Goal: Task Accomplishment & Management: Manage account settings

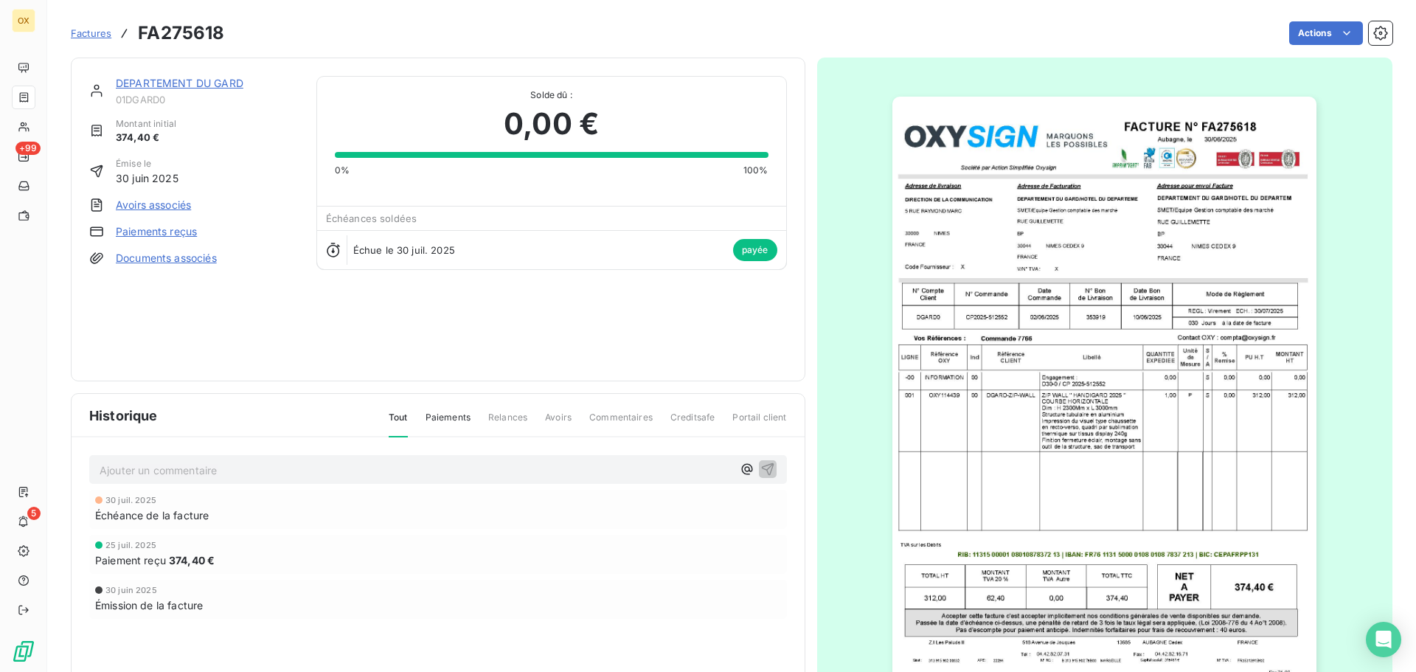
click at [213, 86] on link "DEPARTEMENT DU GARD" at bounding box center [180, 83] width 128 height 13
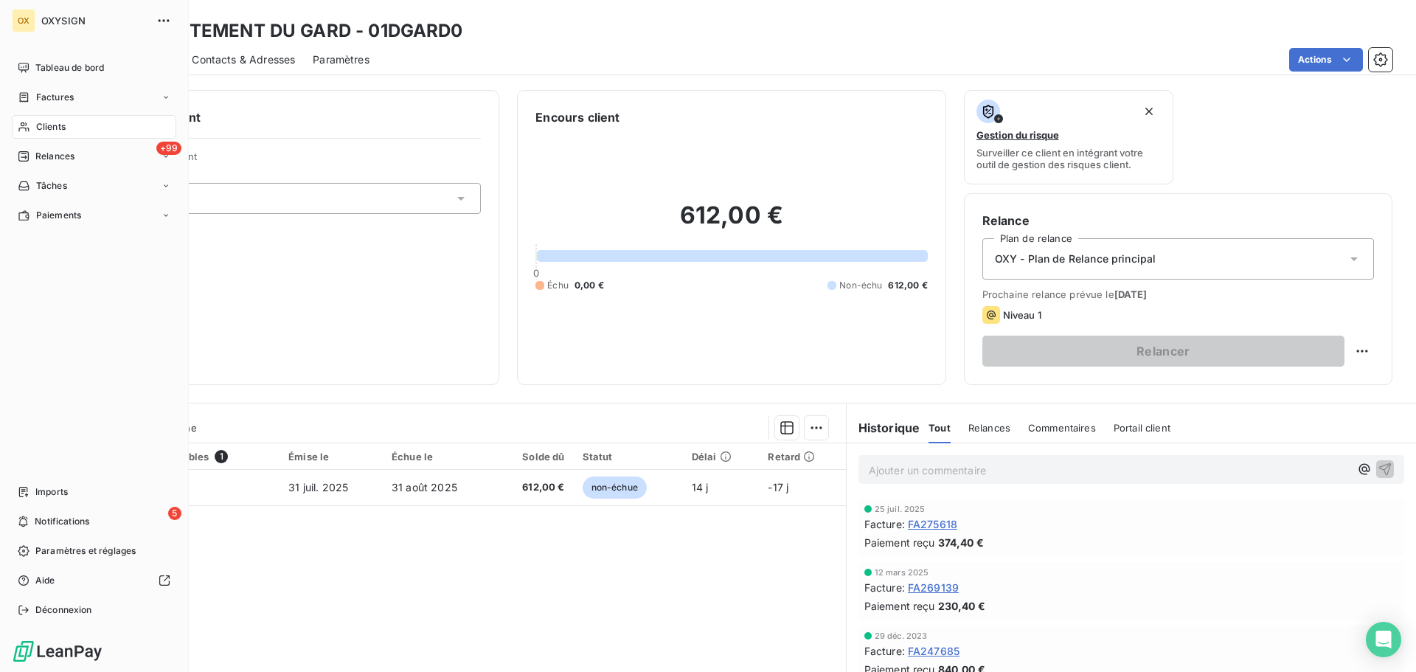
click at [59, 125] on span "Clients" at bounding box center [51, 126] width 30 height 13
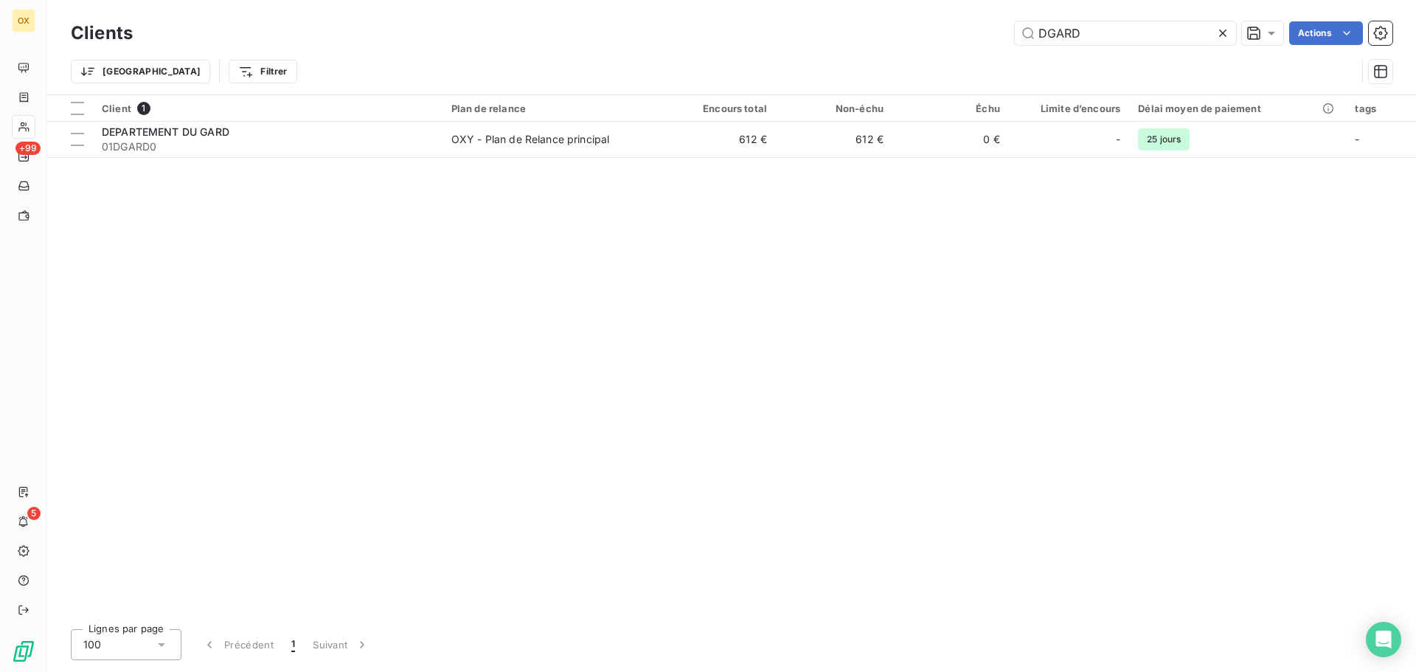
click at [1224, 31] on icon at bounding box center [1222, 33] width 7 height 7
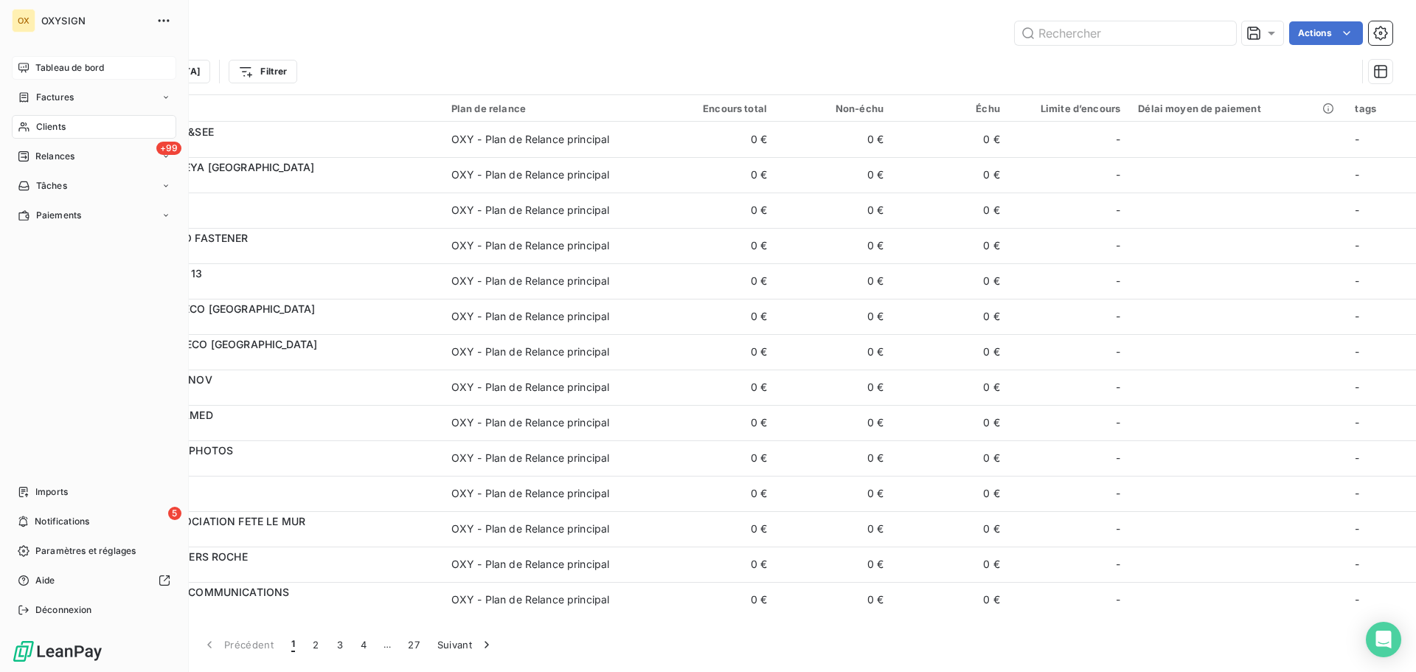
click at [43, 63] on span "Tableau de bord" at bounding box center [69, 67] width 69 height 13
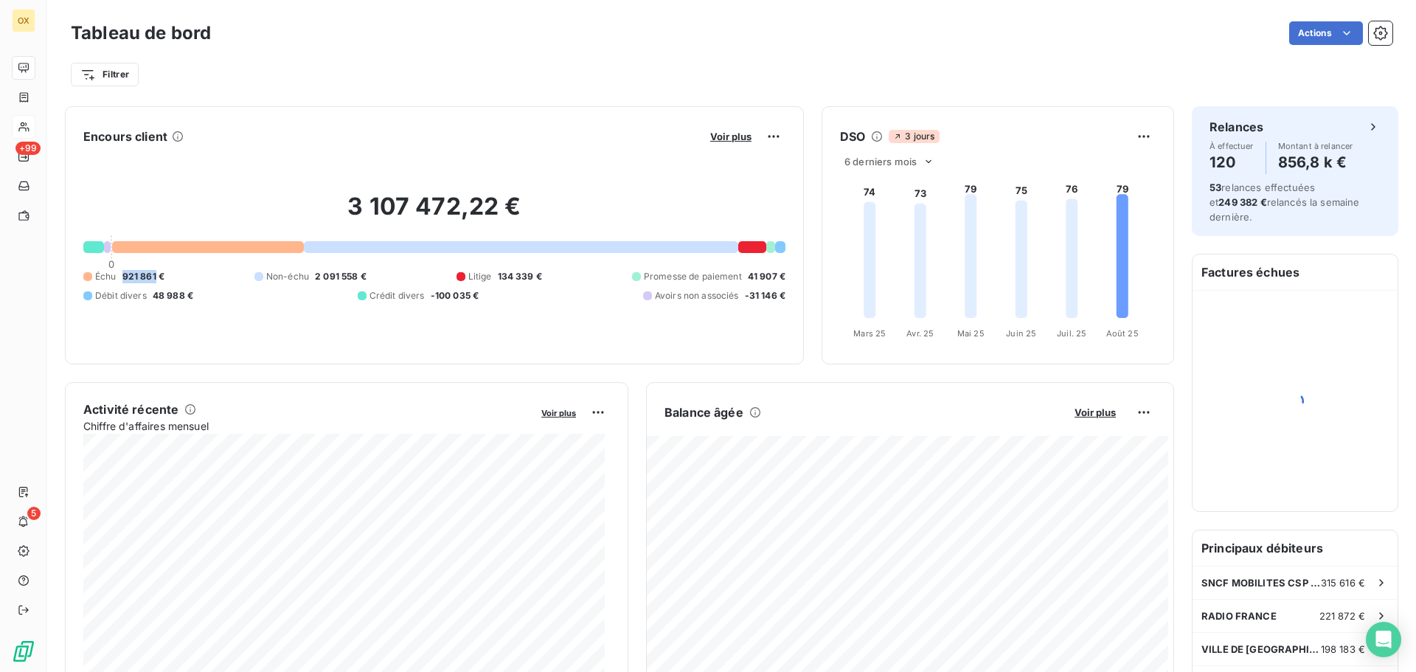
drag, startPoint x: 155, startPoint y: 277, endPoint x: 122, endPoint y: 280, distance: 33.3
click at [122, 280] on span "921 861 €" at bounding box center [143, 276] width 42 height 13
copy span "921 861"
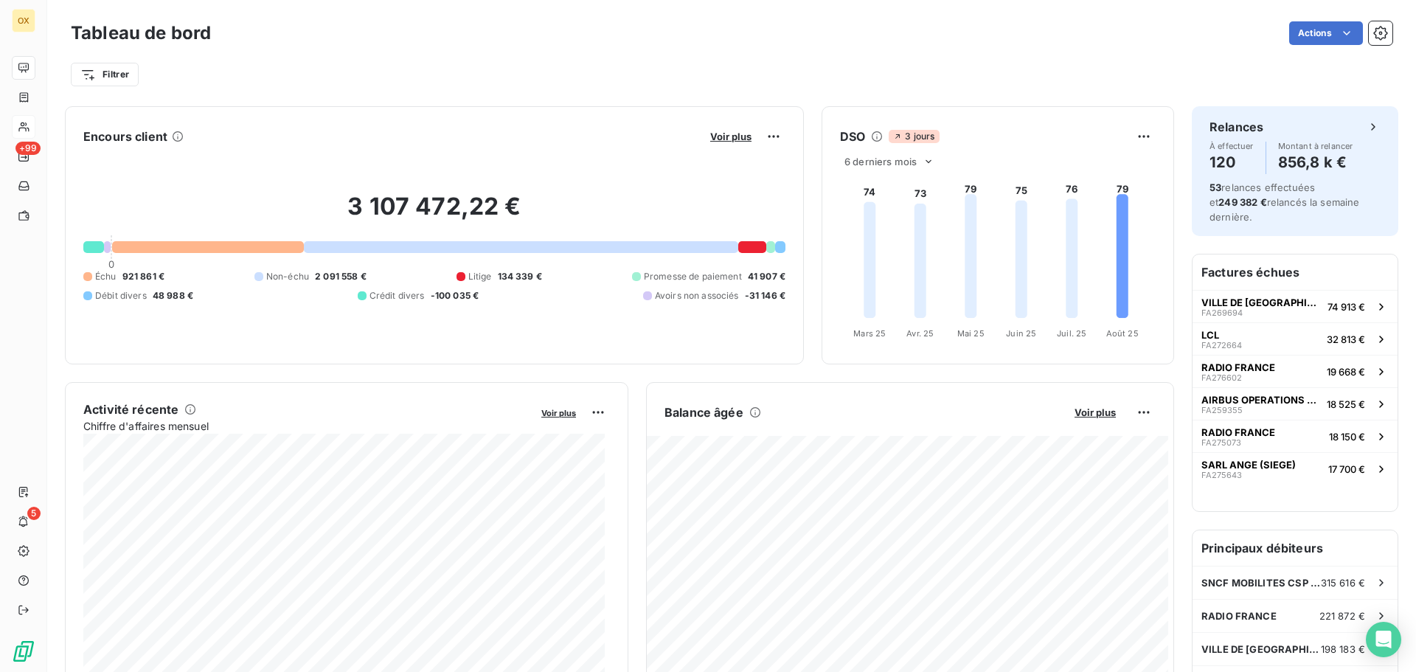
click at [791, 66] on div "Filtrer" at bounding box center [732, 74] width 1322 height 28
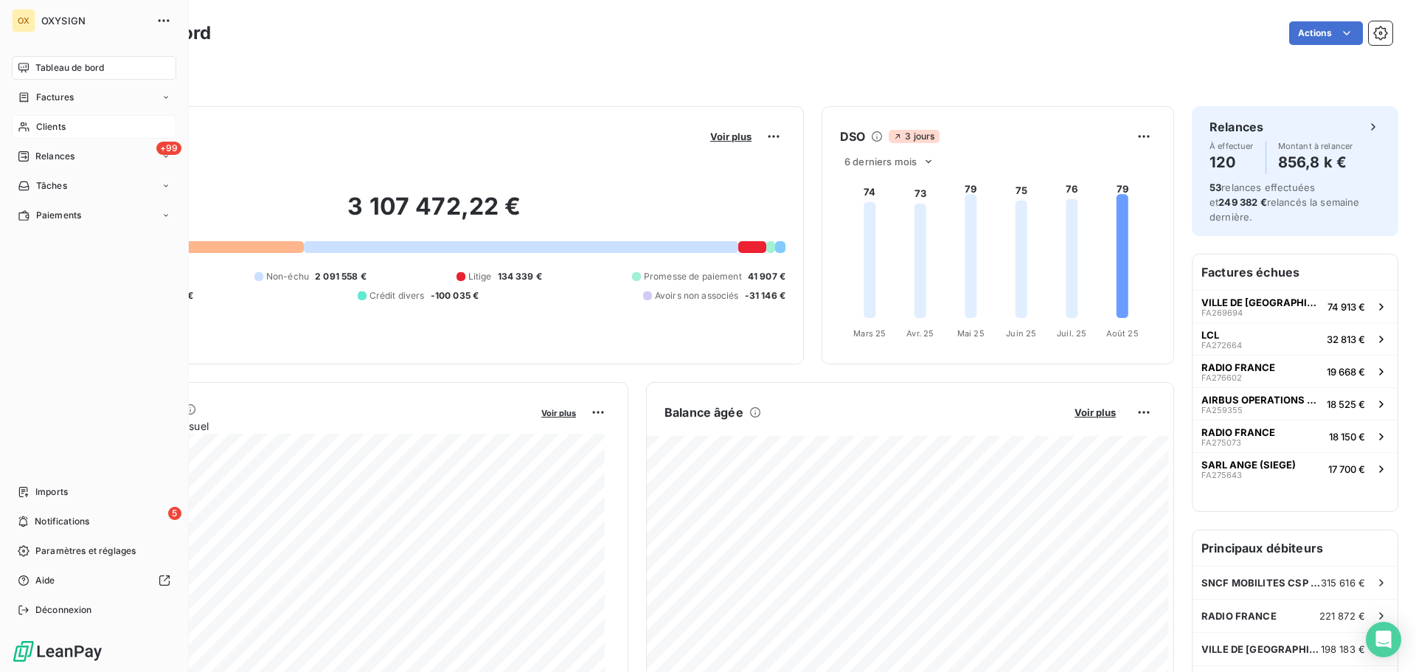
click at [74, 125] on div "Clients" at bounding box center [94, 127] width 164 height 24
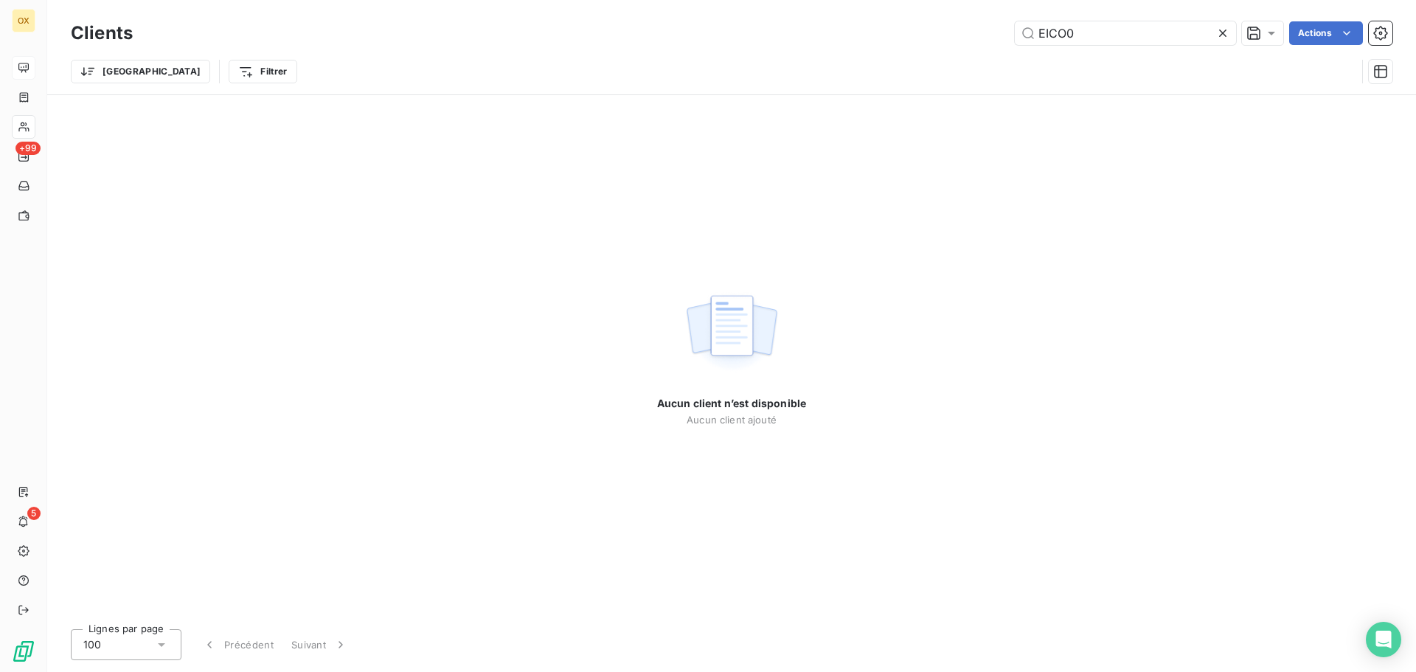
type input "EICO0"
click at [1087, 36] on input "EICO0" at bounding box center [1125, 33] width 221 height 24
drag, startPoint x: 1086, startPoint y: 36, endPoint x: 1024, endPoint y: 30, distance: 62.3
click at [1024, 30] on input "EICO0" at bounding box center [1125, 33] width 221 height 24
click at [1044, 31] on input "EFC" at bounding box center [1125, 33] width 221 height 24
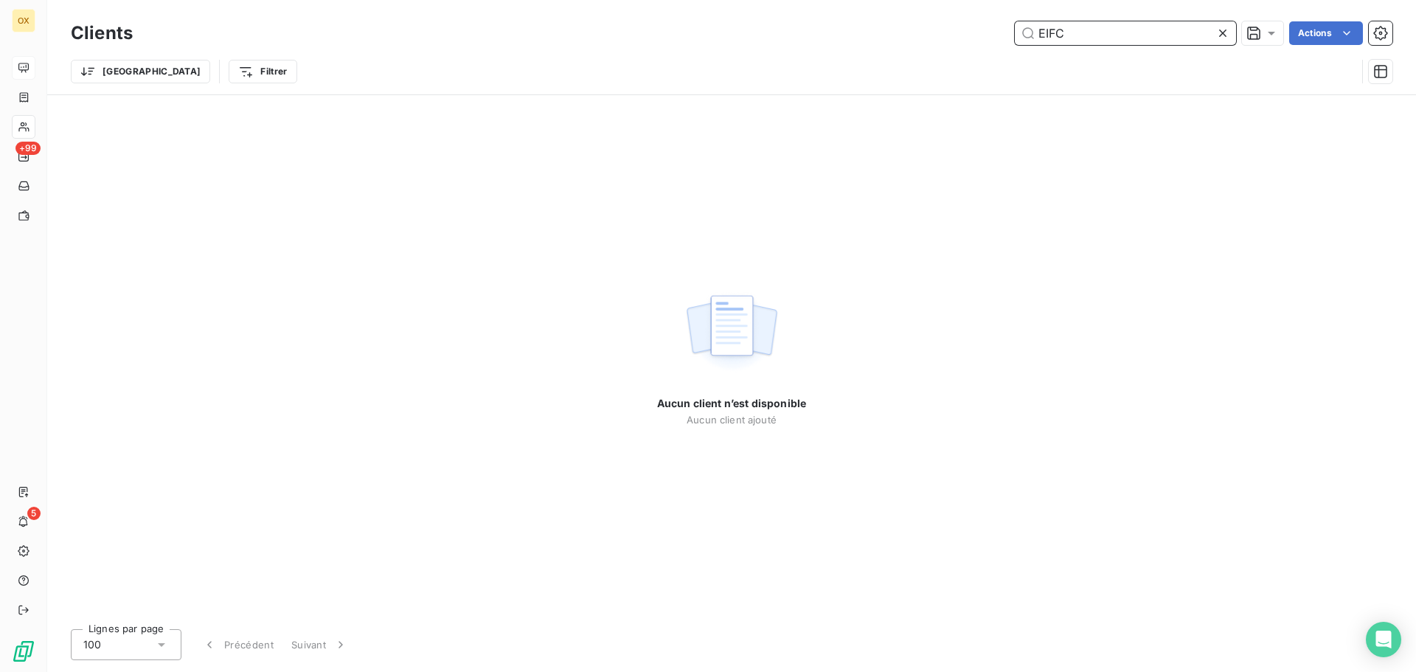
click at [1100, 27] on input "EIFC" at bounding box center [1125, 33] width 221 height 24
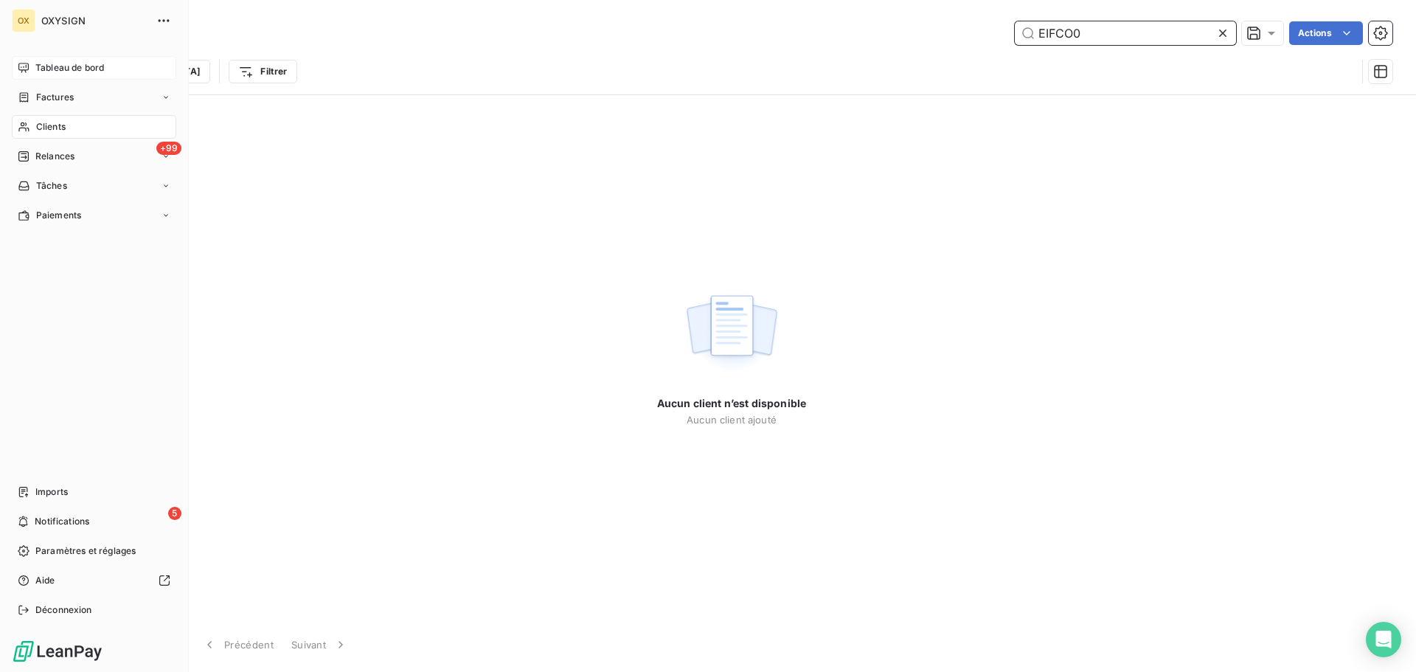
type input "EIFCO0"
drag, startPoint x: 46, startPoint y: 122, endPoint x: 104, endPoint y: 117, distance: 57.8
click at [46, 124] on span "Clients" at bounding box center [51, 126] width 30 height 13
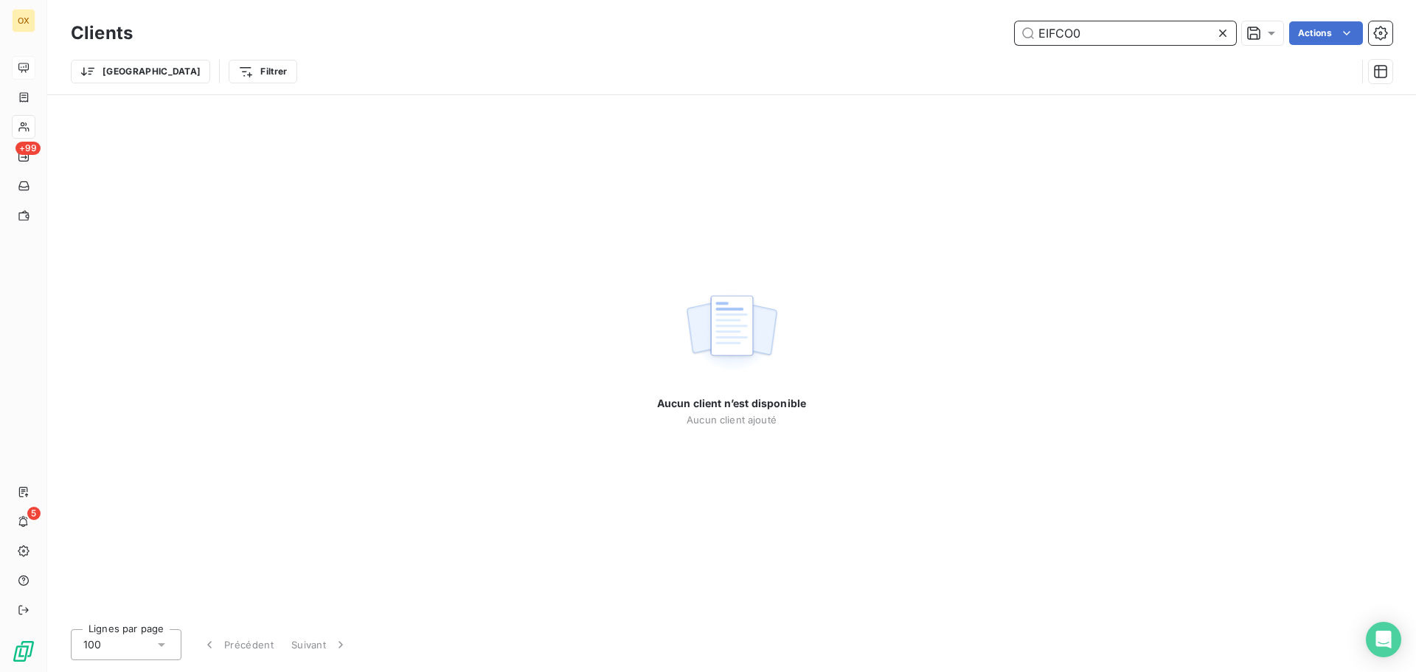
drag, startPoint x: 1118, startPoint y: 33, endPoint x: 994, endPoint y: 38, distance: 124.0
click at [994, 38] on div "EIFCO0 Actions" at bounding box center [771, 33] width 1242 height 24
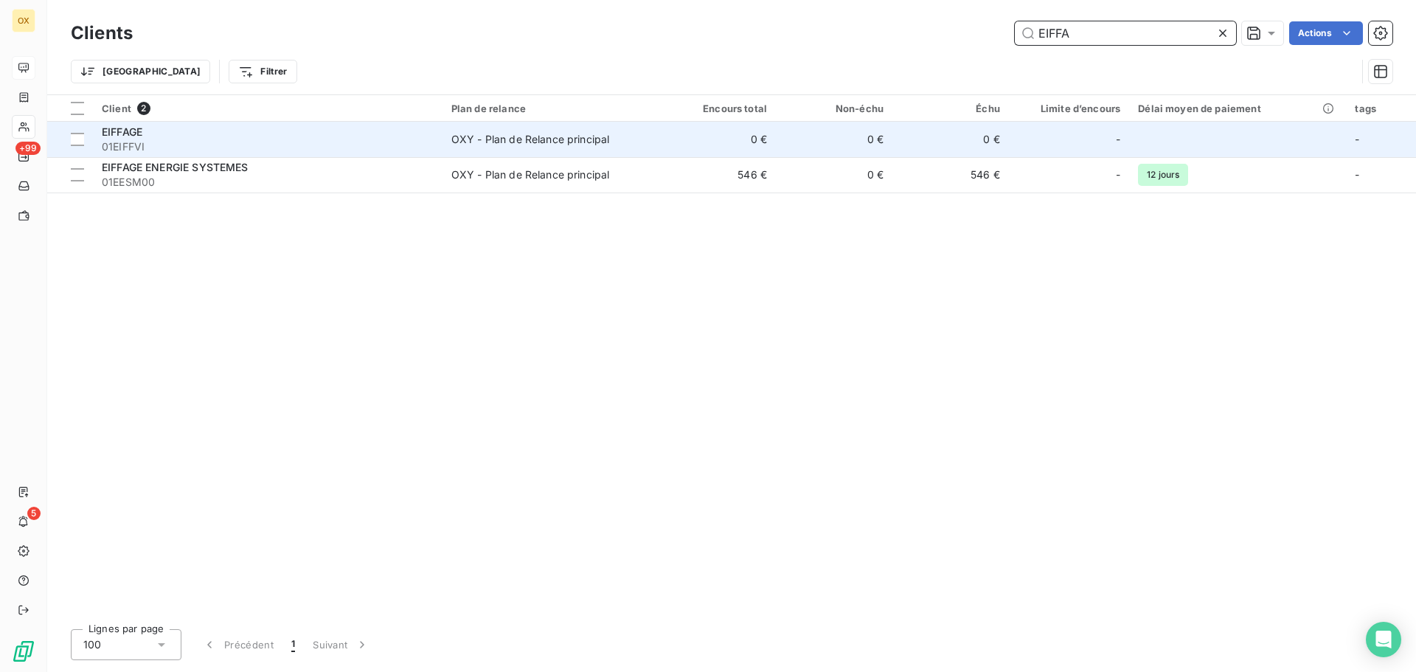
type input "EIFFA"
click at [252, 140] on span "01EIFFVI" at bounding box center [268, 146] width 332 height 15
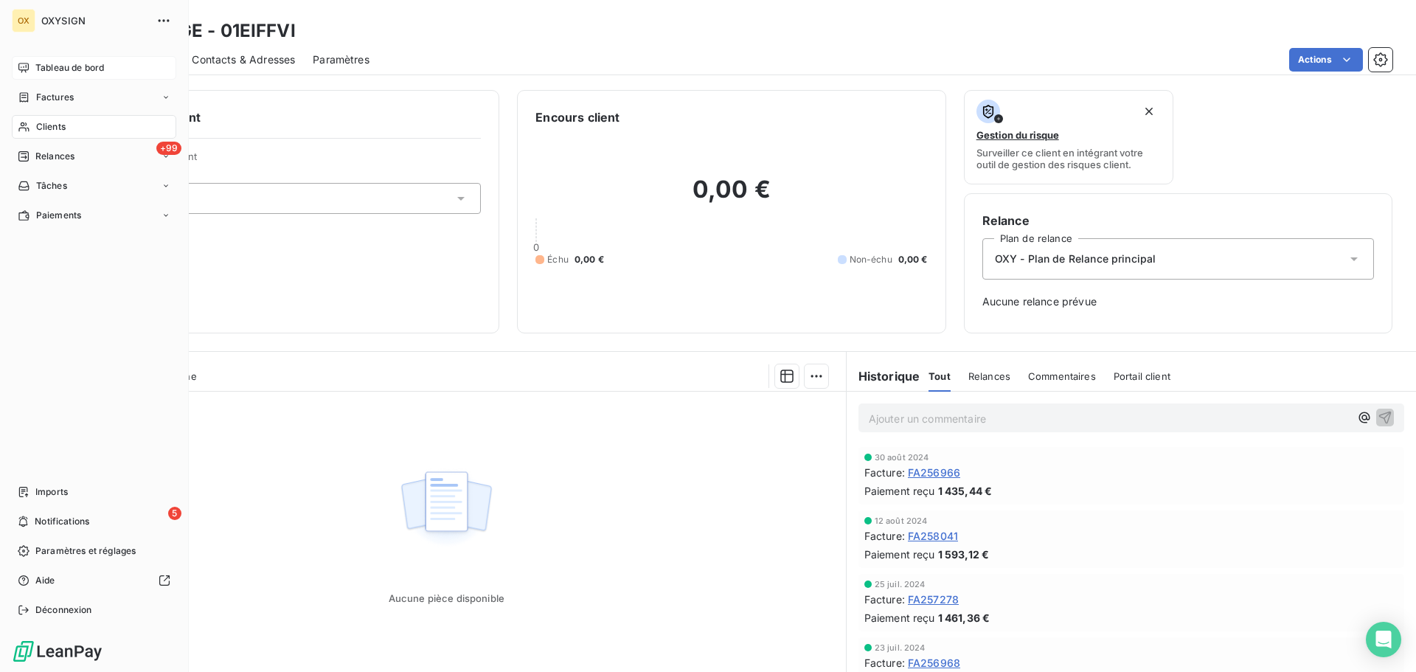
click at [52, 127] on span "Clients" at bounding box center [51, 126] width 30 height 13
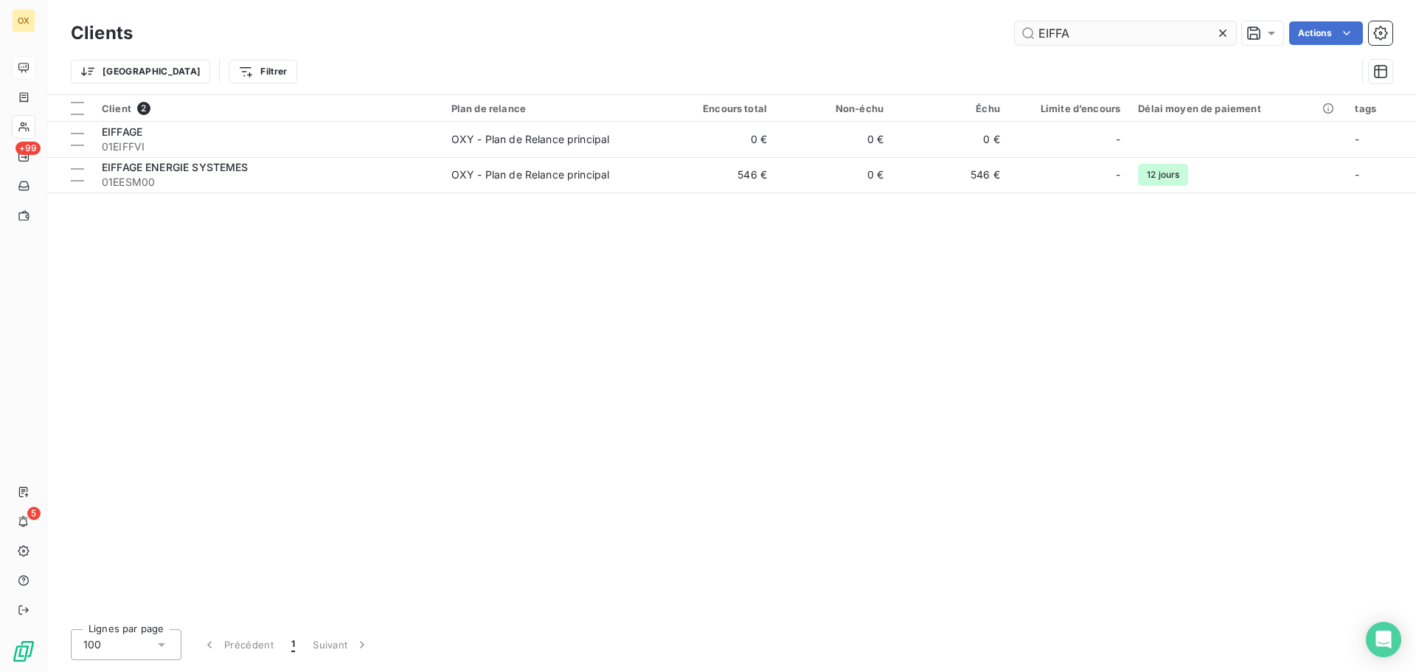
click at [1219, 28] on icon at bounding box center [1223, 33] width 15 height 15
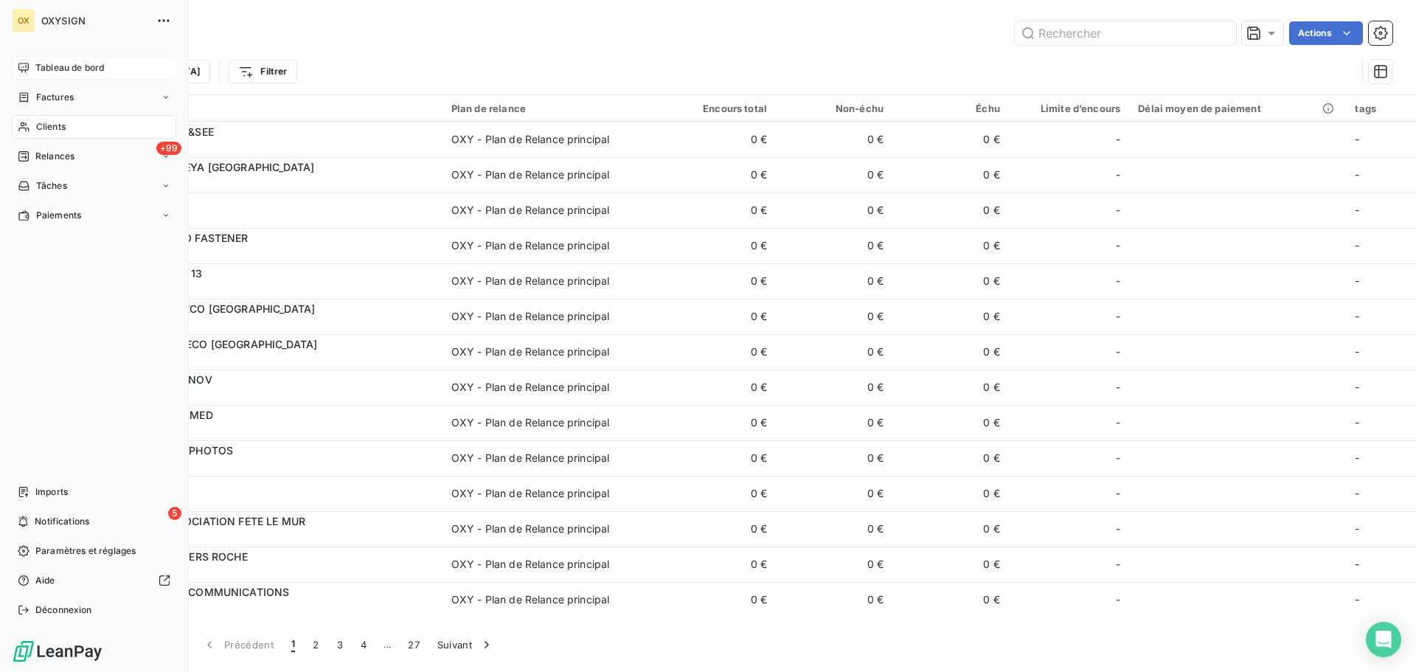
click at [69, 66] on span "Tableau de bord" at bounding box center [69, 67] width 69 height 13
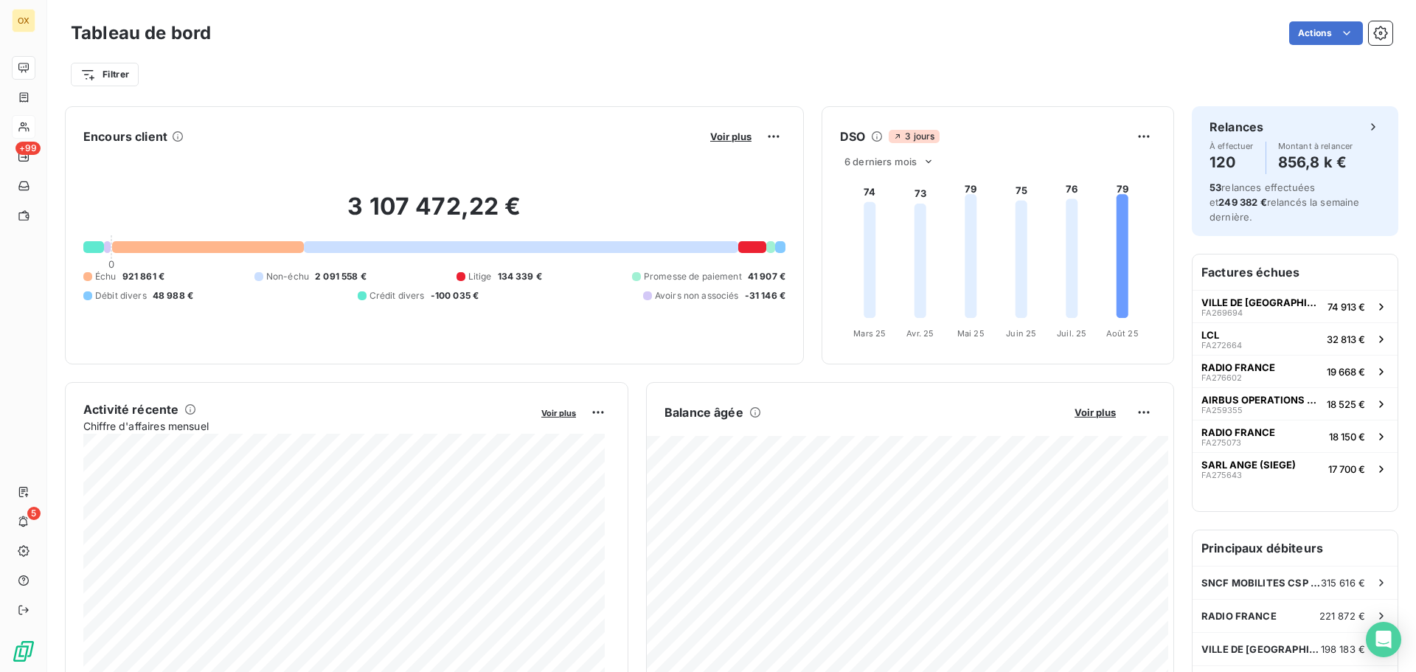
click at [825, 72] on div "Filtrer" at bounding box center [732, 74] width 1322 height 28
click at [495, 76] on div "Filtrer" at bounding box center [732, 74] width 1322 height 28
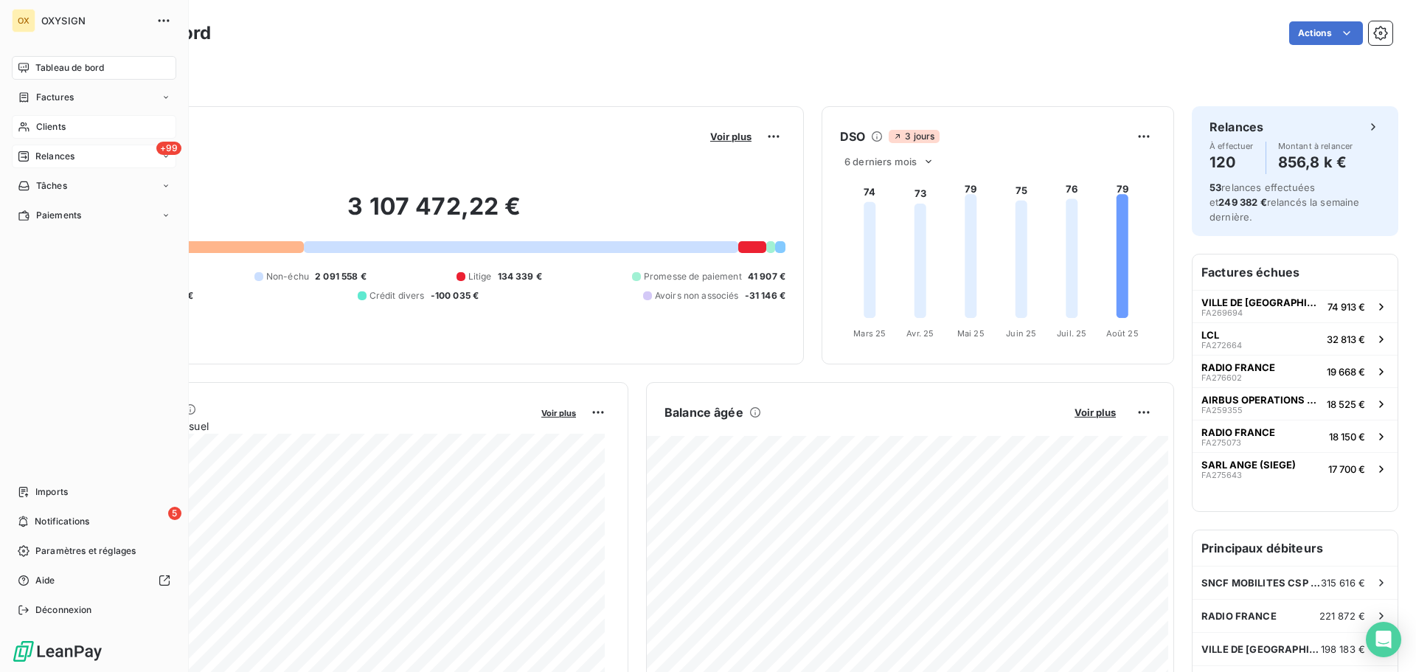
click at [50, 158] on span "Relances" at bounding box center [54, 156] width 39 height 13
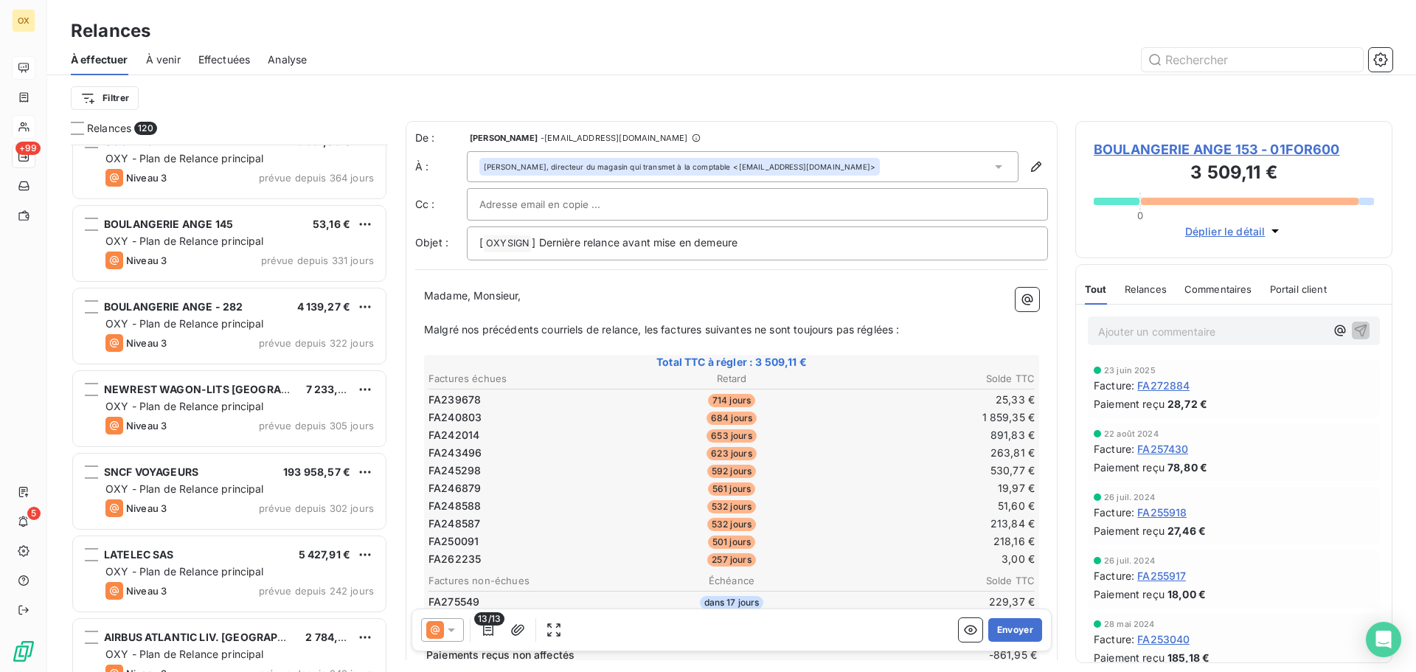
scroll to position [443, 0]
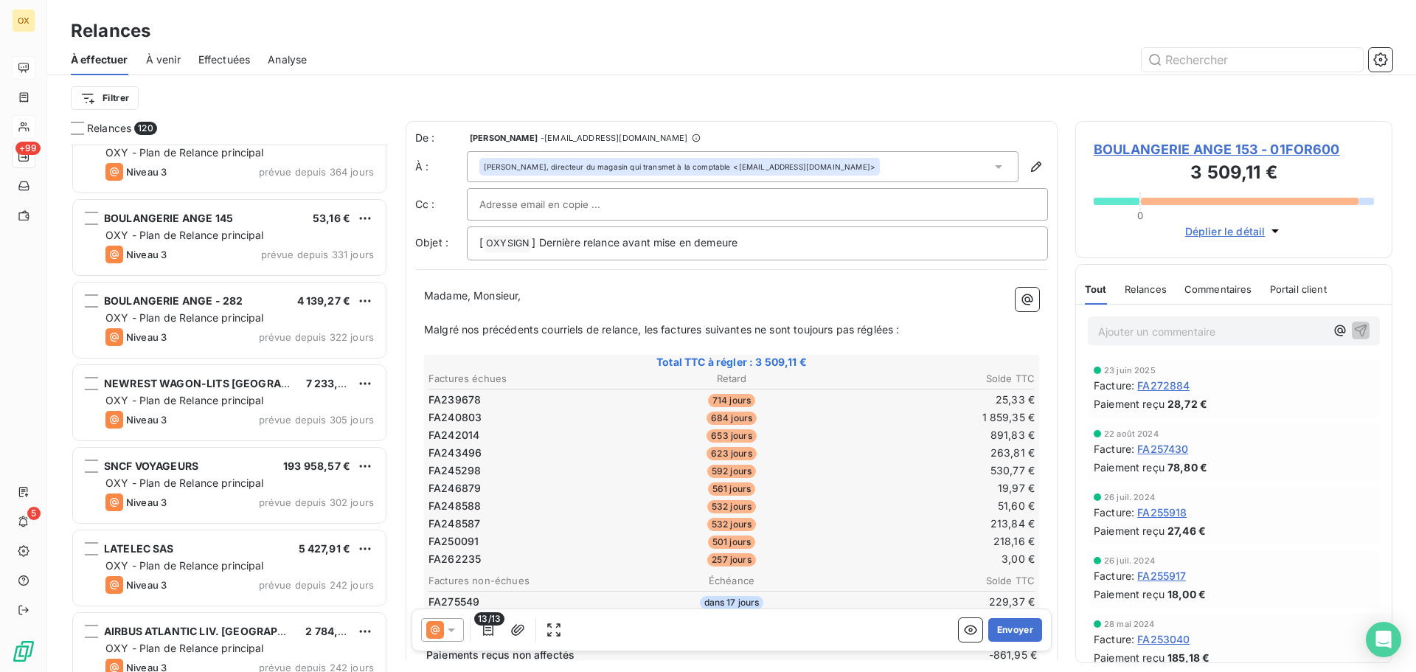
click at [111, 99] on html "OX +99 5 Relances À effectuer À venir Effectuées Analyse Filtrer Relances 120 B…" at bounding box center [708, 336] width 1416 height 672
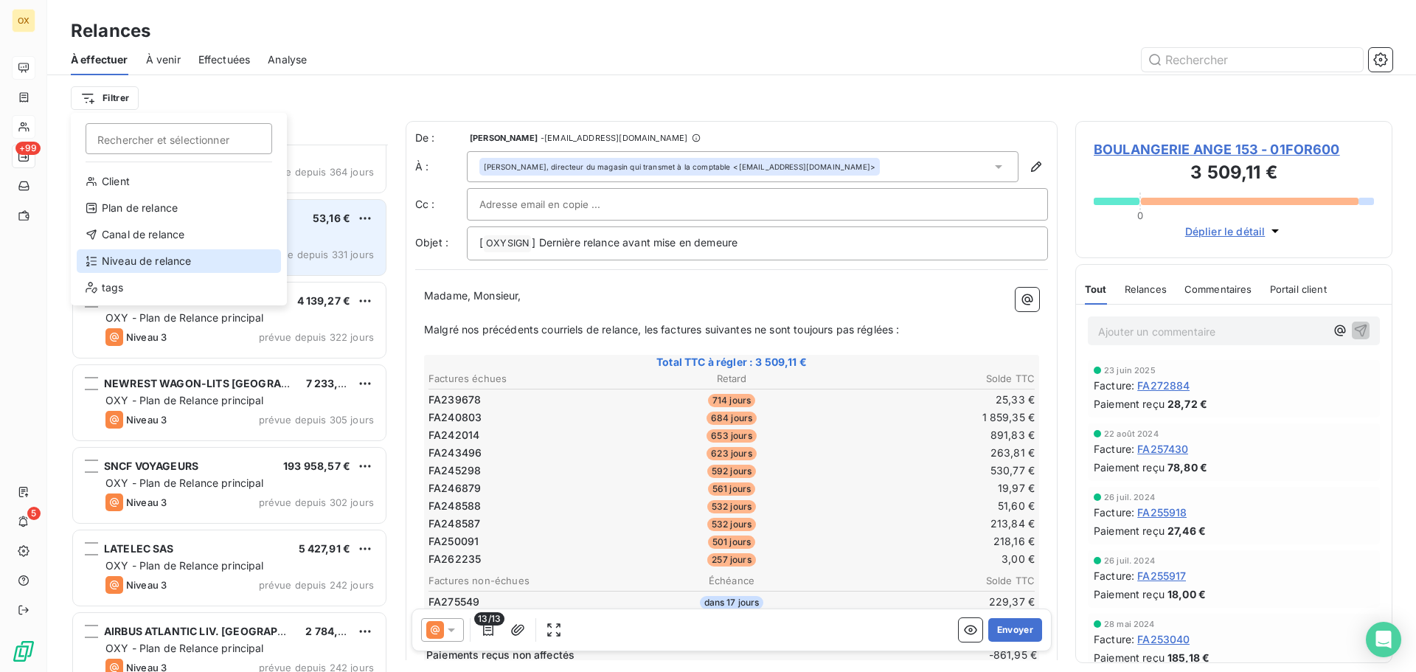
drag, startPoint x: 163, startPoint y: 260, endPoint x: 205, endPoint y: 218, distance: 58.9
click at [162, 260] on div "Niveau de relance" at bounding box center [179, 261] width 204 height 24
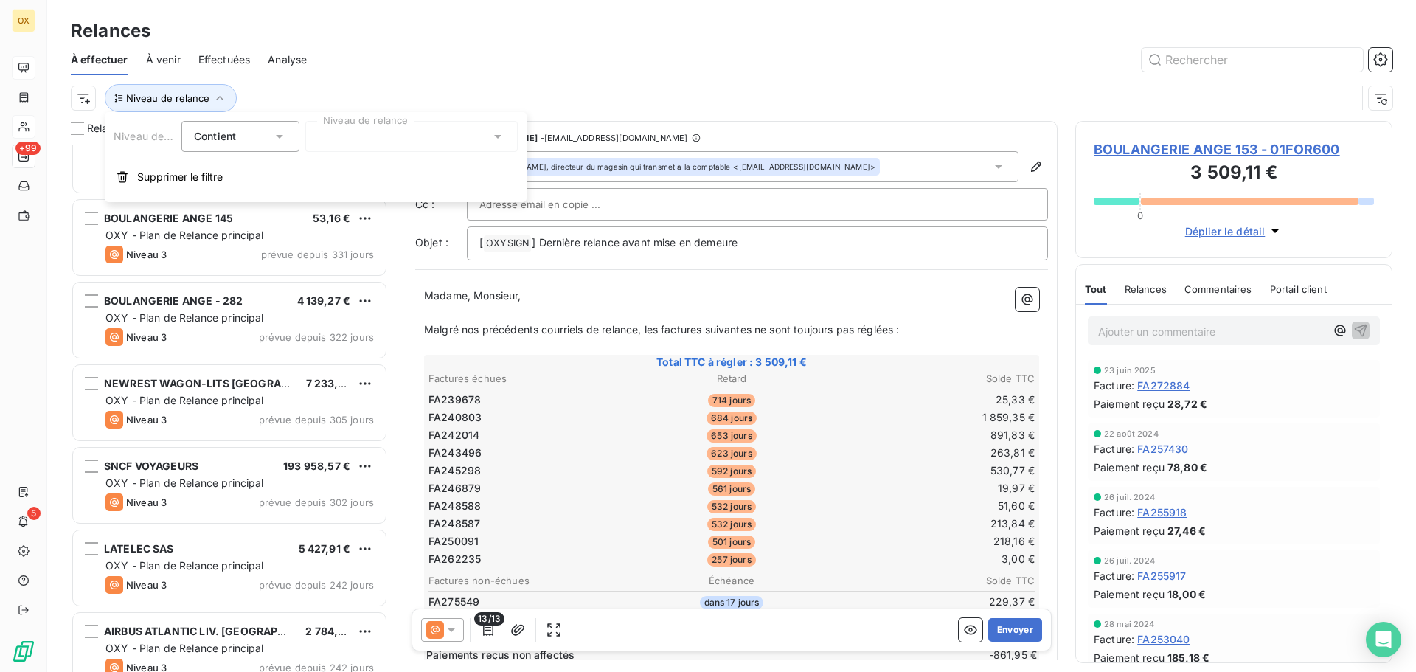
click at [336, 146] on div at bounding box center [411, 136] width 212 height 31
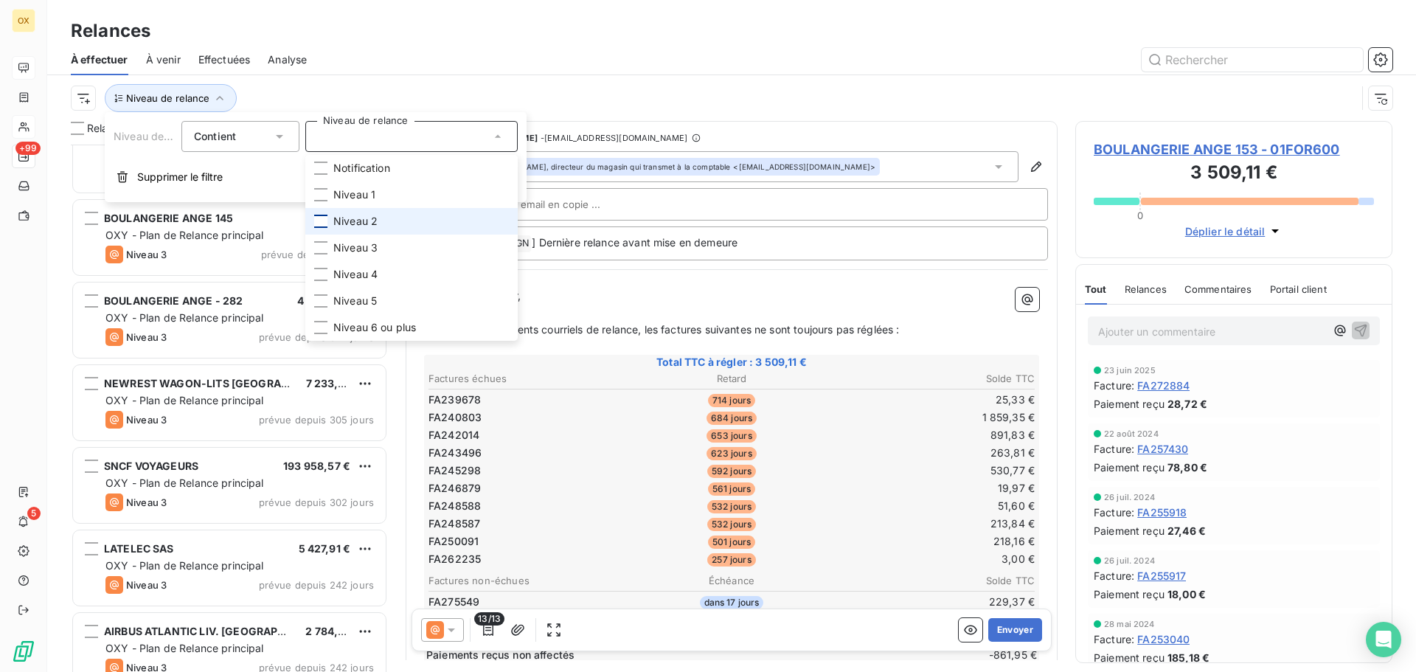
click at [324, 217] on div at bounding box center [320, 221] width 13 height 13
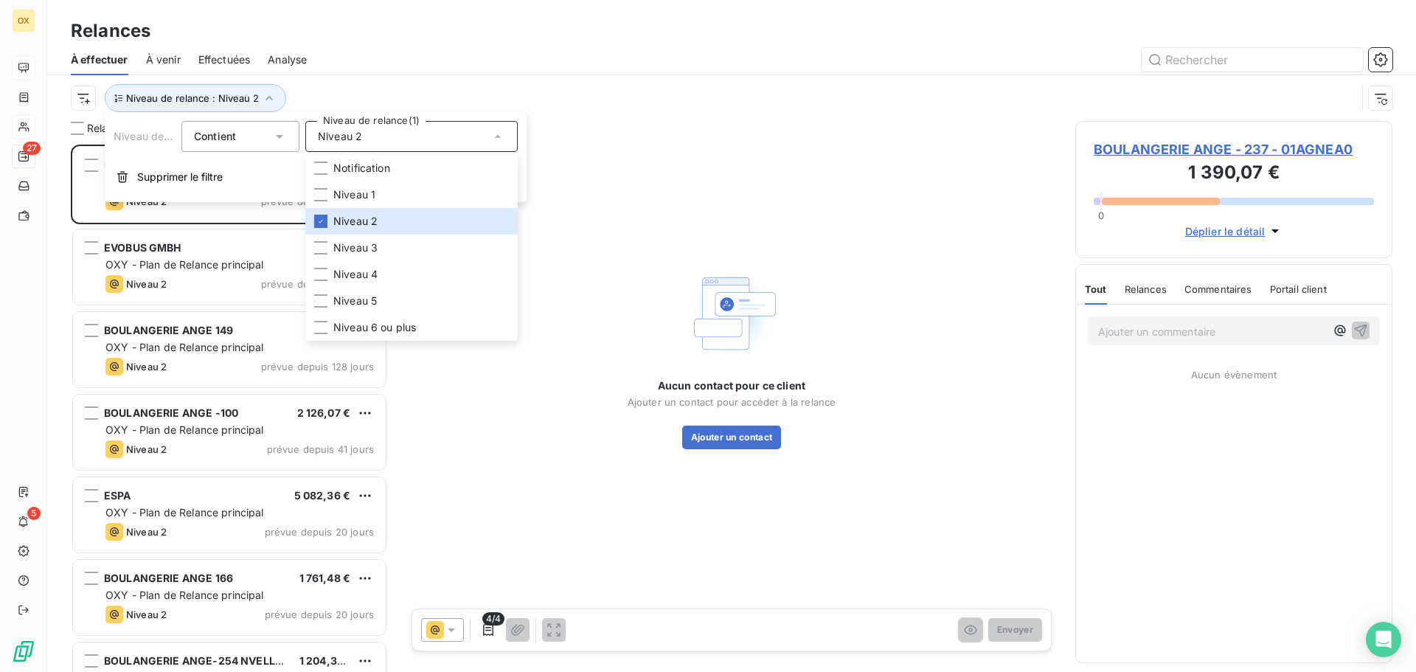
scroll to position [516, 306]
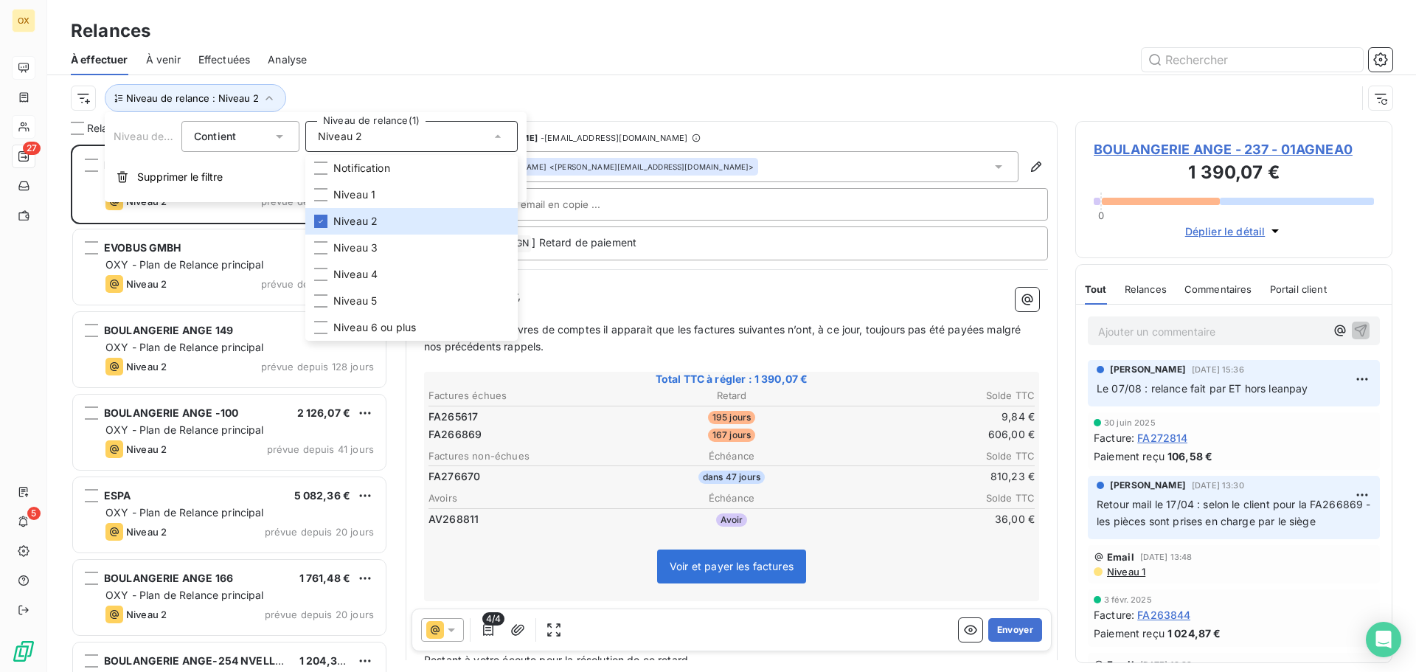
click at [336, 63] on div at bounding box center [859, 60] width 1068 height 24
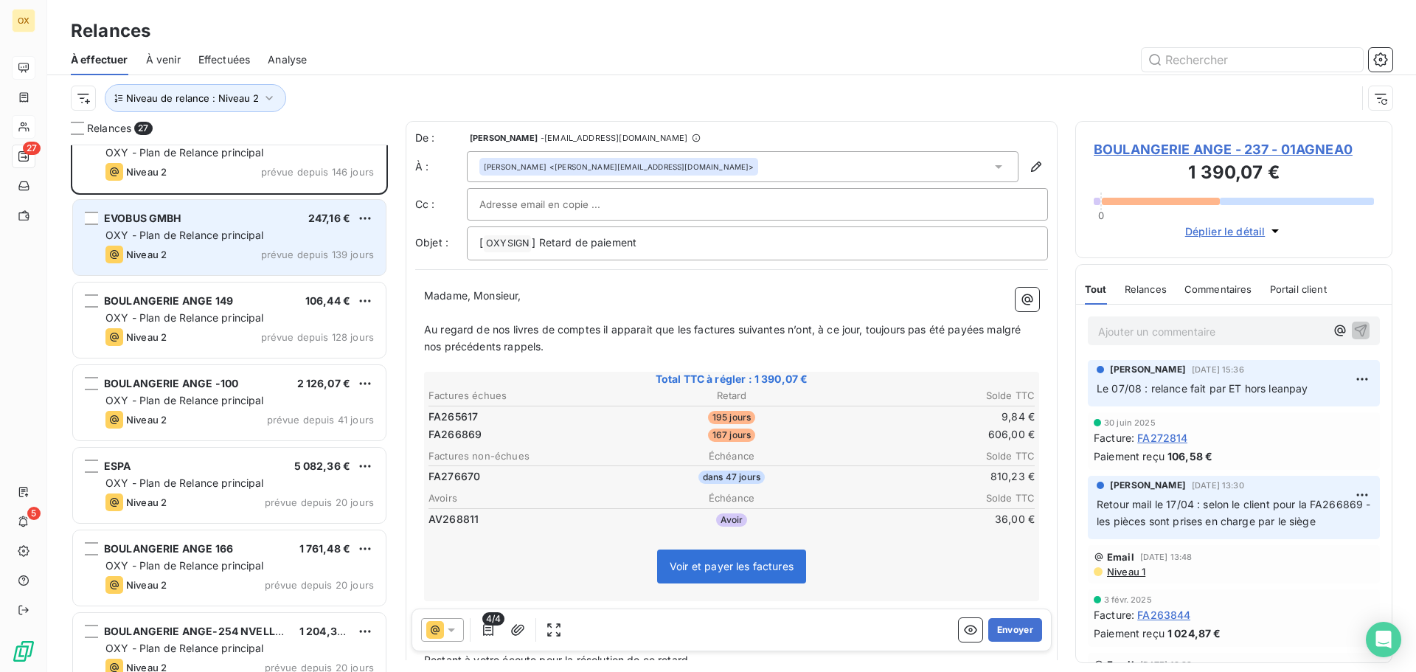
scroll to position [74, 0]
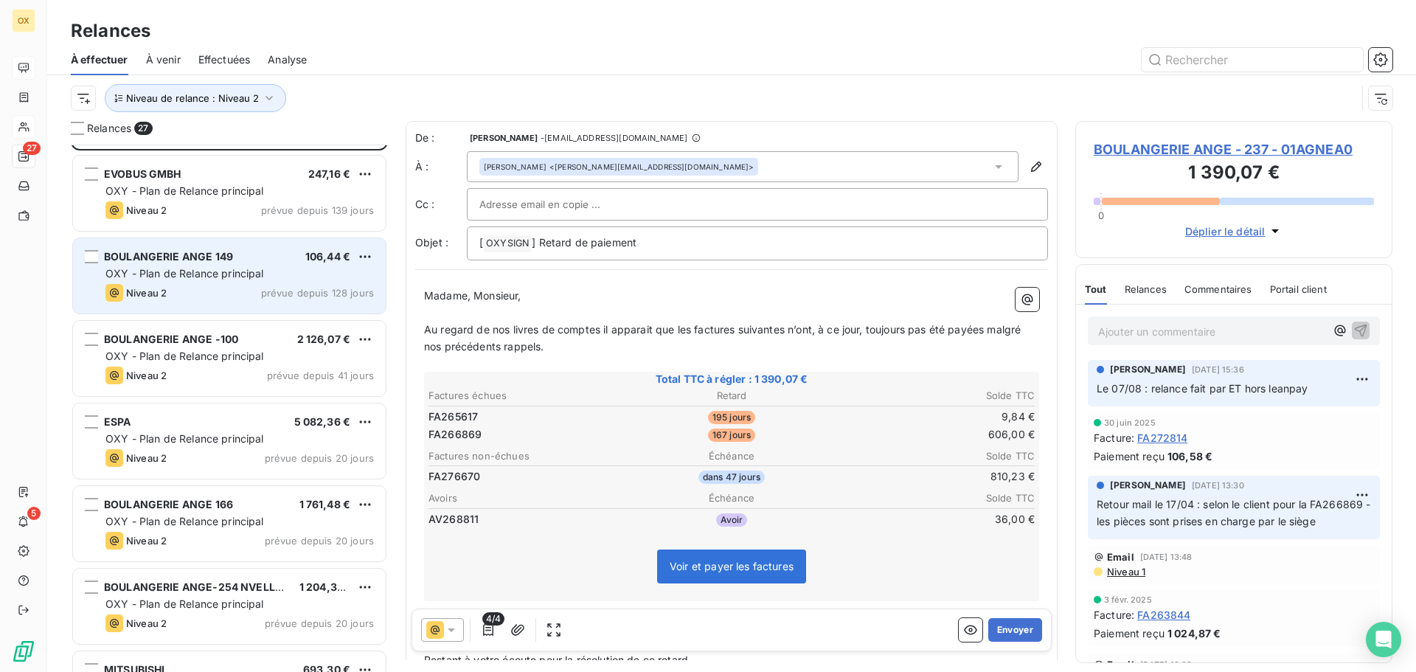
click at [254, 274] on span "OXY - Plan de Relance principal" at bounding box center [184, 273] width 159 height 13
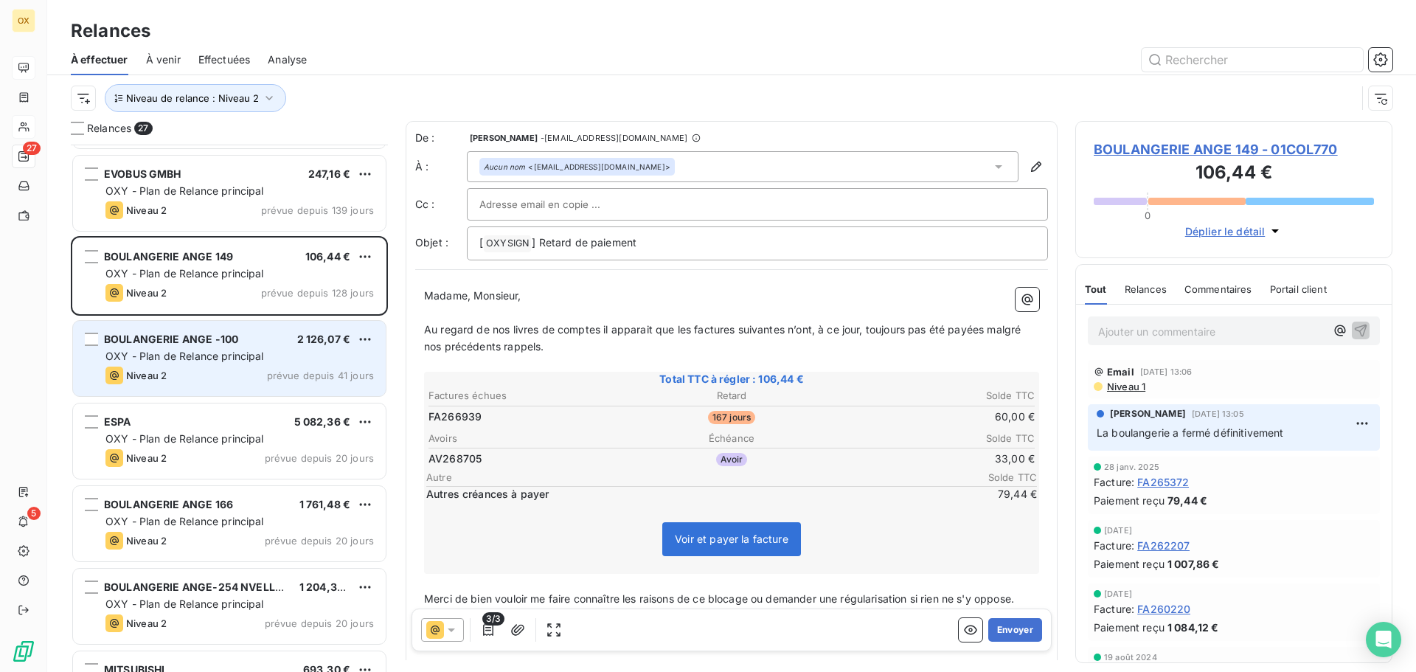
click at [266, 344] on div "BOULANGERIE ANGE -100 2 126,07 €" at bounding box center [239, 339] width 268 height 13
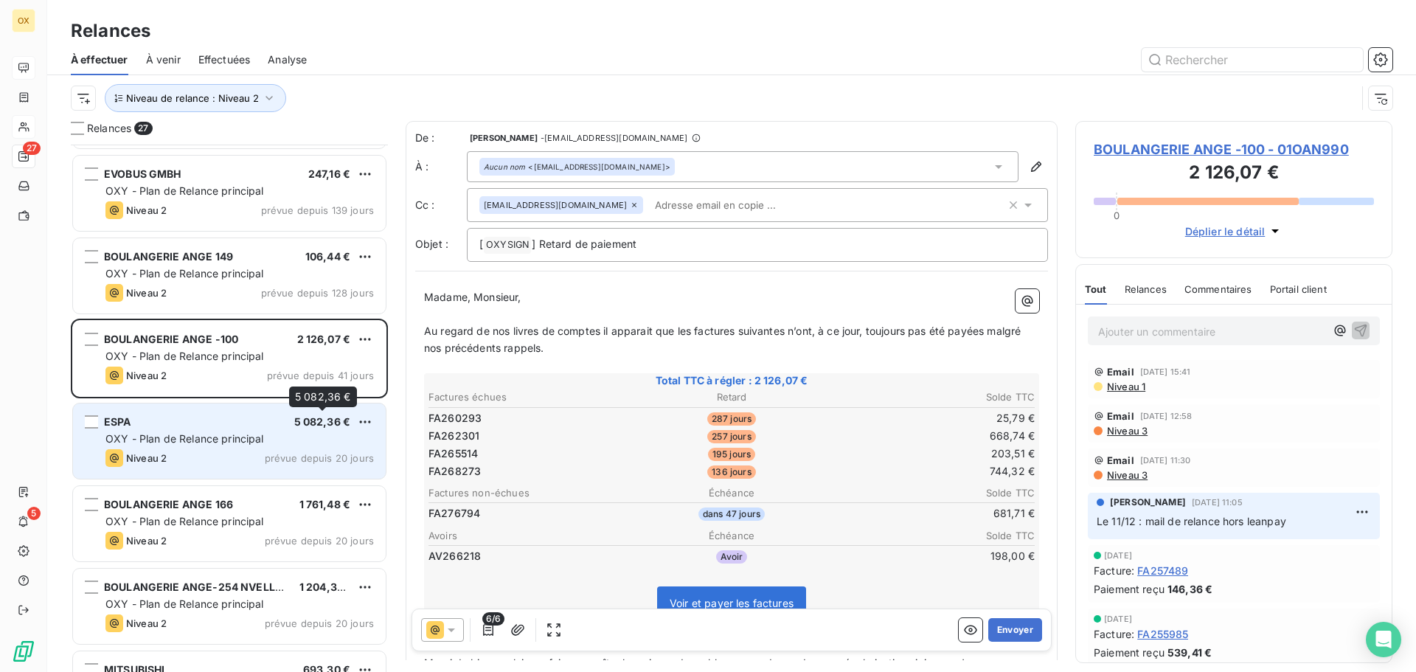
click at [304, 423] on span "5 082,36 €" at bounding box center [322, 421] width 57 height 13
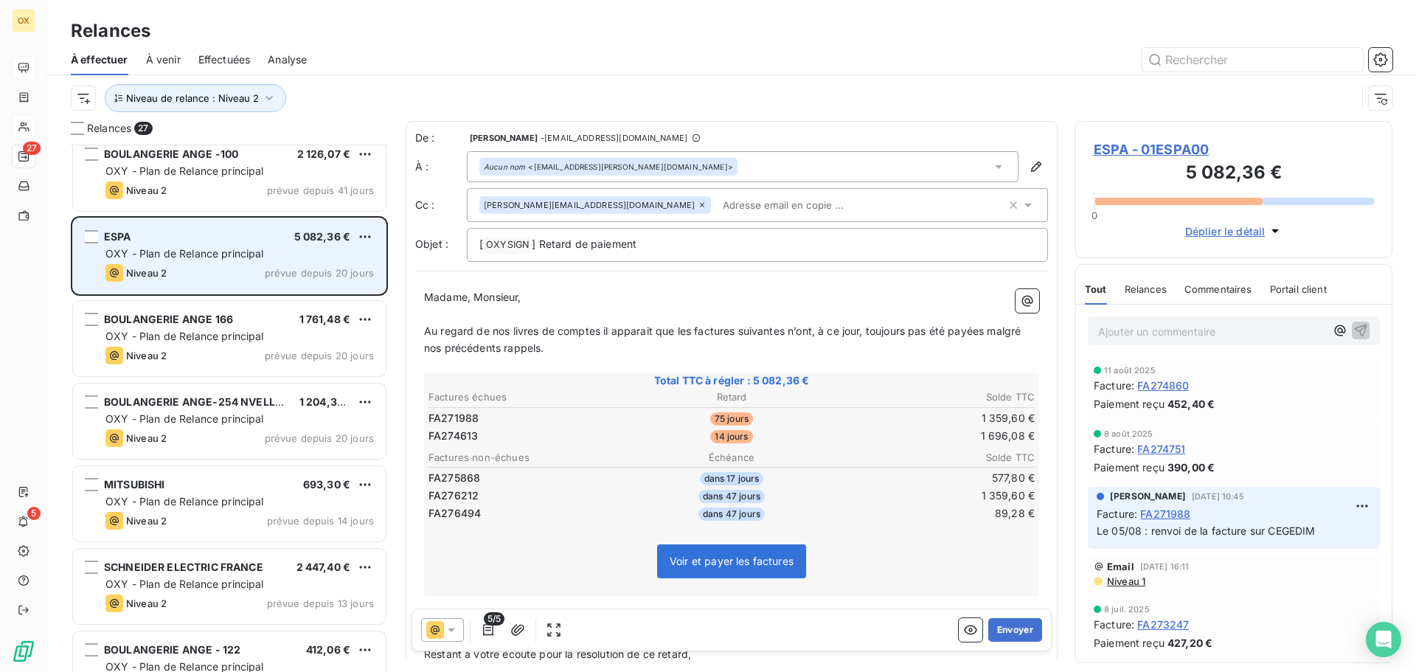
scroll to position [296, 0]
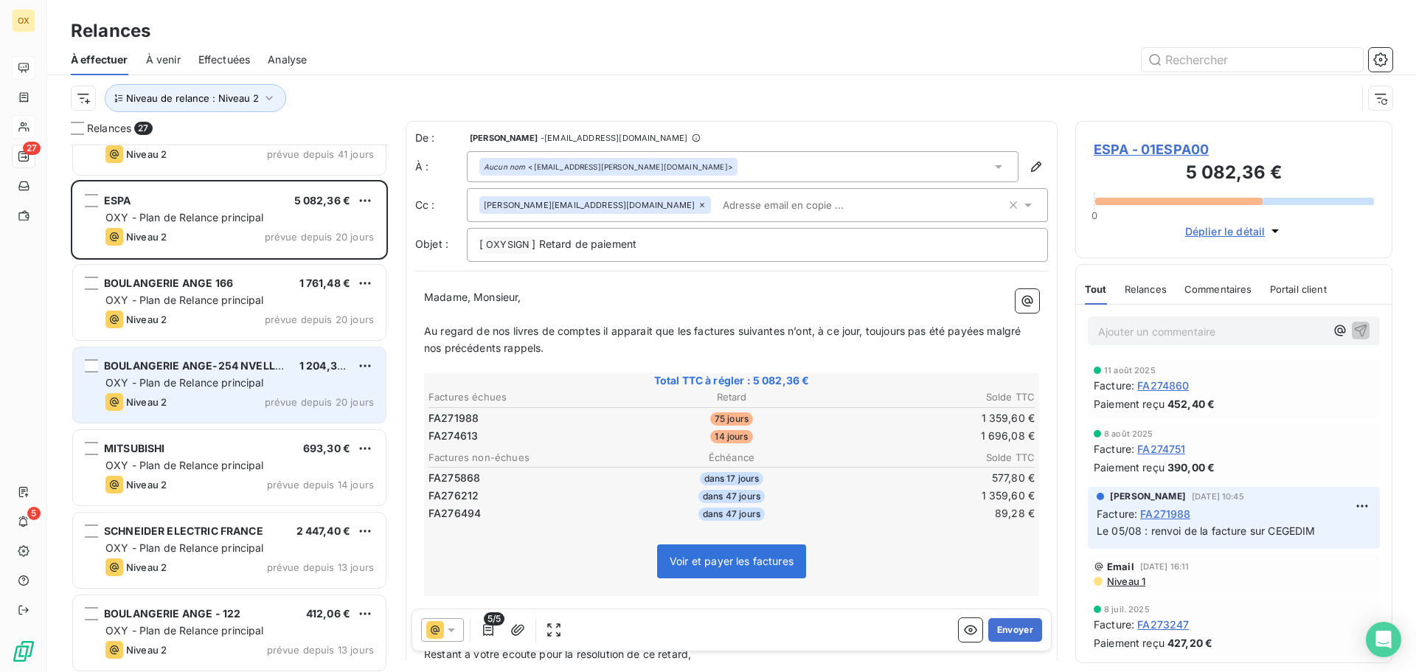
click at [241, 398] on div "Niveau 2 prévue depuis 20 jours" at bounding box center [239, 402] width 268 height 18
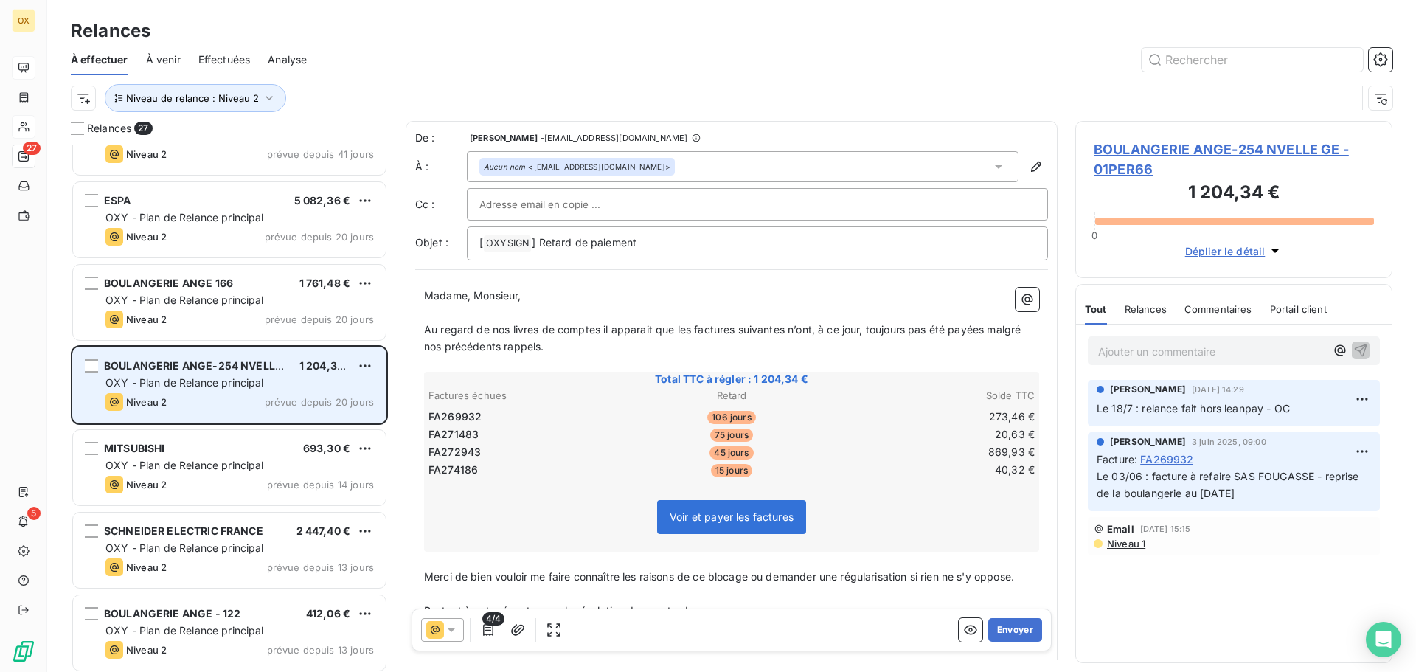
scroll to position [370, 0]
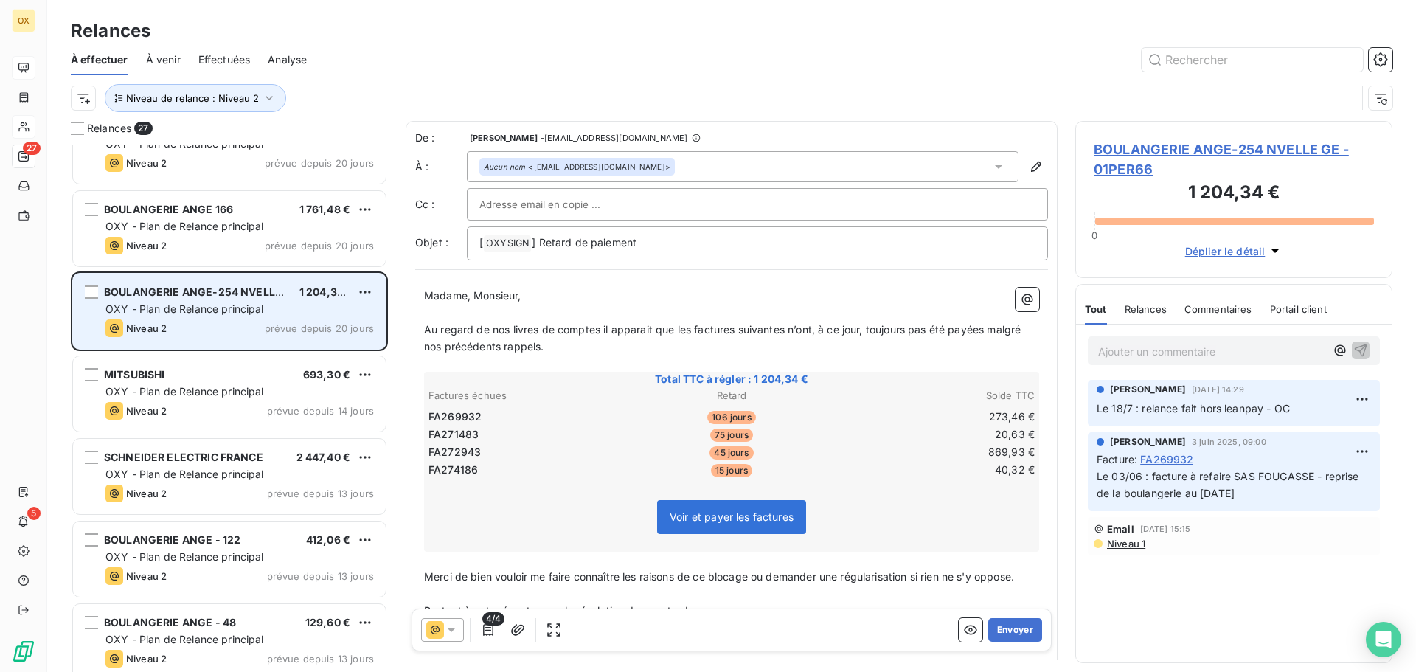
click at [241, 398] on div "OXY - Plan de Relance principal" at bounding box center [239, 391] width 268 height 15
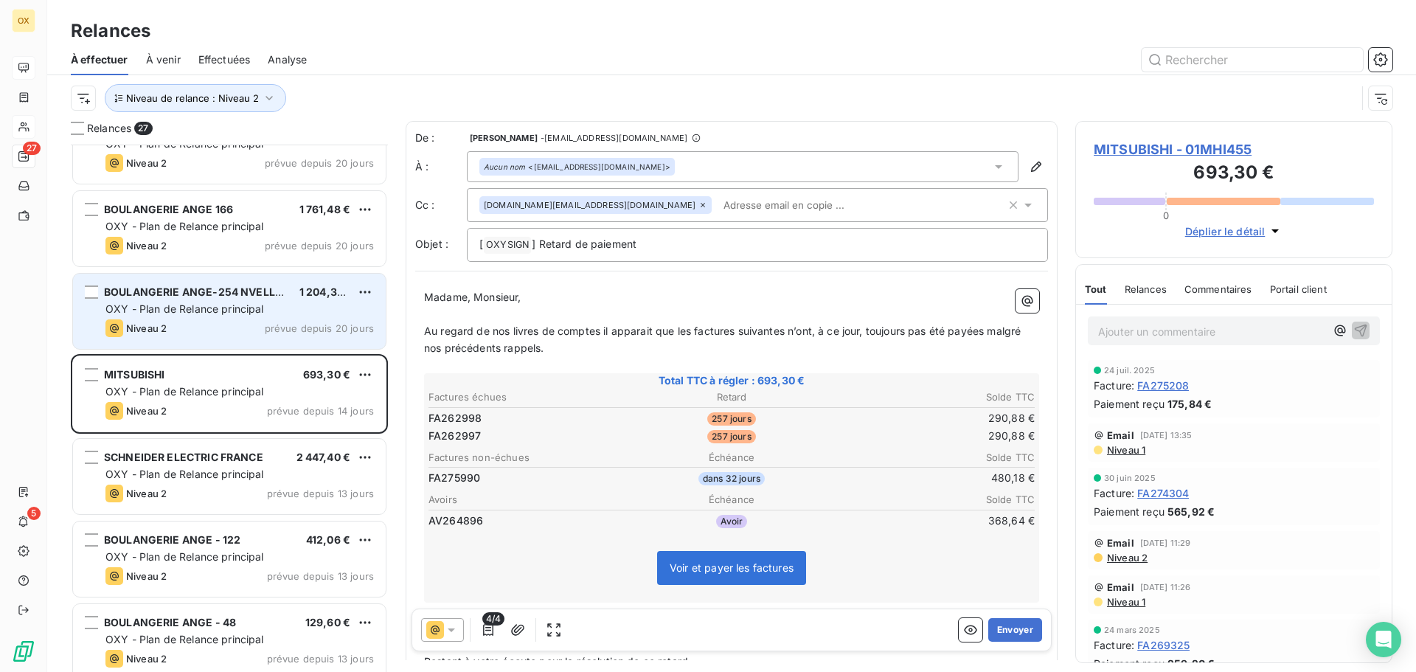
scroll to position [443, 0]
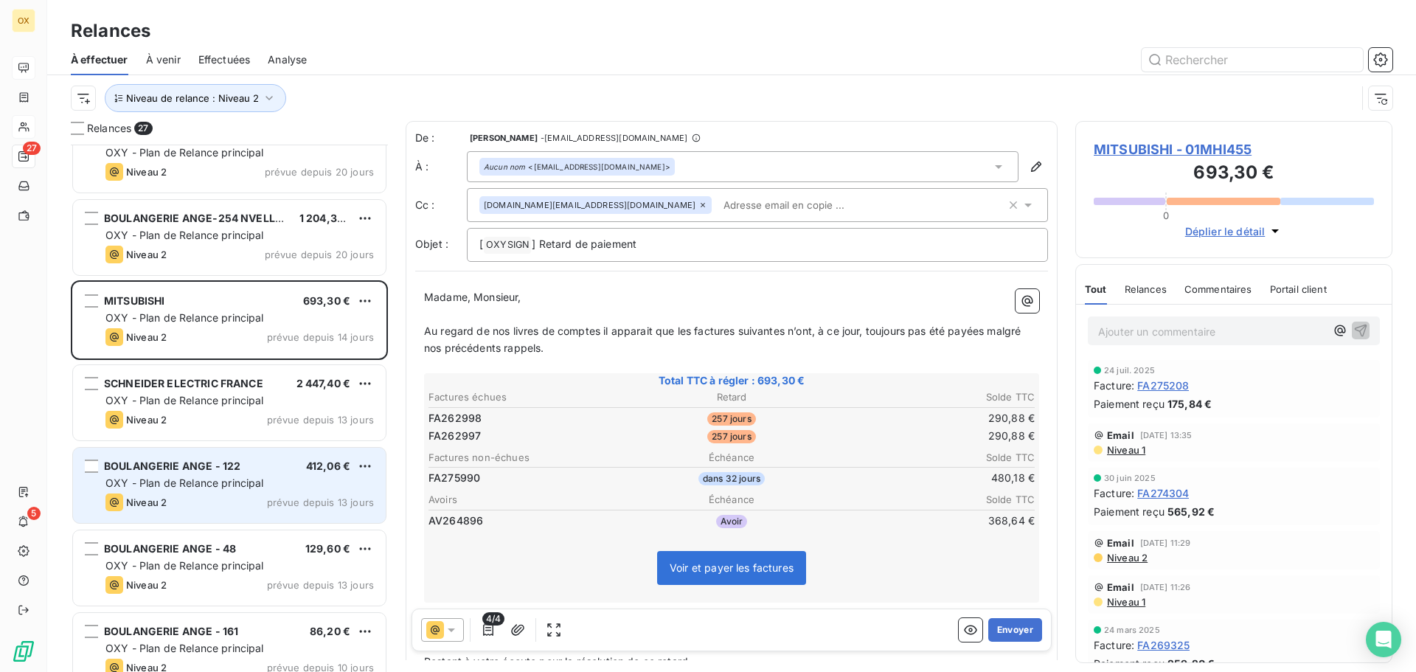
click at [252, 482] on span "OXY - Plan de Relance principal" at bounding box center [184, 482] width 159 height 13
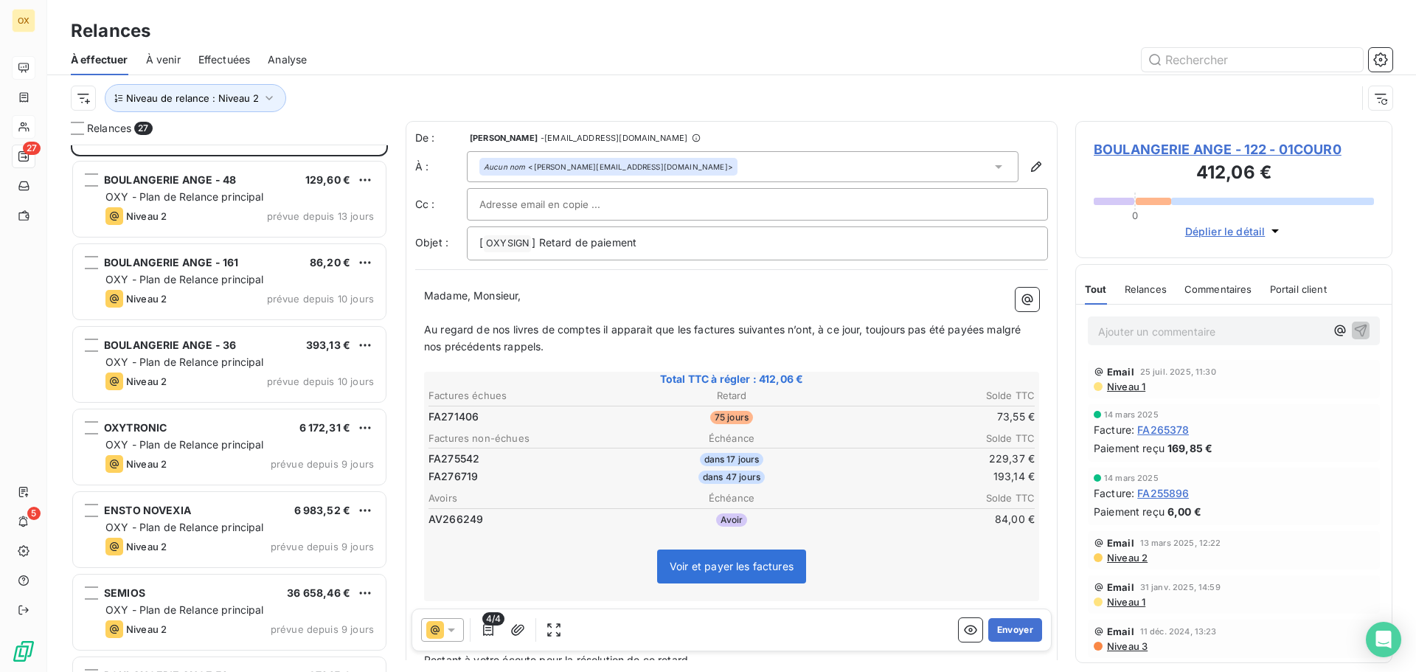
scroll to position [886, 0]
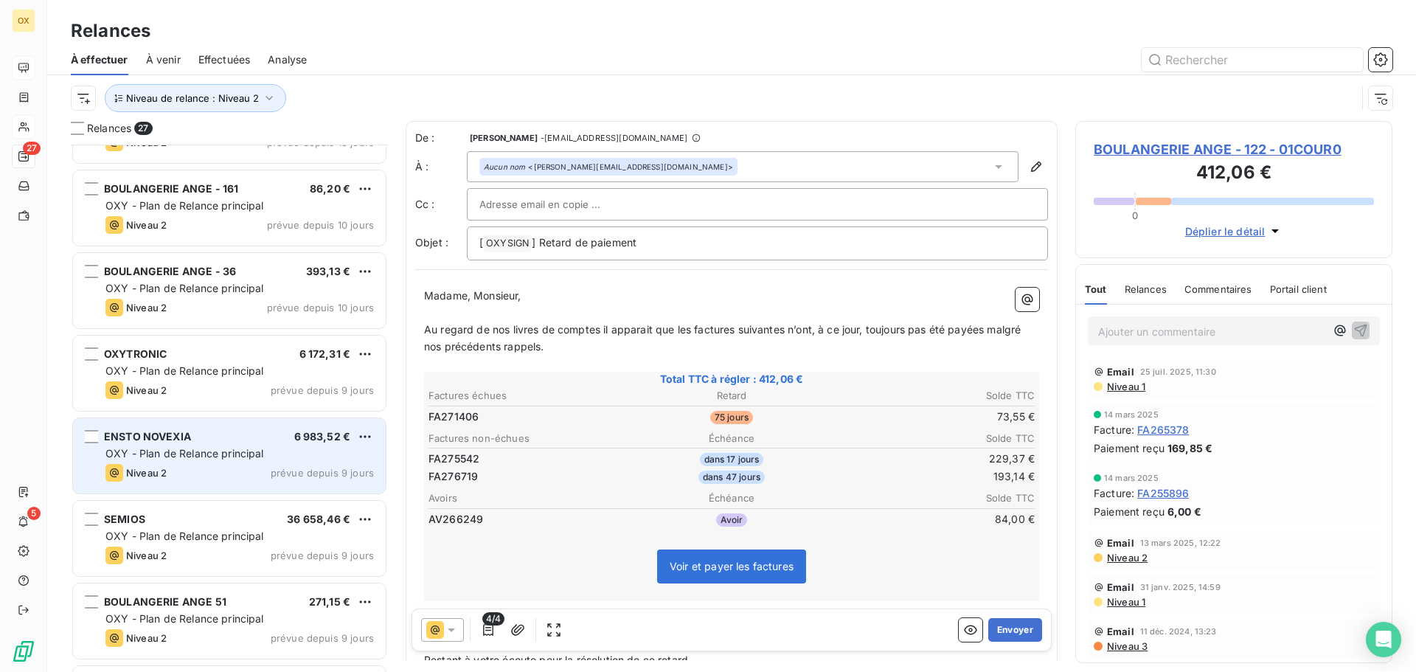
click at [238, 440] on div "ENSTO NOVEXIA 6 983,52 €" at bounding box center [239, 436] width 268 height 13
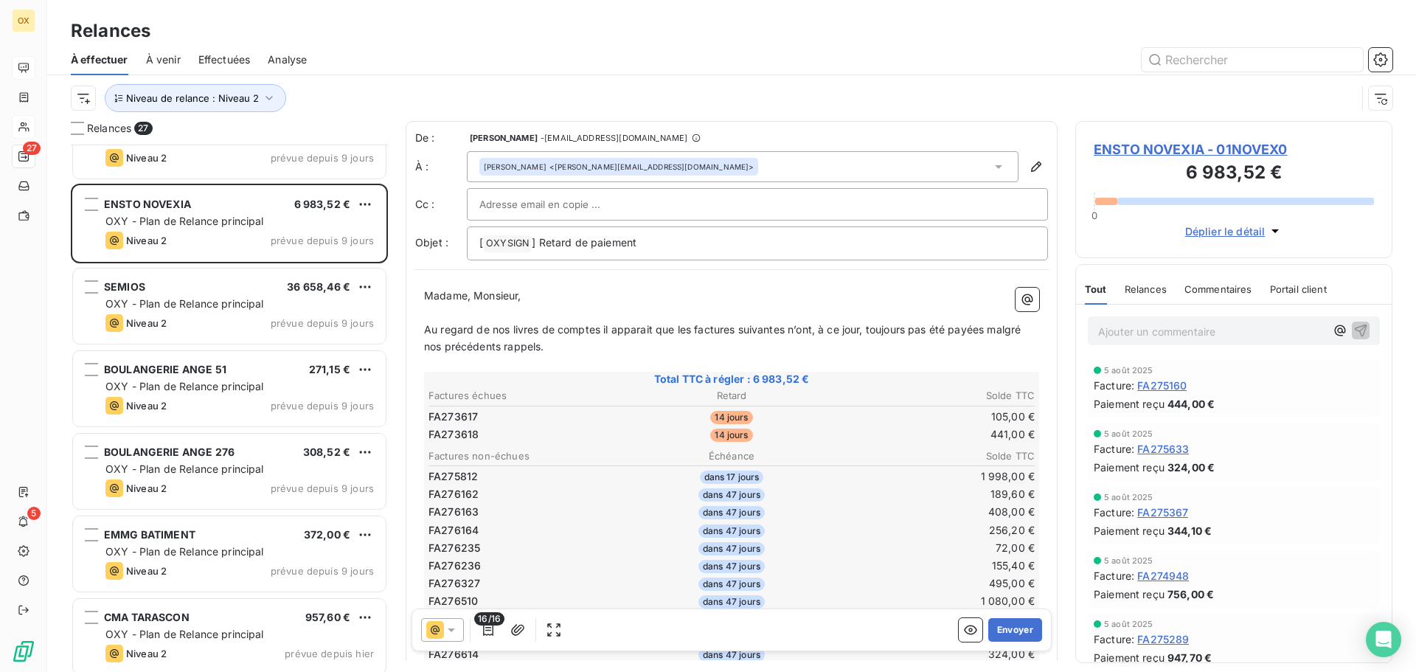
scroll to position [1181, 0]
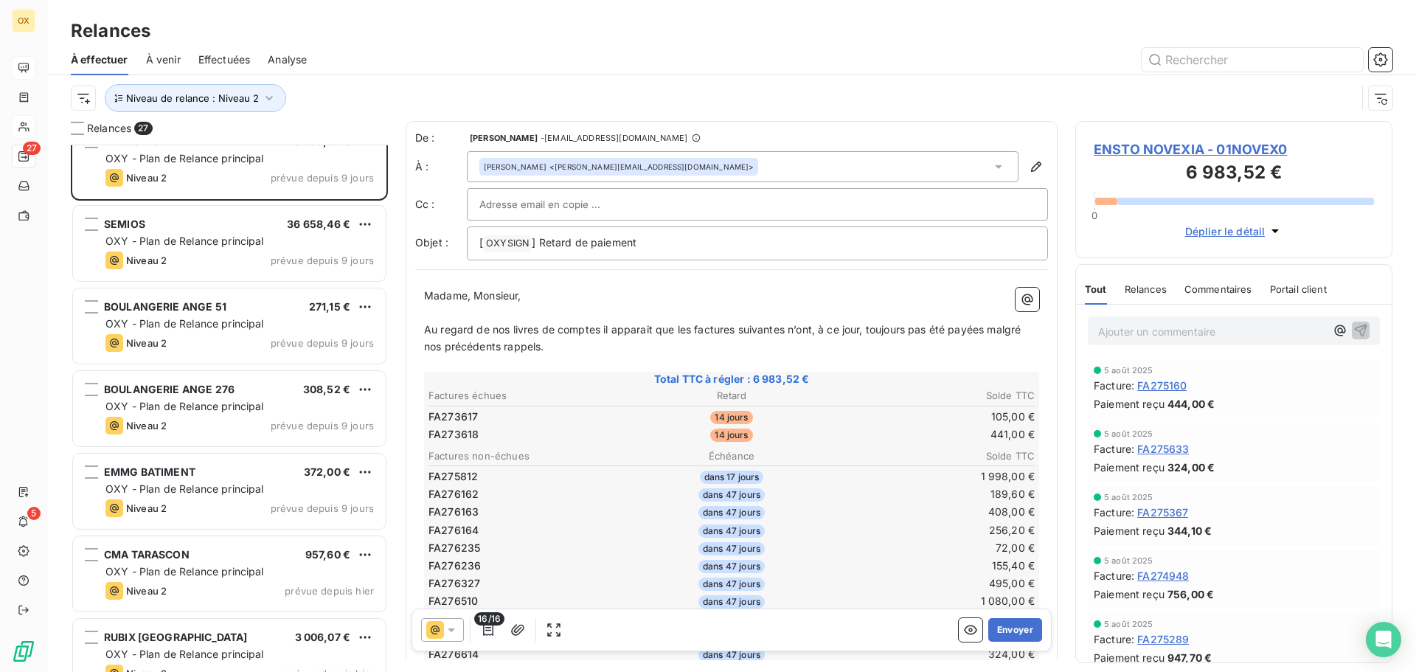
click at [198, 313] on div "BOULANGERIE ANGE 51" at bounding box center [165, 306] width 122 height 15
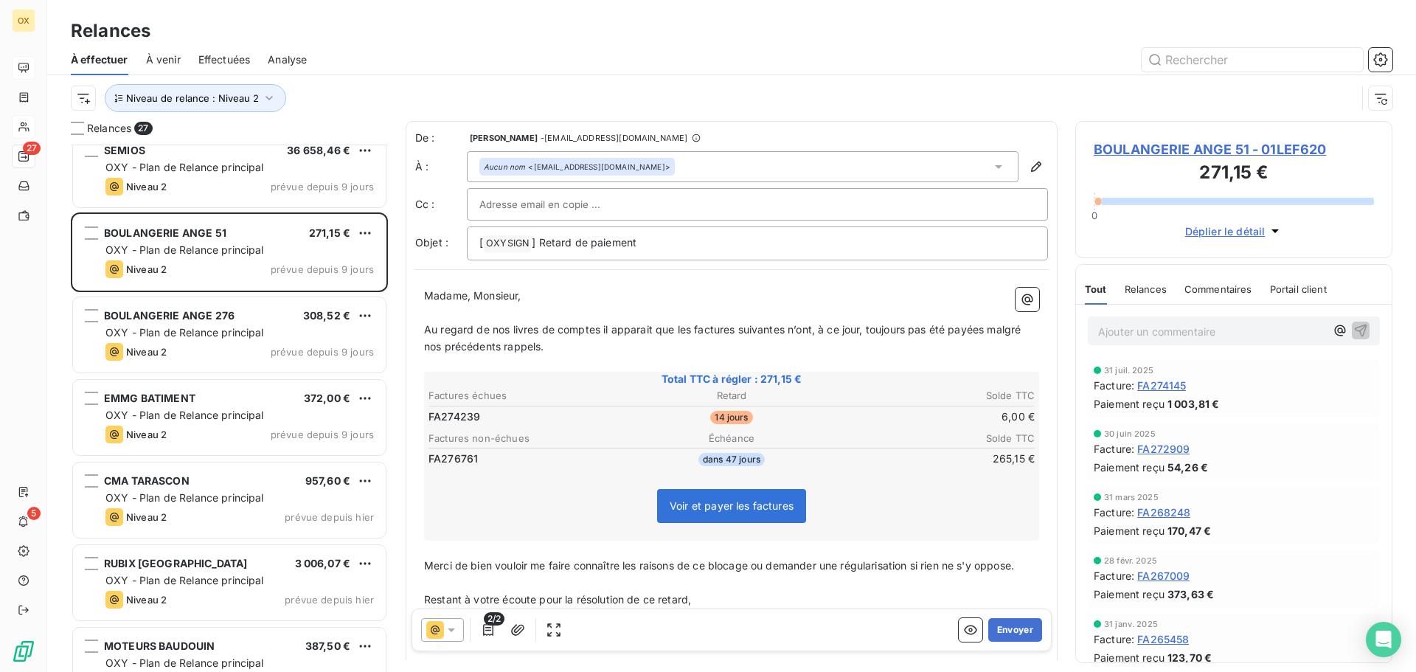
scroll to position [1328, 0]
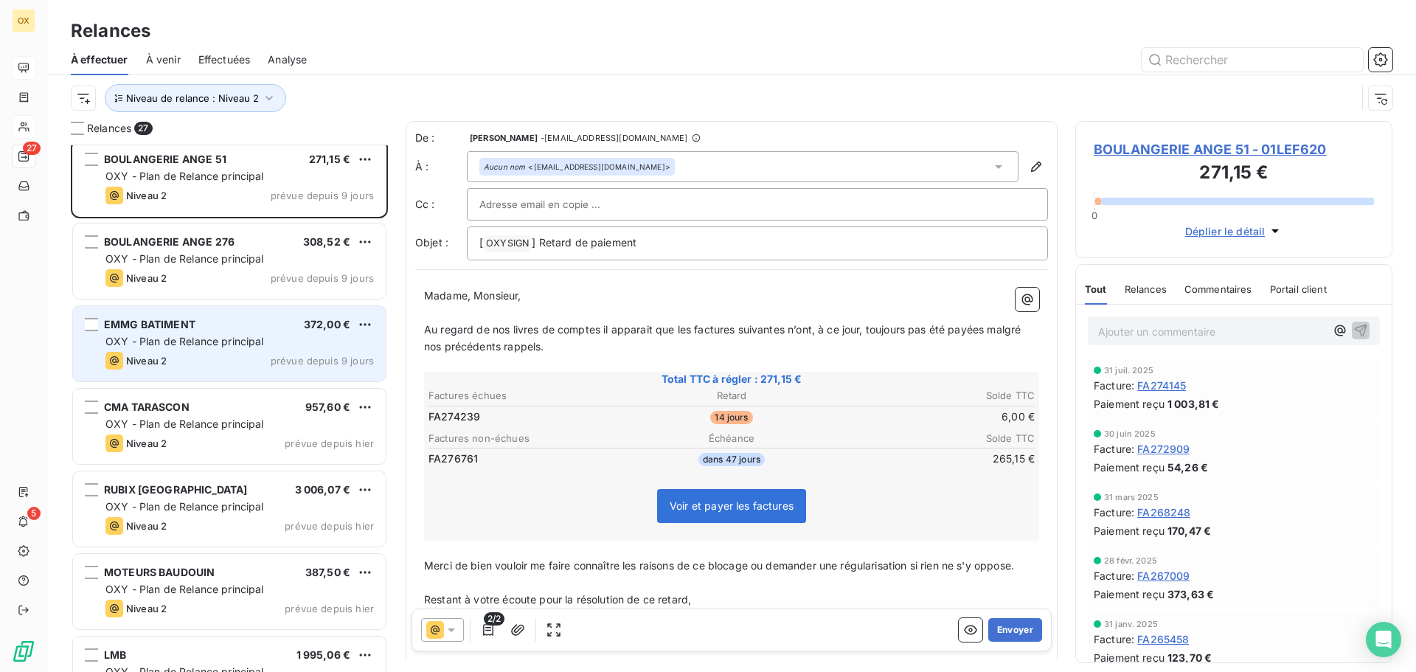
click at [198, 326] on div "EMMG BATIMENT 372,00 €" at bounding box center [239, 324] width 268 height 13
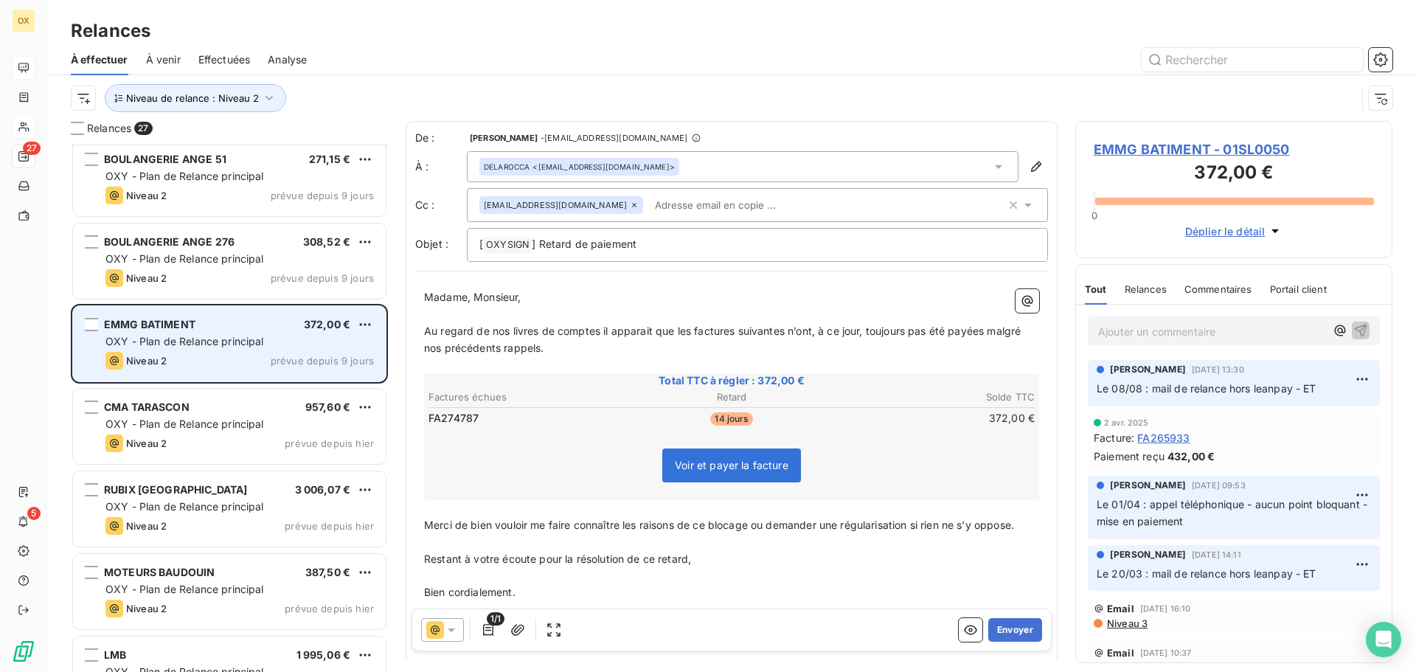
scroll to position [1402, 0]
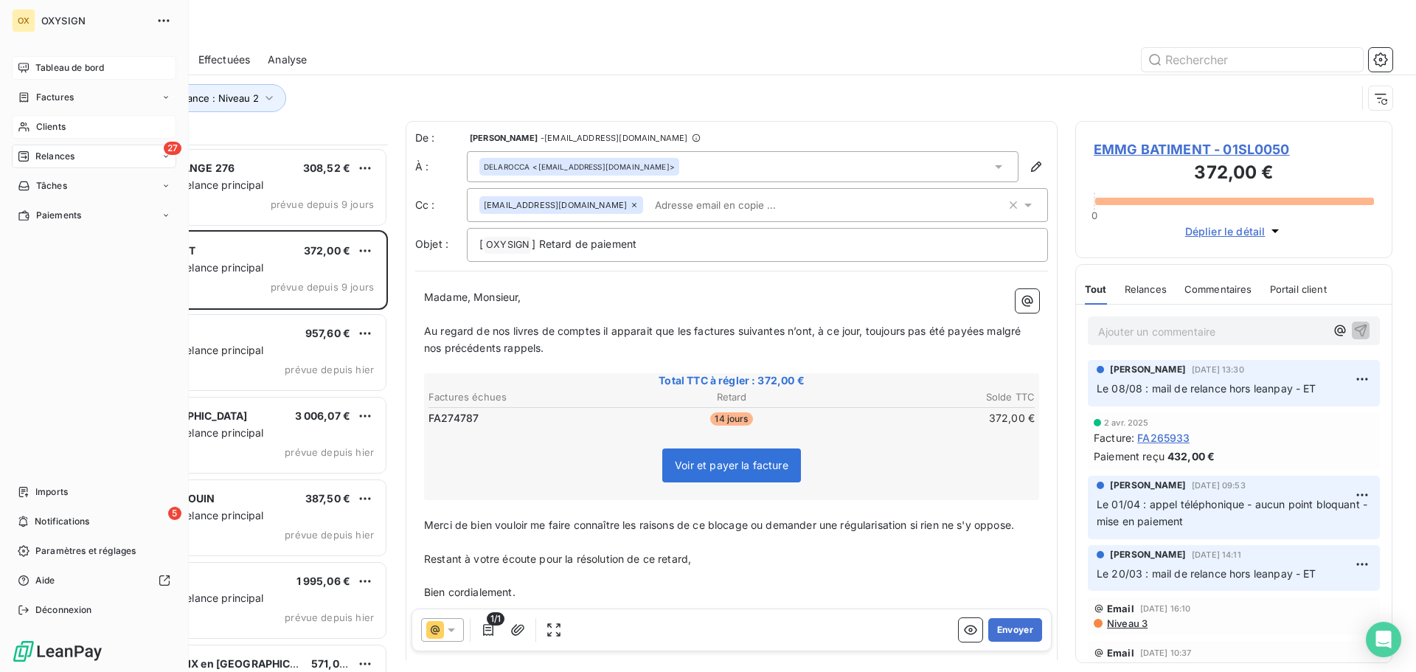
click at [48, 117] on div "Clients" at bounding box center [94, 127] width 164 height 24
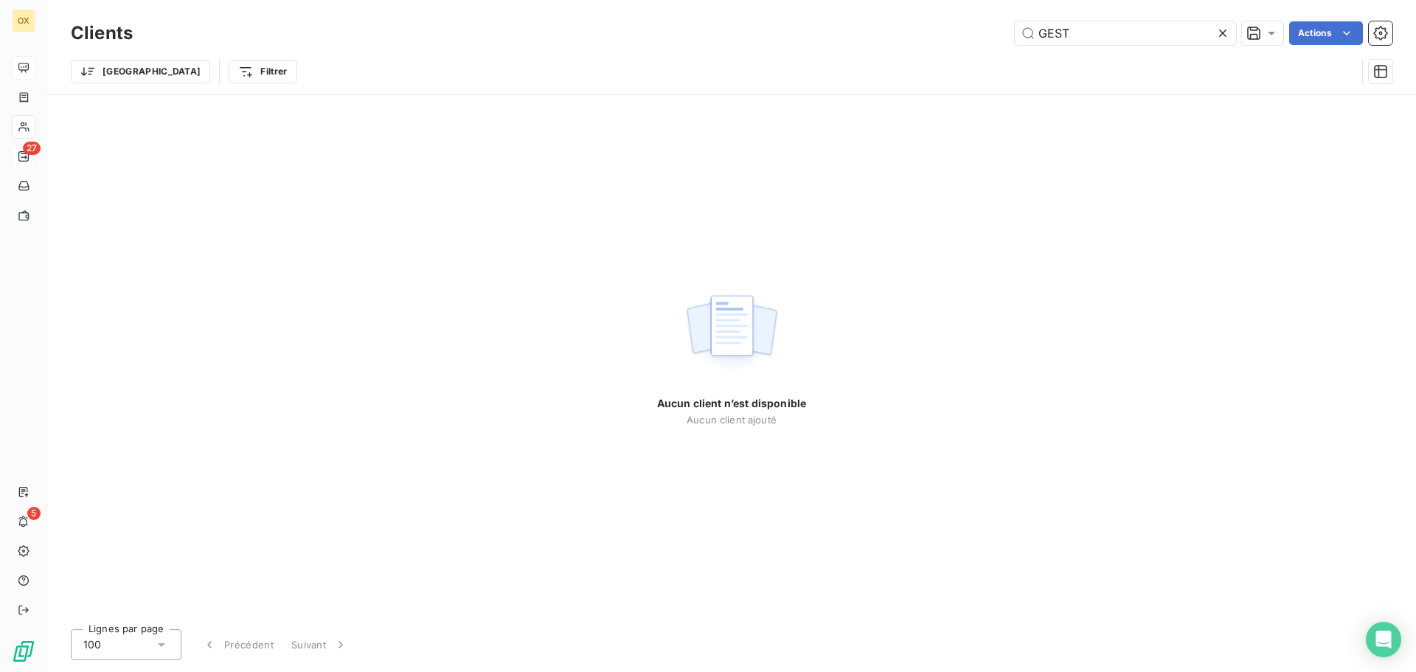
type input "GEST"
click at [1223, 31] on icon at bounding box center [1223, 33] width 15 height 15
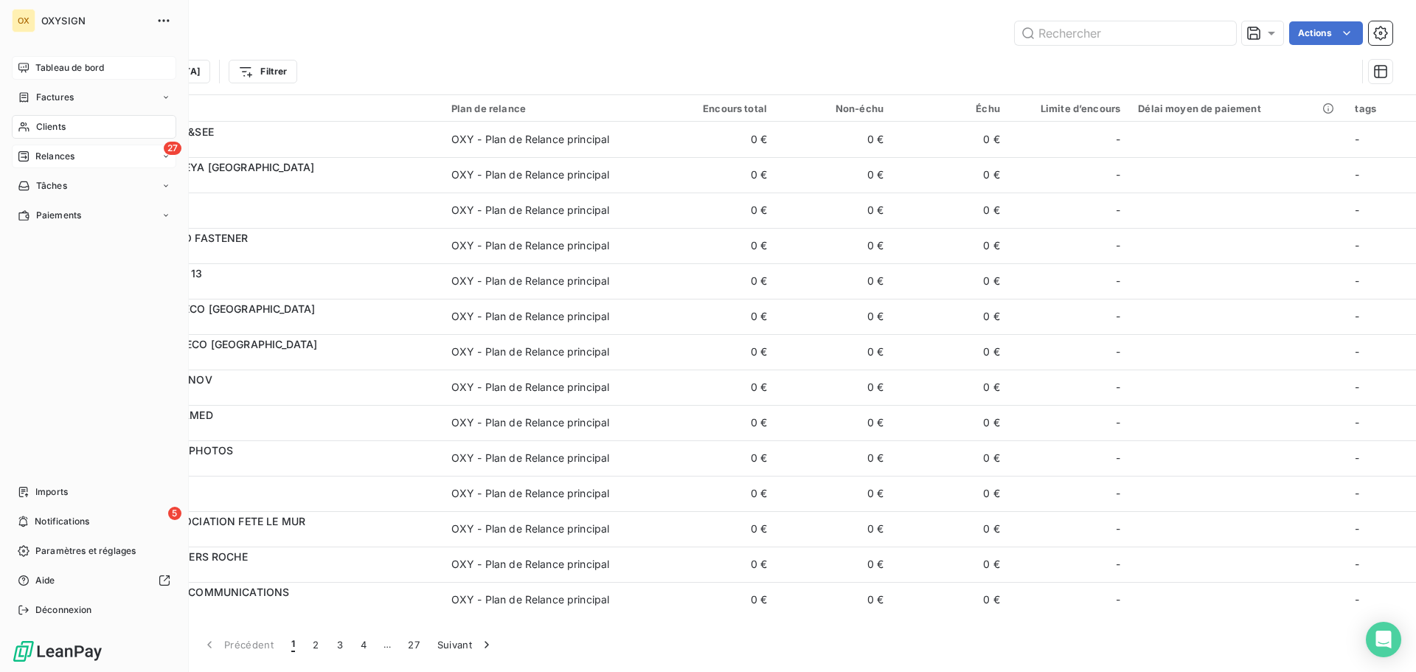
click at [43, 123] on span "Clients" at bounding box center [51, 126] width 30 height 13
click at [37, 154] on span "Relances" at bounding box center [54, 156] width 39 height 13
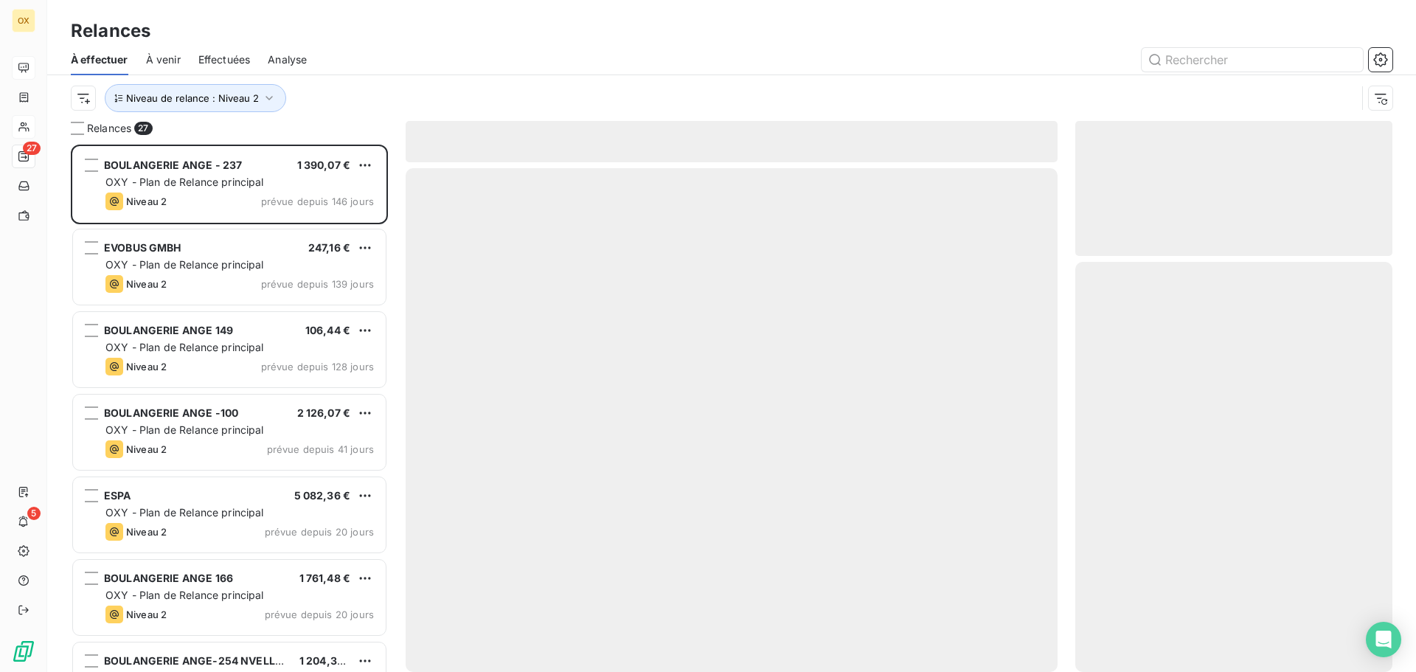
scroll to position [516, 306]
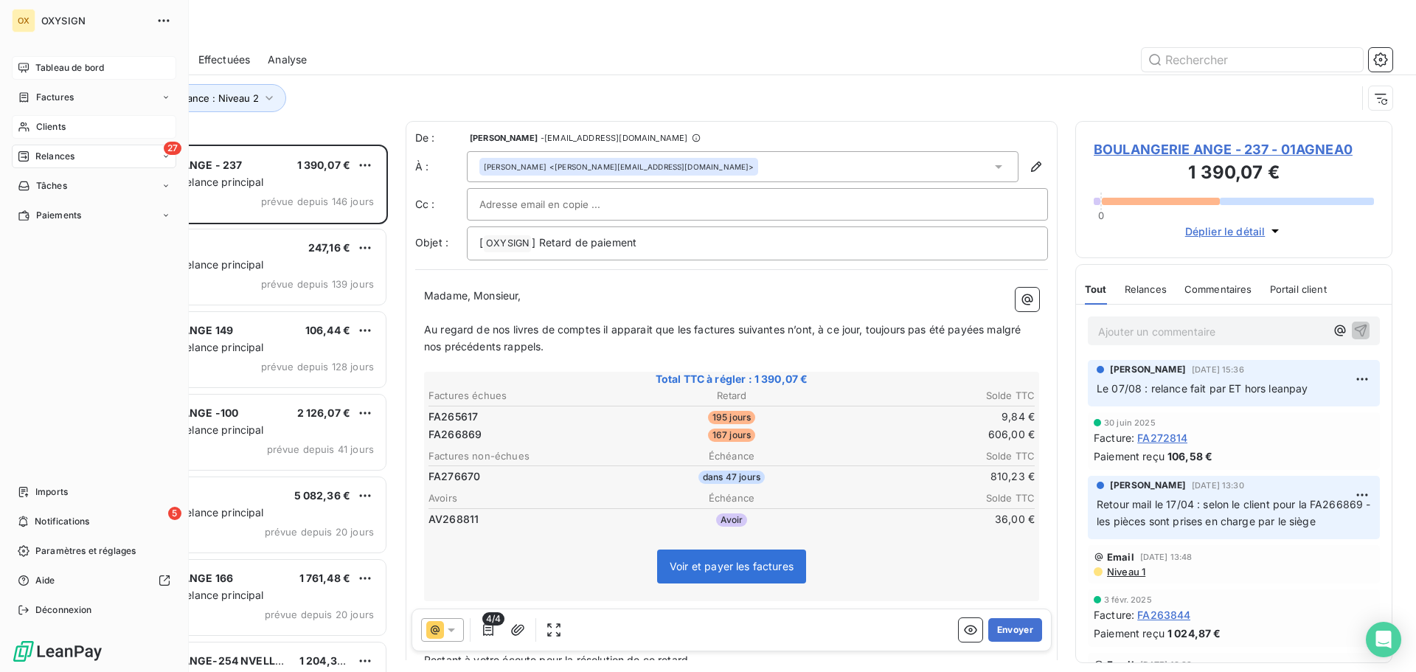
click at [55, 124] on span "Clients" at bounding box center [51, 126] width 30 height 13
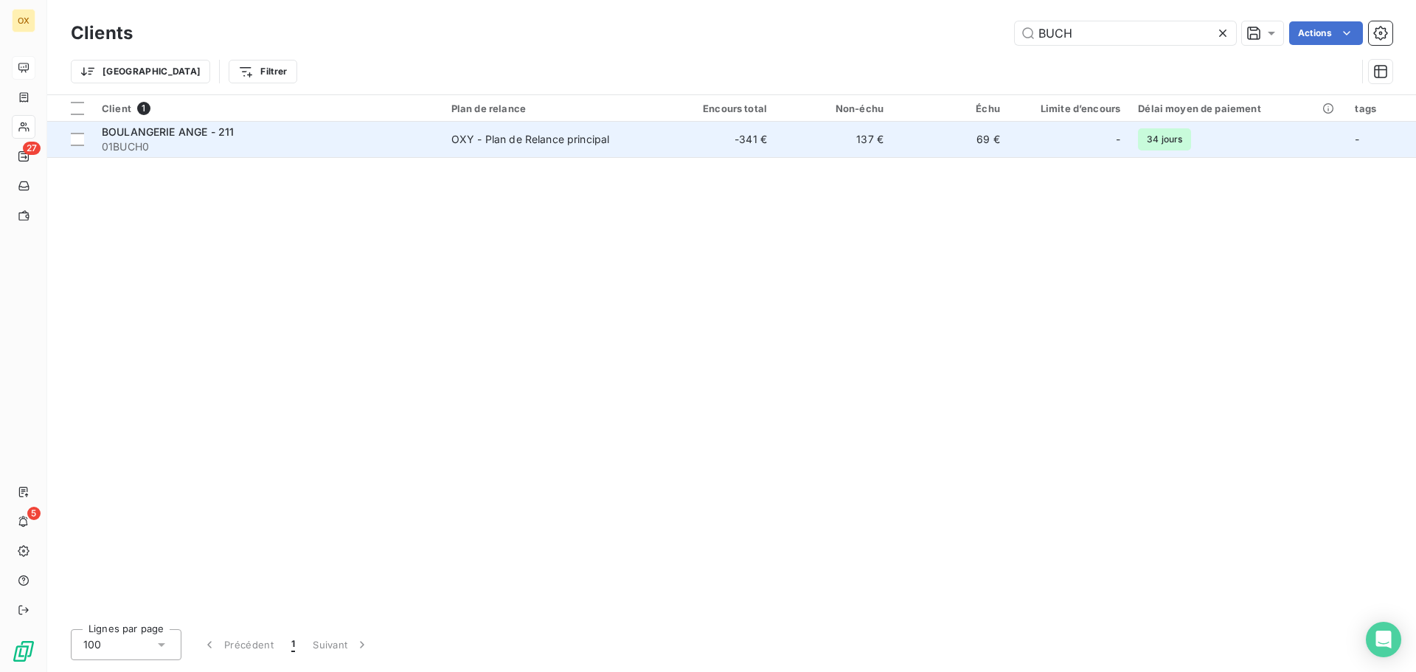
type input "BUCH"
click at [392, 131] on div "BOULANGERIE ANGE - 211" at bounding box center [268, 132] width 332 height 15
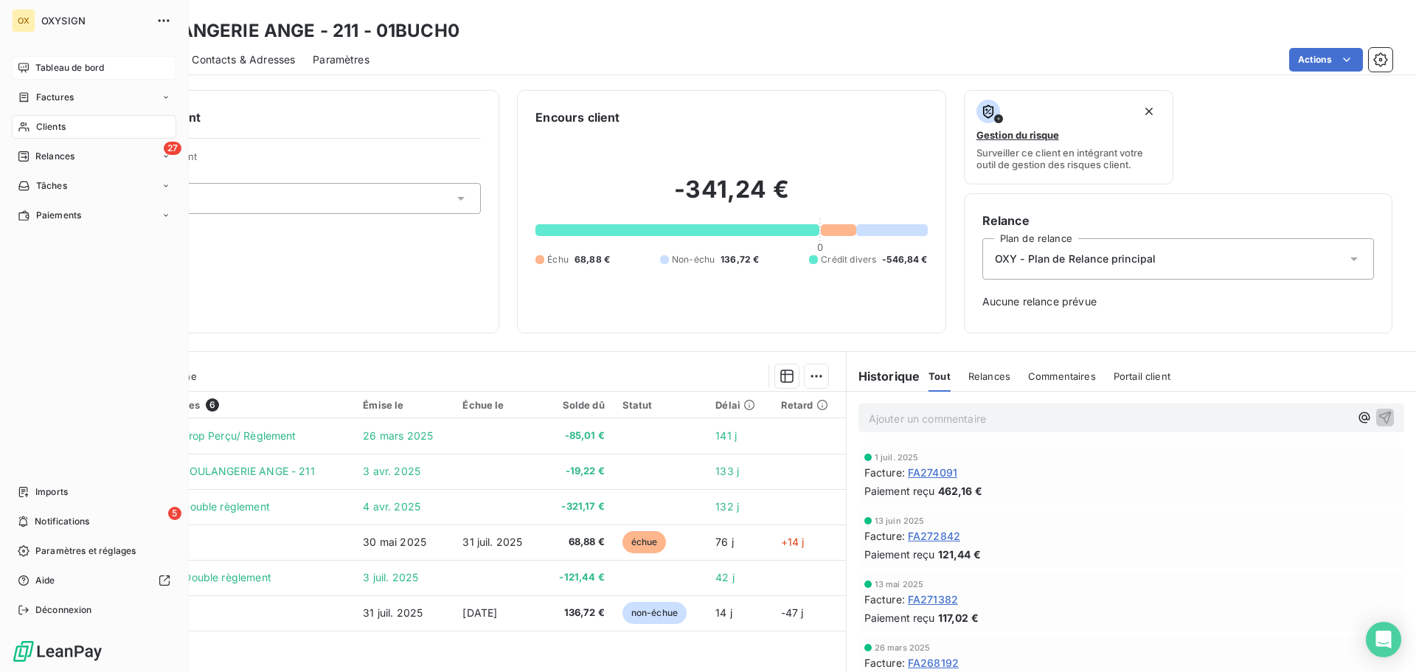
click at [48, 122] on span "Clients" at bounding box center [51, 126] width 30 height 13
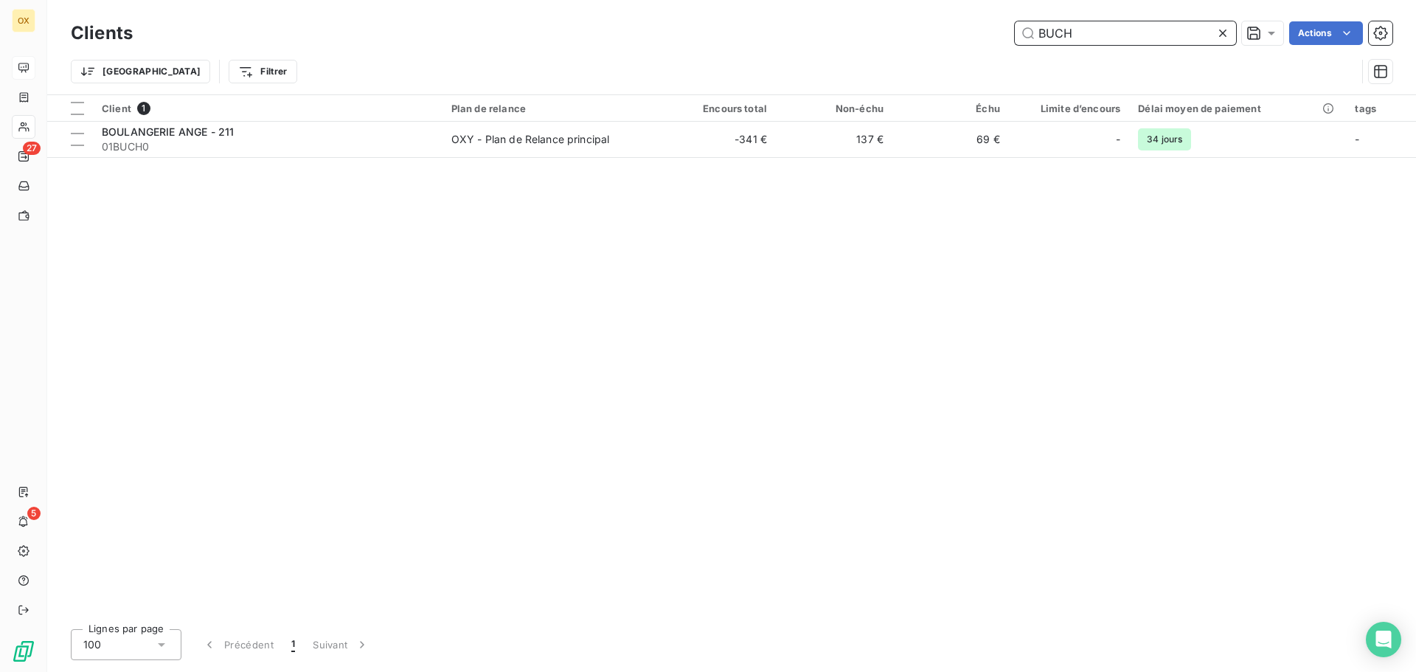
drag, startPoint x: 1092, startPoint y: 28, endPoint x: 1027, endPoint y: 27, distance: 64.9
click at [1027, 27] on input "BUCH" at bounding box center [1125, 33] width 221 height 24
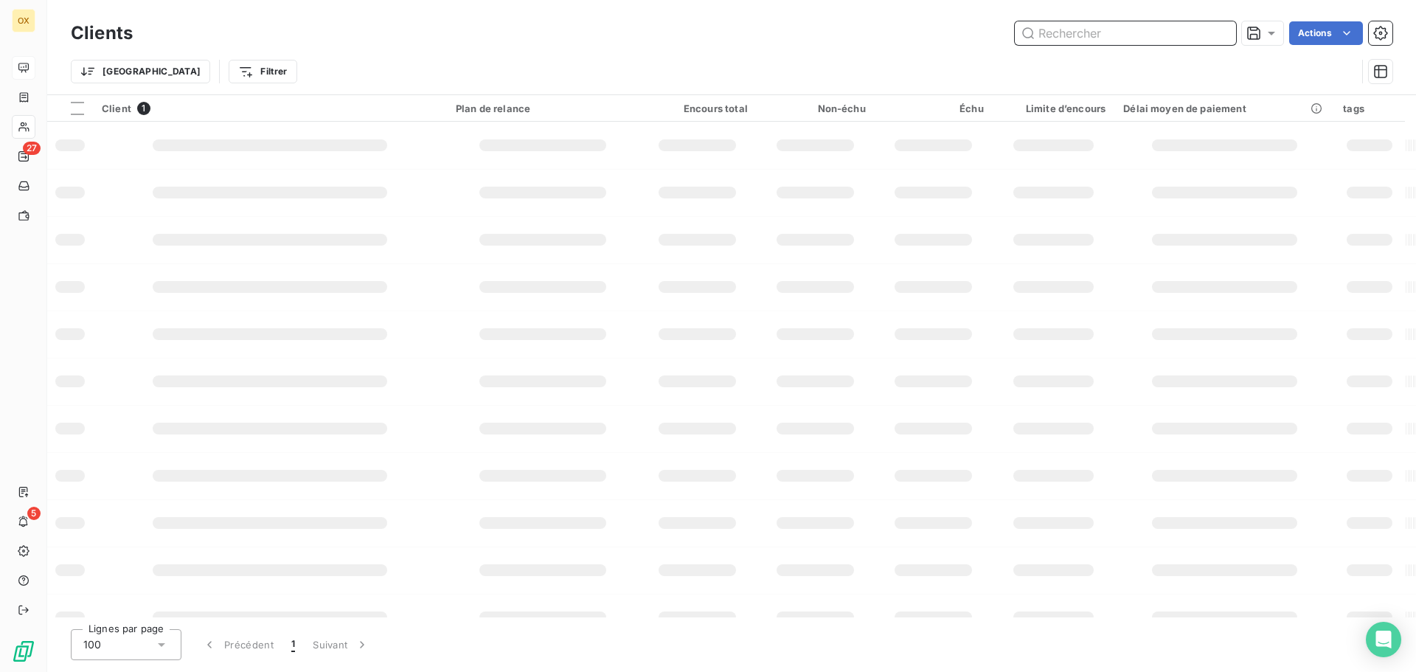
type input "C"
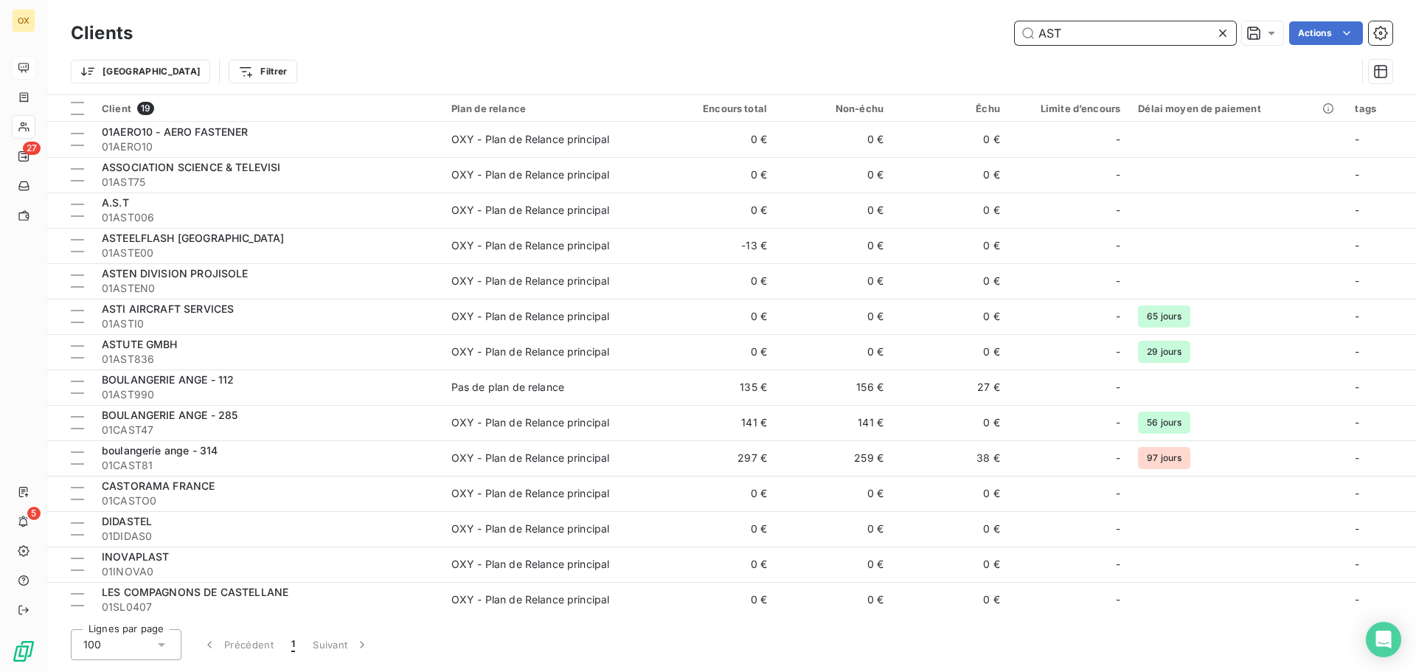
click at [1037, 30] on input "AST" at bounding box center [1125, 33] width 221 height 24
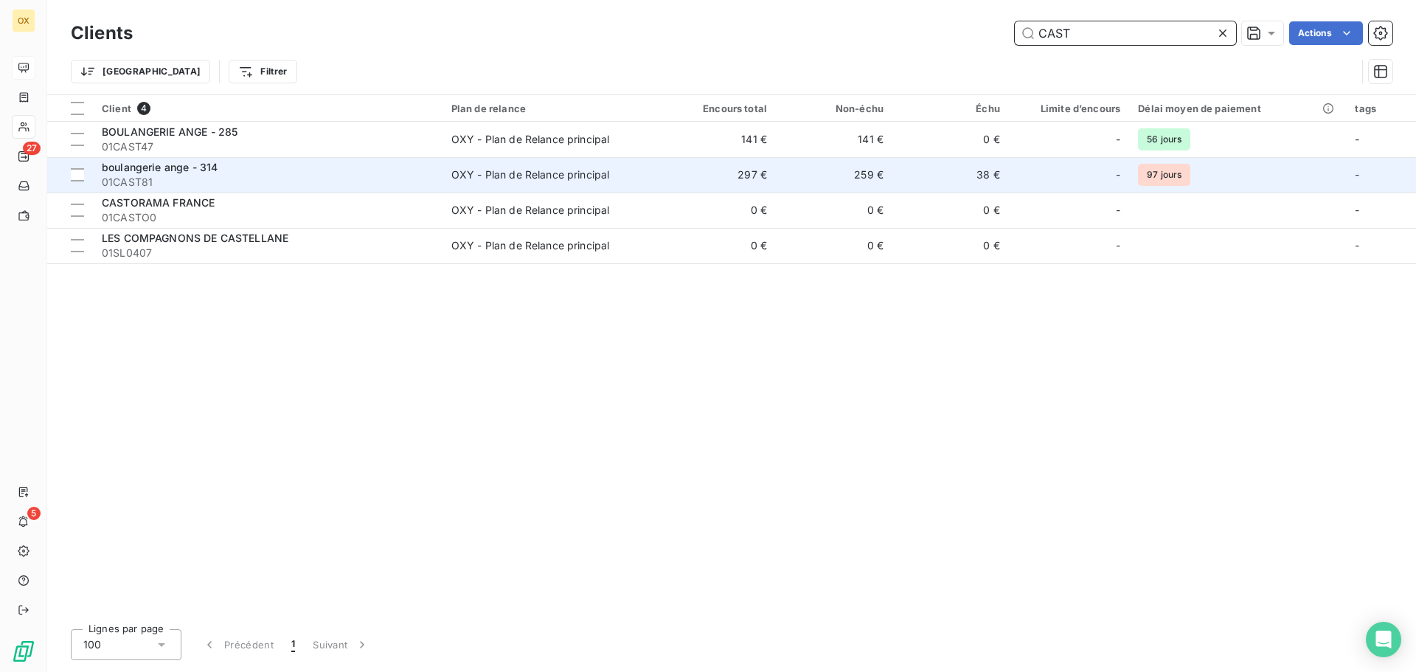
type input "CAST"
click at [527, 182] on td "OXY - Plan de Relance principal" at bounding box center [551, 174] width 217 height 35
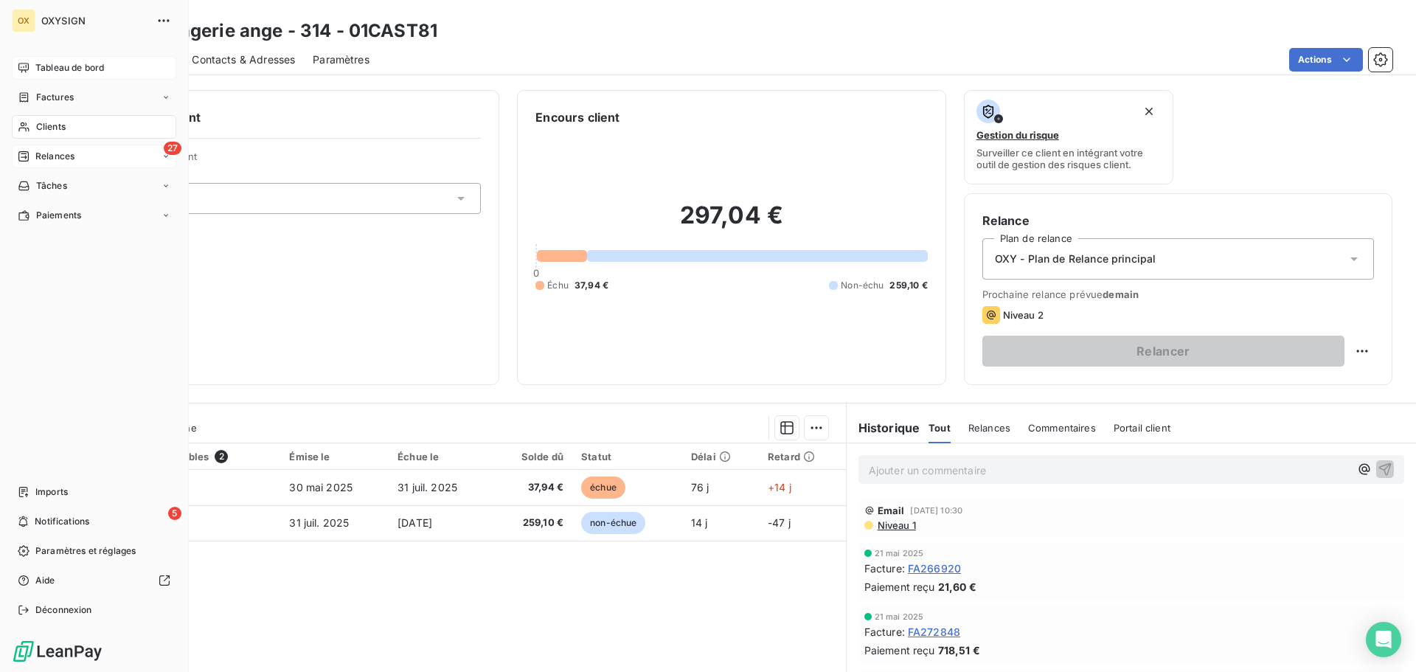
click at [58, 153] on span "Relances" at bounding box center [54, 156] width 39 height 13
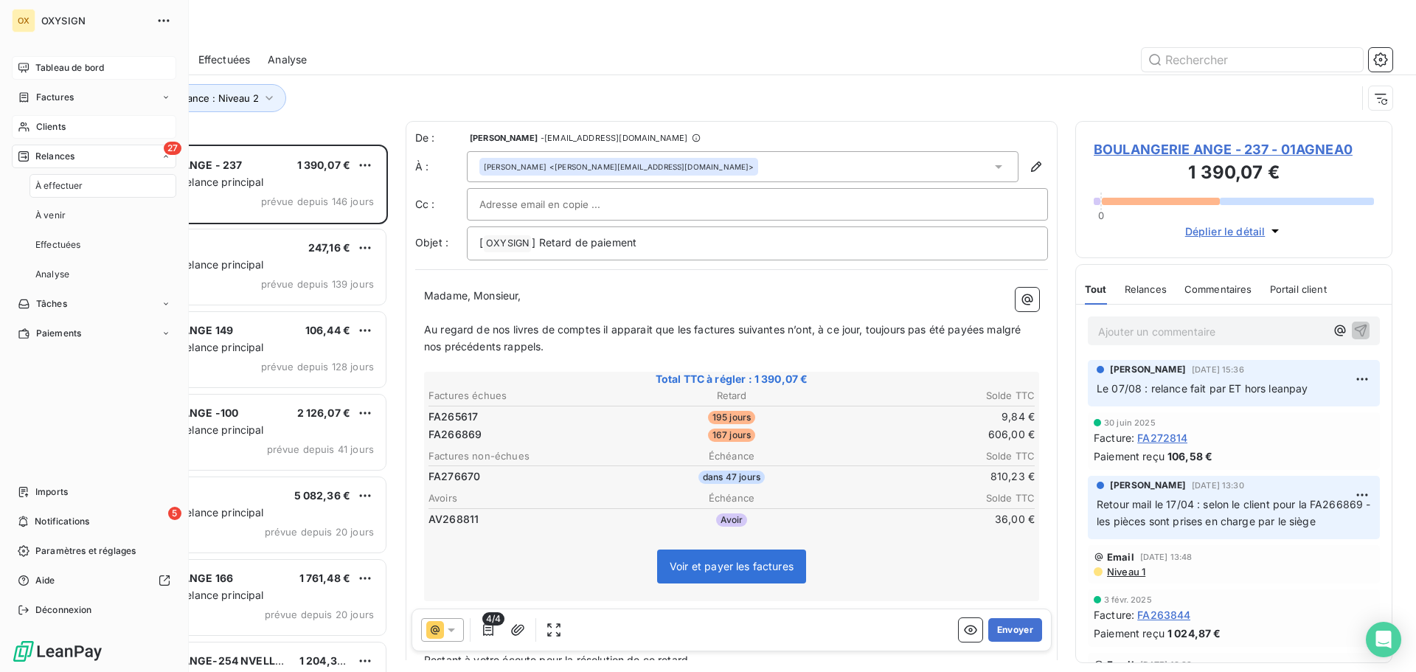
scroll to position [516, 306]
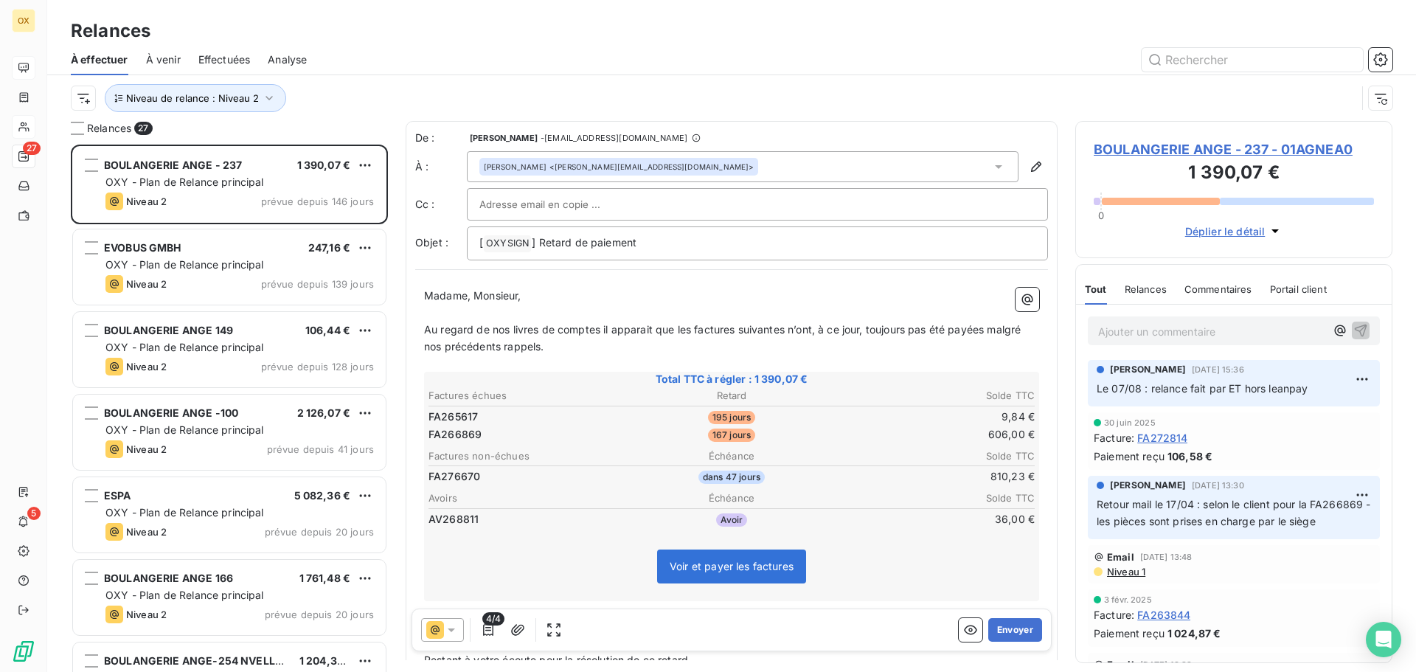
click at [1249, 150] on span "BOULANGERIE ANGE - 237 - 01AGNEA0" at bounding box center [1234, 149] width 280 height 20
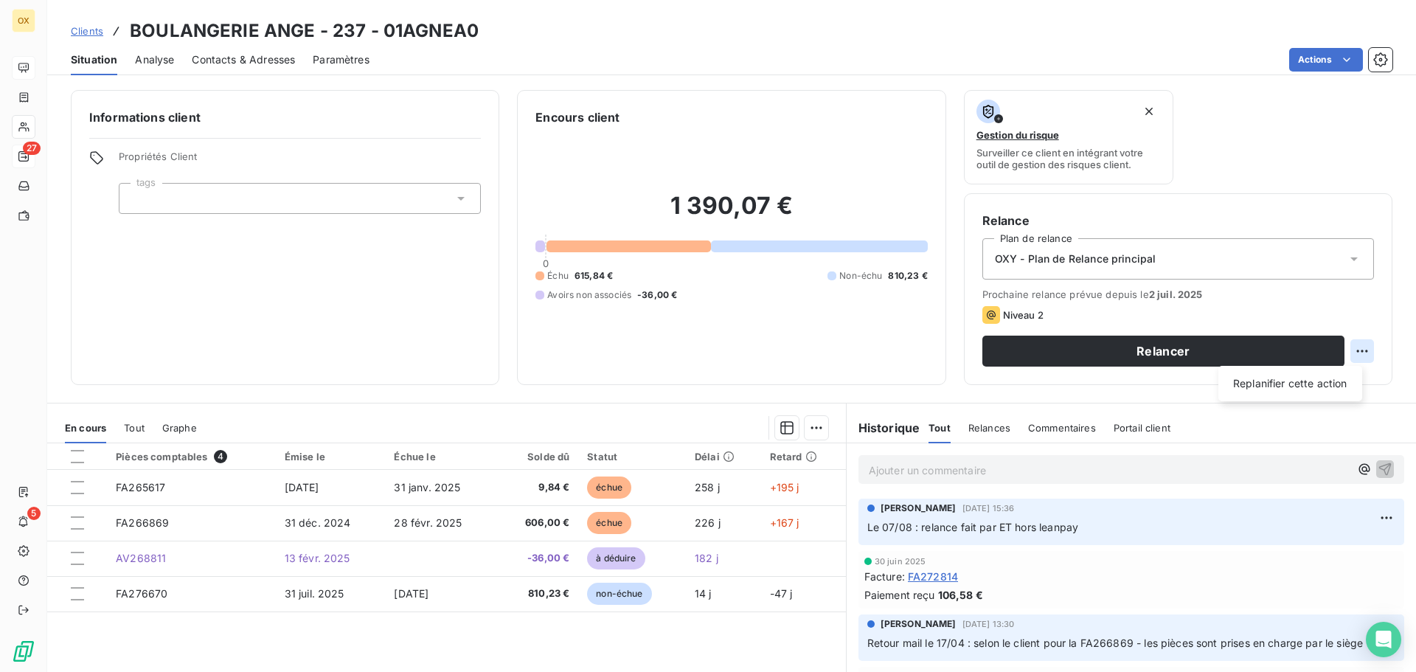
click at [1347, 350] on html "OX 27 5 Clients BOULANGERIE ANGE - 237 - 01AGNEA0 Situation Analyse Contacts & …" at bounding box center [708, 336] width 1416 height 672
click at [1319, 385] on div "Replanifier cette action" at bounding box center [1290, 384] width 132 height 24
select select "7"
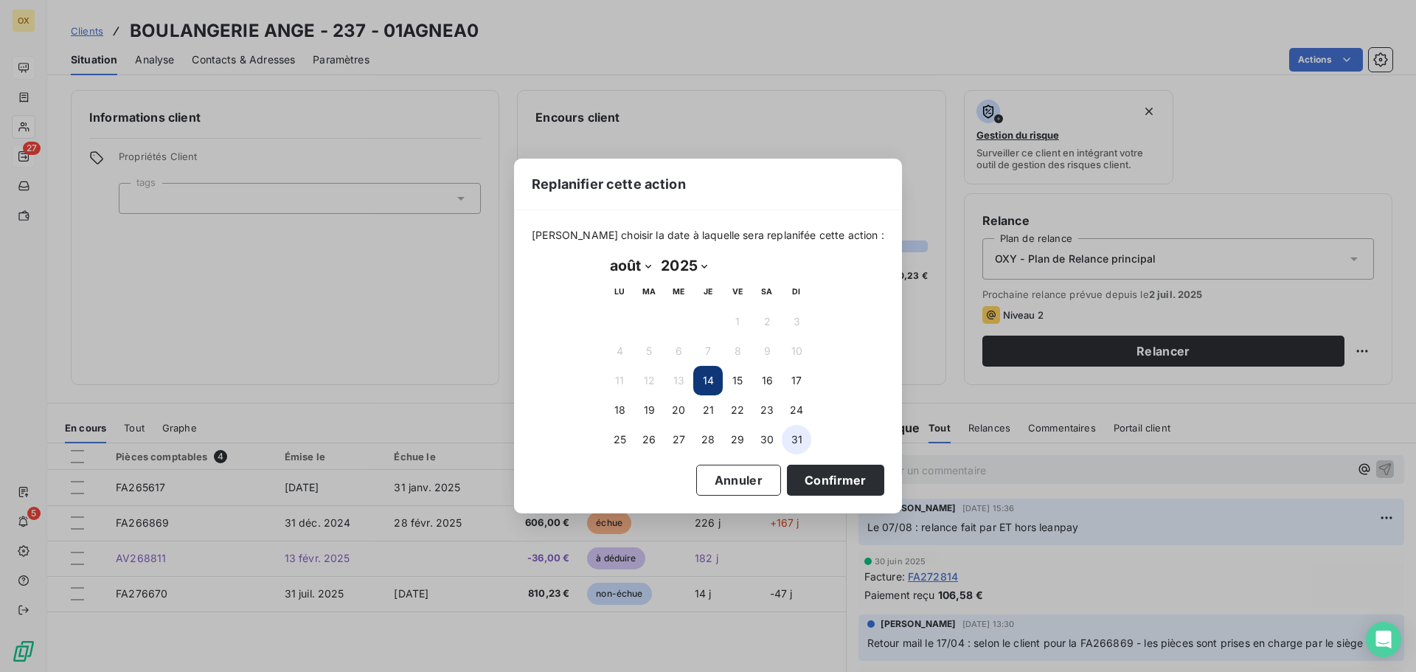
click at [798, 436] on button "31" at bounding box center [797, 440] width 30 height 30
click at [826, 480] on button "Confirmer" at bounding box center [835, 480] width 97 height 31
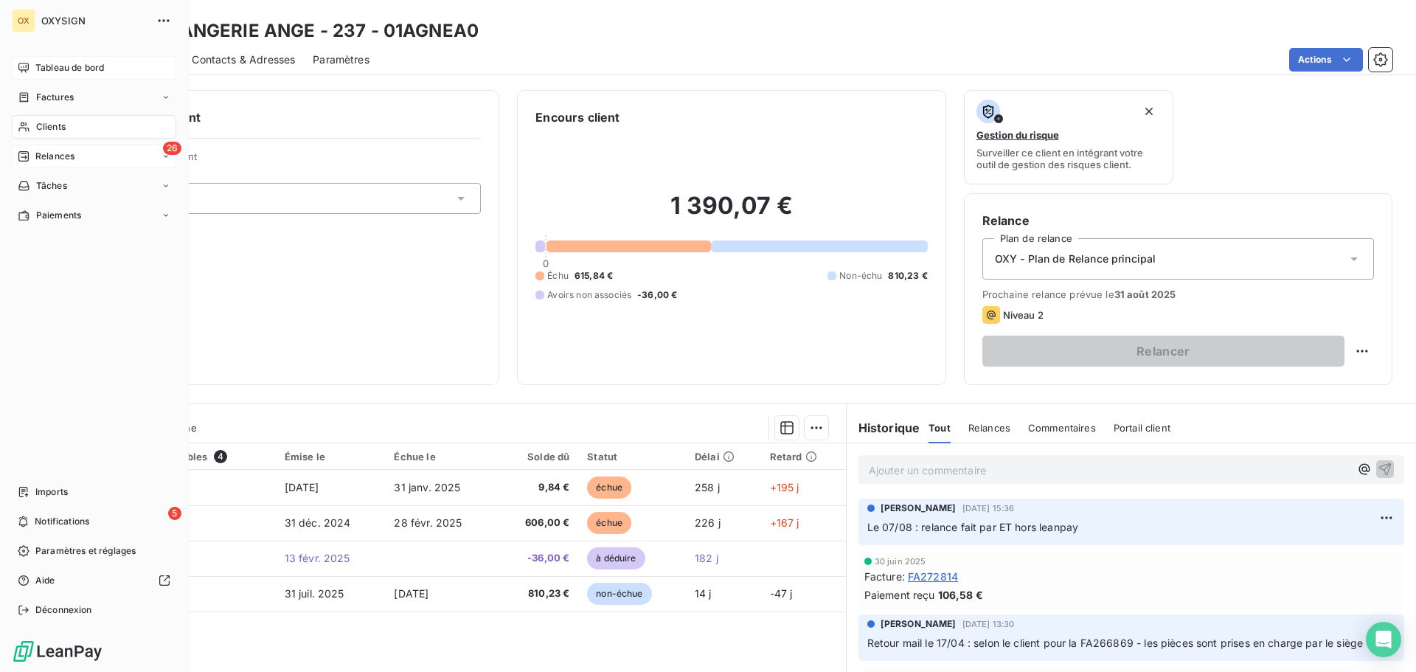
click at [44, 150] on span "Relances" at bounding box center [54, 156] width 39 height 13
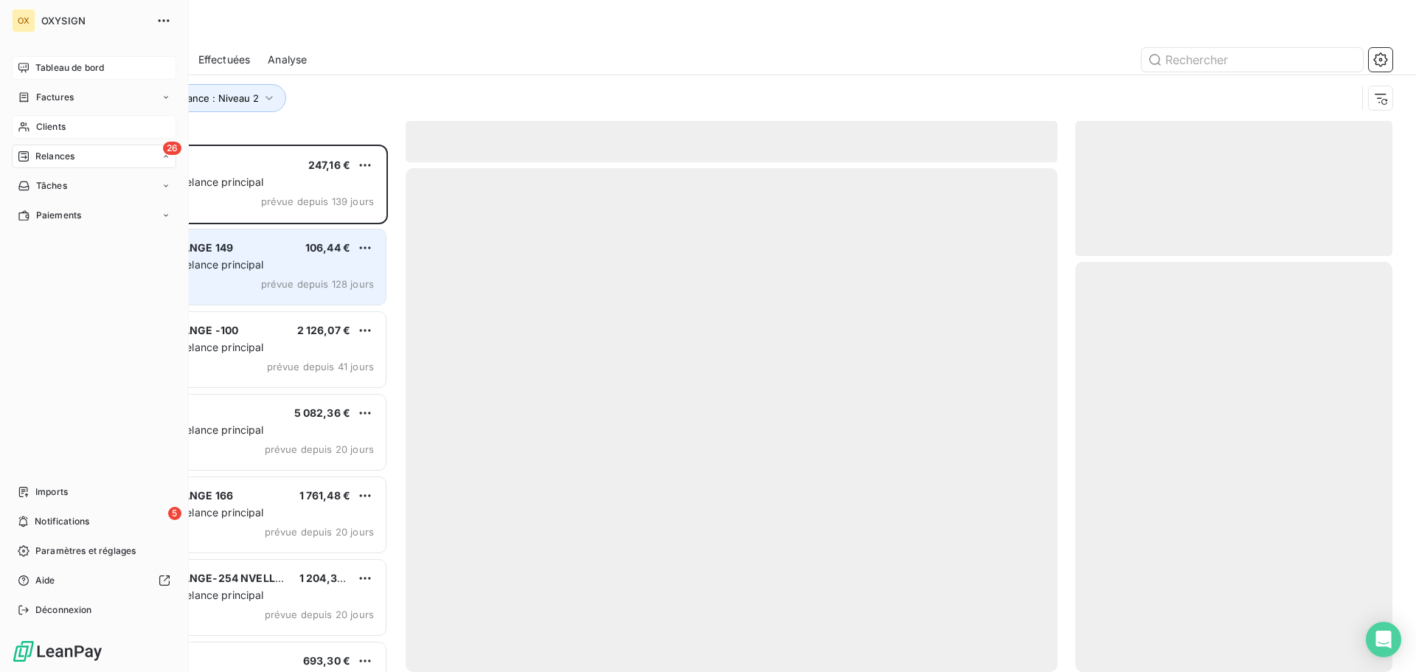
scroll to position [516, 306]
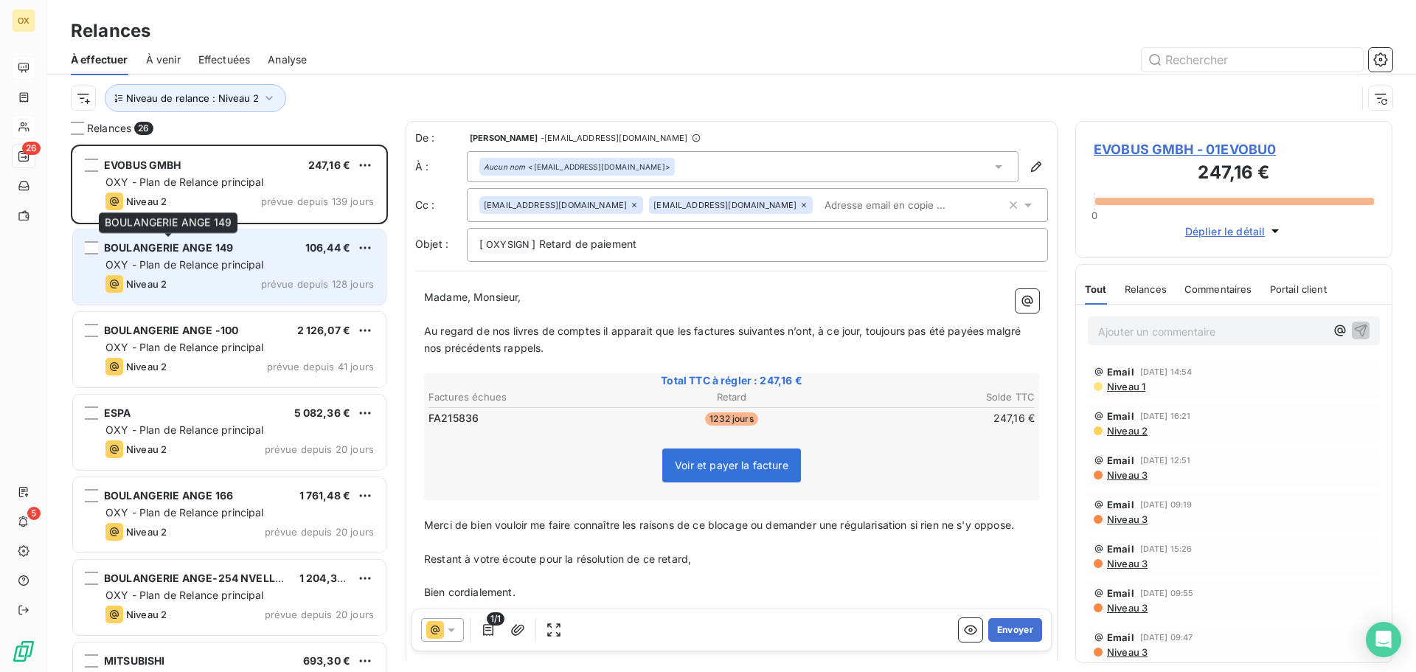
click at [173, 244] on span "BOULANGERIE ANGE 149" at bounding box center [168, 247] width 129 height 13
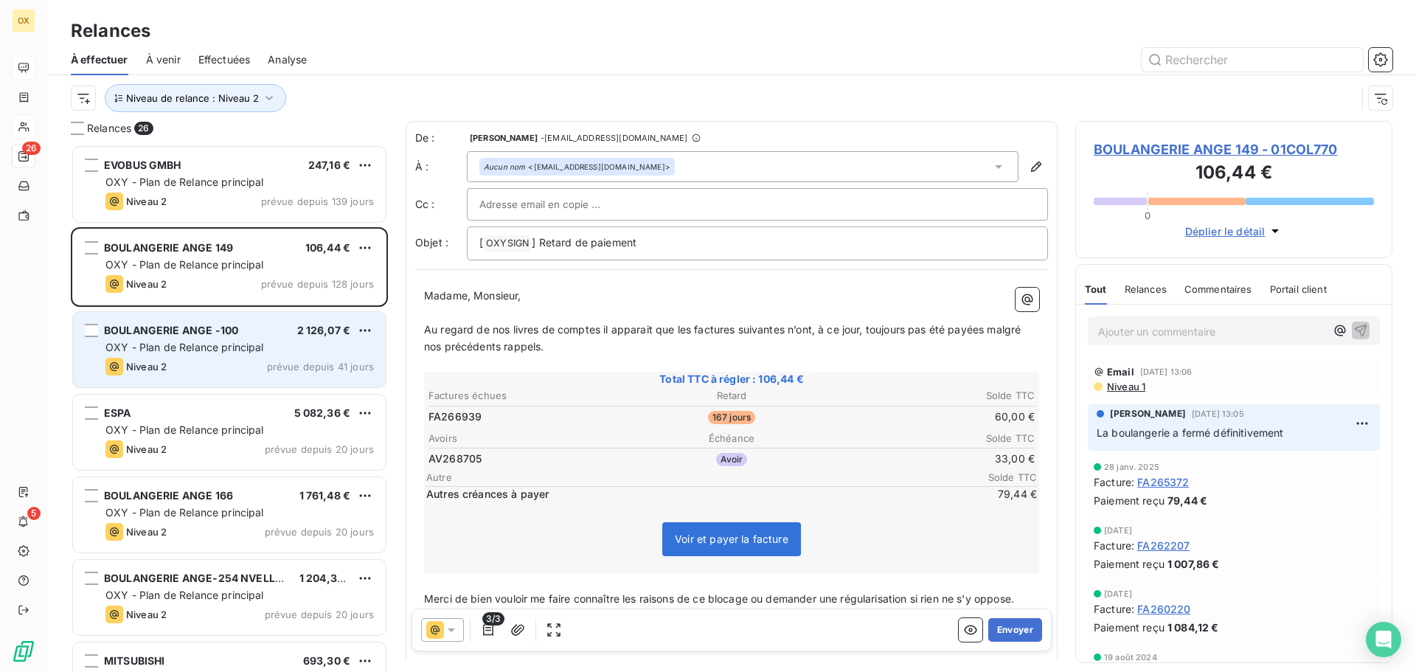
click at [250, 335] on div "BOULANGERIE ANGE -100 2 126,07 €" at bounding box center [239, 330] width 268 height 13
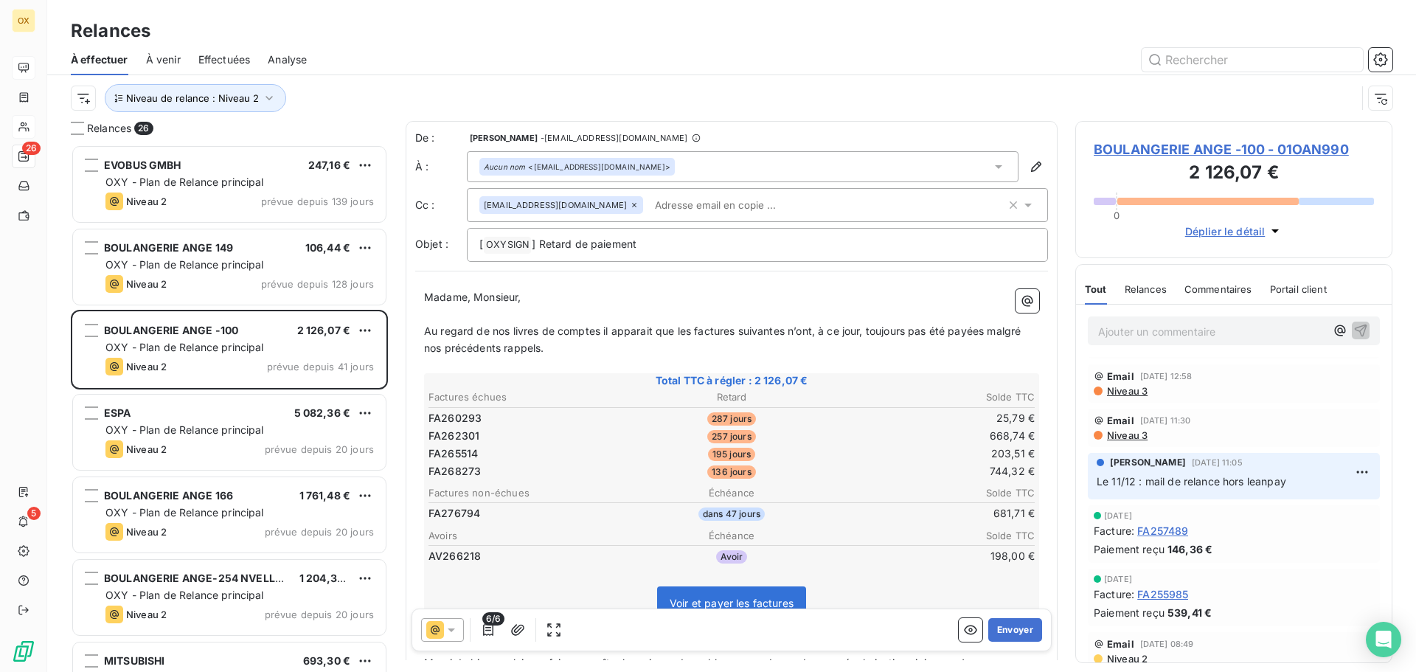
scroll to position [74, 0]
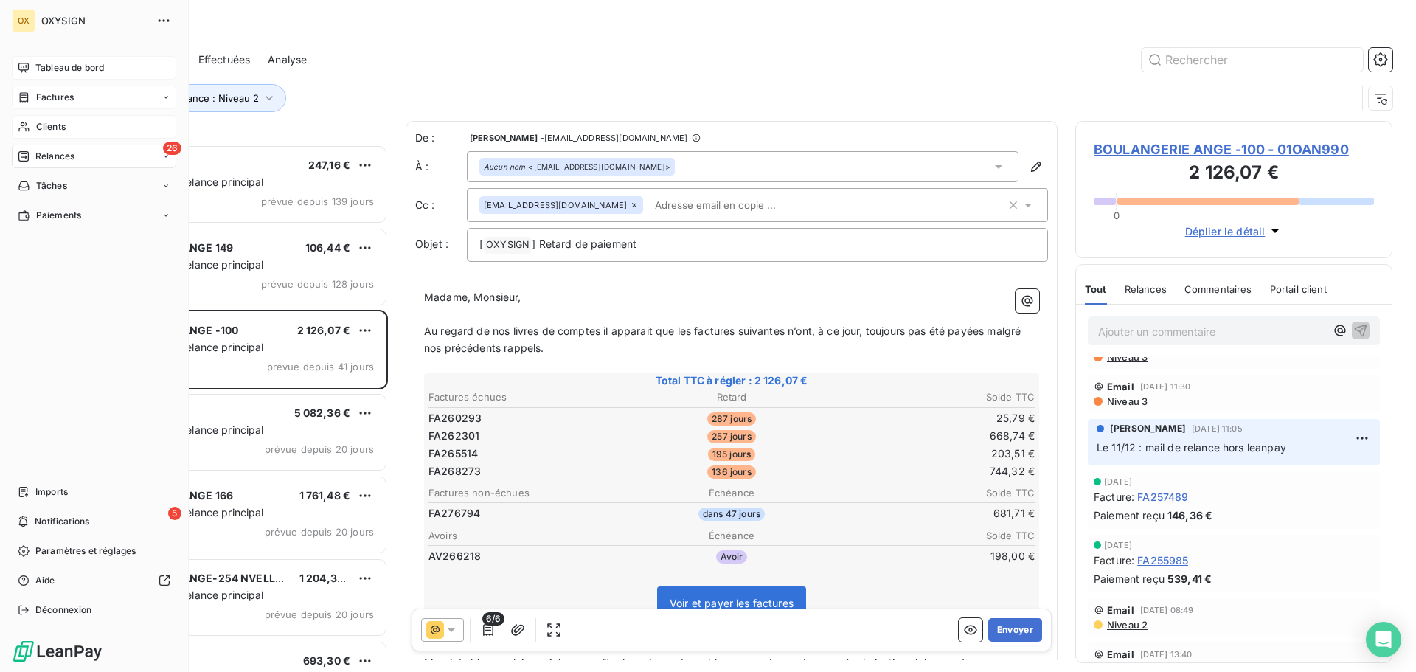
click at [48, 97] on span "Factures" at bounding box center [55, 97] width 38 height 13
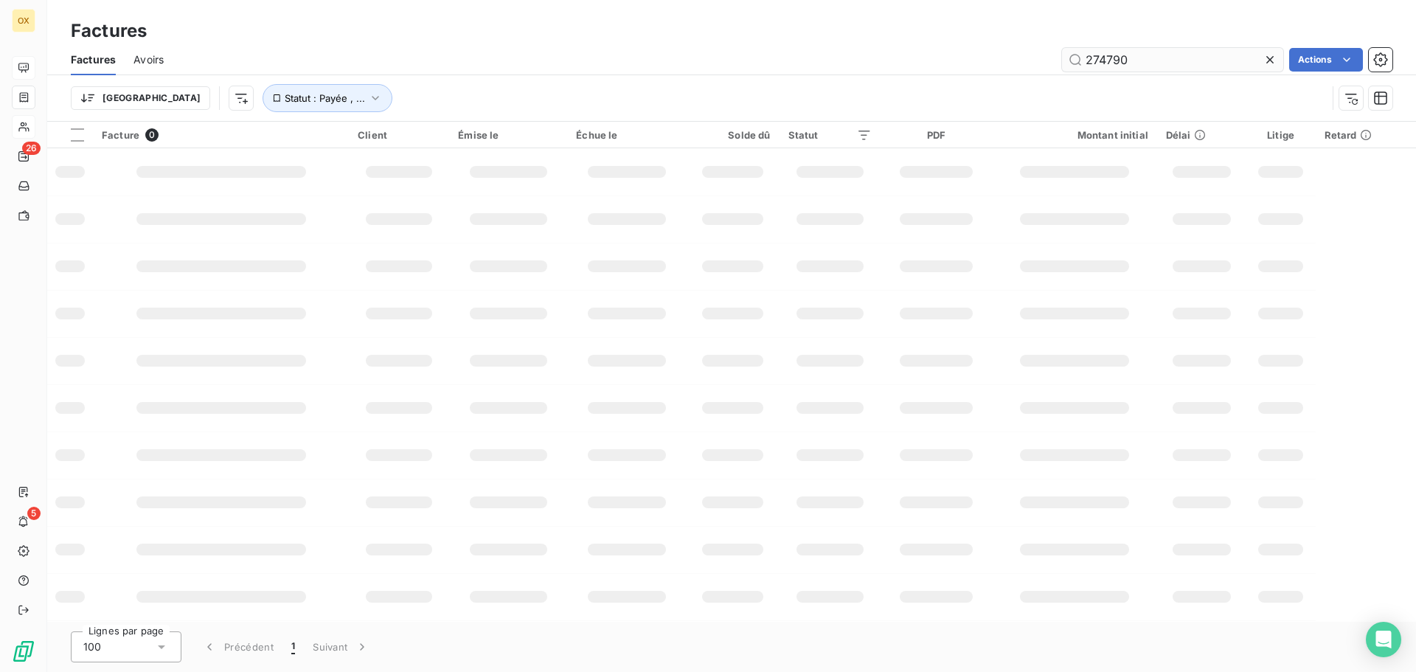
drag, startPoint x: 1151, startPoint y: 63, endPoint x: 1067, endPoint y: 66, distance: 84.9
click at [1067, 66] on input "274790" at bounding box center [1172, 60] width 221 height 24
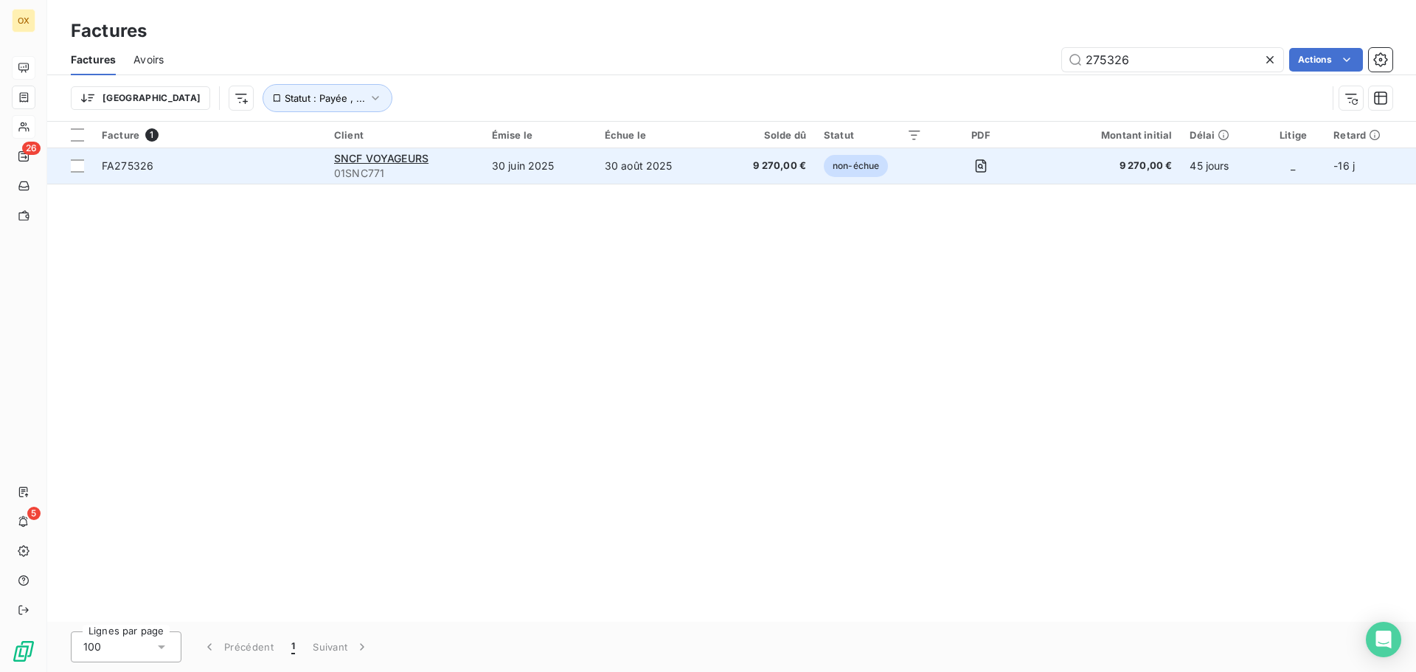
type input "275326"
click at [218, 165] on span "FA275326" at bounding box center [209, 166] width 215 height 15
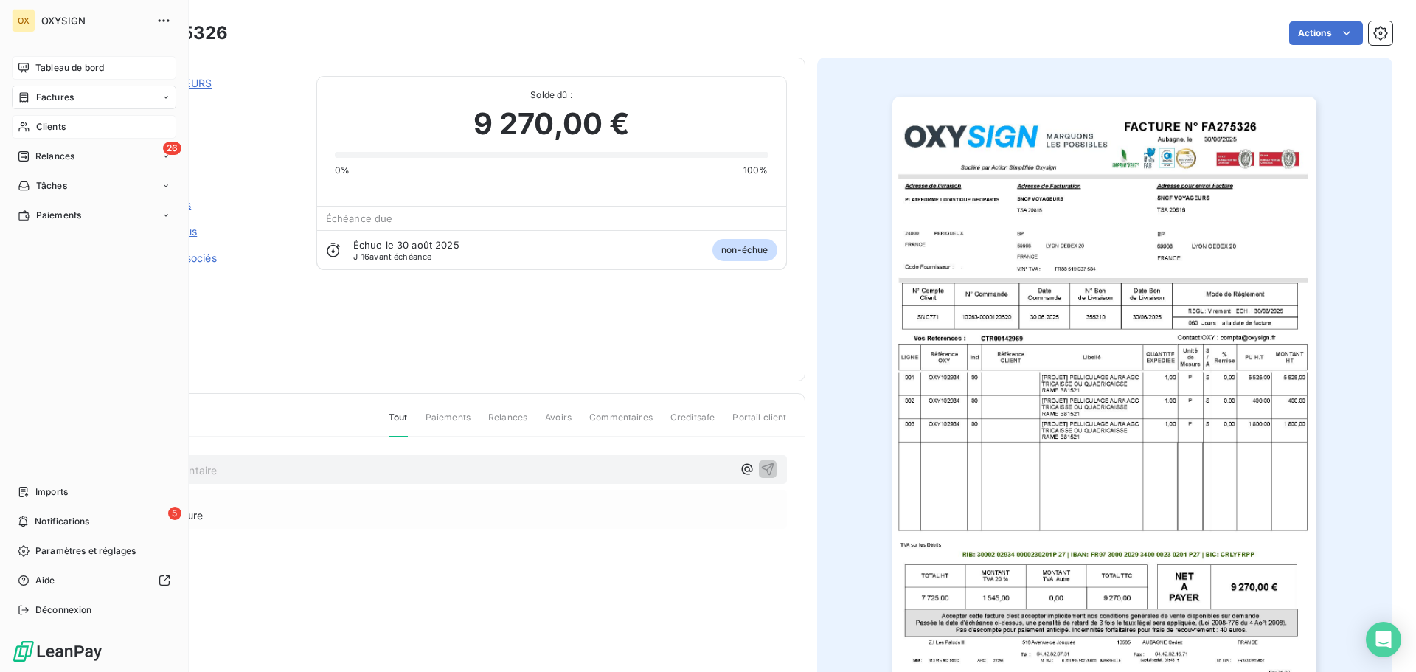
click at [53, 94] on span "Factures" at bounding box center [55, 97] width 38 height 13
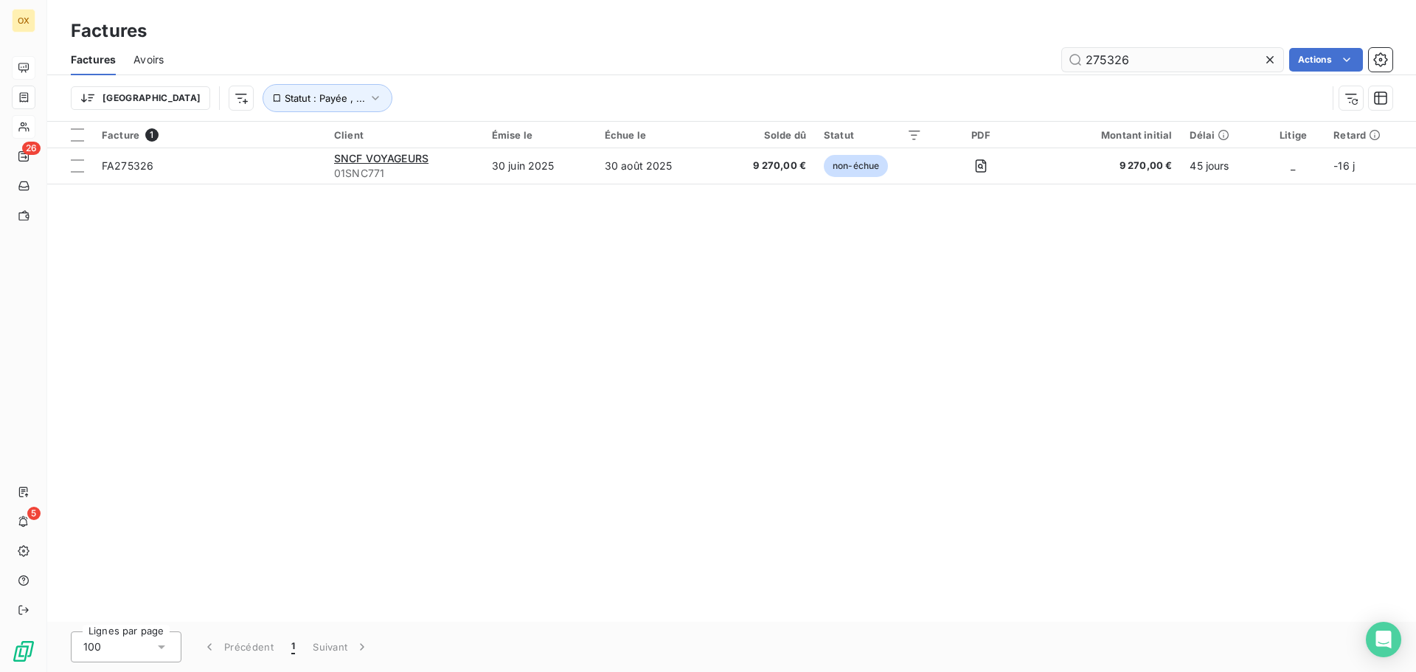
drag, startPoint x: 1141, startPoint y: 59, endPoint x: 1112, endPoint y: 58, distance: 28.8
click at [1112, 58] on input "275326" at bounding box center [1172, 60] width 221 height 24
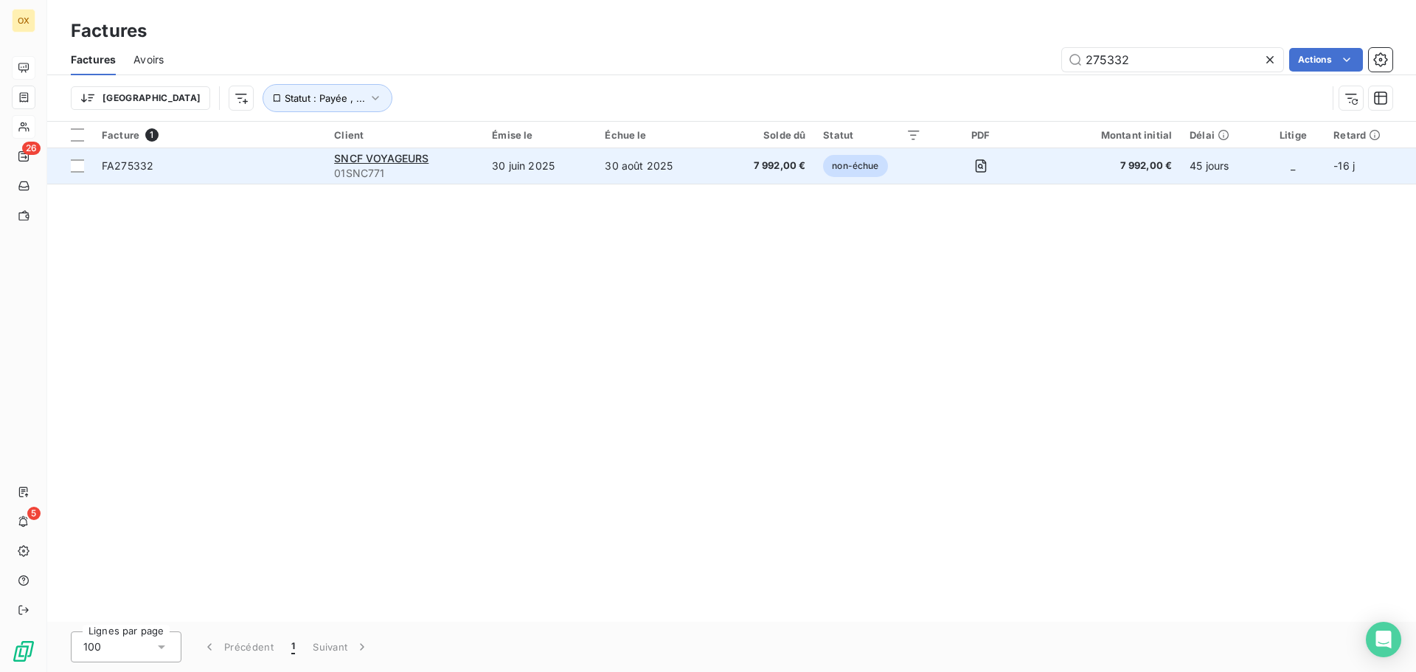
type input "275332"
click at [198, 170] on span "FA275332" at bounding box center [209, 166] width 215 height 15
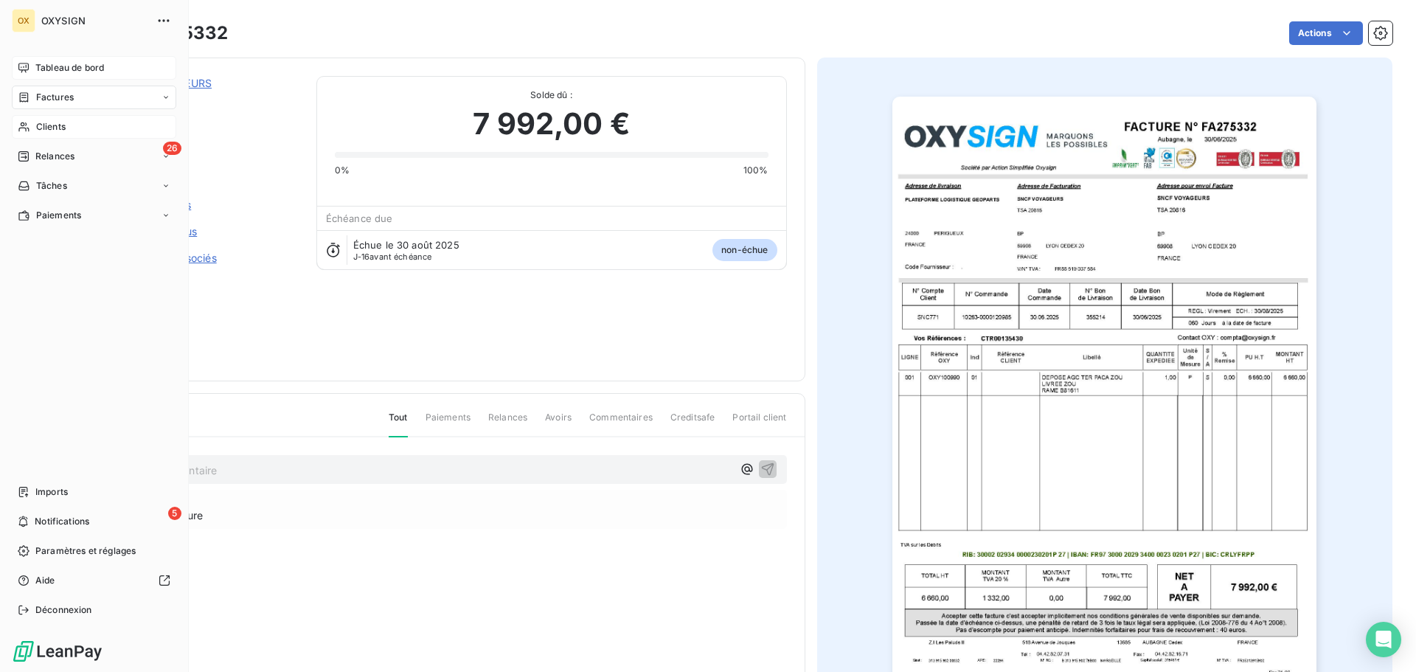
drag, startPoint x: 44, startPoint y: 129, endPoint x: 165, endPoint y: 119, distance: 121.3
click at [42, 125] on span "Clients" at bounding box center [51, 126] width 30 height 13
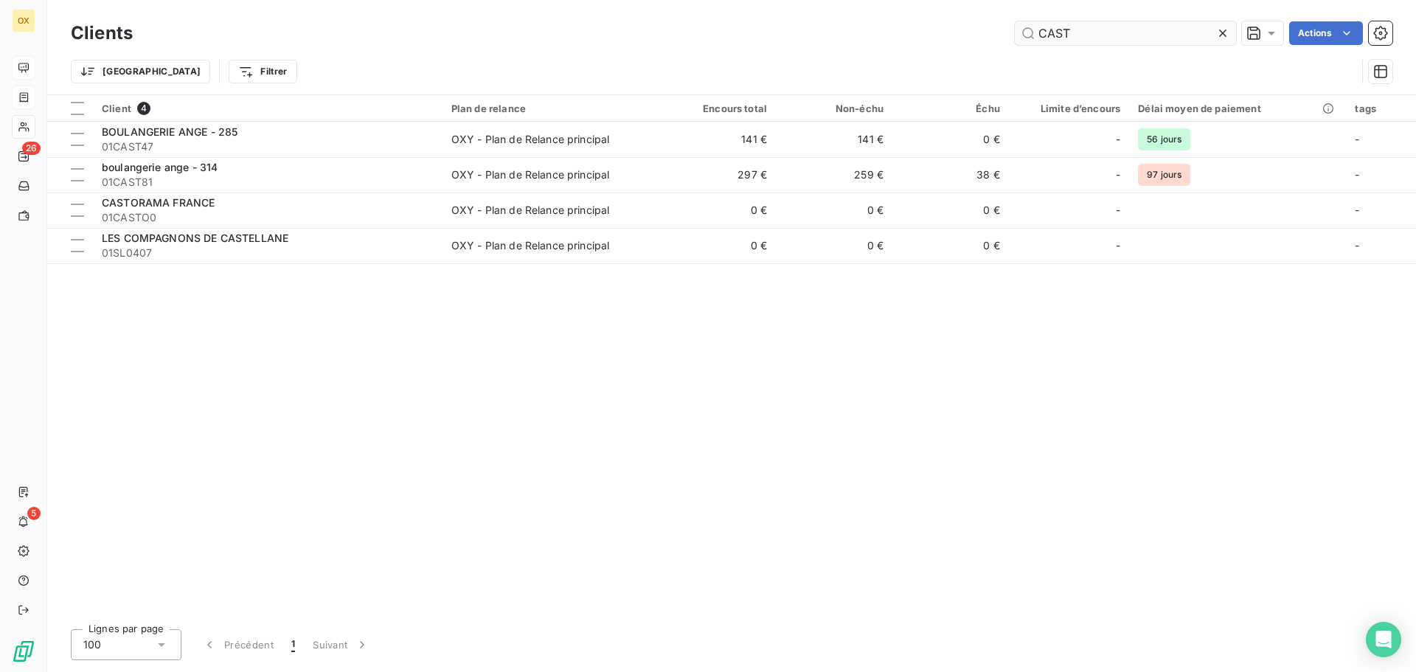
drag, startPoint x: 1115, startPoint y: 32, endPoint x: 1016, endPoint y: 35, distance: 98.1
click at [1016, 35] on input "CAST" at bounding box center [1125, 33] width 221 height 24
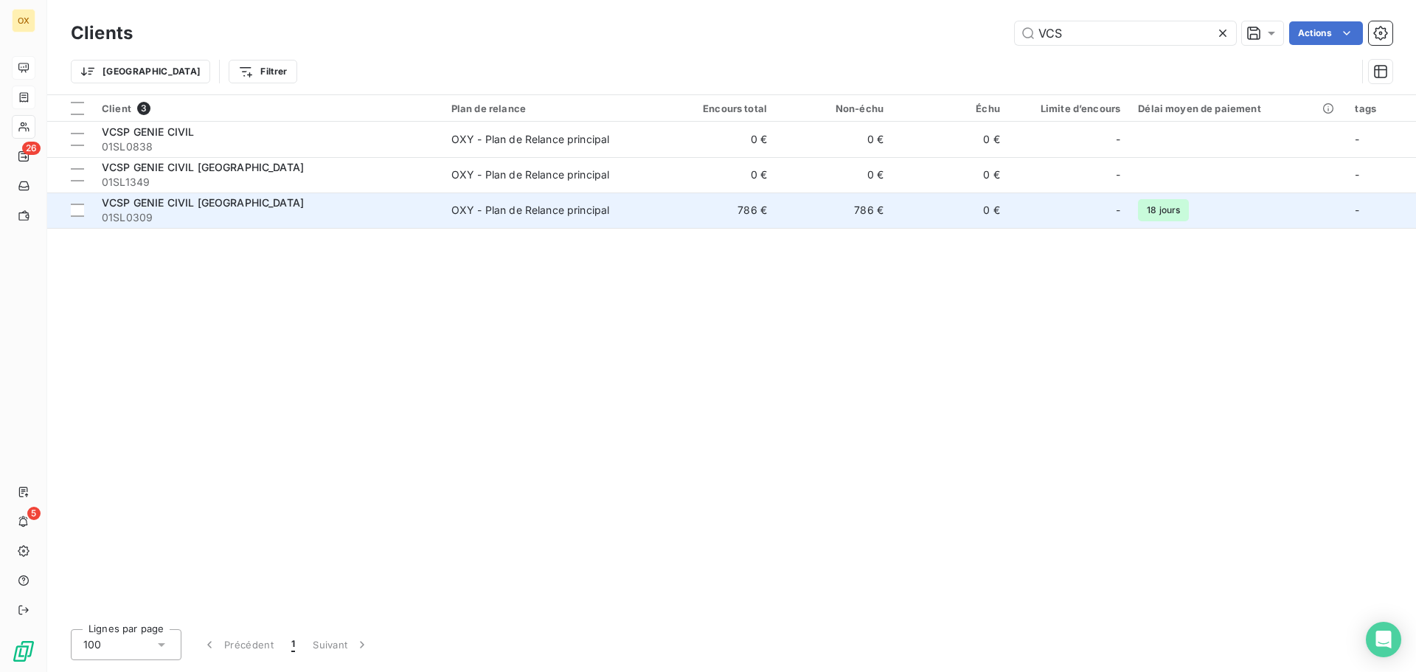
type input "VCS"
click at [769, 211] on td "786 €" at bounding box center [717, 210] width 117 height 35
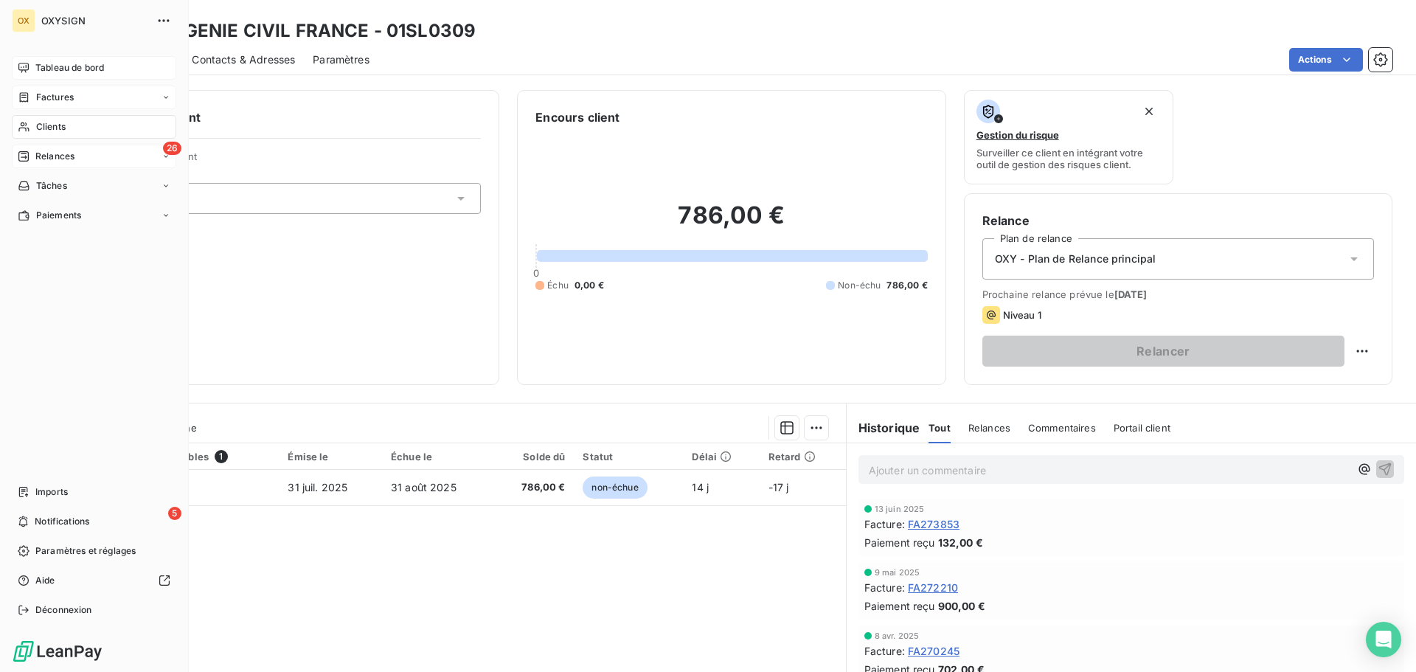
click at [64, 153] on span "Relances" at bounding box center [54, 156] width 39 height 13
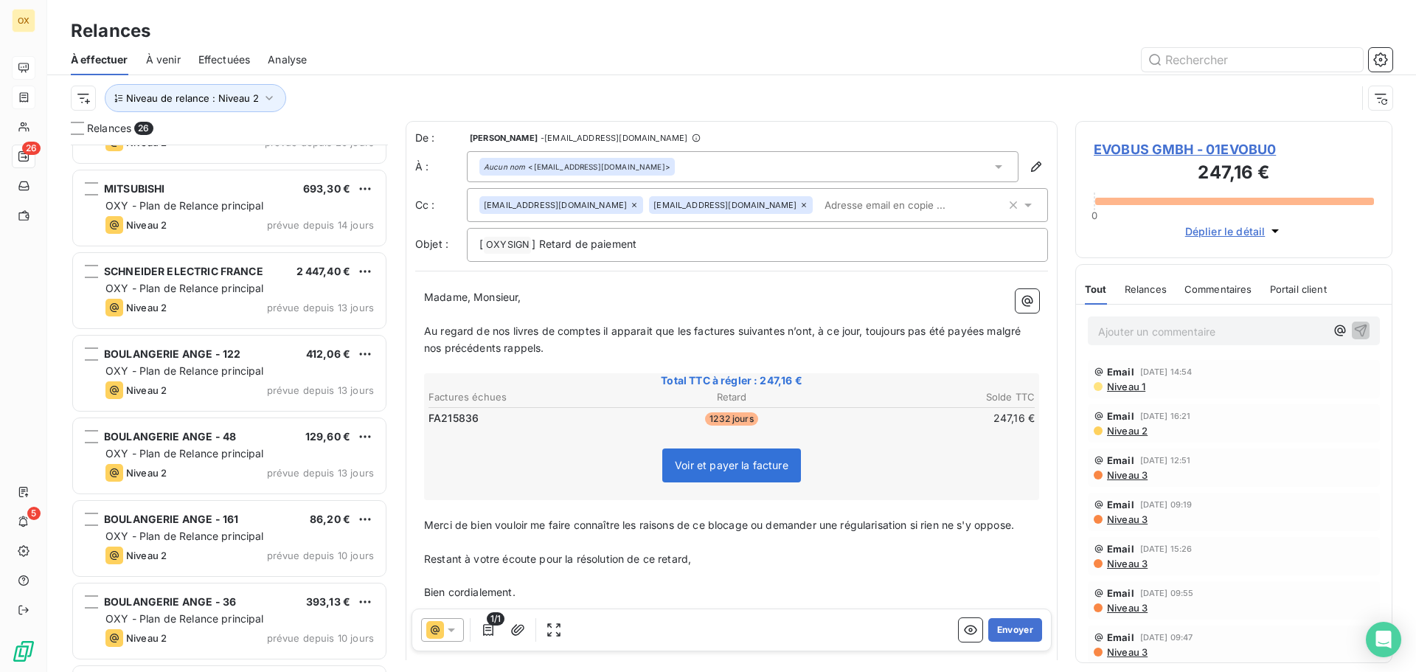
scroll to position [517, 0]
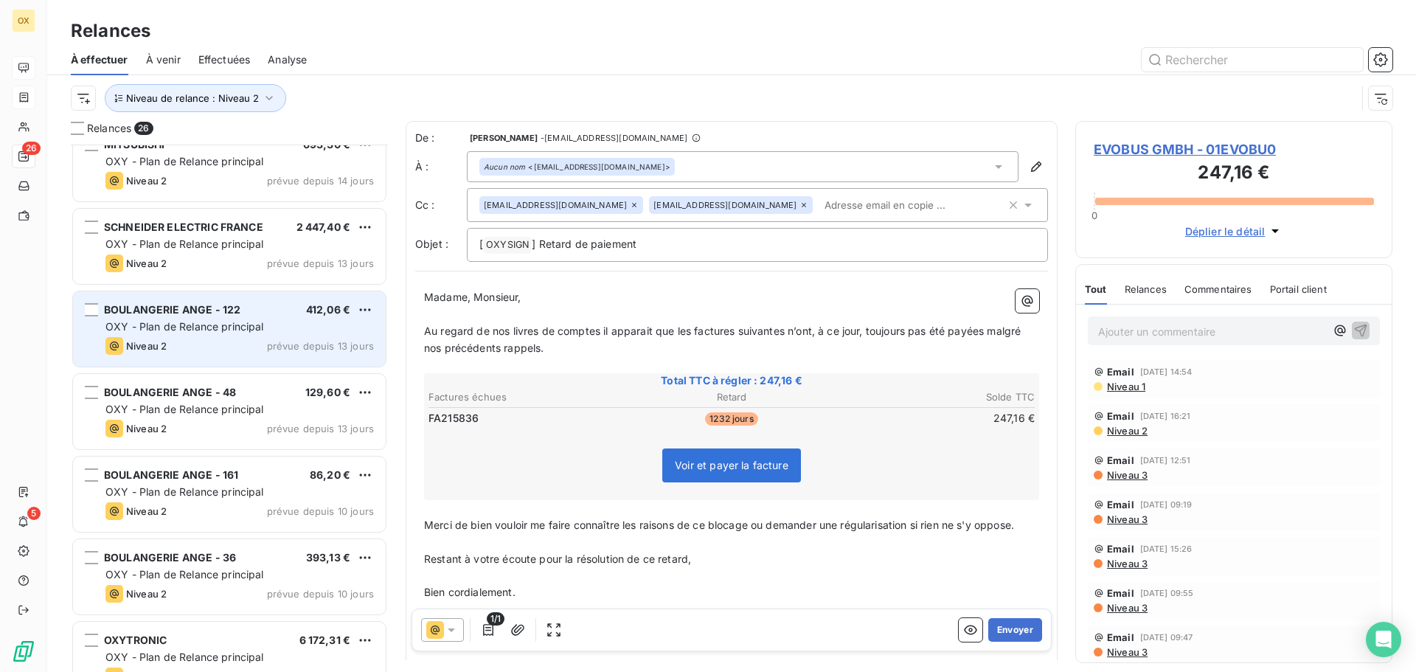
click at [246, 320] on span "OXY - Plan de Relance principal" at bounding box center [184, 326] width 159 height 13
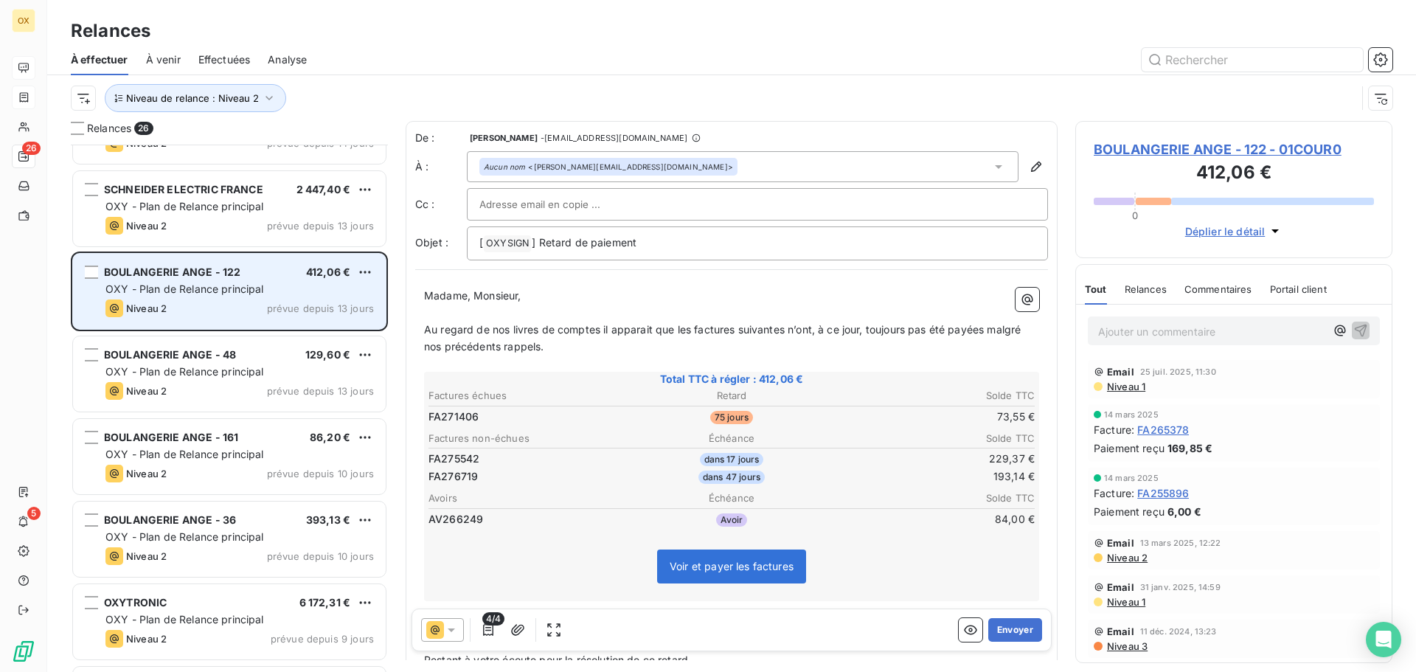
scroll to position [591, 0]
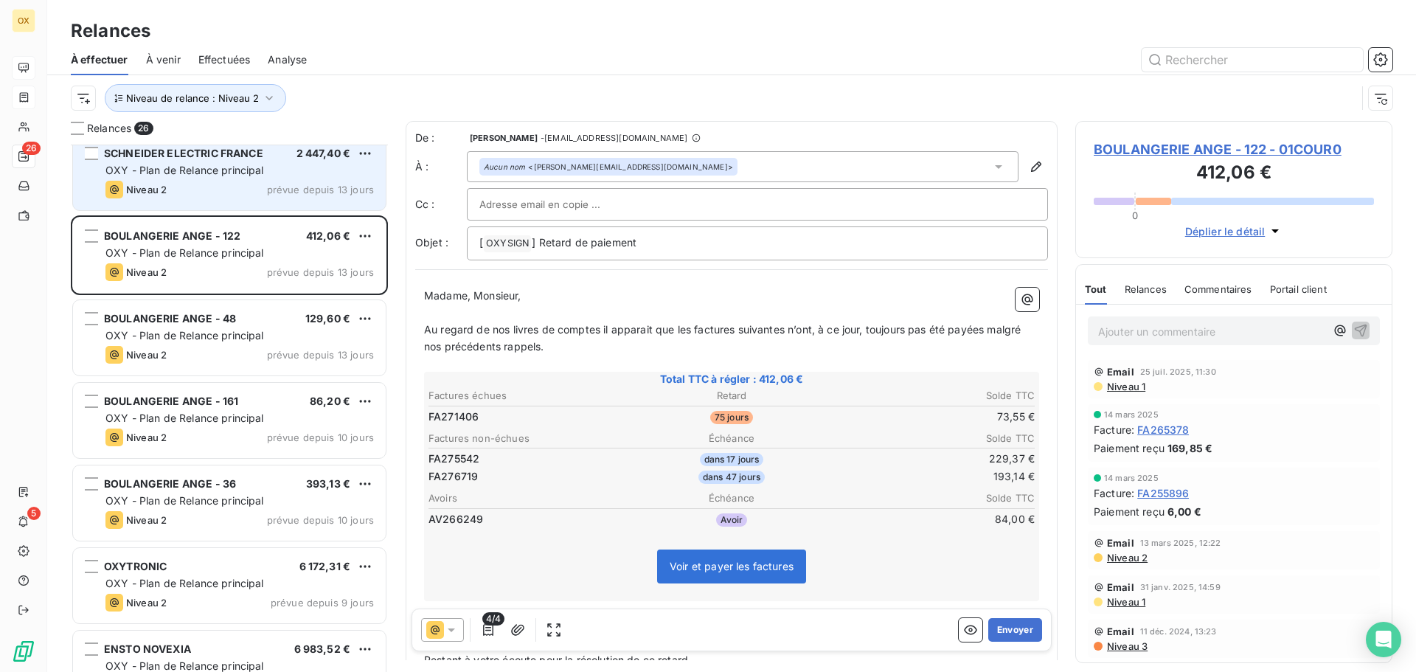
click at [266, 198] on div "Niveau 2 prévue depuis 13 jours" at bounding box center [239, 190] width 268 height 18
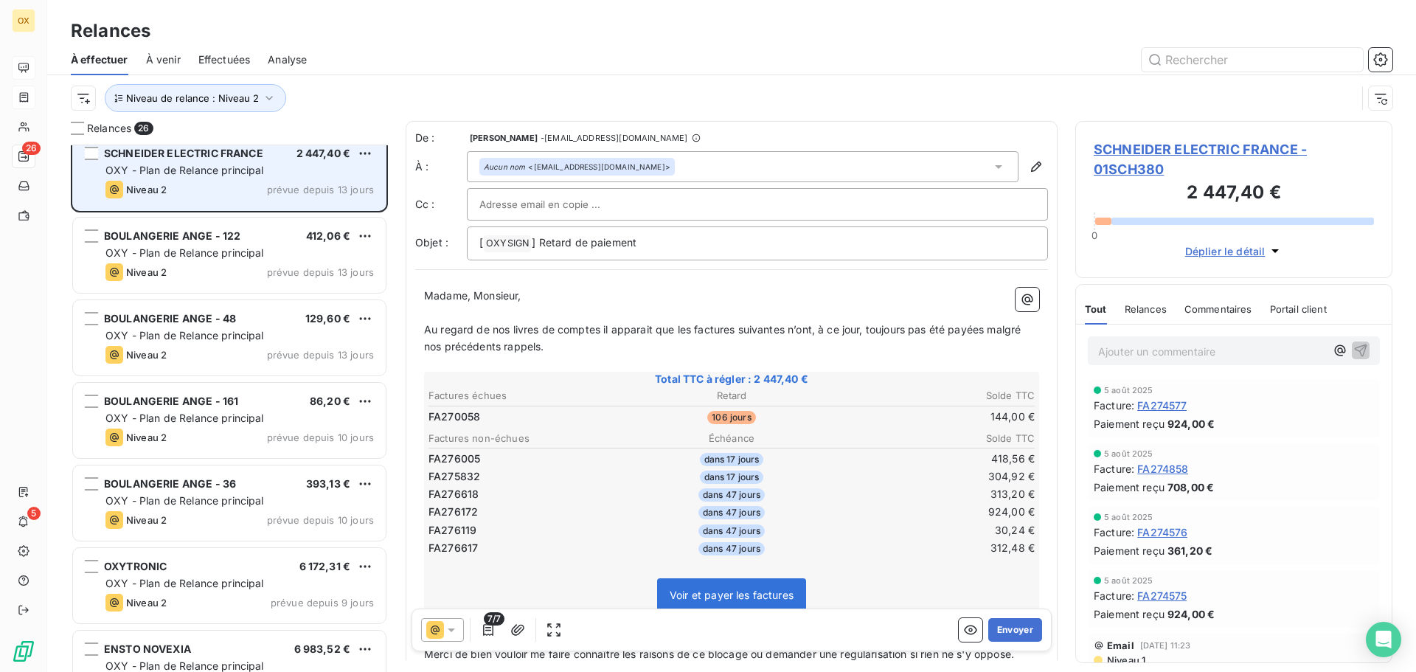
click at [235, 173] on span "OXY - Plan de Relance principal" at bounding box center [184, 170] width 159 height 13
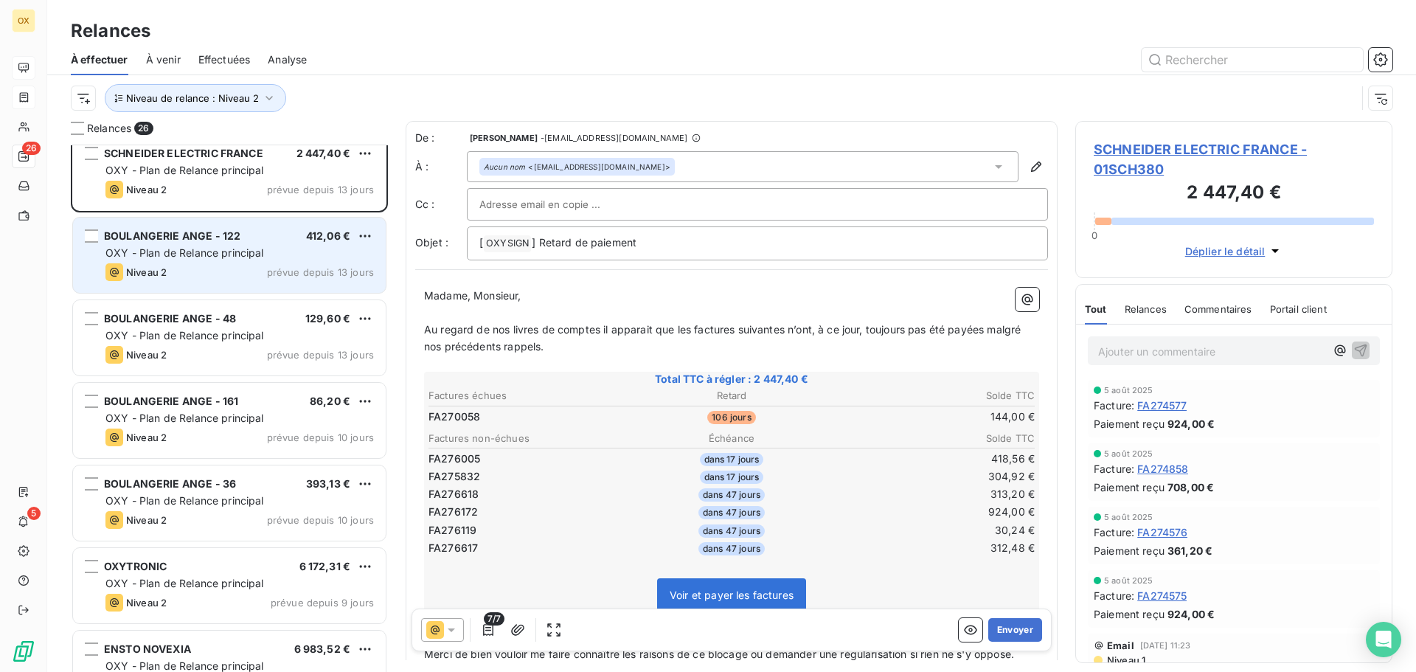
click at [166, 264] on div "Niveau 2" at bounding box center [135, 272] width 61 height 18
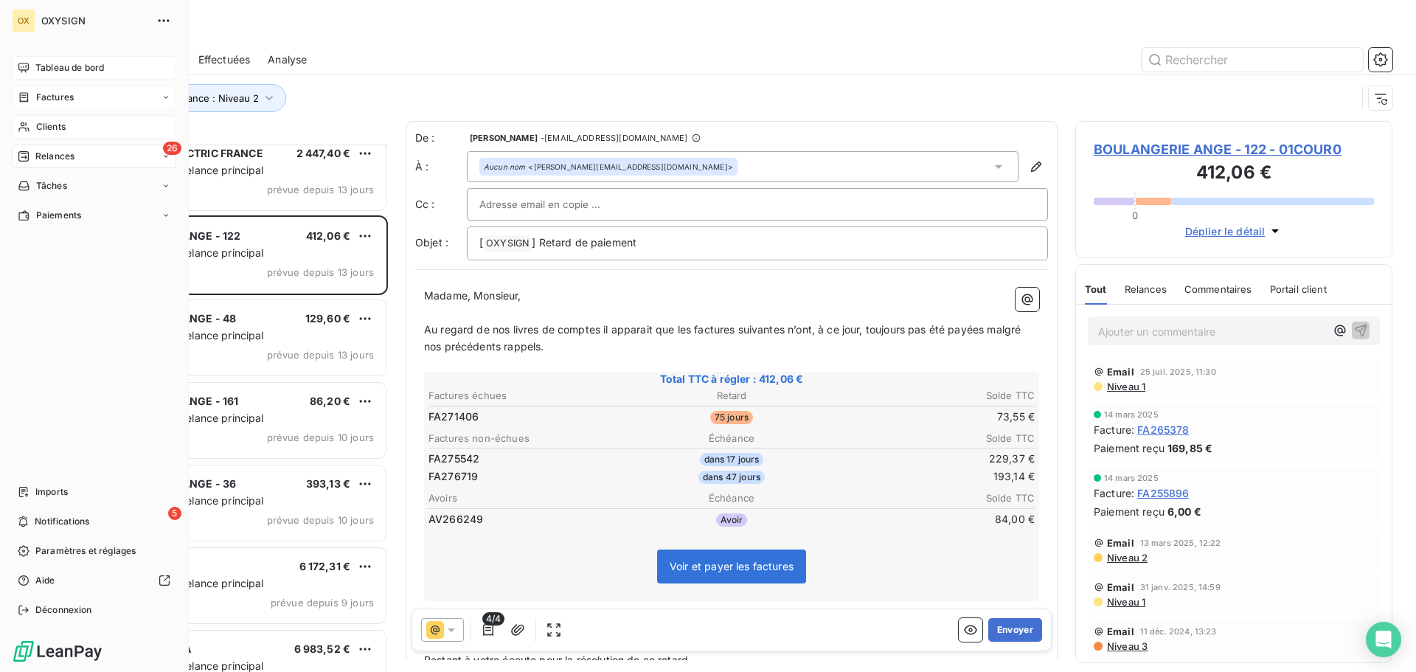
click at [46, 126] on span "Clients" at bounding box center [51, 126] width 30 height 13
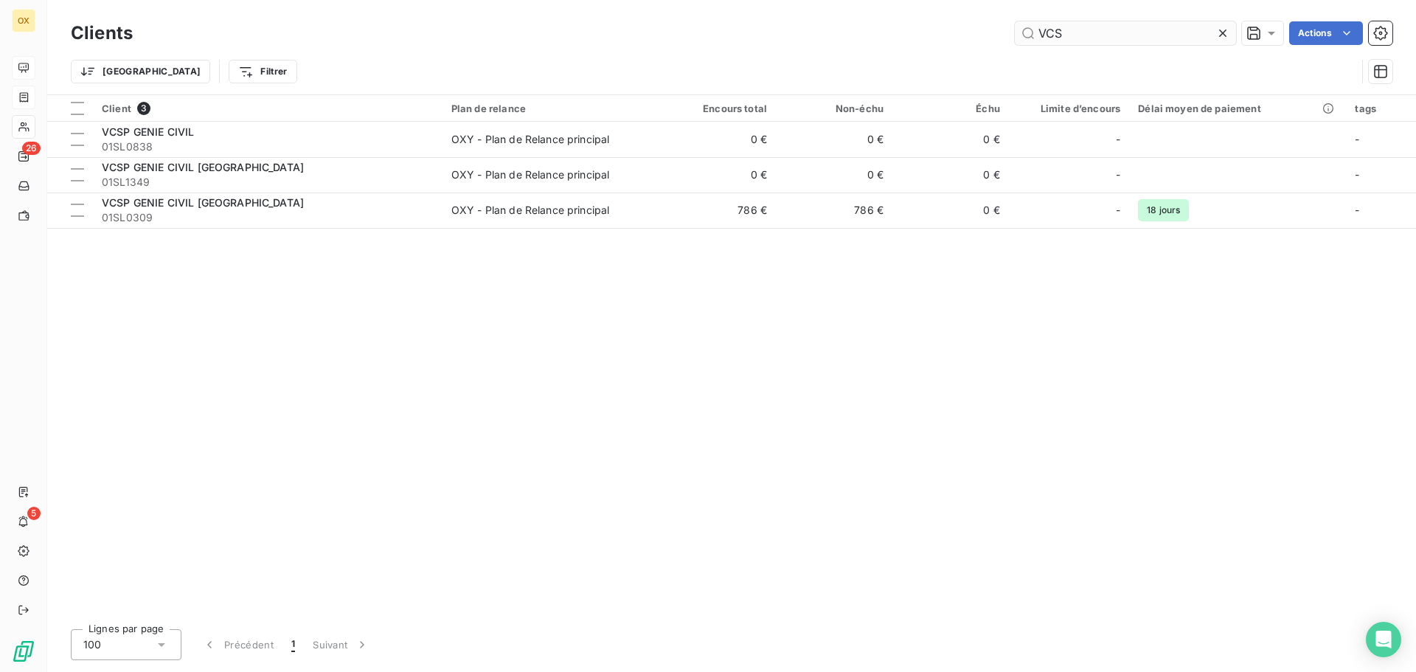
drag, startPoint x: 1087, startPoint y: 39, endPoint x: 1016, endPoint y: 34, distance: 71.7
click at [1016, 34] on input "VCS" at bounding box center [1125, 33] width 221 height 24
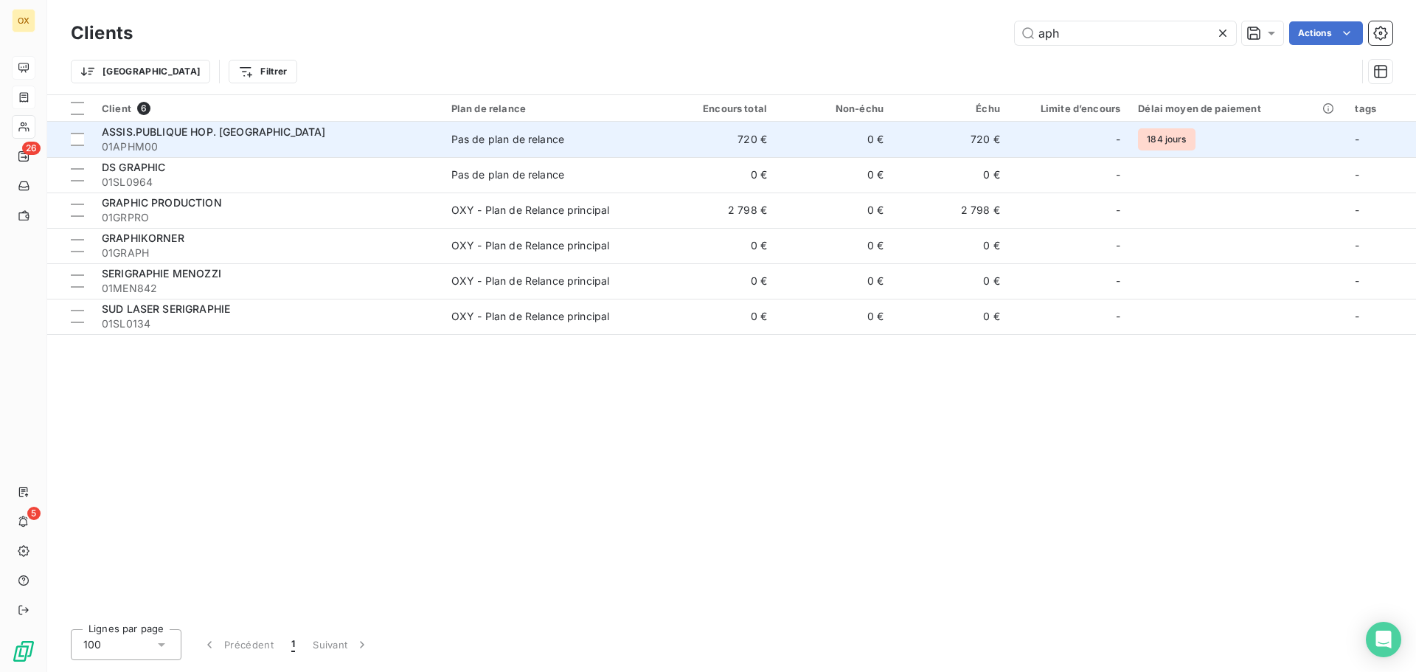
type input "aph"
click at [332, 127] on div "ASSIS.PUBLIQUE HOP. [GEOGRAPHIC_DATA]" at bounding box center [268, 132] width 332 height 15
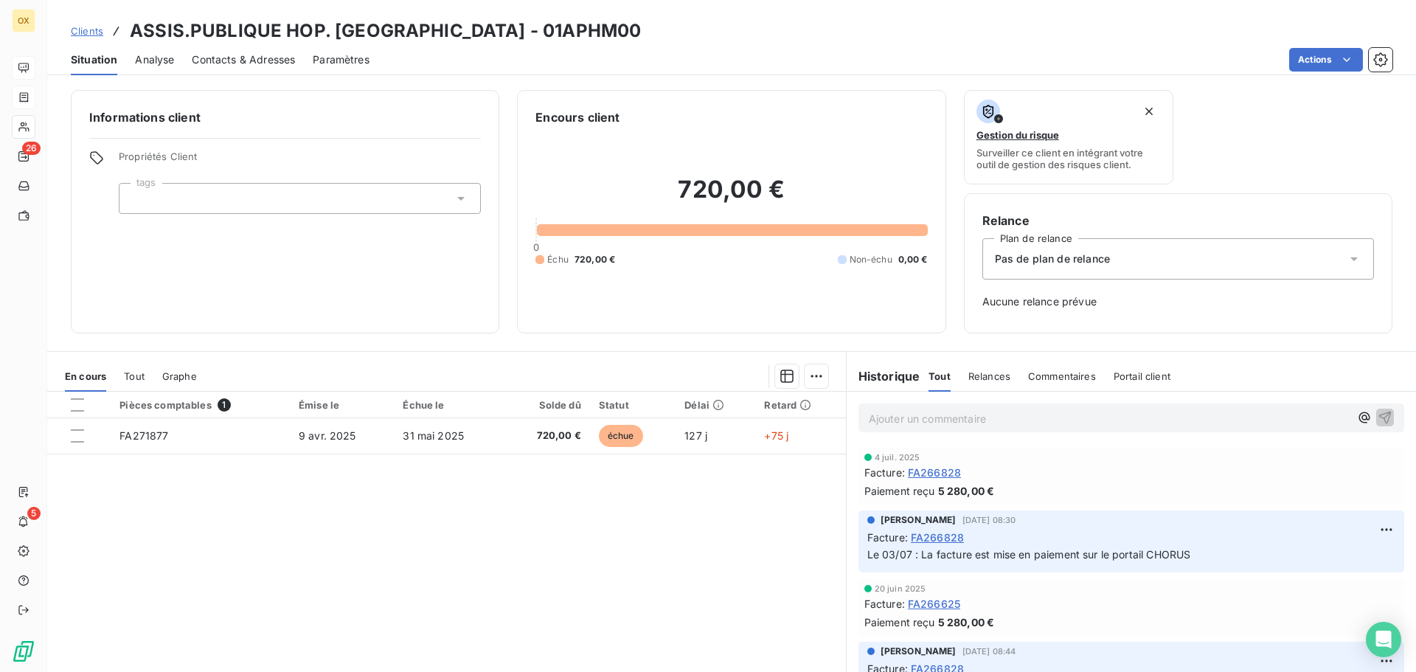
click at [1023, 269] on div "Pas de plan de relance" at bounding box center [1179, 258] width 392 height 41
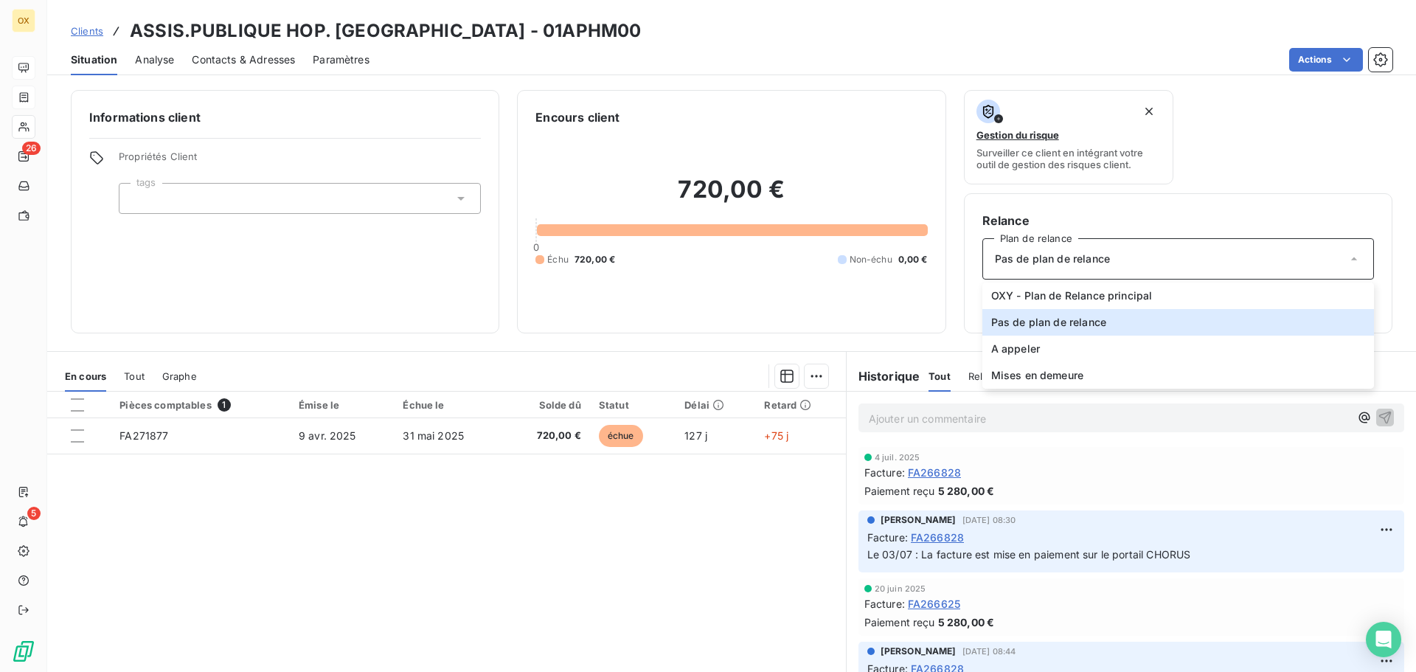
click at [771, 344] on div "Informations client Propriétés Client tags Encours client 720,00 € 0 Échu 720,0…" at bounding box center [731, 376] width 1369 height 591
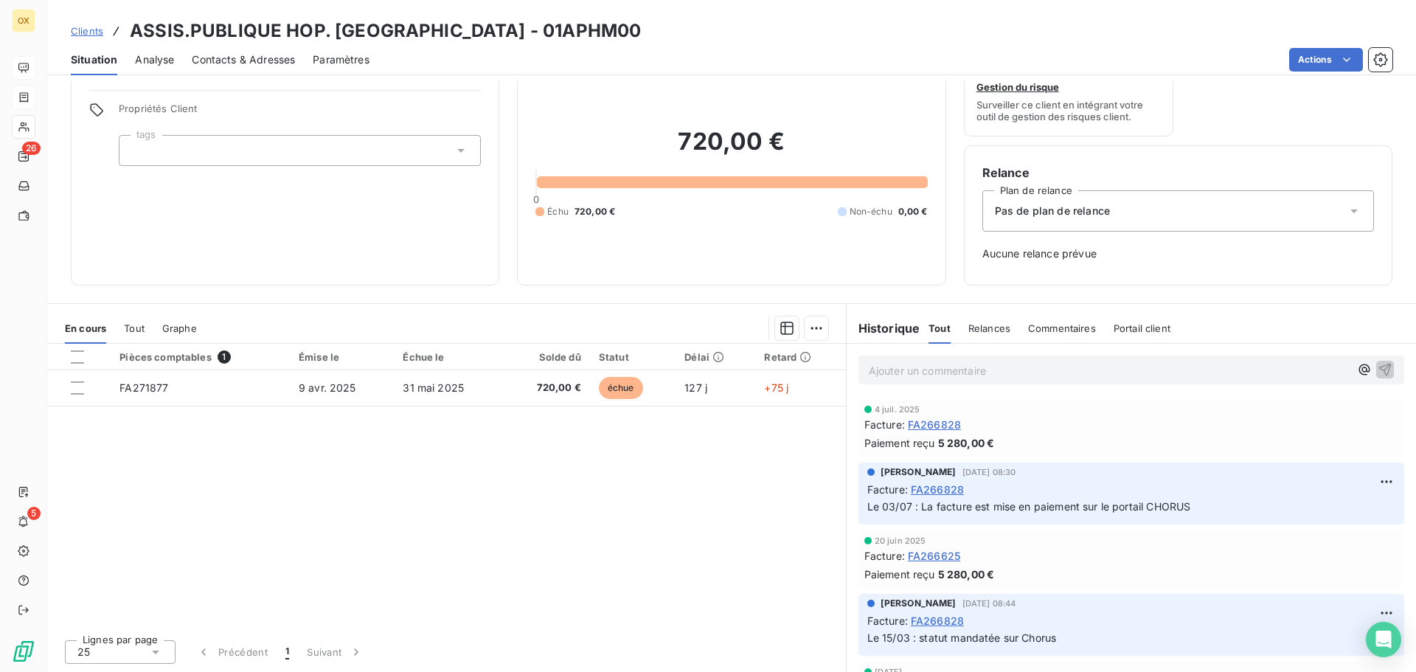
click at [226, 59] on span "Contacts & Adresses" at bounding box center [243, 59] width 103 height 15
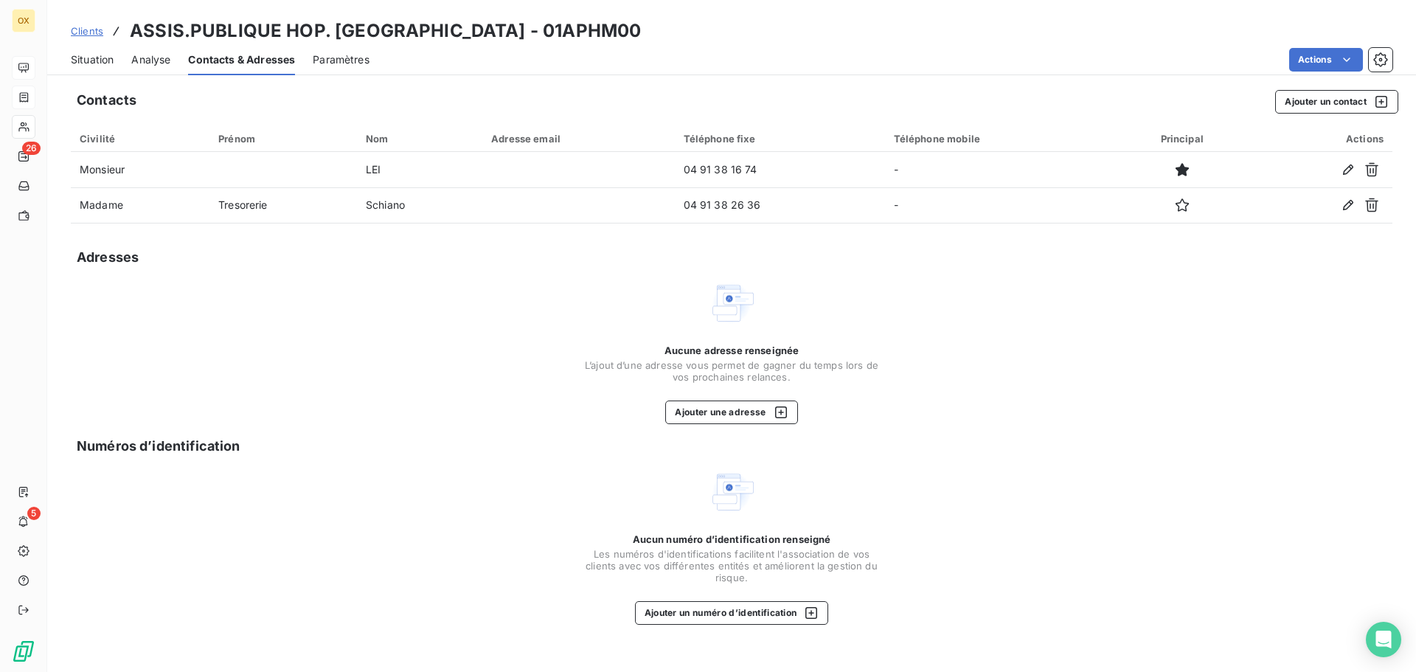
click at [76, 62] on span "Situation" at bounding box center [92, 59] width 43 height 15
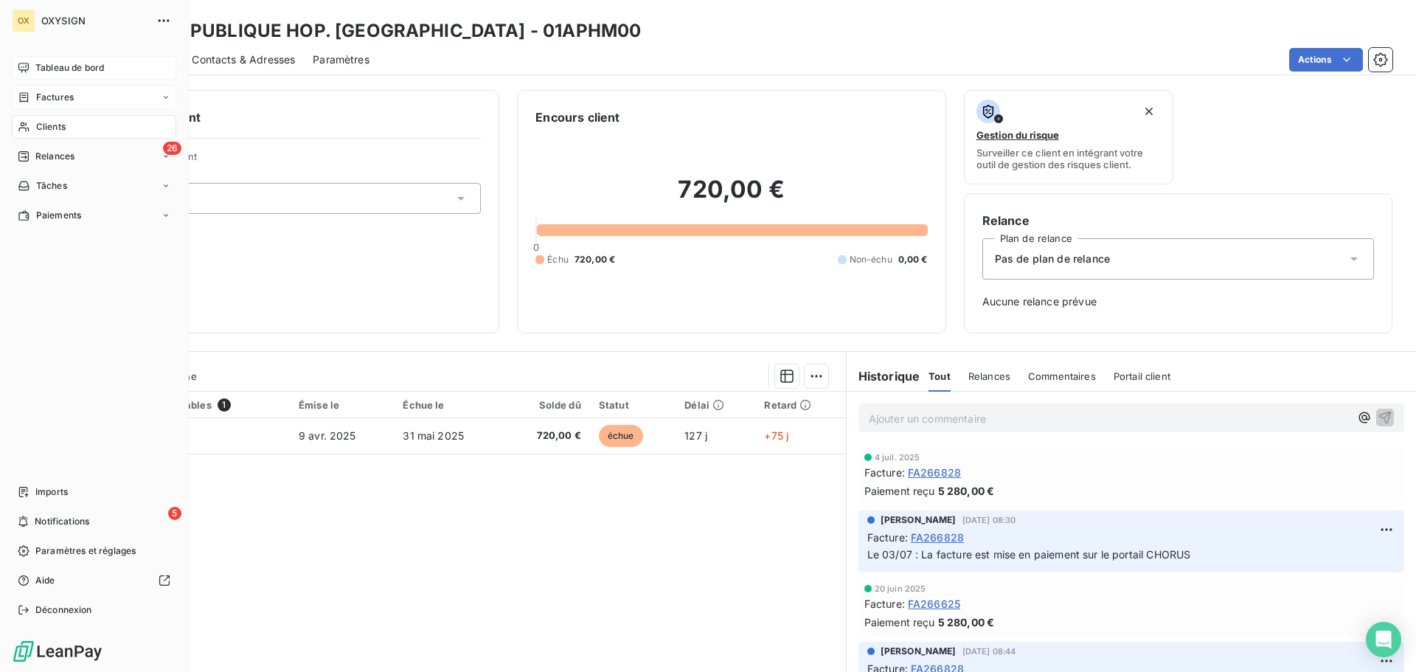
click at [49, 65] on span "Tableau de bord" at bounding box center [69, 67] width 69 height 13
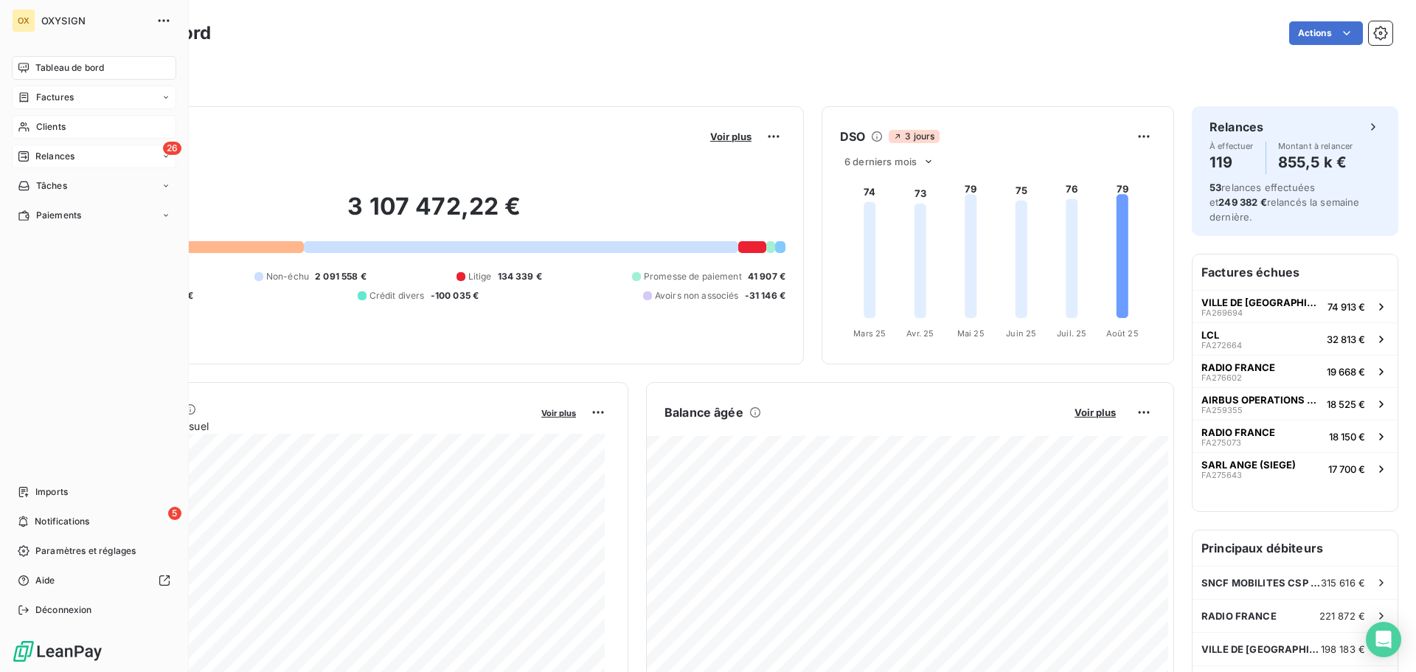
click at [39, 153] on span "Relances" at bounding box center [54, 156] width 39 height 13
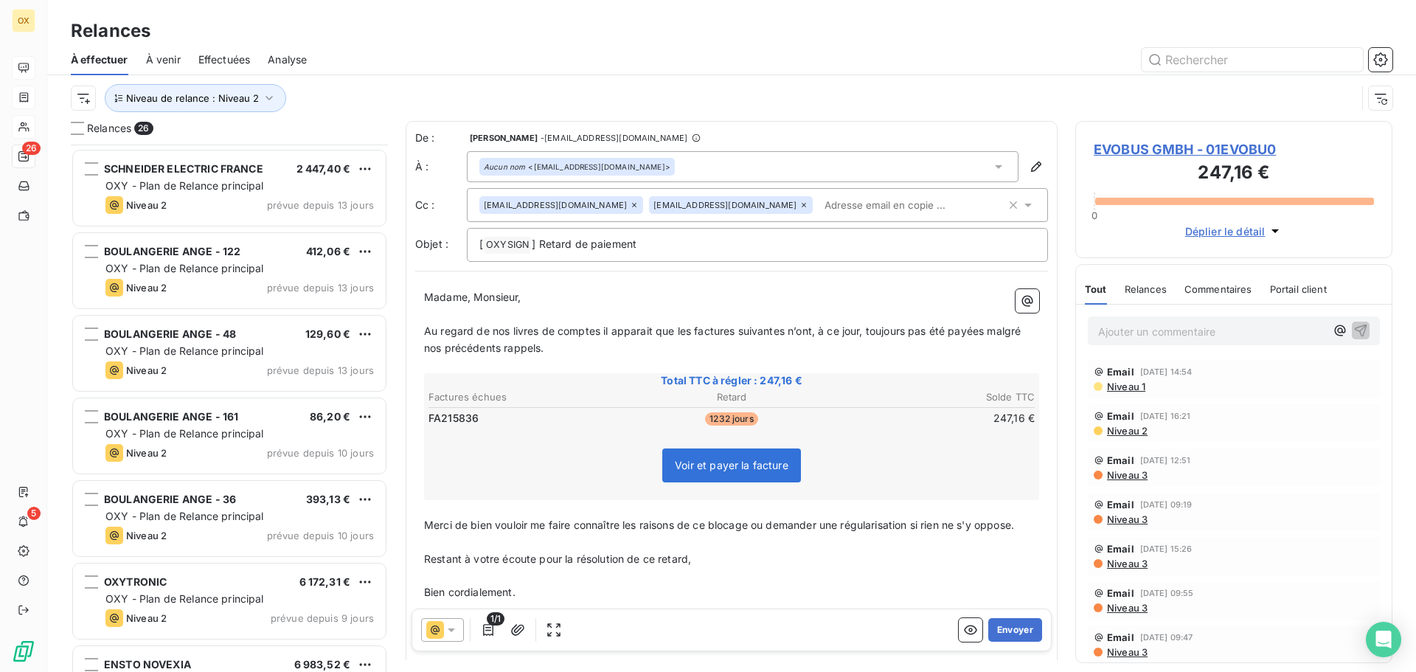
scroll to position [591, 0]
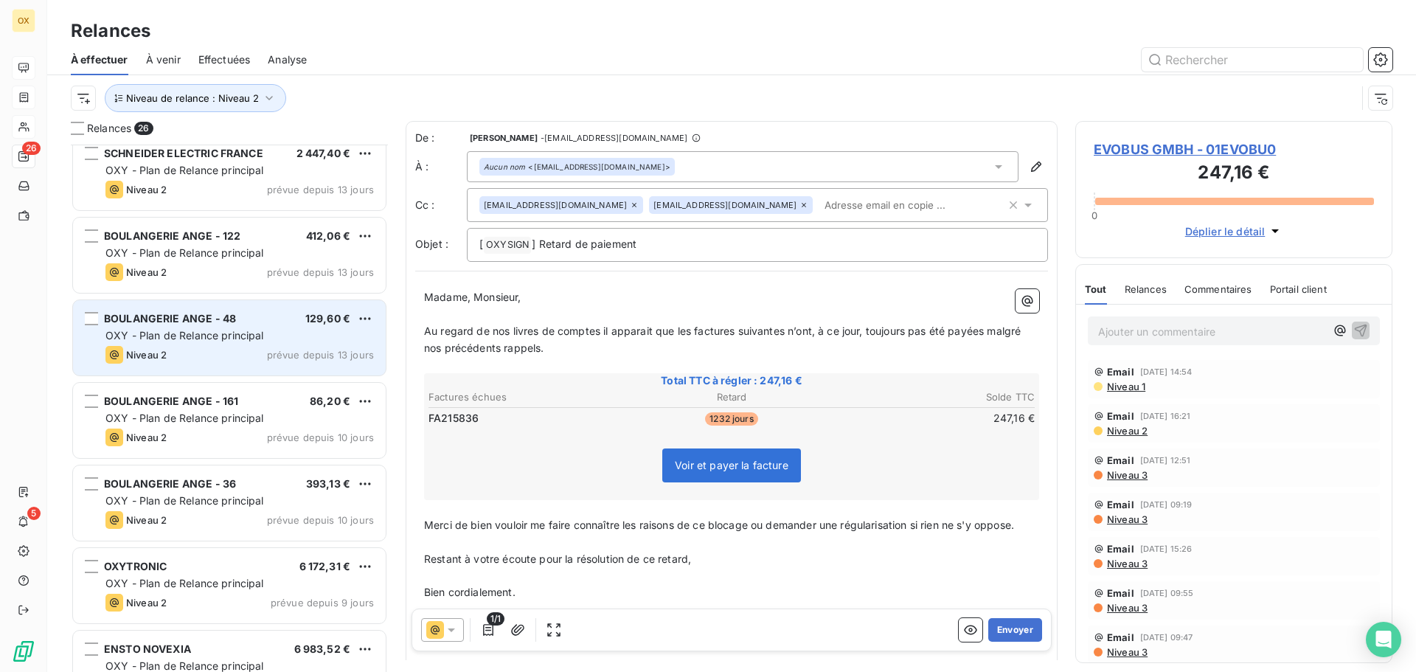
click at [249, 320] on div "BOULANGERIE ANGE - 48 129,60 €" at bounding box center [239, 318] width 268 height 13
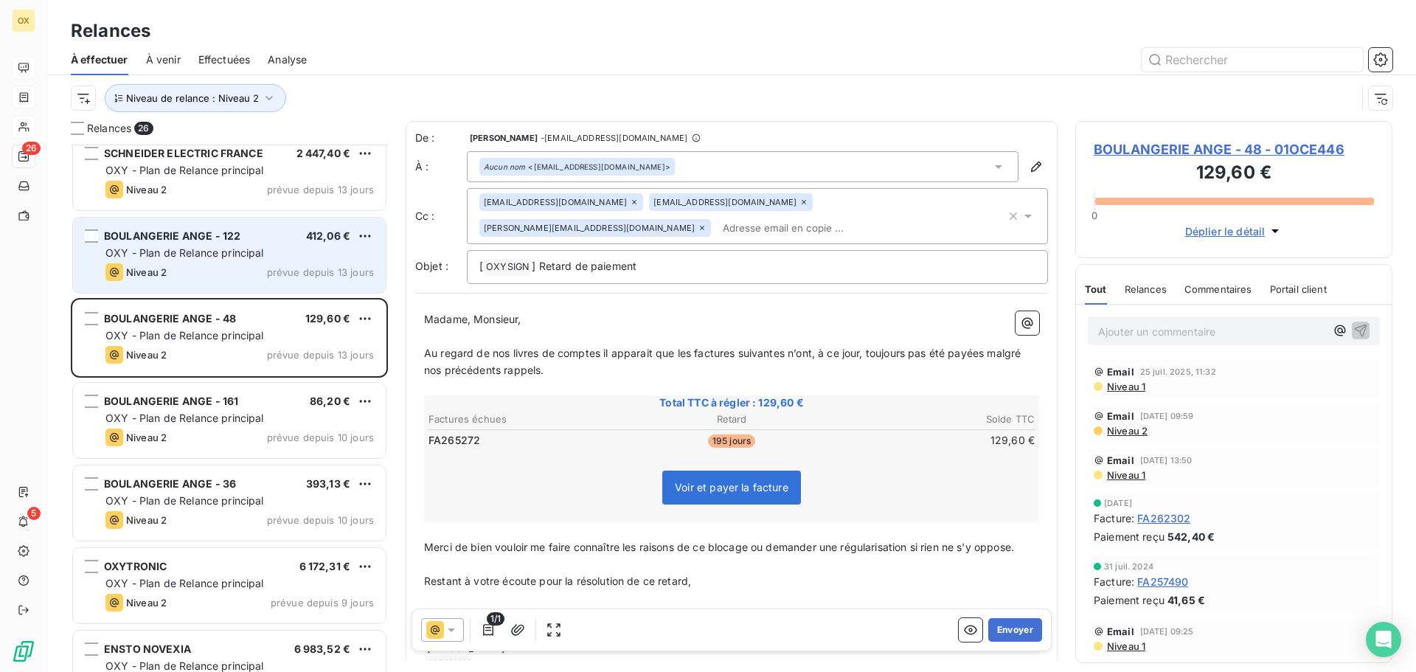
click at [212, 268] on div "Niveau 2 prévue depuis 13 jours" at bounding box center [239, 272] width 268 height 18
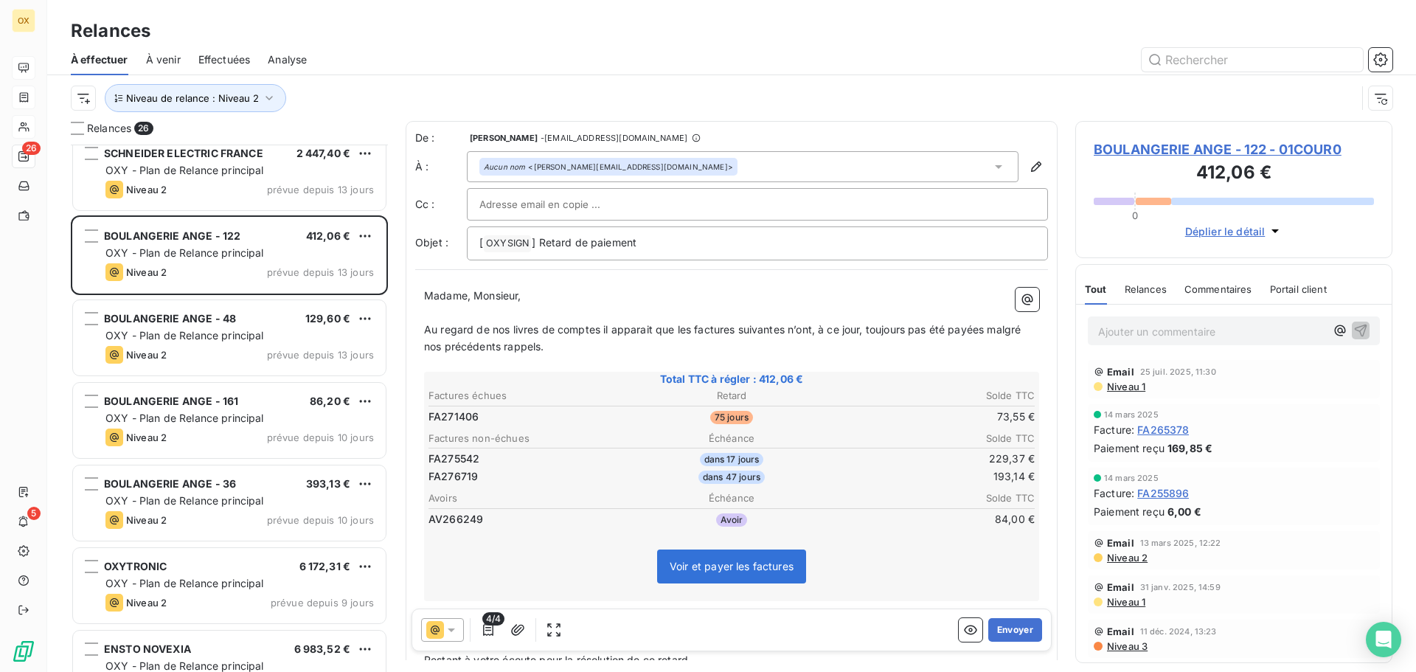
click at [606, 310] on p "﻿" at bounding box center [731, 313] width 615 height 17
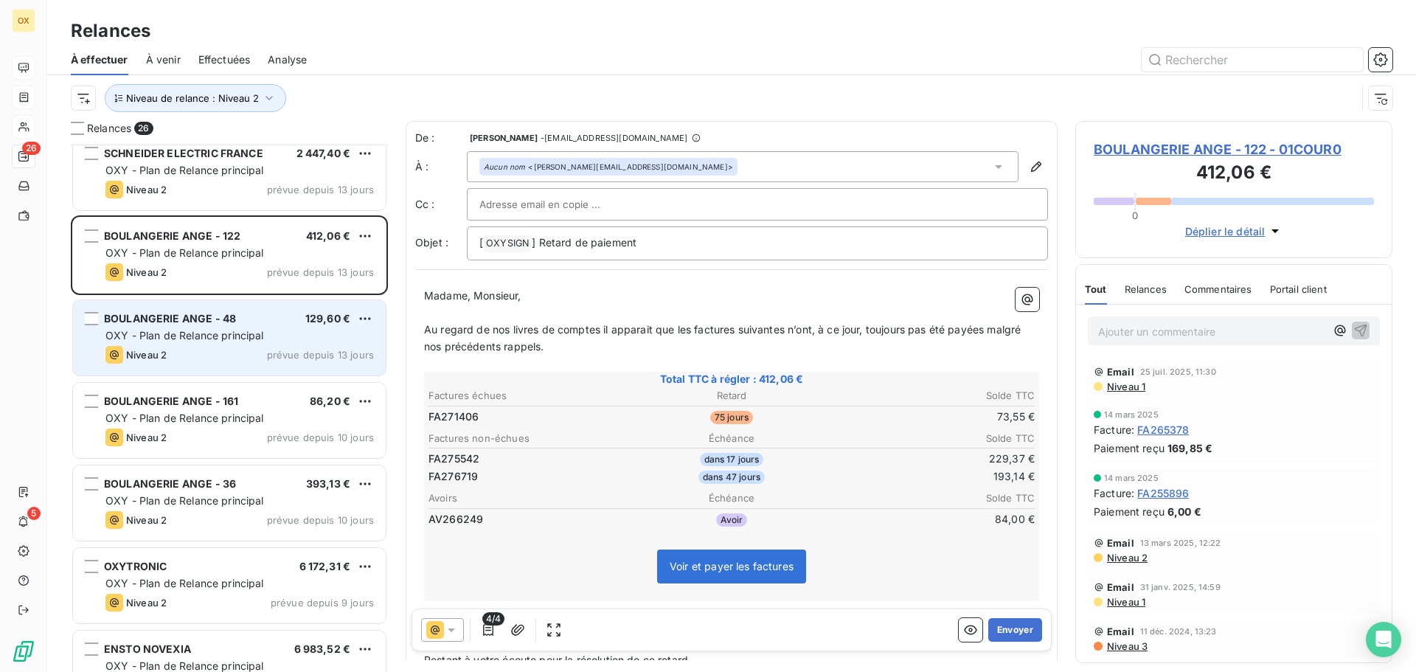
click at [218, 321] on span "BOULANGERIE ANGE - 48" at bounding box center [170, 318] width 132 height 13
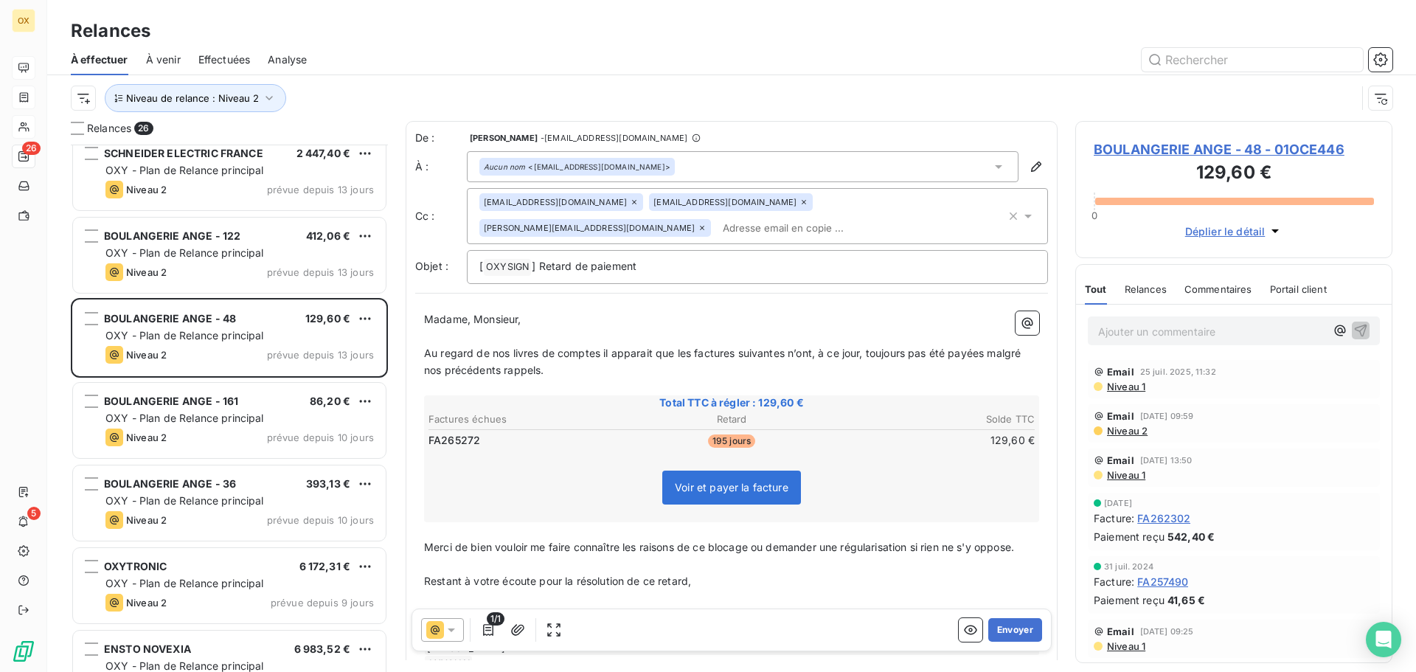
click at [637, 204] on icon at bounding box center [634, 202] width 4 height 4
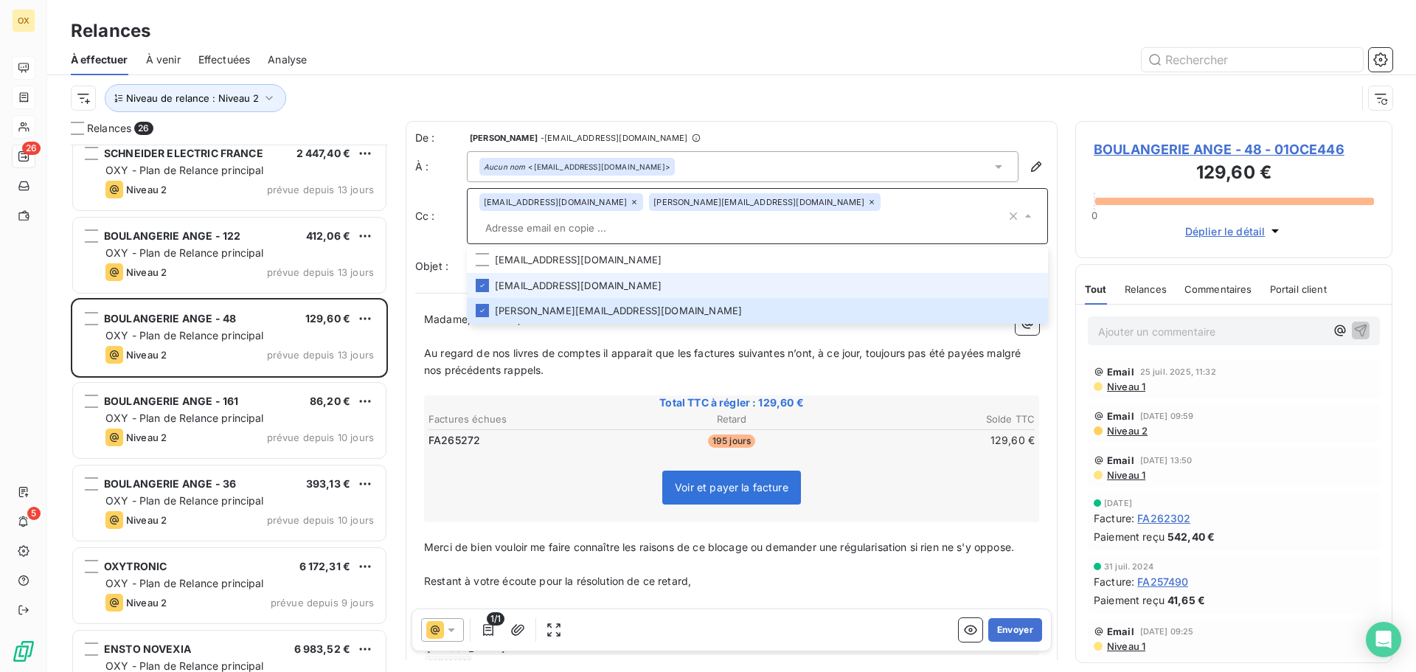
click at [867, 201] on icon at bounding box center [871, 202] width 9 height 9
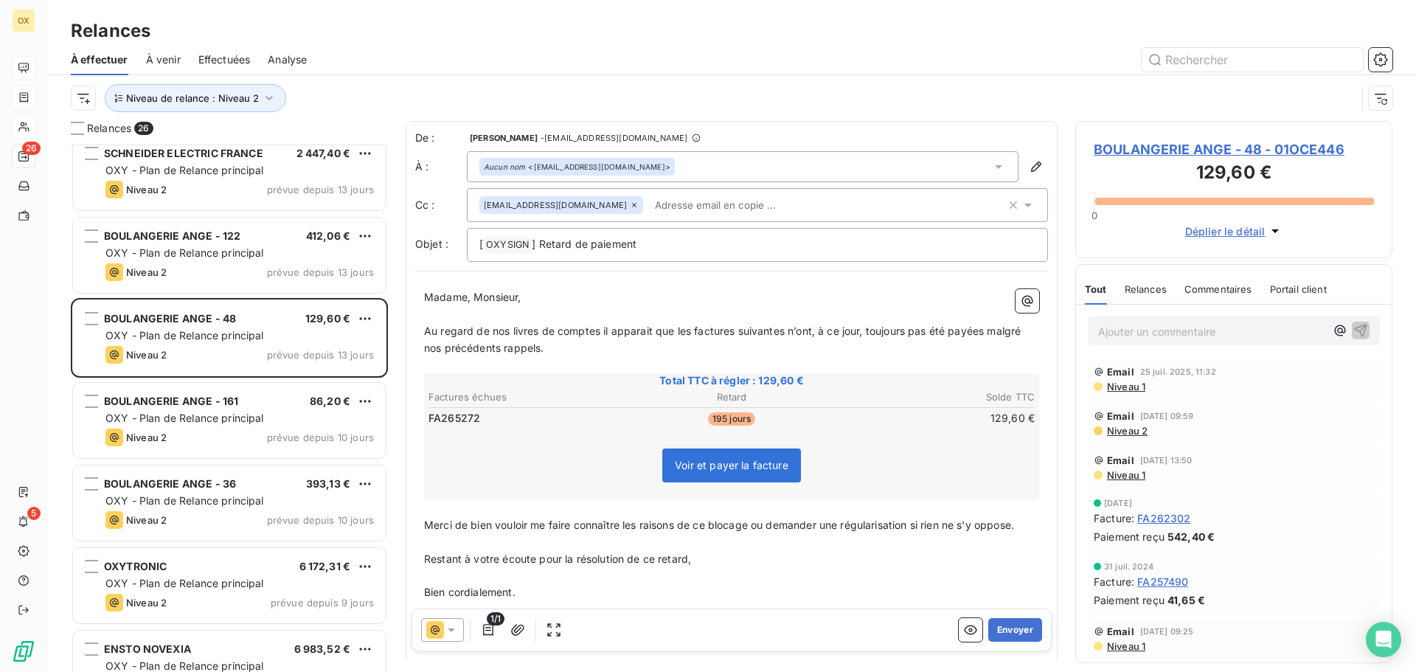
click at [630, 204] on icon at bounding box center [634, 205] width 9 height 9
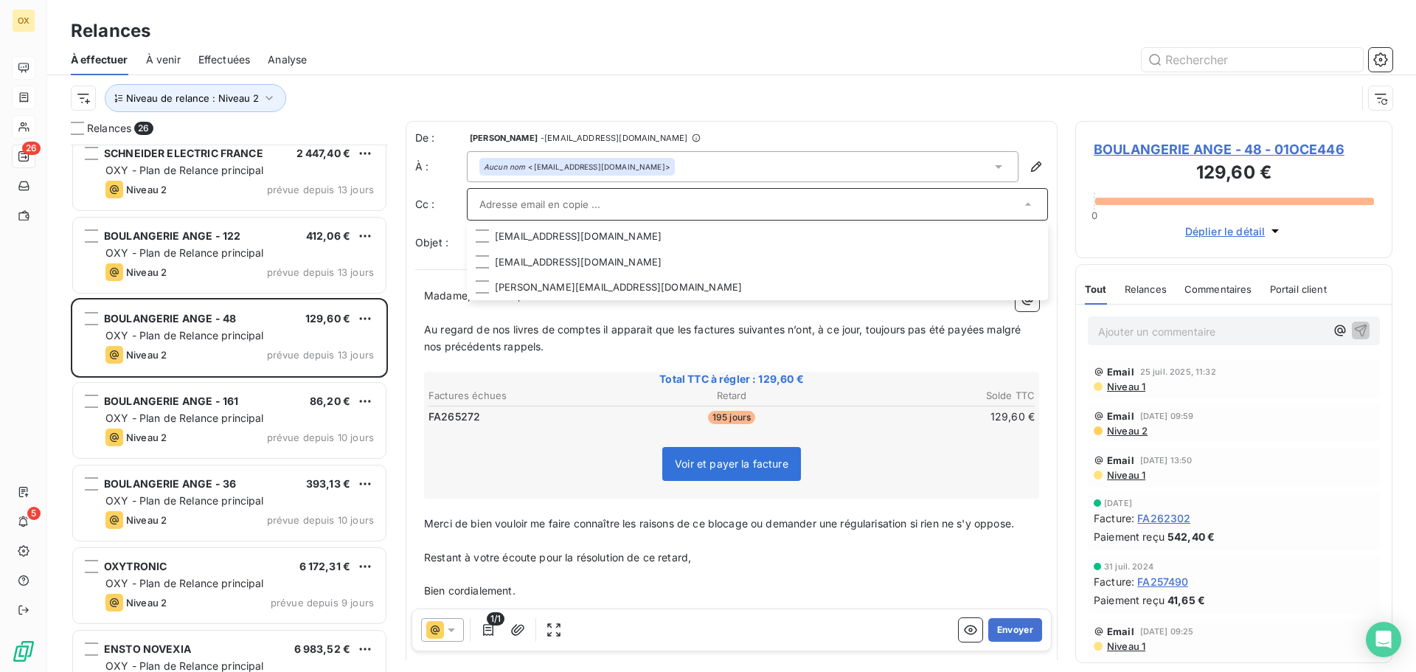
click at [603, 316] on p "﻿" at bounding box center [731, 313] width 615 height 17
drag, startPoint x: 572, startPoint y: 241, endPoint x: 541, endPoint y: 246, distance: 30.6
click at [541, 246] on span "] Retard de paiement" at bounding box center [584, 242] width 105 height 13
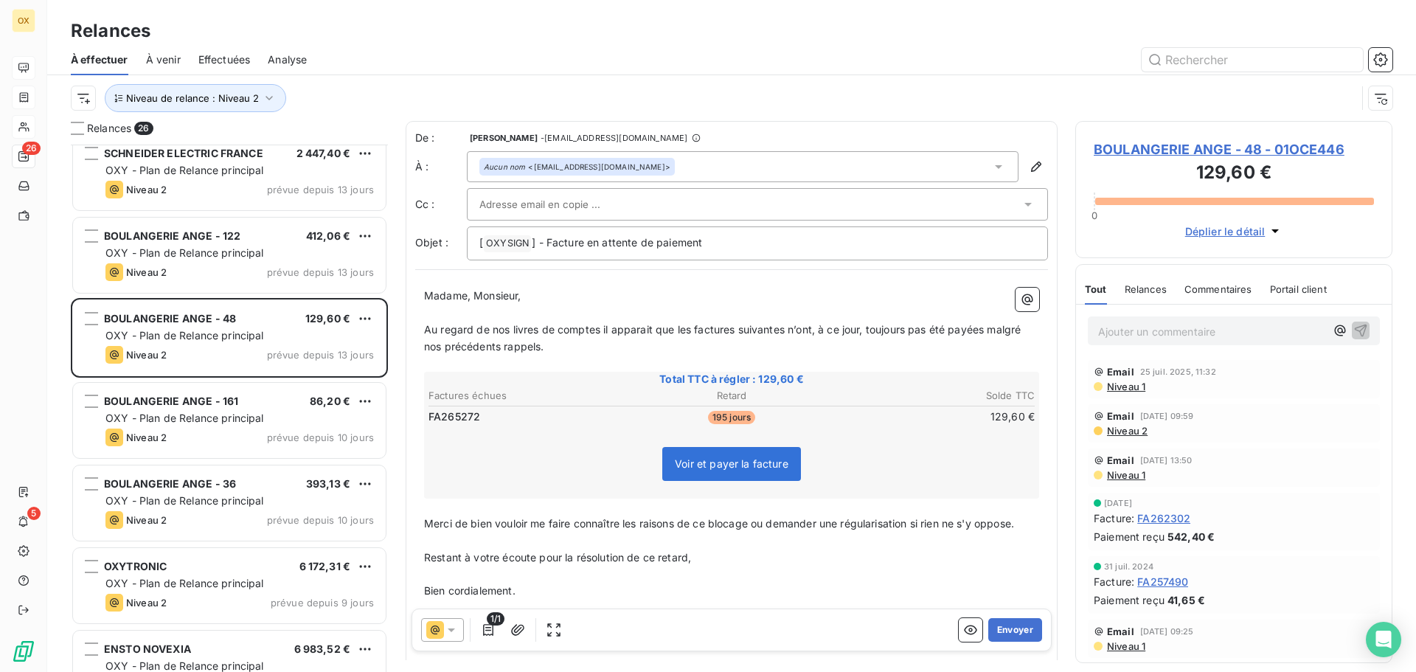
click at [691, 333] on span "Au regard de nos livres de comptes il apparait que les factures suivantes n’ont…" at bounding box center [724, 338] width 600 height 30
click at [731, 330] on span "Au regard de nos livres de comptes il apparait que la factures suivantes n’ont,…" at bounding box center [731, 338] width 615 height 30
click at [773, 325] on span "Au regard de nos livres de comptes il apparait que la facture suivantes n’ont, …" at bounding box center [729, 338] width 610 height 30
click at [796, 330] on span "Au regard de nos livres de comptes il apparait que la facture suivante n’ont, à…" at bounding box center [726, 338] width 605 height 30
drag, startPoint x: 960, startPoint y: 331, endPoint x: 975, endPoint y: 328, distance: 15.2
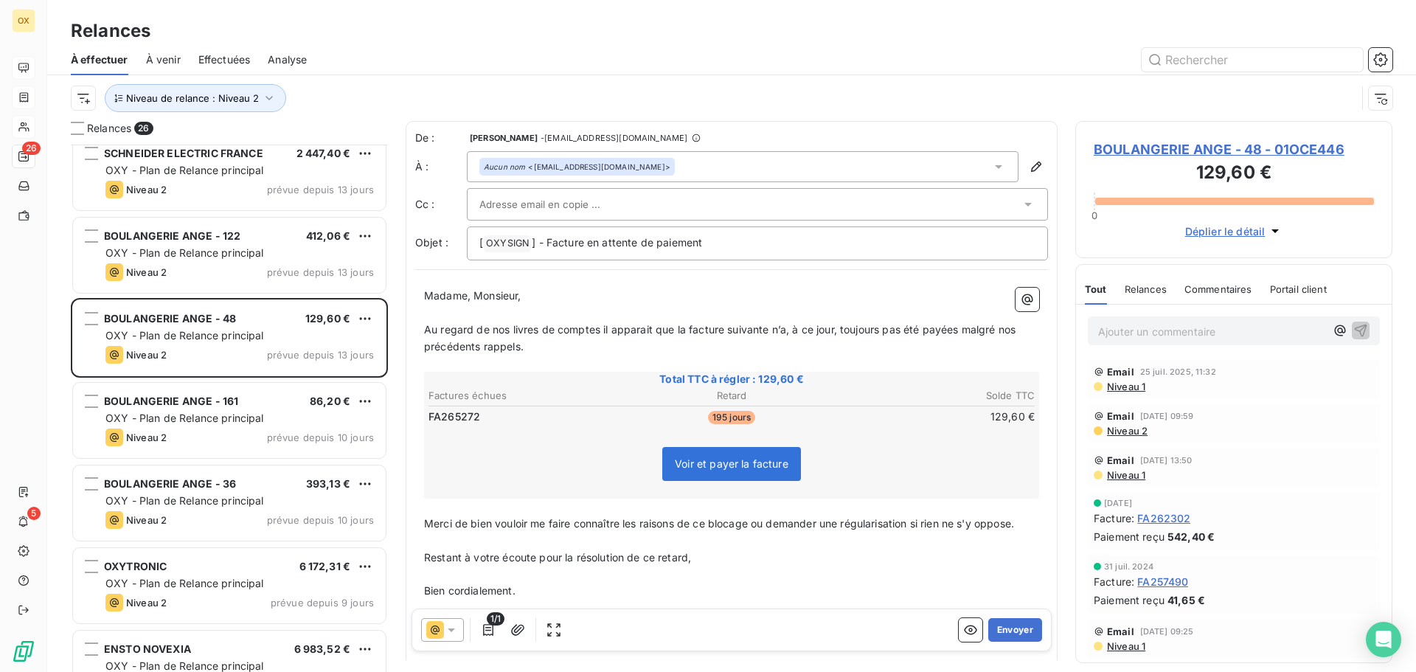
click at [960, 330] on span "Au regard de nos livres de comptes il apparait que la facture suivante n’a, à c…" at bounding box center [721, 338] width 595 height 30
click at [1122, 150] on span "BOULANGERIE ANGE - 48 - 01OCE446" at bounding box center [1234, 149] width 280 height 20
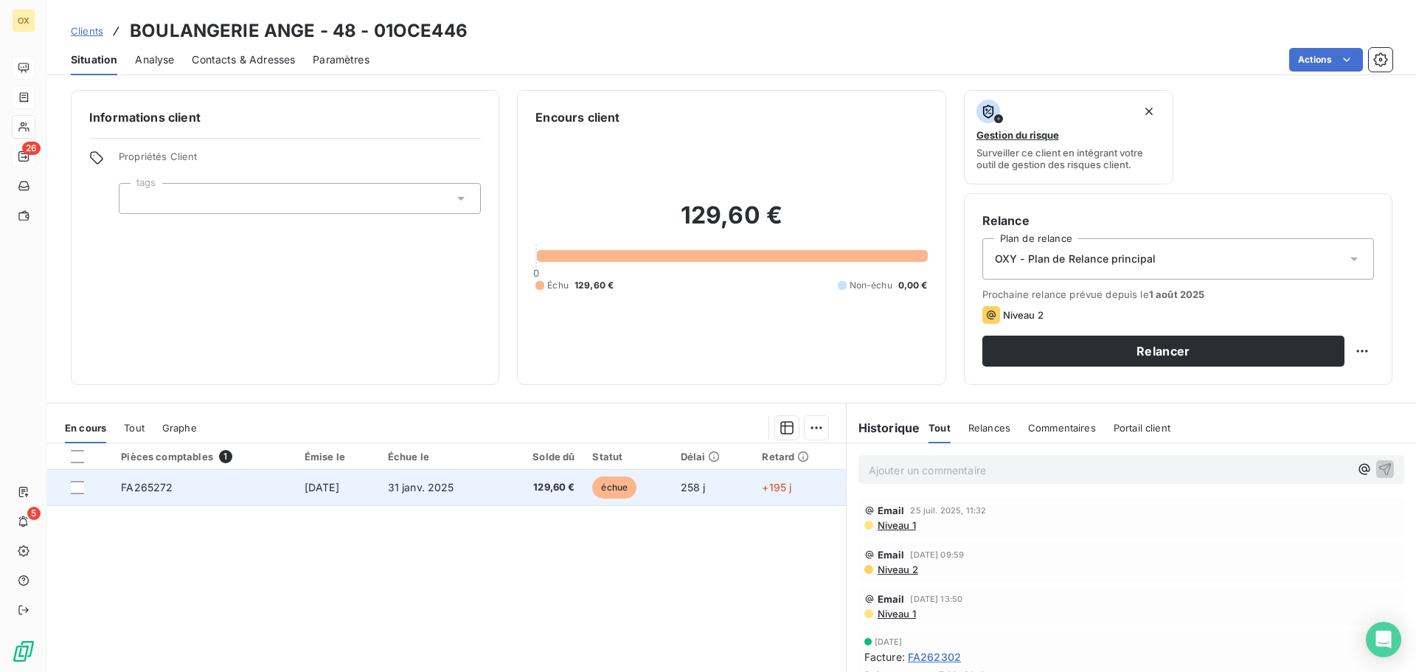
click at [329, 481] on span "[DATE]" at bounding box center [322, 487] width 35 height 13
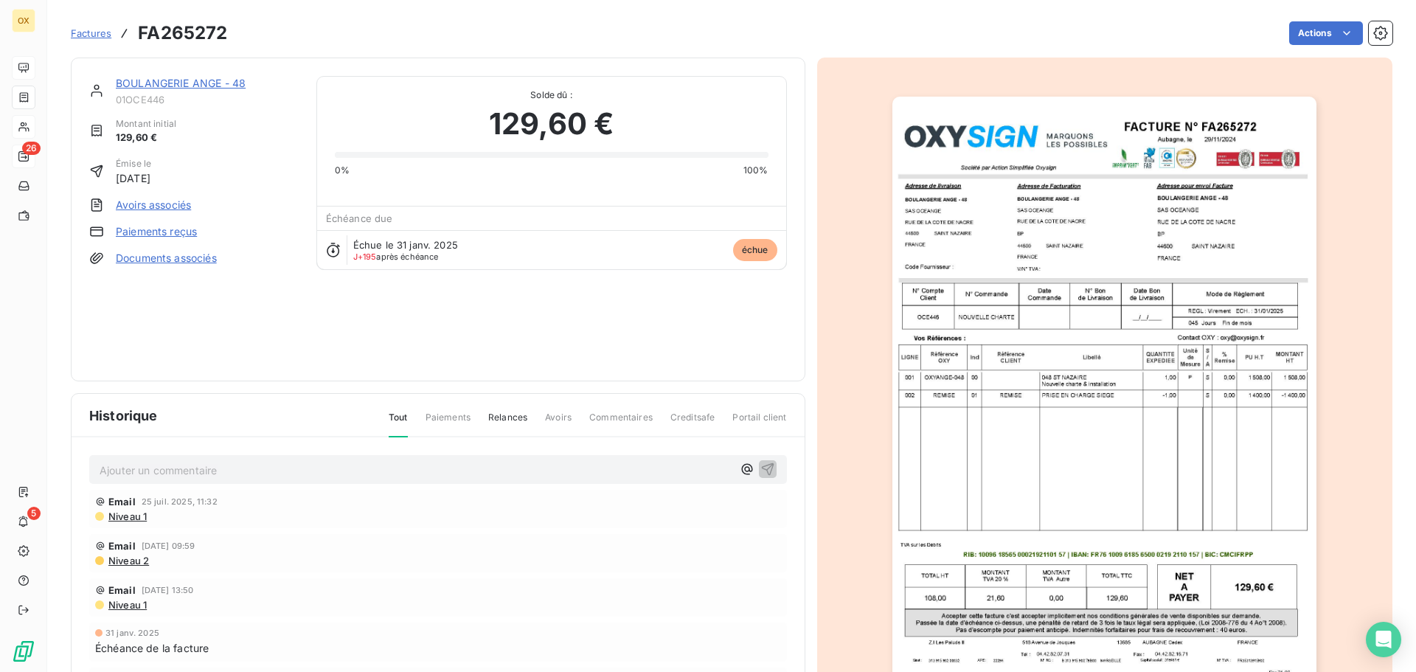
click at [201, 83] on link "BOULANGERIE ANGE - 48" at bounding box center [181, 83] width 130 height 13
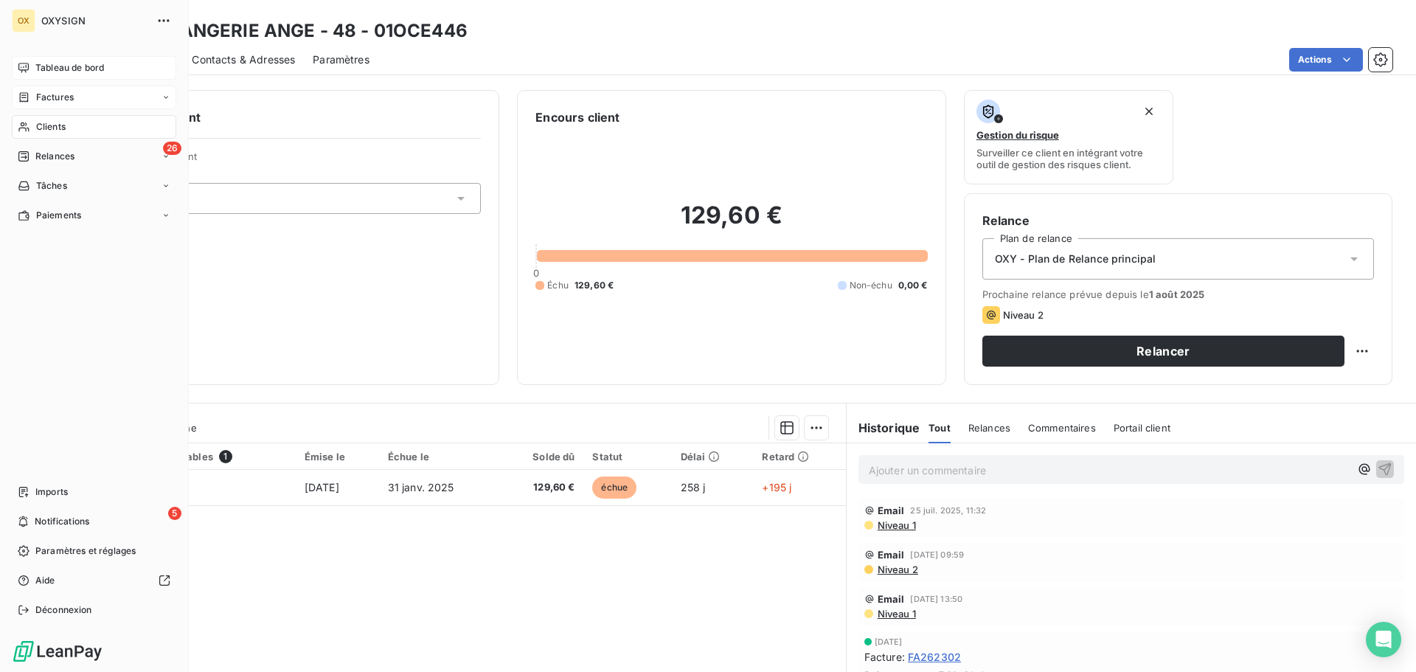
drag, startPoint x: 71, startPoint y: 155, endPoint x: 181, endPoint y: 131, distance: 112.4
click at [71, 155] on span "Relances" at bounding box center [54, 156] width 39 height 13
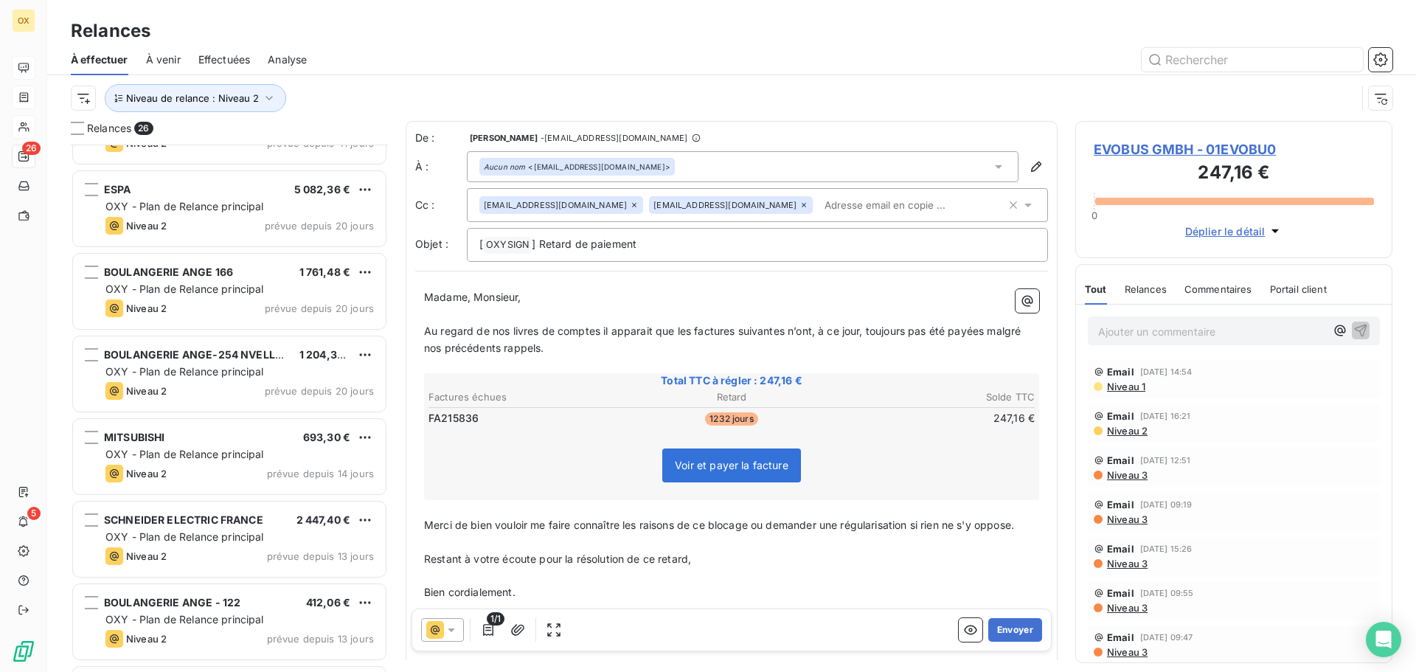
scroll to position [296, 0]
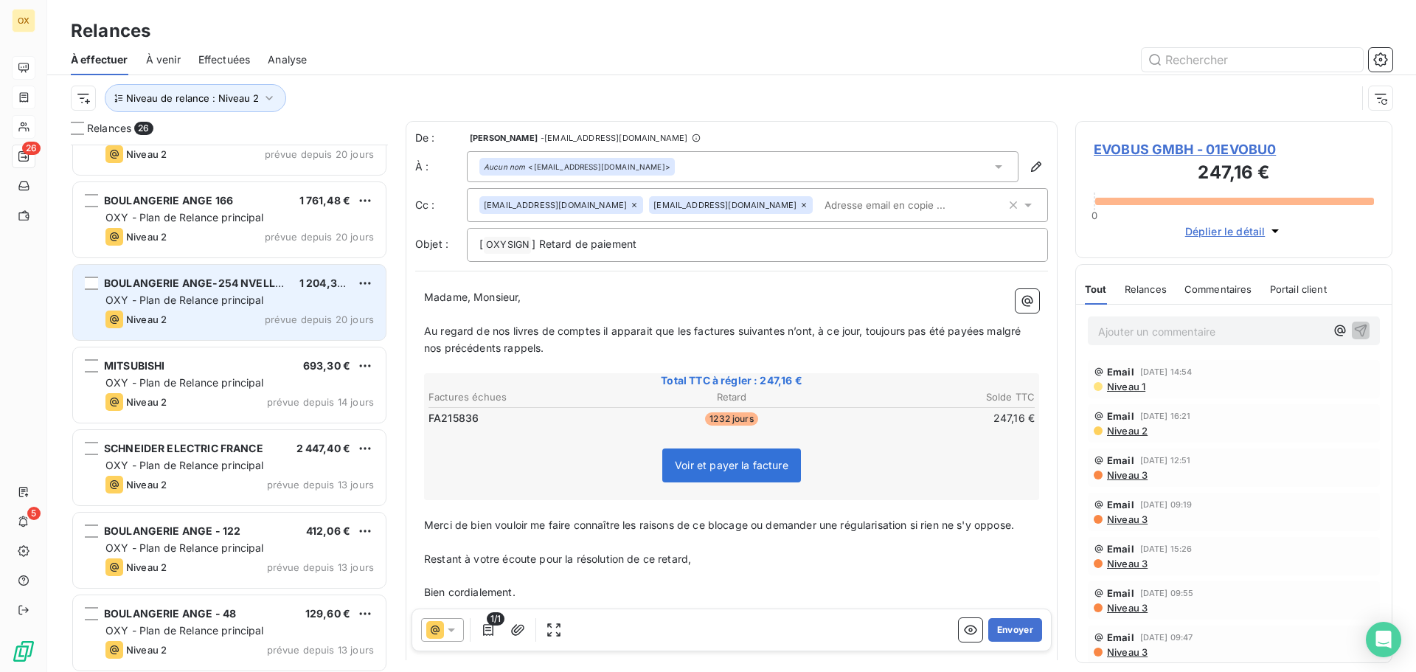
click at [221, 305] on span "OXY - Plan de Relance principal" at bounding box center [184, 300] width 159 height 13
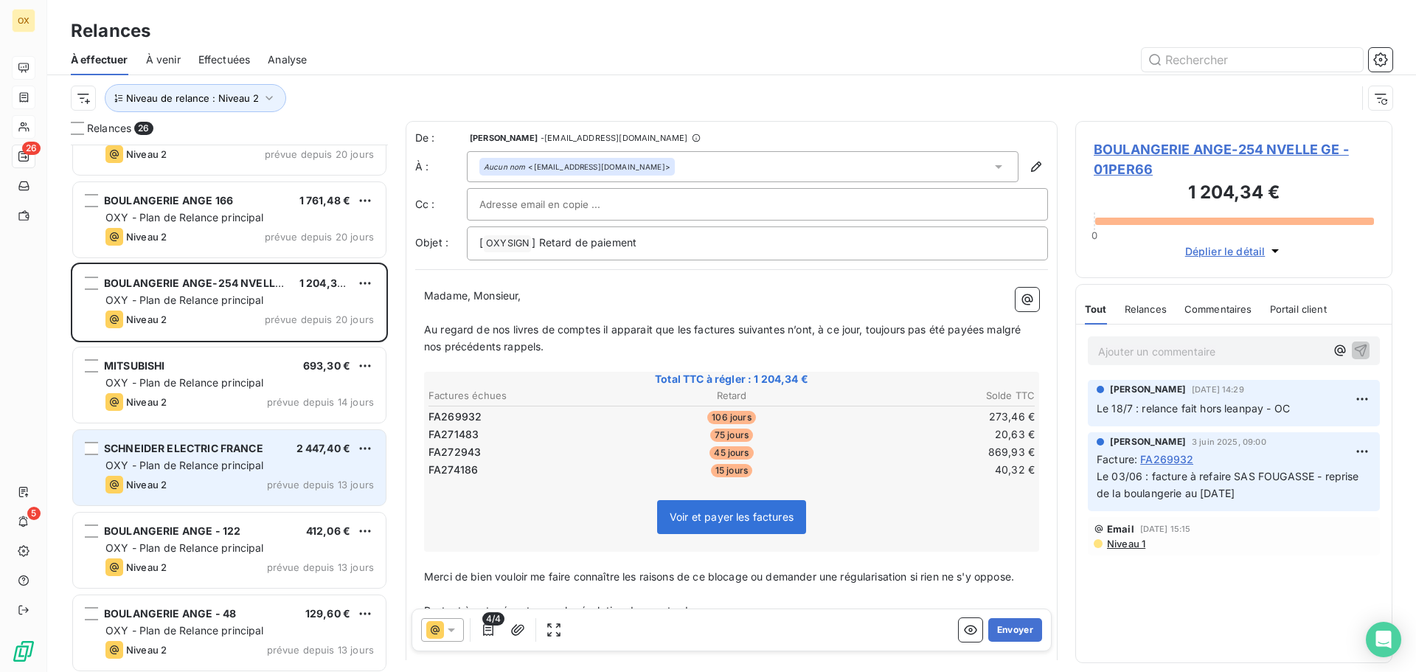
click at [218, 462] on span "OXY - Plan de Relance principal" at bounding box center [184, 465] width 159 height 13
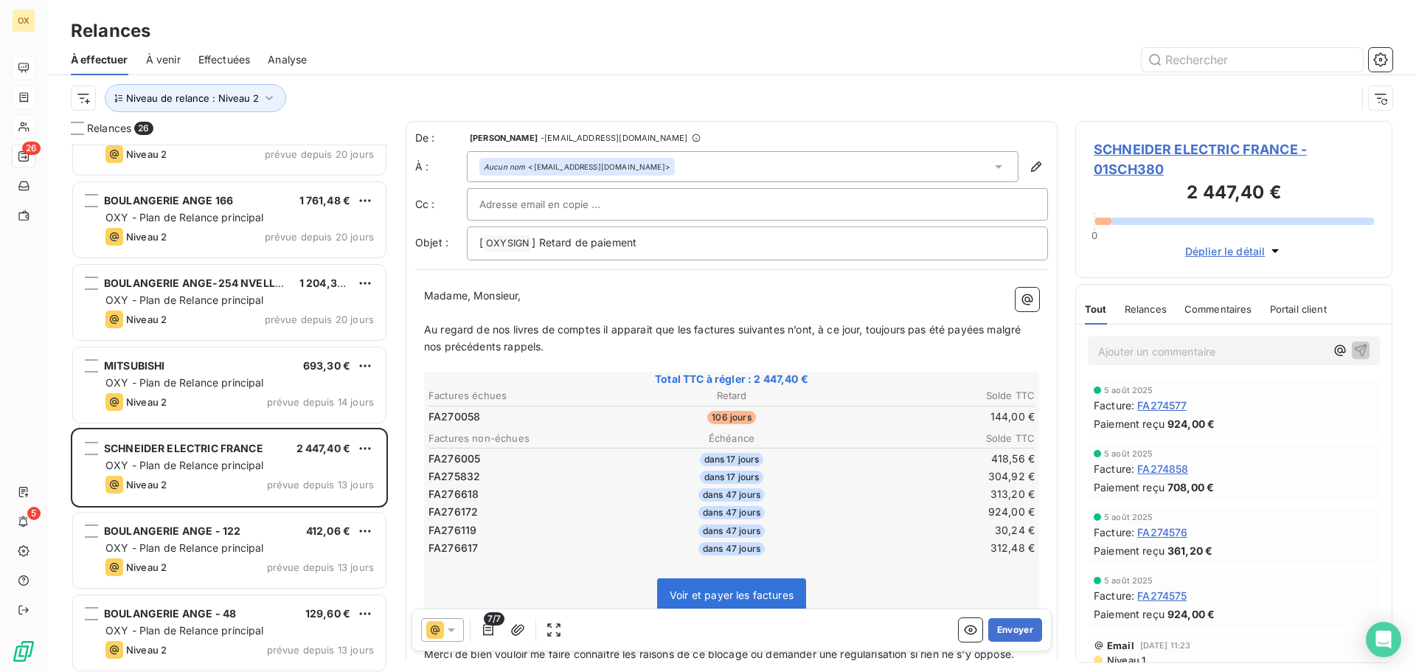
click at [792, 300] on p "Madame, Monsieur," at bounding box center [731, 296] width 615 height 17
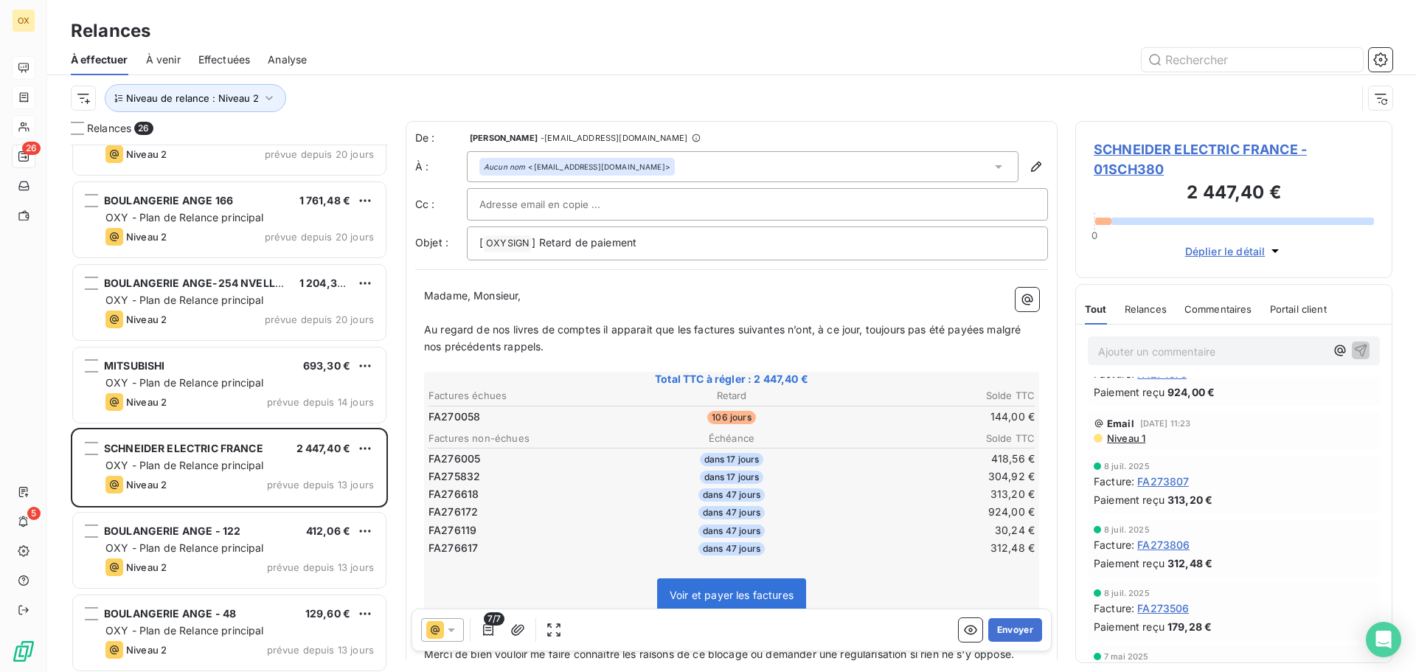
scroll to position [295, 0]
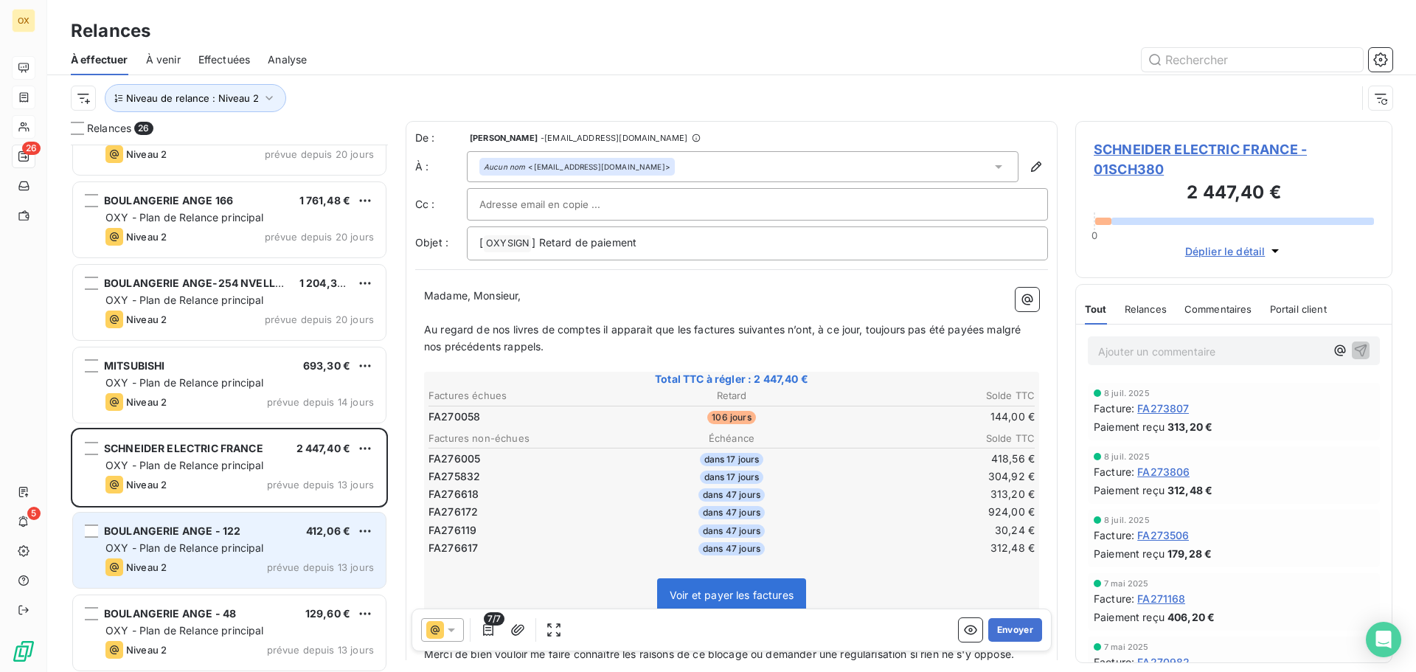
click at [273, 532] on div "BOULANGERIE ANGE - 122 412,06 €" at bounding box center [239, 530] width 268 height 13
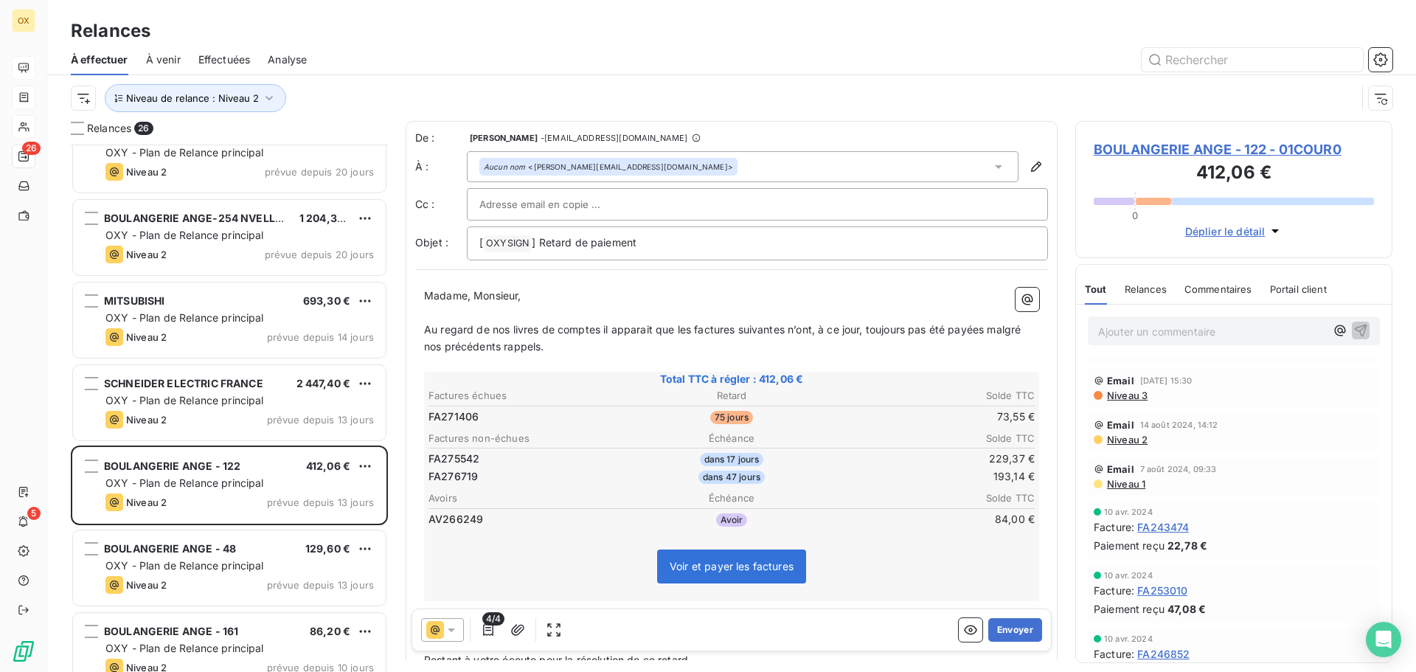
scroll to position [443, 0]
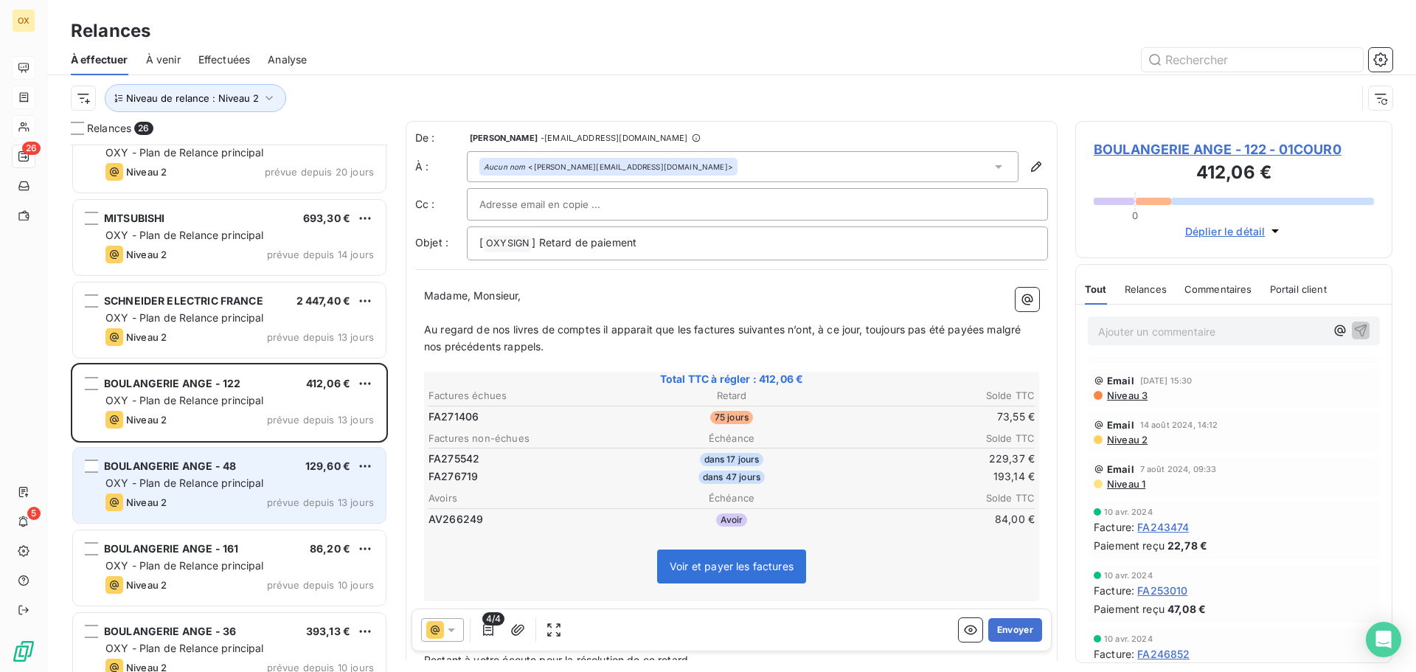
click at [189, 489] on div "OXY - Plan de Relance principal" at bounding box center [239, 483] width 268 height 15
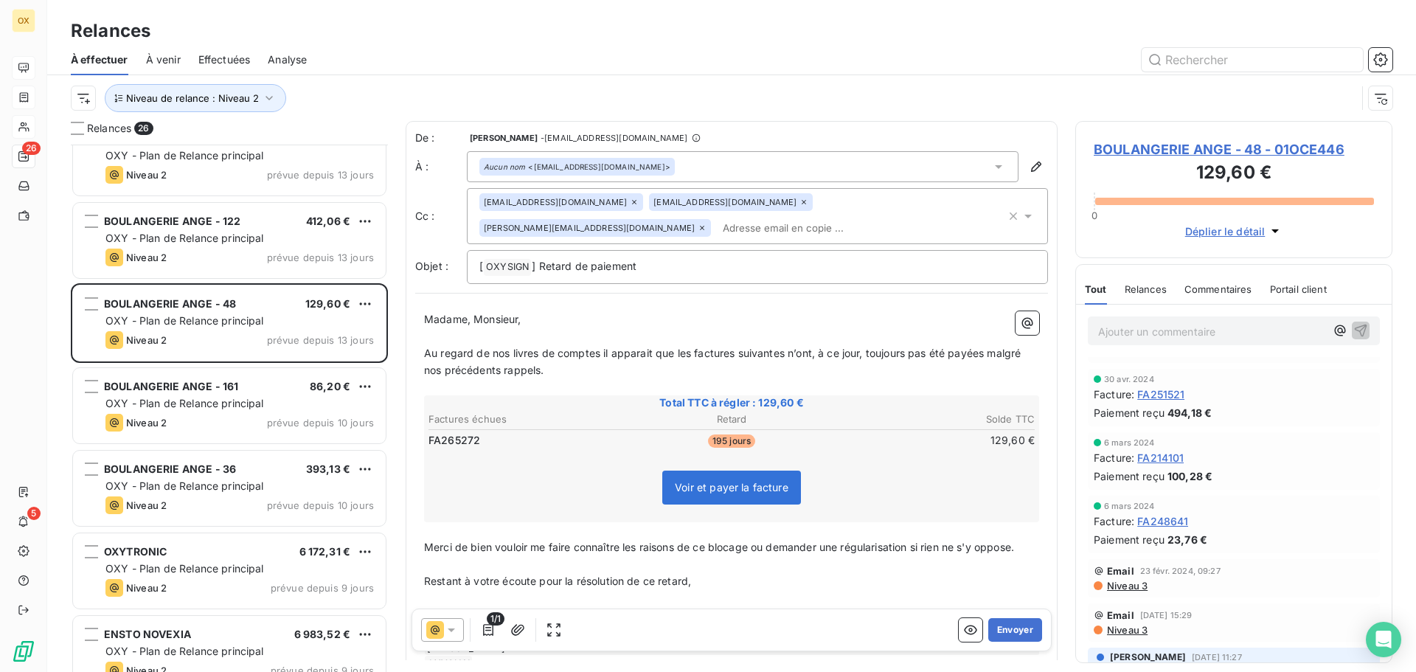
scroll to position [665, 0]
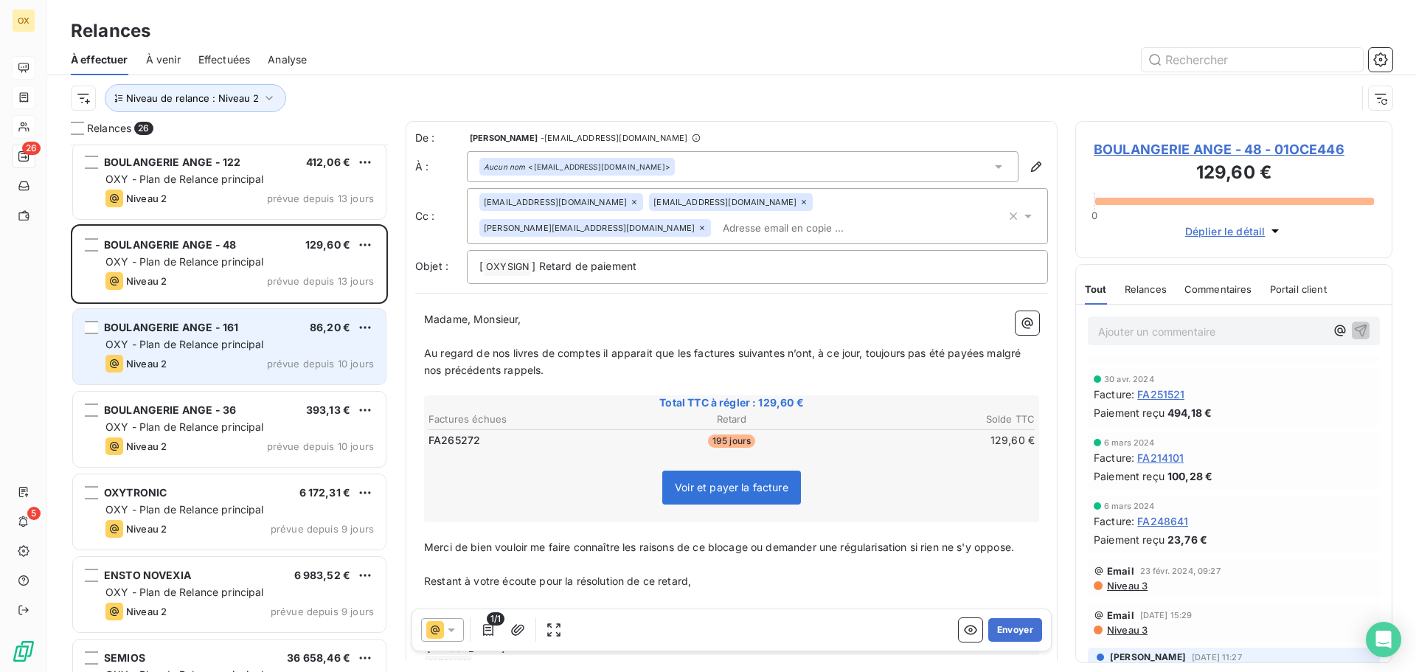
click at [201, 348] on span "OXY - Plan de Relance principal" at bounding box center [184, 344] width 159 height 13
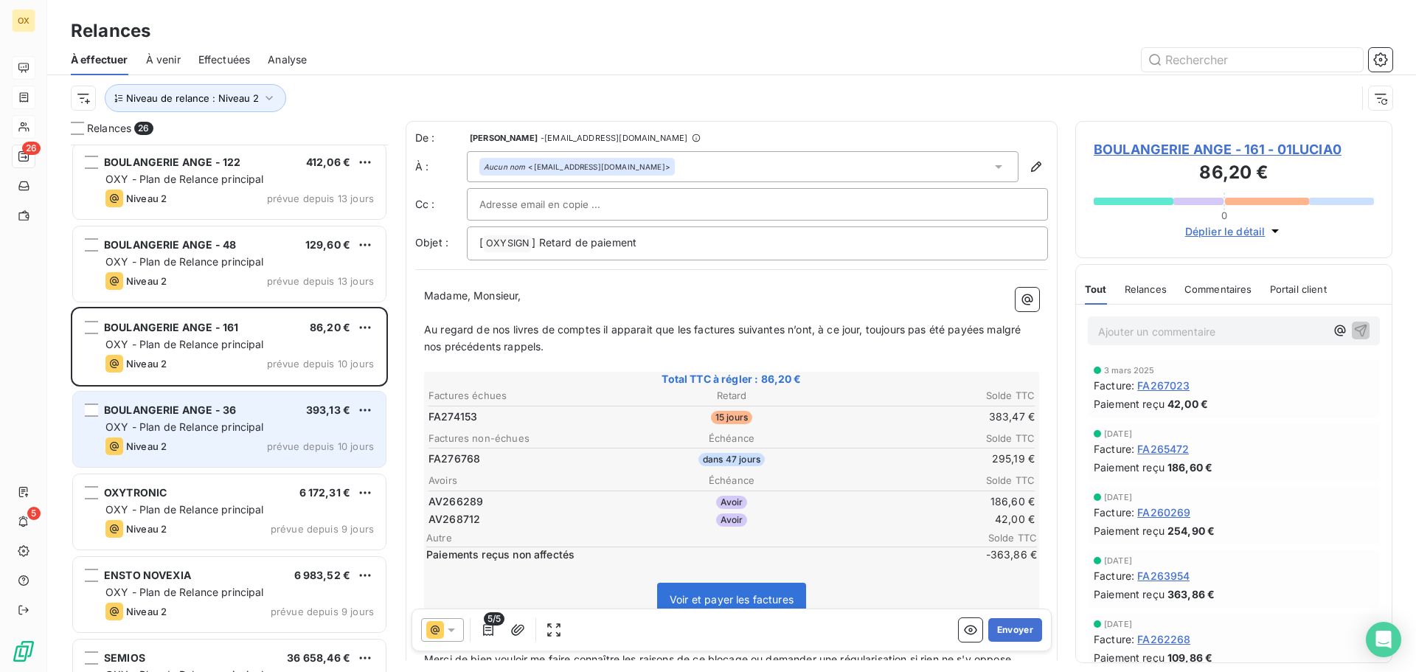
click at [196, 409] on span "BOULANGERIE ANGE - 36" at bounding box center [170, 409] width 132 height 13
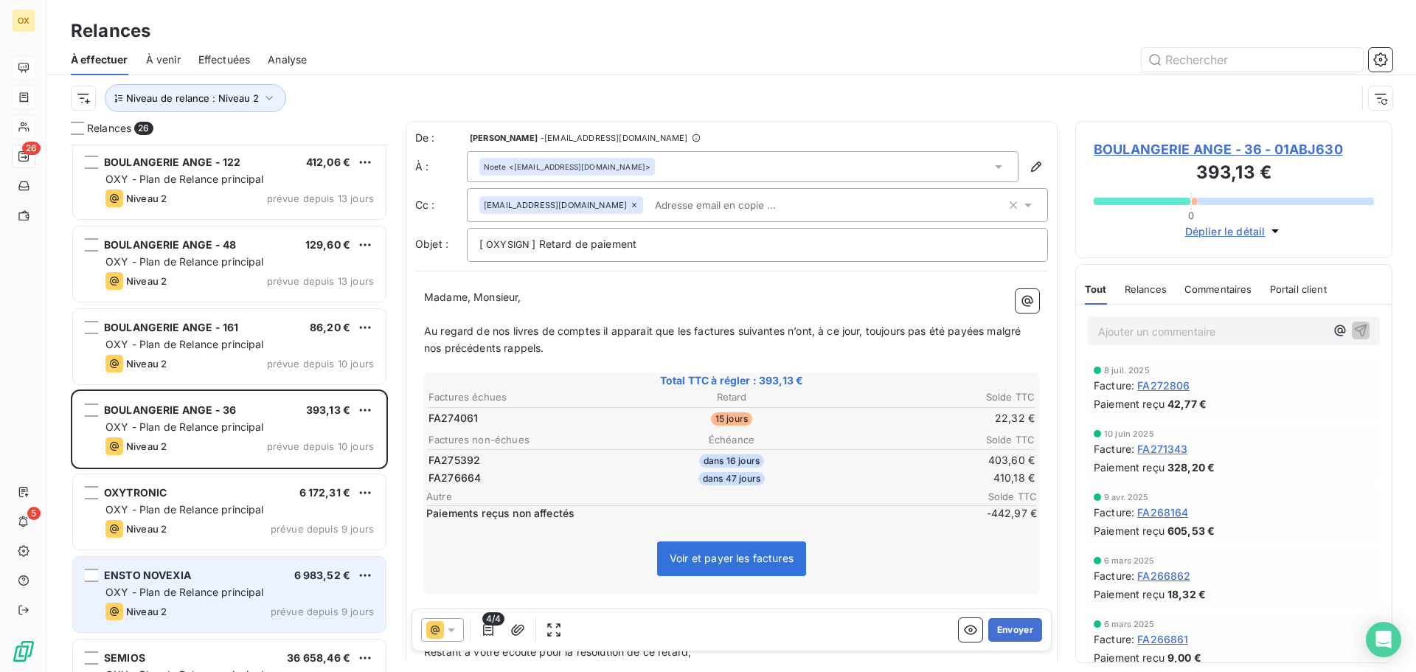
drag, startPoint x: 209, startPoint y: 589, endPoint x: 207, endPoint y: 576, distance: 13.6
click at [209, 589] on span "OXY - Plan de Relance principal" at bounding box center [184, 592] width 159 height 13
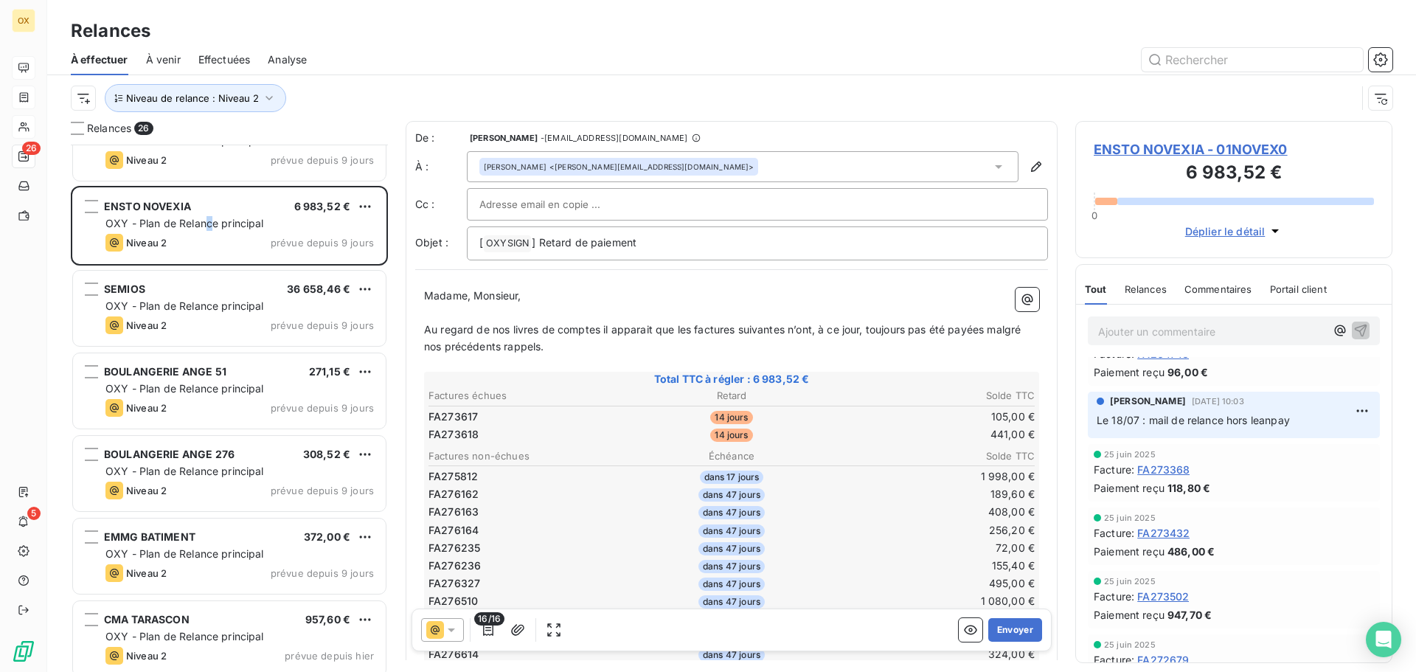
scroll to position [1328, 0]
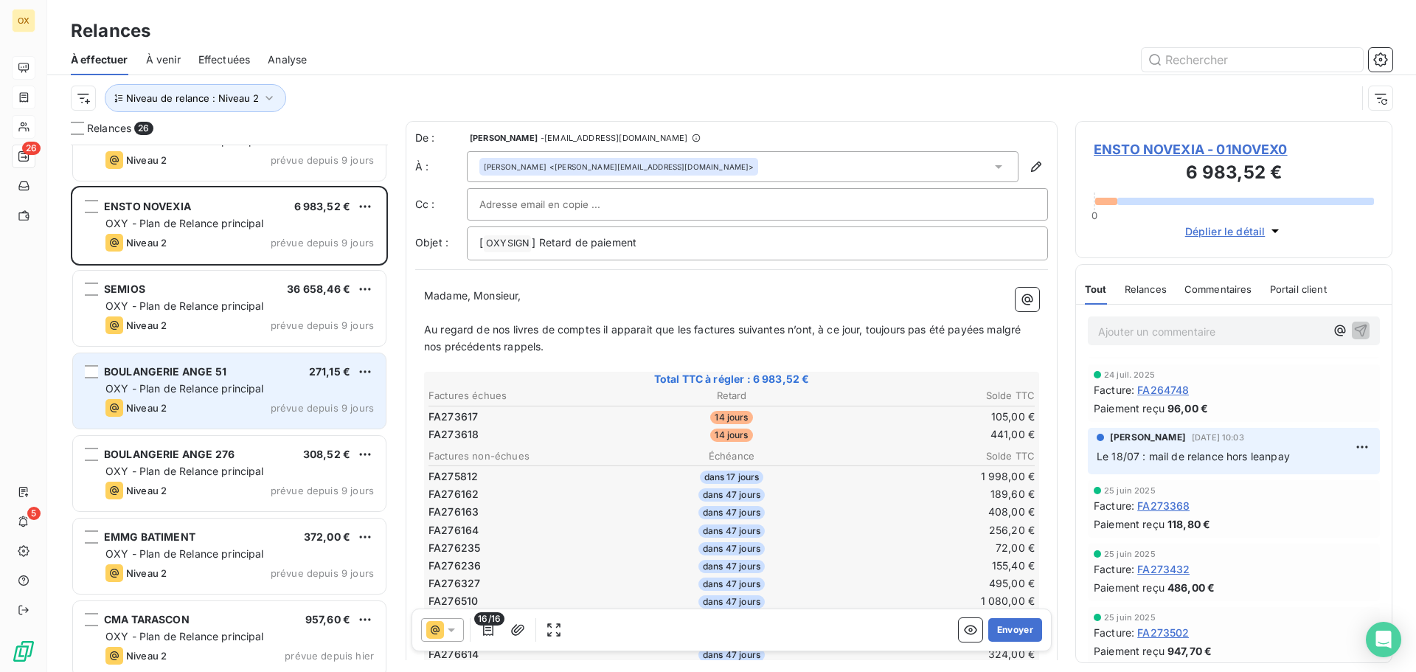
drag, startPoint x: 177, startPoint y: 398, endPoint x: 170, endPoint y: 392, distance: 8.4
click at [177, 398] on div "BOULANGERIE ANGE 51 271,15 € OXY - Plan de Relance principal Niveau 2 prévue de…" at bounding box center [229, 390] width 313 height 75
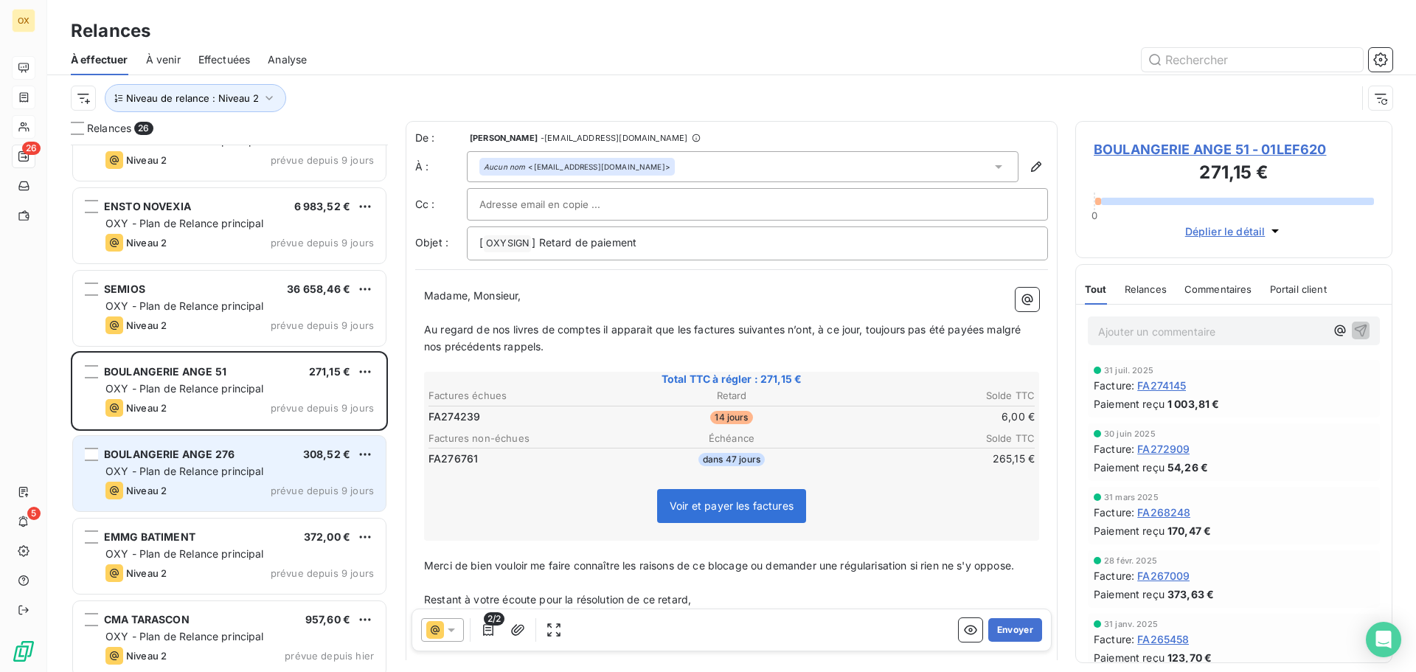
click at [184, 473] on span "OXY - Plan de Relance principal" at bounding box center [184, 471] width 159 height 13
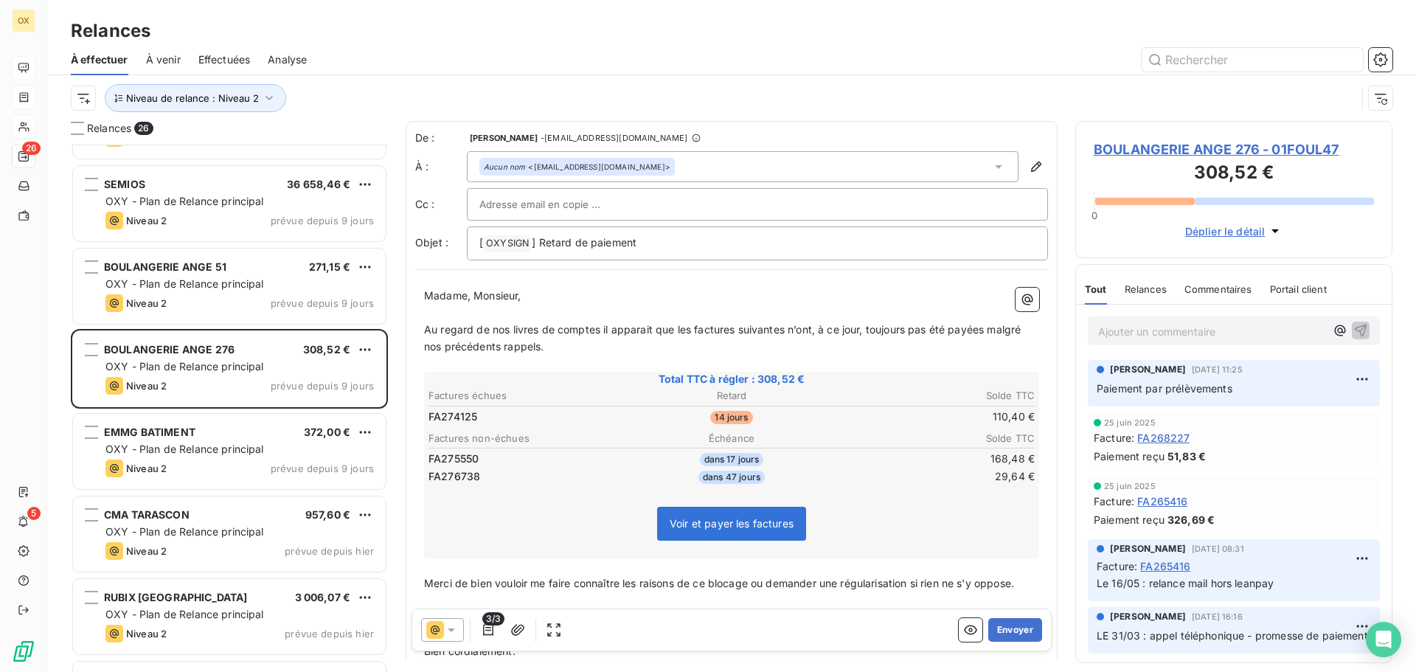
scroll to position [1181, 0]
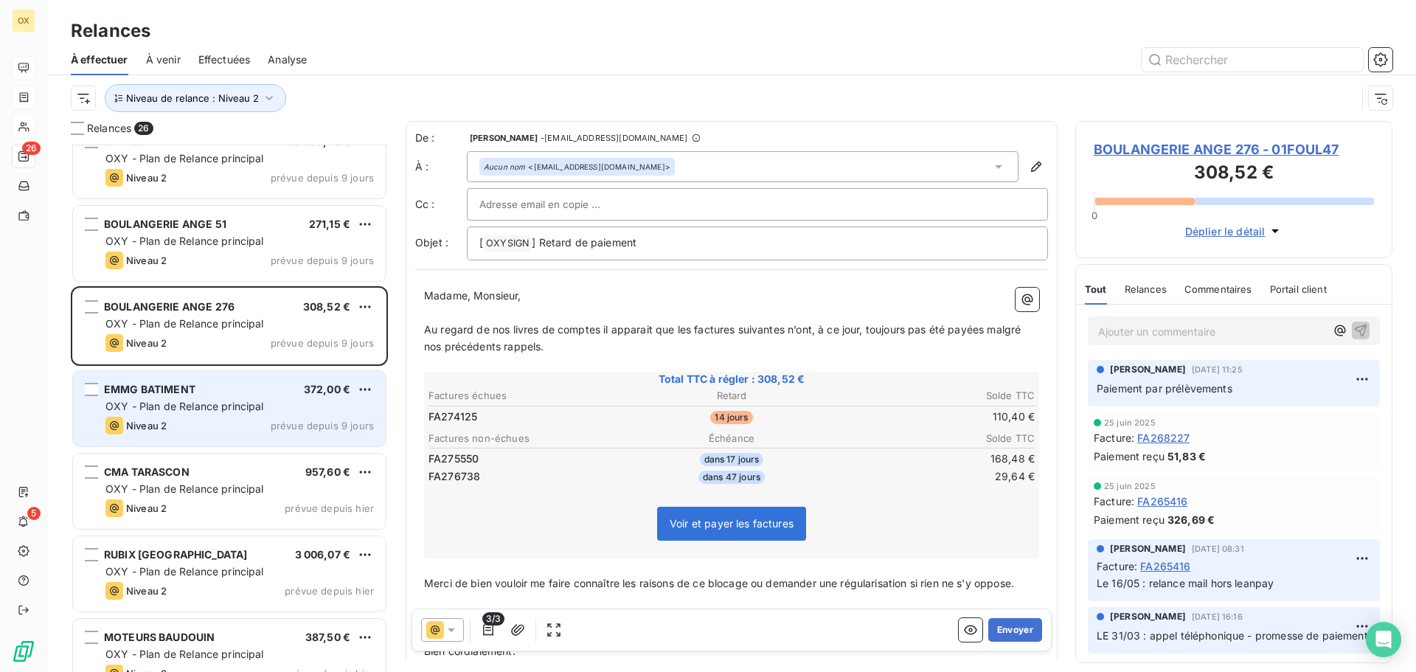
click at [217, 409] on span "OXY - Plan de Relance principal" at bounding box center [184, 406] width 159 height 13
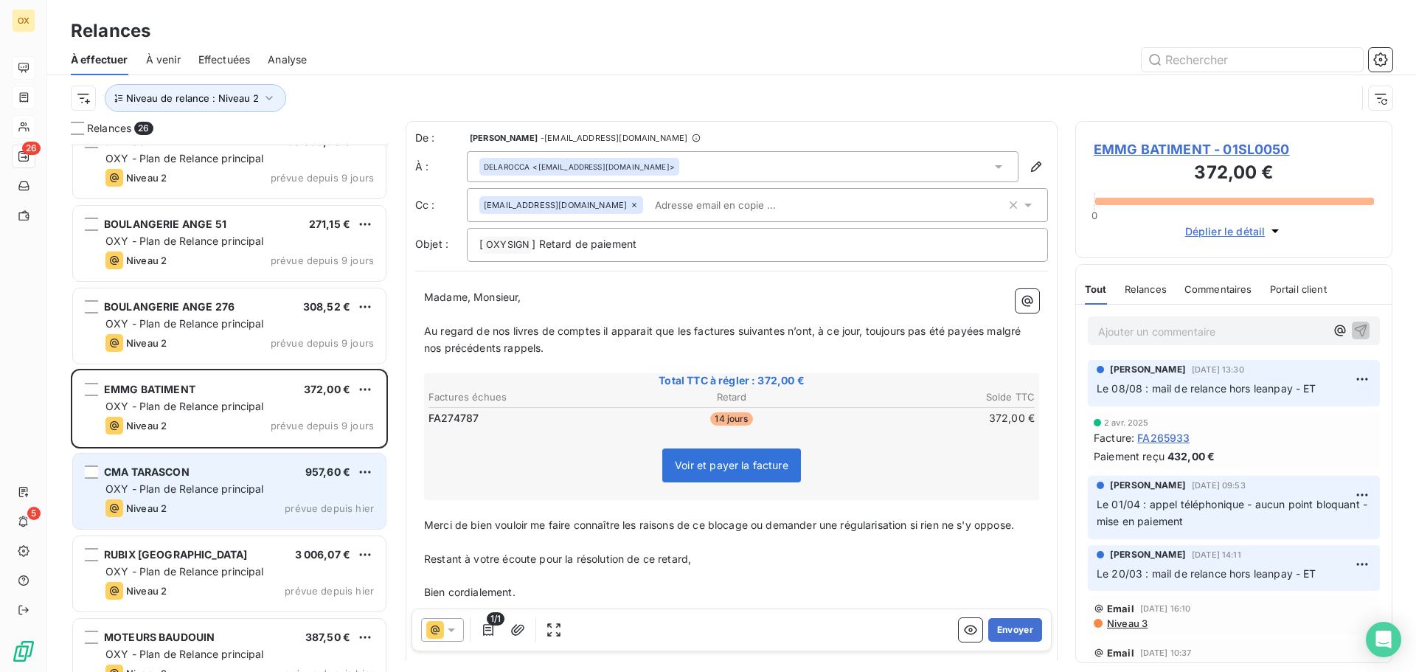
click at [215, 493] on span "OXY - Plan de Relance principal" at bounding box center [184, 488] width 159 height 13
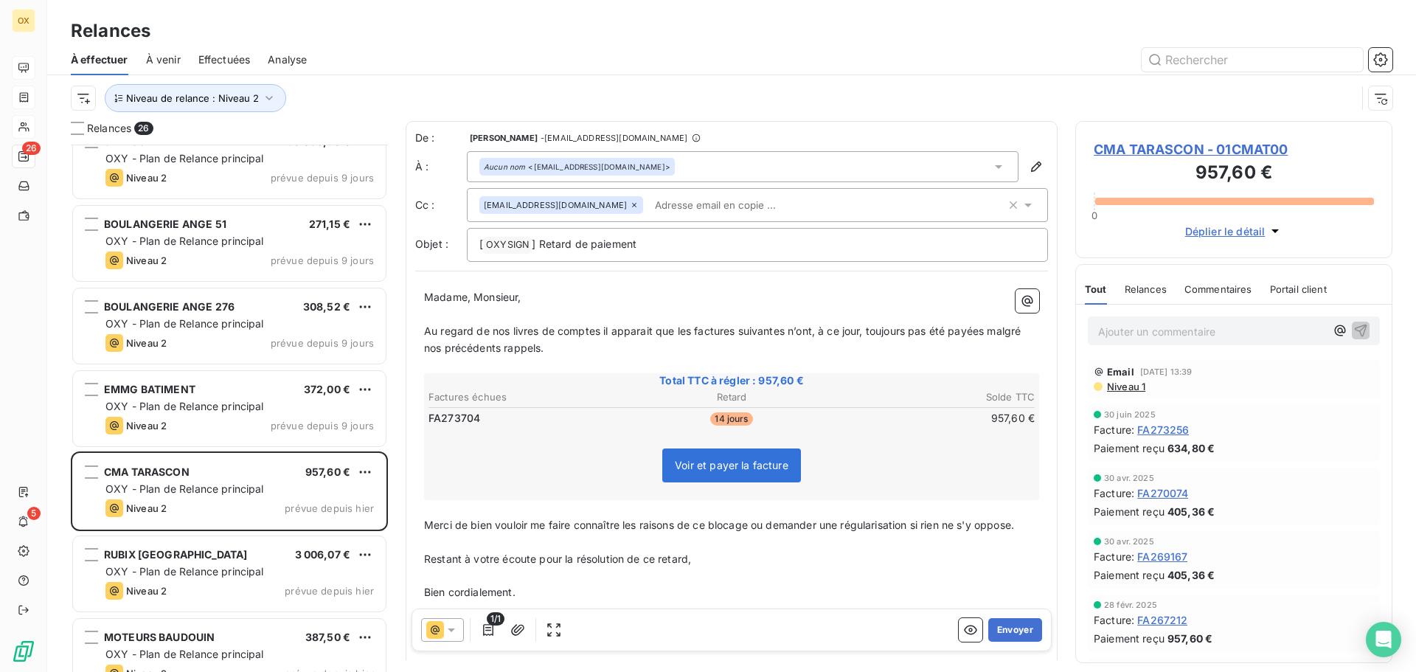
click at [991, 160] on icon at bounding box center [998, 166] width 15 height 15
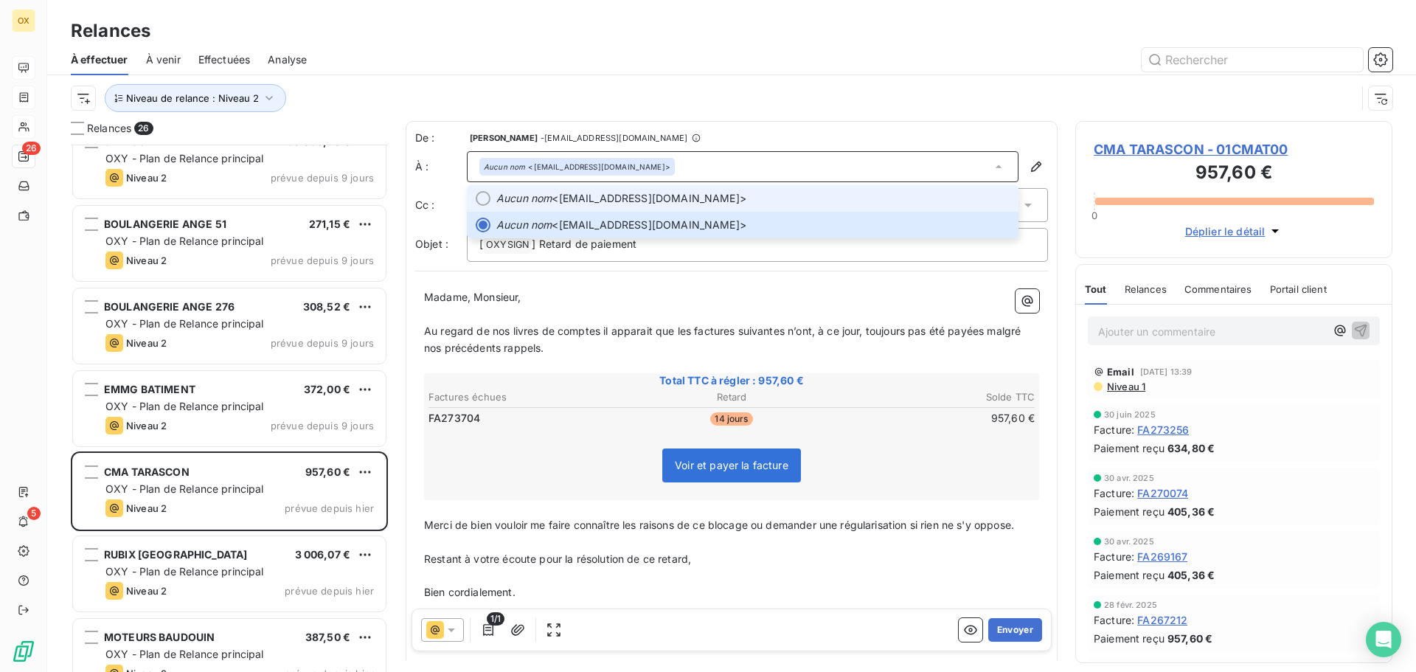
click at [487, 198] on div at bounding box center [483, 198] width 15 height 15
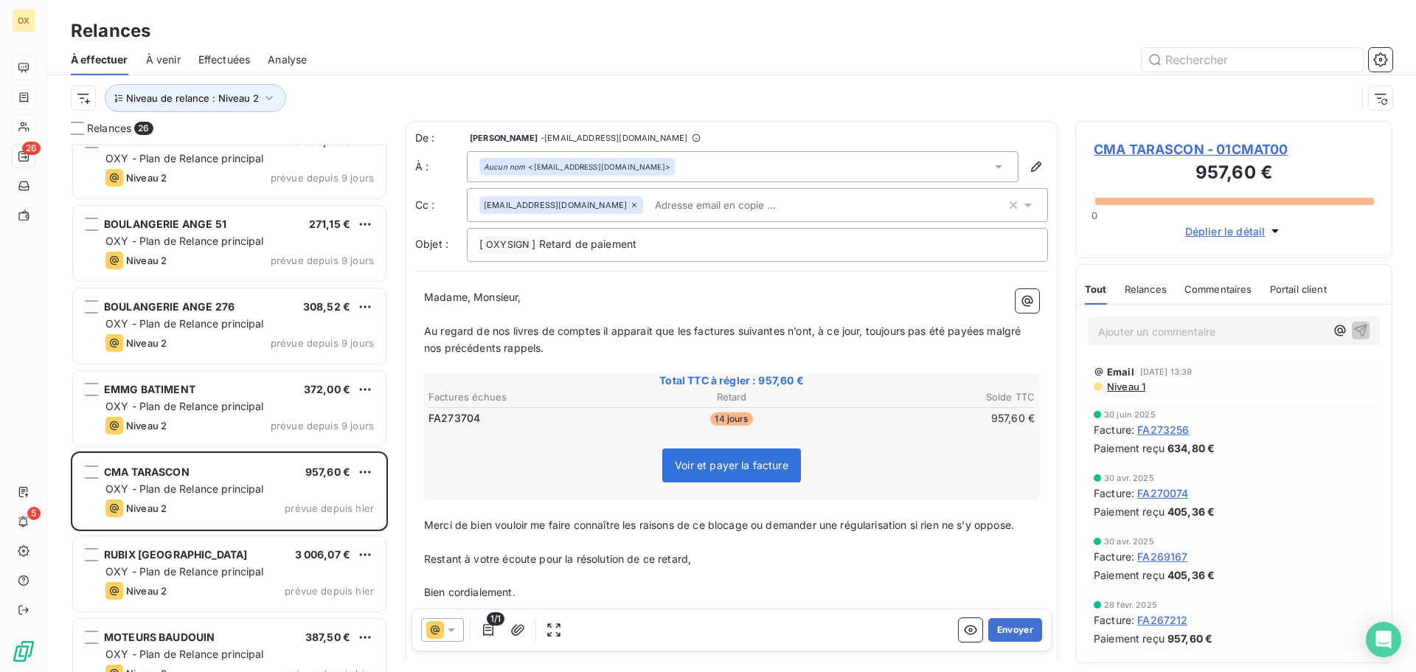
click at [666, 298] on p "Madame, Monsieur," at bounding box center [731, 297] width 615 height 17
click at [630, 201] on icon at bounding box center [634, 205] width 9 height 9
click at [660, 305] on p "﻿" at bounding box center [731, 313] width 615 height 17
drag, startPoint x: 572, startPoint y: 242, endPoint x: 540, endPoint y: 239, distance: 32.6
click at [540, 239] on span "] Retard de paiement" at bounding box center [584, 242] width 105 height 13
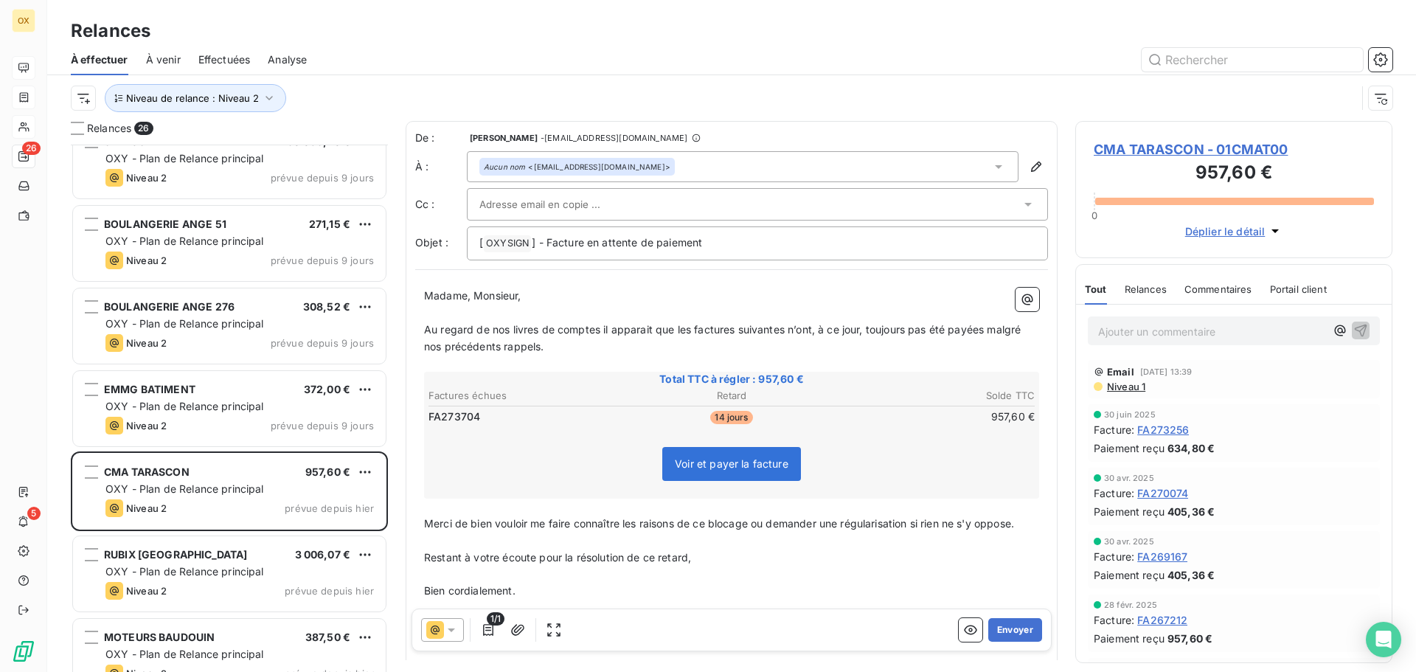
click at [621, 290] on p "Madame, Monsieur," at bounding box center [731, 296] width 615 height 17
click at [588, 300] on p "Madame, Monsieur," at bounding box center [731, 296] width 615 height 17
drag, startPoint x: 544, startPoint y: 300, endPoint x: 472, endPoint y: 302, distance: 72.3
click at [472, 302] on p "Madame, Monsieur," at bounding box center [731, 296] width 615 height 17
click at [689, 328] on span "Au regard de nos livres de comptes il apparait que les factures suivantes n’ont…" at bounding box center [724, 338] width 600 height 30
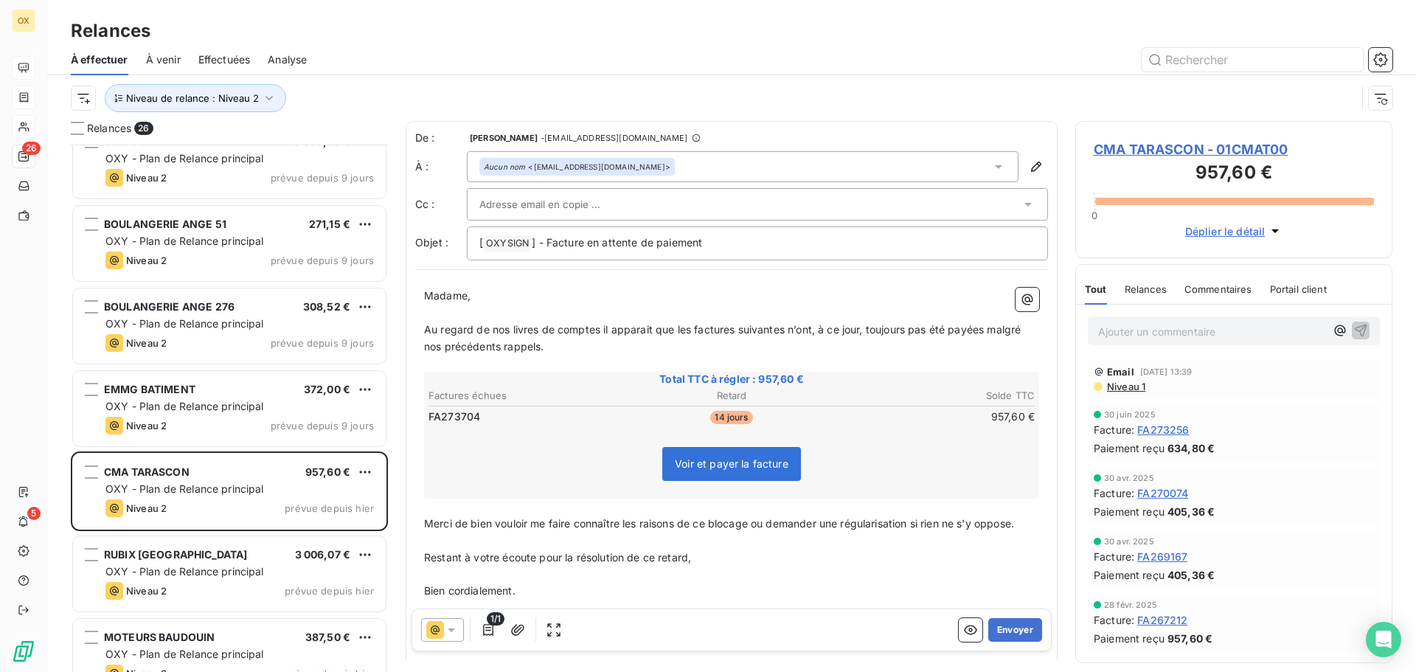
click at [691, 330] on span "Au regard de nos livres de comptes il apparait que les factures suivantes n’ont…" at bounding box center [724, 338] width 600 height 30
click at [730, 328] on span "Au regard de nos livres de comptes il apparait que la factures suivantes n’ont,…" at bounding box center [731, 338] width 615 height 30
click at [773, 328] on span "Au regard de nos livres de comptes il apparait que la facture suivantes n’ont, …" at bounding box center [729, 338] width 610 height 30
click at [796, 330] on span "Au regard de nos livres de comptes il apparait que la facture suivante n’ont, à…" at bounding box center [726, 338] width 605 height 30
click at [960, 328] on span "Au regard de nos livres de comptes il apparait que la facture suivante n’a, à c…" at bounding box center [721, 338] width 595 height 30
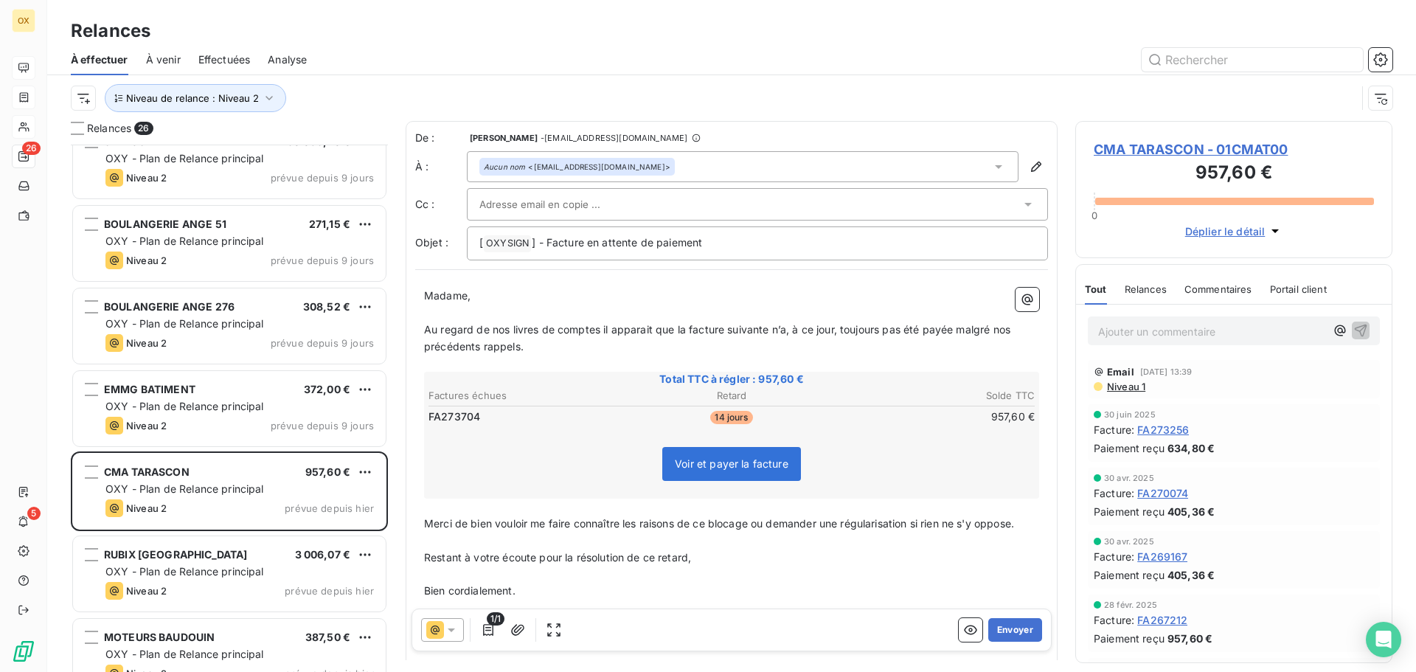
click at [944, 298] on p "Madame," at bounding box center [731, 296] width 615 height 17
click at [888, 297] on p "Madame," at bounding box center [731, 296] width 615 height 17
click at [996, 640] on button "Envoyer" at bounding box center [1015, 630] width 54 height 24
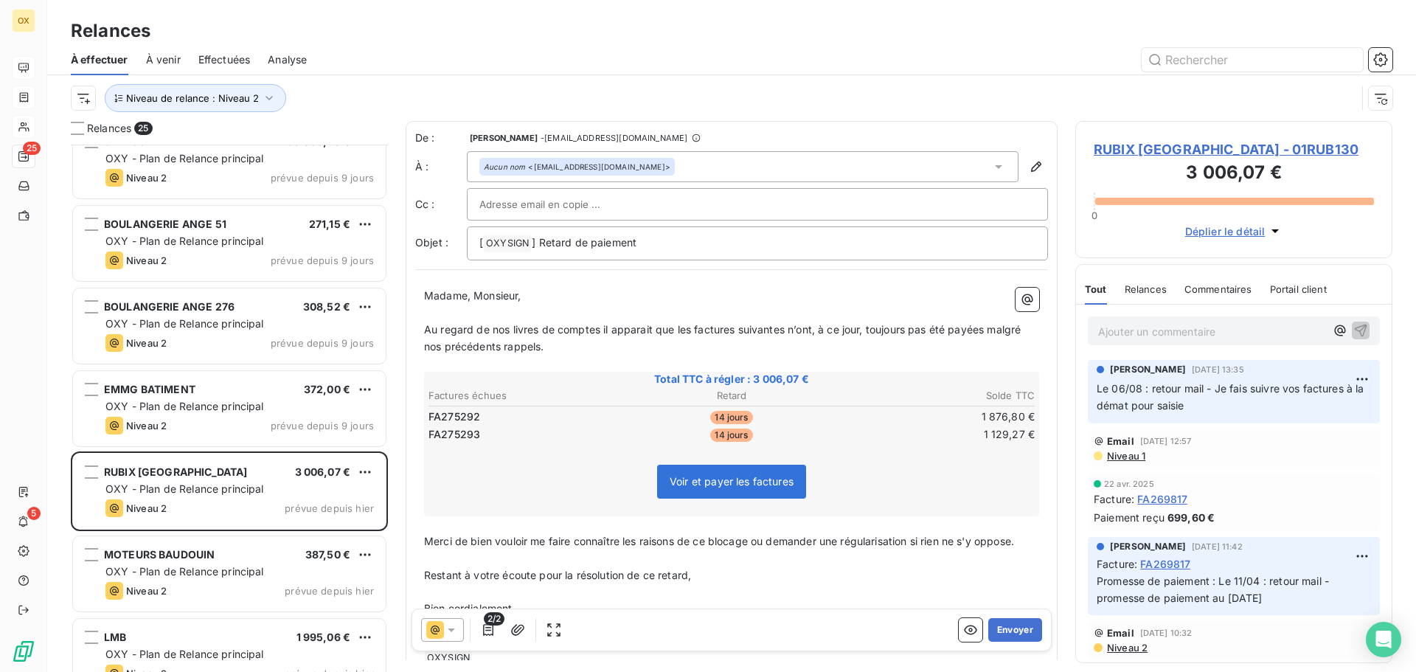
click at [1166, 148] on span "RUBIX [GEOGRAPHIC_DATA] - 01RUB130" at bounding box center [1234, 149] width 280 height 20
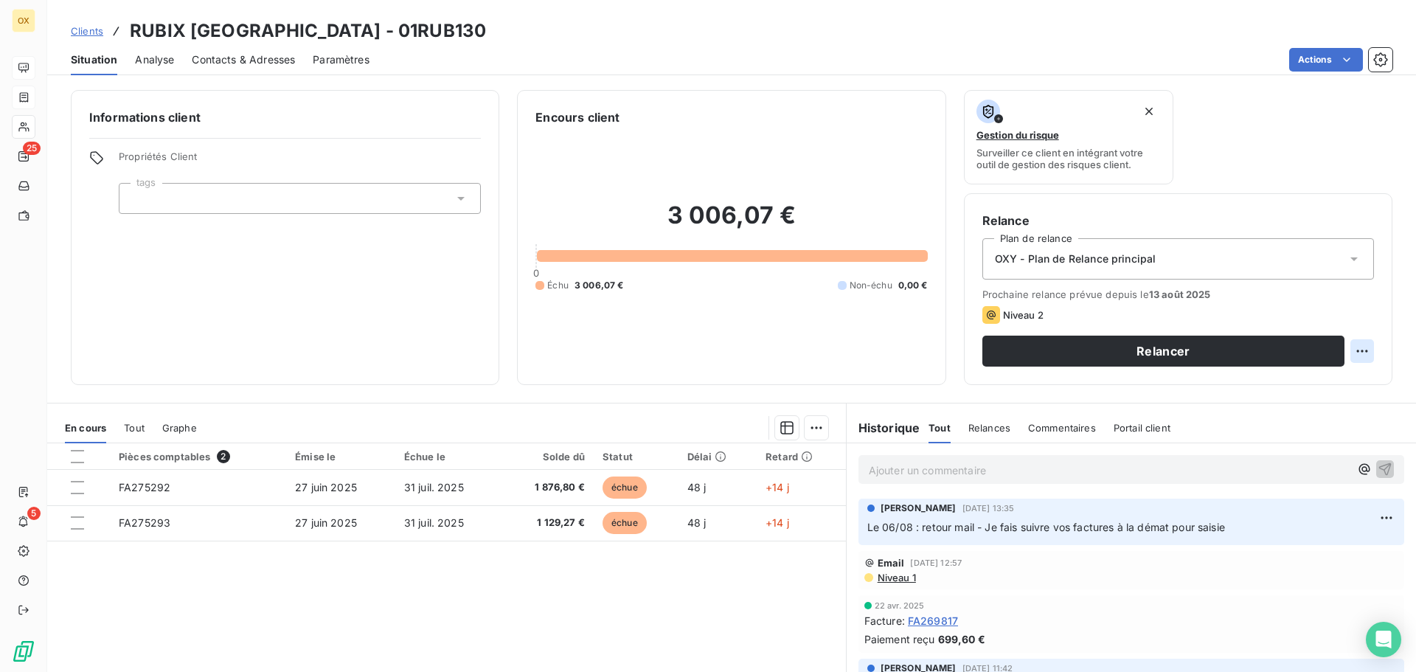
click at [1351, 350] on html "OX 25 5 Clients RUBIX [GEOGRAPHIC_DATA] - 01RUB130 Situation Analyse Contacts &…" at bounding box center [708, 336] width 1416 height 672
click at [1314, 388] on div "Replanifier cette action" at bounding box center [1290, 384] width 132 height 24
select select "7"
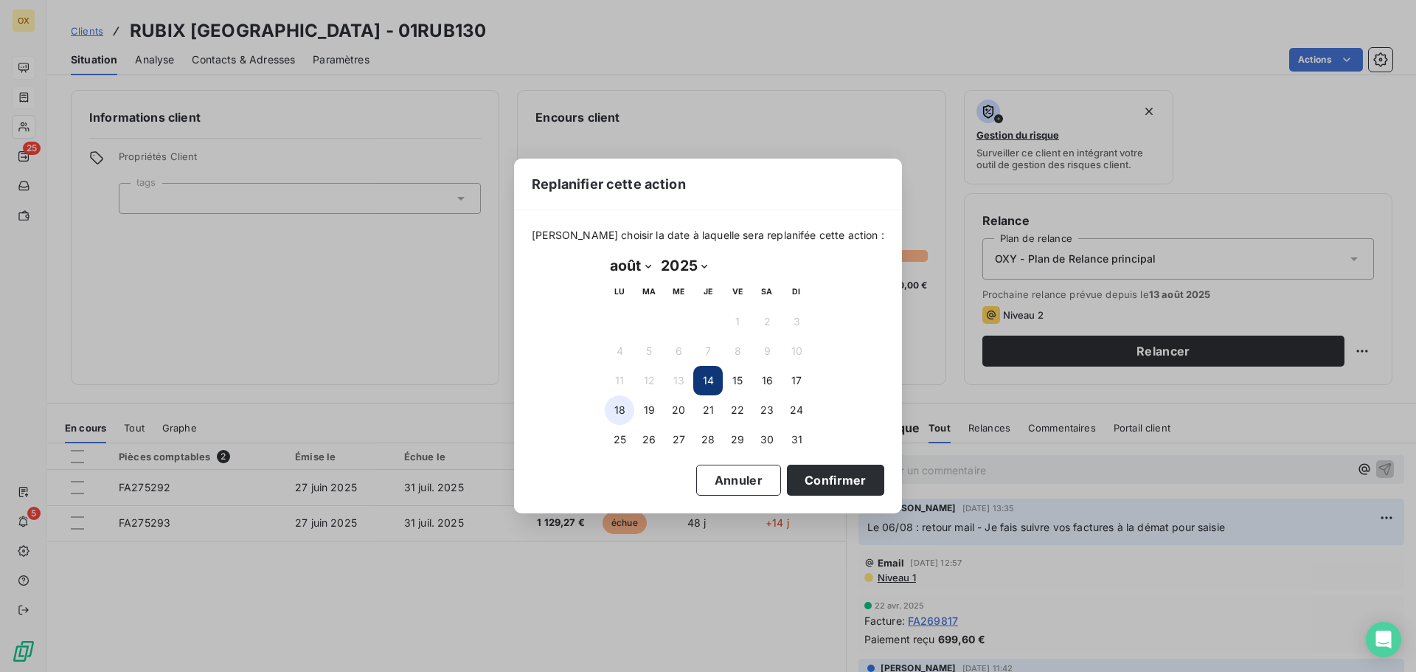
click at [615, 407] on button "18" at bounding box center [620, 410] width 30 height 30
click at [789, 475] on button "Confirmer" at bounding box center [835, 480] width 97 height 31
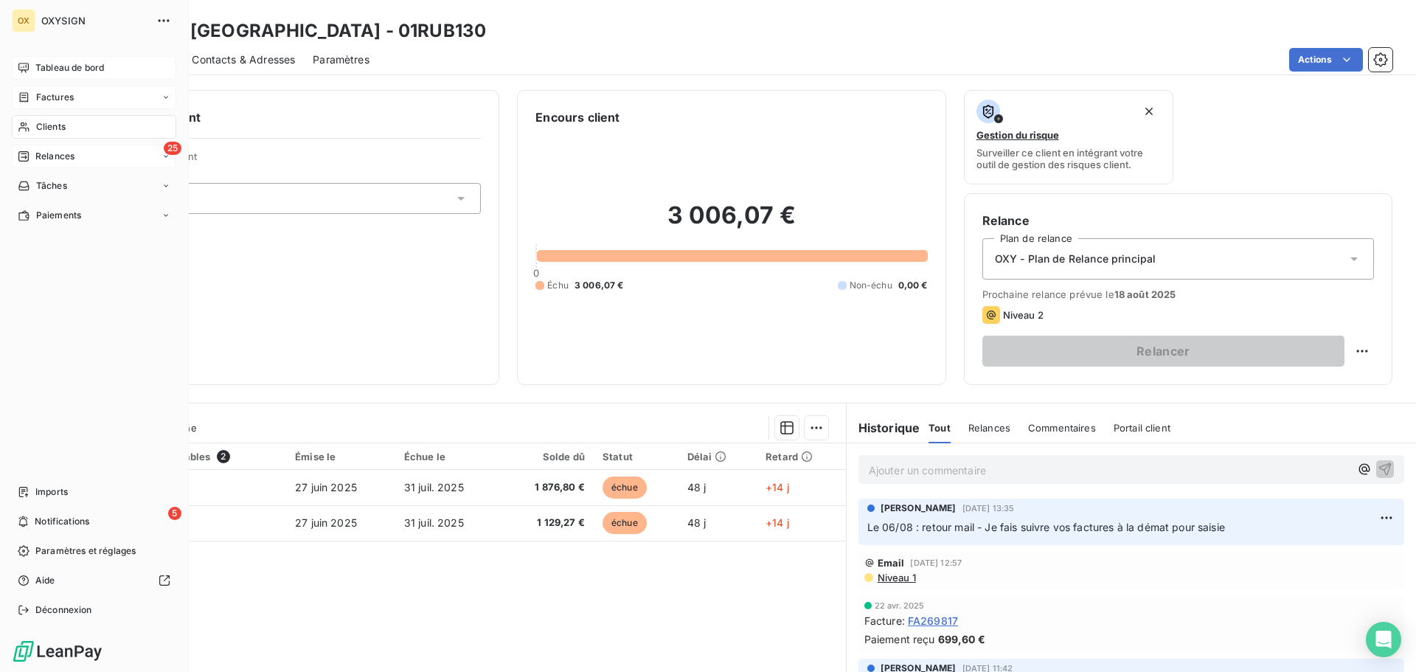
click at [32, 157] on div "Relances" at bounding box center [46, 156] width 57 height 13
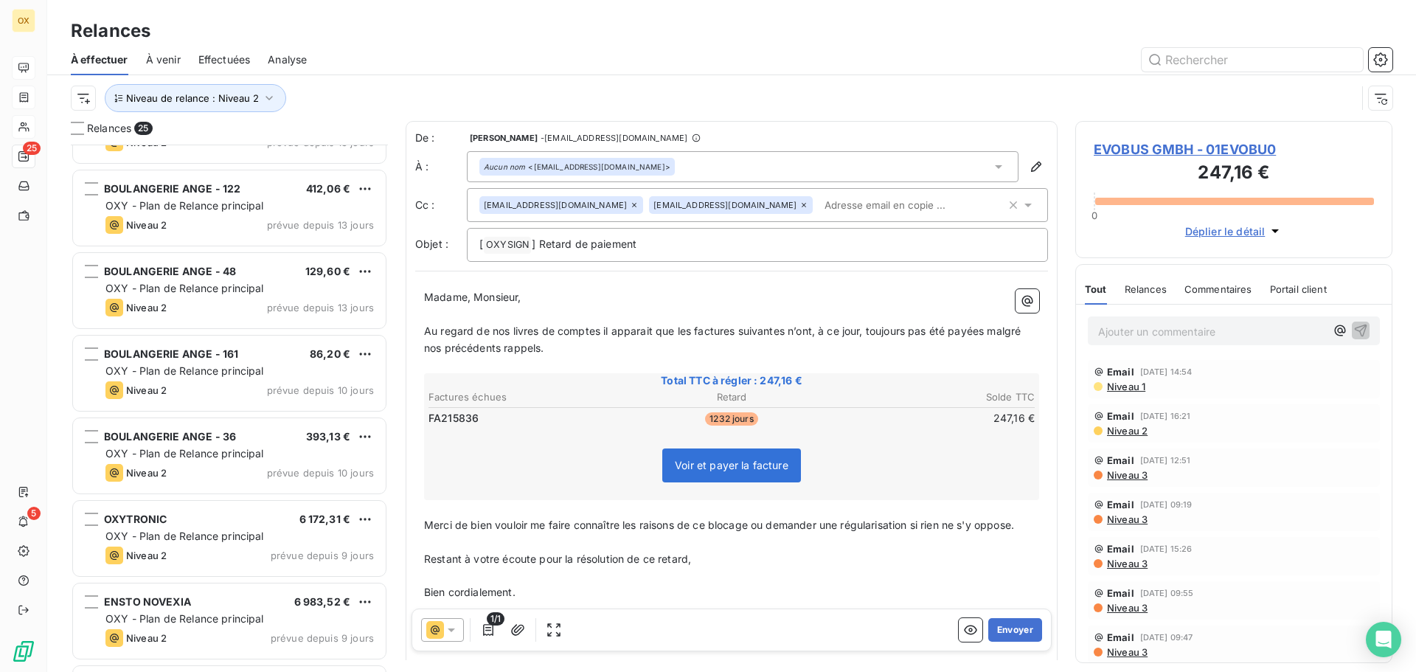
scroll to position [665, 0]
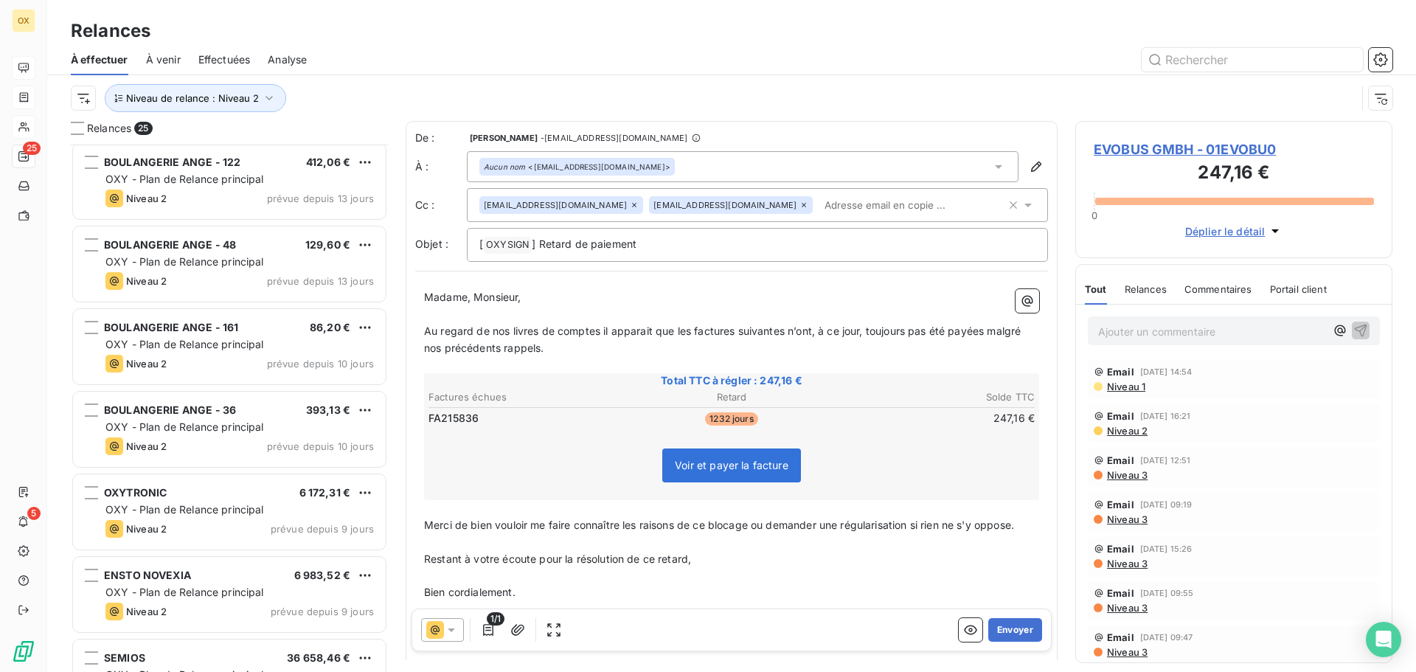
click at [187, 288] on div "Niveau 2 prévue depuis 13 jours" at bounding box center [239, 281] width 268 height 18
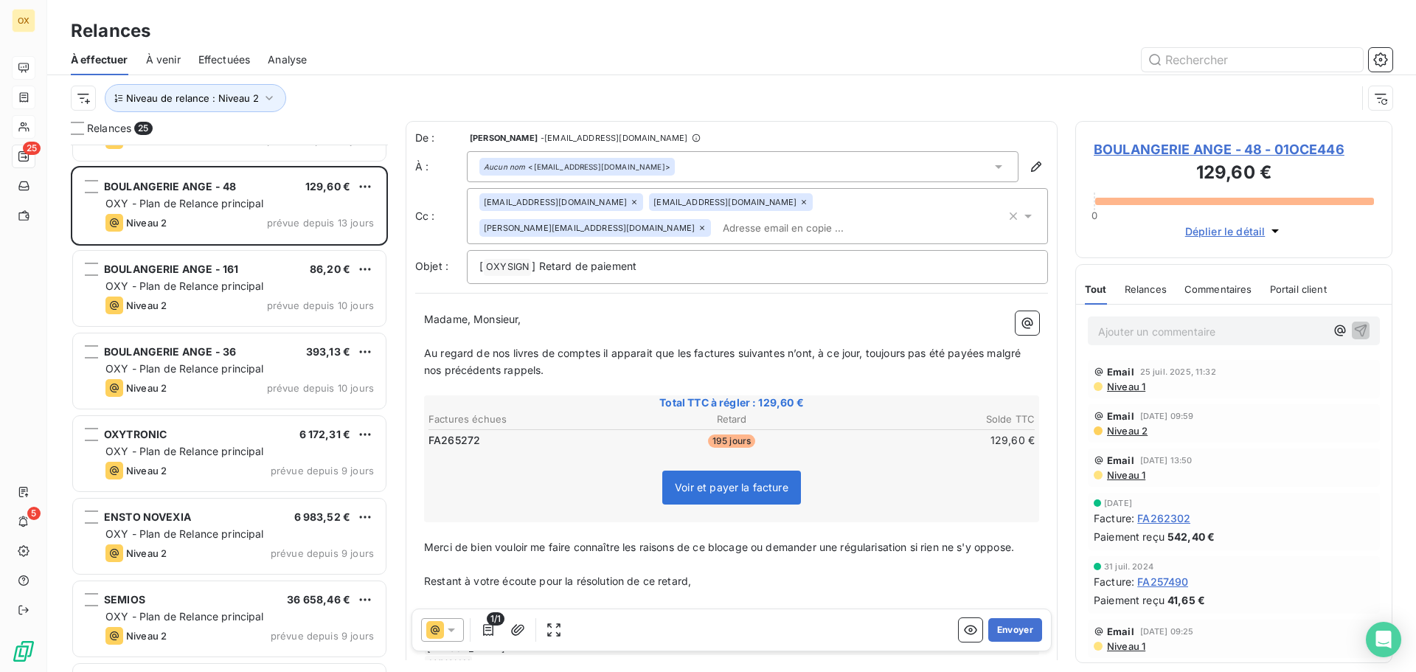
scroll to position [724, 0]
click at [187, 288] on span "OXY - Plan de Relance principal" at bounding box center [184, 285] width 159 height 13
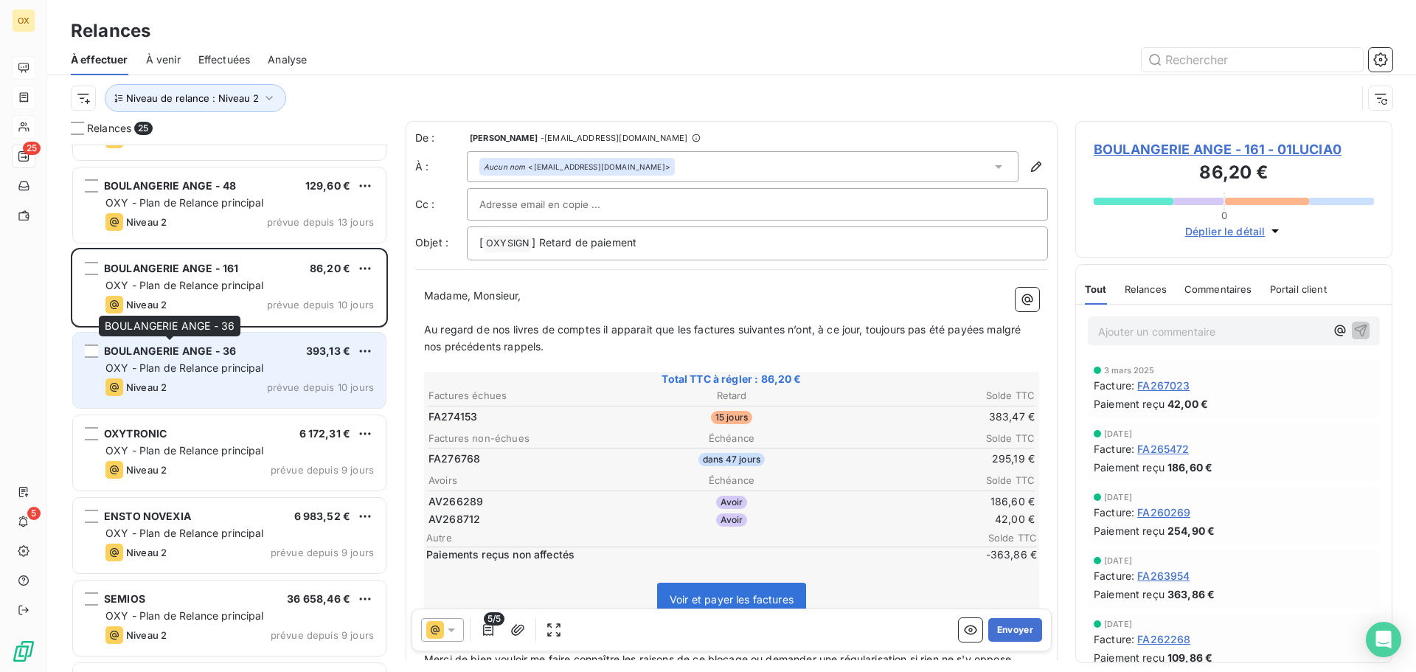
click at [206, 352] on span "BOULANGERIE ANGE - 36" at bounding box center [170, 350] width 132 height 13
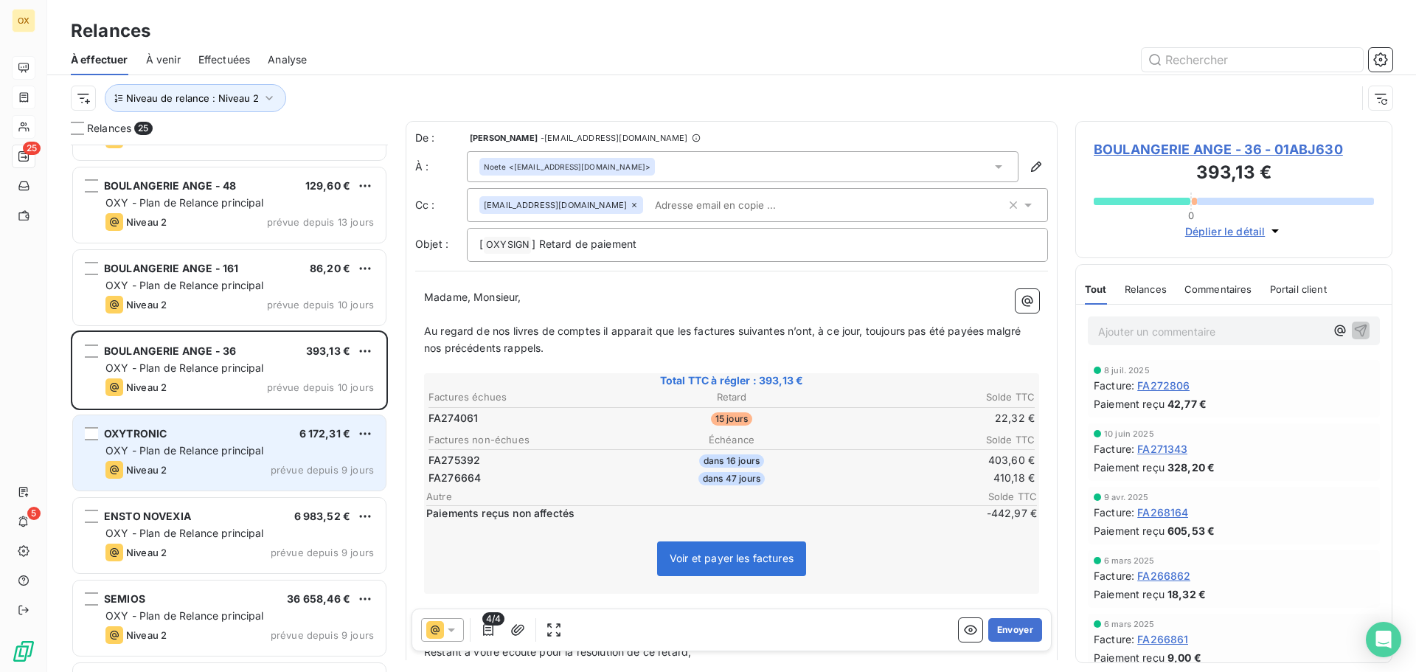
click at [218, 431] on div "OXYTRONIC 6 172,31 €" at bounding box center [239, 433] width 268 height 13
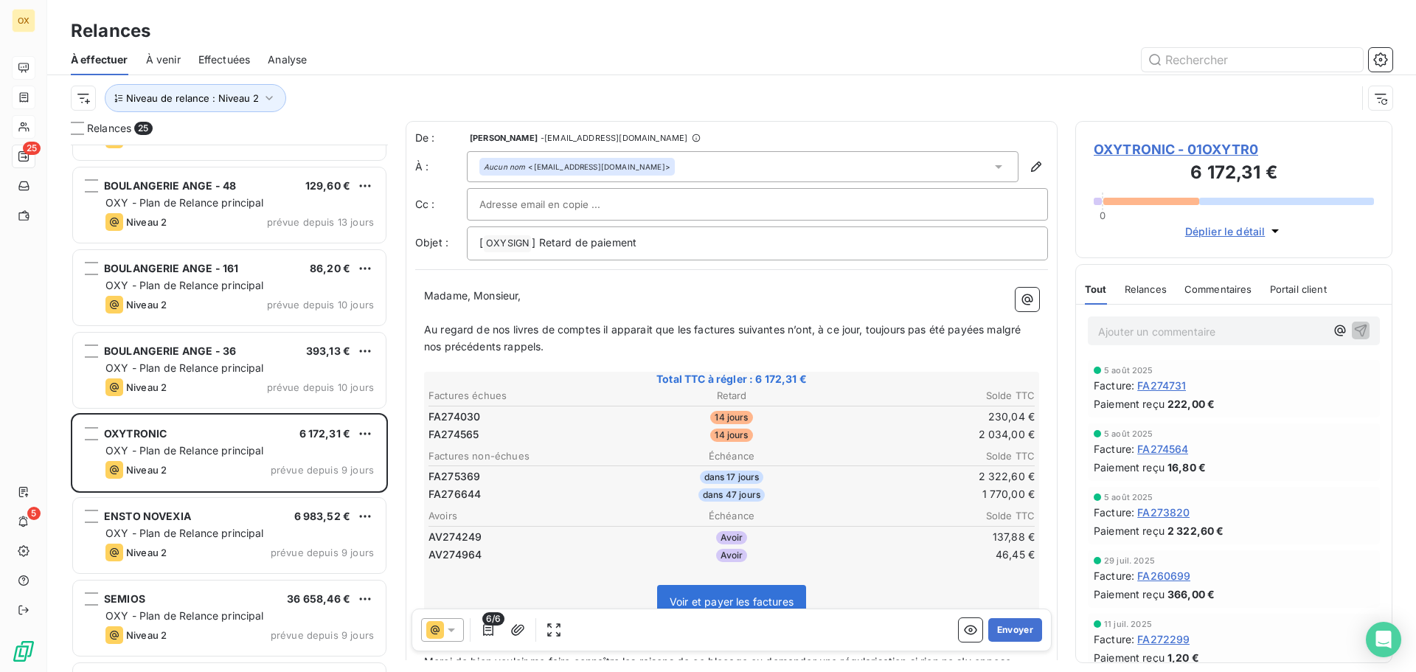
scroll to position [871, 0]
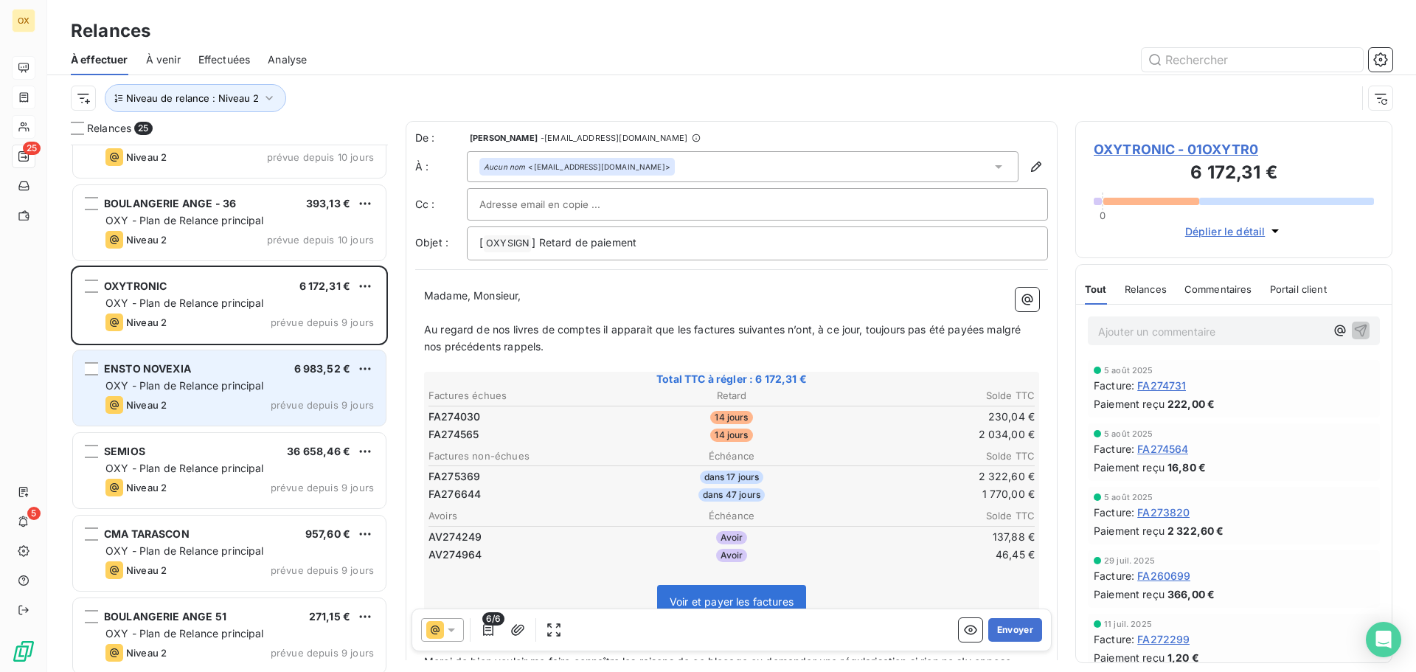
click at [223, 389] on span "OXY - Plan de Relance principal" at bounding box center [184, 385] width 159 height 13
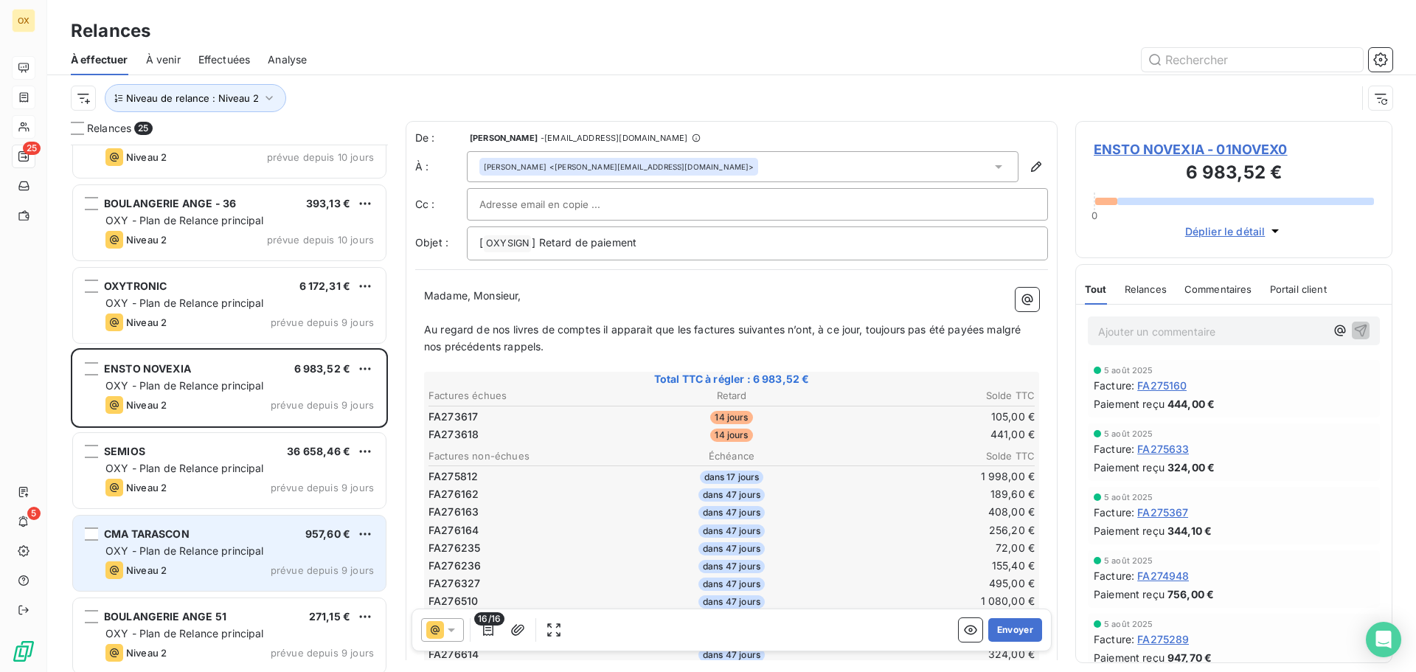
click at [203, 549] on span "OXY - Plan de Relance principal" at bounding box center [184, 550] width 159 height 13
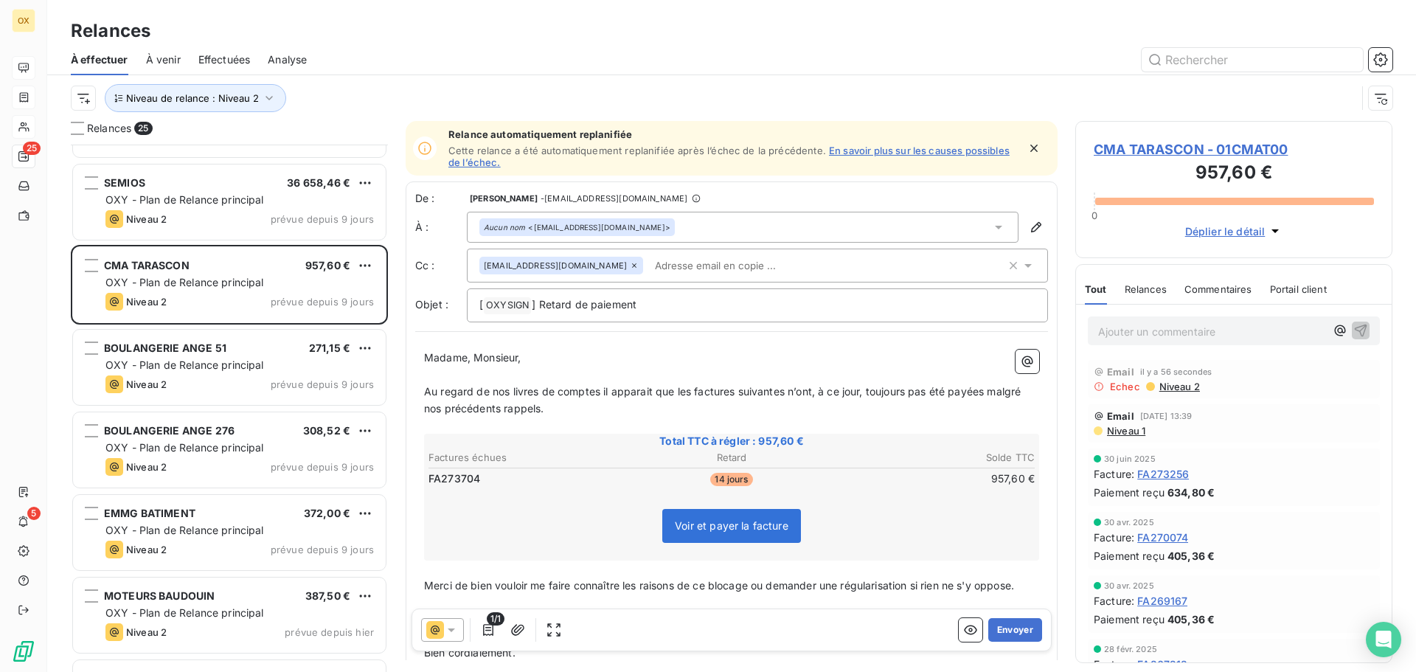
scroll to position [1166, 0]
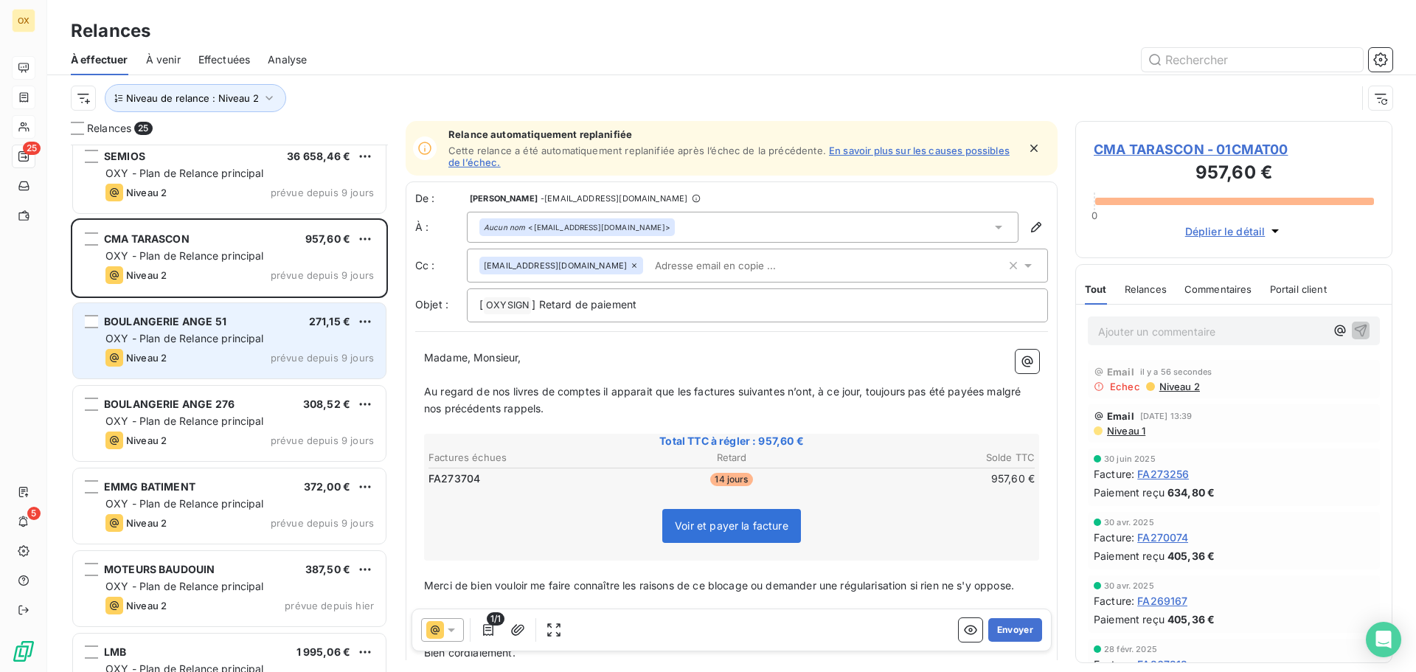
click at [218, 346] on div "BOULANGERIE ANGE 51 271,15 € OXY - Plan de Relance principal Niveau 2 prévue de…" at bounding box center [229, 340] width 313 height 75
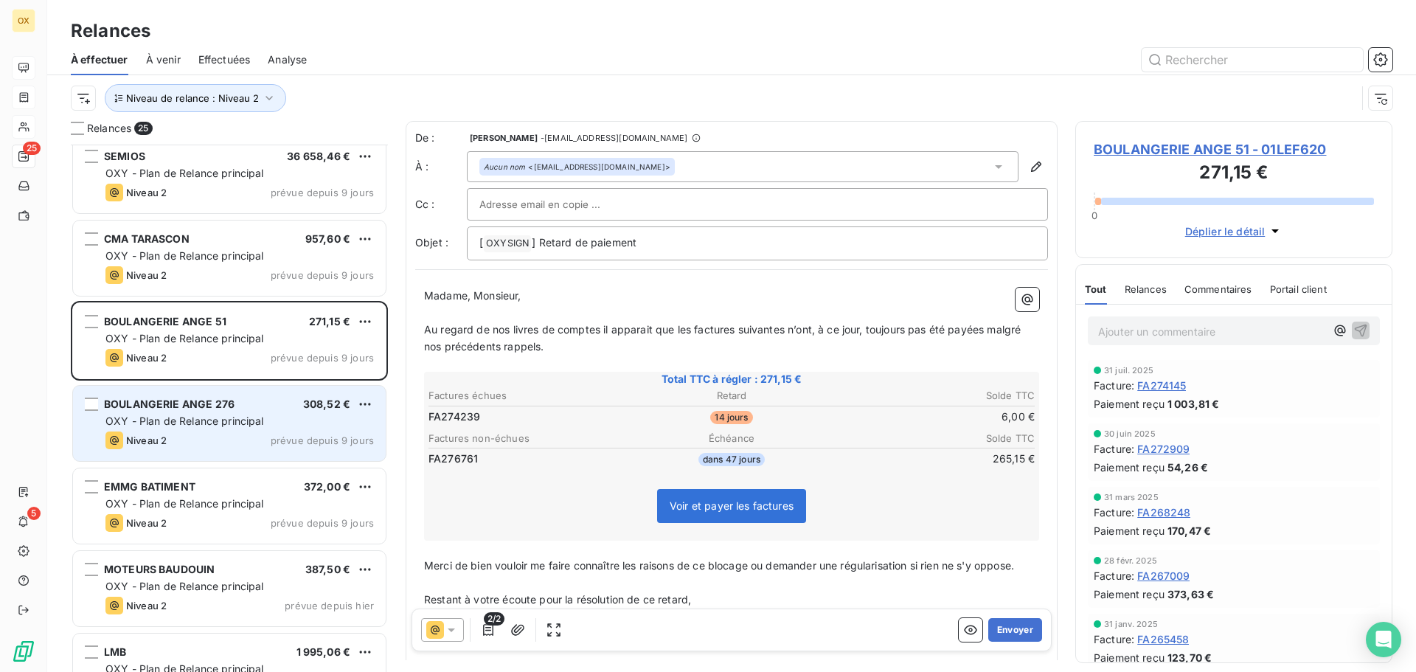
click at [215, 413] on div "BOULANGERIE ANGE 276 308,52 € OXY - Plan de Relance principal Niveau 2 prévue d…" at bounding box center [229, 423] width 313 height 75
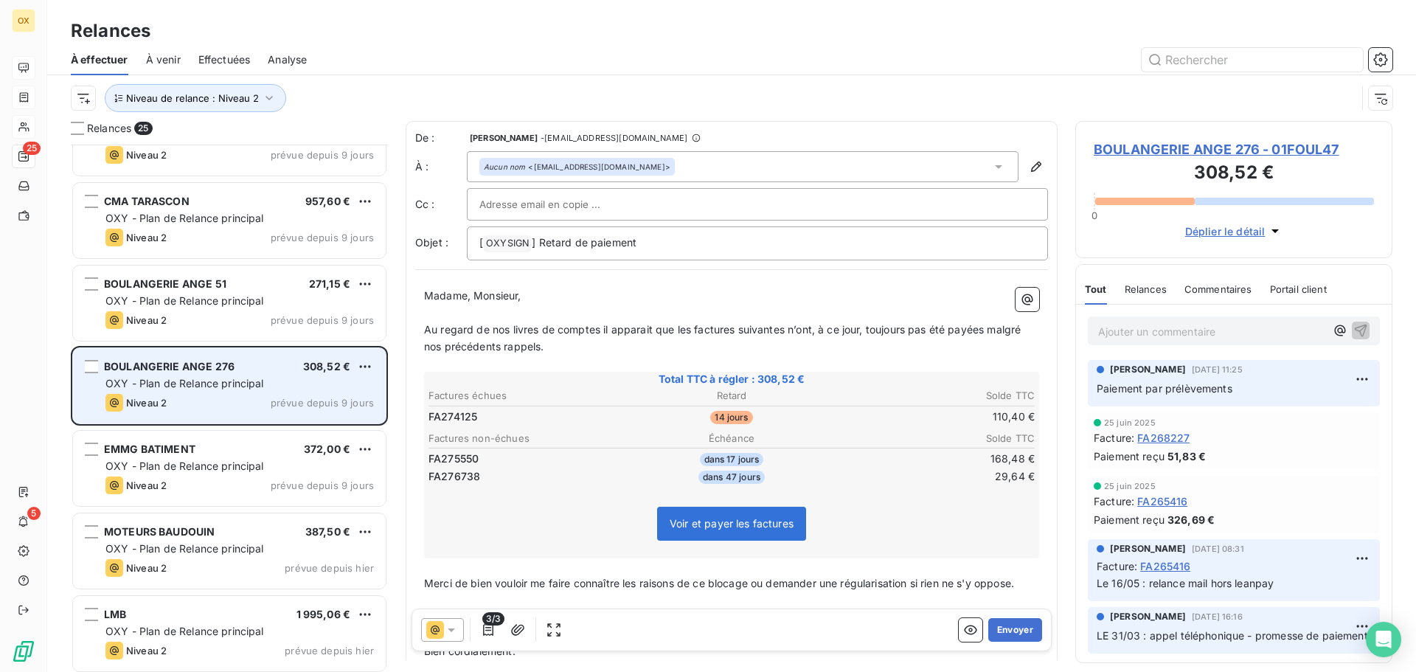
scroll to position [1240, 0]
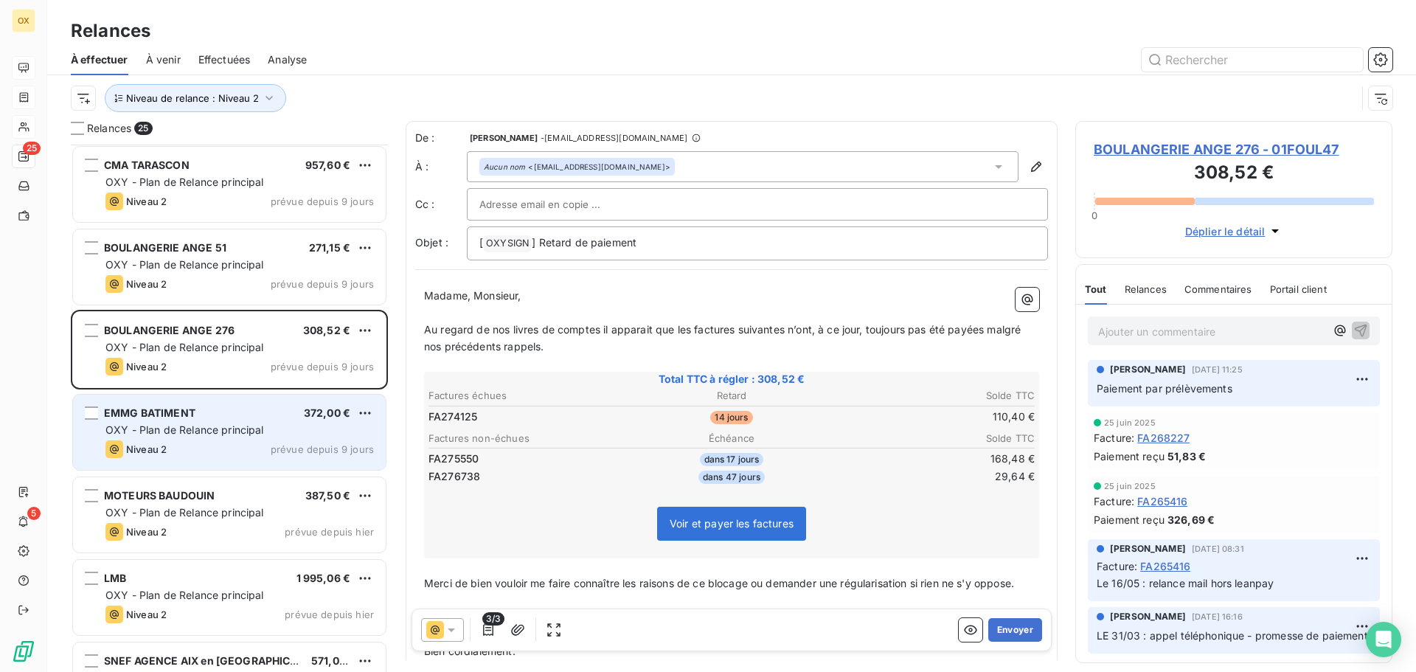
click at [218, 412] on div "EMMG BATIMENT 372,00 €" at bounding box center [239, 412] width 268 height 13
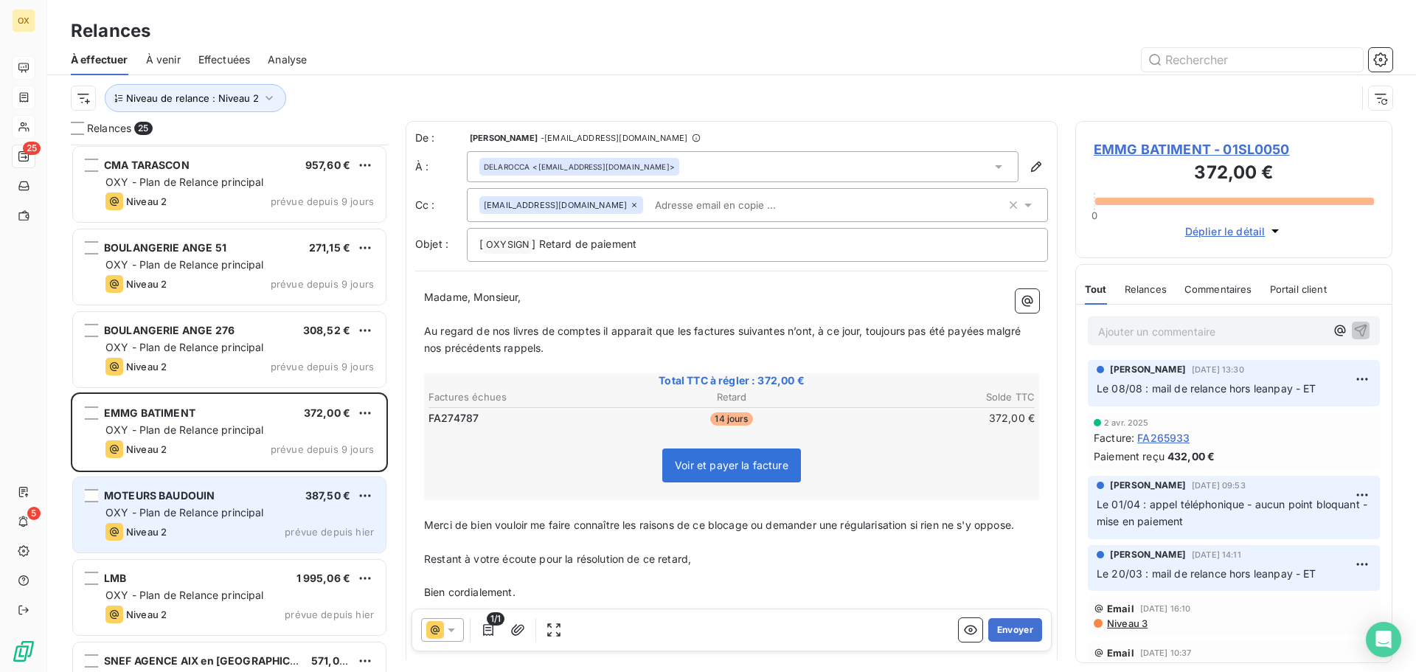
click at [215, 505] on div "OXY - Plan de Relance principal" at bounding box center [239, 512] width 268 height 15
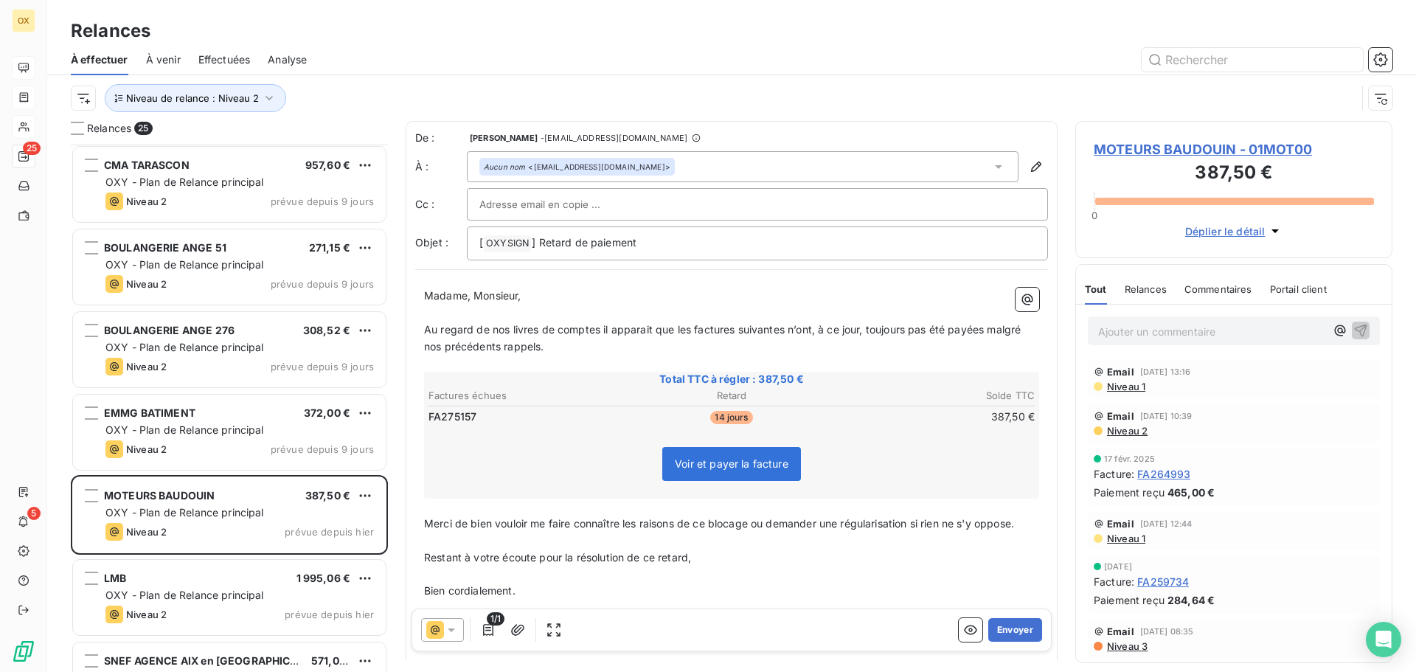
click at [691, 328] on span "Au regard de nos livres de comptes il apparait que les factures suivantes n’ont…" at bounding box center [724, 338] width 600 height 30
click at [1187, 143] on span "MOTEURS BAUDOUIN - 01MOT00" at bounding box center [1234, 149] width 280 height 20
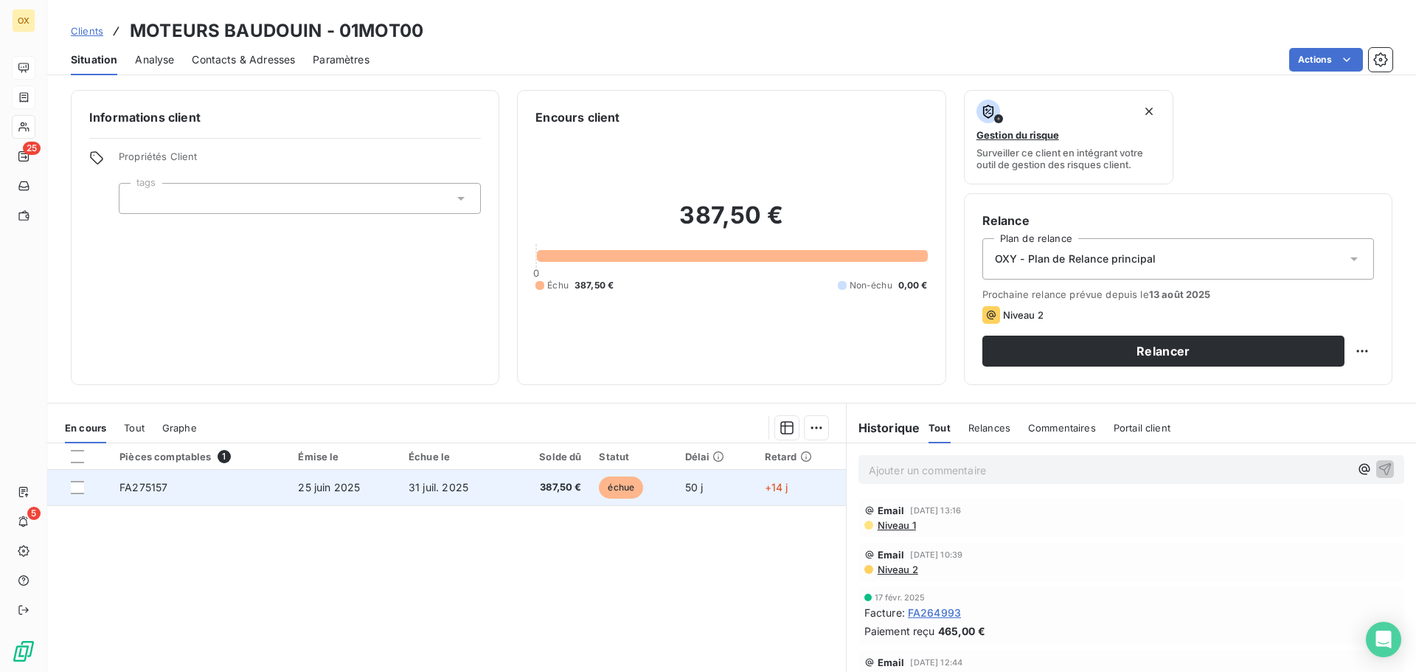
click at [308, 493] on td "25 juin 2025" at bounding box center [344, 487] width 111 height 35
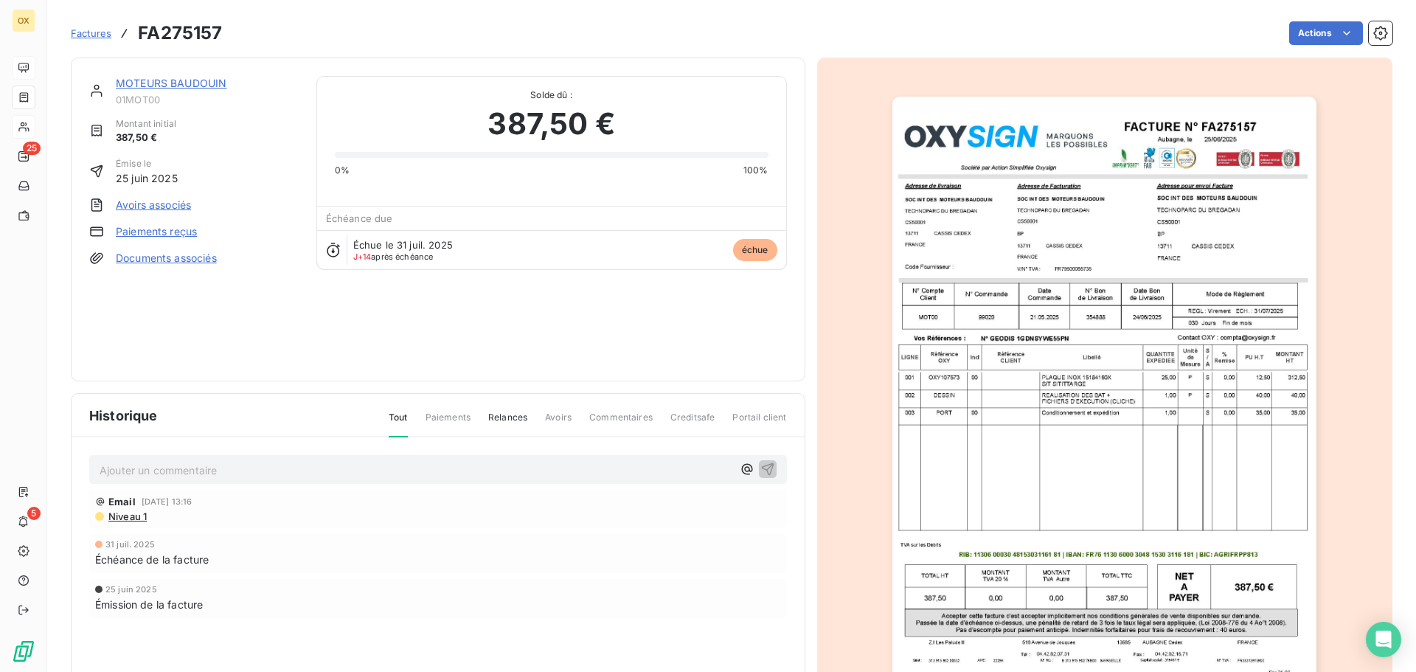
click at [183, 87] on link "MOTEURS BAUDOUIN" at bounding box center [171, 83] width 111 height 13
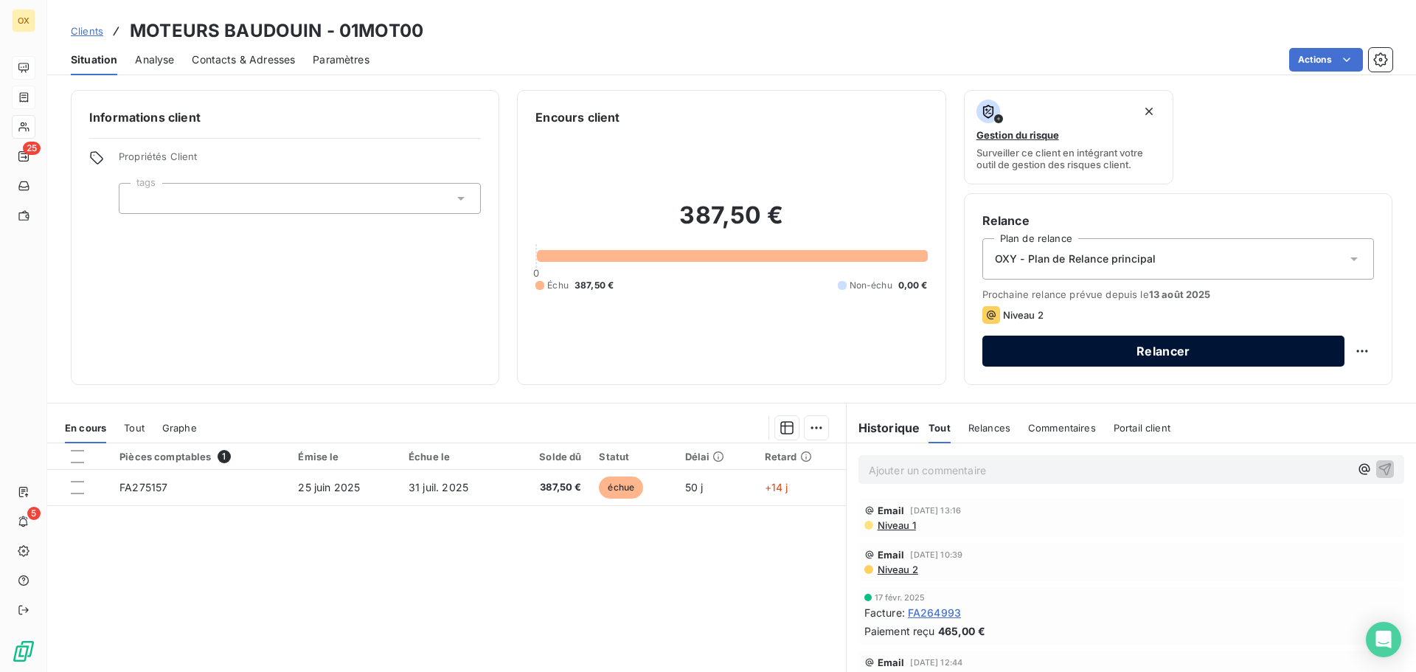
click at [1062, 342] on button "Relancer" at bounding box center [1164, 351] width 362 height 31
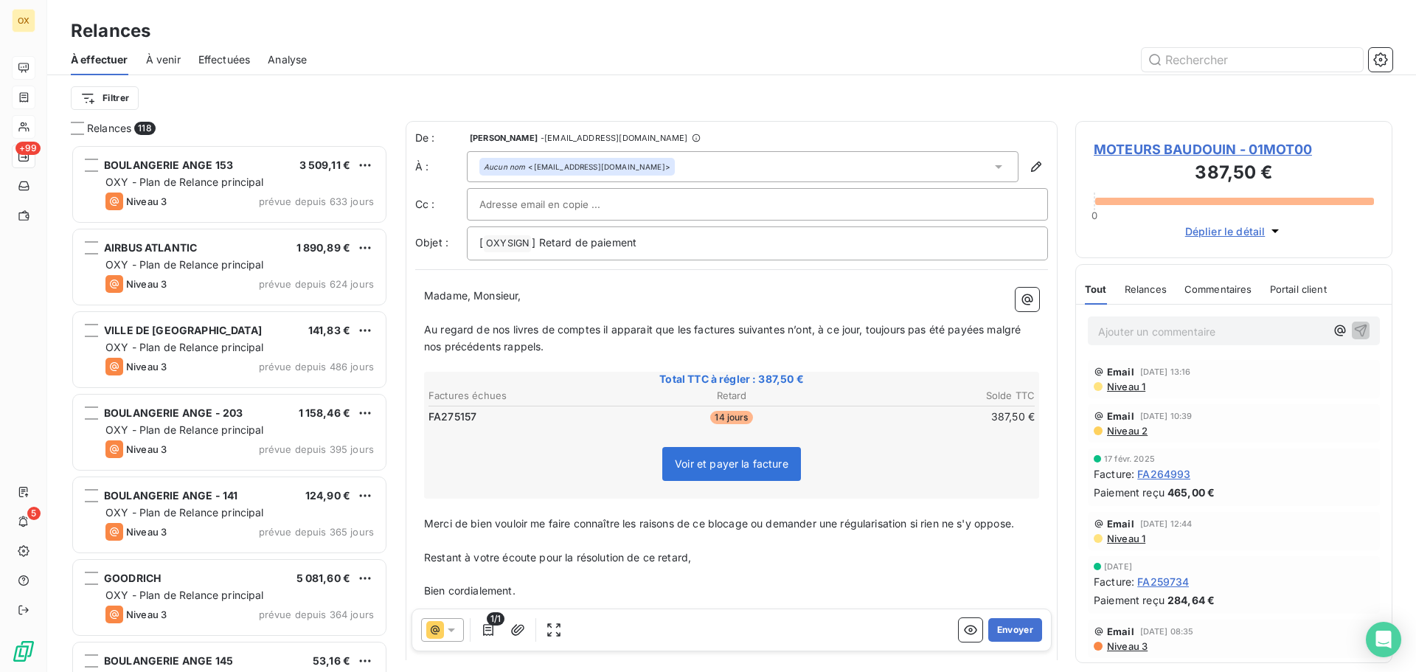
scroll to position [516, 306]
drag, startPoint x: 571, startPoint y: 241, endPoint x: 538, endPoint y: 239, distance: 32.5
click at [538, 239] on span "] Retard de paiement" at bounding box center [584, 242] width 105 height 13
click at [691, 328] on span "Au regard de nos livres de comptes il apparait que les factures suivantes n’ont…" at bounding box center [724, 338] width 600 height 30
click at [729, 325] on span "Au regard de nos livres de comptes il apparait que la factures suivantes n’ont,…" at bounding box center [731, 338] width 615 height 30
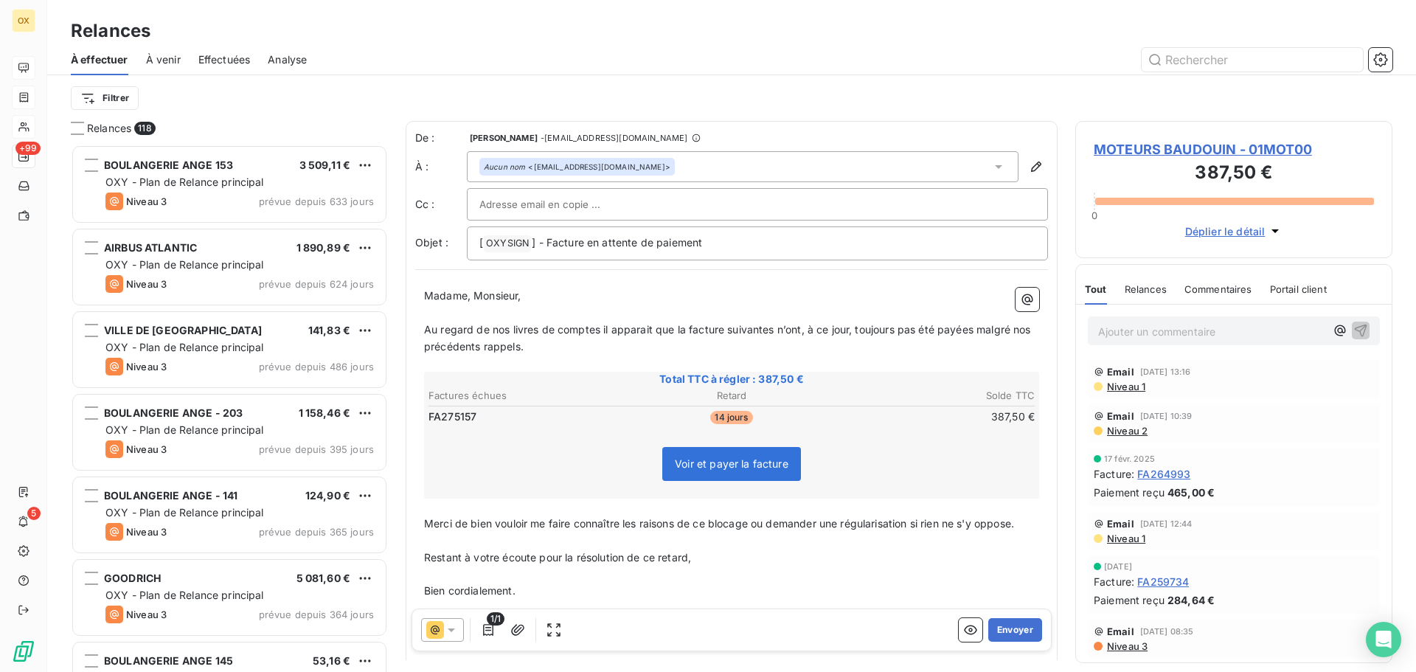
click at [773, 331] on span "Au regard de nos livres de comptes il apparait que la facture suivantes n’ont, …" at bounding box center [729, 338] width 610 height 30
click at [795, 328] on span "Au regard de nos livres de comptes il apparait que la facture suivante n’ont, à…" at bounding box center [726, 338] width 605 height 30
click at [798, 330] on span "Au regard de nos livres de comptes il apparait que la facture suivante n’ont, à…" at bounding box center [726, 338] width 605 height 30
click at [961, 328] on span "Au regard de nos livres de comptes il apparait que la facture suivante n’a, à c…" at bounding box center [721, 338] width 595 height 30
drag, startPoint x: 600, startPoint y: 316, endPoint x: 624, endPoint y: 306, distance: 26.2
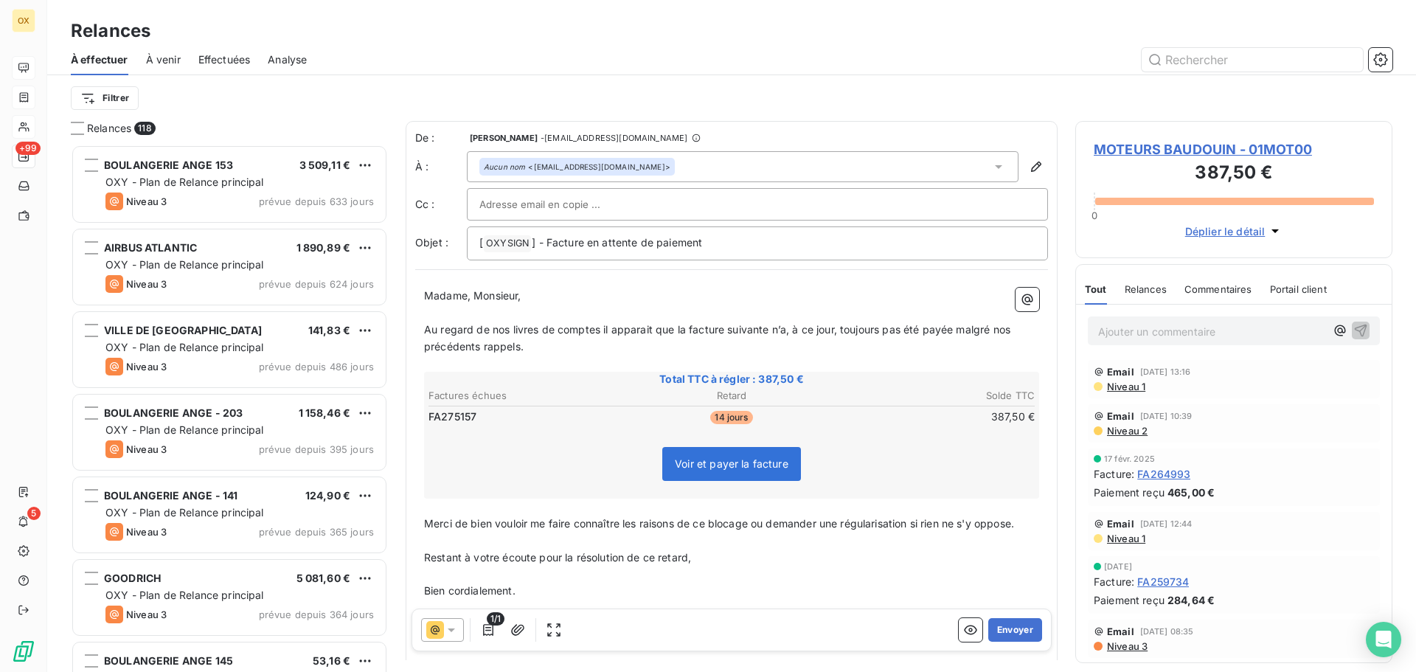
click at [600, 316] on p "﻿" at bounding box center [731, 313] width 615 height 17
click at [1004, 628] on button "Envoyer" at bounding box center [1015, 630] width 54 height 24
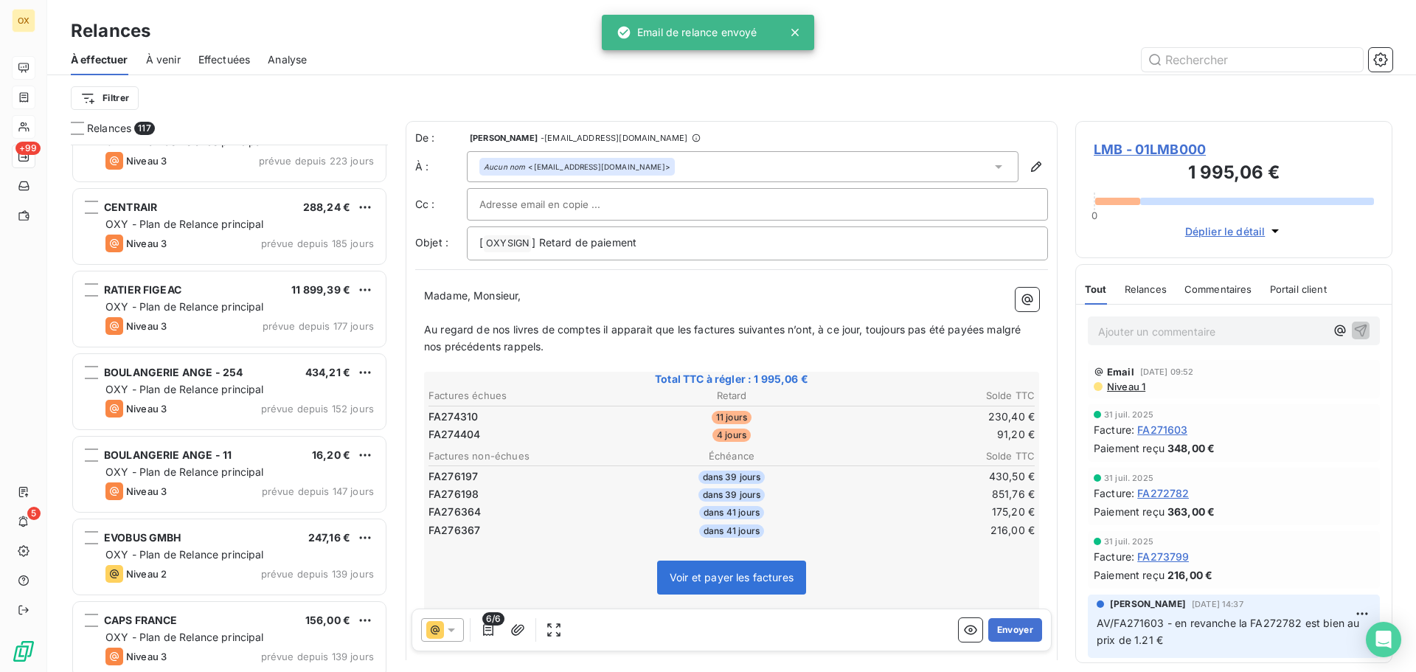
scroll to position [1033, 0]
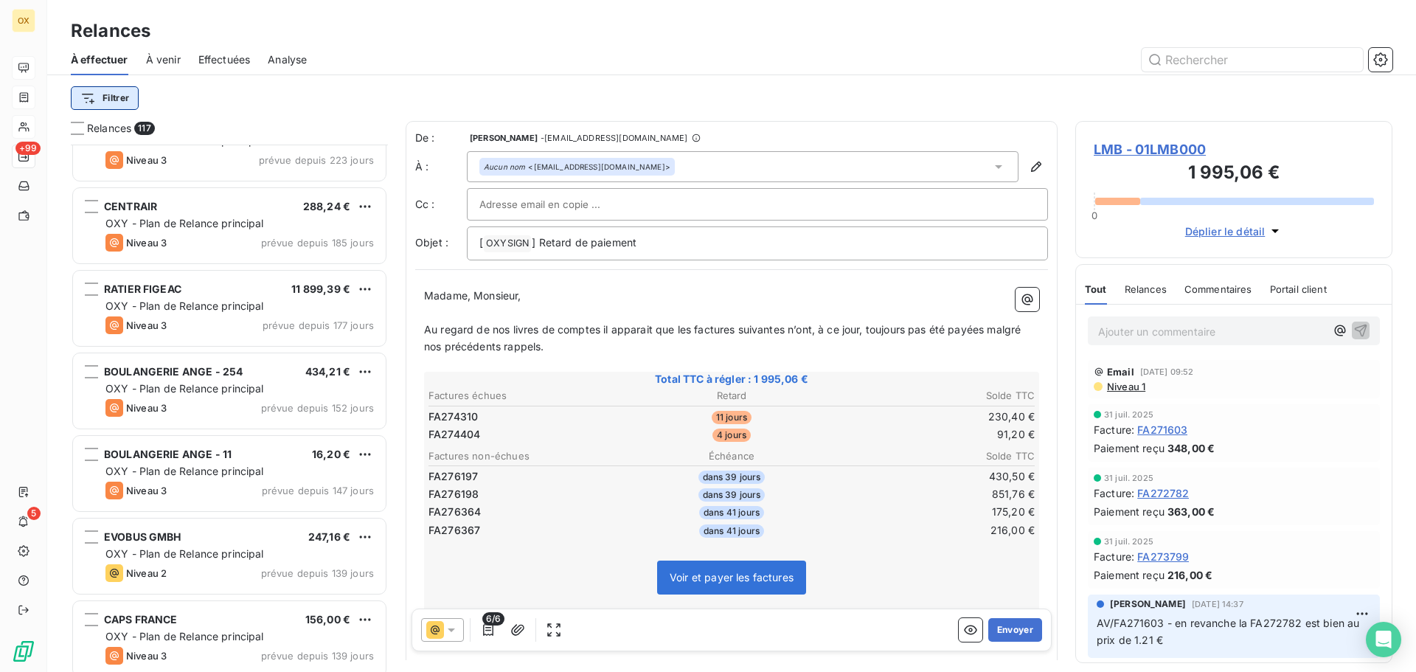
click at [103, 91] on html "OX +99 5 Relances À effectuer À venir Effectuées Analyse Filtrer Relances 117 A…" at bounding box center [708, 336] width 1416 height 672
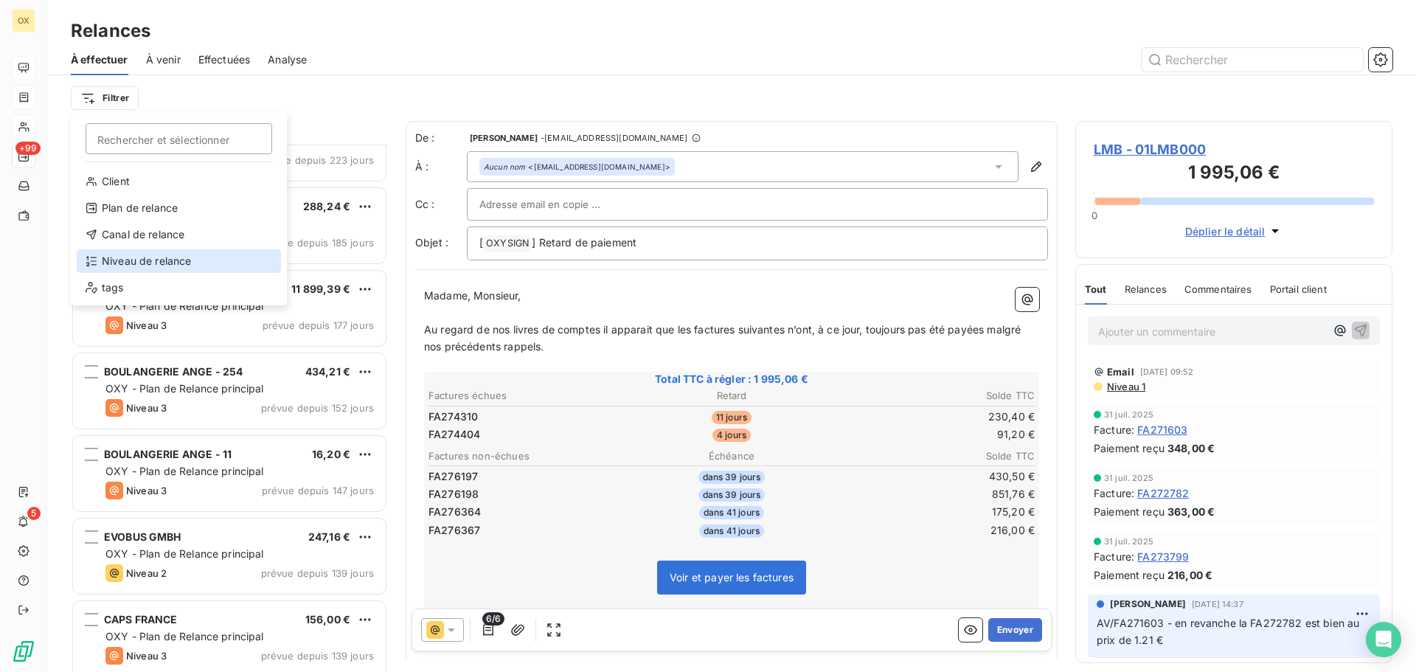
click at [151, 258] on div "Niveau de relance" at bounding box center [179, 261] width 204 height 24
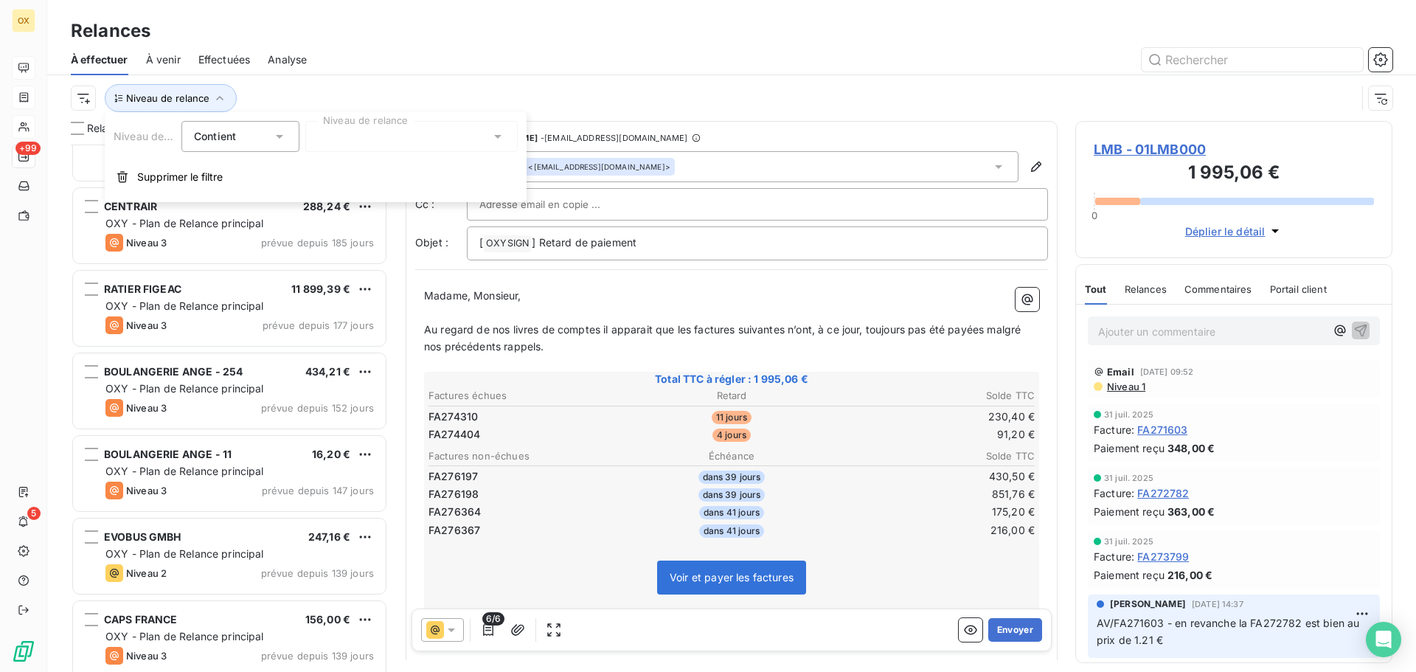
click at [366, 145] on div at bounding box center [411, 136] width 212 height 31
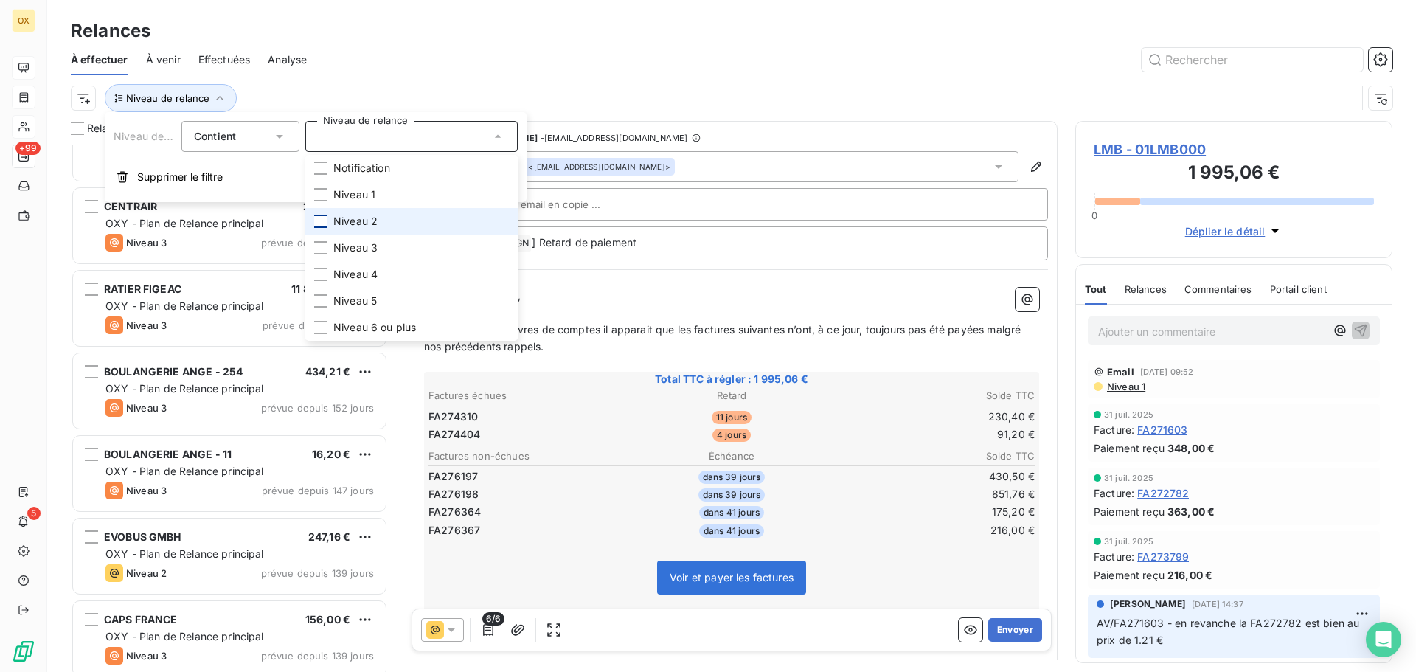
click at [323, 219] on div at bounding box center [320, 221] width 13 height 13
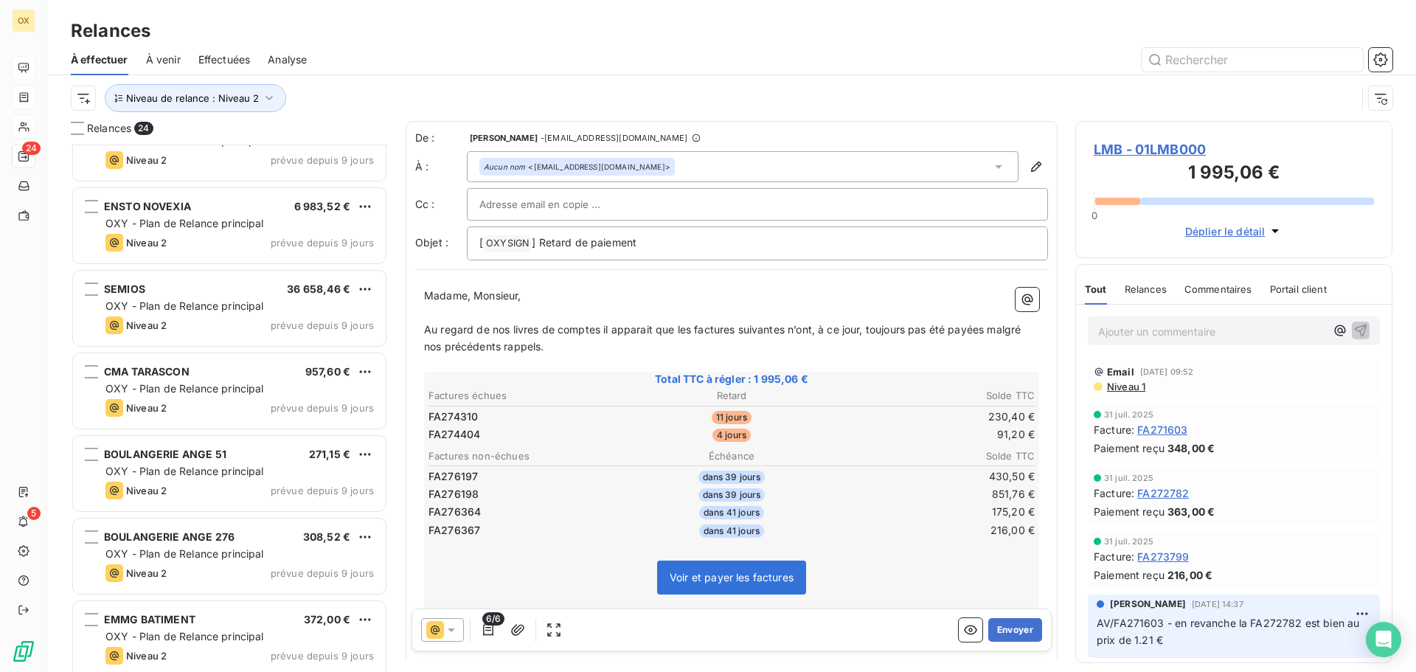
click at [381, 38] on div "Relances" at bounding box center [731, 31] width 1369 height 27
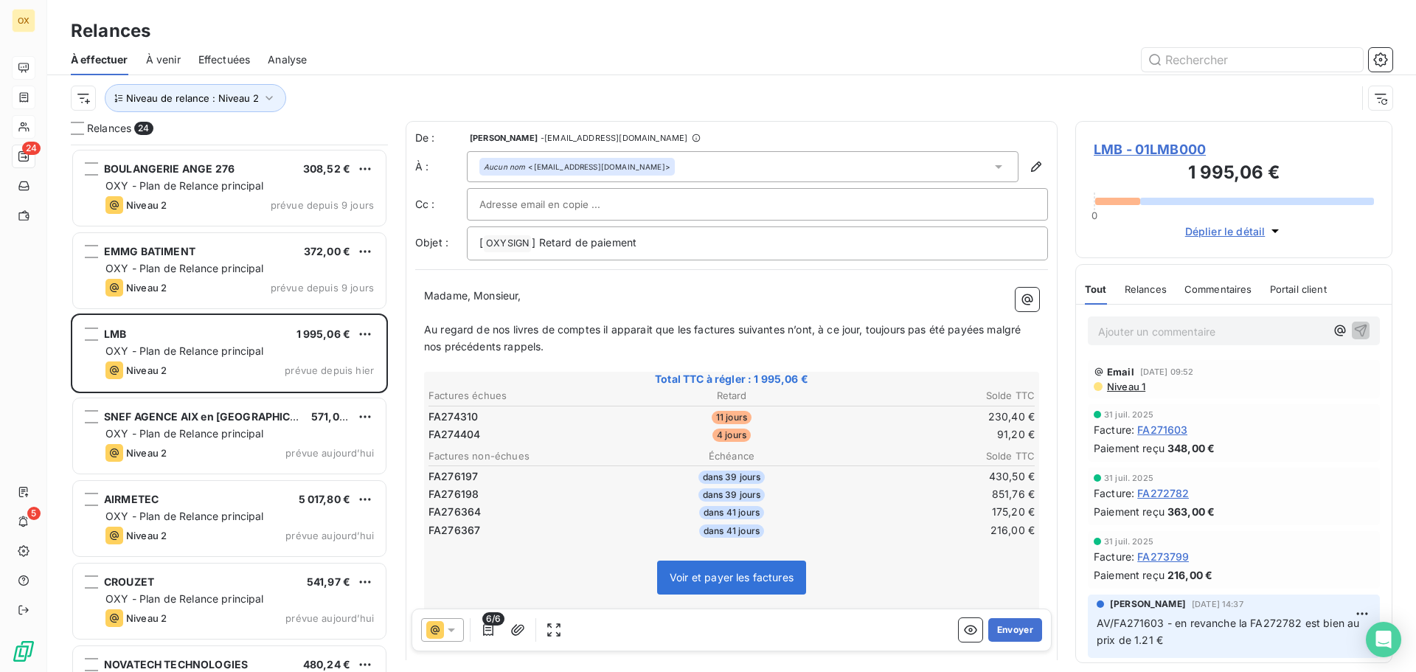
scroll to position [1402, 0]
click at [1158, 150] on span "LMB - 01LMB000" at bounding box center [1234, 149] width 280 height 20
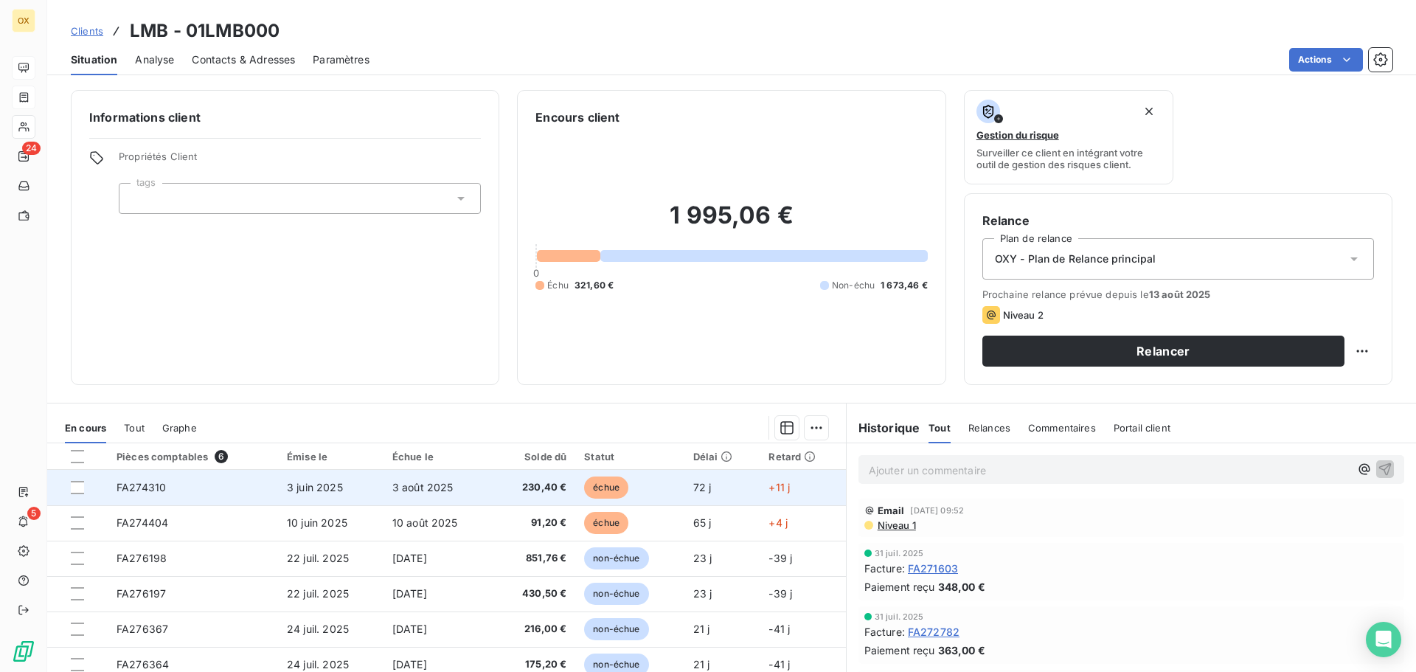
click at [397, 482] on span "3 août 2025" at bounding box center [422, 487] width 61 height 13
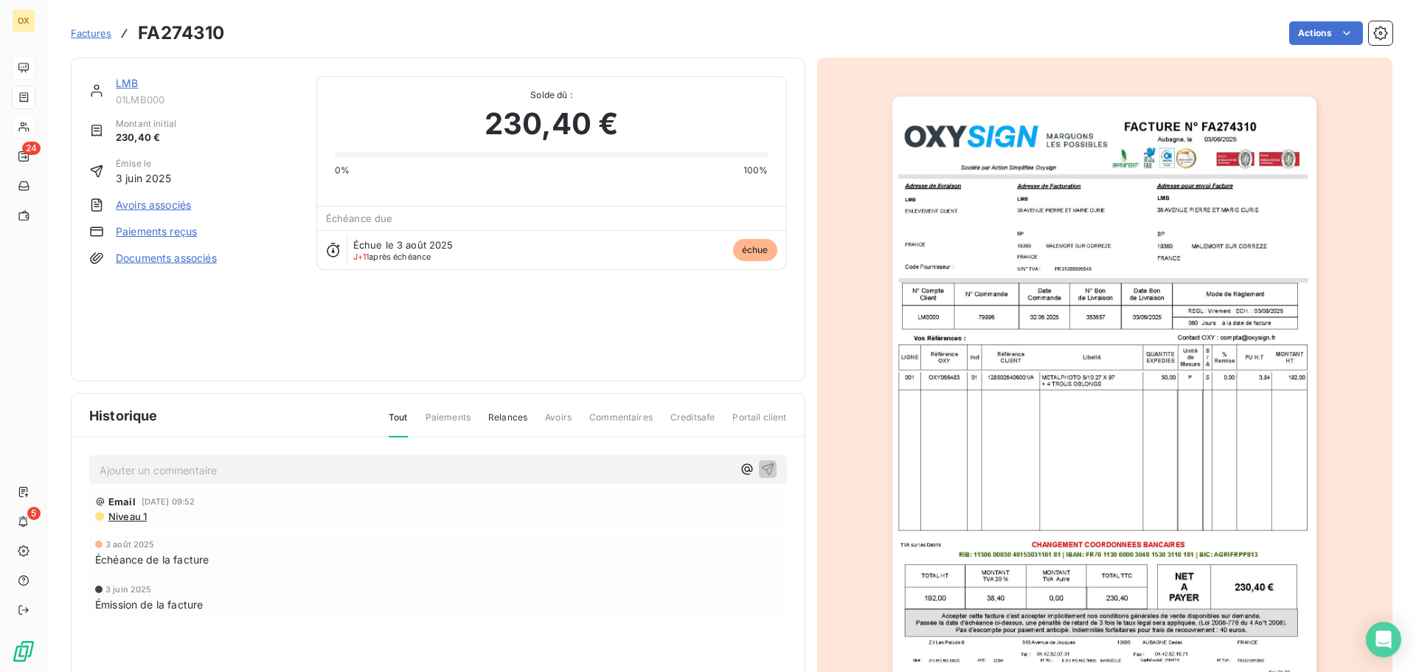
click at [135, 83] on link "LMB" at bounding box center [127, 83] width 22 height 13
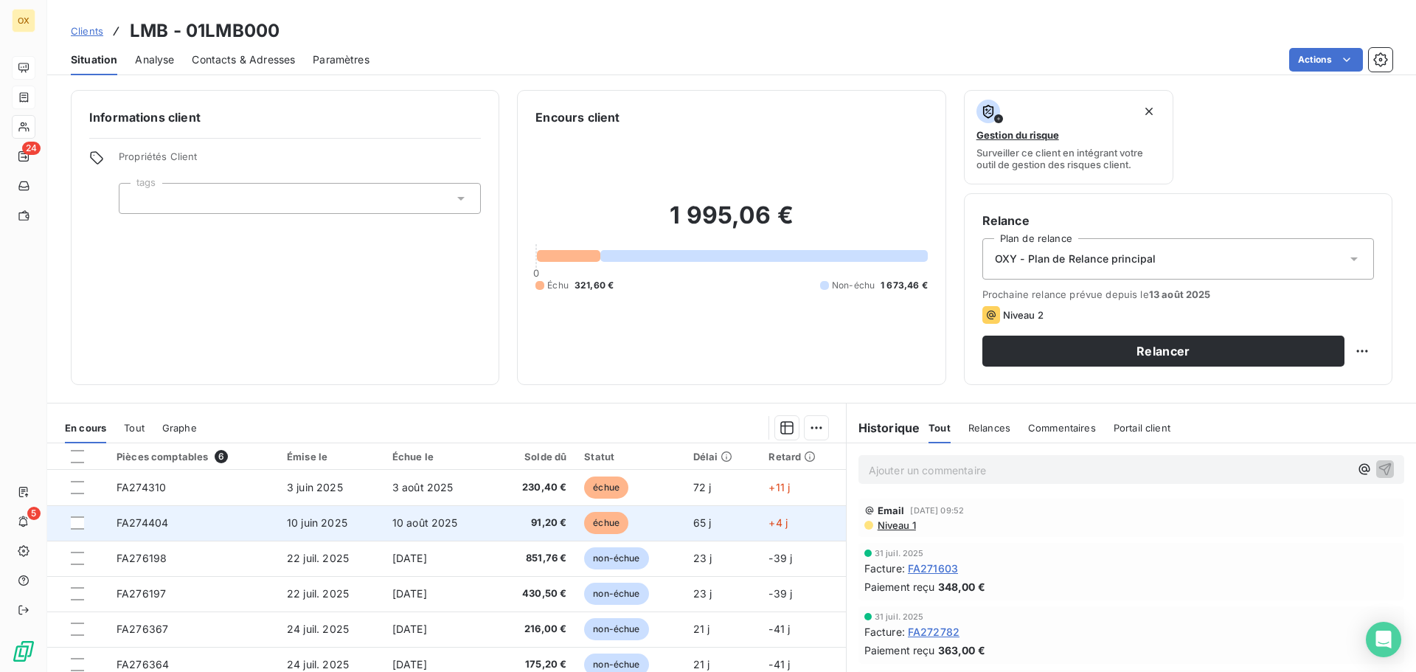
click at [456, 519] on td "10 août 2025" at bounding box center [439, 522] width 110 height 35
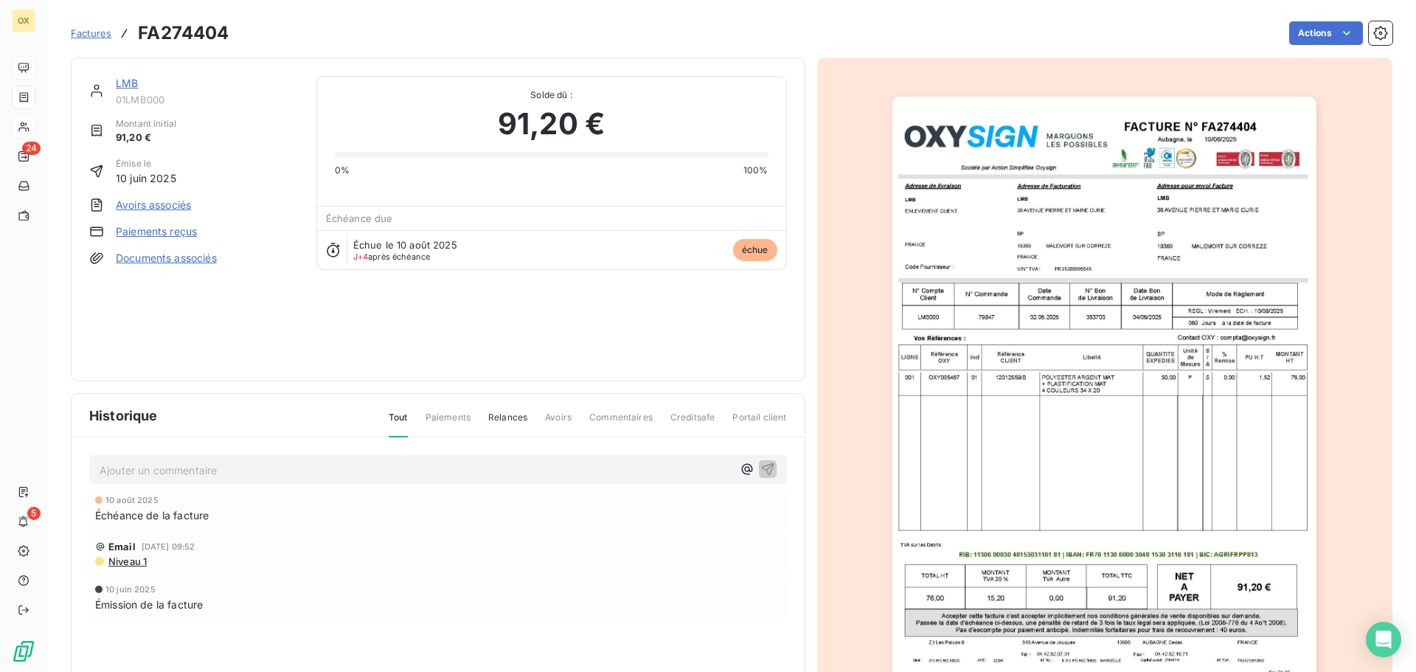
click at [120, 84] on link "LMB" at bounding box center [127, 83] width 22 height 13
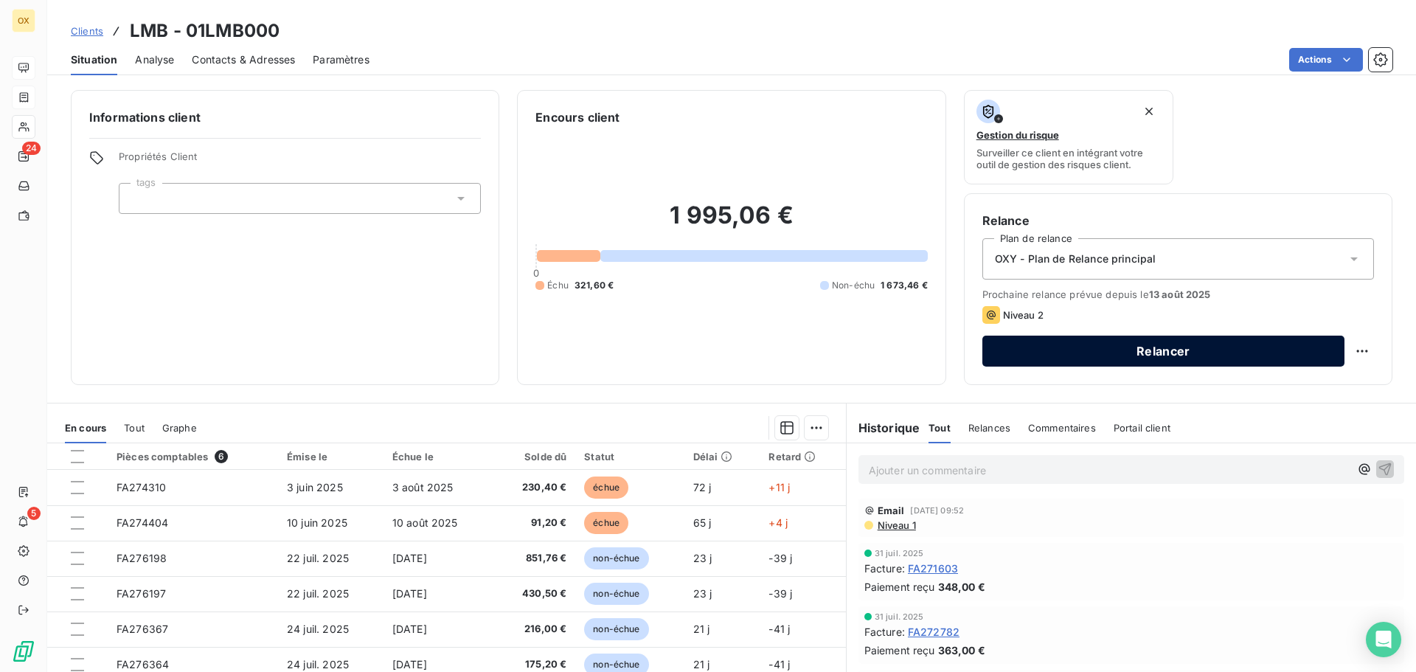
click at [1019, 352] on button "Relancer" at bounding box center [1164, 351] width 362 height 31
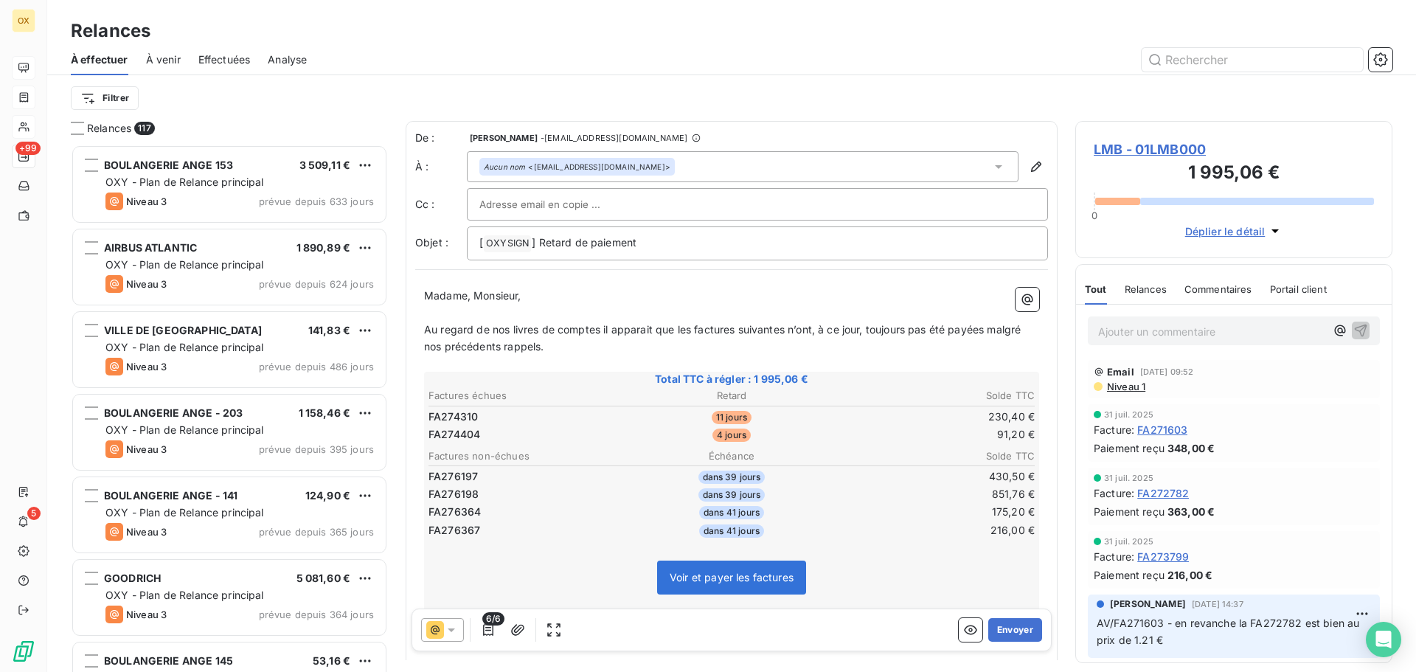
scroll to position [516, 306]
drag, startPoint x: 571, startPoint y: 242, endPoint x: 540, endPoint y: 238, distance: 31.3
click at [540, 238] on span "] Retard de paiement" at bounding box center [584, 242] width 105 height 13
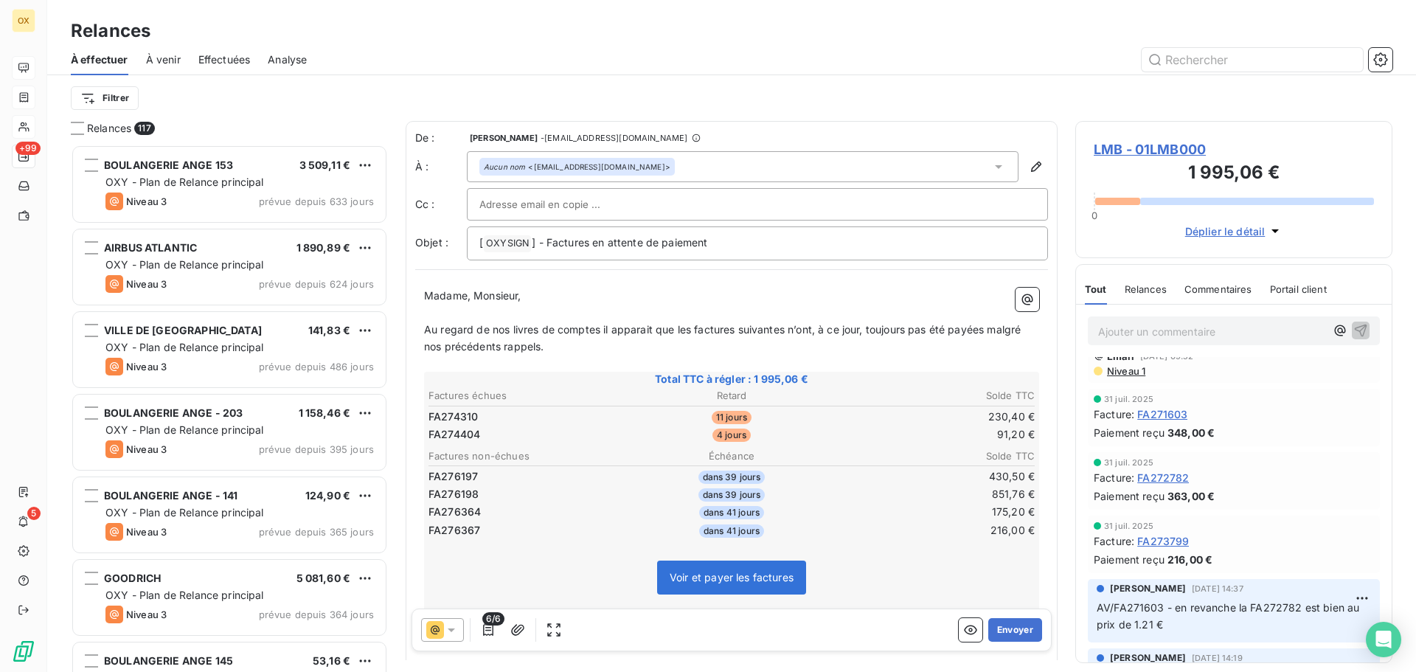
scroll to position [0, 0]
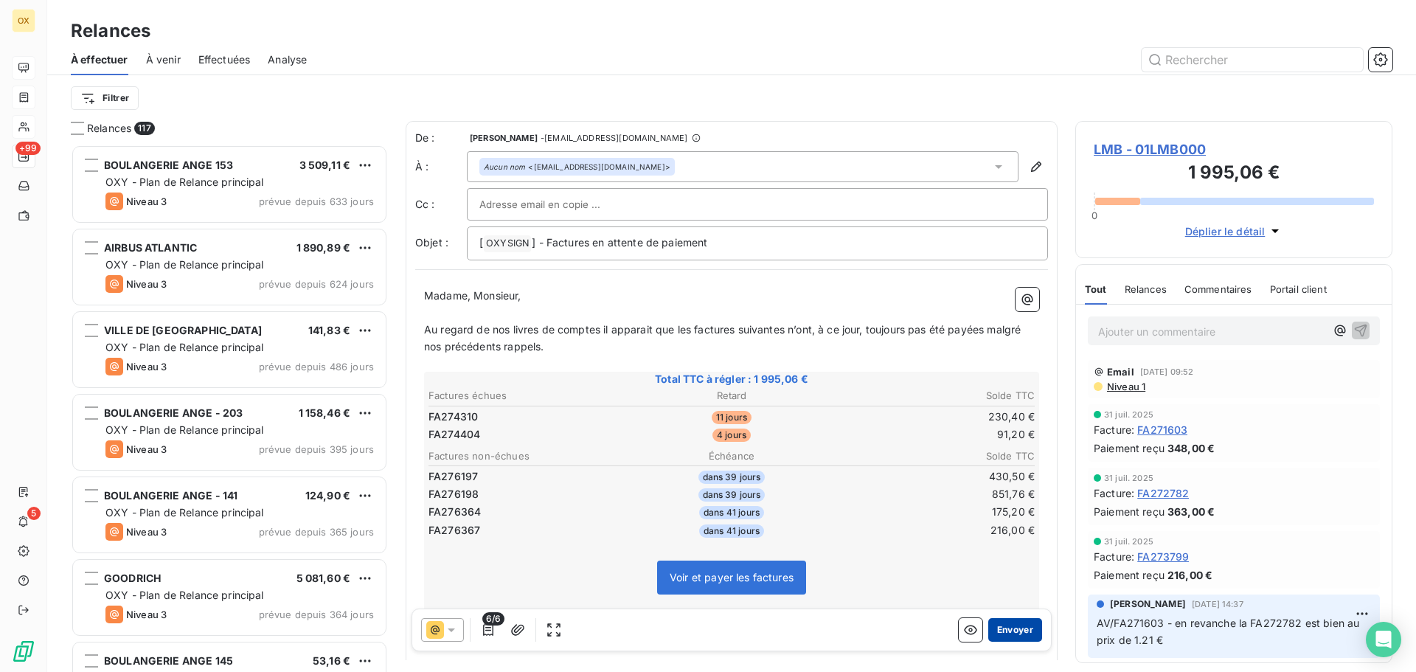
click at [1008, 631] on button "Envoyer" at bounding box center [1015, 630] width 54 height 24
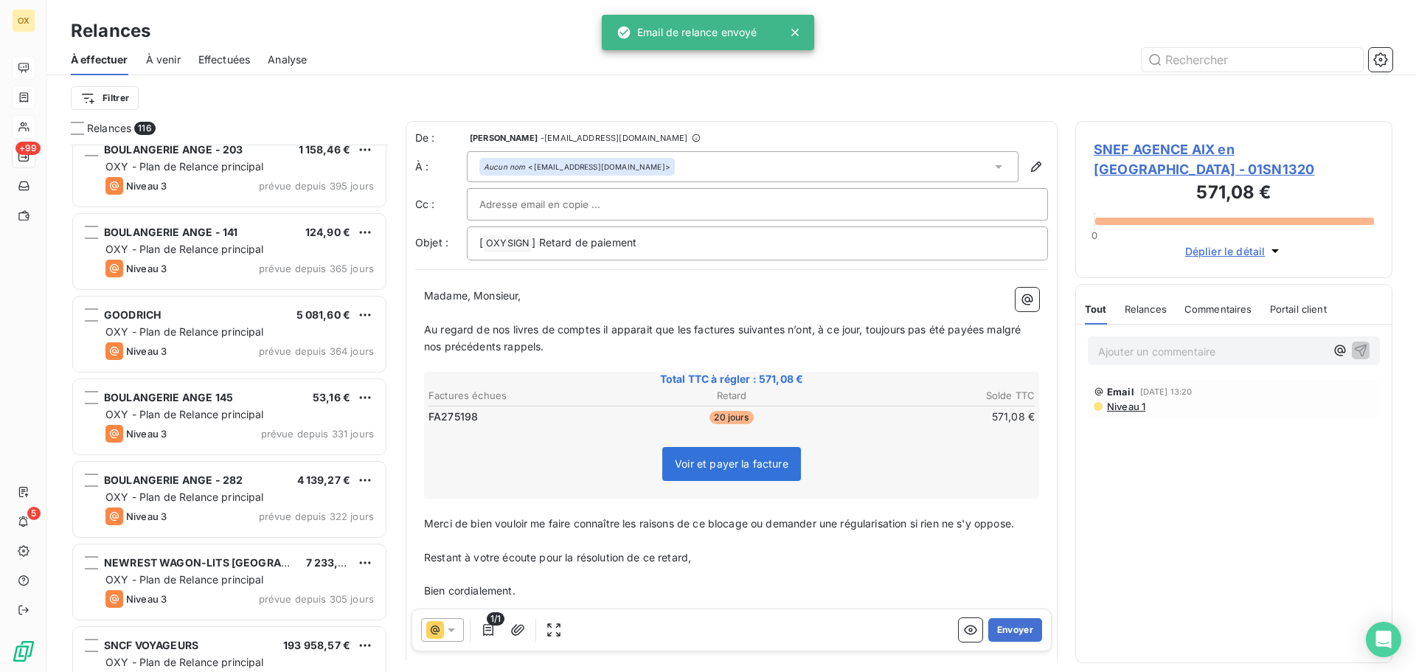
scroll to position [296, 0]
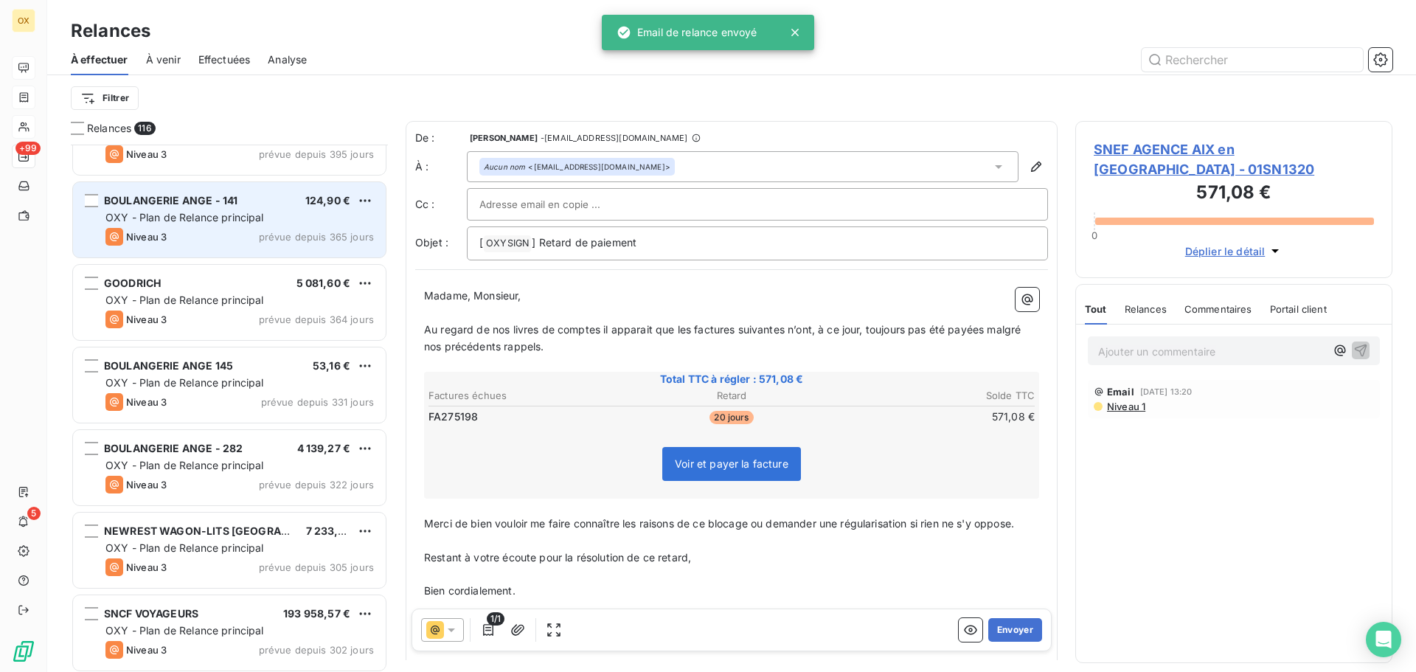
click at [241, 211] on span "OXY - Plan de Relance principal" at bounding box center [184, 217] width 159 height 13
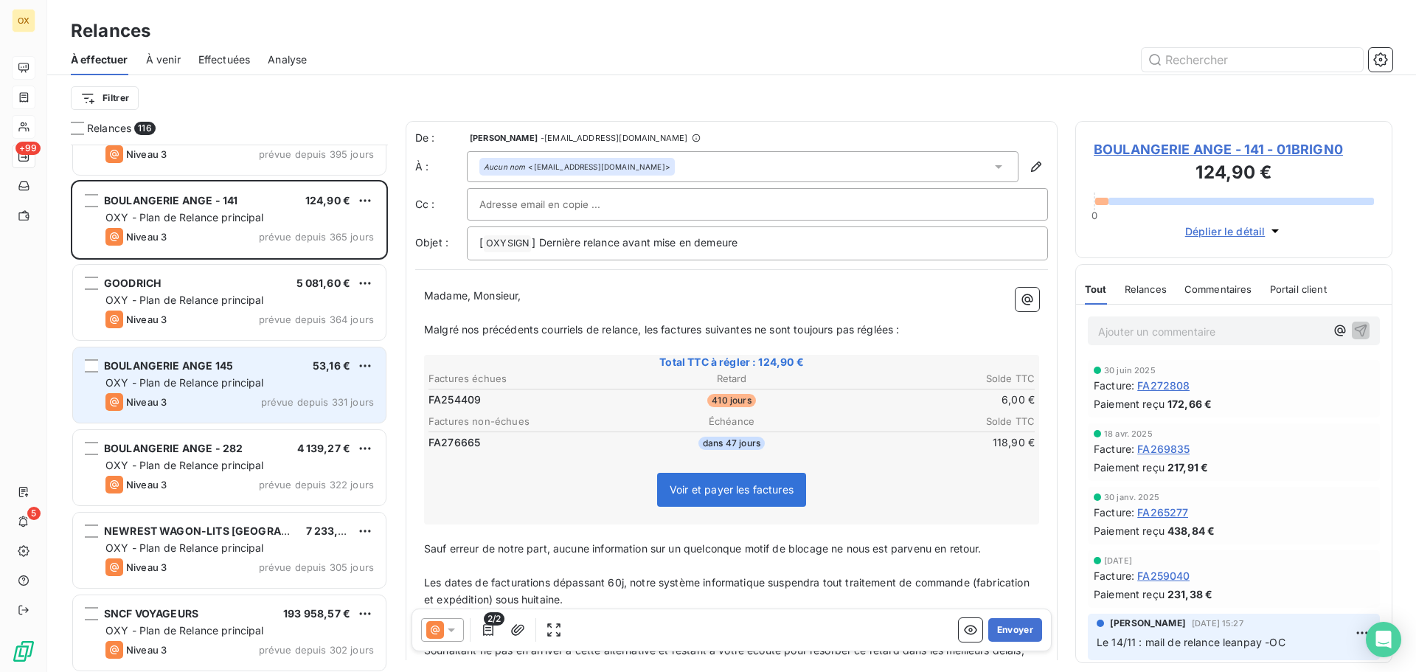
click at [251, 363] on div "BOULANGERIE ANGE 145 53,16 €" at bounding box center [239, 365] width 268 height 13
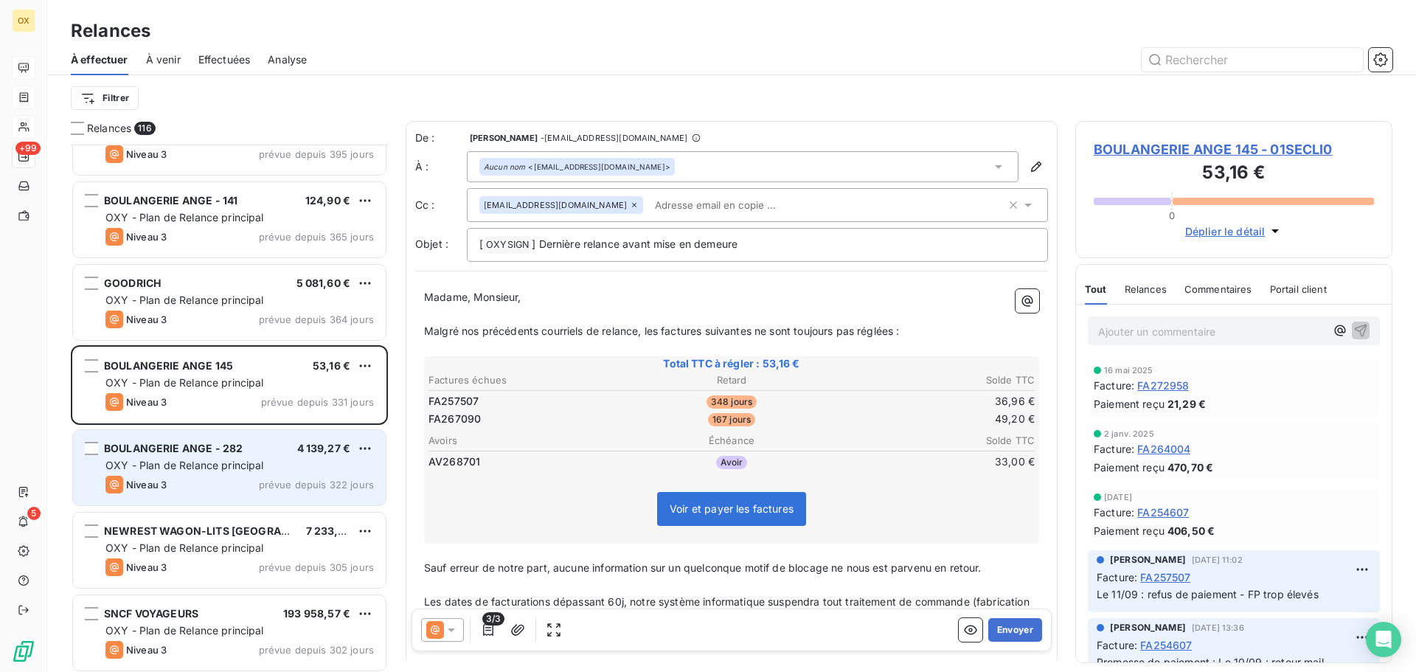
click at [259, 460] on span "OXY - Plan de Relance principal" at bounding box center [184, 465] width 159 height 13
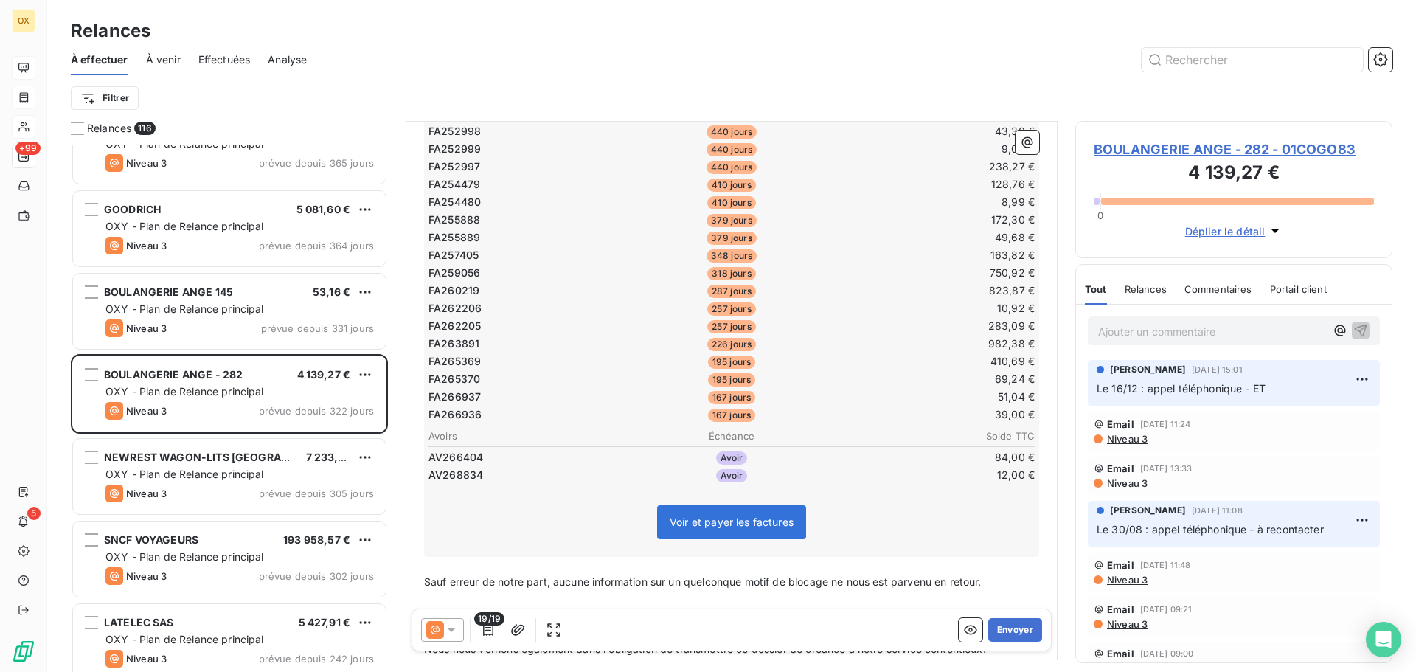
scroll to position [296, 0]
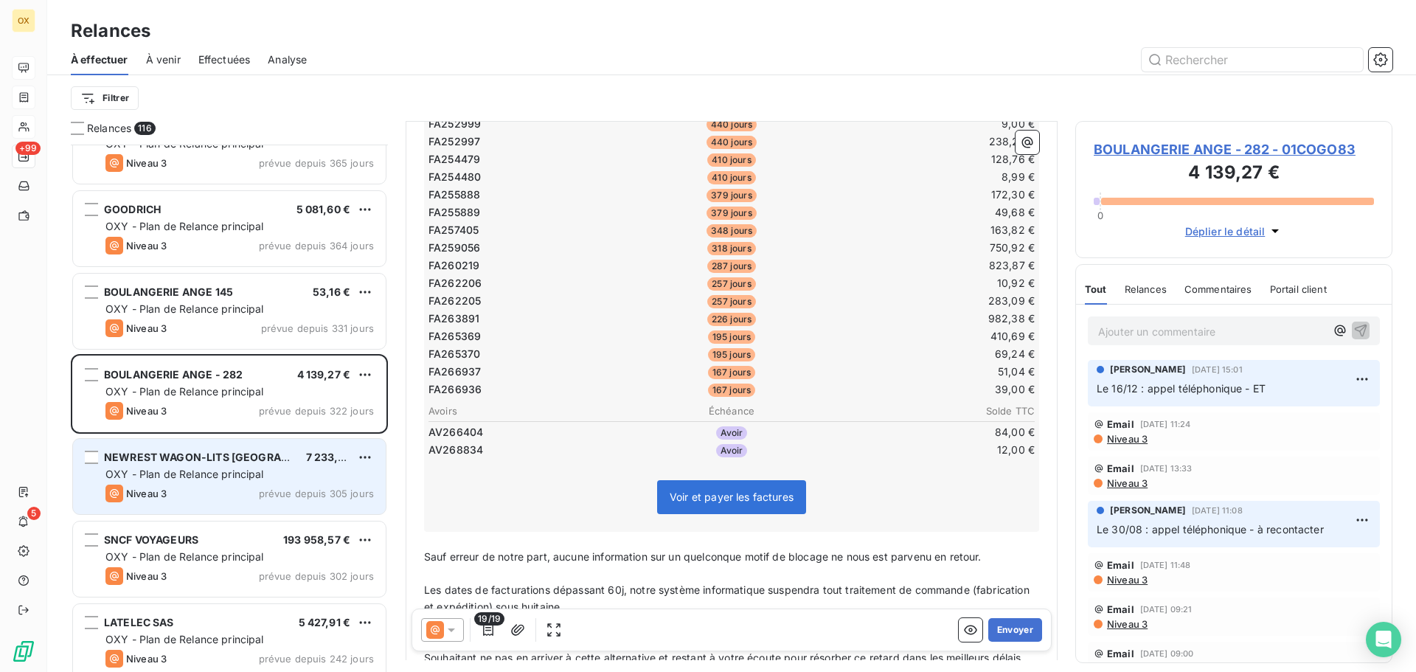
click at [234, 481] on div "OXY - Plan de Relance principal" at bounding box center [239, 474] width 268 height 15
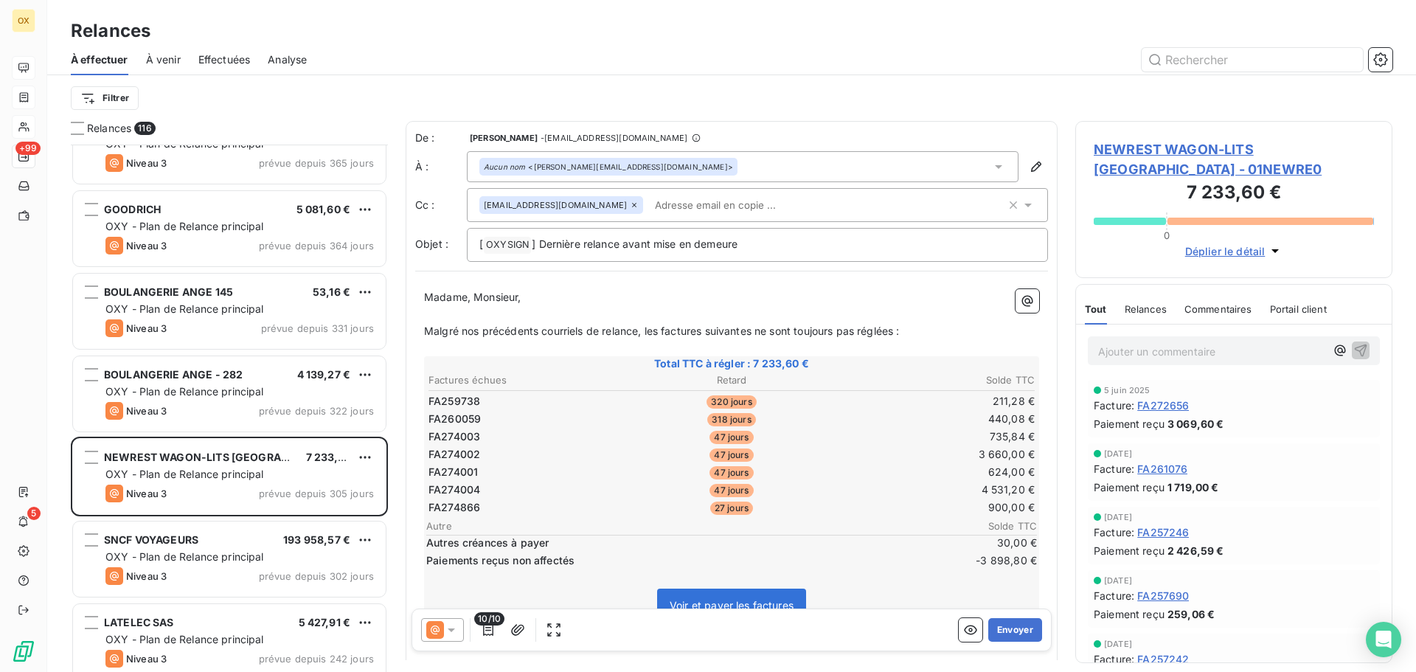
click at [1151, 143] on span "NEWREST WAGON-LITS [GEOGRAPHIC_DATA] - 01NEWRE0" at bounding box center [1234, 159] width 280 height 40
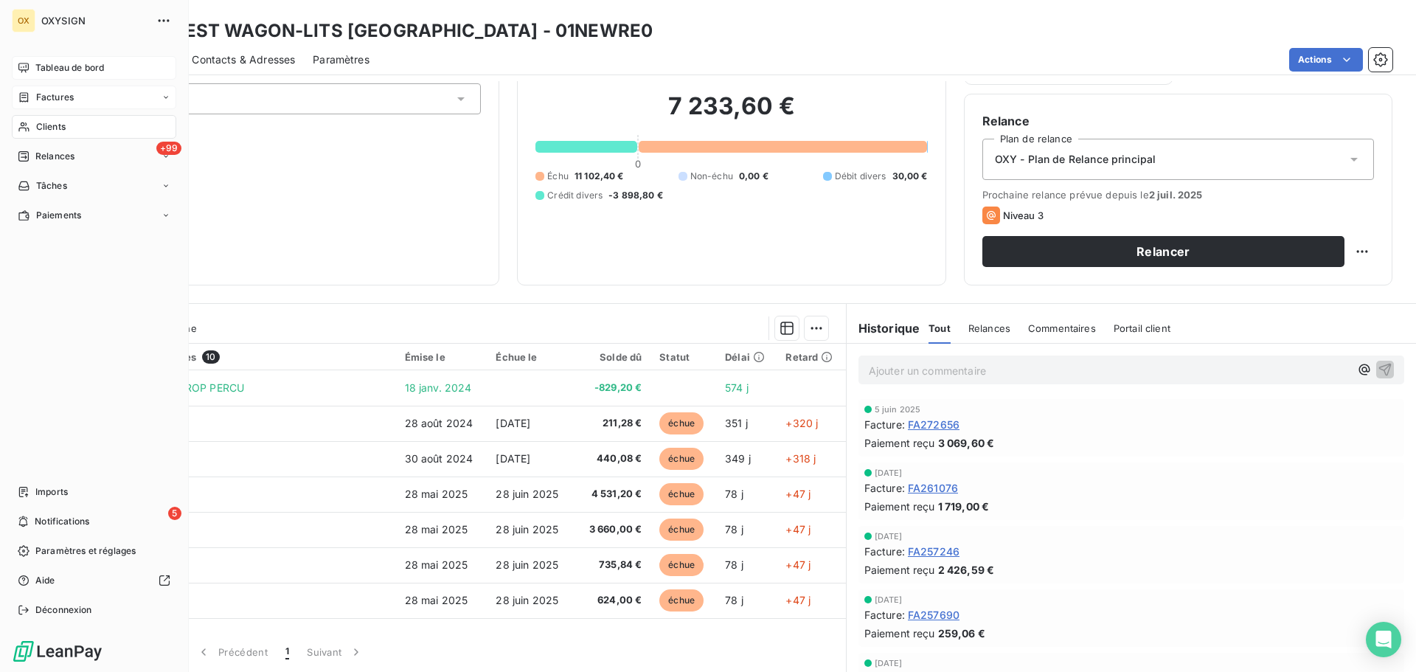
click at [50, 122] on span "Clients" at bounding box center [51, 126] width 30 height 13
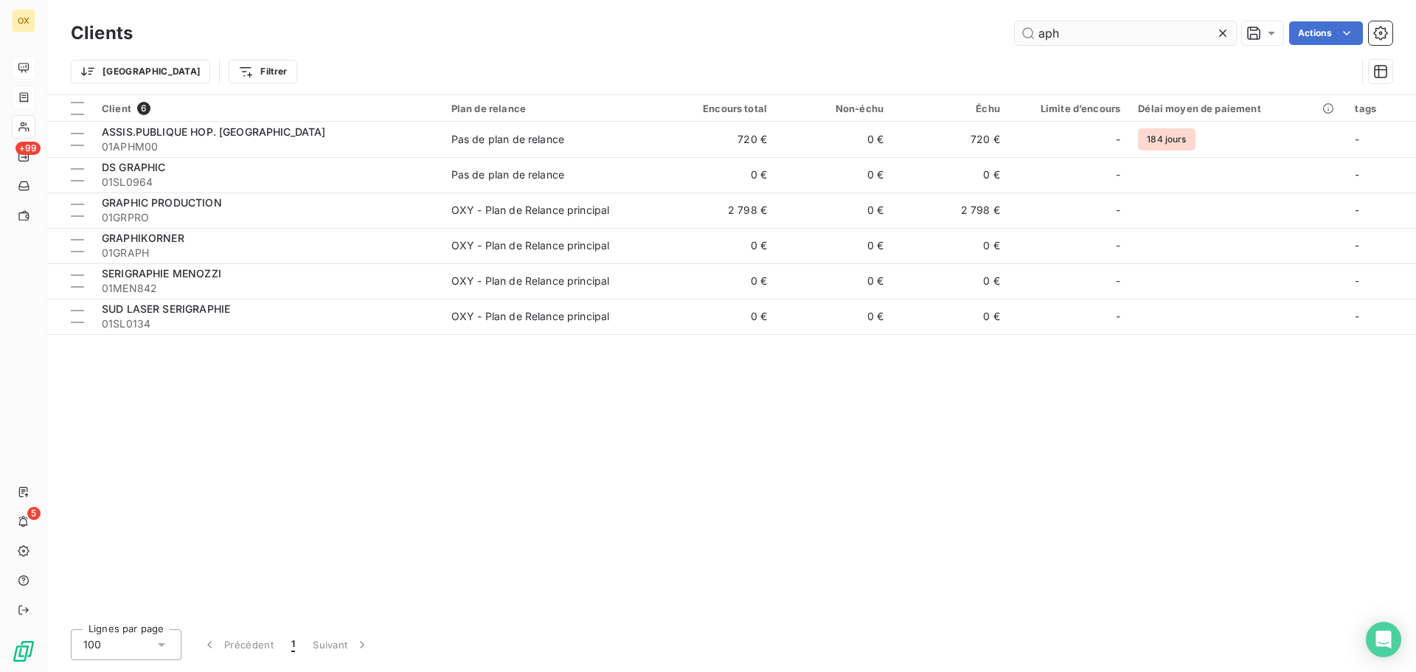
drag, startPoint x: 1087, startPoint y: 38, endPoint x: 1027, endPoint y: 30, distance: 60.2
click at [1028, 30] on input "aph" at bounding box center [1125, 33] width 221 height 24
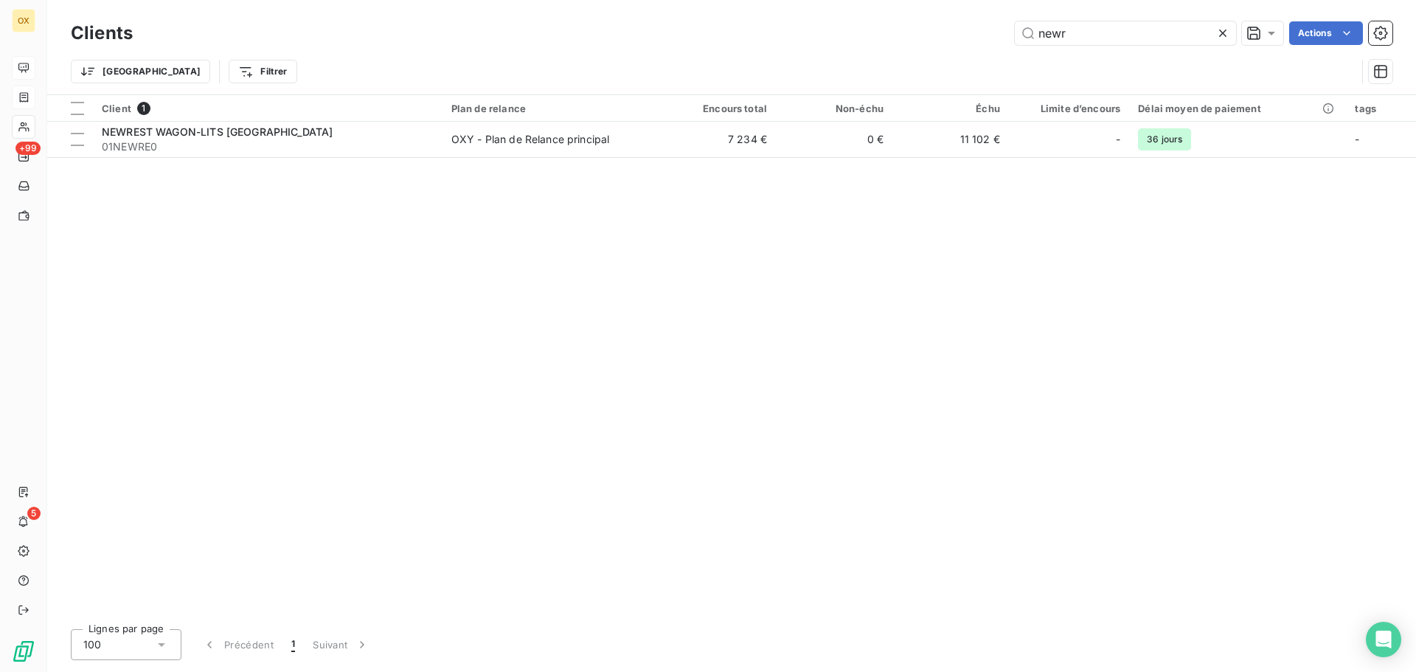
type input "newr"
click at [462, 159] on div "Client 1 Plan de relance Encours total Non-échu Échu Limite d’encours Délai moy…" at bounding box center [731, 356] width 1369 height 522
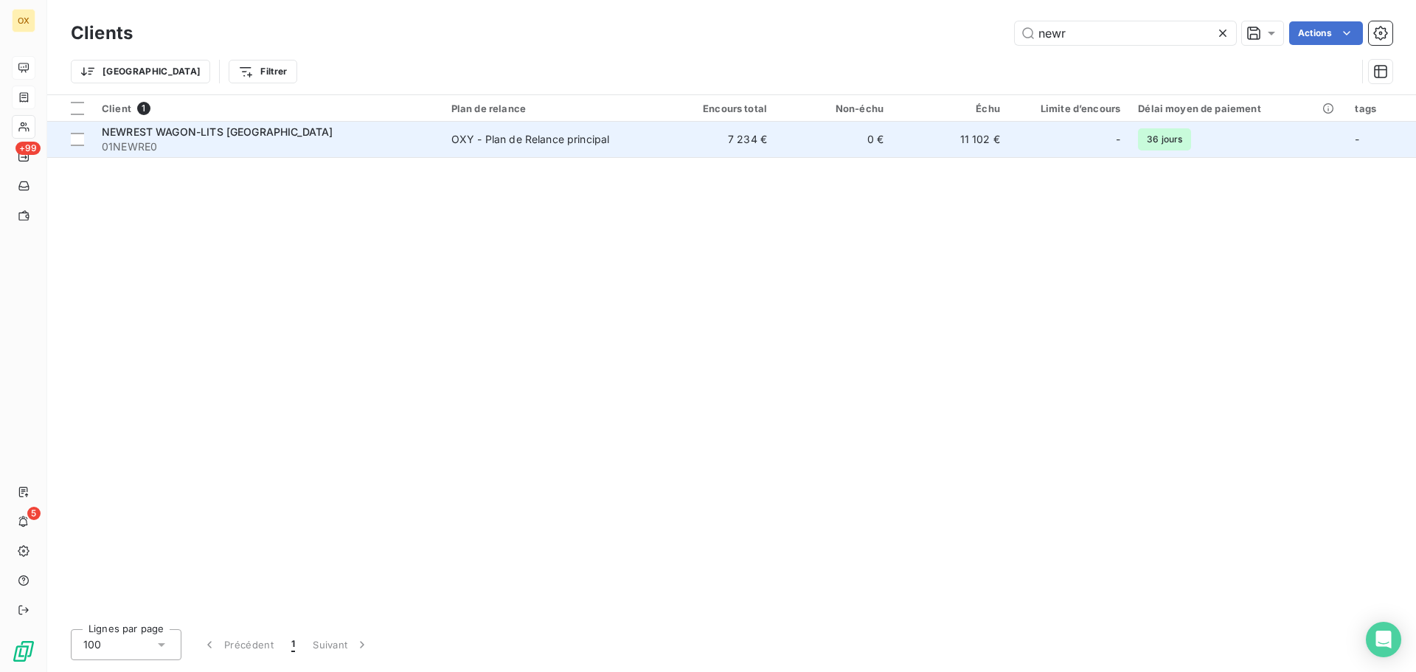
click at [359, 140] on span "01NEWRE0" at bounding box center [268, 146] width 332 height 15
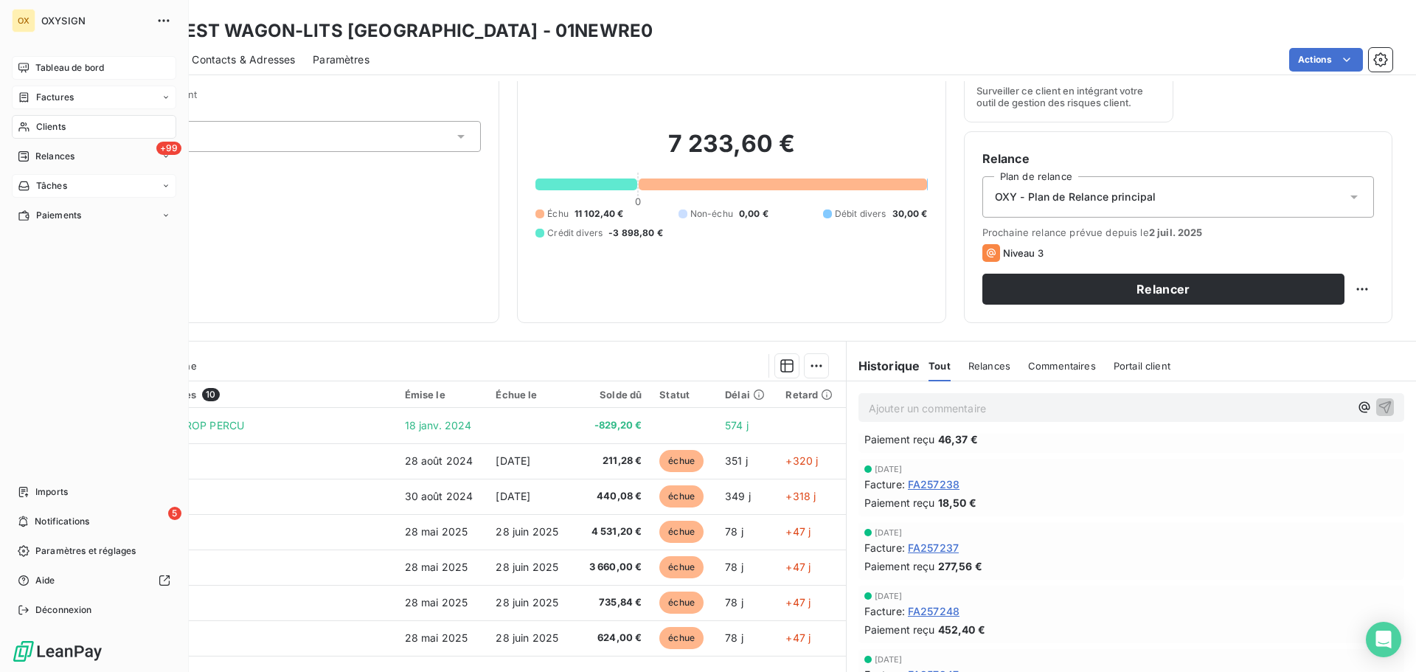
scroll to position [26, 0]
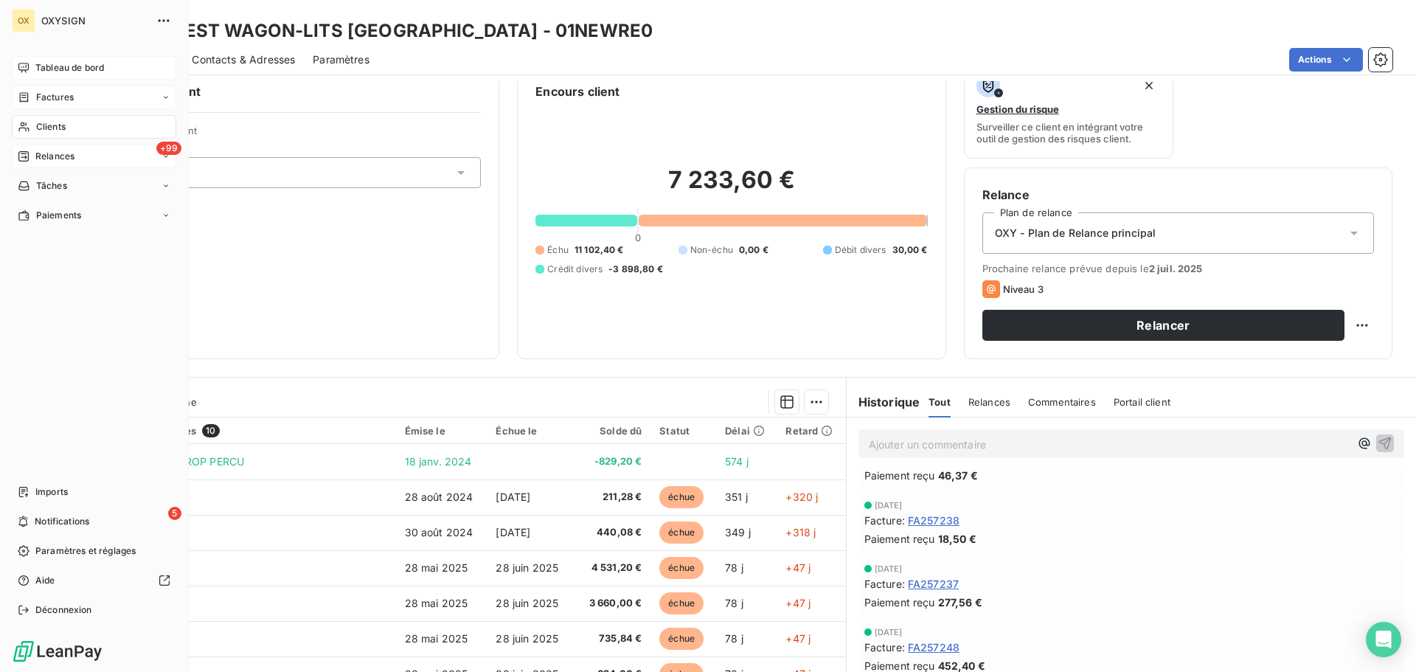
click at [55, 162] on span "Relances" at bounding box center [54, 156] width 39 height 13
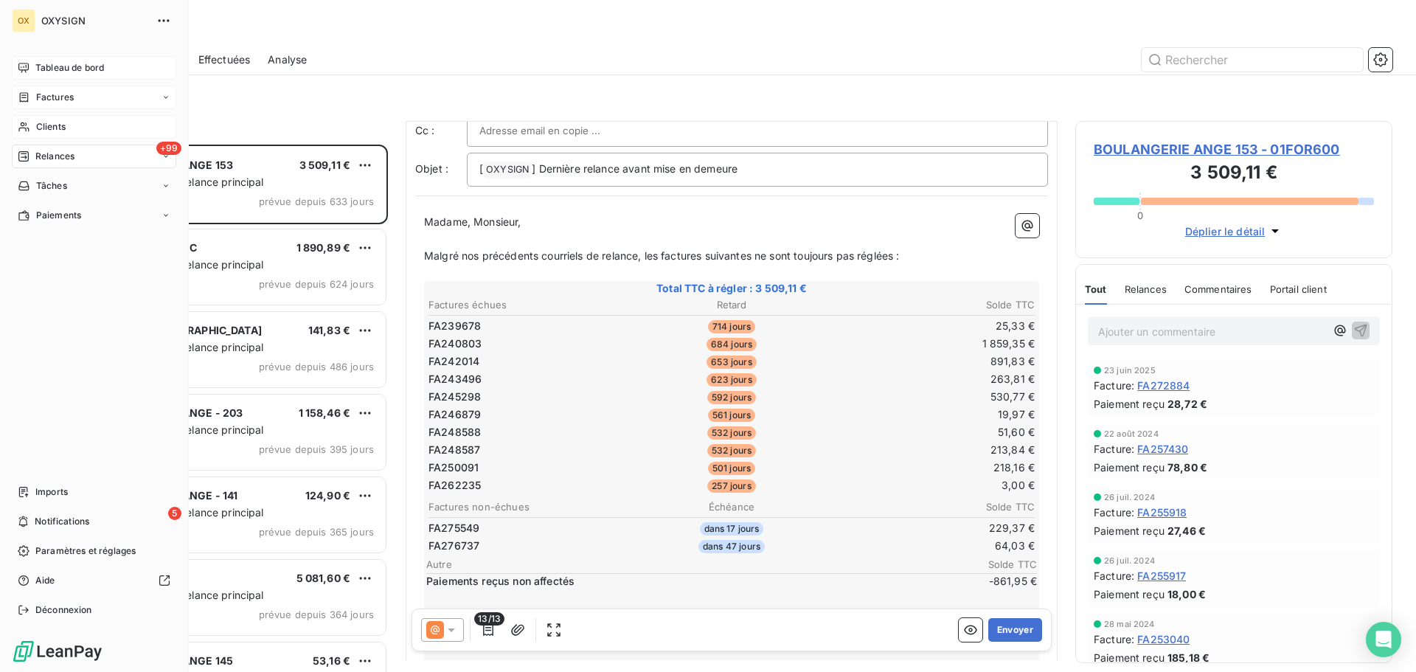
drag, startPoint x: 84, startPoint y: 96, endPoint x: 98, endPoint y: 97, distance: 14.0
click at [84, 95] on div "Factures" at bounding box center [94, 98] width 164 height 24
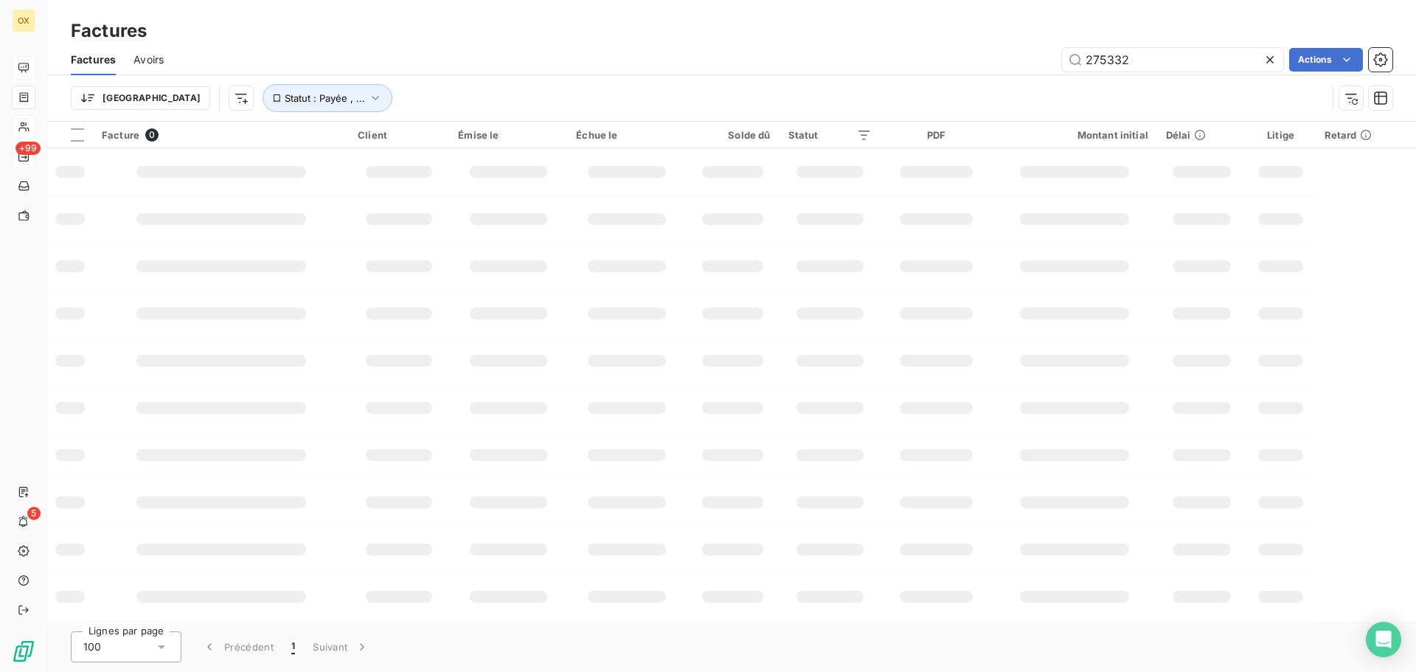
drag, startPoint x: 1159, startPoint y: 62, endPoint x: 1060, endPoint y: 57, distance: 99.0
click at [1060, 57] on div "275332 Actions" at bounding box center [786, 60] width 1211 height 24
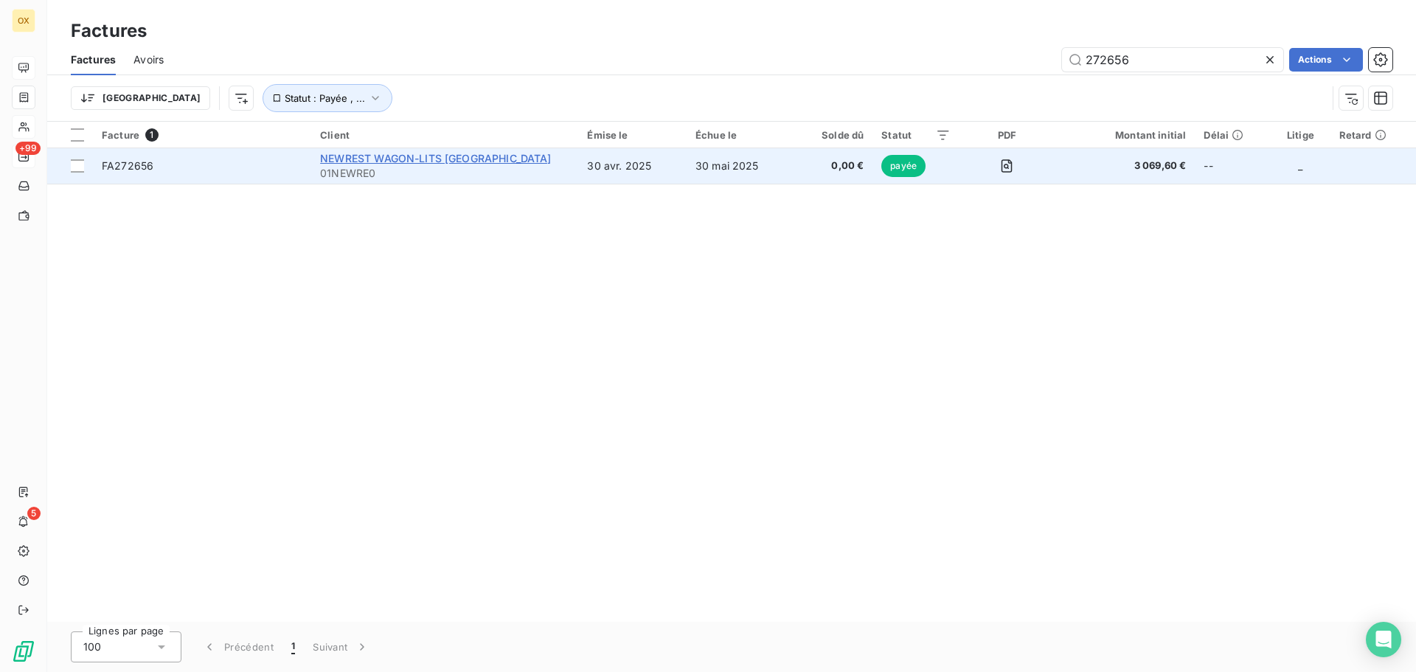
type input "272656"
click at [412, 158] on span "NEWREST WAGON-LITS [GEOGRAPHIC_DATA]" at bounding box center [435, 158] width 231 height 13
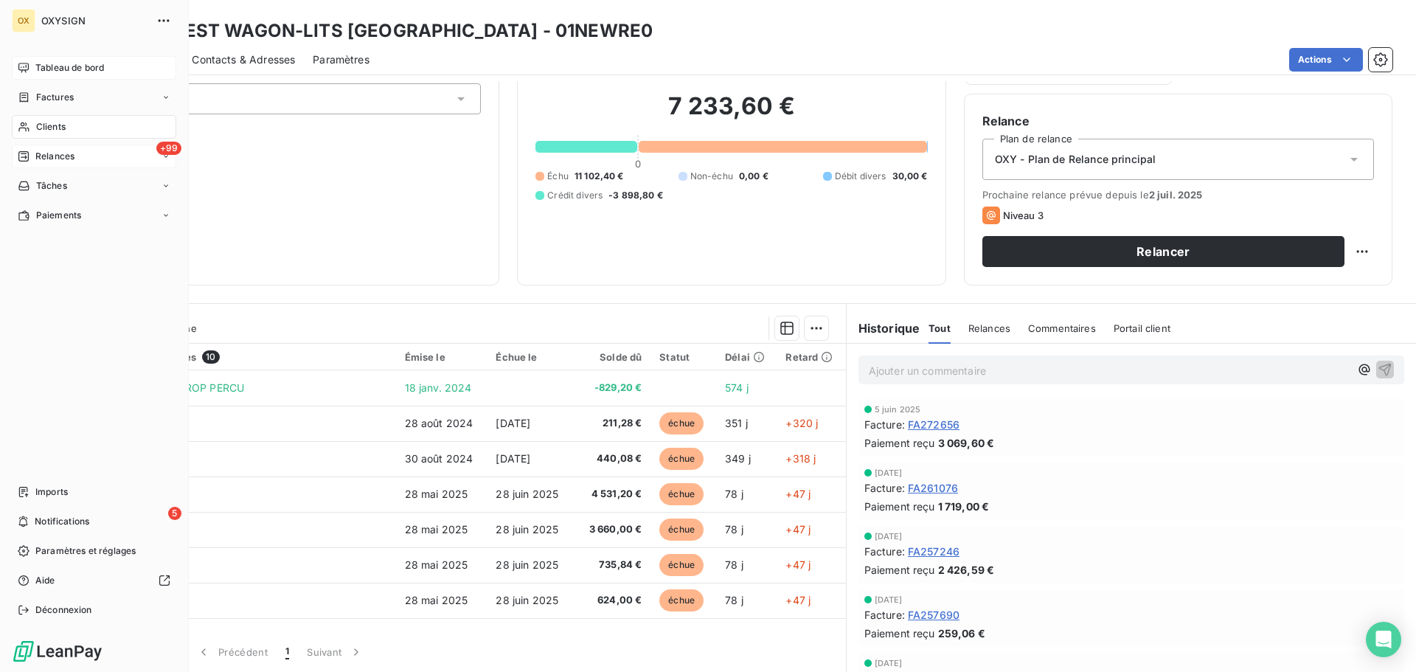
click at [67, 156] on span "Relances" at bounding box center [54, 156] width 39 height 13
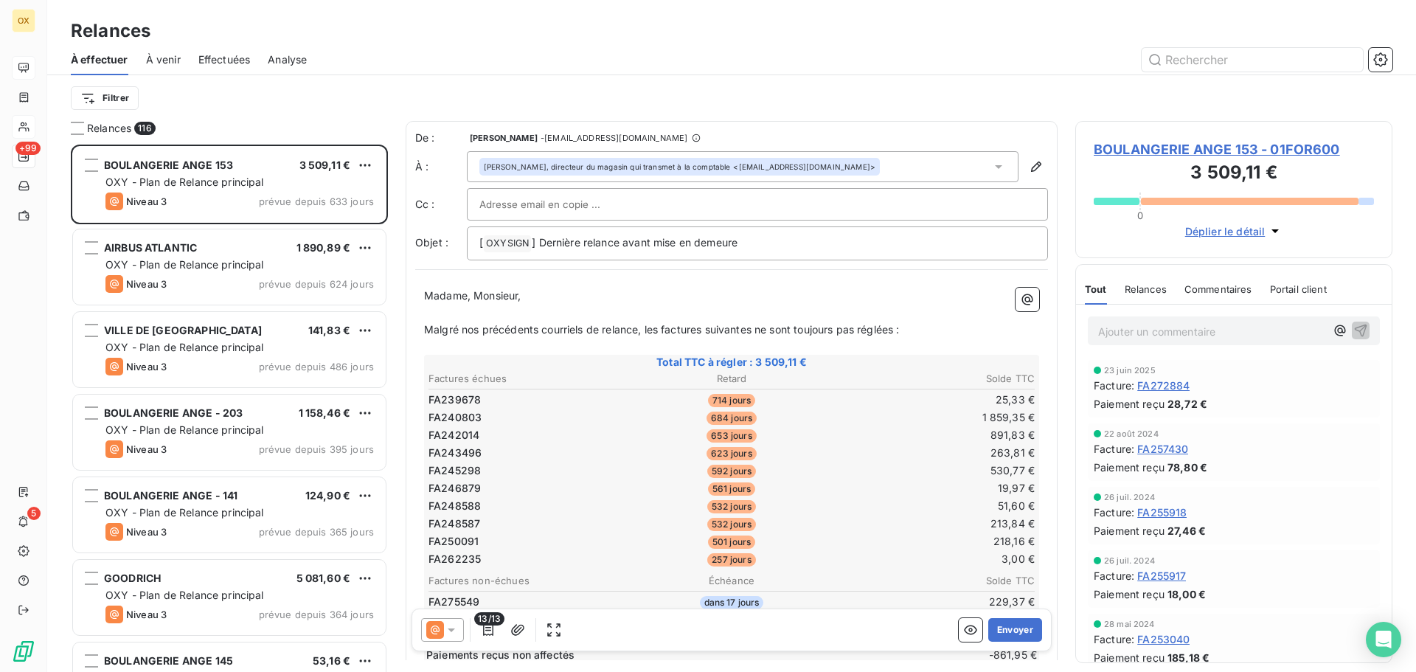
scroll to position [516, 306]
click at [229, 58] on span "Effectuées" at bounding box center [224, 59] width 52 height 15
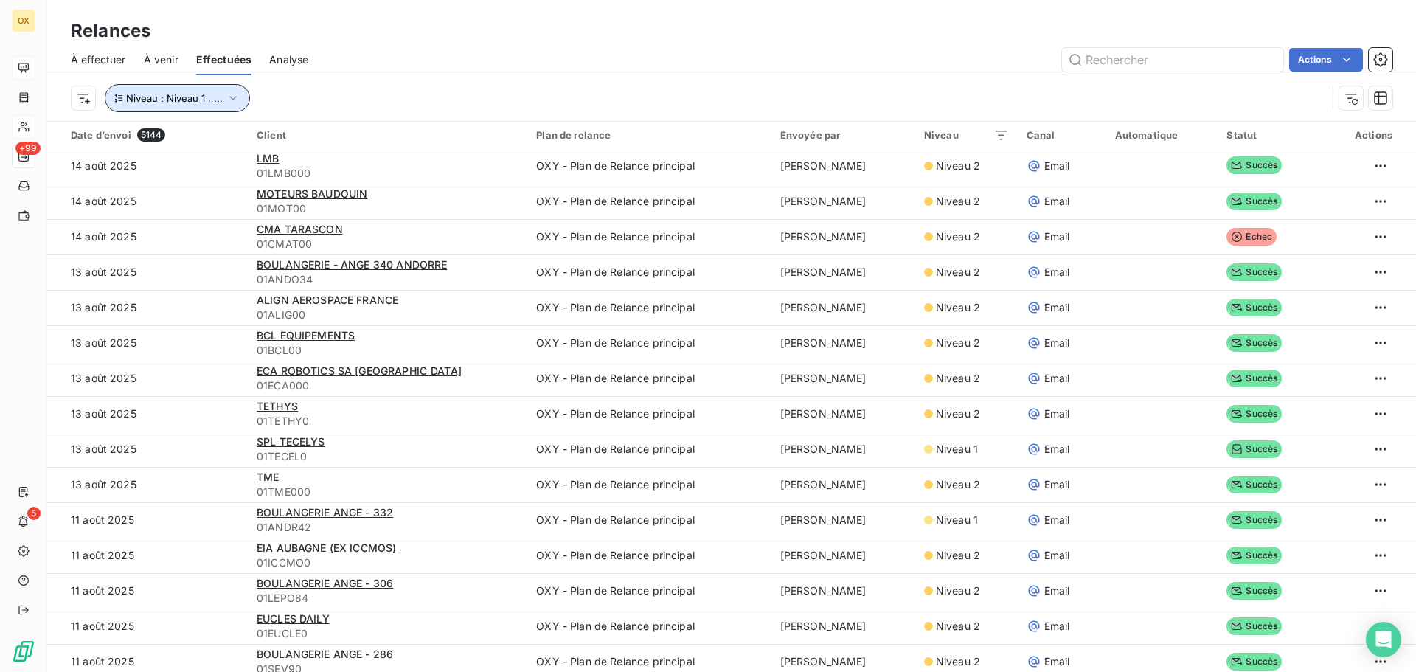
click at [212, 92] on span "Niveau : Niveau 1 , ..." at bounding box center [174, 98] width 97 height 12
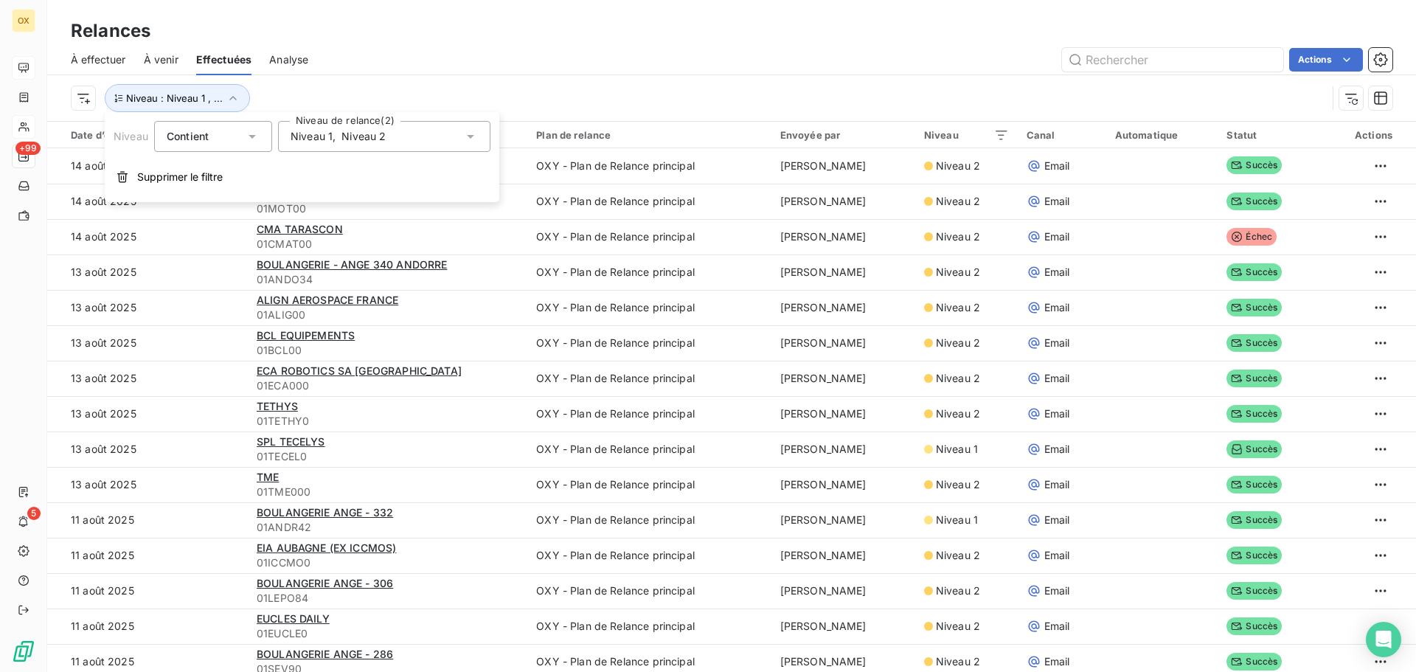
click at [361, 143] on div "Niveau 1 , Niveau 2" at bounding box center [339, 136] width 96 height 15
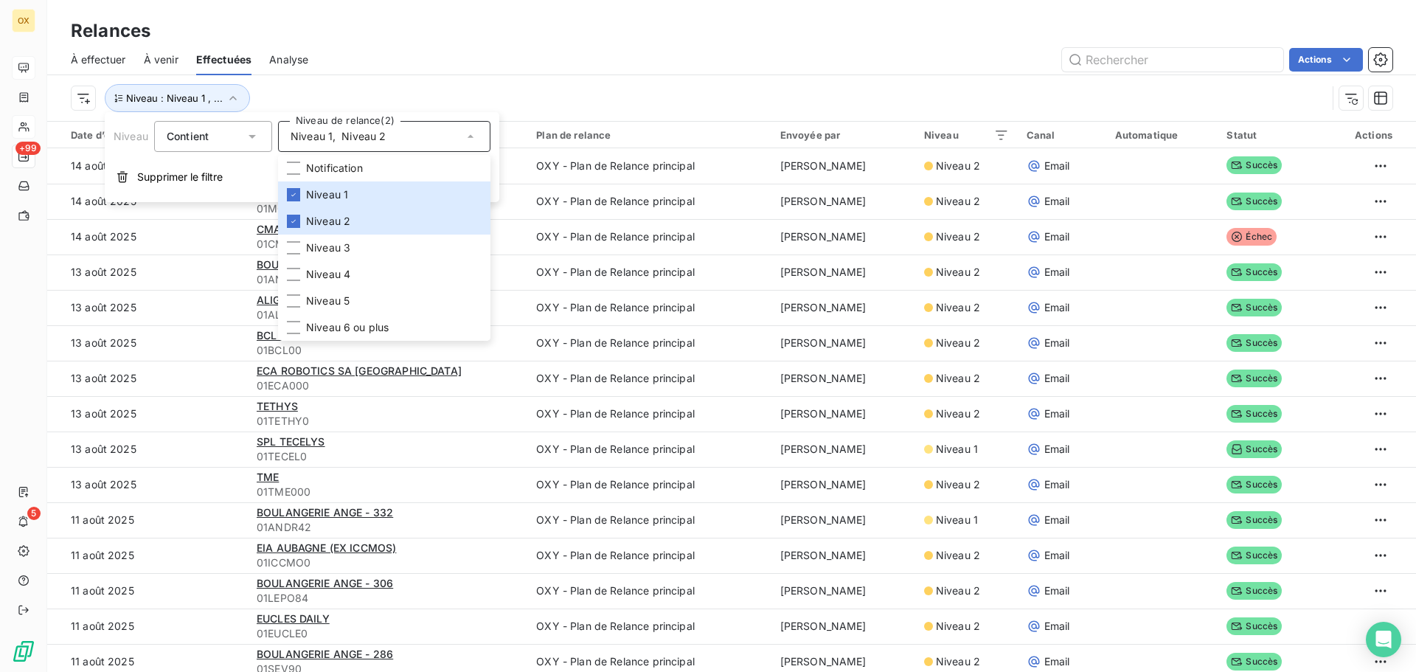
click at [350, 55] on div "Actions" at bounding box center [859, 60] width 1067 height 24
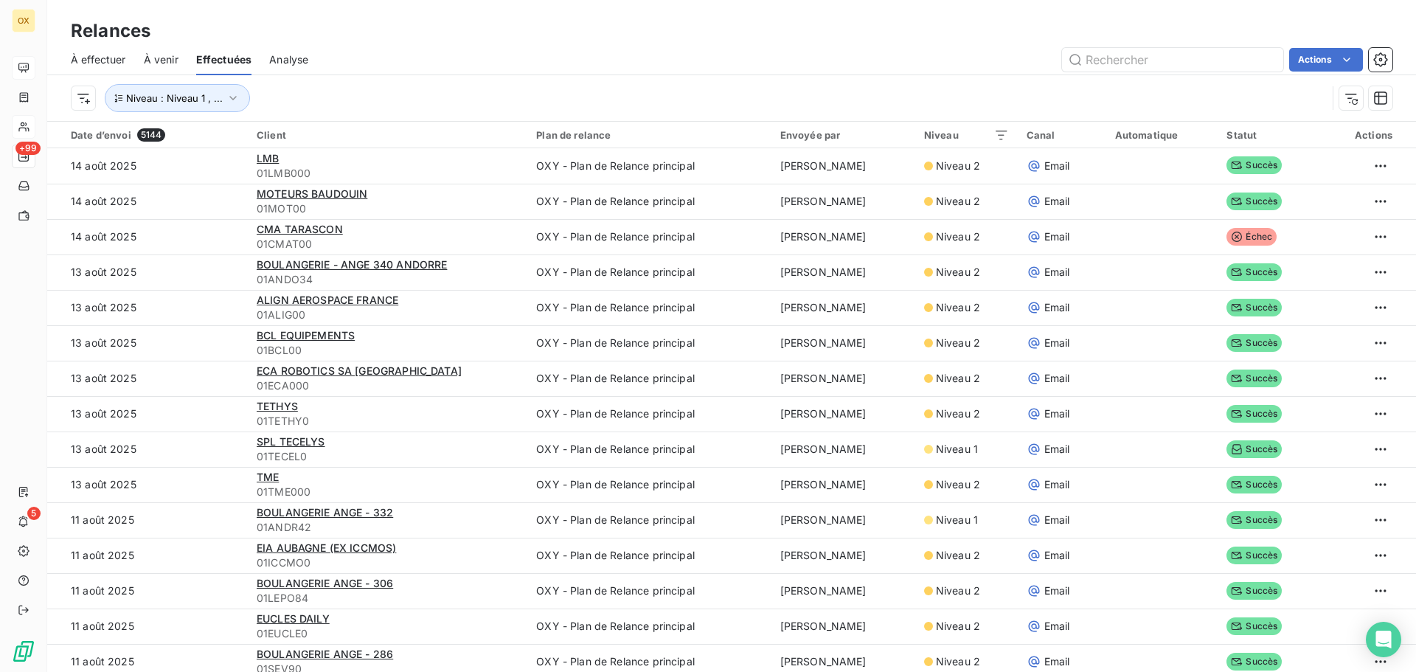
click at [89, 58] on span "À effectuer" at bounding box center [98, 59] width 55 height 15
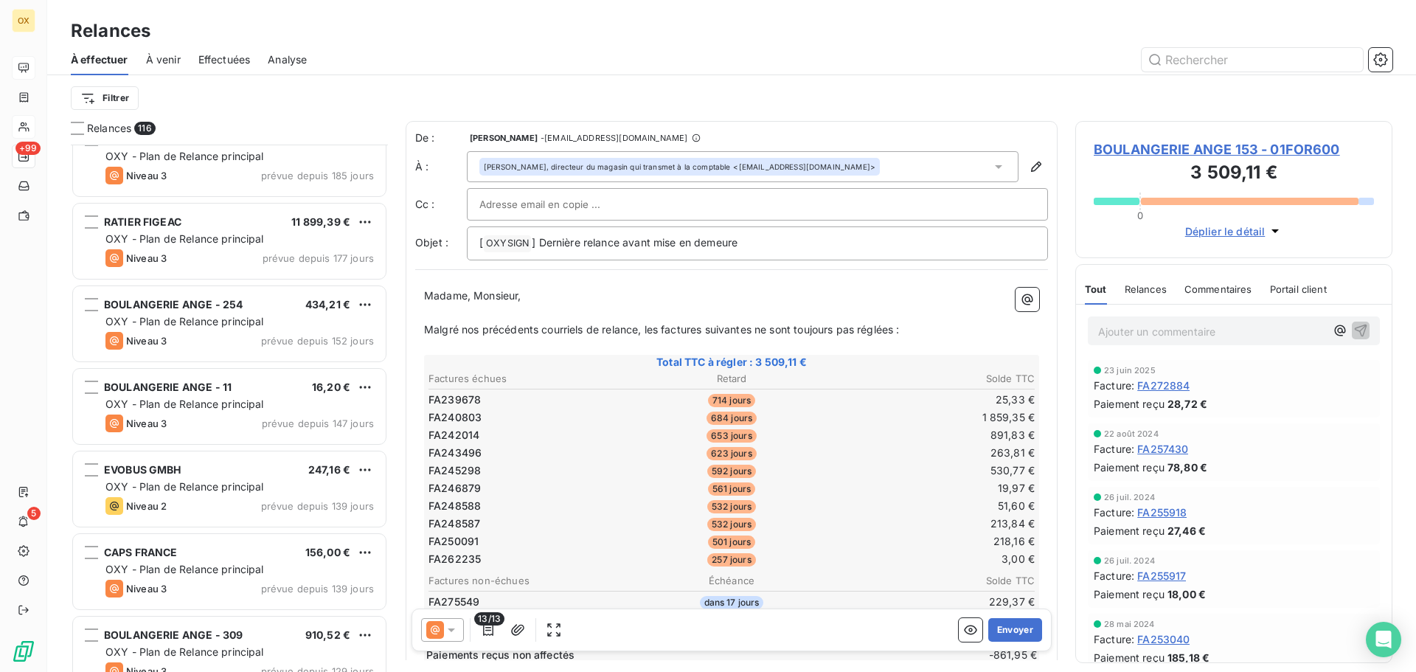
scroll to position [1255, 0]
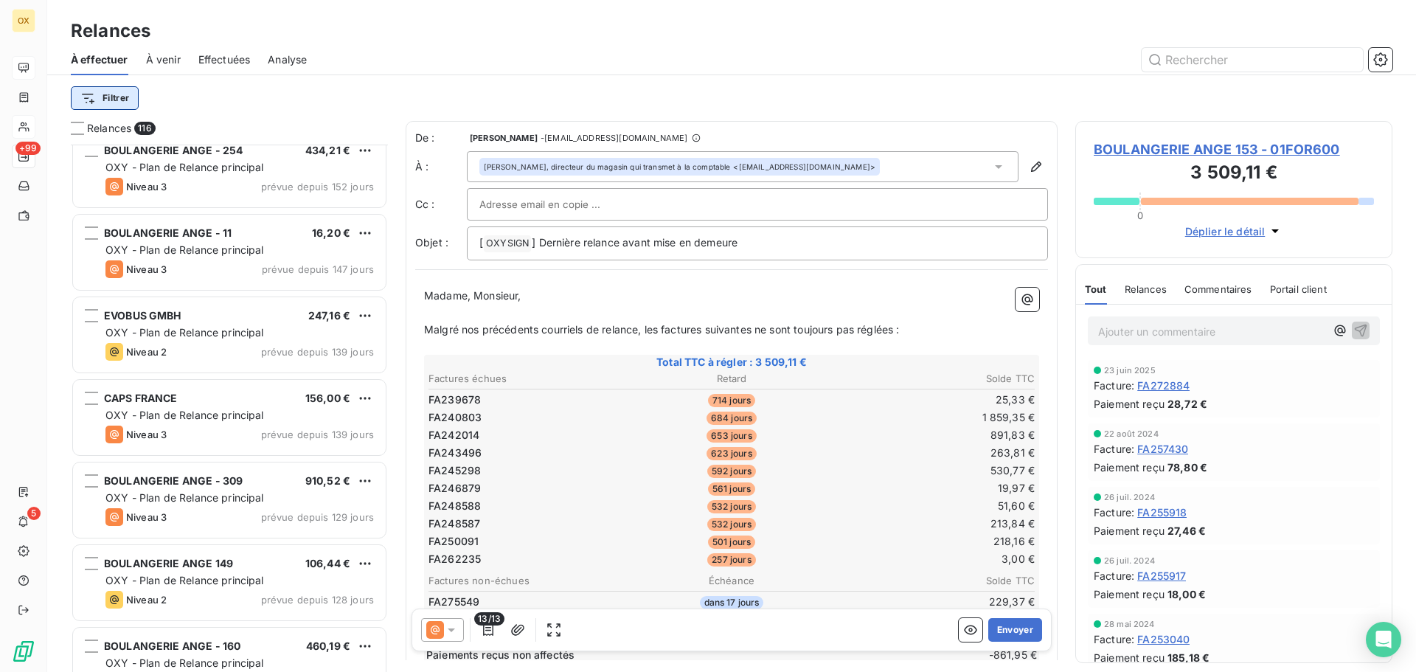
click at [131, 100] on html "OX +99 5 Relances À effectuer À venir Effectuées Analyse Filtrer Relances 116 R…" at bounding box center [708, 336] width 1416 height 672
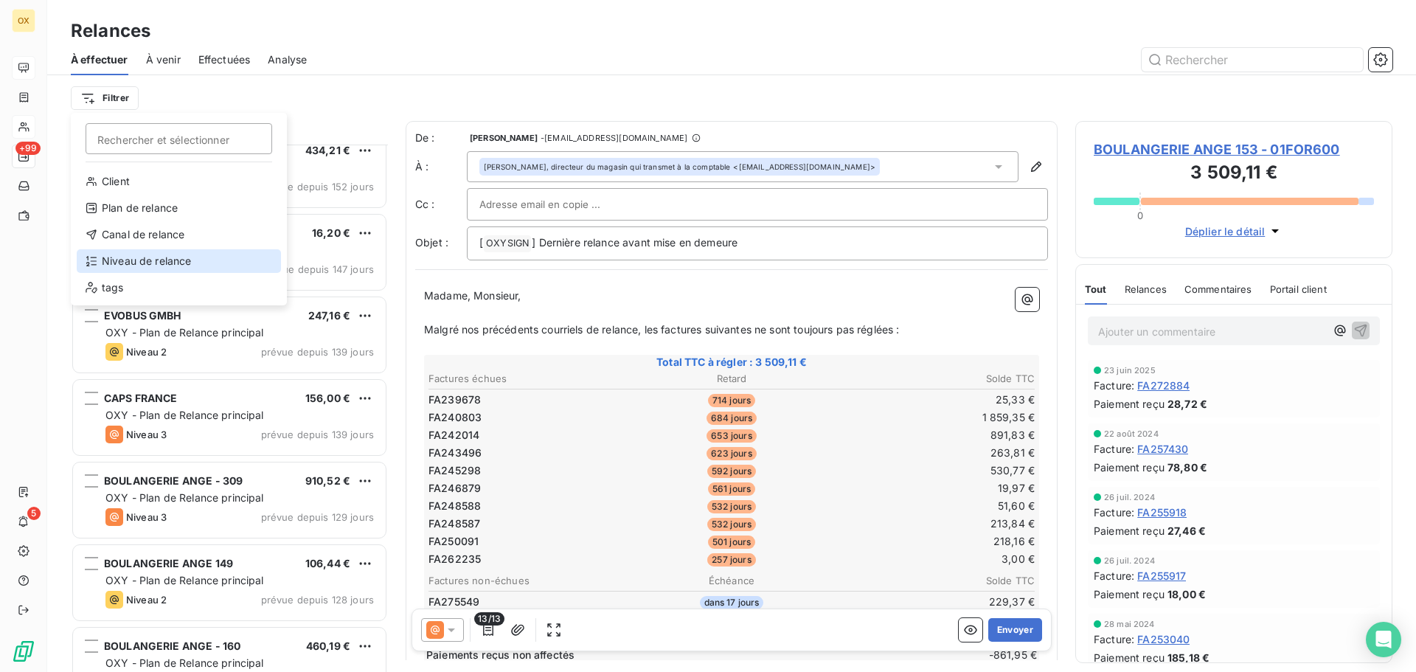
click at [125, 254] on div "Niveau de relance" at bounding box center [179, 261] width 204 height 24
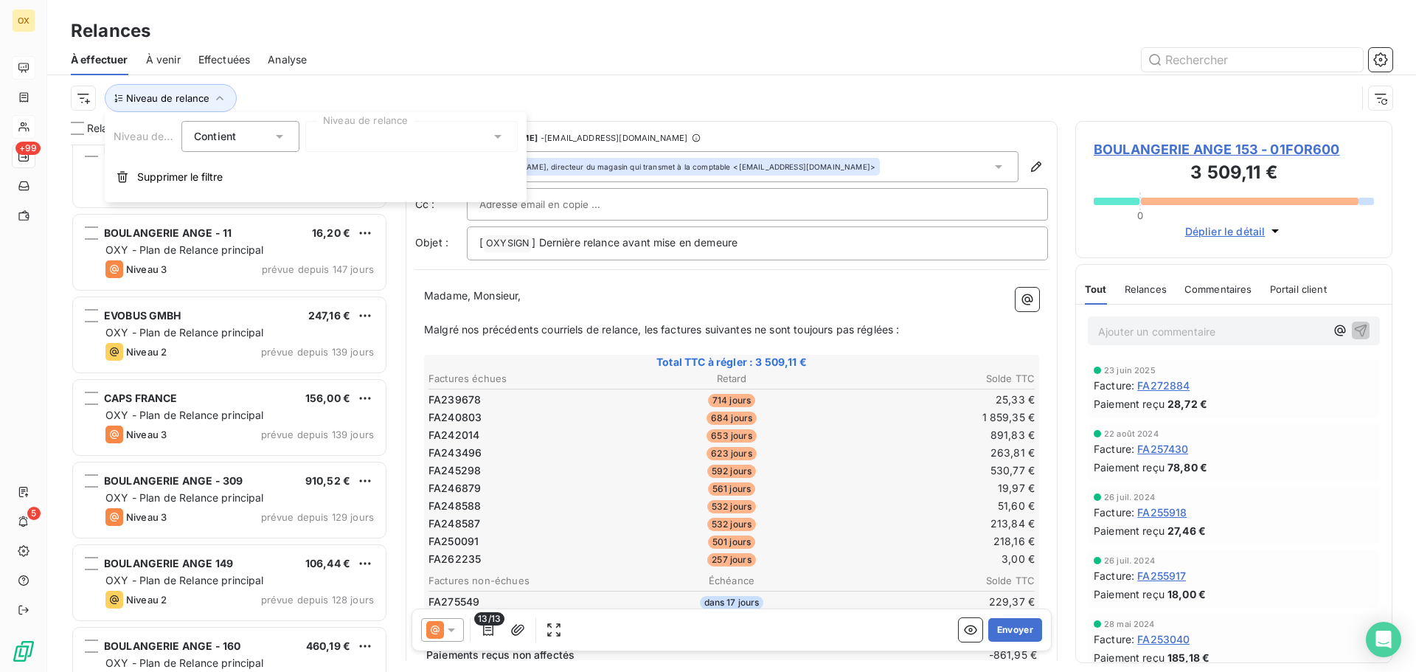
drag, startPoint x: 230, startPoint y: 130, endPoint x: 263, endPoint y: 134, distance: 32.8
click at [229, 130] on span "Contient" at bounding box center [215, 136] width 42 height 13
click at [332, 142] on div at bounding box center [411, 136] width 212 height 31
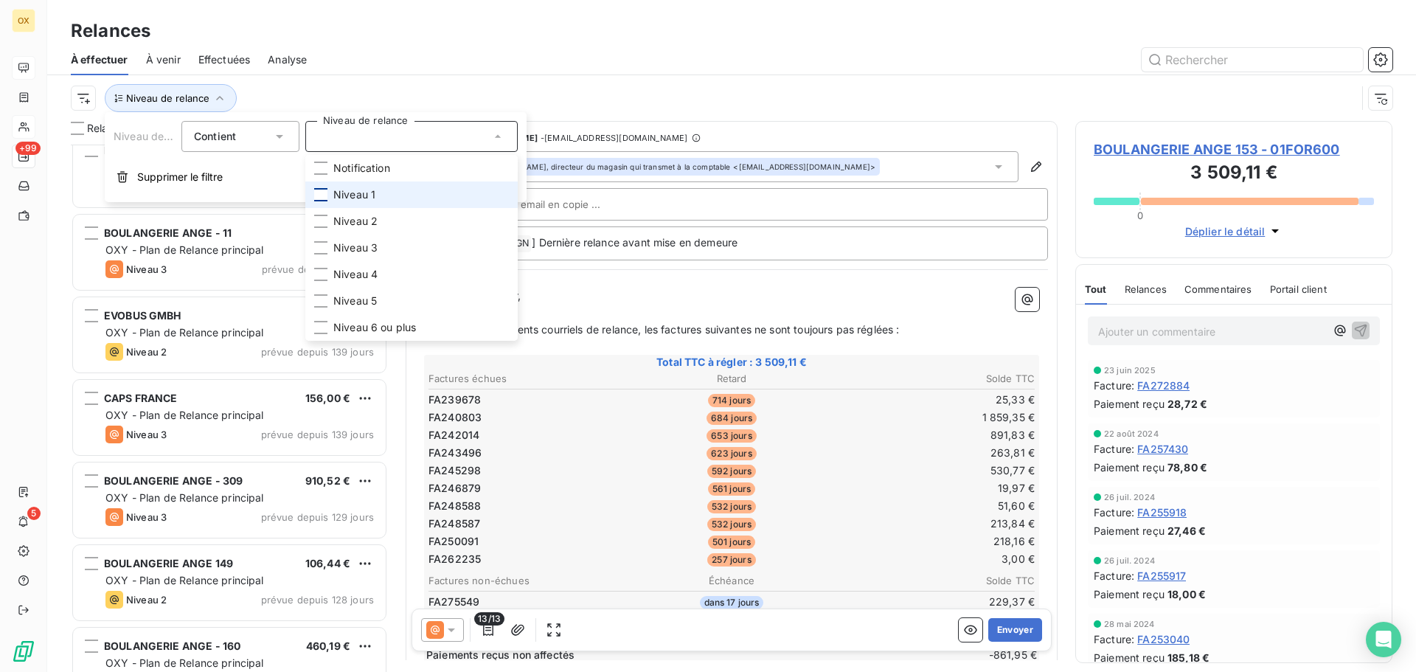
click at [323, 193] on div at bounding box center [320, 194] width 13 height 13
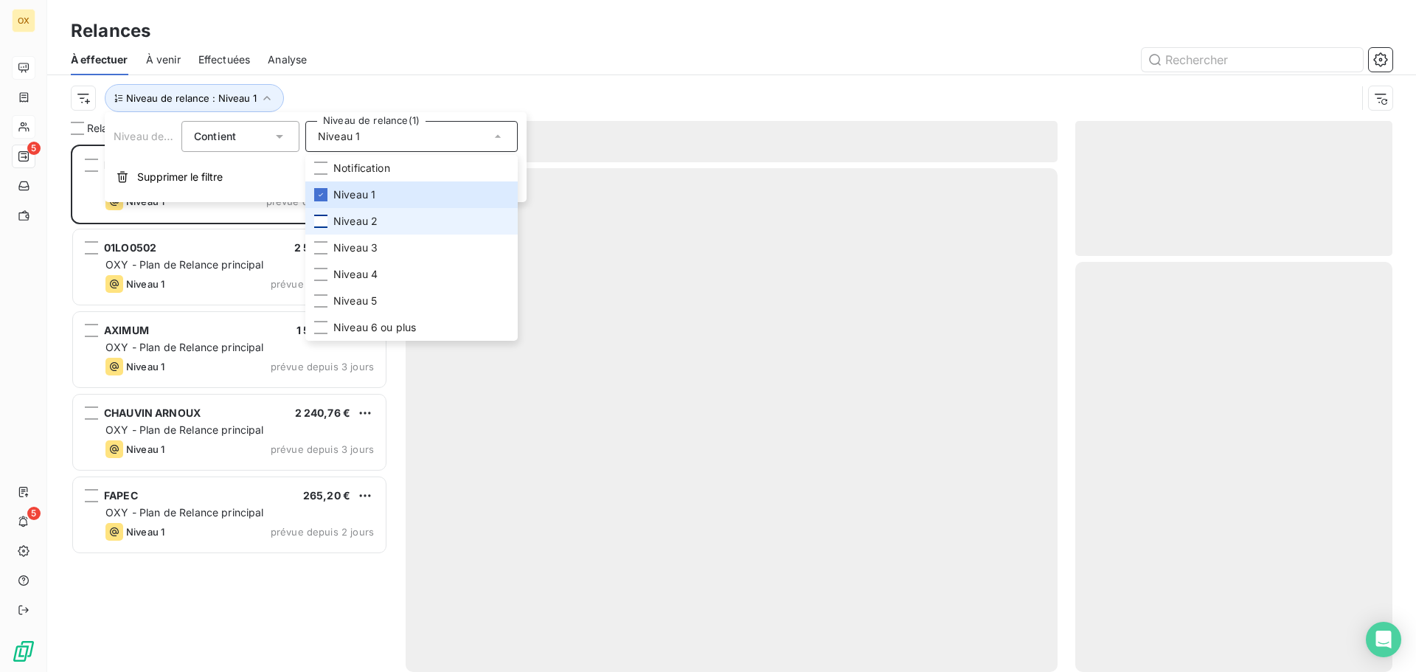
scroll to position [516, 306]
click at [318, 222] on div at bounding box center [320, 221] width 13 height 13
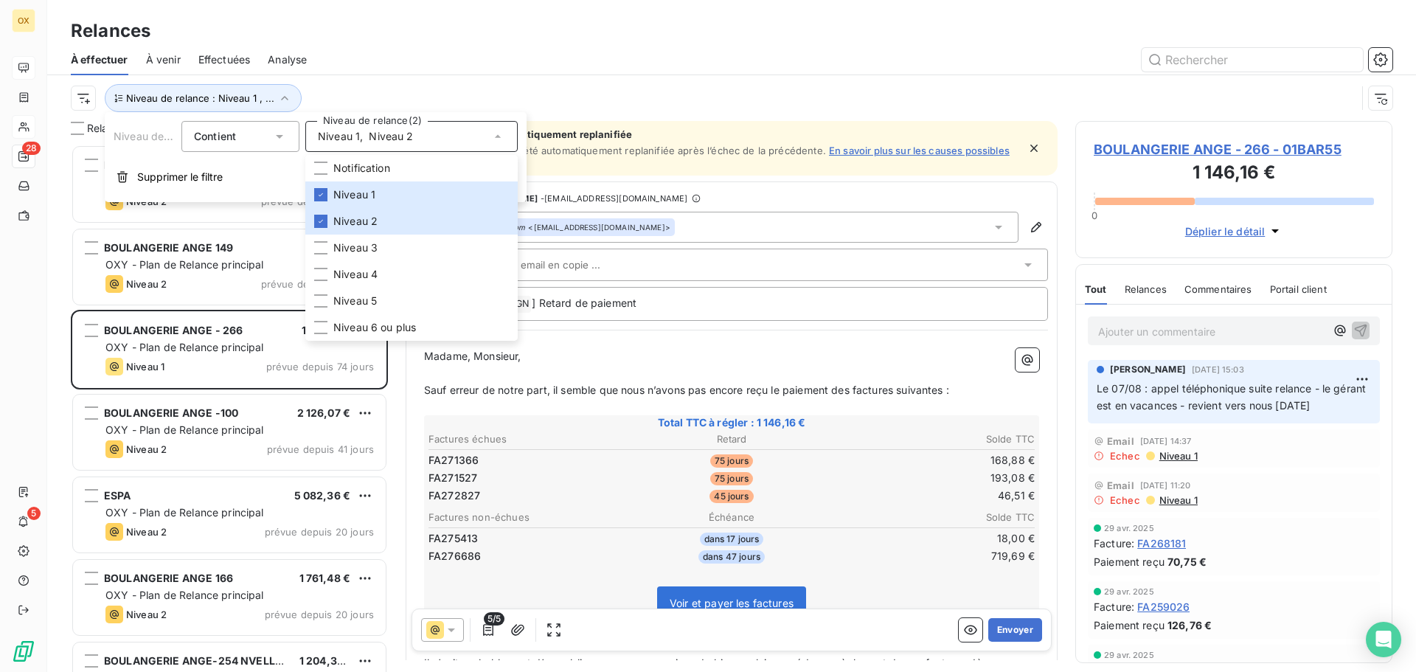
drag, startPoint x: 302, startPoint y: 76, endPoint x: 318, endPoint y: 75, distance: 15.5
click at [302, 75] on div "Niveau de relance : Niveau 1 , ..." at bounding box center [732, 98] width 1322 height 46
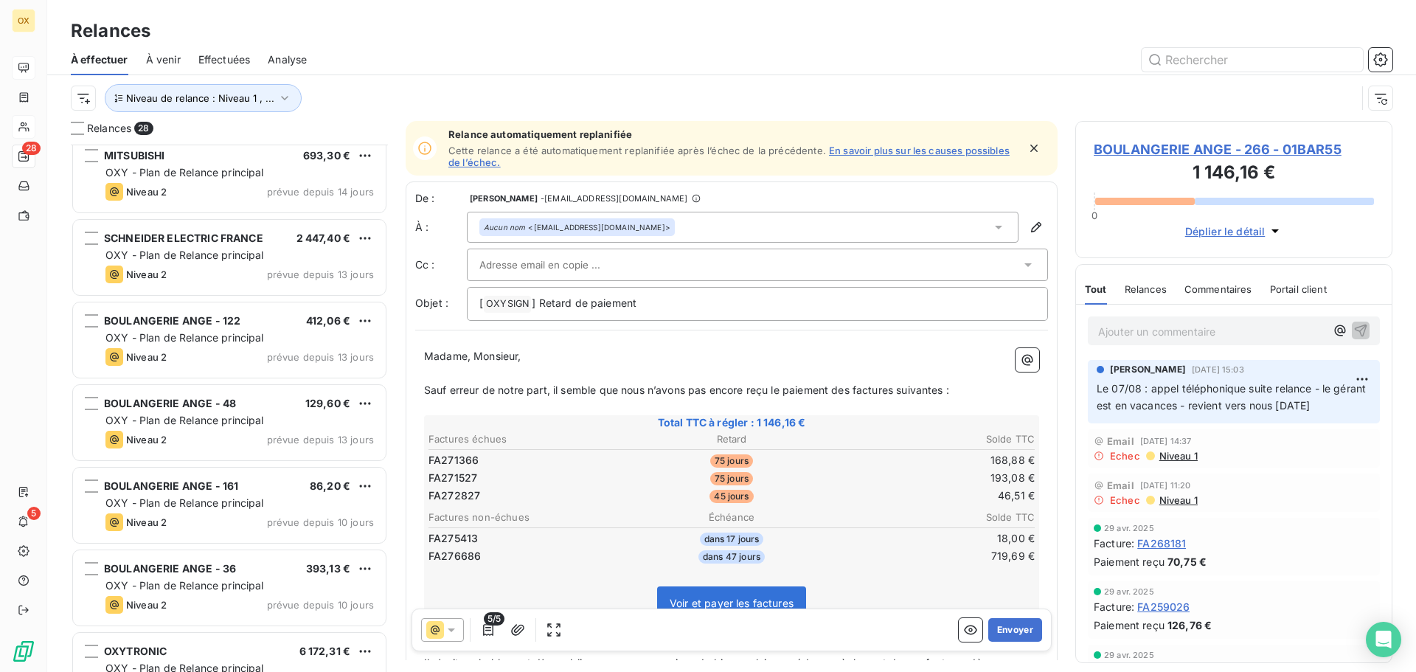
scroll to position [591, 0]
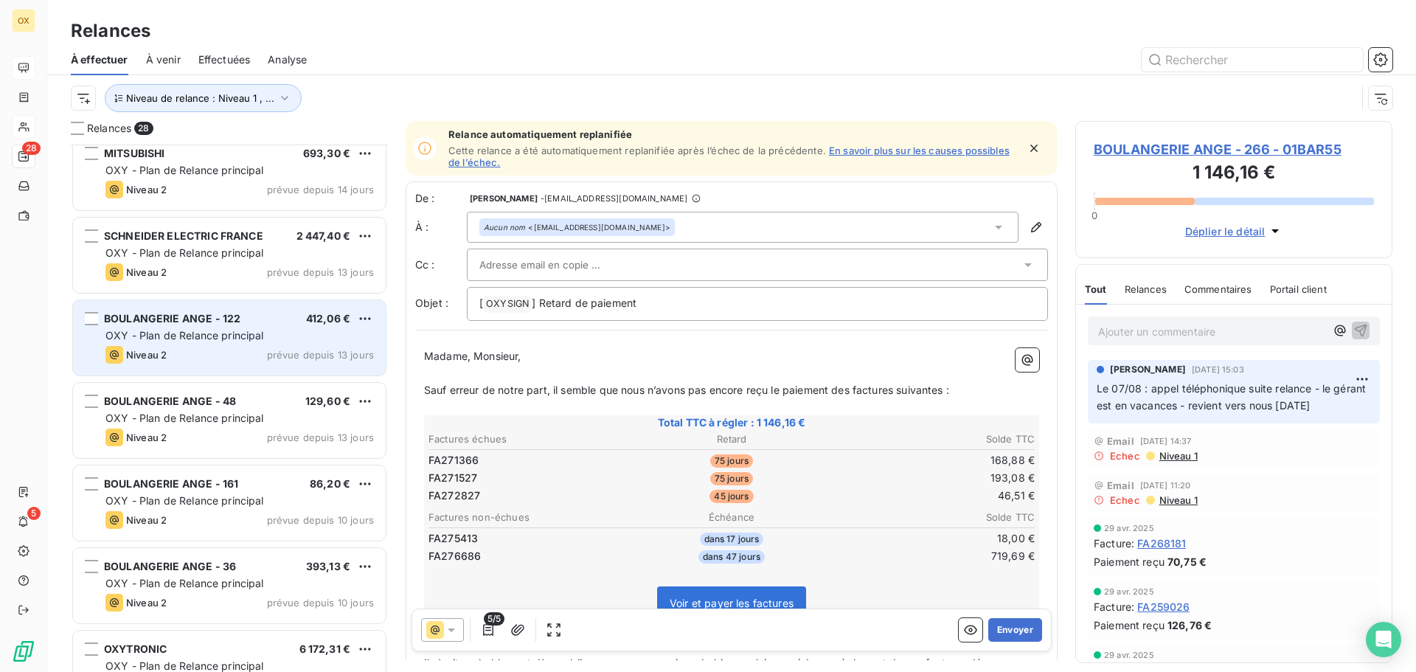
click at [277, 339] on div "OXY - Plan de Relance principal" at bounding box center [239, 335] width 268 height 15
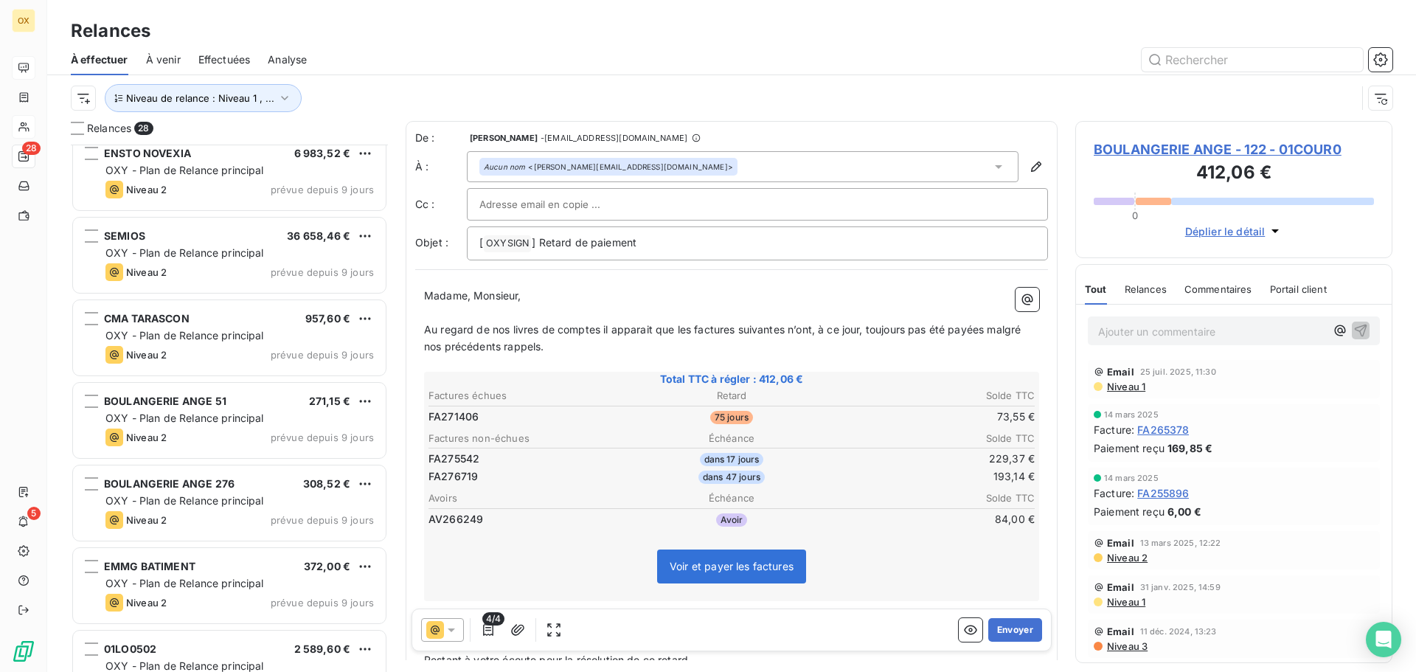
scroll to position [1181, 0]
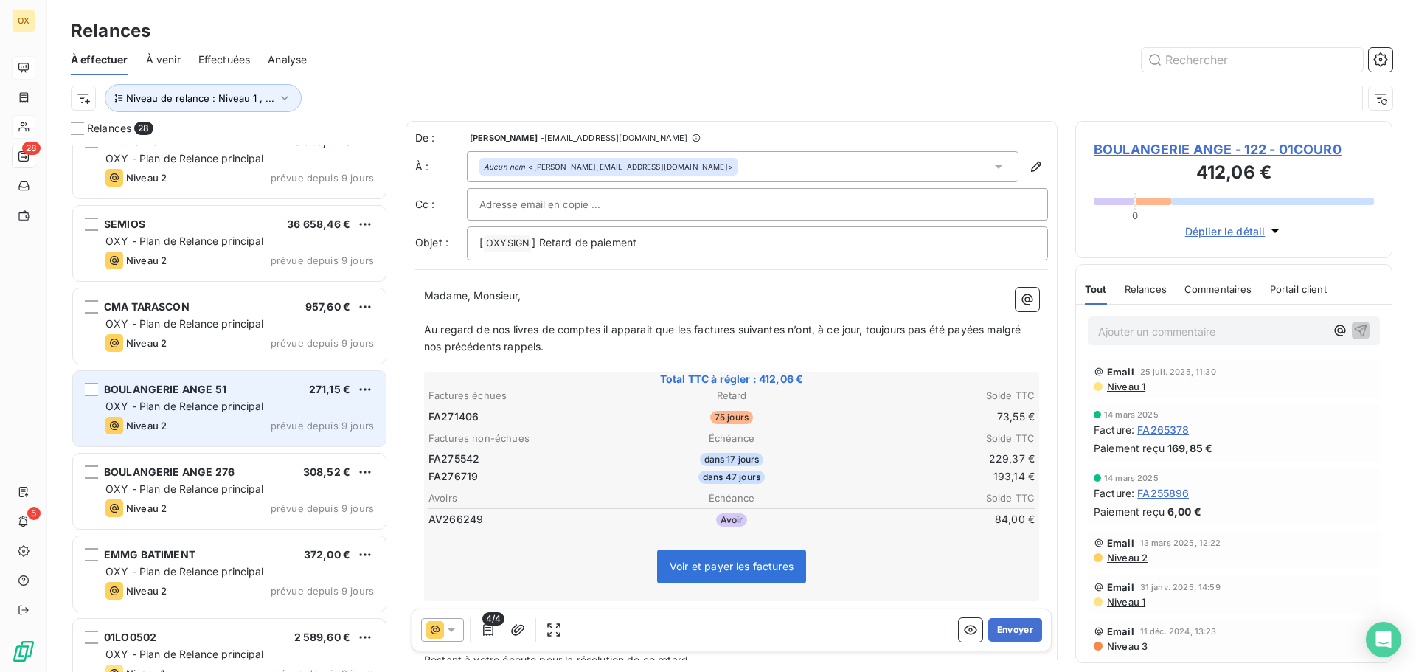
click at [269, 402] on div "OXY - Plan de Relance principal" at bounding box center [239, 406] width 268 height 15
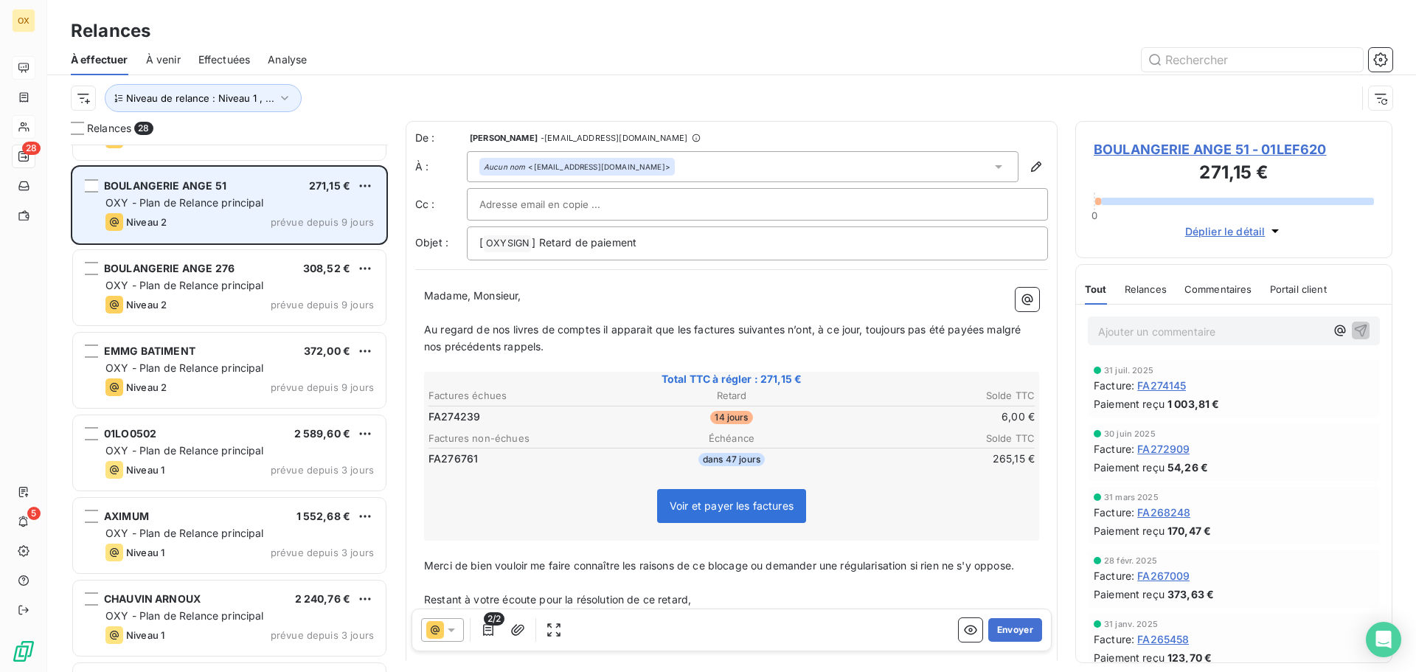
scroll to position [1402, 0]
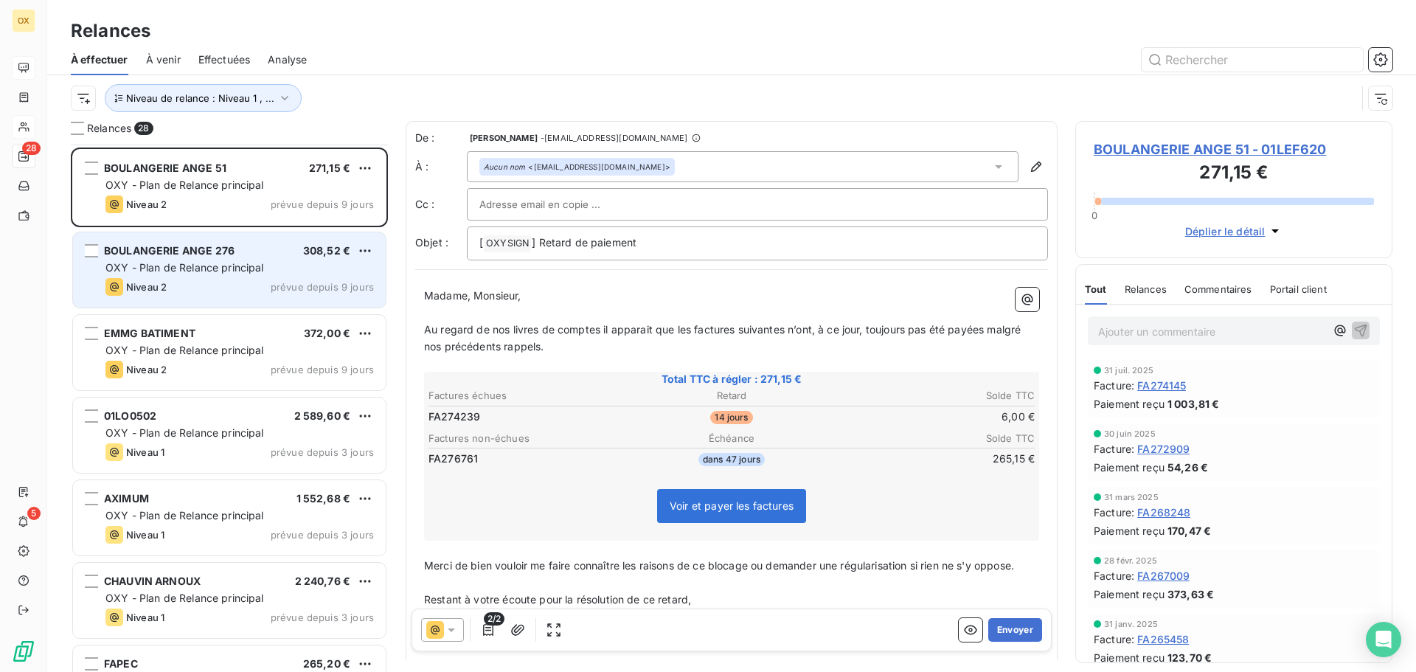
click at [257, 282] on div "Niveau 2 prévue depuis 9 jours" at bounding box center [239, 287] width 268 height 18
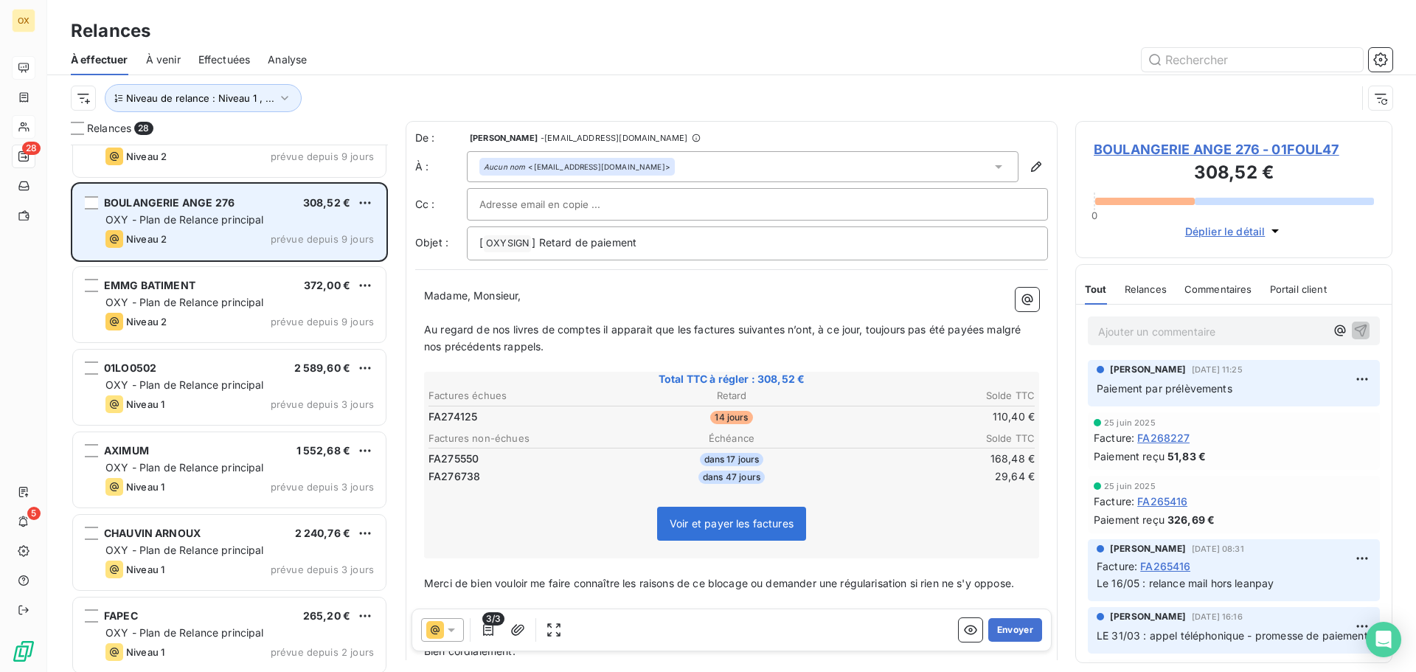
scroll to position [1476, 0]
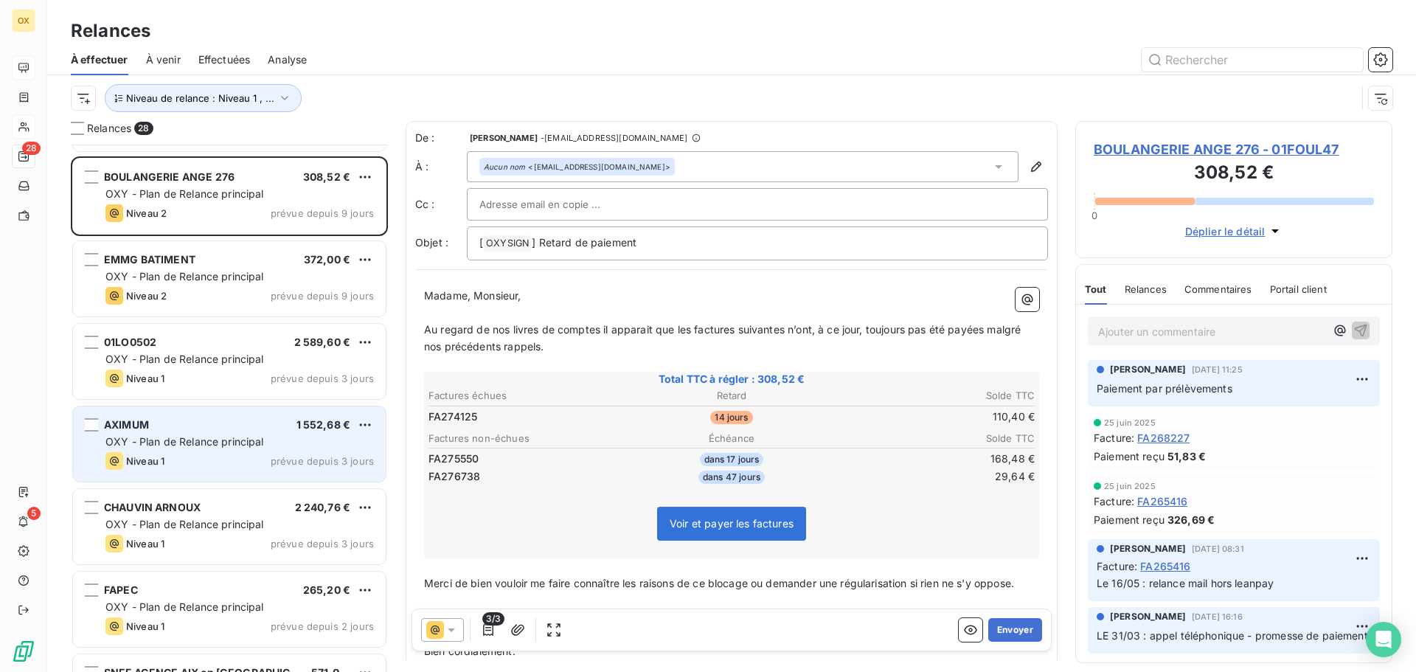
click at [260, 454] on div "Niveau 1 prévue depuis 3 jours" at bounding box center [239, 461] width 268 height 18
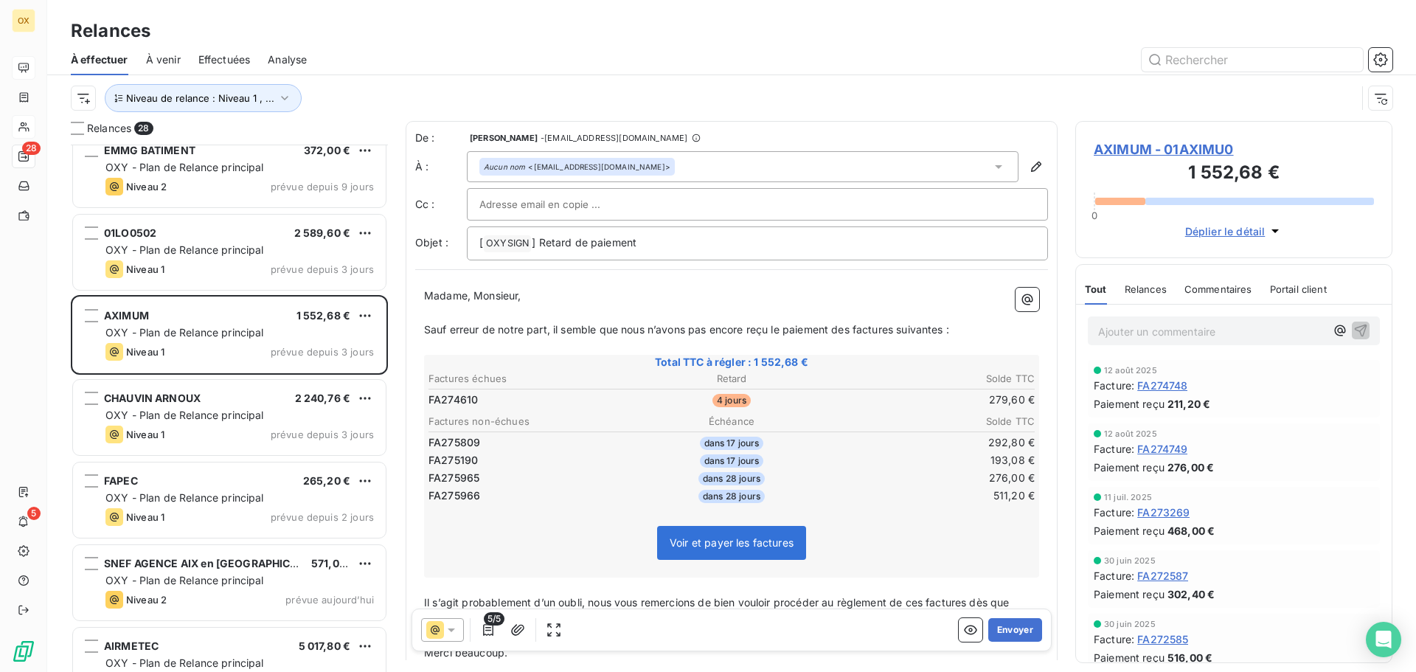
scroll to position [1623, 0]
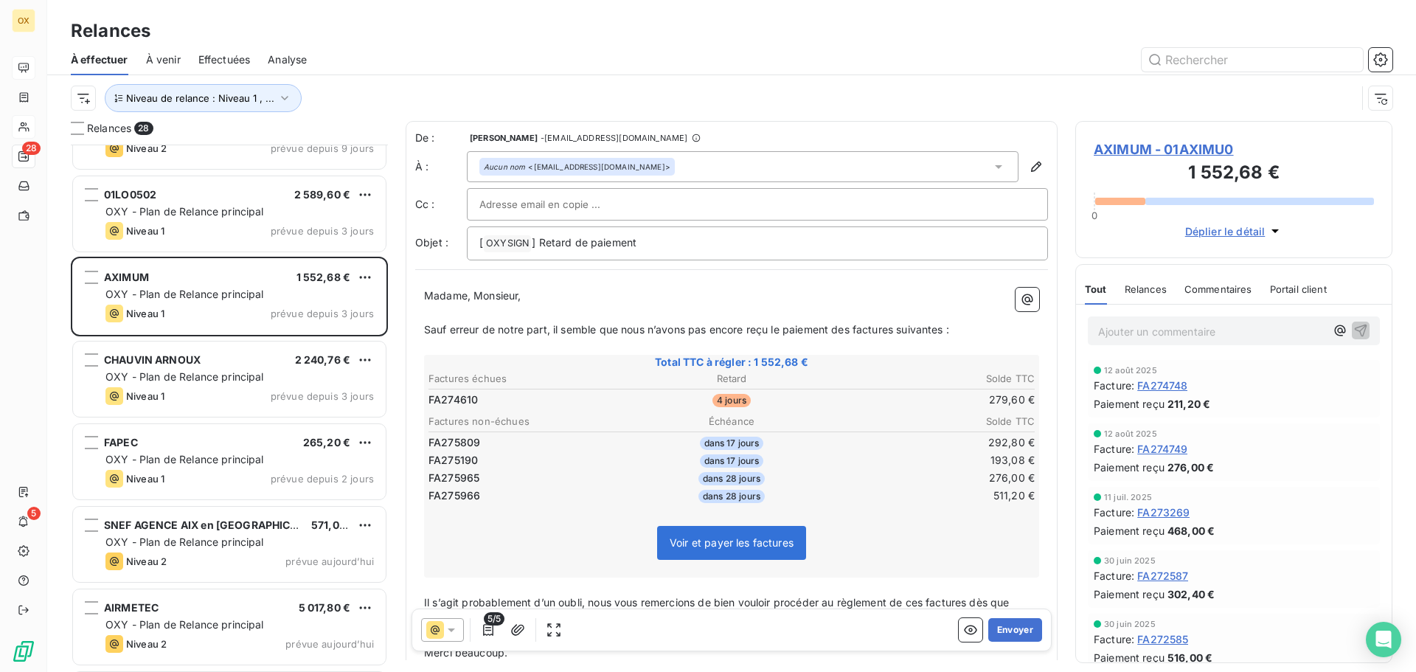
click at [241, 453] on span "OXY - Plan de Relance principal" at bounding box center [184, 459] width 159 height 13
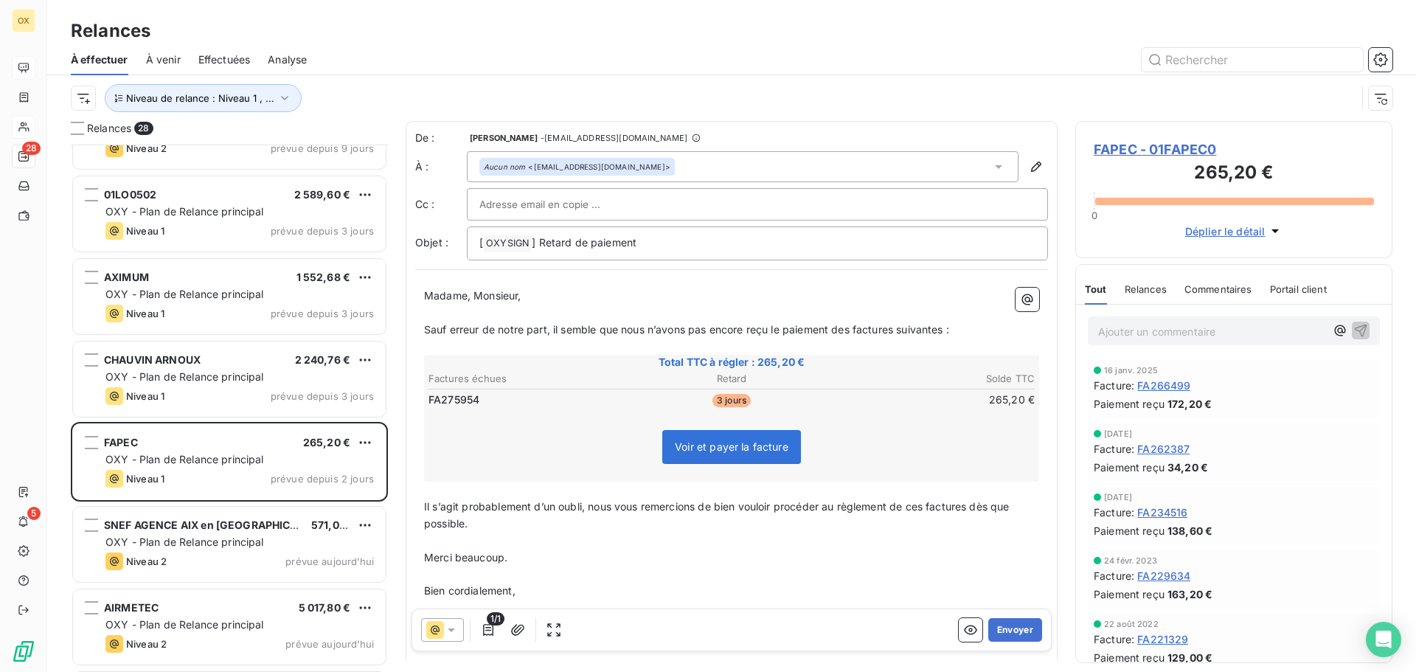
click at [1153, 148] on span "FAPEC - 01FAPEC0" at bounding box center [1234, 149] width 280 height 20
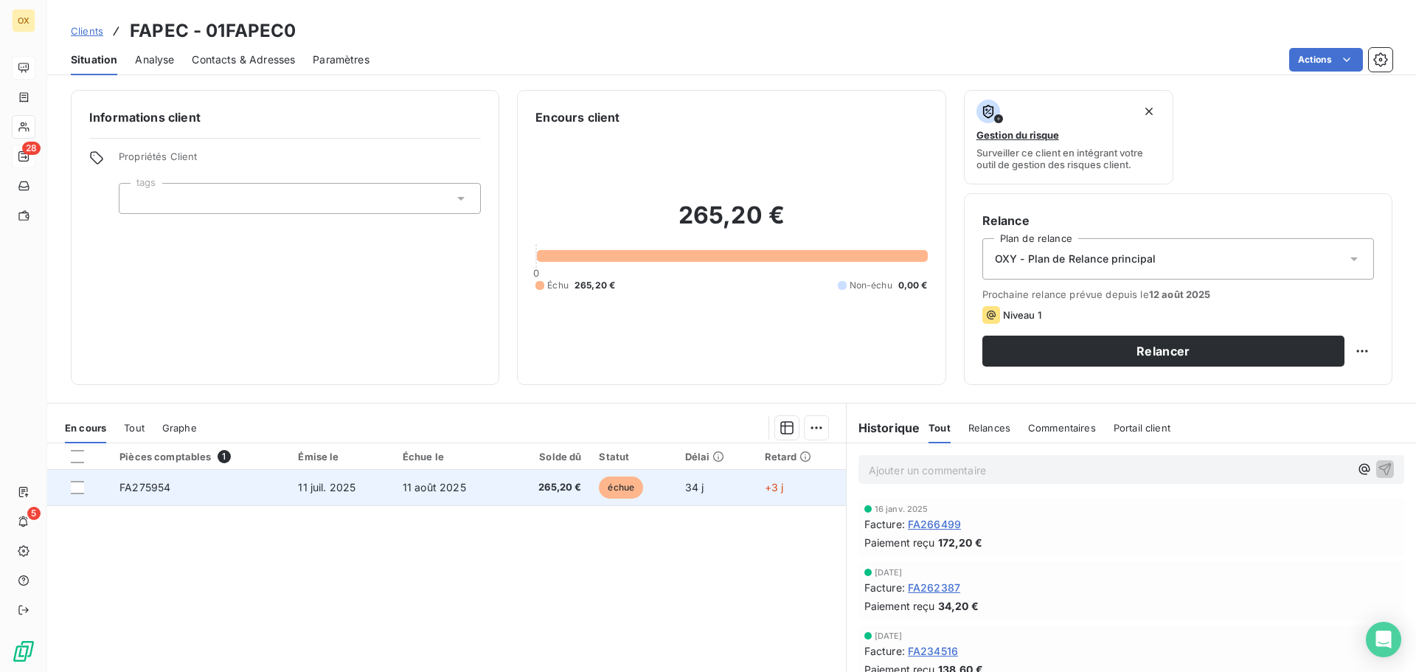
click at [298, 493] on td "11 juil. 2025" at bounding box center [341, 487] width 105 height 35
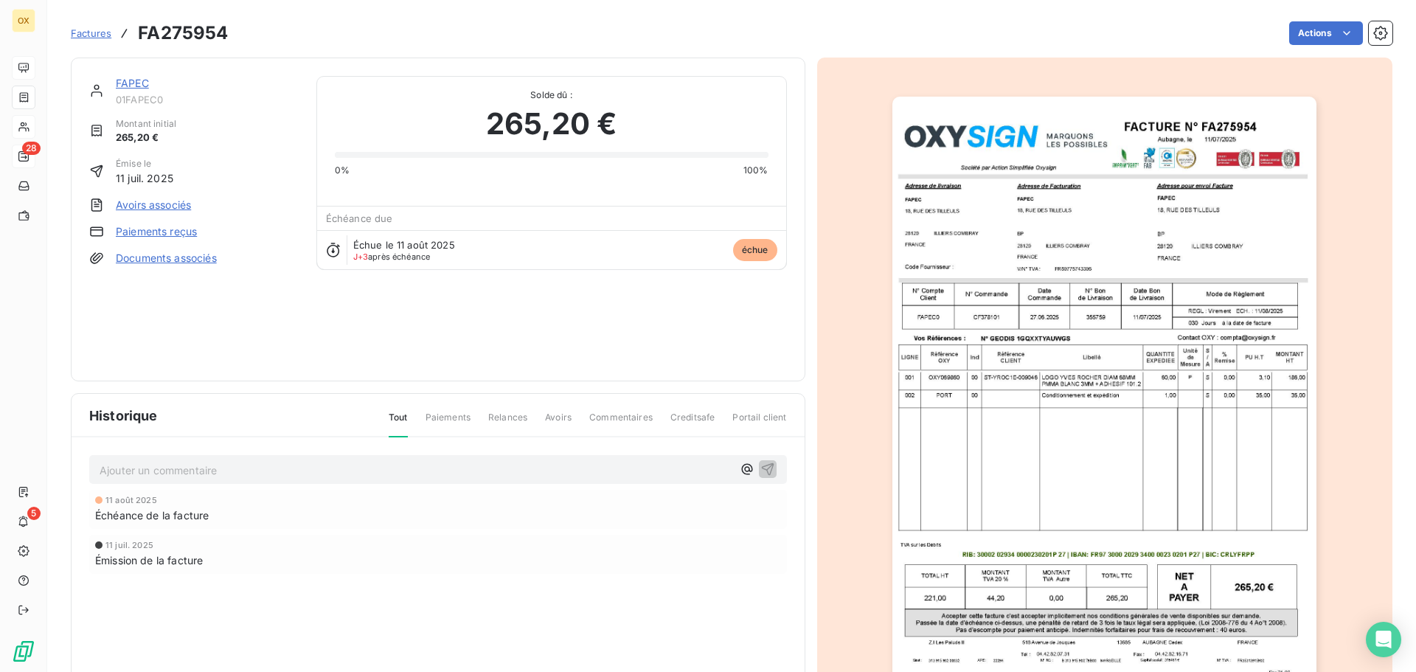
click at [141, 82] on link "FAPEC" at bounding box center [132, 83] width 33 height 13
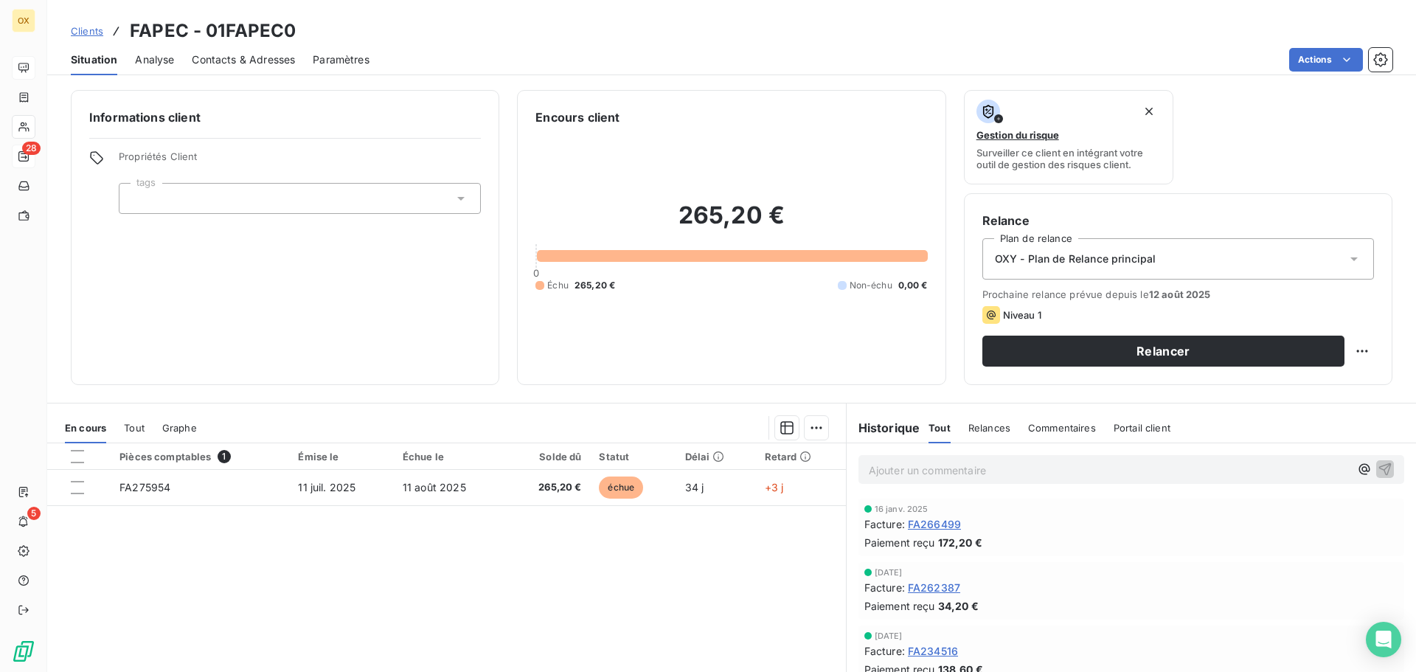
click at [274, 60] on span "Contacts & Adresses" at bounding box center [243, 59] width 103 height 15
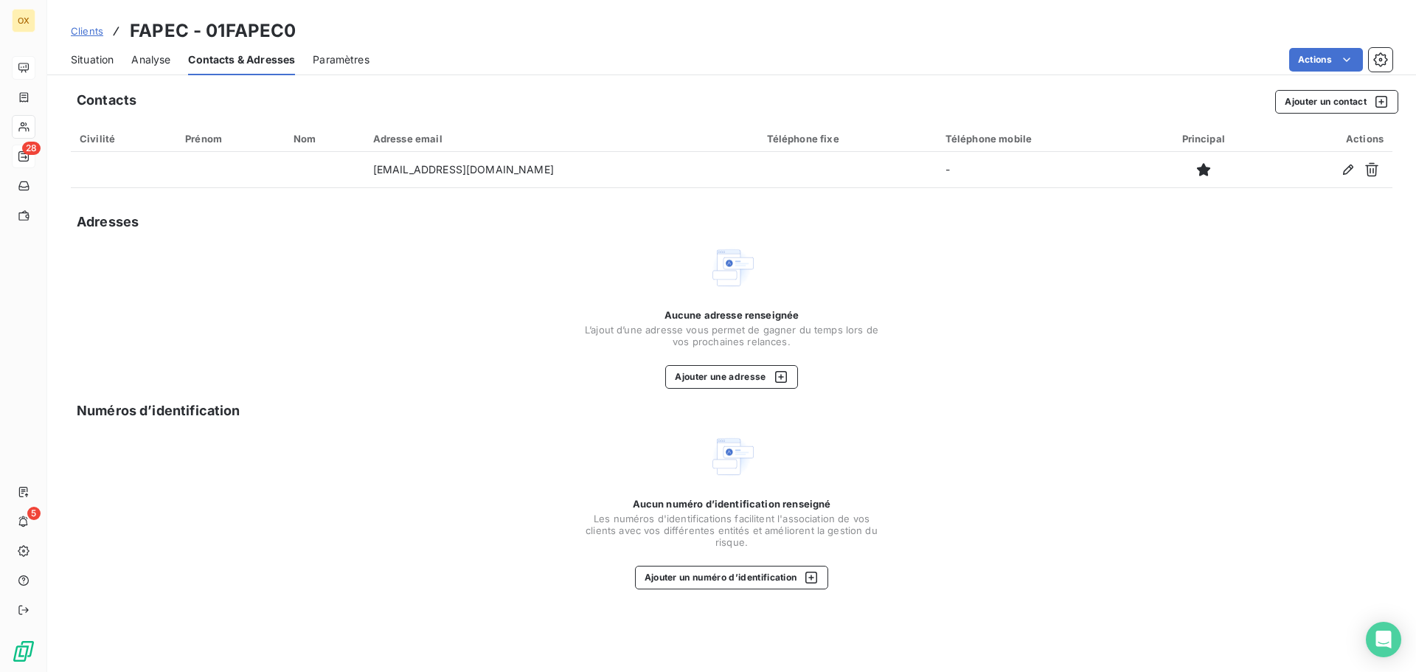
click at [98, 59] on span "Situation" at bounding box center [92, 59] width 43 height 15
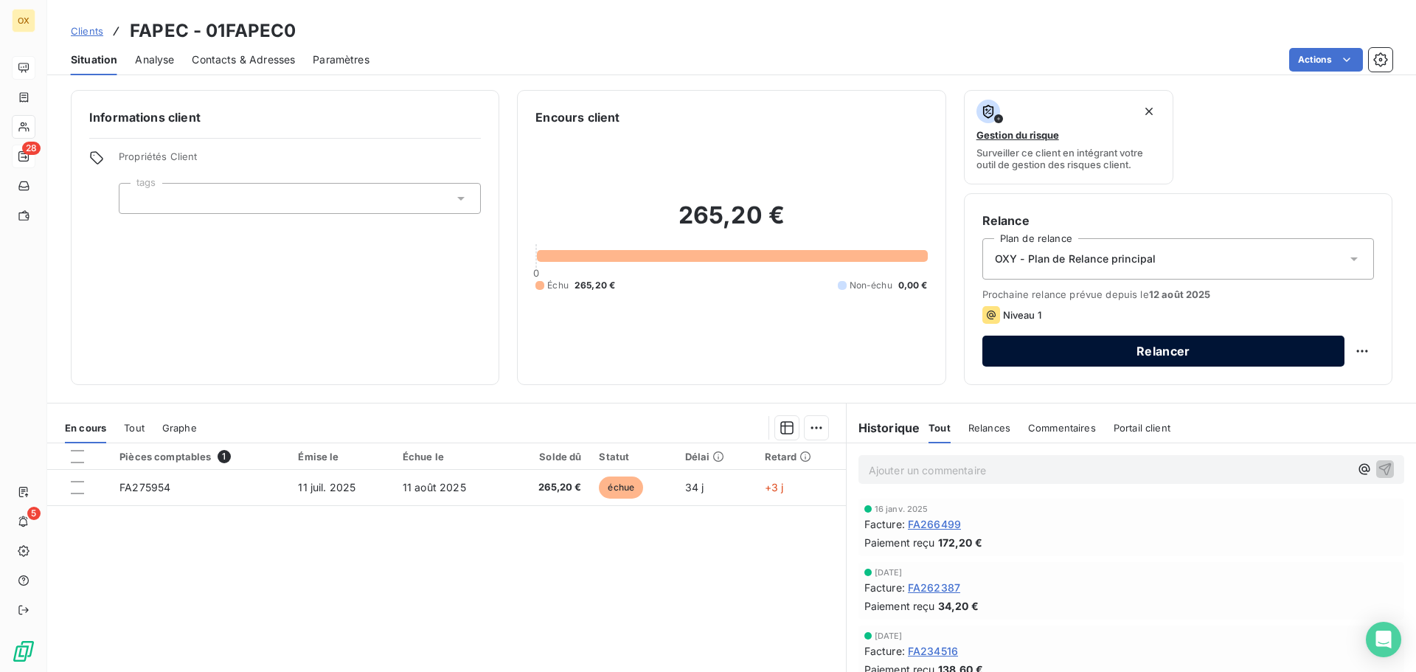
click at [1050, 350] on button "Relancer" at bounding box center [1164, 351] width 362 height 31
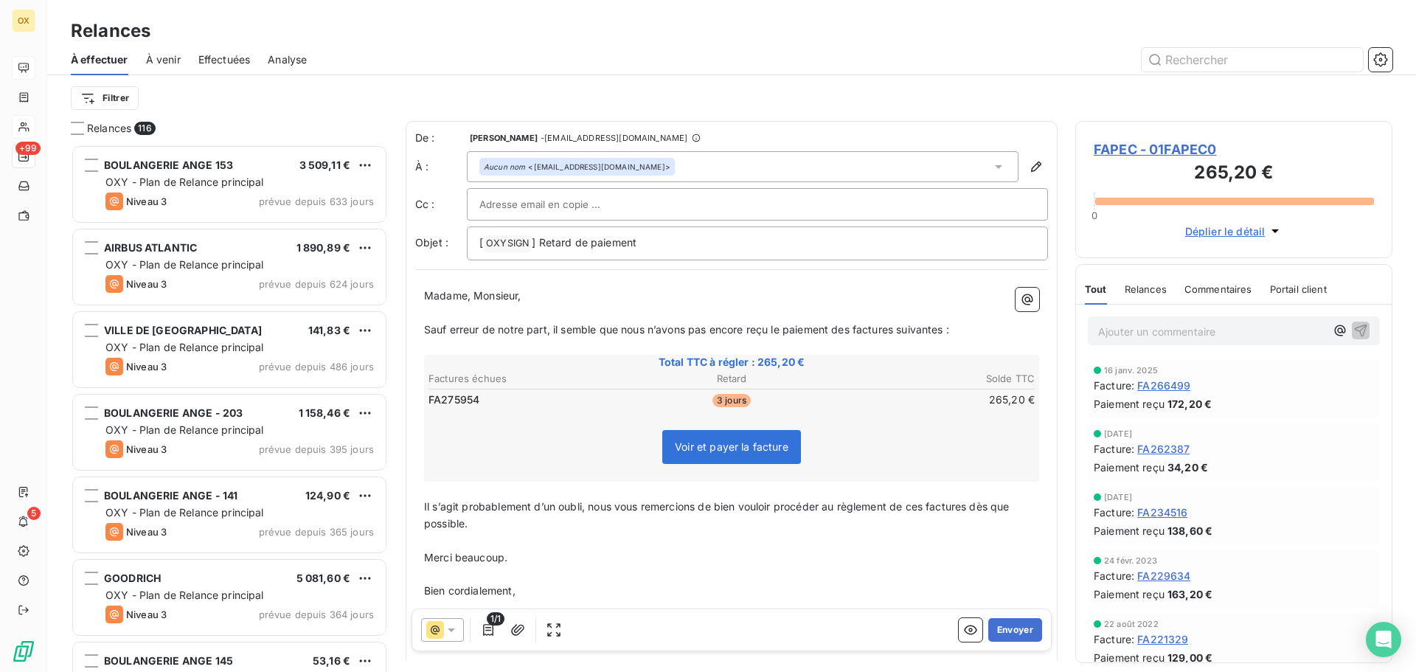
scroll to position [516, 306]
drag, startPoint x: 572, startPoint y: 239, endPoint x: 541, endPoint y: 237, distance: 31.1
click at [541, 237] on span "] Retard de paiement" at bounding box center [584, 242] width 105 height 13
drag, startPoint x: 854, startPoint y: 330, endPoint x: 898, endPoint y: 331, distance: 43.5
click at [854, 330] on span "Sauf erreur de notre part, il semble que nous n’avons pas encore reçu le paieme…" at bounding box center [686, 329] width 525 height 13
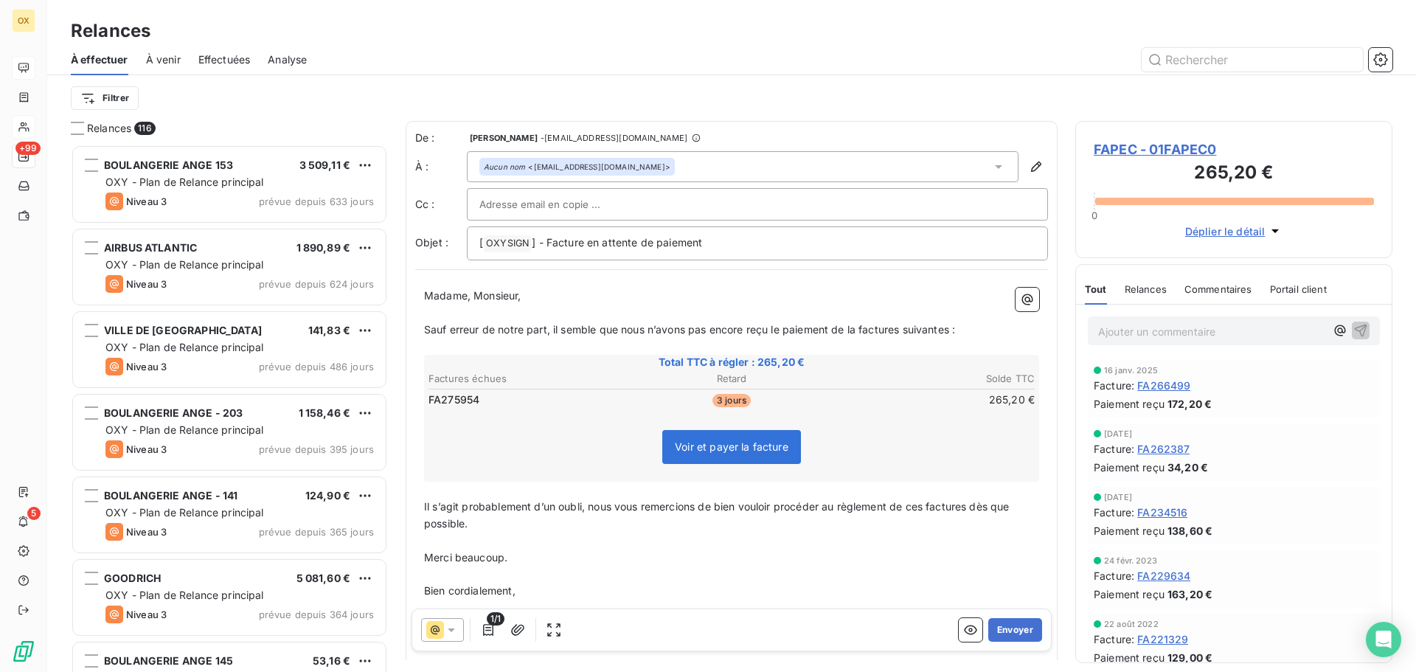
click at [904, 324] on span "Sauf erreur de notre part, il semble que nous n’avons pas encore reçu le paieme…" at bounding box center [689, 329] width 531 height 13
click at [947, 328] on span "Sauf erreur de notre part, il semble que nous n’avons pas encore reçu le paieme…" at bounding box center [687, 329] width 526 height 13
drag, startPoint x: 926, startPoint y: 508, endPoint x: 947, endPoint y: 510, distance: 20.8
click at [926, 507] on span "Il s’agit probablement d’un oubli, nous vous remercions de bien vouloir procéde…" at bounding box center [718, 515] width 589 height 30
click at [977, 507] on span "Il s’agit probablement d’un oubli, nous vous remercions de bien vouloir procéde…" at bounding box center [722, 515] width 597 height 30
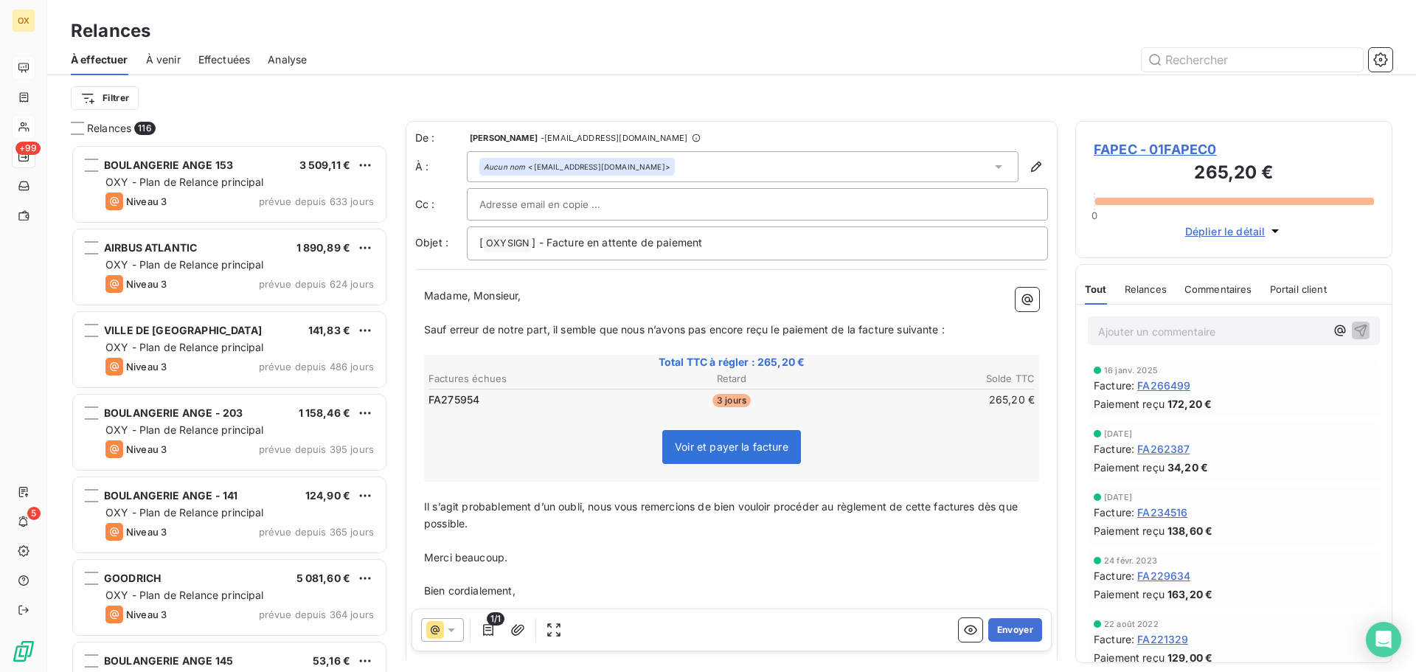
click at [978, 505] on span "Il s’agit probablement d’un oubli, nous vous remercions de bien vouloir procéde…" at bounding box center [722, 515] width 597 height 30
click at [912, 560] on p "Merci beaucoup." at bounding box center [731, 558] width 615 height 17
click at [967, 300] on p "Madame, Monsieur," at bounding box center [731, 296] width 615 height 17
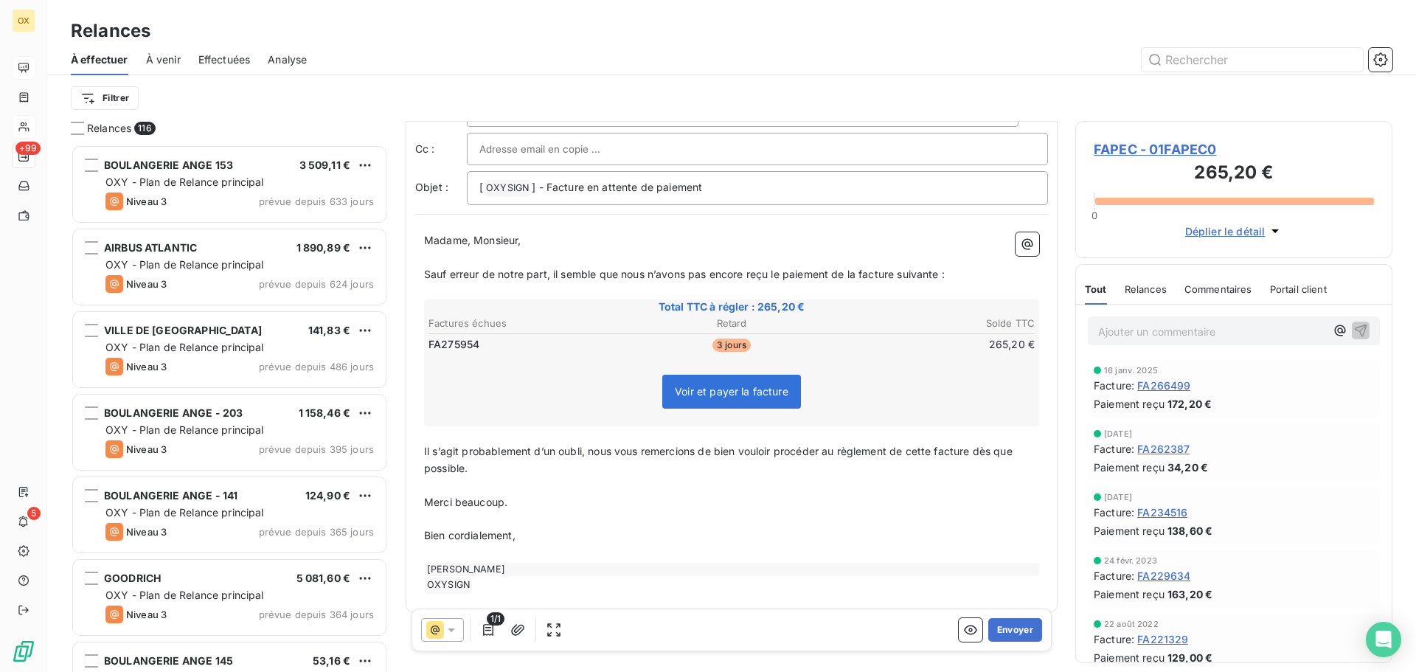
scroll to position [69, 0]
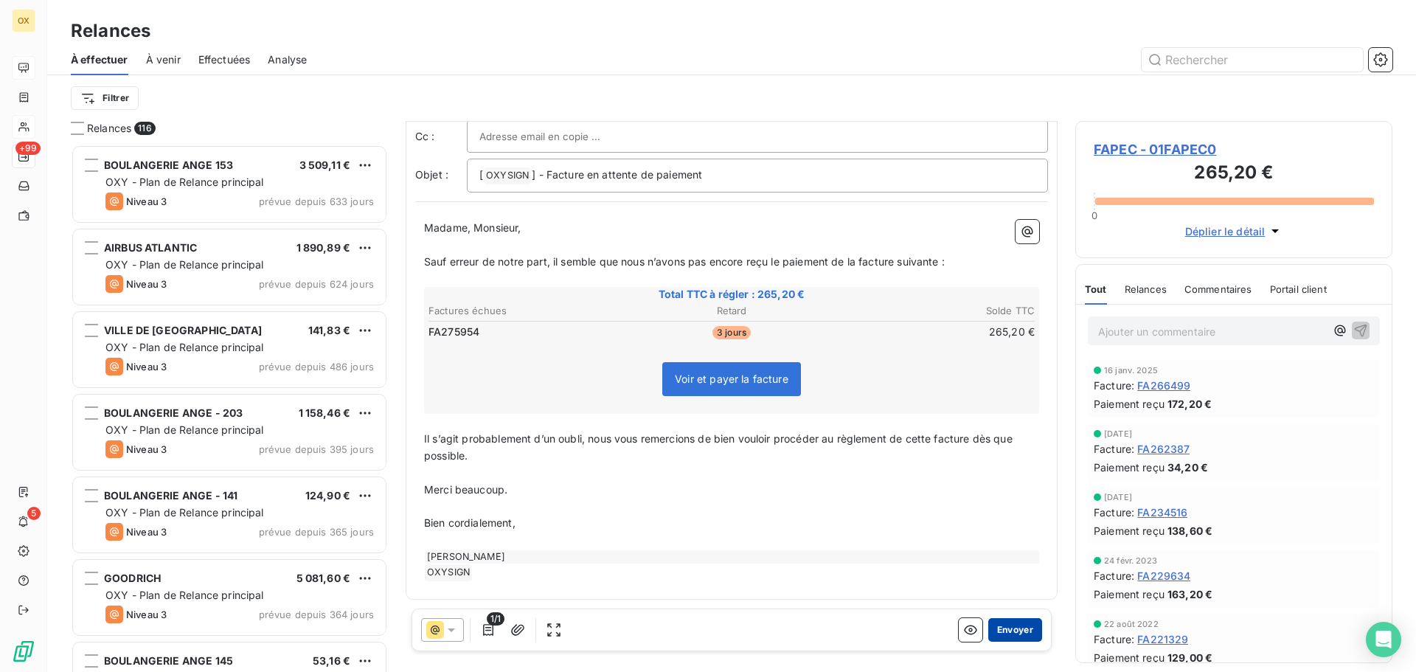
click at [1011, 623] on button "Envoyer" at bounding box center [1015, 630] width 54 height 24
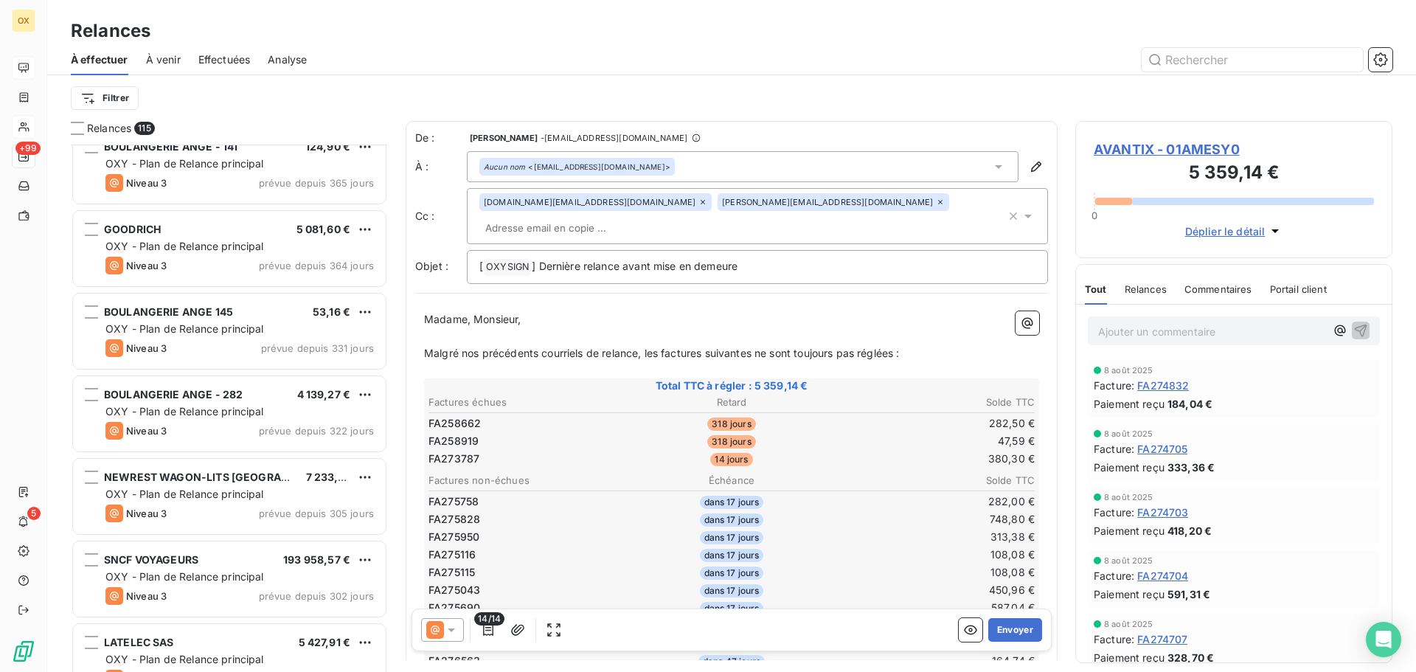
scroll to position [517, 0]
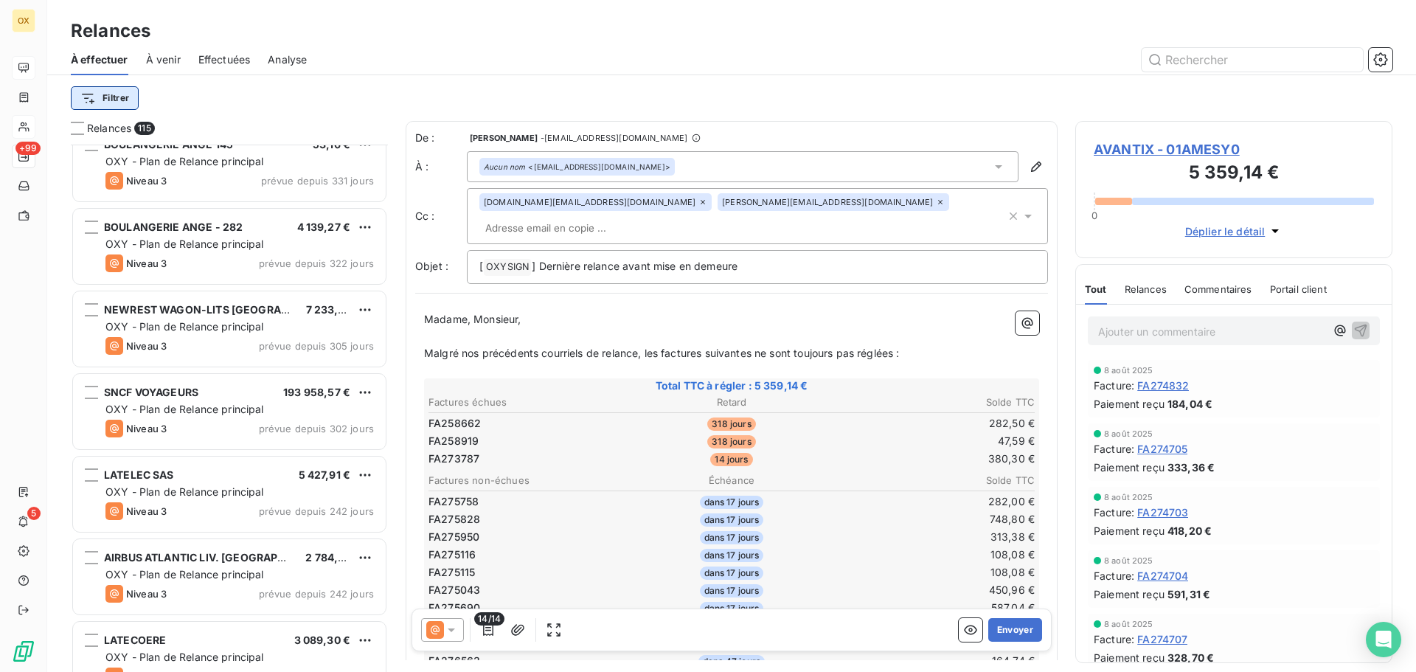
click at [111, 102] on html "OX +99 5 Relances À effectuer À venir Effectuées Analyse Filtrer Relances 115 G…" at bounding box center [708, 336] width 1416 height 672
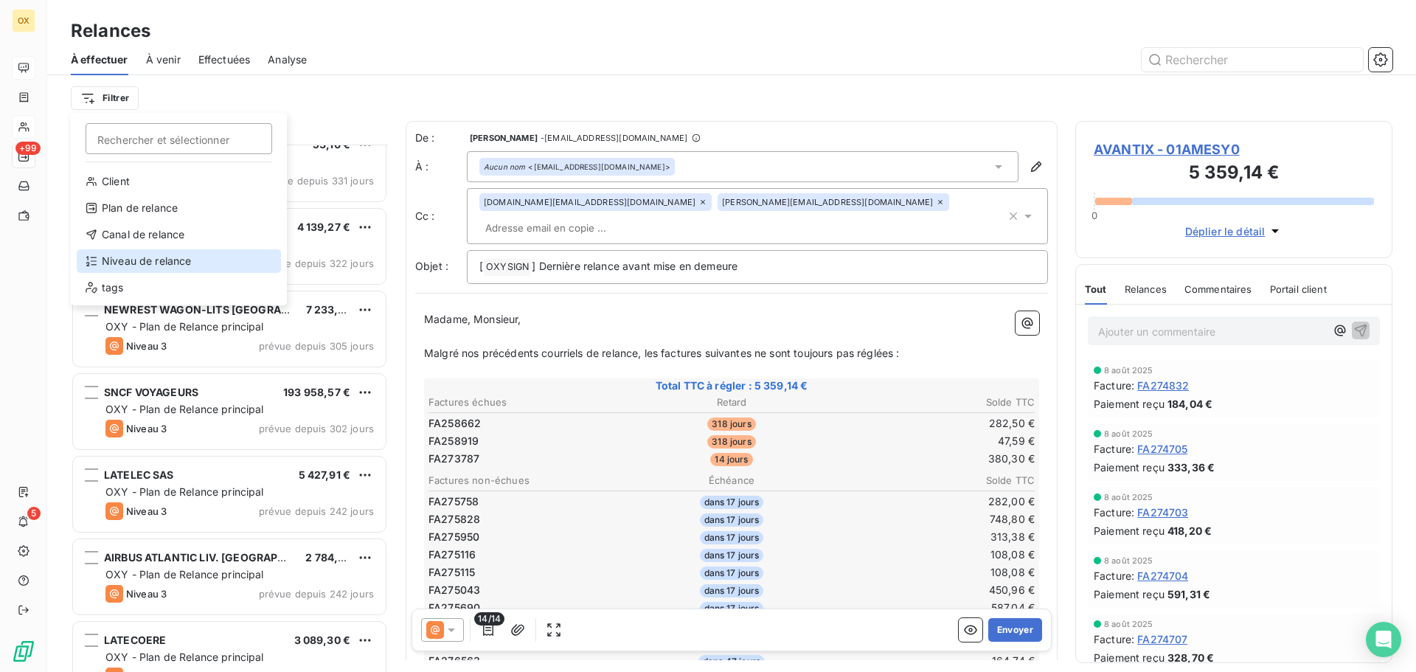
click at [150, 258] on div "Niveau de relance" at bounding box center [179, 261] width 204 height 24
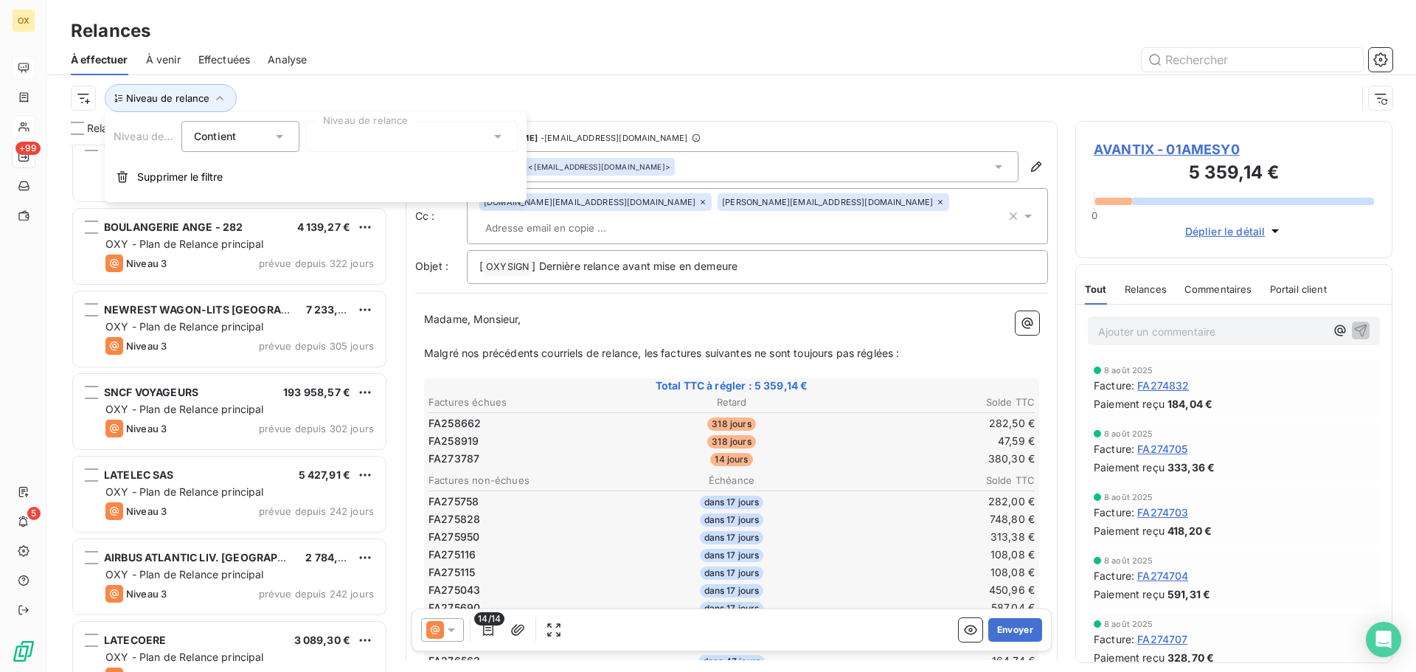
click at [349, 139] on div at bounding box center [411, 136] width 212 height 31
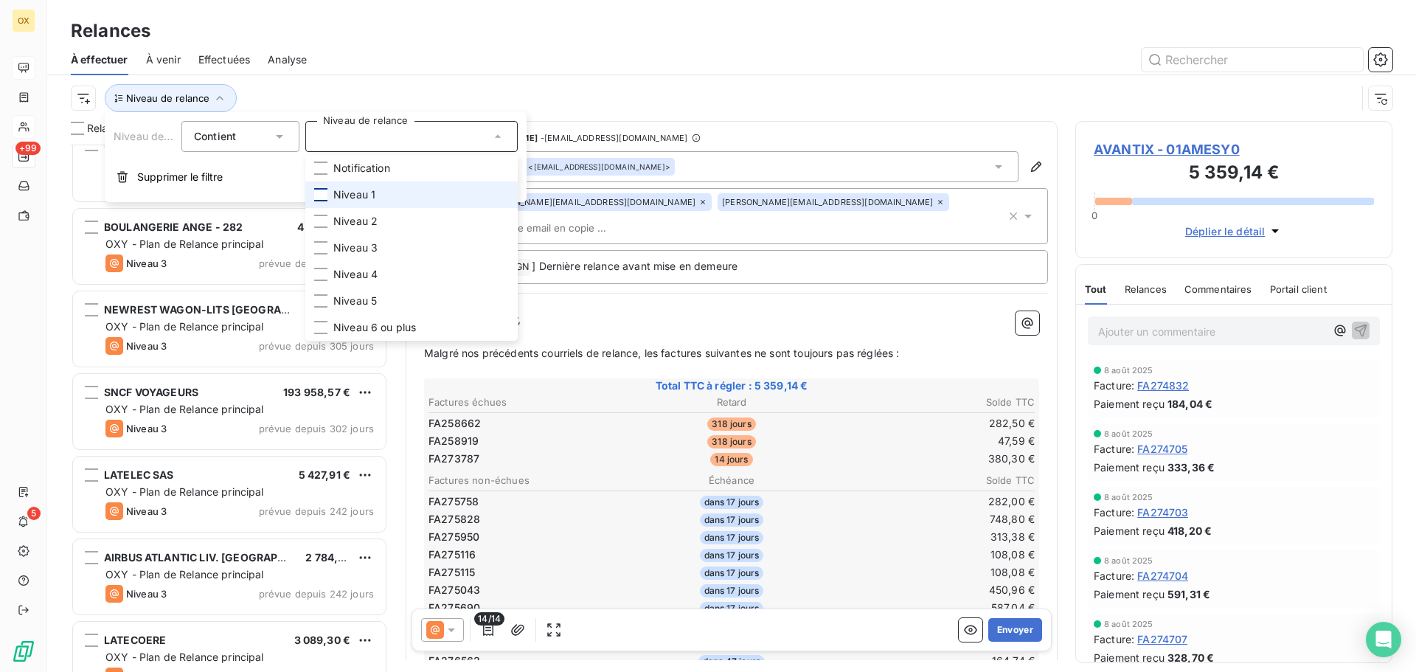
click at [322, 194] on div at bounding box center [320, 194] width 13 height 13
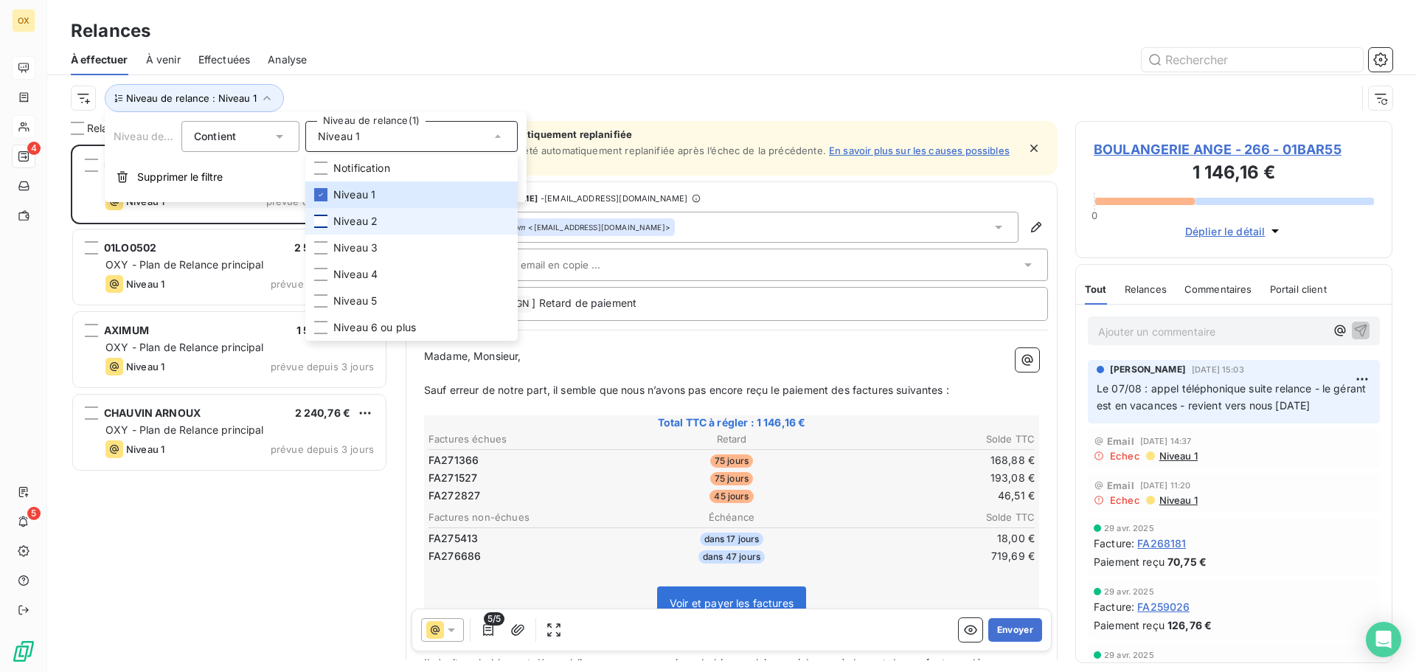
click at [322, 223] on div at bounding box center [320, 221] width 13 height 13
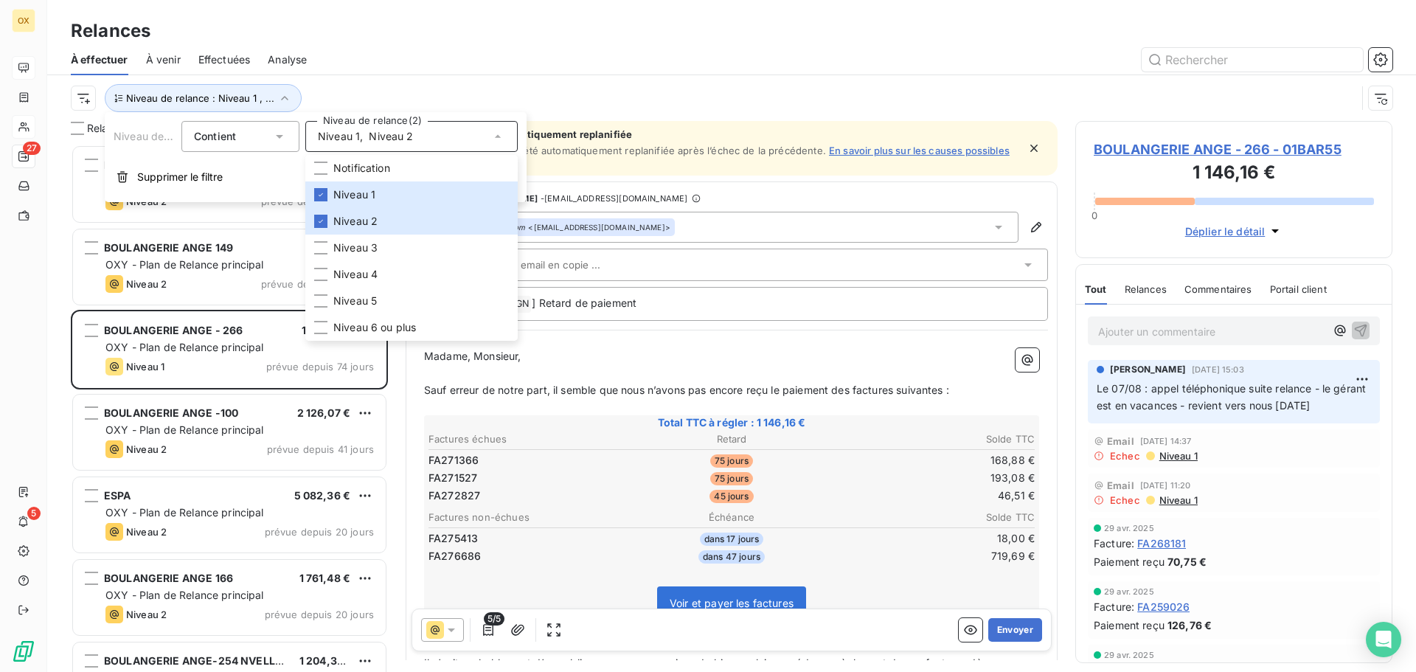
click at [393, 62] on div at bounding box center [859, 60] width 1068 height 24
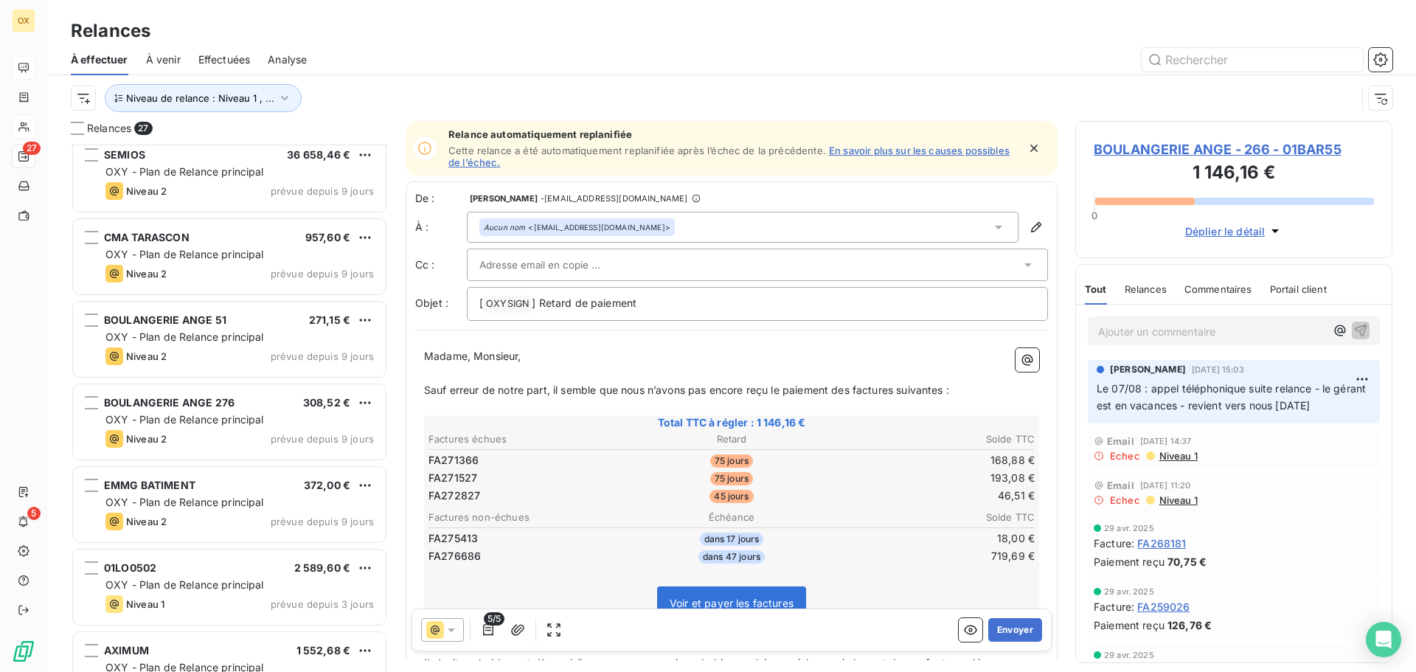
scroll to position [1255, 0]
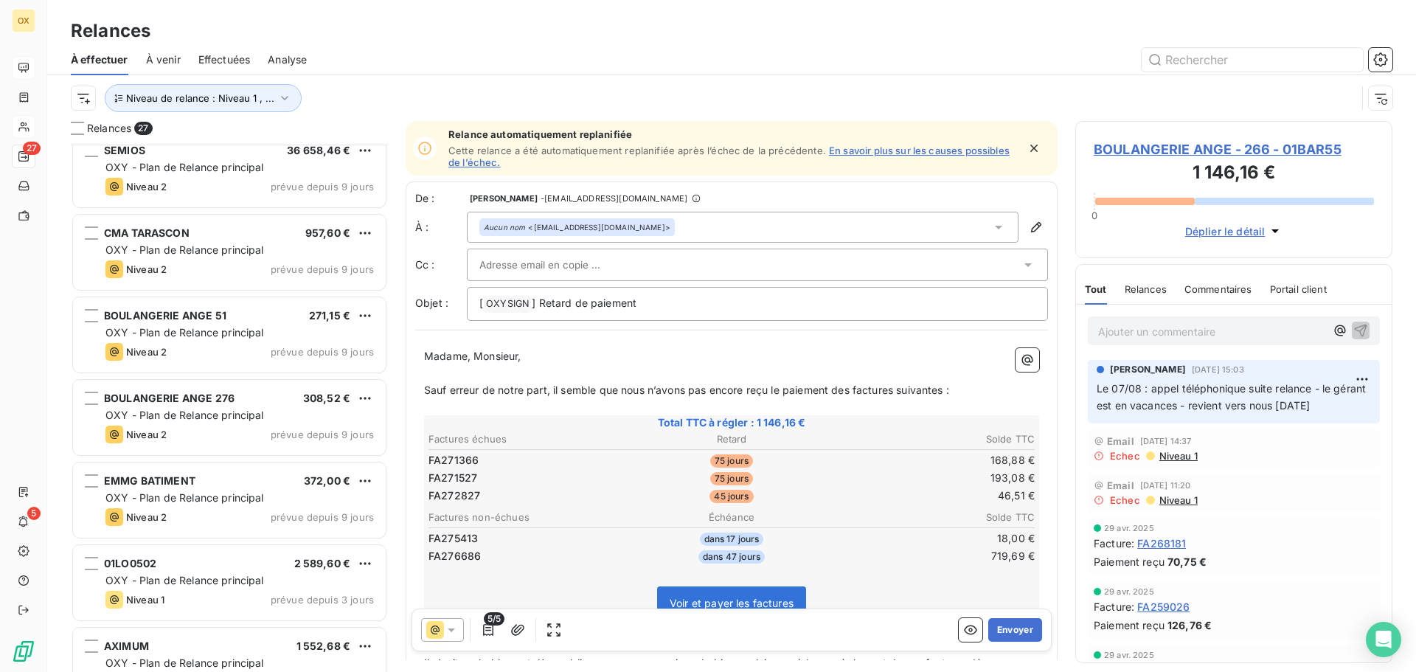
click at [1121, 149] on span "BOULANGERIE ANGE - 266 - 01BAR55" at bounding box center [1234, 149] width 280 height 20
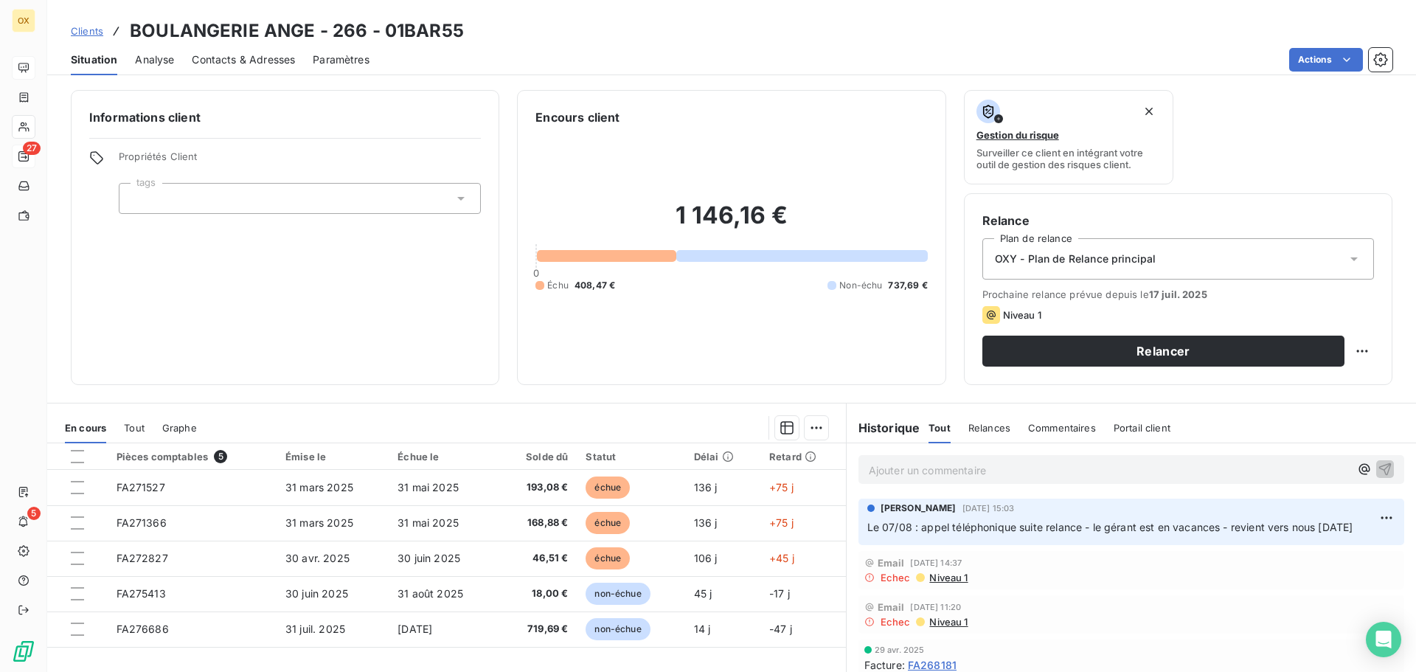
click at [215, 64] on span "Contacts & Adresses" at bounding box center [243, 59] width 103 height 15
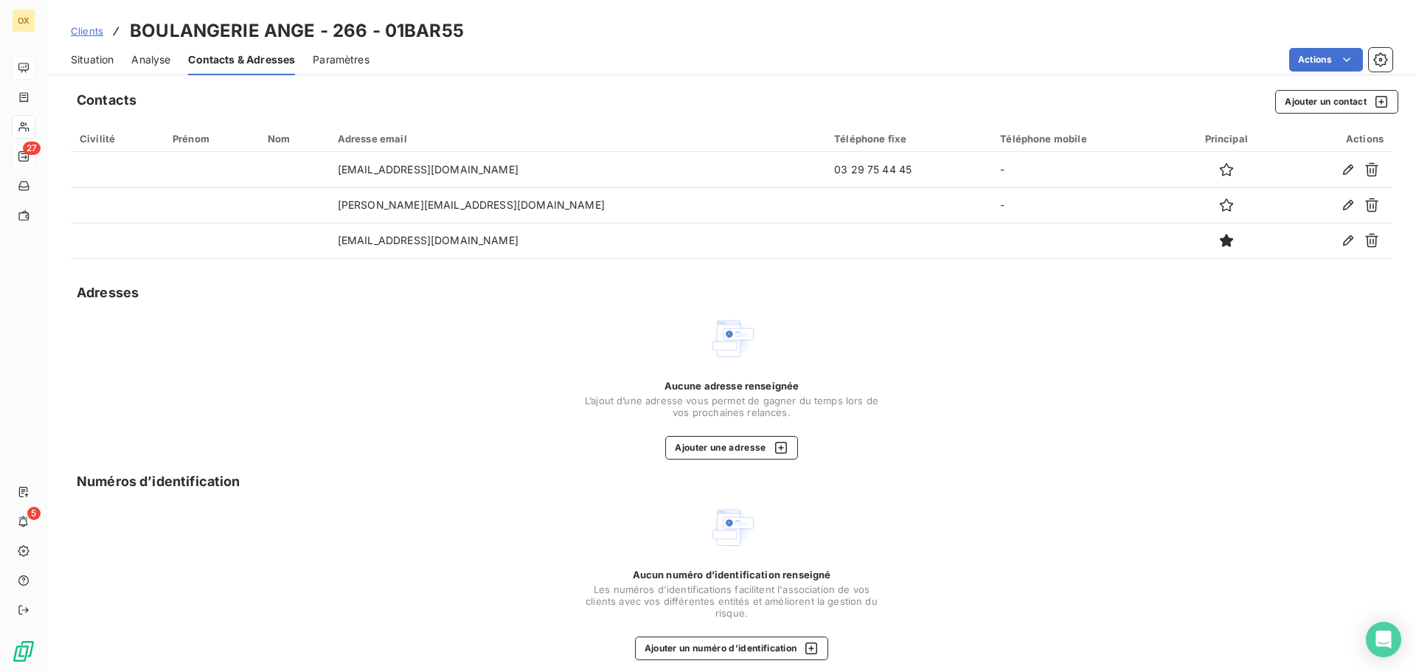
click at [105, 55] on span "Situation" at bounding box center [92, 59] width 43 height 15
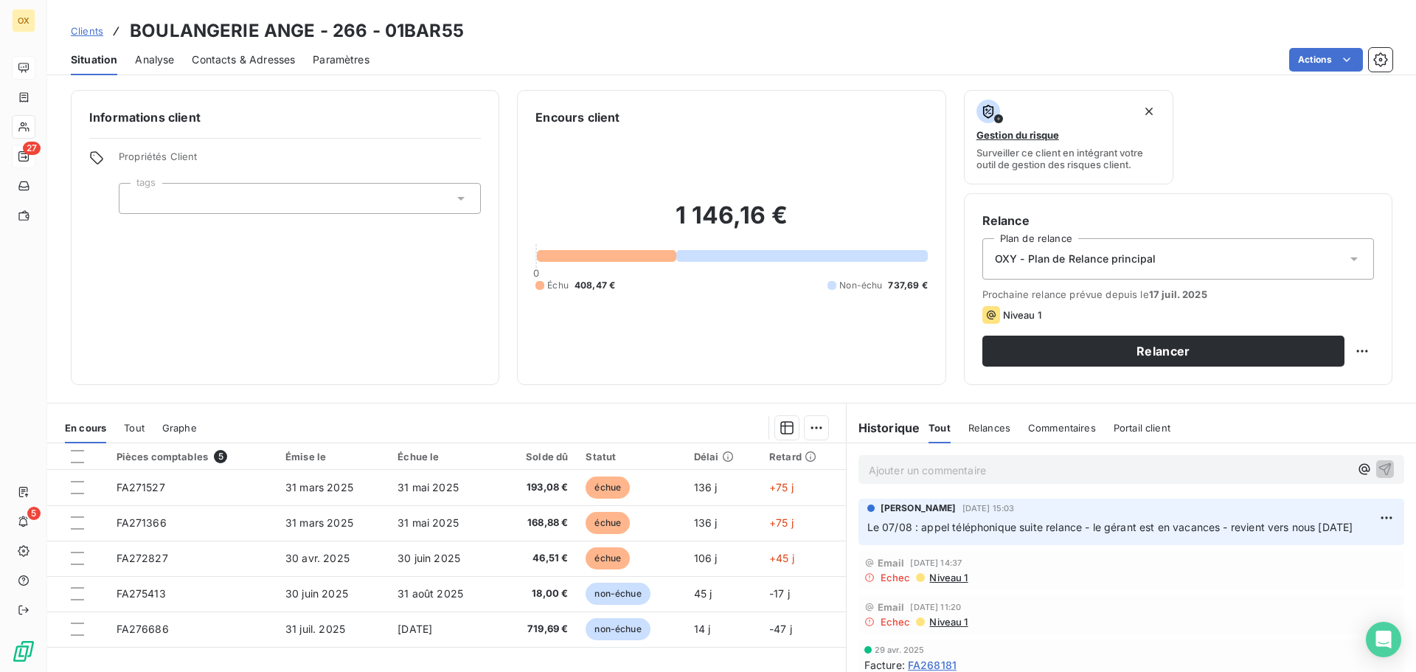
click at [989, 470] on p "Ajouter un commentaire ﻿" at bounding box center [1109, 470] width 481 height 18
click at [1378, 465] on icon "button" at bounding box center [1385, 468] width 15 height 15
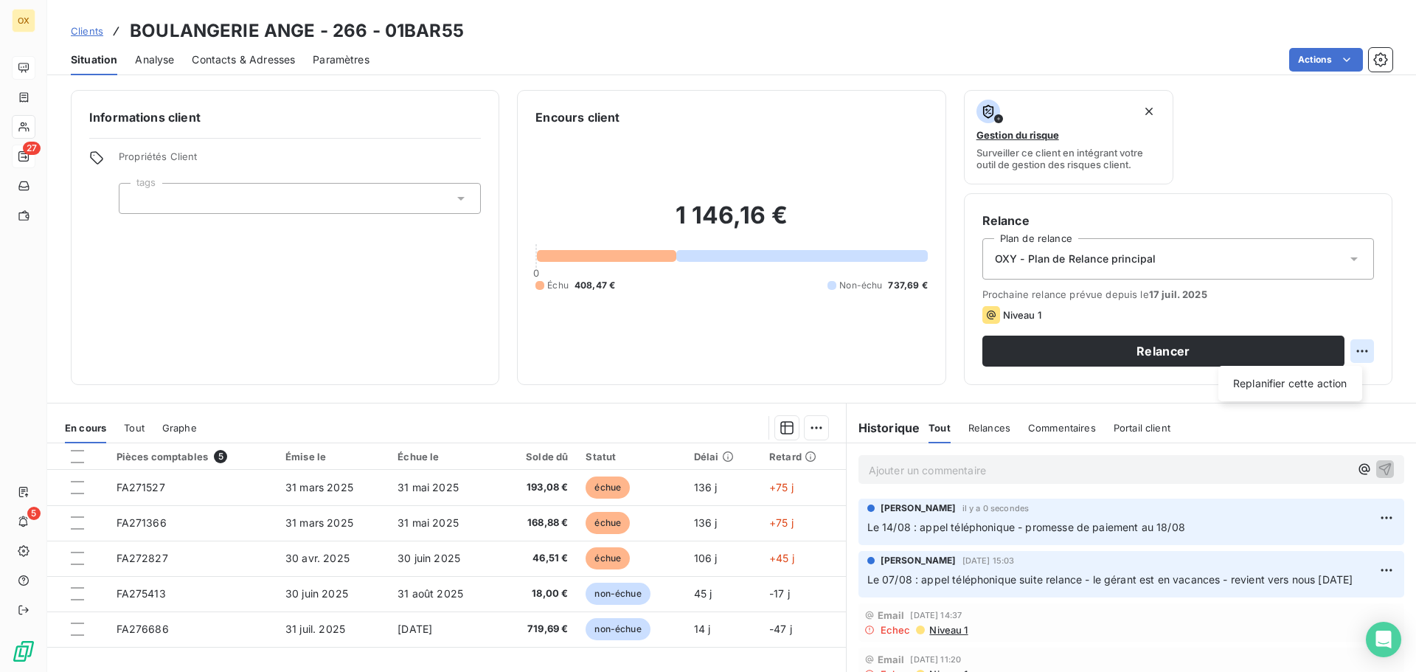
click at [1358, 347] on html "OX 27 5 Clients BOULANGERIE ANGE - 266 - 01BAR55 Situation Analyse Contacts & A…" at bounding box center [708, 336] width 1416 height 672
click at [1303, 376] on div "Replanifier cette action" at bounding box center [1290, 384] width 132 height 24
select select "7"
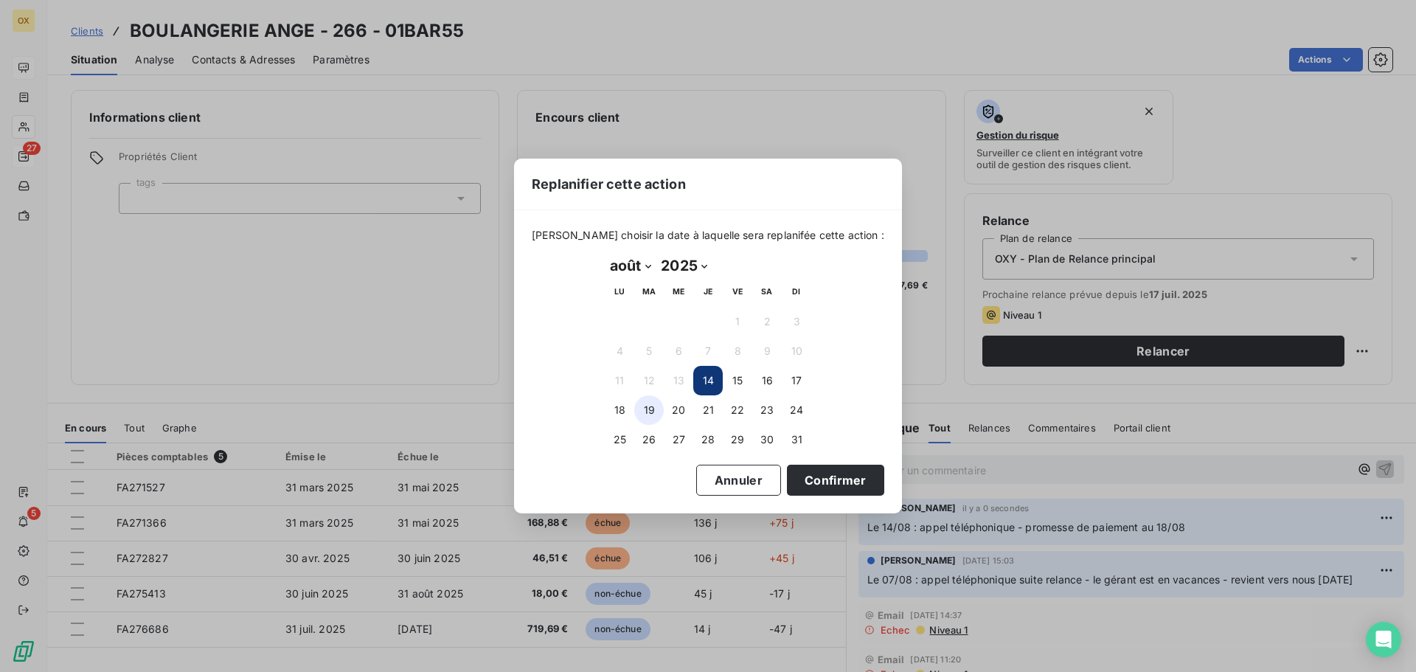
click at [653, 409] on button "19" at bounding box center [649, 410] width 30 height 30
click at [804, 478] on button "Confirmer" at bounding box center [835, 480] width 97 height 31
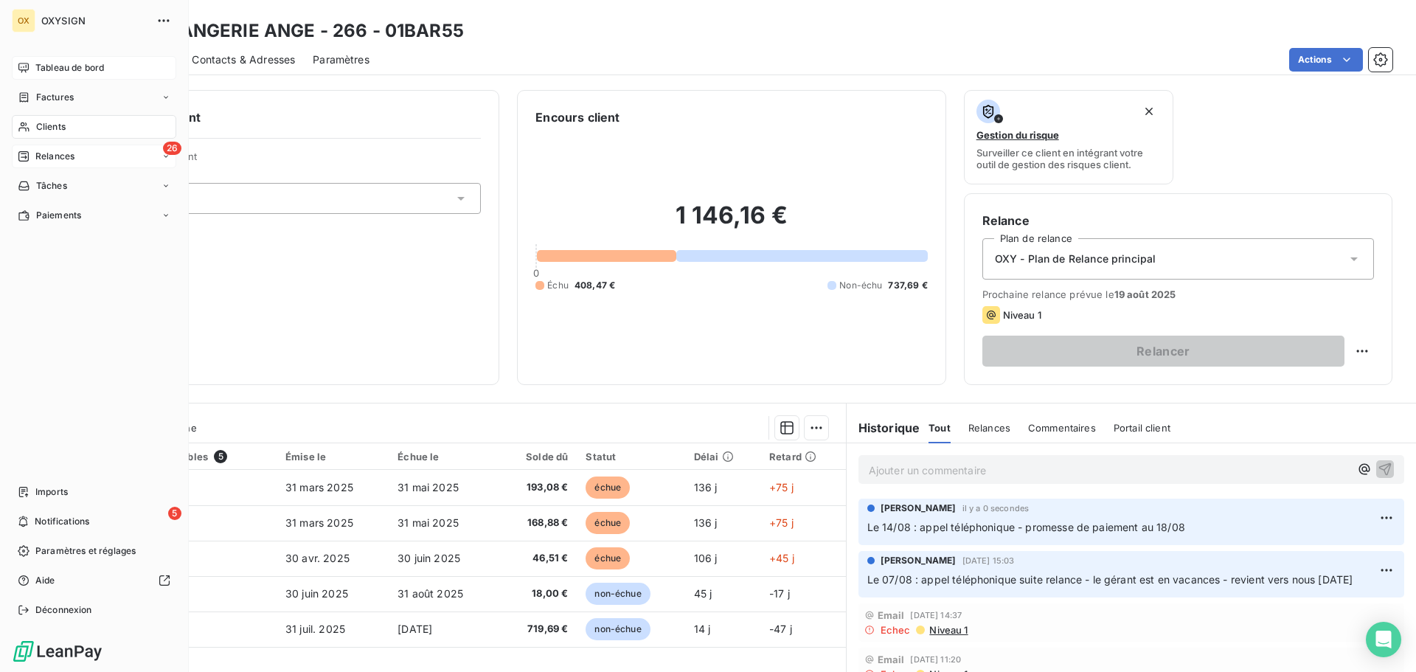
click at [52, 124] on span "Clients" at bounding box center [51, 126] width 30 height 13
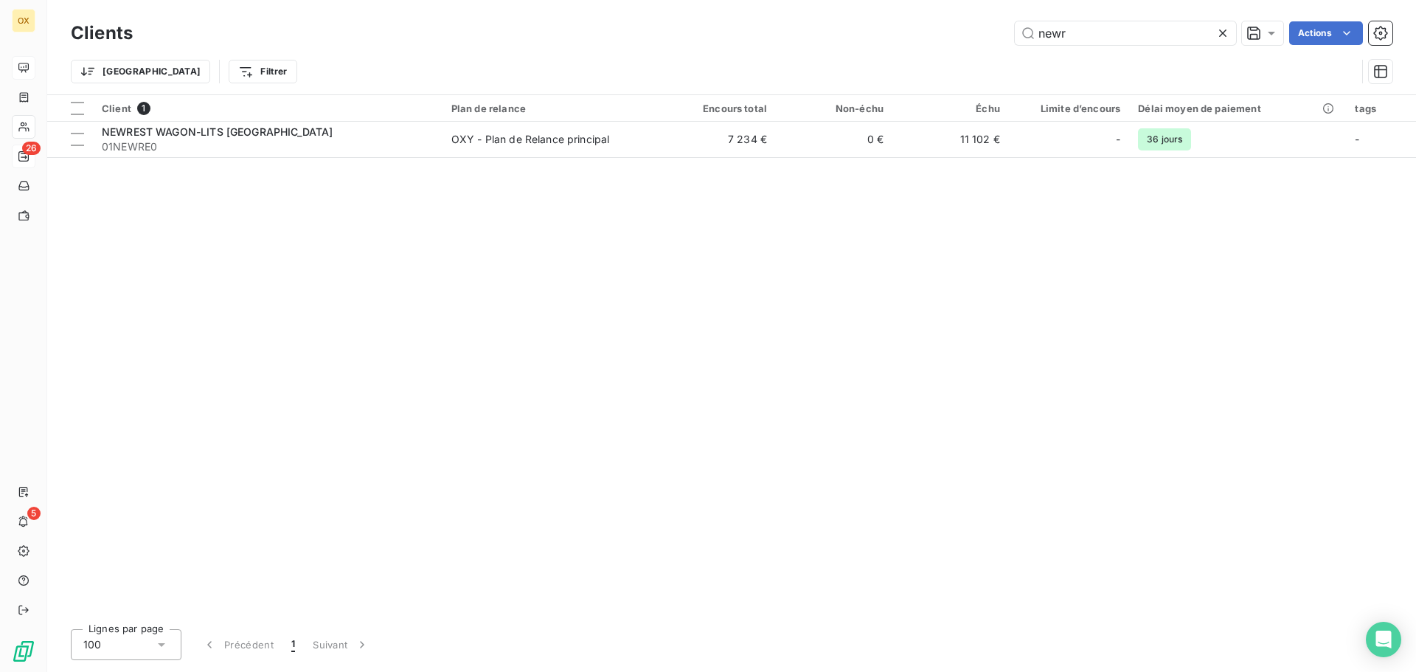
drag, startPoint x: 1109, startPoint y: 41, endPoint x: 988, endPoint y: 24, distance: 122.1
click at [999, 32] on div "newr Actions" at bounding box center [771, 33] width 1242 height 24
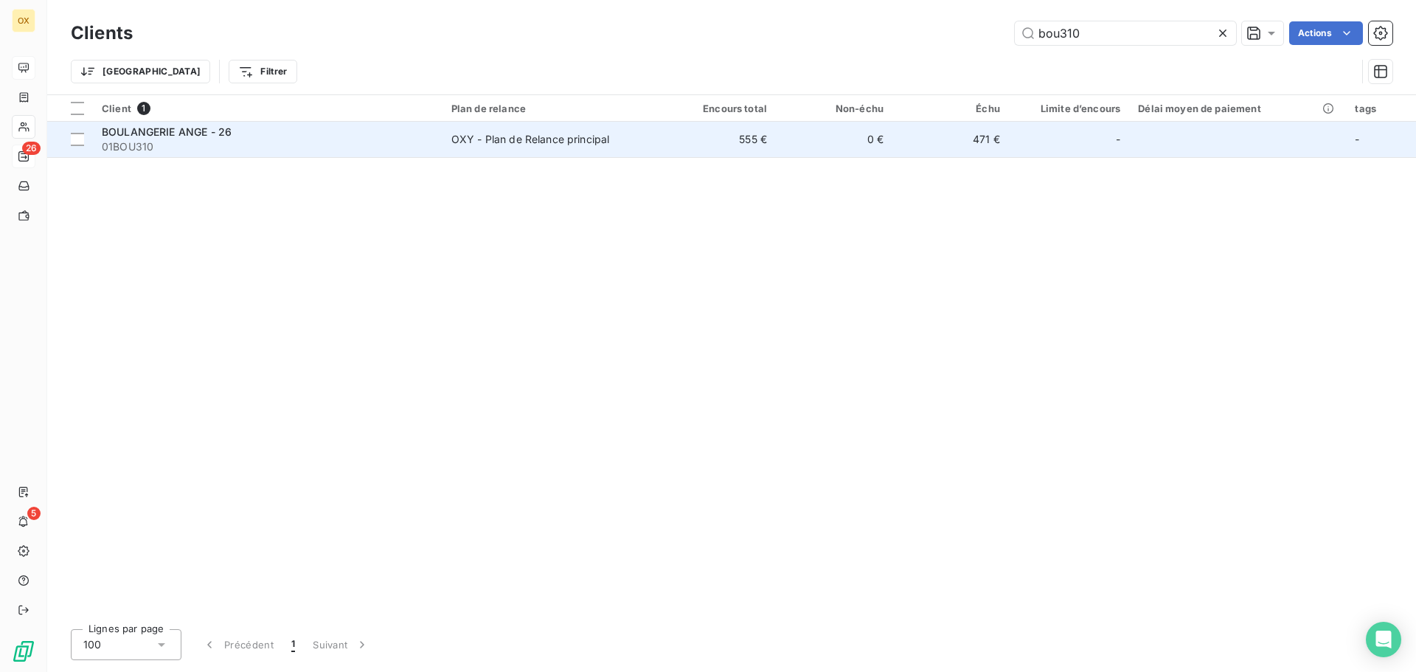
type input "bou310"
click at [201, 131] on span "BOULANGERIE ANGE - 26" at bounding box center [167, 131] width 130 height 13
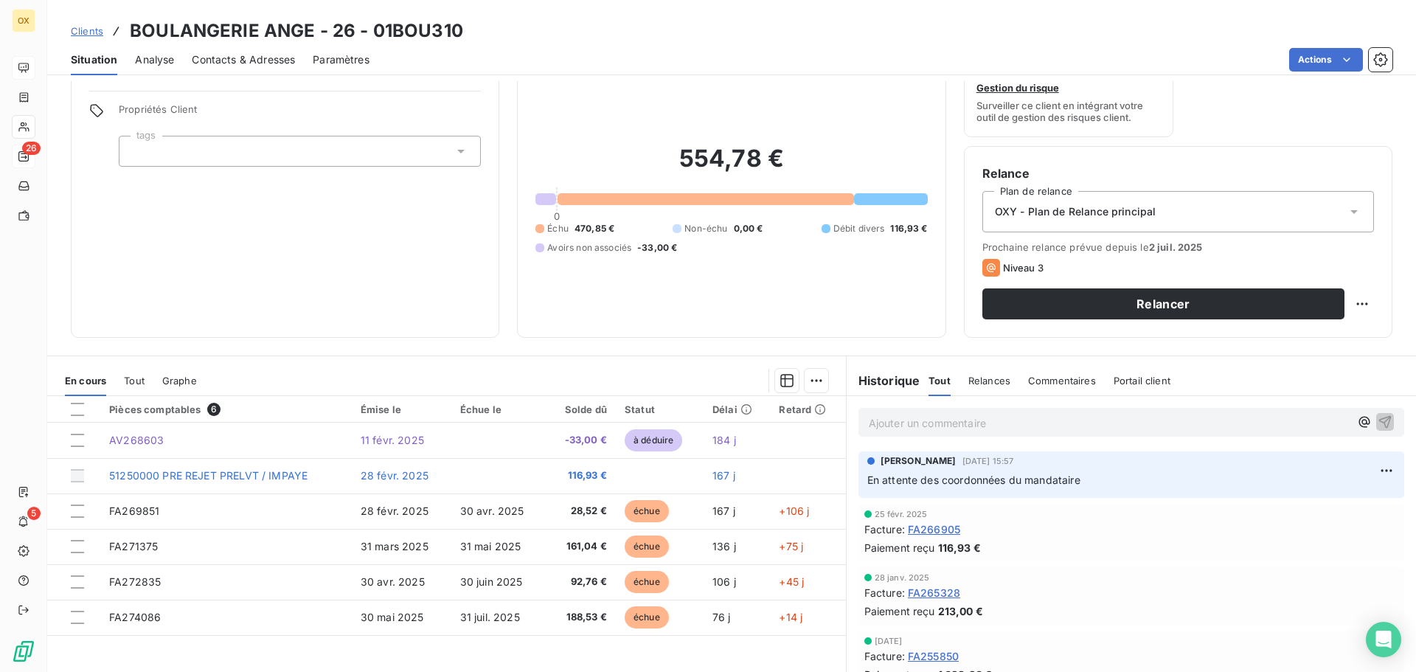
scroll to position [74, 0]
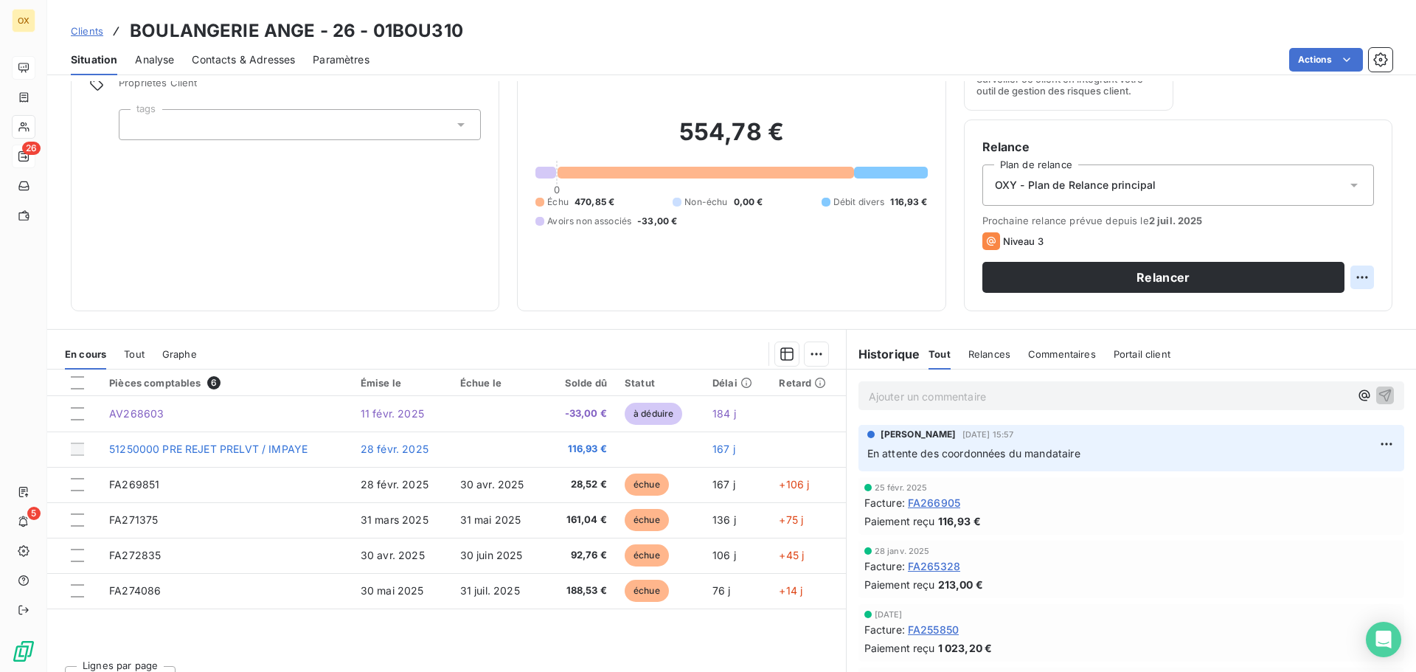
click at [1346, 281] on html "OX 26 5 Clients BOULANGERIE ANGE - 26 - 01BOU310 Situation Analyse Contacts & A…" at bounding box center [708, 336] width 1416 height 672
click at [1281, 312] on div "Replanifier cette action" at bounding box center [1290, 310] width 132 height 24
select select "7"
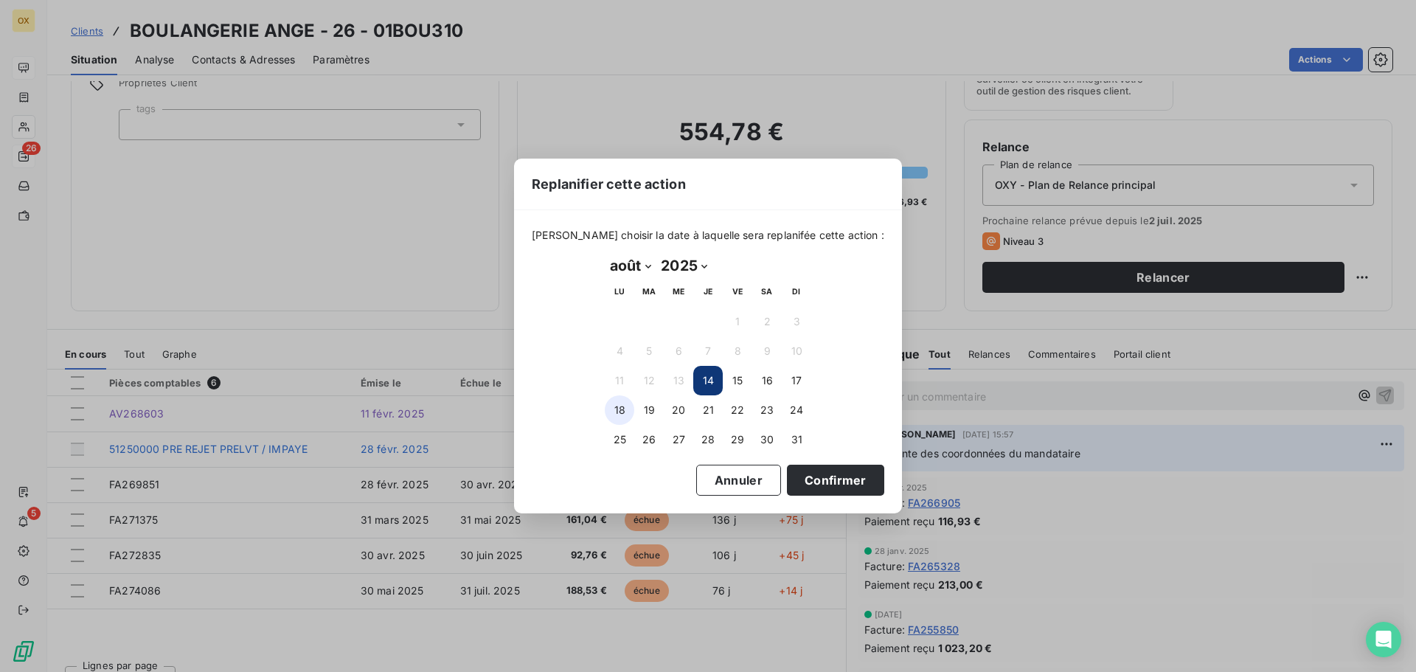
click at [614, 409] on button "18" at bounding box center [620, 410] width 30 height 30
click at [803, 482] on button "Confirmer" at bounding box center [835, 480] width 97 height 31
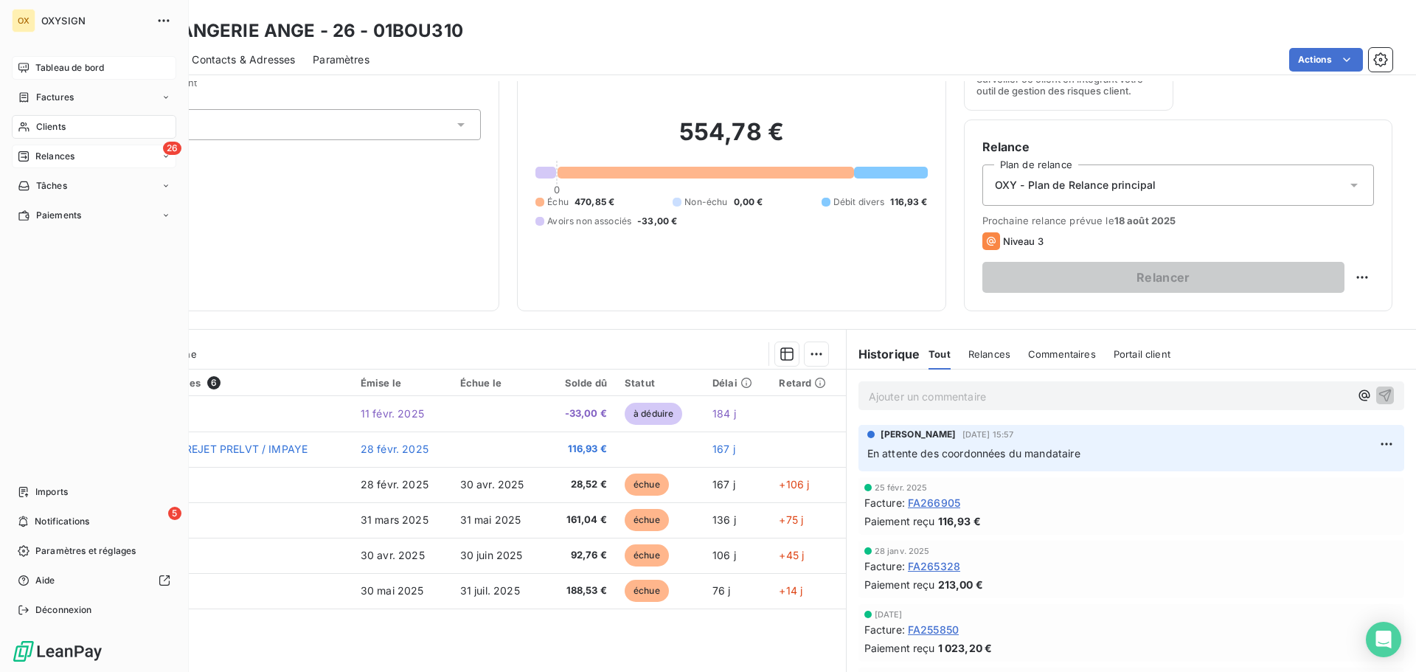
click at [38, 156] on span "Relances" at bounding box center [54, 156] width 39 height 13
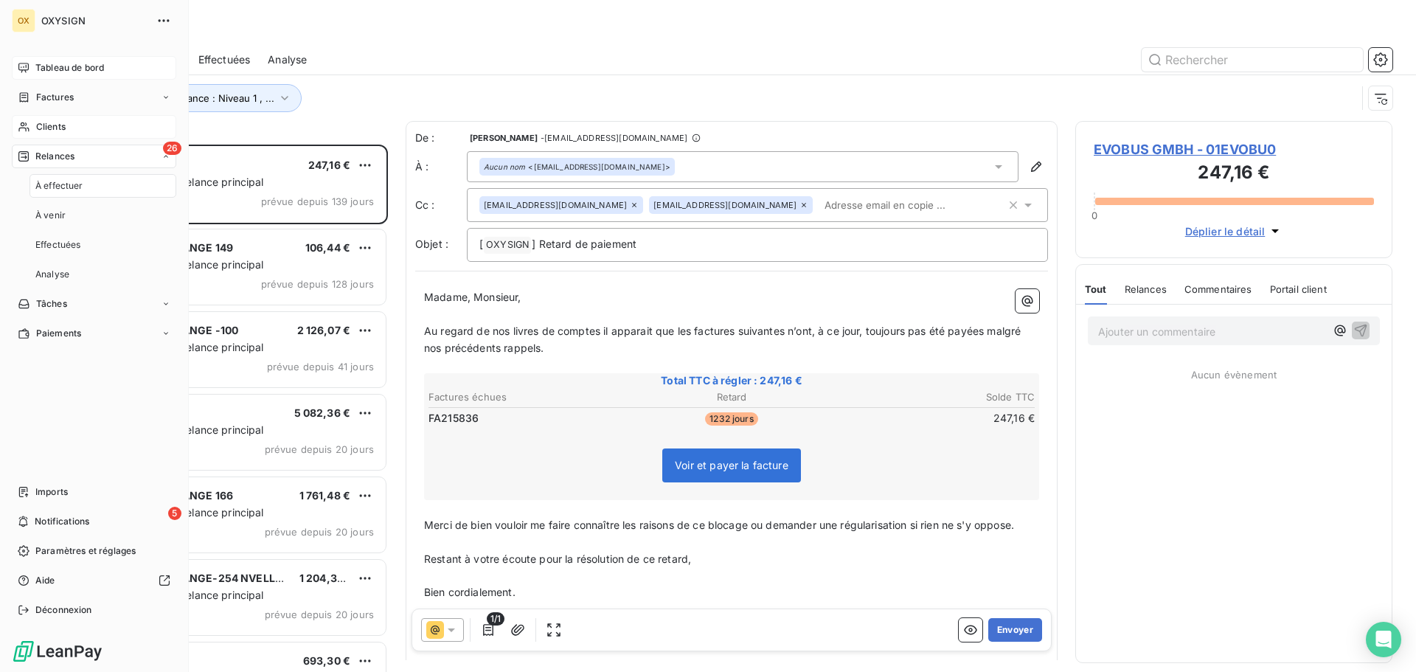
scroll to position [516, 306]
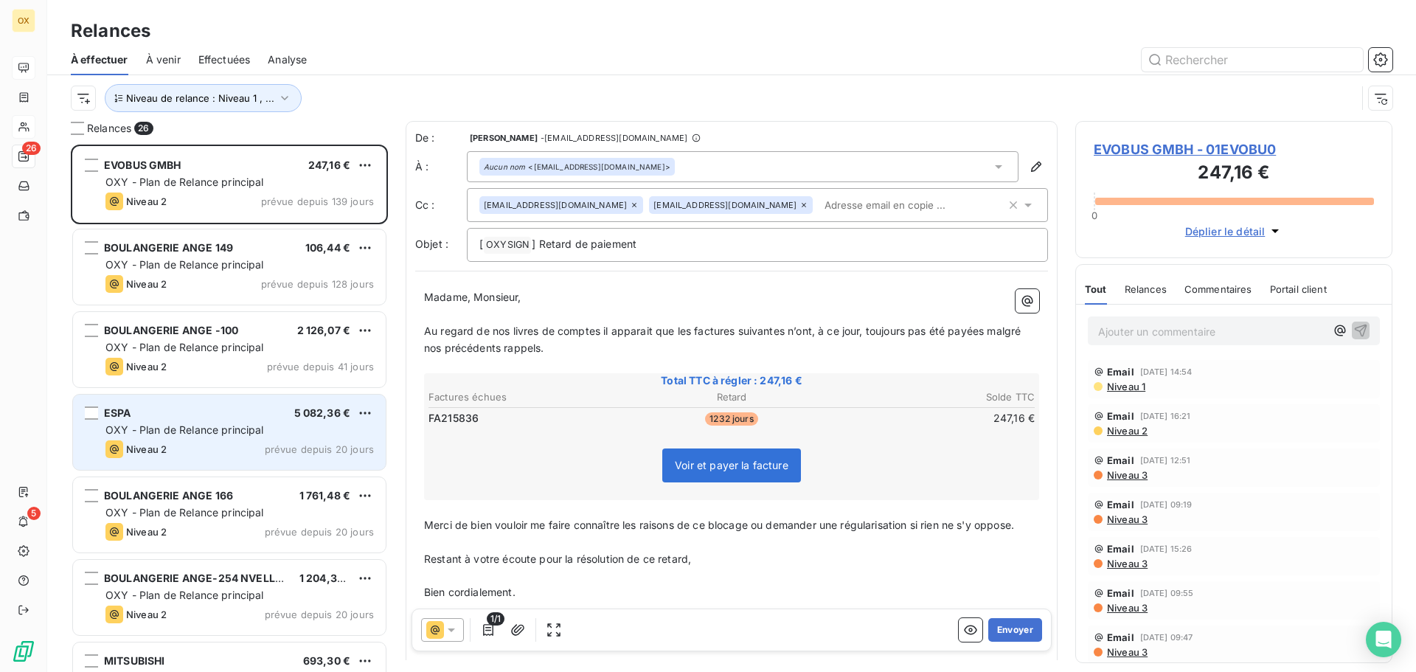
click at [262, 425] on span "OXY - Plan de Relance principal" at bounding box center [184, 429] width 159 height 13
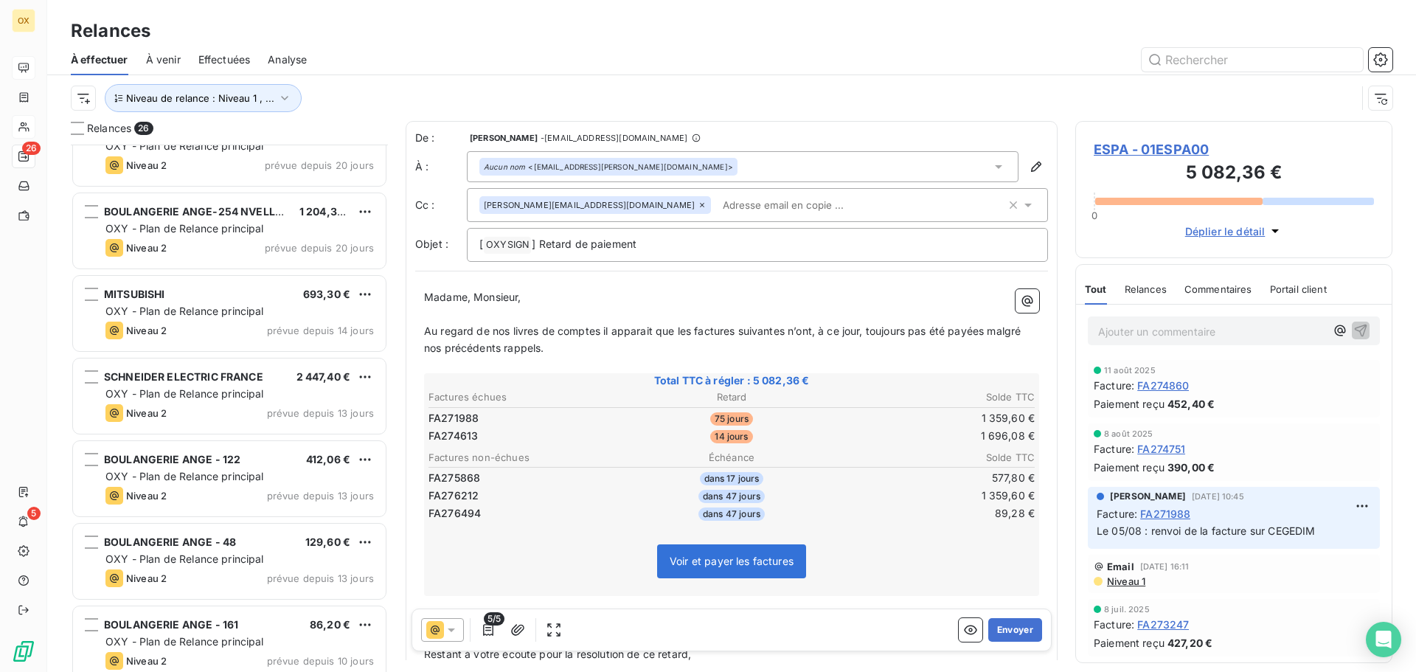
scroll to position [370, 0]
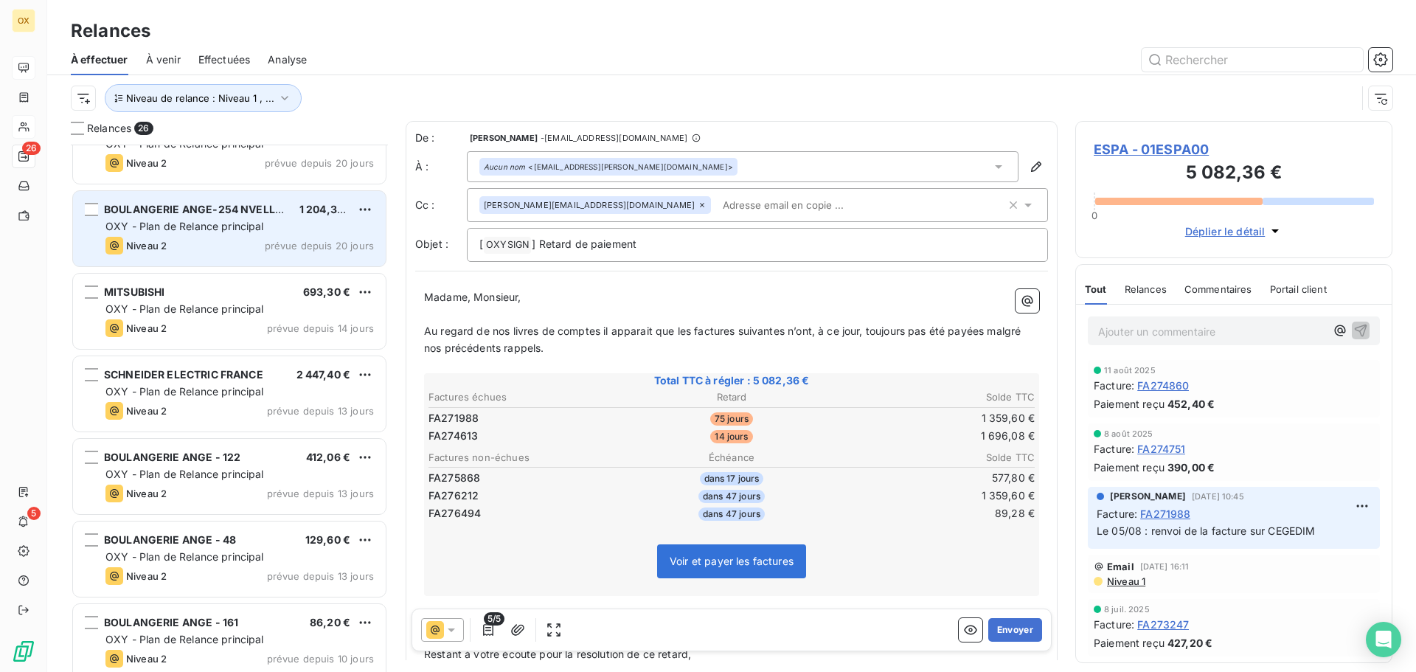
click at [209, 235] on div "BOULANGERIE ANGE-254 NVELLE GE 1 204,34 € OXY - Plan de Relance principal Nivea…" at bounding box center [229, 228] width 313 height 75
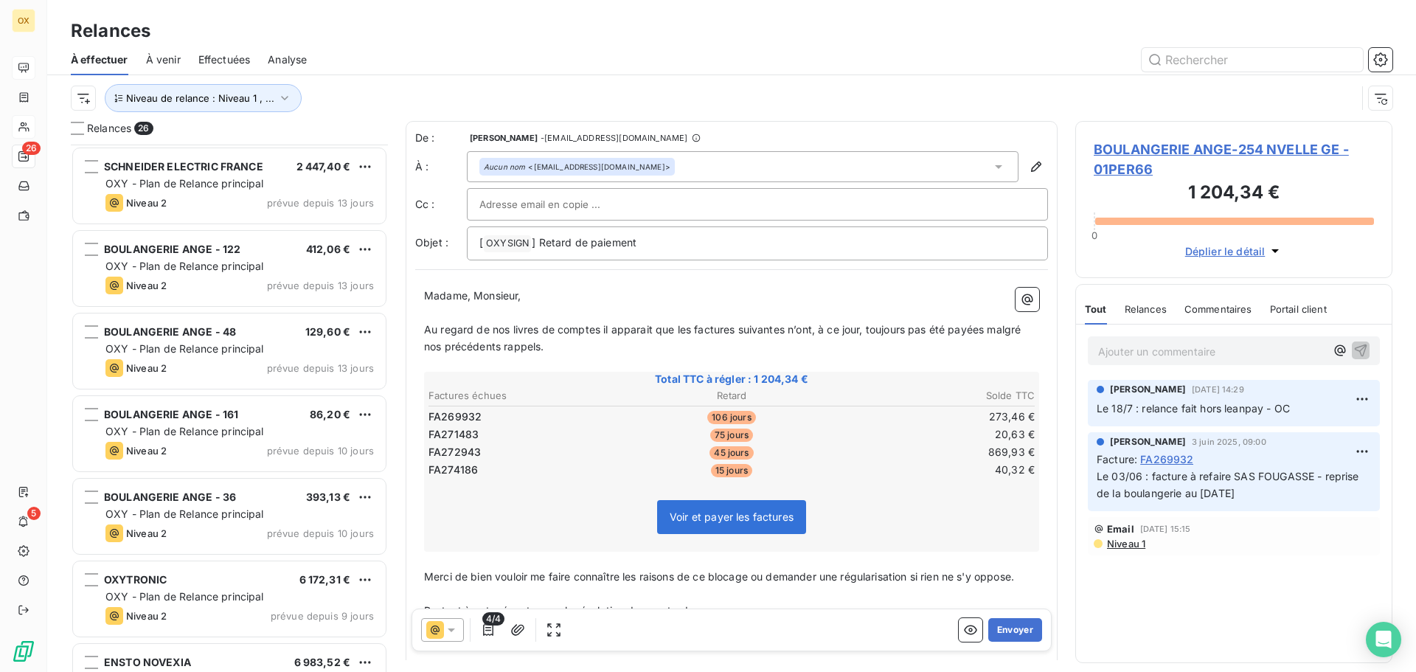
scroll to position [591, 0]
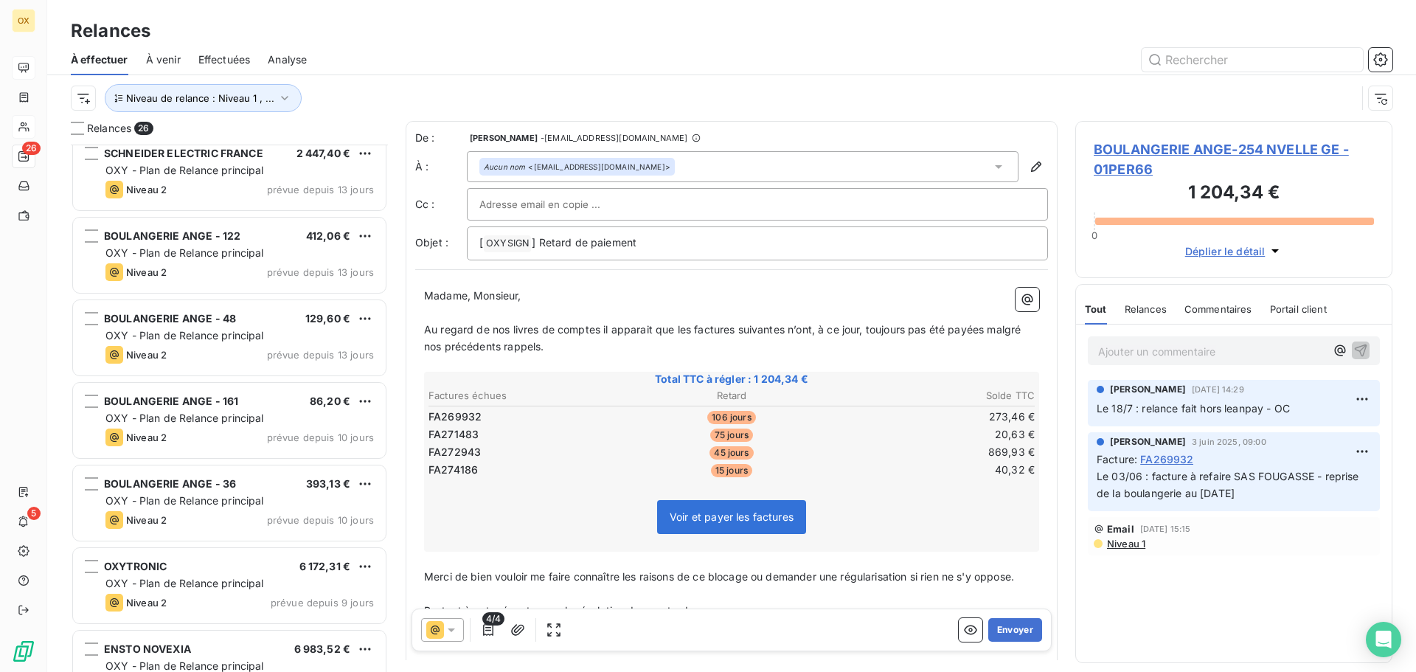
click at [209, 235] on span "BOULANGERIE ANGE - 122" at bounding box center [172, 235] width 136 height 13
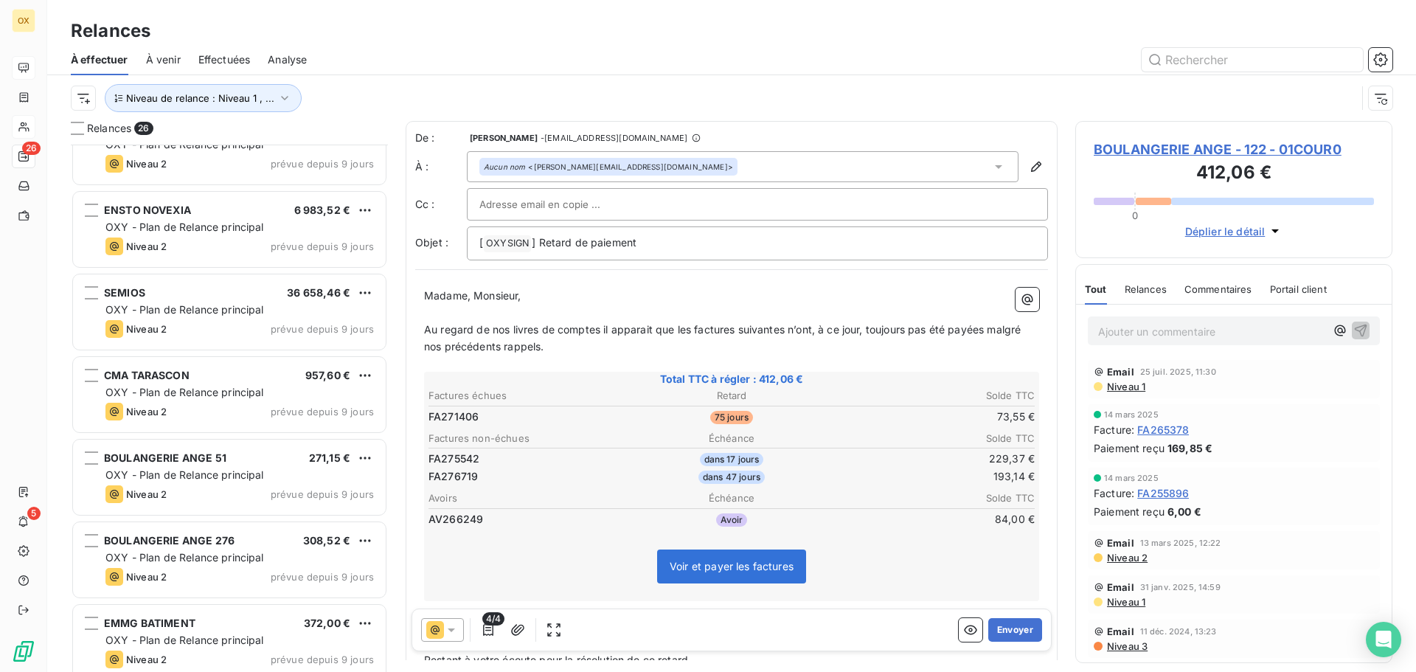
scroll to position [1181, 0]
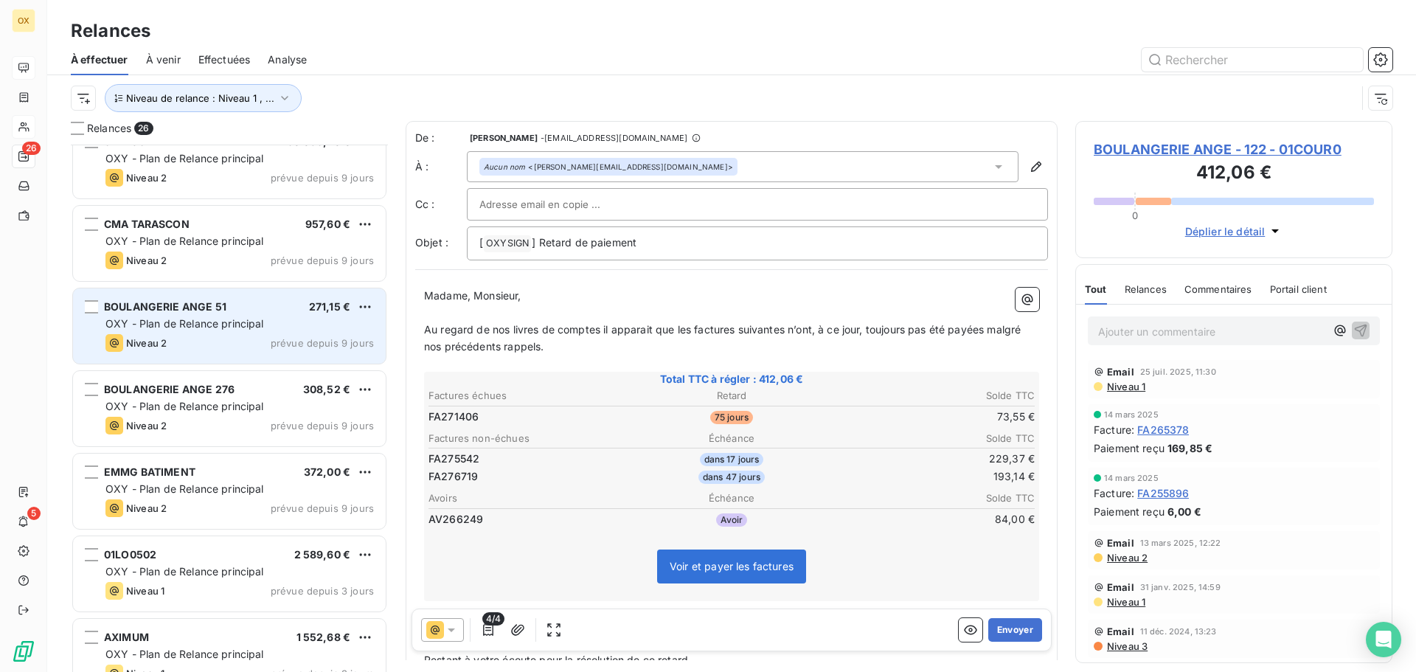
click at [254, 293] on div "BOULANGERIE ANGE 51 271,15 € OXY - Plan de Relance principal Niveau 2 prévue de…" at bounding box center [229, 325] width 313 height 75
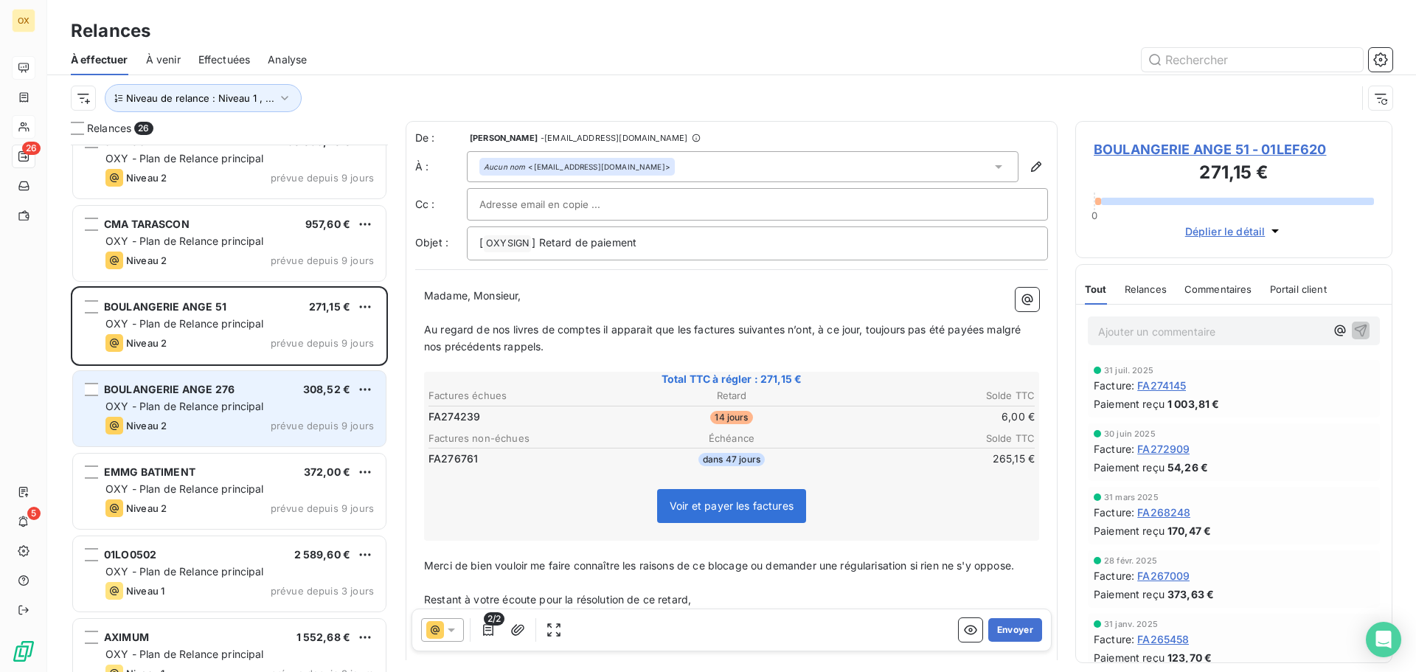
click at [268, 399] on div "OXY - Plan de Relance principal" at bounding box center [239, 406] width 268 height 15
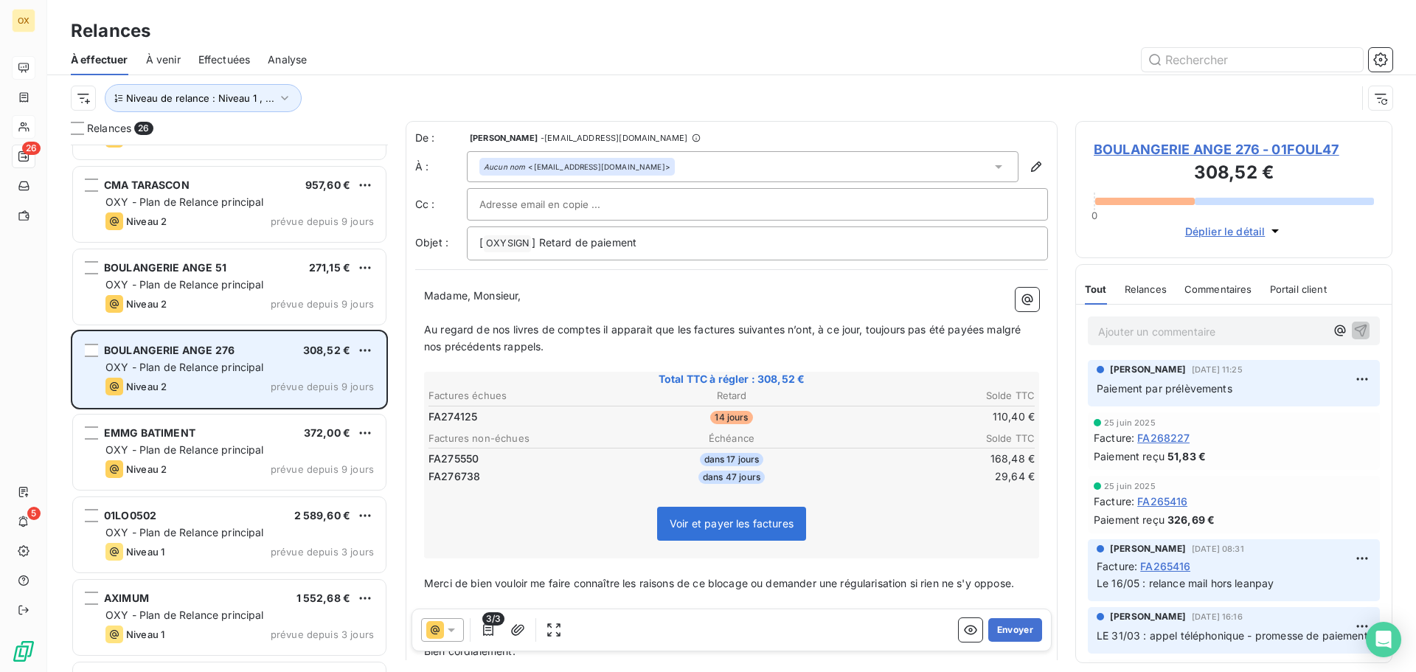
scroll to position [1255, 0]
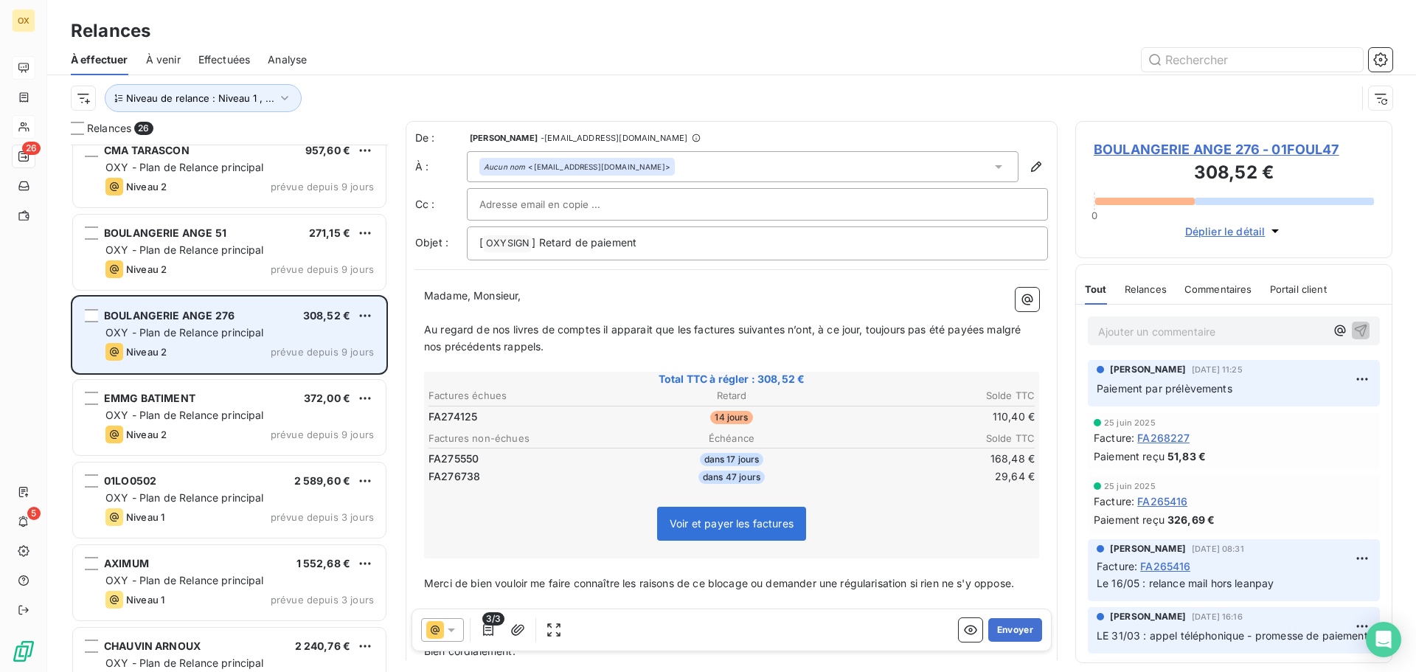
click at [268, 399] on div "EMMG BATIMENT 372,00 €" at bounding box center [239, 398] width 268 height 13
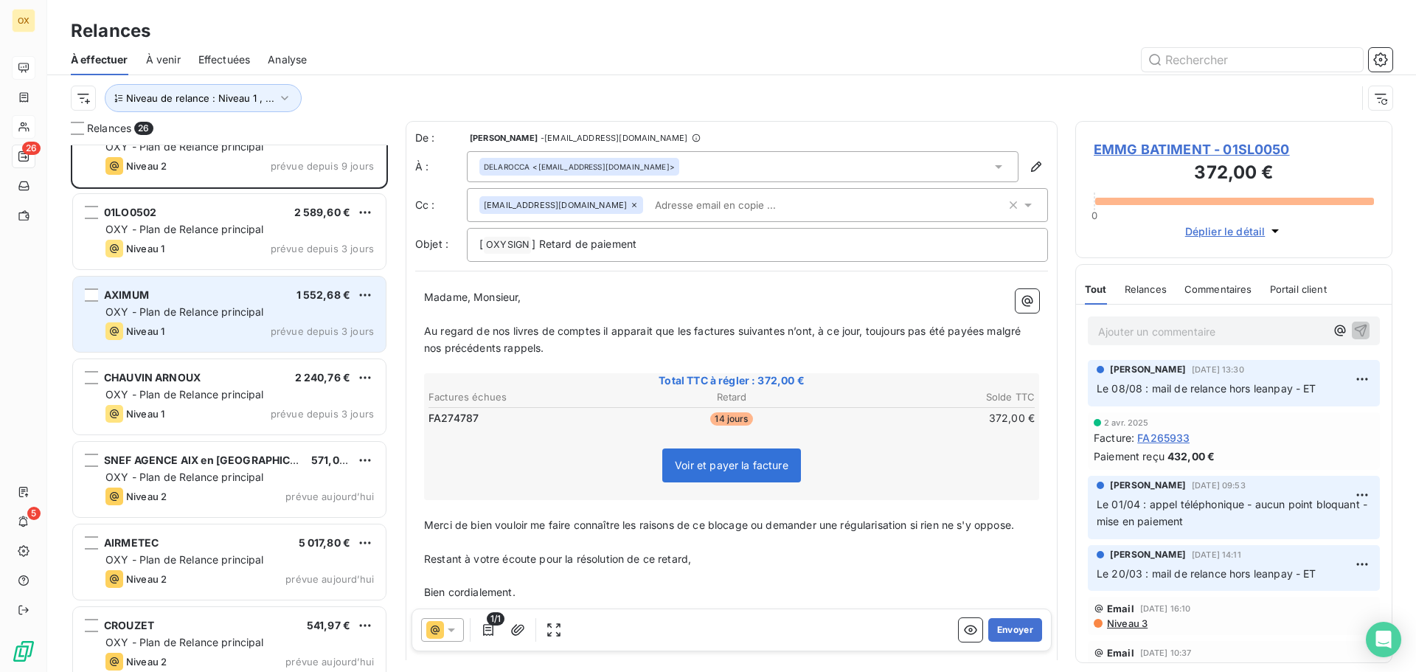
scroll to position [1550, 0]
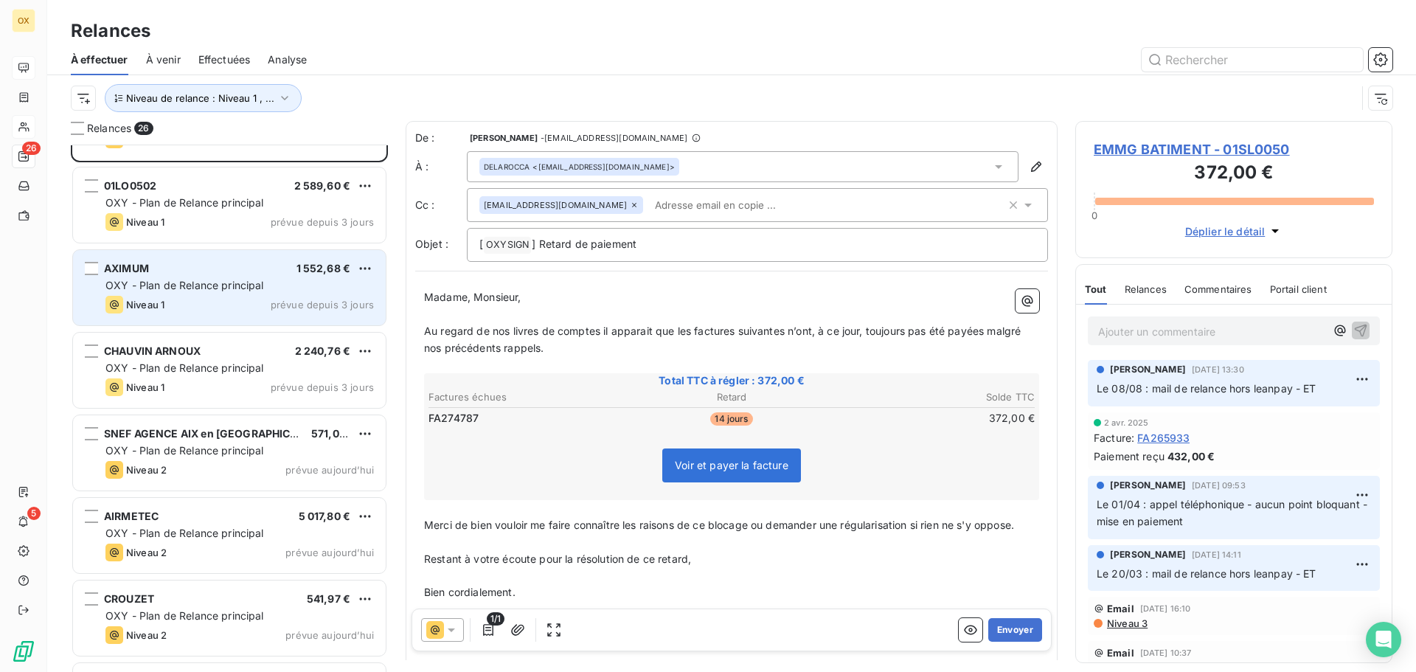
click at [254, 375] on div "OXY - Plan de Relance principal" at bounding box center [239, 368] width 268 height 15
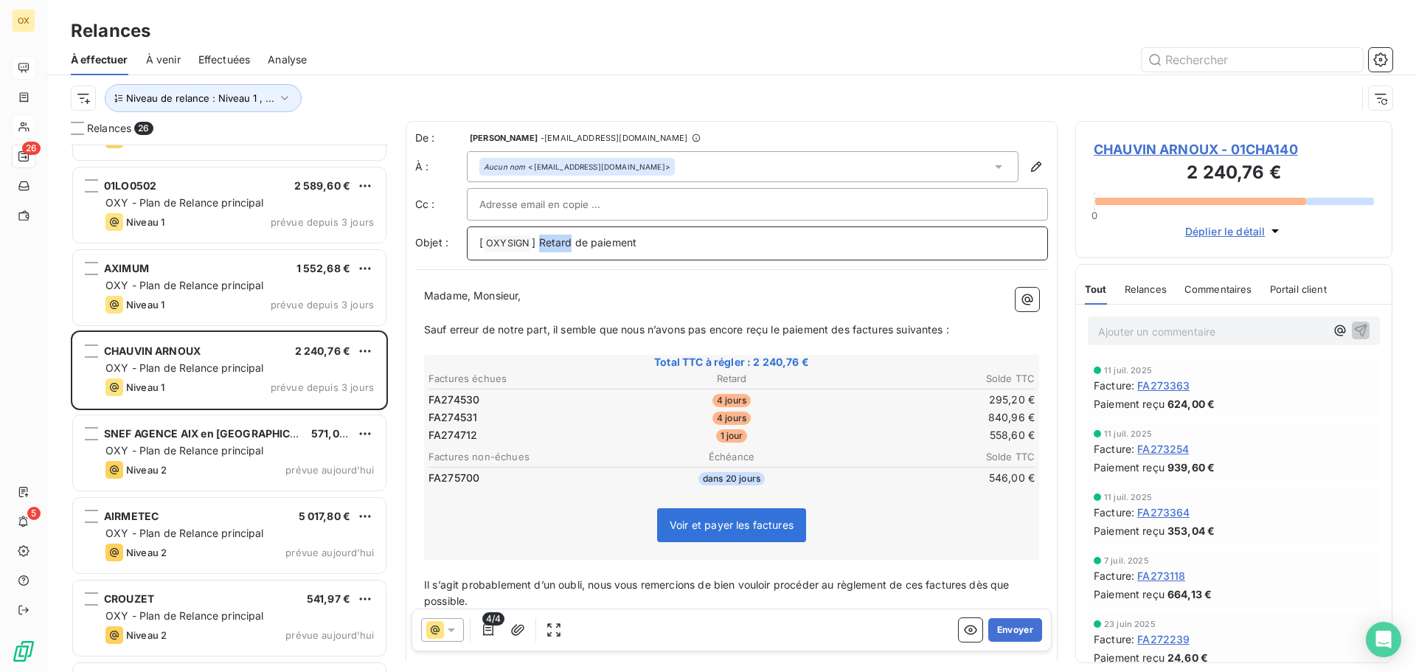
drag, startPoint x: 572, startPoint y: 243, endPoint x: 541, endPoint y: 241, distance: 31.0
click at [541, 241] on span "] Retard de paiement" at bounding box center [584, 242] width 105 height 13
click at [575, 244] on span "] Retard de paiement" at bounding box center [584, 242] width 105 height 13
drag, startPoint x: 569, startPoint y: 239, endPoint x: 538, endPoint y: 238, distance: 31.0
click at [538, 238] on span "] Retard de paiement" at bounding box center [584, 242] width 105 height 13
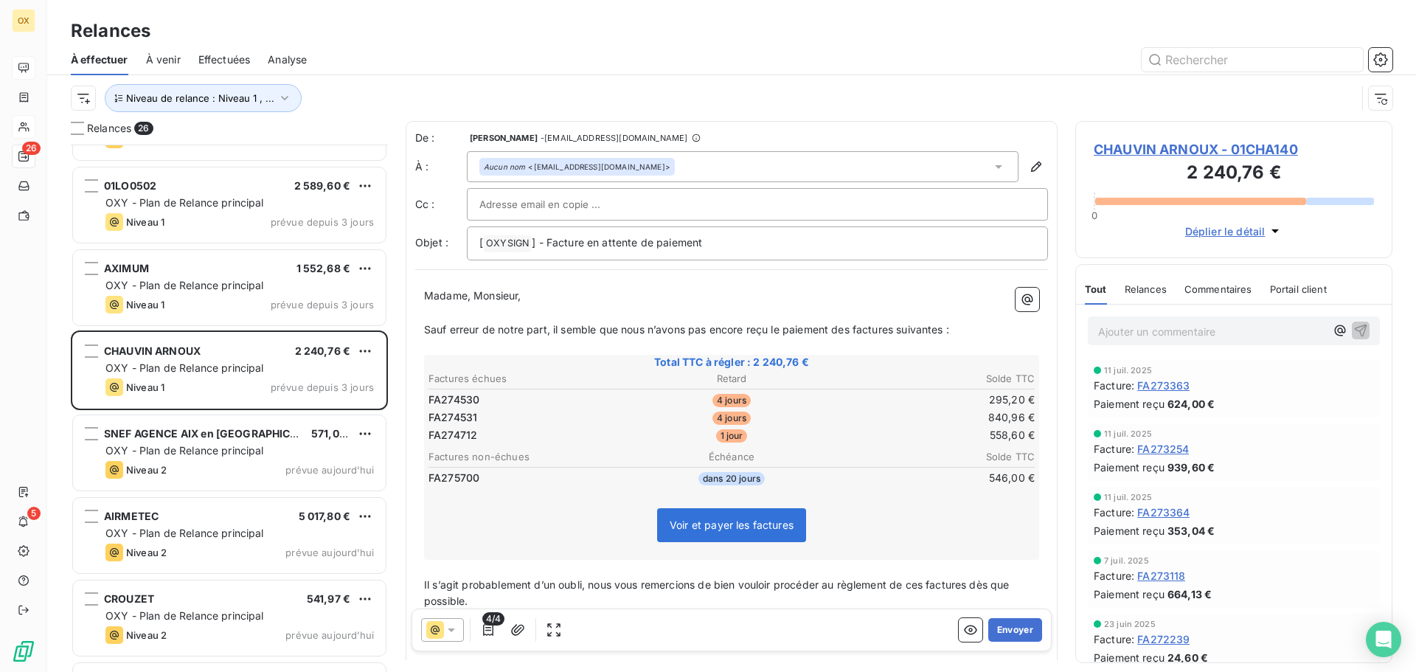
click at [790, 288] on p "Madame, Monsieur," at bounding box center [731, 296] width 615 height 17
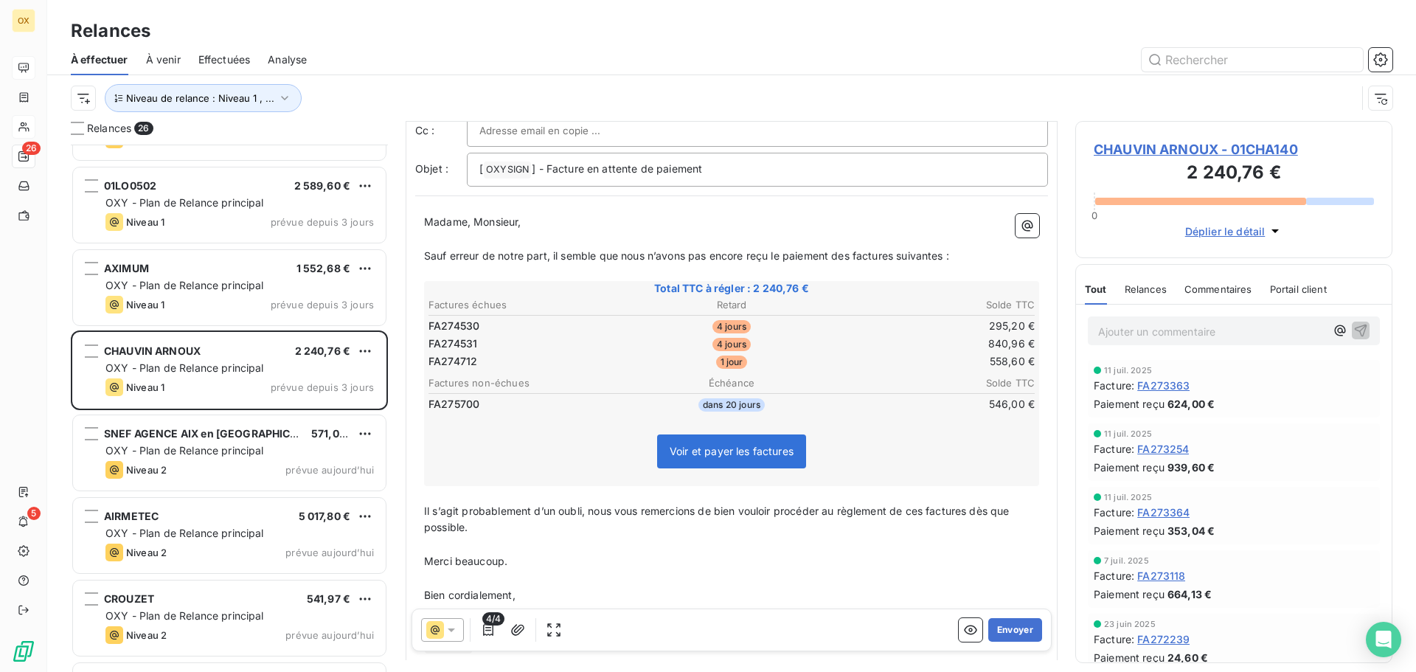
click at [1115, 143] on span "CHAUVIN ARNOUX - 01CHA140" at bounding box center [1234, 149] width 280 height 20
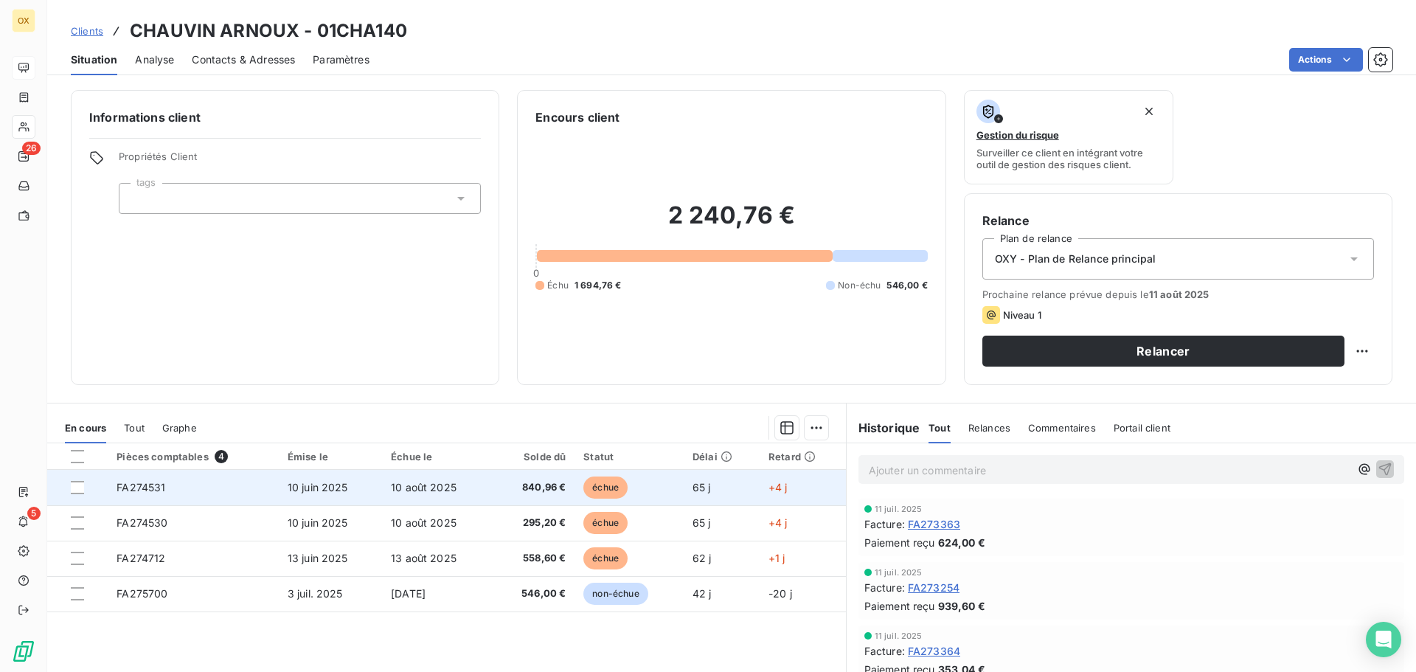
click at [519, 481] on span "840,96 €" at bounding box center [534, 487] width 65 height 15
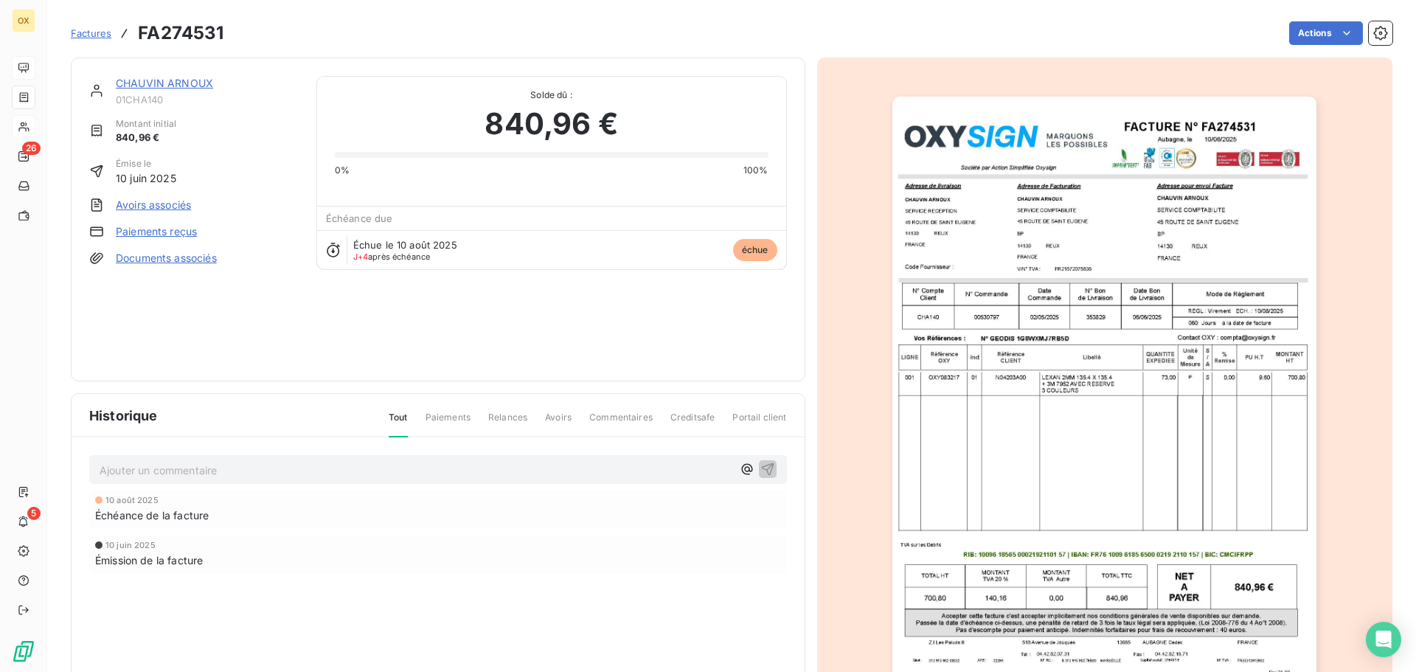
click at [191, 82] on link "CHAUVIN ARNOUX" at bounding box center [164, 83] width 97 height 13
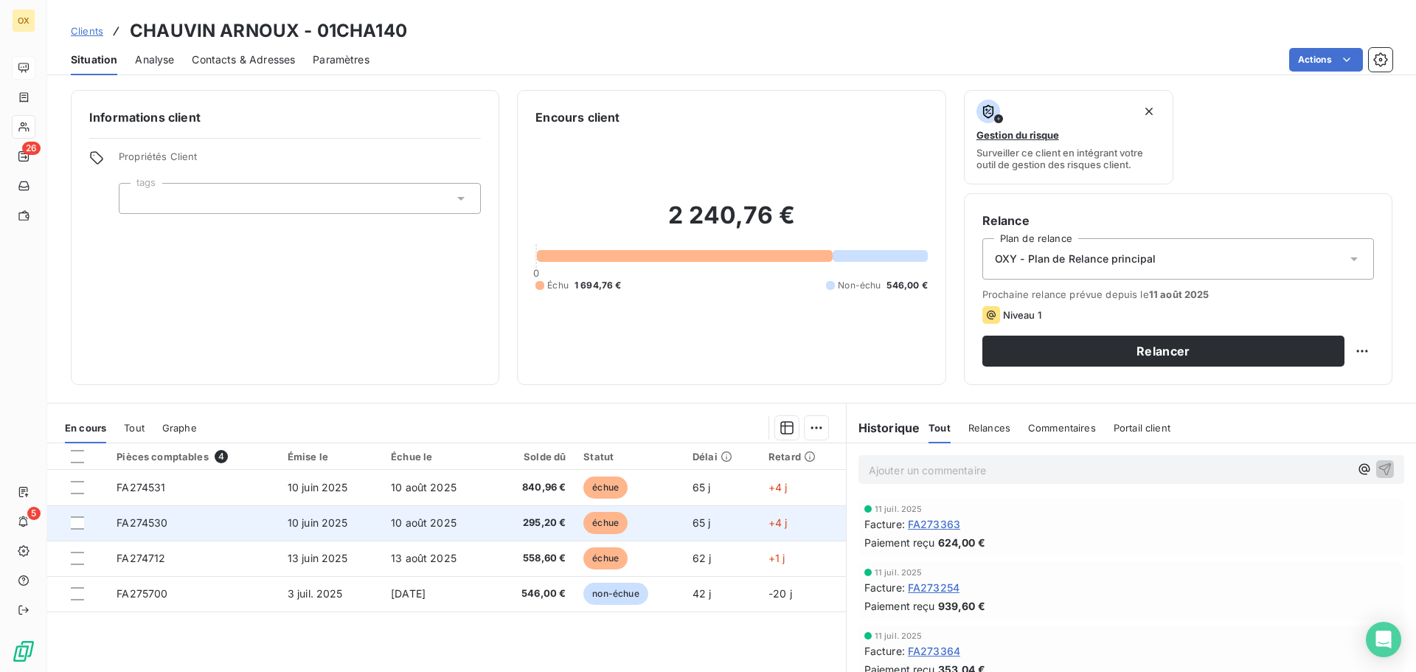
click at [462, 527] on td "10 août 2025" at bounding box center [437, 522] width 111 height 35
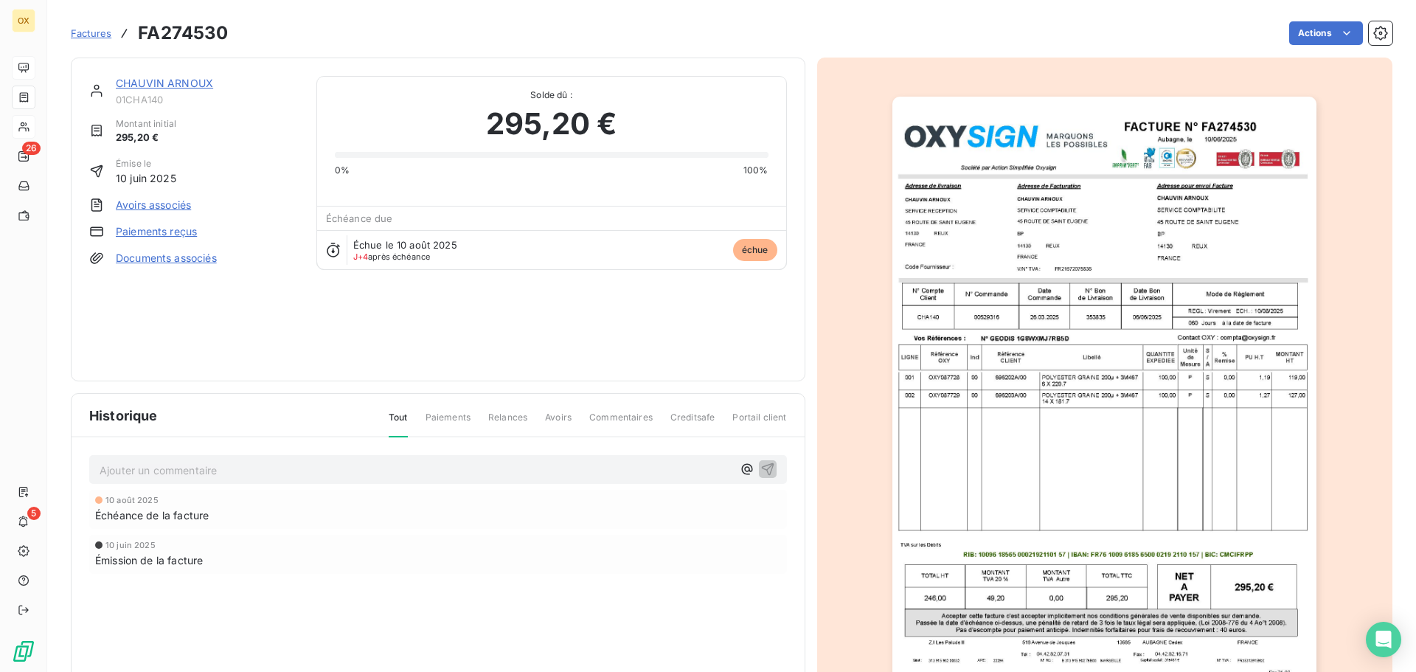
click at [184, 83] on link "CHAUVIN ARNOUX" at bounding box center [164, 83] width 97 height 13
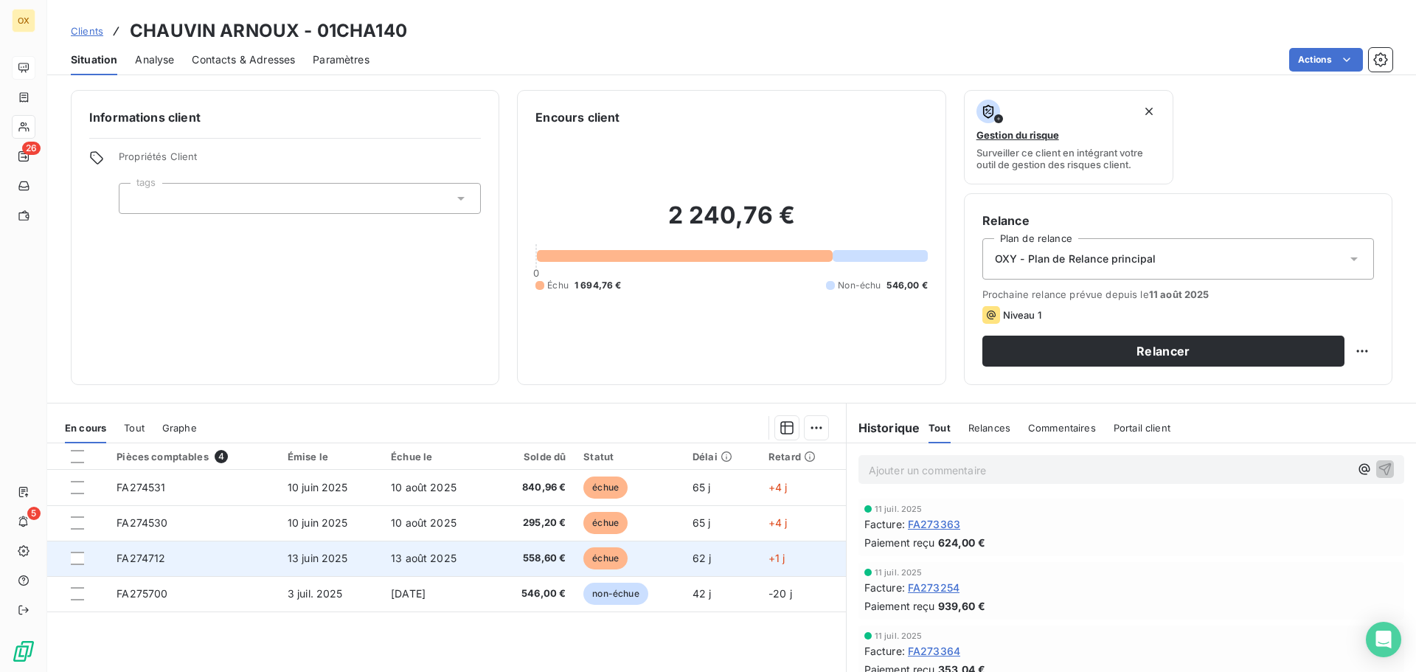
click at [595, 558] on span "échue" at bounding box center [605, 558] width 44 height 22
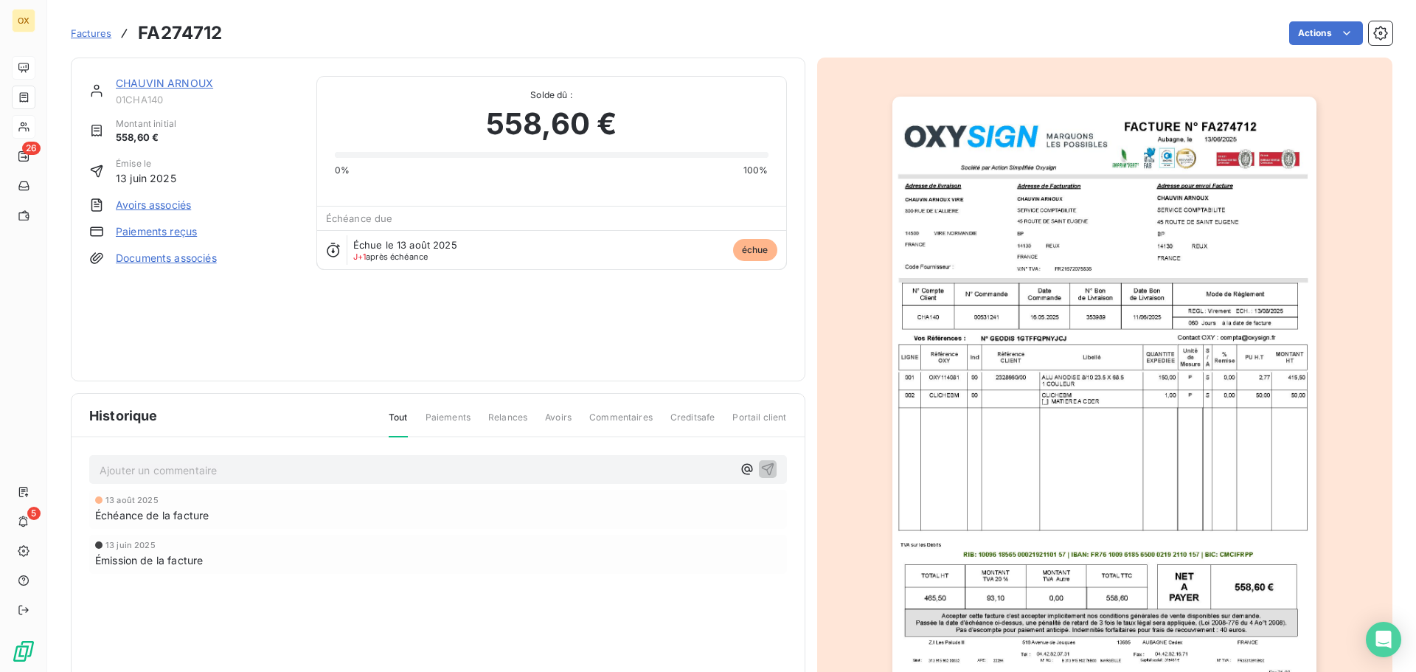
click at [184, 83] on link "CHAUVIN ARNOUX" at bounding box center [164, 83] width 97 height 13
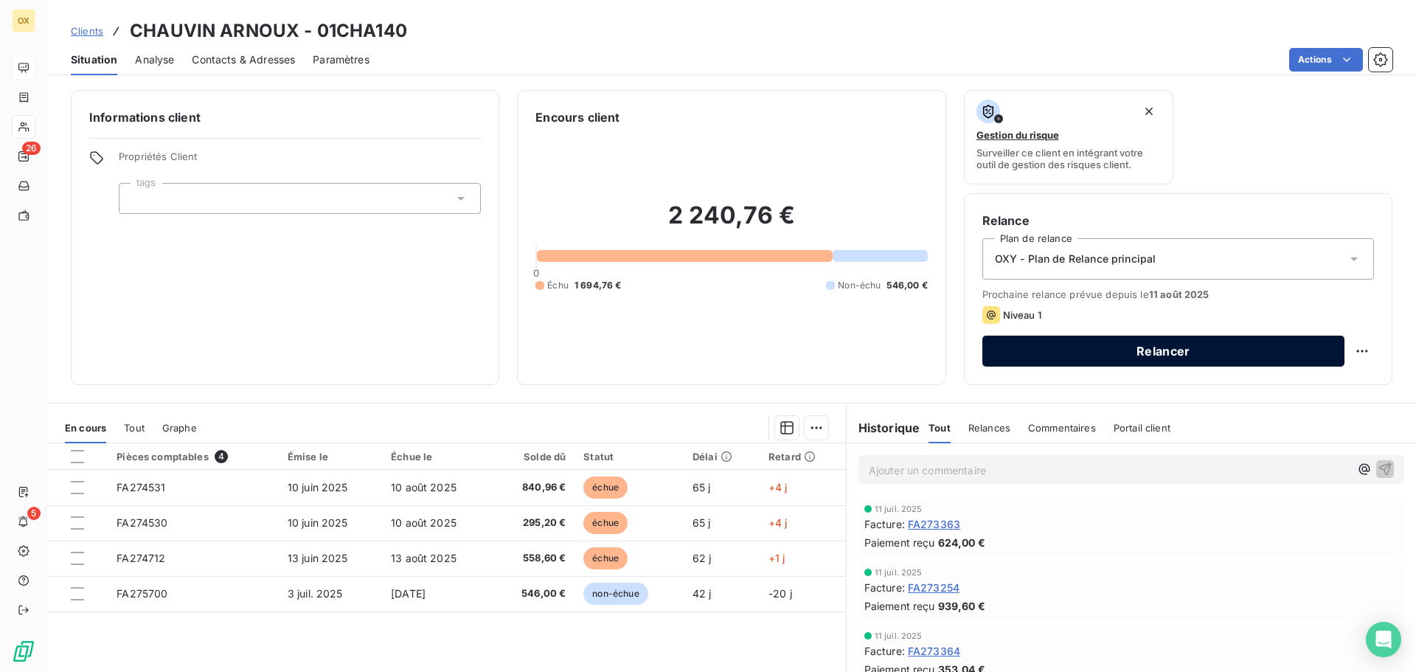
click at [1180, 347] on button "Relancer" at bounding box center [1164, 351] width 362 height 31
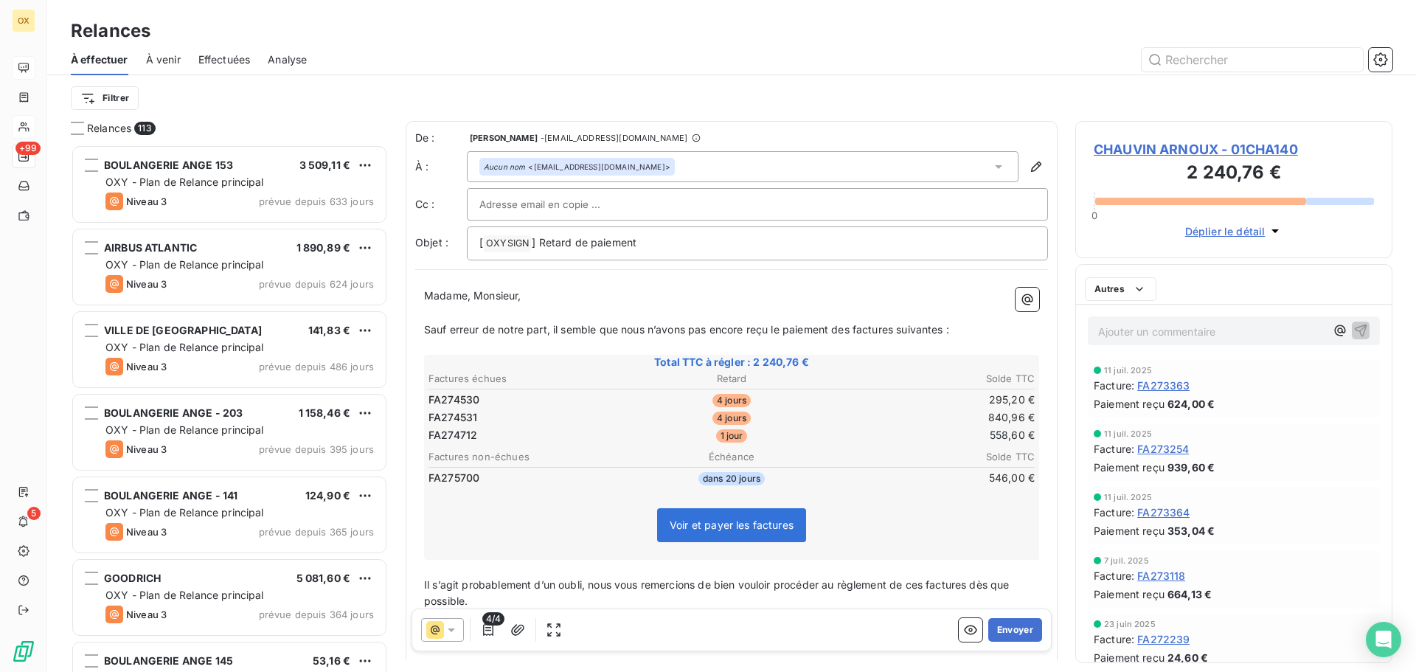
scroll to position [516, 306]
drag, startPoint x: 572, startPoint y: 239, endPoint x: 540, endPoint y: 239, distance: 32.5
click at [541, 240] on span "] Retard de paiement" at bounding box center [584, 242] width 105 height 13
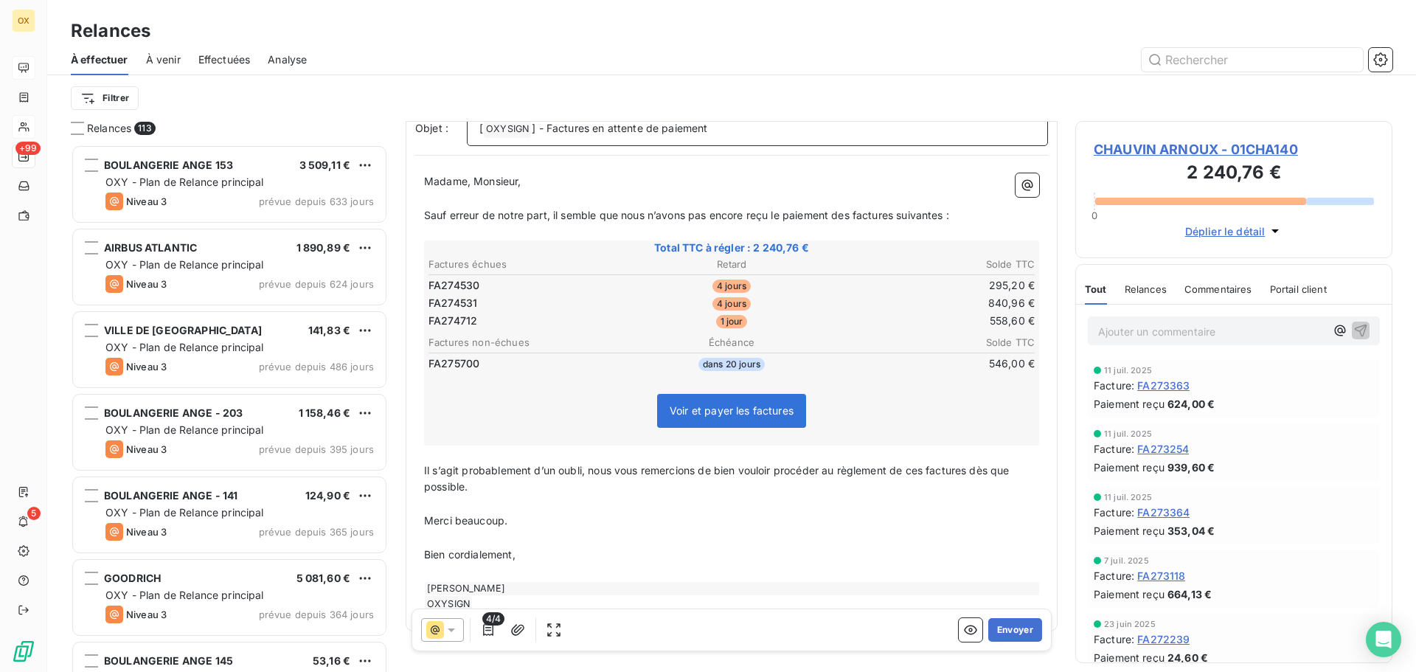
scroll to position [147, 0]
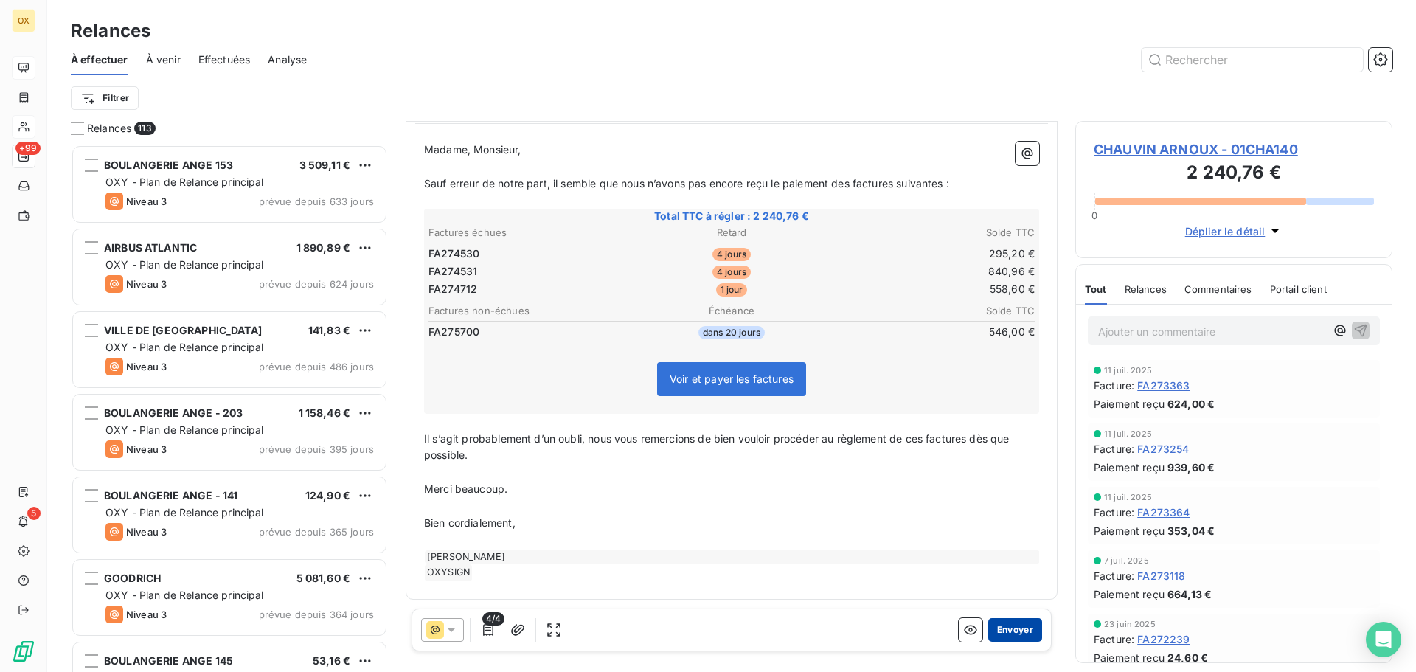
click at [1018, 631] on button "Envoyer" at bounding box center [1015, 630] width 54 height 24
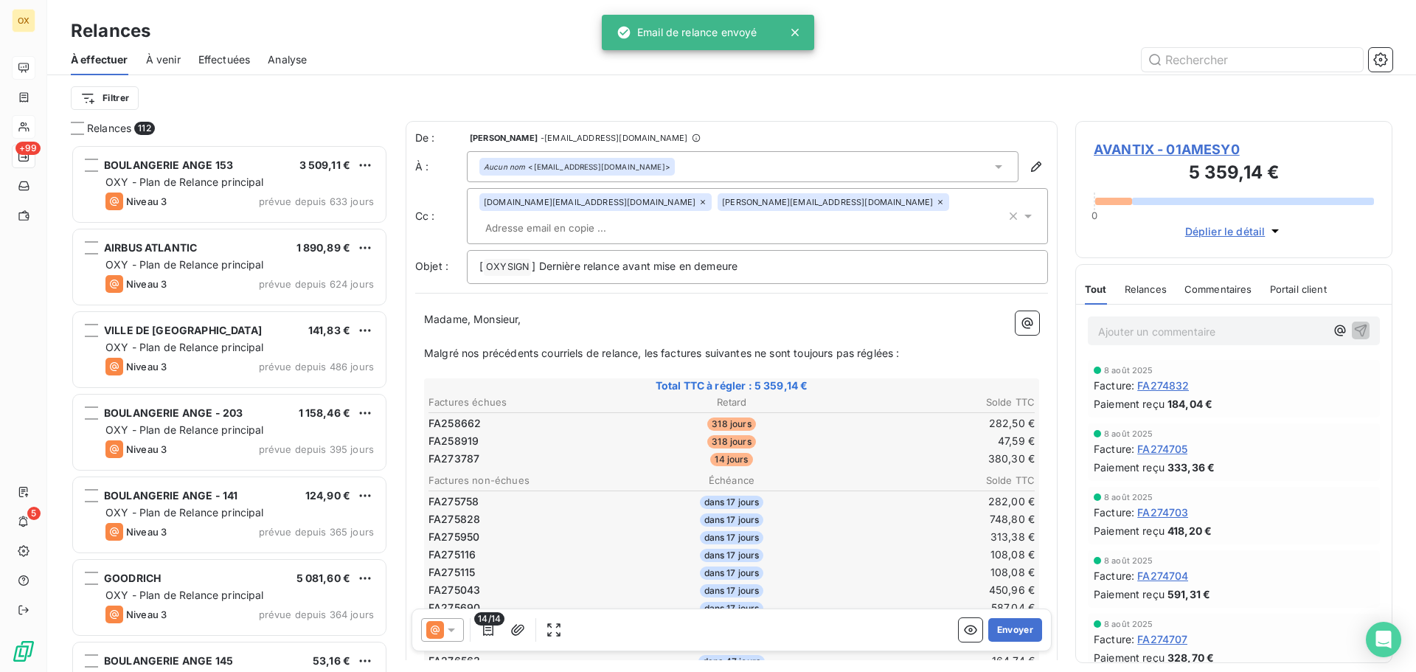
click at [107, 98] on html "OX +99 5 Relances À effectuer À venir Effectuées Analyse Filtrer Relances 112 B…" at bounding box center [708, 336] width 1416 height 672
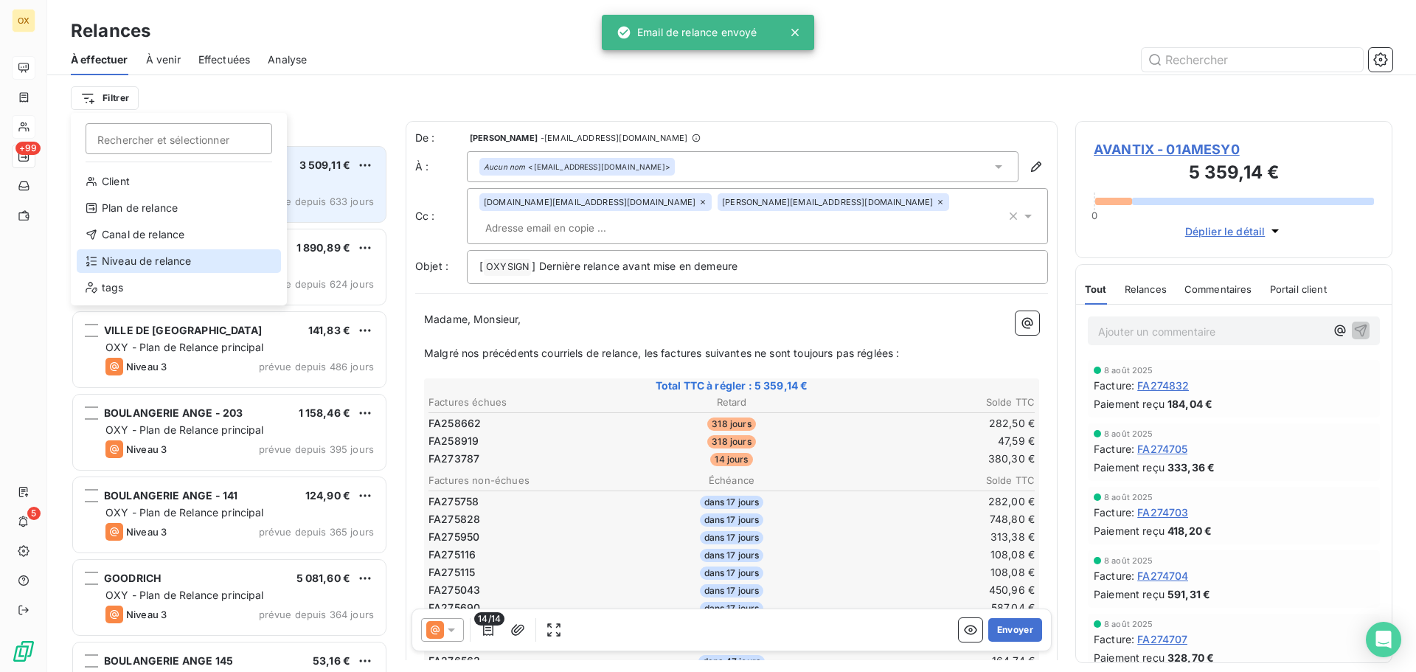
click at [153, 263] on div "Niveau de relance" at bounding box center [179, 261] width 204 height 24
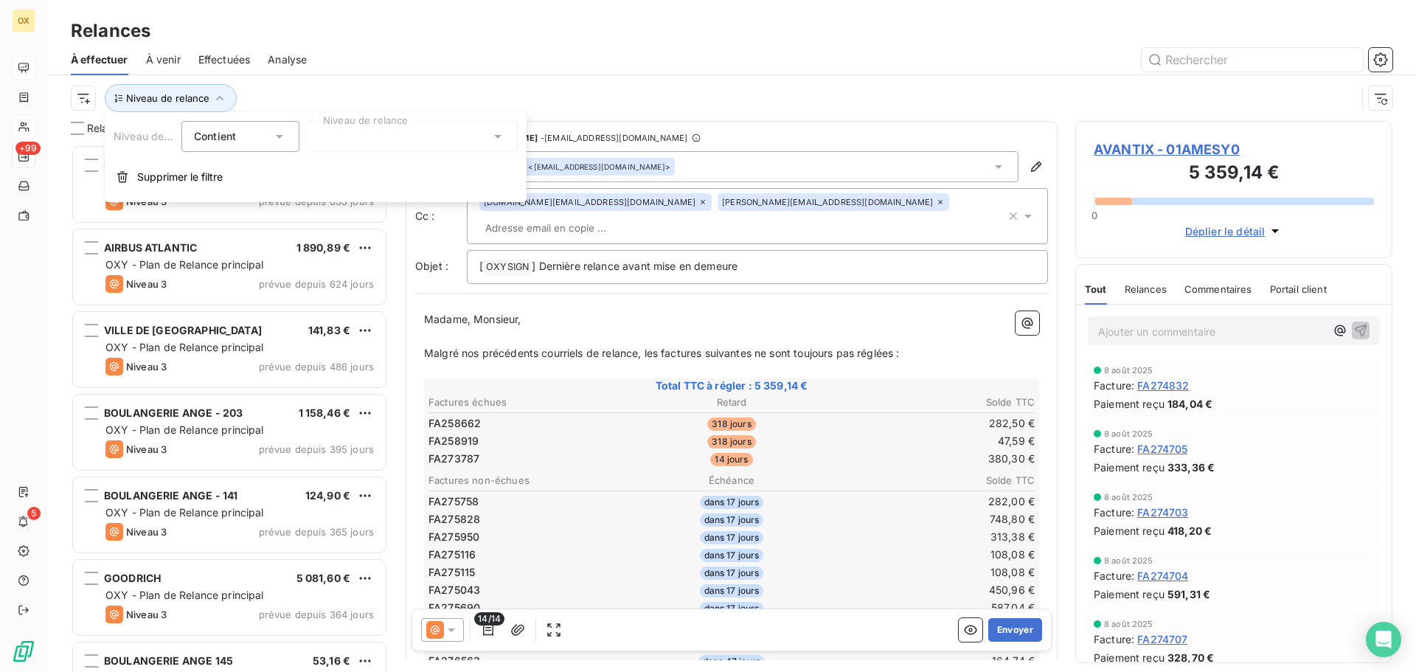
click at [337, 134] on div at bounding box center [411, 136] width 212 height 31
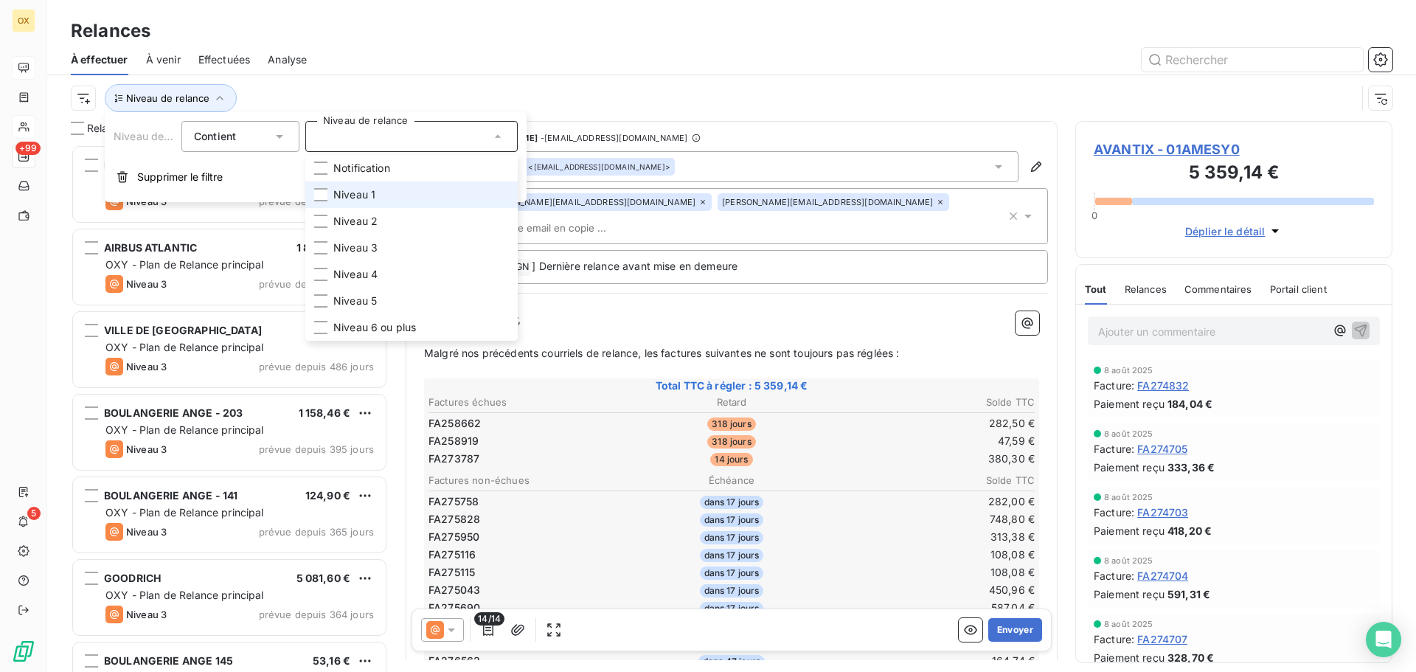
drag, startPoint x: 322, startPoint y: 190, endPoint x: 324, endPoint y: 204, distance: 14.1
click at [322, 189] on div at bounding box center [320, 194] width 13 height 13
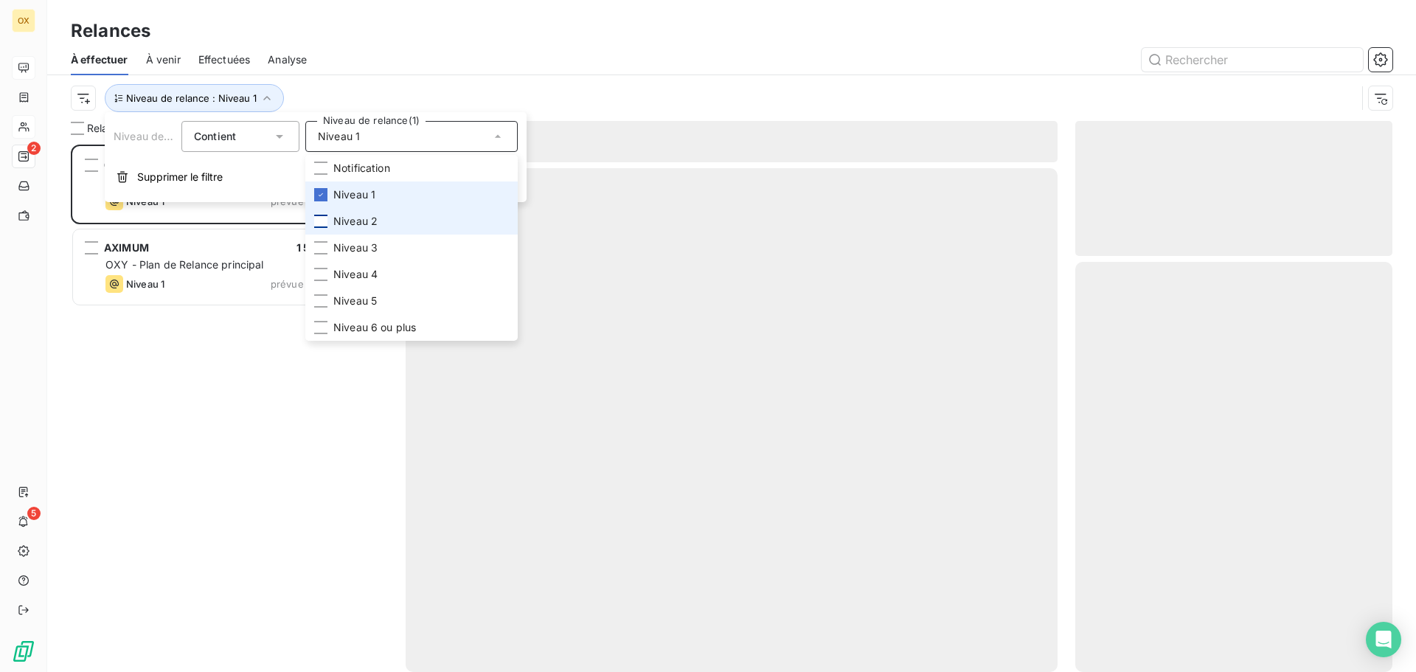
scroll to position [516, 306]
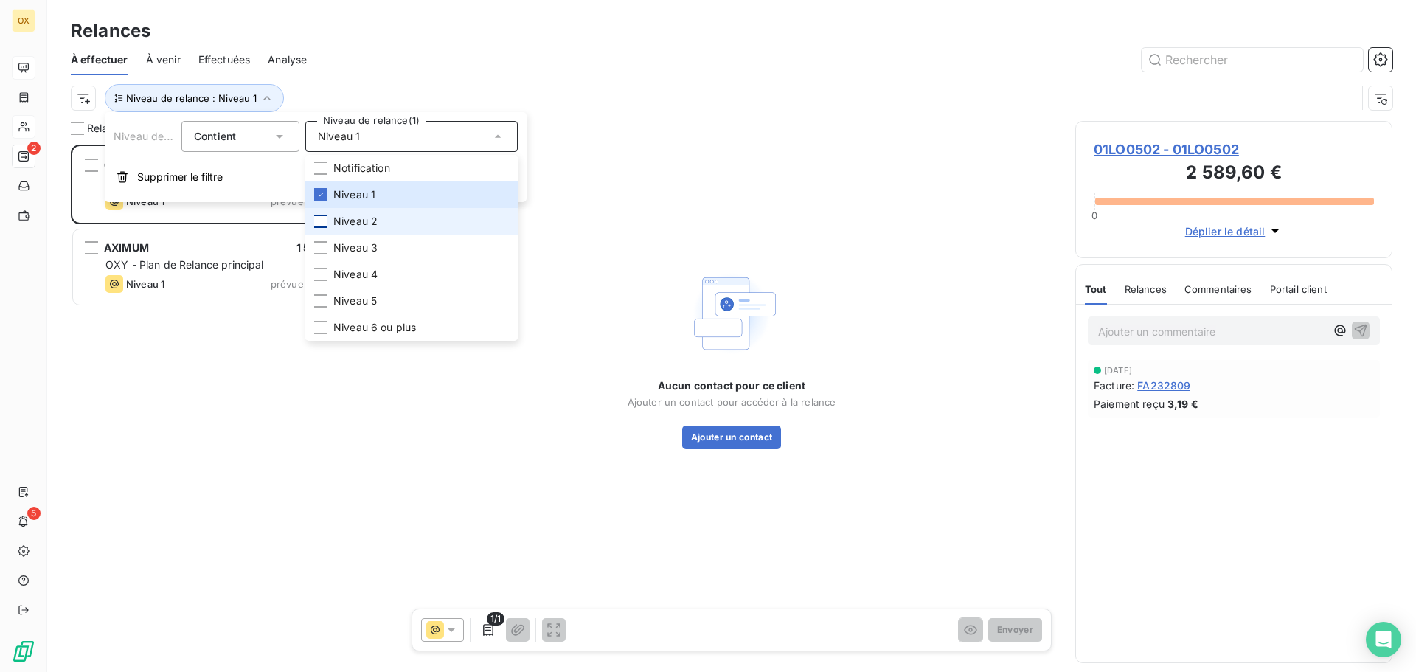
click at [323, 217] on div at bounding box center [320, 221] width 13 height 13
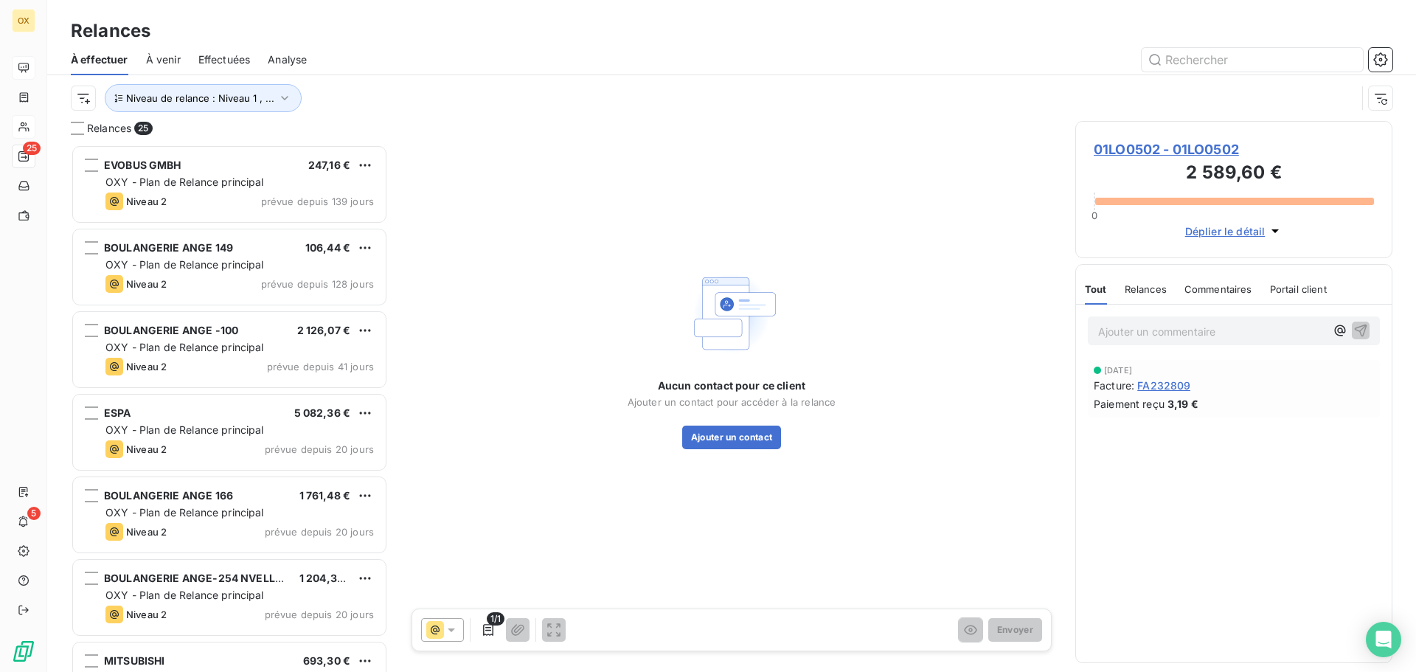
click at [353, 58] on div at bounding box center [859, 60] width 1068 height 24
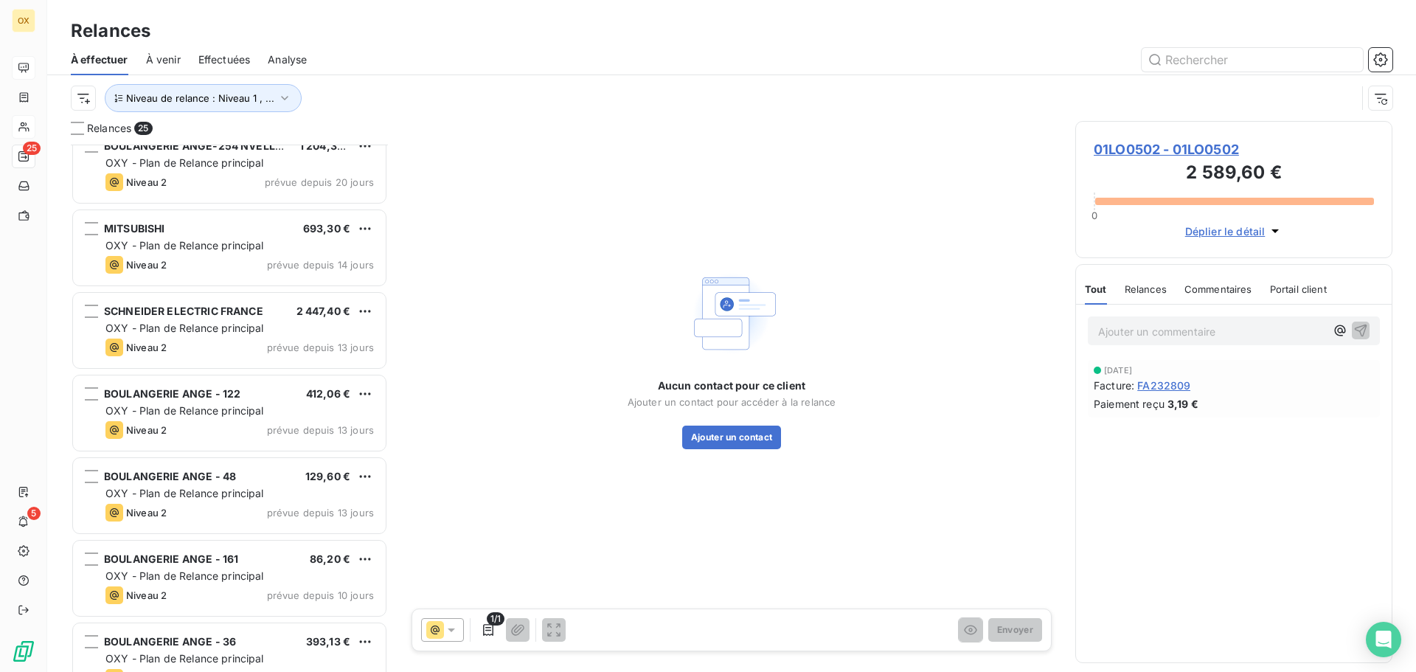
scroll to position [443, 0]
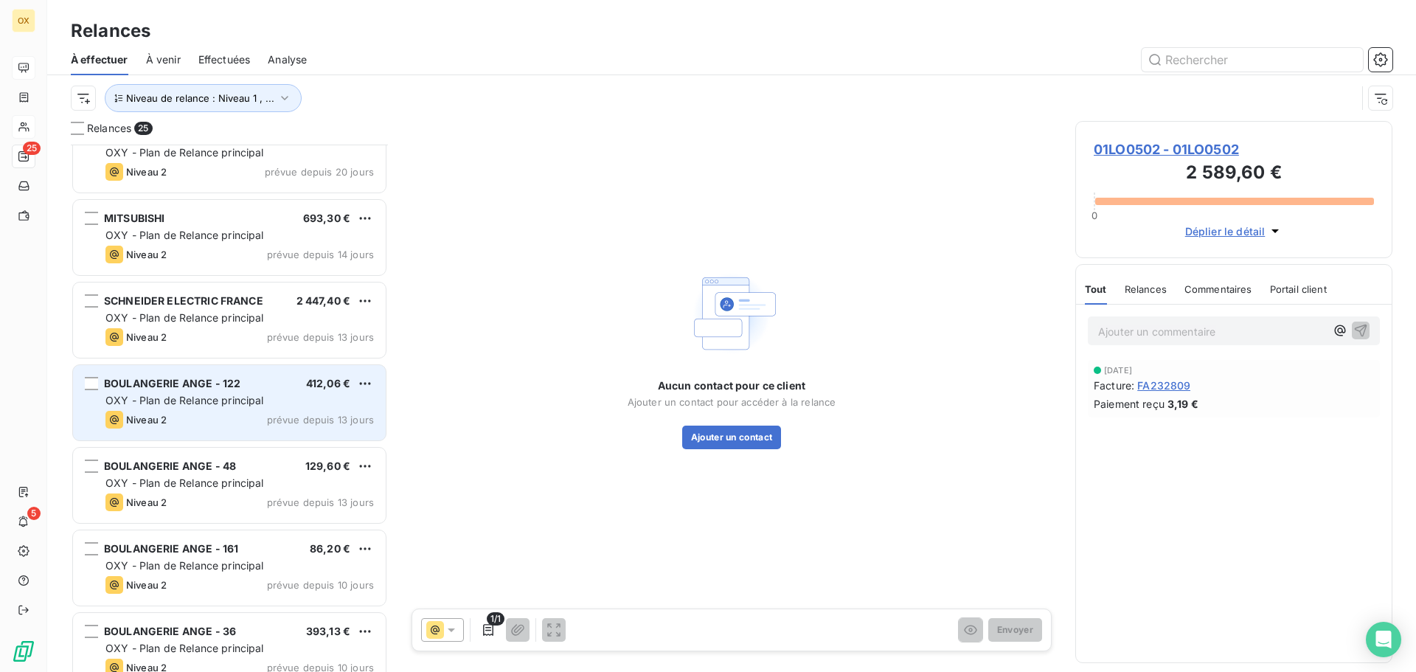
click at [276, 381] on div "BOULANGERIE ANGE - 122 412,06 €" at bounding box center [239, 383] width 268 height 13
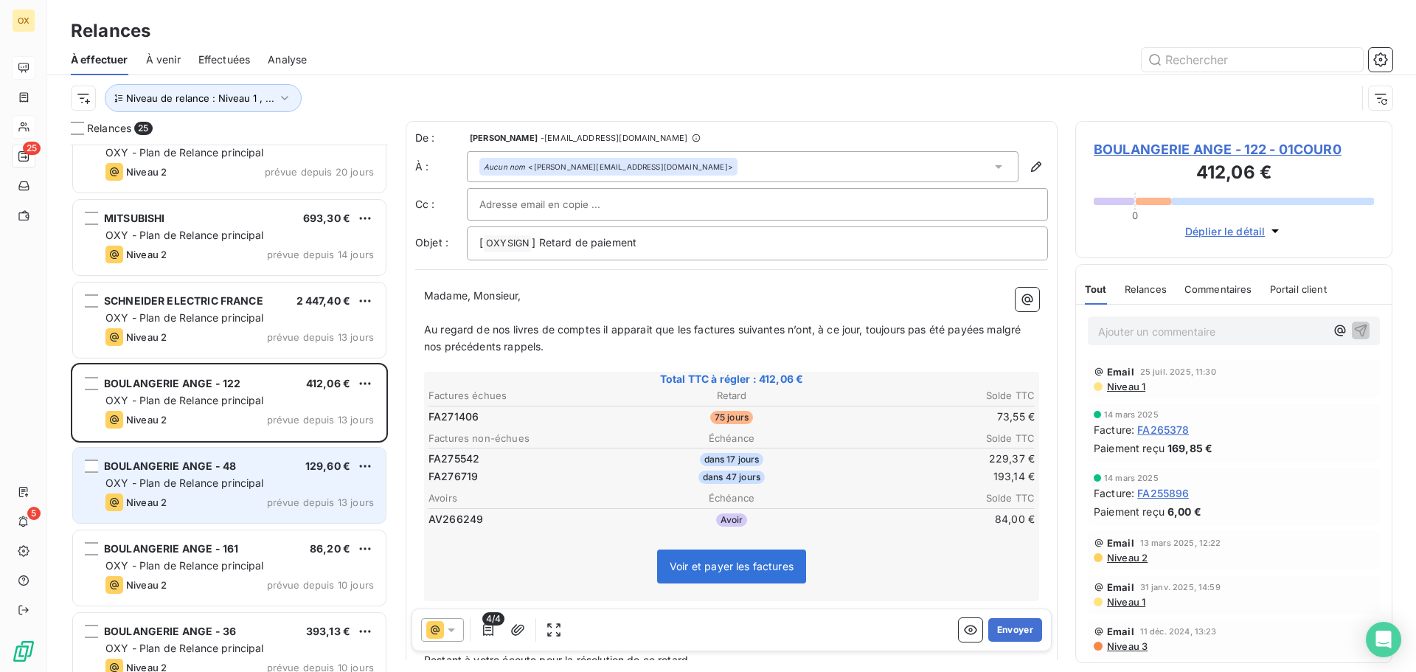
click at [246, 479] on span "OXY - Plan de Relance principal" at bounding box center [184, 482] width 159 height 13
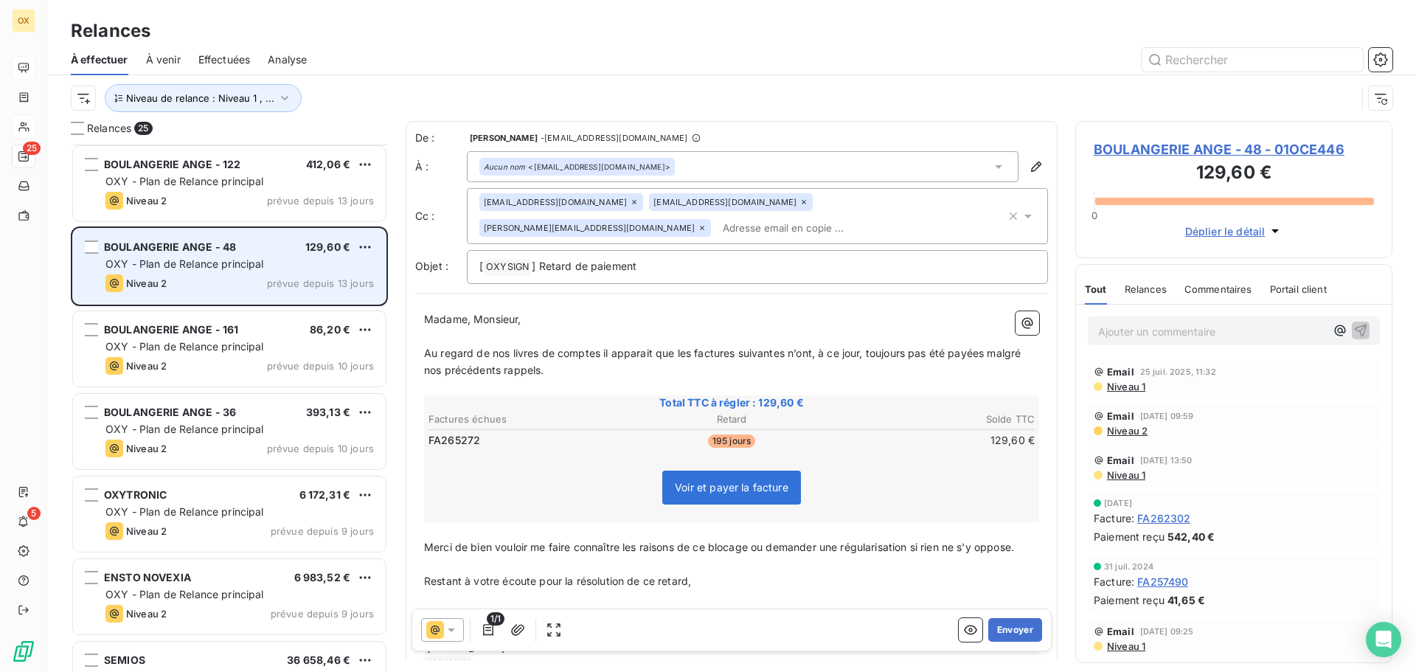
scroll to position [665, 0]
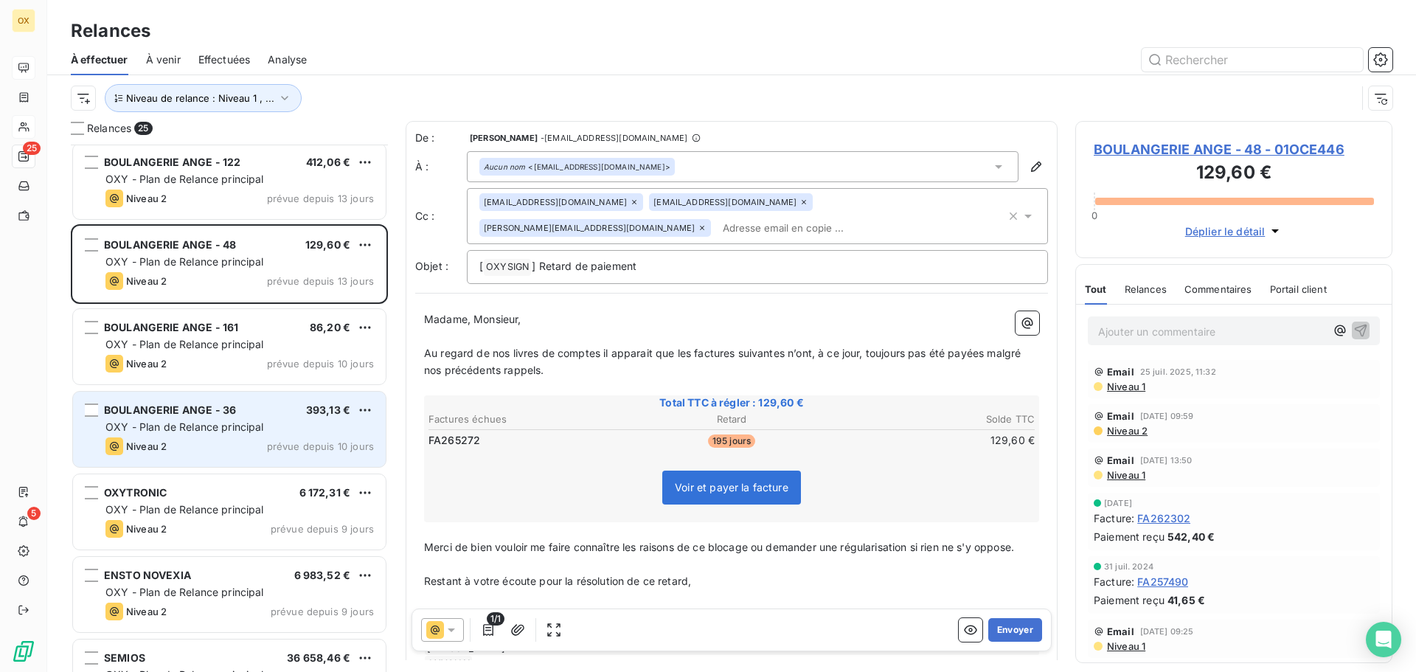
click at [247, 432] on span "OXY - Plan de Relance principal" at bounding box center [184, 426] width 159 height 13
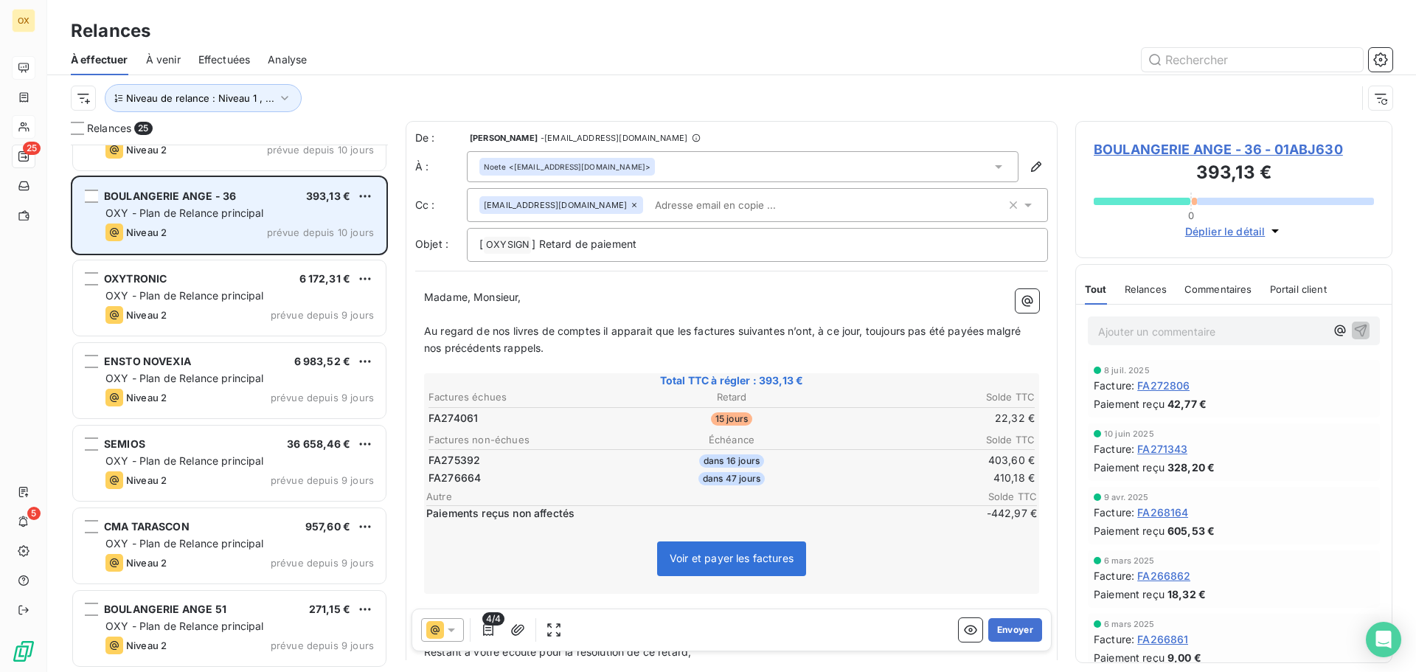
scroll to position [886, 0]
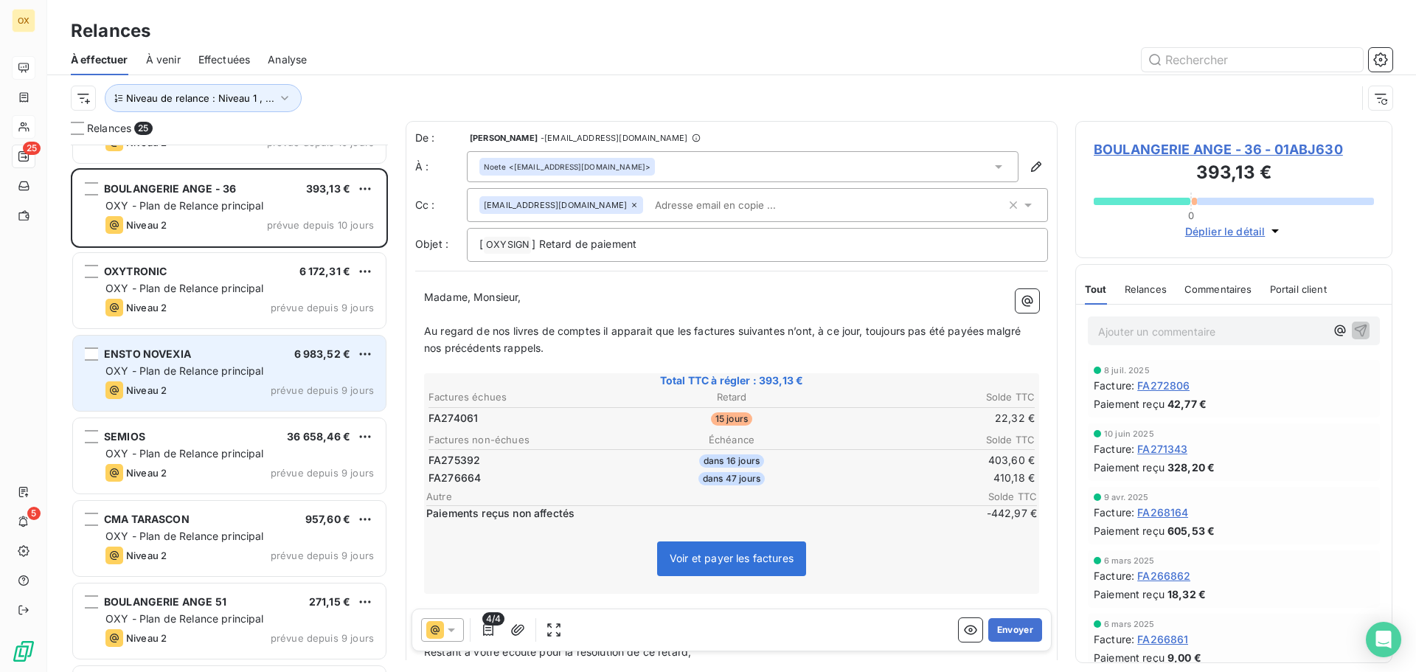
click at [238, 380] on div "ENSTO NOVEXIA 6 983,52 € OXY - Plan de Relance principal Niveau 2 prévue depuis…" at bounding box center [229, 373] width 313 height 75
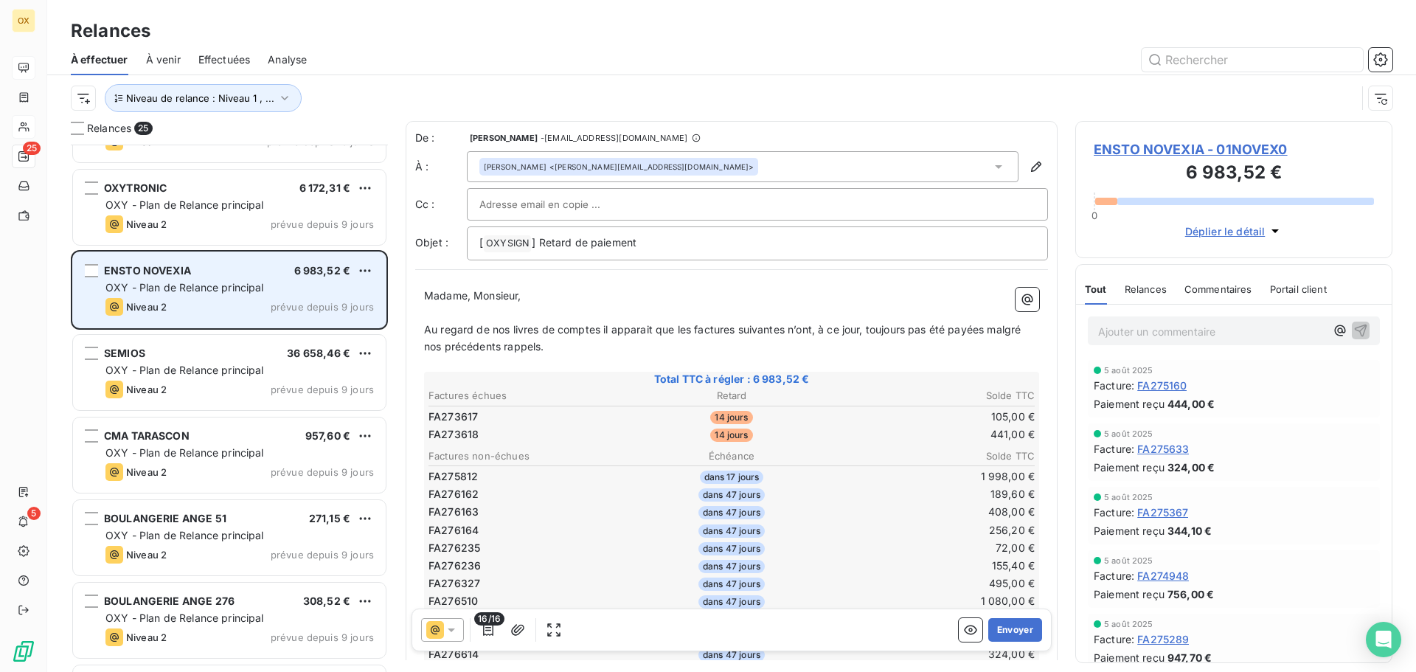
scroll to position [1033, 0]
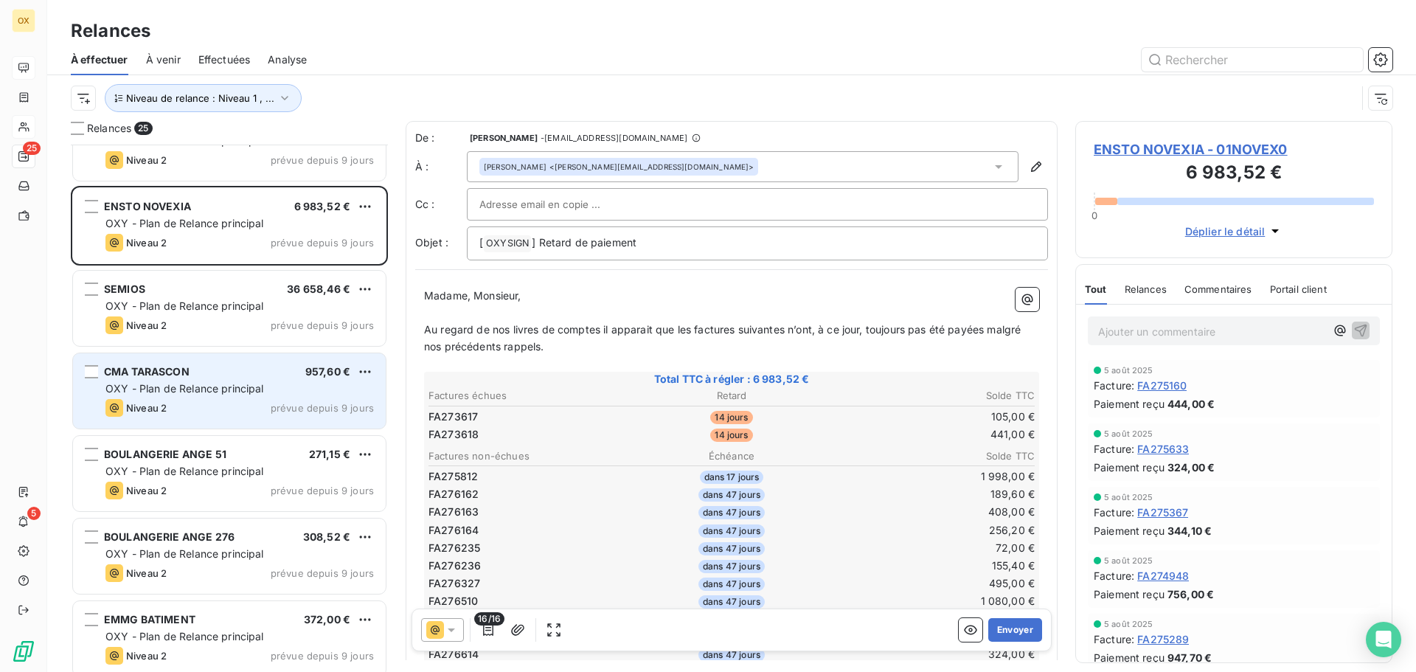
click at [238, 379] on div "CMA TARASCON 957,60 € OXY - Plan de Relance principal Niveau 2 prévue depuis 9 …" at bounding box center [229, 390] width 313 height 75
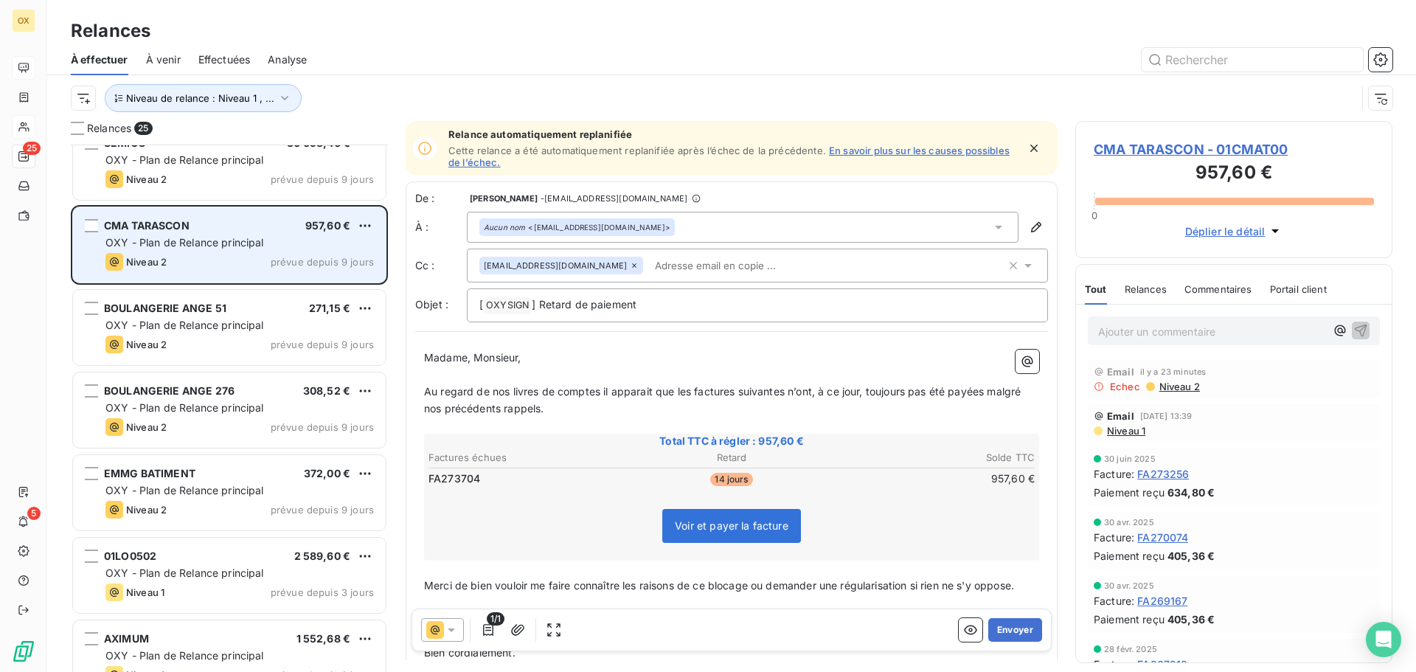
scroll to position [1181, 0]
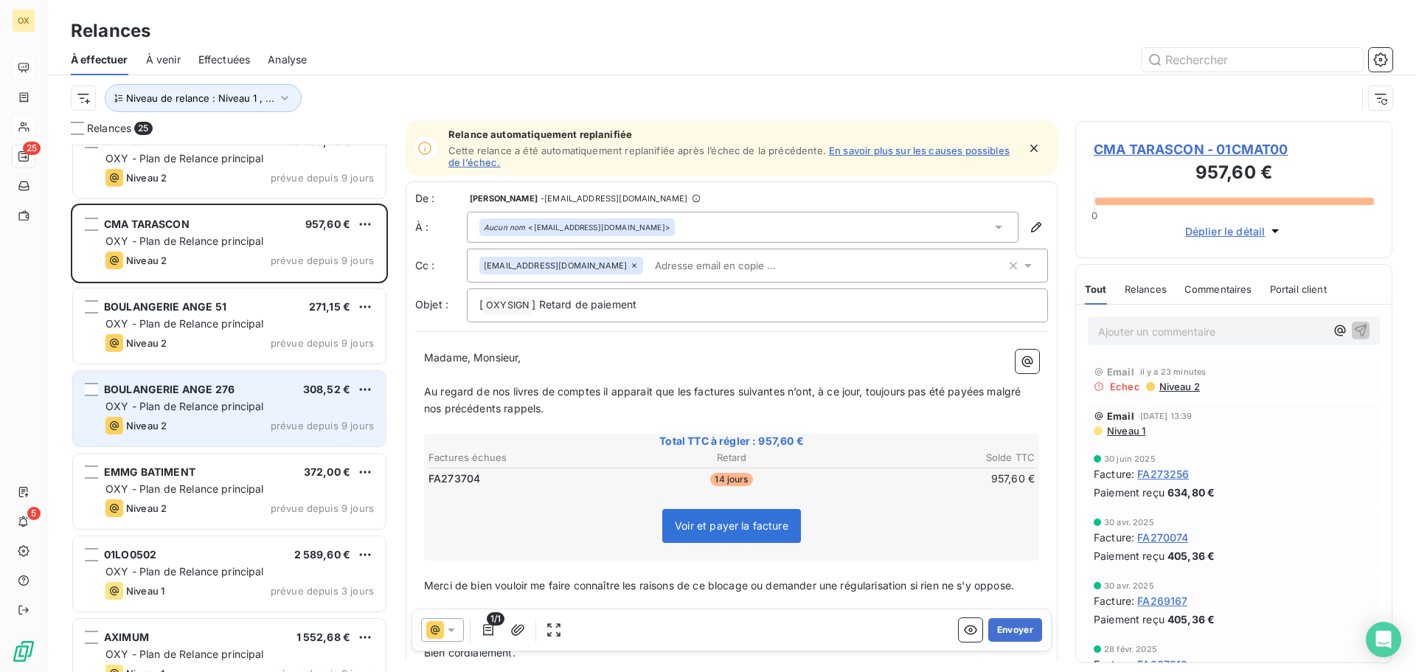
click at [238, 398] on div "BOULANGERIE ANGE 276 308,52 € OXY - Plan de Relance principal Niveau 2 prévue d…" at bounding box center [229, 408] width 313 height 75
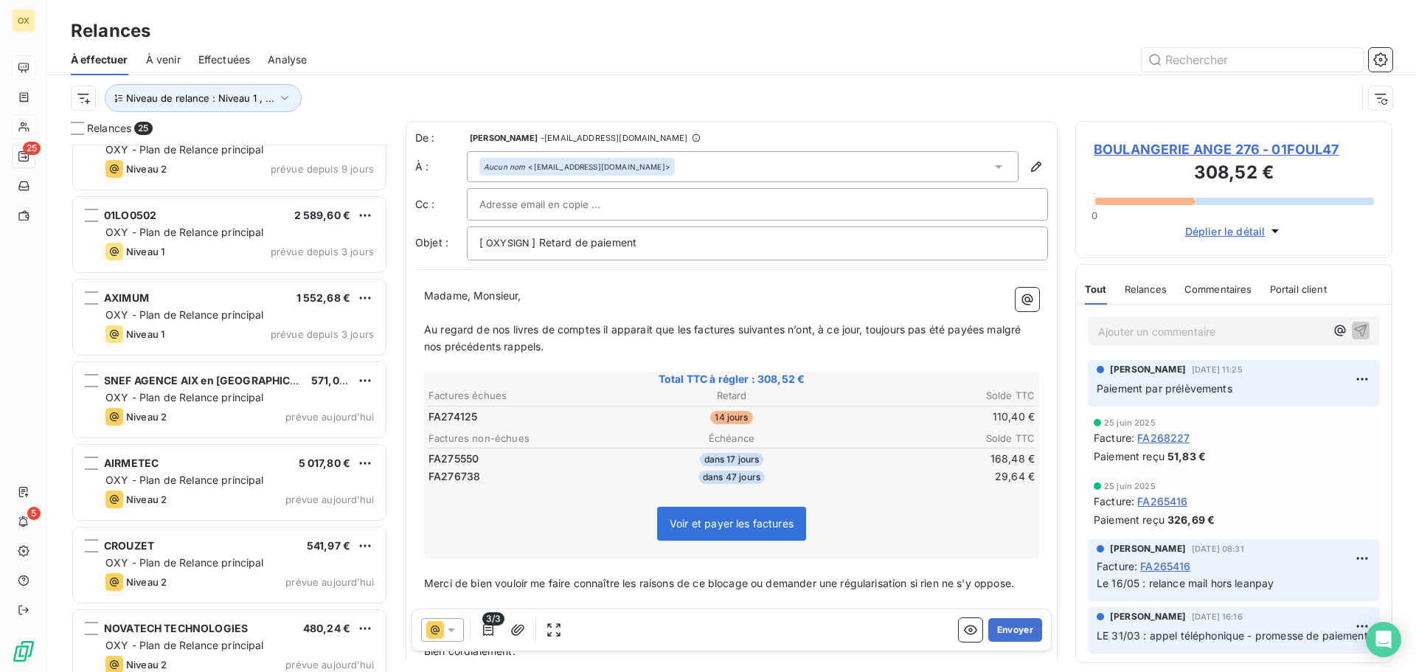
scroll to position [1539, 0]
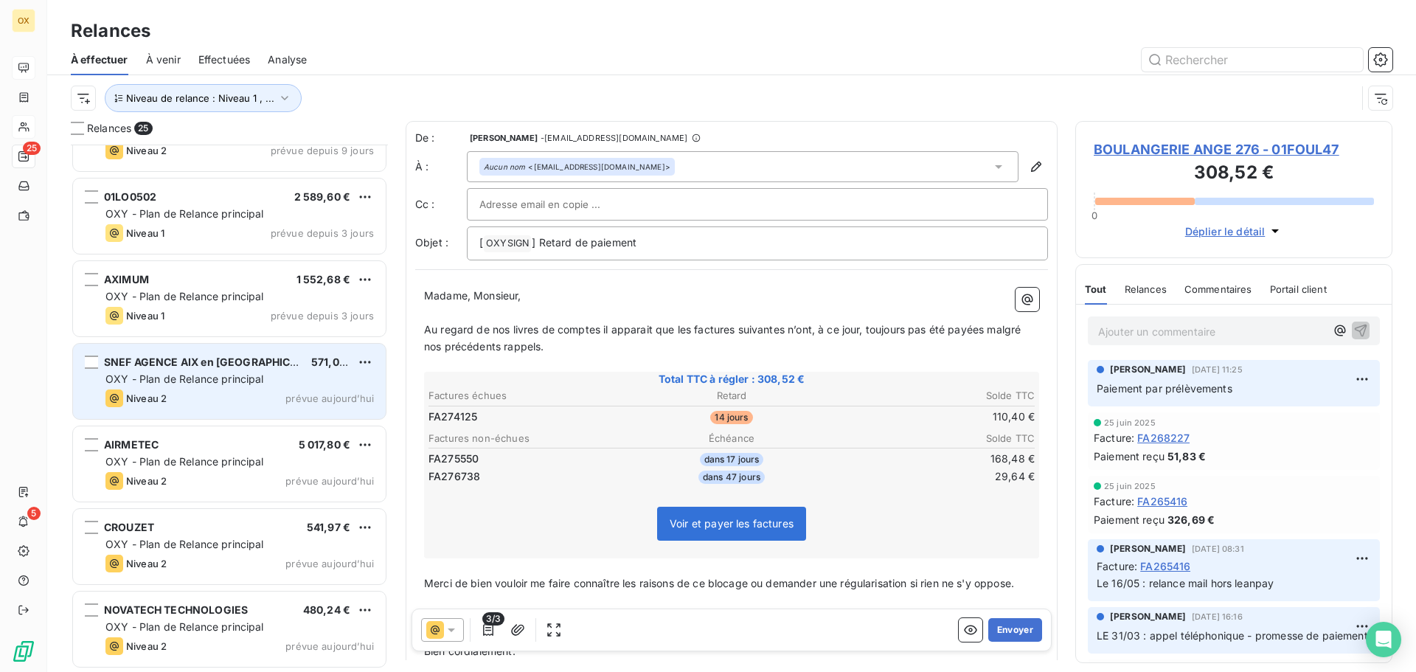
click at [230, 385] on div "OXY - Plan de Relance principal" at bounding box center [239, 379] width 268 height 15
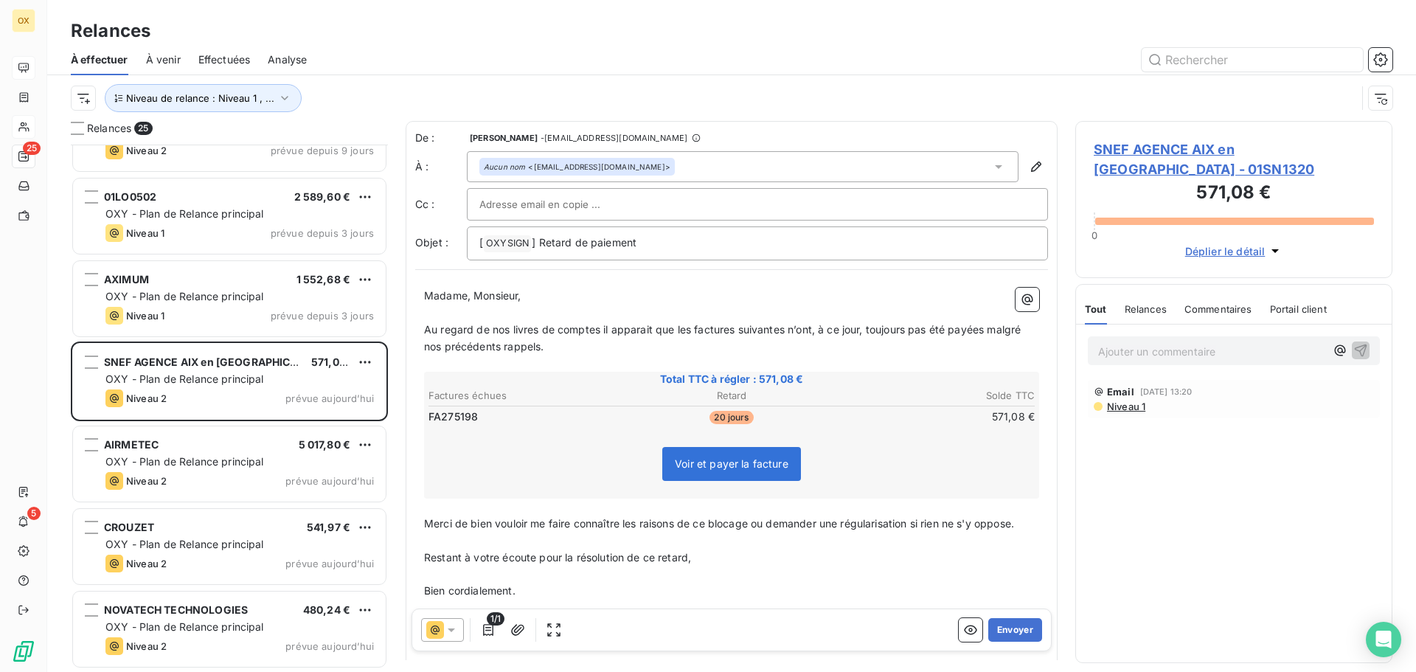
click at [682, 299] on p "Madame, Monsieur," at bounding box center [731, 296] width 615 height 17
click at [1146, 148] on span "SNEF AGENCE AIX en [GEOGRAPHIC_DATA] - 01SN1320" at bounding box center [1234, 159] width 280 height 40
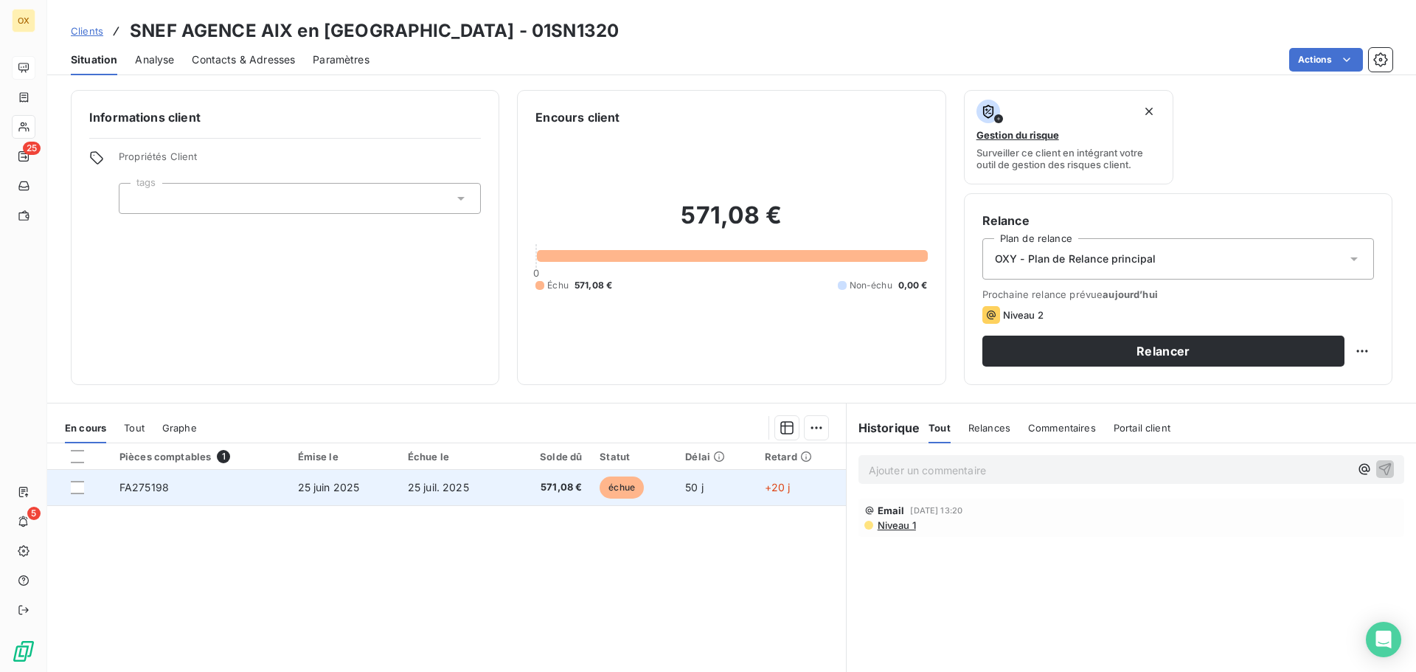
click at [355, 502] on td "25 juin 2025" at bounding box center [344, 487] width 110 height 35
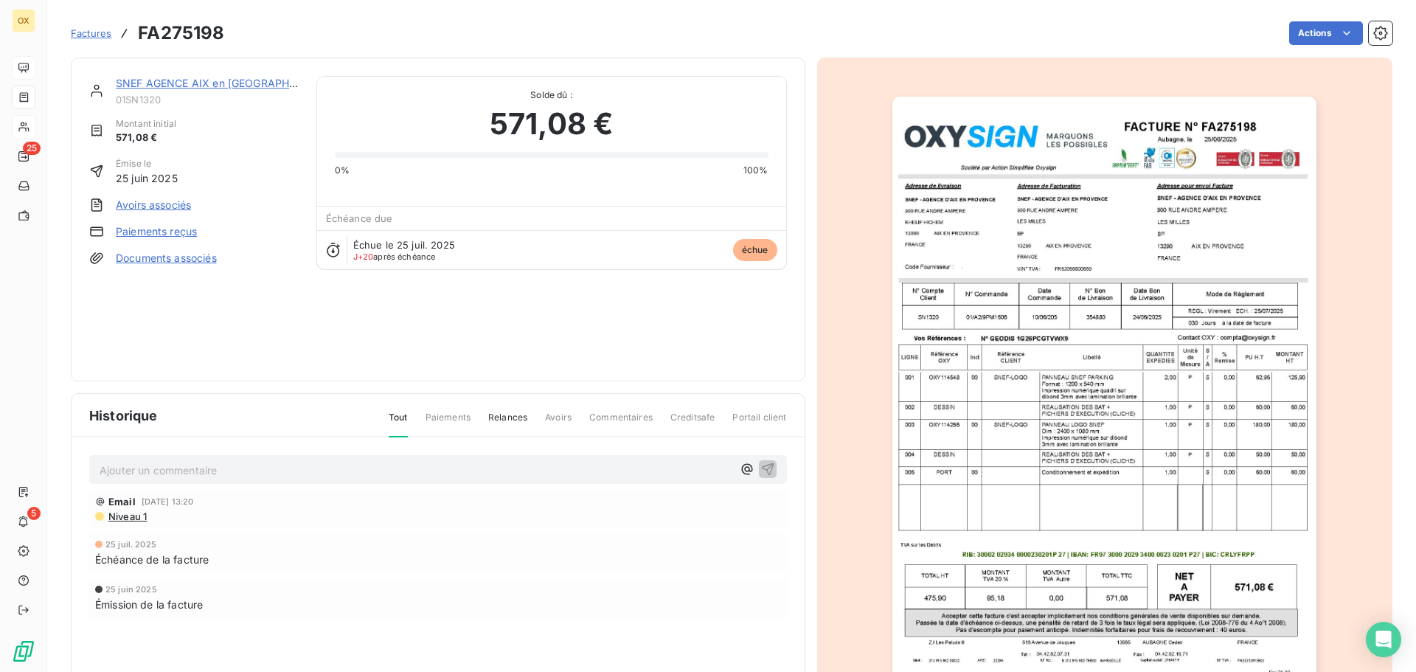
click at [215, 80] on link "SNEF AGENCE AIX en [GEOGRAPHIC_DATA]" at bounding box center [225, 83] width 219 height 13
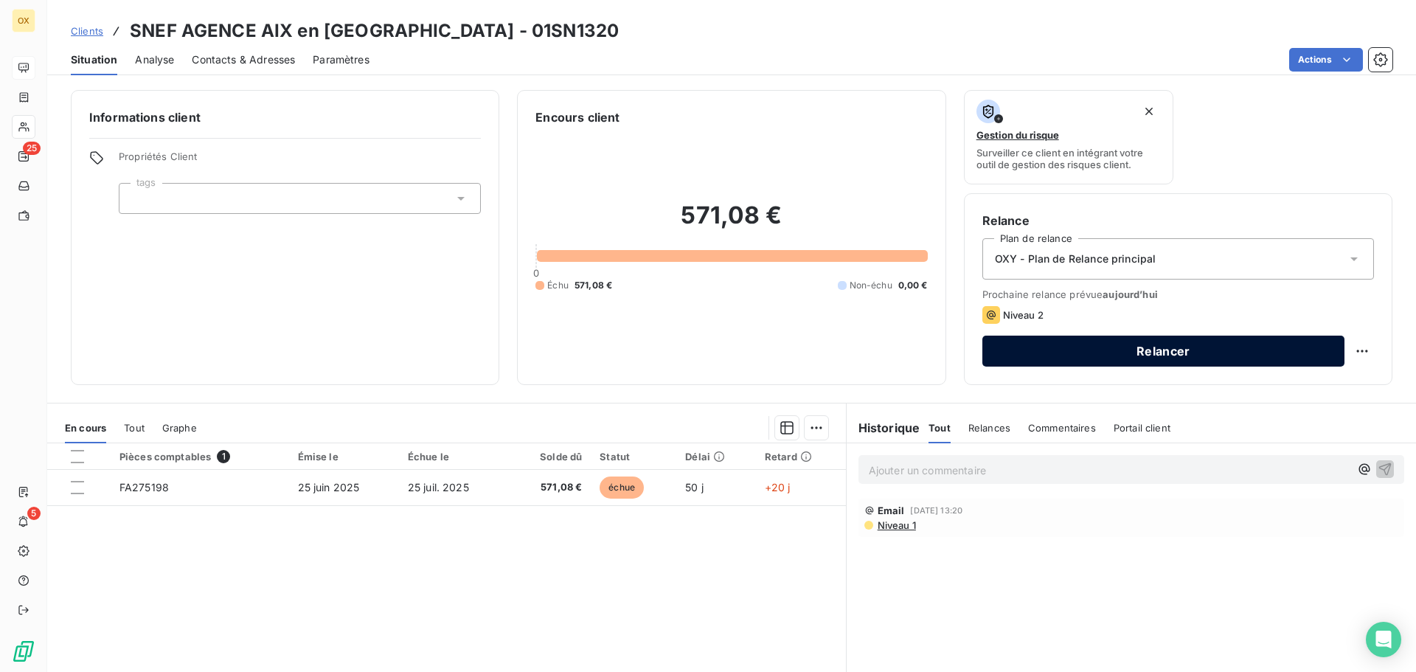
click at [1168, 351] on button "Relancer" at bounding box center [1164, 351] width 362 height 31
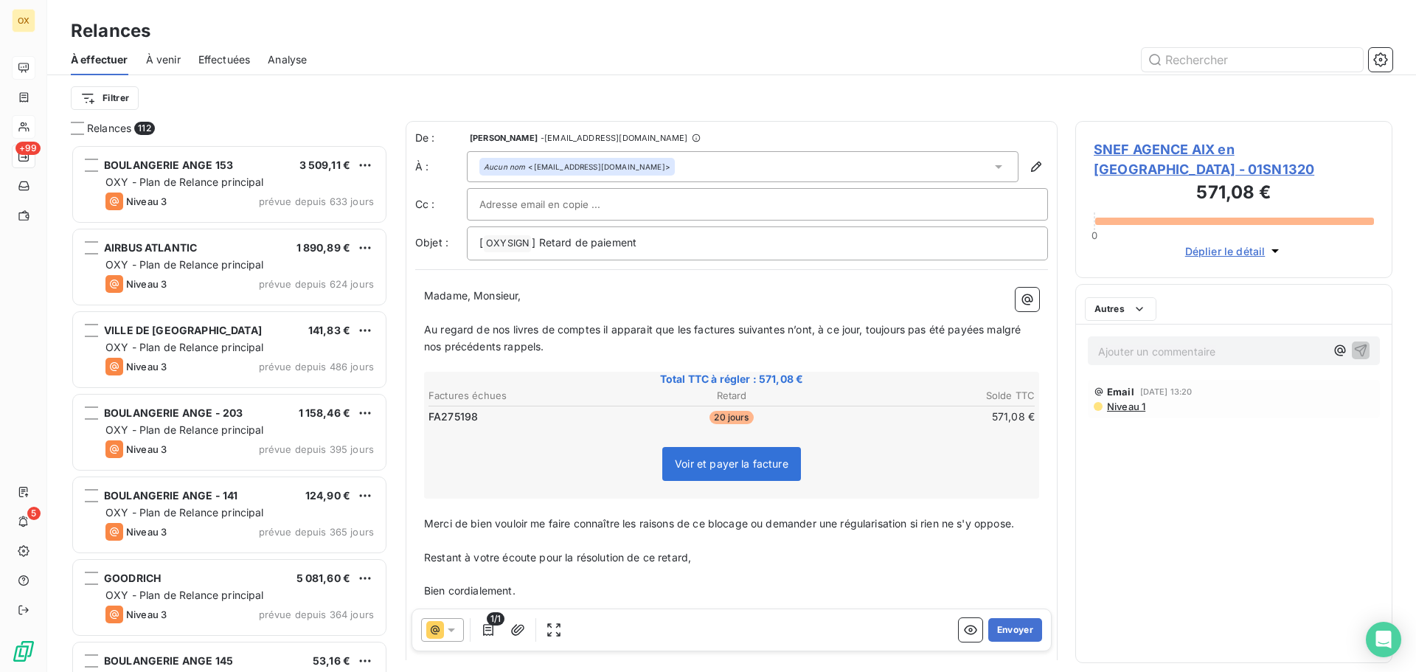
scroll to position [516, 306]
drag, startPoint x: 692, startPoint y: 331, endPoint x: 704, endPoint y: 319, distance: 17.2
click at [691, 330] on span "Au regard de nos livres de comptes il apparait que les factures suivantes n’ont…" at bounding box center [724, 338] width 600 height 30
drag, startPoint x: 728, startPoint y: 328, endPoint x: 766, endPoint y: 323, distance: 38.6
click at [728, 327] on span "Au regard de nos livres de comptes il apparait que la factures suivantes n’ont,…" at bounding box center [731, 338] width 615 height 30
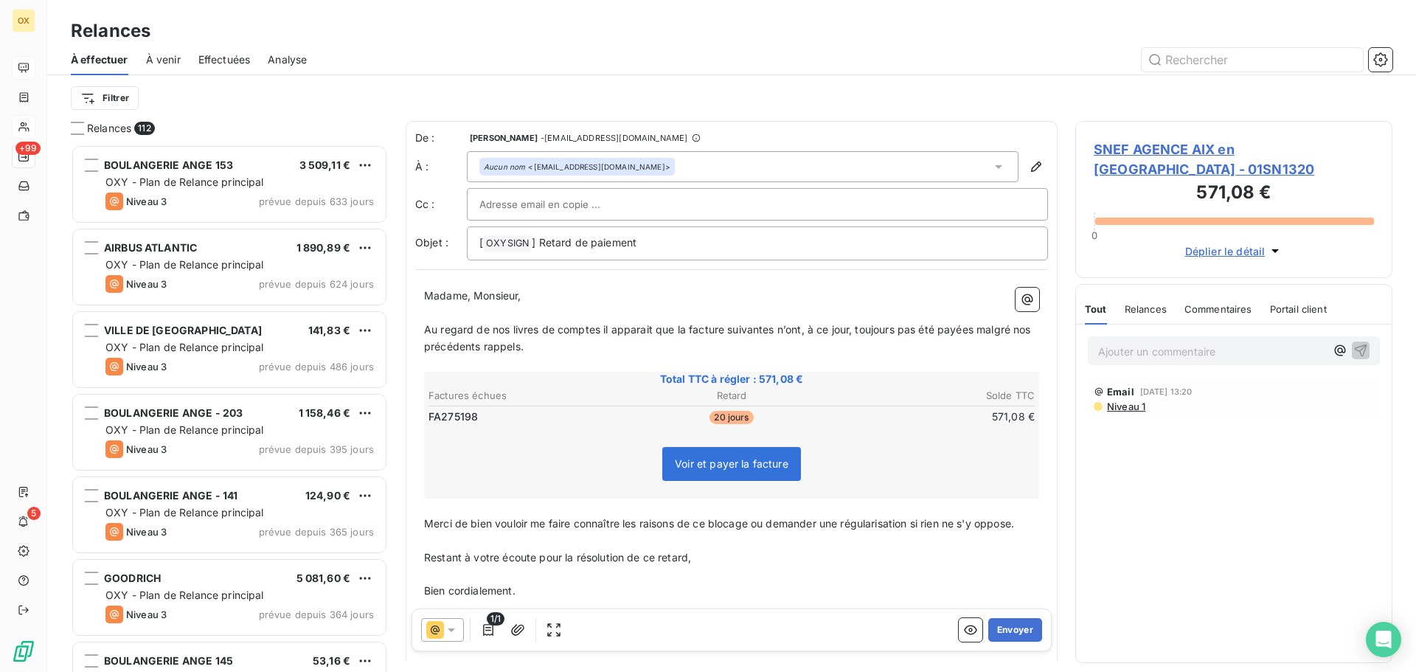
click at [775, 326] on span "Au regard de nos livres de comptes il apparait que la facture suivantes n’ont, …" at bounding box center [729, 338] width 610 height 30
click at [796, 327] on span "Au regard de nos livres de comptes il apparait que la facture suivante n’ont, à…" at bounding box center [726, 338] width 605 height 30
click at [959, 325] on span "Au regard de nos livres de comptes il apparait que la facture suivante n’a, à c…" at bounding box center [721, 338] width 595 height 30
click at [1011, 625] on button "Envoyer" at bounding box center [1015, 630] width 54 height 24
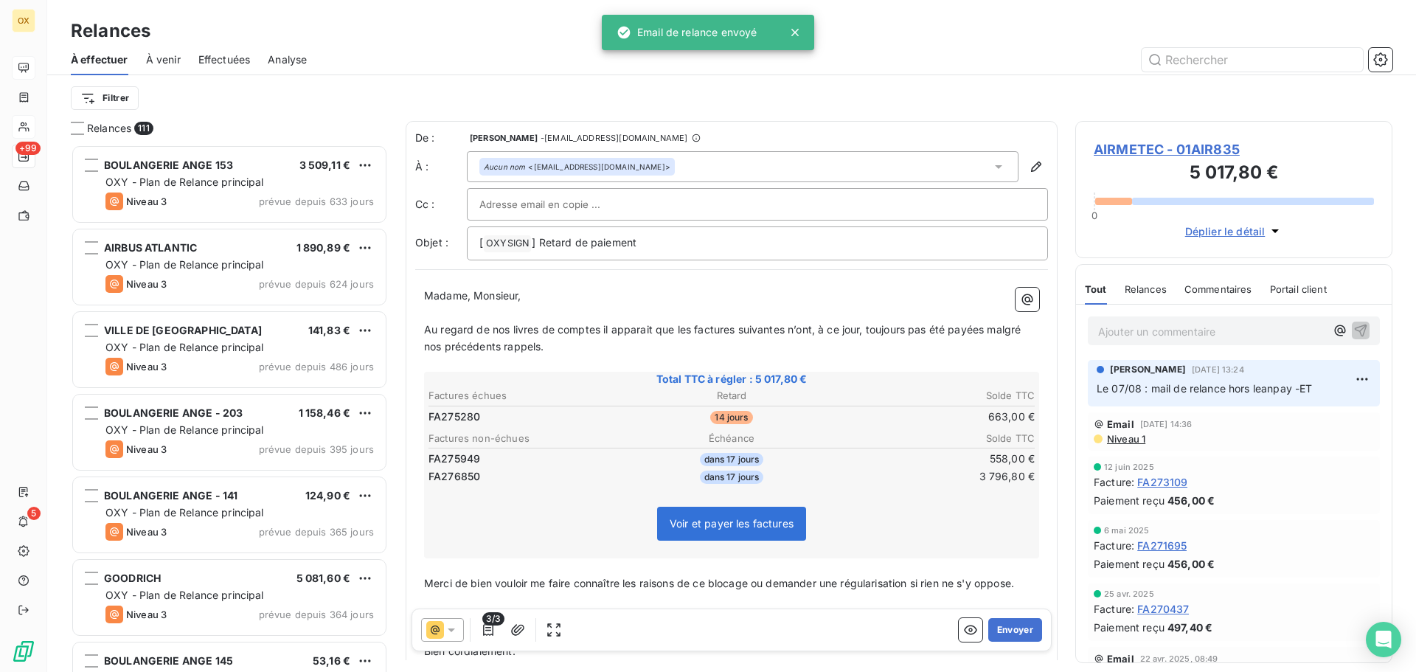
click at [119, 99] on html "OX +99 5 Relances À effectuer À venir Effectuées Analyse Filtrer Relances 111 B…" at bounding box center [708, 336] width 1416 height 672
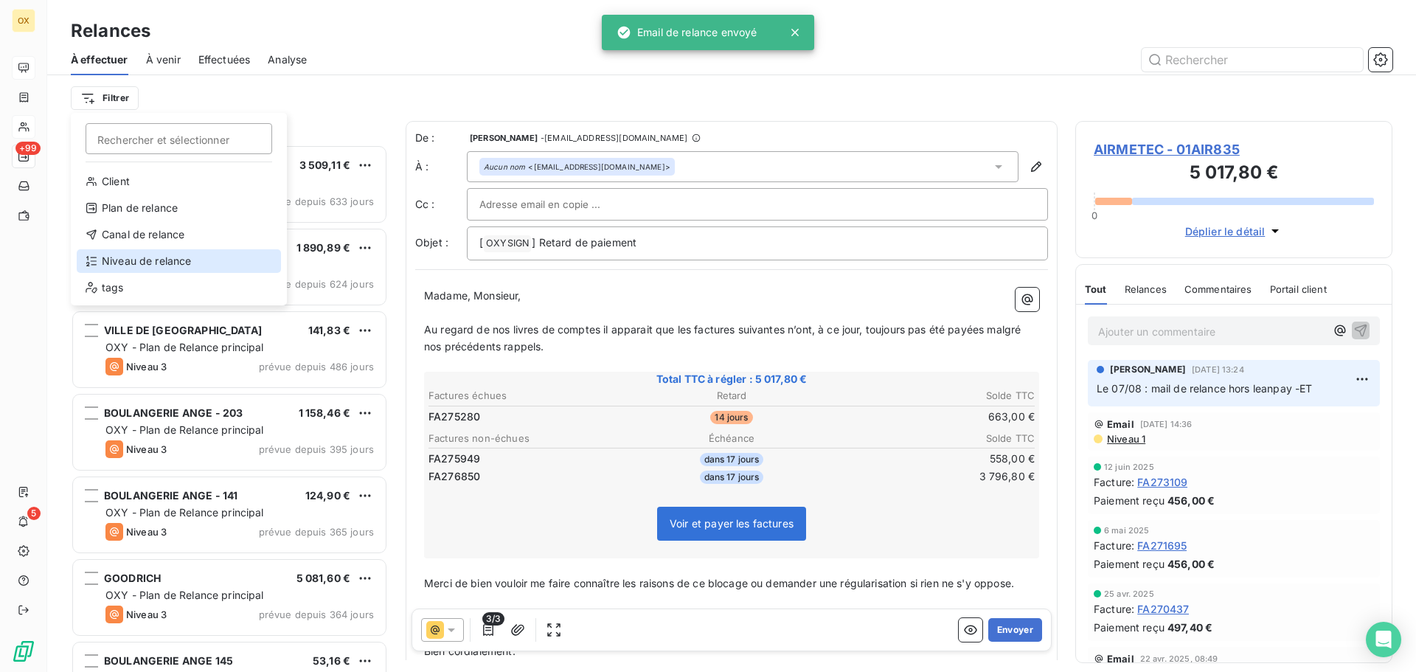
click at [181, 260] on div "Niveau de relance" at bounding box center [179, 261] width 204 height 24
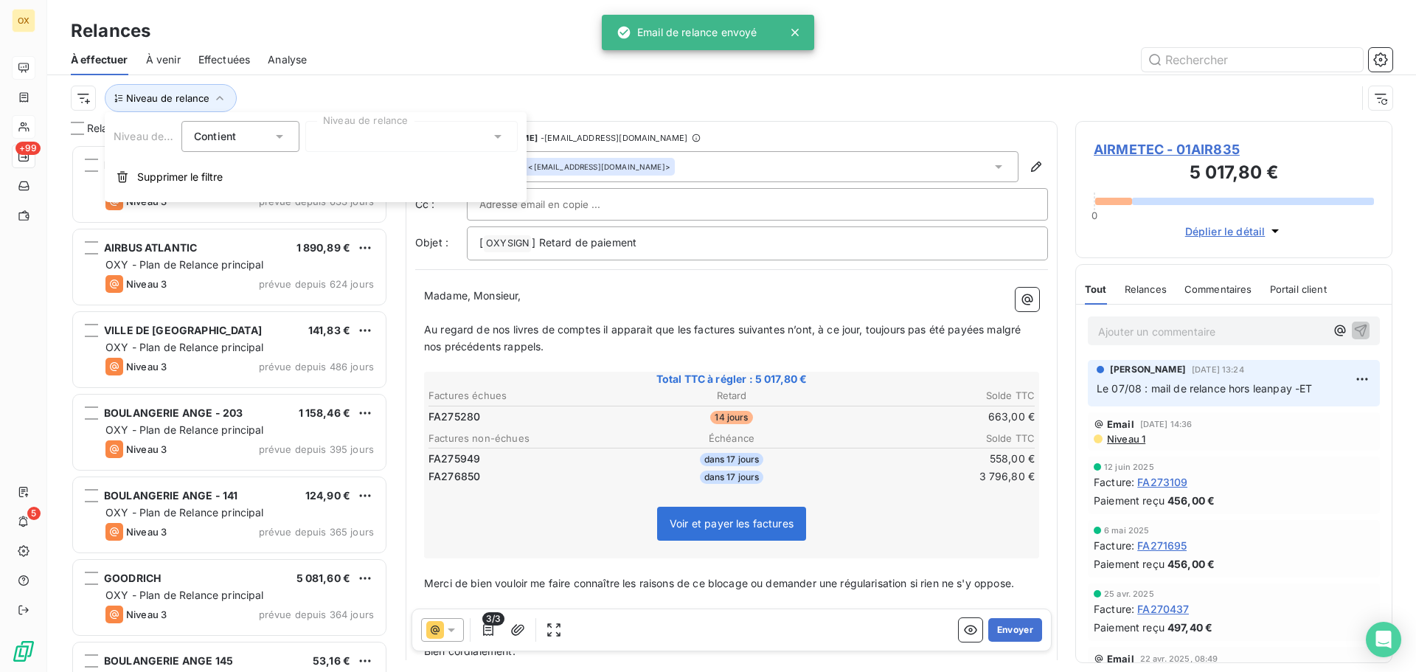
click at [357, 128] on div at bounding box center [411, 136] width 212 height 31
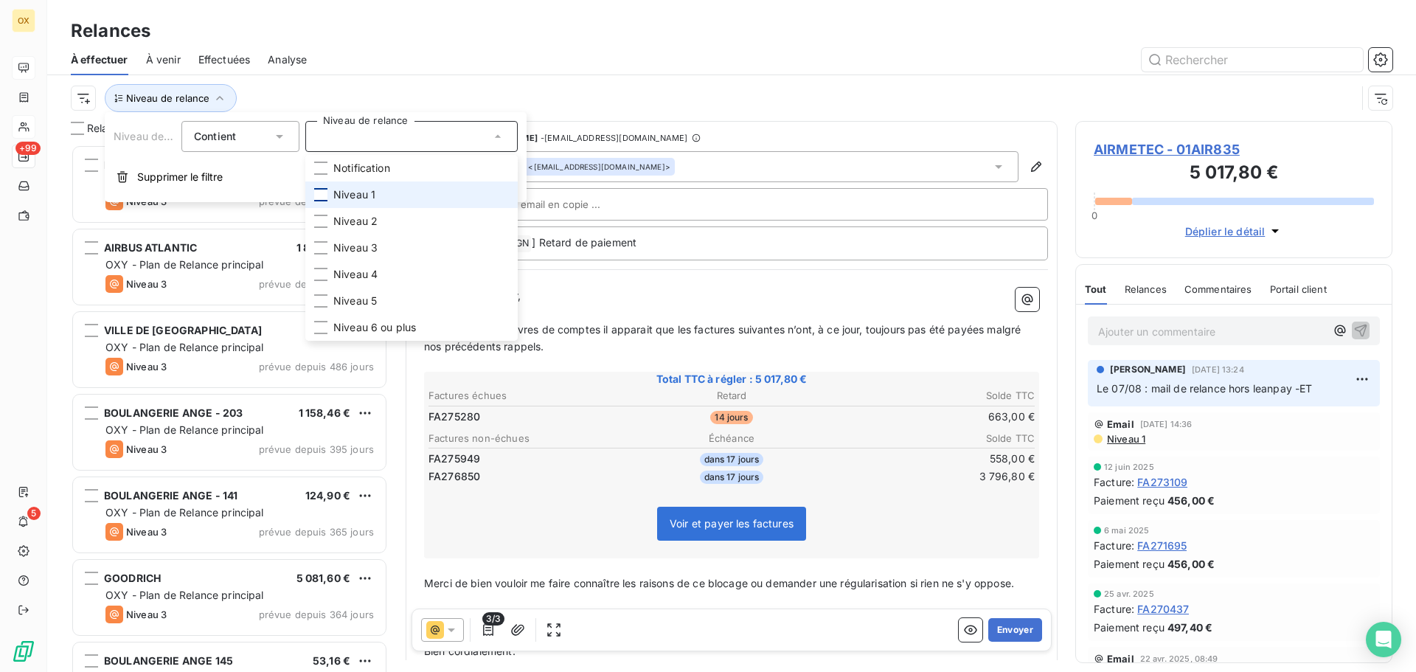
click at [321, 197] on div at bounding box center [320, 194] width 13 height 13
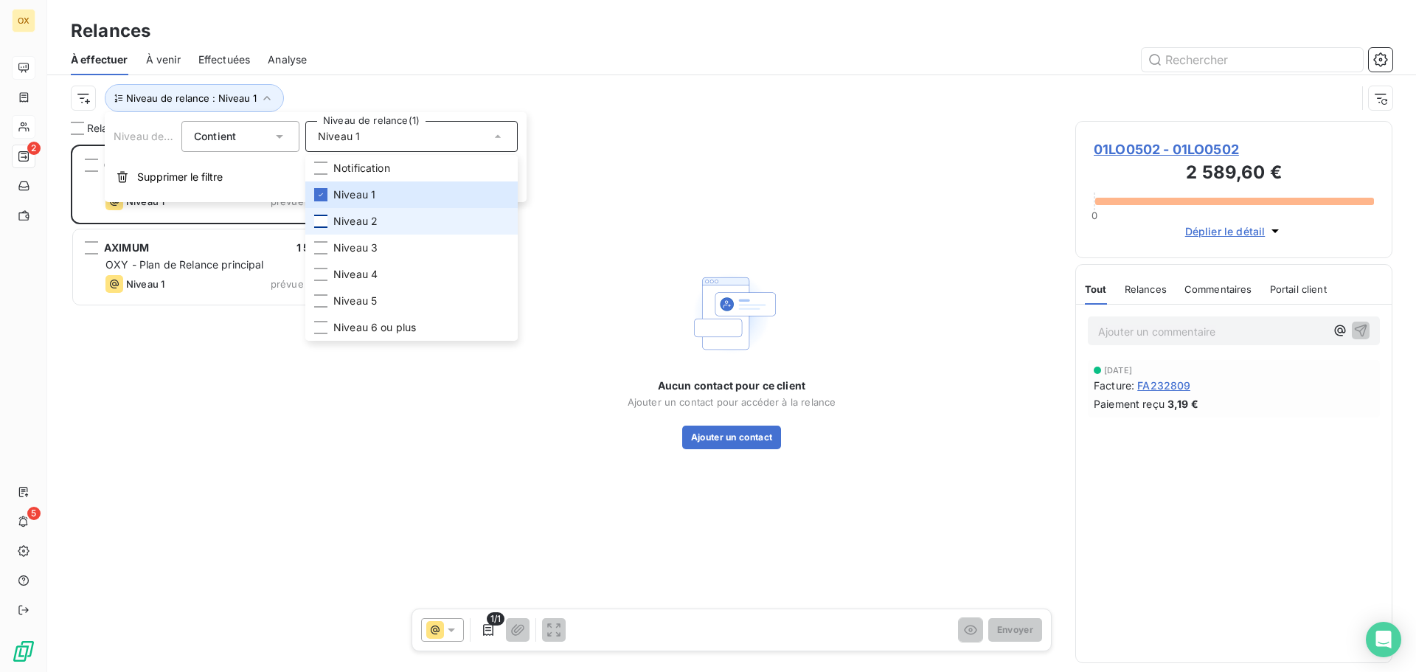
click at [322, 218] on div at bounding box center [320, 221] width 13 height 13
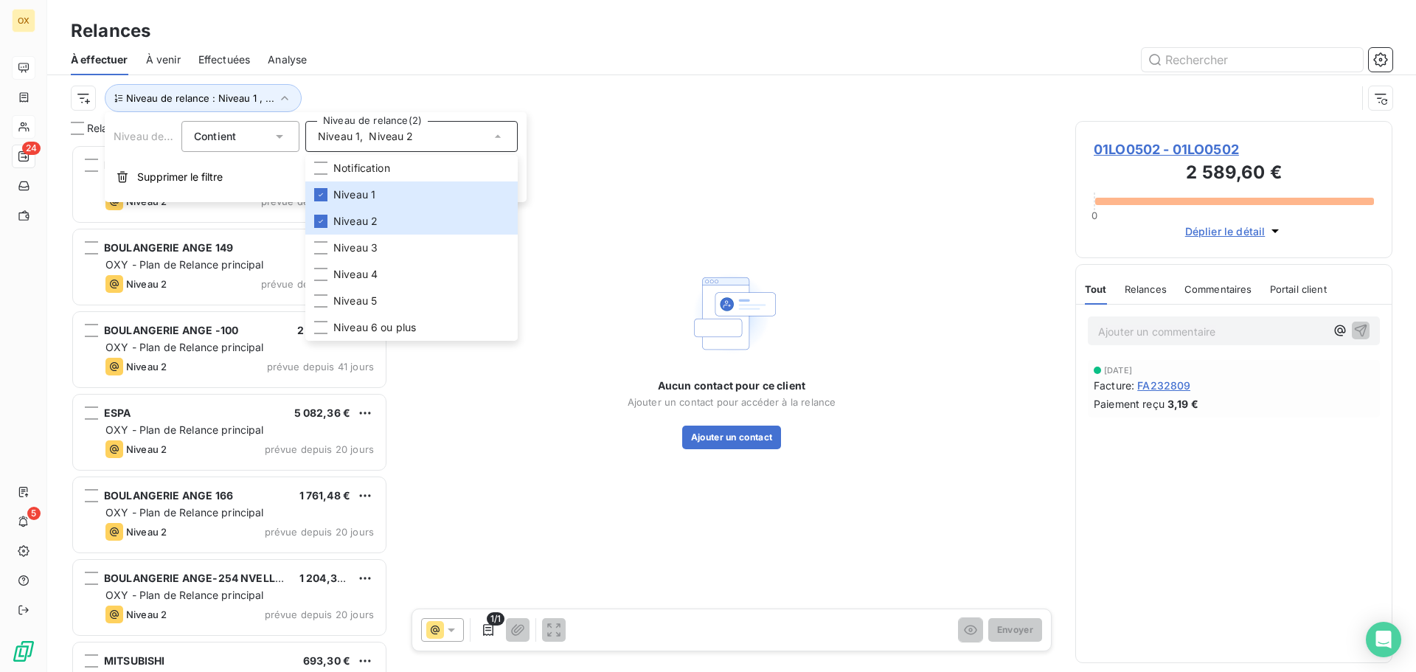
click at [360, 41] on div "Relances" at bounding box center [731, 31] width 1369 height 27
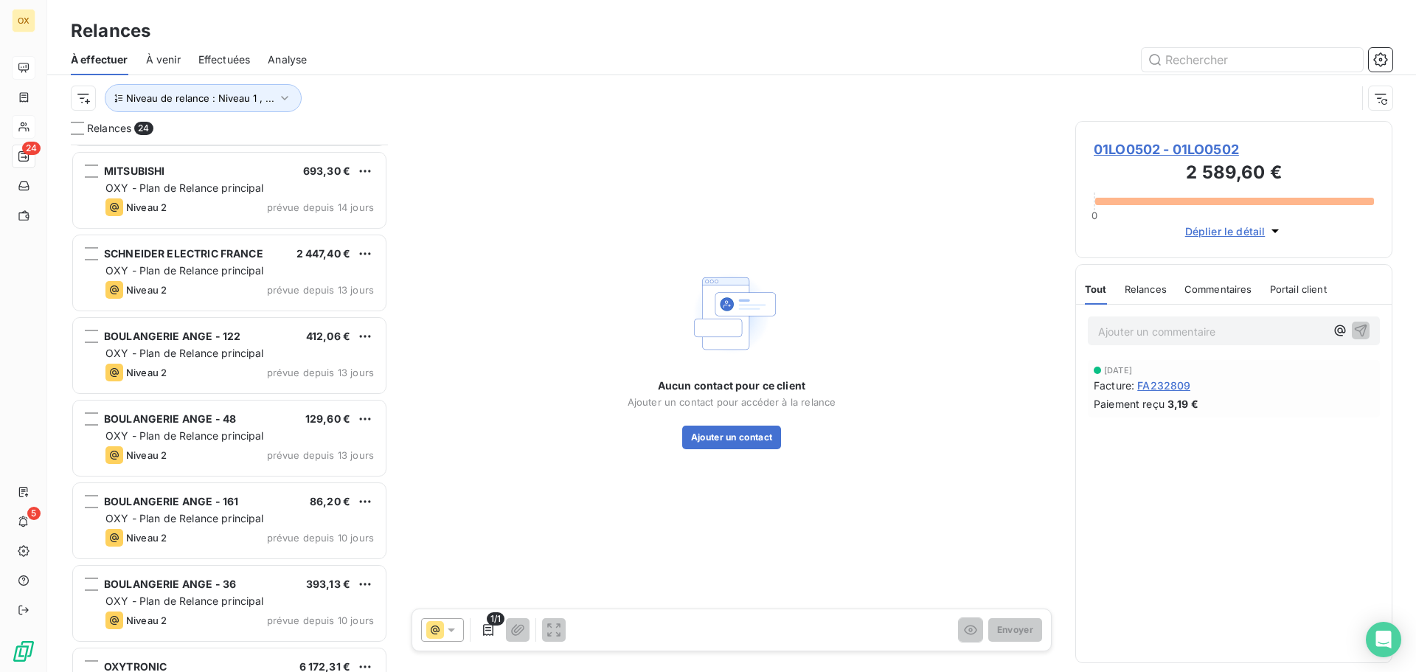
scroll to position [517, 0]
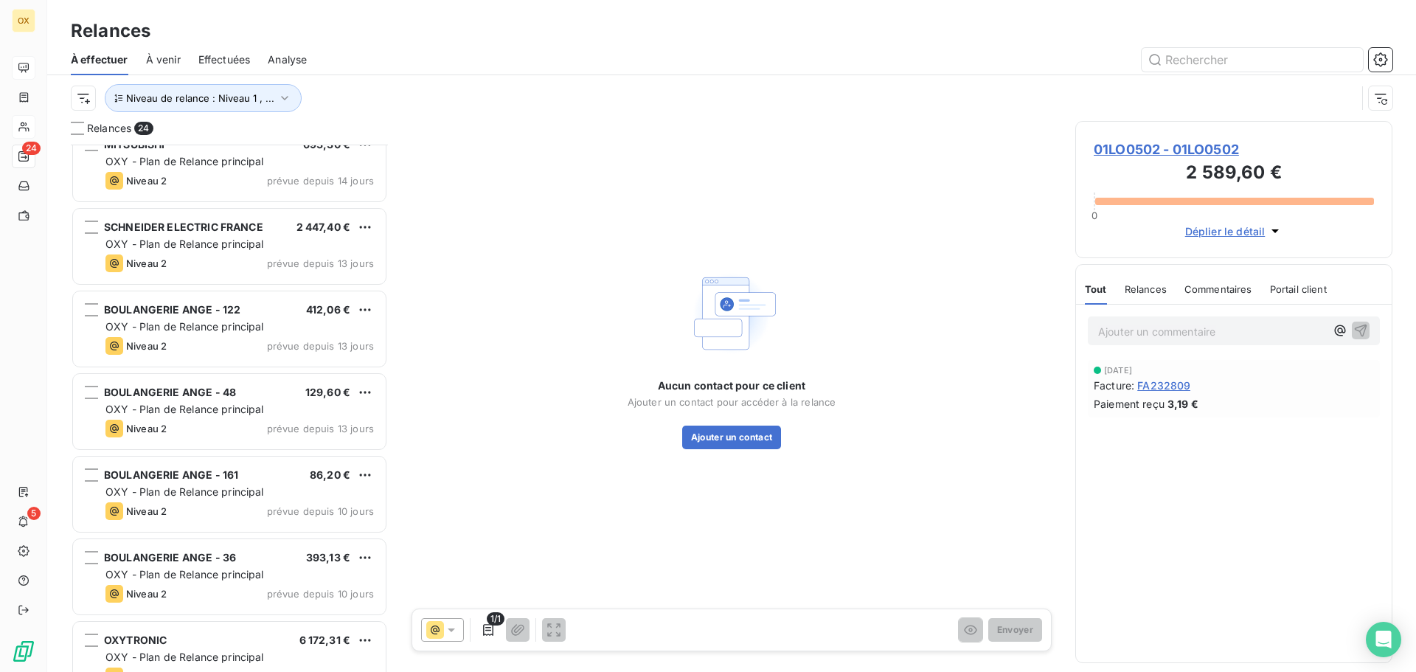
click at [246, 330] on span "OXY - Plan de Relance principal" at bounding box center [184, 326] width 159 height 13
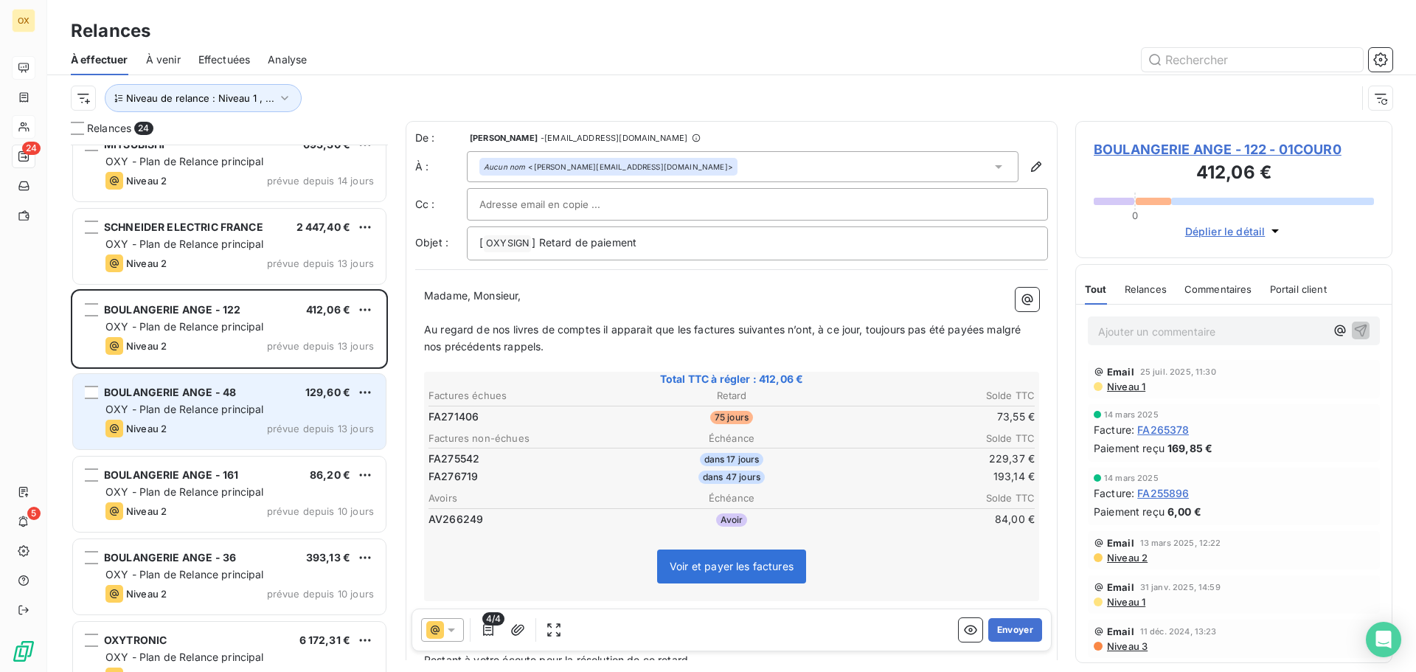
click at [227, 407] on span "OXY - Plan de Relance principal" at bounding box center [184, 409] width 159 height 13
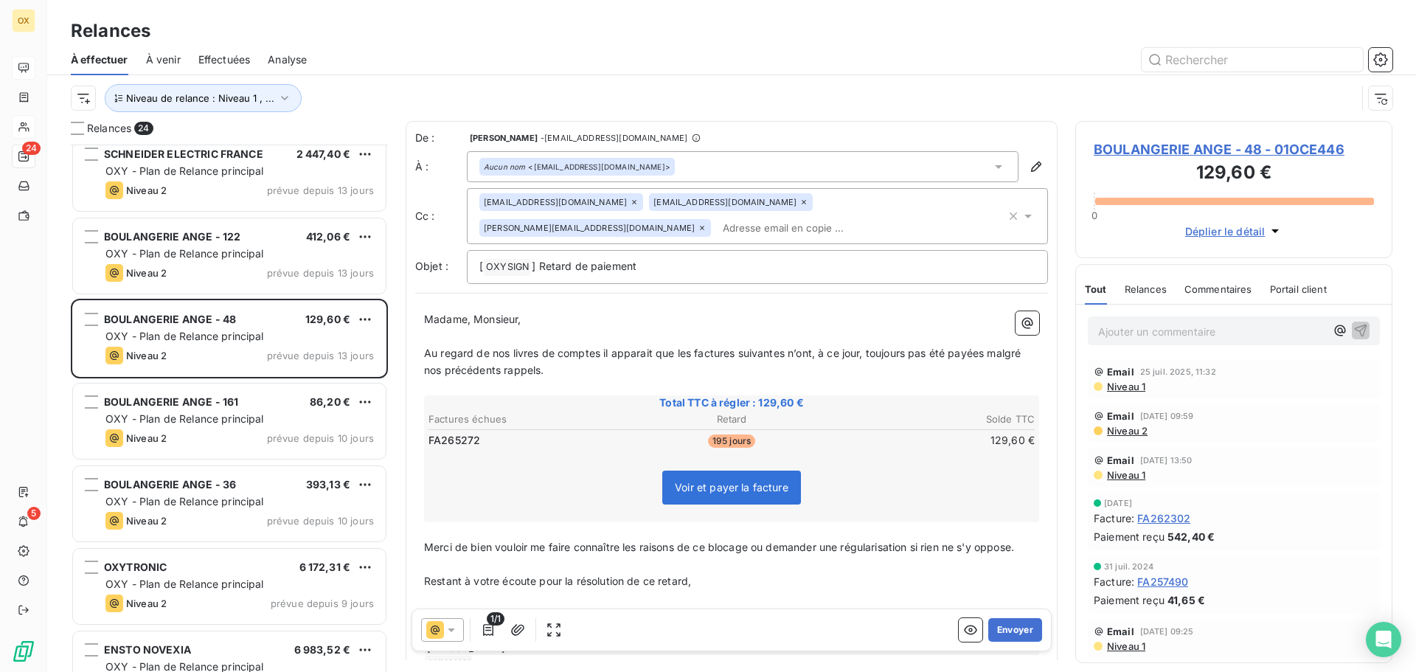
scroll to position [591, 0]
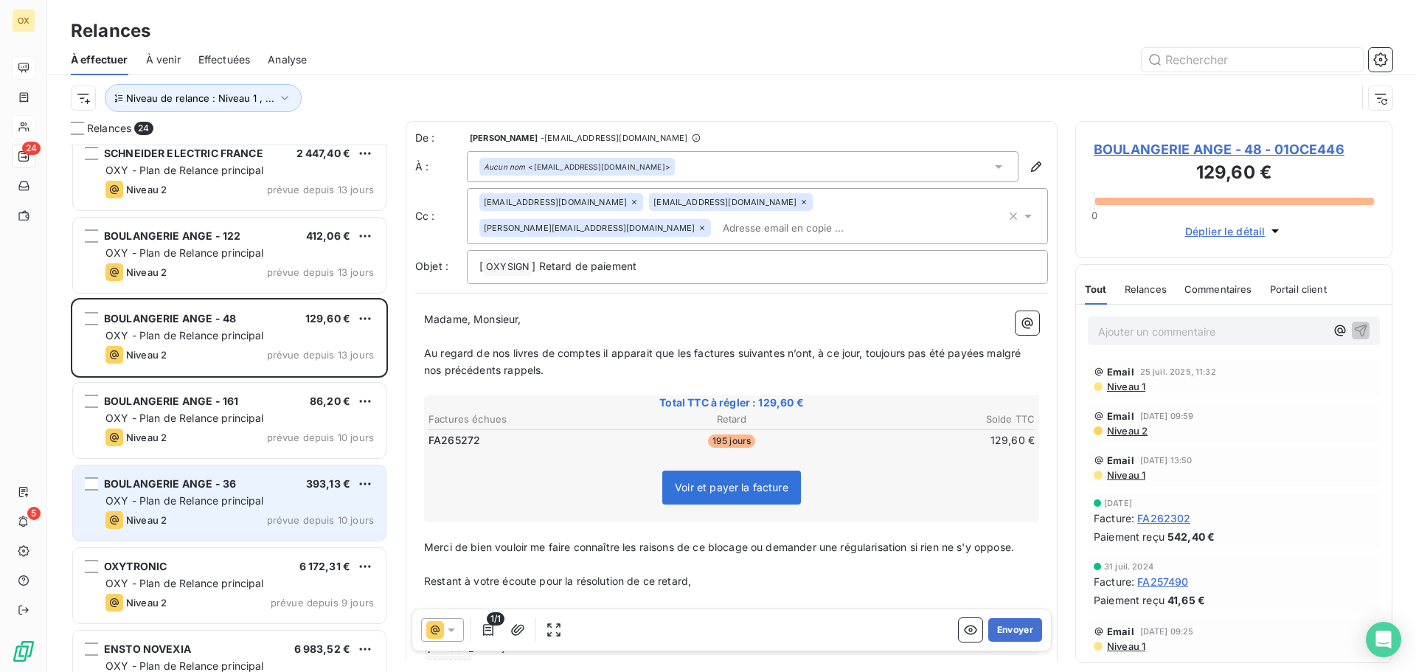
click at [229, 507] on div "OXY - Plan de Relance principal" at bounding box center [239, 500] width 268 height 15
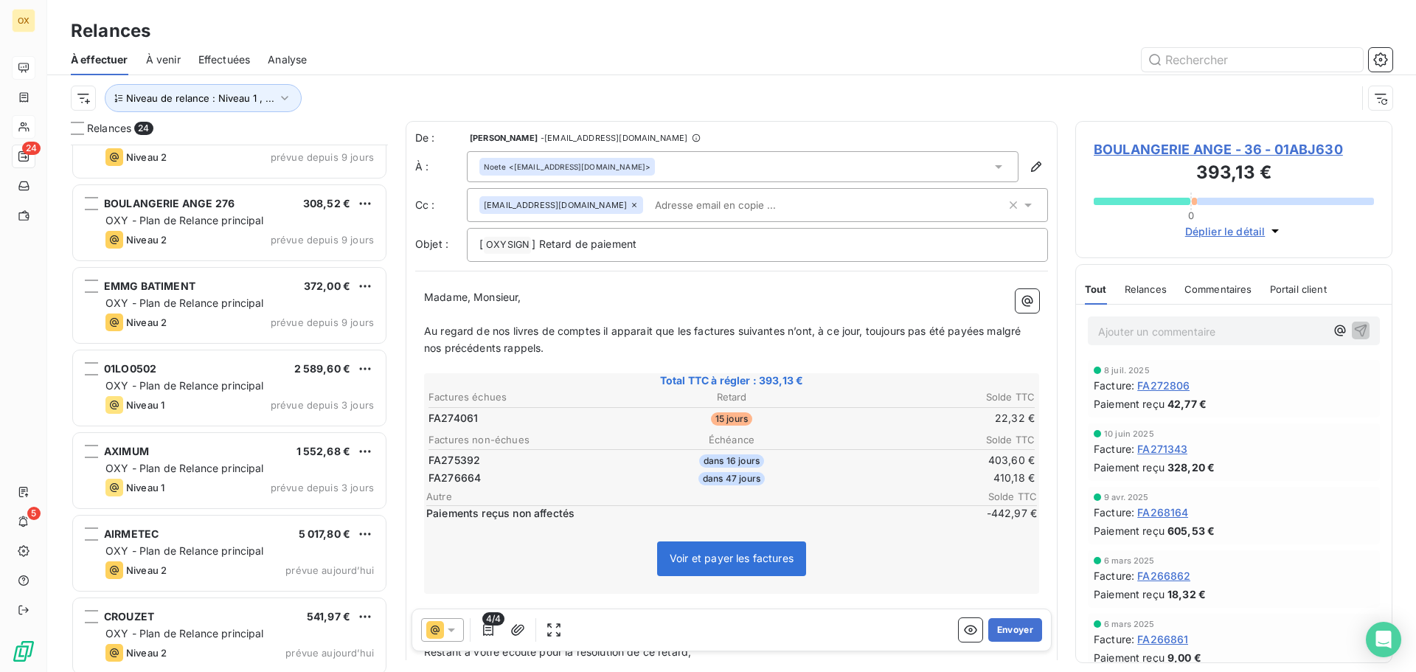
scroll to position [1402, 0]
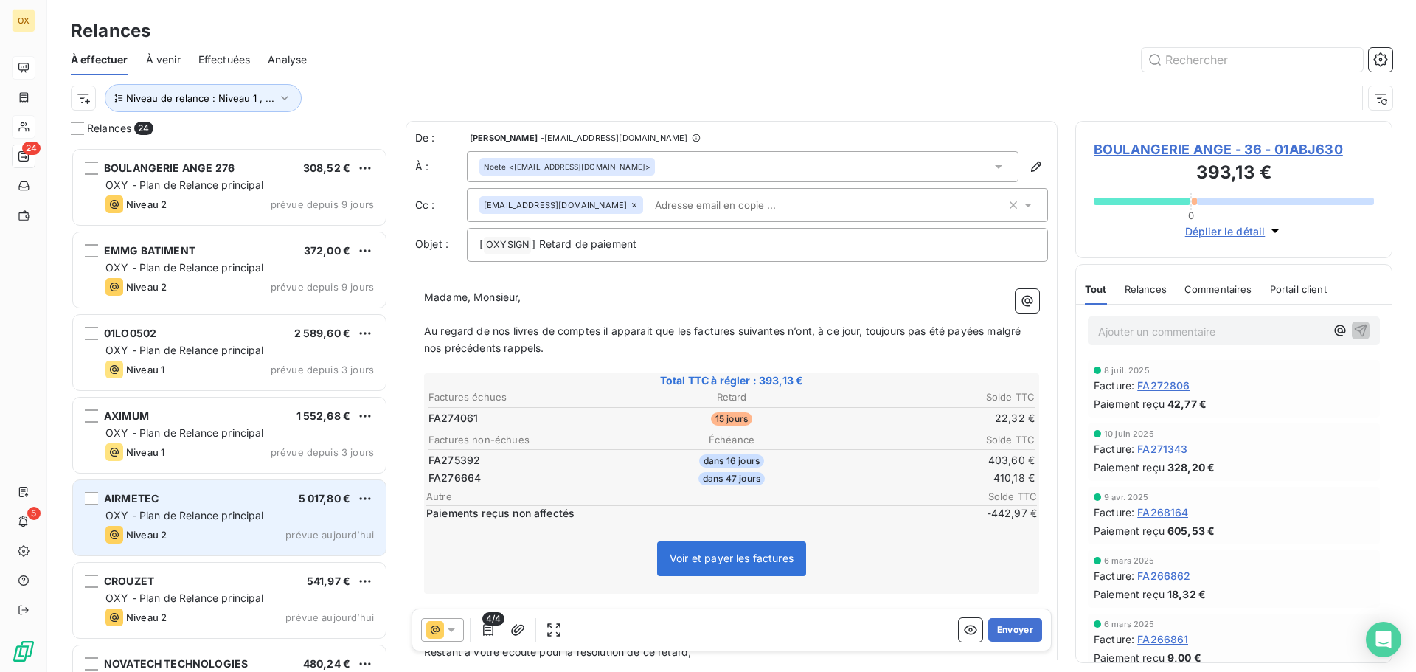
click at [228, 491] on div "AIRMETEC 5 017,80 € OXY - Plan de Relance principal Niveau 2 prévue [DATE]" at bounding box center [229, 517] width 313 height 75
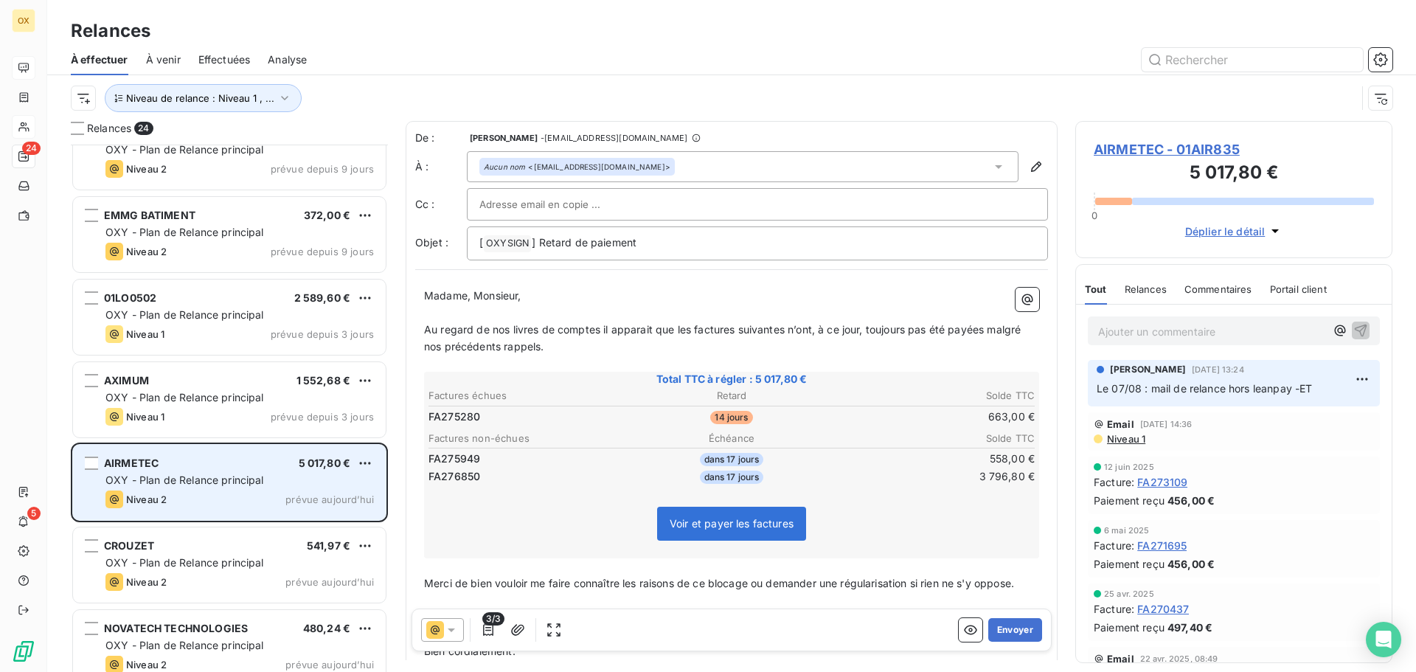
scroll to position [1456, 0]
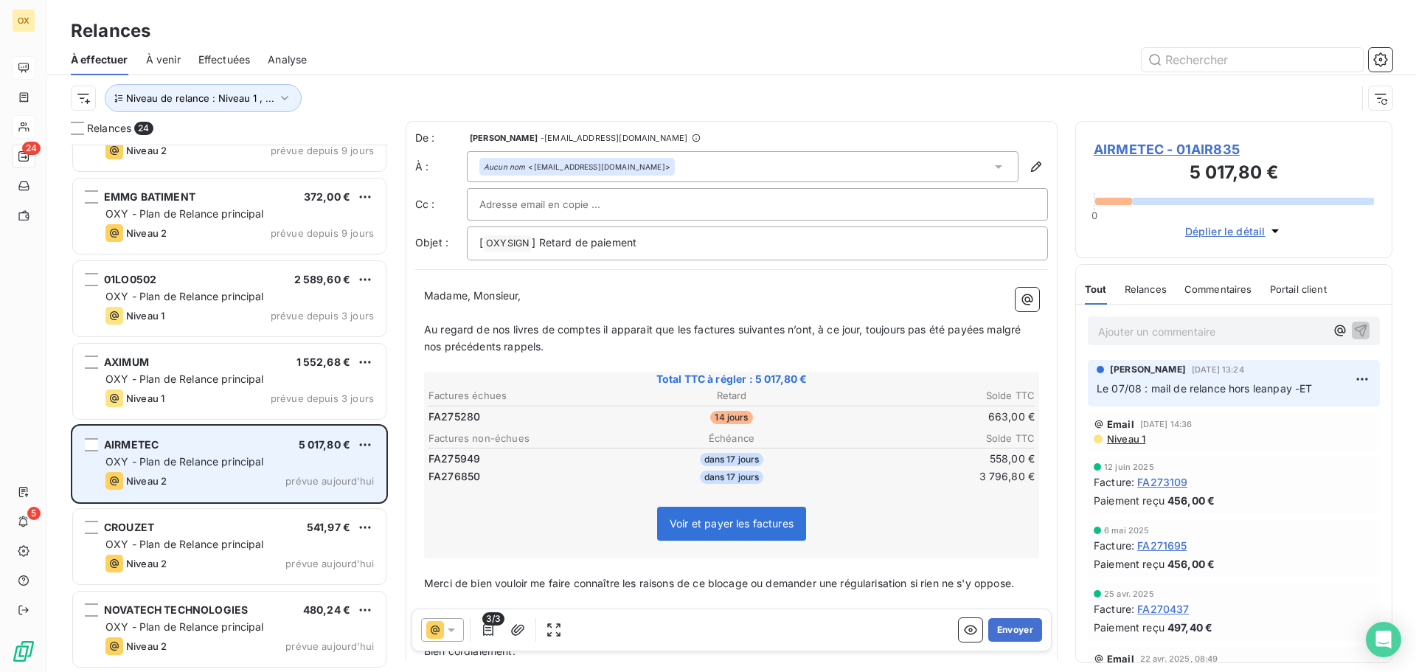
click at [218, 473] on div "Niveau 2 prévue [DATE]" at bounding box center [239, 481] width 268 height 18
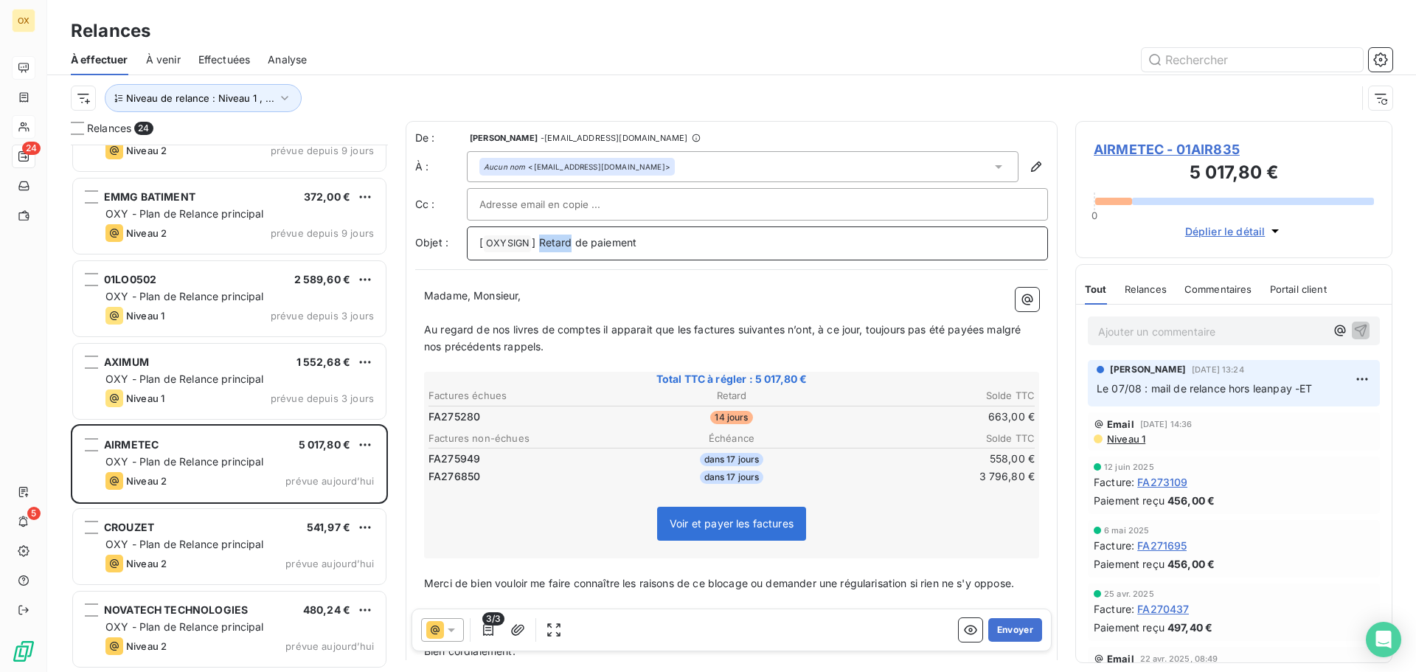
drag, startPoint x: 571, startPoint y: 241, endPoint x: 541, endPoint y: 237, distance: 29.8
click at [541, 237] on span "] Retard de paiement" at bounding box center [584, 242] width 105 height 13
click at [693, 325] on span "Au regard de nos livres de comptes il apparait que les factures suivantes n’ont…" at bounding box center [724, 338] width 600 height 30
click at [732, 332] on span "Au regard de nos livres de comptes il apparait que la factures suivantes n’ont,…" at bounding box center [731, 338] width 615 height 30
click at [773, 328] on span "Au regard de nos livres de comptes il apparait que la facture suivantes n’ont, …" at bounding box center [729, 338] width 610 height 30
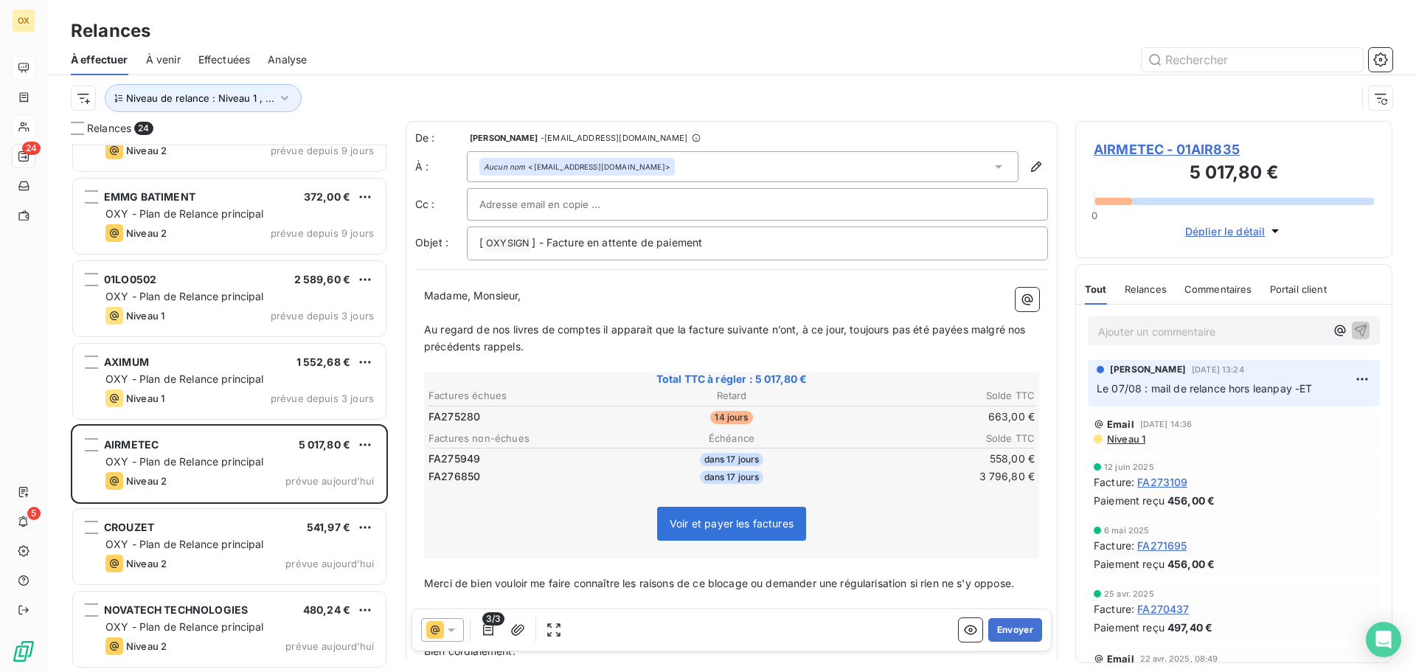
click at [798, 328] on span "Au regard de nos livres de comptes il apparait que la facture suivante n’ont, à…" at bounding box center [726, 338] width 605 height 30
click at [960, 330] on span "Au regard de nos livres de comptes il apparait que la facture suivante n’a, à c…" at bounding box center [721, 338] width 595 height 30
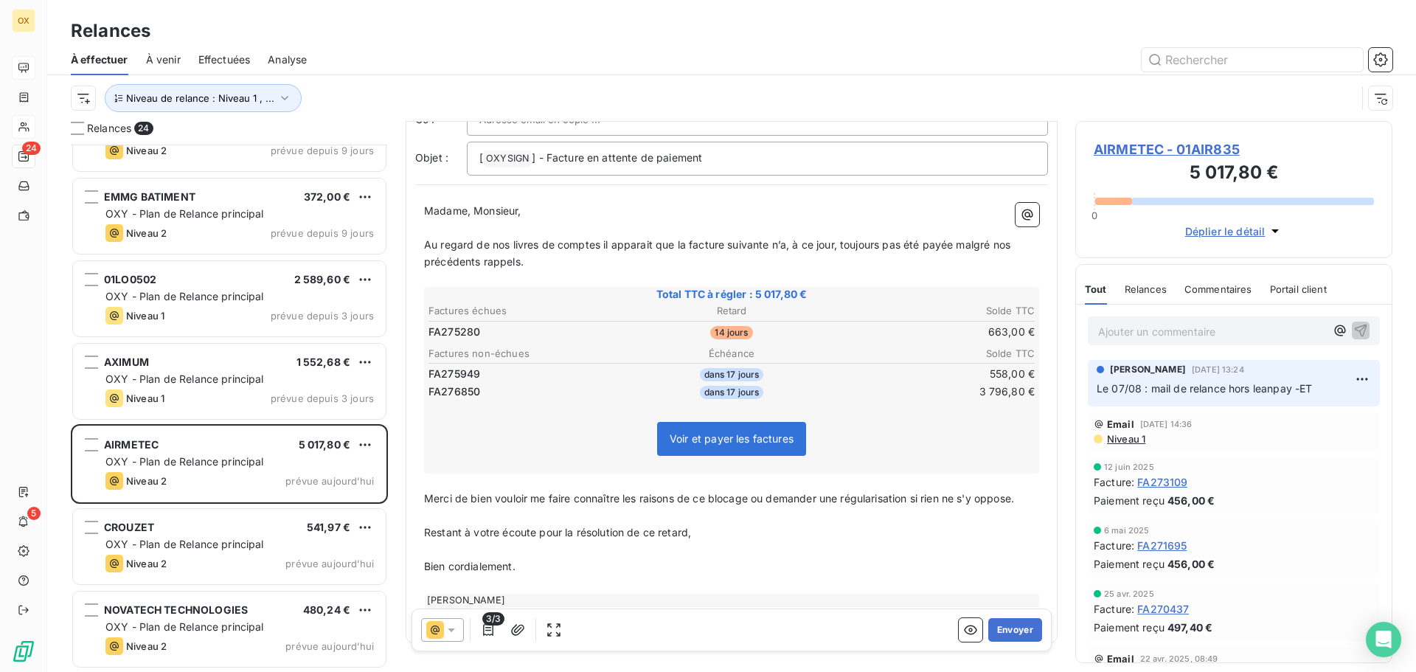
scroll to position [129, 0]
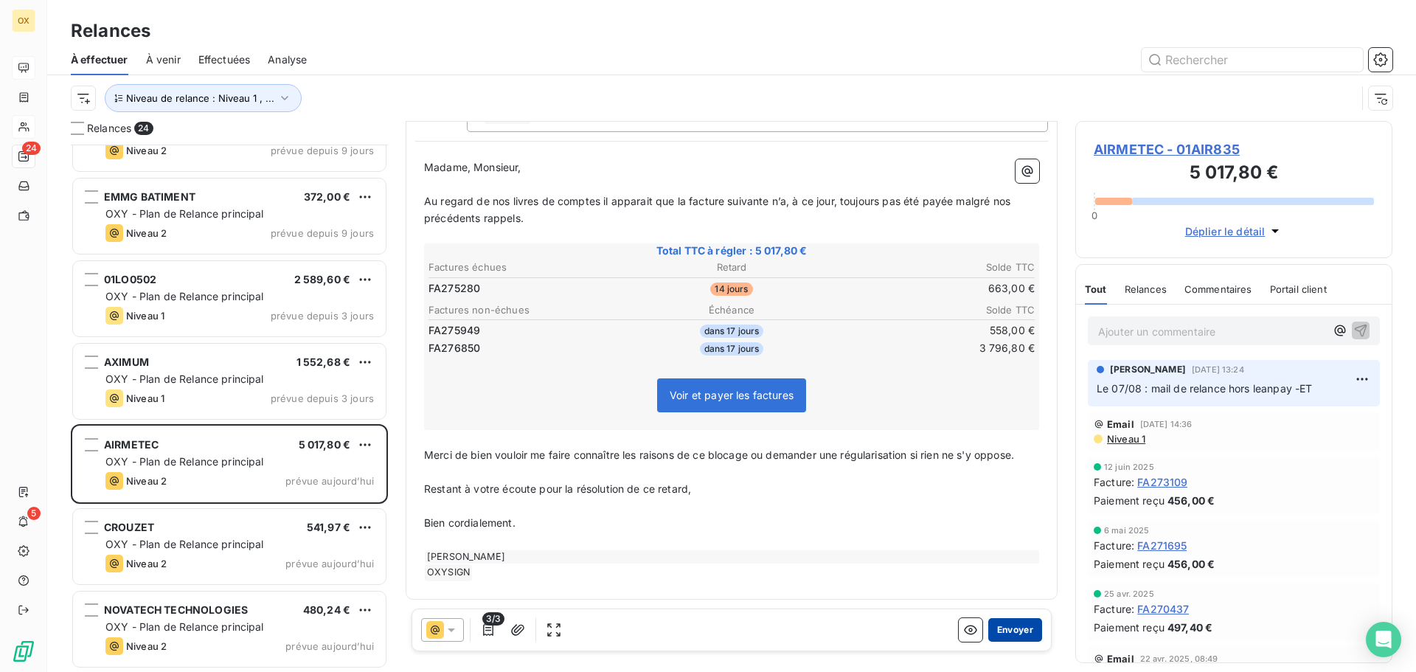
click at [1012, 634] on button "Envoyer" at bounding box center [1015, 630] width 54 height 24
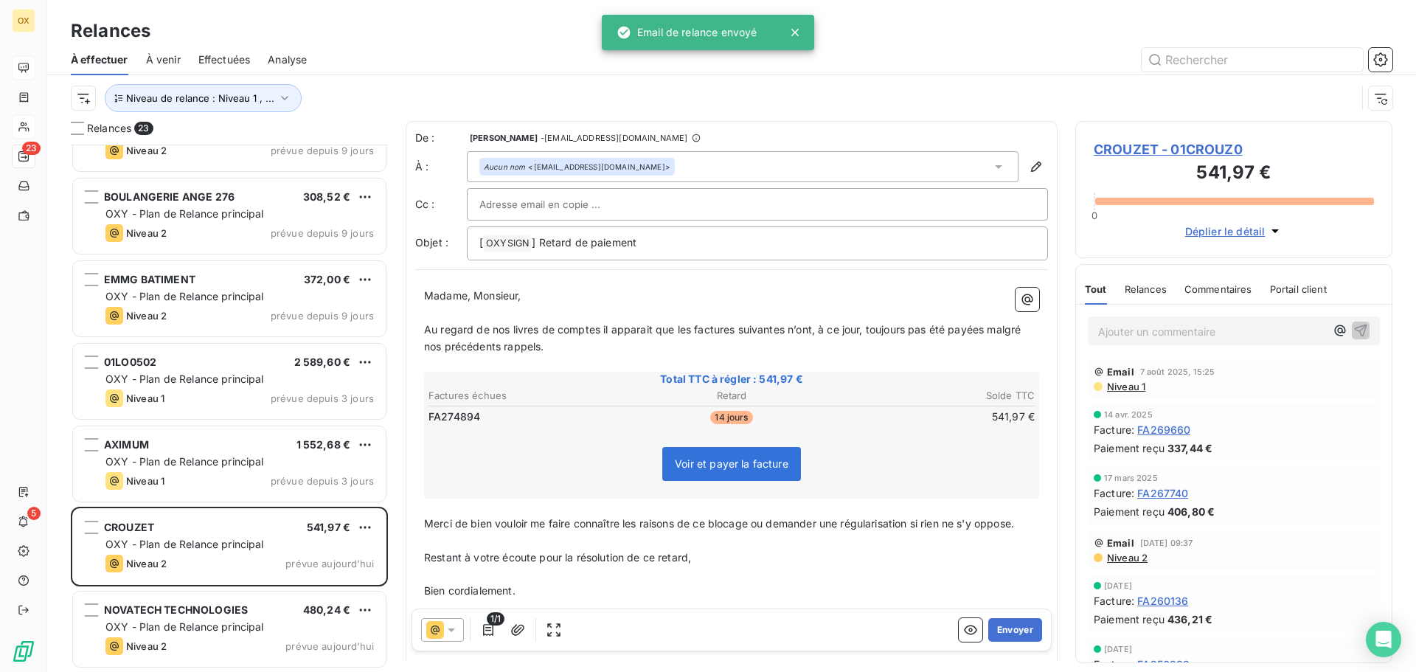
scroll to position [1373, 0]
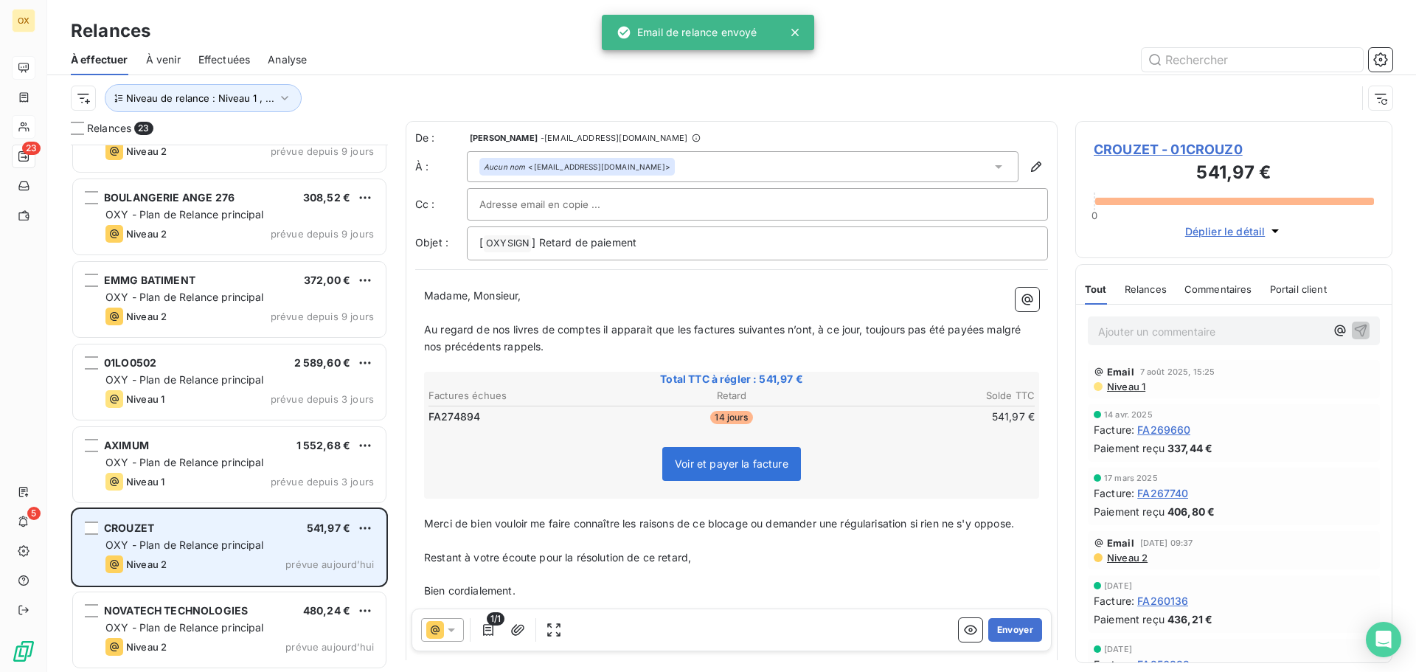
click at [254, 547] on span "OXY - Plan de Relance principal" at bounding box center [184, 544] width 159 height 13
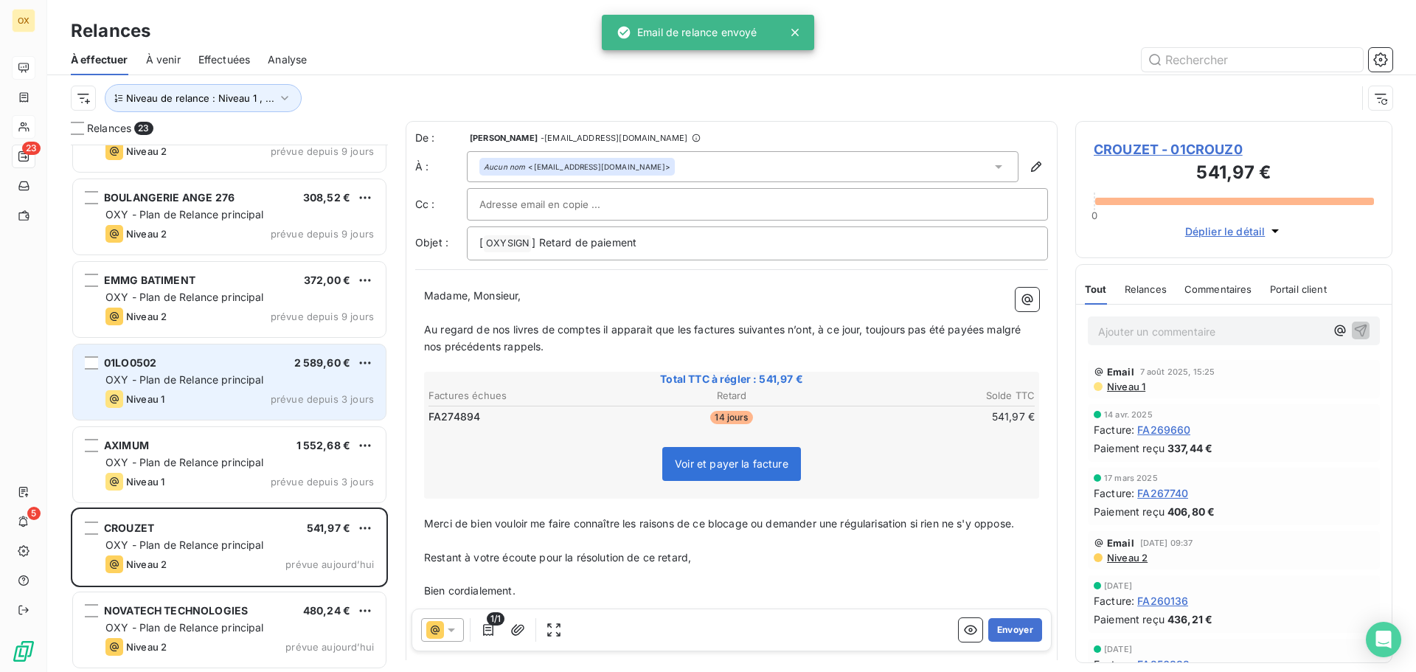
scroll to position [1373, 0]
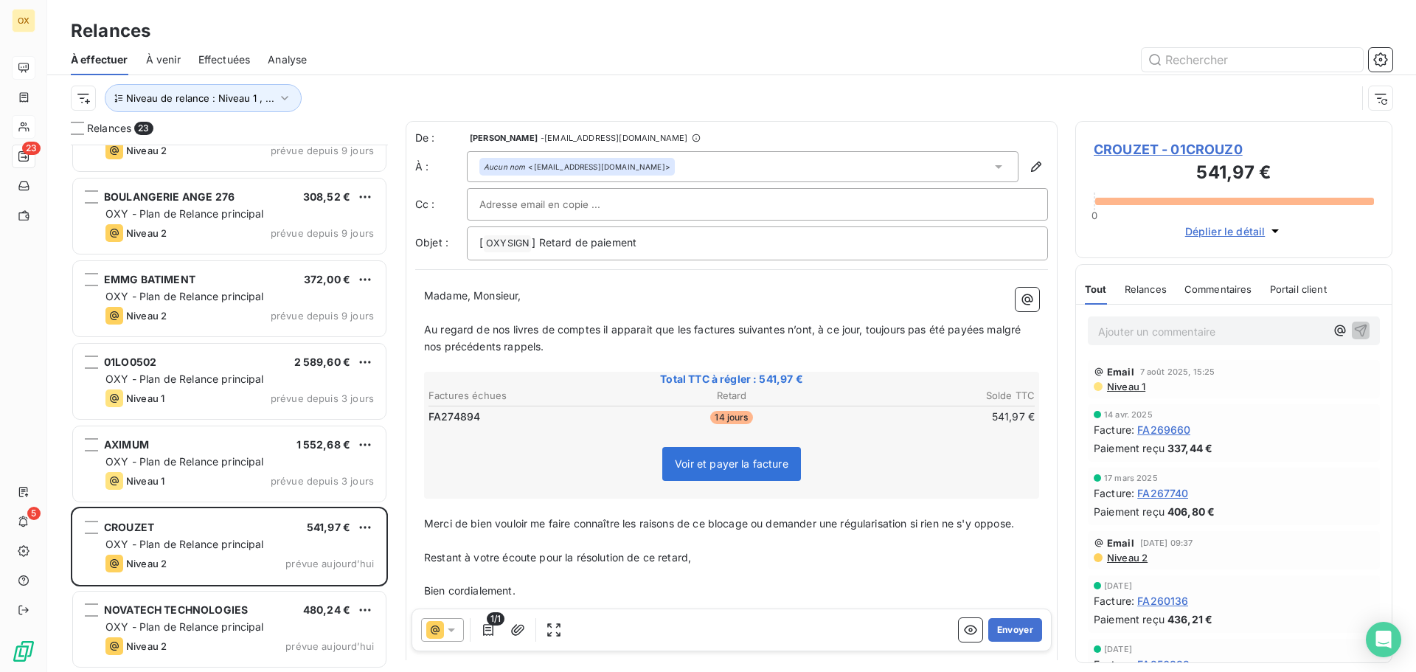
click at [775, 317] on p "﻿" at bounding box center [731, 313] width 615 height 17
click at [1133, 148] on span "CROUZET - 01CROUZ0" at bounding box center [1234, 149] width 280 height 20
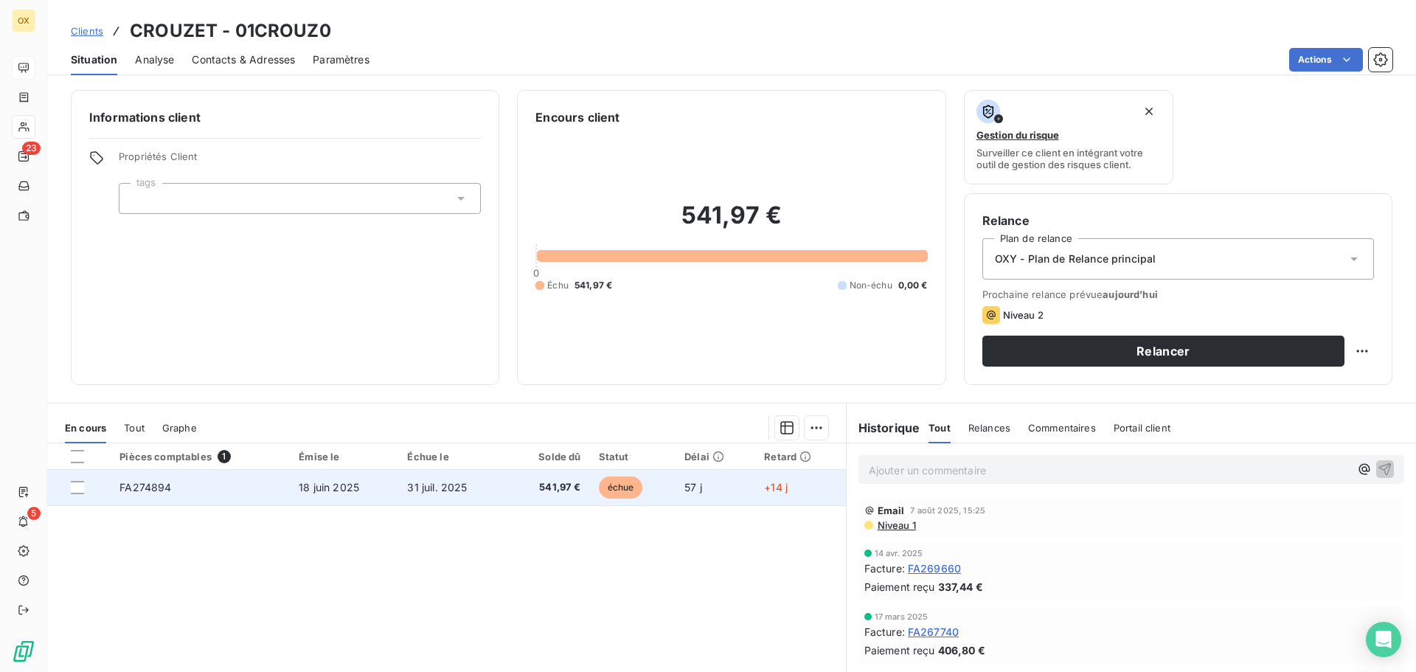
click at [269, 485] on td "FA274894" at bounding box center [200, 487] width 179 height 35
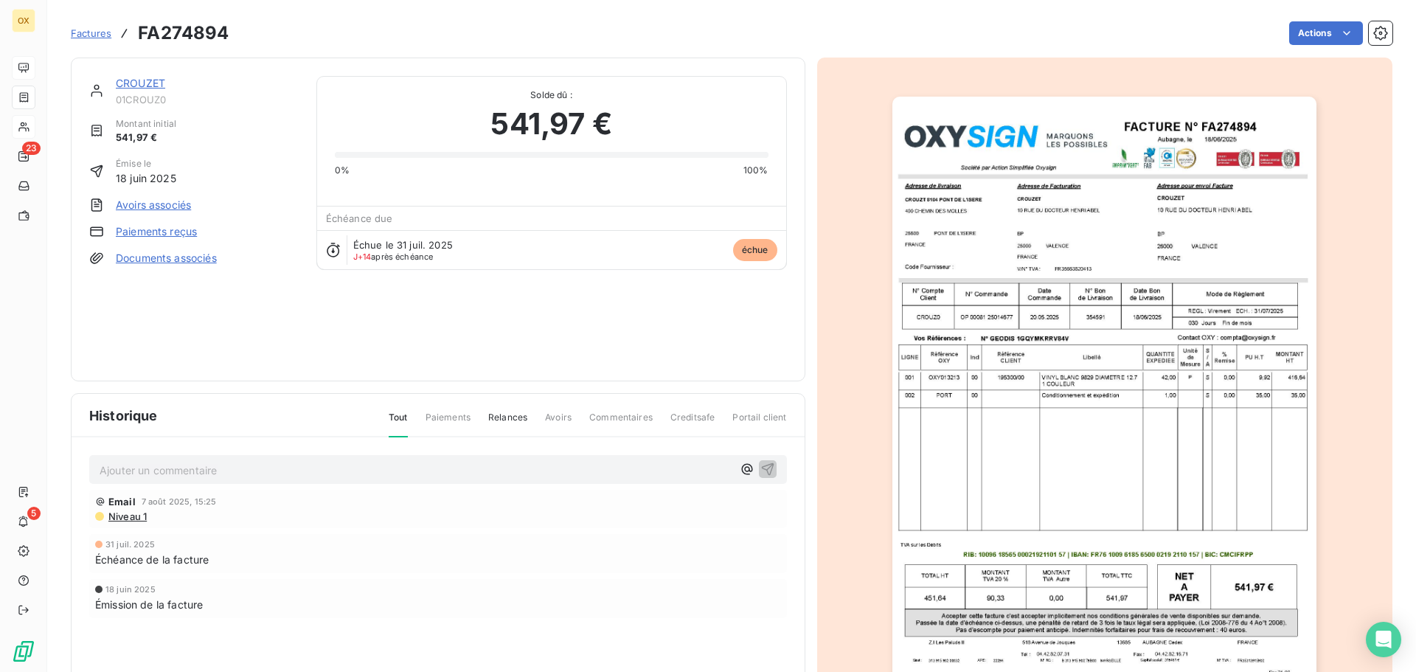
click at [137, 85] on link "CROUZET" at bounding box center [140, 83] width 49 height 13
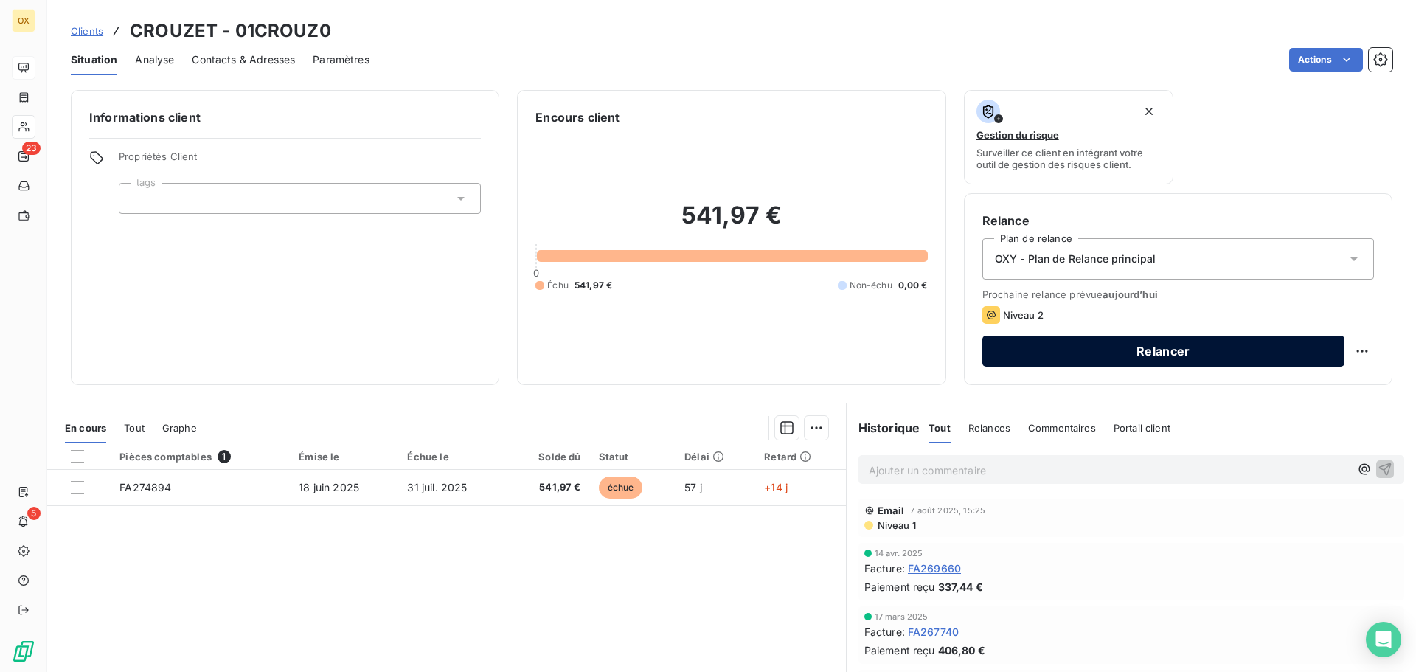
click at [1100, 353] on button "Relancer" at bounding box center [1164, 351] width 362 height 31
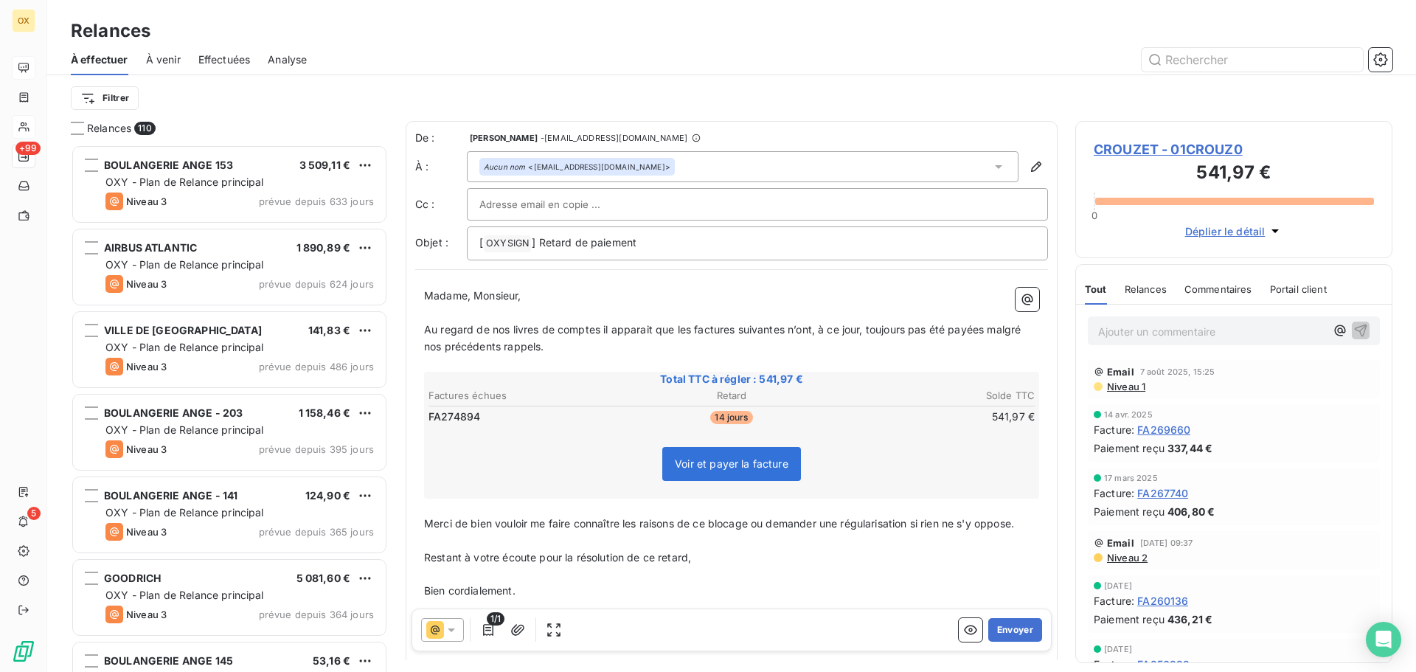
scroll to position [516, 306]
drag, startPoint x: 569, startPoint y: 240, endPoint x: 539, endPoint y: 235, distance: 29.8
click at [539, 235] on p "[ OXYSIGN ﻿ ] Retard de paiement" at bounding box center [757, 244] width 556 height 18
drag, startPoint x: 690, startPoint y: 326, endPoint x: 724, endPoint y: 302, distance: 41.3
click at [690, 326] on span "Au regard de nos livres de comptes il apparait que les factures suivantes n’ont…" at bounding box center [724, 338] width 600 height 30
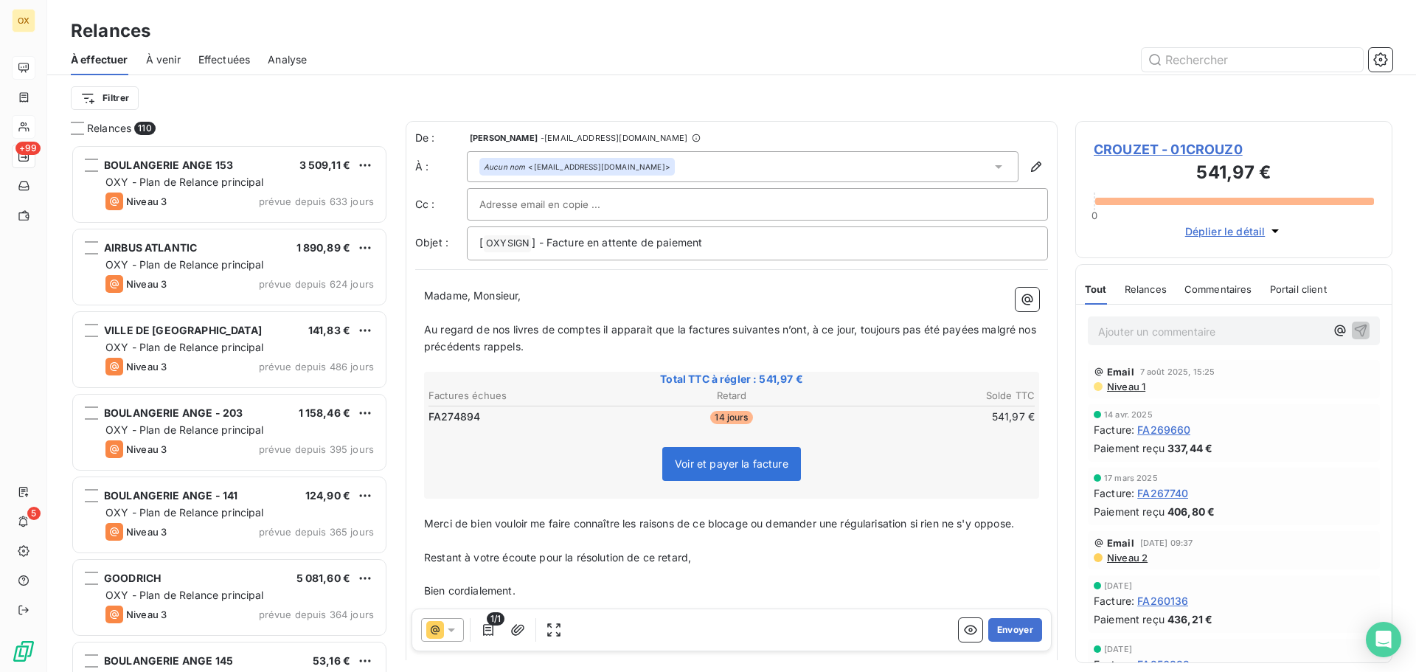
click at [730, 325] on span "Au regard de nos livres de comptes il apparait que la factures suivantes n’ont,…" at bounding box center [731, 338] width 615 height 30
click at [773, 329] on span "Au regard de nos livres de comptes il apparait que la facture suivantes n’ont, …" at bounding box center [729, 338] width 610 height 30
click at [797, 333] on span "Au regard de nos livres de comptes il apparait que la facture suivante n’ont, à…" at bounding box center [726, 338] width 605 height 30
click at [959, 333] on span "Au regard de nos livres de comptes il apparait que la facture suivante n’a, à c…" at bounding box center [721, 338] width 595 height 30
click at [1011, 628] on button "Envoyer" at bounding box center [1015, 630] width 54 height 24
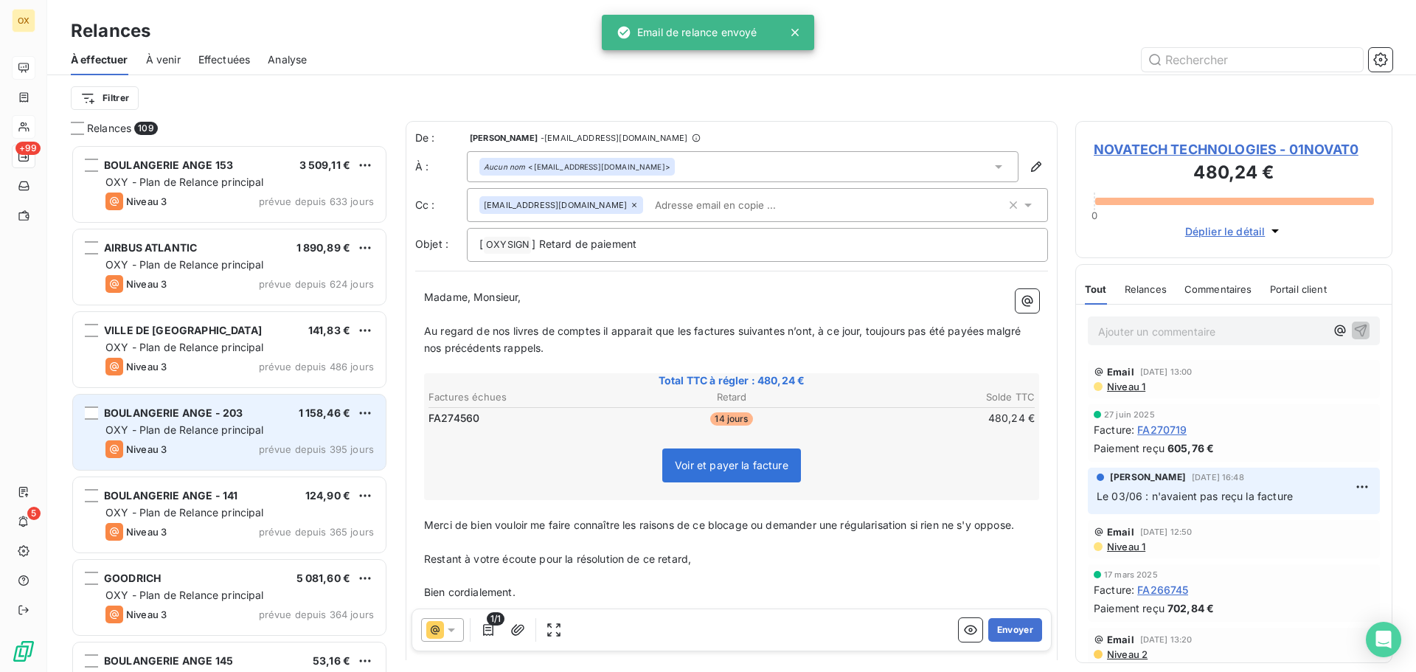
click at [226, 410] on span "BOULANGERIE ANGE - 203" at bounding box center [173, 412] width 139 height 13
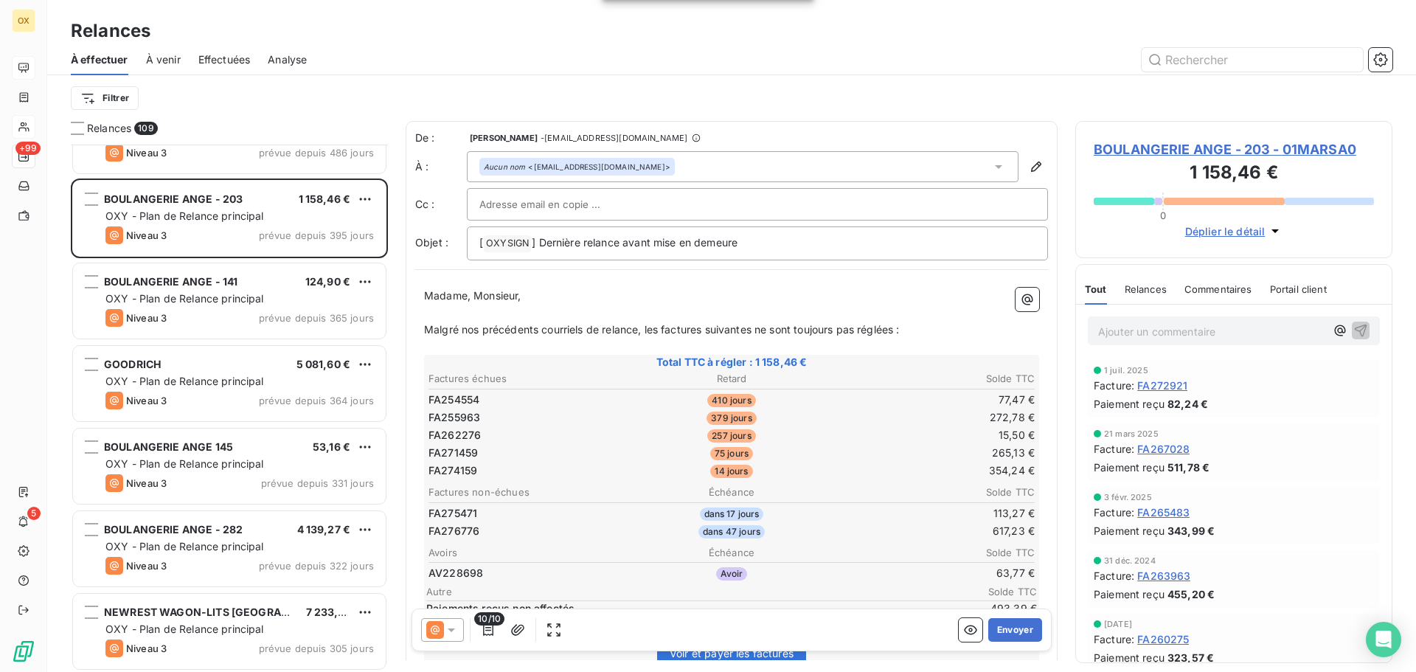
scroll to position [222, 0]
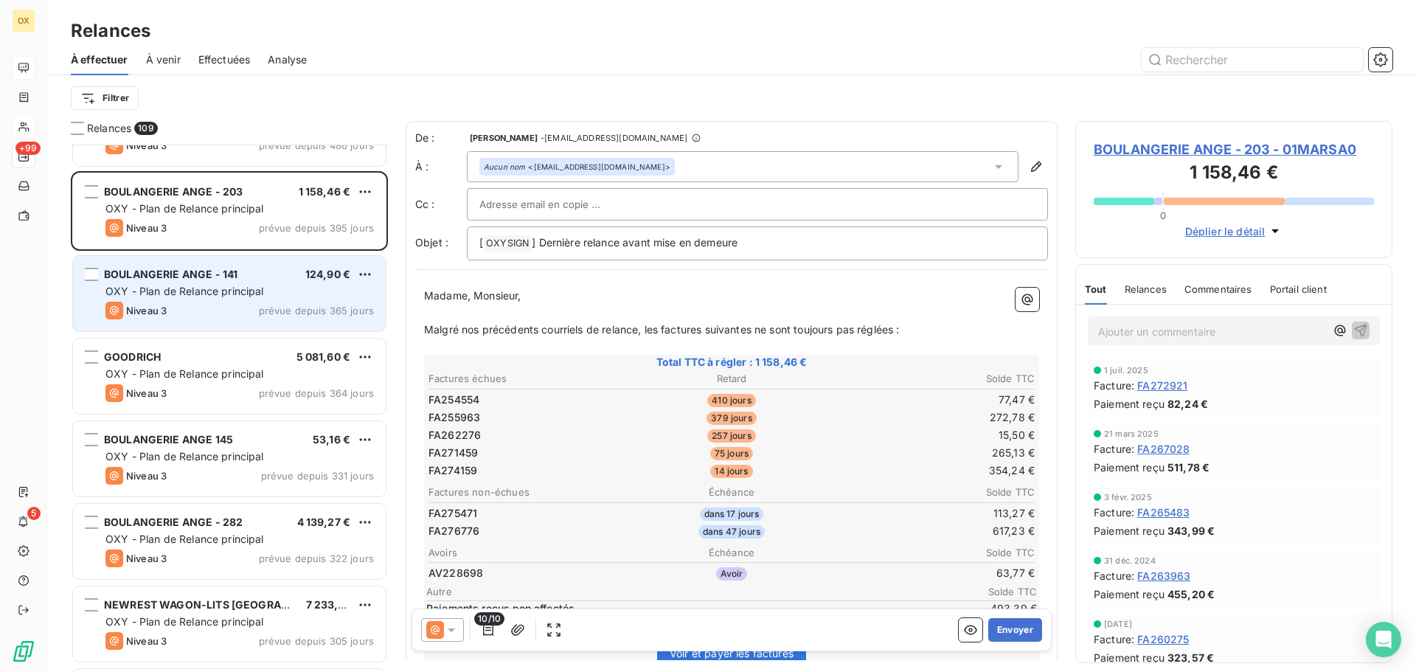
click at [204, 297] on div "OXY - Plan de Relance principal" at bounding box center [239, 291] width 268 height 15
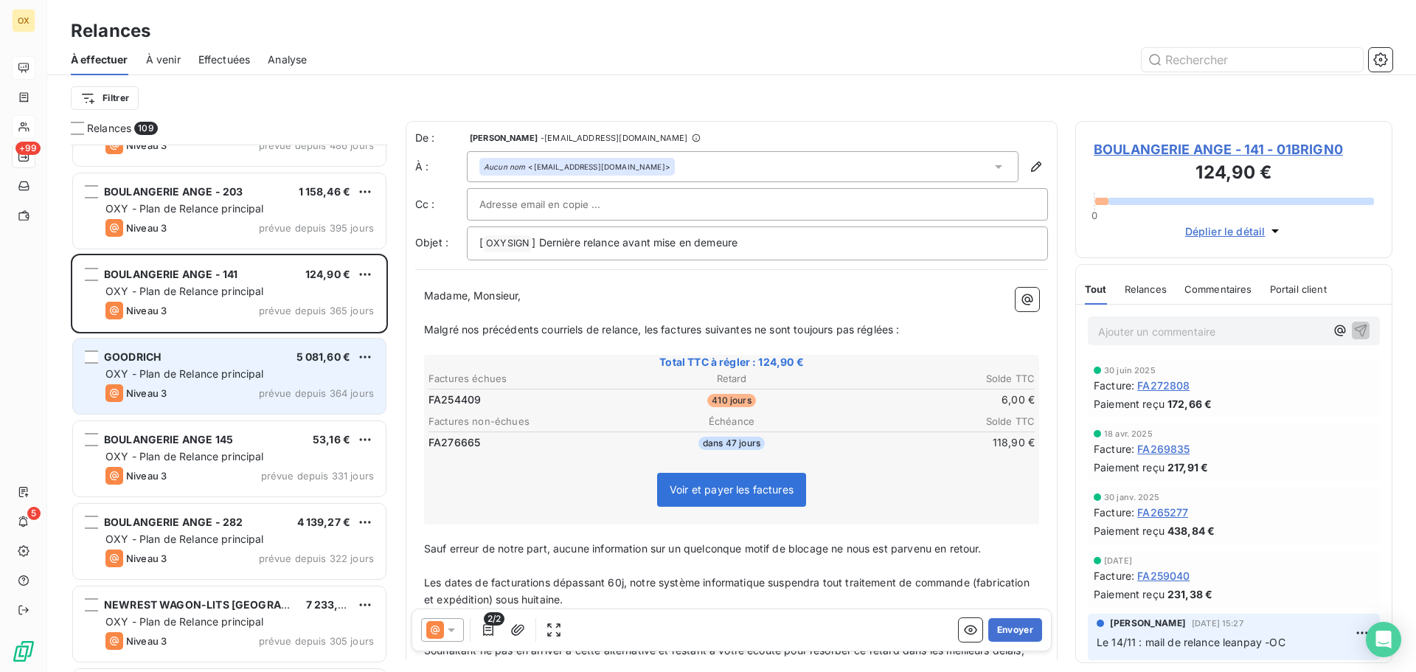
click at [223, 376] on span "OXY - Plan de Relance principal" at bounding box center [184, 373] width 159 height 13
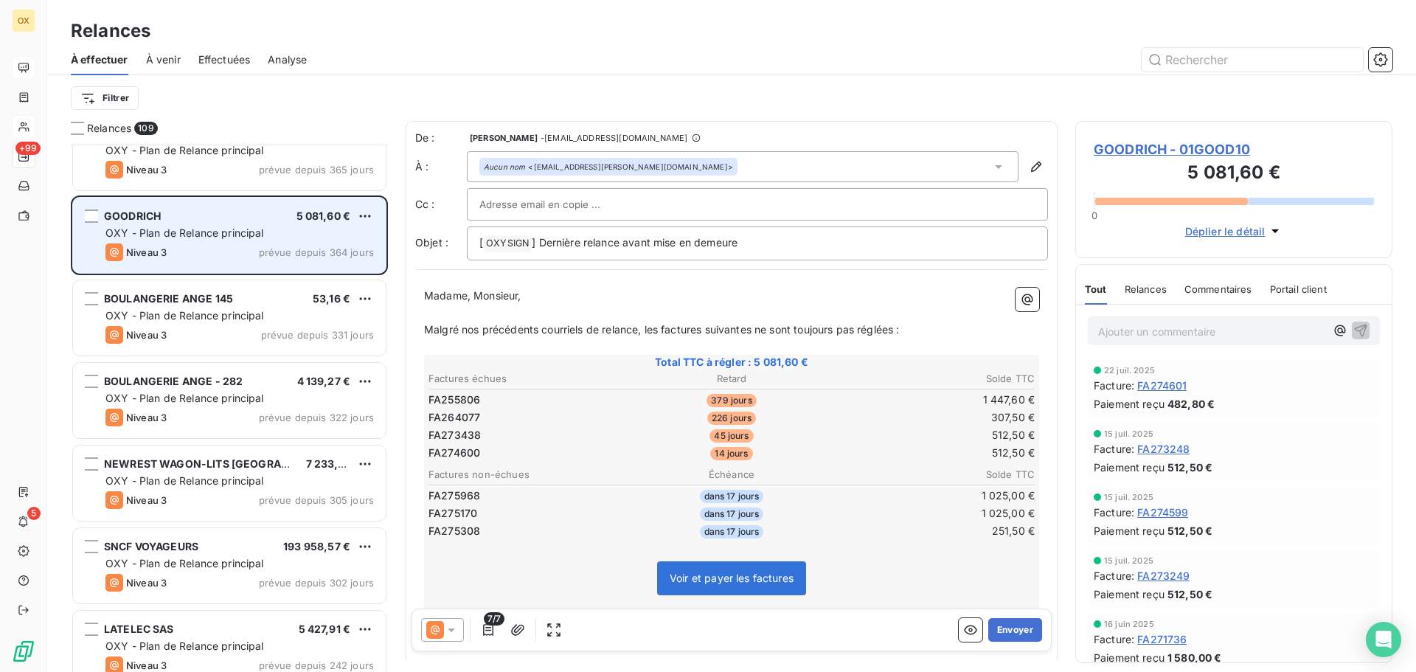
scroll to position [370, 0]
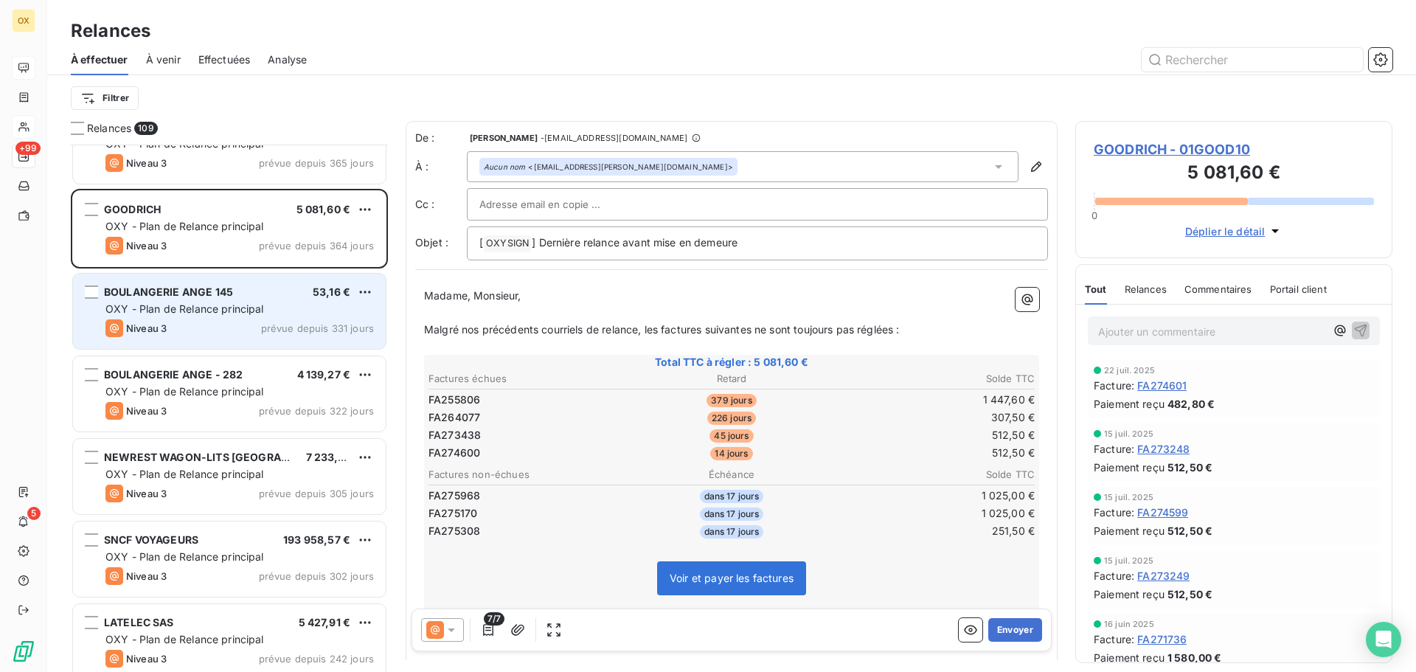
click at [214, 313] on span "OXY - Plan de Relance principal" at bounding box center [184, 308] width 159 height 13
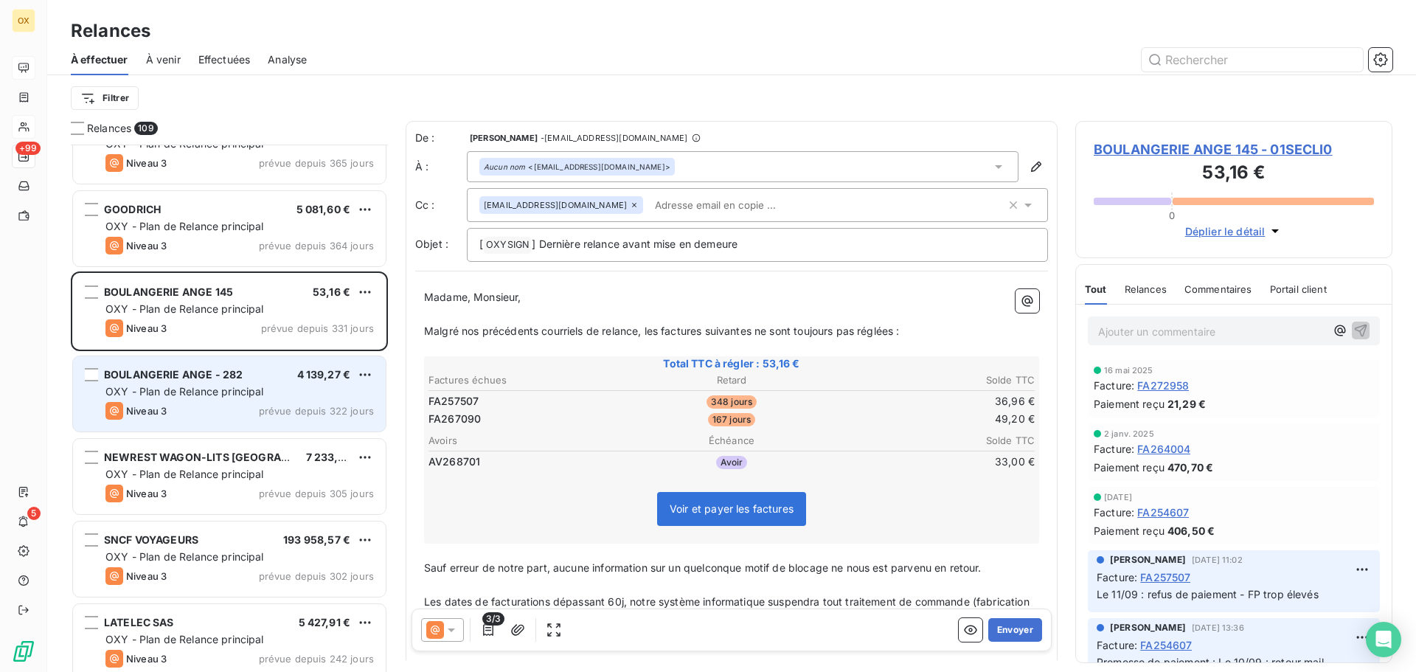
click at [222, 380] on span "BOULANGERIE ANGE - 282" at bounding box center [173, 374] width 139 height 13
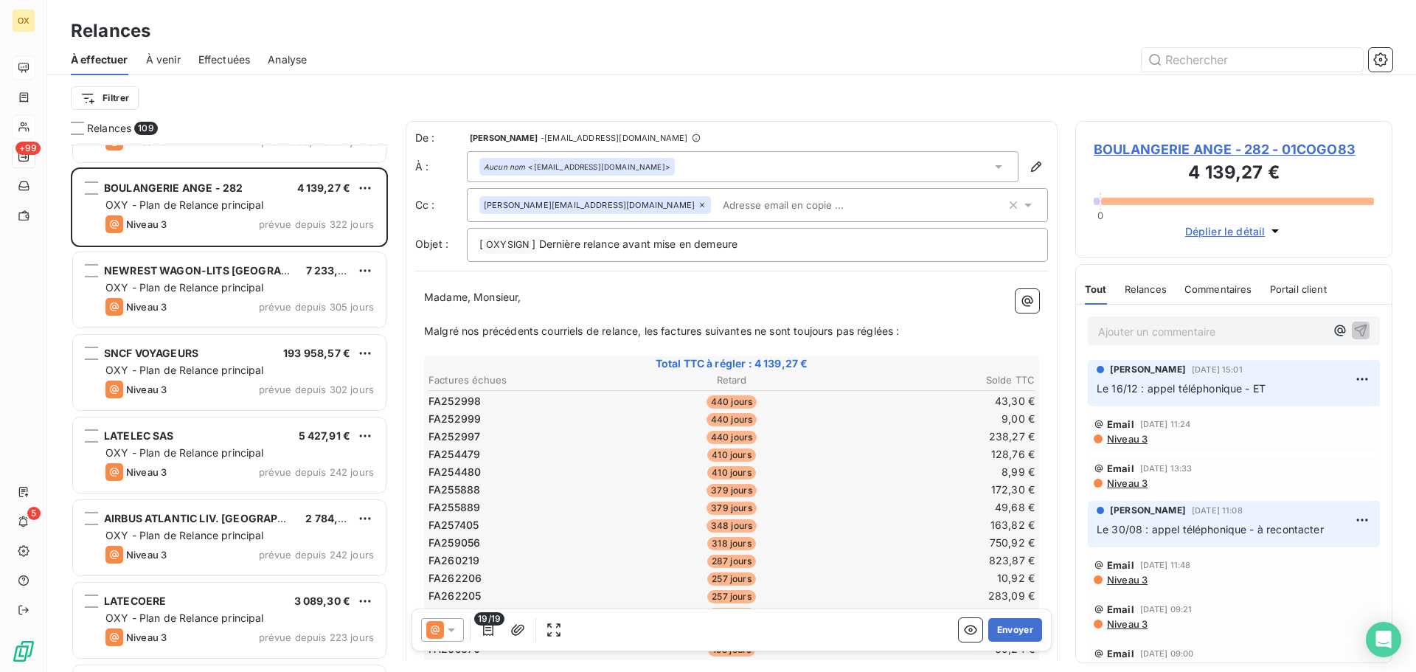
scroll to position [591, 0]
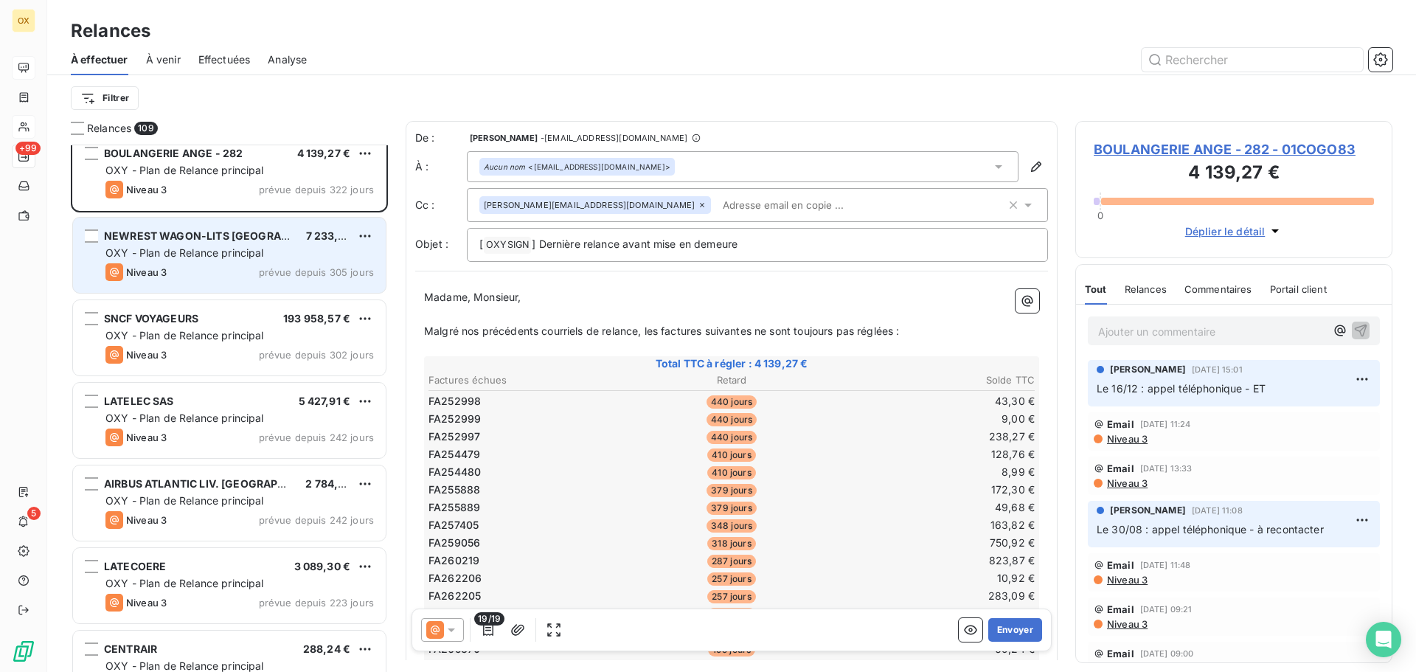
click at [243, 269] on div "Niveau 3 prévue depuis 305 jours" at bounding box center [239, 272] width 268 height 18
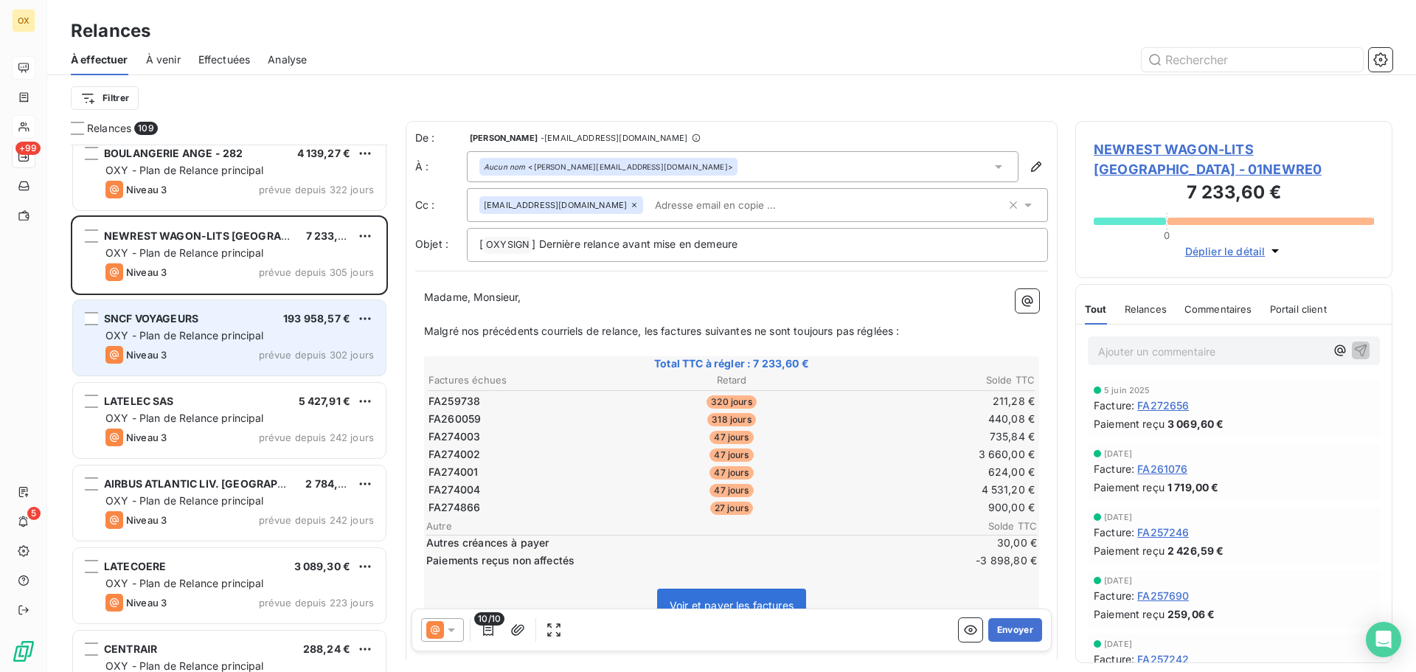
click at [224, 333] on span "OXY - Plan de Relance principal" at bounding box center [184, 335] width 159 height 13
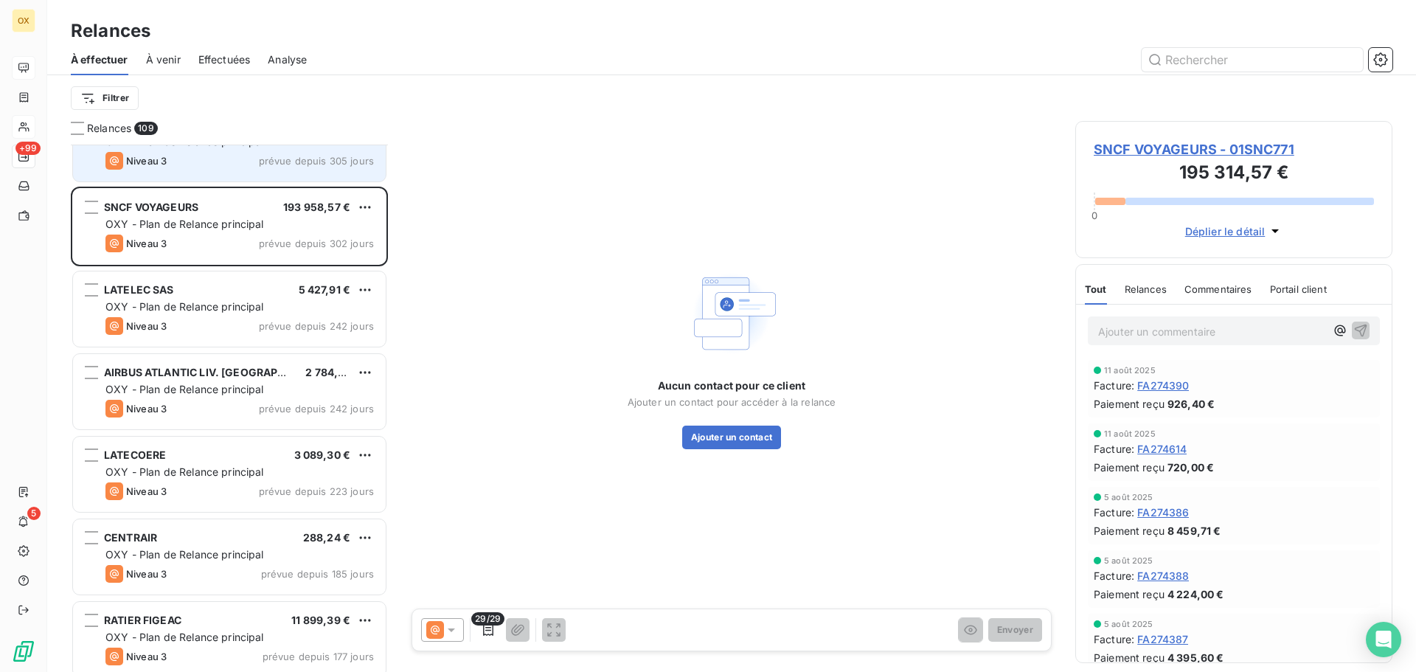
scroll to position [738, 0]
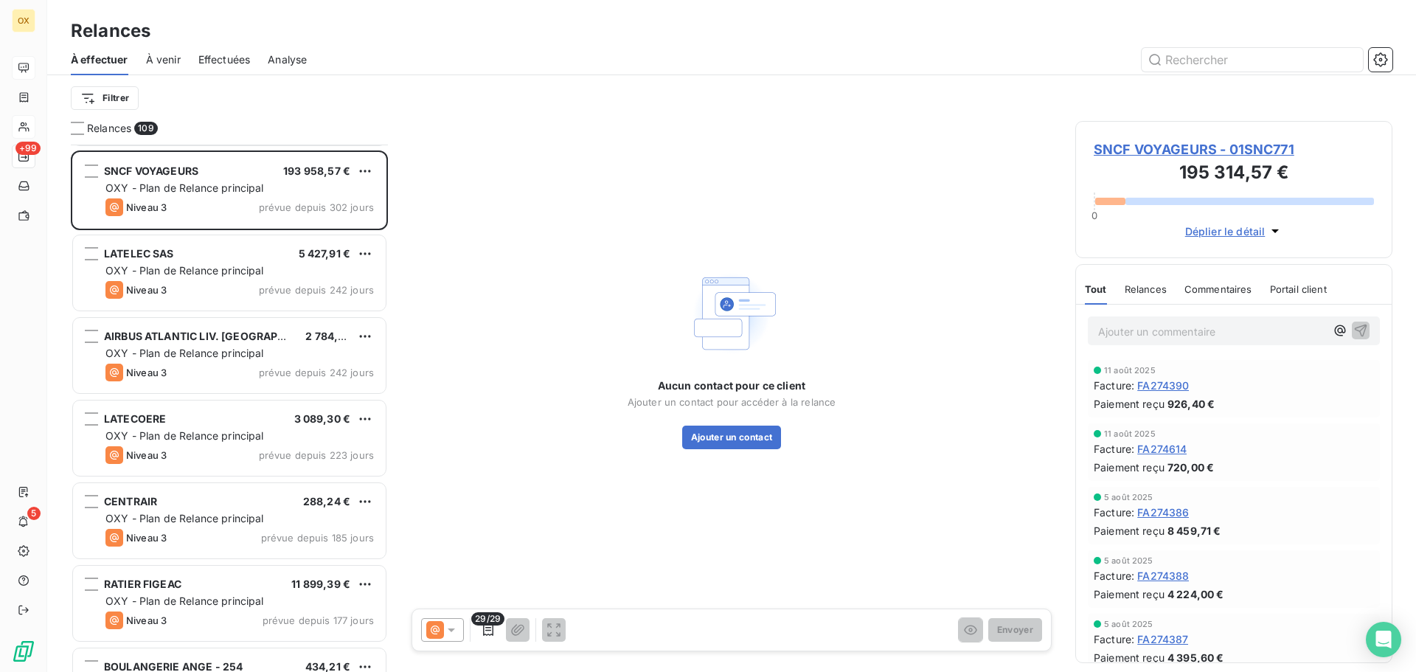
click at [242, 246] on div "LATELEC SAS 5 427,91 € OXY - Plan de Relance principal Niveau 3 prévue depuis 2…" at bounding box center [229, 272] width 313 height 75
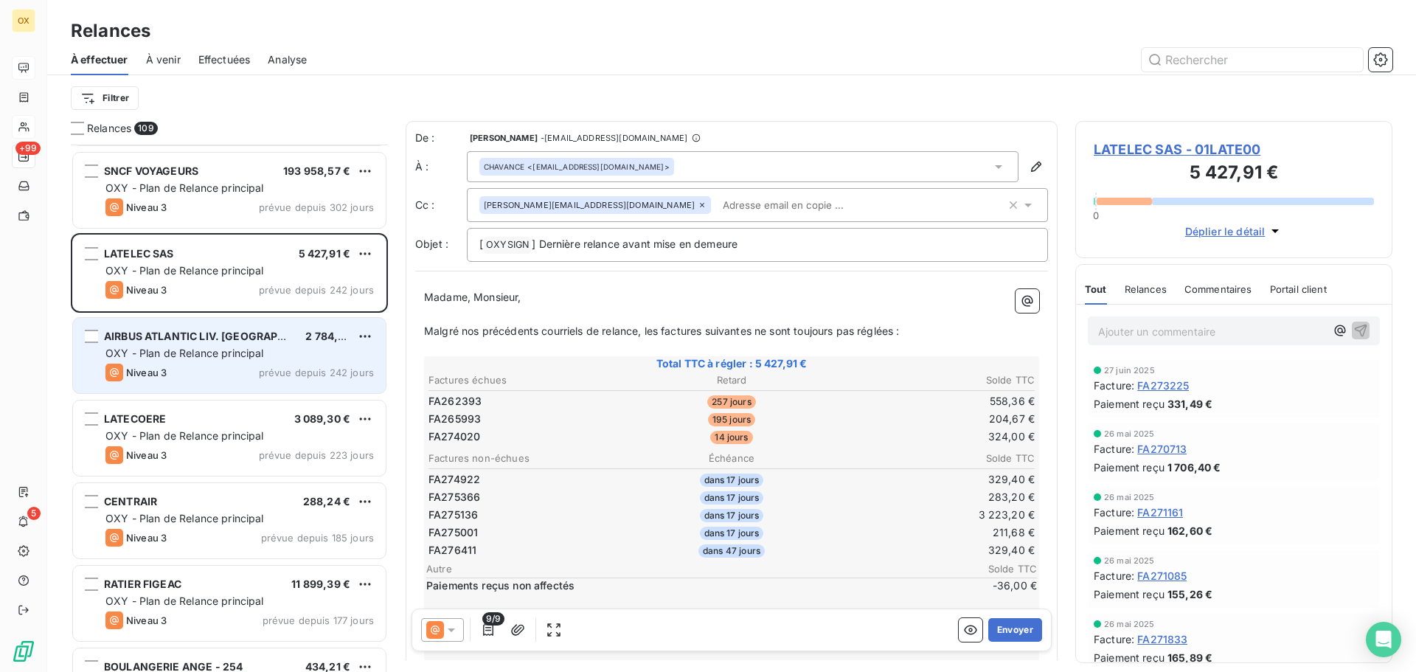
click at [242, 335] on span "AIRBUS ATLANTIC LIV. [GEOGRAPHIC_DATA]" at bounding box center [217, 336] width 227 height 13
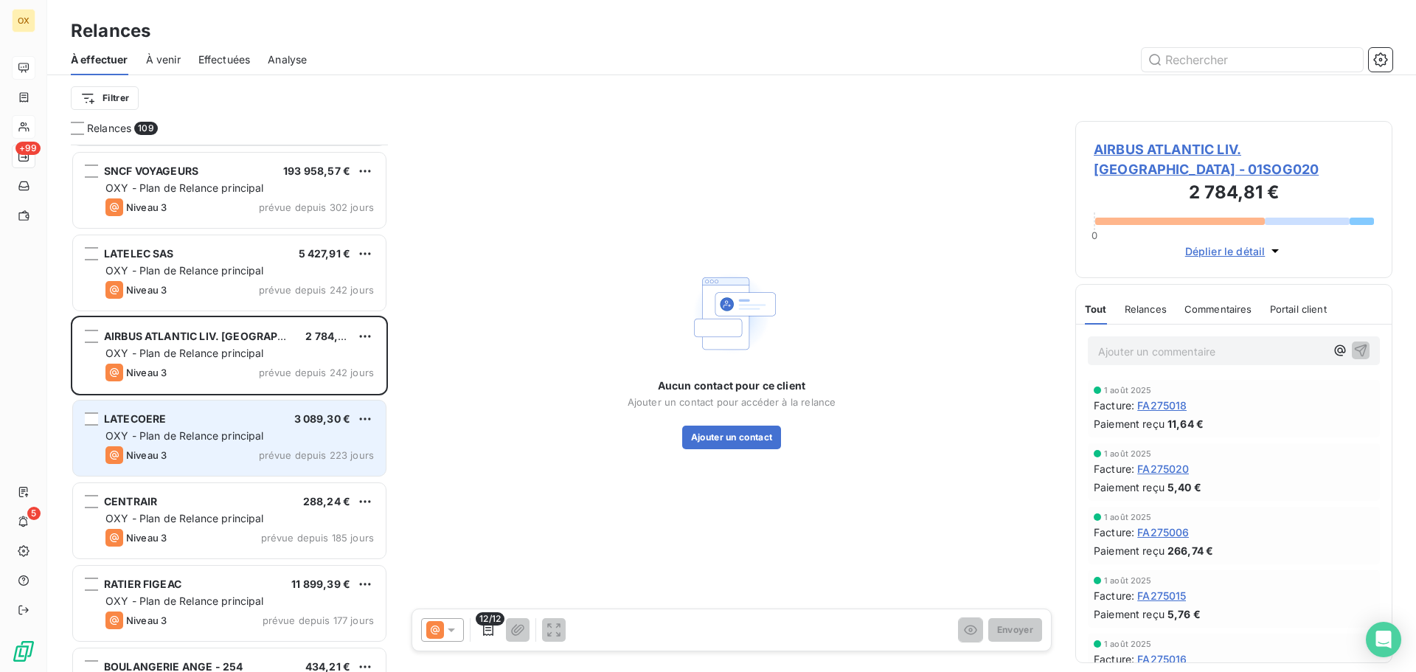
click at [257, 437] on span "OXY - Plan de Relance principal" at bounding box center [184, 435] width 159 height 13
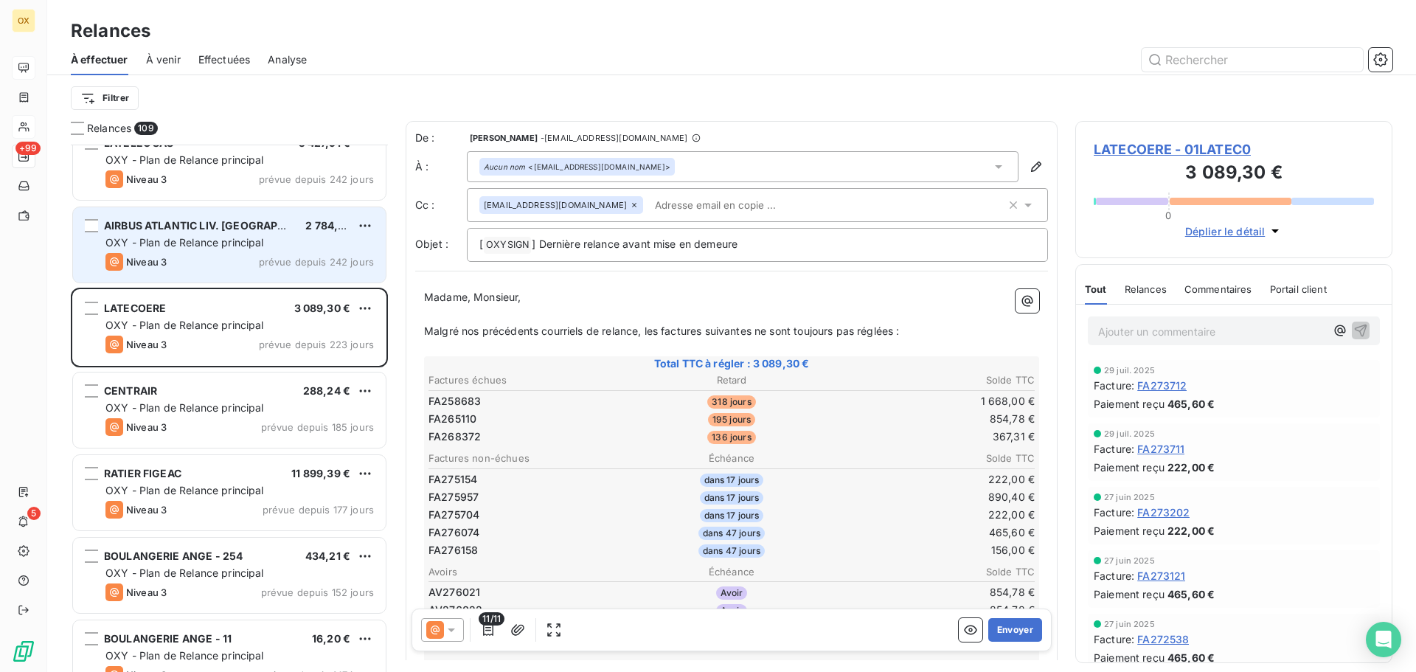
scroll to position [960, 0]
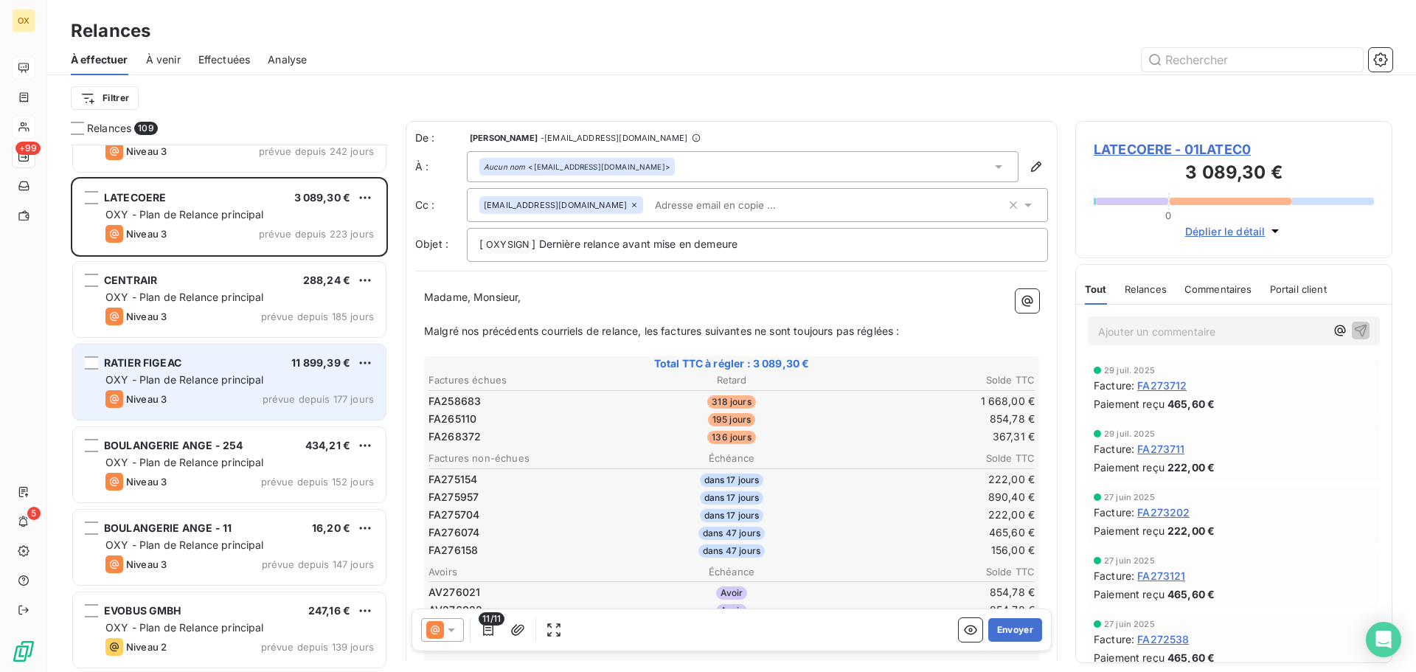
click at [258, 389] on div "RATIER FIGEAC 11 899,39 € OXY - Plan de Relance principal Niveau 3 prévue depui…" at bounding box center [229, 381] width 313 height 75
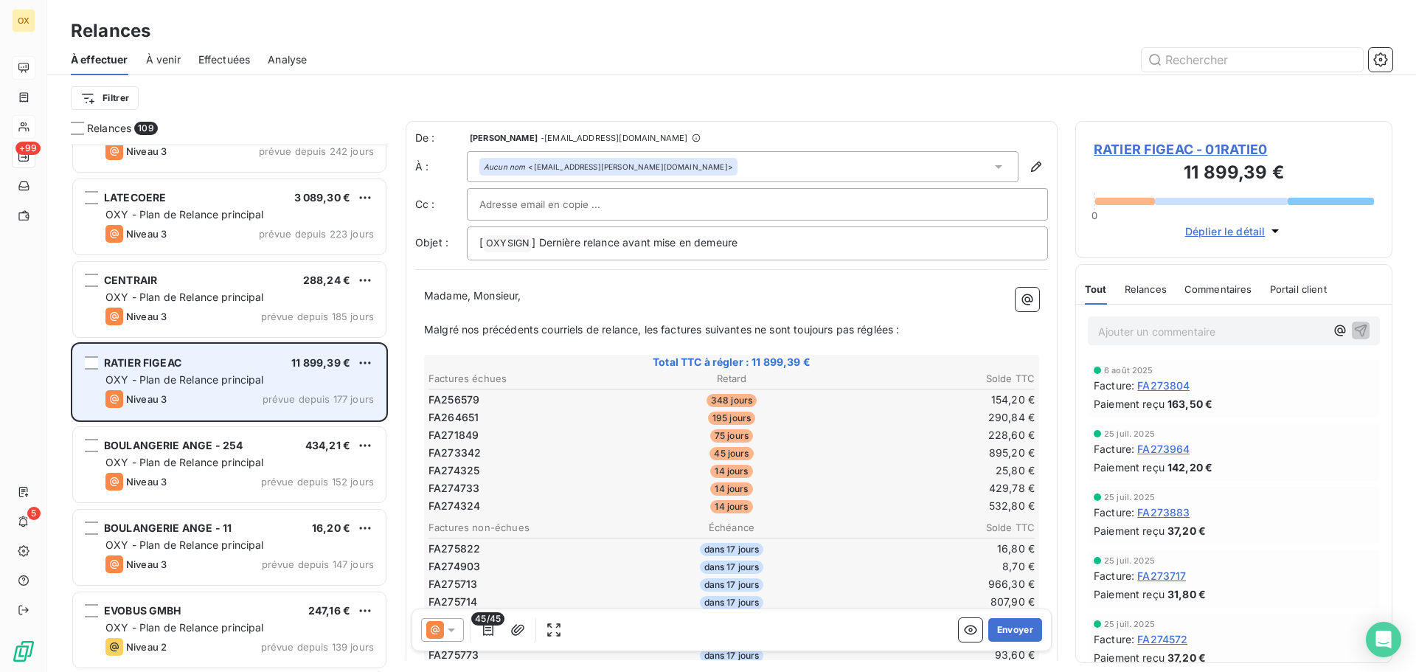
scroll to position [1033, 0]
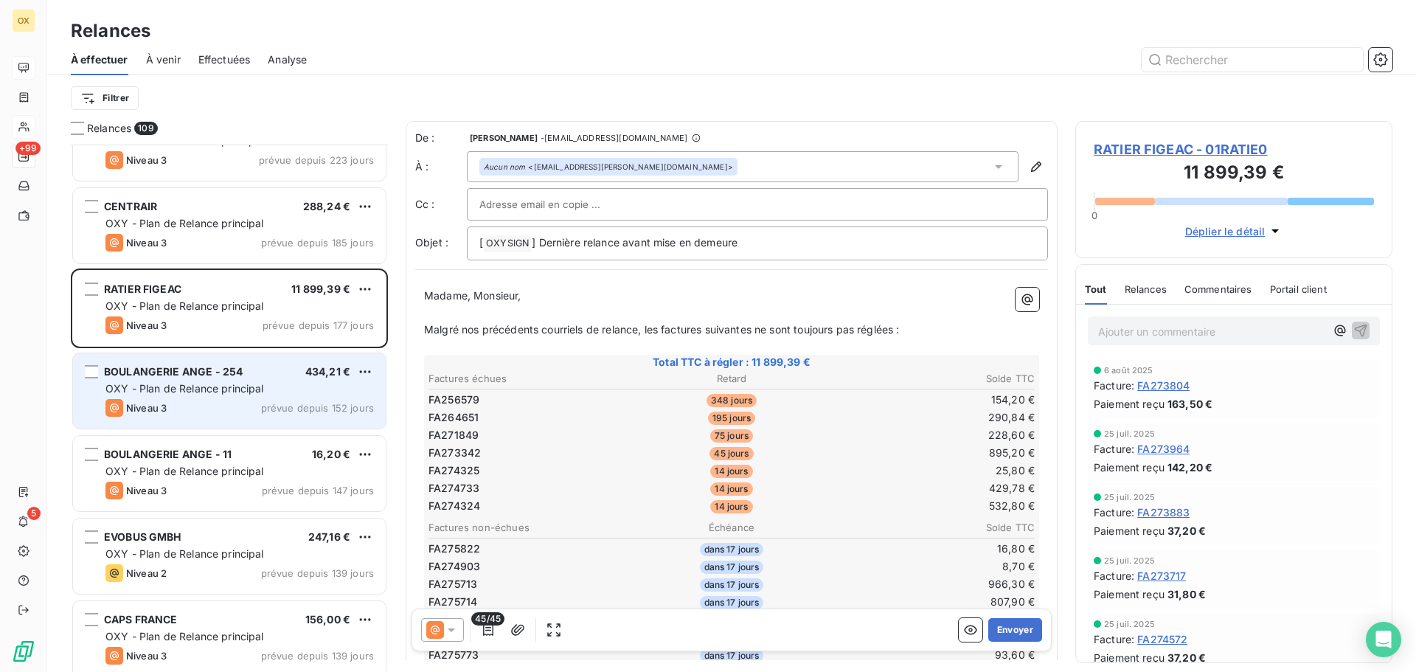
click at [255, 381] on div "BOULANGERIE ANGE - 254 434,21 € OXY - Plan de Relance principal Niveau 3 prévue…" at bounding box center [229, 390] width 313 height 75
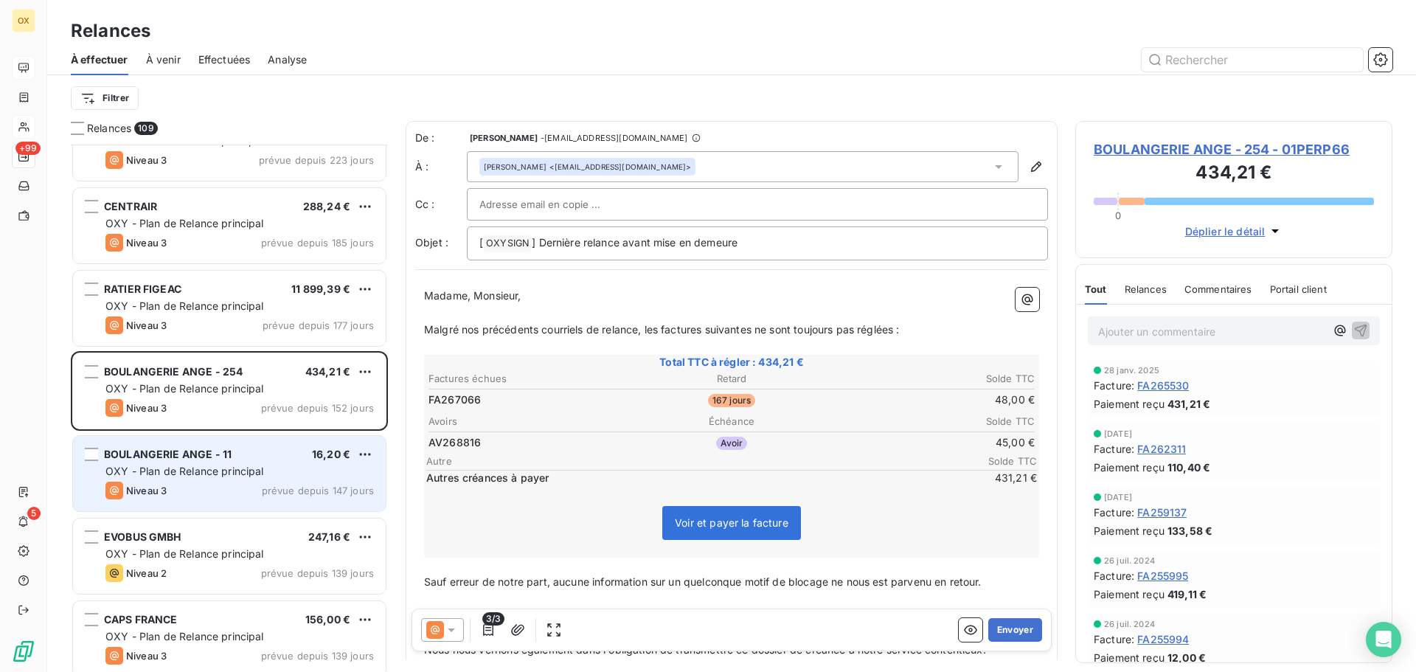
click at [188, 462] on div "BOULANGERIE ANGE - 11 16,20 € OXY - Plan de Relance principal Niveau 3 prévue d…" at bounding box center [229, 473] width 313 height 75
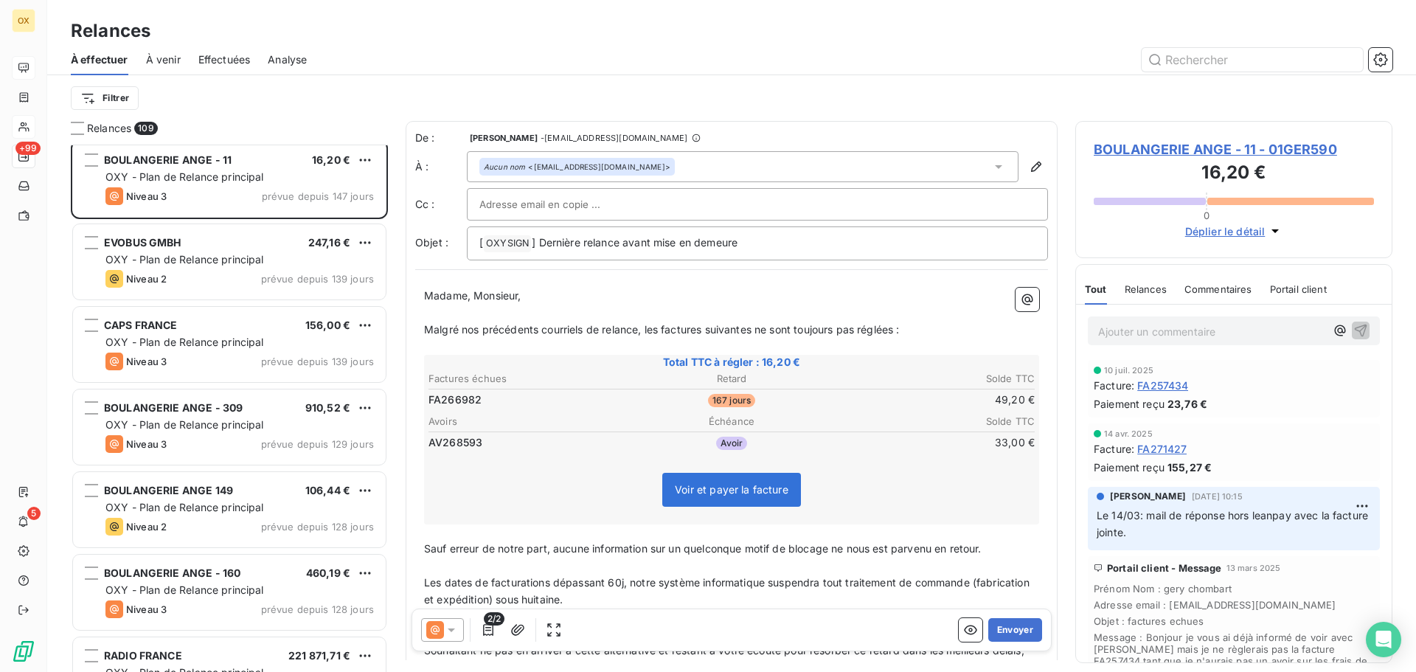
scroll to position [1328, 0]
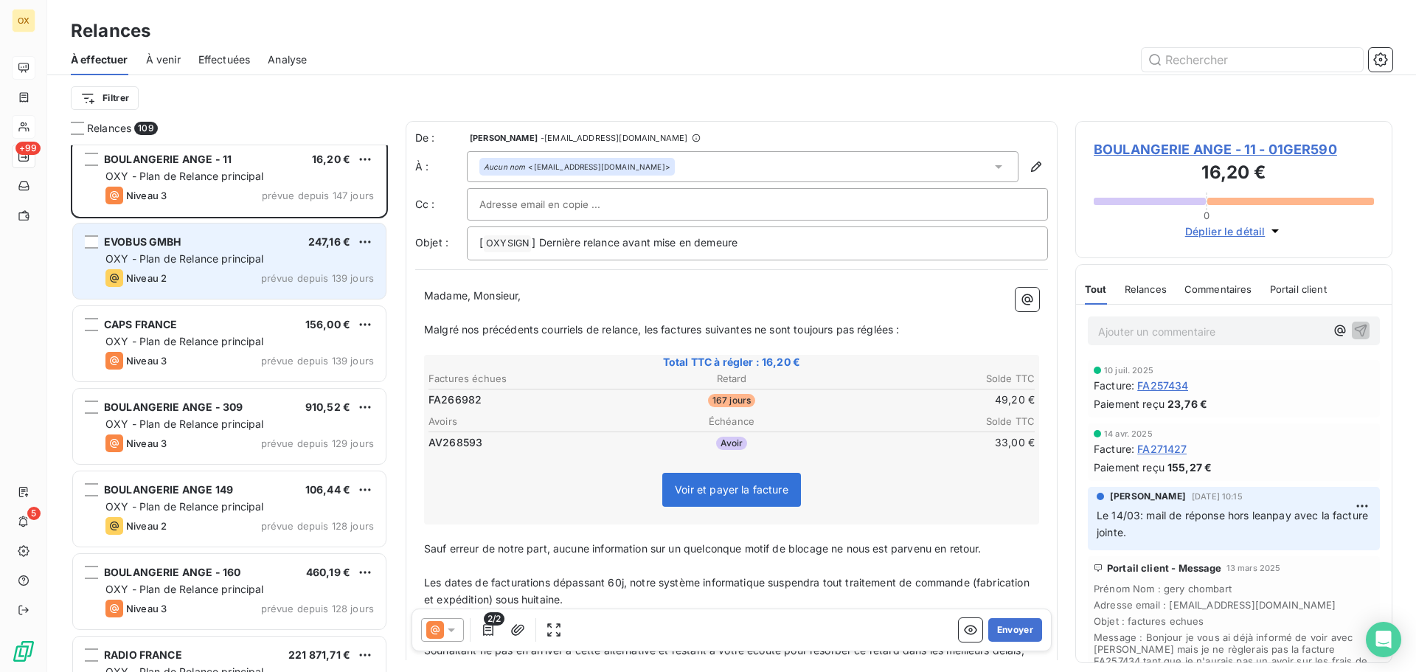
click at [196, 260] on span "OXY - Plan de Relance principal" at bounding box center [184, 258] width 159 height 13
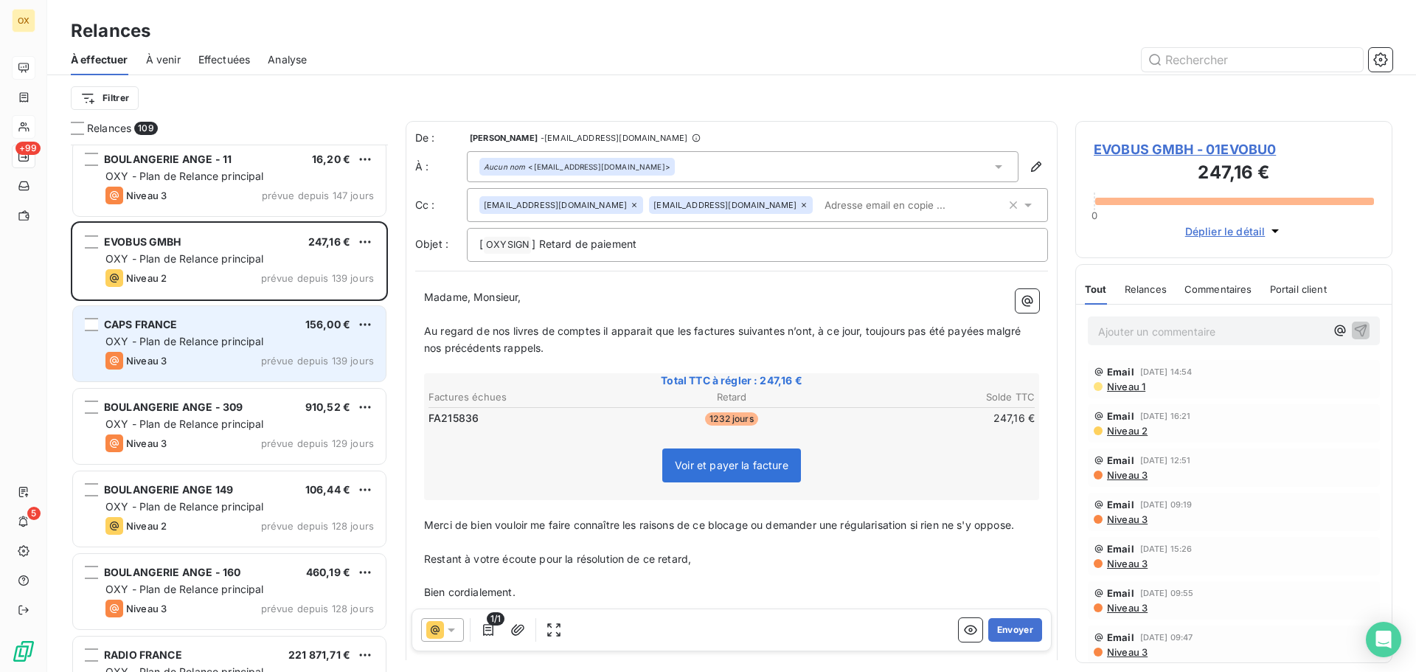
click at [207, 344] on span "OXY - Plan de Relance principal" at bounding box center [184, 341] width 159 height 13
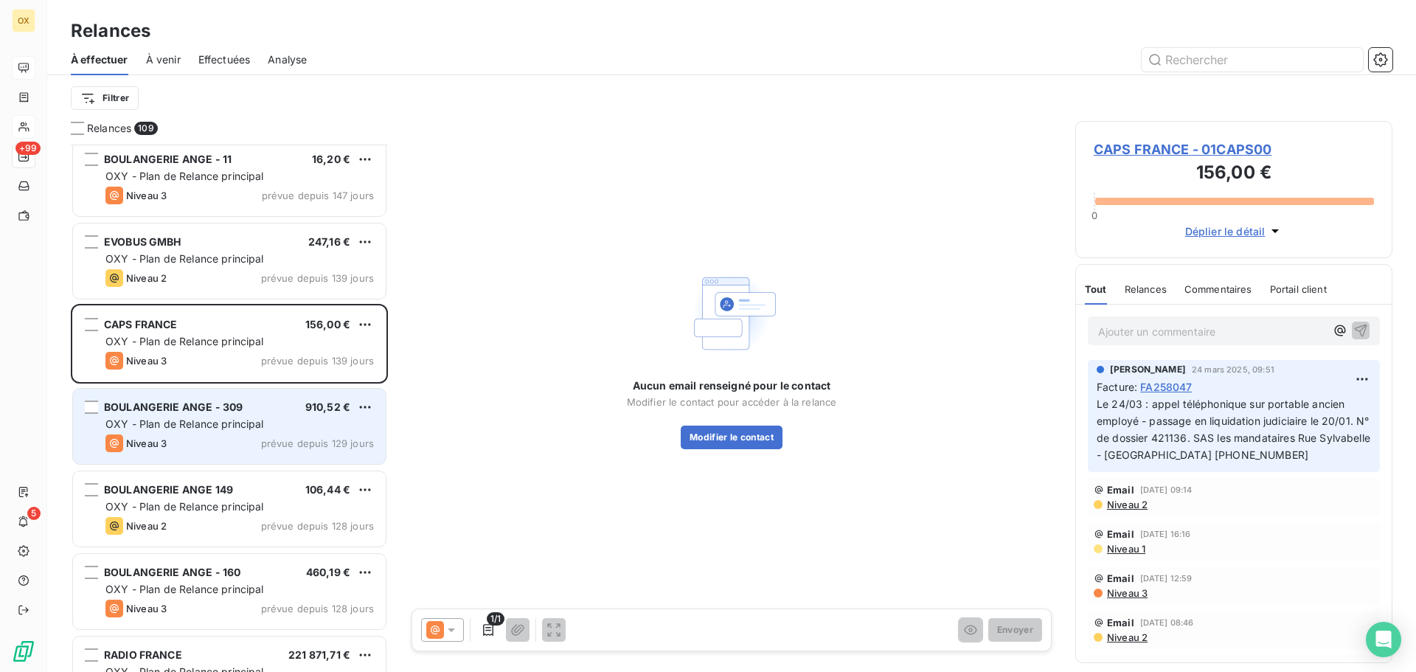
click at [223, 424] on span "OXY - Plan de Relance principal" at bounding box center [184, 423] width 159 height 13
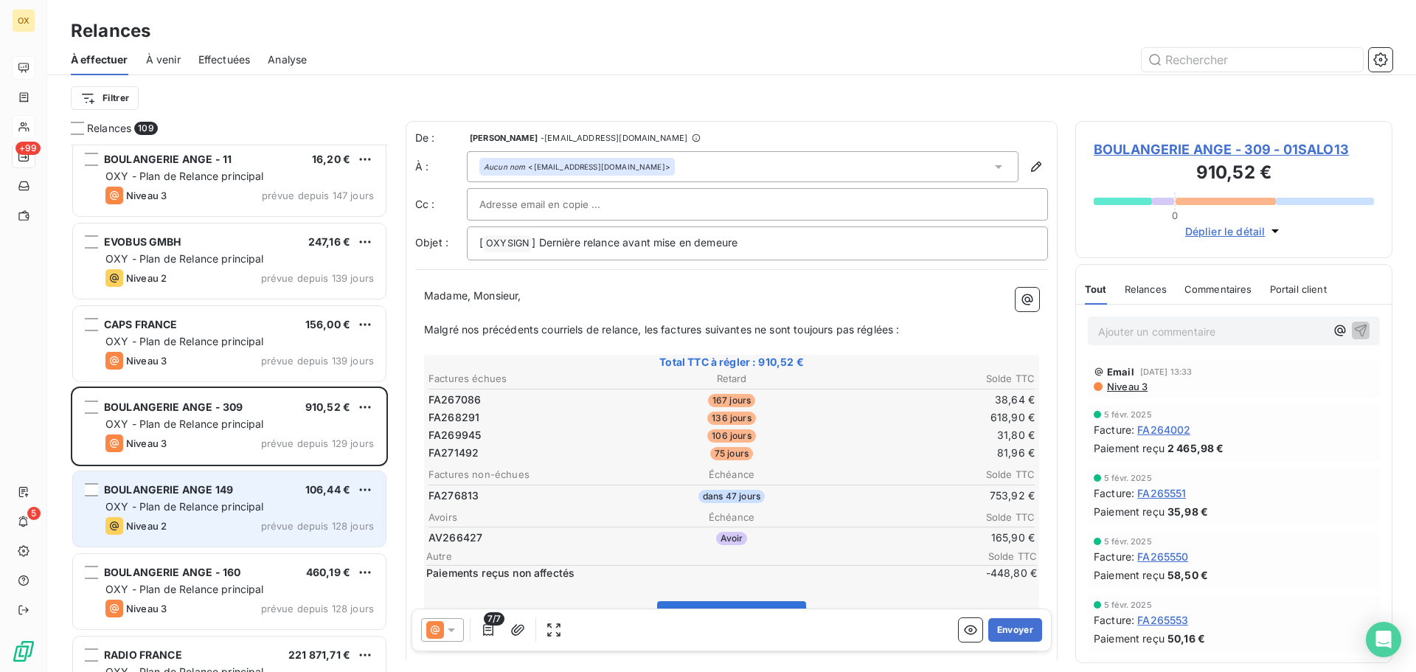
click at [223, 510] on span "OXY - Plan de Relance principal" at bounding box center [184, 506] width 159 height 13
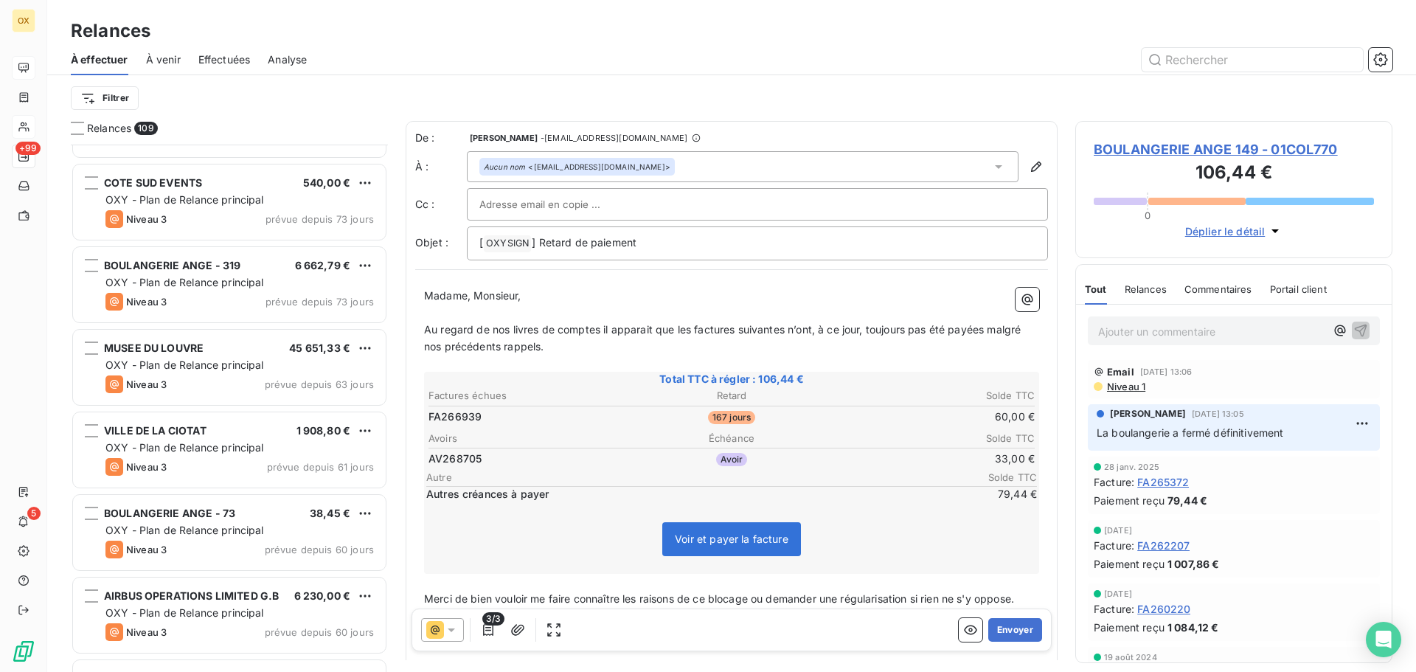
scroll to position [2656, 0]
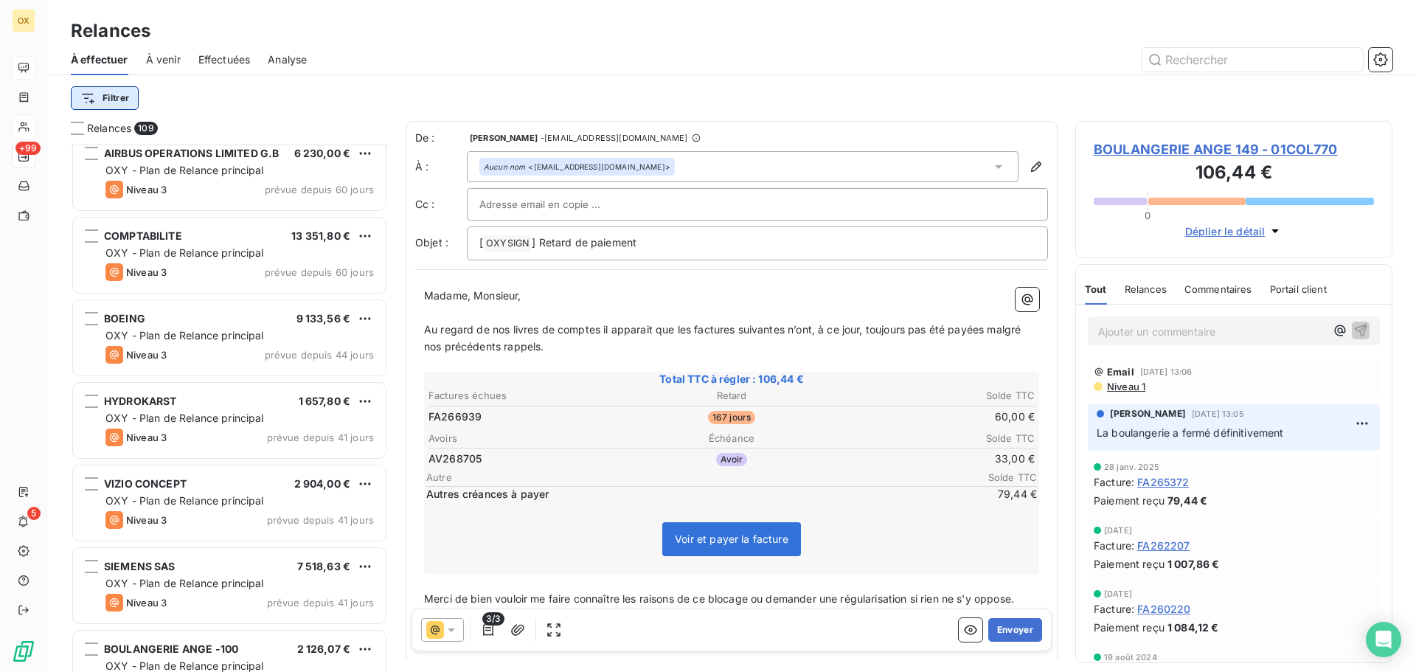
click at [101, 92] on html "OX +99 5 Relances À effectuer À venir Effectuées Analyse Filtrer Relances 109 B…" at bounding box center [708, 336] width 1416 height 672
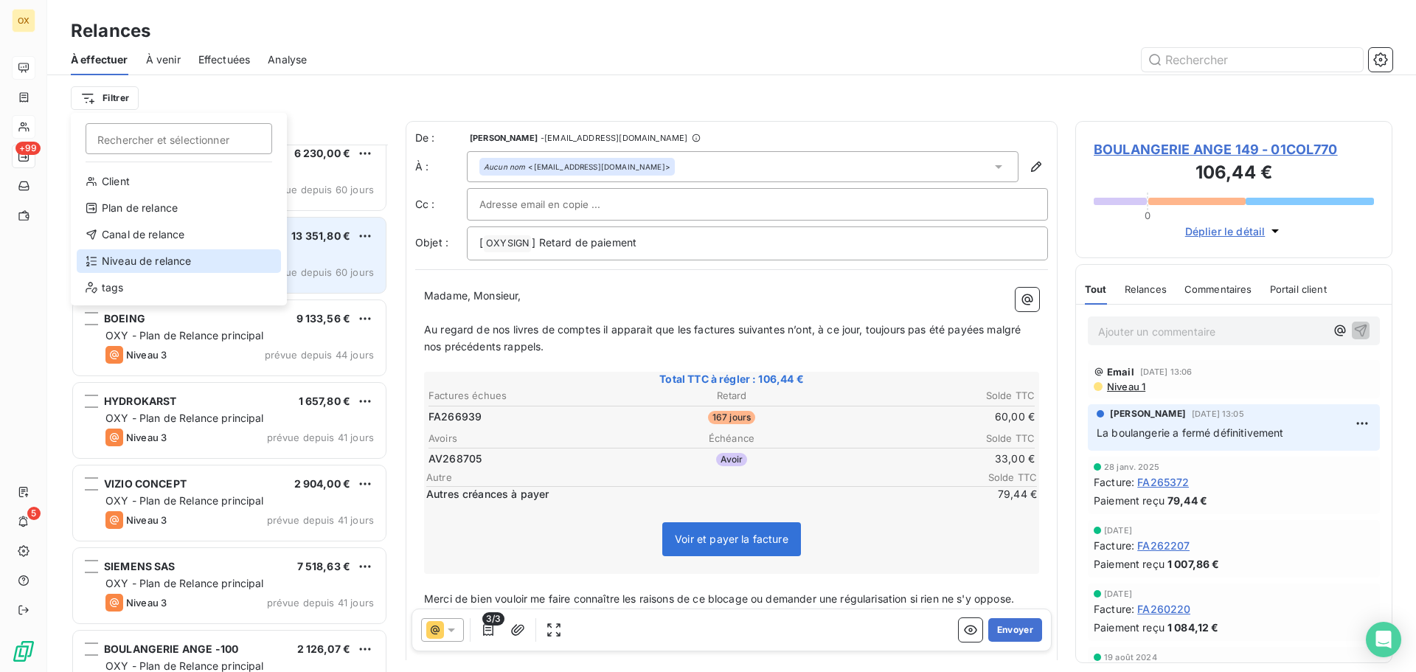
click at [177, 254] on div "Niveau de relance" at bounding box center [179, 261] width 204 height 24
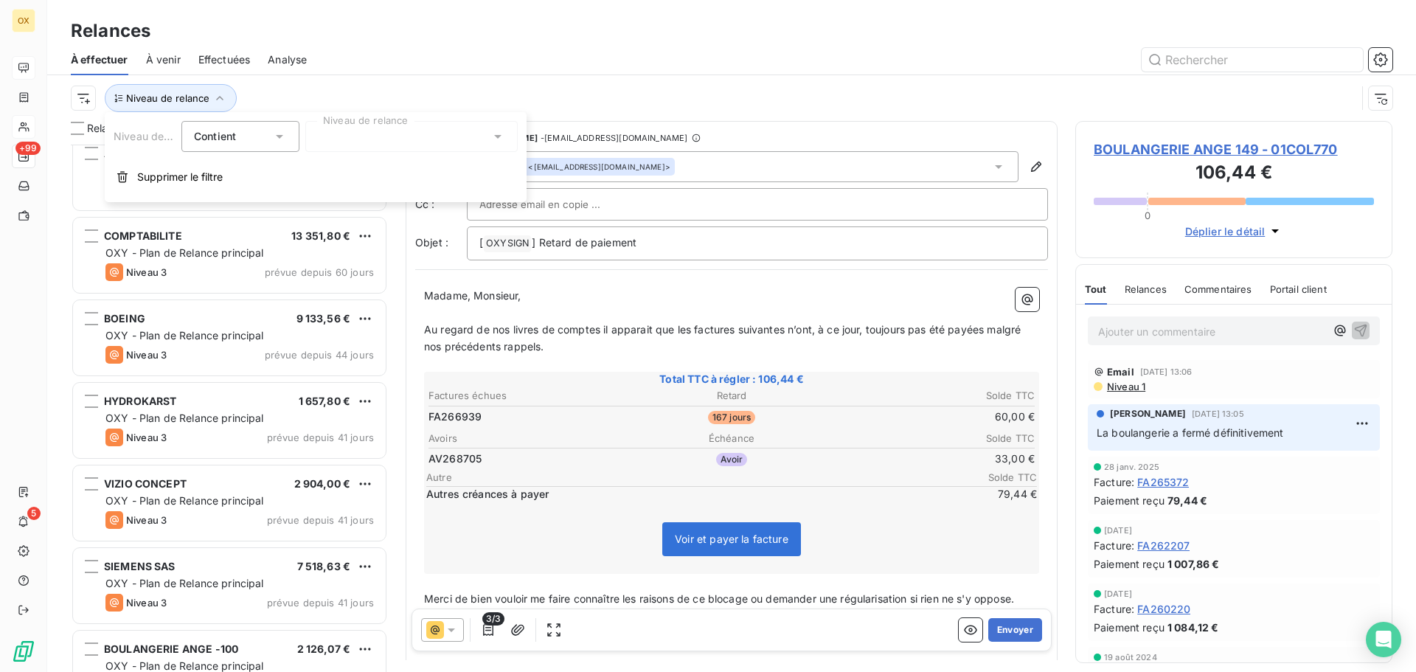
click at [351, 145] on div at bounding box center [411, 136] width 212 height 31
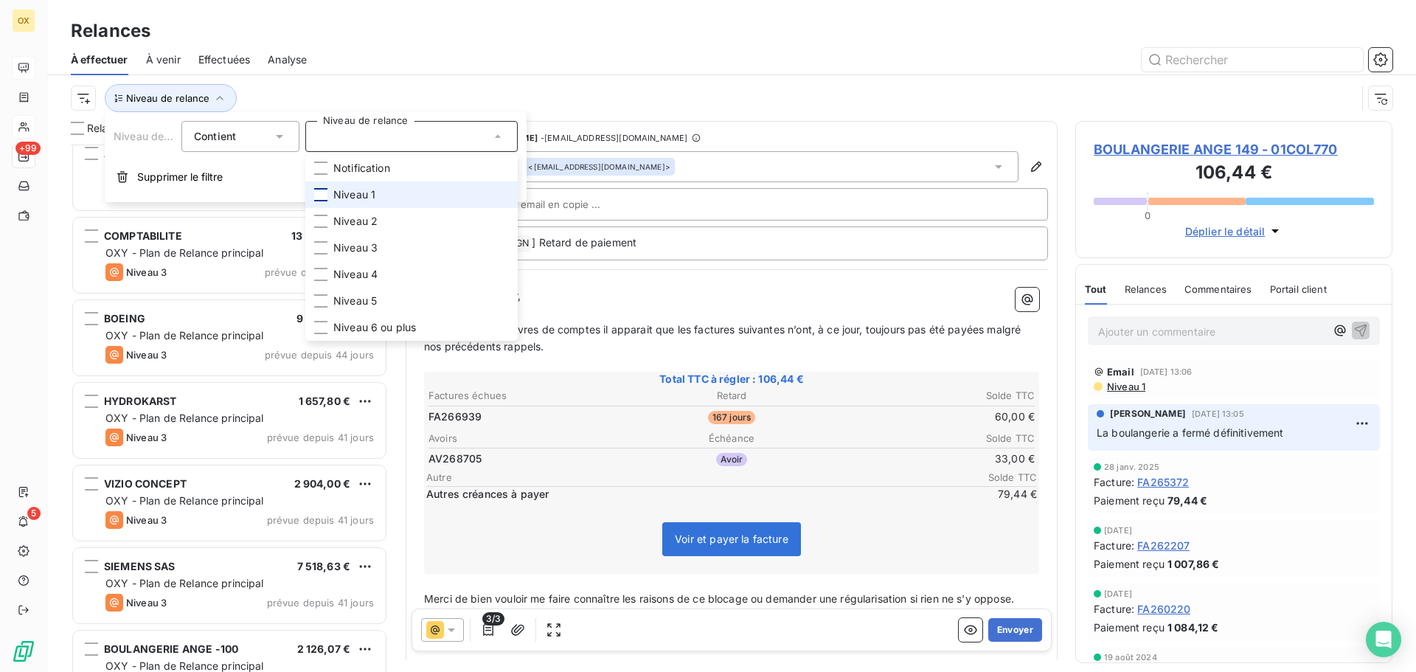
click at [323, 195] on div at bounding box center [320, 194] width 13 height 13
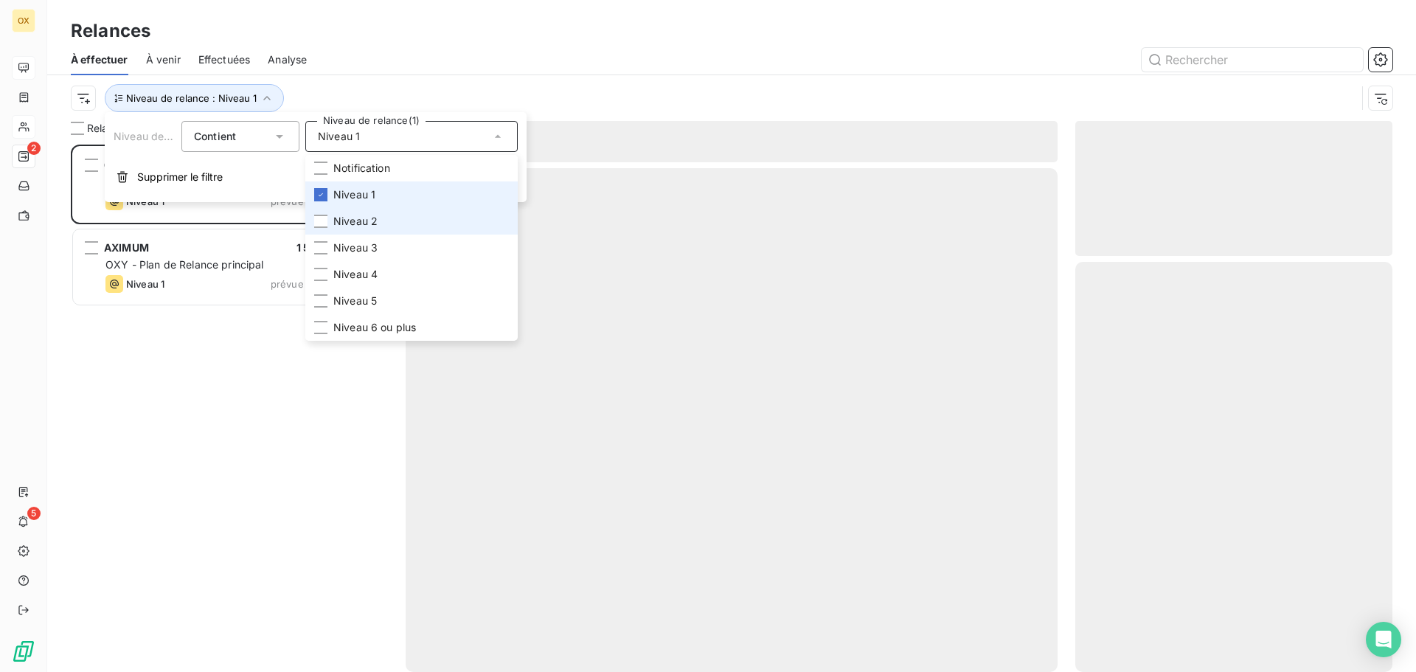
scroll to position [516, 306]
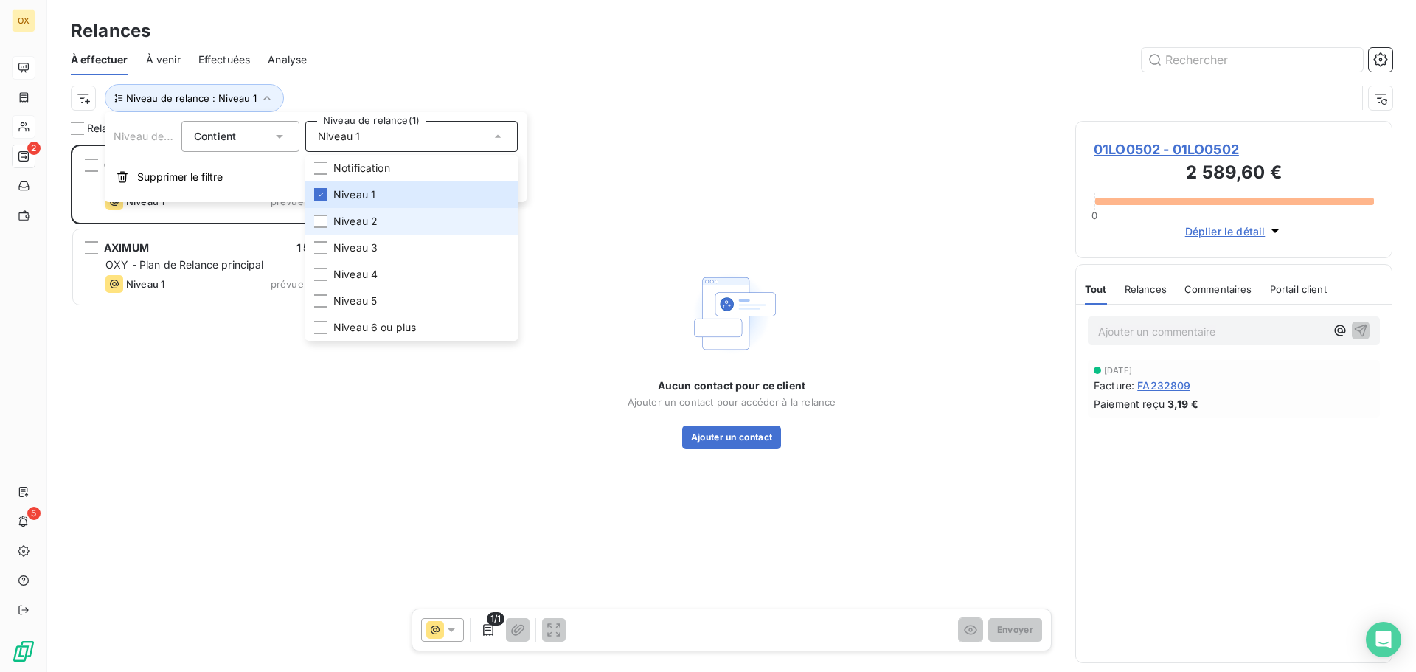
click at [325, 215] on div at bounding box center [320, 221] width 13 height 13
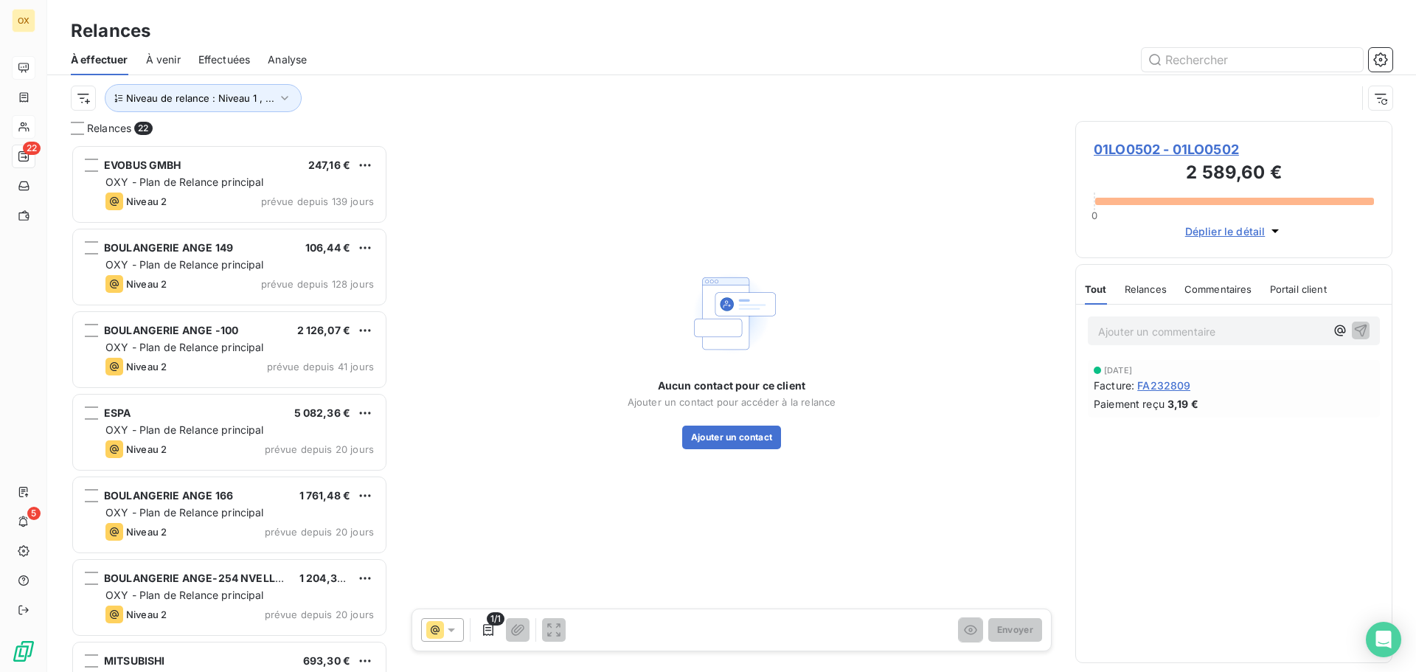
click at [380, 70] on div at bounding box center [859, 60] width 1068 height 24
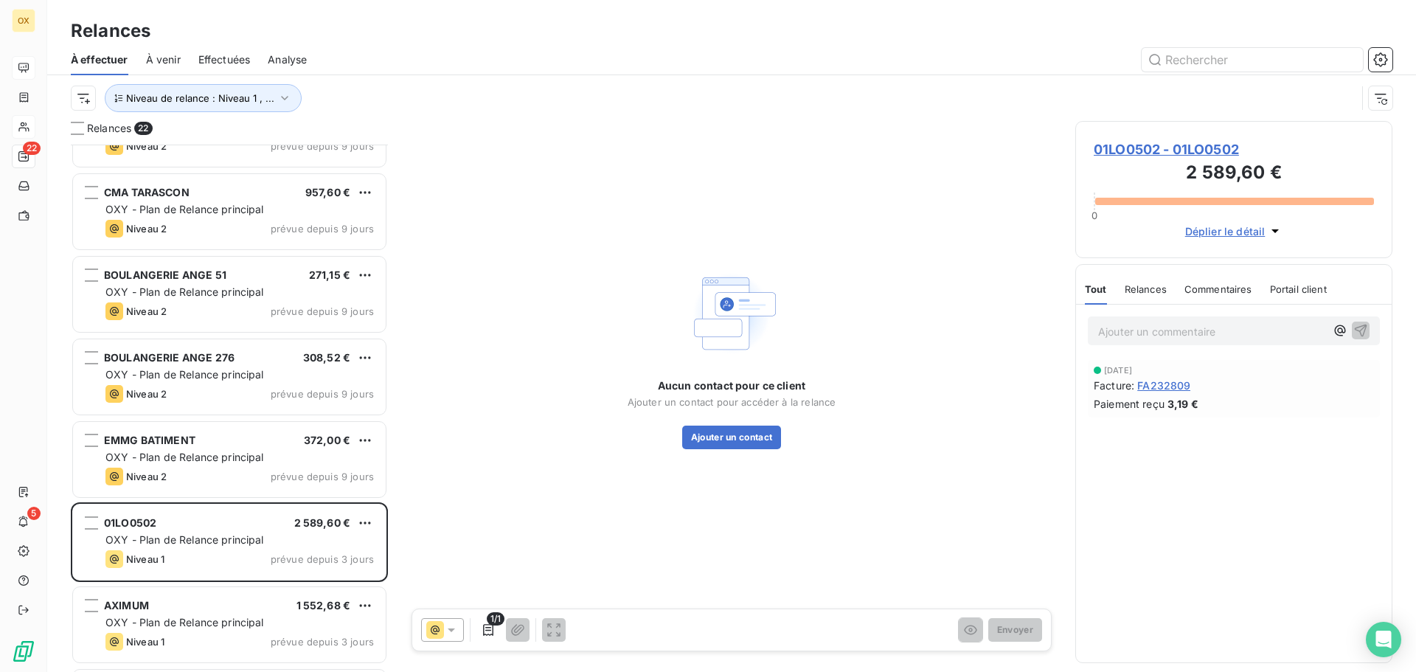
scroll to position [1291, 0]
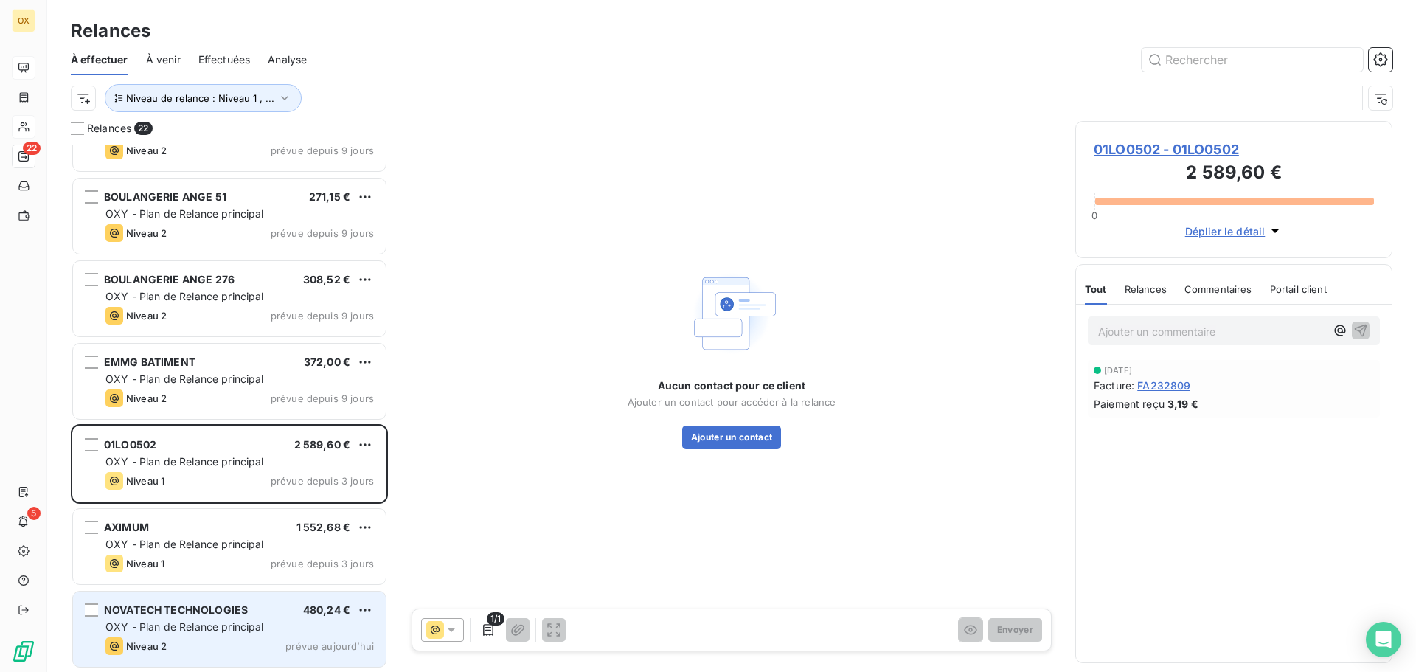
click at [228, 618] on div "NOVATECH TECHNOLOGIES 480,24 € OXY - Plan de Relance principal Niveau 2 prévue …" at bounding box center [229, 629] width 313 height 75
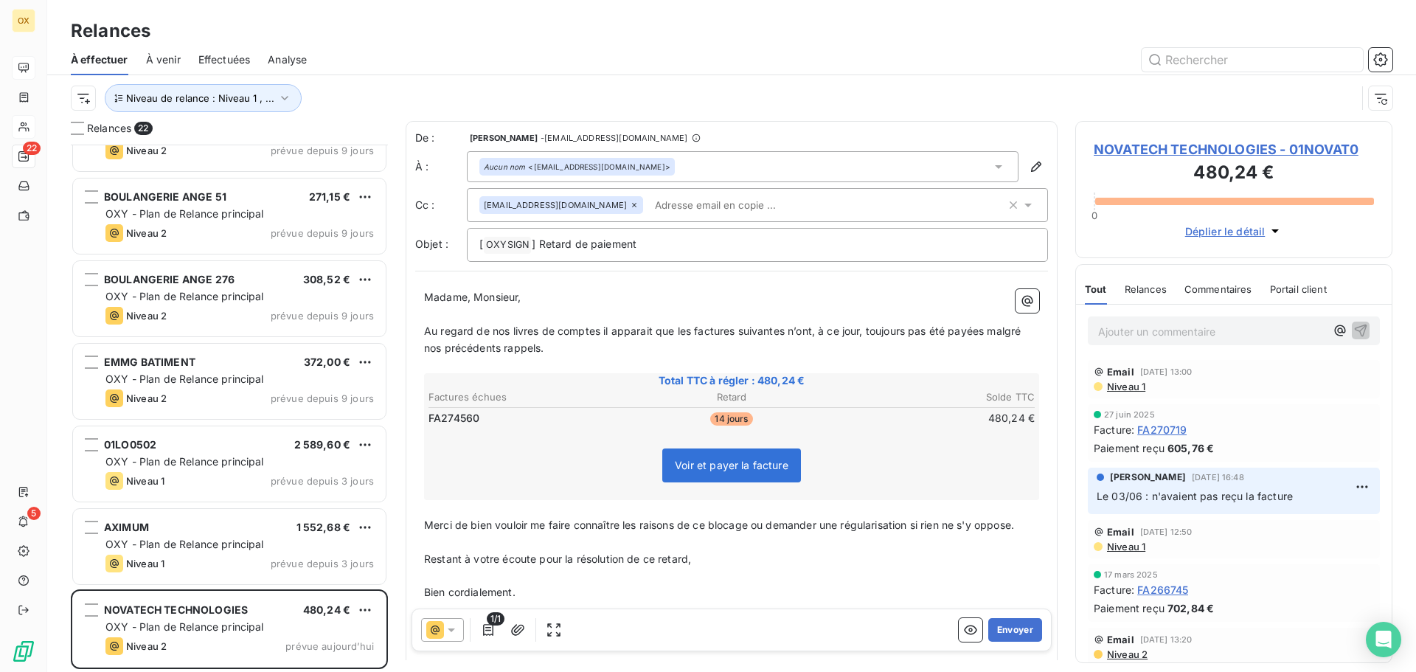
click at [1140, 148] on span "NOVATECH TECHNOLOGIES - 01NOVAT0" at bounding box center [1234, 149] width 280 height 20
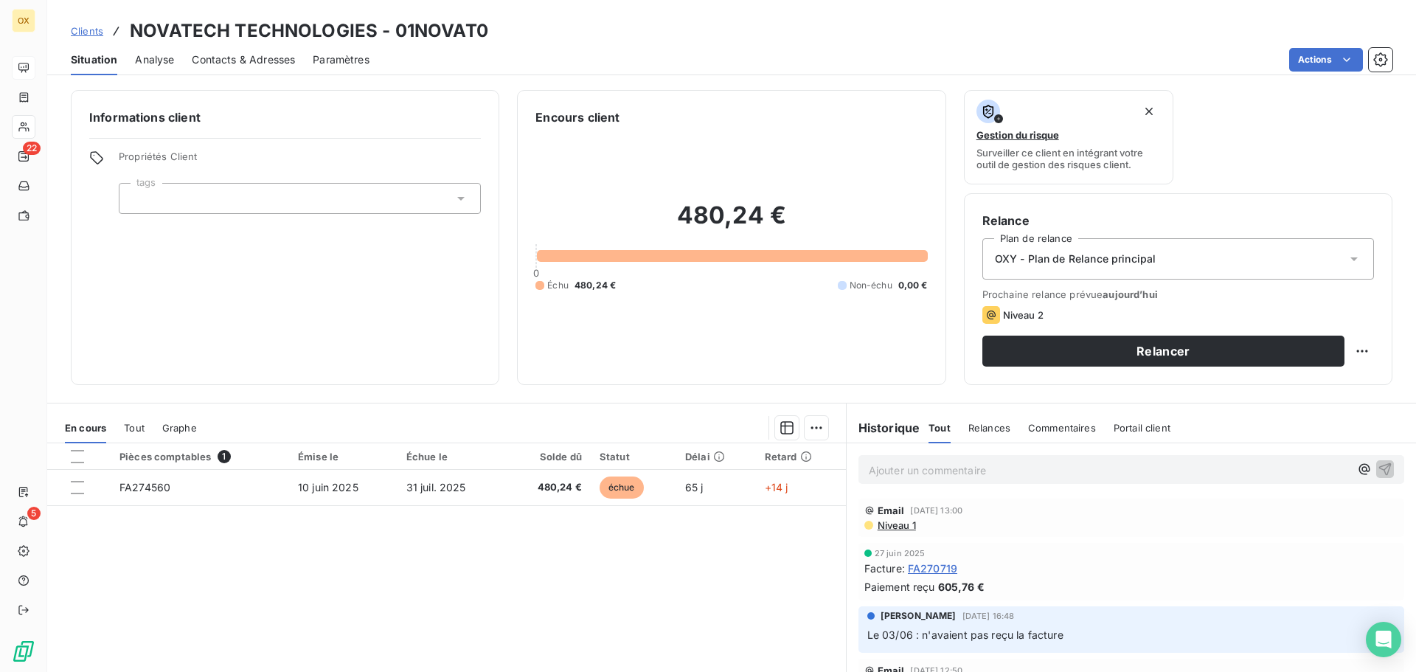
click at [259, 57] on span "Contacts & Adresses" at bounding box center [243, 59] width 103 height 15
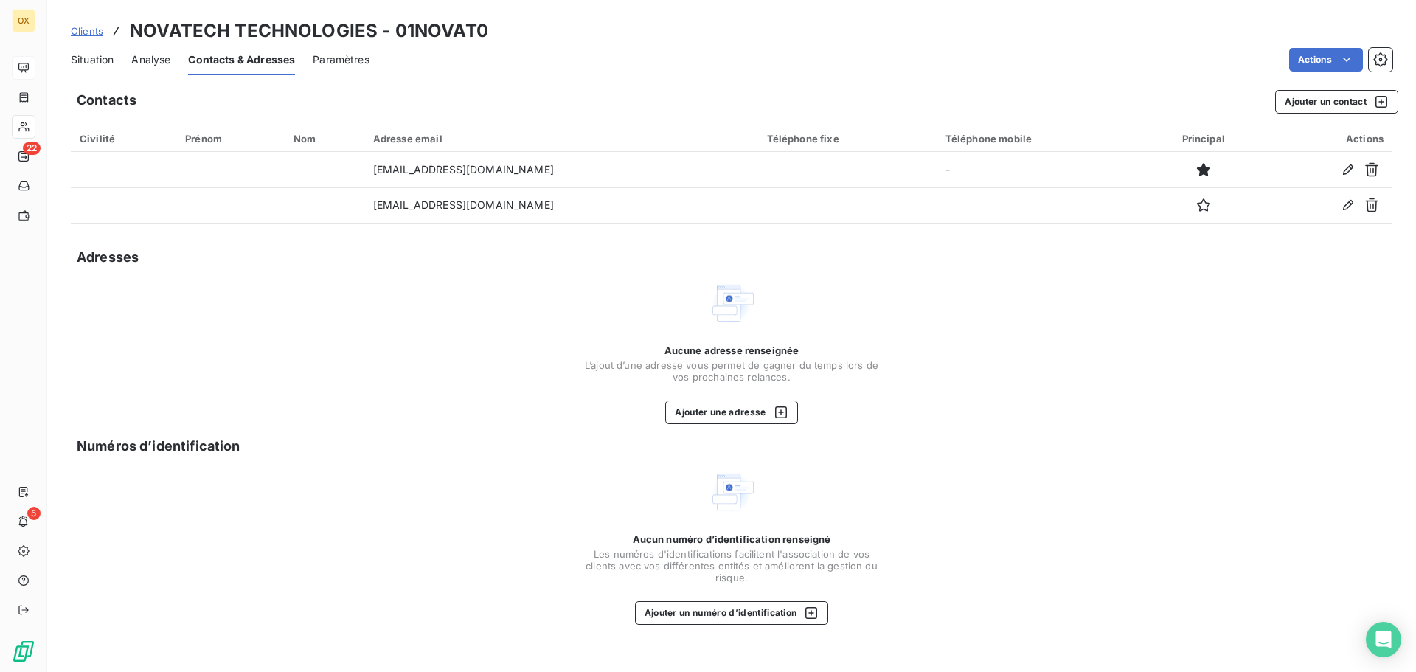
click at [109, 52] on span "Situation" at bounding box center [92, 59] width 43 height 15
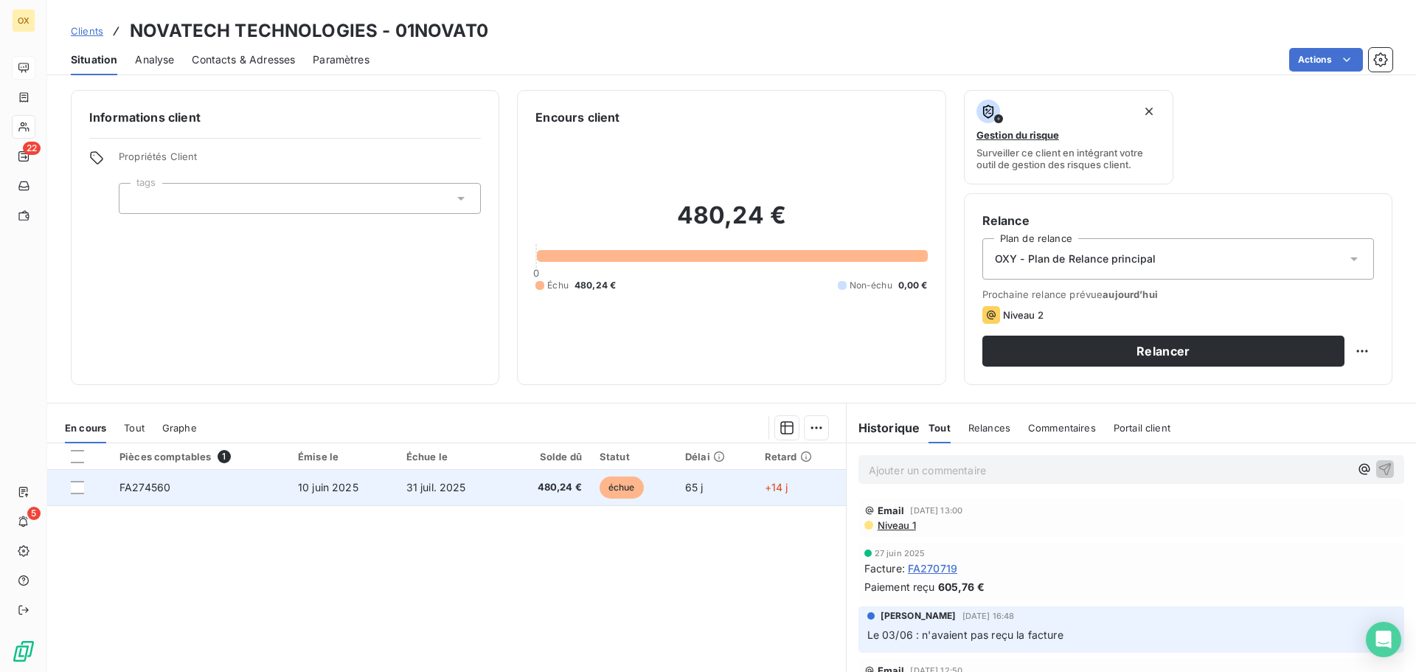
click at [571, 479] on td "480,24 €" at bounding box center [548, 487] width 86 height 35
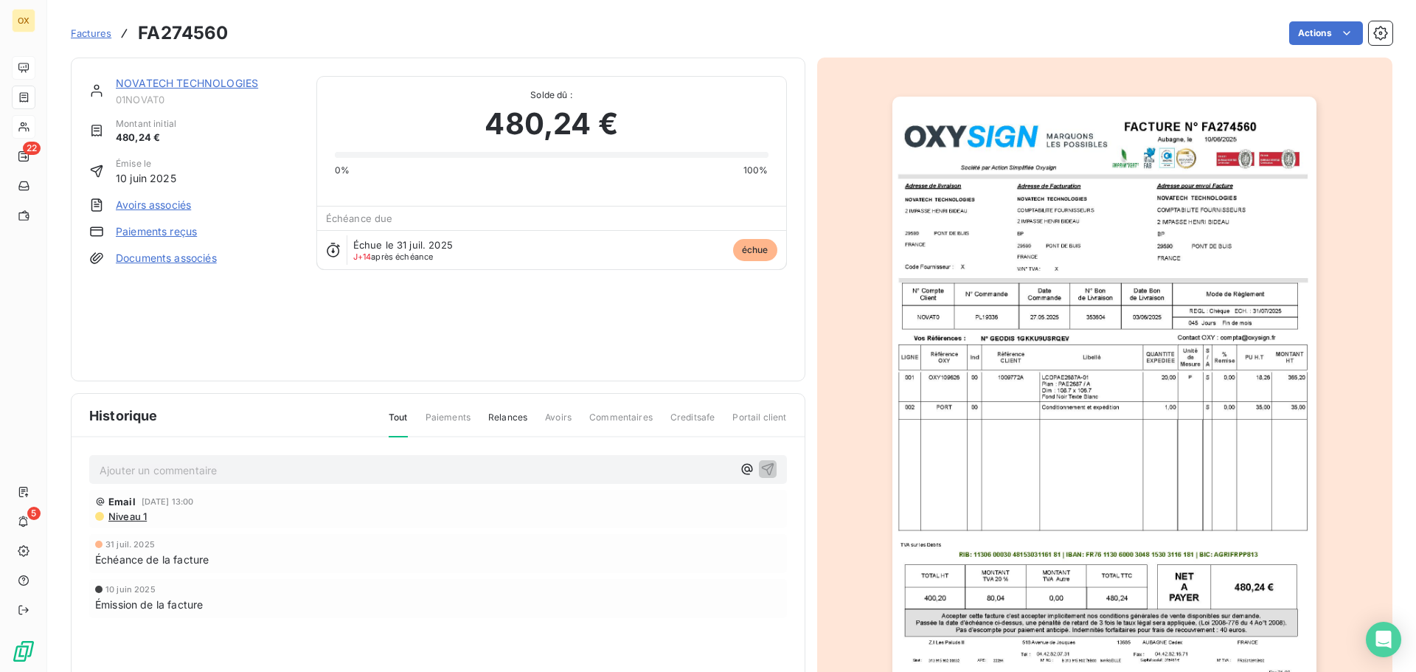
click at [1027, 249] on img "button" at bounding box center [1105, 397] width 424 height 600
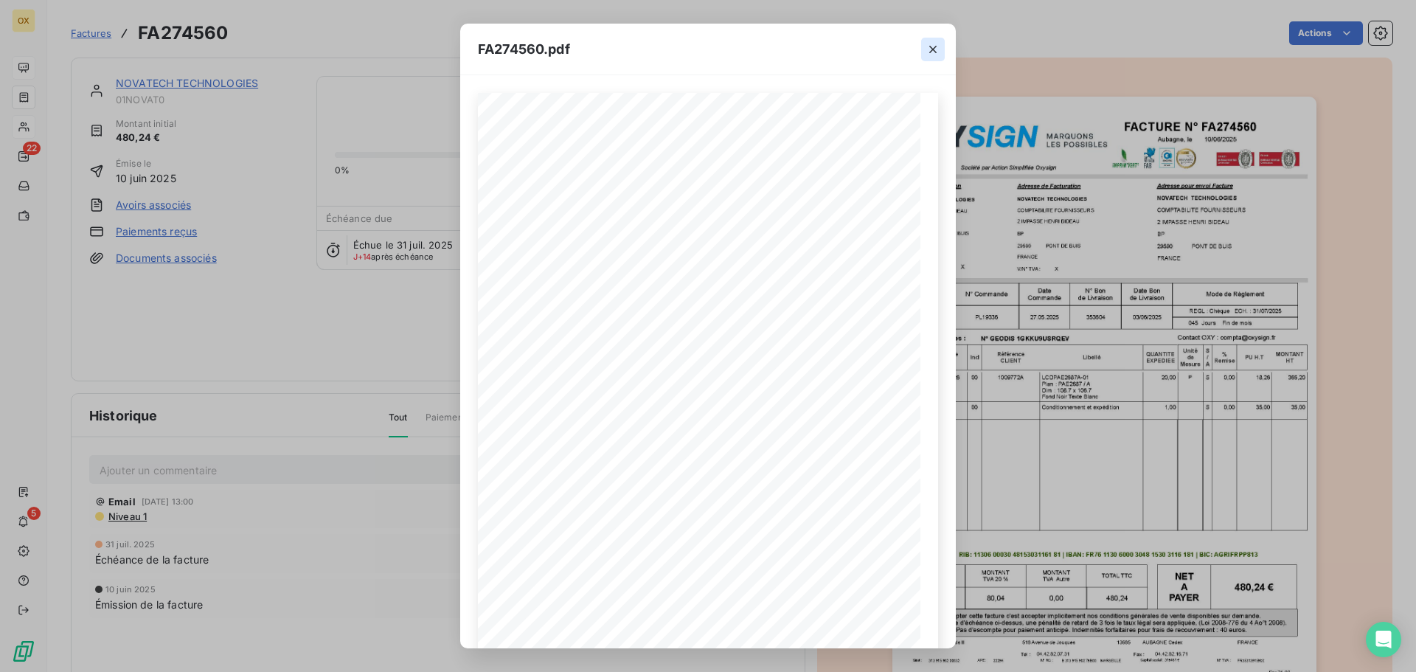
click at [933, 40] on button "button" at bounding box center [933, 50] width 24 height 24
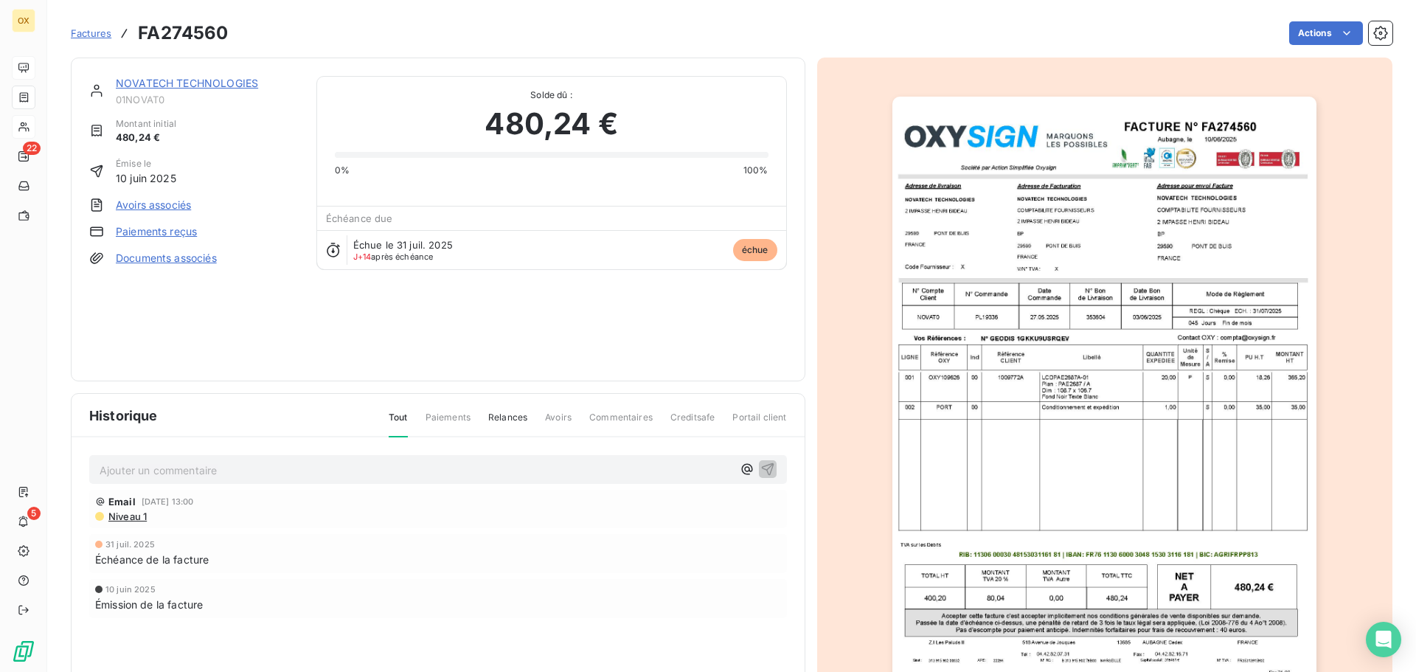
click at [221, 80] on link "NOVATECH TECHNOLOGIES" at bounding box center [187, 83] width 142 height 13
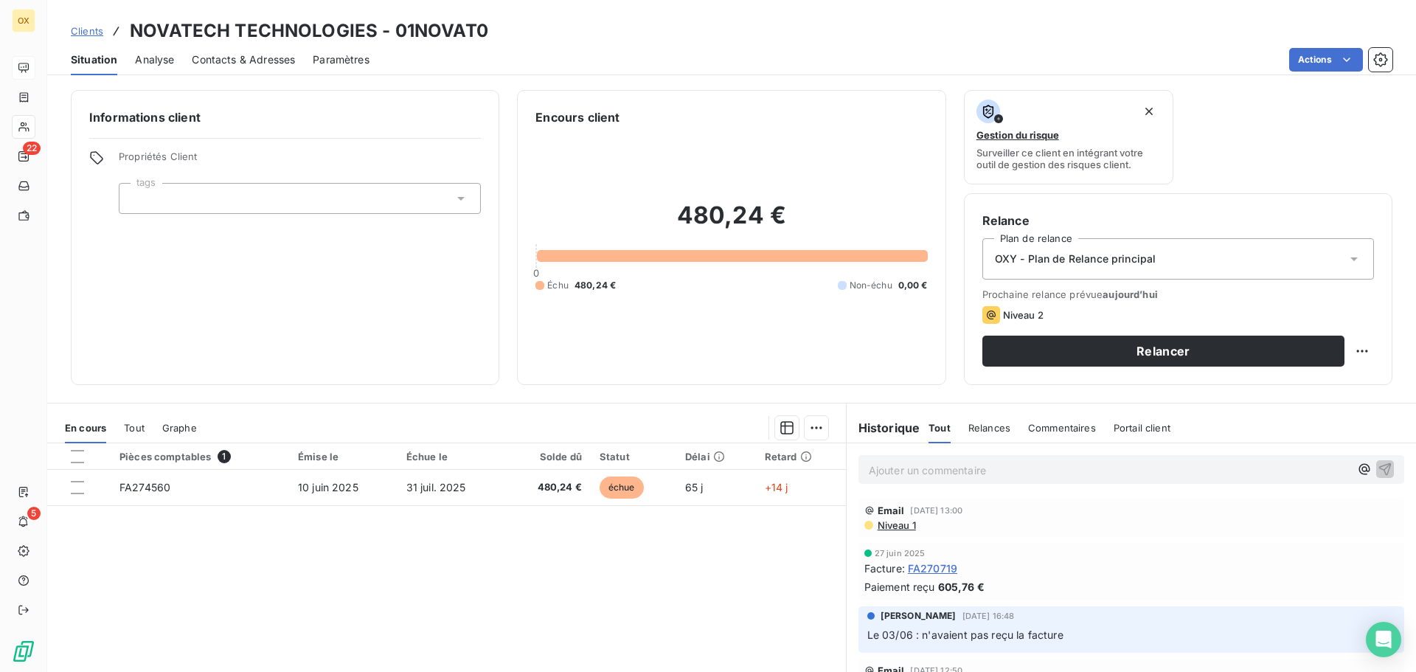
click at [256, 56] on span "Contacts & Adresses" at bounding box center [243, 59] width 103 height 15
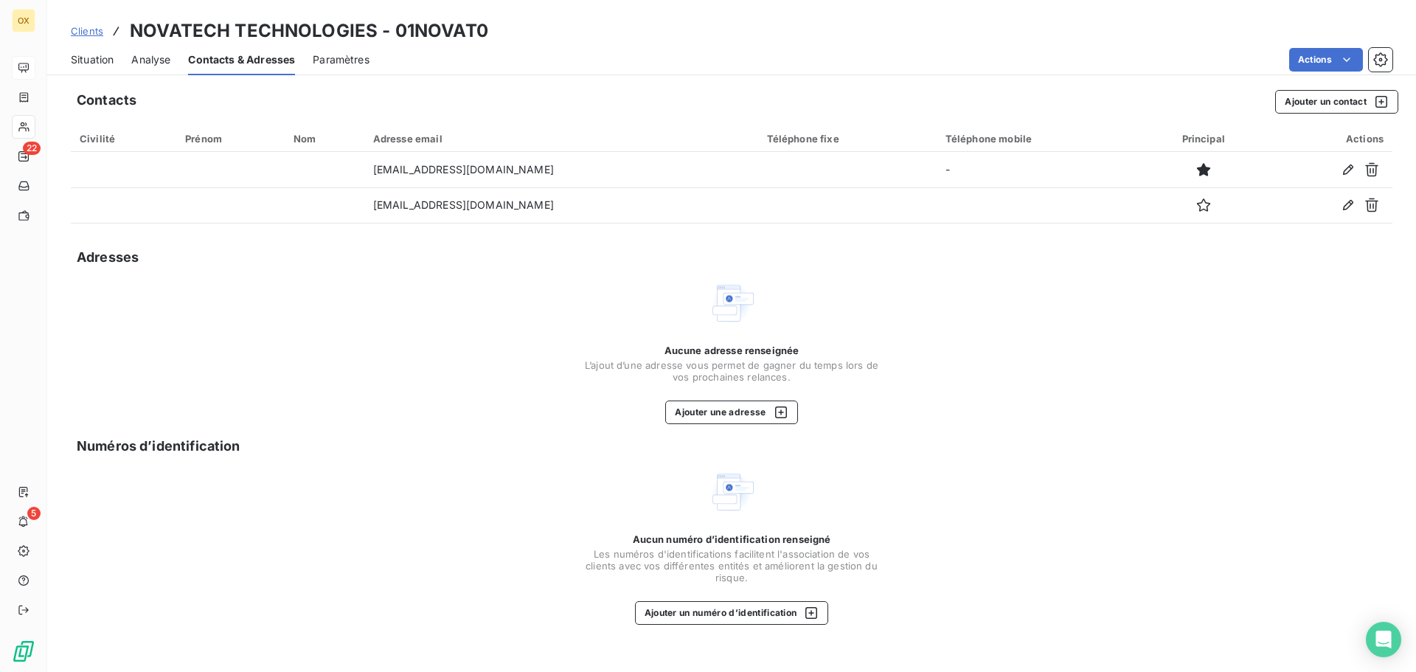
click at [90, 56] on span "Situation" at bounding box center [92, 59] width 43 height 15
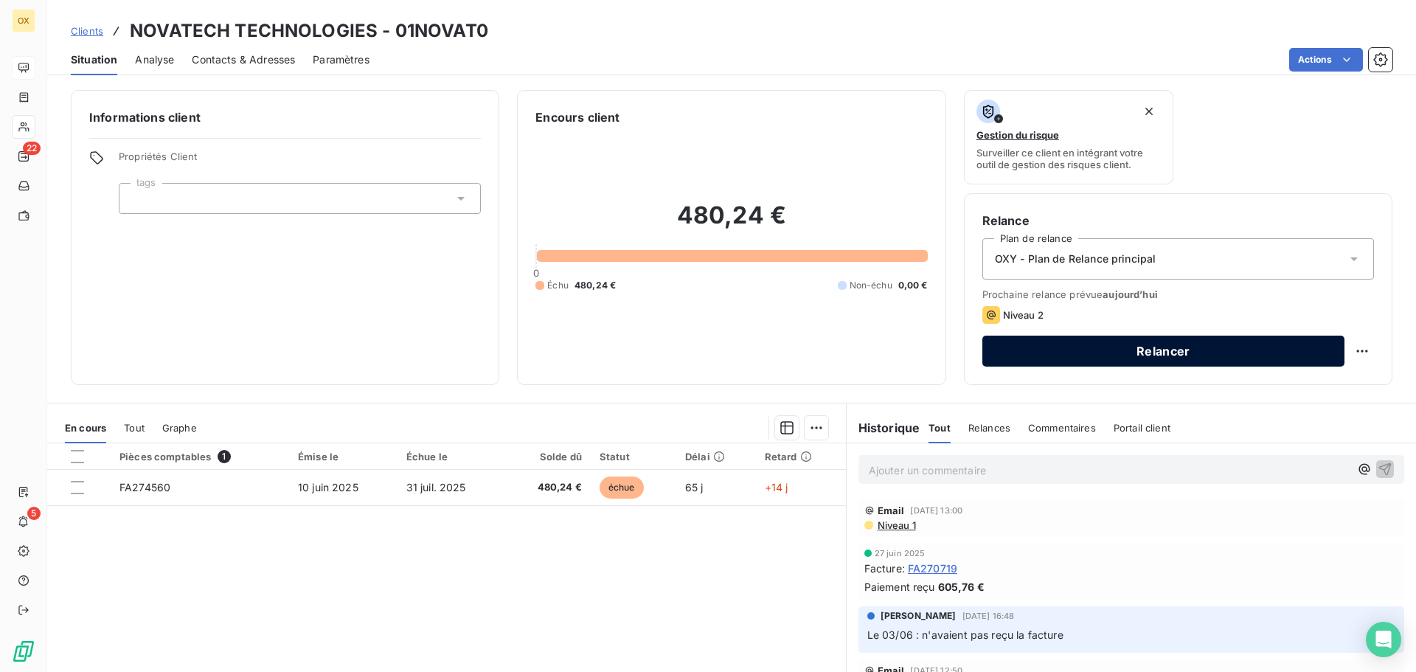
click at [1087, 360] on button "Relancer" at bounding box center [1164, 351] width 362 height 31
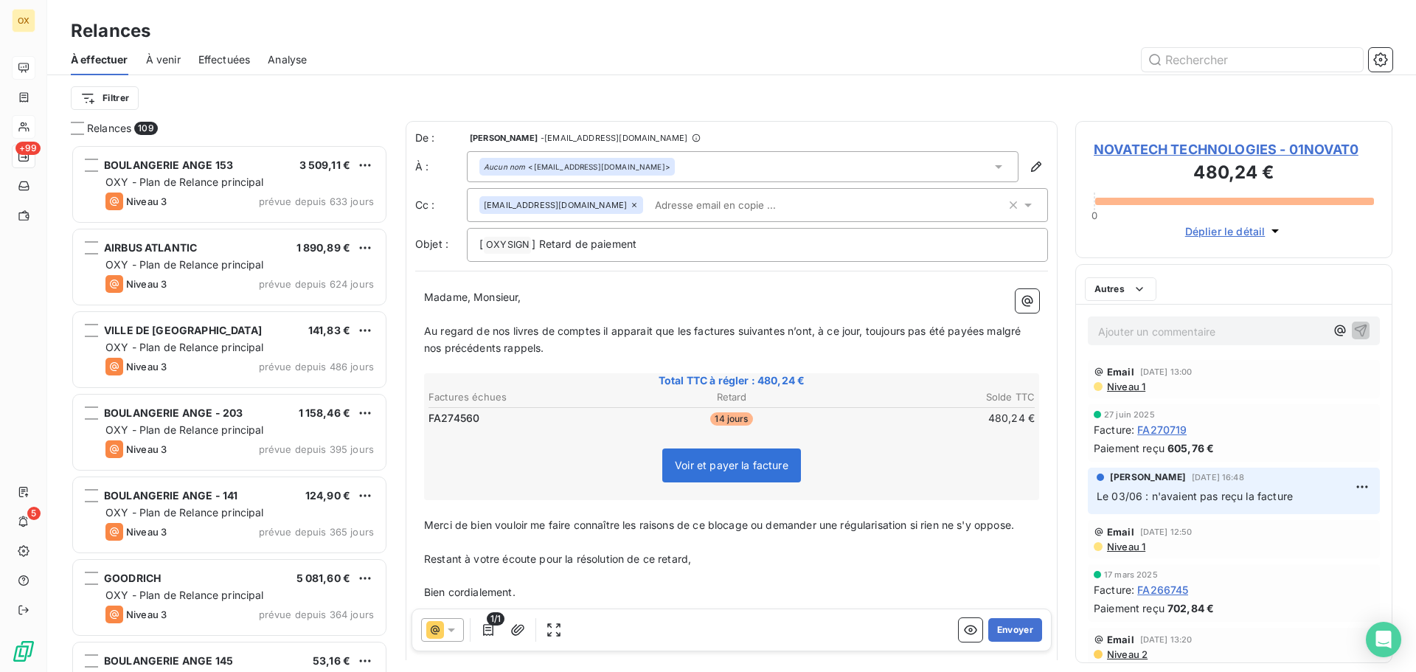
scroll to position [516, 306]
drag, startPoint x: 574, startPoint y: 243, endPoint x: 541, endPoint y: 240, distance: 32.7
click at [541, 240] on span "] Retard de paiement" at bounding box center [584, 244] width 105 height 13
click at [693, 325] on span "Au regard de nos livres de comptes il apparait que les factures suivantes n’ont…" at bounding box center [724, 340] width 600 height 30
click at [729, 327] on span "Au regard de nos livres de comptes il apparait que la factures suivantes n’ont,…" at bounding box center [731, 340] width 615 height 30
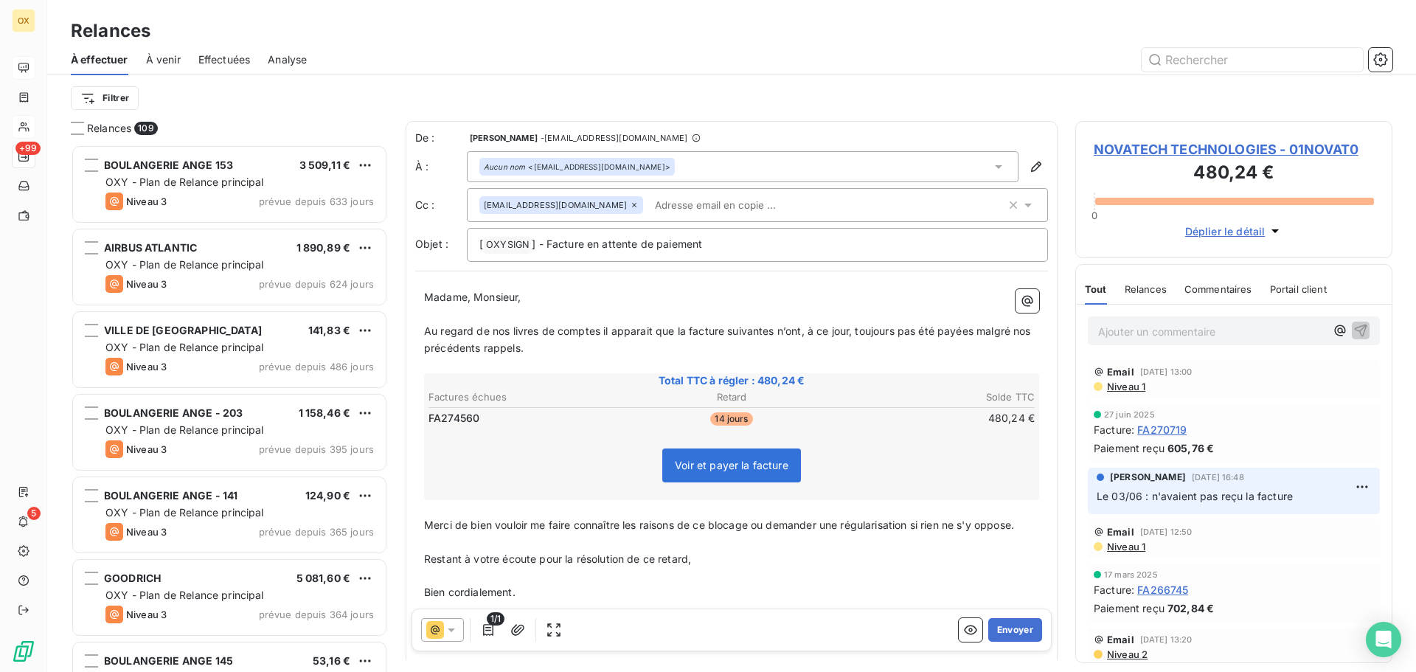
click at [774, 330] on span "Au regard de nos livres de comptes il apparait que la facture suivantes n’ont, …" at bounding box center [729, 340] width 610 height 30
click at [797, 330] on span "Au regard de nos livres de comptes il apparait que la facture suivante n’ont, à…" at bounding box center [726, 340] width 605 height 30
click at [960, 332] on span "Au regard de nos livres de comptes il apparait que la facture suivante n’a, à c…" at bounding box center [721, 340] width 595 height 30
click at [992, 622] on button "Envoyer" at bounding box center [1015, 630] width 54 height 24
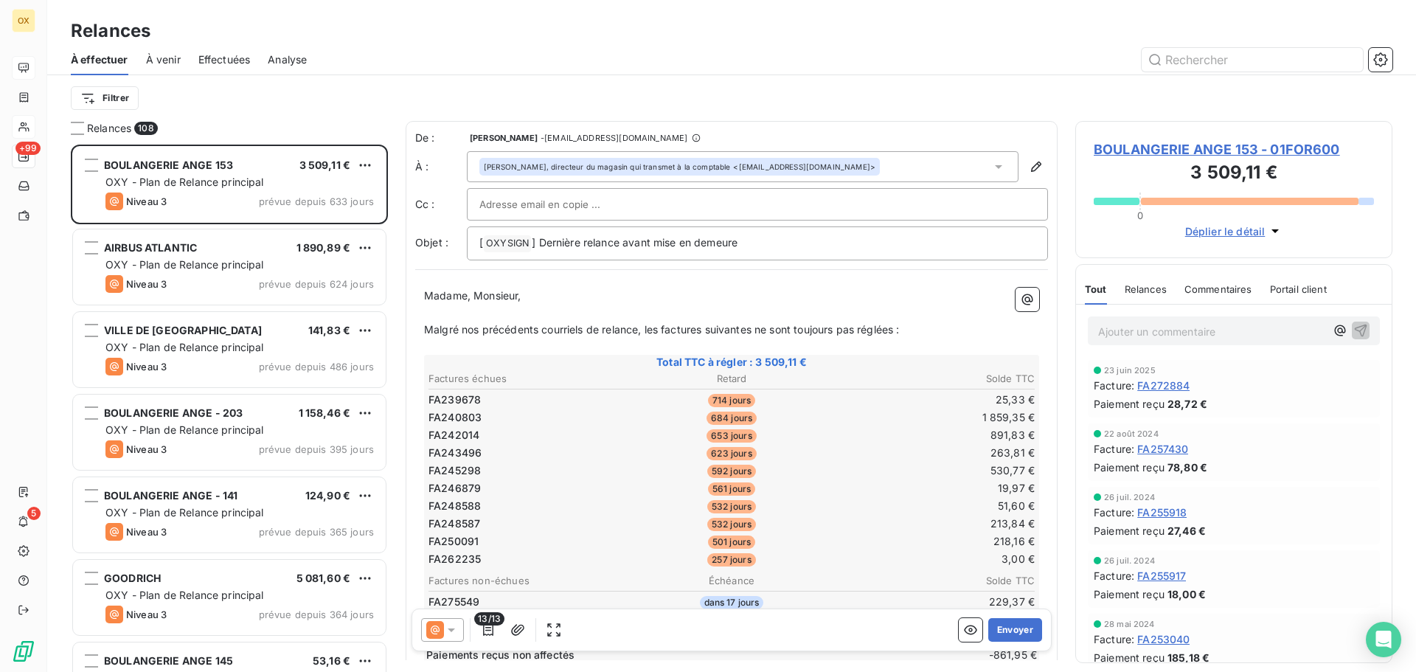
click at [100, 92] on html "OX +99 5 Relances À effectuer À venir Effectuées Analyse Filtrer Relances 108 B…" at bounding box center [708, 336] width 1416 height 672
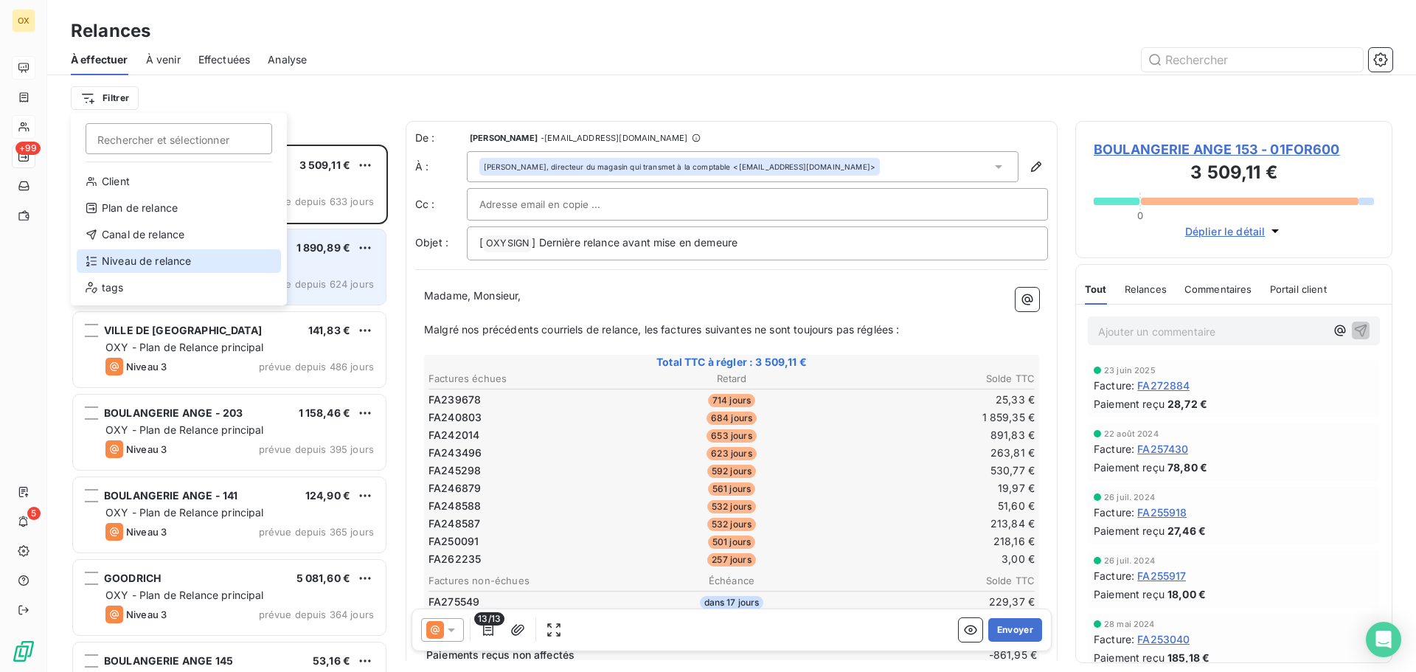
drag, startPoint x: 164, startPoint y: 262, endPoint x: 193, endPoint y: 271, distance: 30.1
click at [164, 261] on div "Niveau de relance" at bounding box center [179, 261] width 204 height 24
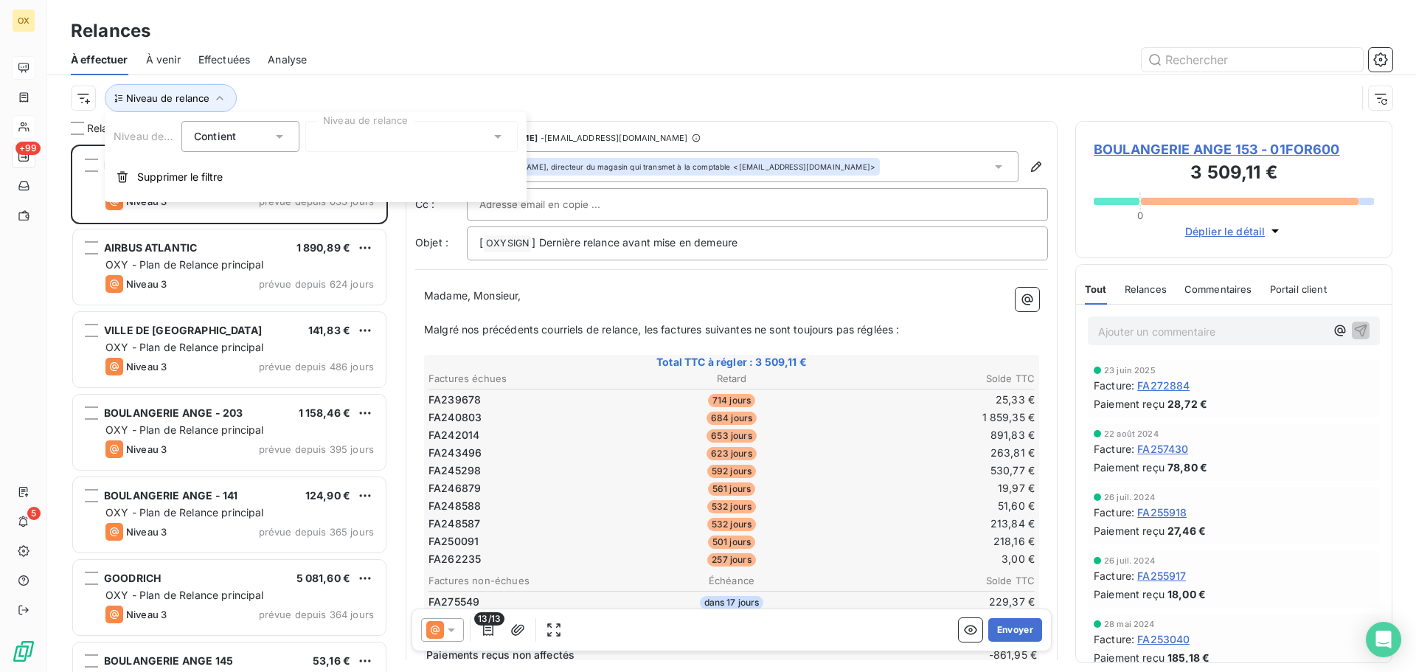
click at [358, 142] on div at bounding box center [411, 136] width 212 height 31
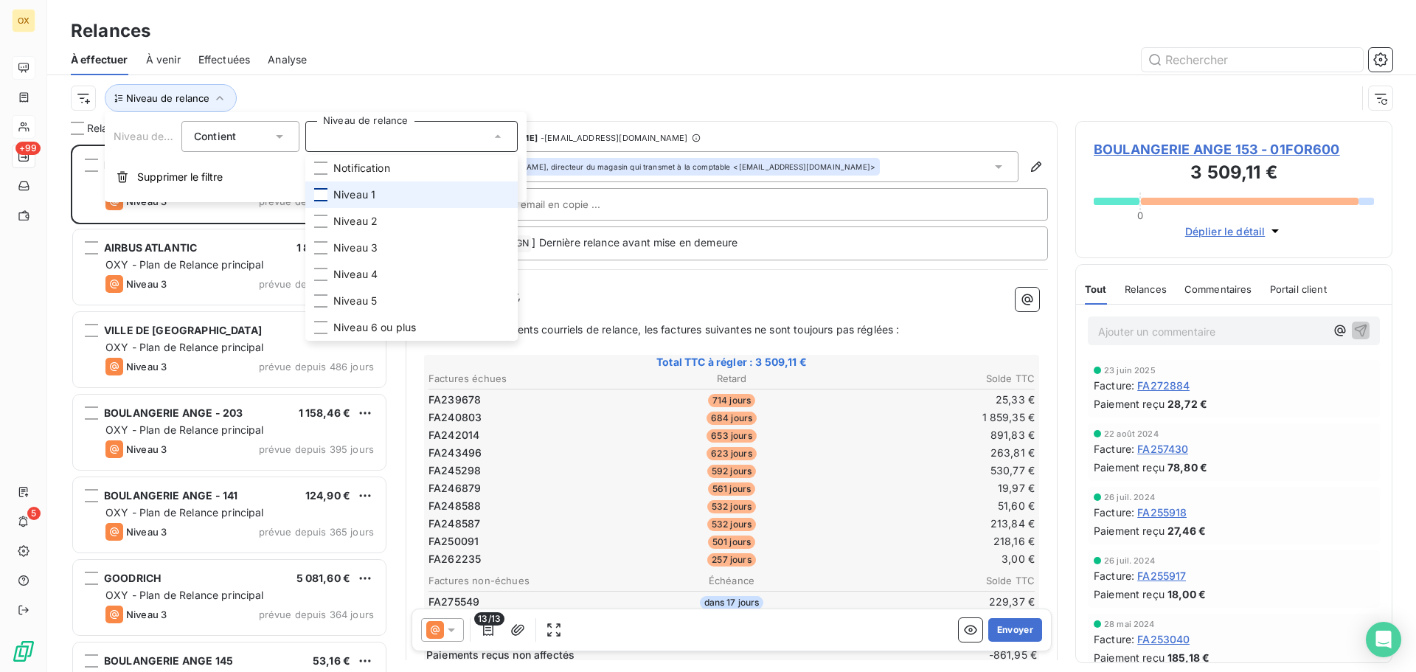
click at [322, 194] on div at bounding box center [320, 194] width 13 height 13
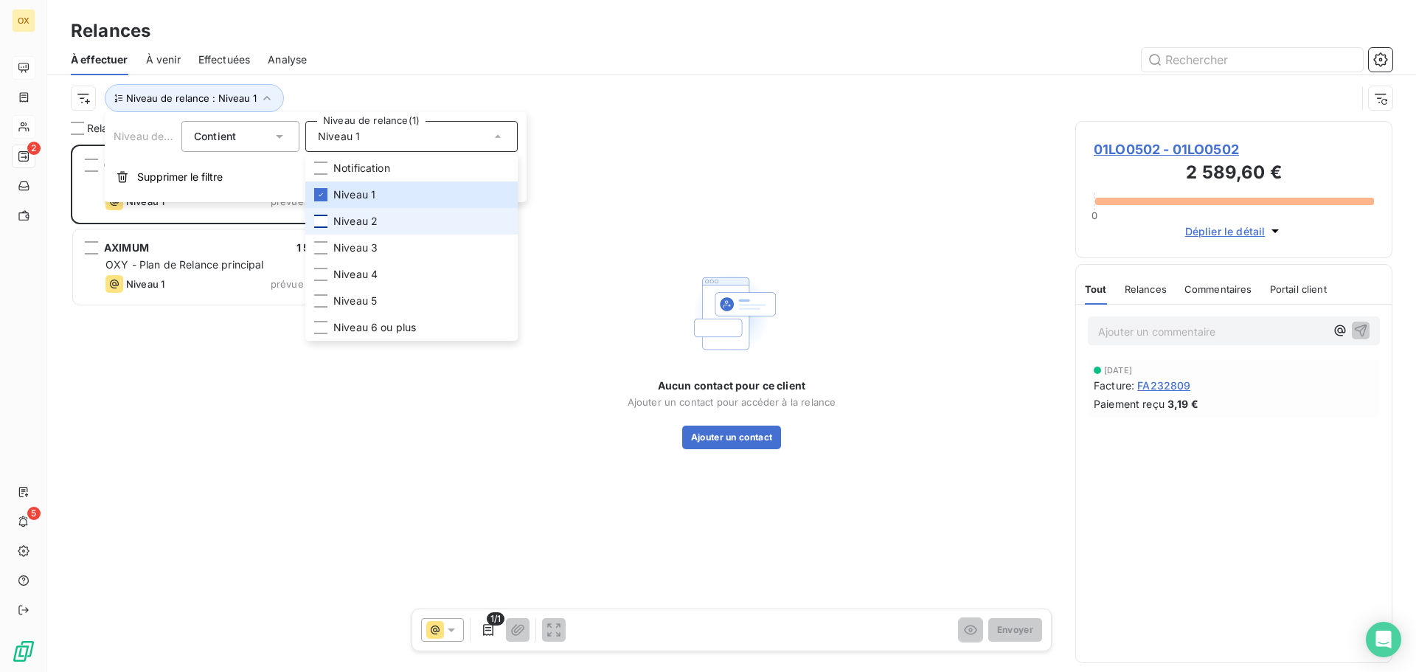
click at [322, 220] on div at bounding box center [320, 221] width 13 height 13
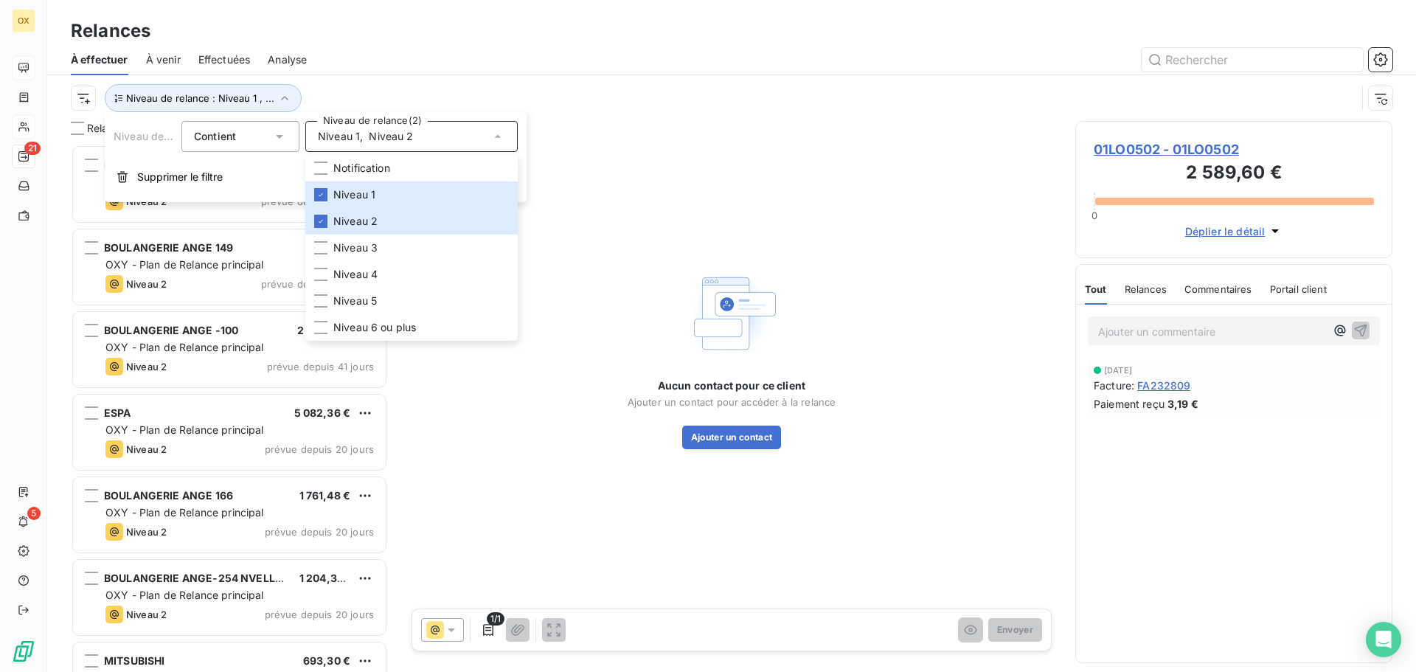
click at [333, 46] on div "À effectuer À venir Effectuées Analyse" at bounding box center [731, 59] width 1369 height 31
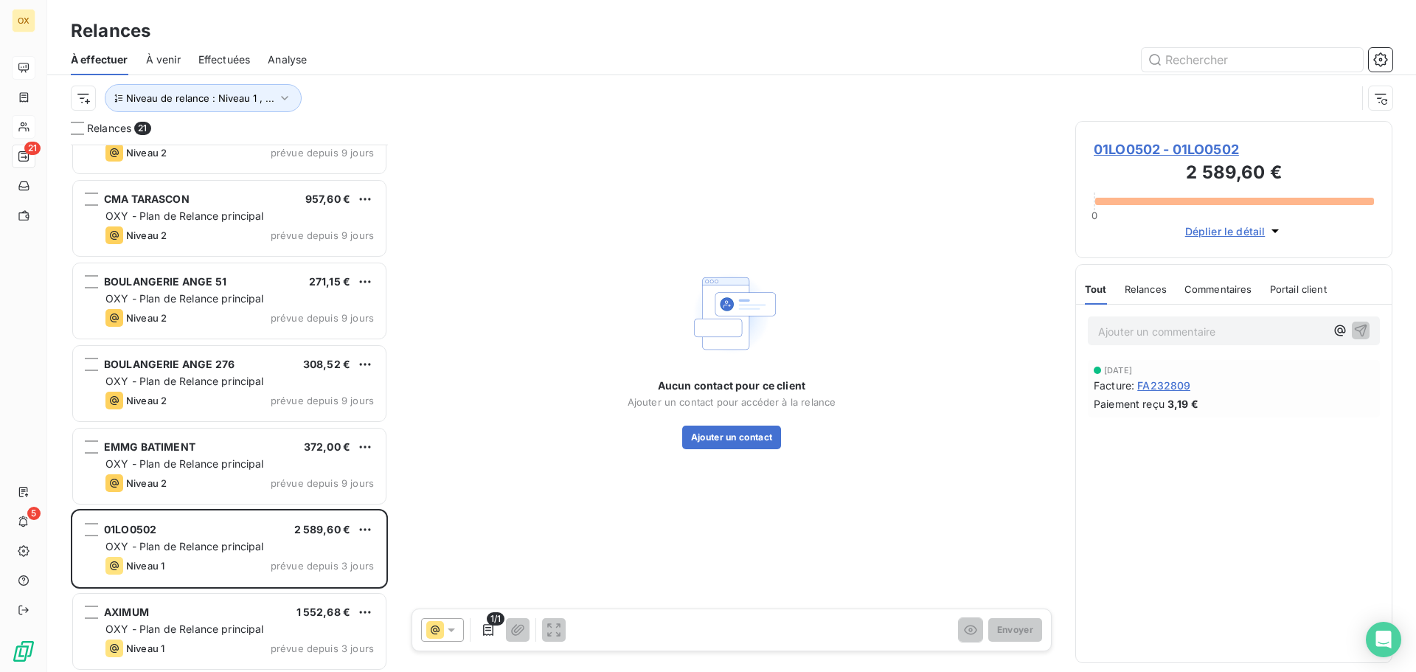
scroll to position [1208, 0]
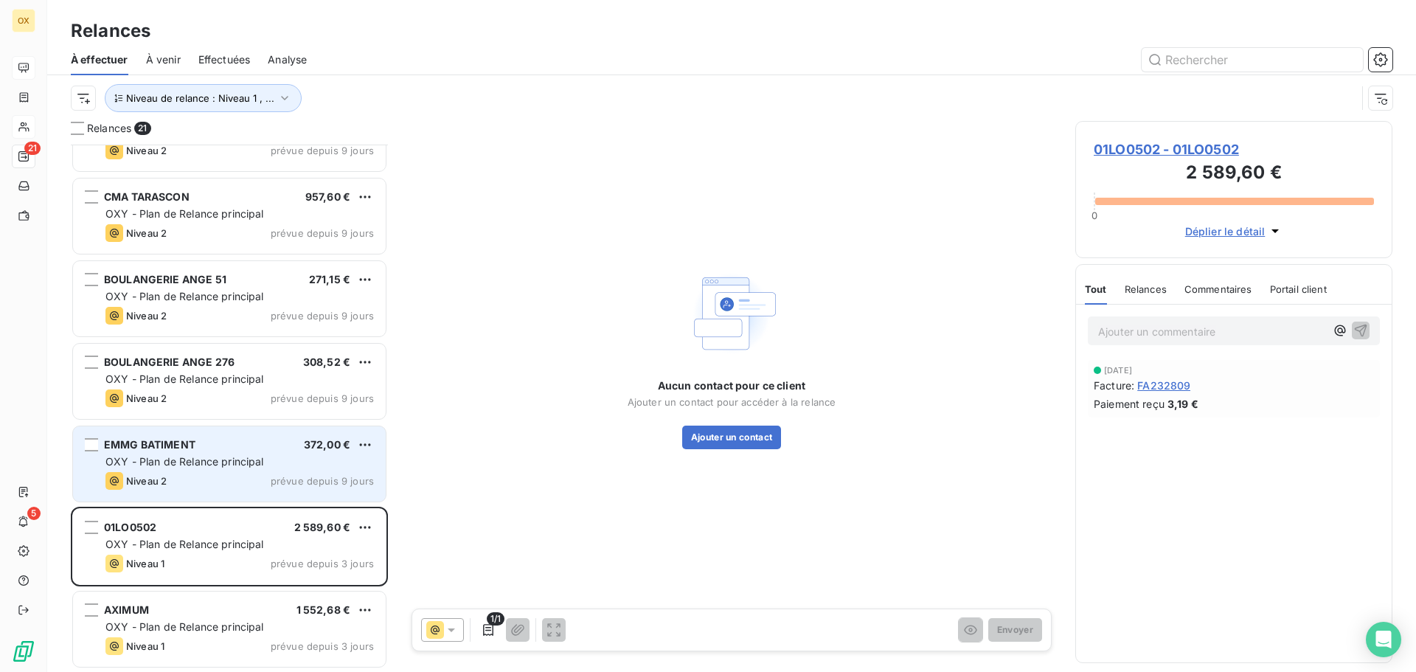
click at [204, 460] on span "OXY - Plan de Relance principal" at bounding box center [184, 461] width 159 height 13
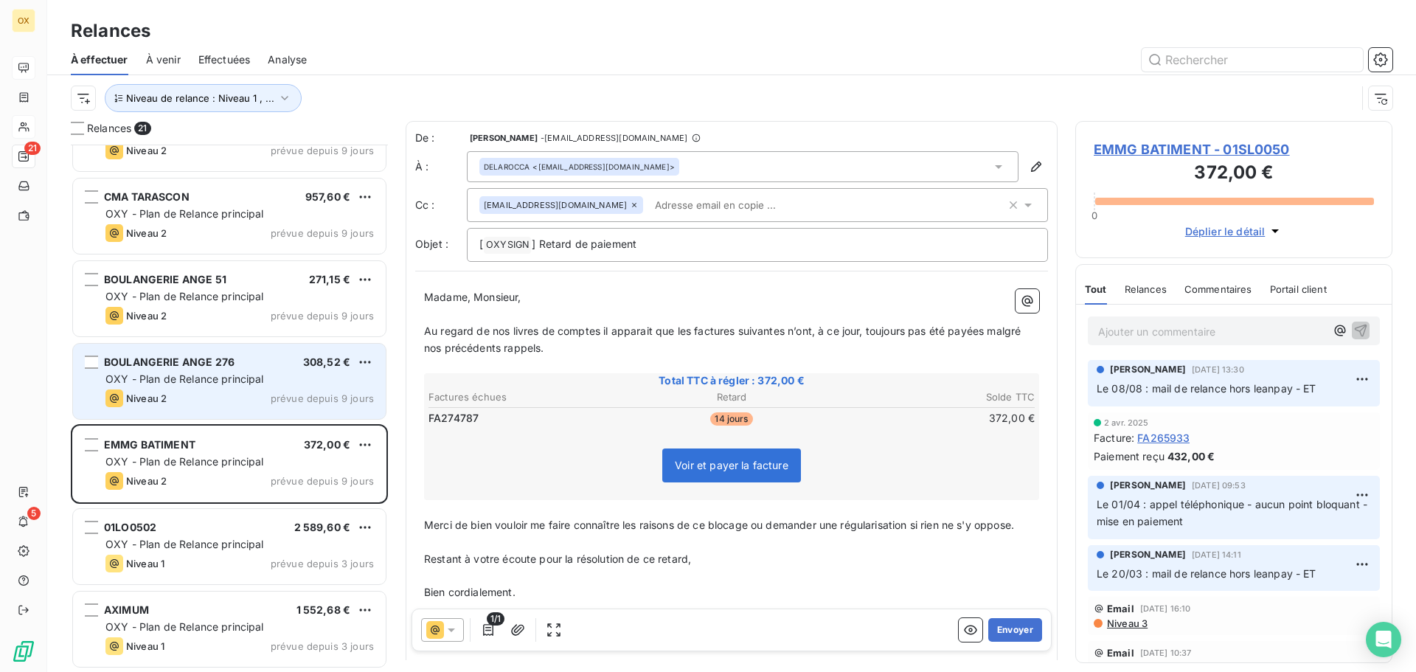
click at [167, 380] on span "OXY - Plan de Relance principal" at bounding box center [184, 378] width 159 height 13
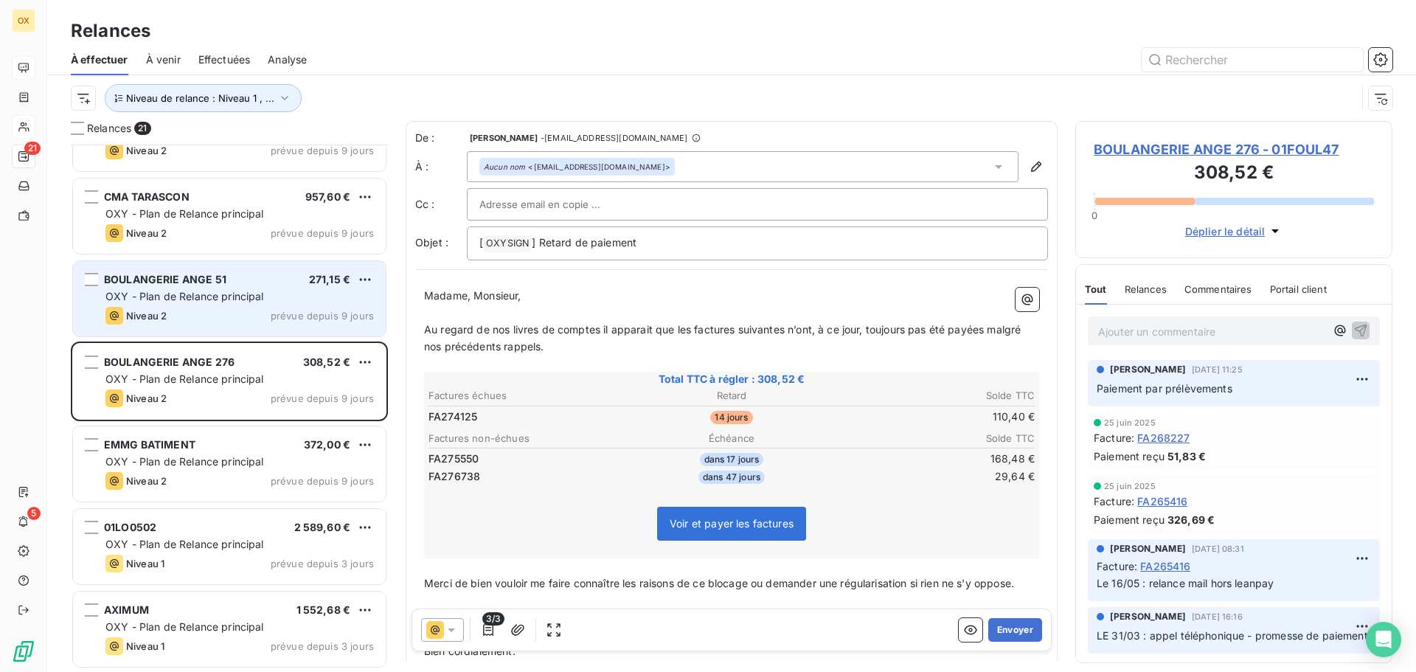
click at [167, 291] on span "OXY - Plan de Relance principal" at bounding box center [184, 296] width 159 height 13
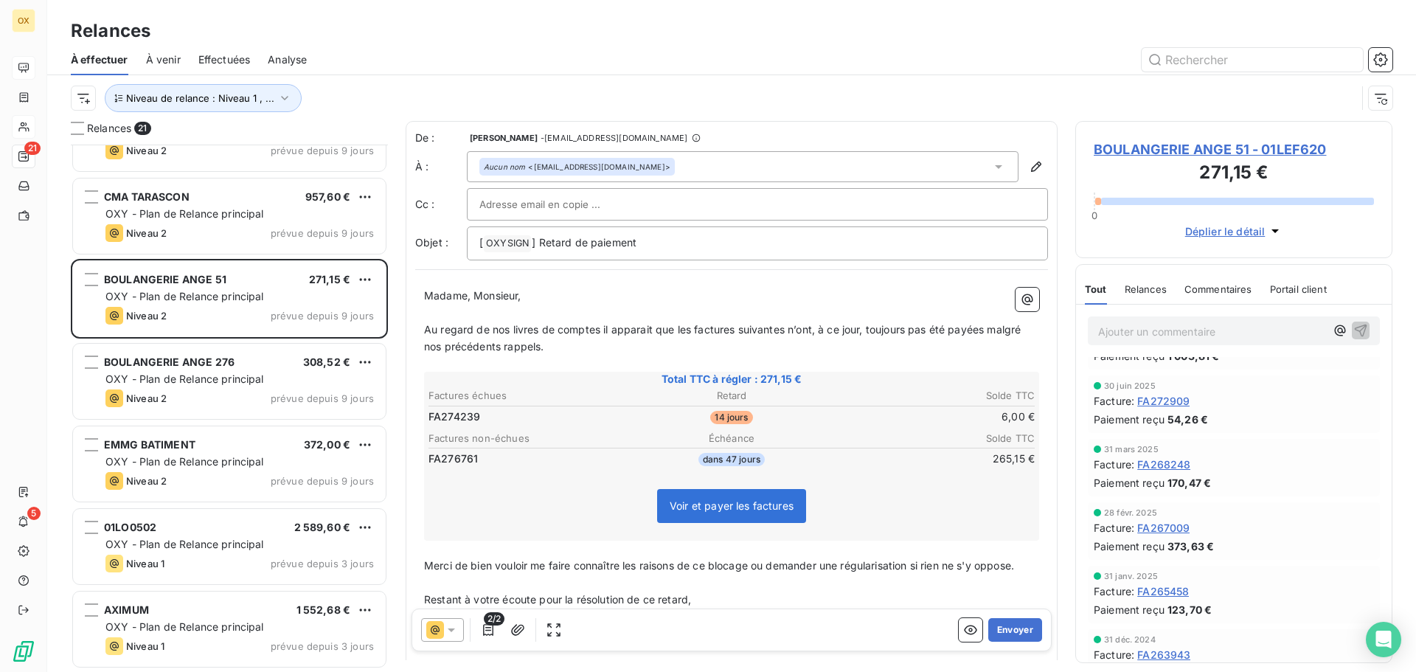
scroll to position [74, 0]
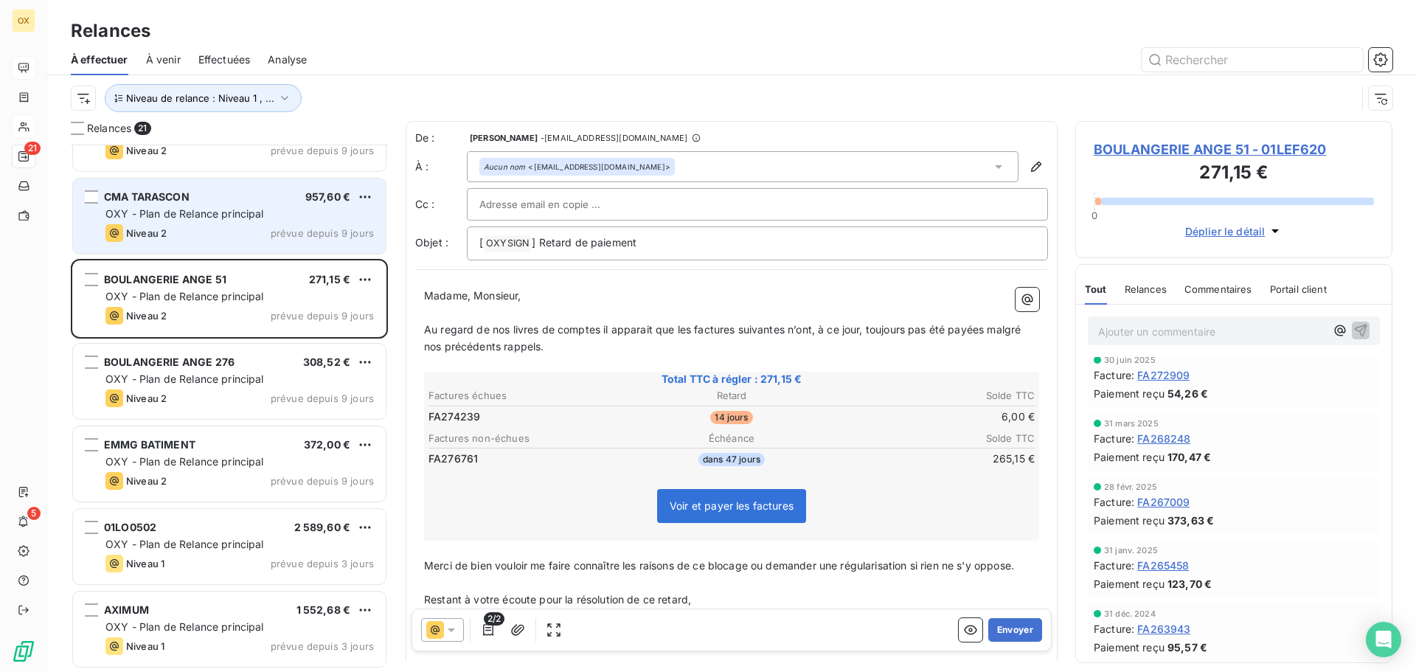
click at [263, 194] on div "CMA TARASCON 957,60 €" at bounding box center [239, 196] width 268 height 13
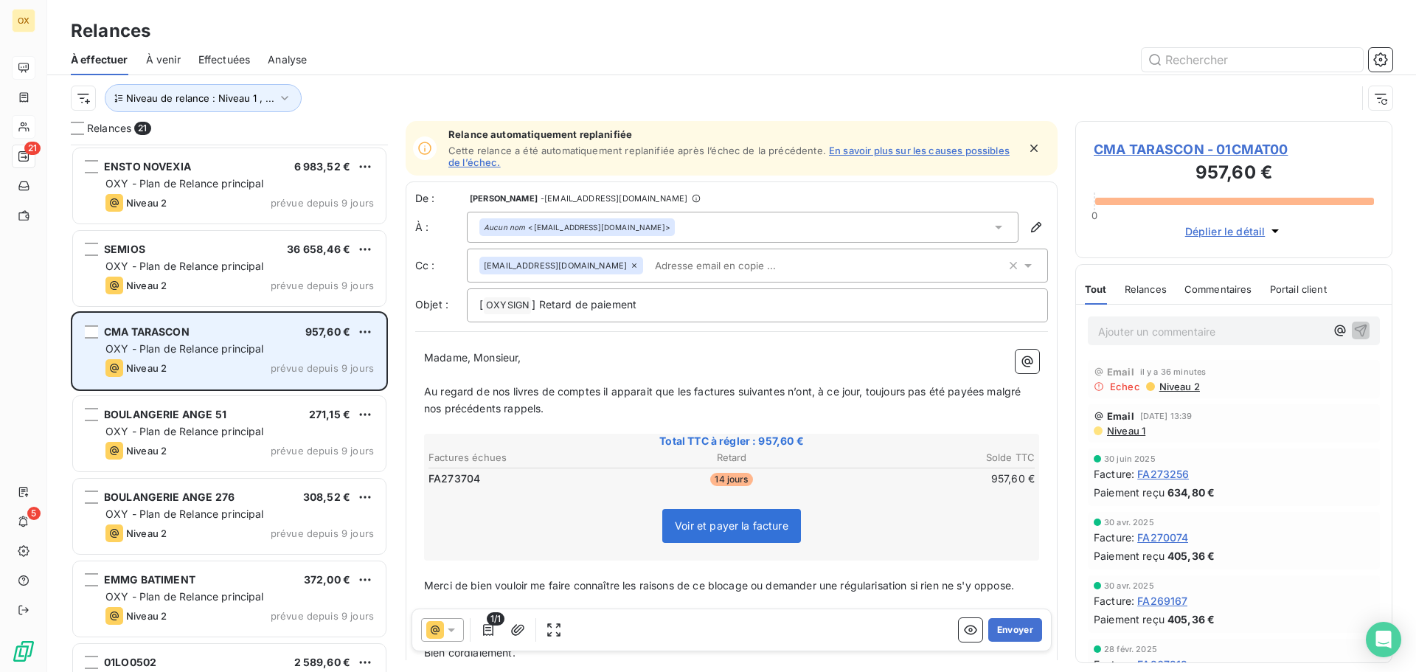
scroll to position [1061, 0]
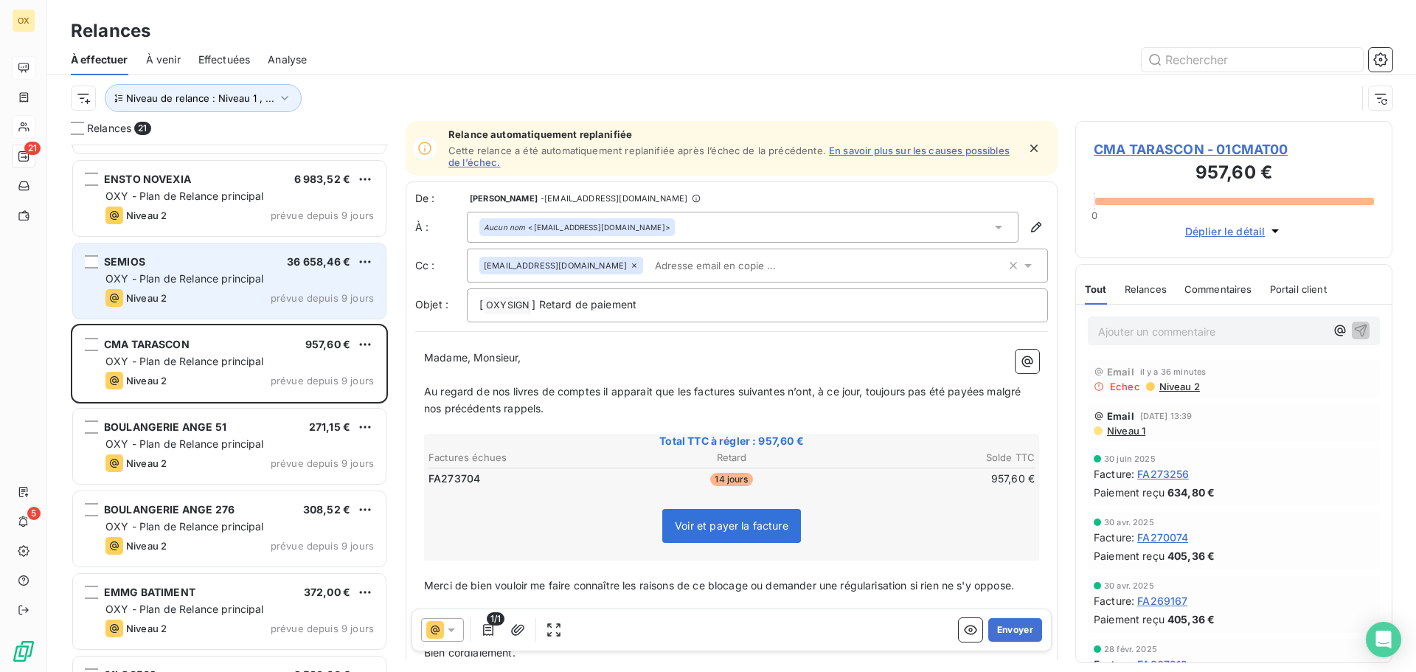
click at [262, 277] on span "OXY - Plan de Relance principal" at bounding box center [184, 278] width 159 height 13
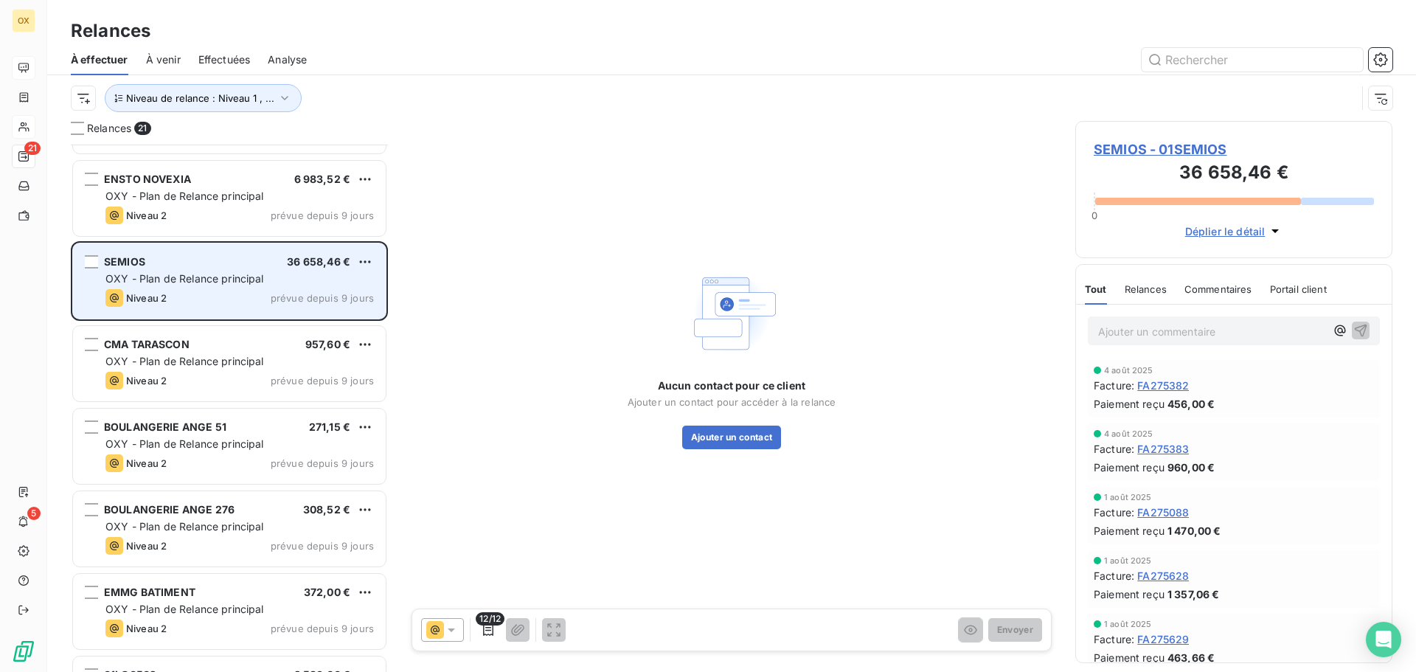
scroll to position [987, 0]
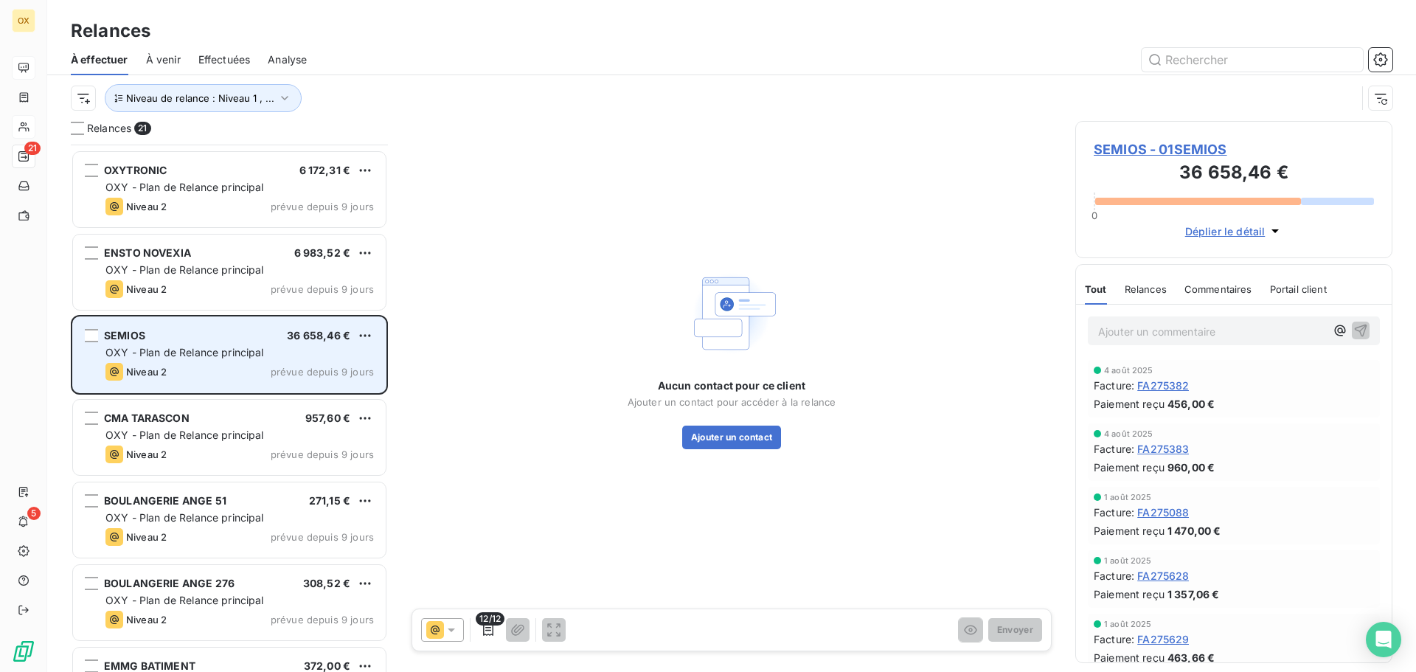
click at [262, 277] on div "OXY - Plan de Relance principal" at bounding box center [239, 270] width 268 height 15
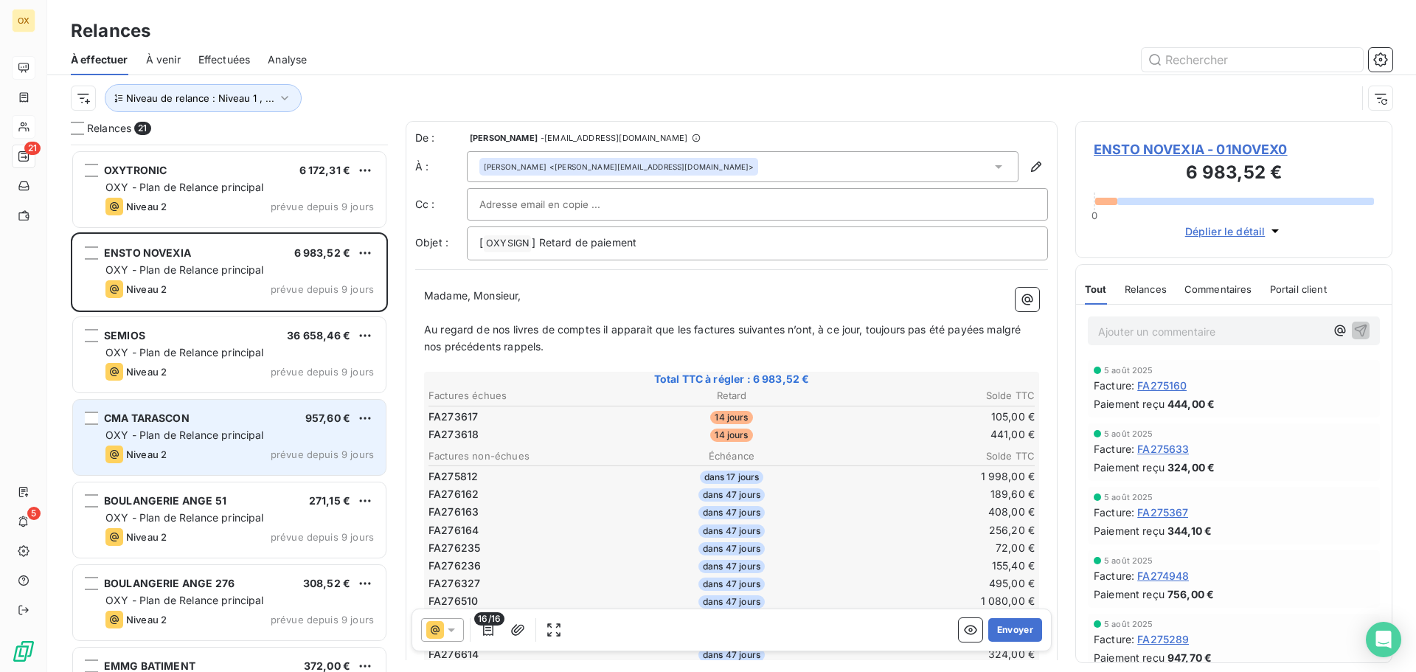
scroll to position [1061, 0]
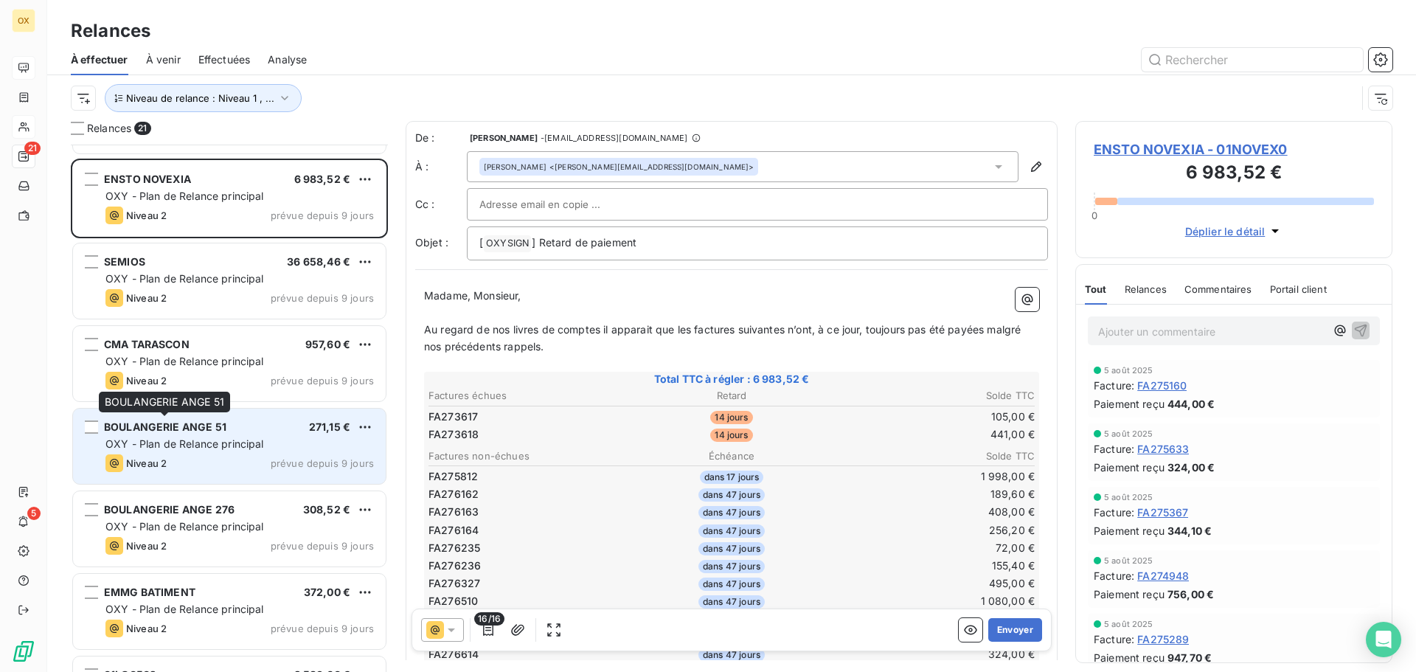
click at [224, 430] on span "BOULANGERIE ANGE 51" at bounding box center [165, 426] width 122 height 13
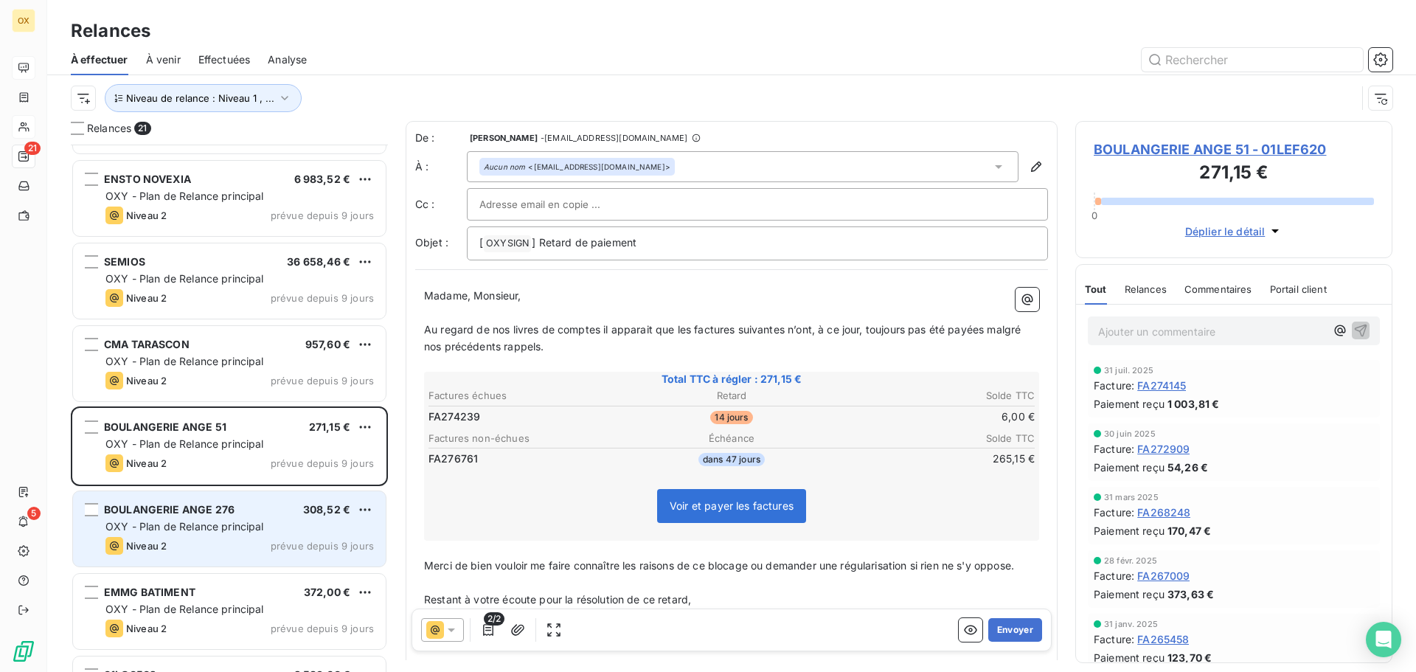
click at [283, 531] on div "OXY - Plan de Relance principal" at bounding box center [239, 526] width 268 height 15
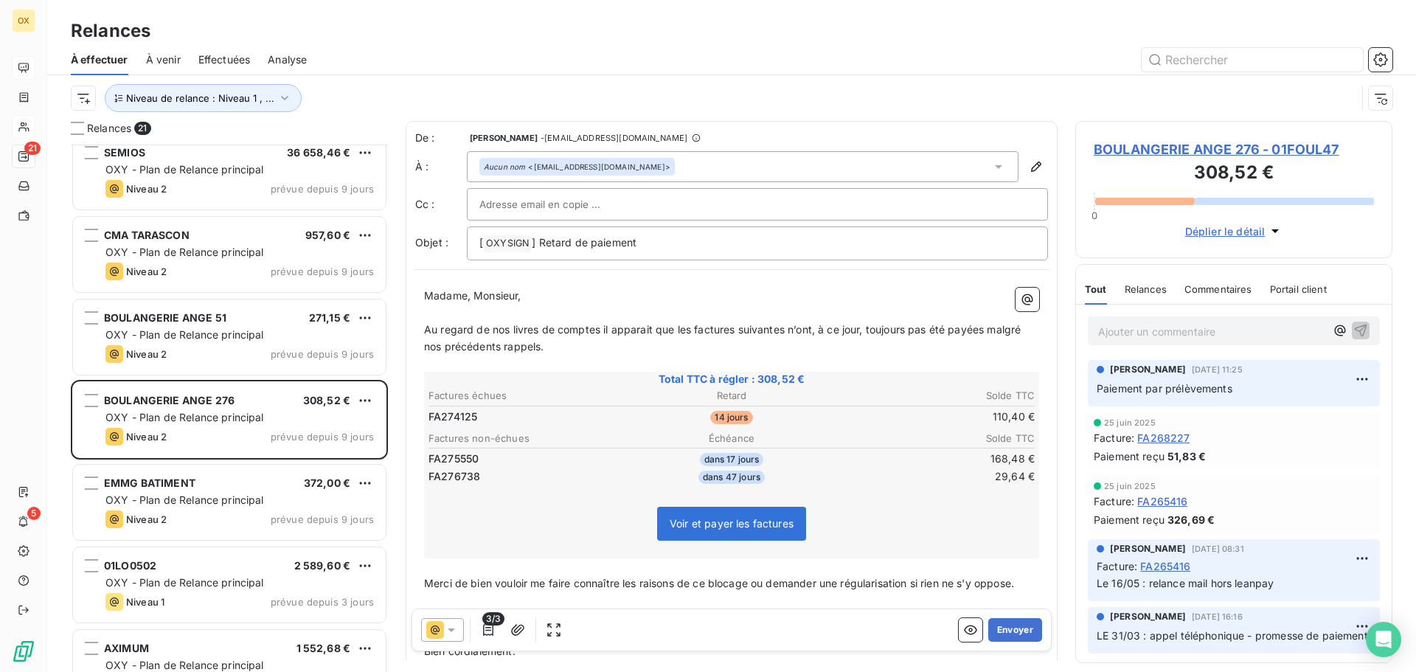
scroll to position [1208, 0]
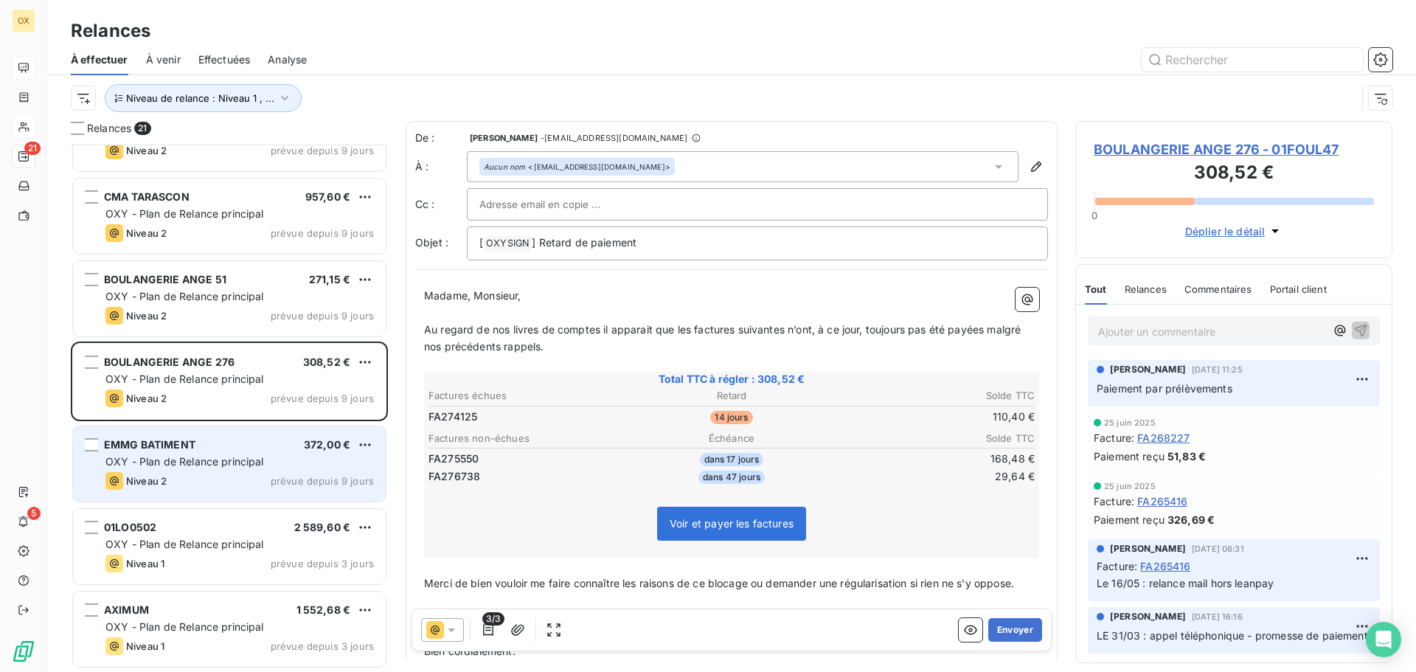
click at [218, 476] on div "Niveau 2 prévue depuis 9 jours" at bounding box center [239, 481] width 268 height 18
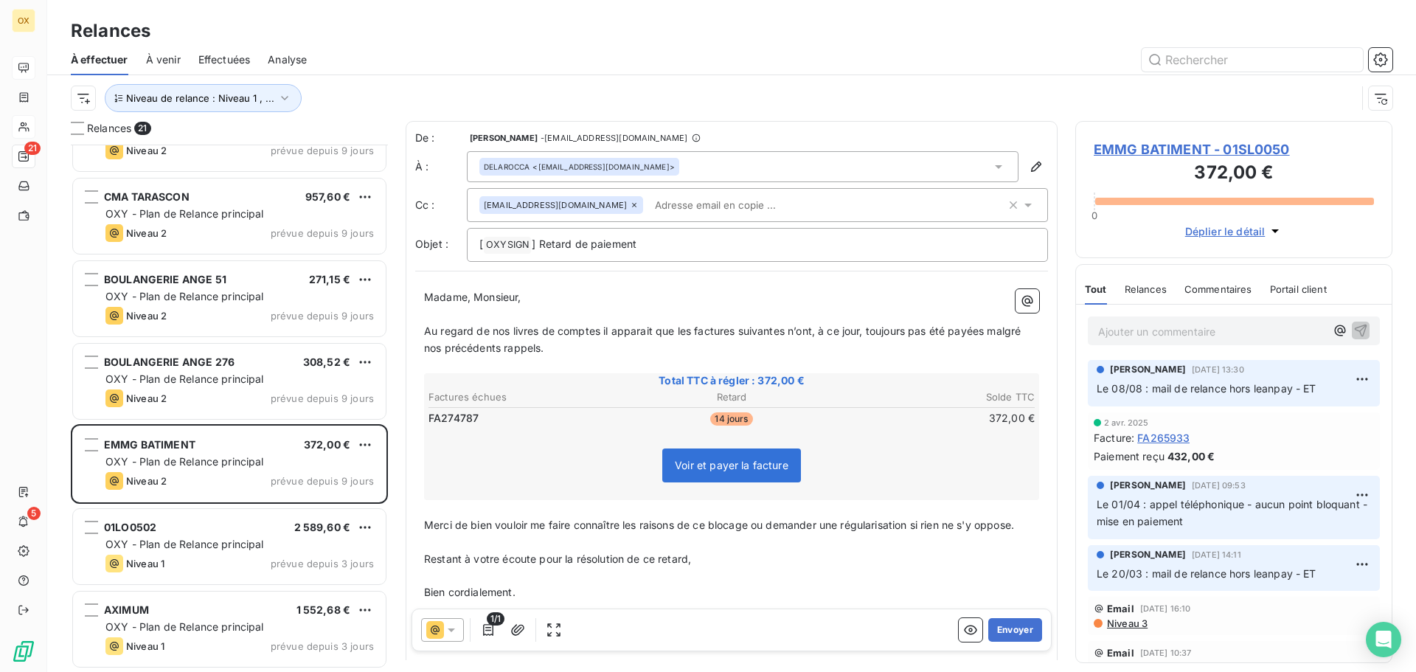
click at [531, 303] on p "Madame, Monsieur," at bounding box center [731, 297] width 615 height 17
drag, startPoint x: 521, startPoint y: 299, endPoint x: 475, endPoint y: 291, distance: 46.3
click at [475, 291] on span "Madame, Monsieur," at bounding box center [472, 297] width 97 height 13
click at [690, 330] on span "Au regard de nos livres de comptes il apparait que les factures suivantes n’ont…" at bounding box center [724, 340] width 600 height 30
click at [730, 328] on span "Au regard de nos livres de comptes il apparait que la factures suivantes n’ont,…" at bounding box center [731, 340] width 615 height 30
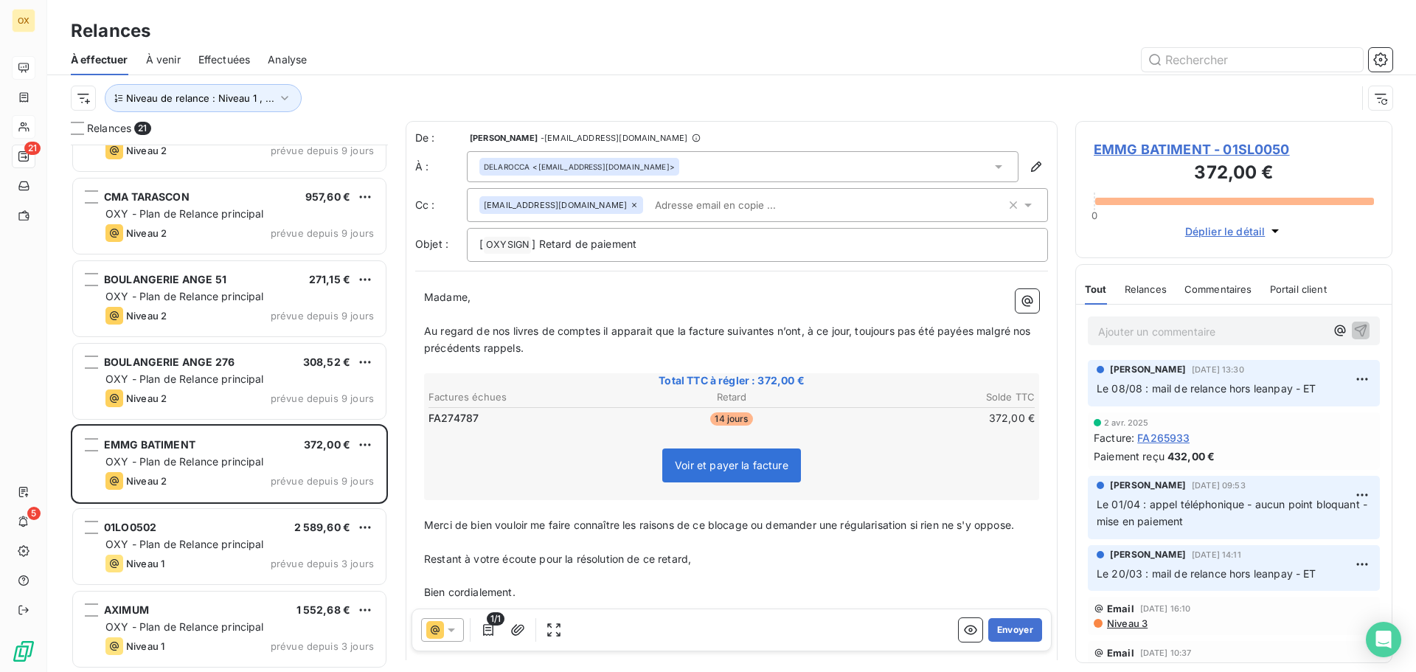
click at [774, 336] on span "Au regard de nos livres de comptes il apparait que la facture suivantes n’ont, …" at bounding box center [729, 340] width 610 height 30
click at [798, 330] on span "Au regard de nos livres de comptes il apparait que la facture suivante n’ont, à…" at bounding box center [726, 340] width 605 height 30
click at [958, 328] on span "Au regard de nos livres de comptes il apparait que la facture suivante n’a, à c…" at bounding box center [721, 340] width 595 height 30
click at [797, 297] on p "Madame," at bounding box center [731, 297] width 615 height 17
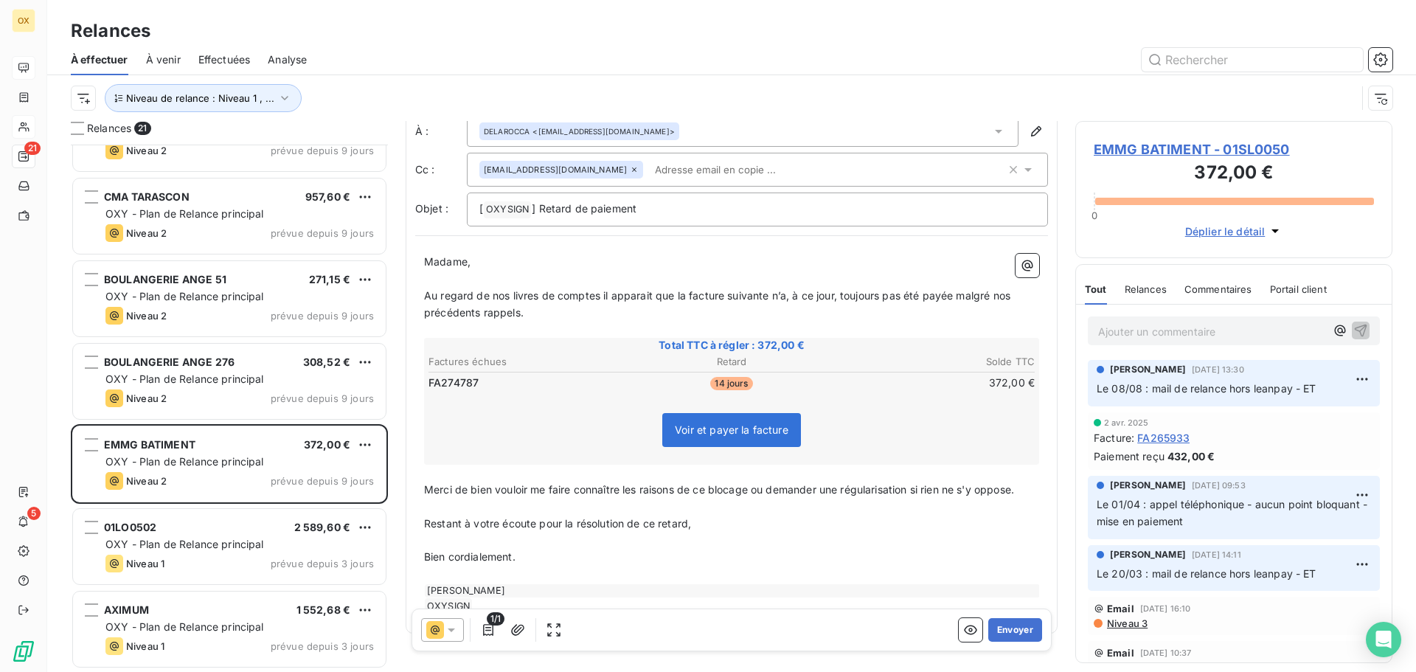
scroll to position [70, 0]
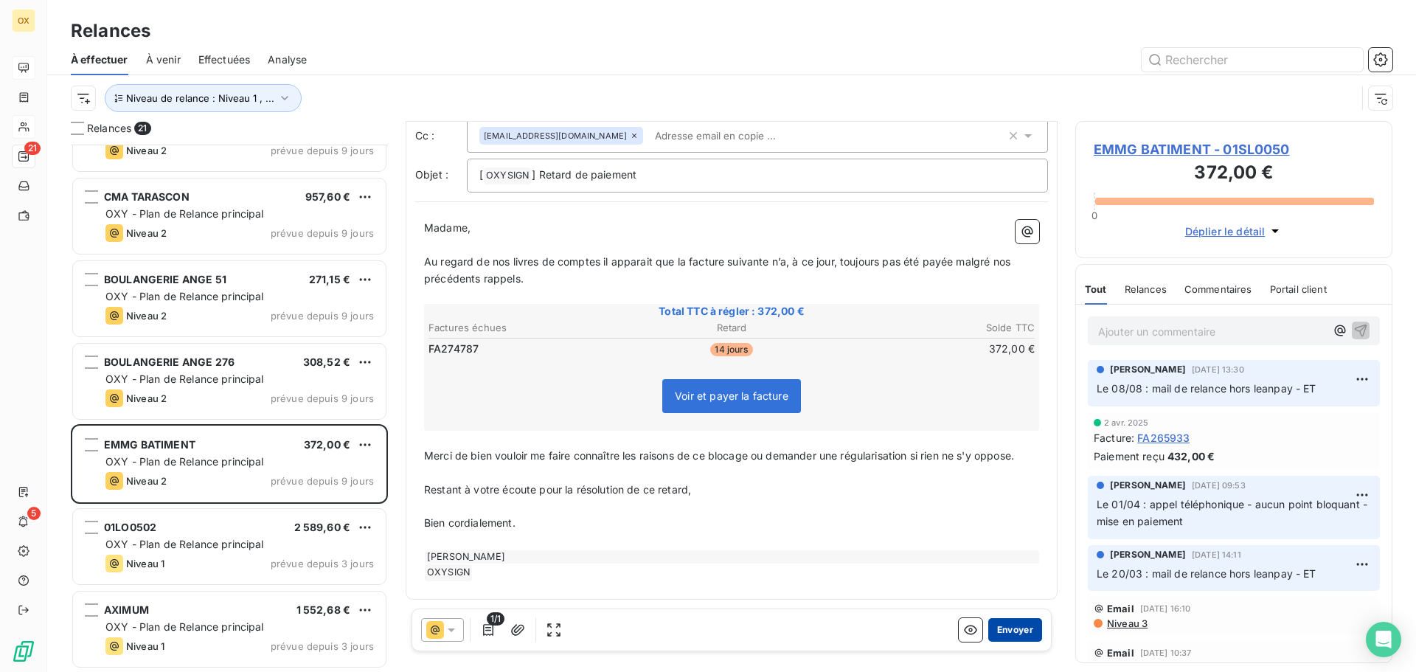
click at [1011, 627] on button "Envoyer" at bounding box center [1015, 630] width 54 height 24
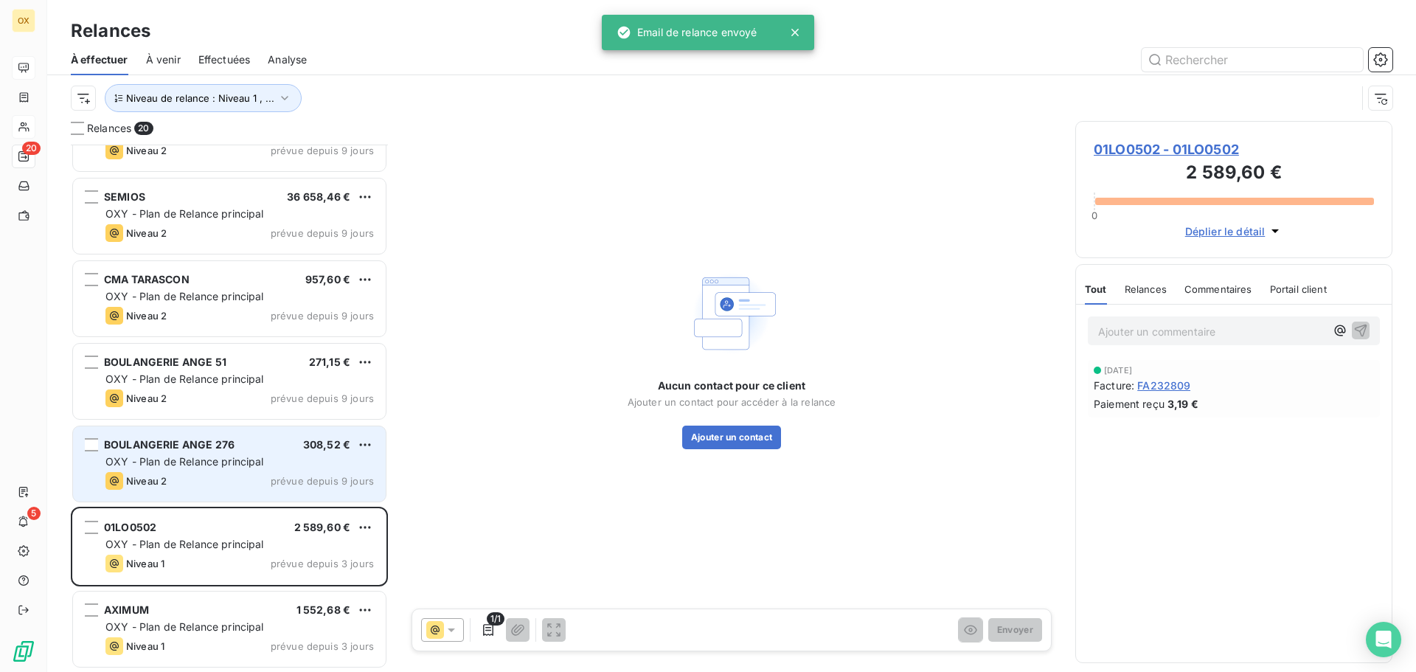
scroll to position [1125, 0]
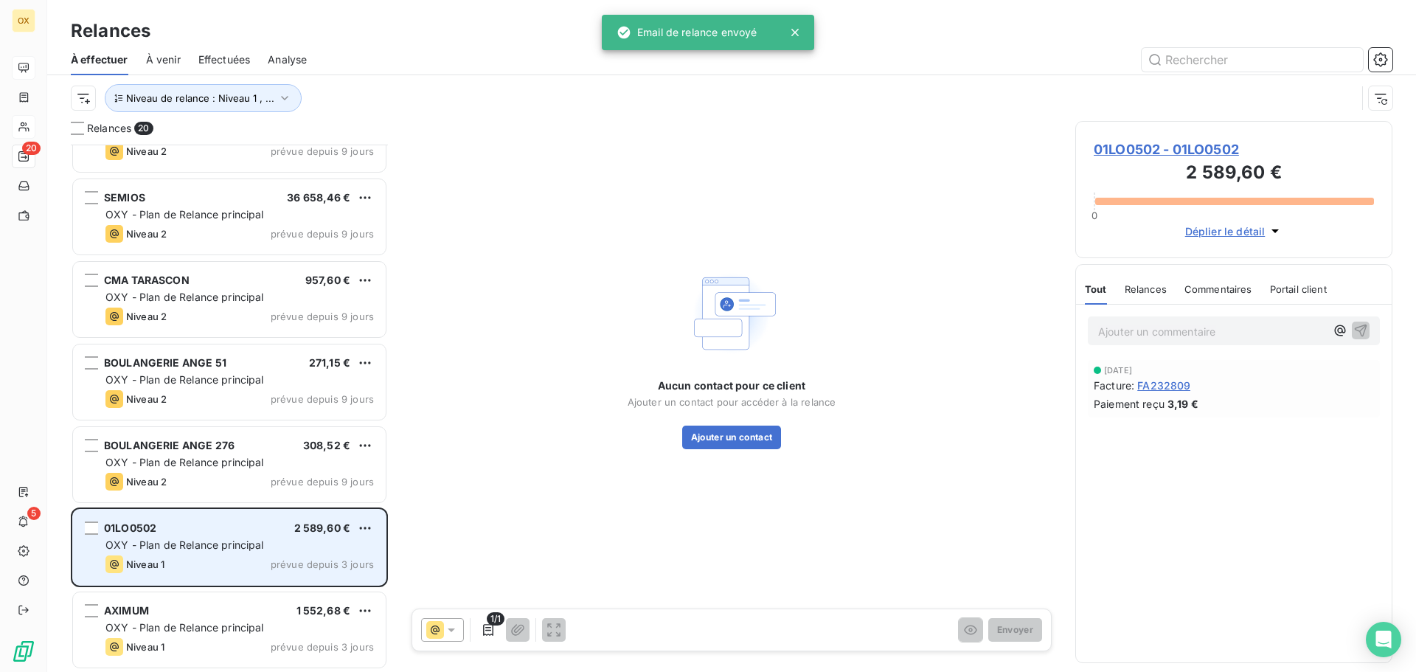
click at [224, 523] on div "01LO0502 2 589,60 €" at bounding box center [239, 527] width 268 height 13
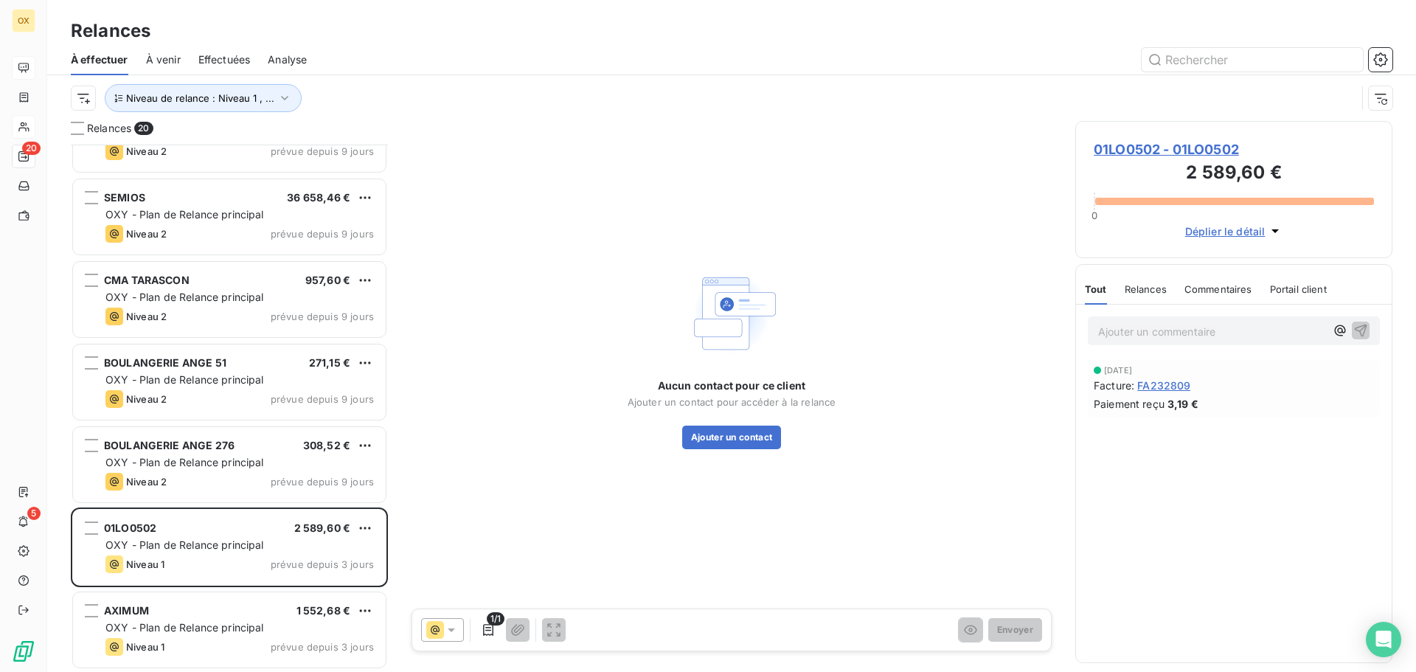
click at [1105, 142] on span "01LO0502 - 01LO0502" at bounding box center [1234, 149] width 280 height 20
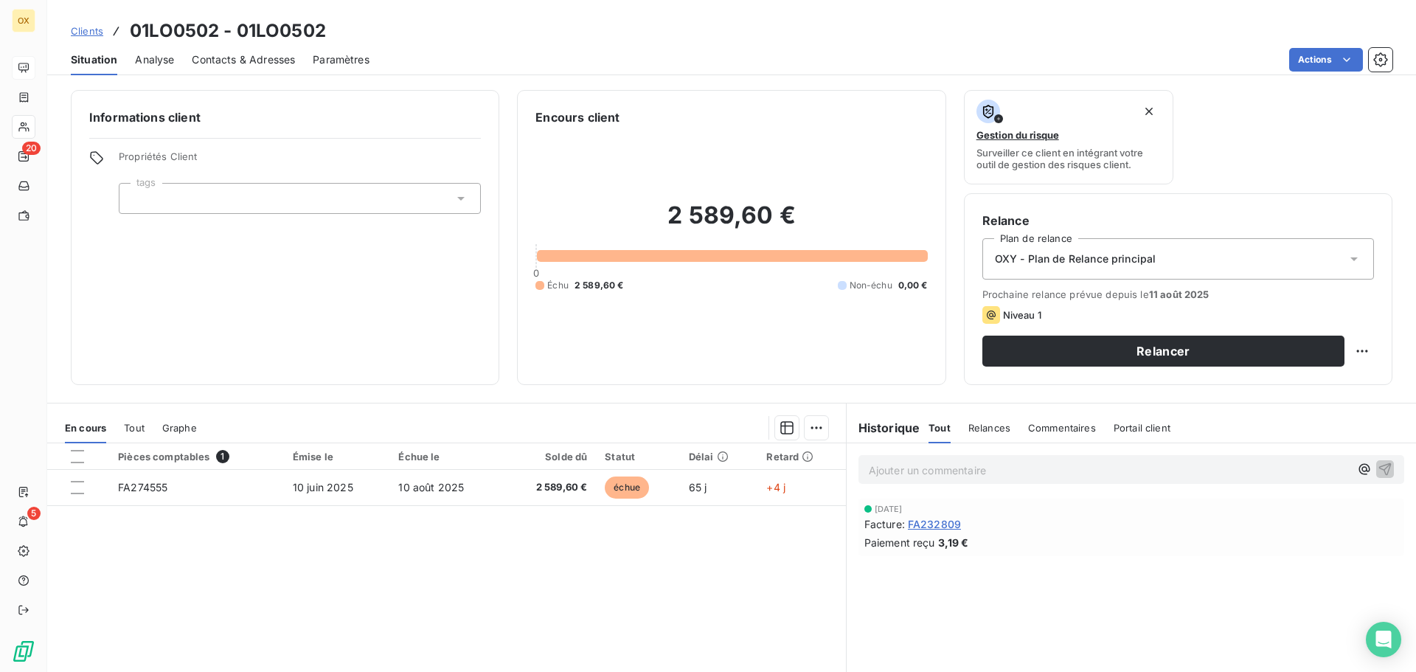
click at [226, 60] on span "Contacts & Adresses" at bounding box center [243, 59] width 103 height 15
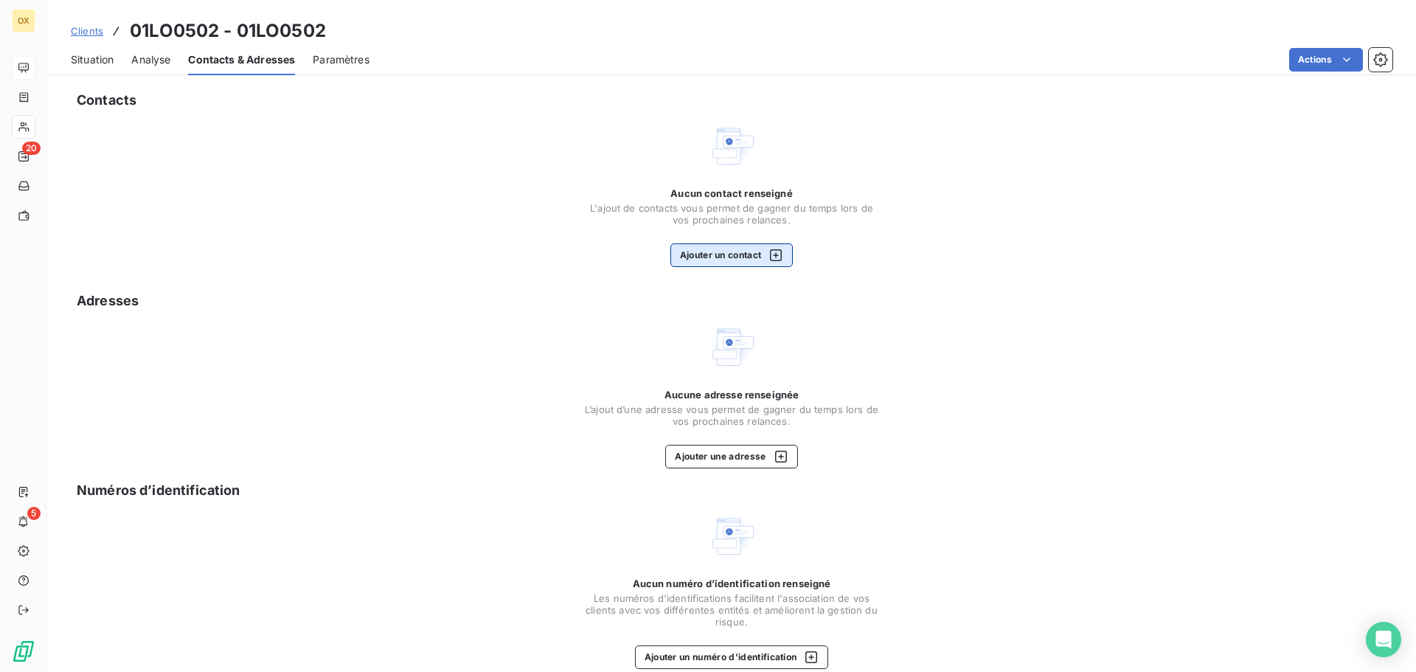
click at [739, 249] on button "Ajouter un contact" at bounding box center [731, 255] width 123 height 24
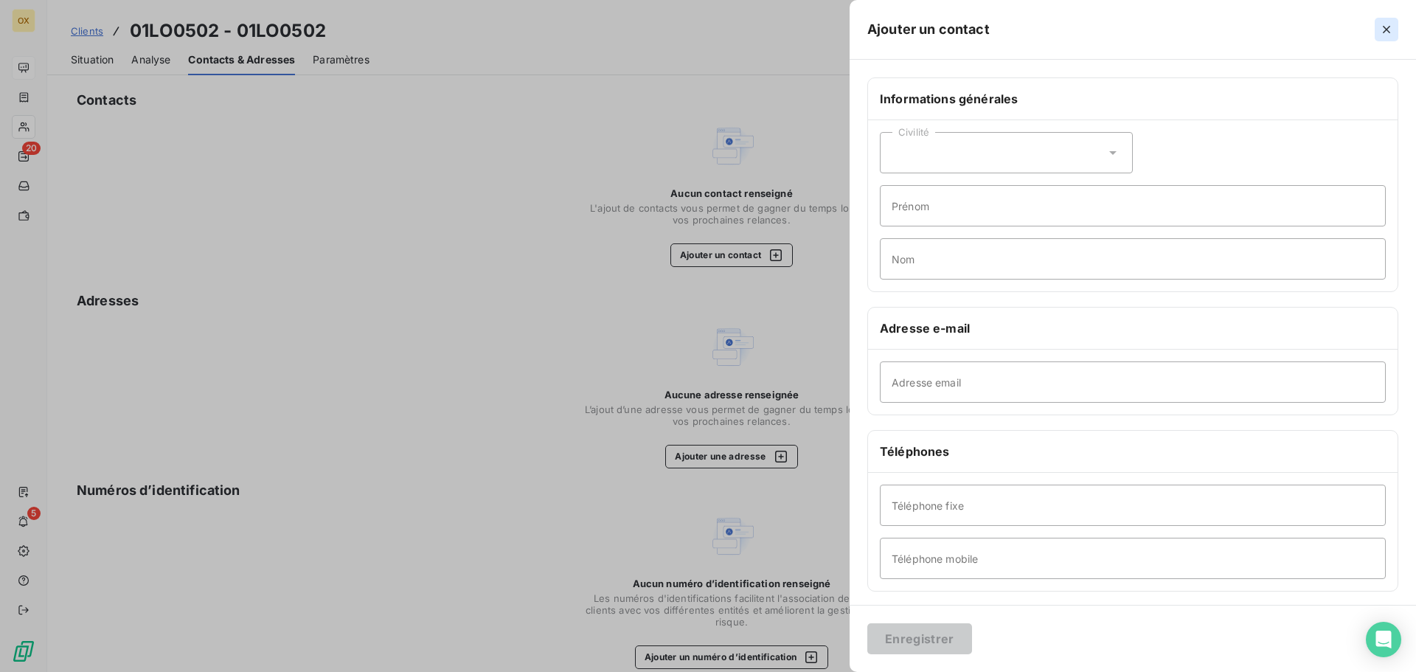
click at [1390, 29] on icon "button" at bounding box center [1386, 29] width 15 height 15
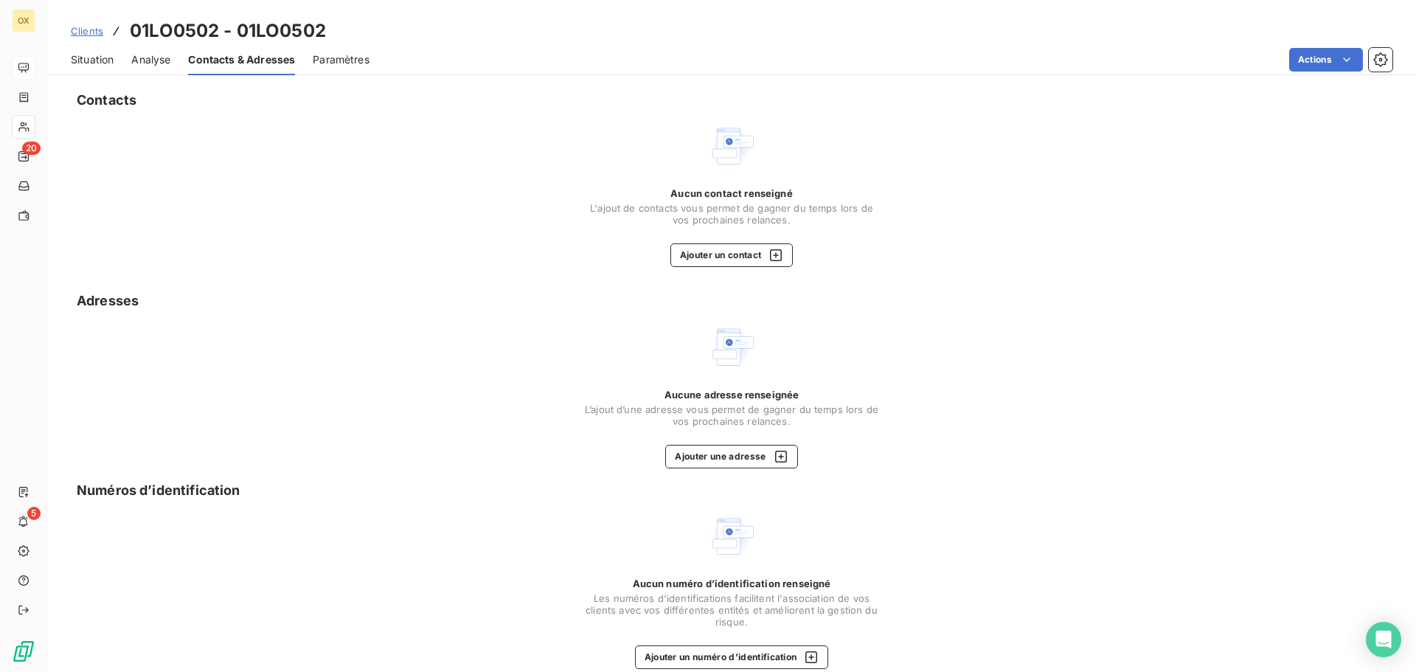
scroll to position [21, 0]
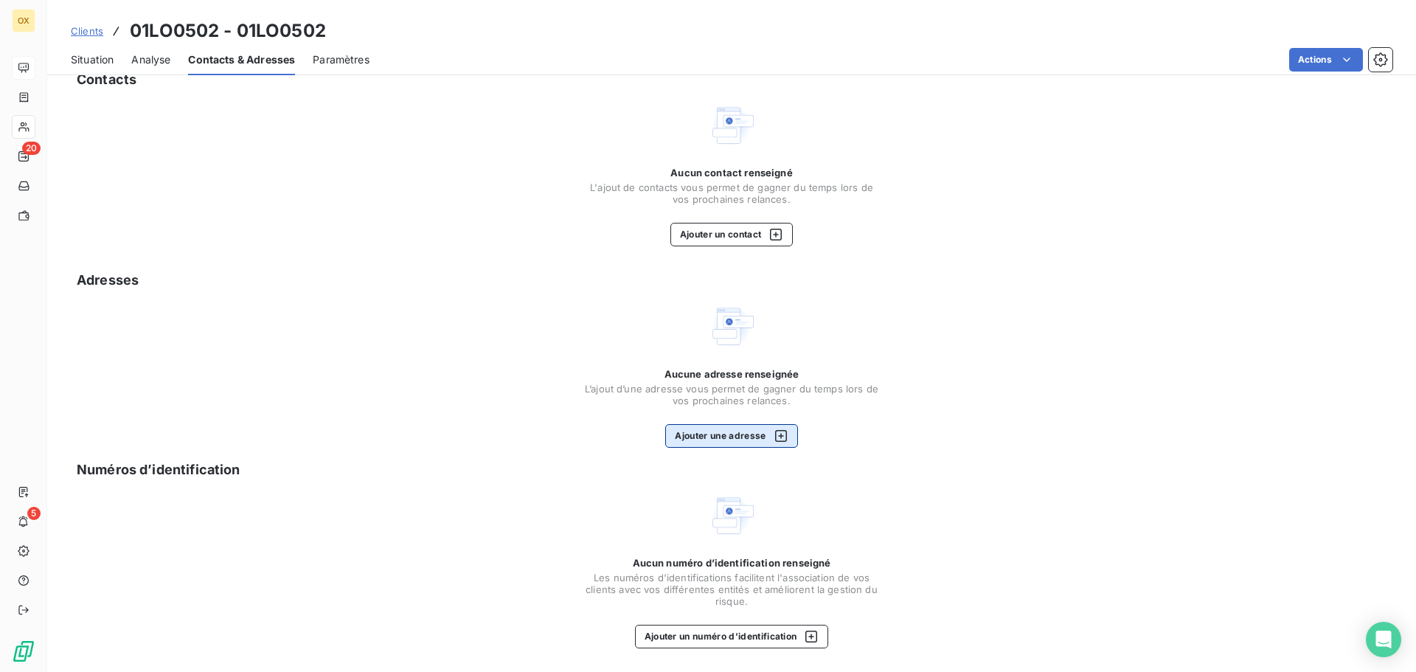
click at [721, 434] on button "Ajouter une adresse" at bounding box center [731, 436] width 132 height 24
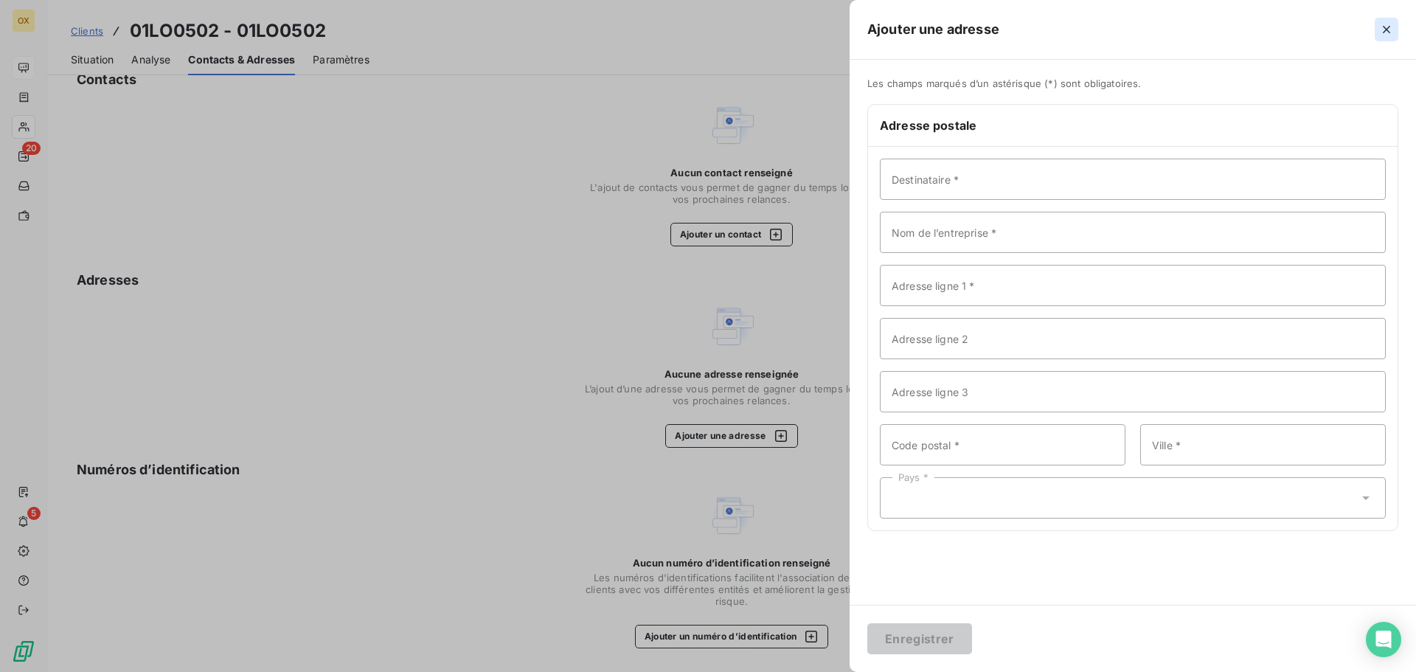
click at [1390, 23] on icon "button" at bounding box center [1386, 29] width 15 height 15
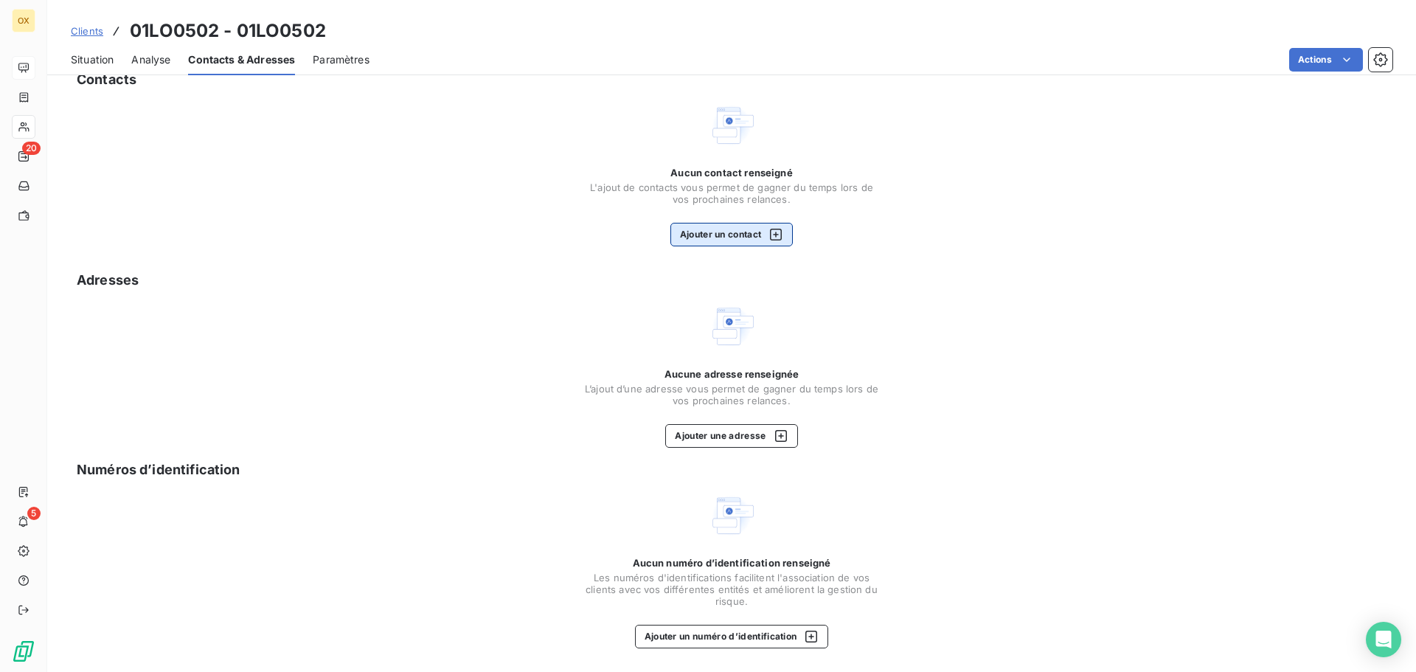
click at [741, 232] on button "Ajouter un contact" at bounding box center [731, 235] width 123 height 24
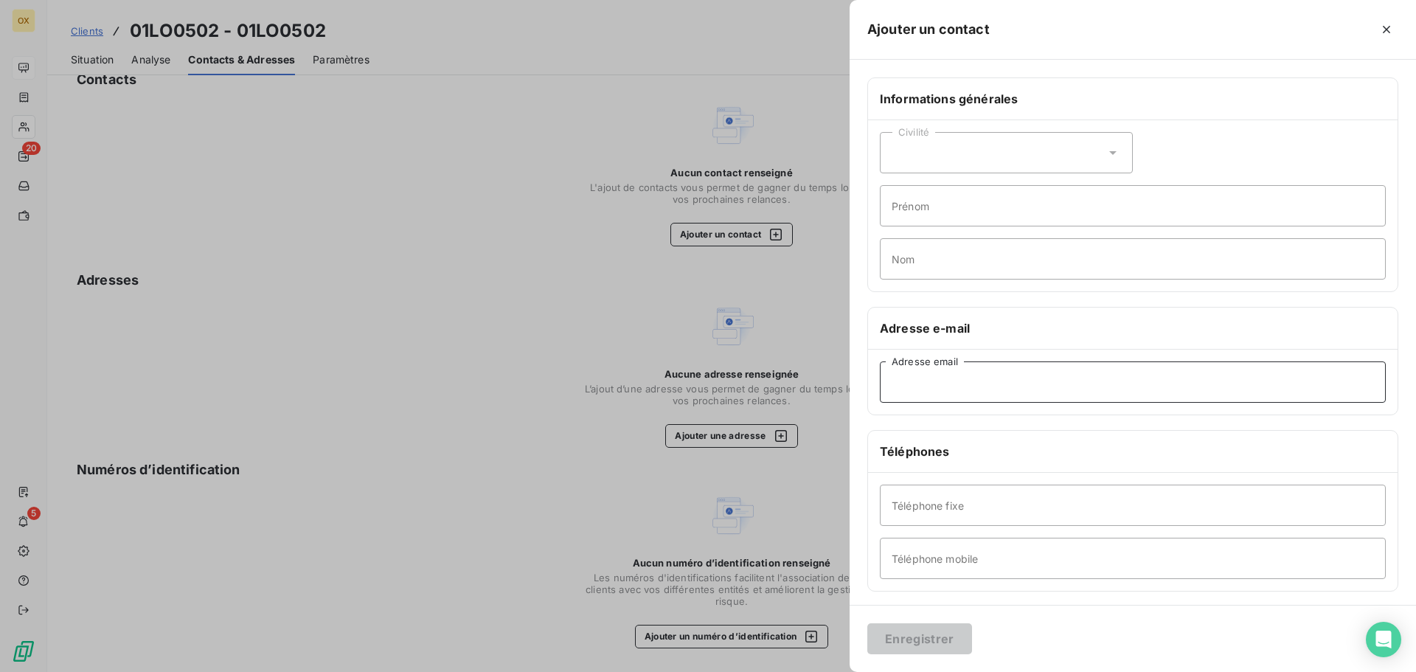
drag, startPoint x: 935, startPoint y: 381, endPoint x: 938, endPoint y: 372, distance: 9.6
click at [935, 381] on input "Adresse email" at bounding box center [1133, 381] width 506 height 41
paste input "service.fournisseur.provence@loxam.f"
type input "[EMAIL_ADDRESS][DOMAIN_NAME]"
drag, startPoint x: 955, startPoint y: 632, endPoint x: 977, endPoint y: 591, distance: 46.5
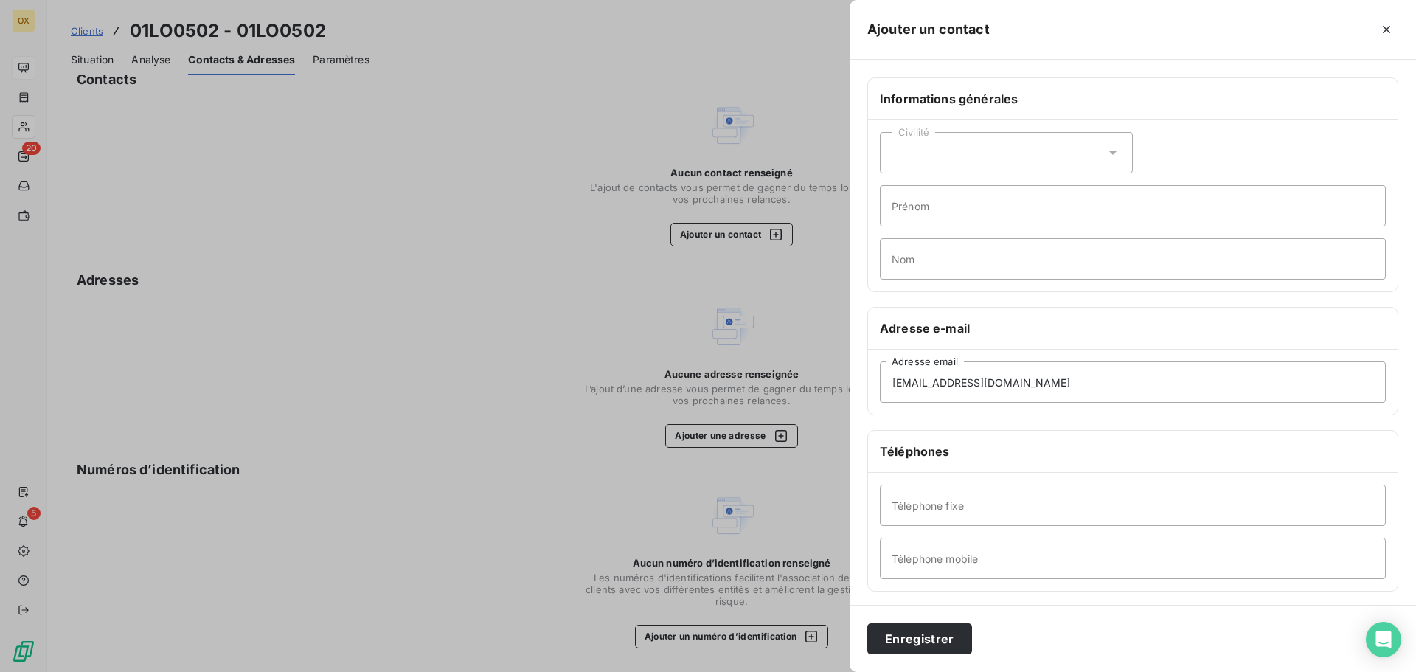
click at [955, 631] on button "Enregistrer" at bounding box center [919, 638] width 105 height 31
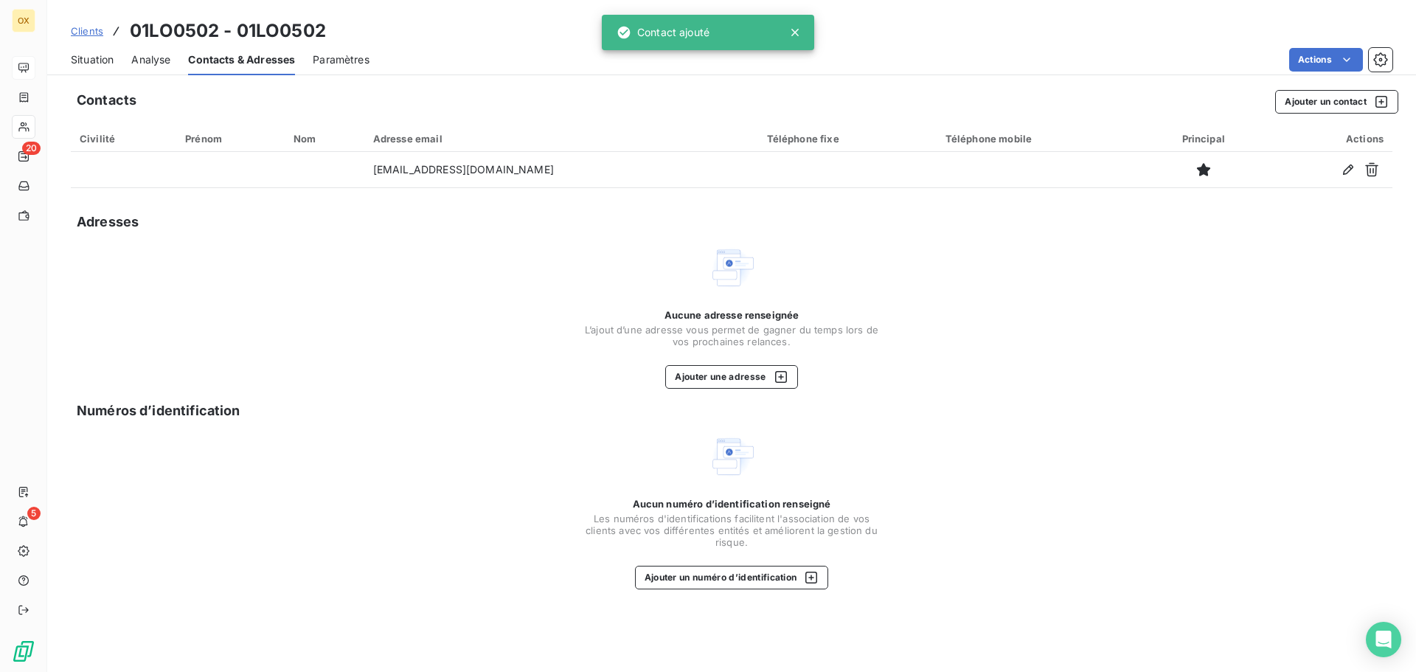
scroll to position [0, 0]
click at [99, 60] on span "Situation" at bounding box center [92, 59] width 43 height 15
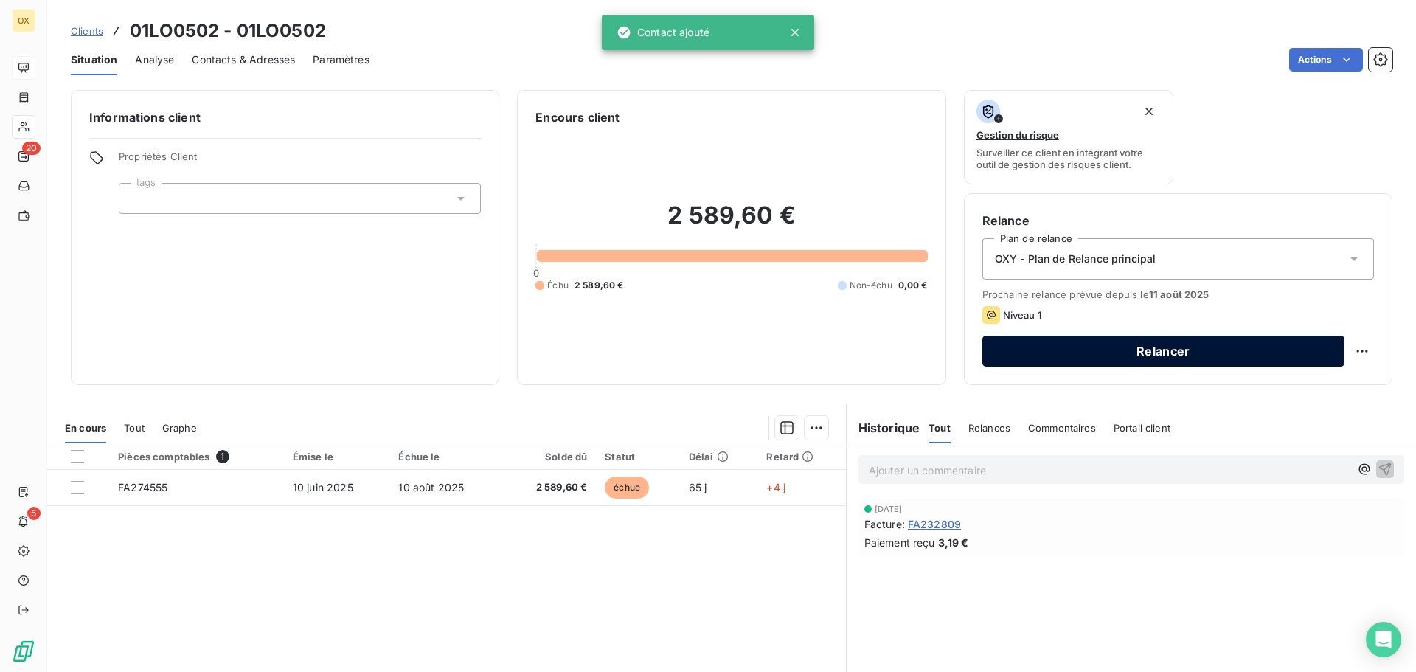
click at [1113, 350] on button "Relancer" at bounding box center [1164, 351] width 362 height 31
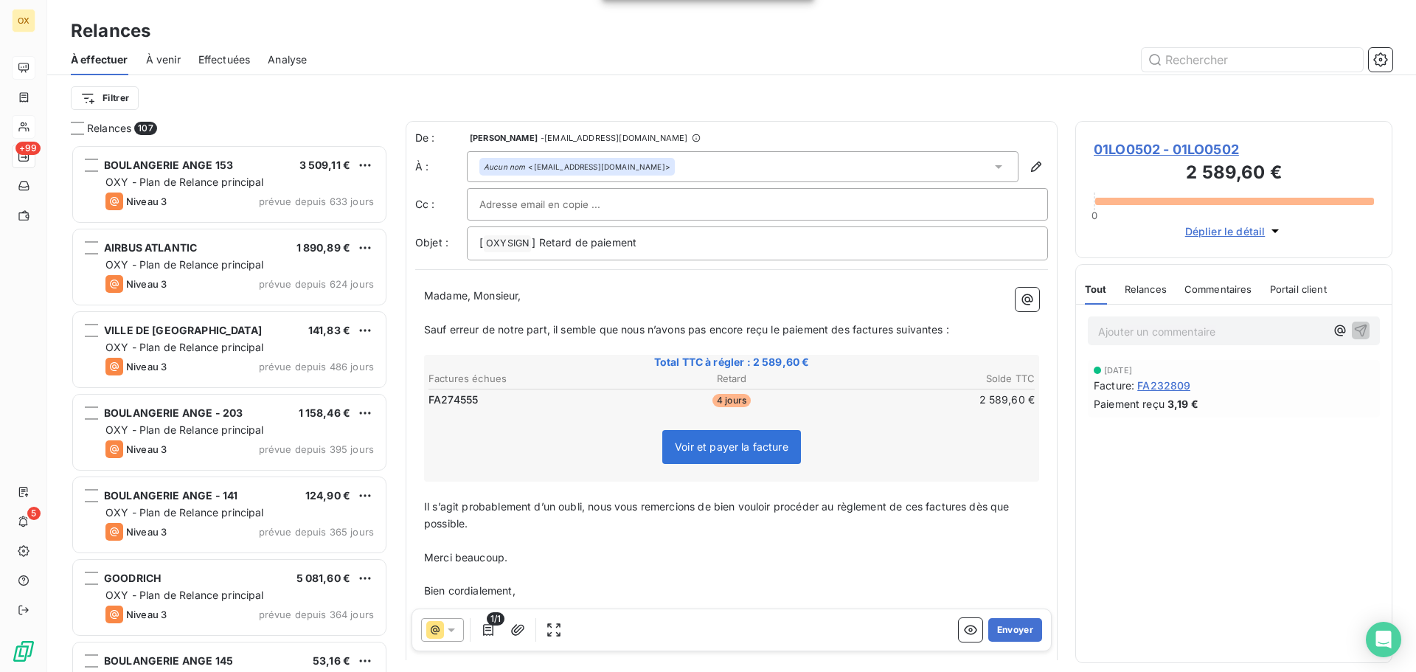
scroll to position [516, 306]
drag, startPoint x: 572, startPoint y: 238, endPoint x: 540, endPoint y: 242, distance: 31.9
click at [540, 242] on span "] Retard de paiement" at bounding box center [584, 242] width 105 height 13
click at [854, 323] on span "Sauf erreur de notre part, il semble que nous n’avons pas encore reçu le paieme…" at bounding box center [686, 329] width 525 height 13
click at [905, 330] on span "Sauf erreur de notre part, il semble que nous n’avons pas encore reçu le paieme…" at bounding box center [689, 329] width 531 height 13
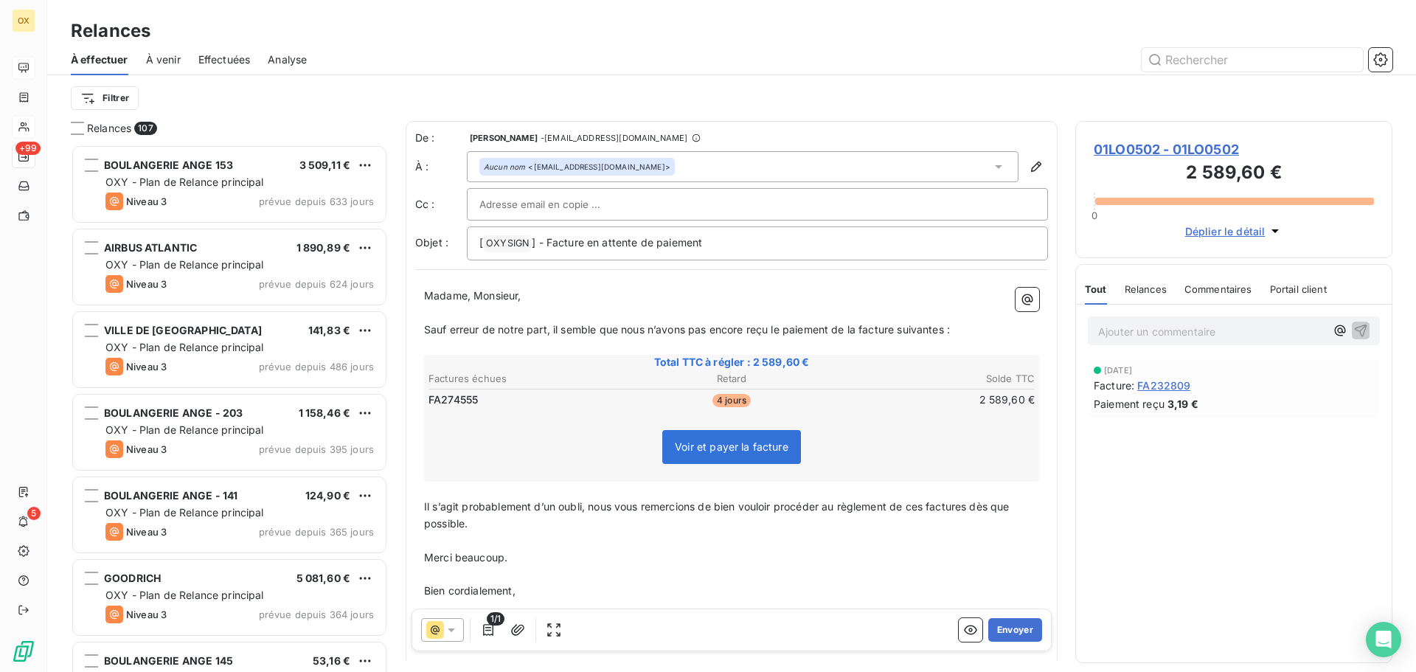
click at [948, 325] on span "Sauf erreur de notre part, il semble que nous n’avons pas encore reçu le paieme…" at bounding box center [687, 329] width 526 height 13
click at [971, 502] on span "Il s’agit probablement d’un oubli, nous vous remercions de bien vouloir procéde…" at bounding box center [718, 515] width 589 height 30
click at [928, 504] on span "Il s’agit probablement d’un oubli, nous vous remercions de bien vouloir procéde…" at bounding box center [715, 515] width 583 height 30
click at [950, 555] on p "Merci beaucoup." at bounding box center [731, 558] width 615 height 17
click at [829, 314] on p "﻿" at bounding box center [731, 313] width 615 height 17
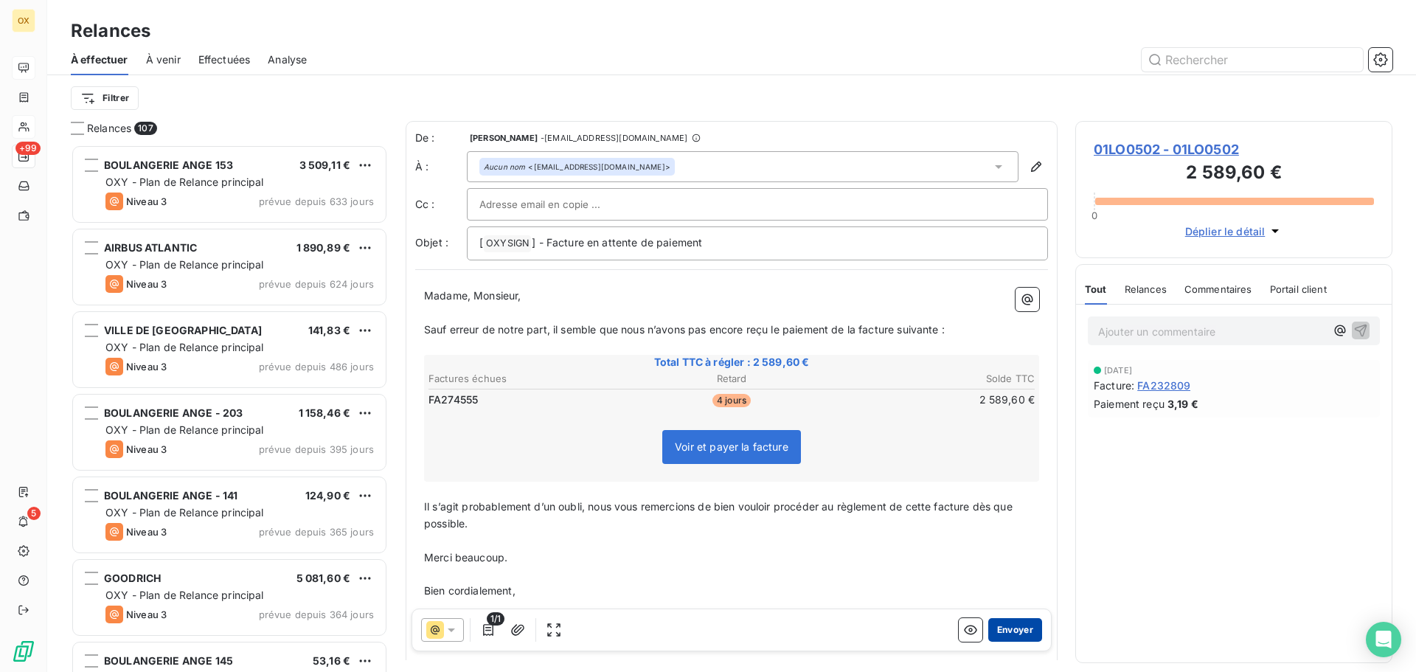
click at [1002, 628] on button "Envoyer" at bounding box center [1015, 630] width 54 height 24
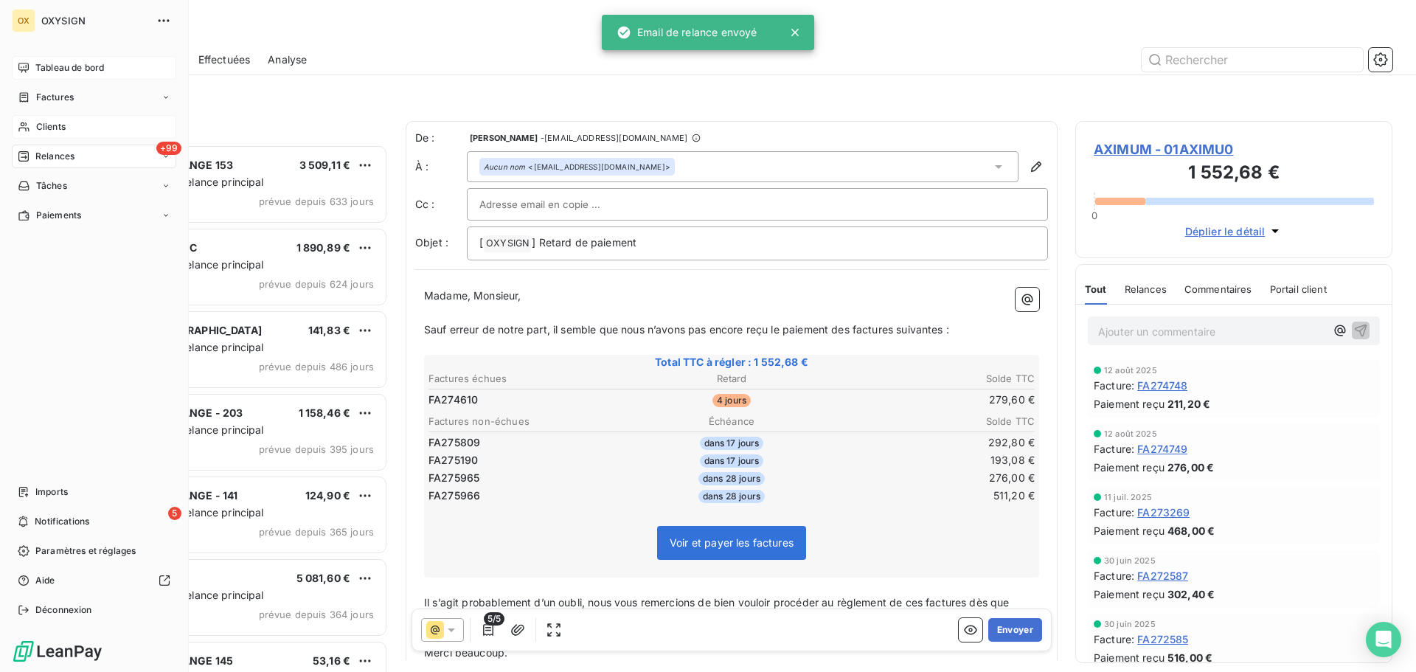
click at [53, 128] on span "Clients" at bounding box center [51, 126] width 30 height 13
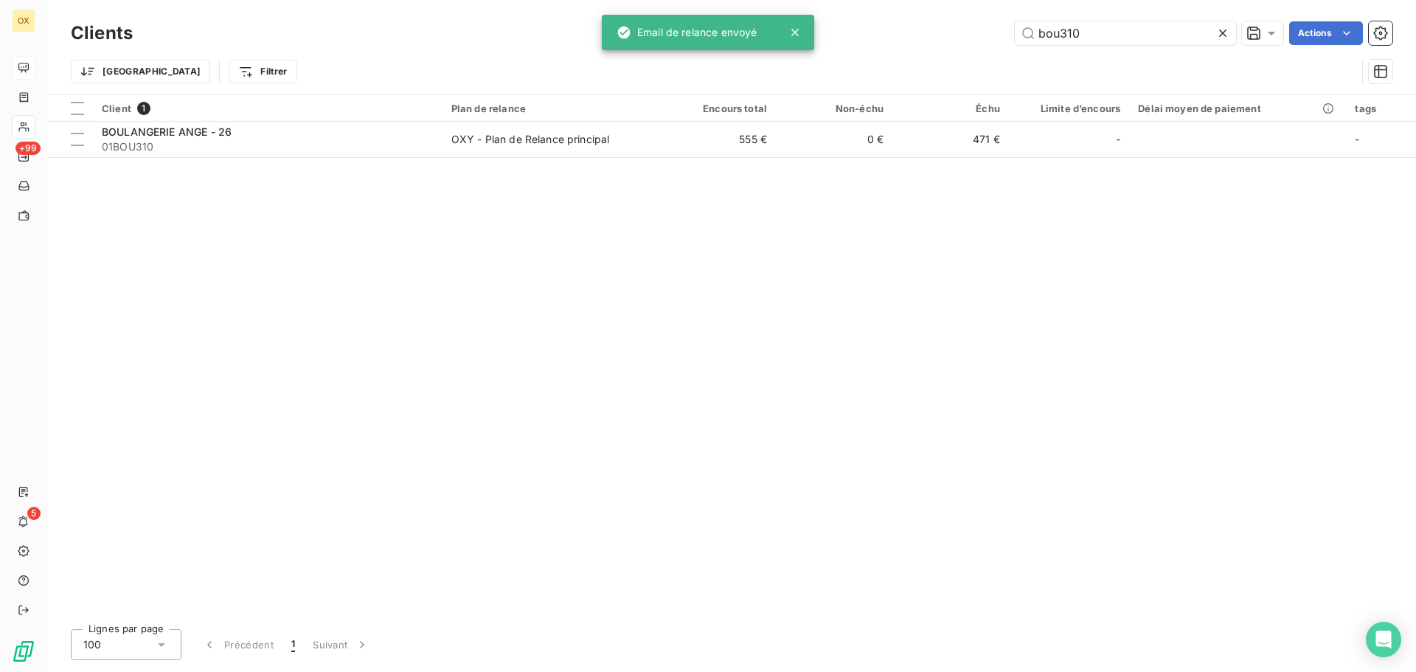
drag, startPoint x: 1075, startPoint y: 35, endPoint x: 997, endPoint y: 30, distance: 78.4
click at [997, 29] on div "bou310 Actions" at bounding box center [771, 33] width 1242 height 24
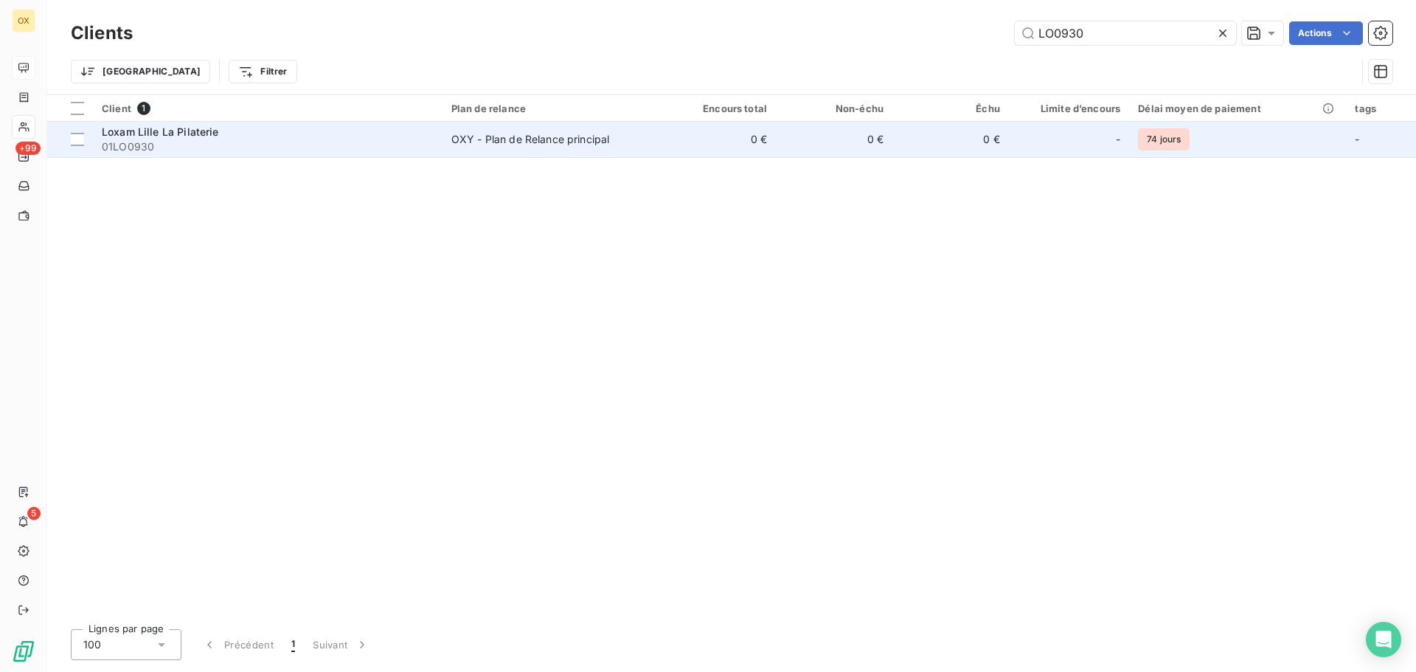
type input "LO0930"
click at [226, 131] on div "Loxam Lille La Pilaterie" at bounding box center [268, 132] width 332 height 15
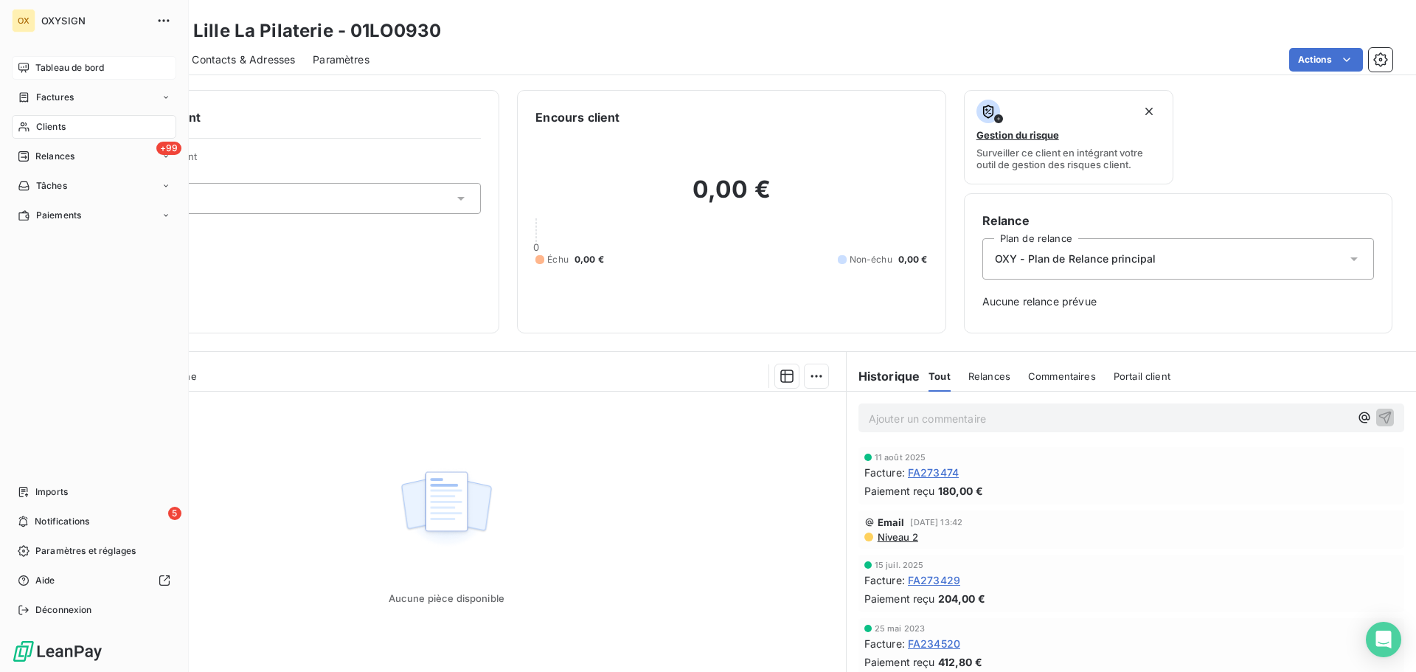
click at [43, 123] on span "Clients" at bounding box center [51, 126] width 30 height 13
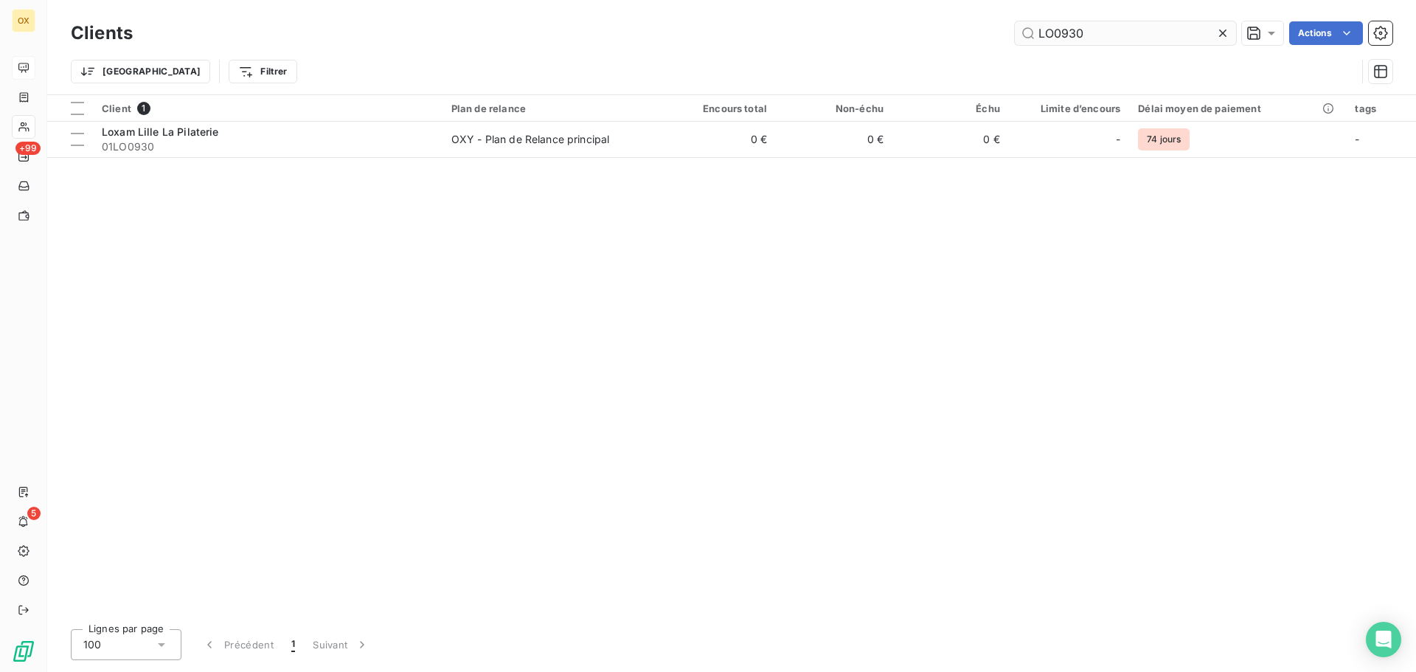
drag, startPoint x: 1114, startPoint y: 34, endPoint x: 1055, endPoint y: 30, distance: 59.2
click at [1055, 30] on input "LO0930" at bounding box center [1125, 33] width 221 height 24
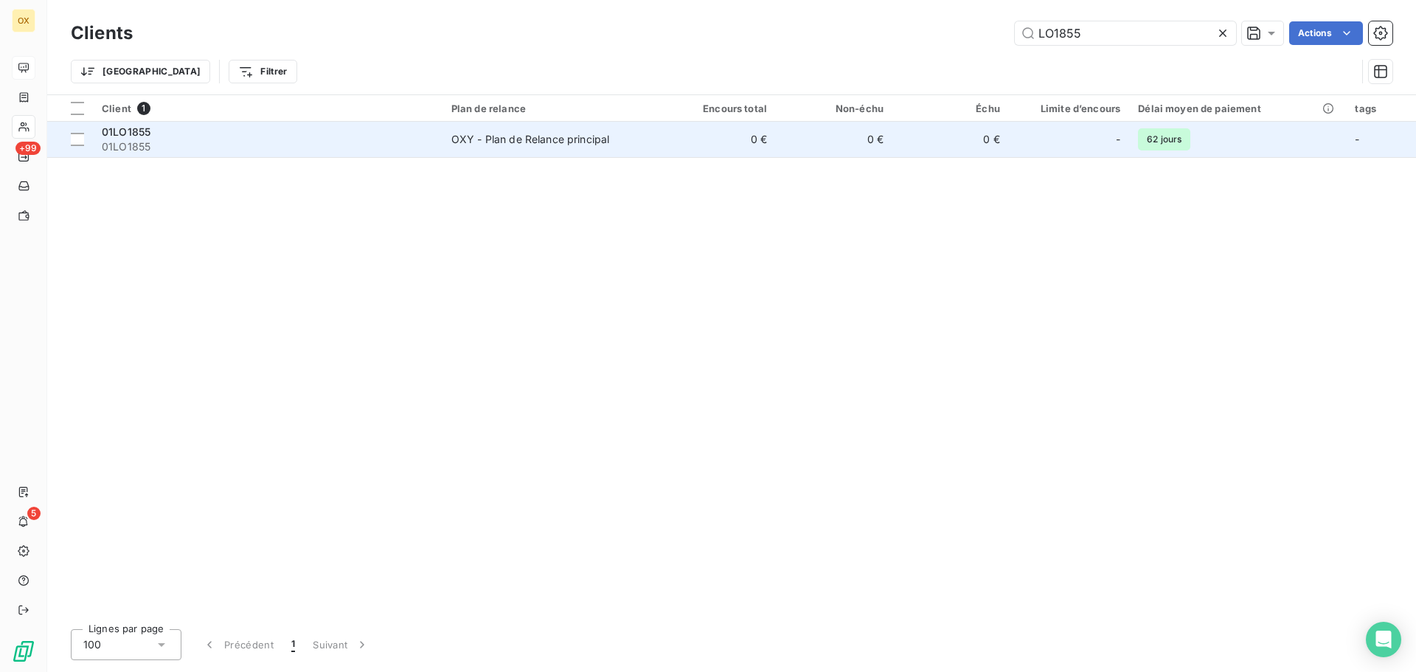
type input "LO1855"
click at [223, 142] on span "01LO1855" at bounding box center [268, 146] width 332 height 15
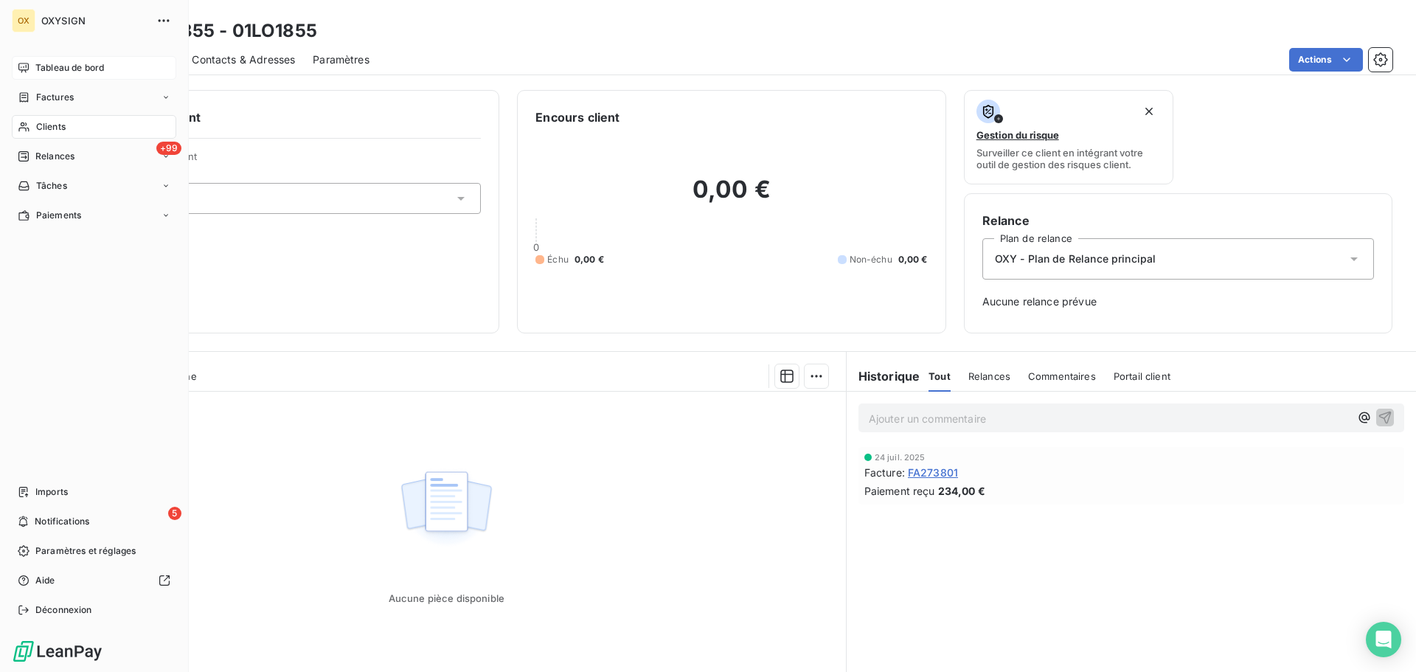
click at [43, 125] on span "Clients" at bounding box center [51, 126] width 30 height 13
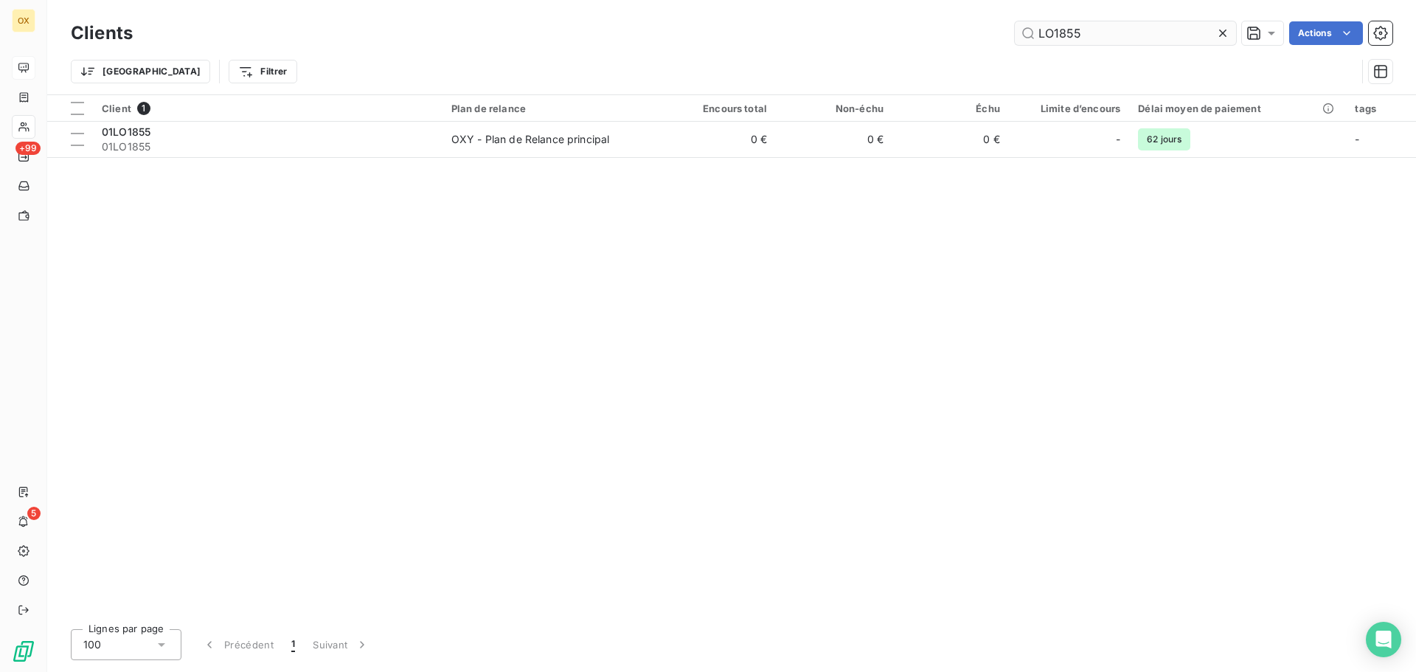
drag, startPoint x: 1095, startPoint y: 35, endPoint x: 1050, endPoint y: 30, distance: 45.3
click at [1050, 30] on input "LO1855" at bounding box center [1125, 33] width 221 height 24
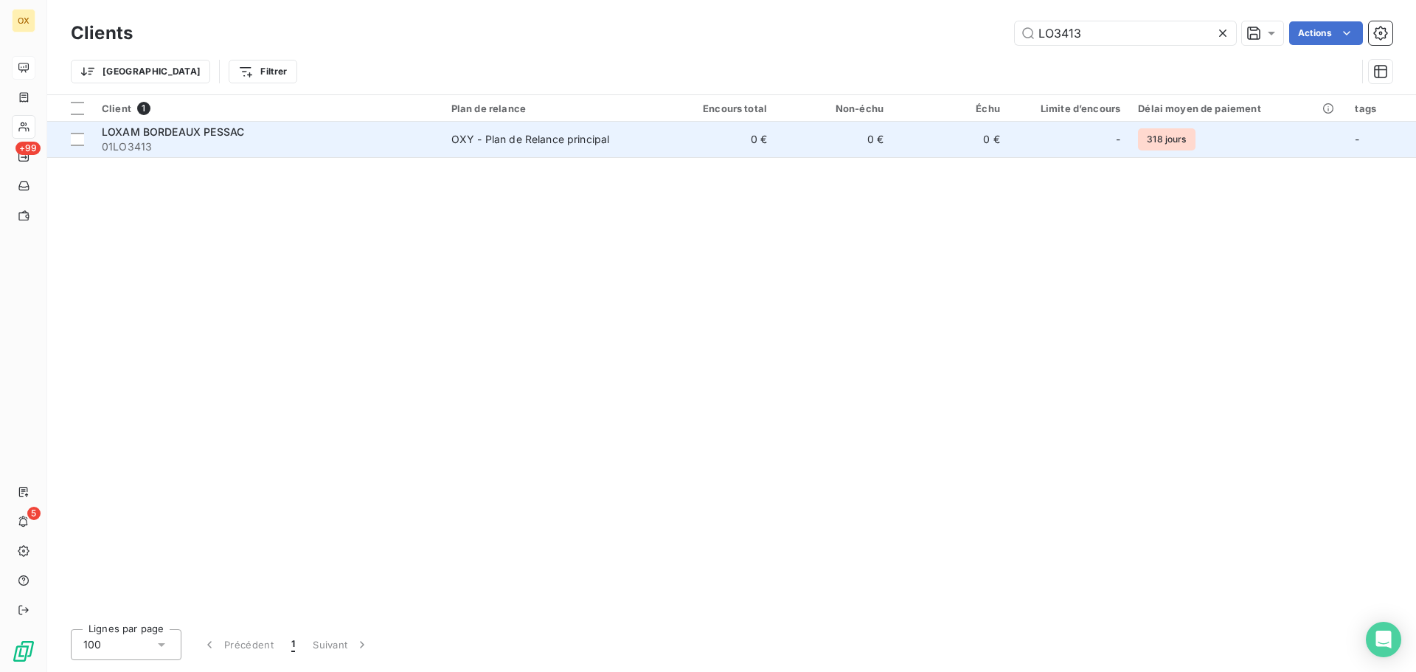
type input "LO3413"
click at [254, 134] on div "LOXAM BORDEAUX PESSAC" at bounding box center [268, 132] width 332 height 15
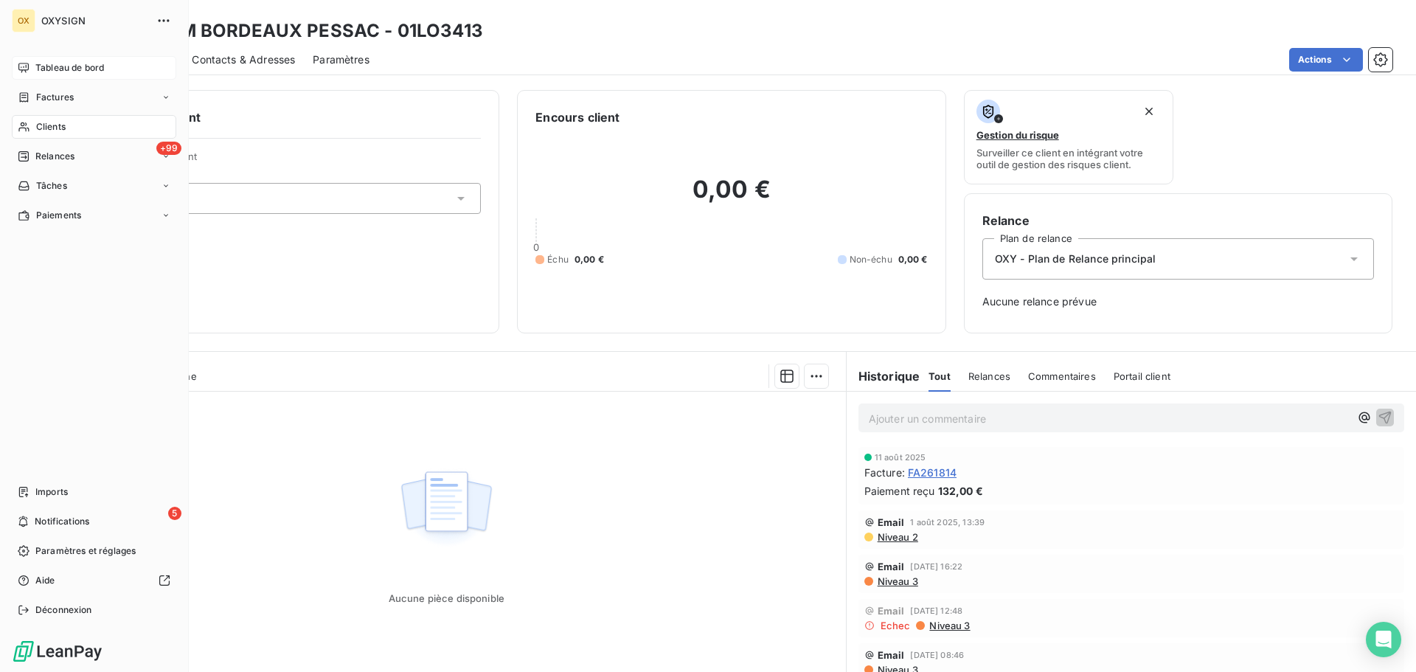
click at [41, 125] on span "Clients" at bounding box center [51, 126] width 30 height 13
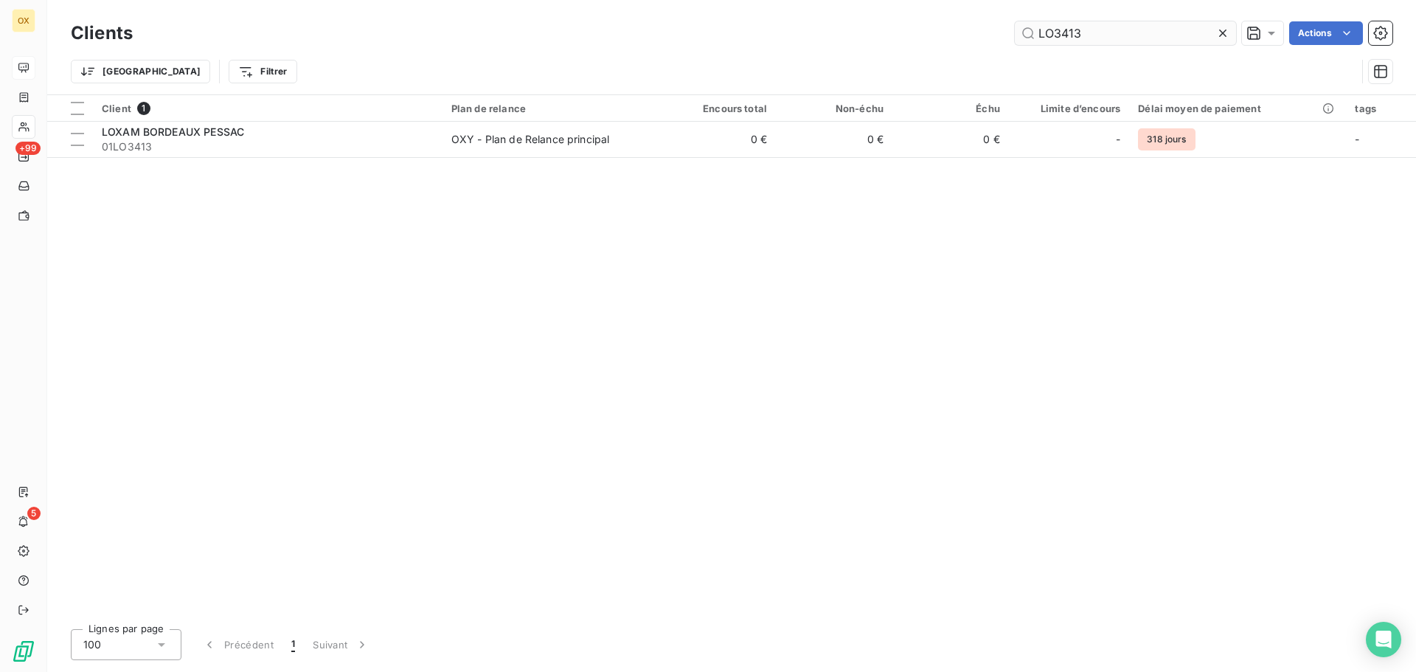
drag, startPoint x: 1090, startPoint y: 38, endPoint x: 1053, endPoint y: 32, distance: 37.2
click at [1053, 32] on input "LO3413" at bounding box center [1125, 33] width 221 height 24
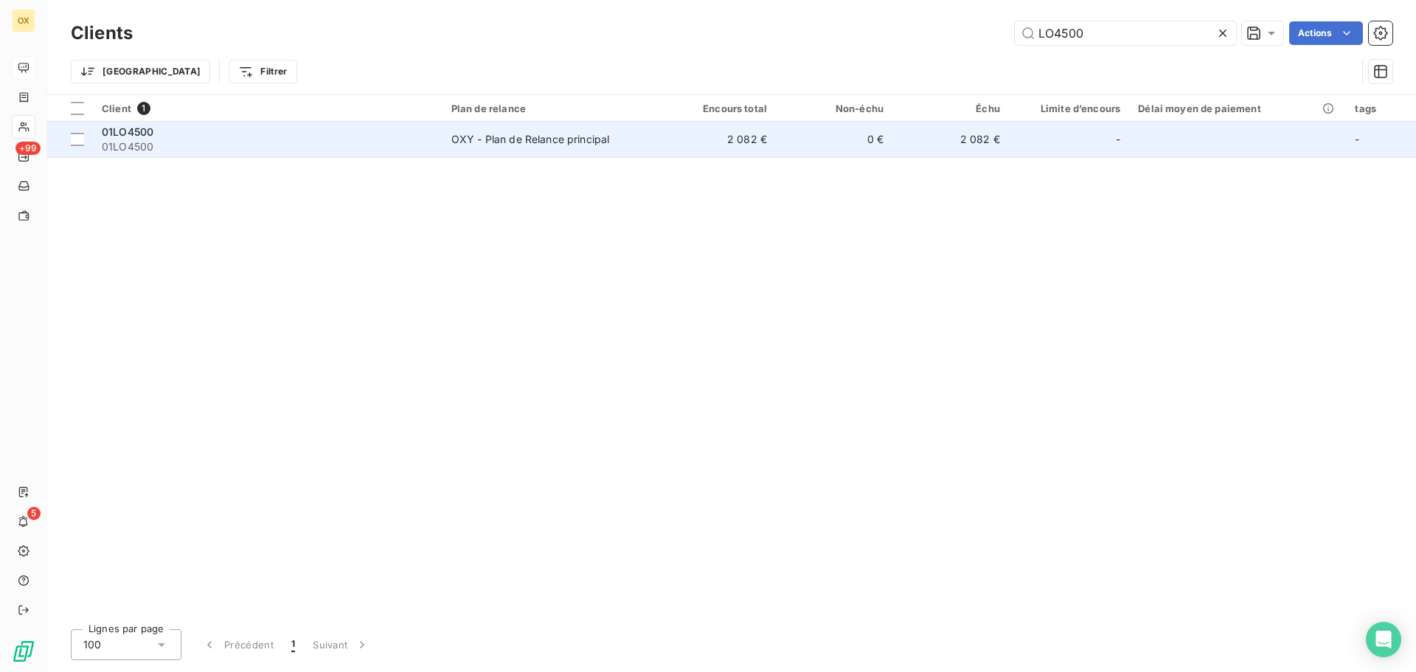
type input "LO4500"
click at [353, 139] on span "01LO4500" at bounding box center [268, 146] width 332 height 15
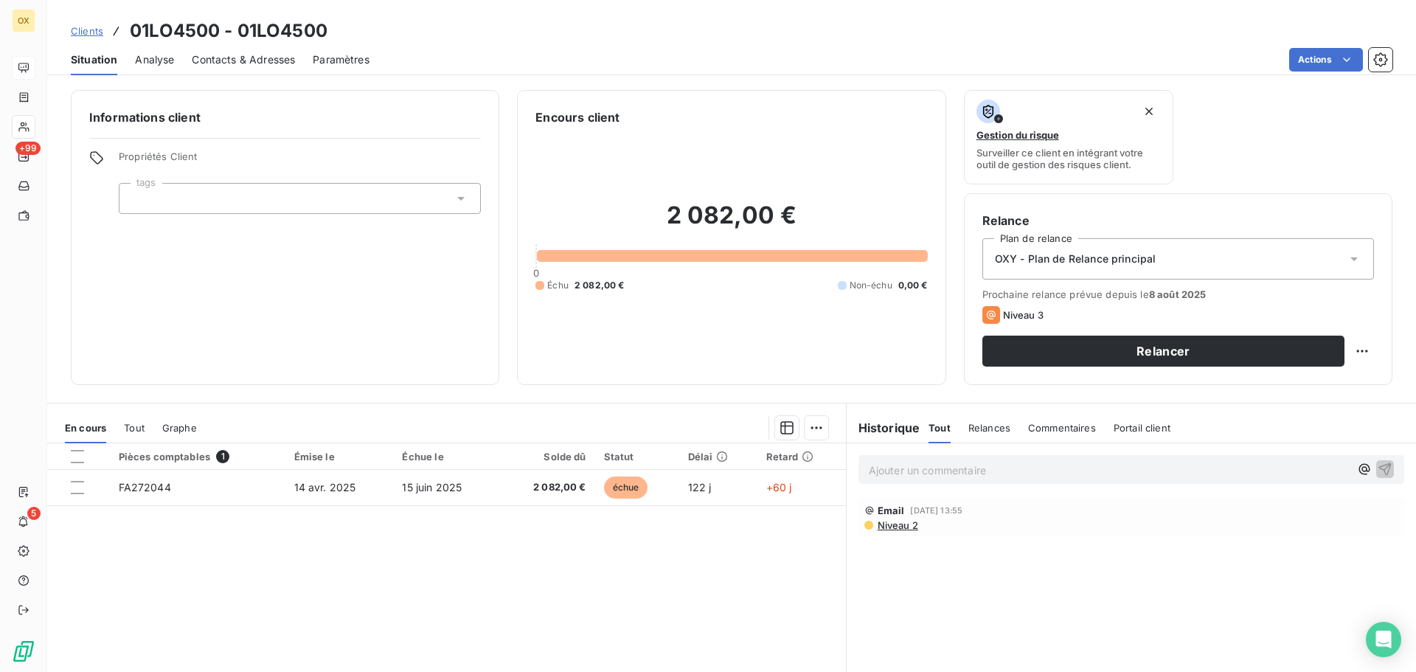
click at [227, 54] on span "Contacts & Adresses" at bounding box center [243, 59] width 103 height 15
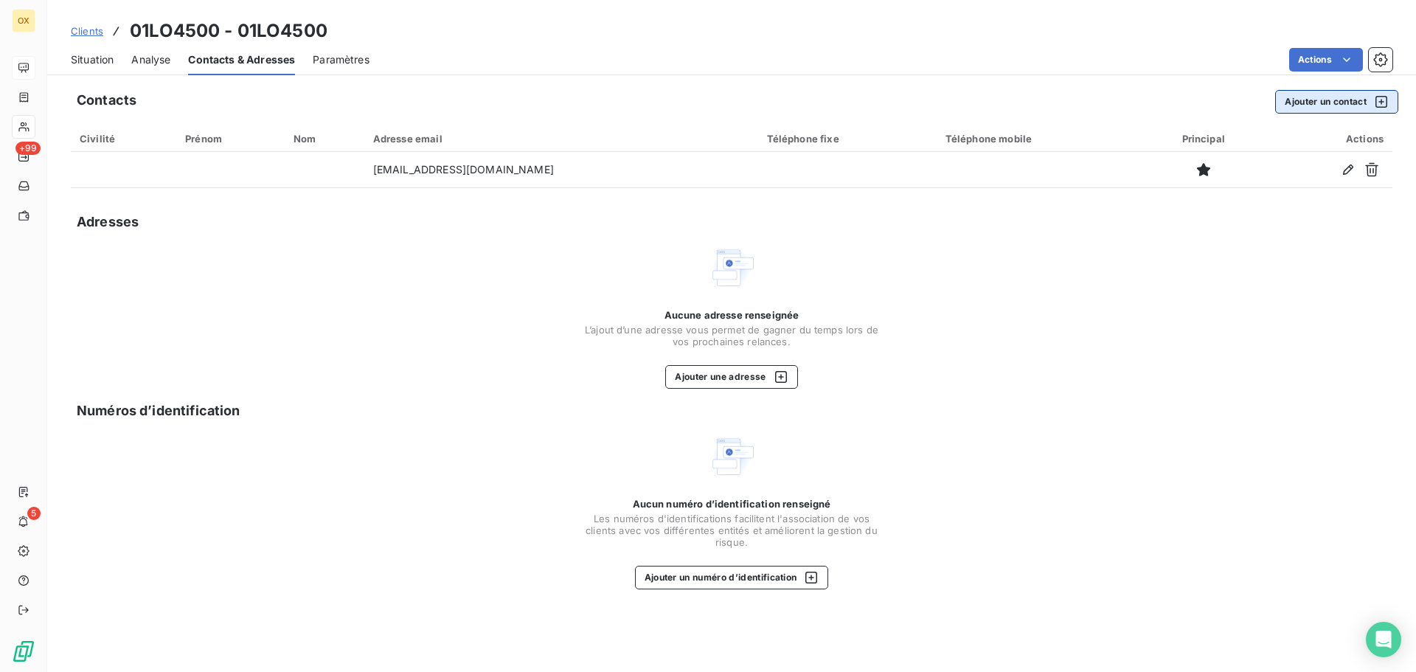
click at [1314, 101] on button "Ajouter un contact" at bounding box center [1336, 102] width 123 height 24
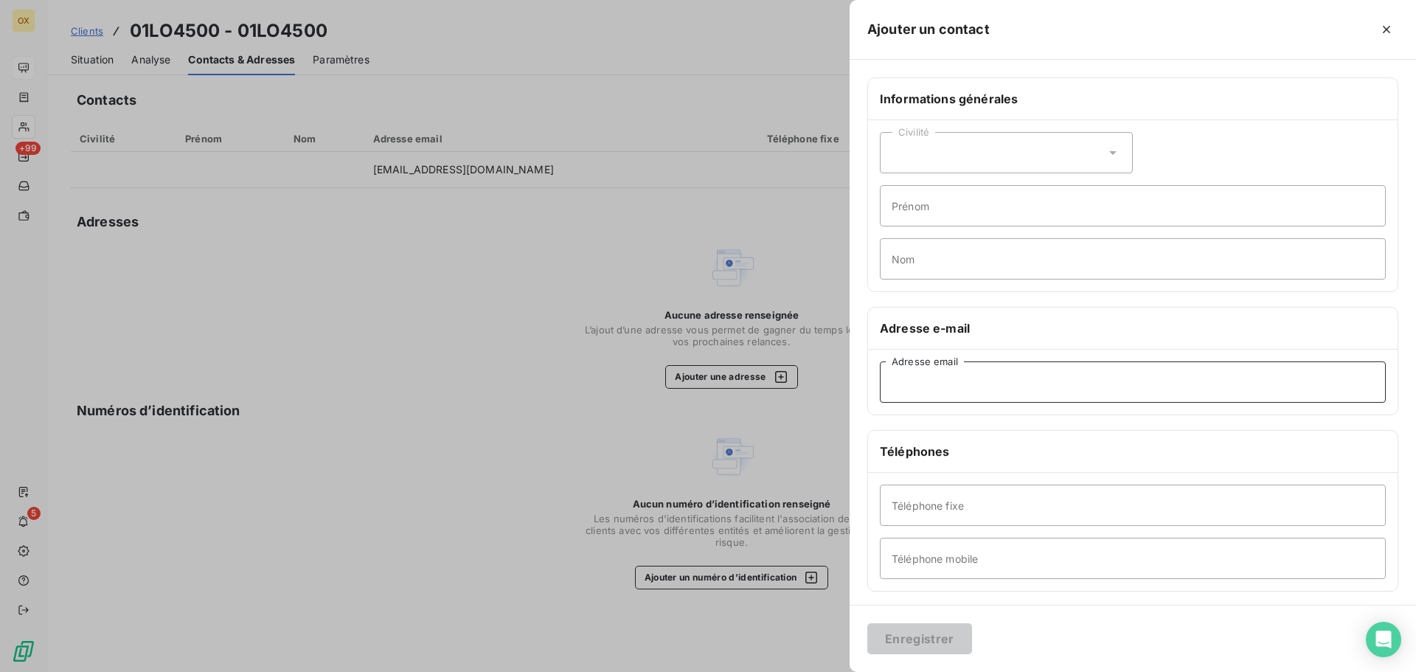
click at [927, 378] on input "Adresse email" at bounding box center [1133, 381] width 506 height 41
type input "[EMAIL_ADDRESS][DOMAIN_NAME]"
click at [943, 640] on button "Enregistrer" at bounding box center [919, 638] width 105 height 31
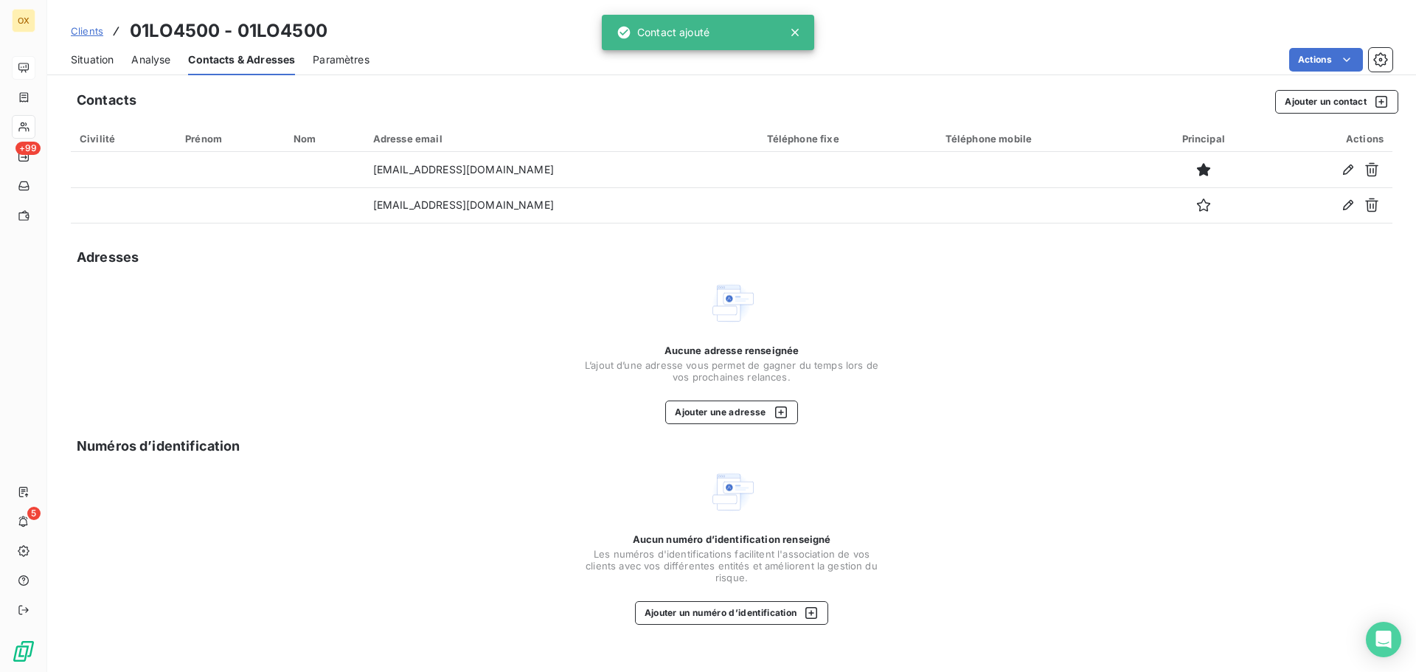
click at [79, 55] on span "Situation" at bounding box center [92, 59] width 43 height 15
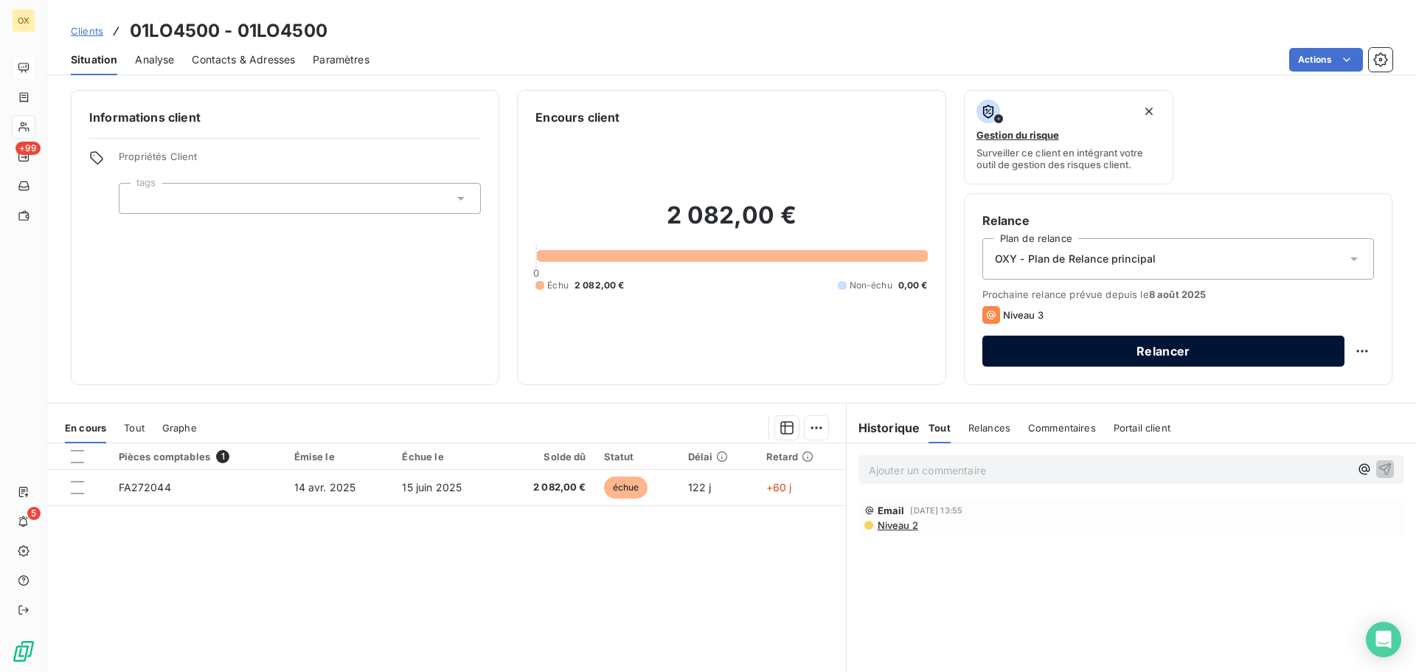
click at [1022, 350] on button "Relancer" at bounding box center [1164, 351] width 362 height 31
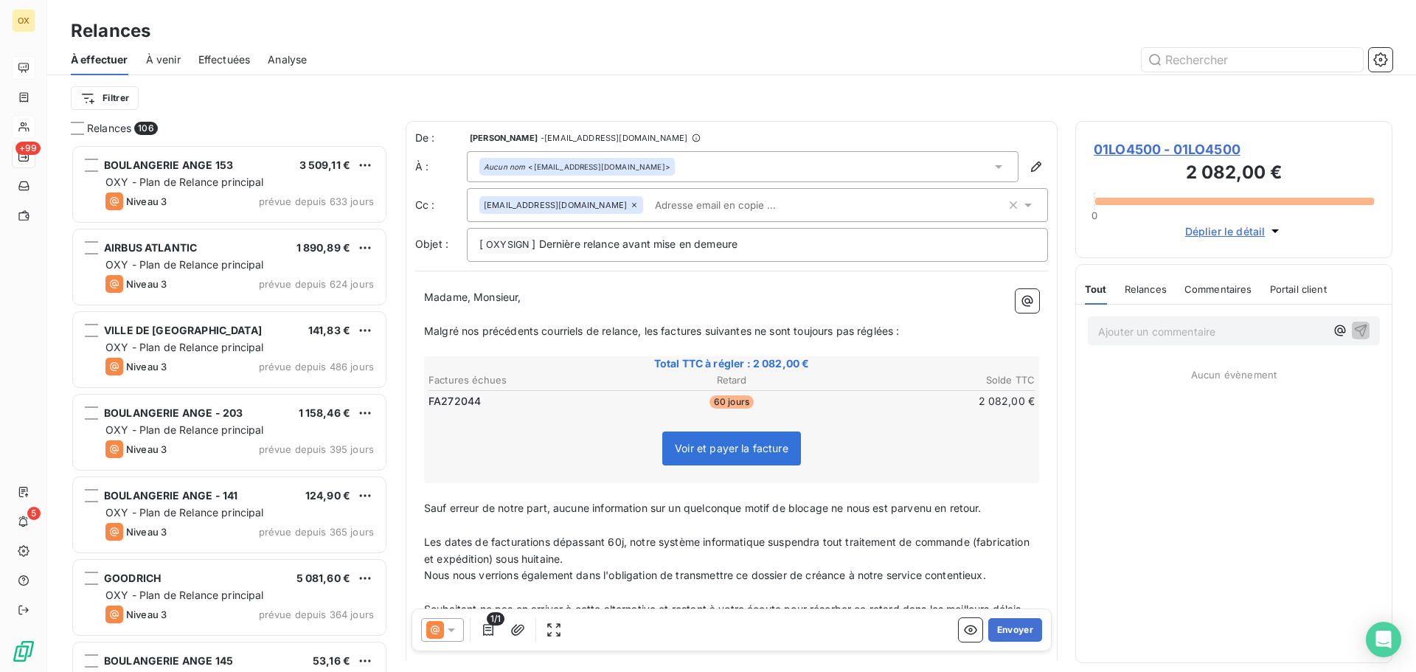
scroll to position [516, 306]
click at [1197, 147] on span "01LO4500 - 01LO4500" at bounding box center [1234, 149] width 280 height 20
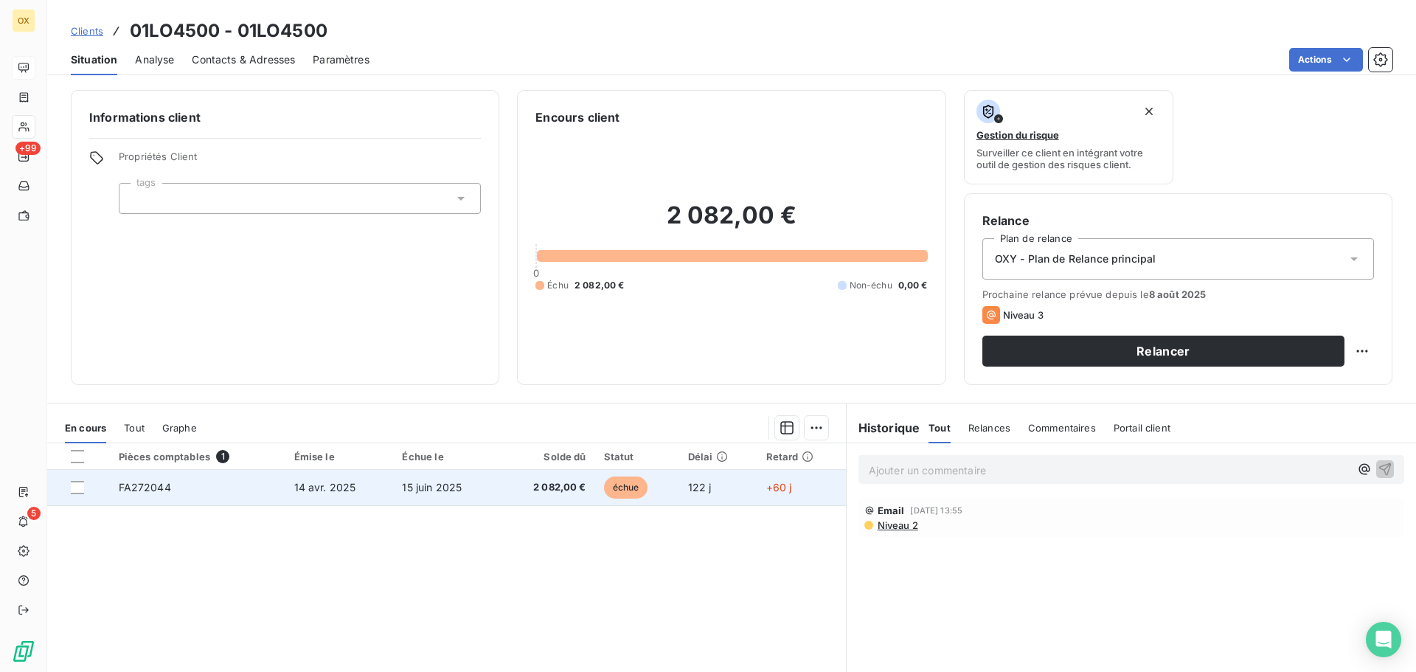
click at [416, 481] on span "15 juin 2025" at bounding box center [432, 487] width 60 height 13
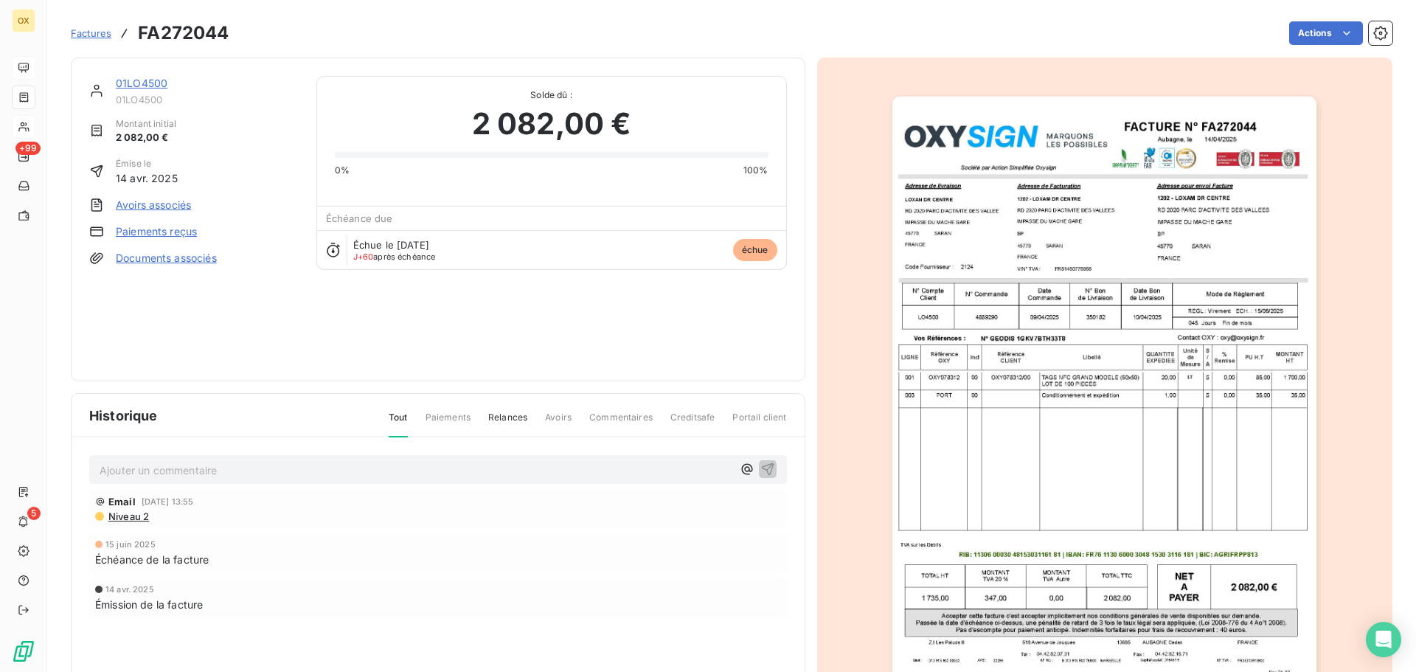
click at [152, 83] on link "01LO4500" at bounding box center [142, 83] width 52 height 13
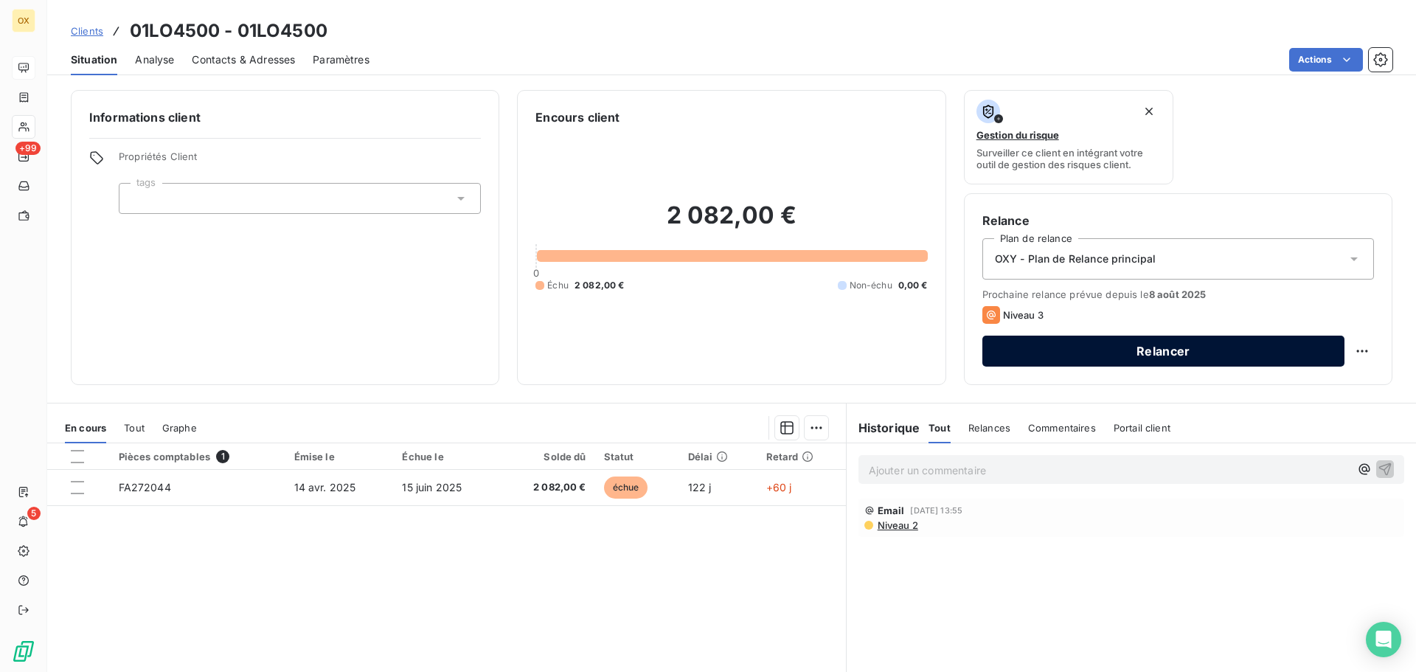
click at [1102, 344] on button "Relancer" at bounding box center [1164, 351] width 362 height 31
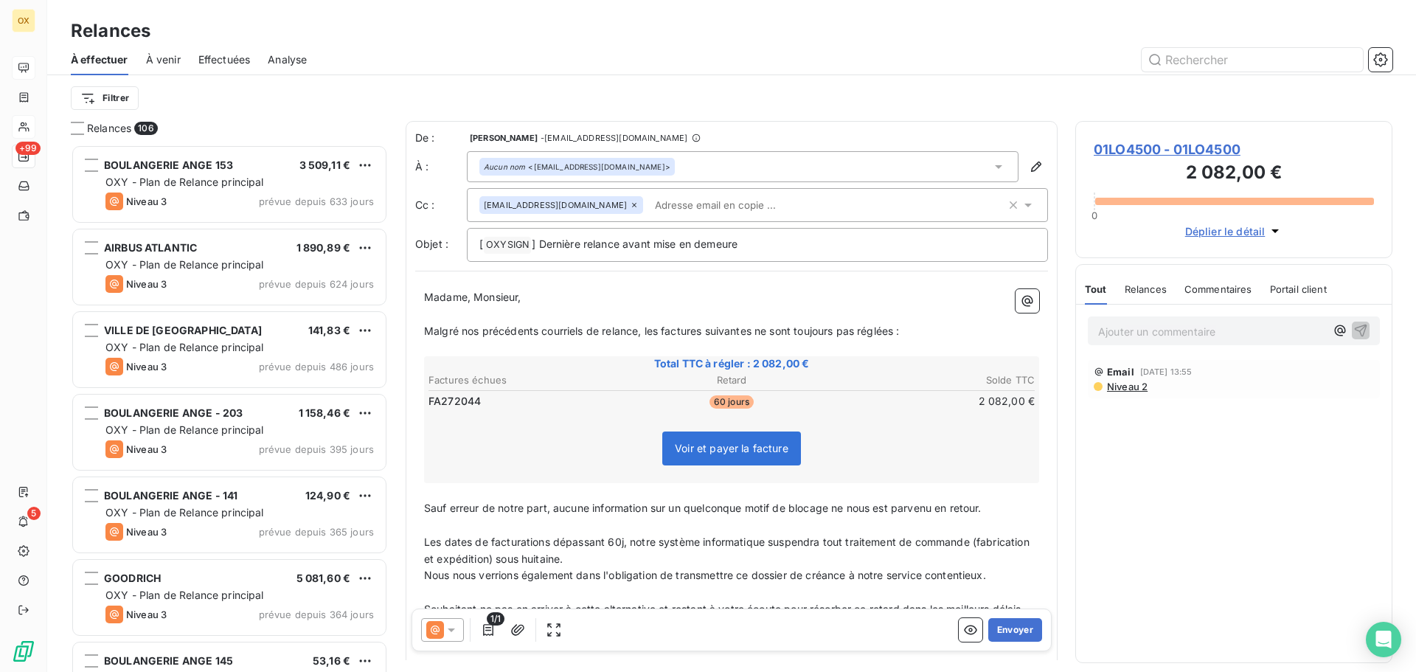
scroll to position [516, 306]
click at [454, 627] on icon at bounding box center [451, 630] width 15 height 15
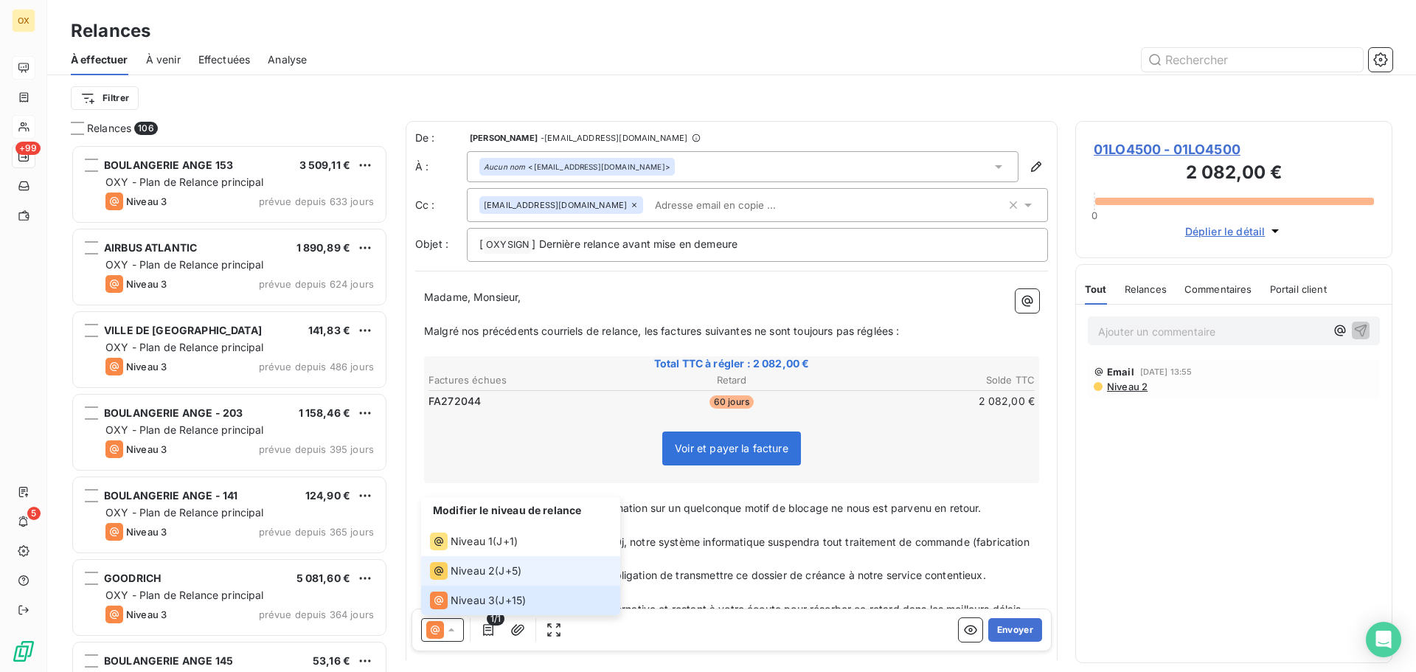
click at [463, 572] on span "Niveau 2" at bounding box center [473, 571] width 44 height 15
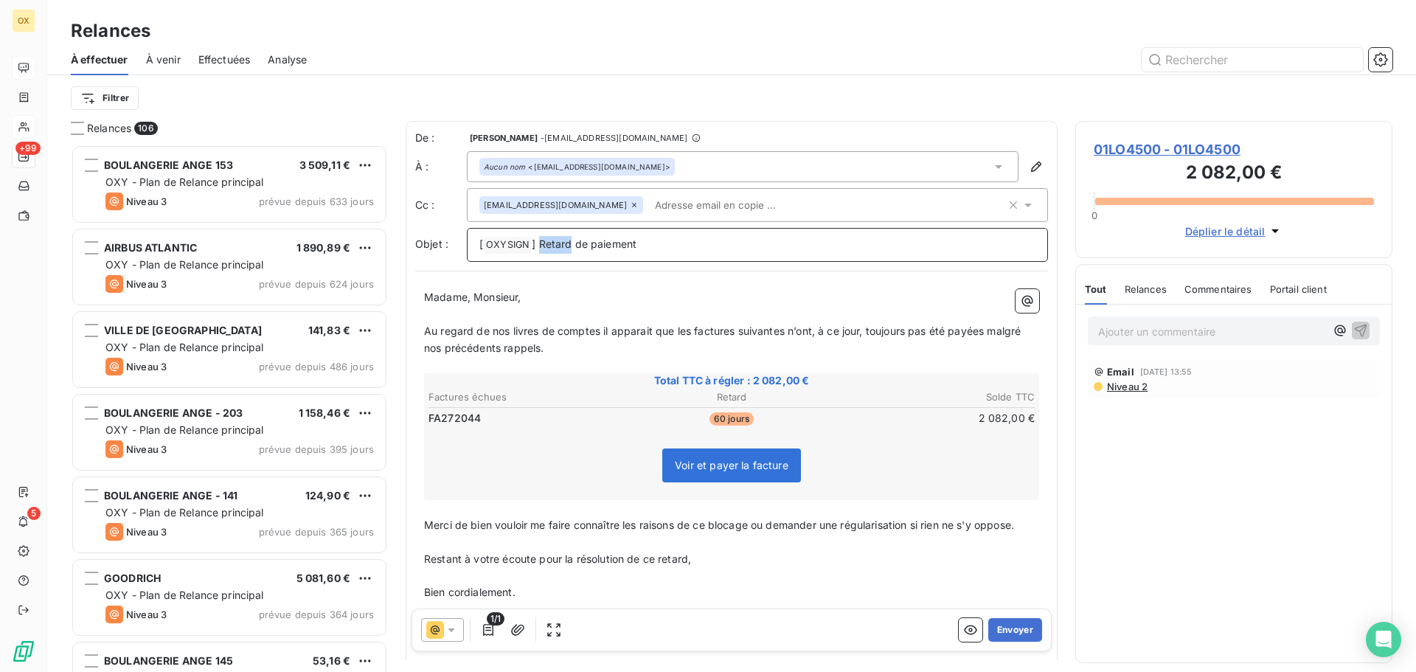
drag, startPoint x: 570, startPoint y: 243, endPoint x: 538, endPoint y: 240, distance: 32.6
click at [538, 240] on span "] Retard de paiement" at bounding box center [584, 244] width 105 height 13
click at [962, 164] on div "Aucun nom <[EMAIL_ADDRESS][DOMAIN_NAME]>" at bounding box center [743, 166] width 552 height 31
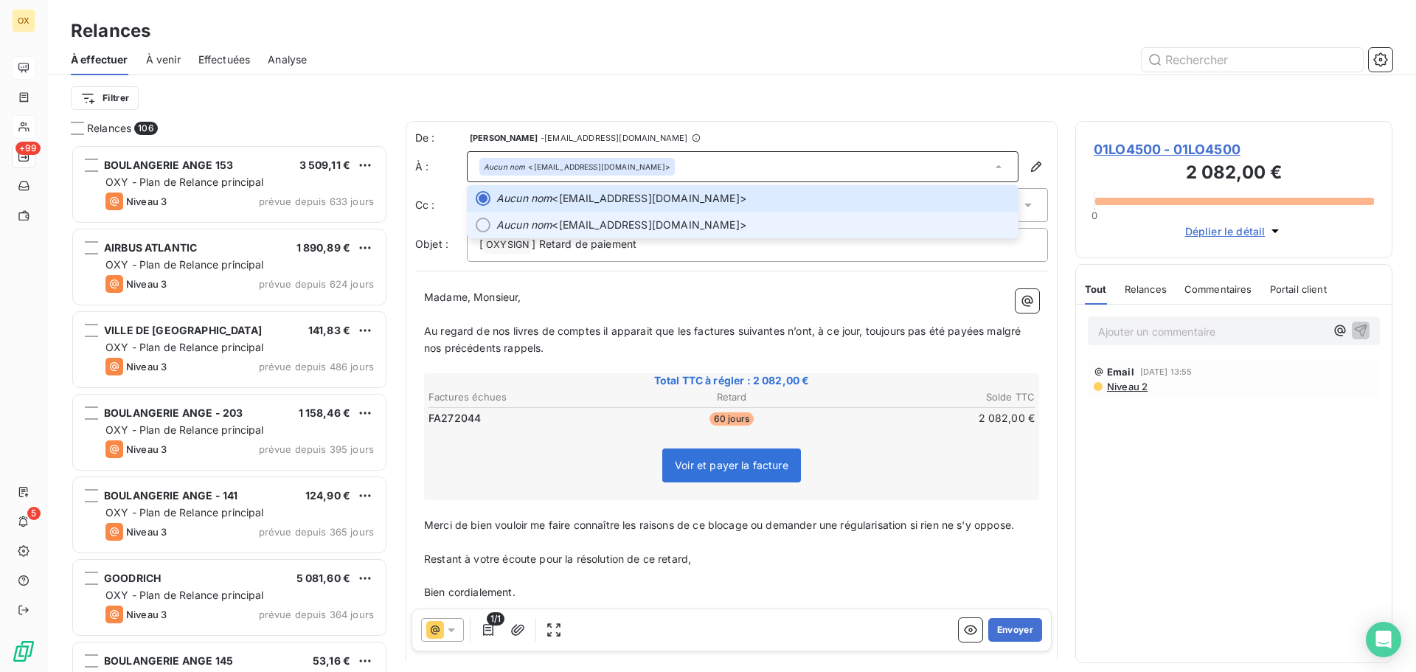
click at [487, 224] on div at bounding box center [483, 225] width 15 height 15
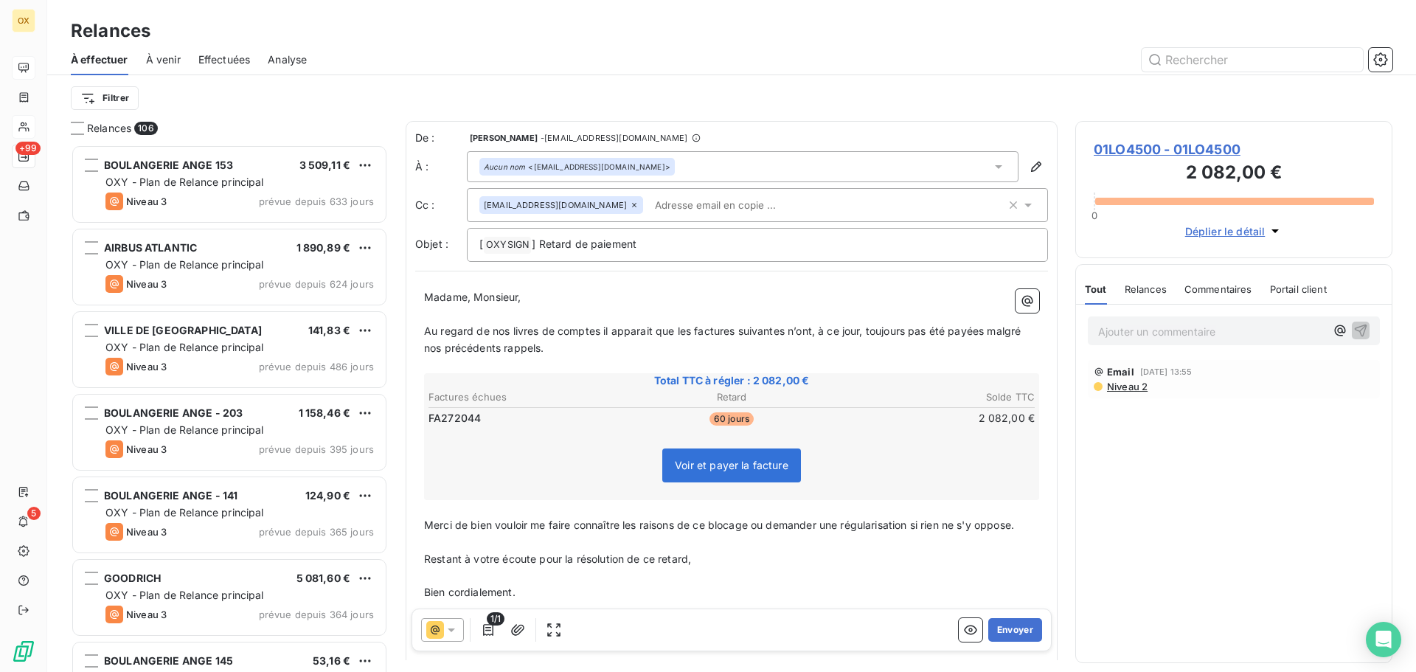
click at [619, 294] on p "Madame, Monsieur," at bounding box center [731, 297] width 615 height 17
drag, startPoint x: 572, startPoint y: 239, endPoint x: 540, endPoint y: 236, distance: 31.9
click at [540, 236] on p "[ OXYSIGN ﻿ ] Retard de paiement" at bounding box center [757, 245] width 556 height 18
click at [713, 315] on p "﻿" at bounding box center [731, 314] width 615 height 17
click at [690, 332] on span "Au regard de nos livres de comptes il apparait que les factures suivantes n’ont…" at bounding box center [724, 340] width 600 height 30
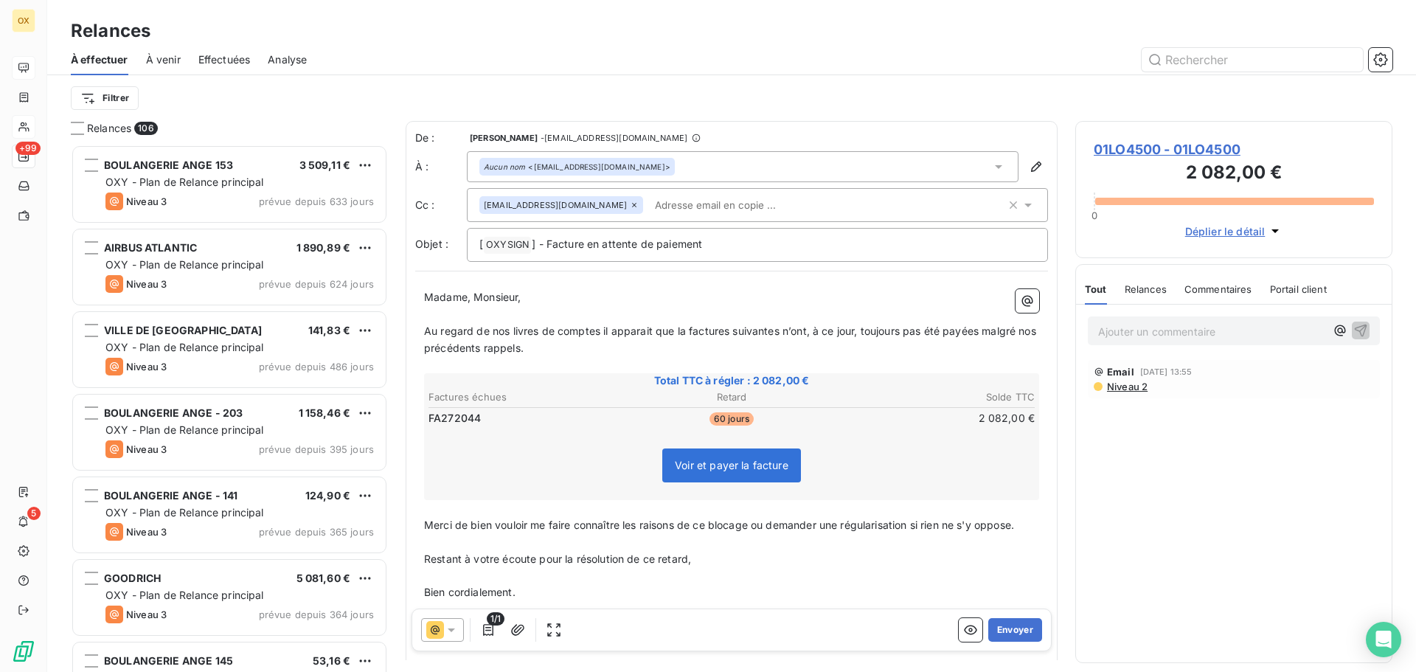
click at [727, 330] on span "Au regard de nos livres de comptes il apparait que la factures suivantes n’ont,…" at bounding box center [731, 340] width 615 height 30
click at [730, 327] on span "Au regard de nos livres de comptes il apparait que la factures suivantes n’ont,…" at bounding box center [731, 340] width 615 height 30
click at [774, 330] on span "Au regard de nos livres de comptes il apparait que la facture suivantes n’ont, …" at bounding box center [729, 340] width 610 height 30
click at [797, 327] on span "Au regard de nos livres de comptes il apparait que la facture suivante n’ont, à…" at bounding box center [726, 340] width 605 height 30
drag, startPoint x: 960, startPoint y: 329, endPoint x: 978, endPoint y: 330, distance: 17.8
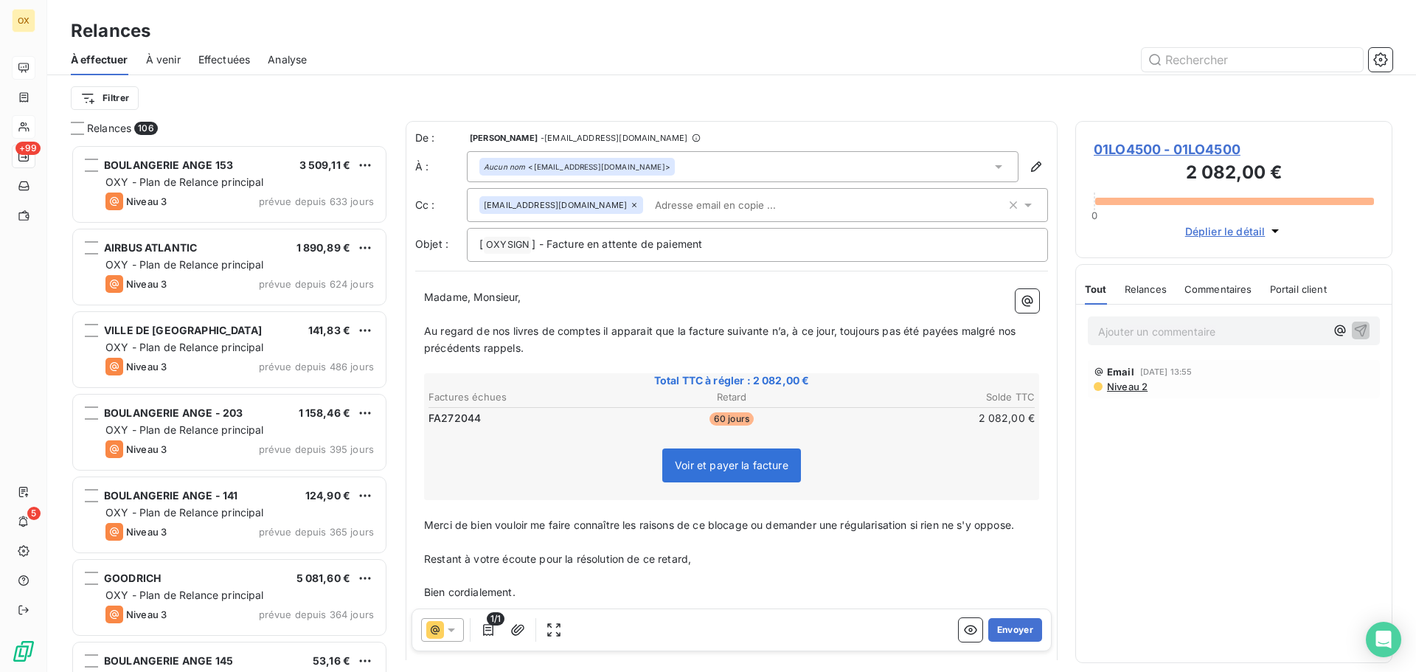
click at [960, 330] on span "Au regard de nos livres de comptes il apparait que la facture suivante n’a, à c…" at bounding box center [721, 340] width 595 height 30
click at [1011, 630] on button "Envoyer" at bounding box center [1015, 630] width 54 height 24
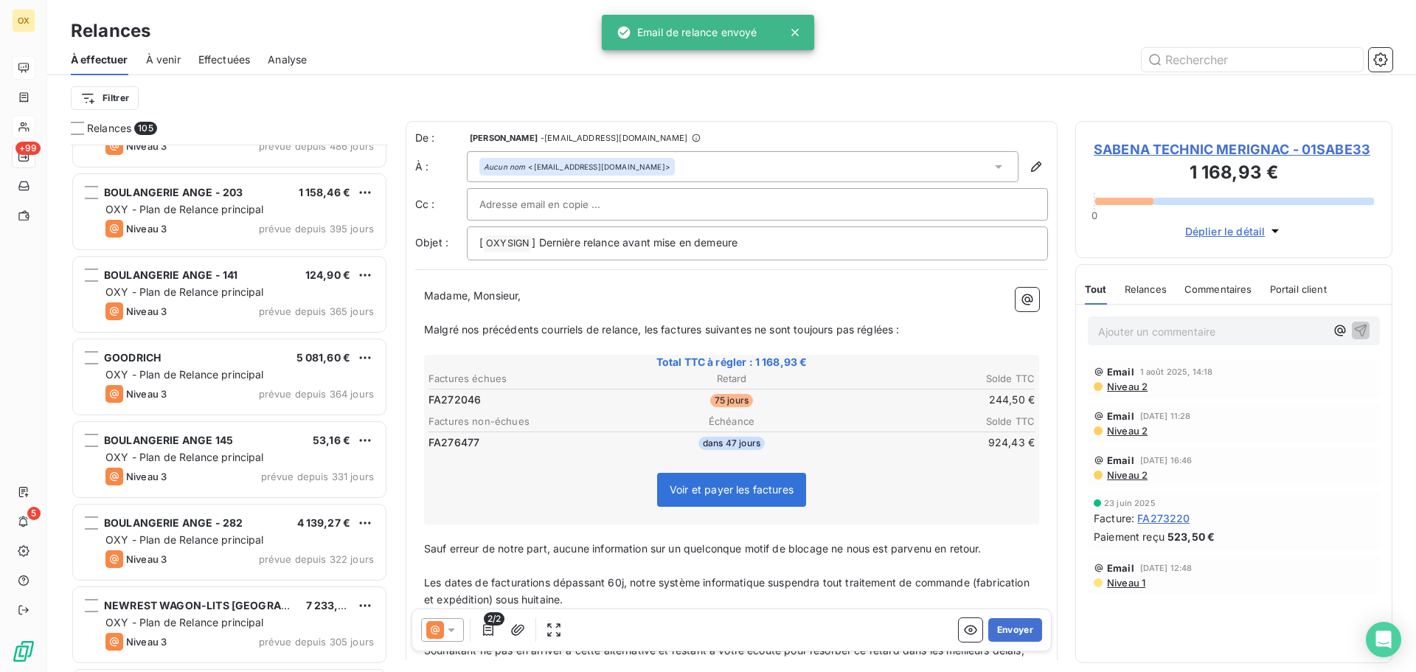
scroll to position [222, 0]
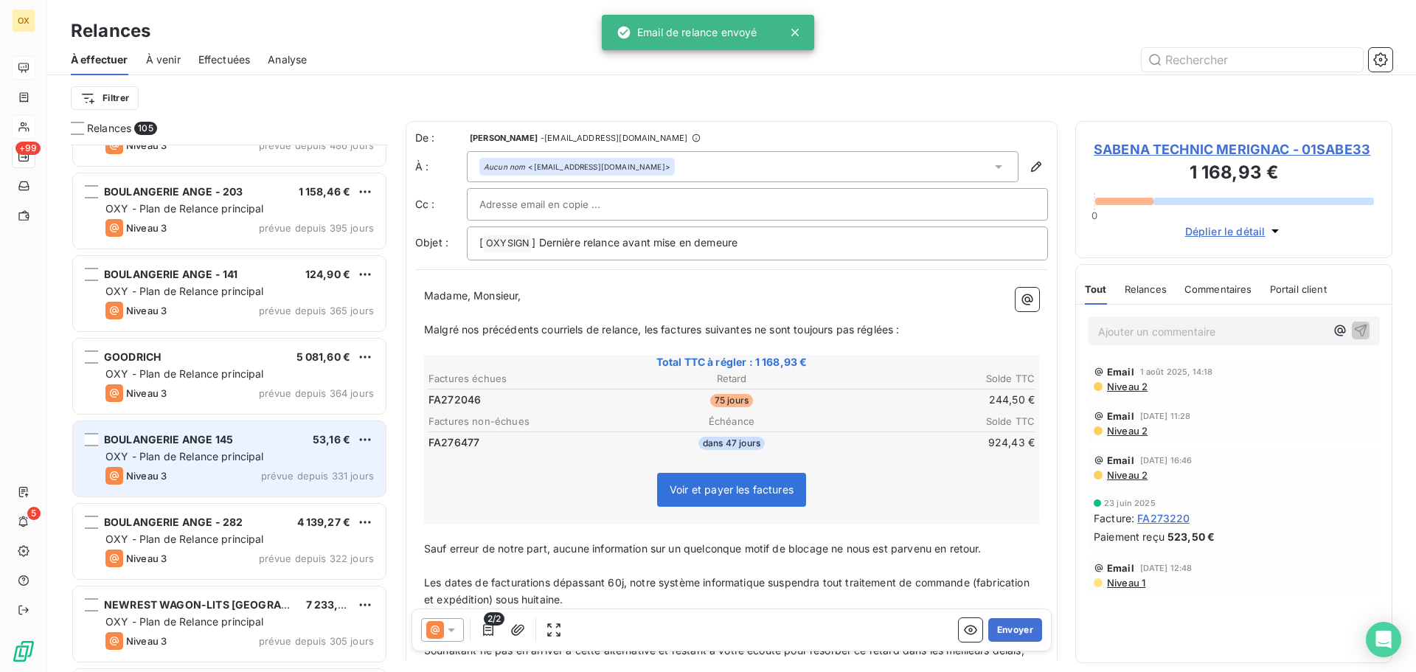
drag, startPoint x: 235, startPoint y: 459, endPoint x: 232, endPoint y: 439, distance: 20.3
click at [235, 459] on span "OXY - Plan de Relance principal" at bounding box center [184, 456] width 159 height 13
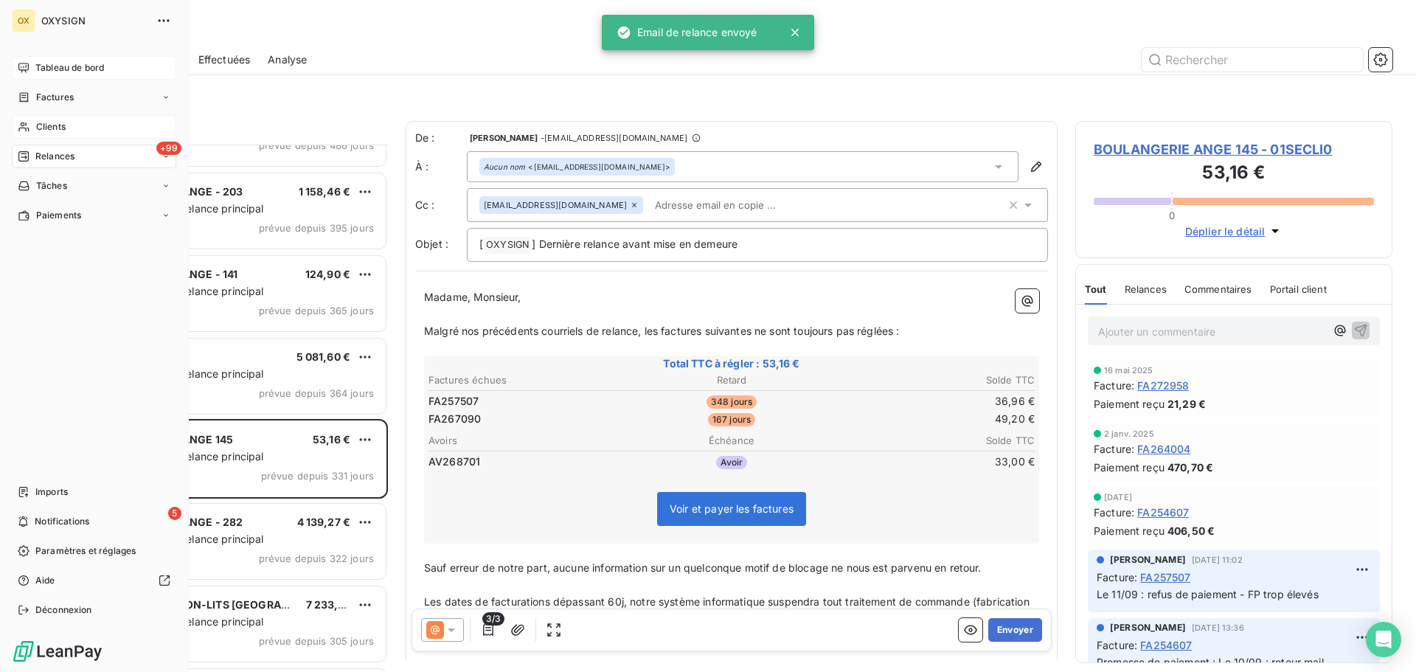
click at [48, 128] on span "Clients" at bounding box center [51, 126] width 30 height 13
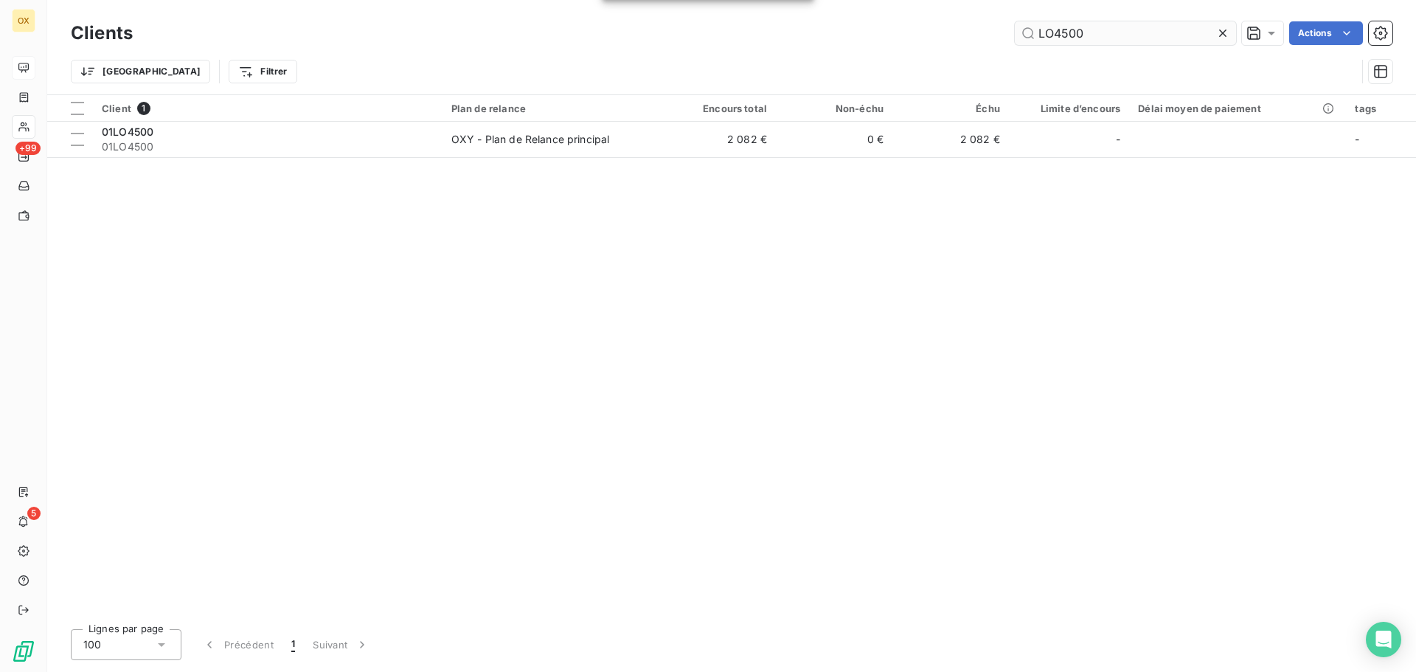
drag, startPoint x: 1094, startPoint y: 34, endPoint x: 1055, endPoint y: 32, distance: 39.1
click at [1055, 32] on input "LO4500" at bounding box center [1125, 33] width 221 height 24
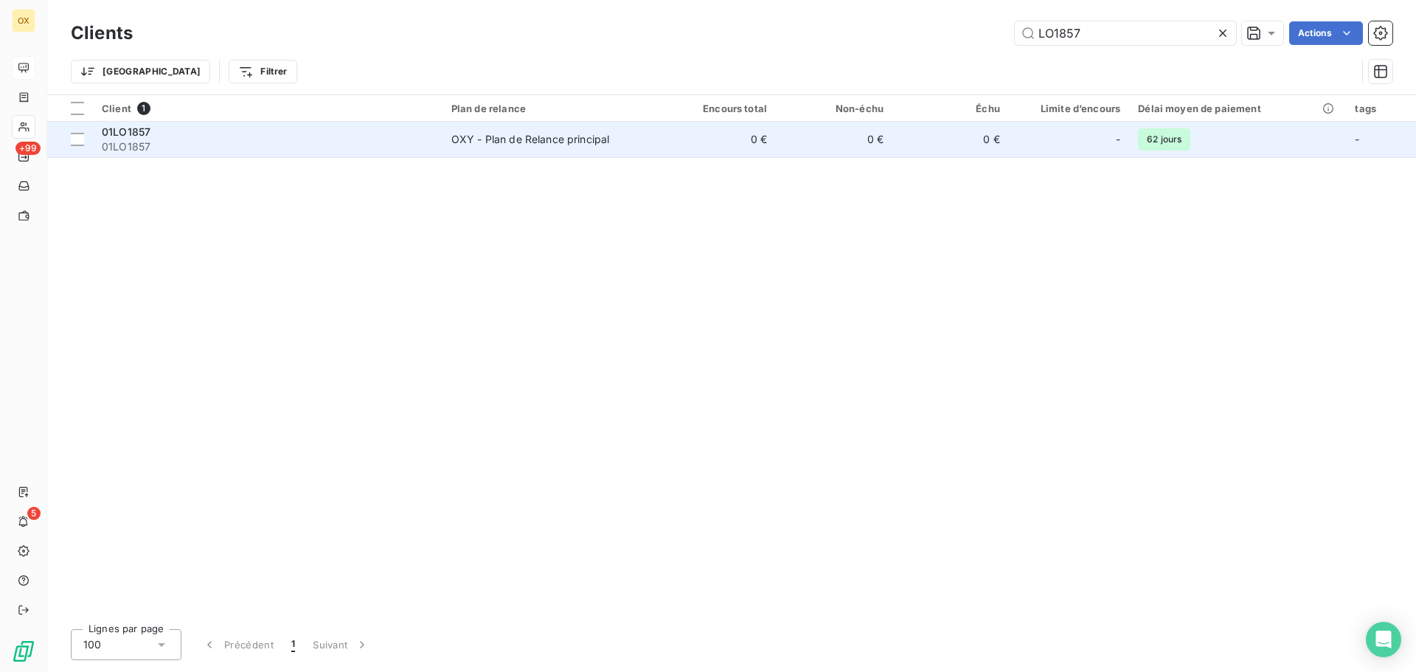
type input "LO1857"
click at [237, 132] on div "01LO1857" at bounding box center [268, 132] width 332 height 15
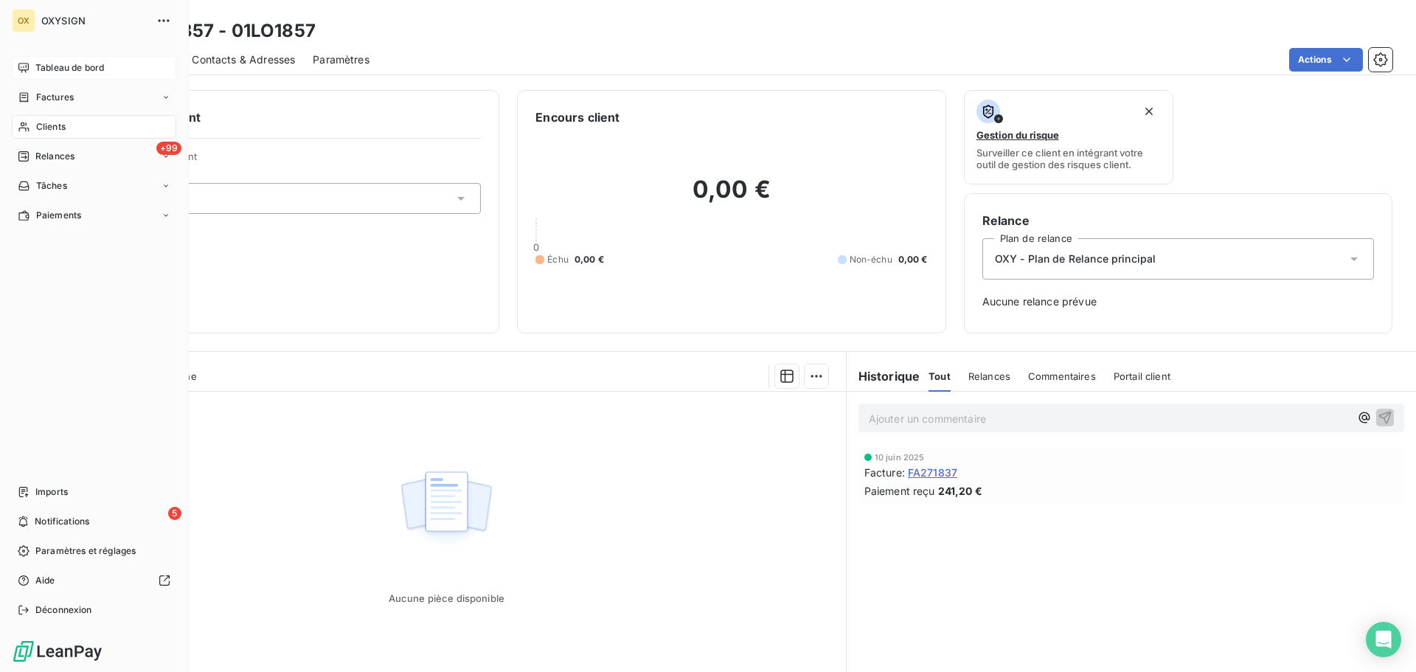
click at [38, 125] on span "Clients" at bounding box center [51, 126] width 30 height 13
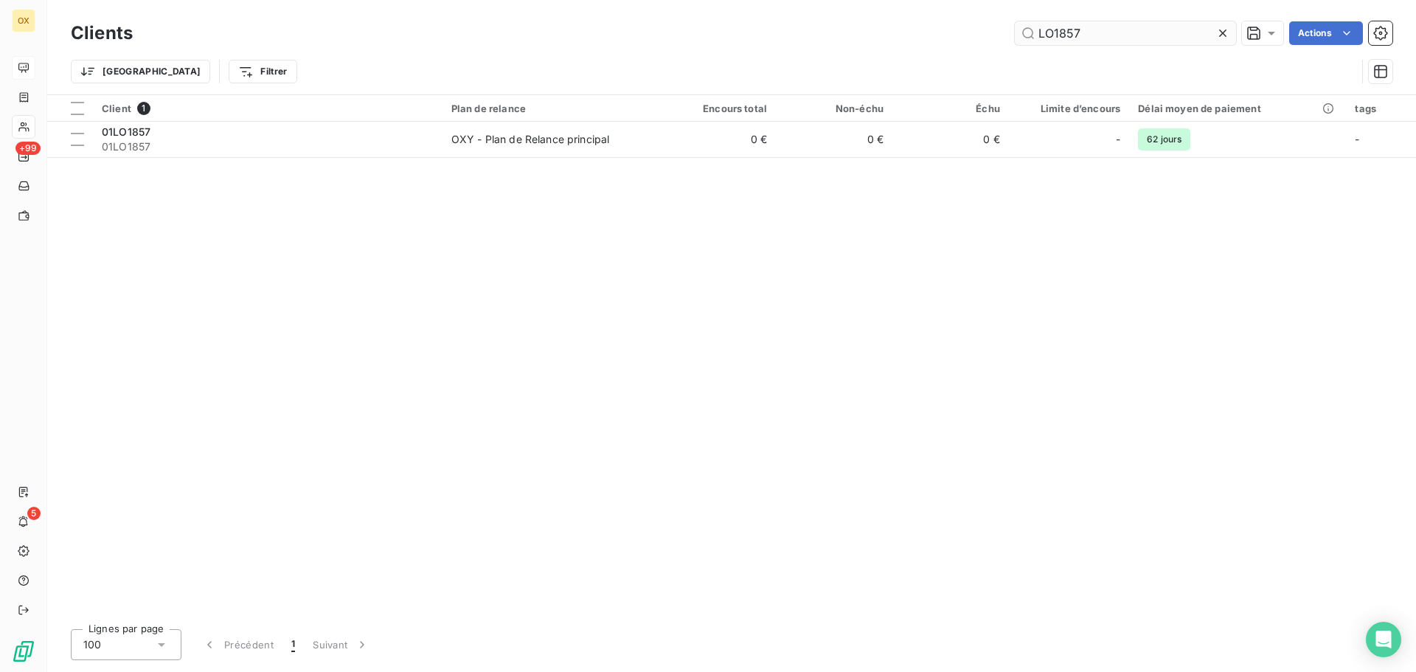
drag, startPoint x: 1109, startPoint y: 30, endPoint x: 1050, endPoint y: 37, distance: 59.5
click at [1050, 37] on input "LO1857" at bounding box center [1125, 33] width 221 height 24
click at [1061, 32] on input "LO731" at bounding box center [1125, 33] width 221 height 24
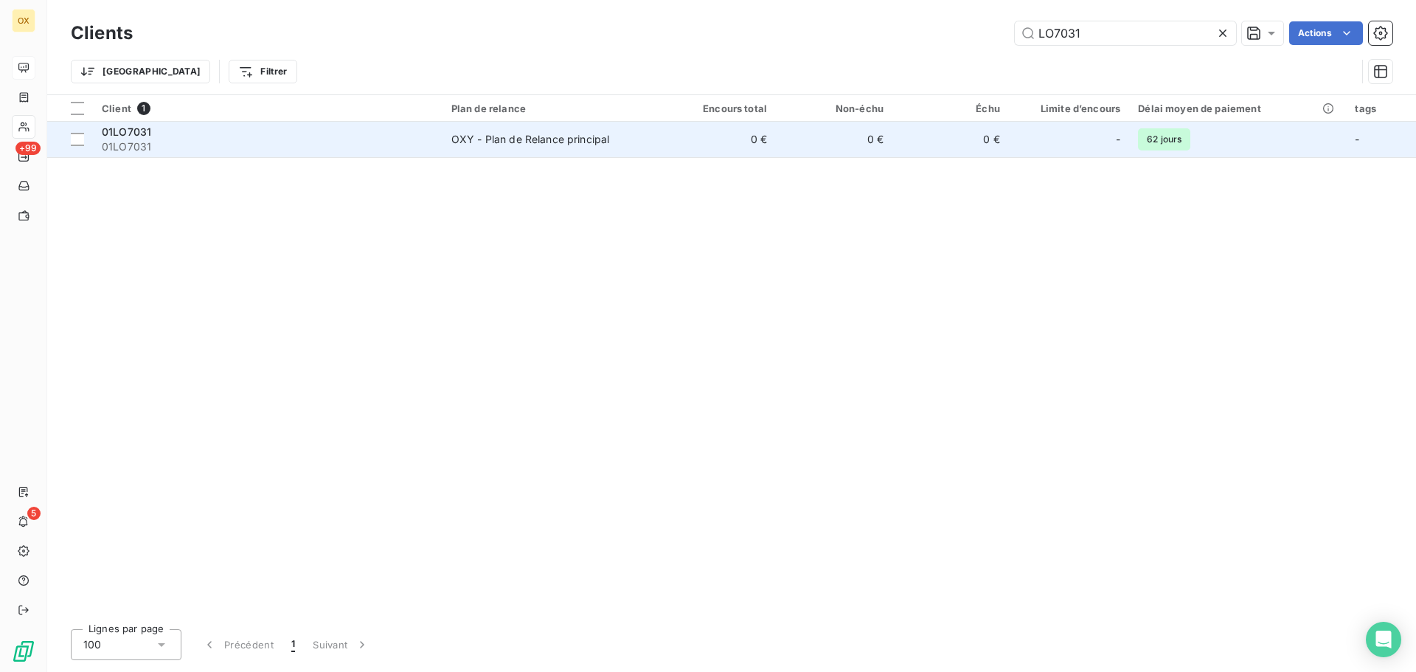
type input "LO7031"
click at [144, 142] on span "01LO7031" at bounding box center [268, 146] width 332 height 15
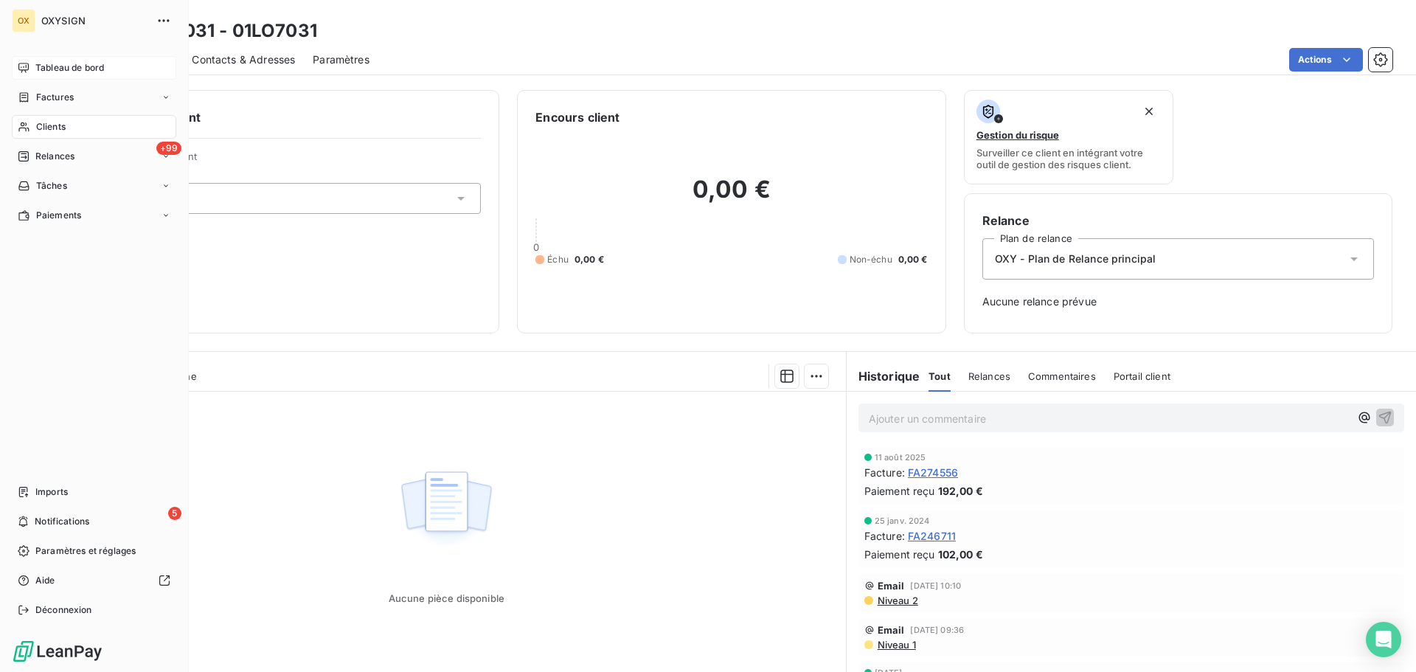
click at [50, 125] on span "Clients" at bounding box center [51, 126] width 30 height 13
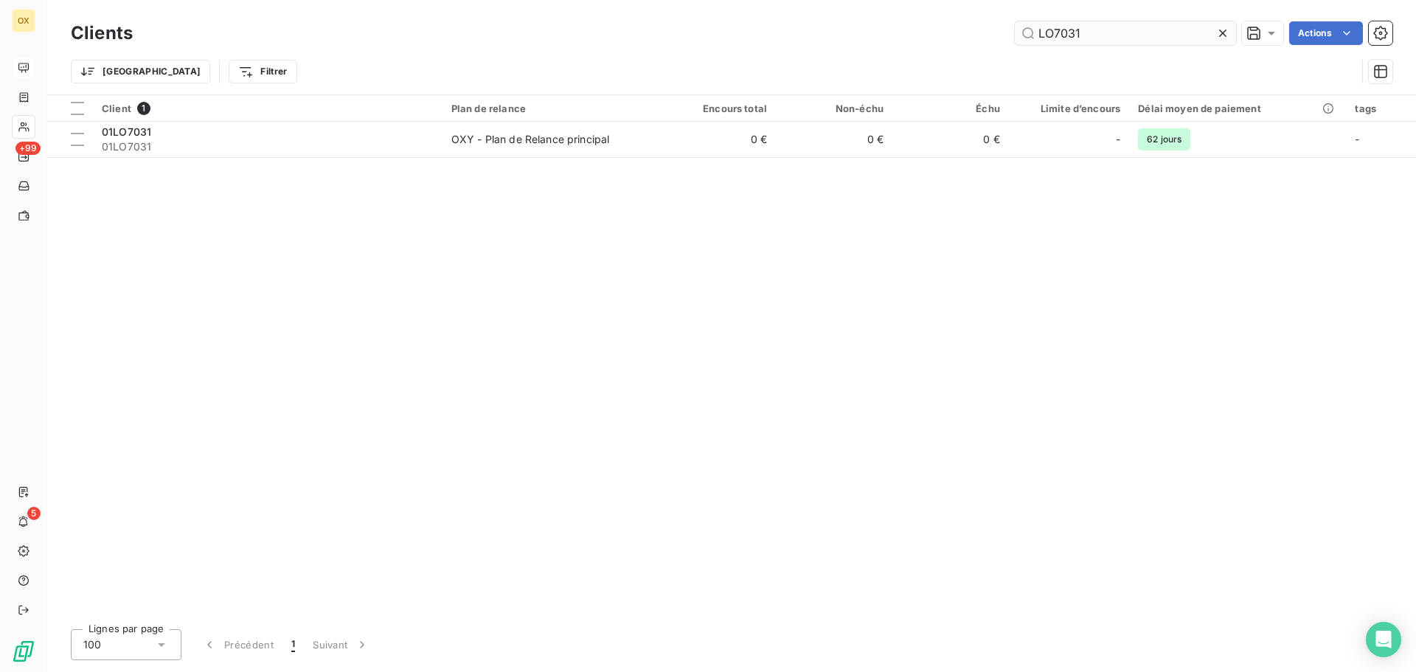
drag, startPoint x: 1111, startPoint y: 35, endPoint x: 1030, endPoint y: 34, distance: 81.2
click at [1030, 34] on input "LO7031" at bounding box center [1125, 33] width 221 height 24
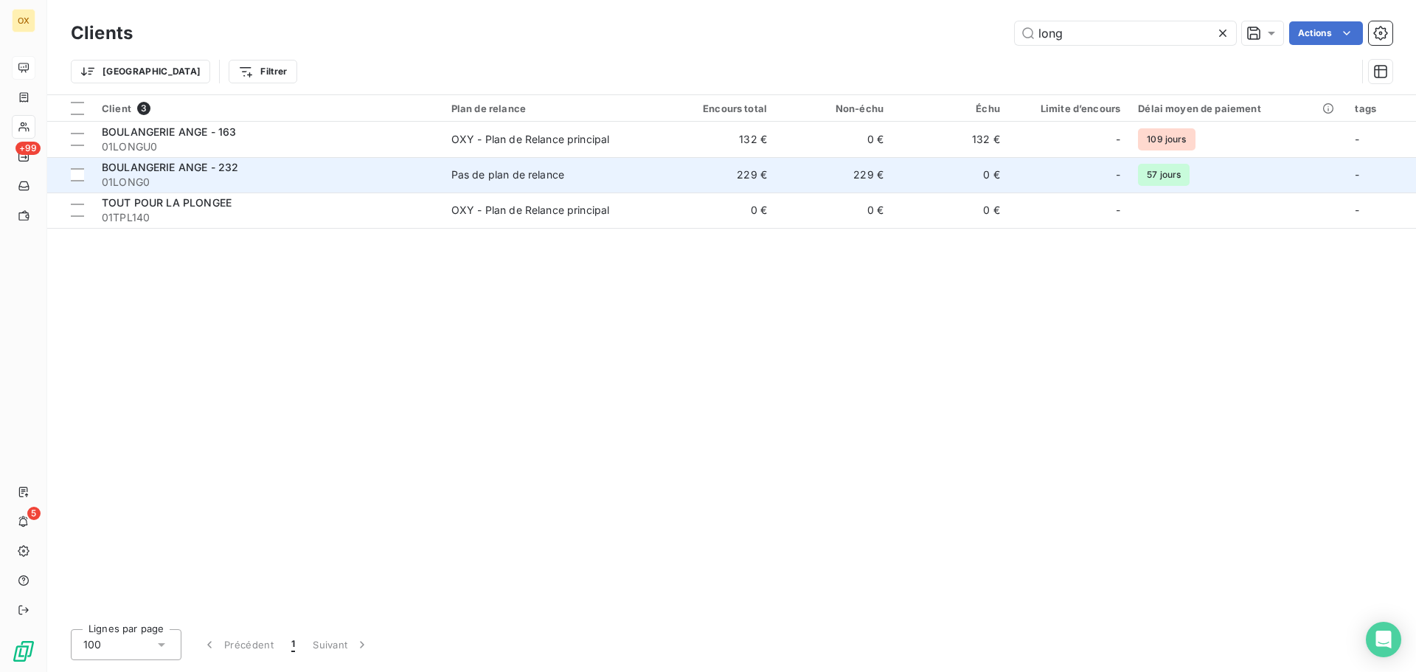
type input "long"
click at [288, 181] on span "01LONG0" at bounding box center [268, 182] width 332 height 15
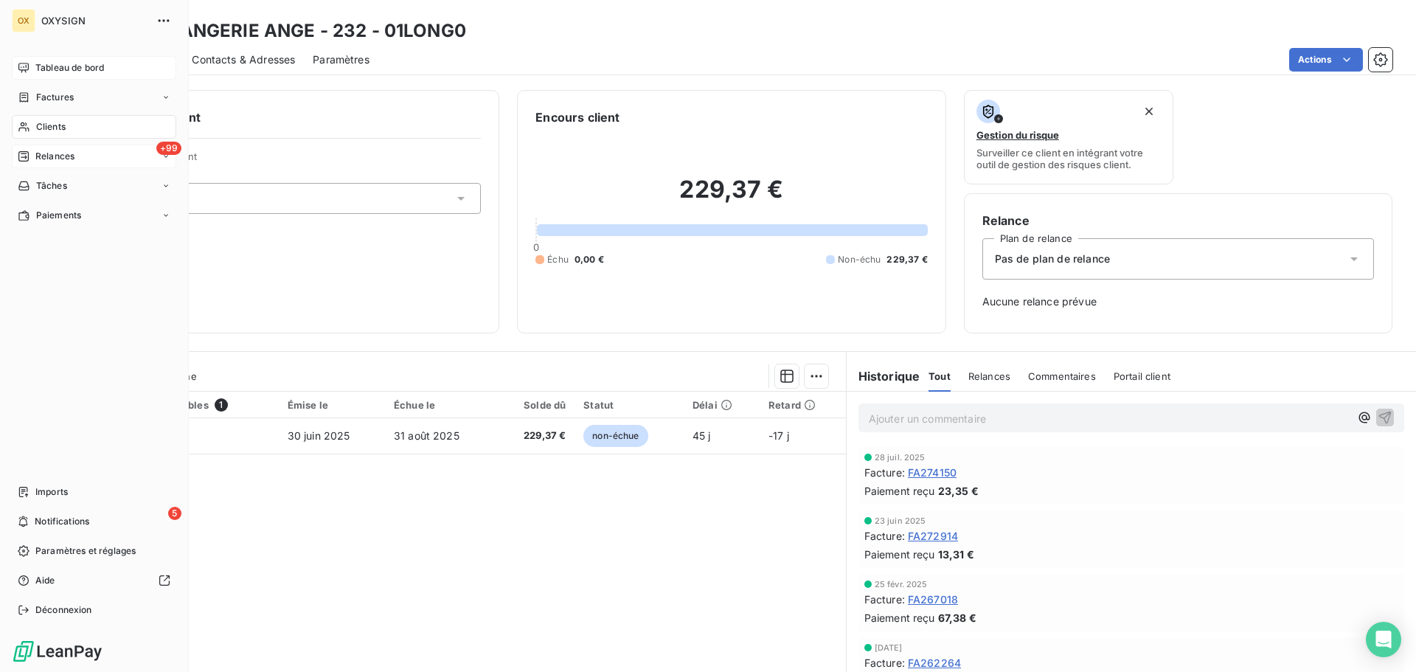
click at [43, 154] on span "Relances" at bounding box center [54, 156] width 39 height 13
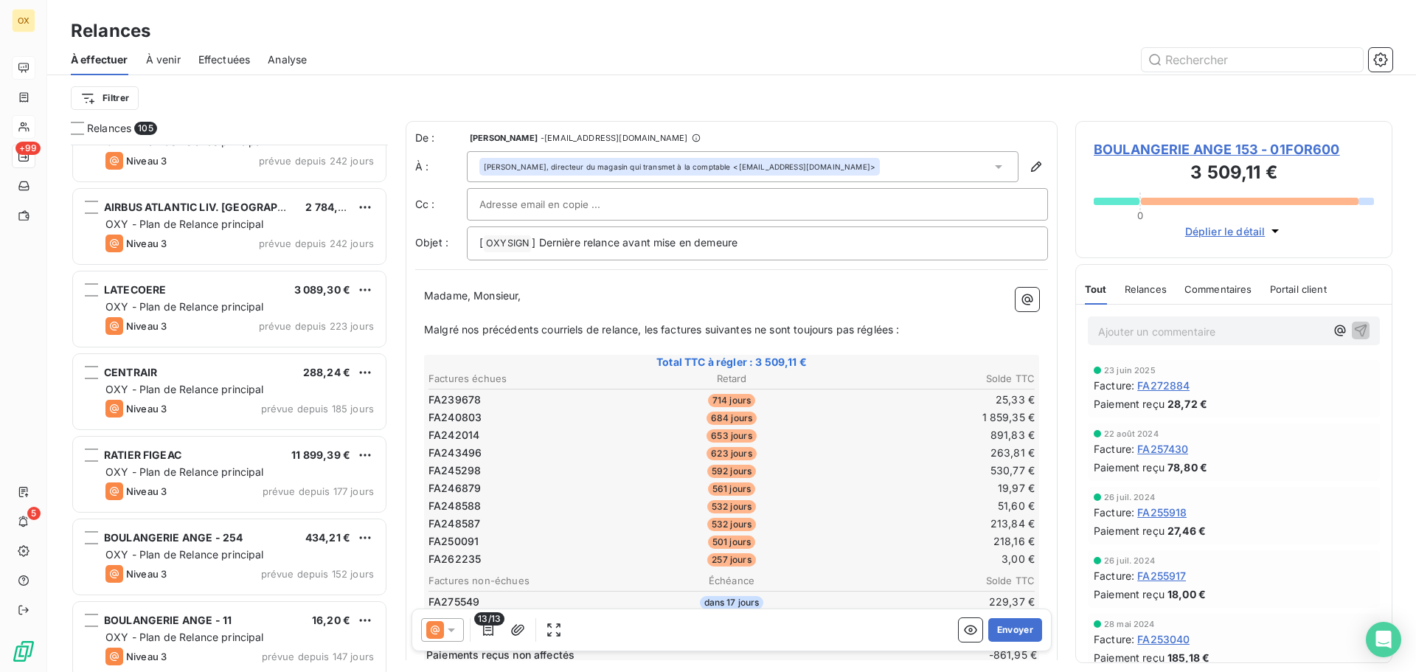
scroll to position [886, 0]
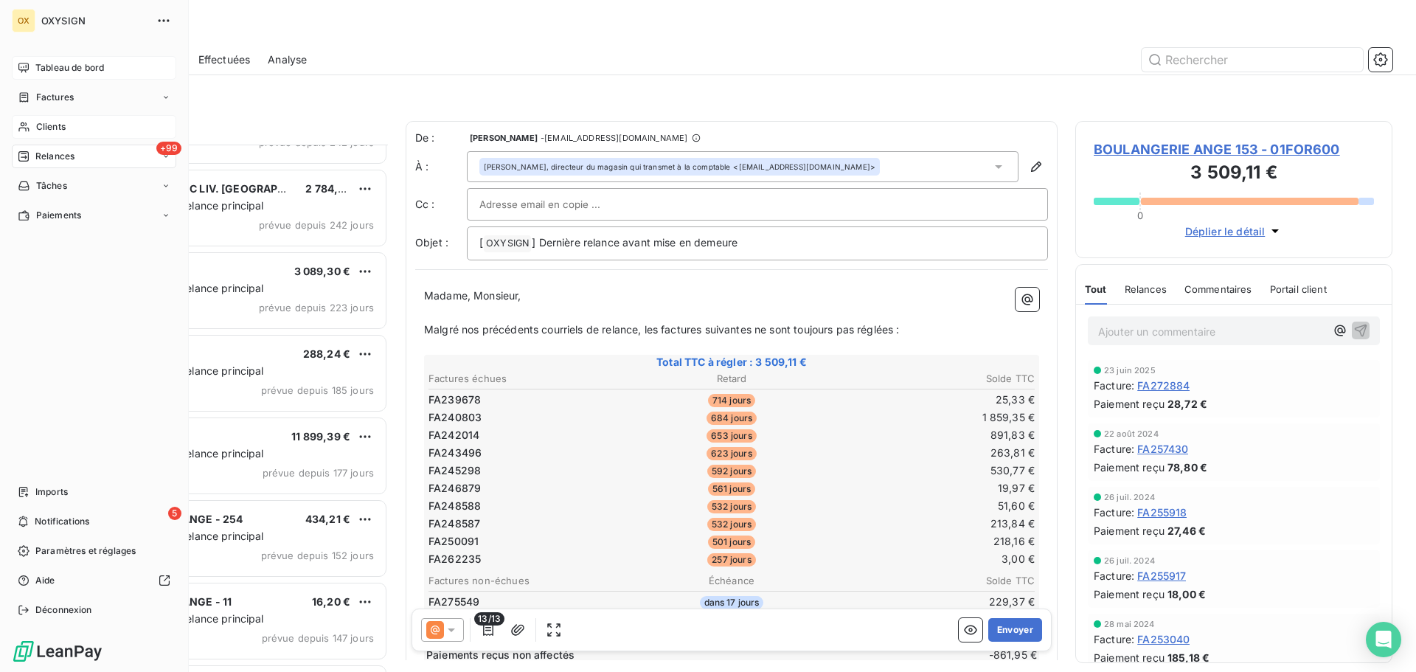
click at [37, 128] on span "Clients" at bounding box center [51, 126] width 30 height 13
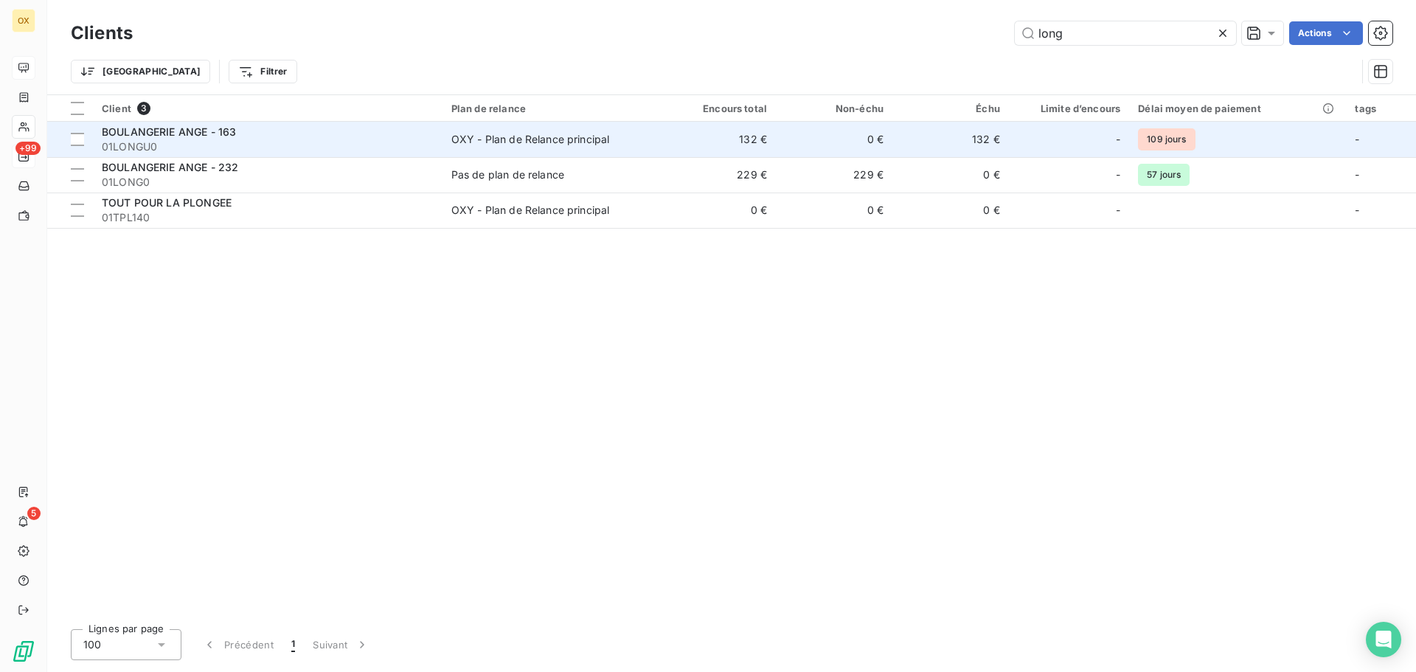
click at [226, 146] on span "01LONGU0" at bounding box center [268, 146] width 332 height 15
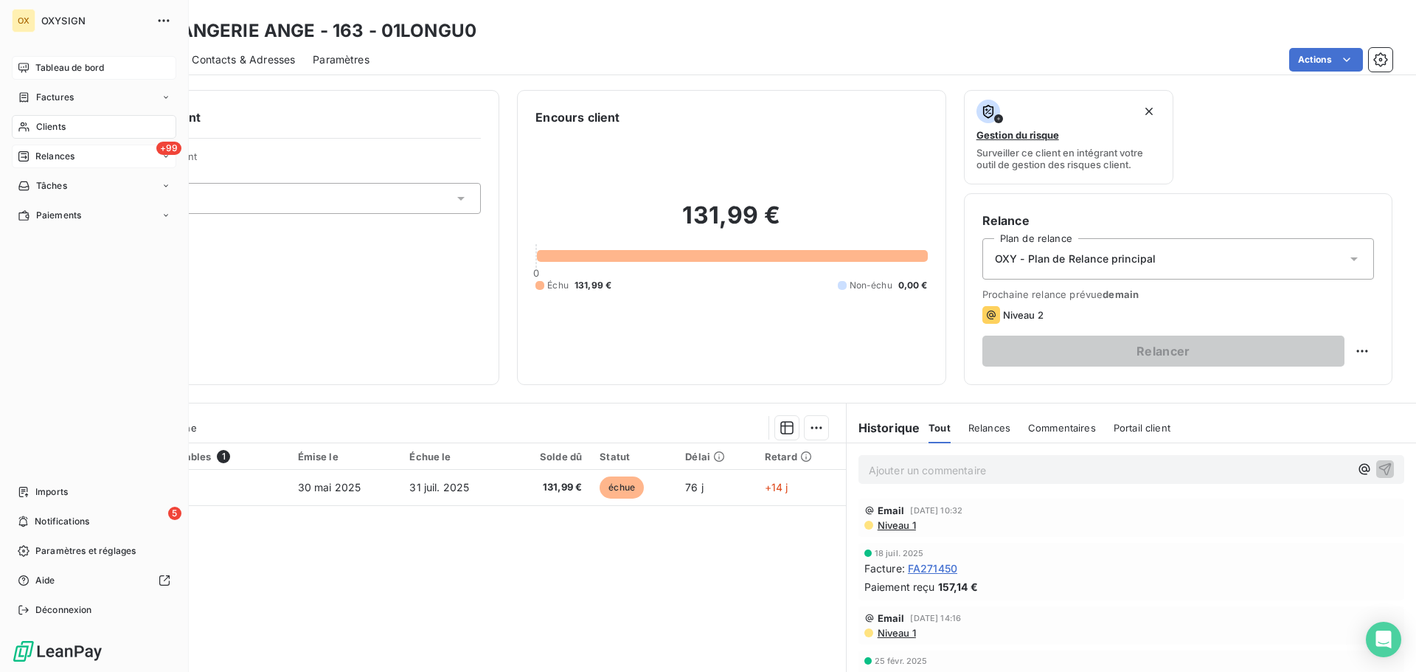
click at [40, 125] on span "Clients" at bounding box center [51, 126] width 30 height 13
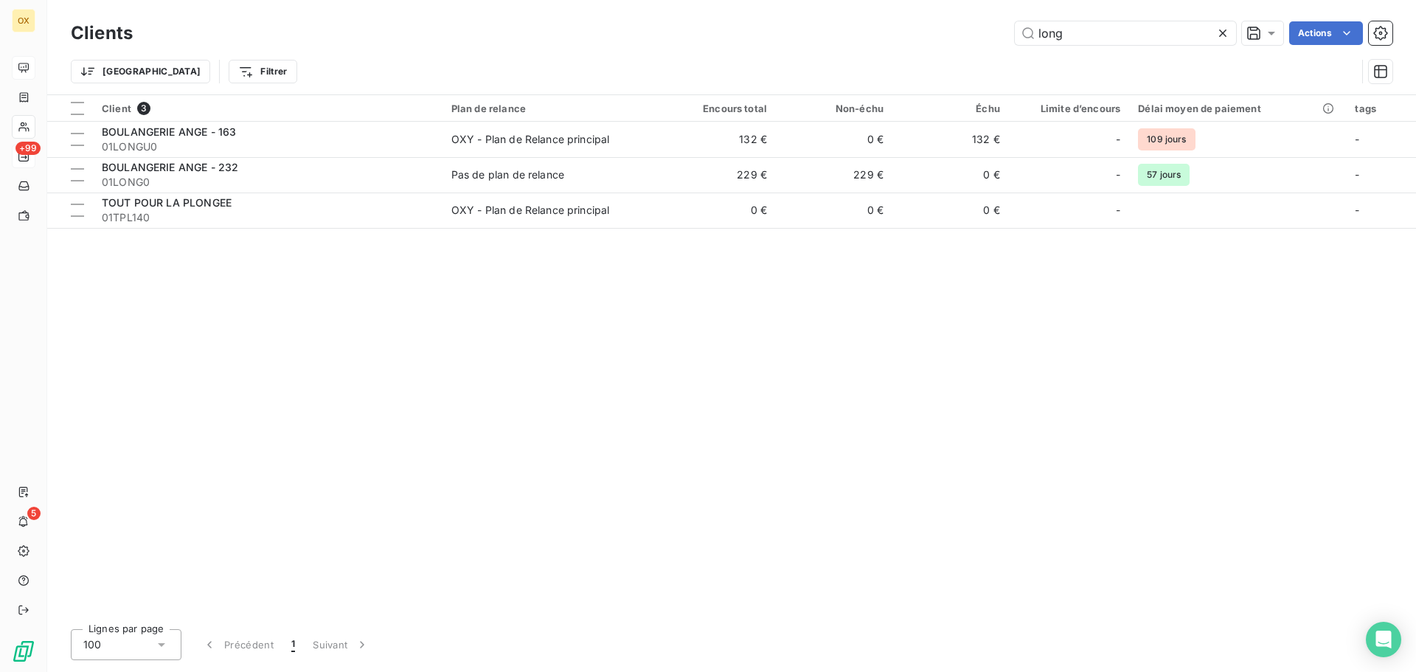
drag, startPoint x: 1087, startPoint y: 35, endPoint x: 978, endPoint y: 38, distance: 108.5
click at [978, 38] on div "long Actions" at bounding box center [771, 33] width 1242 height 24
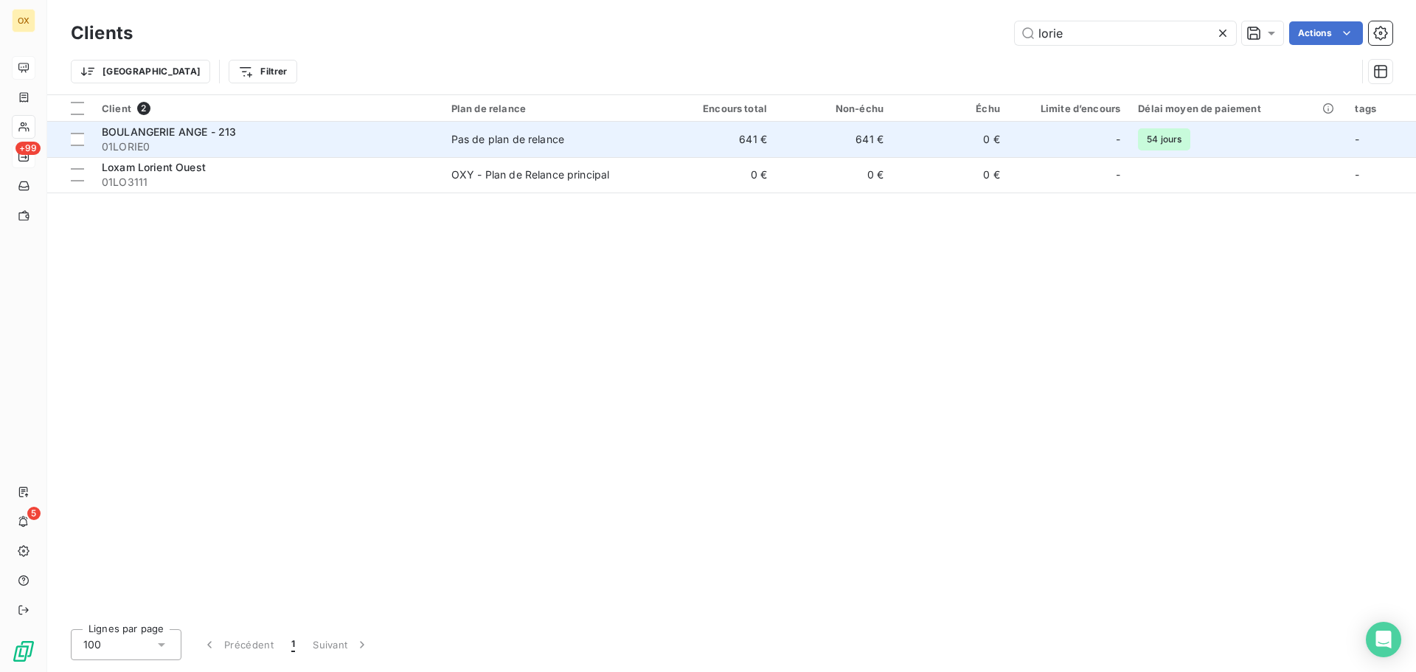
type input "lorie"
click at [420, 137] on div "BOULANGERIE ANGE - 213" at bounding box center [268, 132] width 332 height 15
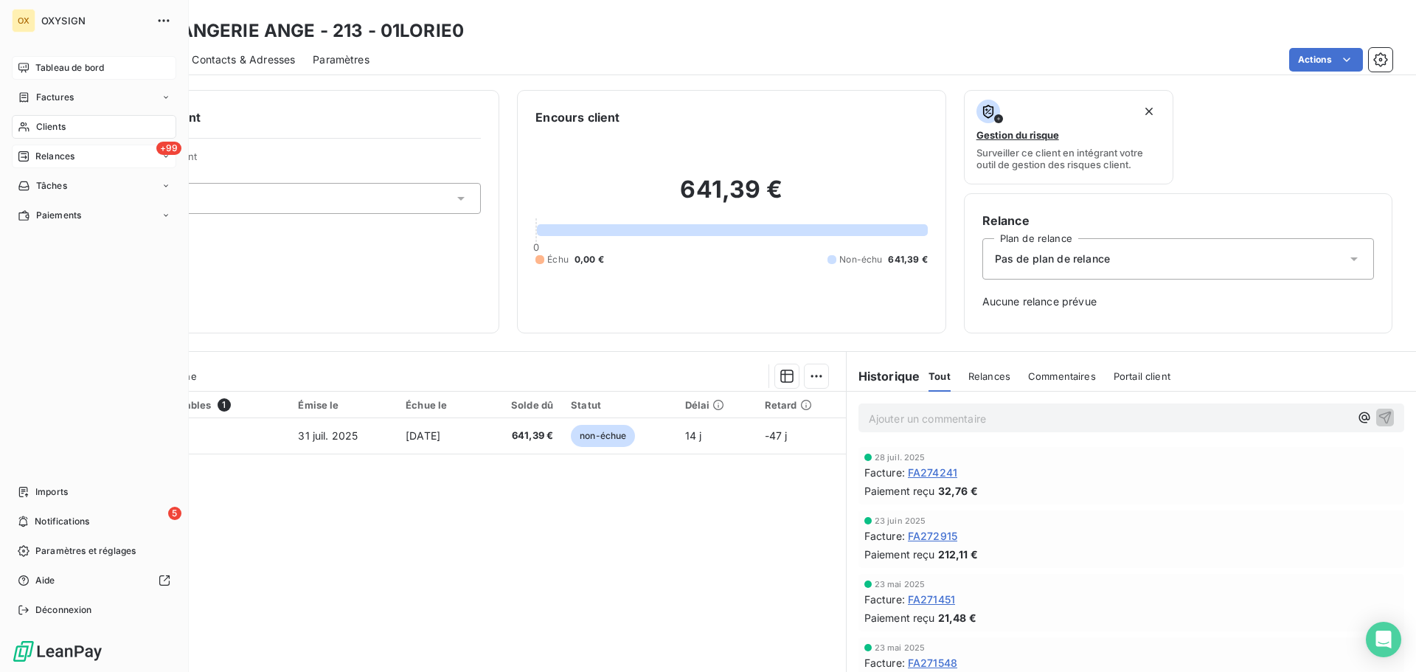
click at [52, 125] on span "Clients" at bounding box center [51, 126] width 30 height 13
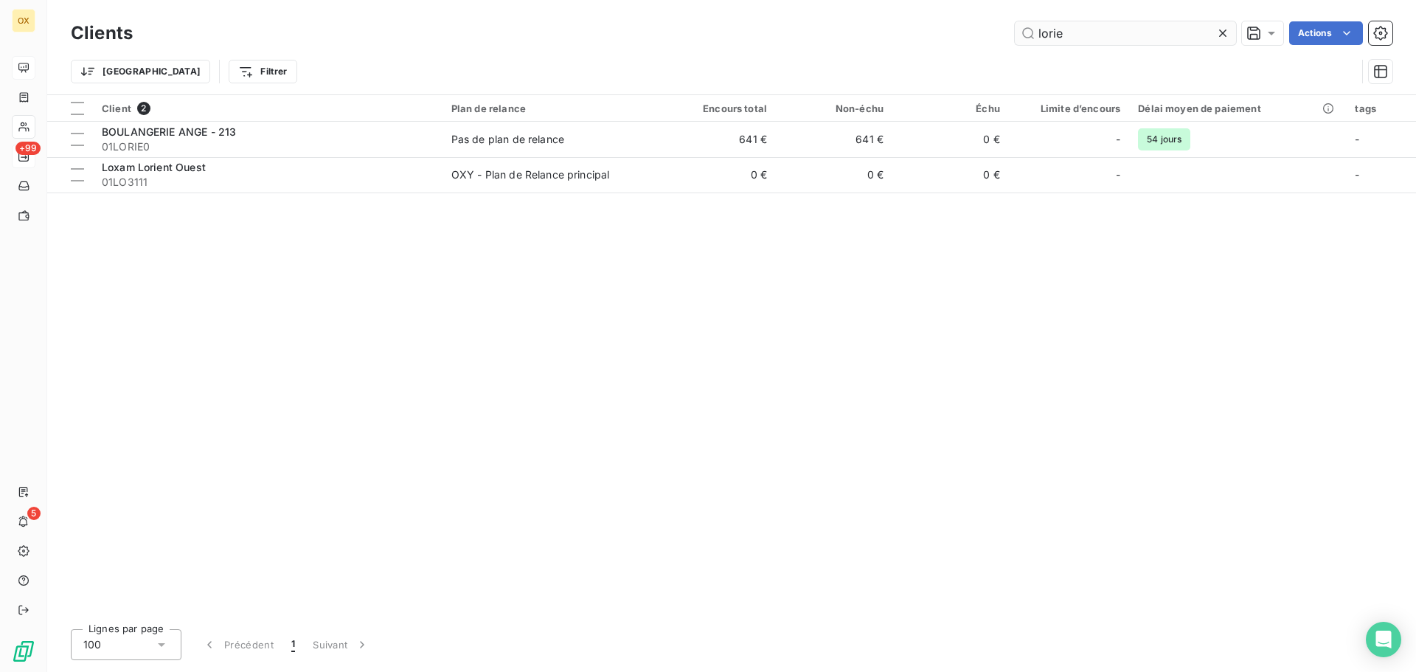
drag, startPoint x: 1078, startPoint y: 35, endPoint x: 1033, endPoint y: 32, distance: 45.9
click at [1033, 32] on input "lorie" at bounding box center [1125, 33] width 221 height 24
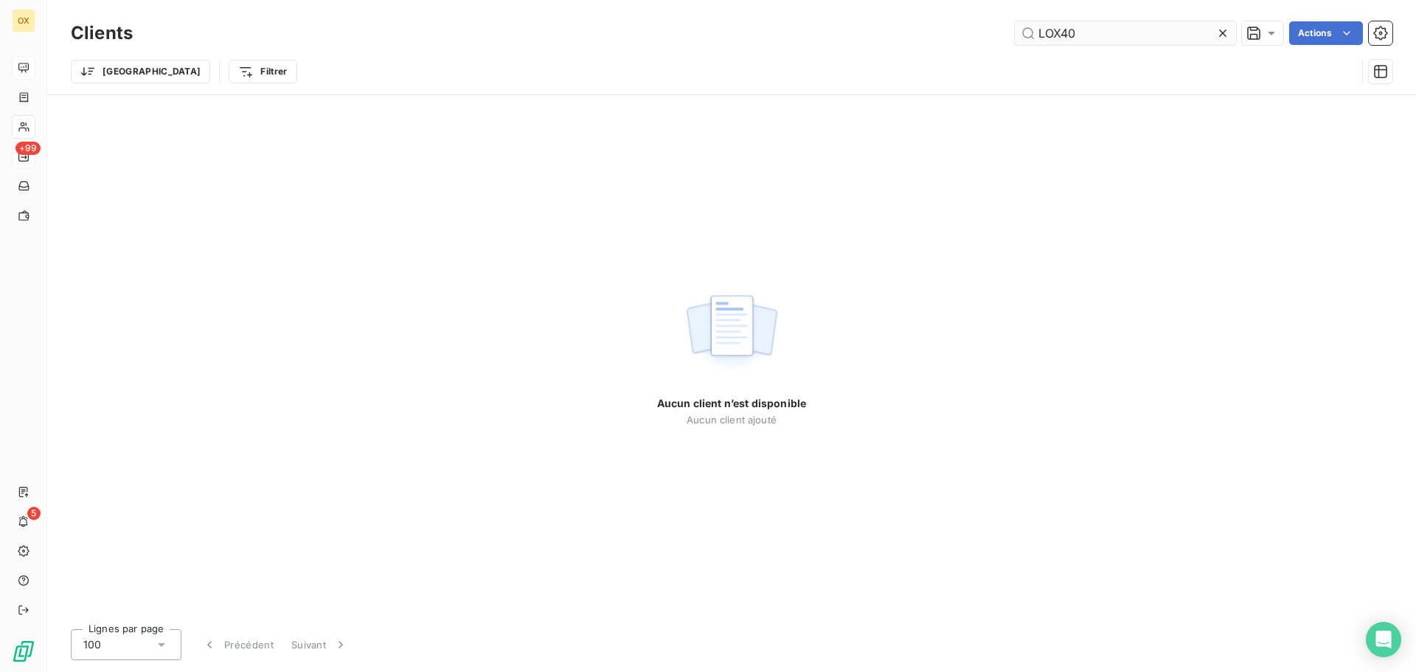
click at [1060, 23] on input "LOX40" at bounding box center [1125, 33] width 221 height 24
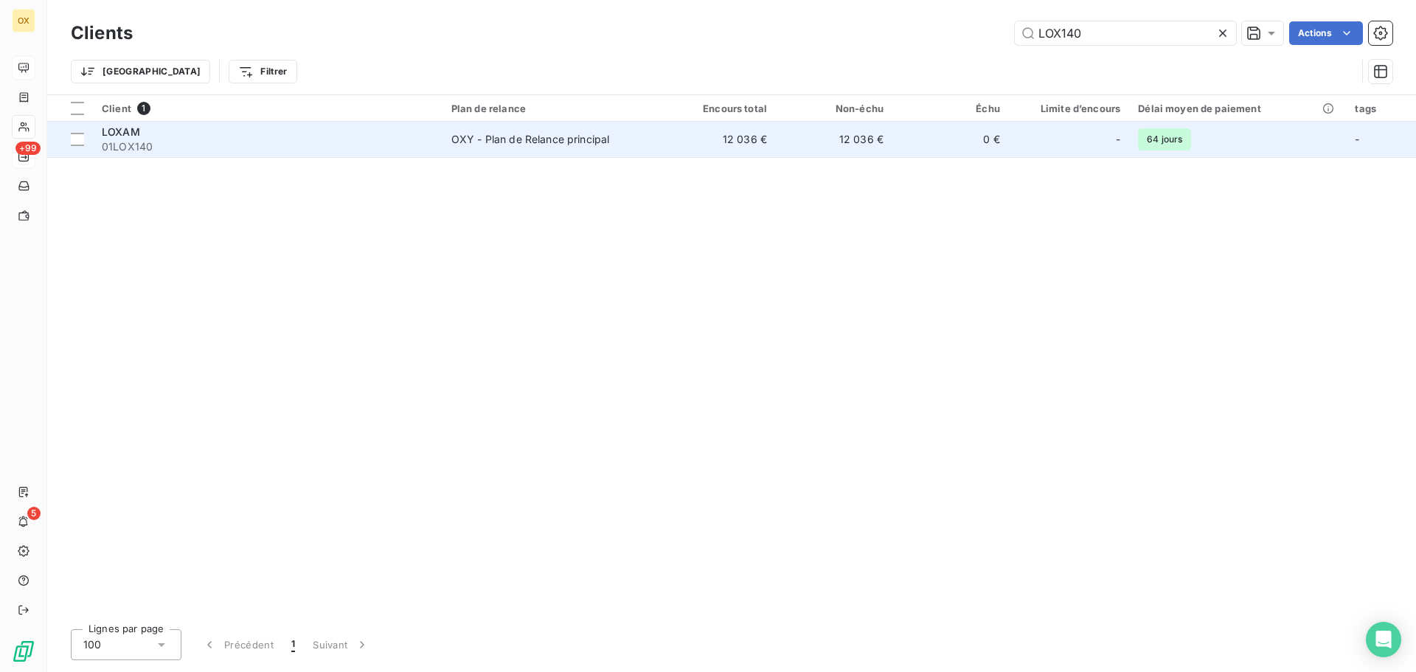
type input "LOX140"
click at [374, 147] on span "01LOX140" at bounding box center [268, 146] width 332 height 15
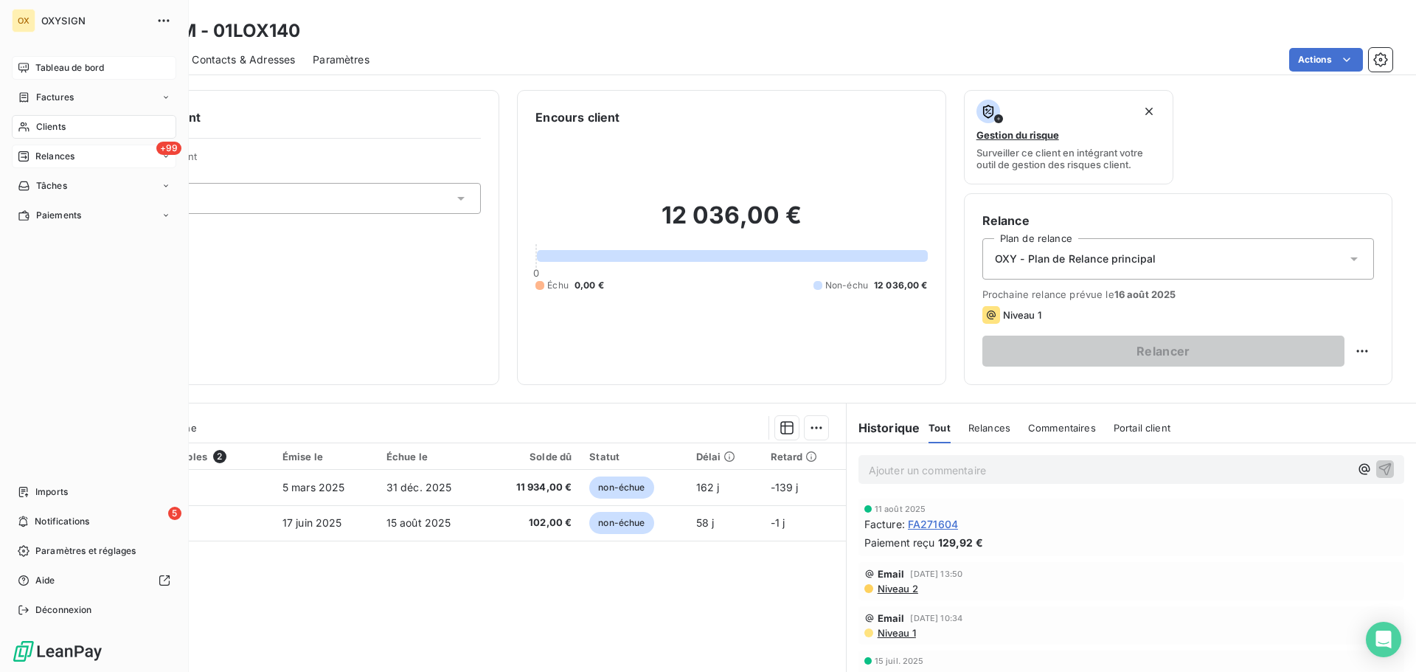
click at [44, 126] on span "Clients" at bounding box center [51, 126] width 30 height 13
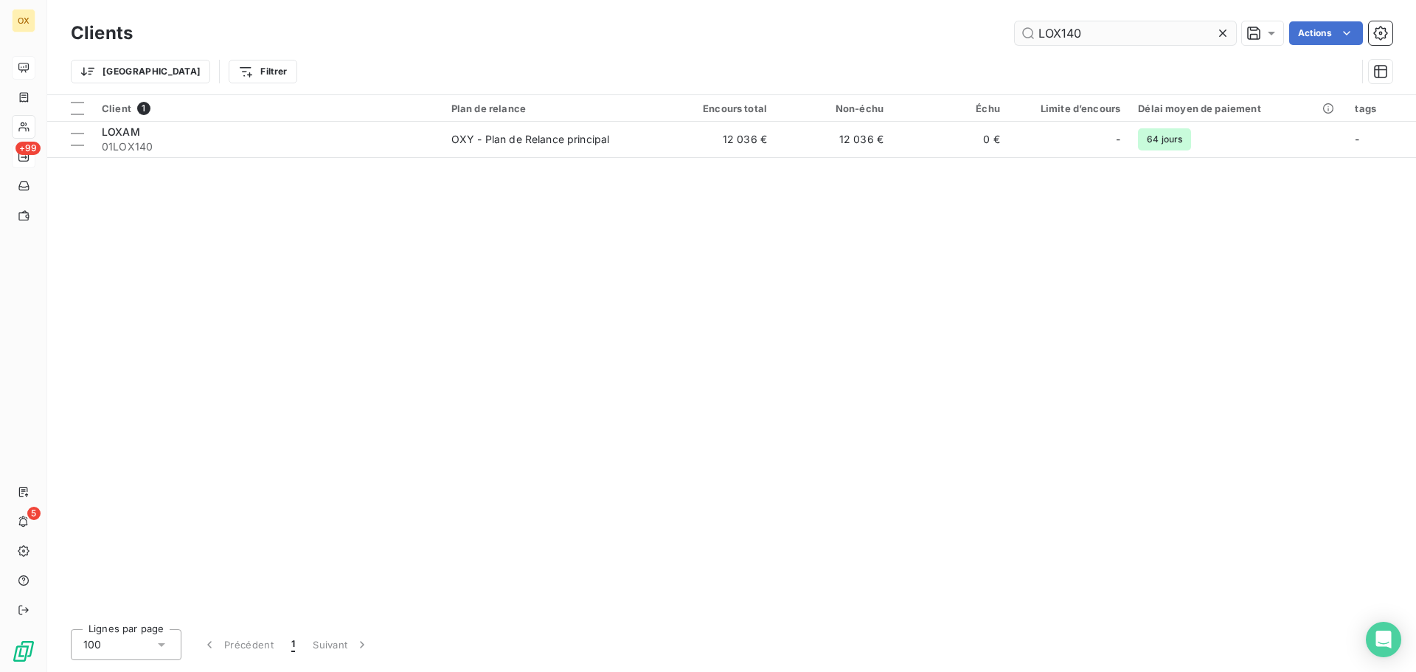
drag, startPoint x: 1107, startPoint y: 36, endPoint x: 1039, endPoint y: 36, distance: 67.9
click at [1039, 36] on input "LOX140" at bounding box center [1125, 33] width 221 height 24
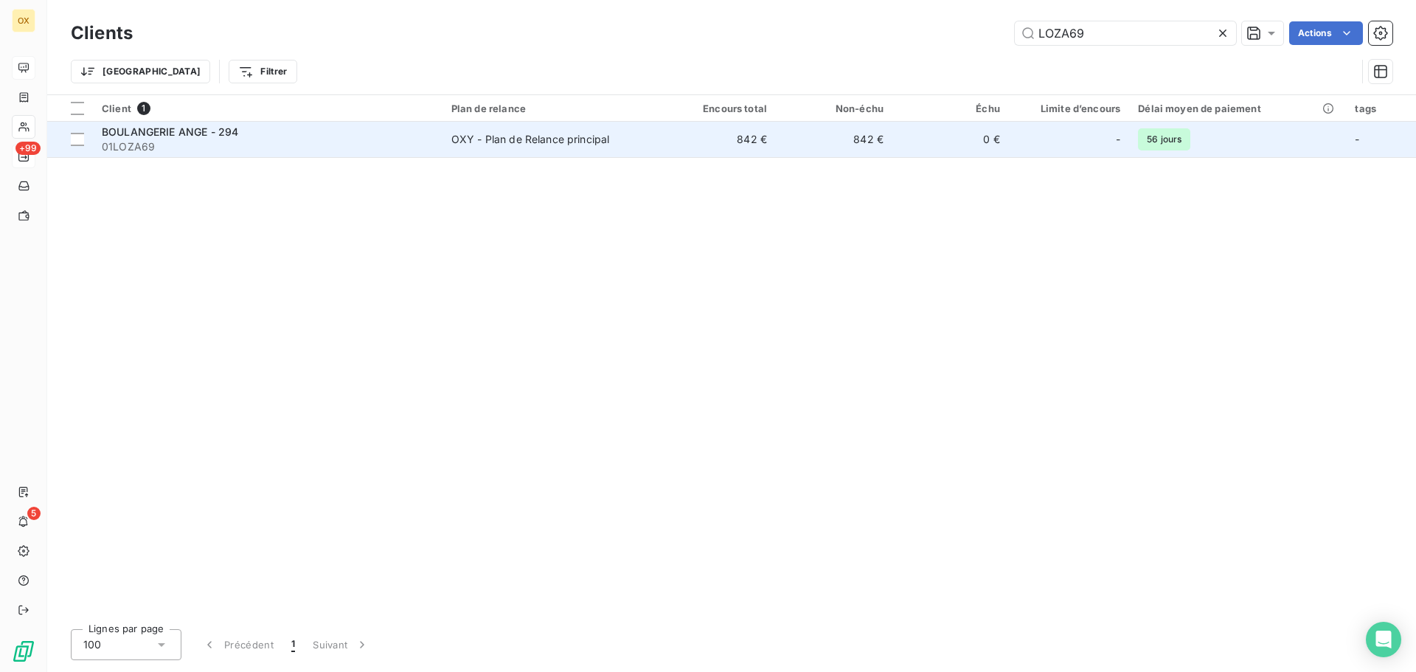
type input "LOZA69"
click at [277, 133] on div "BOULANGERIE ANGE - 294" at bounding box center [268, 132] width 332 height 15
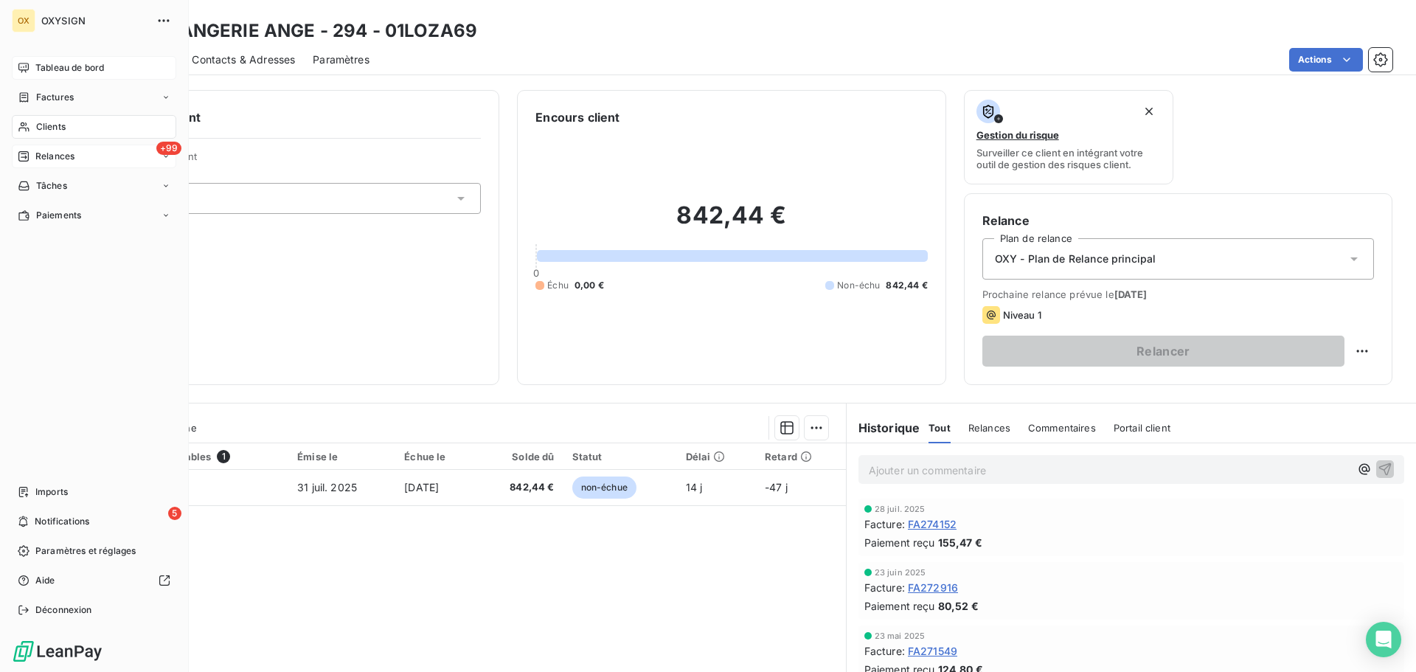
click at [41, 122] on span "Clients" at bounding box center [51, 126] width 30 height 13
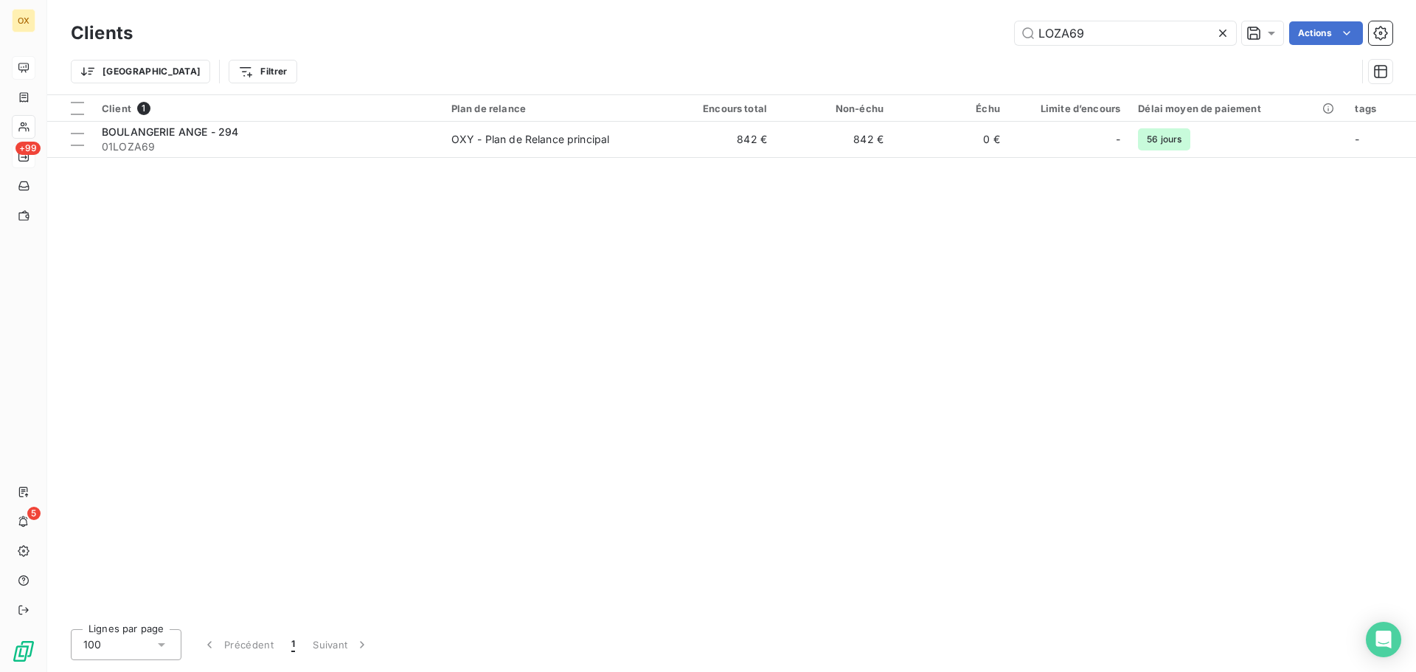
drag, startPoint x: 1098, startPoint y: 30, endPoint x: 974, endPoint y: 27, distance: 123.2
click at [974, 27] on div "LOZA69 Actions" at bounding box center [771, 33] width 1242 height 24
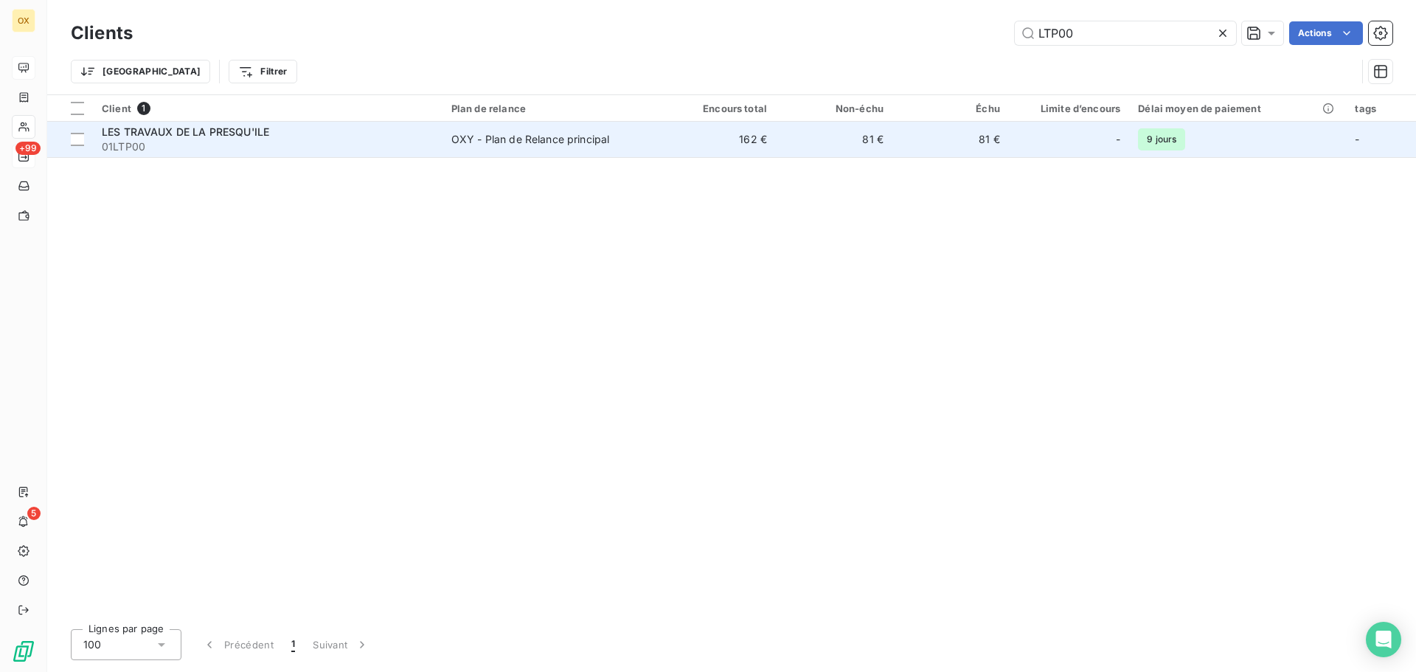
type input "LTP00"
click at [241, 139] on span "01LTP00" at bounding box center [268, 146] width 332 height 15
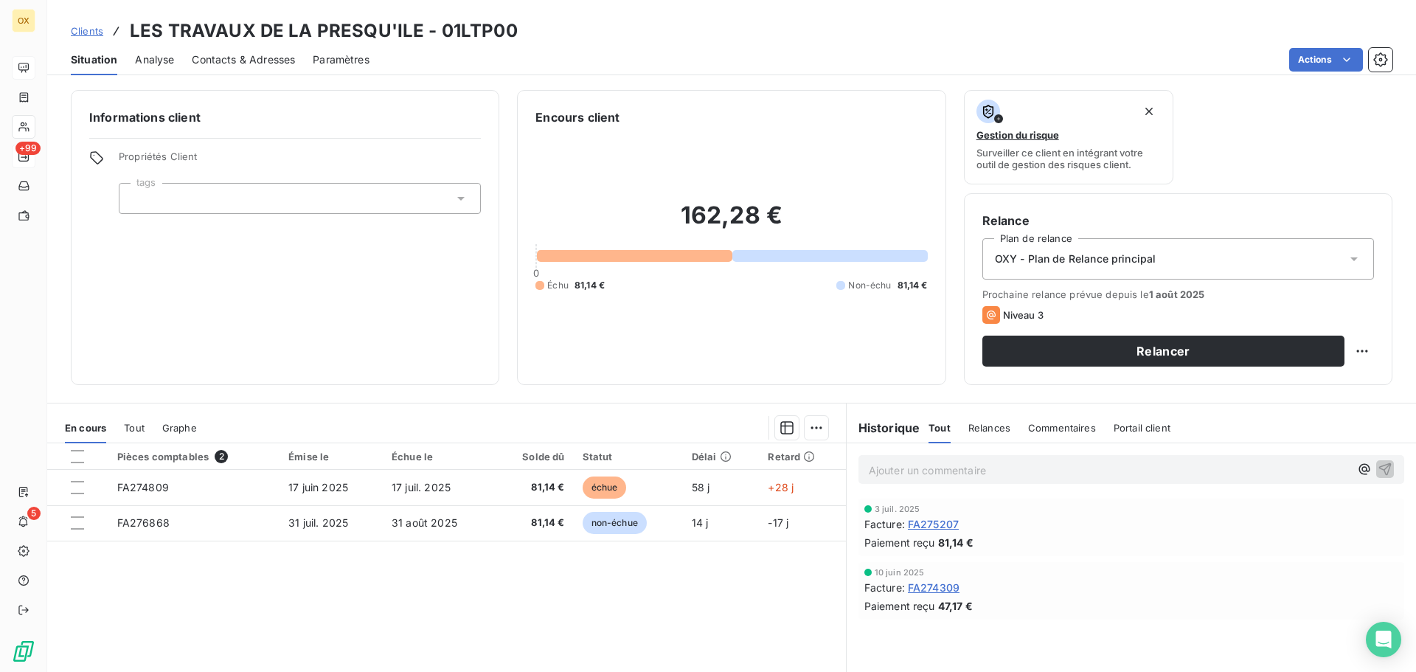
click at [297, 63] on div "Situation Analyse Contacts & Adresses Paramètres Actions" at bounding box center [731, 59] width 1369 height 31
click at [294, 62] on span "Contacts & Adresses" at bounding box center [243, 59] width 103 height 15
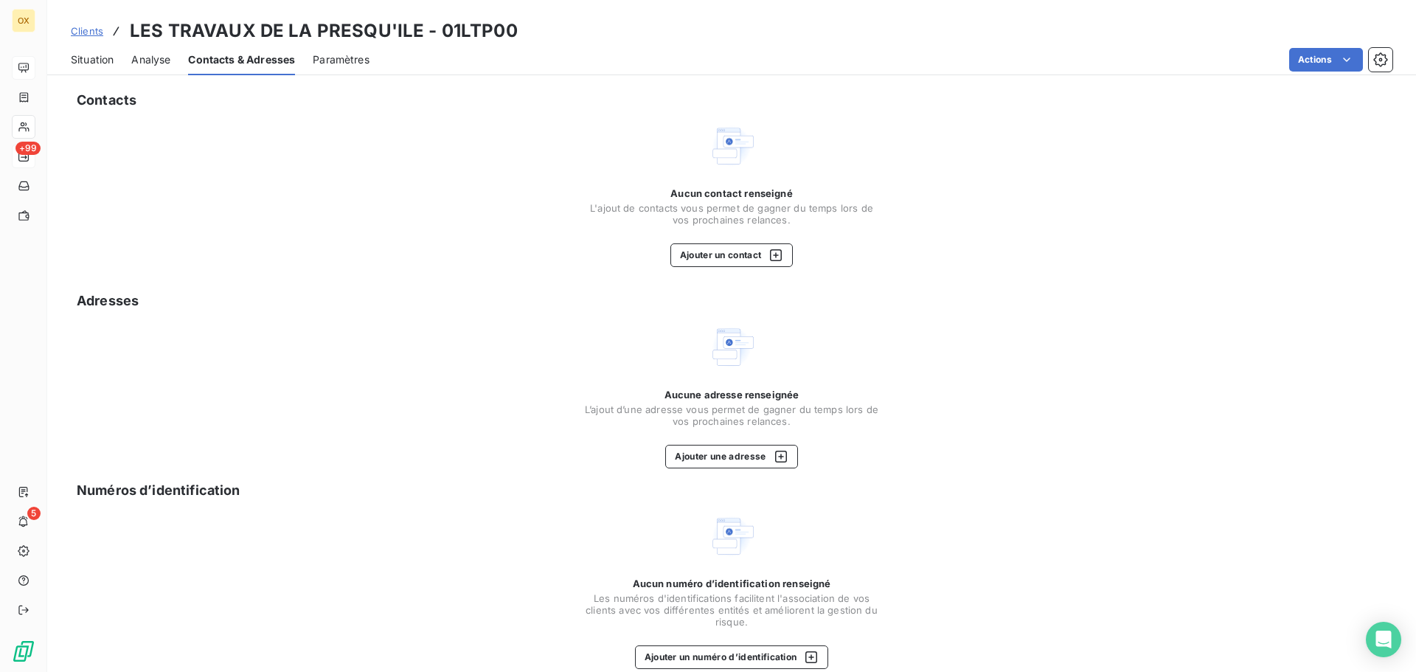
click at [100, 60] on span "Situation" at bounding box center [92, 59] width 43 height 15
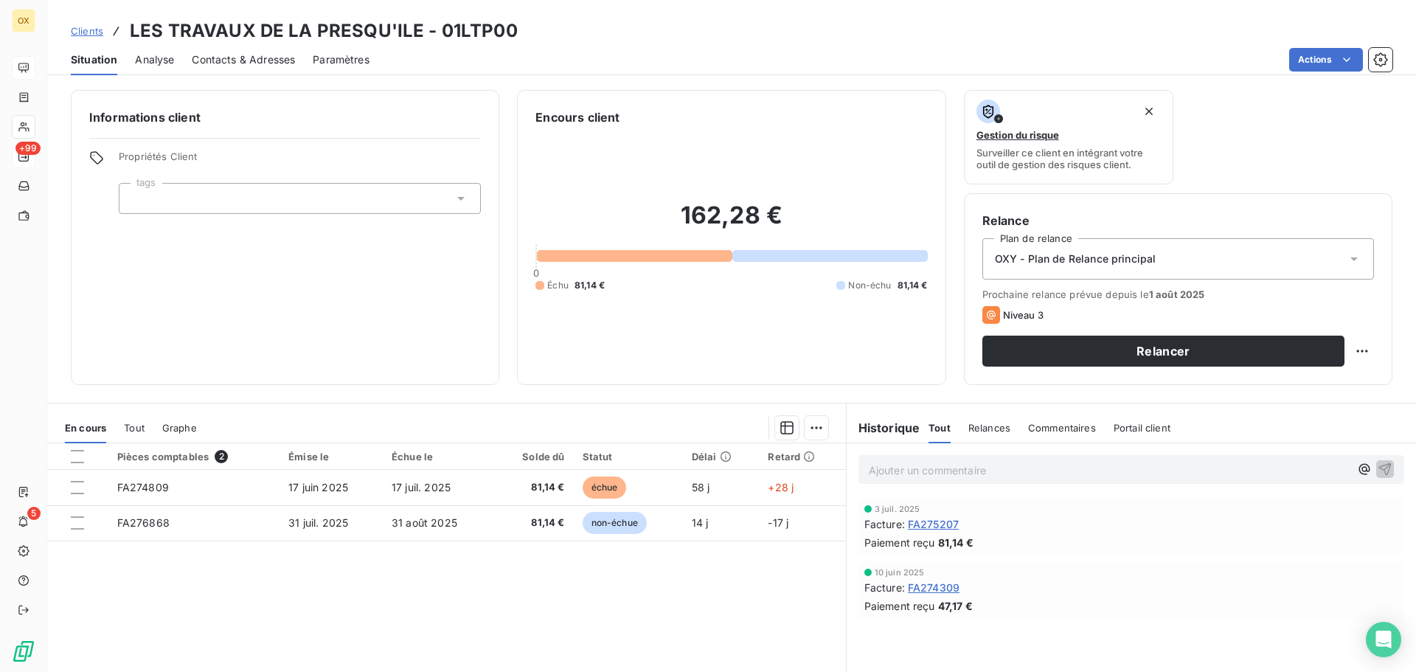
click at [263, 56] on span "Contacts & Adresses" at bounding box center [243, 59] width 103 height 15
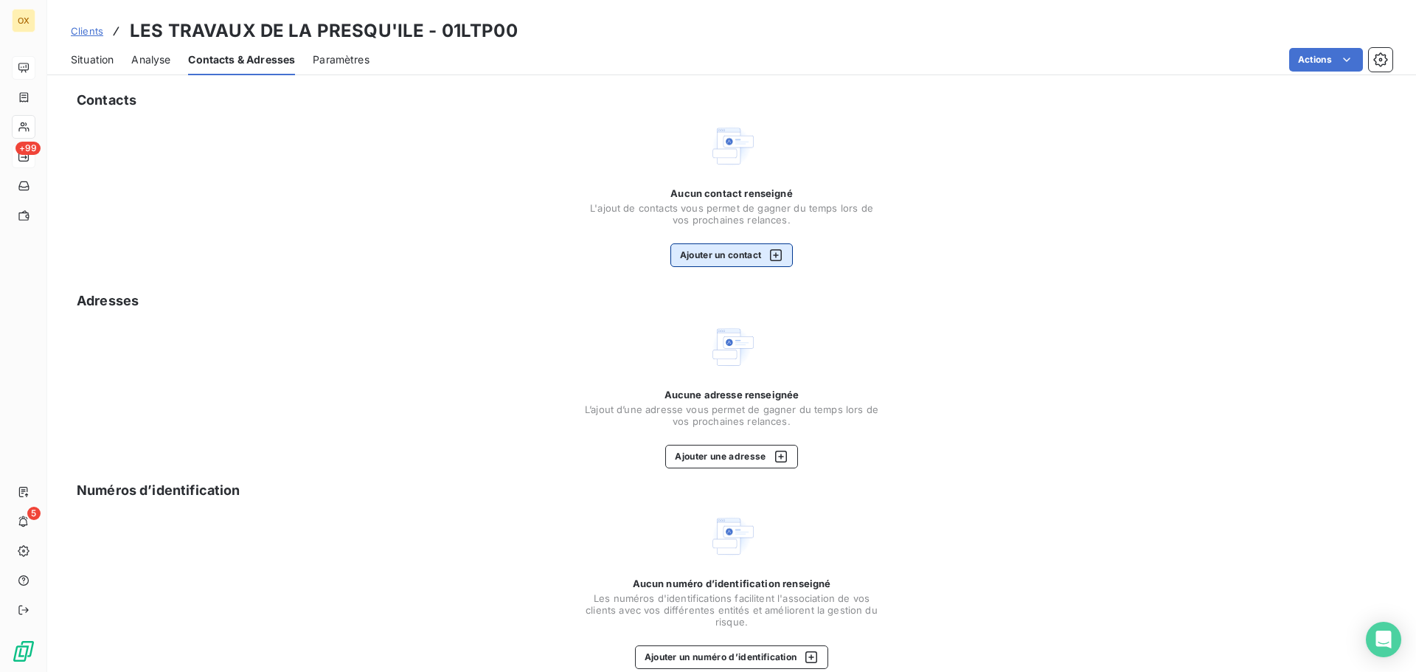
click at [704, 249] on button "Ajouter un contact" at bounding box center [731, 255] width 123 height 24
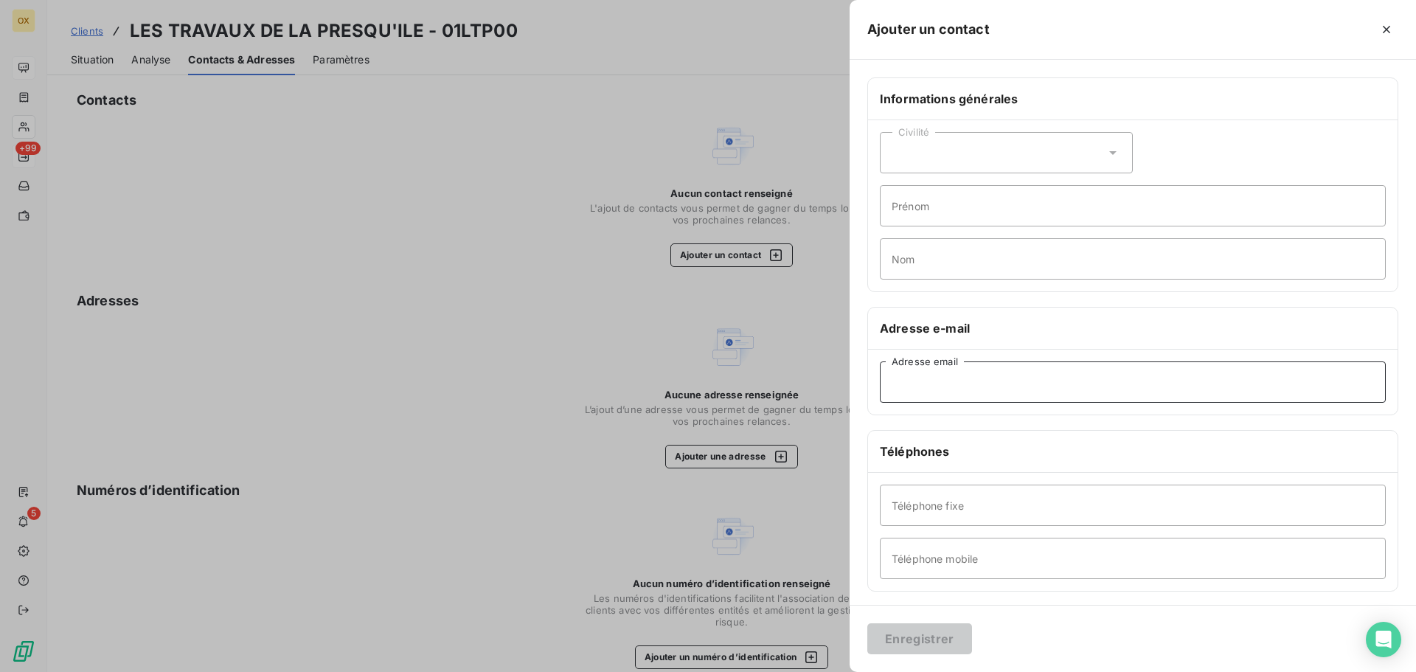
click at [960, 375] on input "Adresse email" at bounding box center [1133, 381] width 506 height 41
paste input "[PERSON_NAME][EMAIL_ADDRESS][DOMAIN_NAME]"
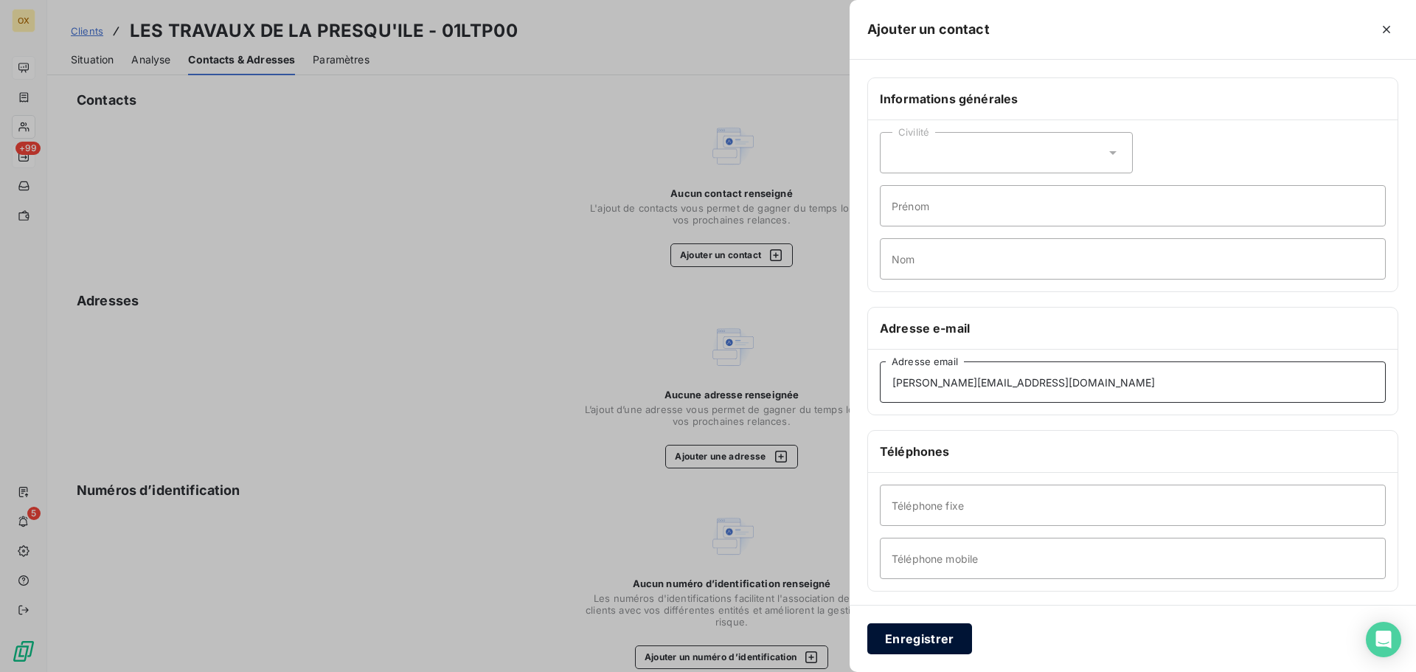
type input "[PERSON_NAME][EMAIL_ADDRESS][DOMAIN_NAME]"
click at [929, 635] on button "Enregistrer" at bounding box center [919, 638] width 105 height 31
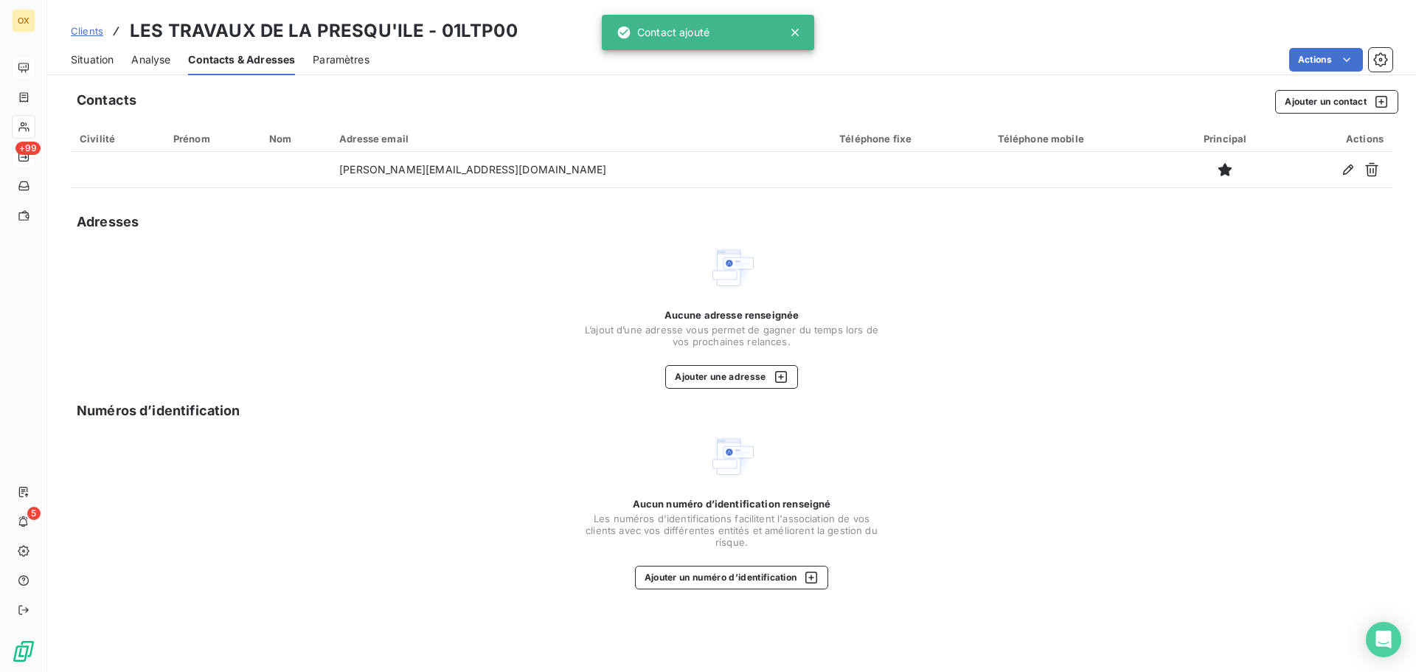
click at [103, 60] on span "Situation" at bounding box center [92, 59] width 43 height 15
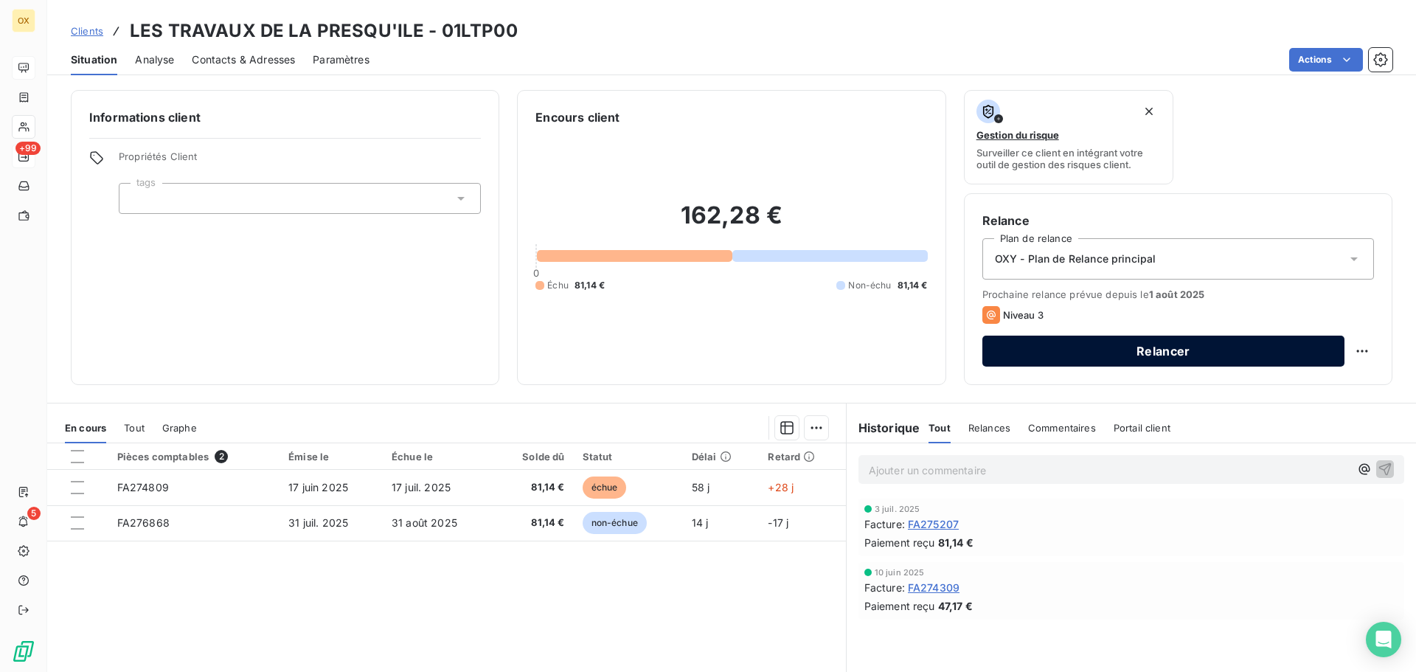
click at [1182, 355] on button "Relancer" at bounding box center [1164, 351] width 362 height 31
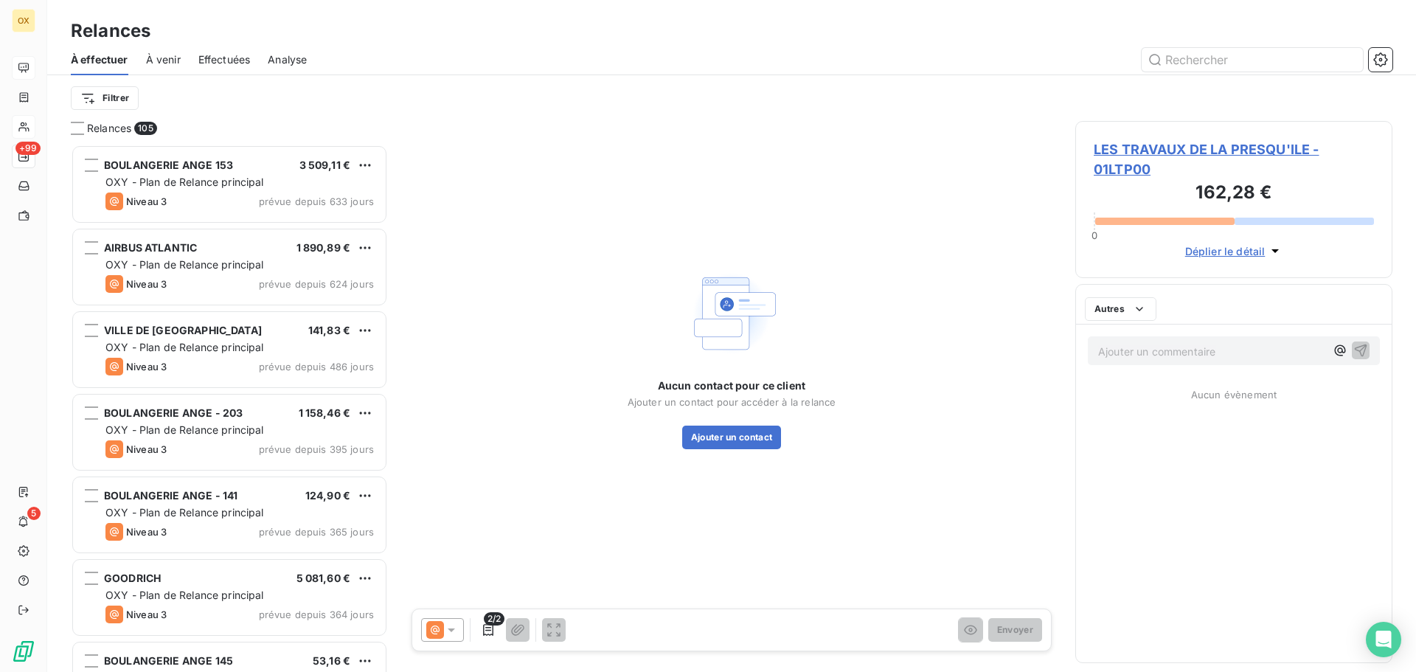
scroll to position [516, 306]
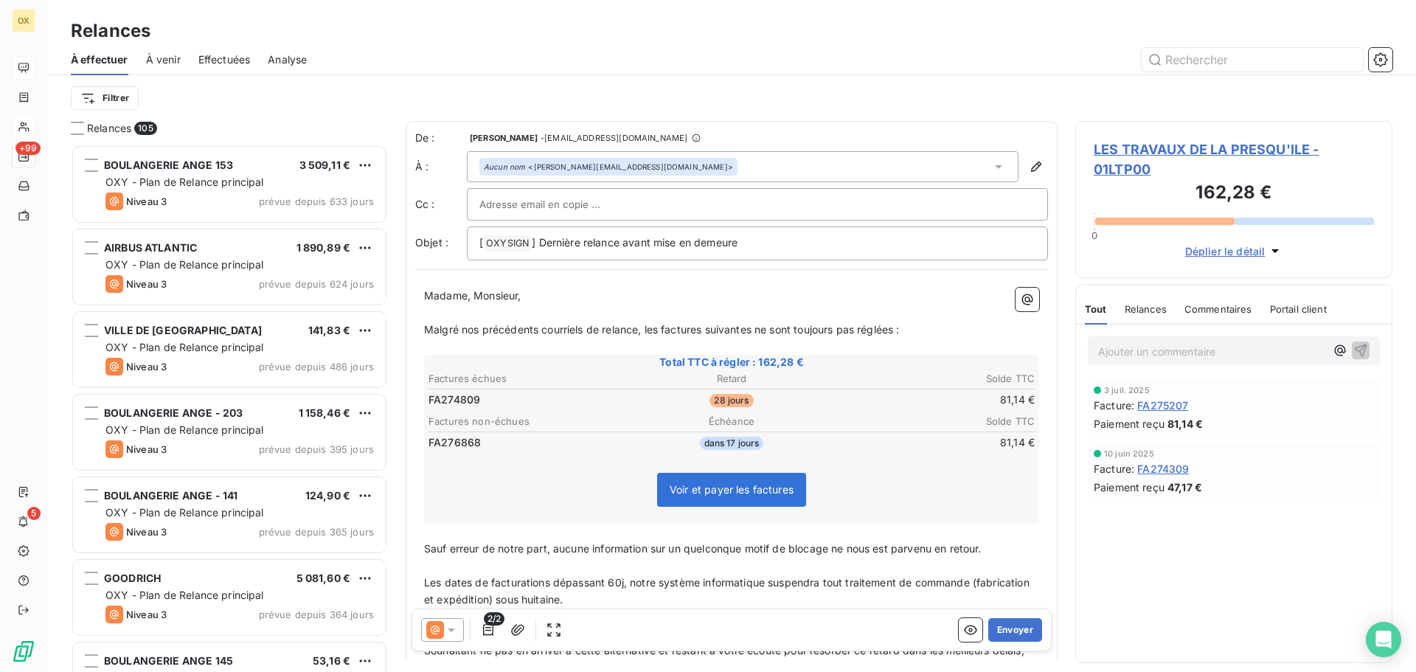
click at [448, 628] on icon at bounding box center [451, 630] width 15 height 15
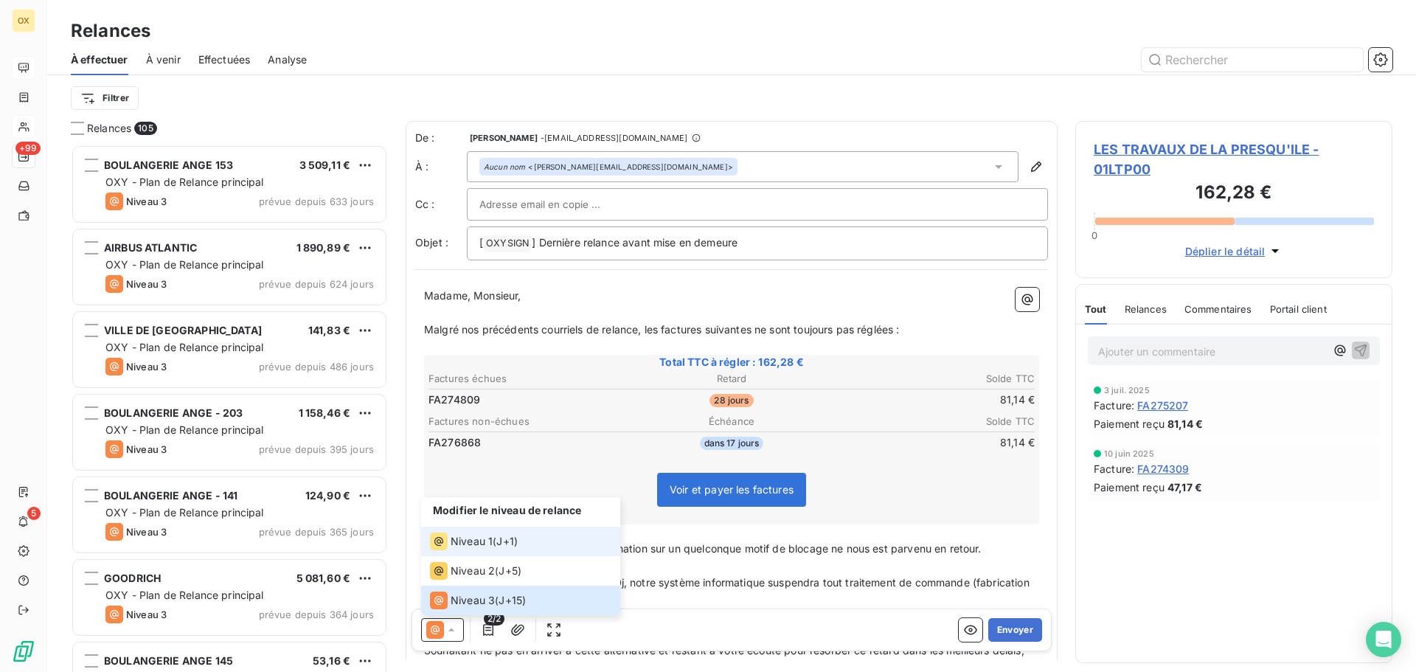
click at [474, 550] on div "Niveau 1" at bounding box center [461, 542] width 63 height 18
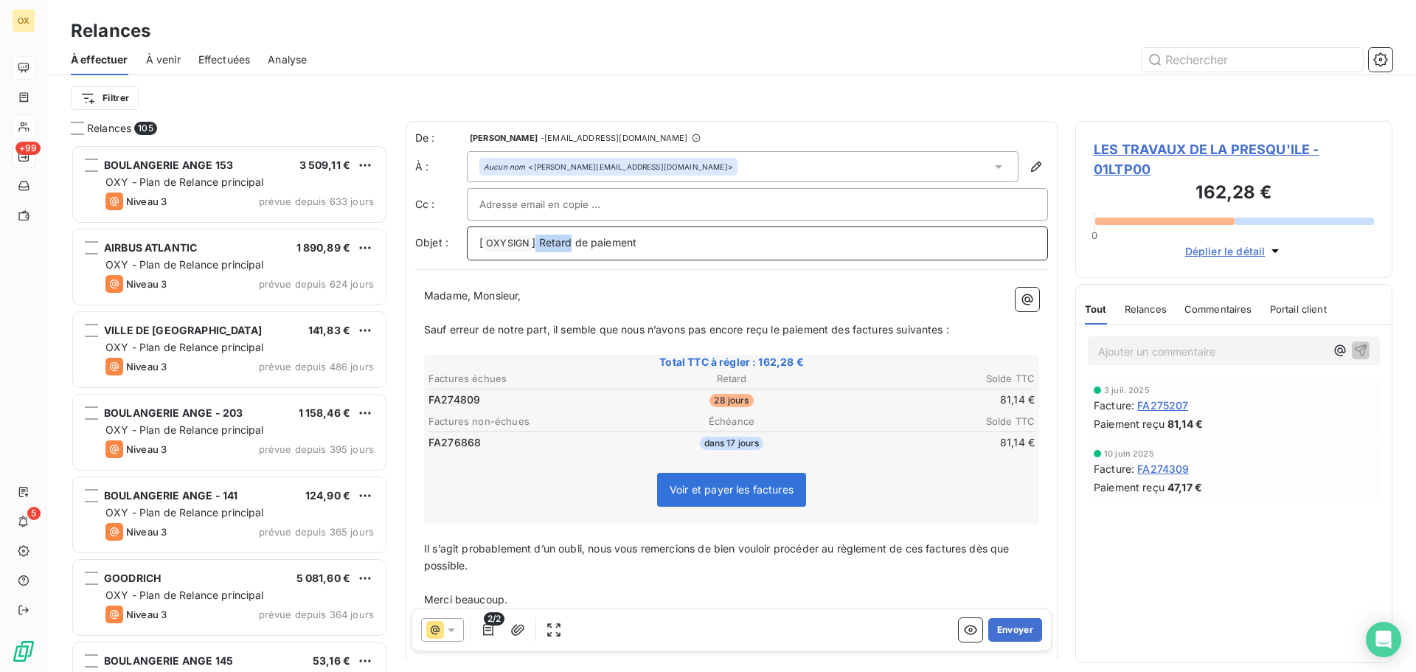
drag, startPoint x: 572, startPoint y: 240, endPoint x: 537, endPoint y: 238, distance: 34.7
click at [537, 238] on span "] Retard de paiement" at bounding box center [584, 242] width 105 height 13
drag, startPoint x: 536, startPoint y: 291, endPoint x: 474, endPoint y: 297, distance: 61.5
click at [474, 297] on p "Madame, Monsieur," at bounding box center [731, 296] width 615 height 17
click at [853, 330] on span "Sauf erreur de notre part, il semble que nous n’avons pas encore reçu le paieme…" at bounding box center [686, 329] width 525 height 13
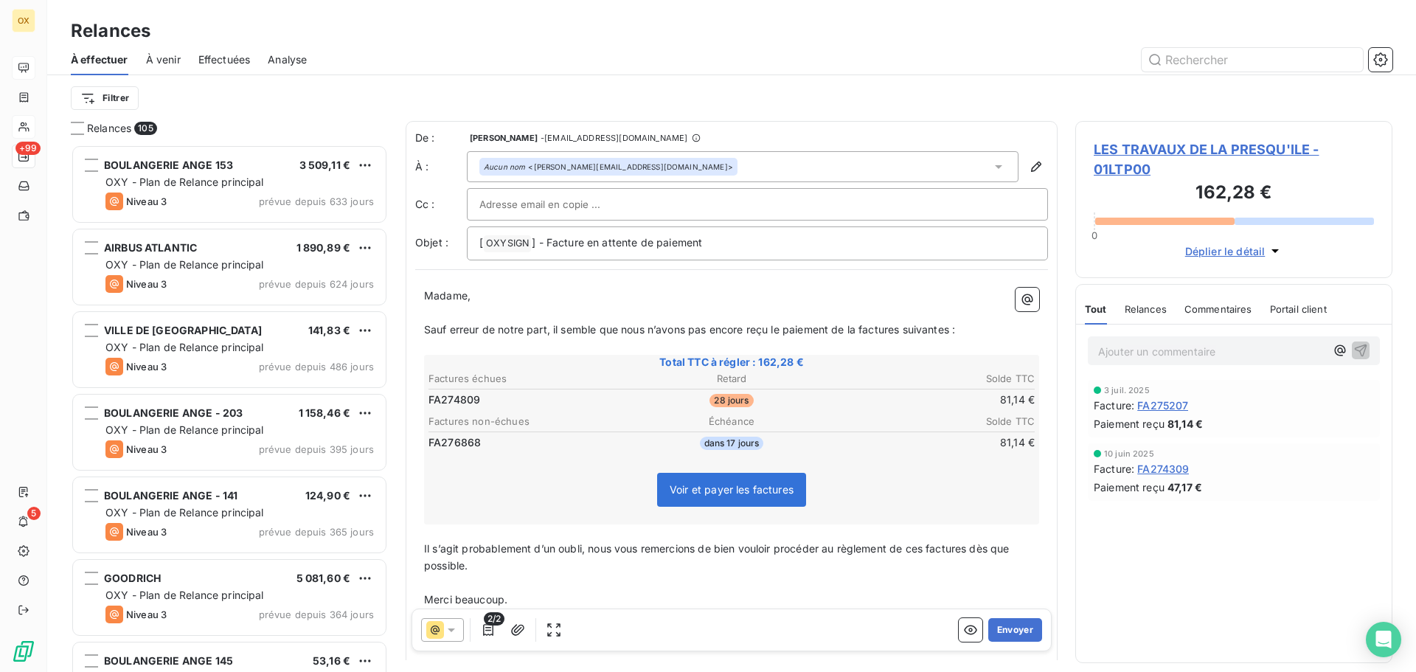
click at [904, 326] on span "Sauf erreur de notre part, il semble que nous n’avons pas encore reçu le paieme…" at bounding box center [689, 329] width 531 height 13
click at [949, 329] on span "Sauf erreur de notre part, il semble que nous n’avons pas encore reçu le paieme…" at bounding box center [687, 329] width 526 height 13
click at [971, 550] on span "Il s’agit probablement d’un oubli, nous vous remercions de bien vouloir procéde…" at bounding box center [718, 557] width 589 height 30
click at [926, 550] on span "Il s’agit probablement d’un oubli, nous vous remercions de bien vouloir procéde…" at bounding box center [715, 557] width 583 height 30
click at [893, 582] on p "﻿" at bounding box center [731, 583] width 615 height 17
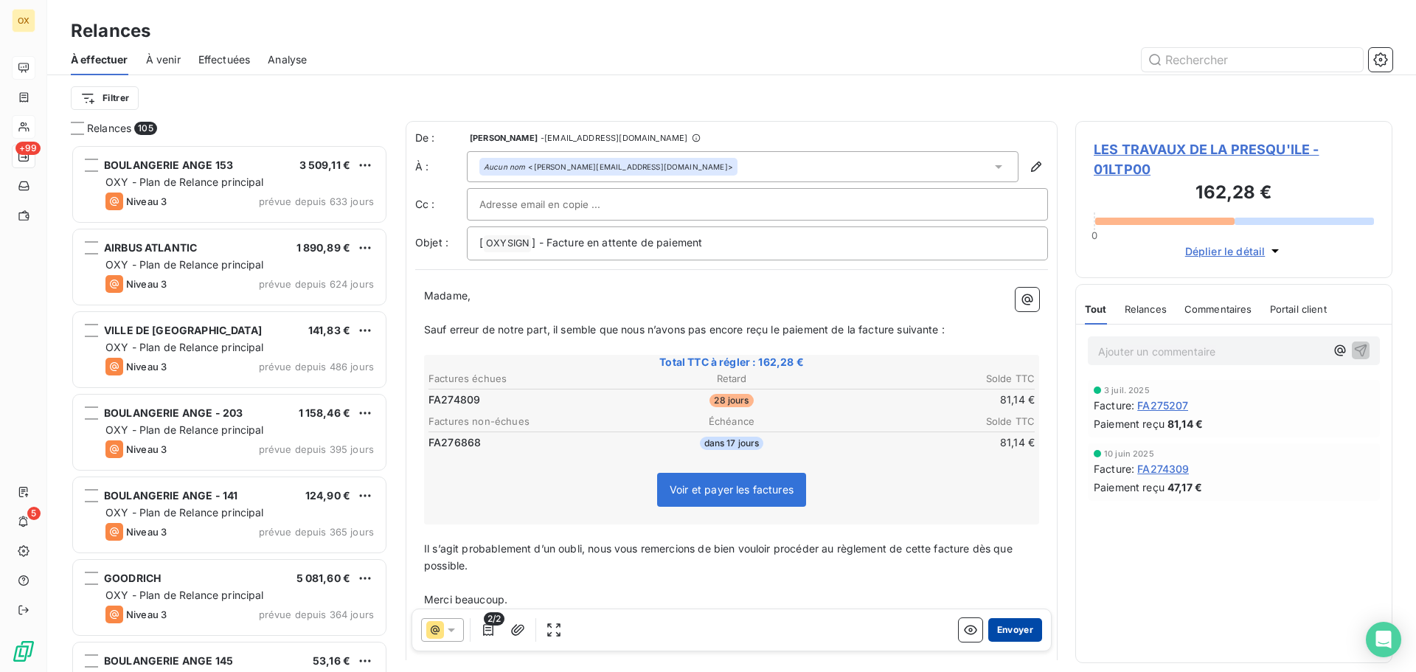
click at [1015, 623] on button "Envoyer" at bounding box center [1015, 630] width 54 height 24
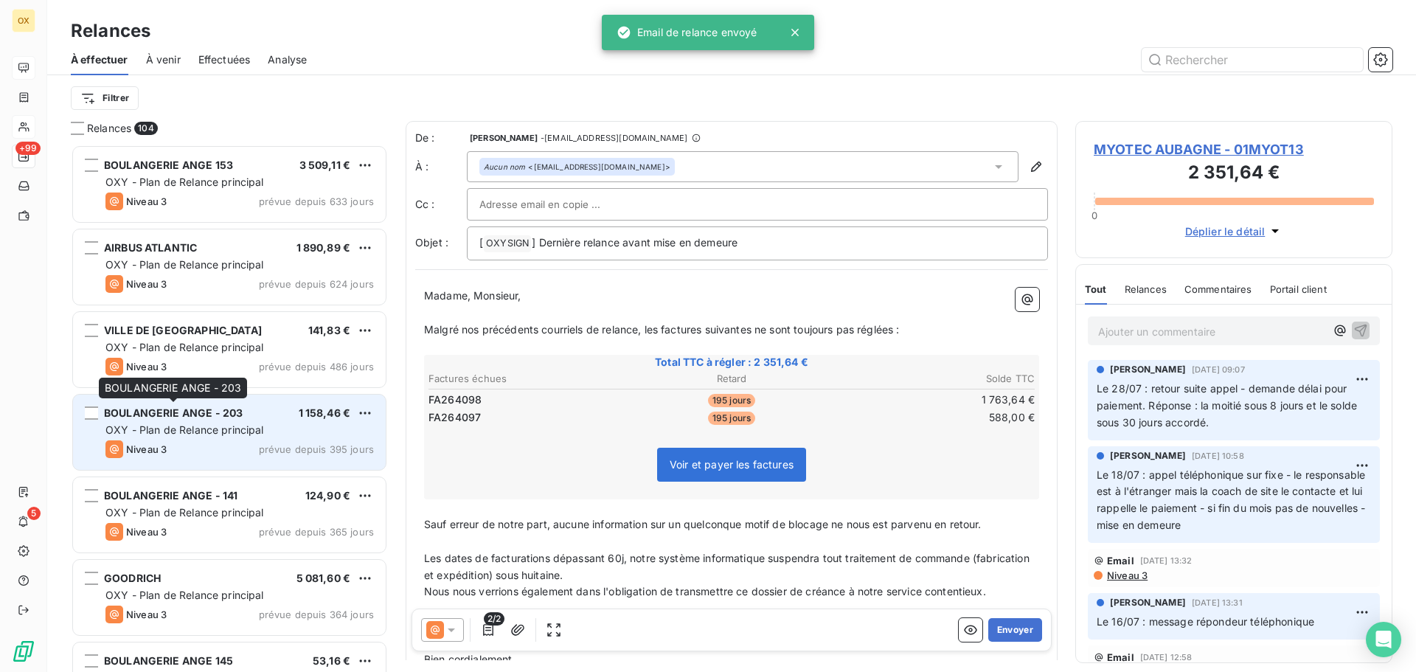
click at [239, 407] on span "BOULANGERIE ANGE - 203" at bounding box center [173, 412] width 139 height 13
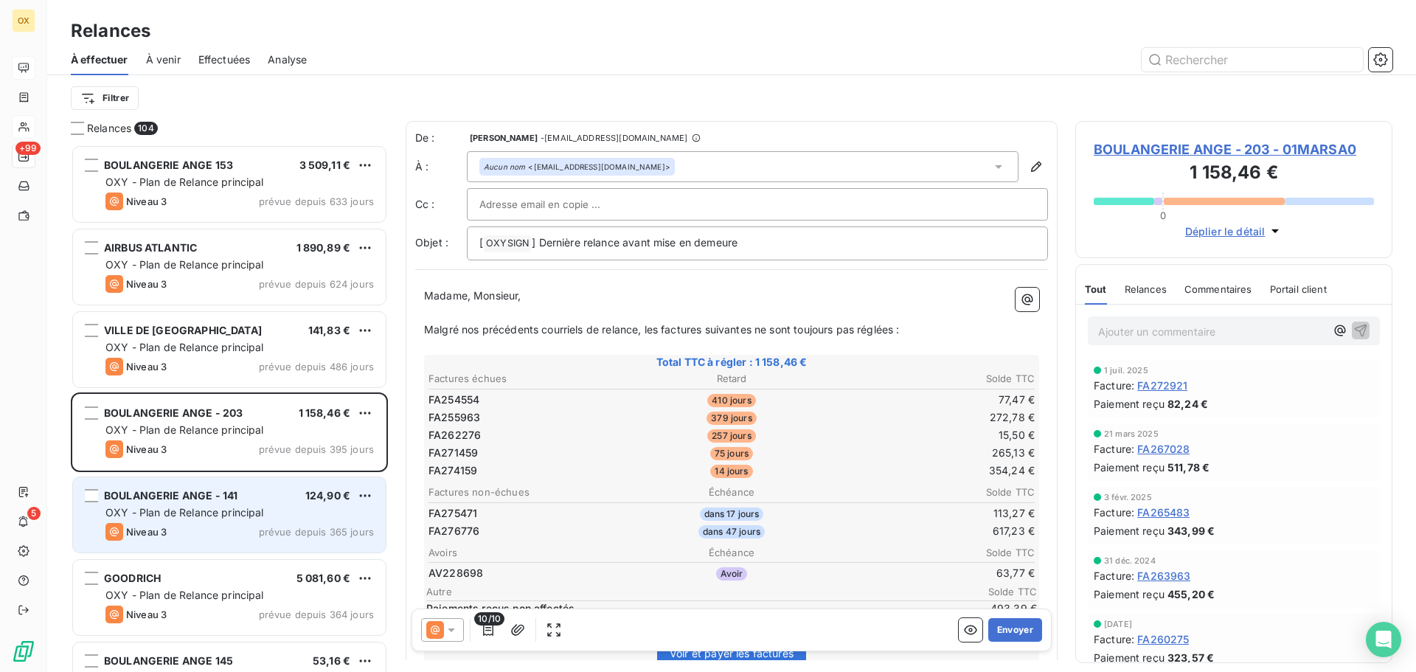
click at [276, 515] on div "OXY - Plan de Relance principal" at bounding box center [239, 512] width 268 height 15
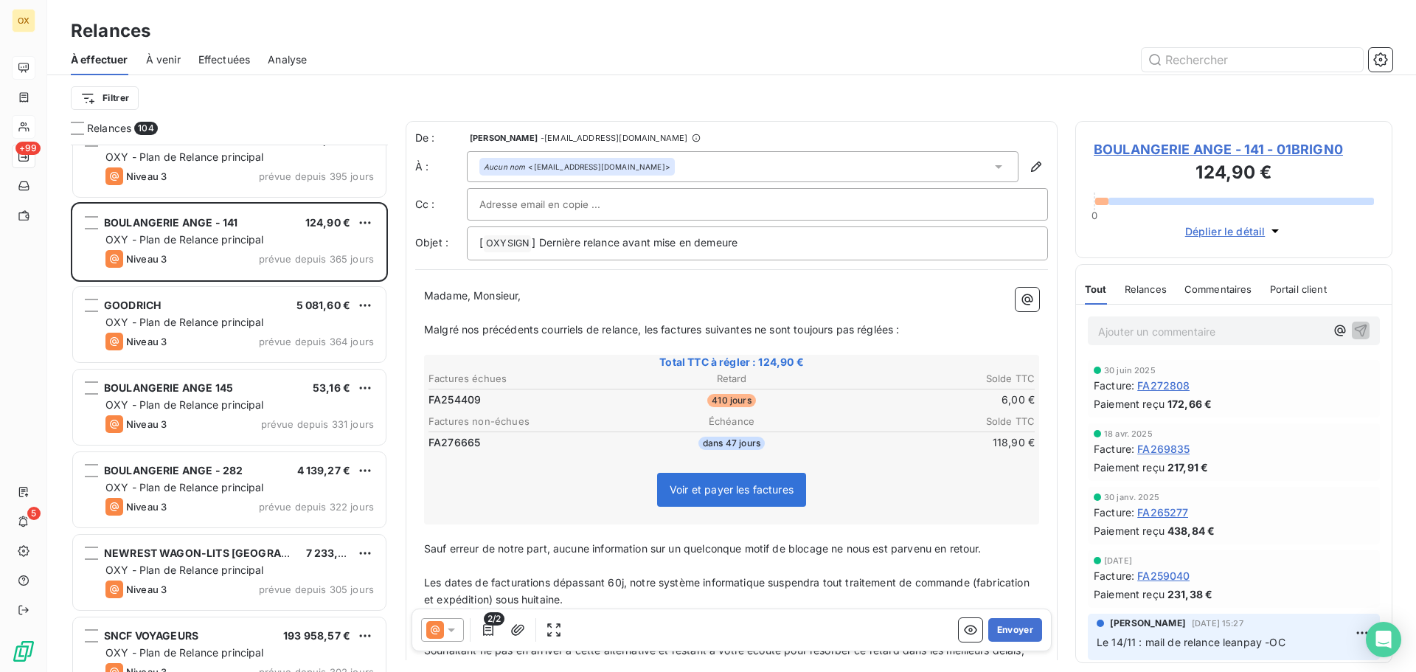
scroll to position [296, 0]
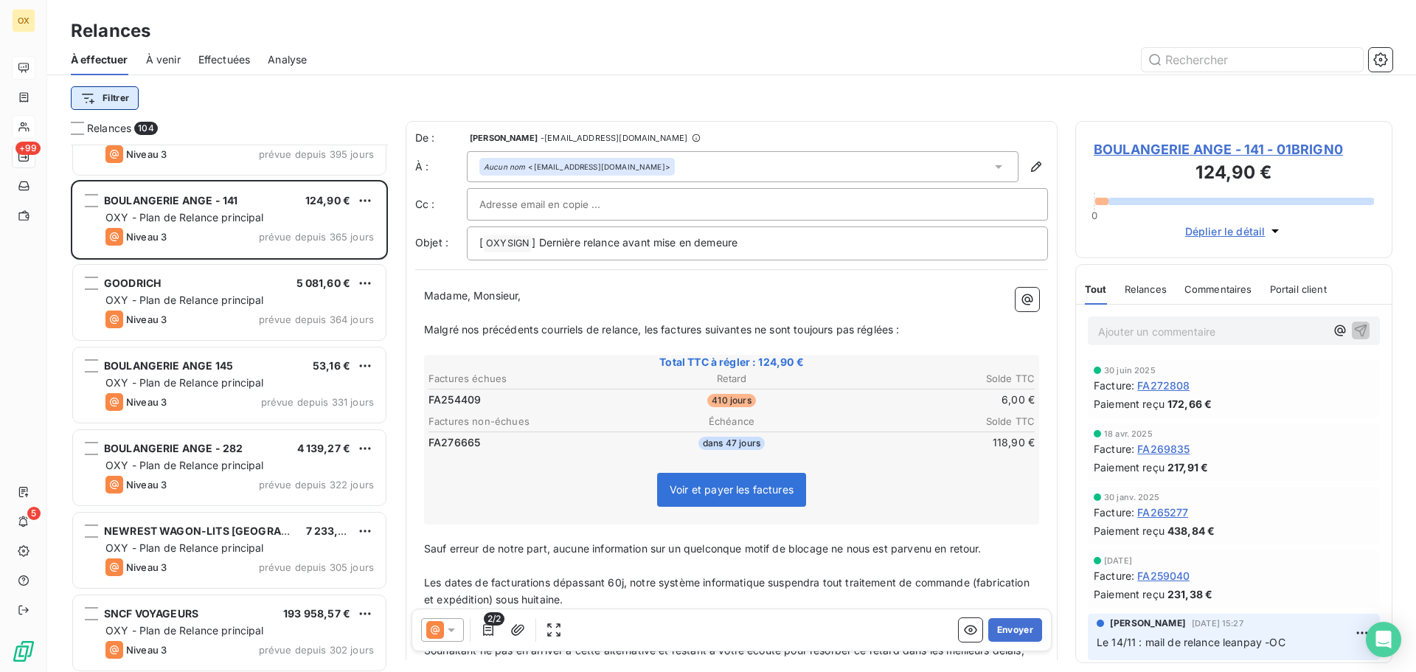
click at [97, 89] on html "OX +99 5 Relances À effectuer À venir Effectuées Analyse Filtrer Relances 104 V…" at bounding box center [708, 336] width 1416 height 672
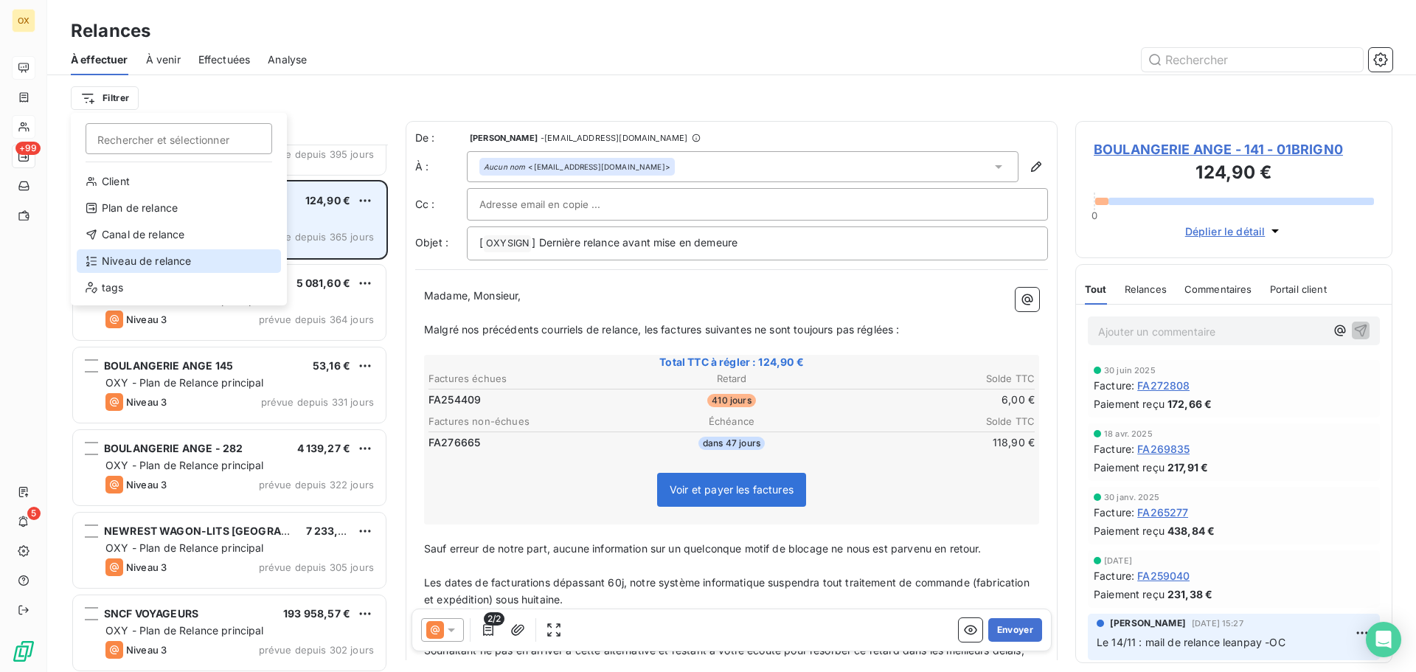
drag, startPoint x: 162, startPoint y: 262, endPoint x: 183, endPoint y: 236, distance: 33.5
click at [162, 261] on div "Niveau de relance" at bounding box center [179, 261] width 204 height 24
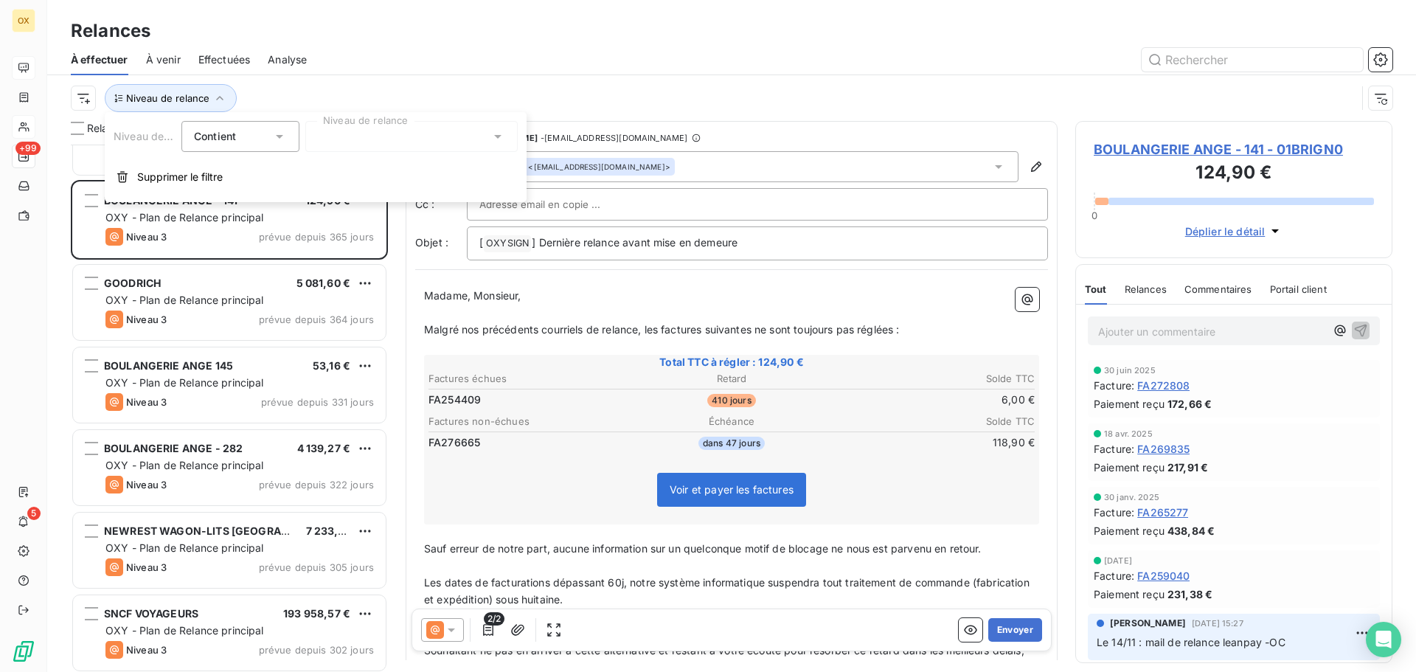
click at [378, 143] on div at bounding box center [411, 136] width 212 height 31
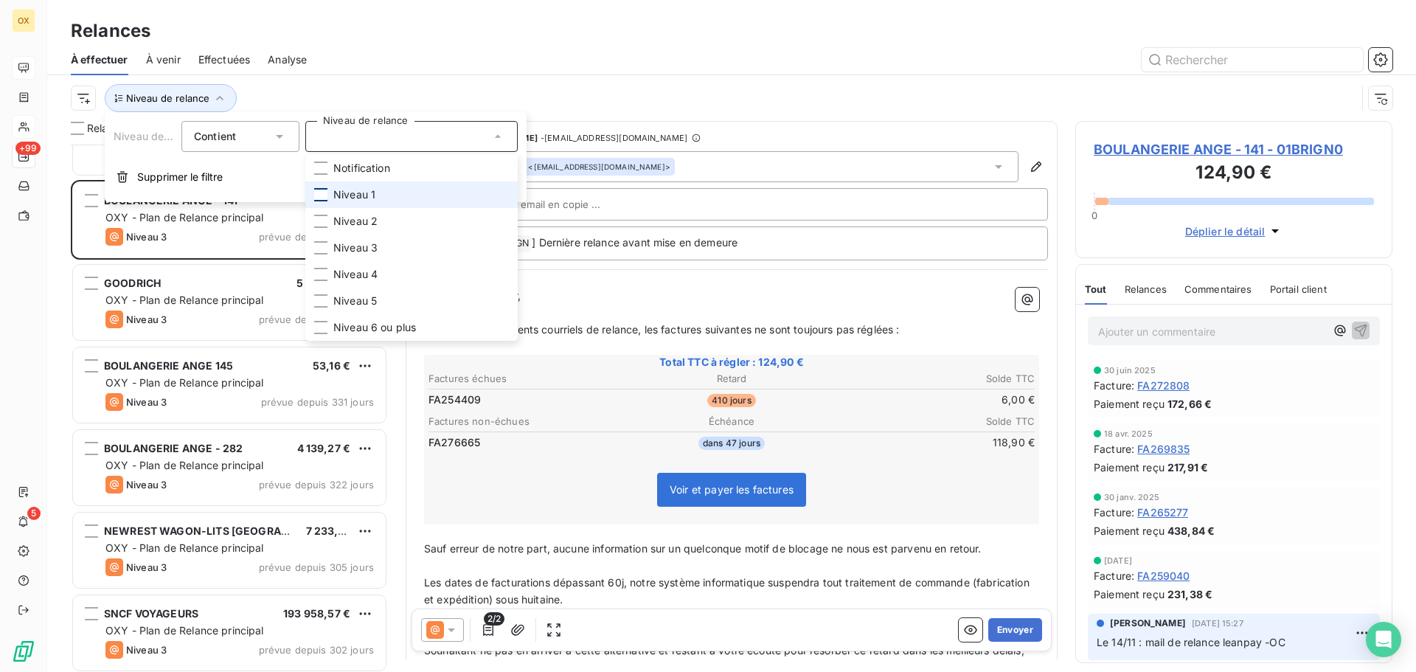
click at [324, 194] on div at bounding box center [320, 194] width 13 height 13
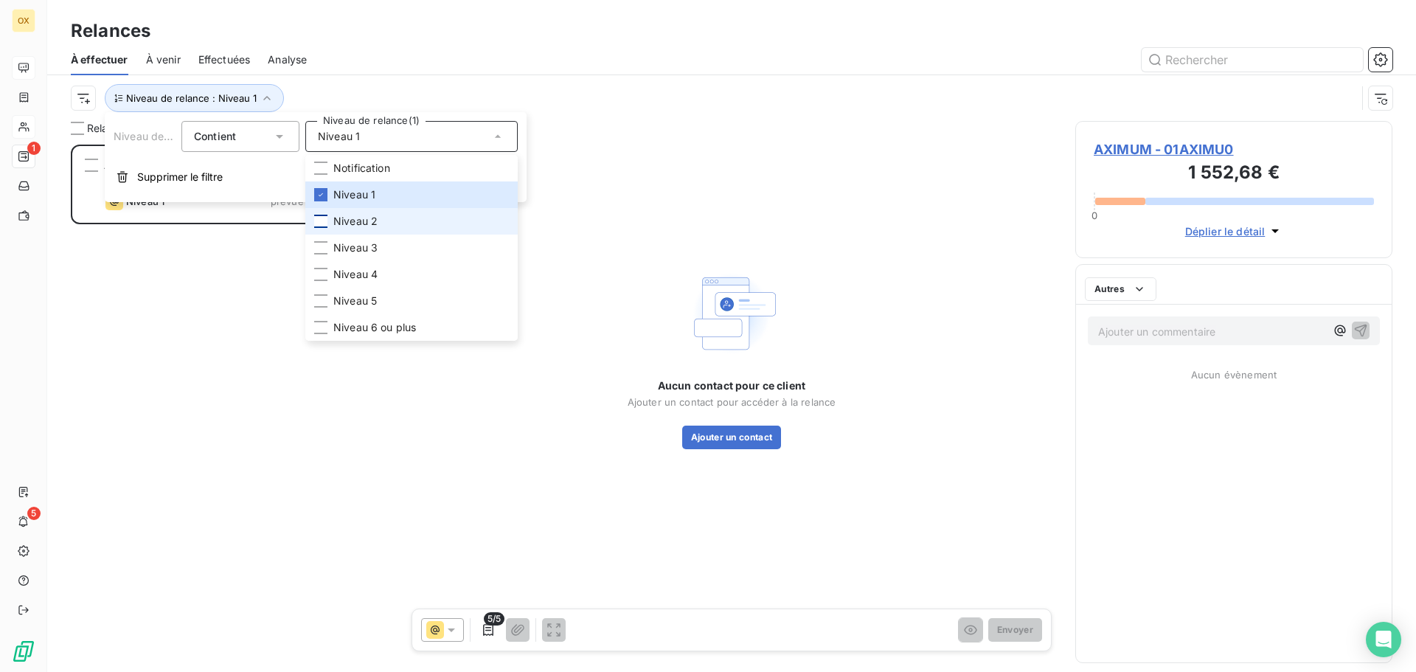
scroll to position [516, 306]
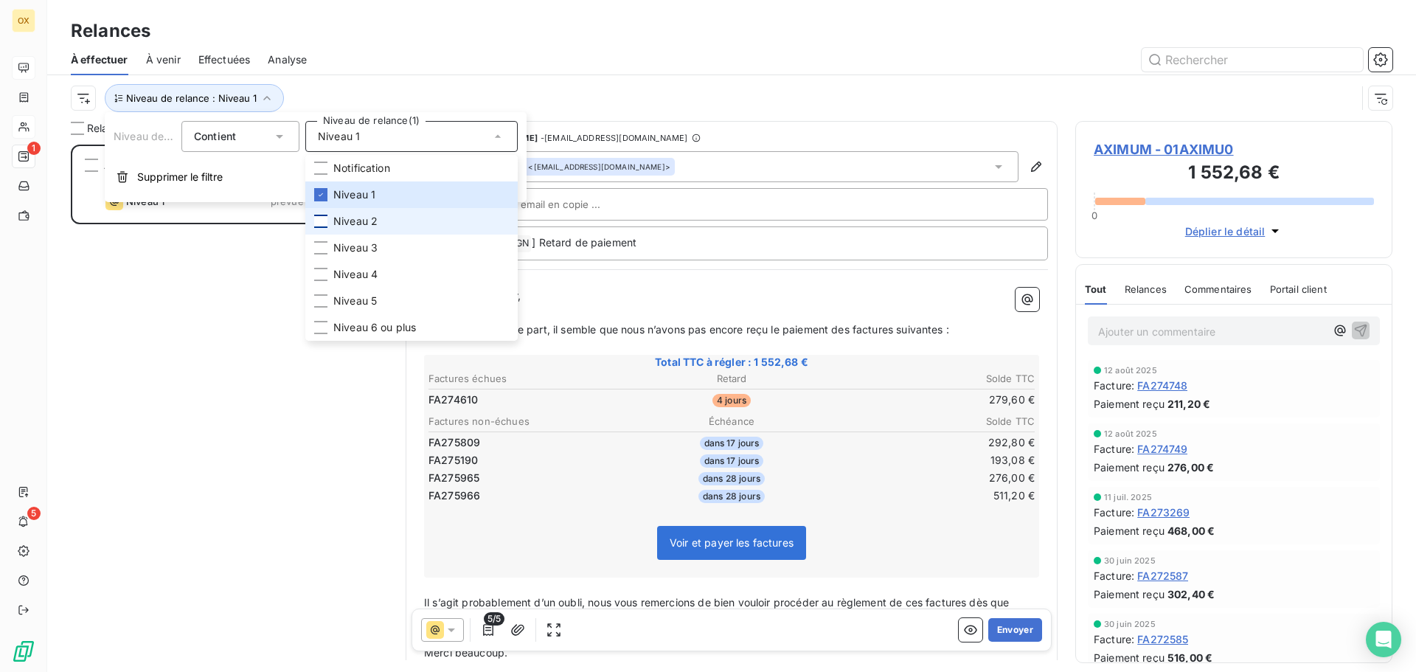
click at [324, 220] on div at bounding box center [320, 221] width 13 height 13
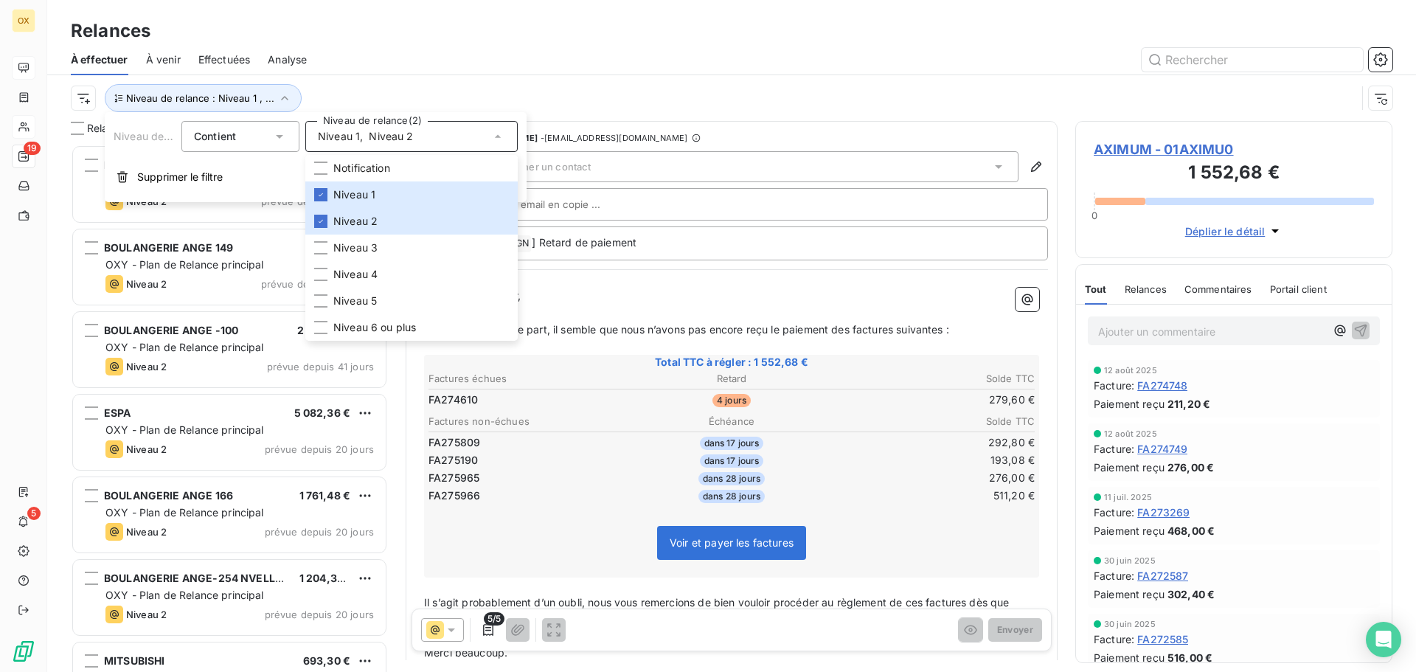
click at [394, 86] on div "Niveau de relance : Niveau 1 , ..." at bounding box center [714, 98] width 1286 height 28
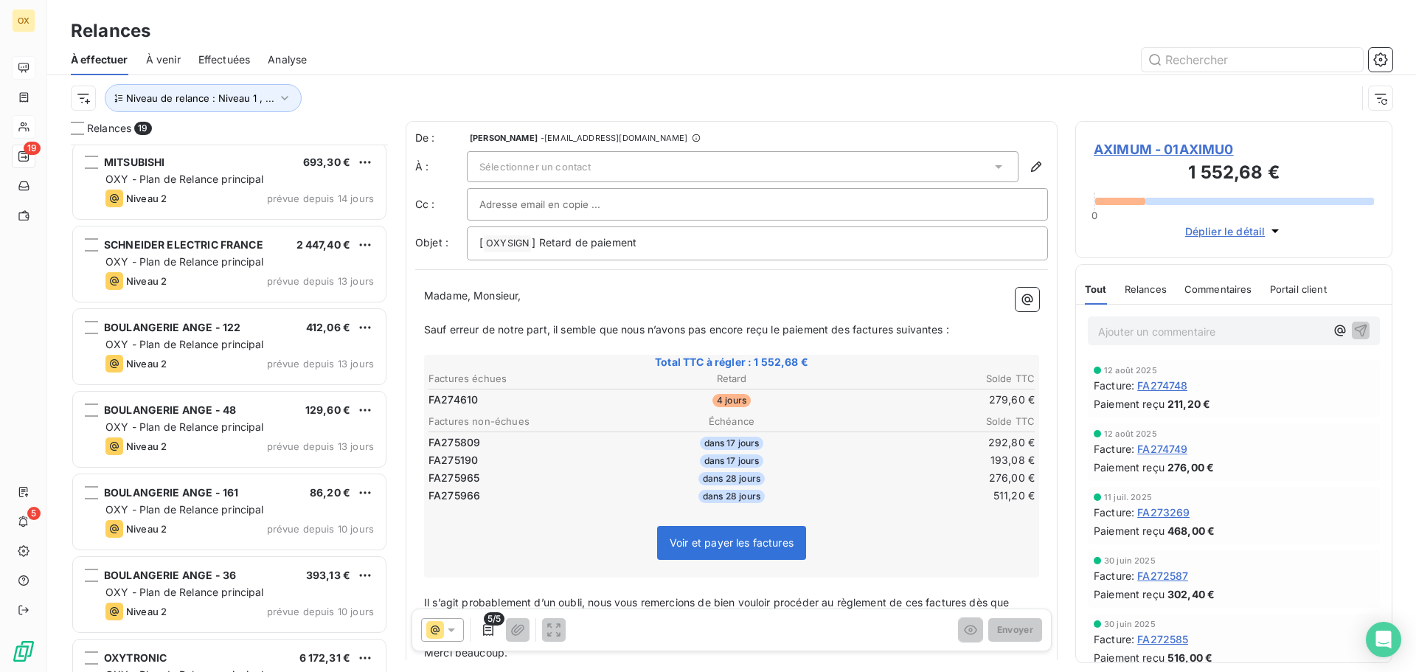
scroll to position [232, 0]
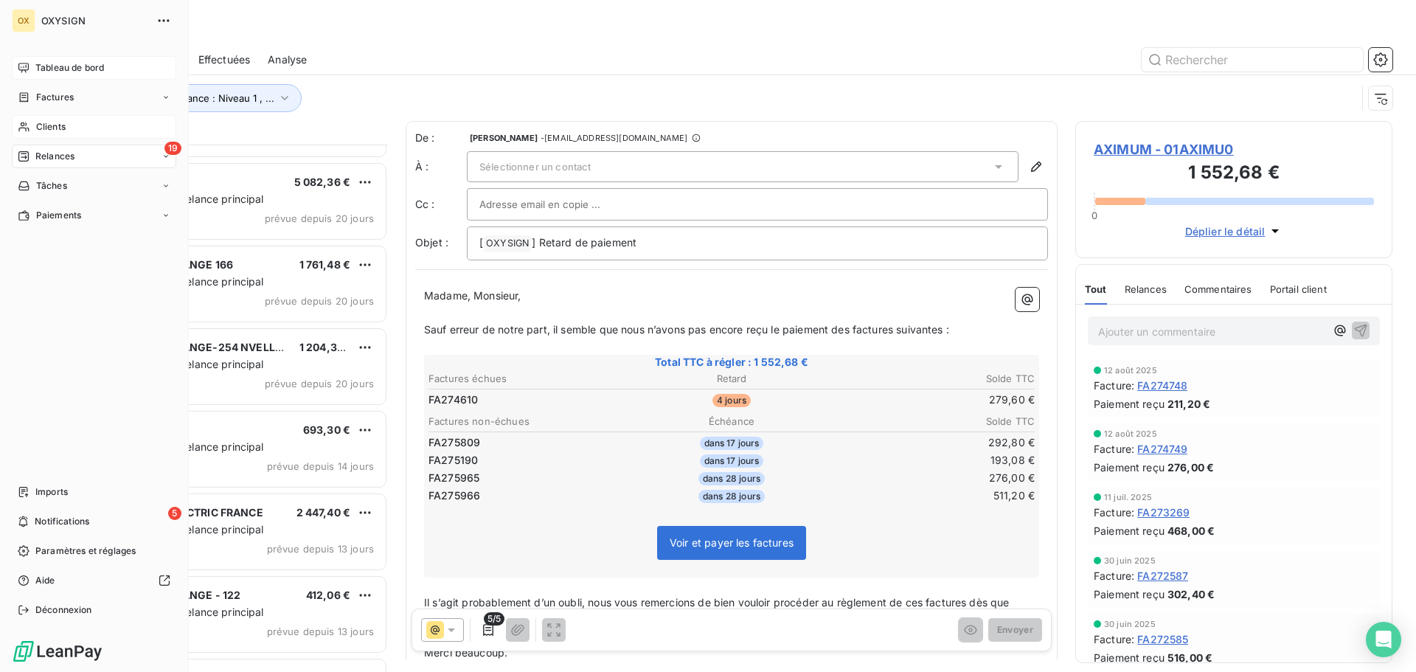
click at [69, 125] on div "Clients" at bounding box center [94, 127] width 164 height 24
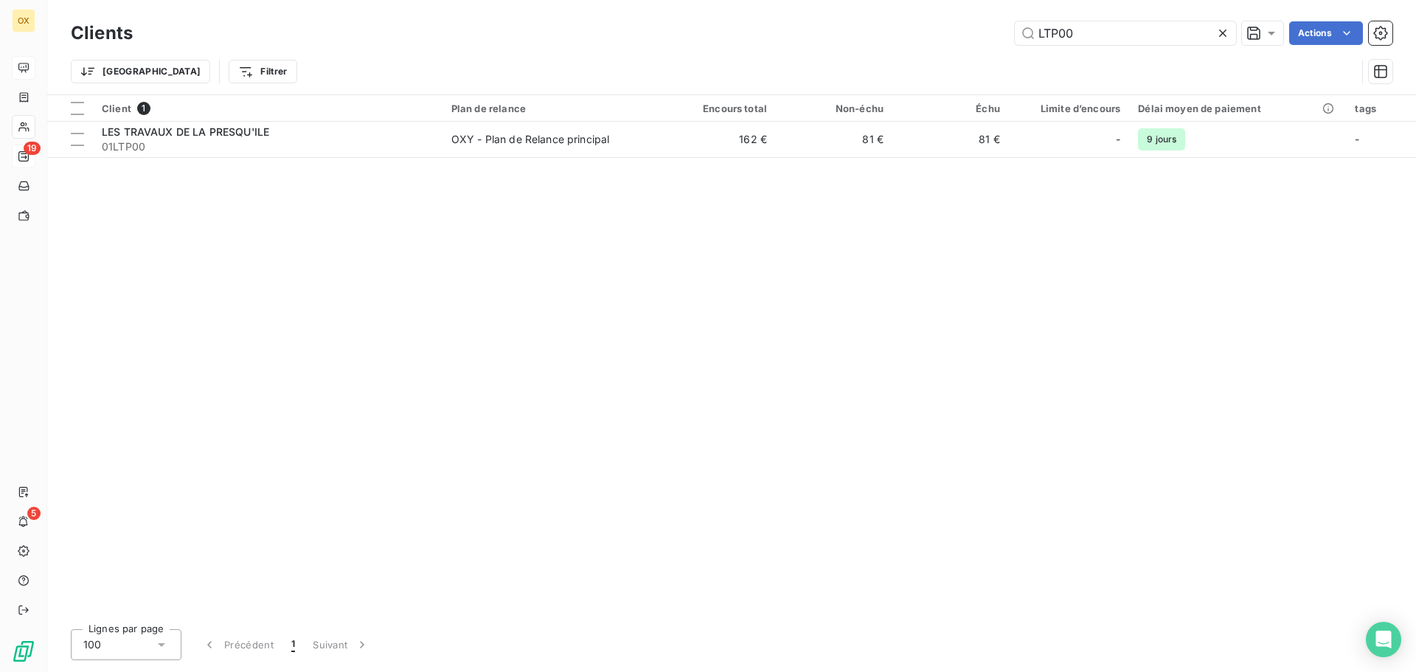
drag, startPoint x: 1086, startPoint y: 33, endPoint x: 989, endPoint y: 27, distance: 96.8
click at [991, 35] on div "LTP00 Actions" at bounding box center [771, 33] width 1242 height 24
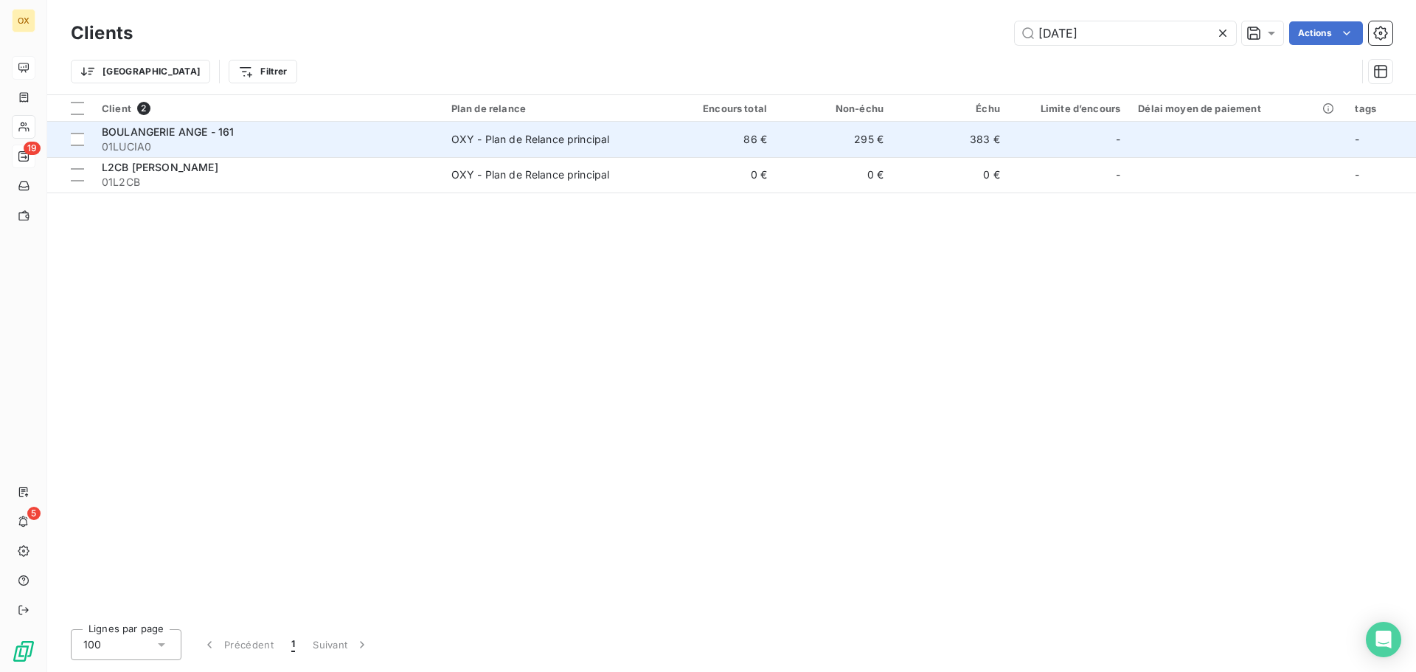
type input "[DATE]"
click at [492, 133] on div "OXY - Plan de Relance principal" at bounding box center [530, 139] width 159 height 15
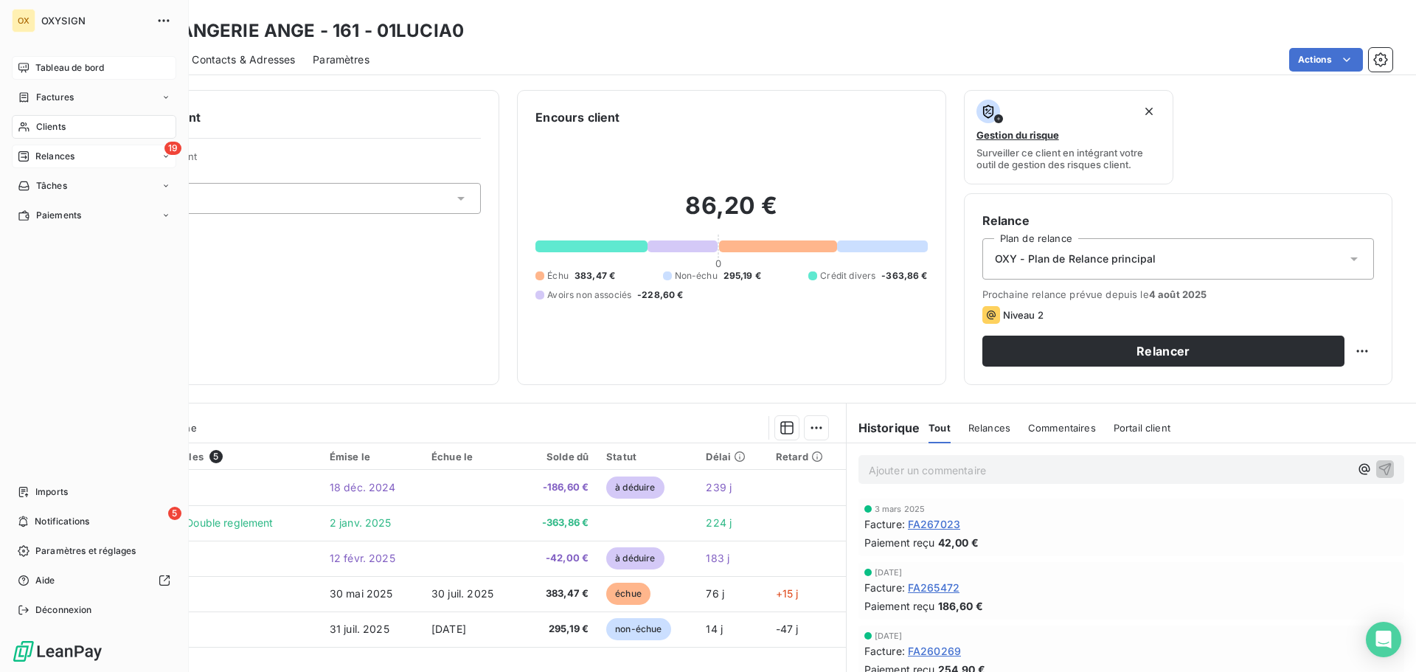
click at [38, 158] on span "Relances" at bounding box center [54, 156] width 39 height 13
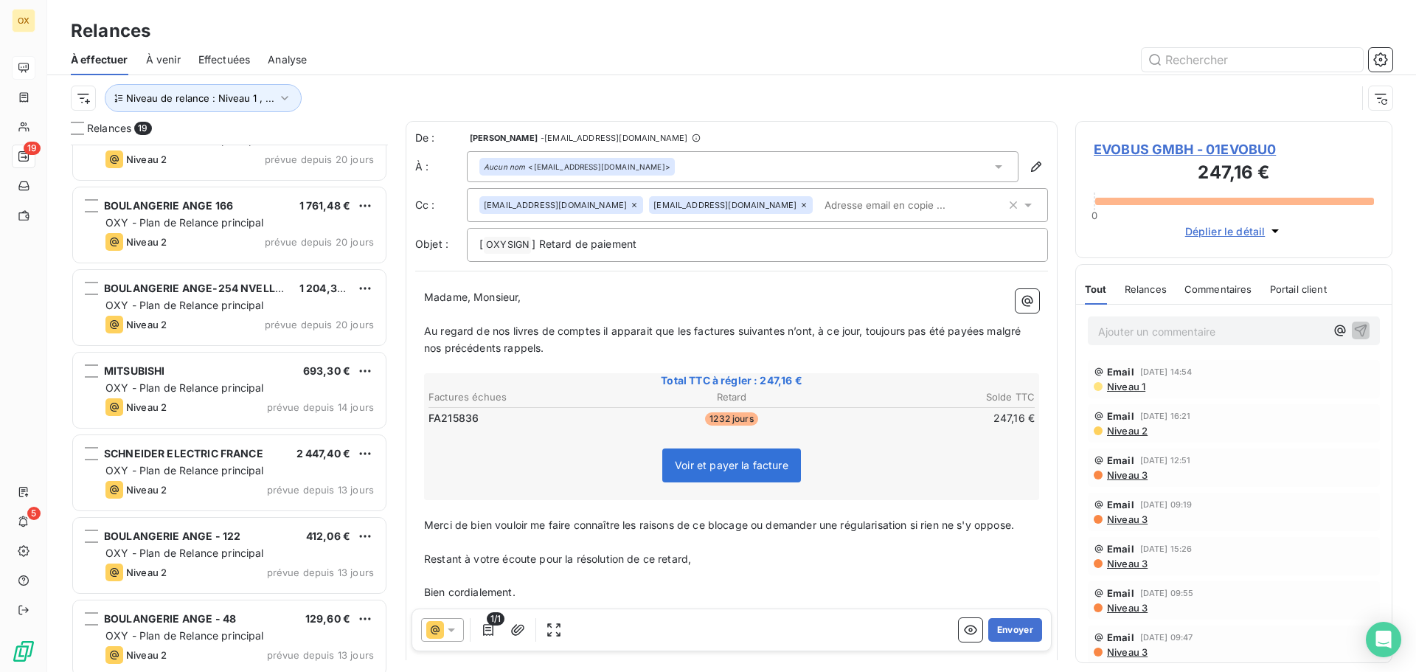
scroll to position [296, 0]
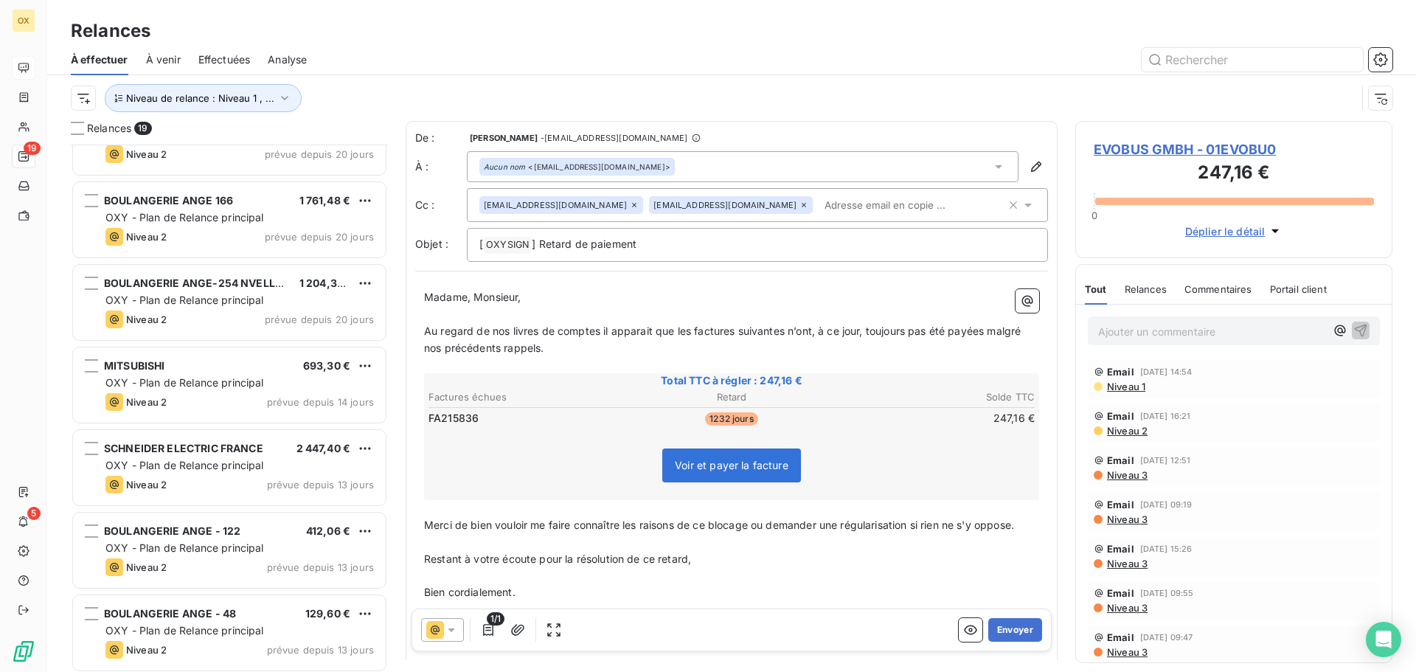
click at [243, 294] on span "OXY - Plan de Relance principal" at bounding box center [184, 300] width 159 height 13
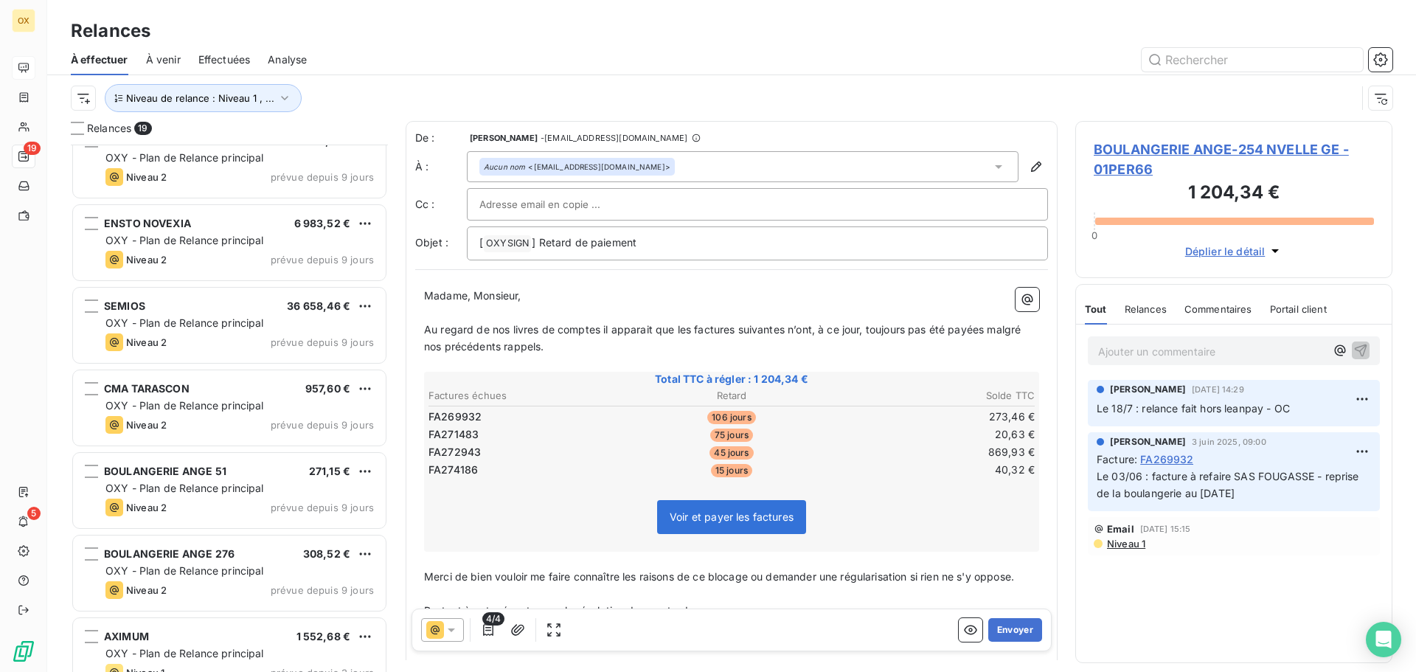
scroll to position [1043, 0]
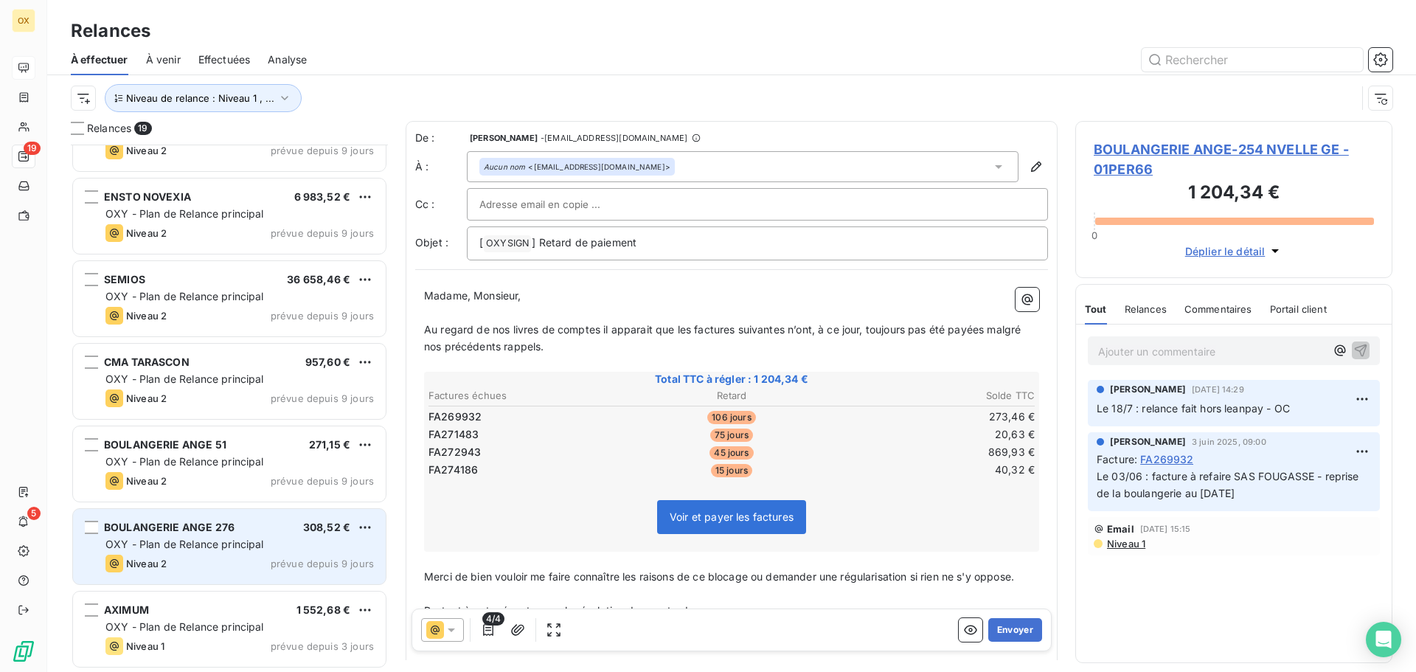
click at [225, 532] on span "BOULANGERIE ANGE 276" at bounding box center [169, 527] width 131 height 13
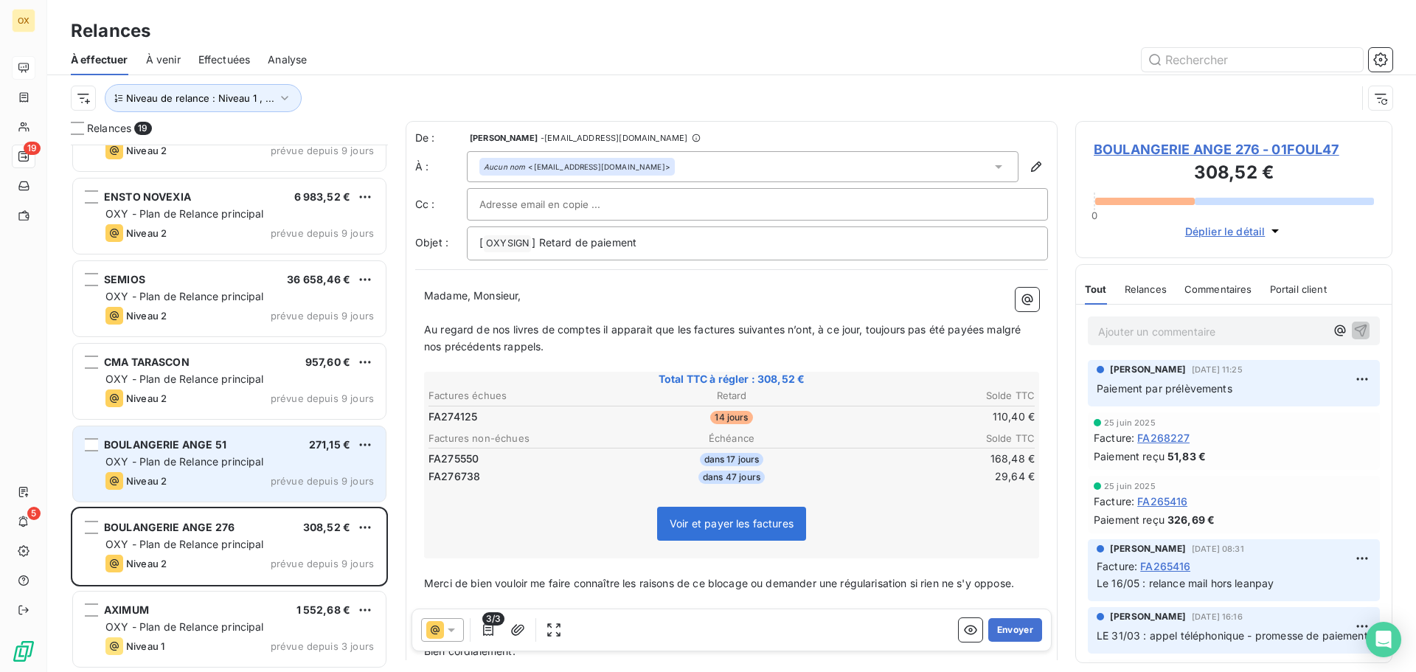
click at [251, 437] on div "BOULANGERIE ANGE 51 271,15 € OXY - Plan de Relance principal Niveau 2 prévue de…" at bounding box center [229, 463] width 313 height 75
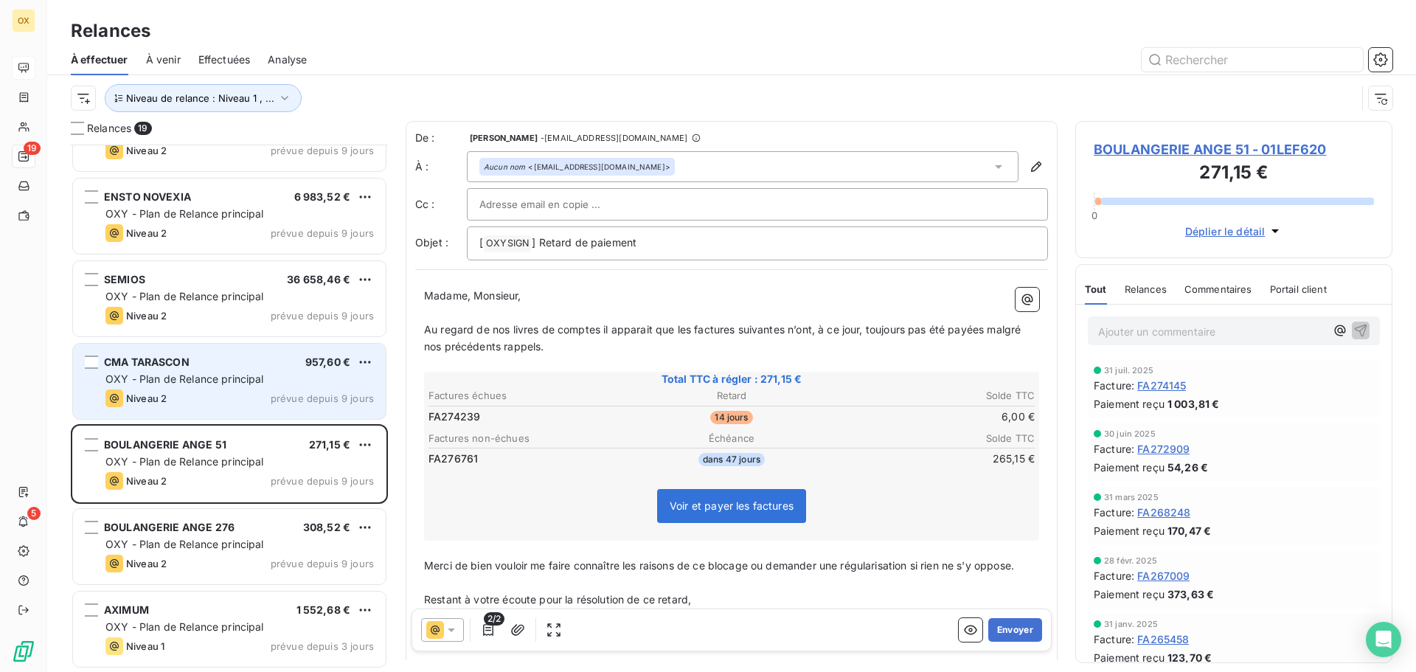
click at [256, 401] on div "Niveau 2 prévue depuis 9 jours" at bounding box center [239, 398] width 268 height 18
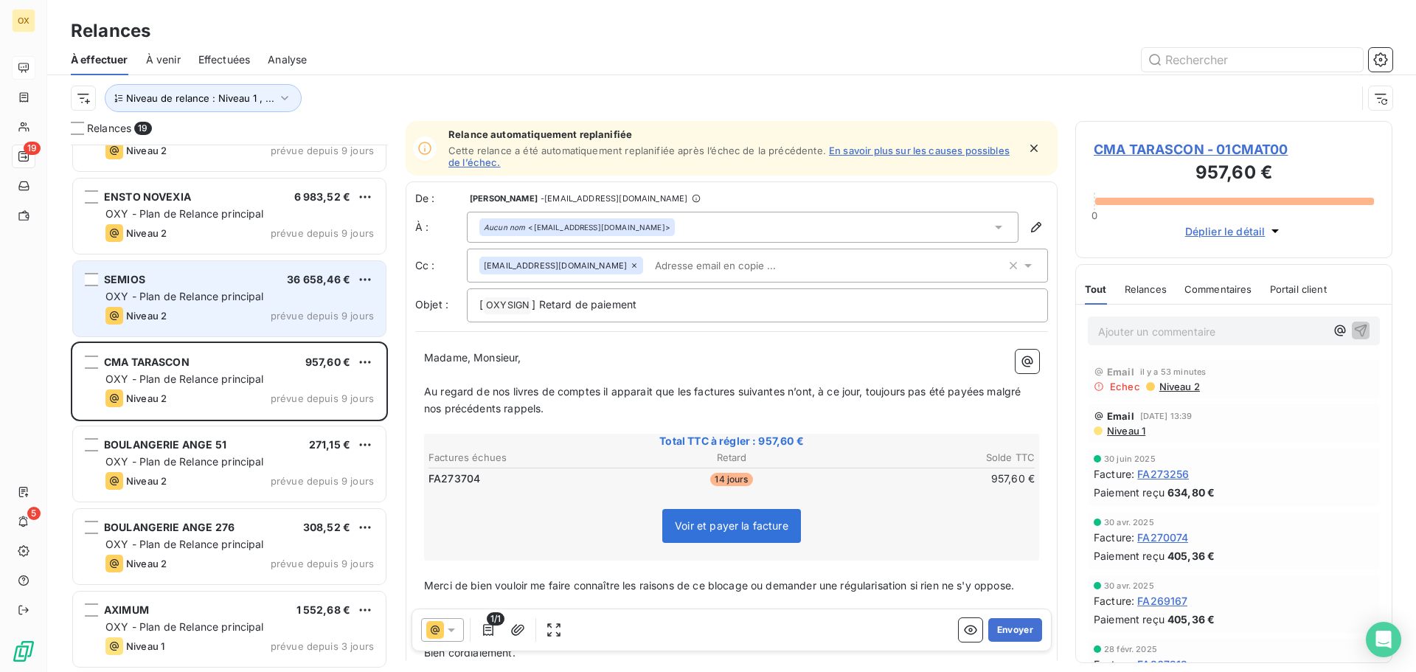
click at [228, 313] on div "Niveau 2 prévue depuis 9 jours" at bounding box center [239, 316] width 268 height 18
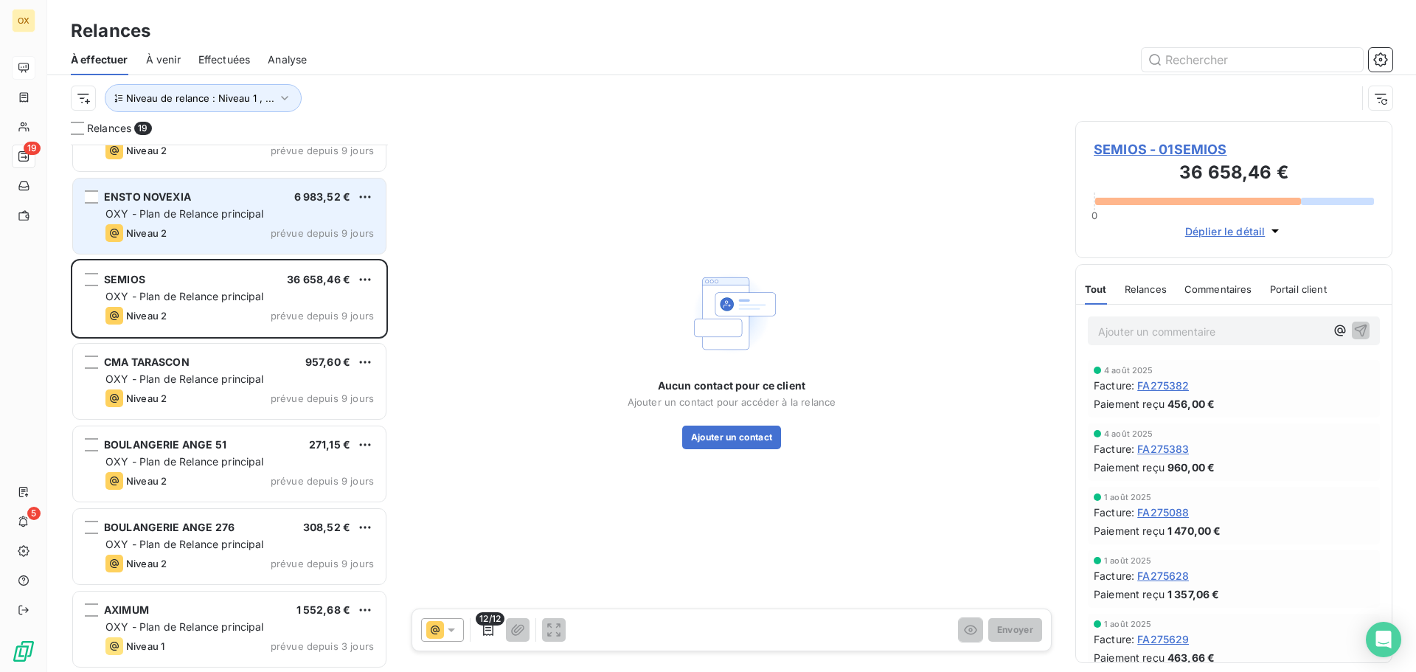
click at [219, 240] on div "Niveau 2 prévue depuis 9 jours" at bounding box center [239, 233] width 268 height 18
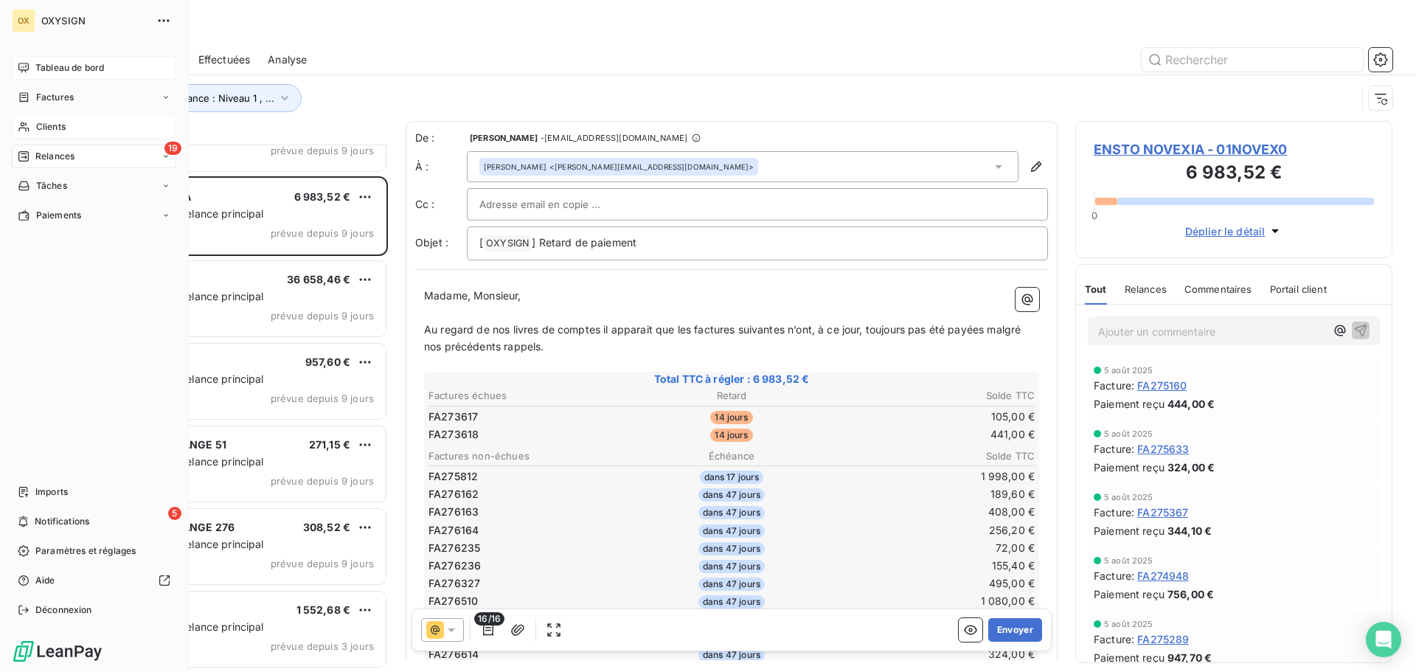
click at [45, 124] on span "Clients" at bounding box center [51, 126] width 30 height 13
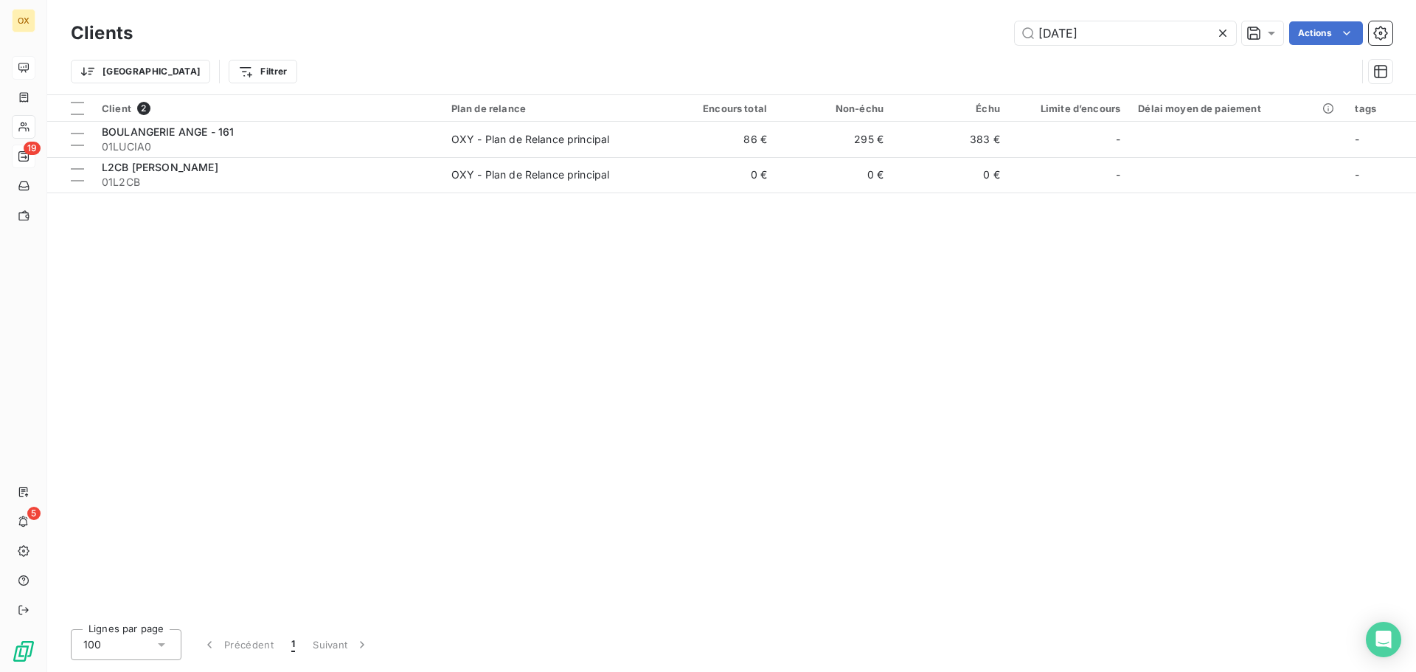
drag, startPoint x: 1106, startPoint y: 37, endPoint x: 1003, endPoint y: 34, distance: 102.6
click at [1005, 34] on div "[DATE] Actions" at bounding box center [771, 33] width 1242 height 24
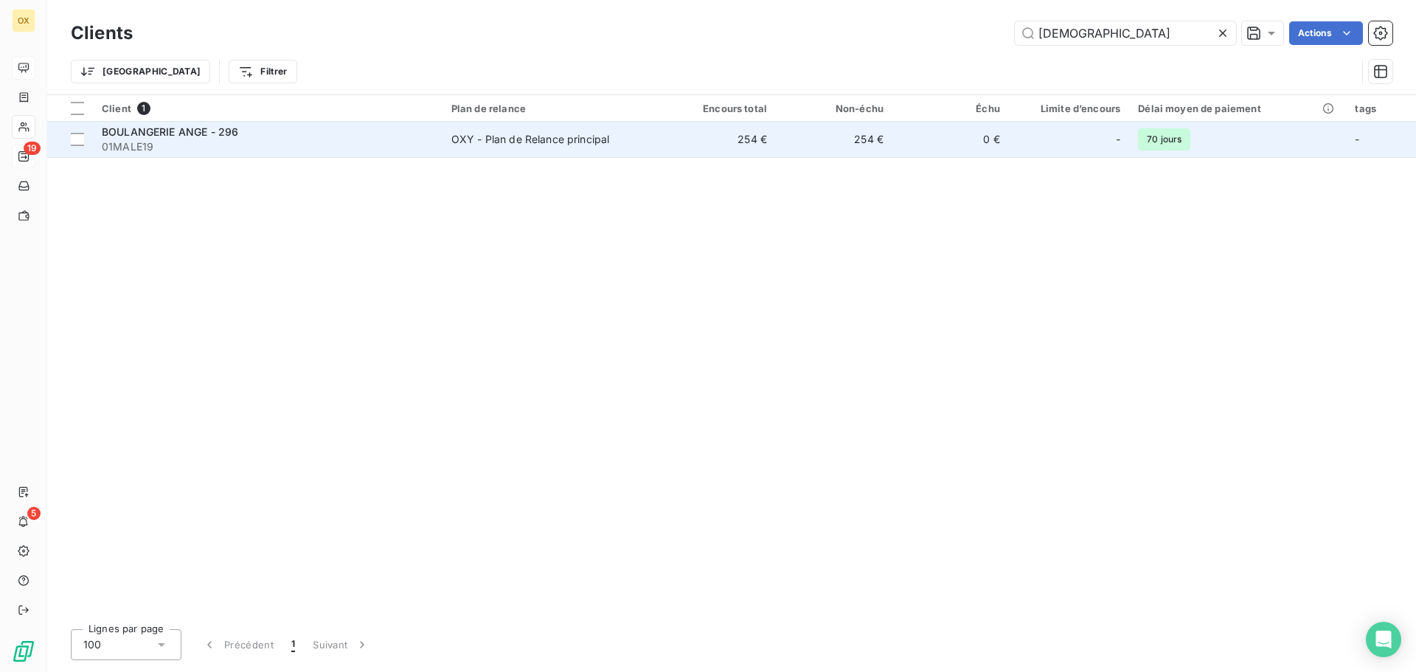
type input "[DEMOGRAPHIC_DATA]"
click at [252, 138] on div "BOULANGERIE ANGE - 296" at bounding box center [268, 132] width 332 height 15
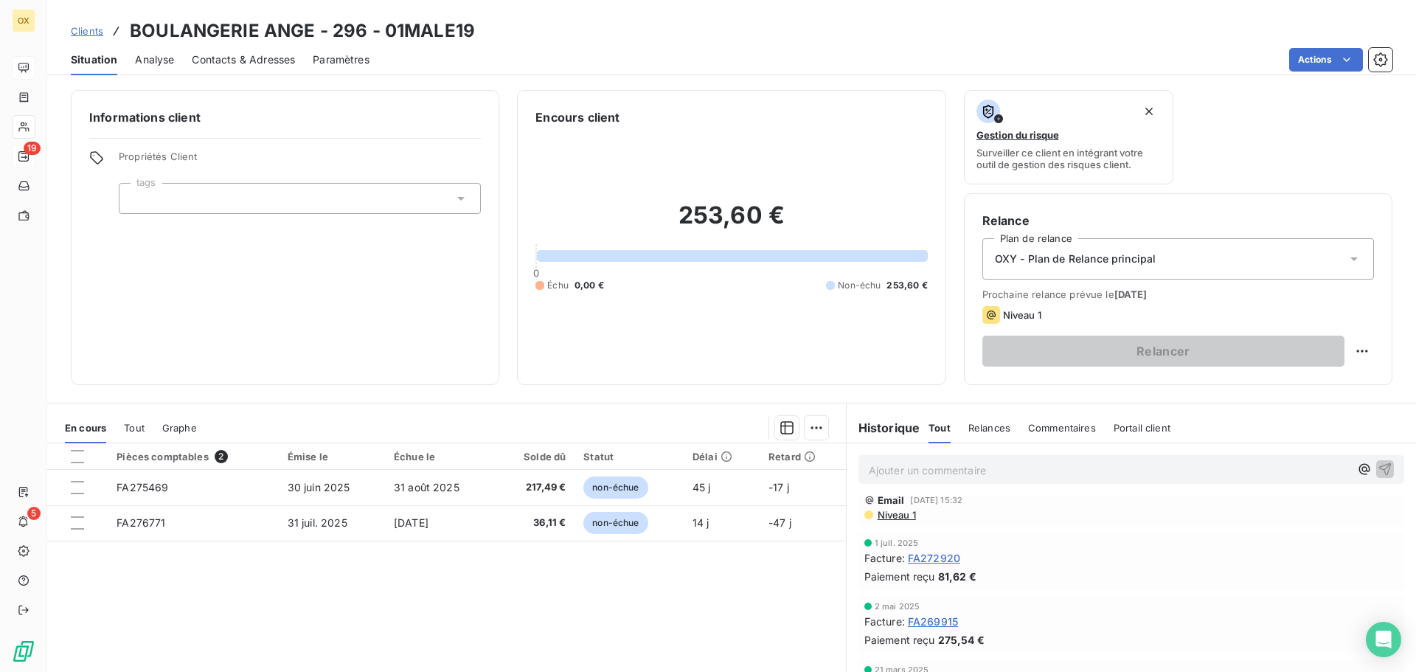
scroll to position [148, 0]
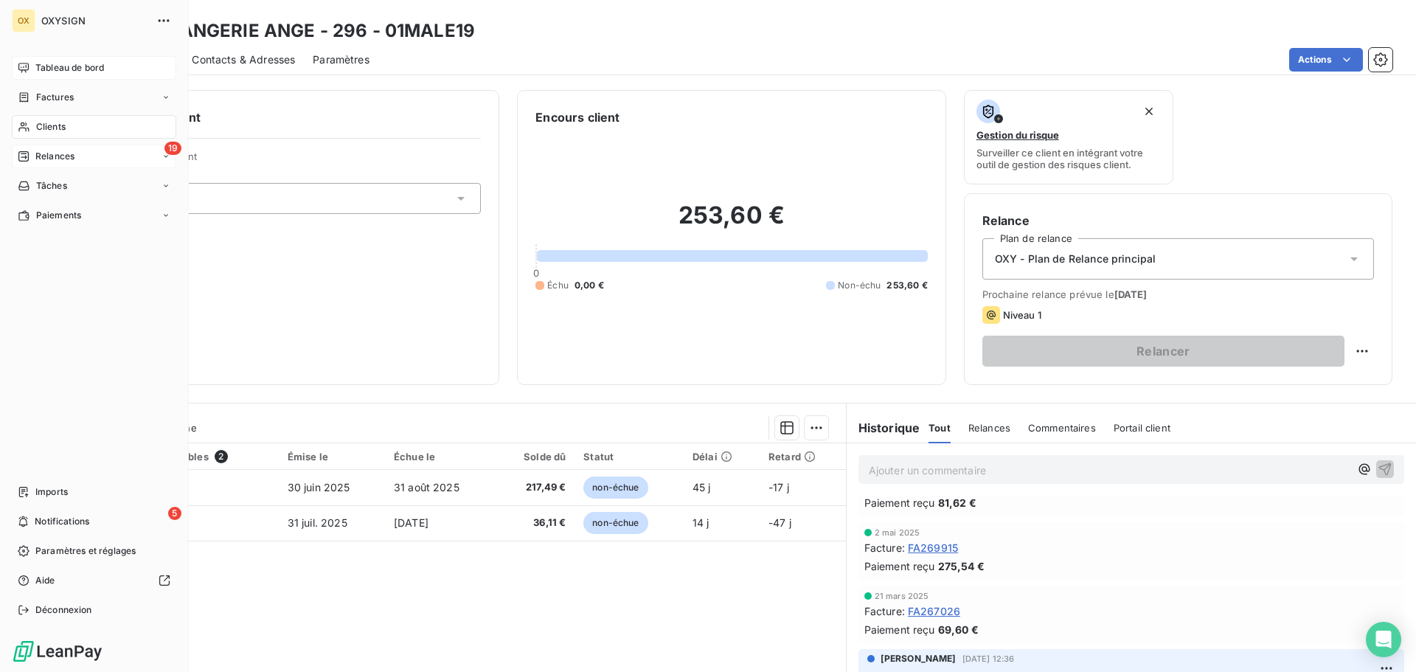
click at [62, 125] on span "Clients" at bounding box center [51, 126] width 30 height 13
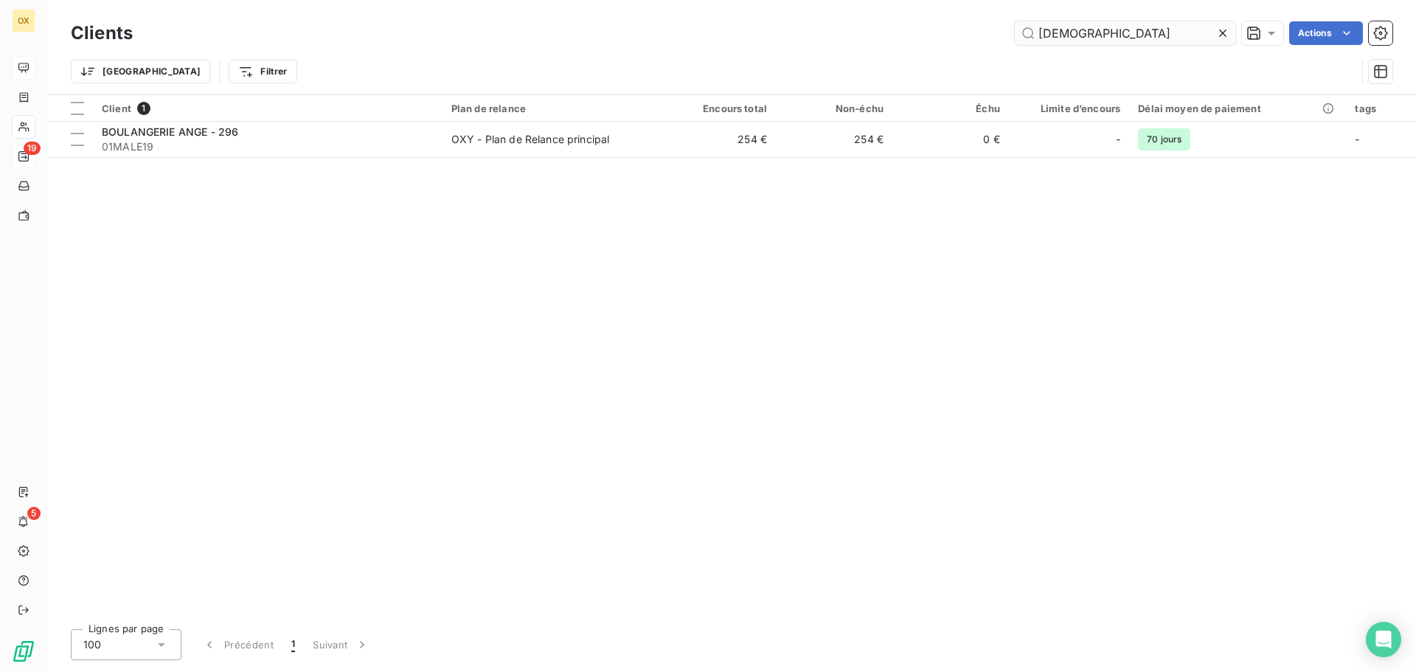
drag, startPoint x: 1085, startPoint y: 30, endPoint x: 1029, endPoint y: 36, distance: 56.5
click at [1029, 36] on input "[DEMOGRAPHIC_DATA]" at bounding box center [1125, 33] width 221 height 24
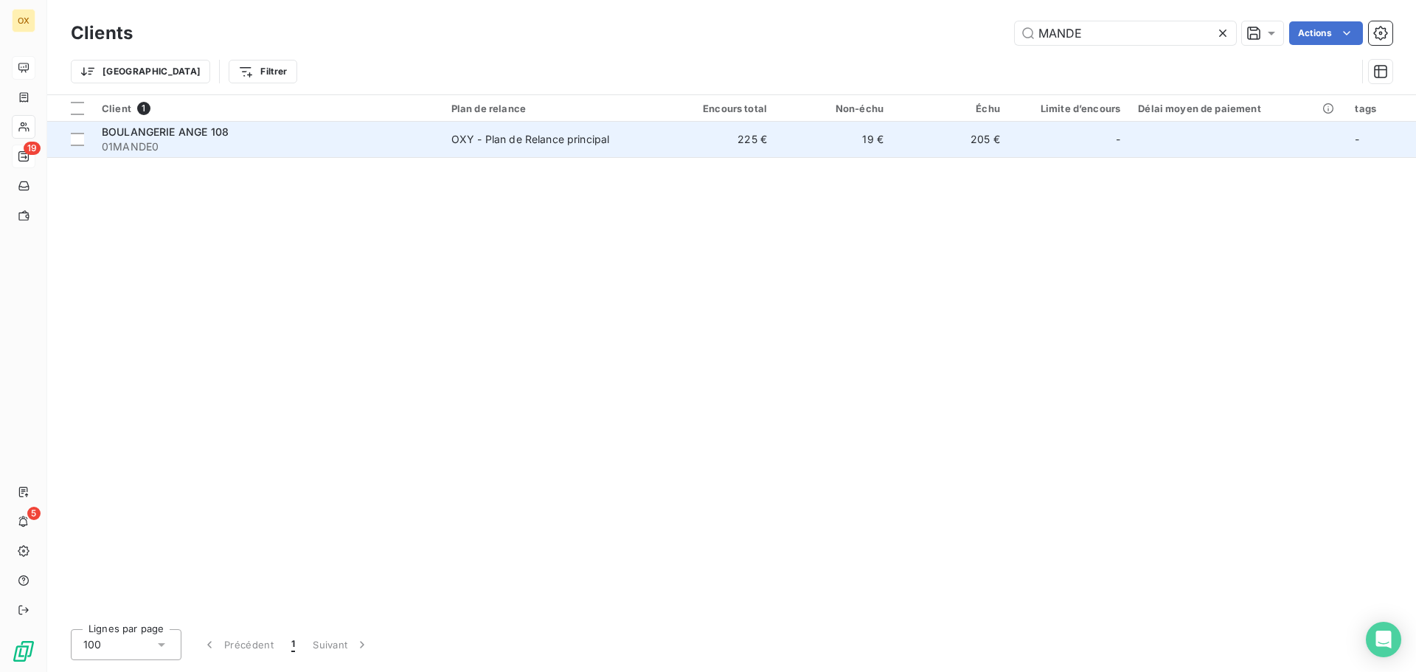
type input "MANDE"
click at [239, 148] on span "01MANDE0" at bounding box center [268, 146] width 332 height 15
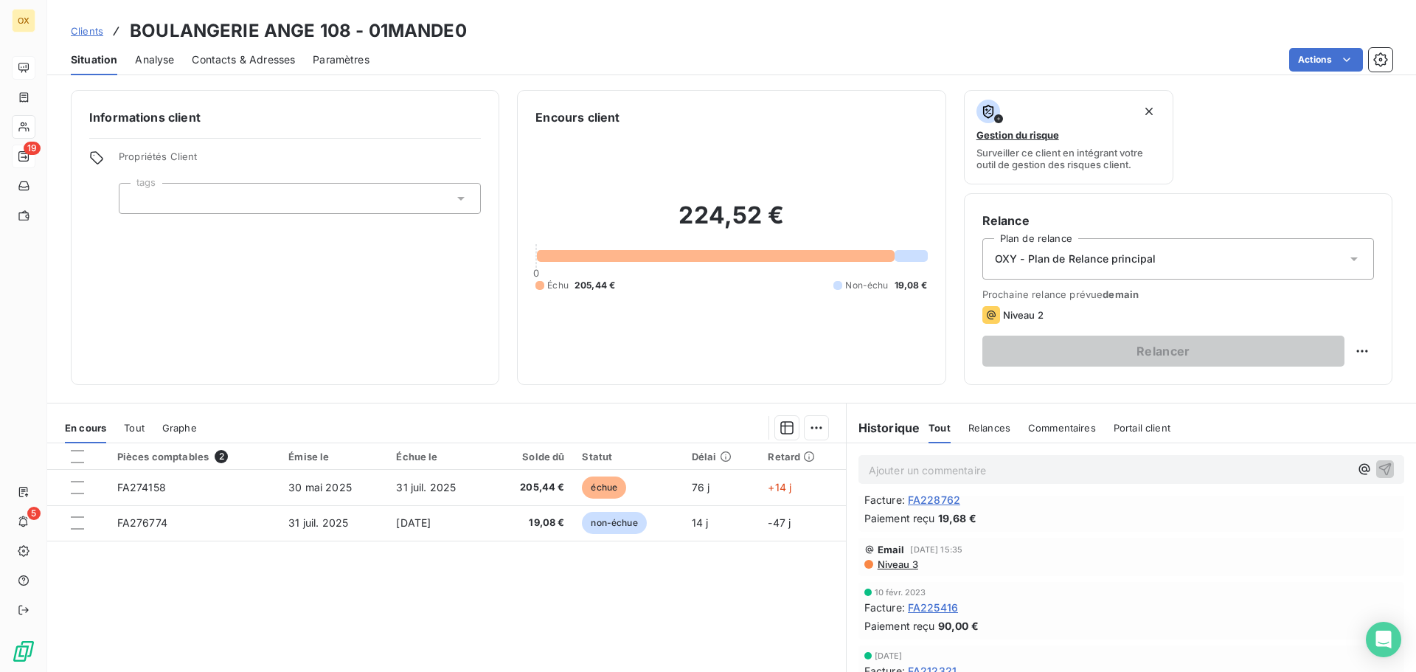
scroll to position [590, 0]
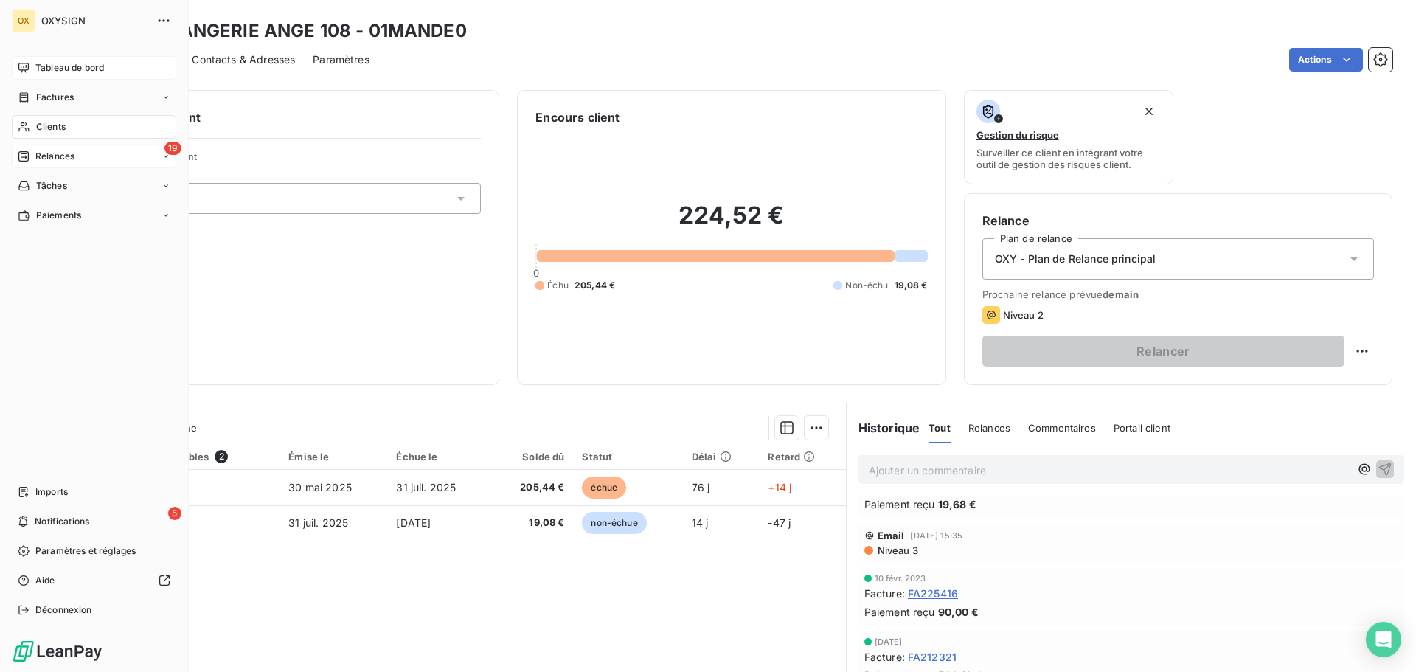
click at [54, 152] on span "Relances" at bounding box center [54, 156] width 39 height 13
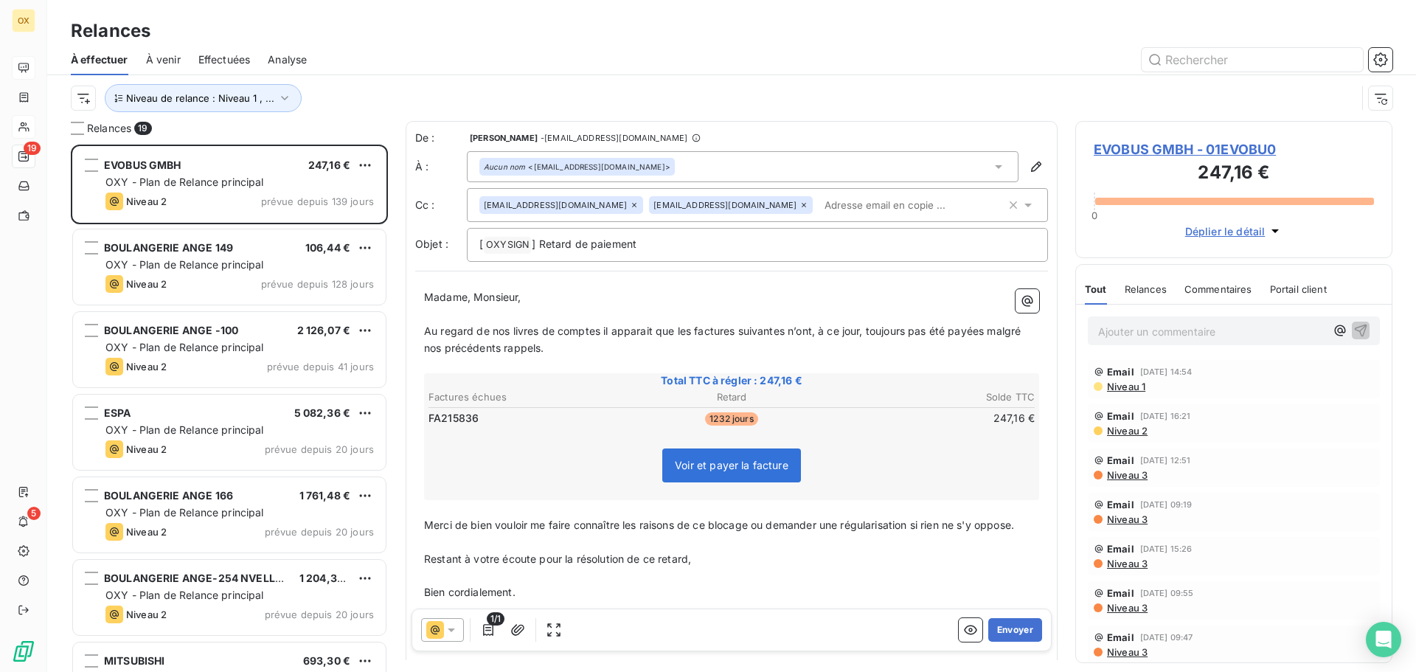
scroll to position [516, 306]
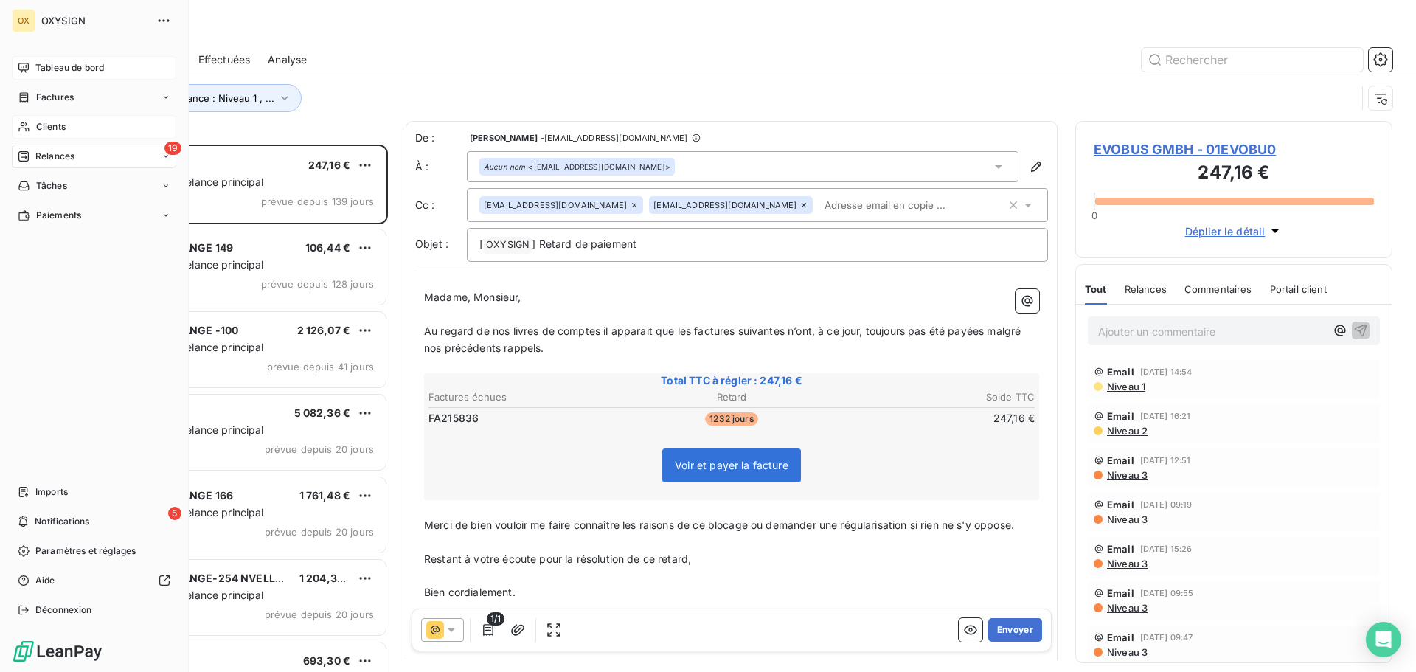
click at [54, 128] on span "Clients" at bounding box center [51, 126] width 30 height 13
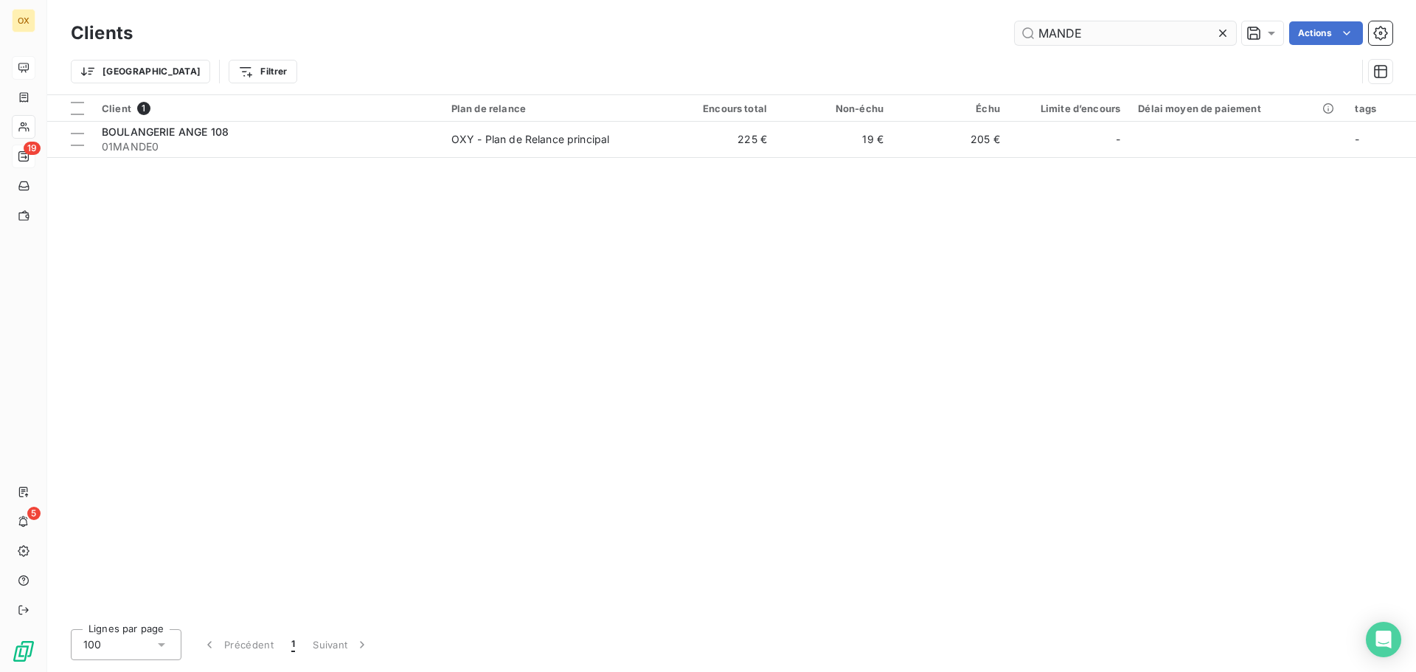
drag, startPoint x: 1120, startPoint y: 36, endPoint x: 1016, endPoint y: 21, distance: 105.0
click at [1030, 29] on input "MANDE" at bounding box center [1125, 33] width 221 height 24
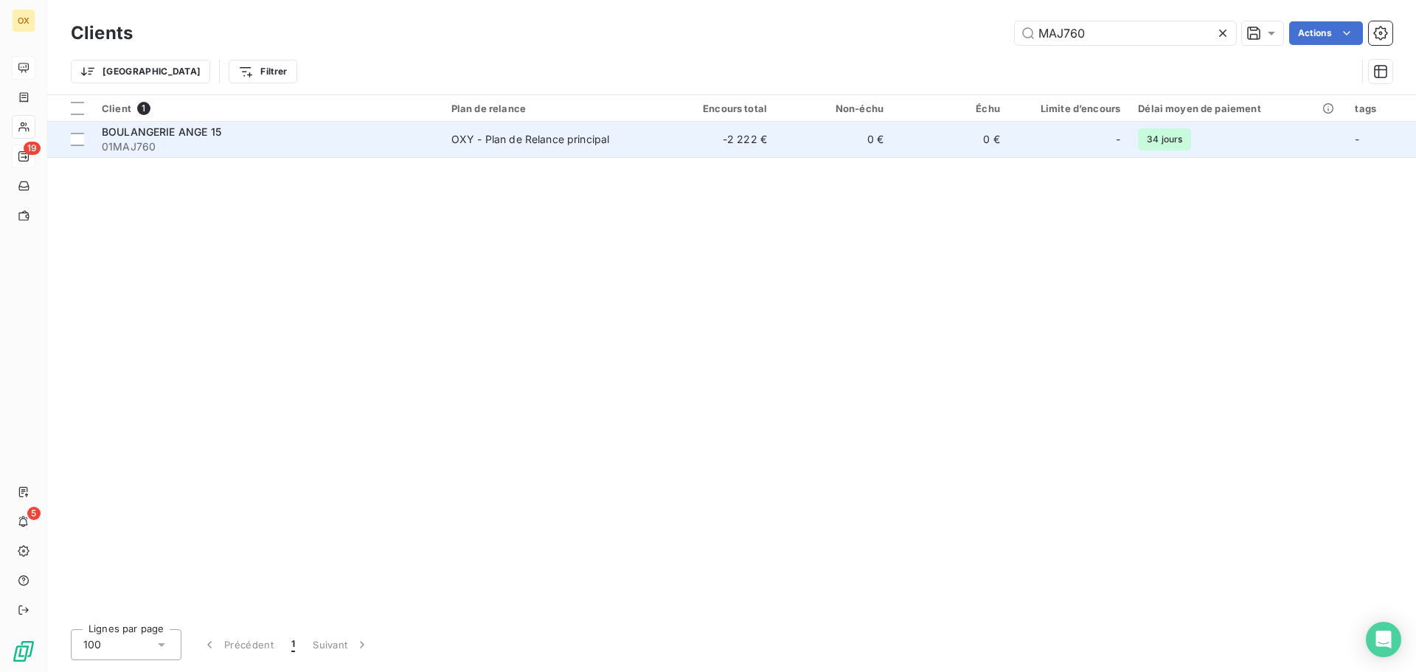
type input "MAJ760"
click at [205, 145] on span "01MAJ760" at bounding box center [268, 146] width 332 height 15
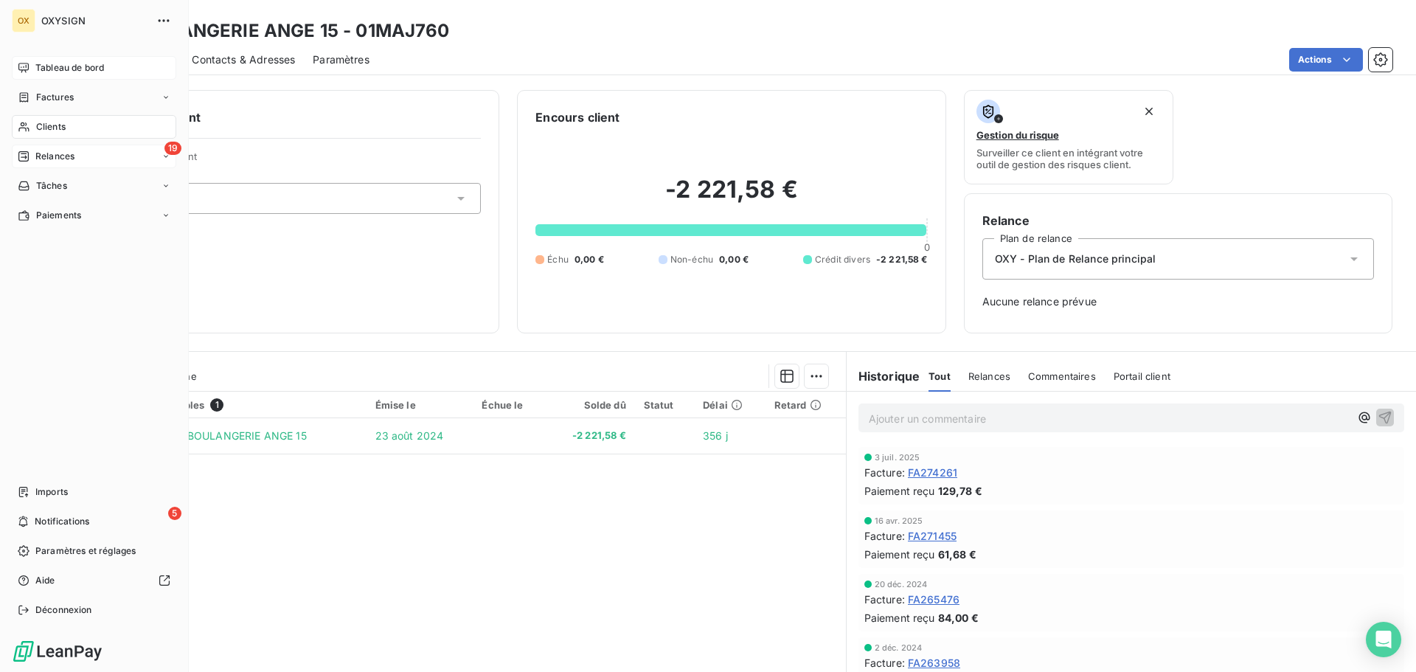
click at [37, 129] on span "Clients" at bounding box center [51, 126] width 30 height 13
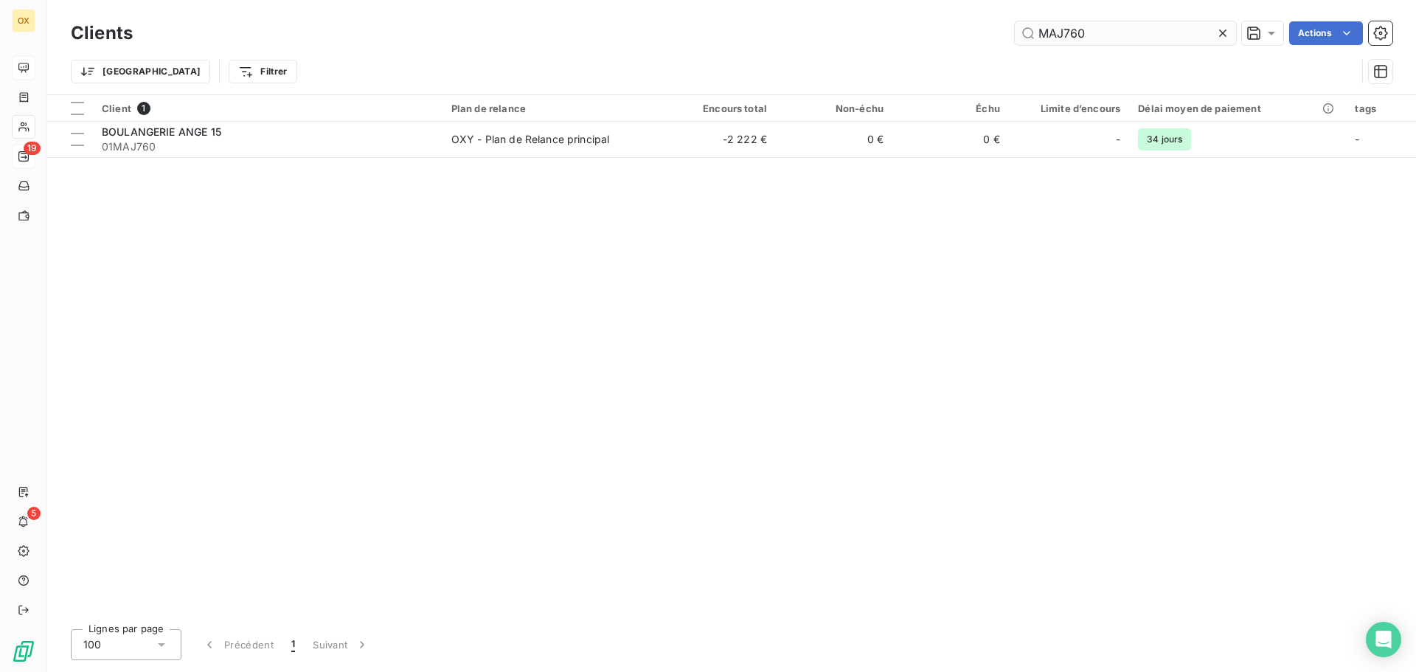
drag, startPoint x: 1110, startPoint y: 32, endPoint x: 1020, endPoint y: 38, distance: 90.2
click at [1020, 38] on input "MAJ760" at bounding box center [1125, 33] width 221 height 24
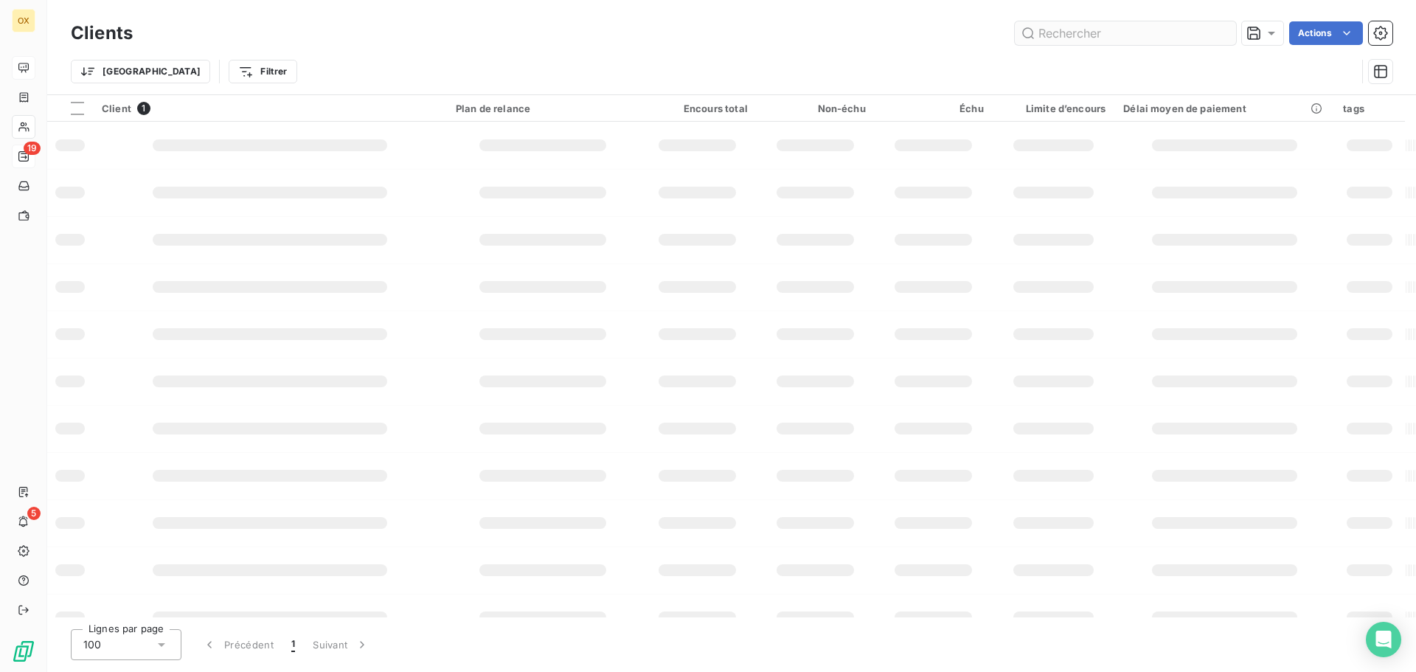
type input "M"
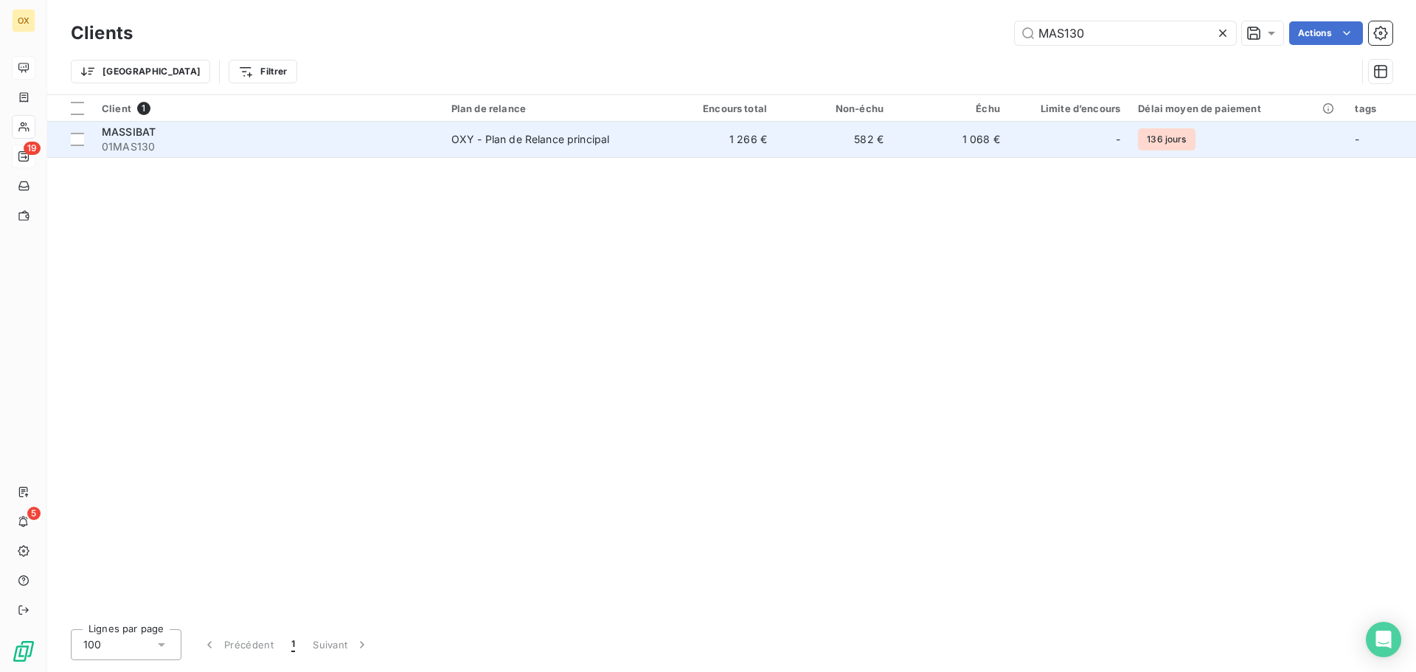
type input "MAS130"
click at [683, 136] on td "1 266 €" at bounding box center [717, 139] width 117 height 35
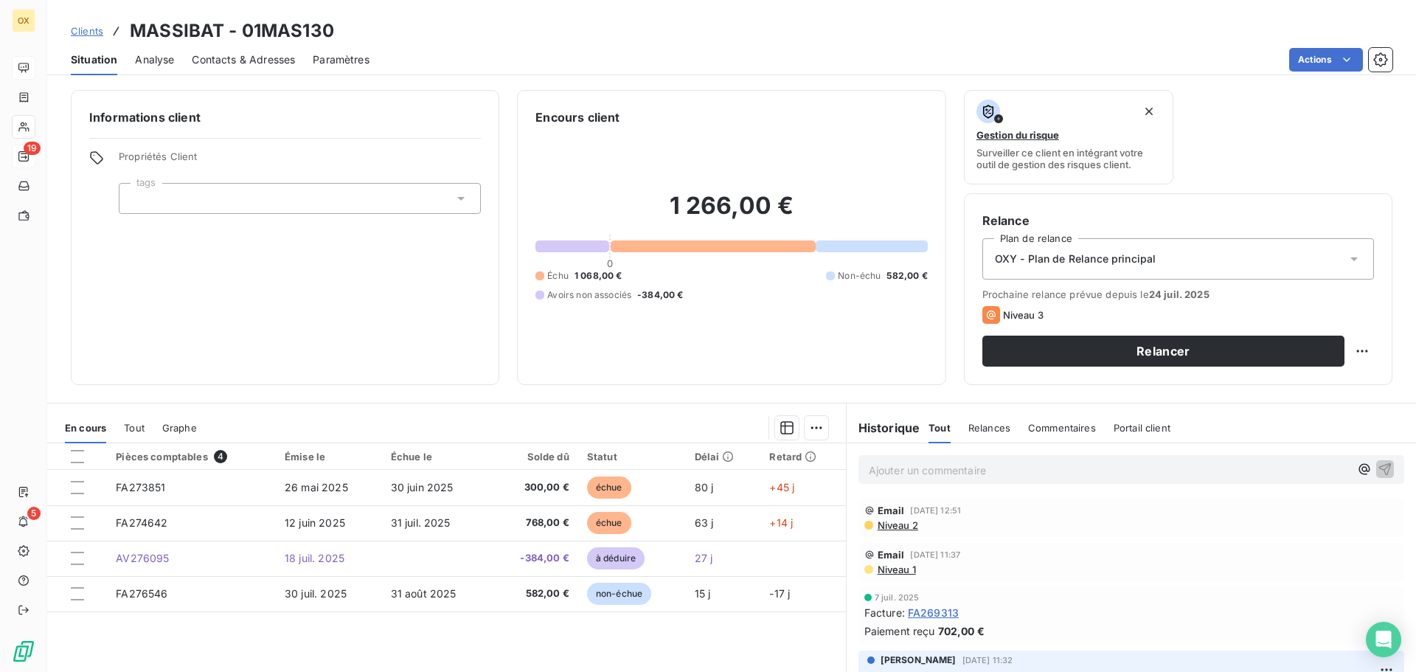
scroll to position [74, 0]
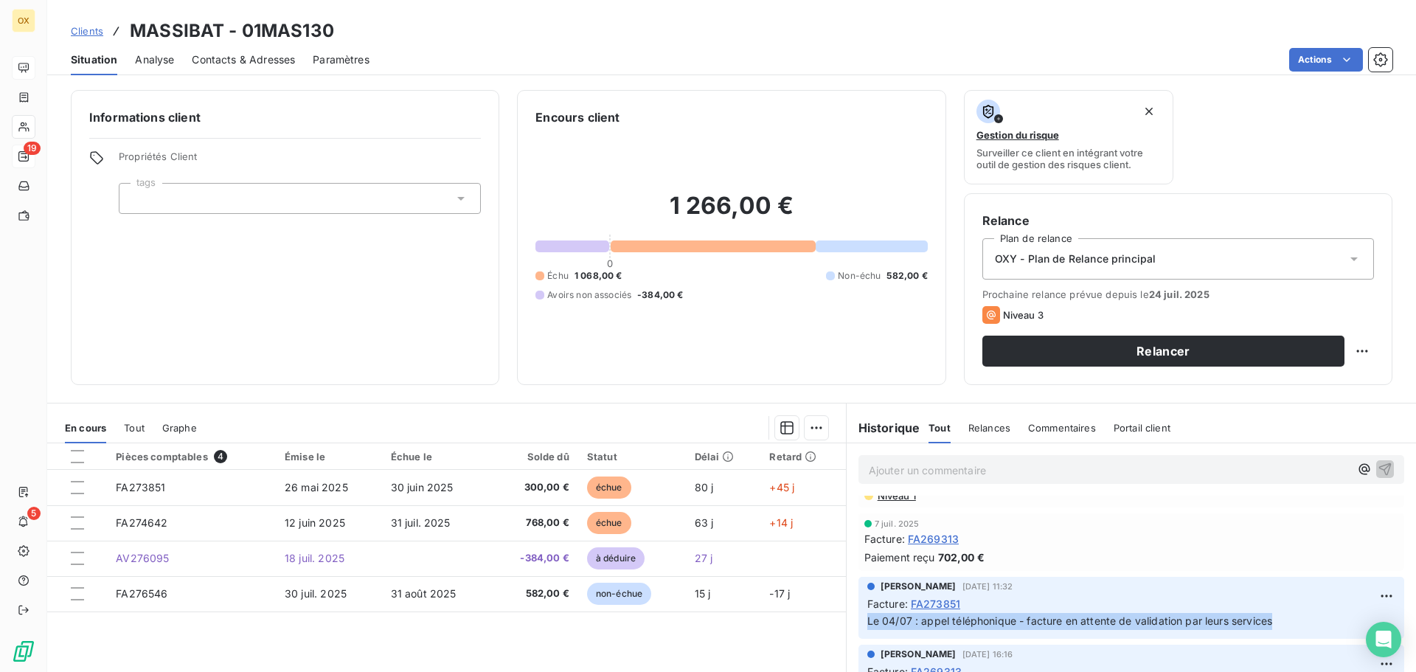
drag, startPoint x: 1275, startPoint y: 620, endPoint x: 862, endPoint y: 623, distance: 413.1
click at [867, 623] on p "Le 04/07 : appel téléphonique - facture en attente de validation par leurs serv…" at bounding box center [1131, 621] width 528 height 17
copy span "Le 04/07 : appel téléphonique - facture en attente de validation par leurs serv…"
click at [1090, 535] on div "Facture : FA269313" at bounding box center [1131, 538] width 534 height 15
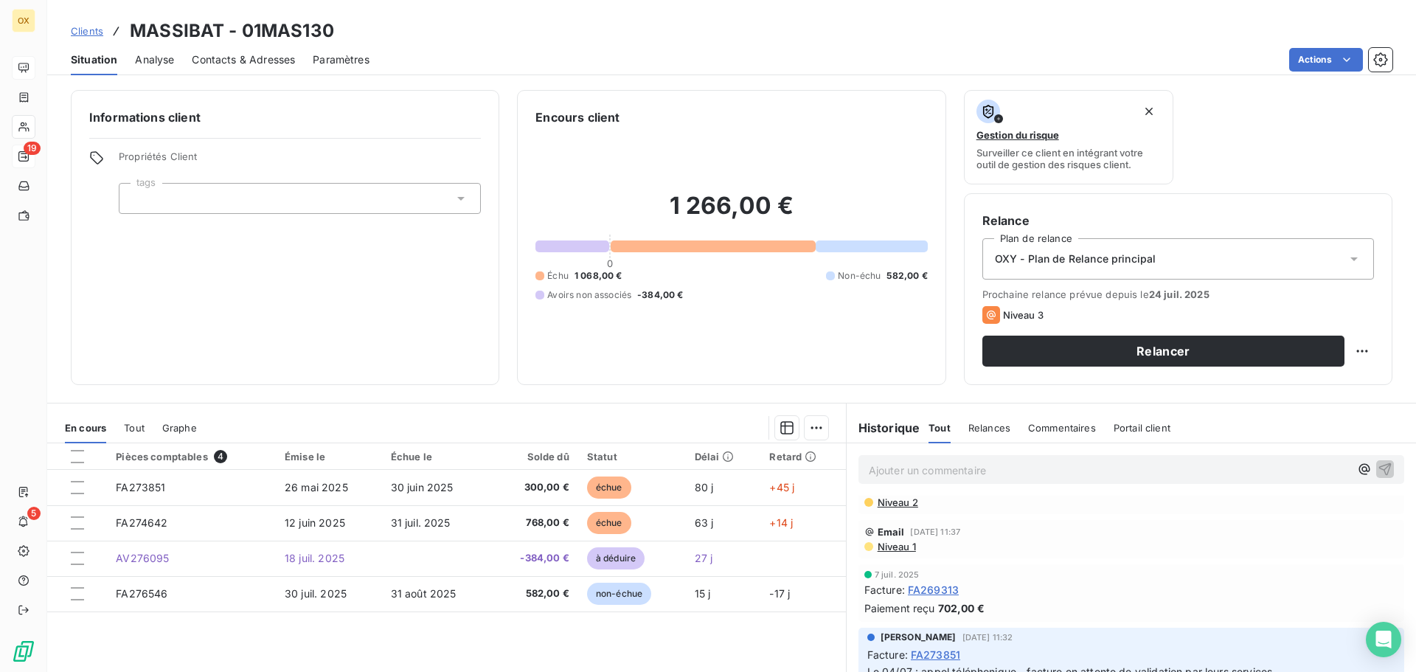
scroll to position [0, 0]
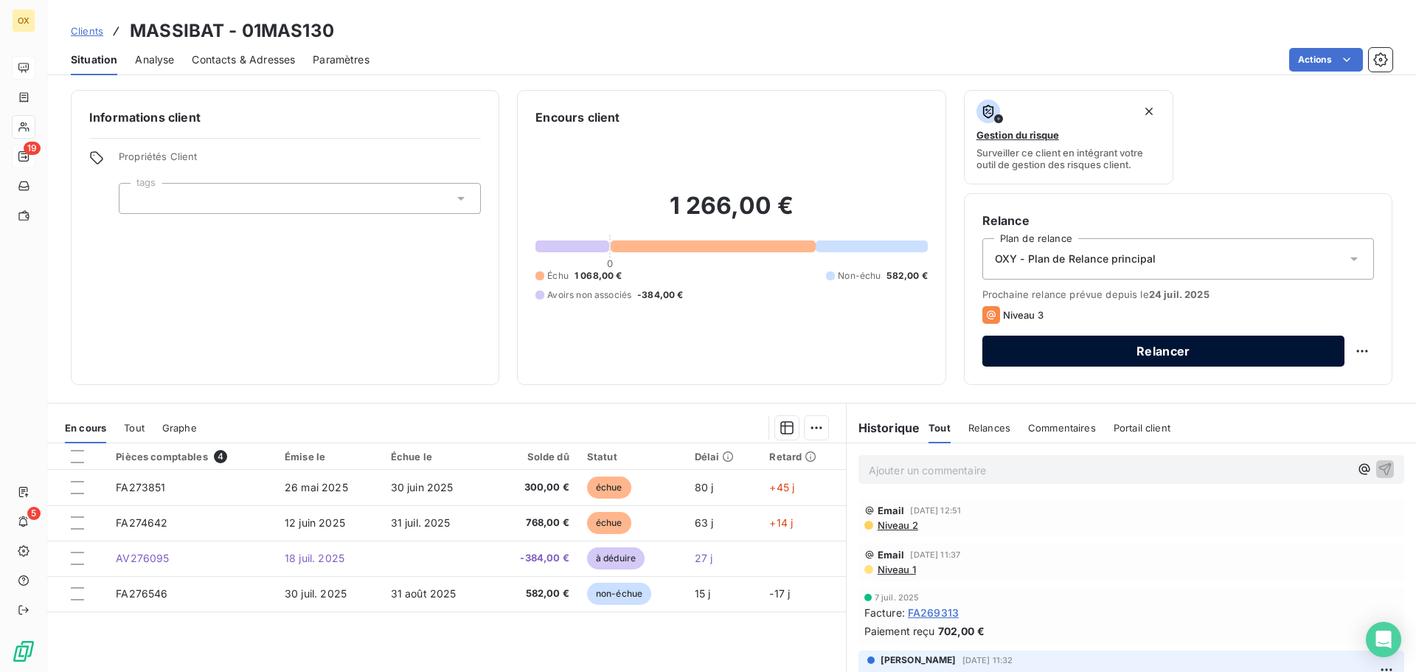
click at [1087, 350] on button "Relancer" at bounding box center [1164, 351] width 362 height 31
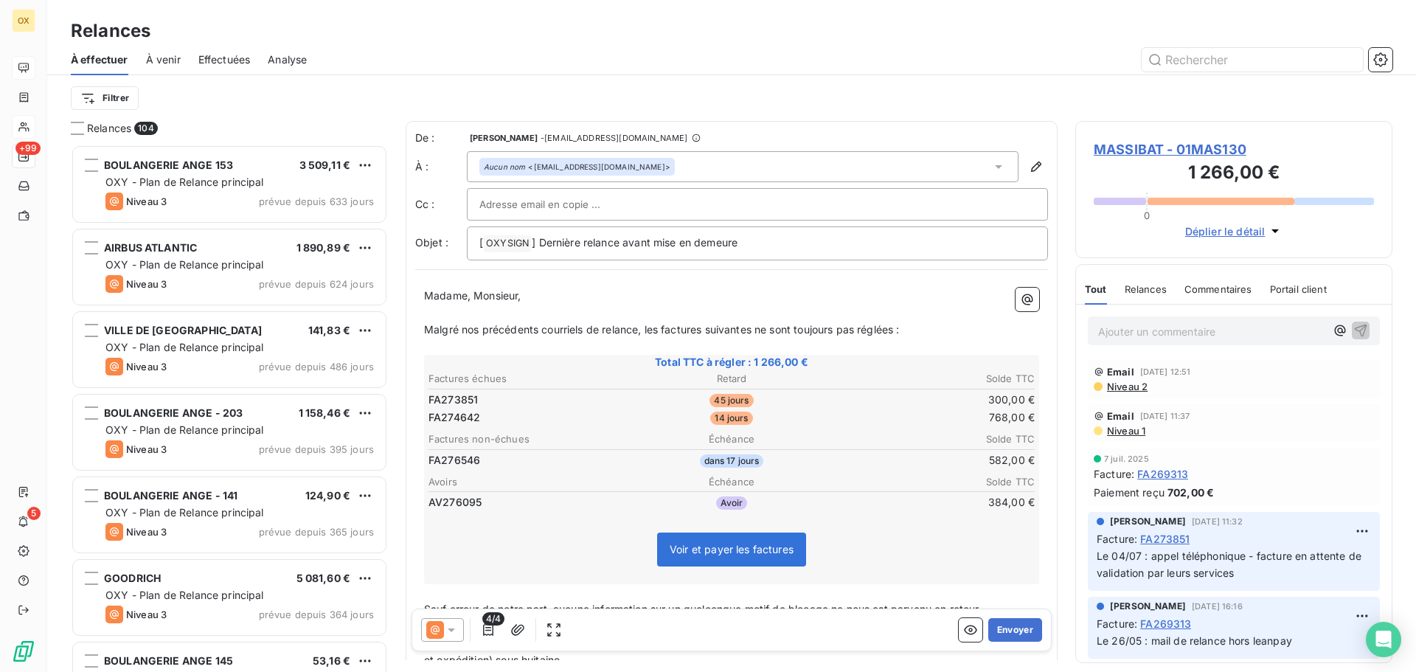
scroll to position [516, 306]
click at [441, 623] on icon at bounding box center [435, 630] width 18 height 18
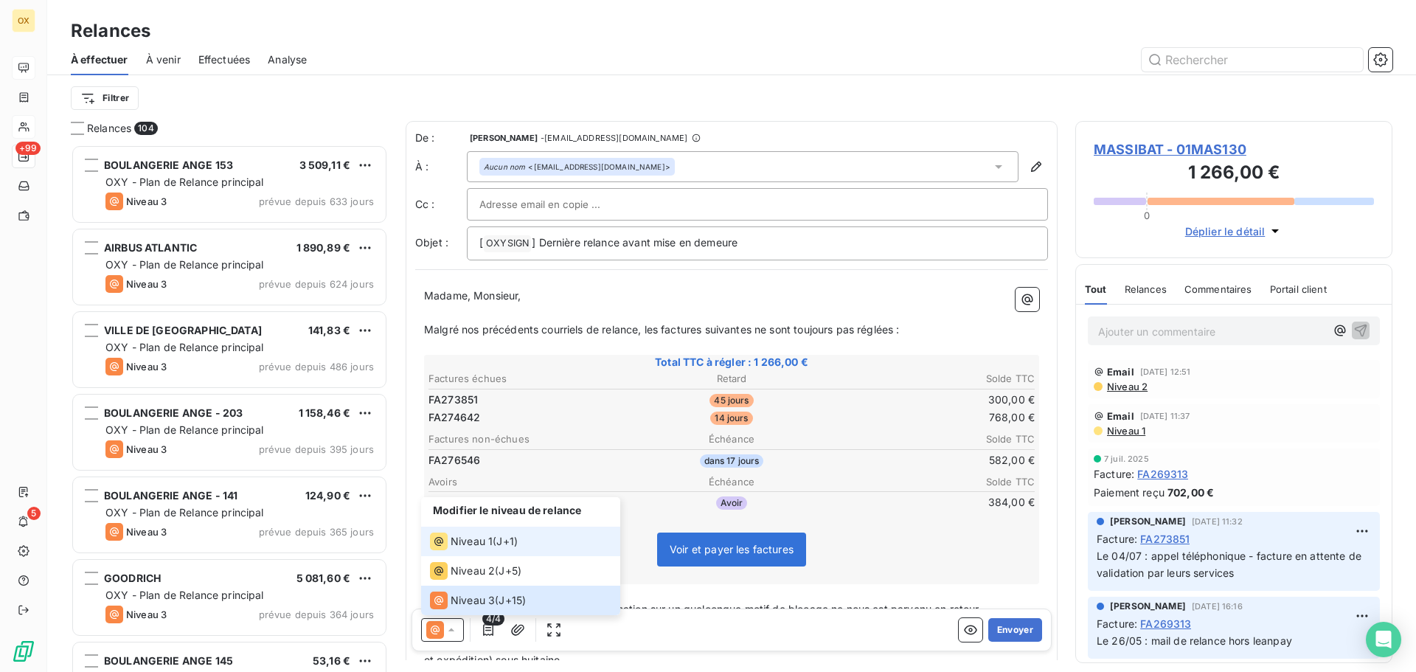
click at [469, 542] on span "Niveau 1" at bounding box center [472, 541] width 42 height 15
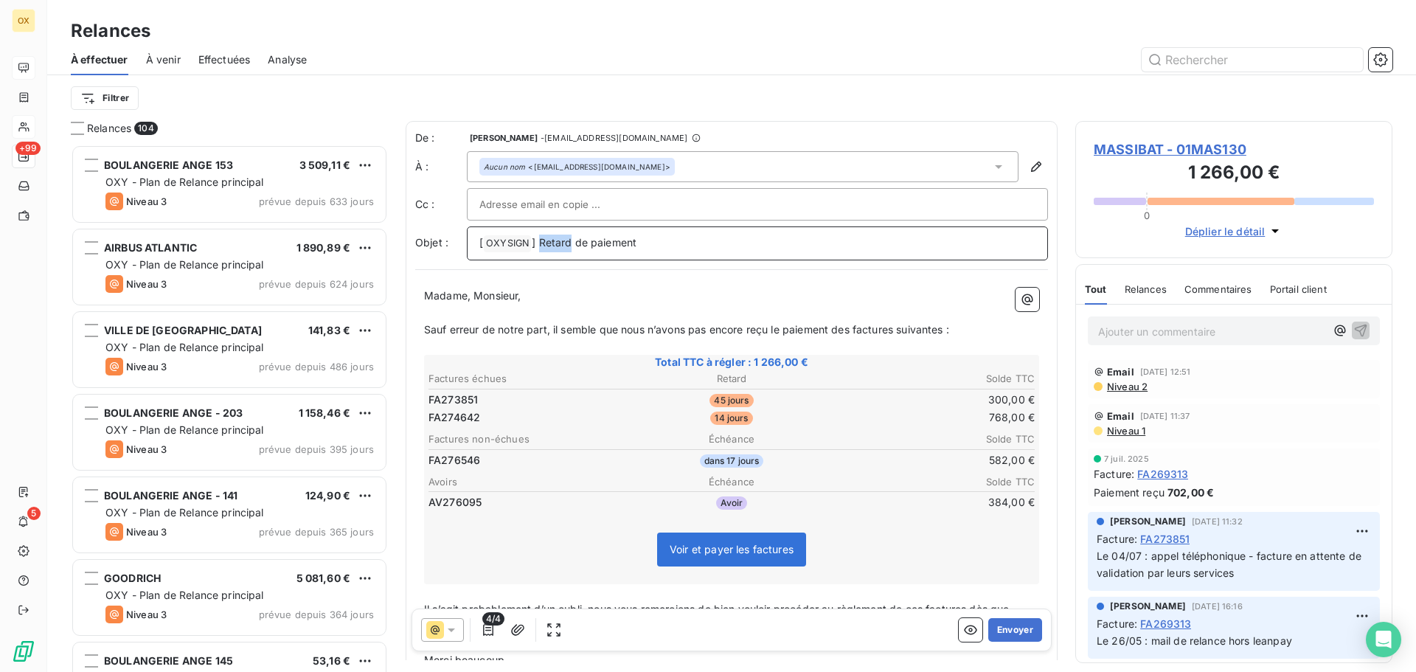
drag, startPoint x: 570, startPoint y: 246, endPoint x: 541, endPoint y: 245, distance: 29.5
click at [541, 244] on span "] Retard de paiement" at bounding box center [584, 242] width 105 height 13
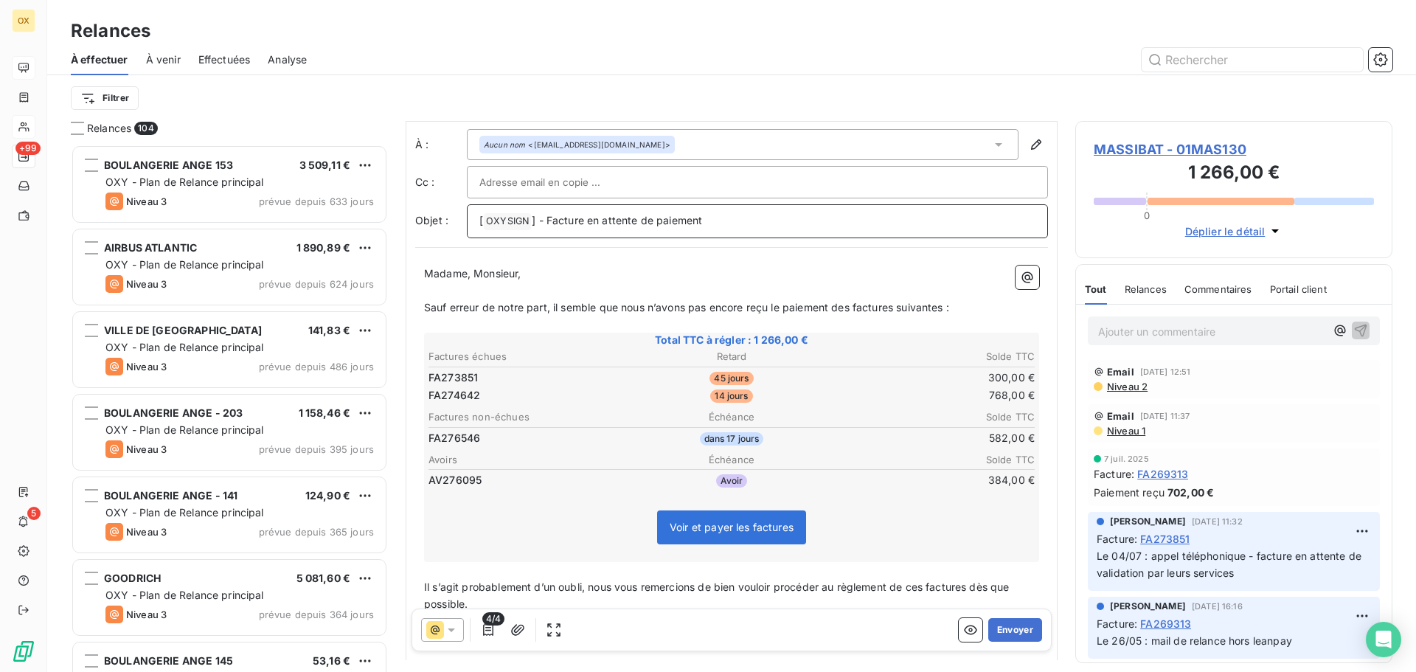
scroll to position [149, 0]
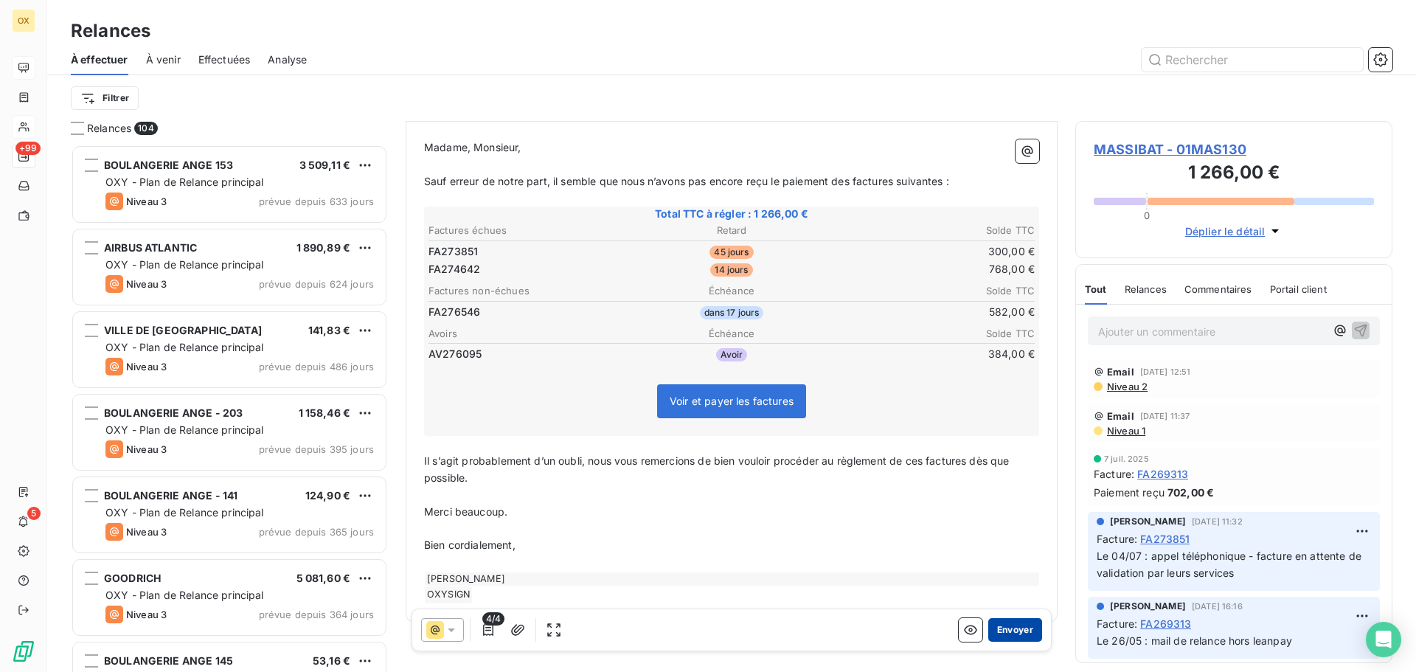
click at [1017, 631] on button "Envoyer" at bounding box center [1015, 630] width 54 height 24
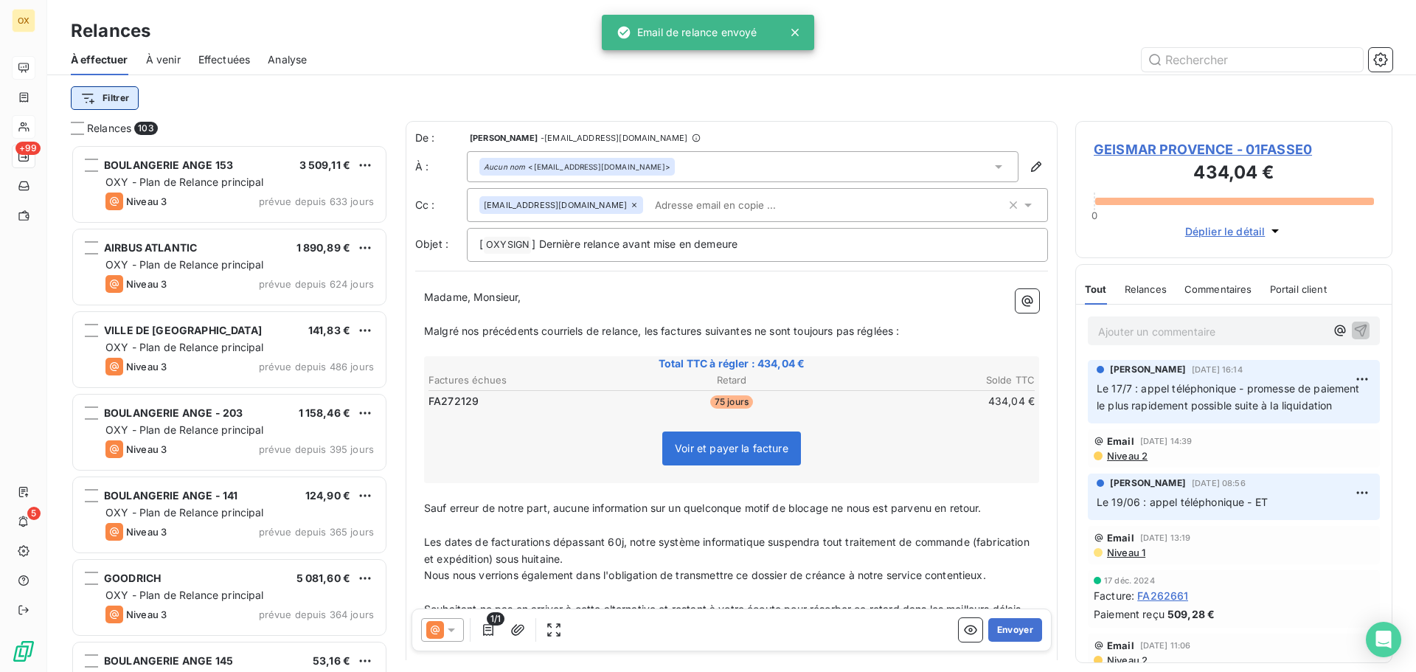
click at [112, 93] on html "OX +99 5 Relances À effectuer À venir Effectuées Analyse Filtrer Relances 103 B…" at bounding box center [708, 336] width 1416 height 672
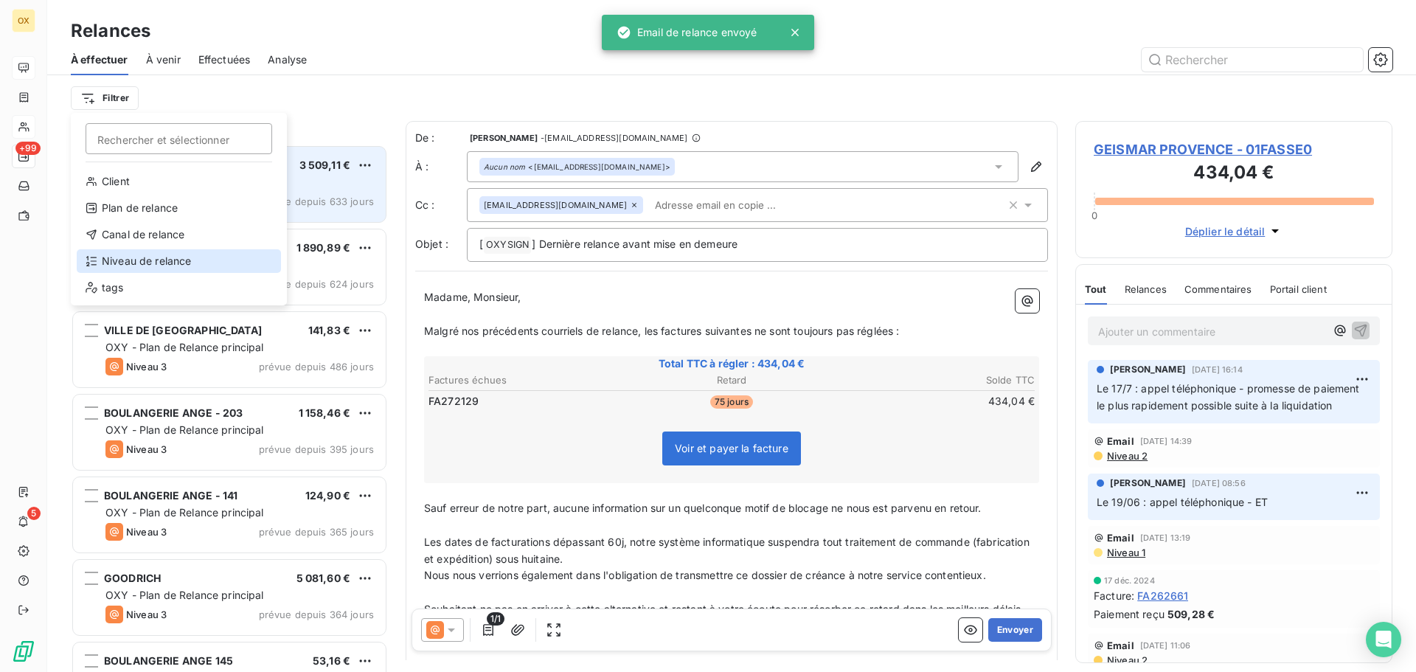
click at [172, 259] on div "Niveau de relance" at bounding box center [179, 261] width 204 height 24
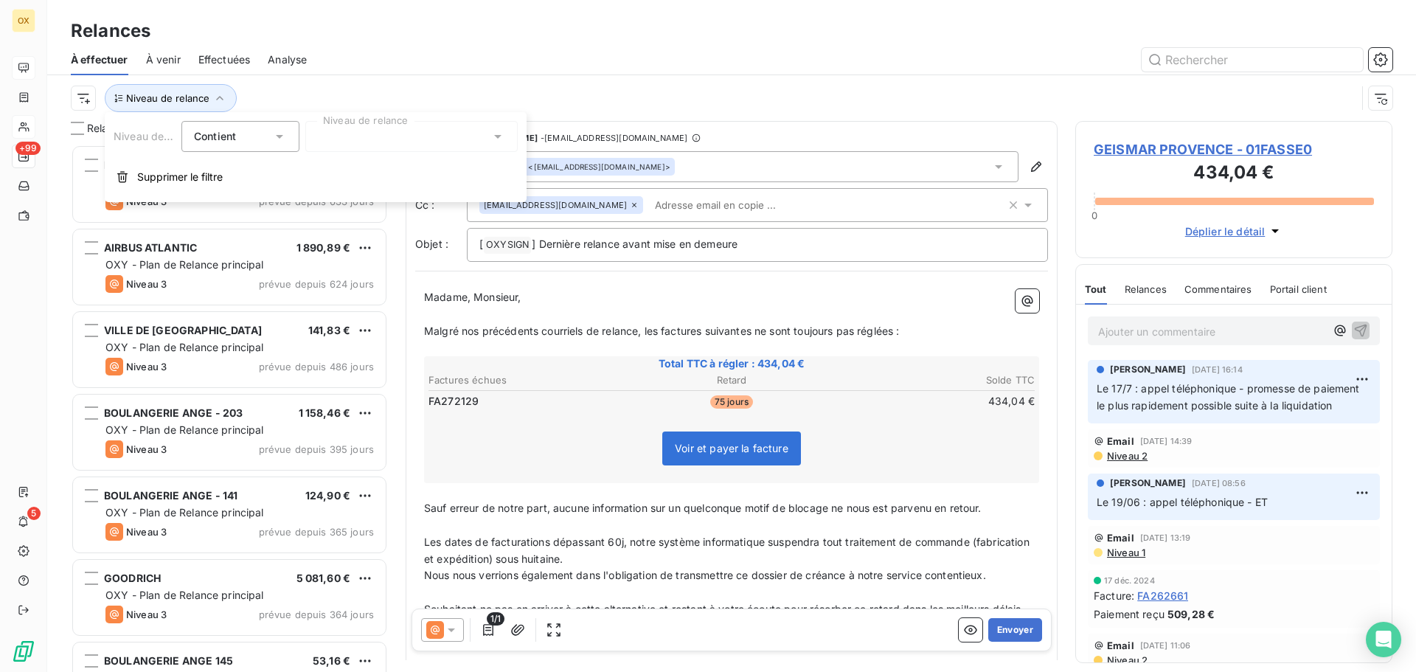
drag, startPoint x: 340, startPoint y: 143, endPoint x: 339, endPoint y: 153, distance: 9.6
click at [342, 144] on div at bounding box center [411, 136] width 212 height 31
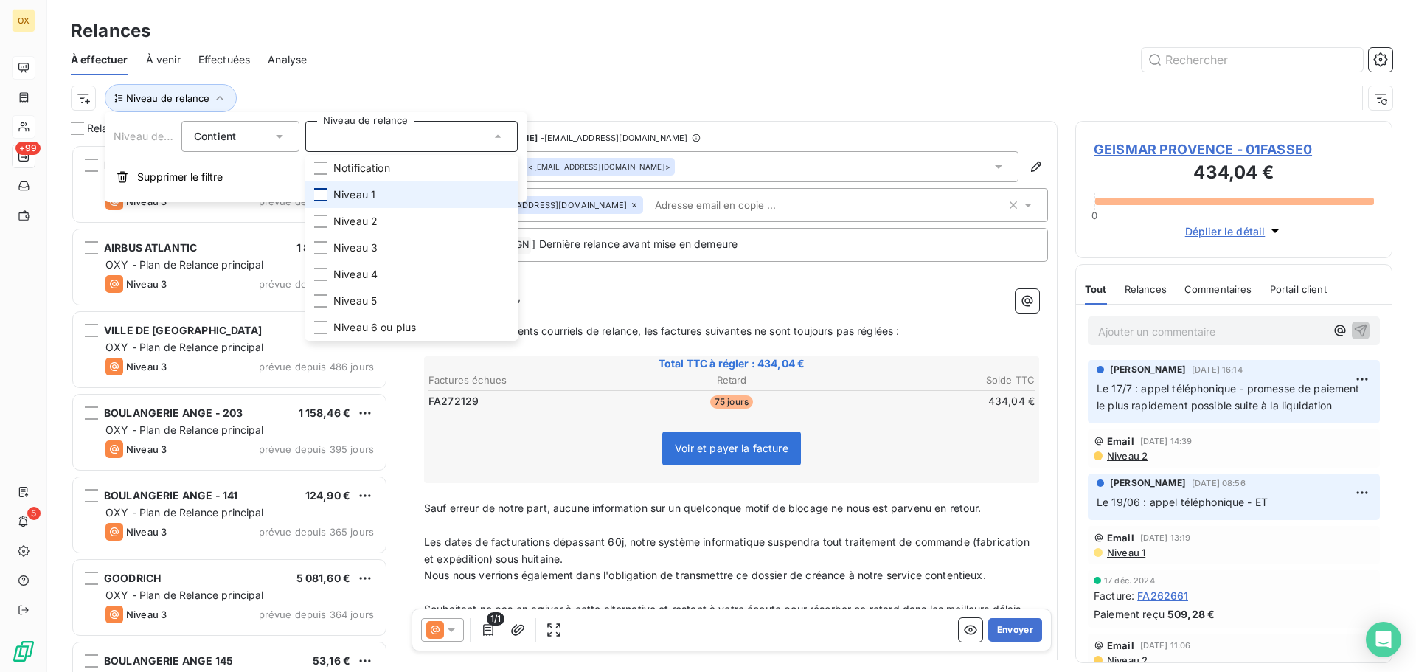
click at [319, 194] on div at bounding box center [320, 194] width 13 height 13
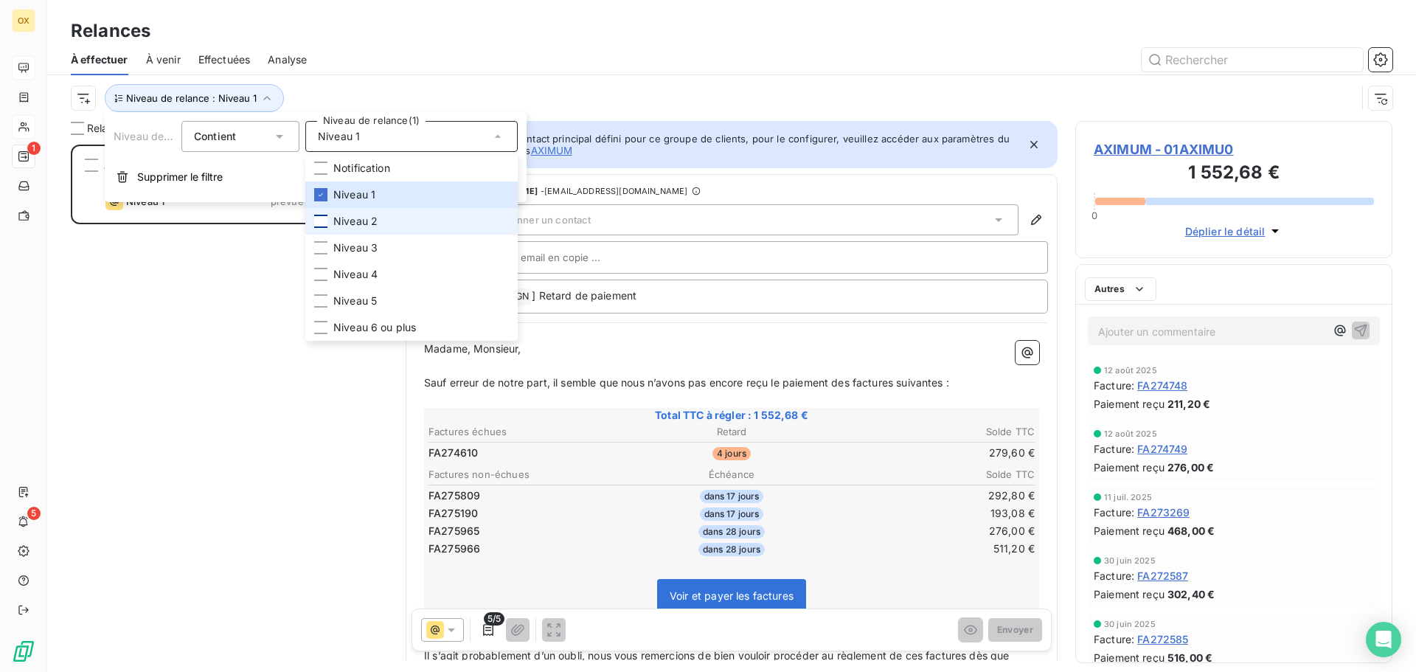
scroll to position [516, 306]
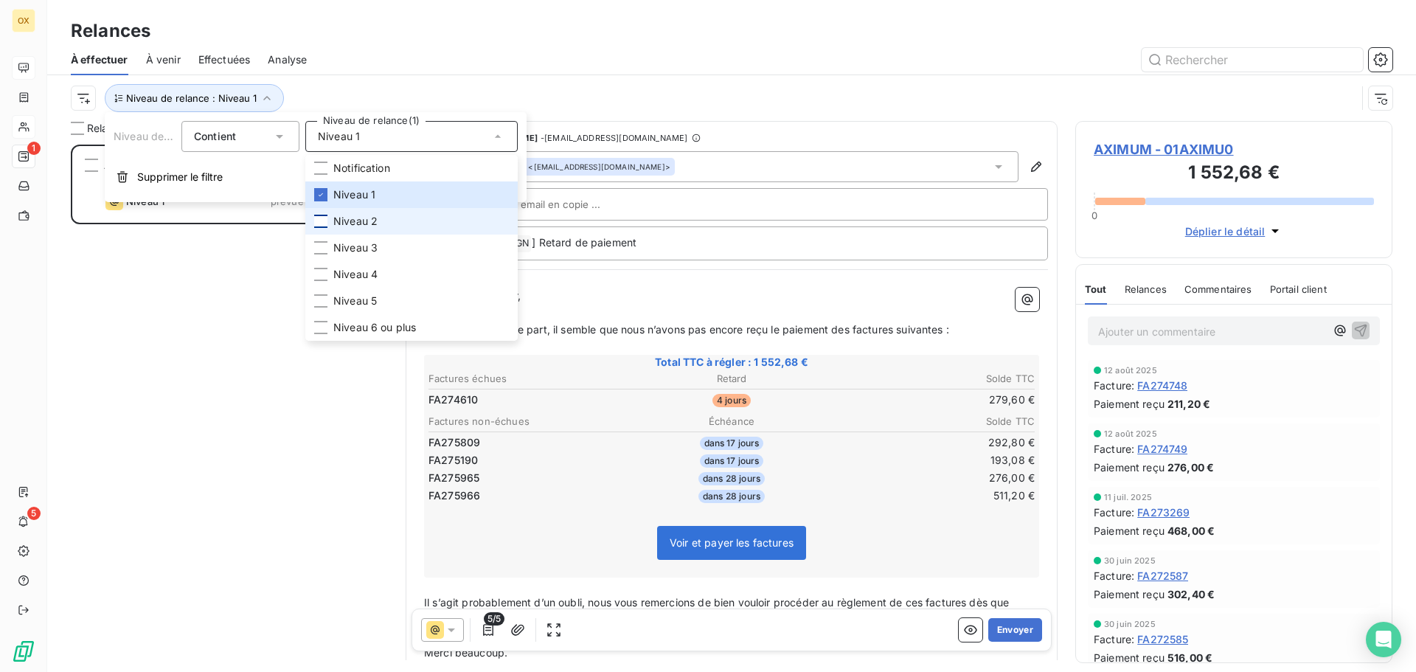
click at [325, 218] on div at bounding box center [320, 221] width 13 height 13
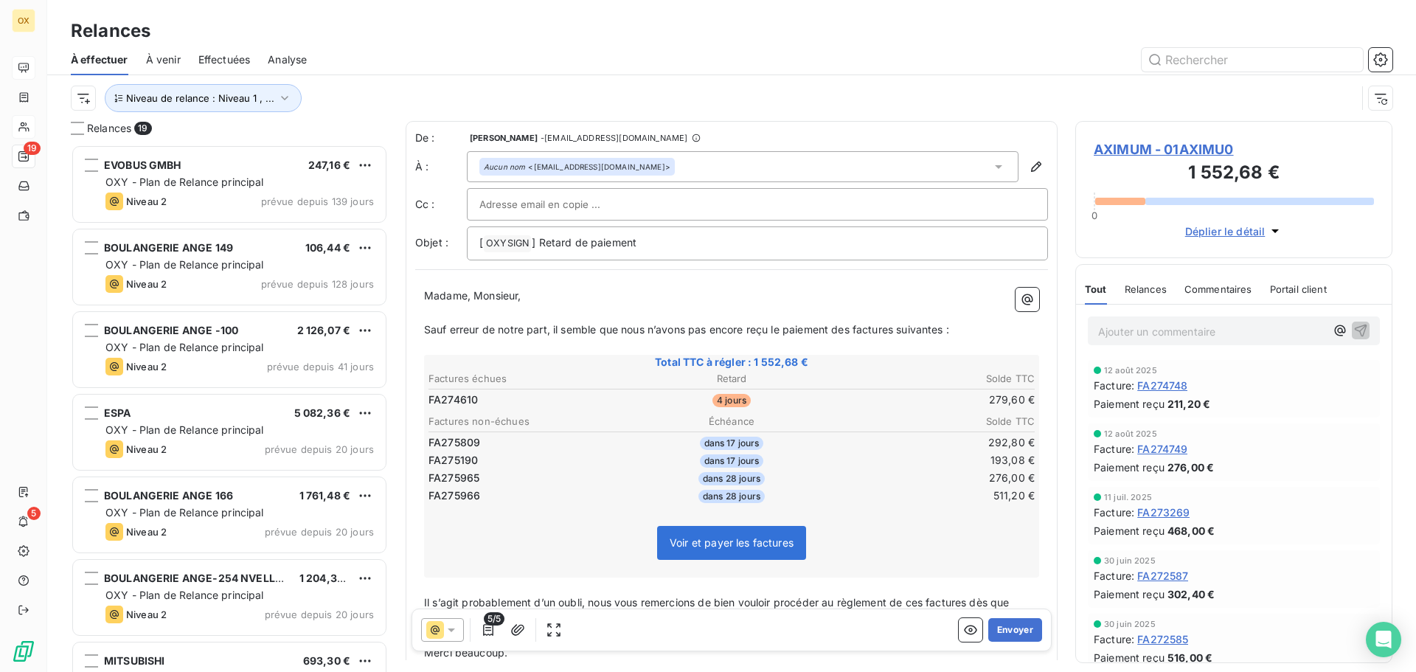
click at [351, 56] on div at bounding box center [859, 60] width 1068 height 24
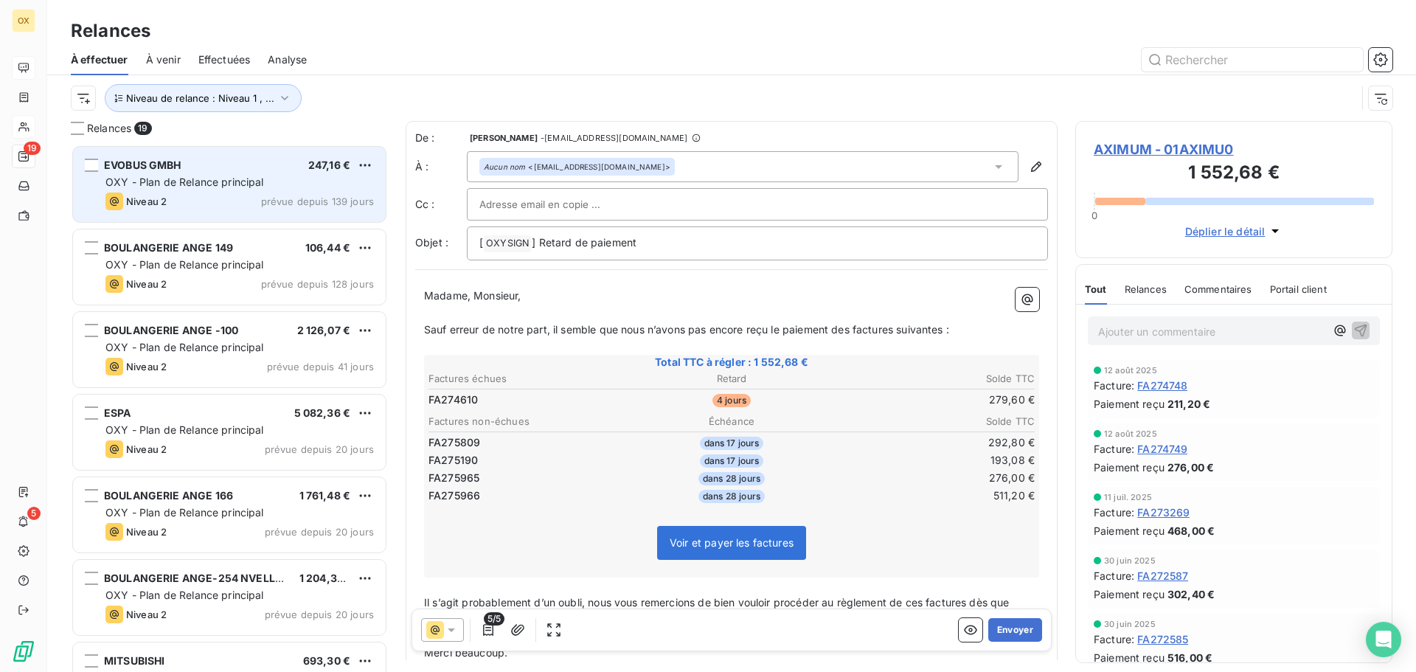
click at [230, 171] on div "EVOBUS GMBH 247,16 €" at bounding box center [239, 165] width 268 height 13
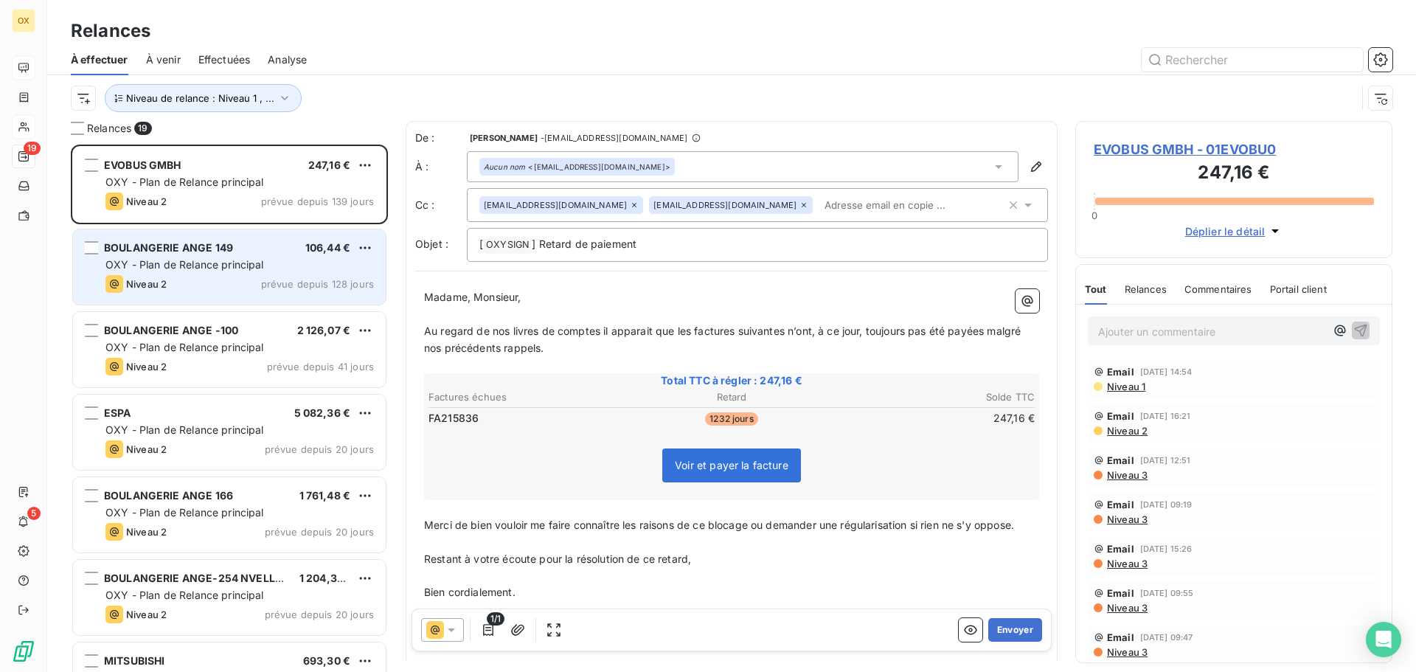
click at [235, 252] on div "BOULANGERIE ANGE 149 106,44 €" at bounding box center [239, 247] width 268 height 13
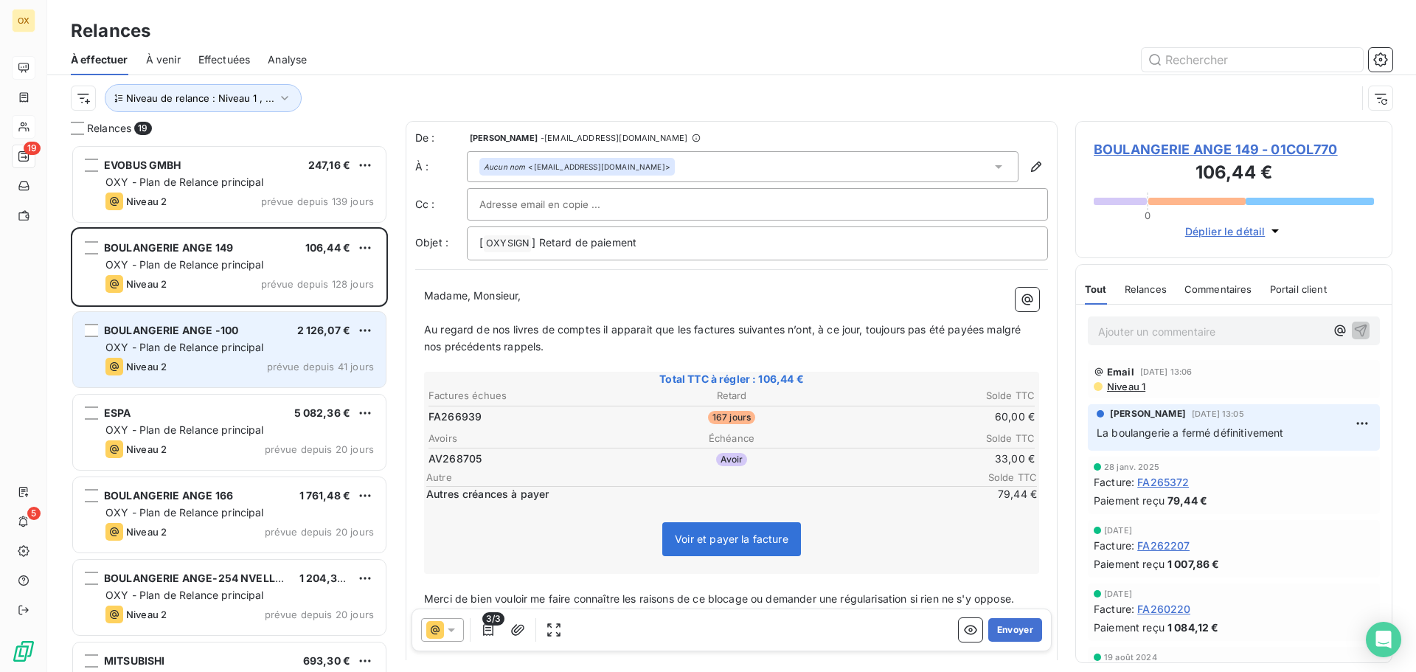
click at [207, 342] on span "OXY - Plan de Relance principal" at bounding box center [184, 347] width 159 height 13
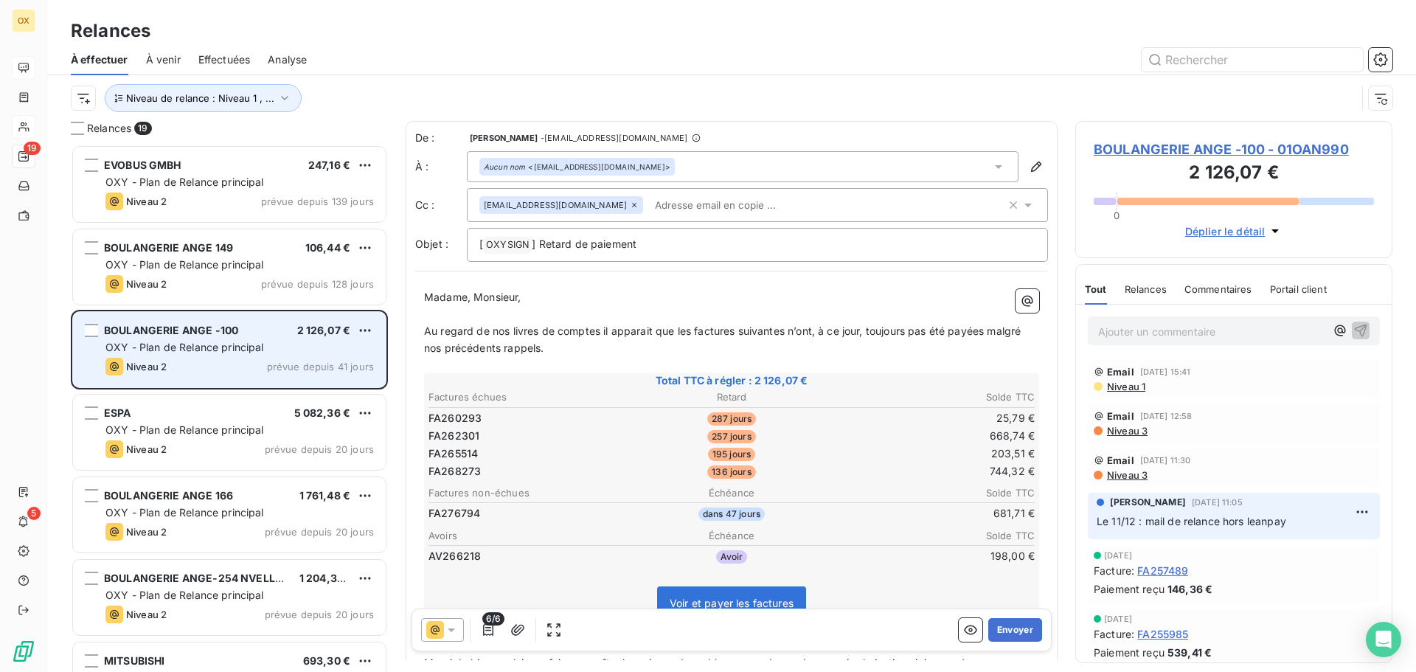
scroll to position [74, 0]
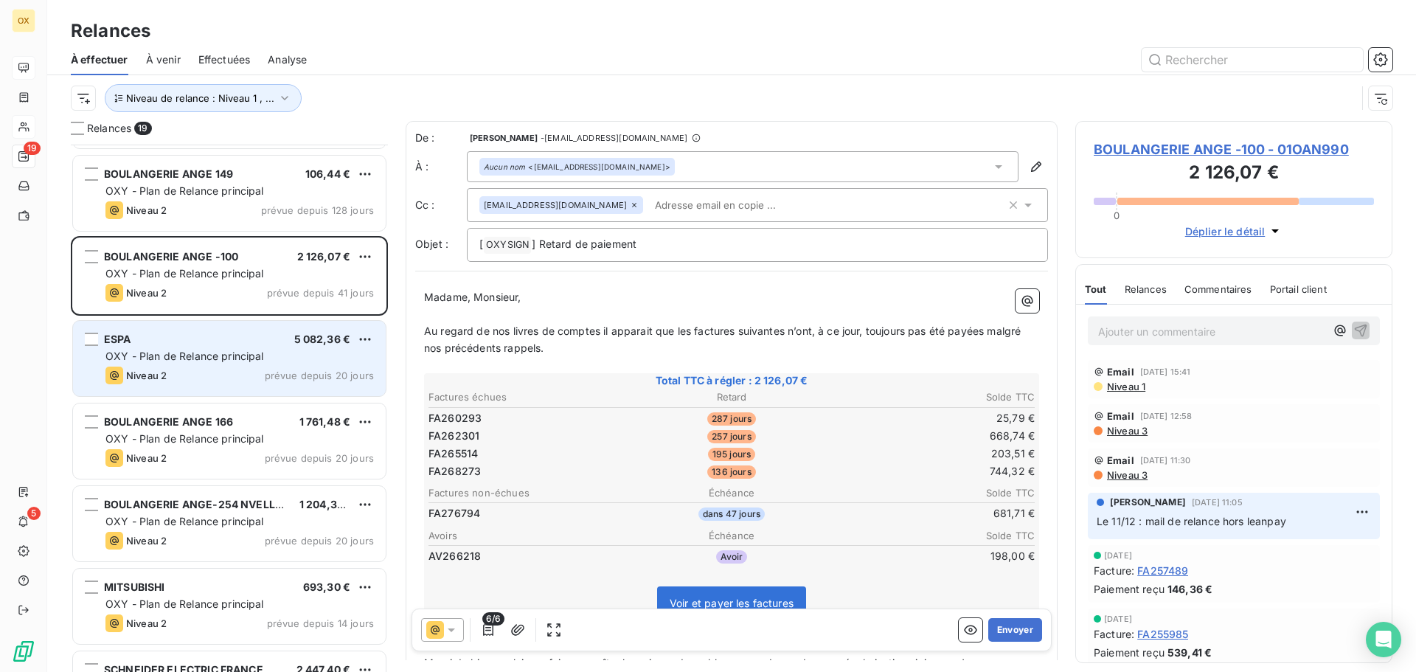
click at [215, 367] on div "Niveau 2 prévue depuis 20 jours" at bounding box center [239, 376] width 268 height 18
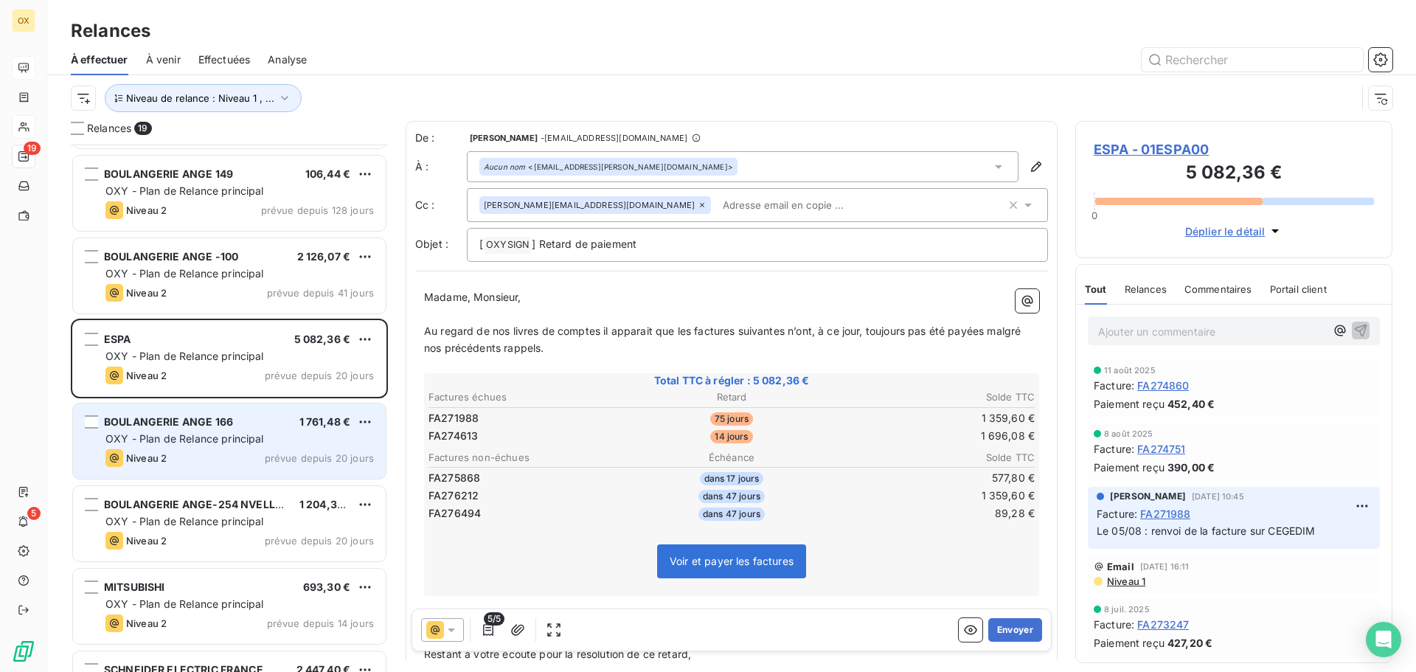
click at [288, 453] on span "prévue depuis 20 jours" at bounding box center [319, 458] width 109 height 12
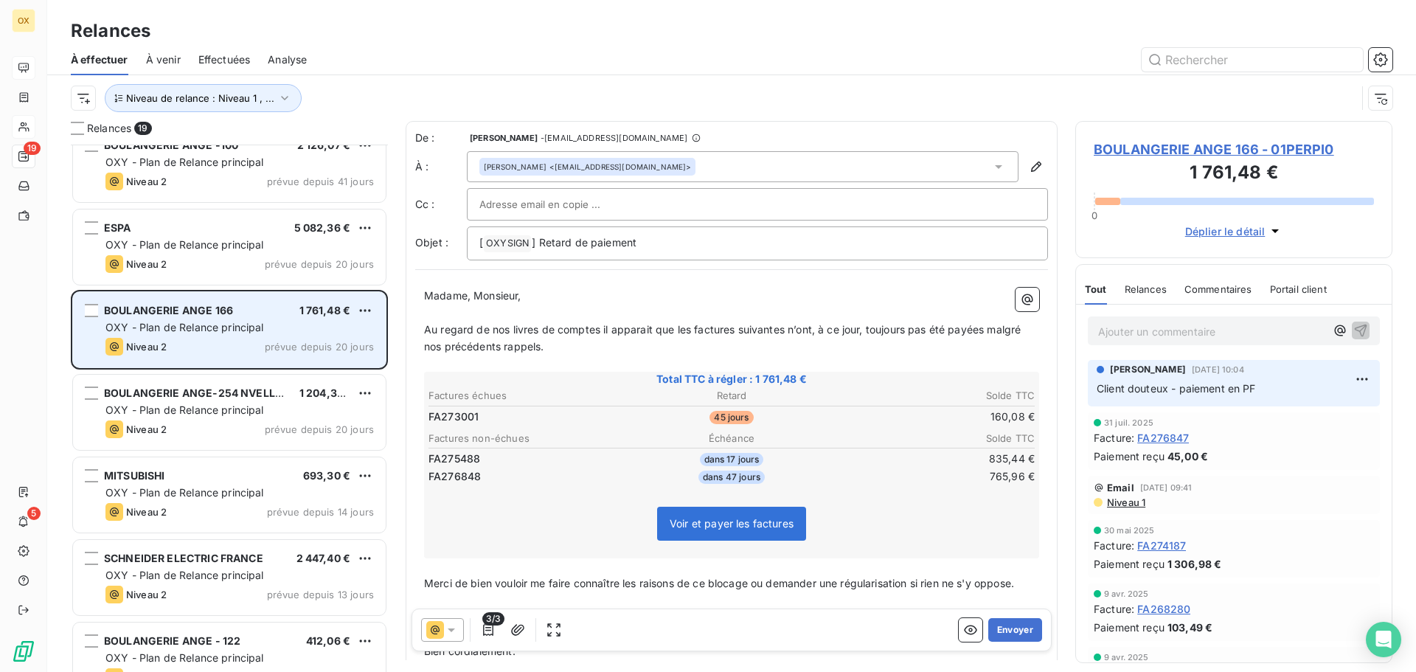
scroll to position [222, 0]
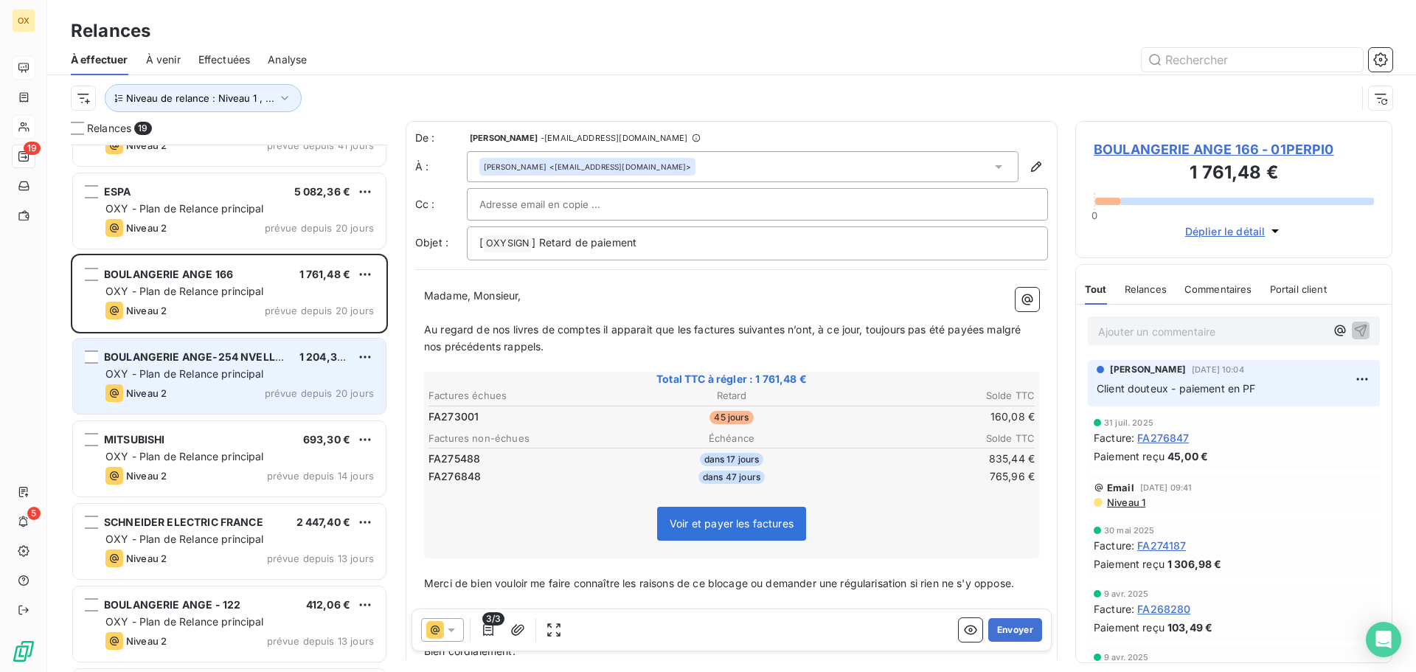
click at [243, 371] on span "OXY - Plan de Relance principal" at bounding box center [184, 373] width 159 height 13
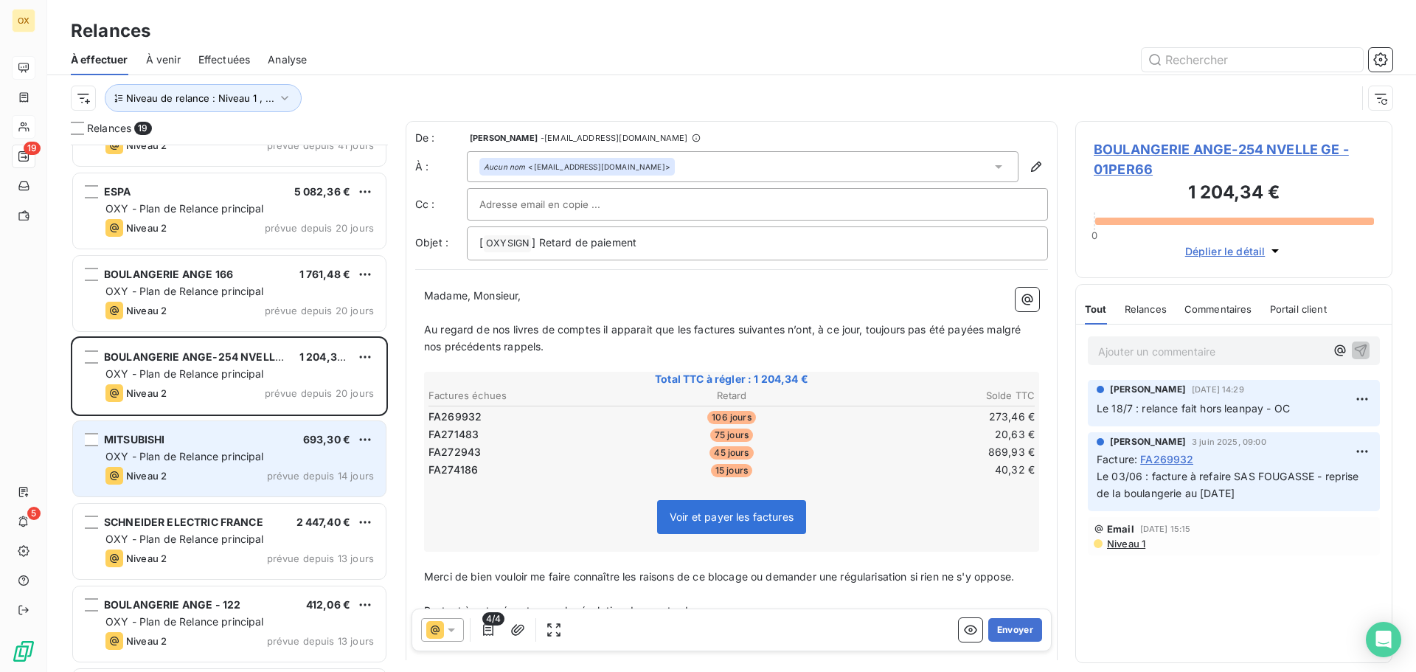
click at [209, 442] on div "MITSUBISHI 693,30 €" at bounding box center [239, 439] width 268 height 13
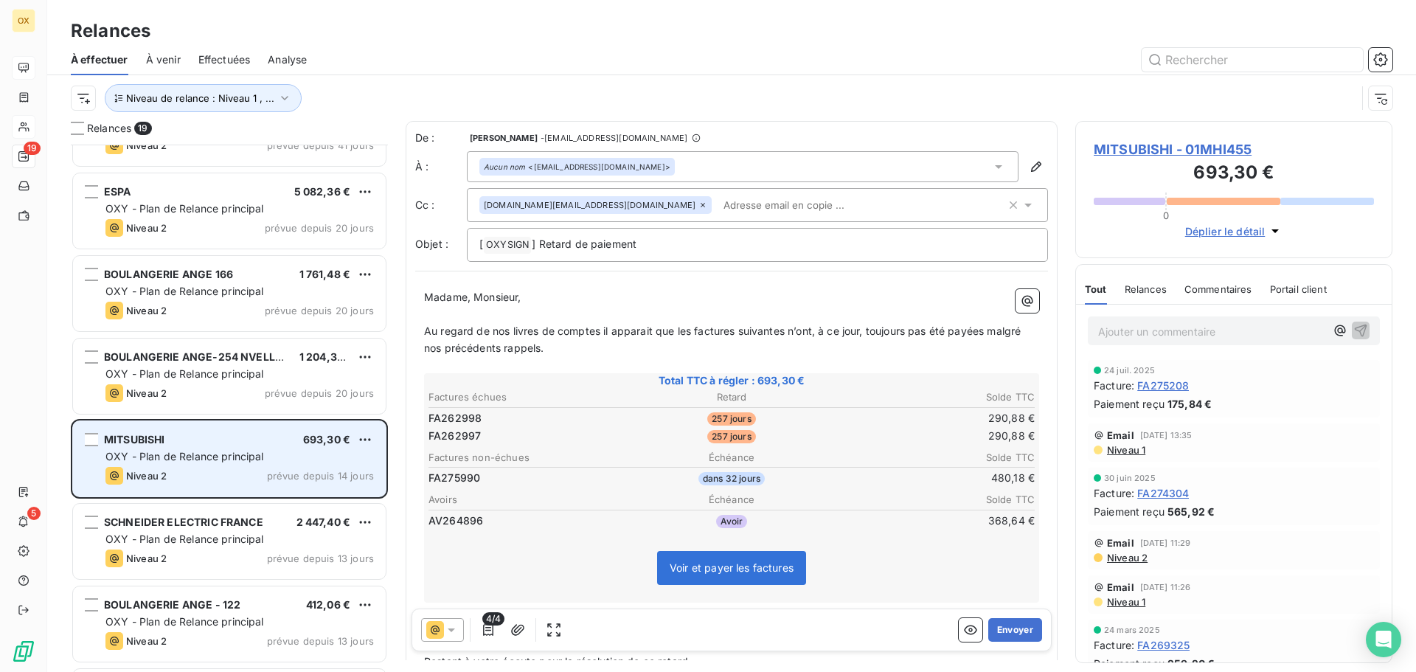
scroll to position [296, 0]
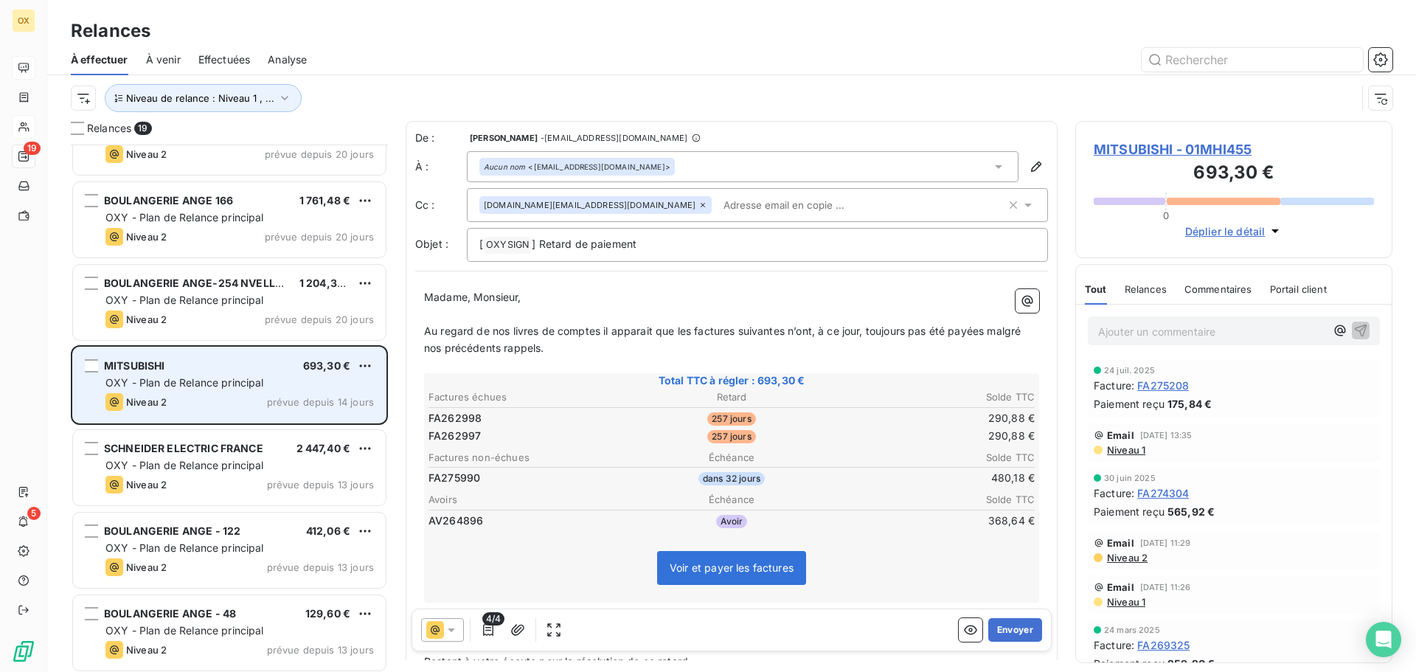
click at [209, 442] on span "SCHNEIDER ELECTRIC FRANCE" at bounding box center [183, 448] width 159 height 13
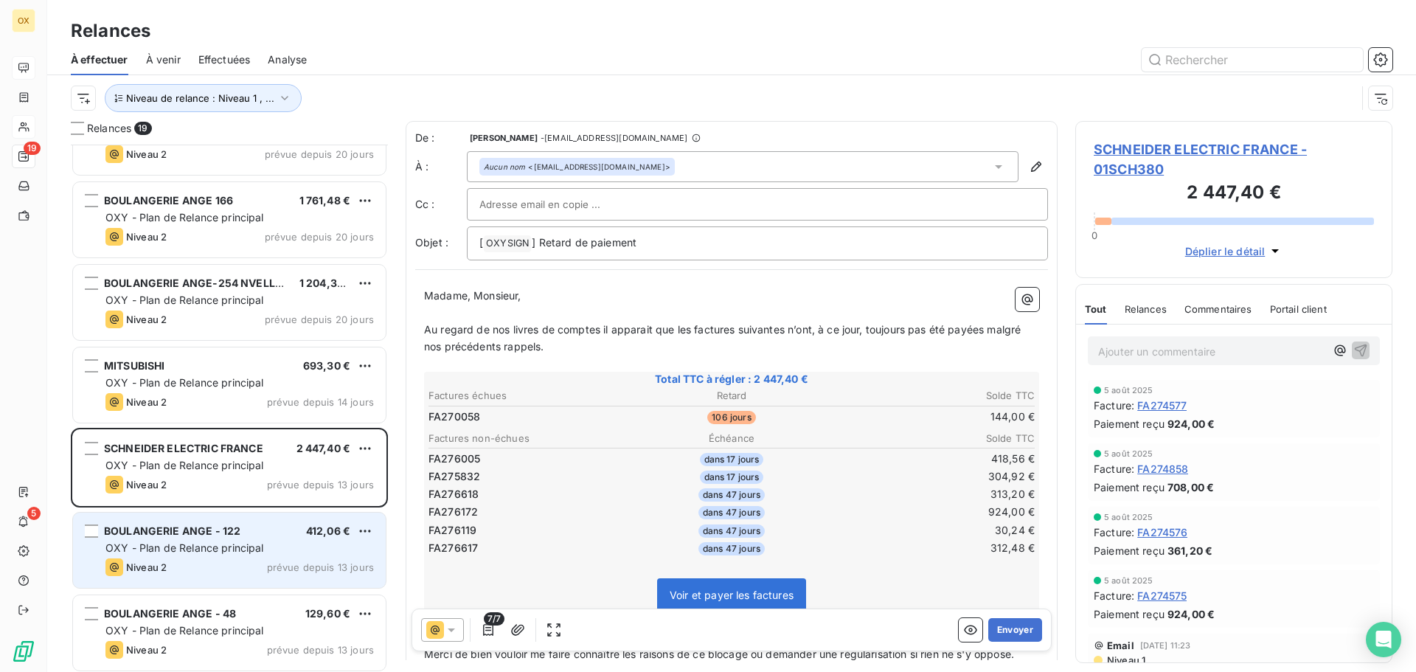
drag, startPoint x: 282, startPoint y: 543, endPoint x: 282, endPoint y: 521, distance: 22.1
click at [282, 543] on div "OXY - Plan de Relance principal" at bounding box center [239, 548] width 268 height 15
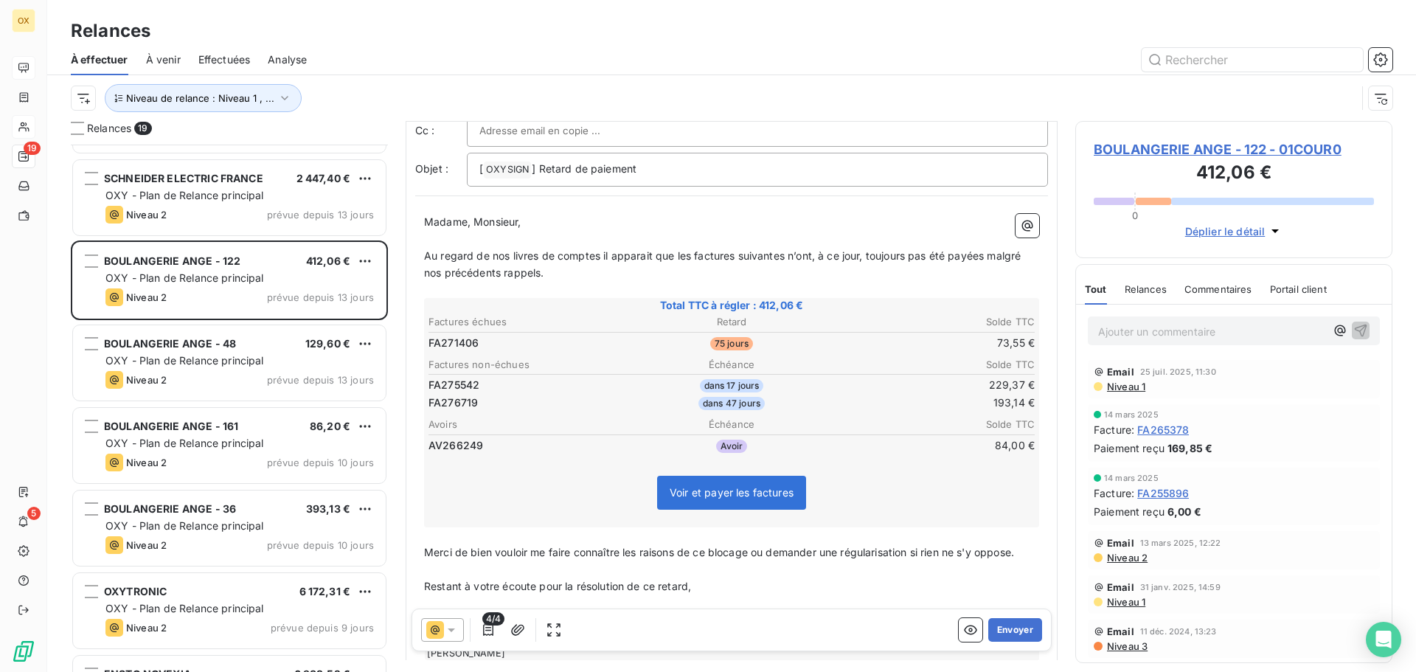
scroll to position [591, 0]
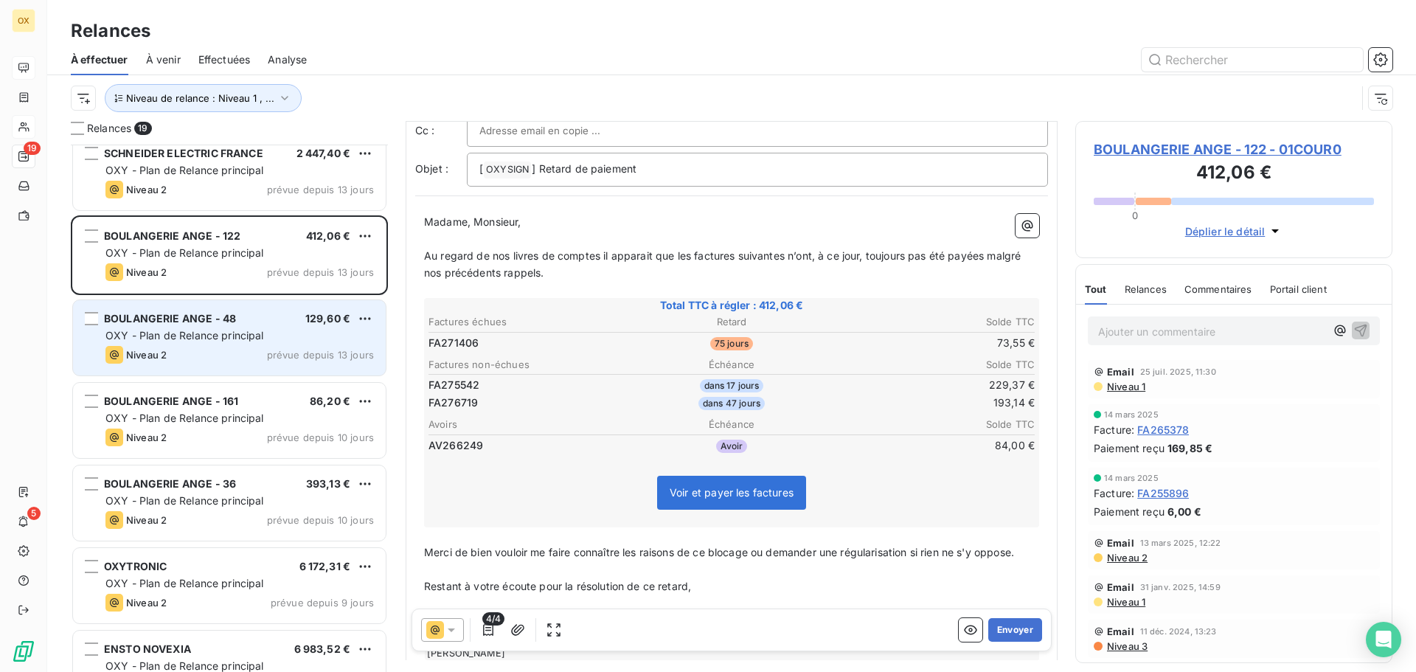
click at [208, 337] on span "OXY - Plan de Relance principal" at bounding box center [184, 335] width 159 height 13
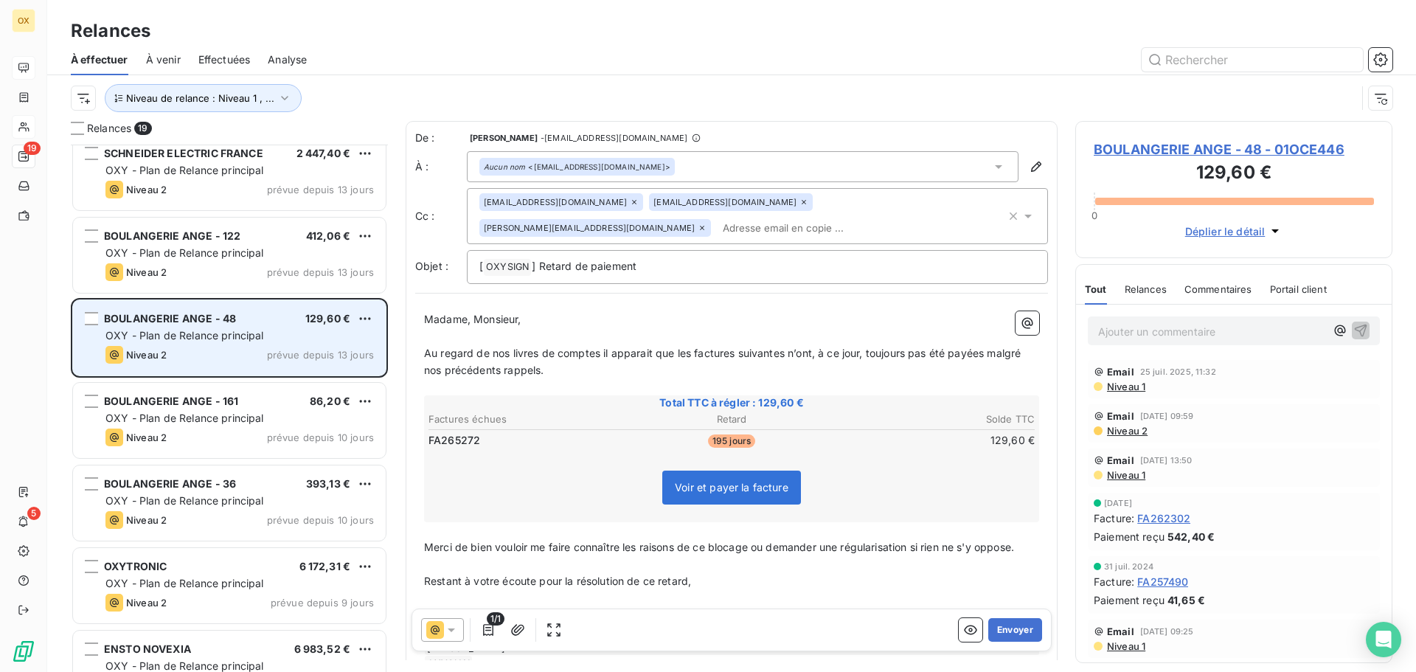
scroll to position [665, 0]
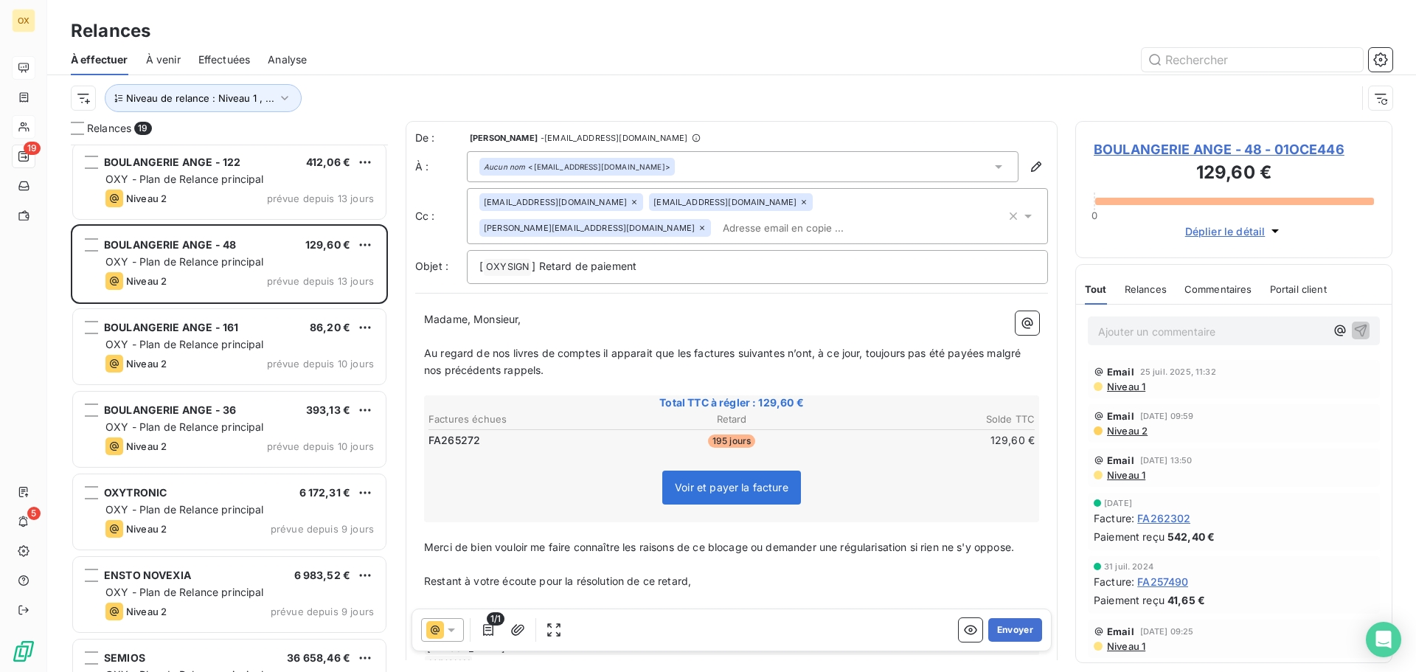
click at [206, 337] on div "OXY - Plan de Relance principal" at bounding box center [239, 344] width 268 height 15
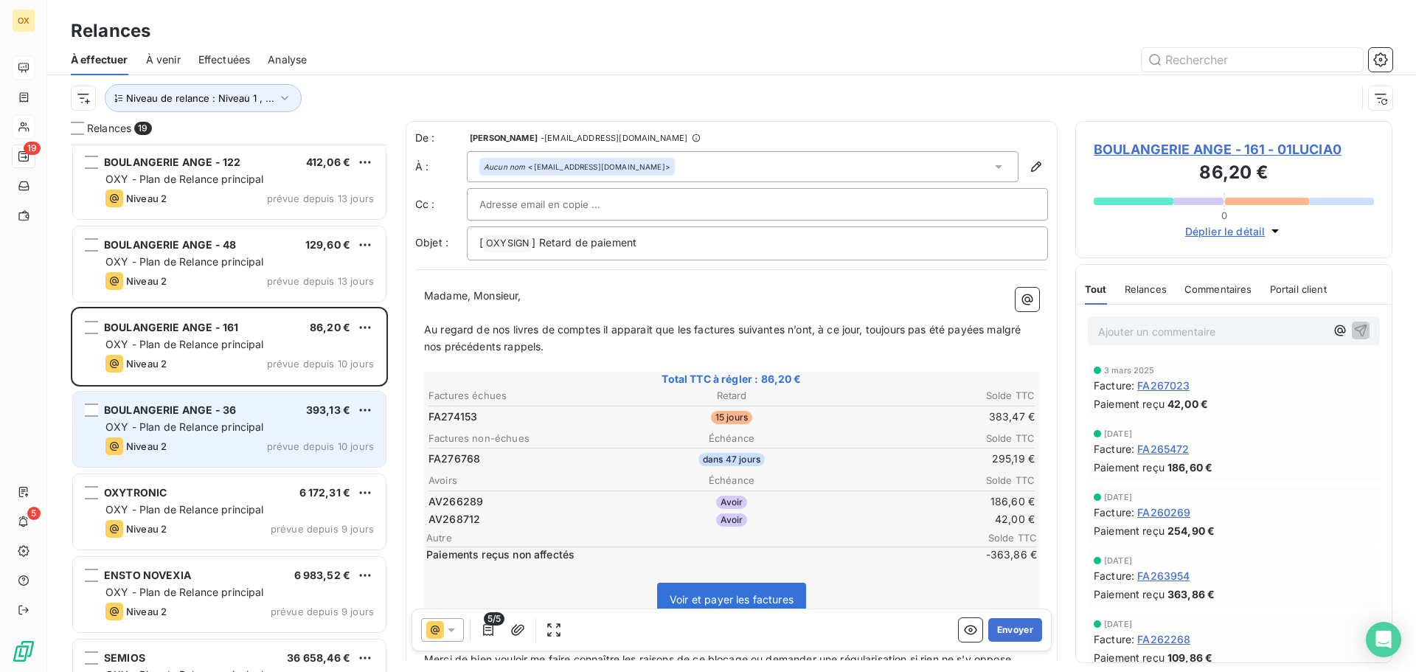
click at [255, 436] on div "BOULANGERIE ANGE - 36 393,13 € OXY - Plan de Relance principal Niveau 2 prévue …" at bounding box center [229, 429] width 313 height 75
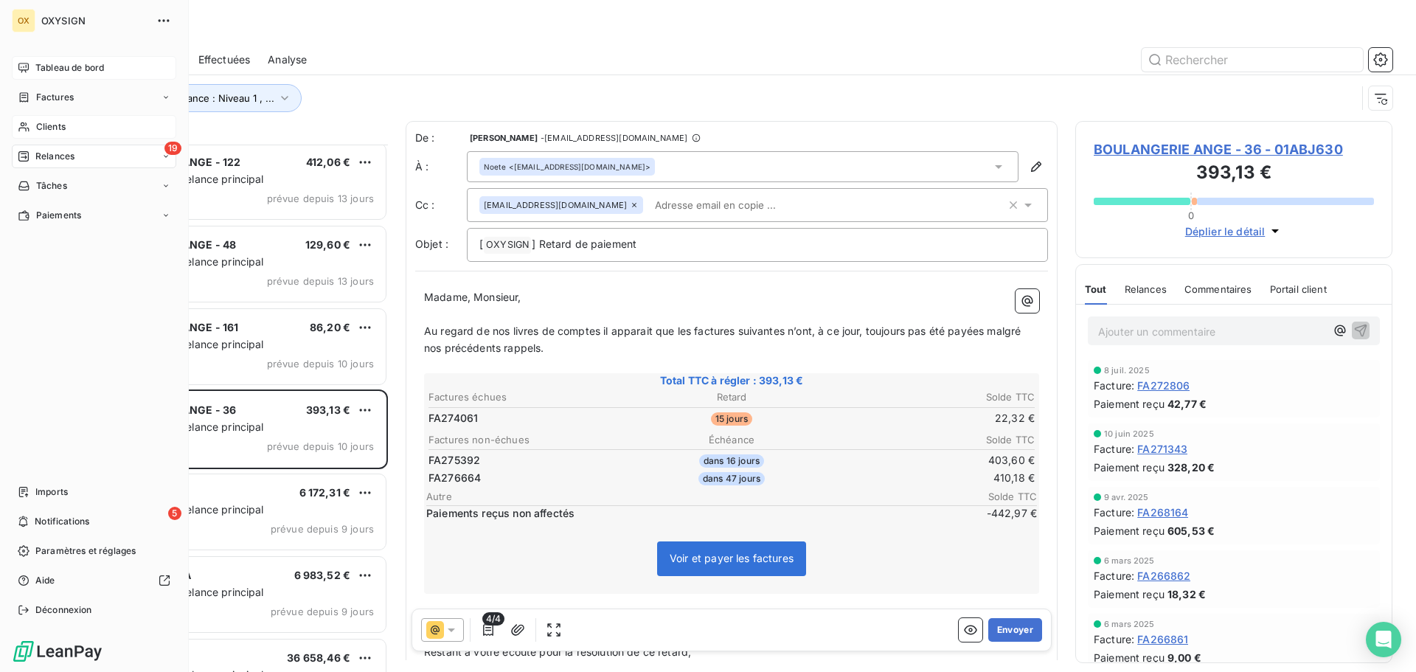
click at [43, 92] on span "Factures" at bounding box center [55, 97] width 38 height 13
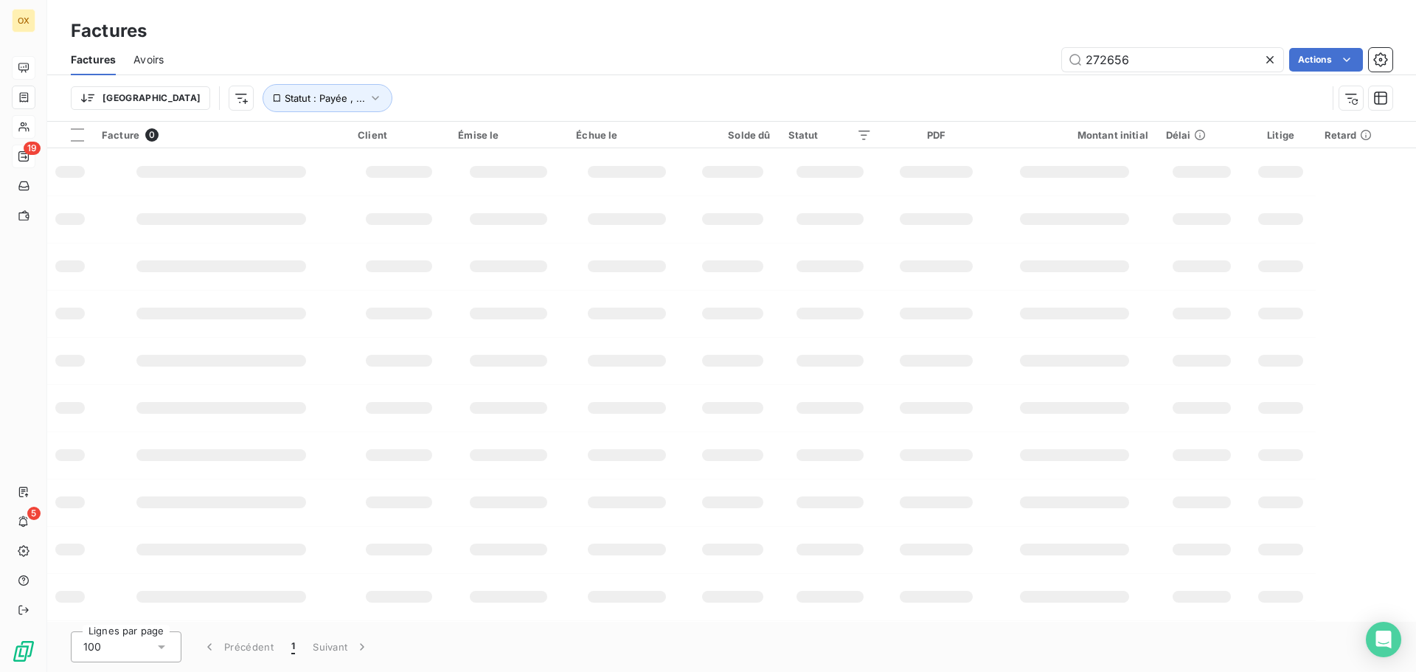
drag, startPoint x: 1171, startPoint y: 54, endPoint x: 971, endPoint y: 30, distance: 202.1
click at [971, 30] on div "Factures Factures Avoirs 272656 Actions Trier Statut : Payée , ..." at bounding box center [731, 61] width 1369 height 122
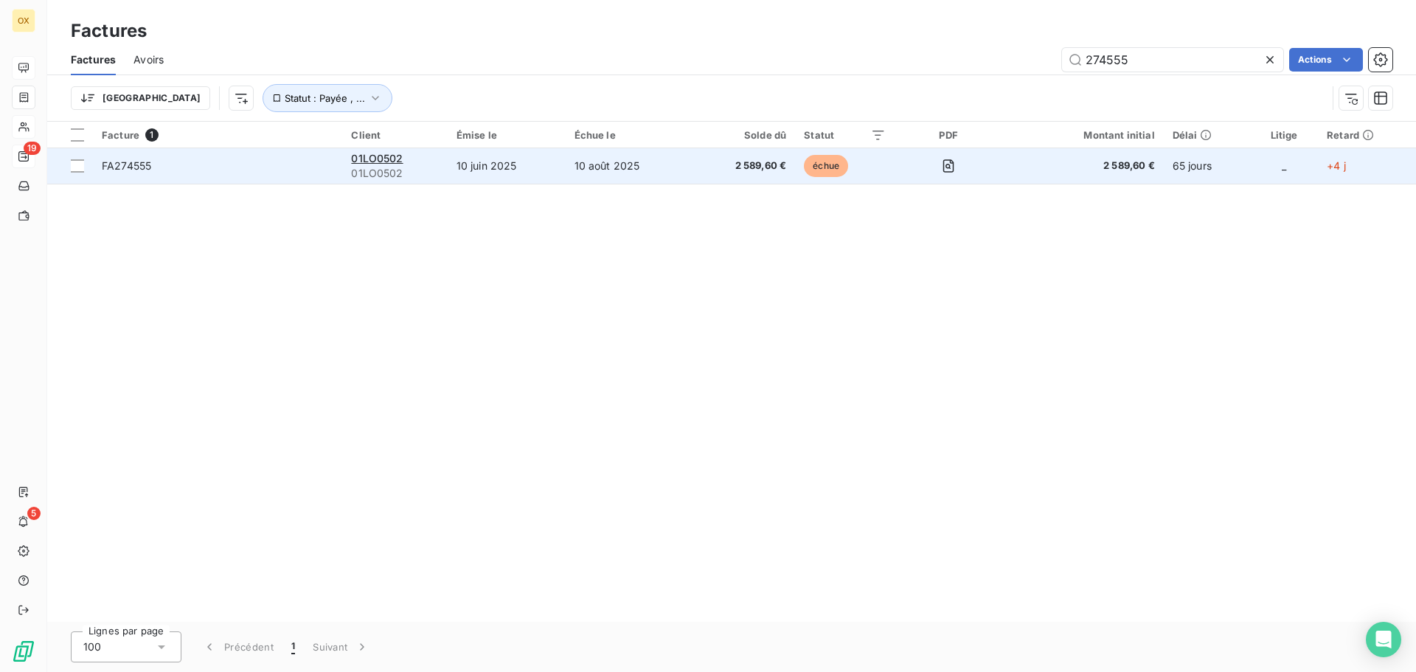
type input "274555"
click at [234, 170] on span "FA274555" at bounding box center [218, 166] width 232 height 15
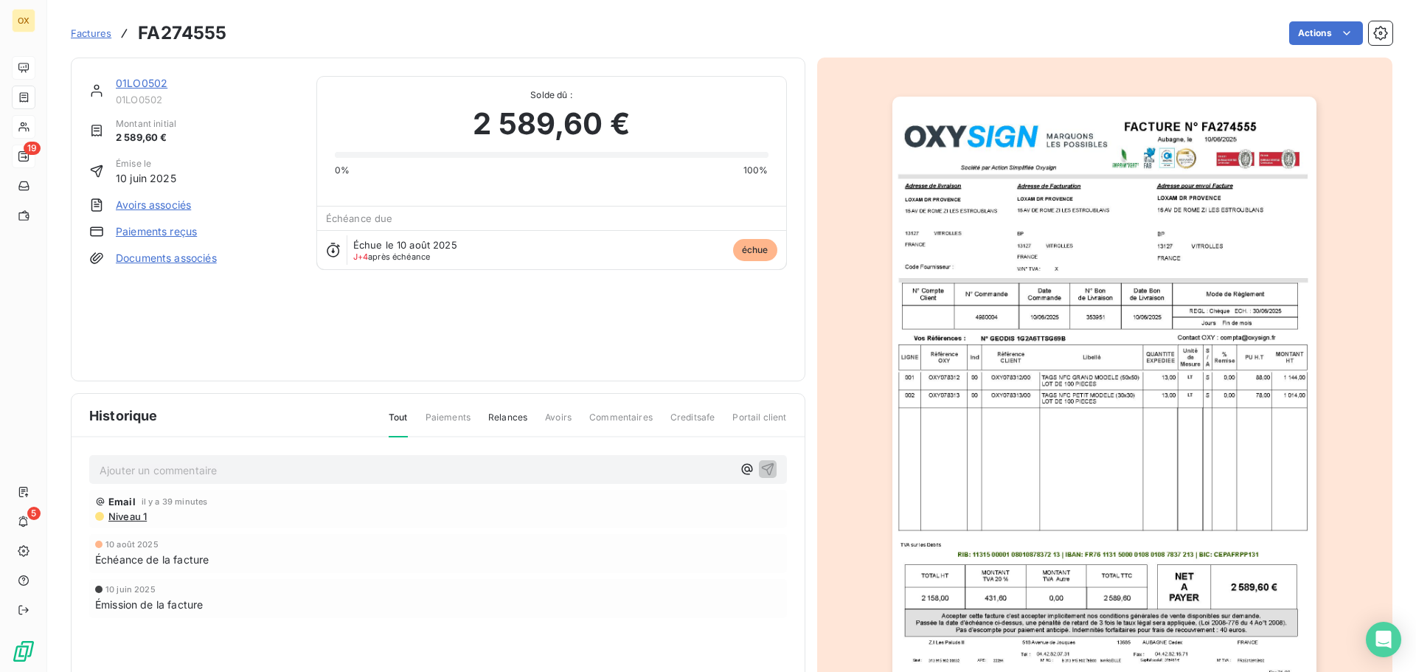
click at [138, 79] on link "01LO0502" at bounding box center [142, 83] width 52 height 13
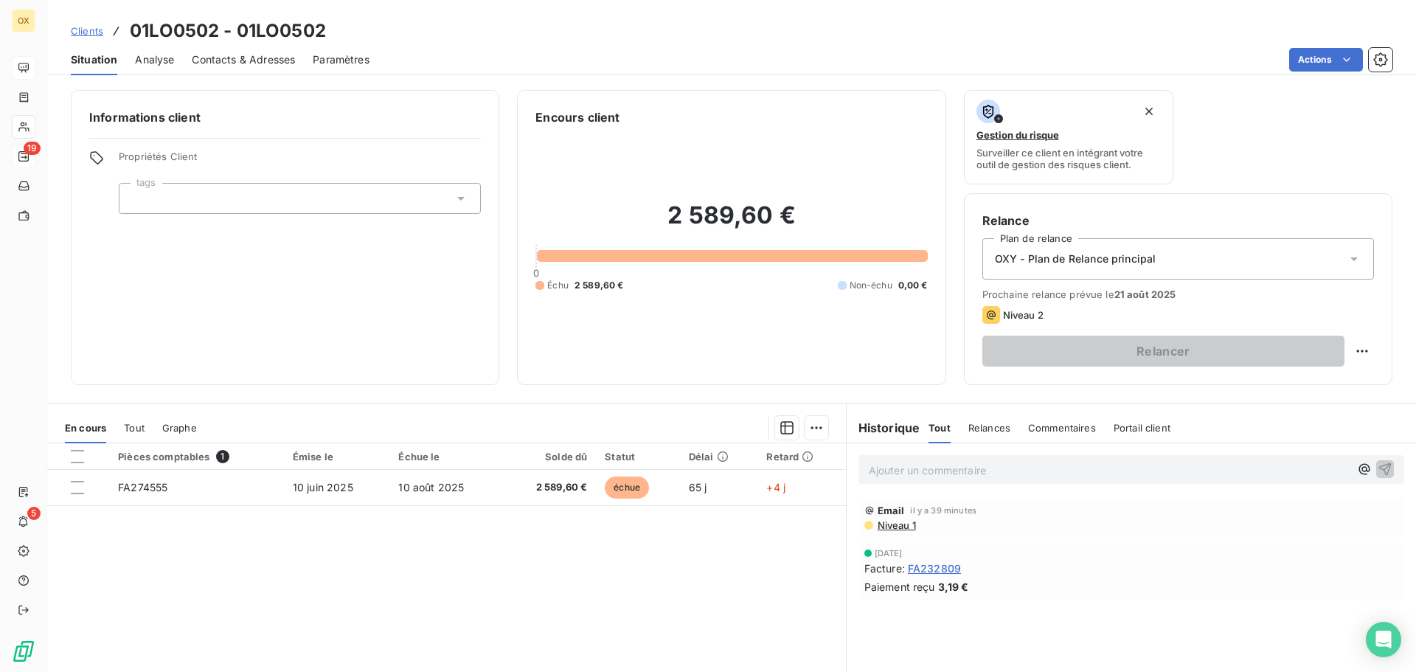
drag, startPoint x: 898, startPoint y: 443, endPoint x: 904, endPoint y: 454, distance: 12.2
click at [898, 444] on div "Ajouter un commentaire ﻿" at bounding box center [1131, 469] width 569 height 52
click at [907, 463] on p "Ajouter un commentaire ﻿" at bounding box center [1109, 470] width 481 height 18
click at [1181, 472] on p "Le 14/08 : retour mail - n'avaient pas reçu la facture -" at bounding box center [1109, 469] width 481 height 17
click at [1378, 465] on icon "button" at bounding box center [1385, 468] width 15 height 15
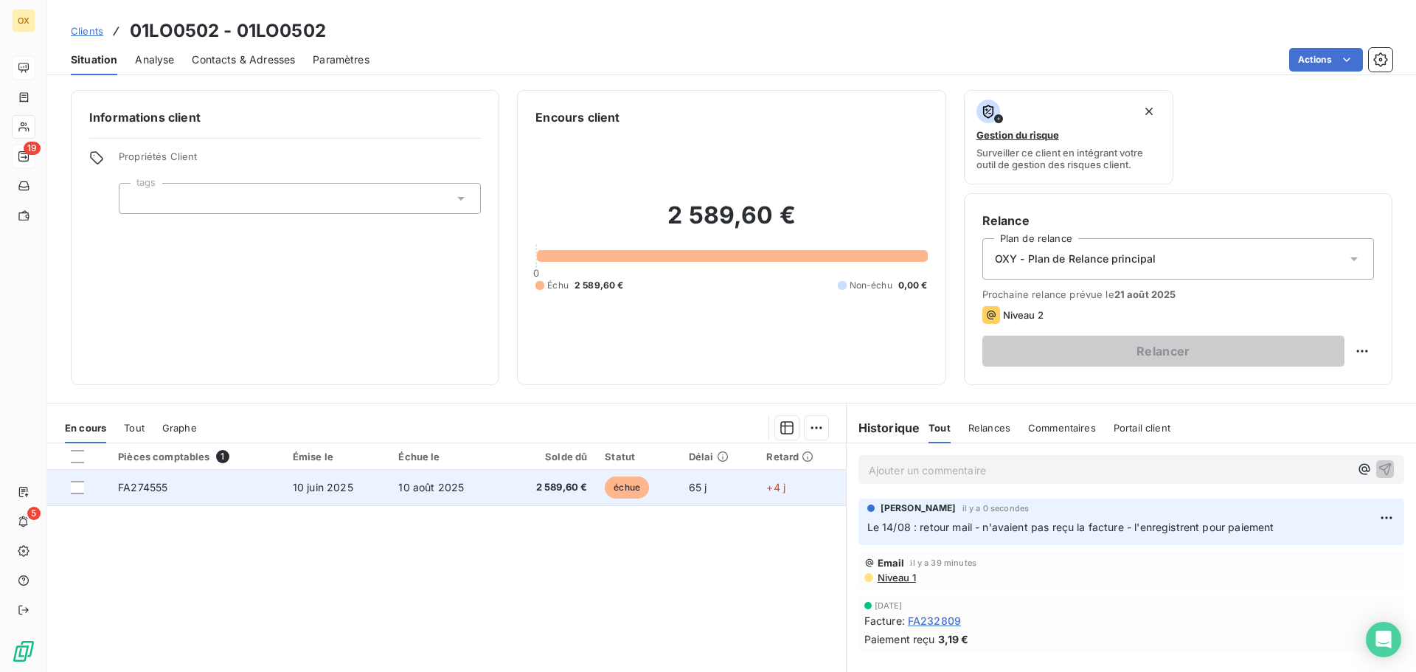
click at [357, 486] on td "10 juin 2025" at bounding box center [337, 487] width 106 height 35
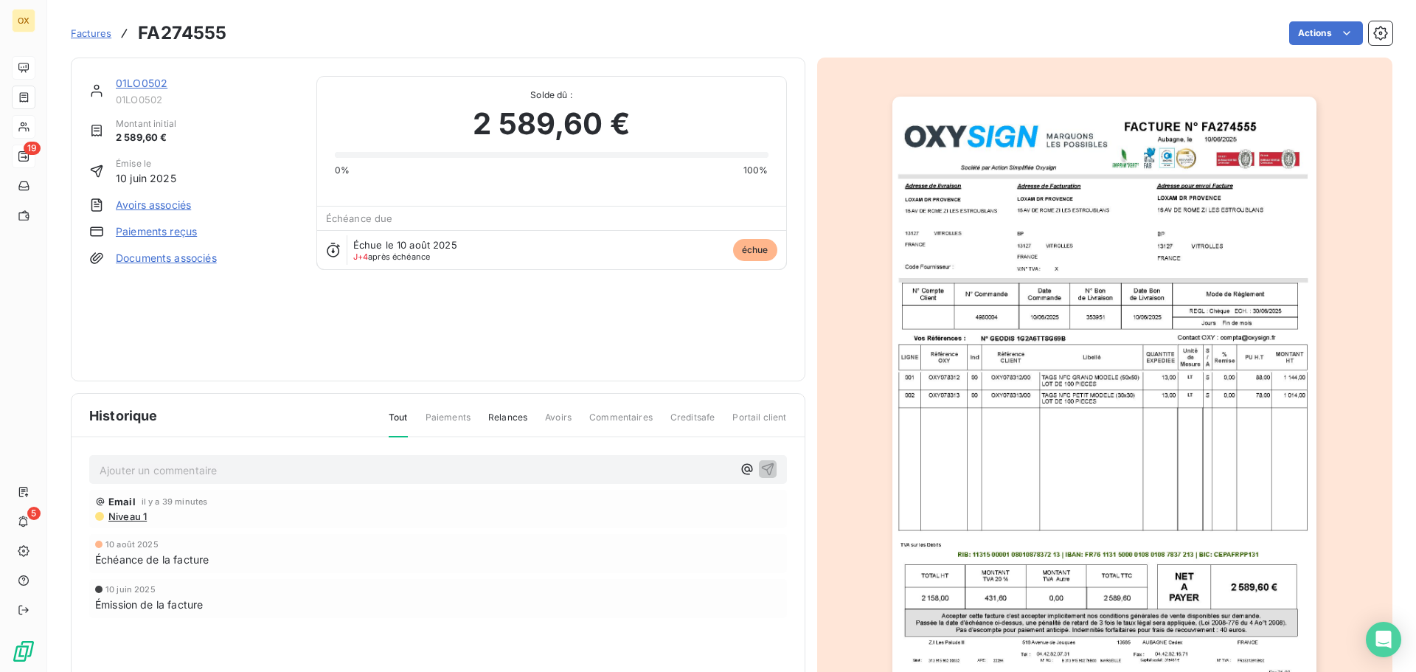
click at [159, 82] on link "01LO0502" at bounding box center [142, 83] width 52 height 13
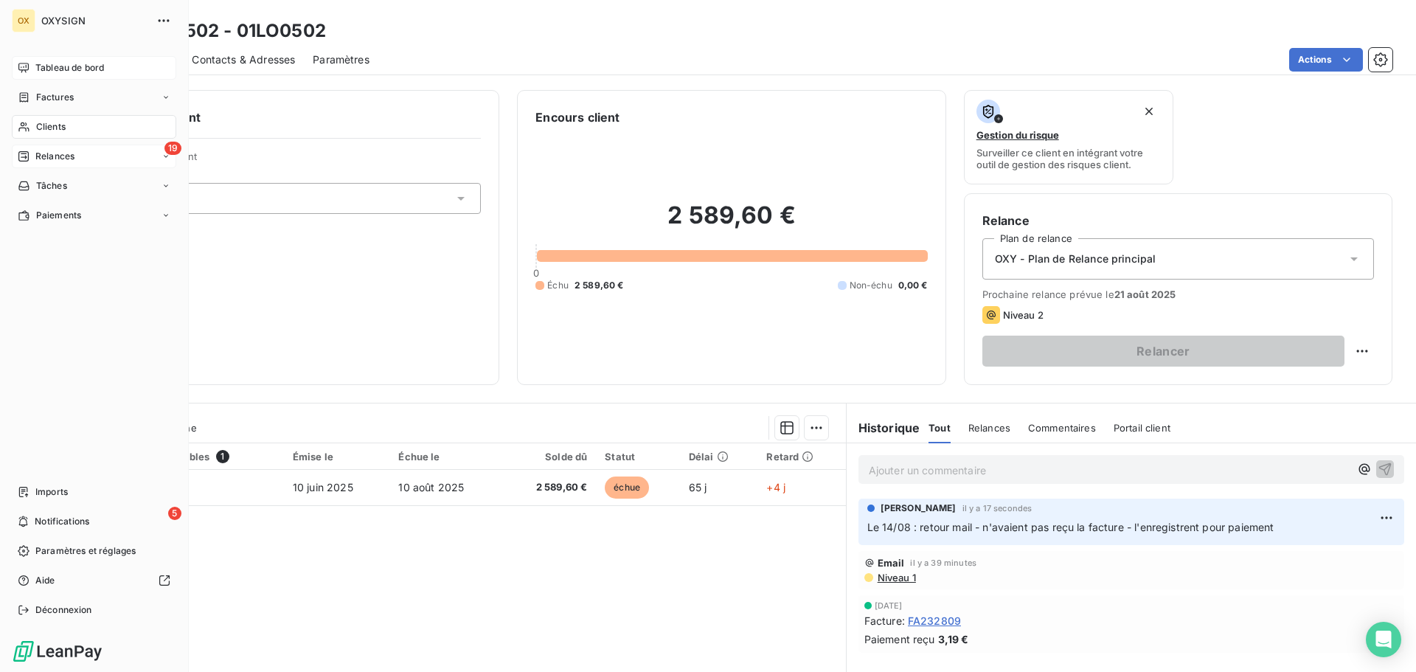
click at [46, 123] on span "Clients" at bounding box center [51, 126] width 30 height 13
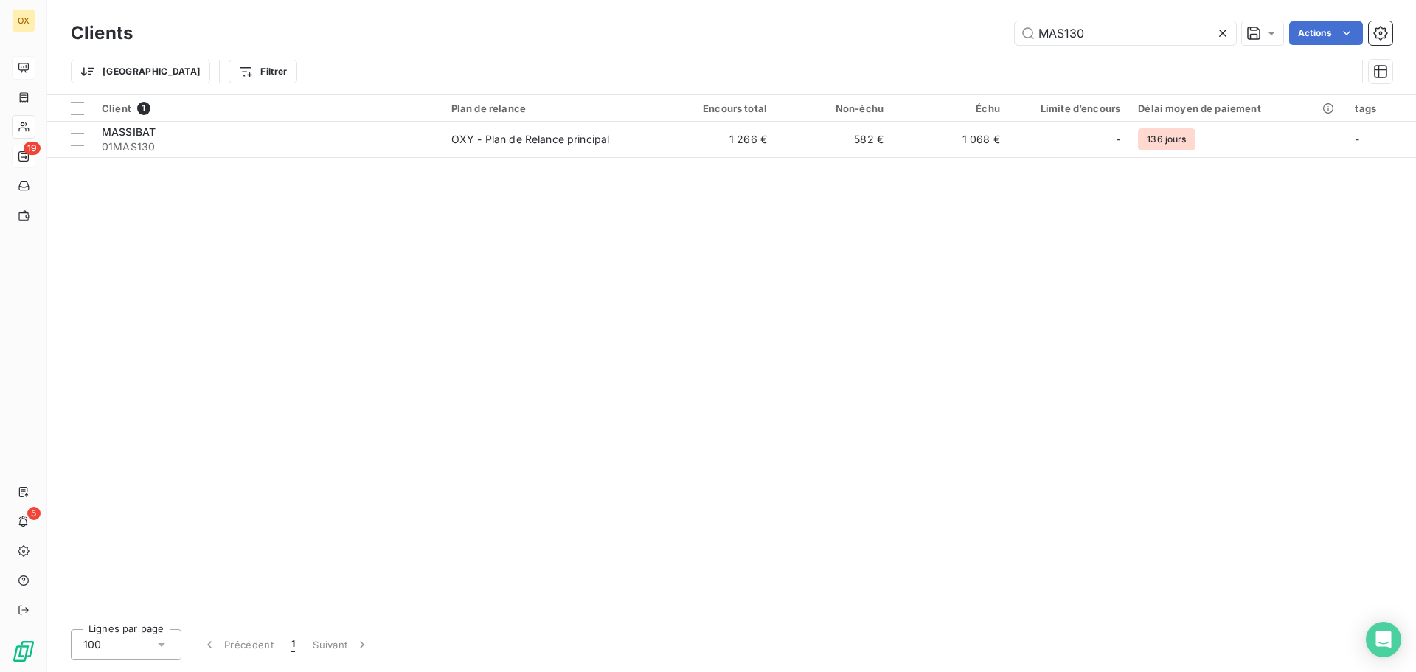
drag, startPoint x: 1035, startPoint y: 28, endPoint x: 994, endPoint y: 28, distance: 40.6
click at [994, 28] on div "MAS130 Actions" at bounding box center [771, 33] width 1242 height 24
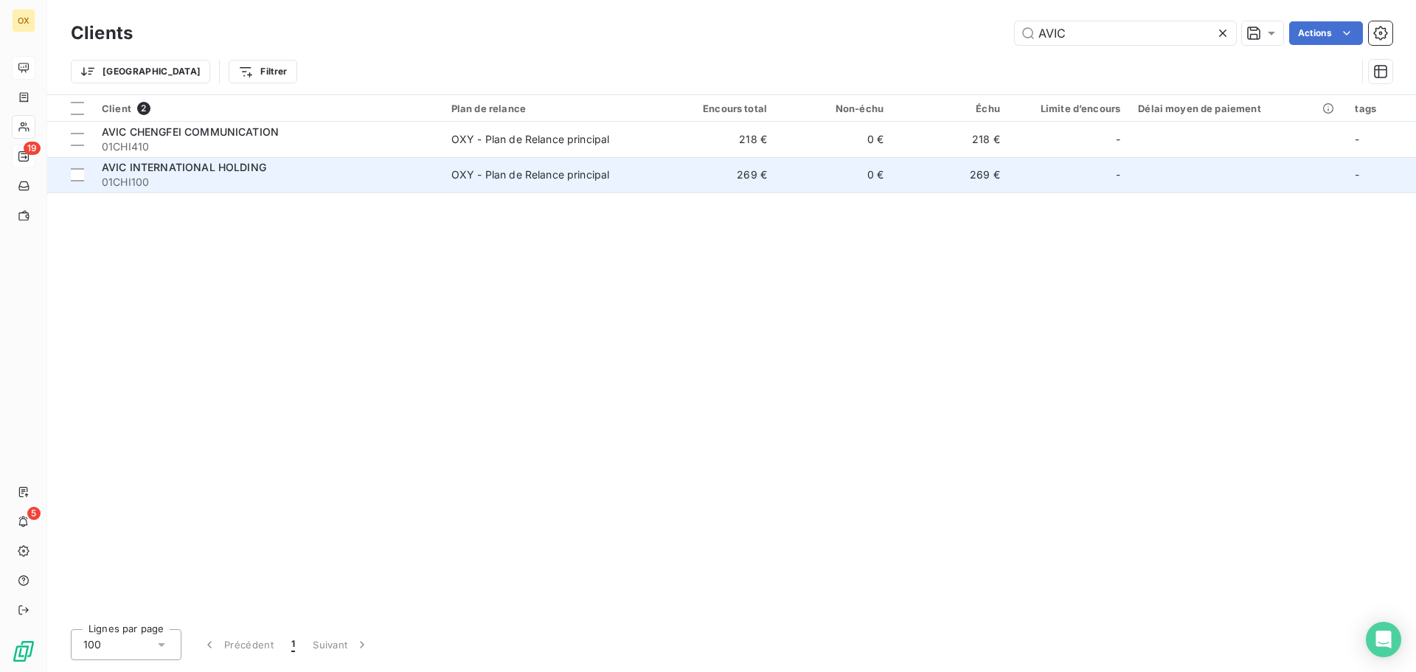
type input "AVIC"
click at [561, 183] on td "OXY - Plan de Relance principal" at bounding box center [551, 174] width 217 height 35
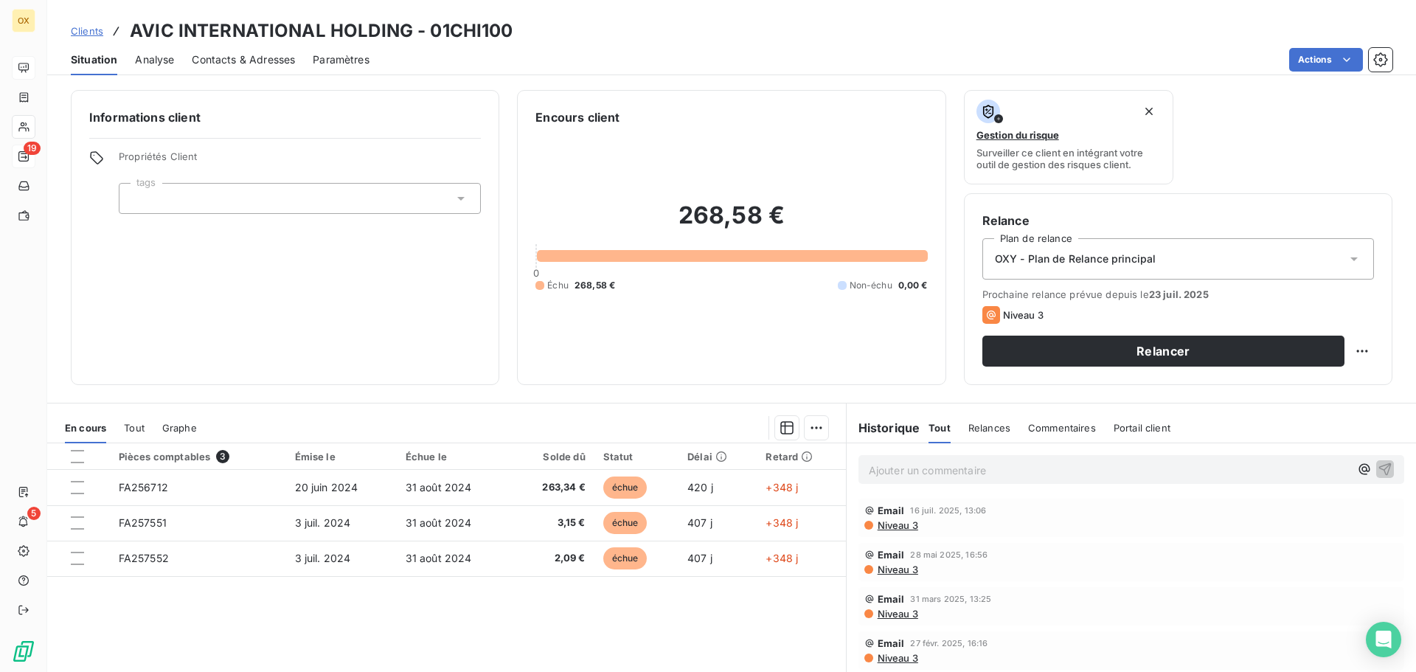
click at [252, 66] on span "Contacts & Adresses" at bounding box center [243, 59] width 103 height 15
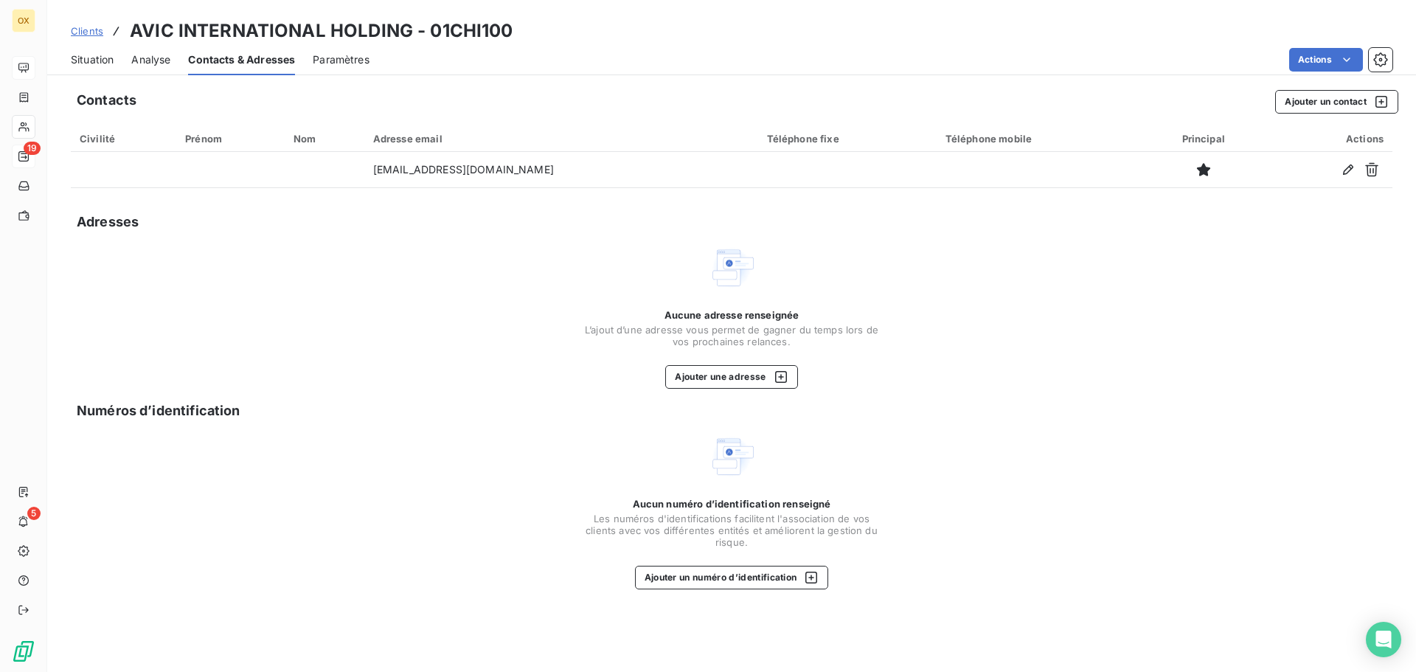
click at [107, 54] on span "Situation" at bounding box center [92, 59] width 43 height 15
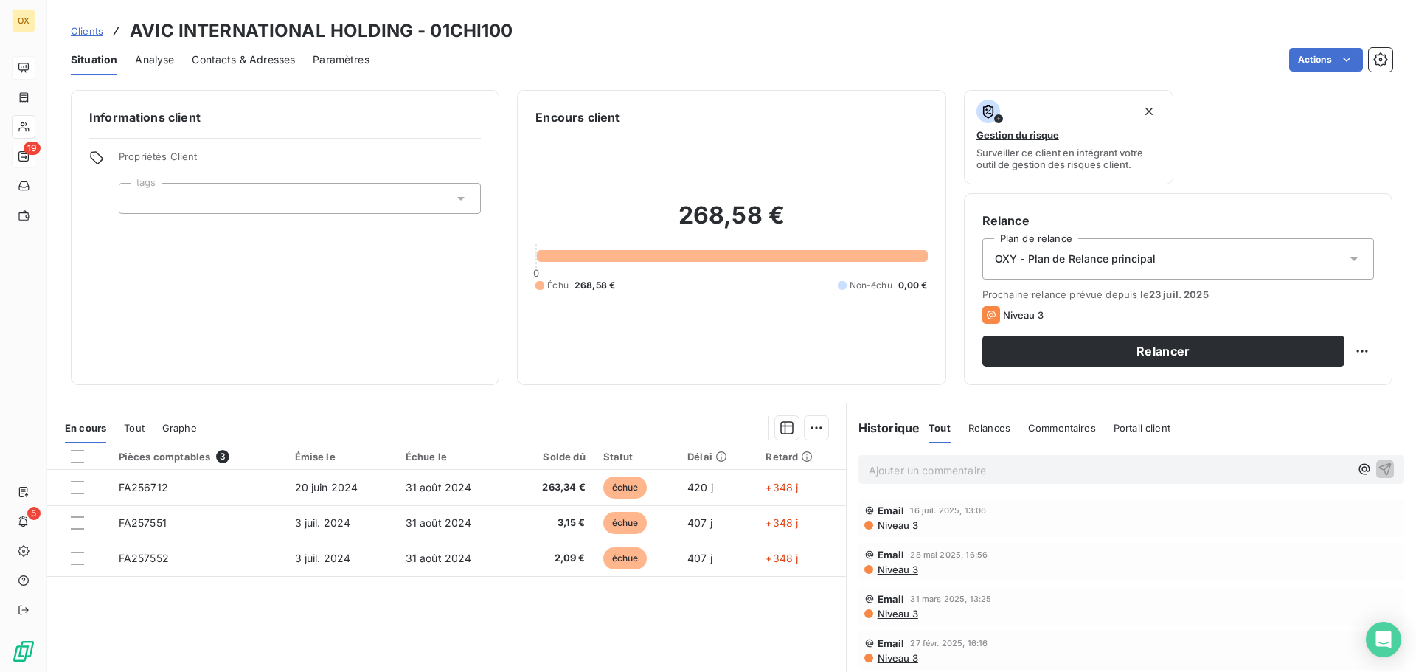
click at [238, 59] on span "Contacts & Adresses" at bounding box center [243, 59] width 103 height 15
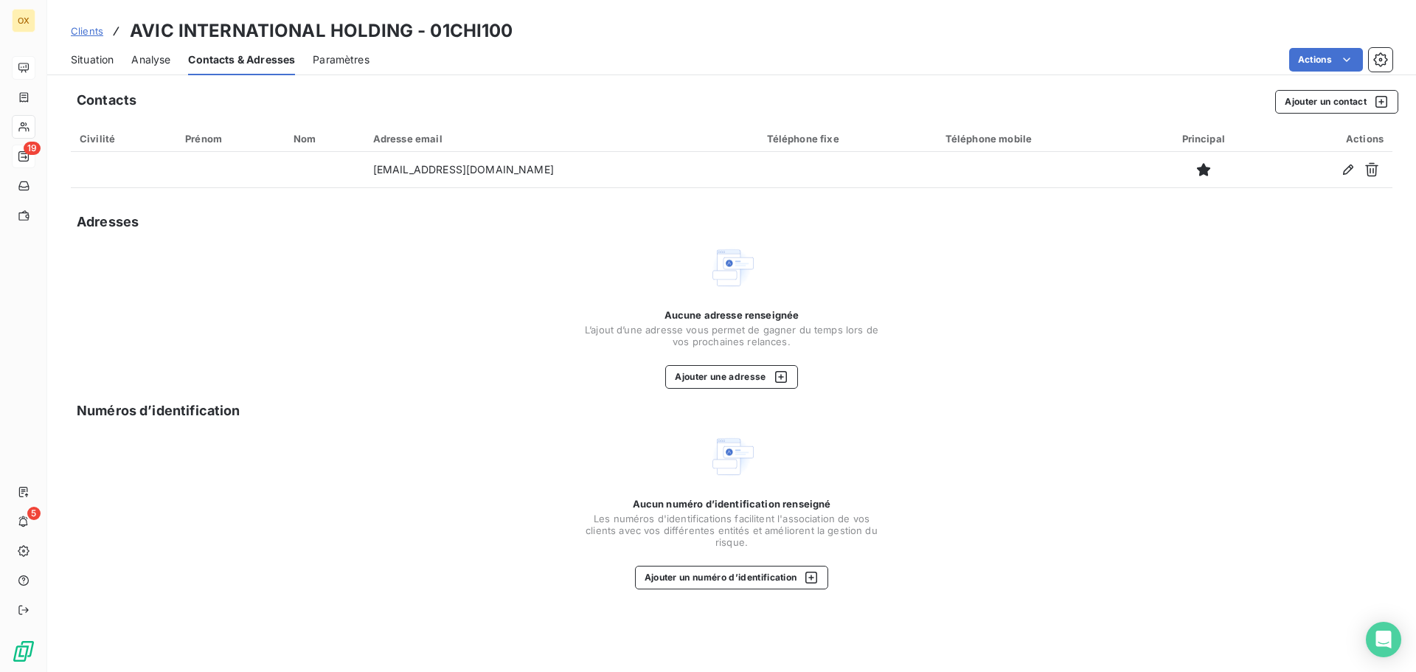
click at [108, 57] on span "Situation" at bounding box center [92, 59] width 43 height 15
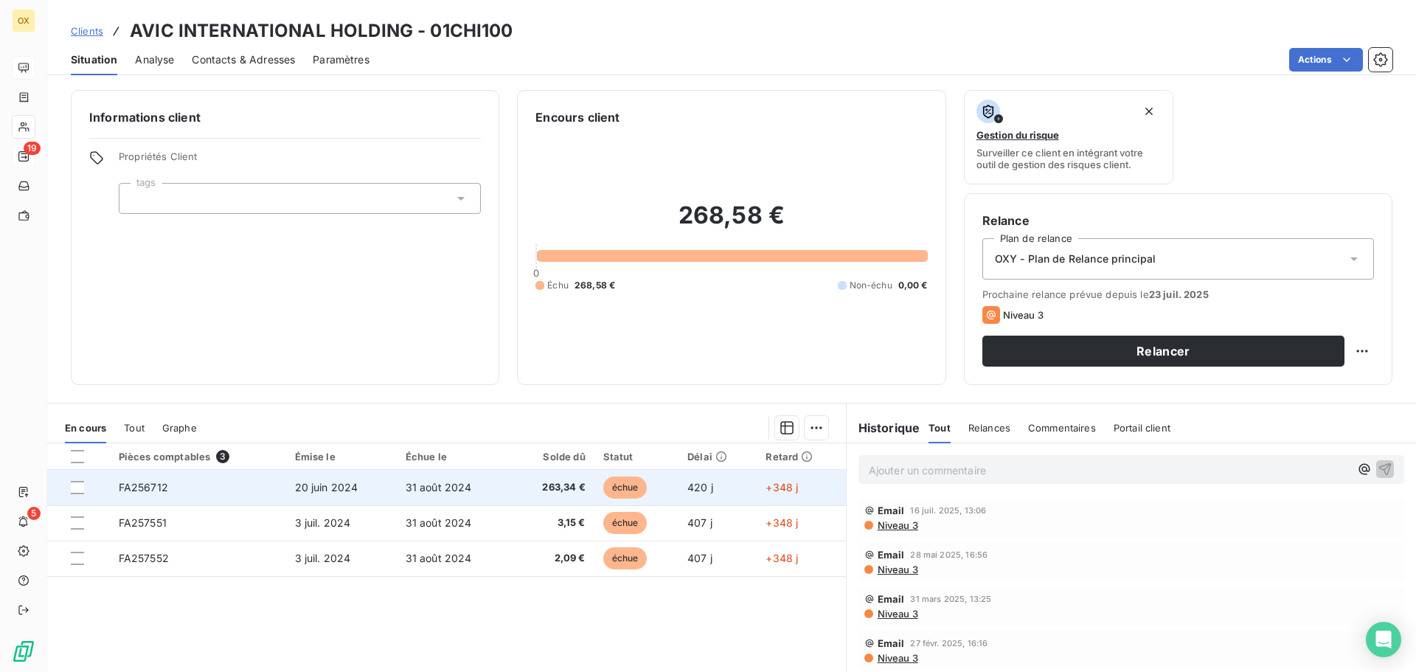
click at [610, 499] on td "échue" at bounding box center [637, 487] width 84 height 35
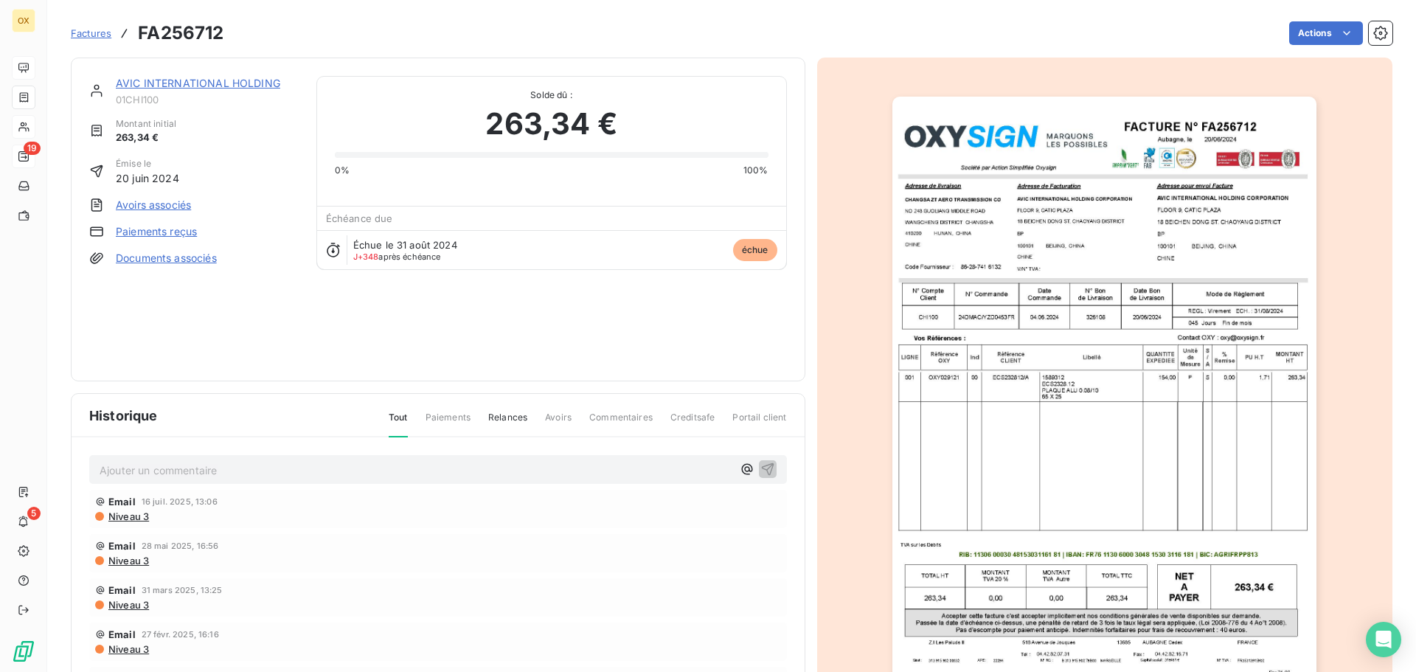
click at [1207, 365] on img "button" at bounding box center [1105, 397] width 424 height 600
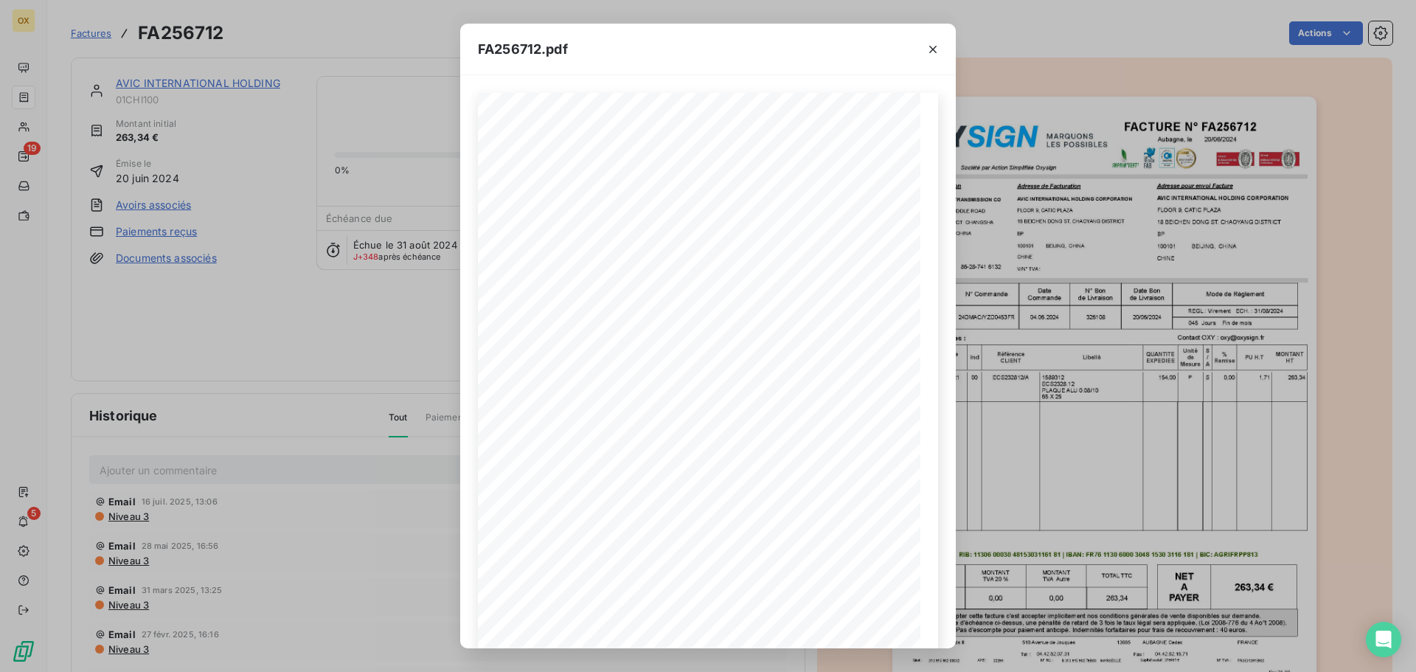
drag, startPoint x: 939, startPoint y: 50, endPoint x: 223, endPoint y: 97, distance: 717.0
click at [938, 49] on icon "button" at bounding box center [933, 49] width 15 height 15
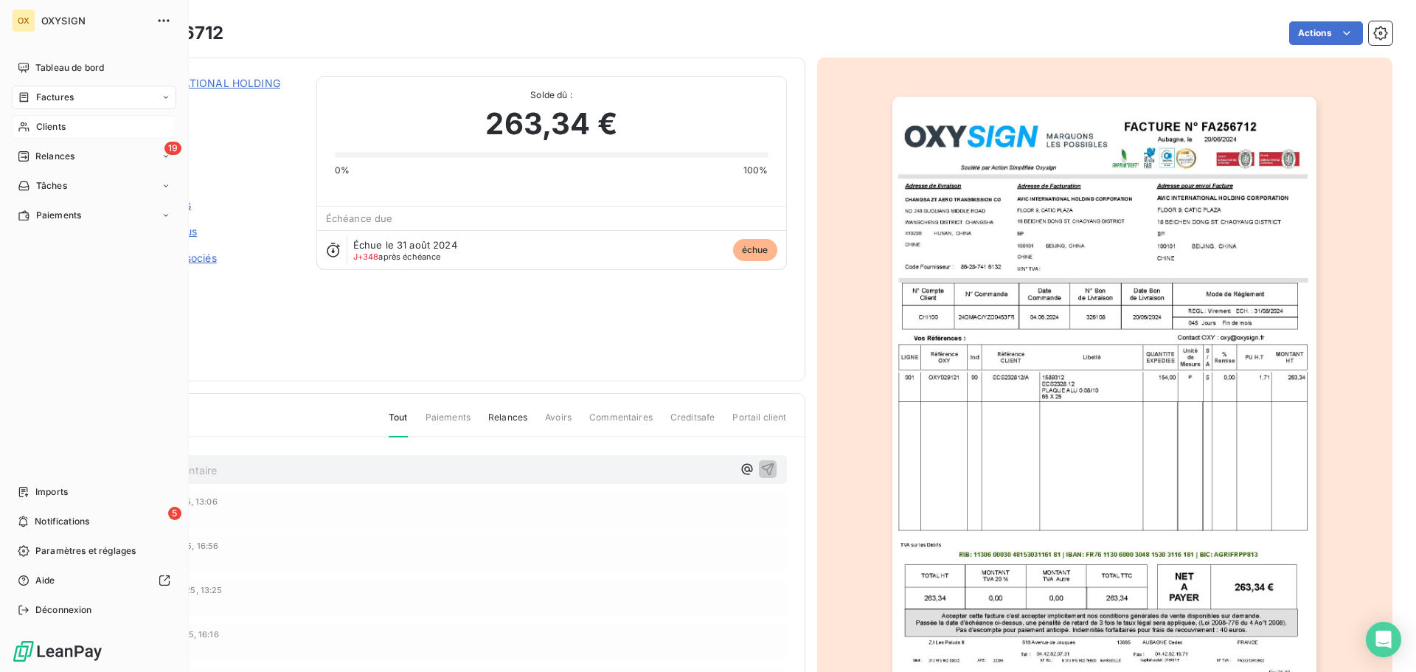
drag, startPoint x: 44, startPoint y: 126, endPoint x: 89, endPoint y: 127, distance: 45.7
click at [44, 126] on span "Clients" at bounding box center [51, 126] width 30 height 13
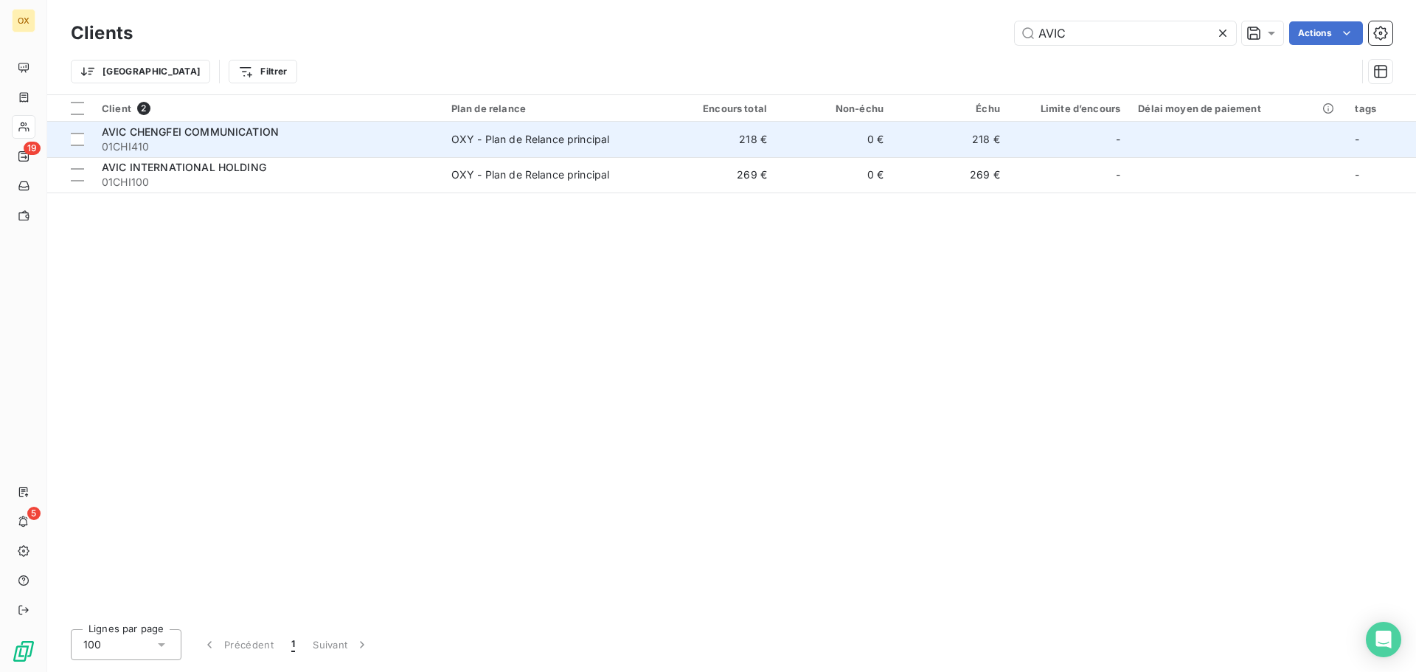
click at [226, 142] on span "01CHI410" at bounding box center [268, 146] width 332 height 15
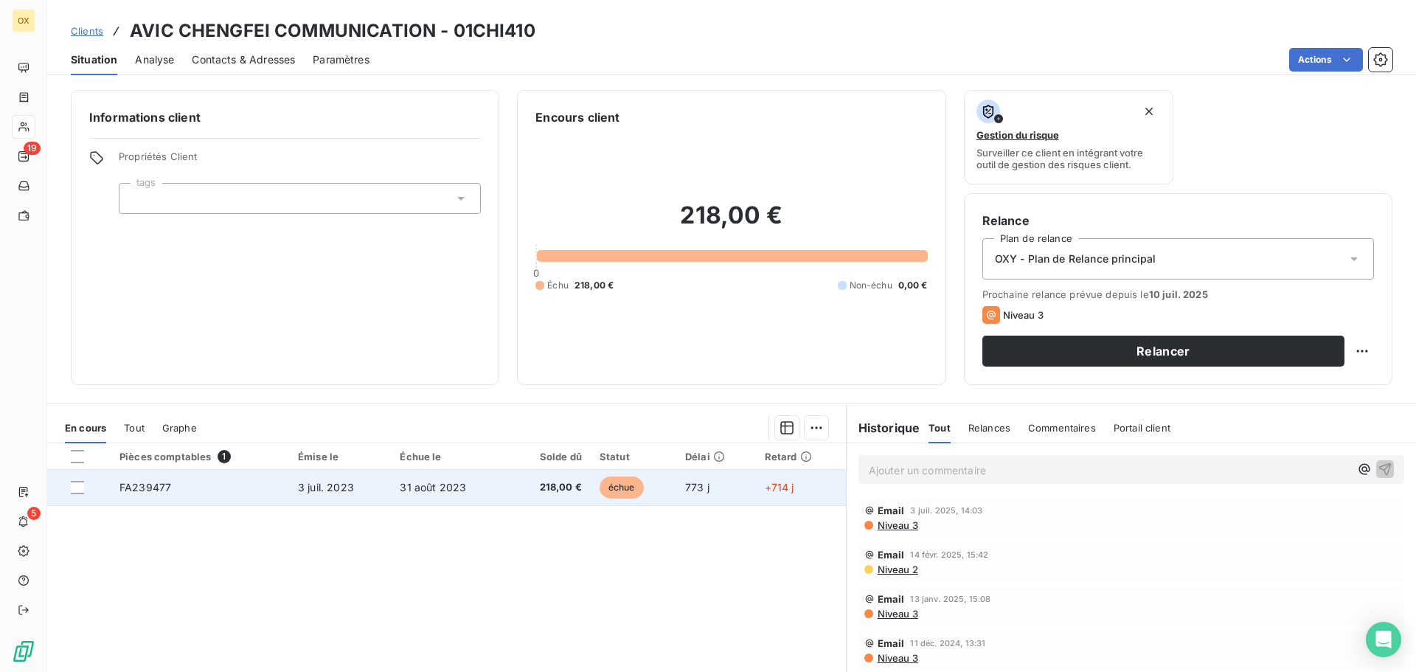
click at [511, 488] on td "218,00 €" at bounding box center [548, 487] width 83 height 35
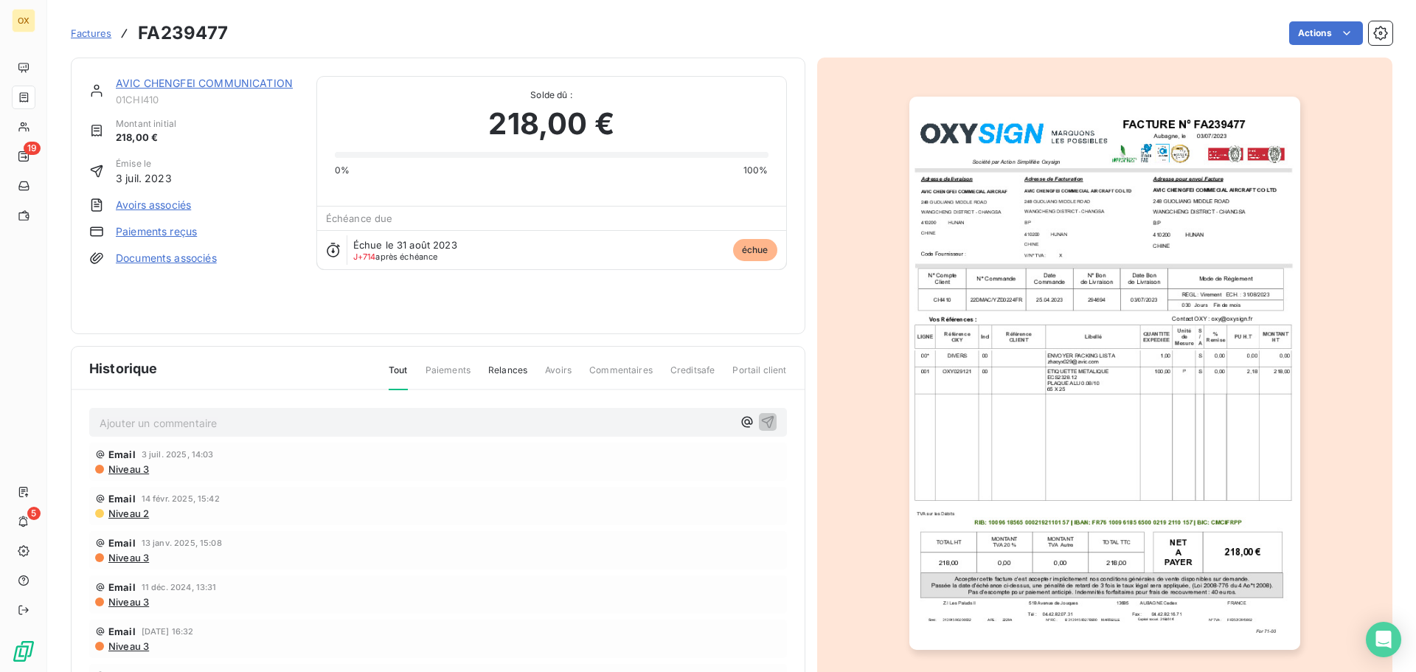
click at [1016, 263] on img "button" at bounding box center [1104, 373] width 391 height 553
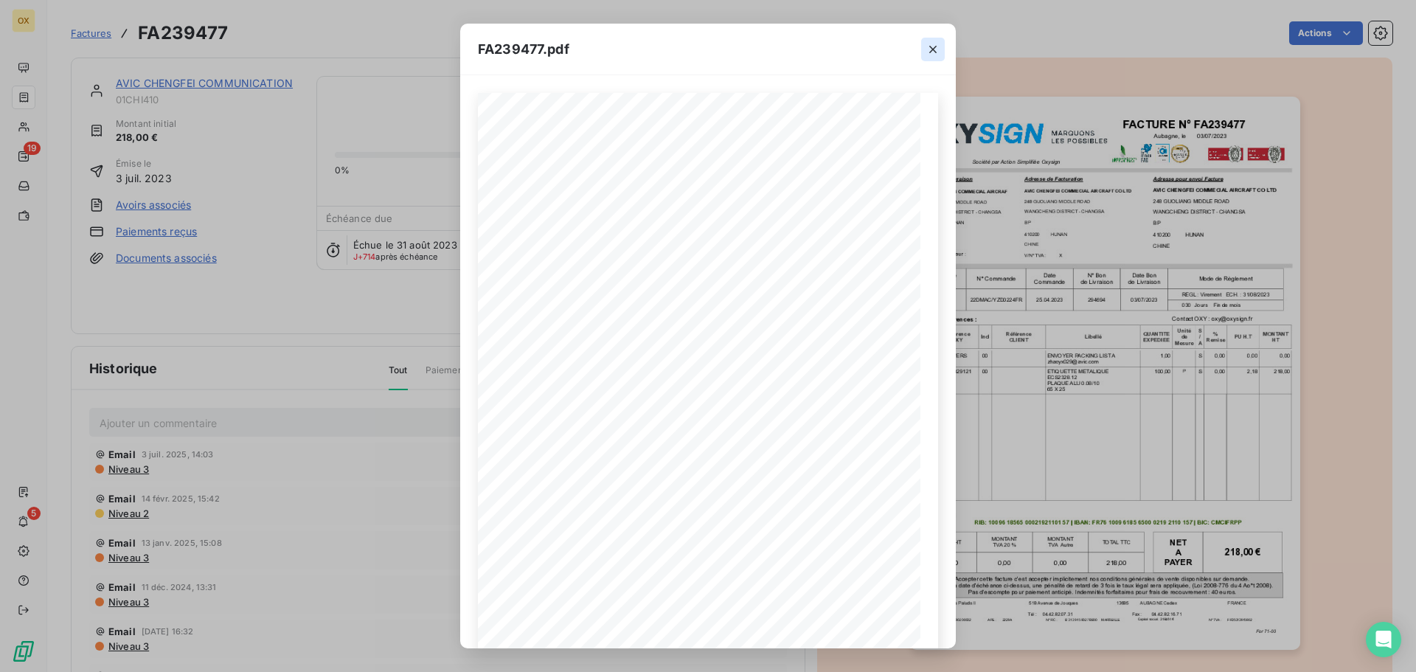
click at [934, 46] on icon "button" at bounding box center [933, 49] width 15 height 15
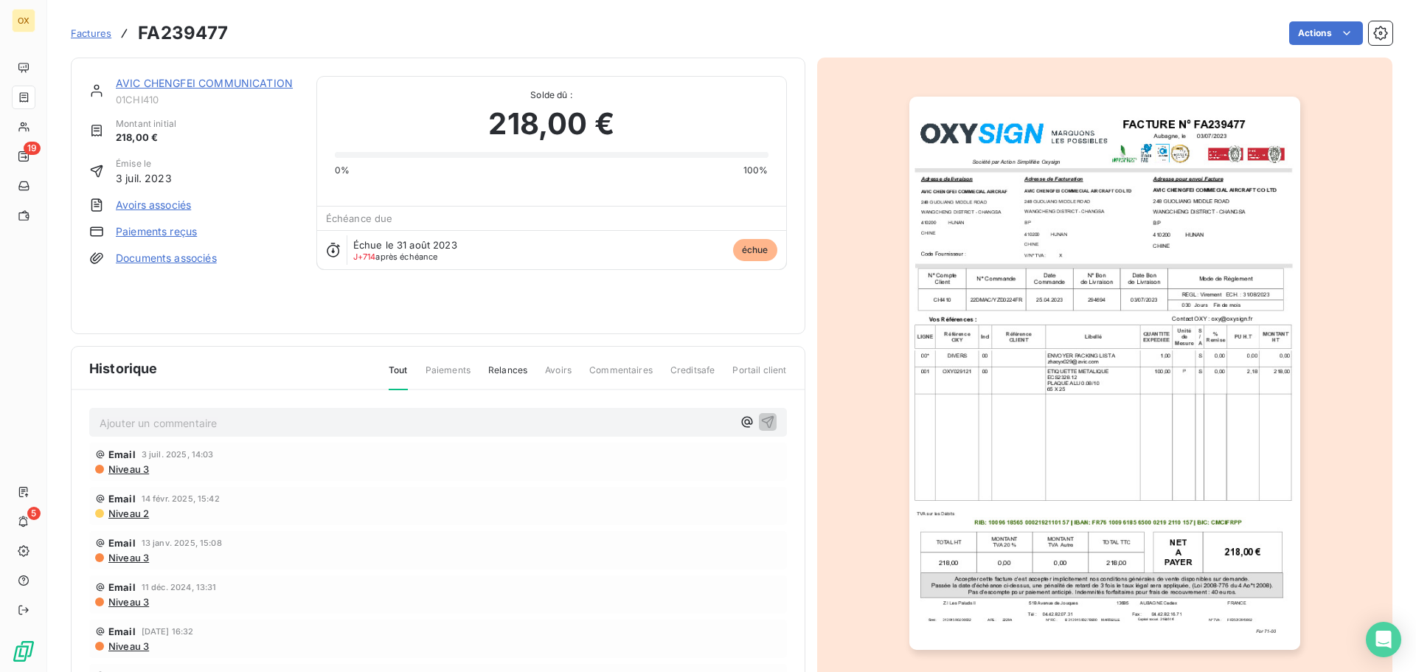
click at [248, 80] on link "AVIC CHENGFEI COMMUNICATION" at bounding box center [204, 83] width 177 height 13
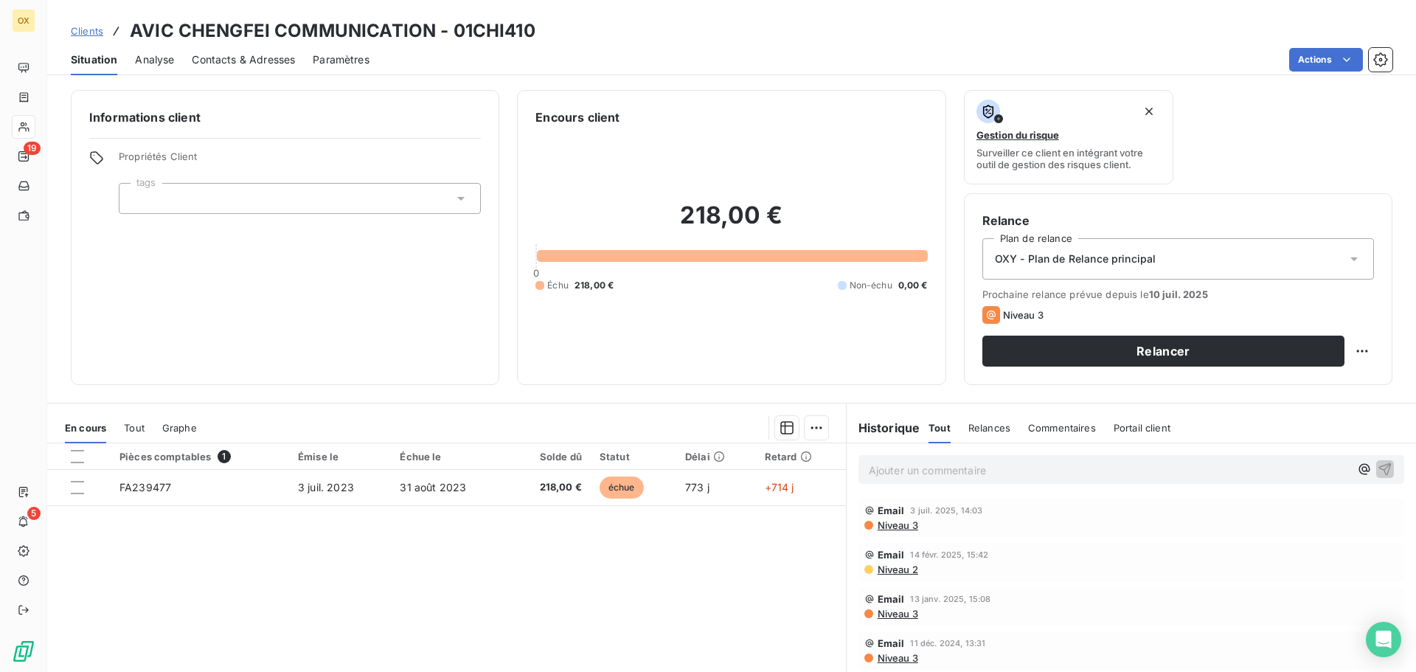
click at [236, 58] on span "Contacts & Adresses" at bounding box center [243, 59] width 103 height 15
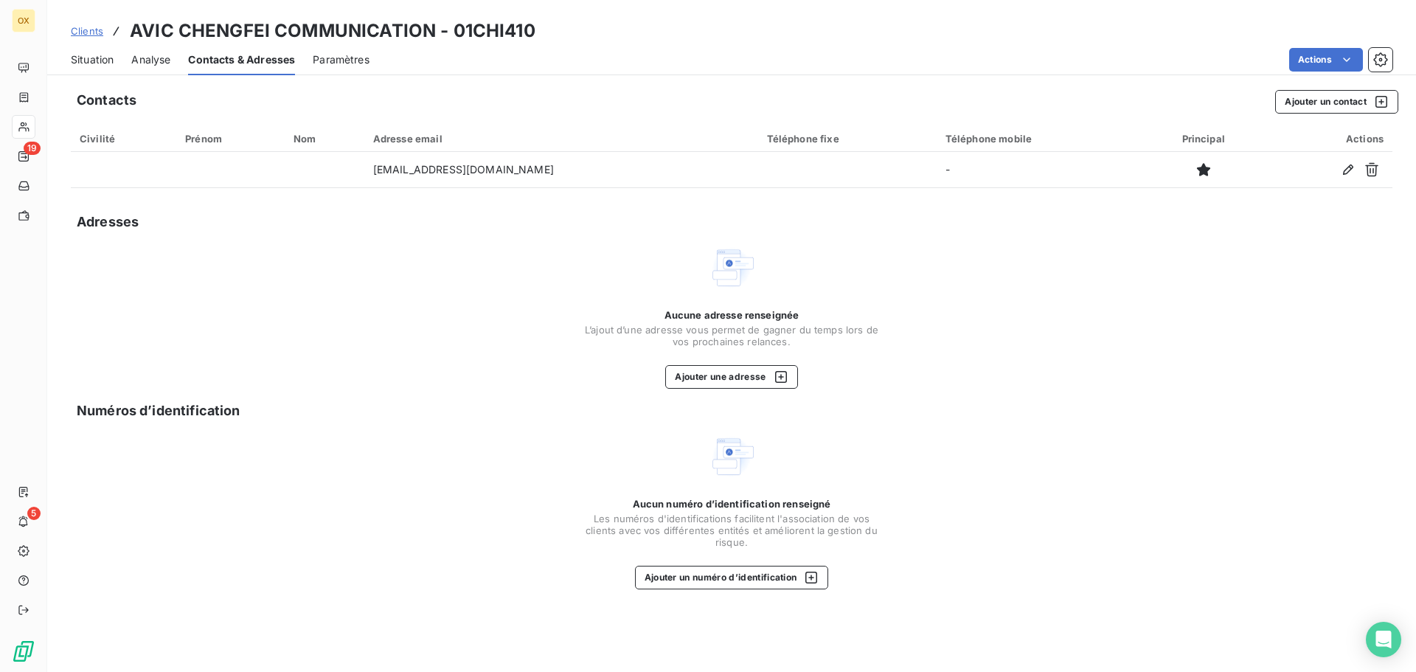
drag, startPoint x: 89, startPoint y: 60, endPoint x: 212, endPoint y: 59, distance: 123.2
click at [89, 59] on span "Situation" at bounding box center [92, 59] width 43 height 15
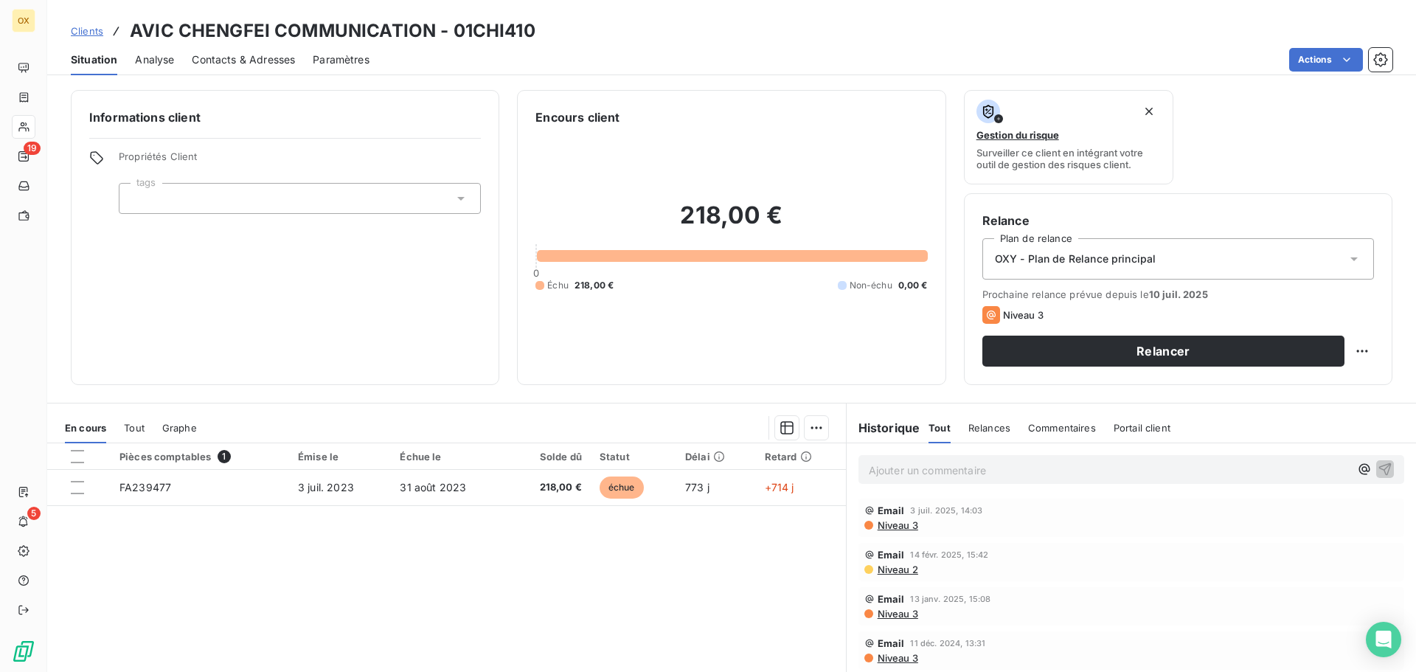
click at [258, 60] on span "Contacts & Adresses" at bounding box center [243, 59] width 103 height 15
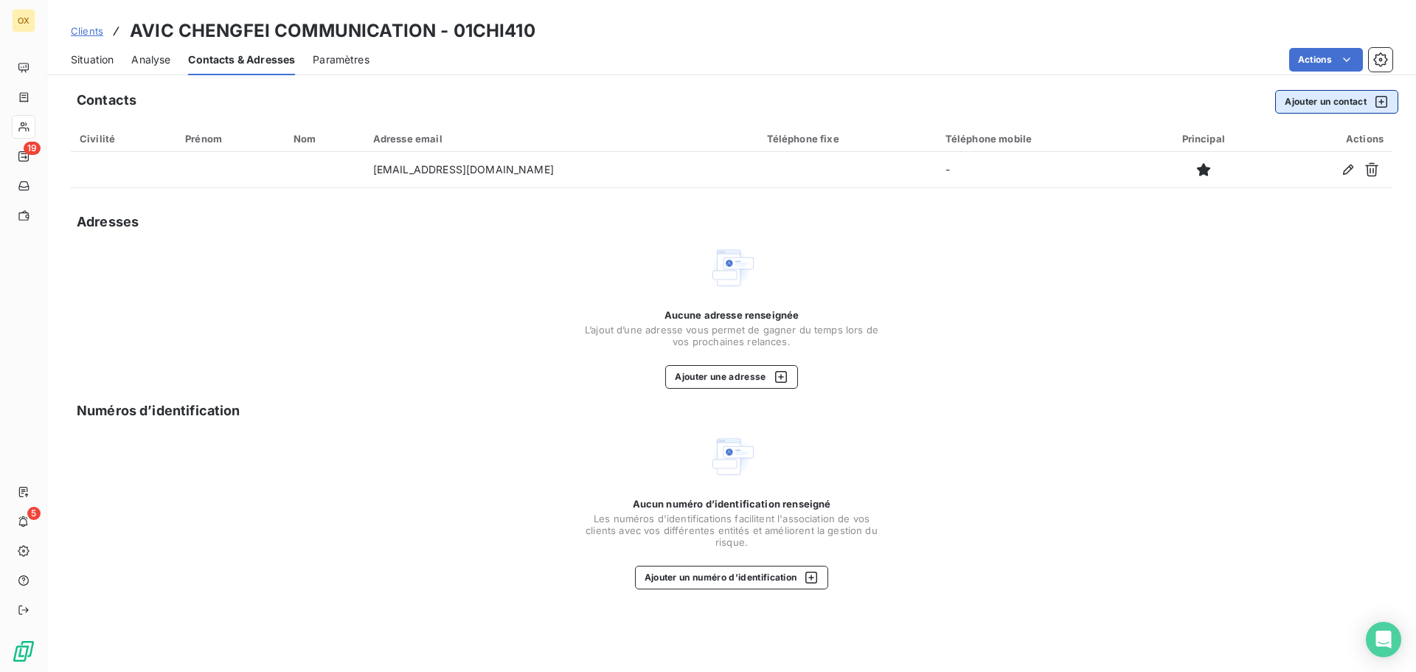
click at [1297, 101] on button "Ajouter un contact" at bounding box center [1336, 102] width 123 height 24
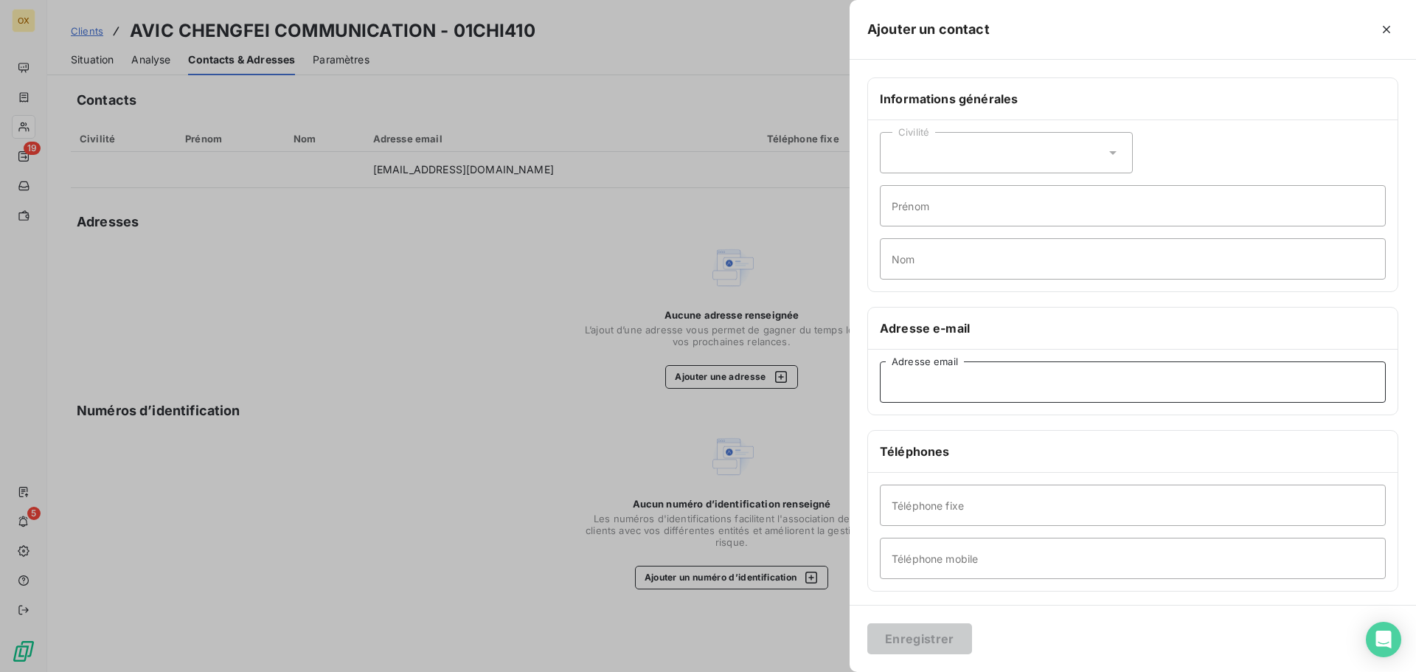
click at [946, 380] on input "Adresse email" at bounding box center [1133, 381] width 506 height 41
paste input "王凯 <wang.kai@ccac.cc>"
drag, startPoint x: 923, startPoint y: 384, endPoint x: 878, endPoint y: 386, distance: 44.3
click at [878, 386] on div "王凯 <wang.kai@ccac.cc> Adresse email" at bounding box center [1133, 382] width 530 height 65
drag, startPoint x: 1182, startPoint y: 312, endPoint x: 1188, endPoint y: 318, distance: 7.8
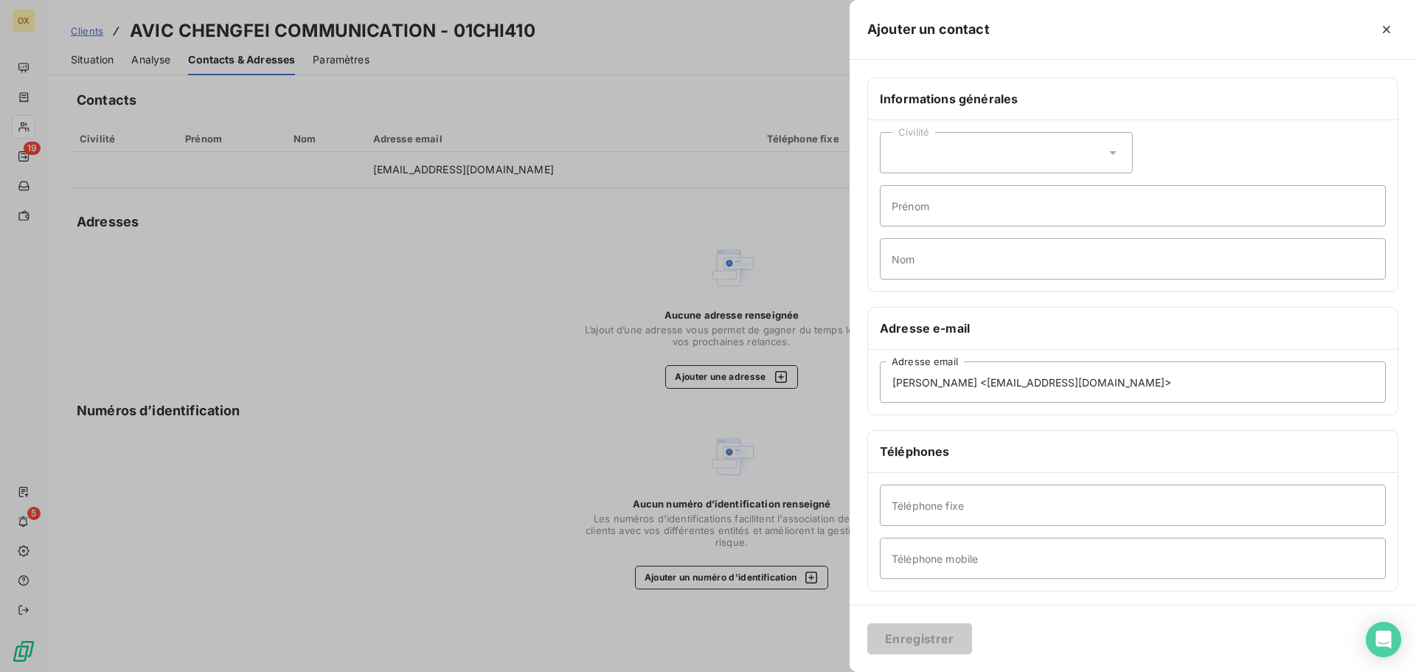
click at [1182, 311] on div "Adresse e-mail" at bounding box center [1133, 329] width 530 height 42
click at [1061, 386] on input "王凯 <wang.kai@ccac.cc>" at bounding box center [1133, 381] width 506 height 41
drag, startPoint x: 923, startPoint y: 383, endPoint x: 907, endPoint y: 391, distance: 18.1
click at [879, 390] on div "王凯 <wang.kai@ccac.cc Adresse email Adresse email invalide" at bounding box center [1133, 390] width 530 height 80
type input "wang.kai@ccac.cc"
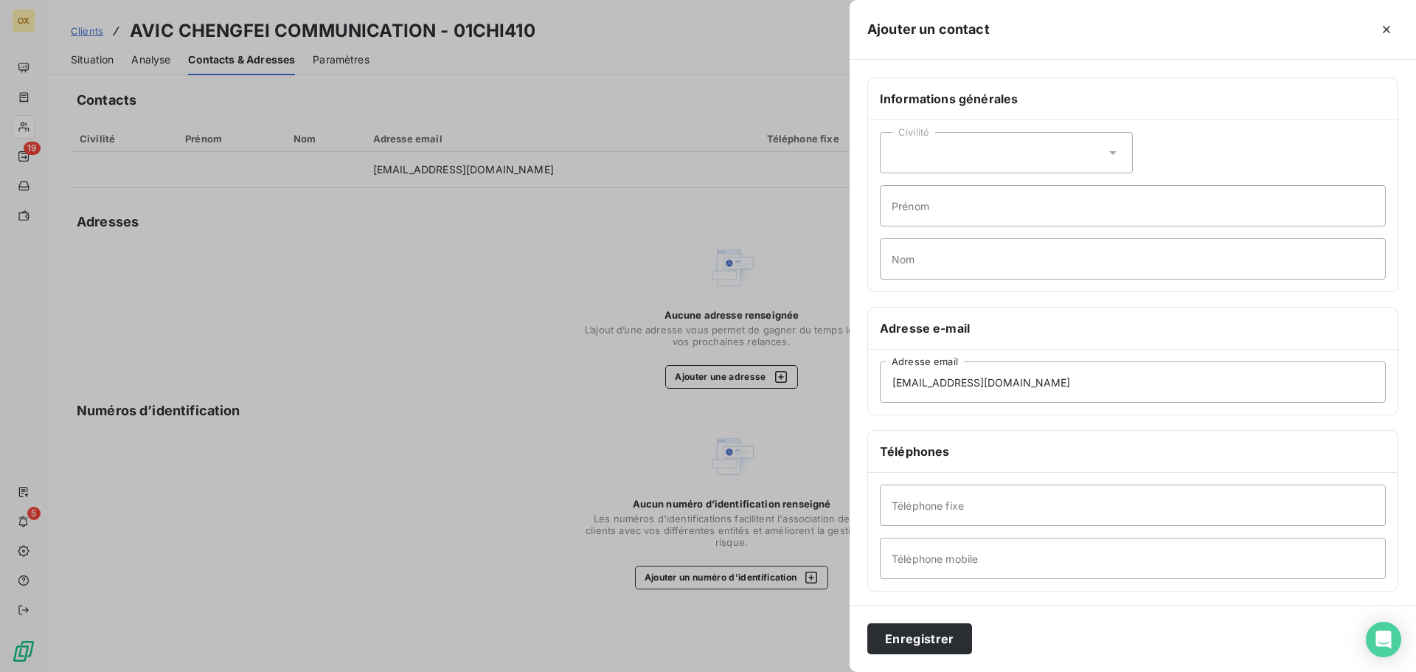
click at [1072, 315] on div "Adresse e-mail" at bounding box center [1133, 329] width 530 height 42
click at [929, 637] on button "Enregistrer" at bounding box center [919, 638] width 105 height 31
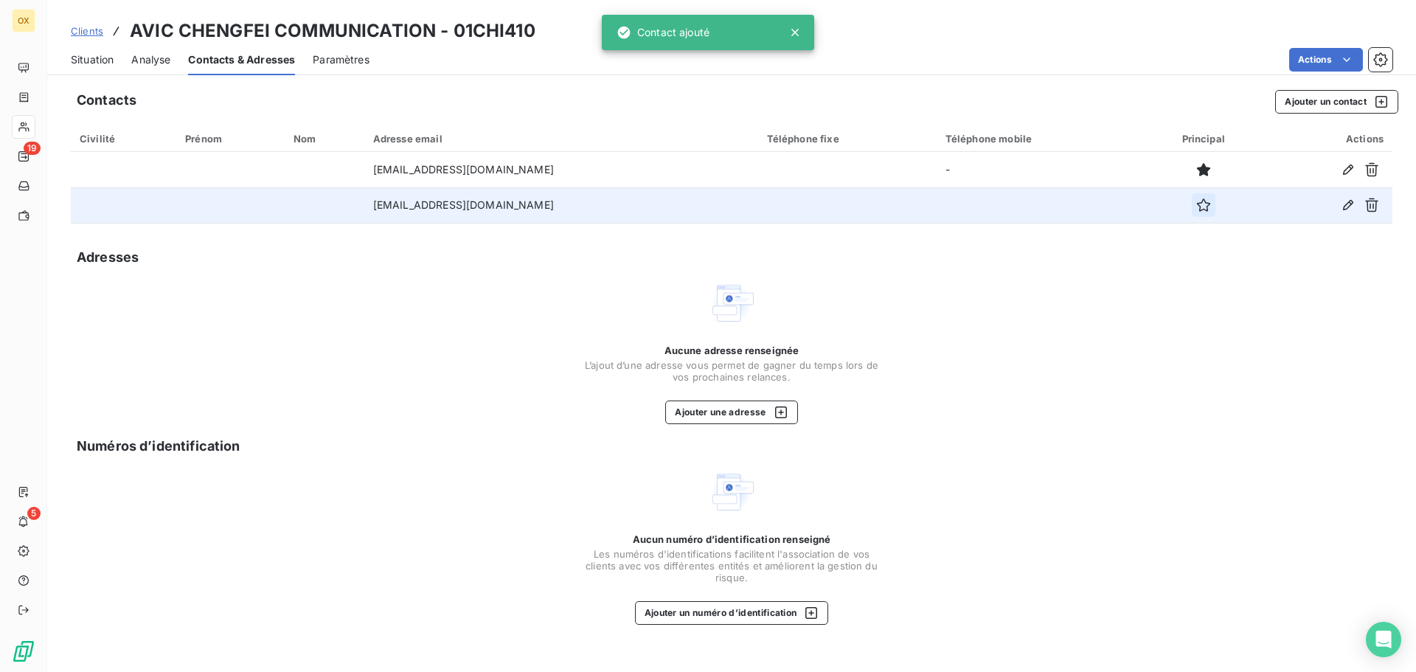
click at [1196, 205] on icon "button" at bounding box center [1203, 205] width 15 height 15
click at [93, 57] on span "Situation" at bounding box center [92, 59] width 43 height 15
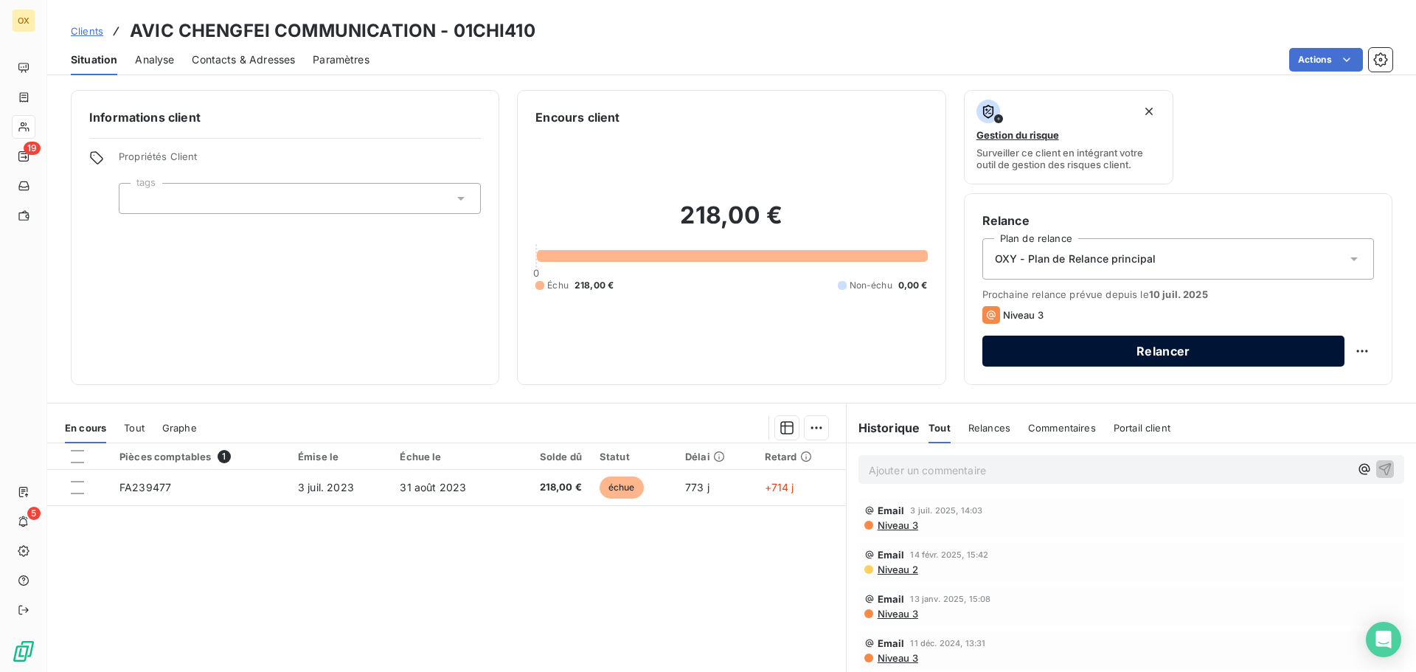
click at [1019, 356] on button "Relancer" at bounding box center [1164, 351] width 362 height 31
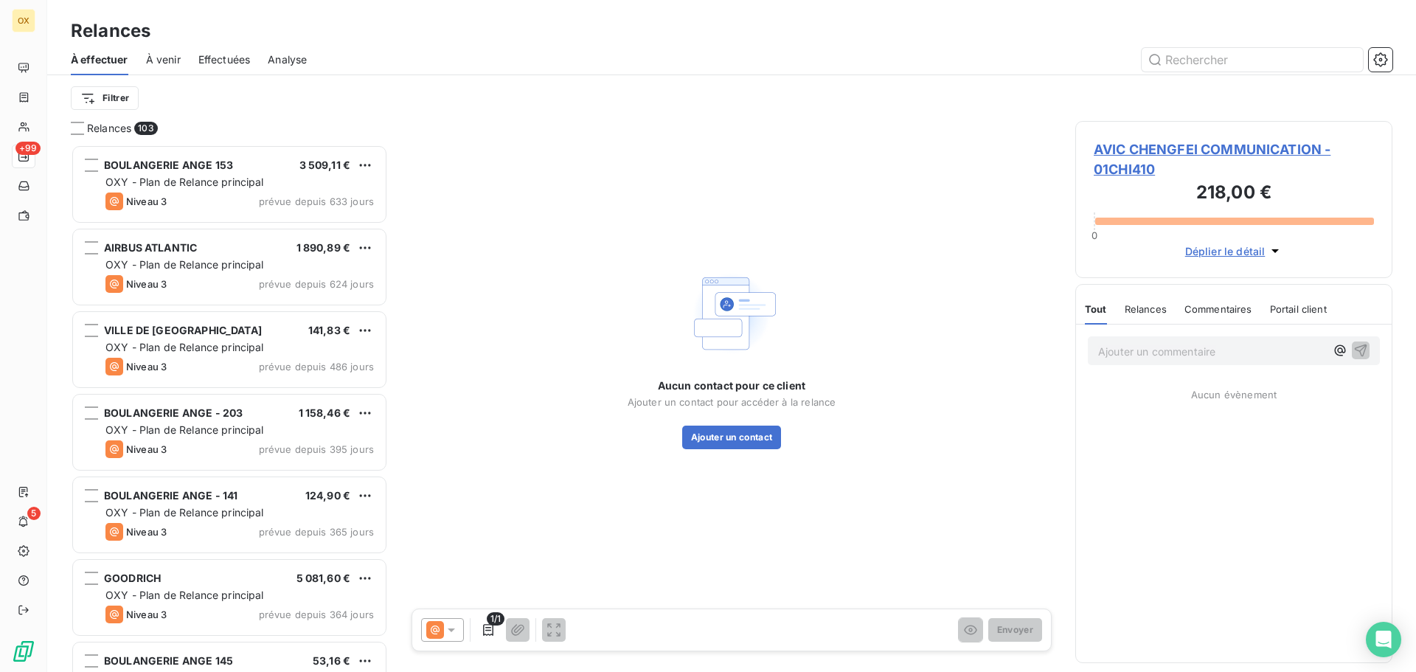
scroll to position [516, 306]
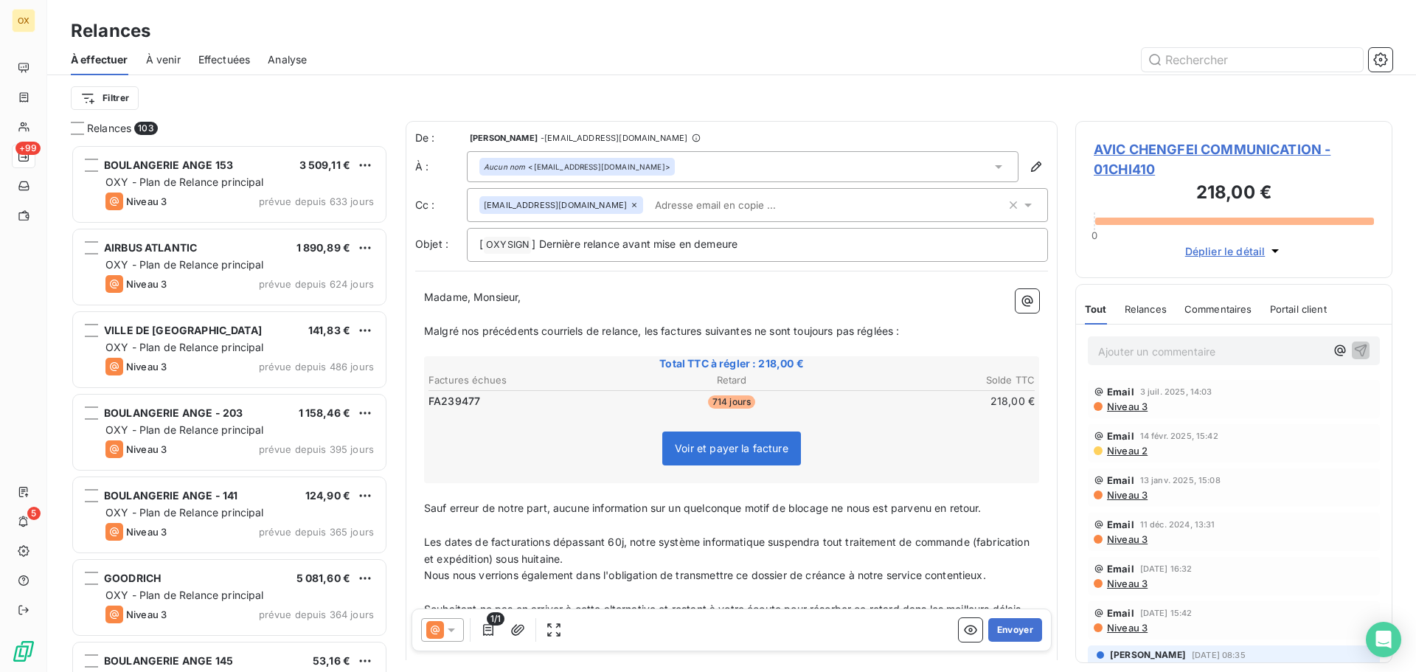
click at [630, 201] on icon at bounding box center [634, 205] width 9 height 9
click at [680, 293] on p "Madame, Monsieur," at bounding box center [731, 296] width 615 height 17
click at [767, 238] on p "[ OXYSIGN ﻿ ] Dernière relance avant mise en demeure" at bounding box center [757, 244] width 556 height 18
drag, startPoint x: 767, startPoint y: 238, endPoint x: 540, endPoint y: 209, distance: 229.0
click at [540, 209] on div "De : Candie OLLIVIER - rappels@leanpay.io À : Aucun nom <wang.kai@ccac.cc> Cc :…" at bounding box center [731, 196] width 633 height 130
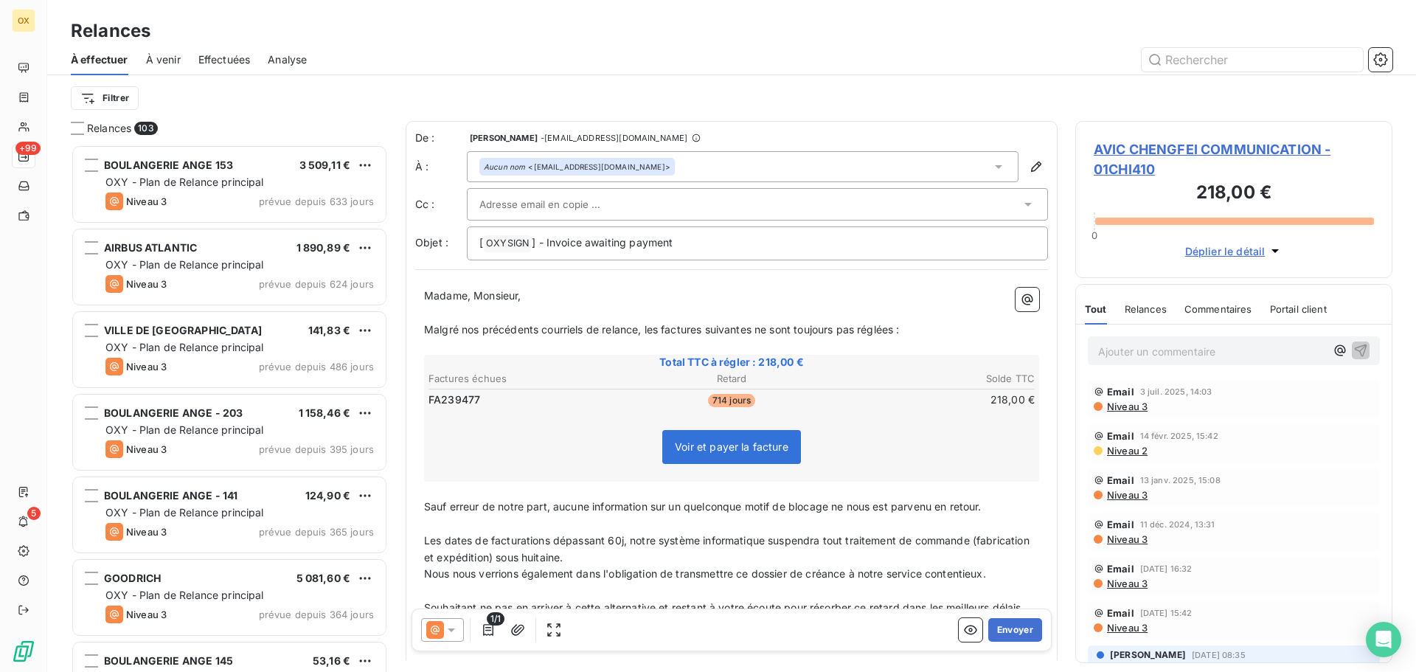
click at [599, 299] on p "Madame, Monsieur," at bounding box center [731, 296] width 615 height 17
click at [670, 318] on p "﻿" at bounding box center [731, 313] width 615 height 17
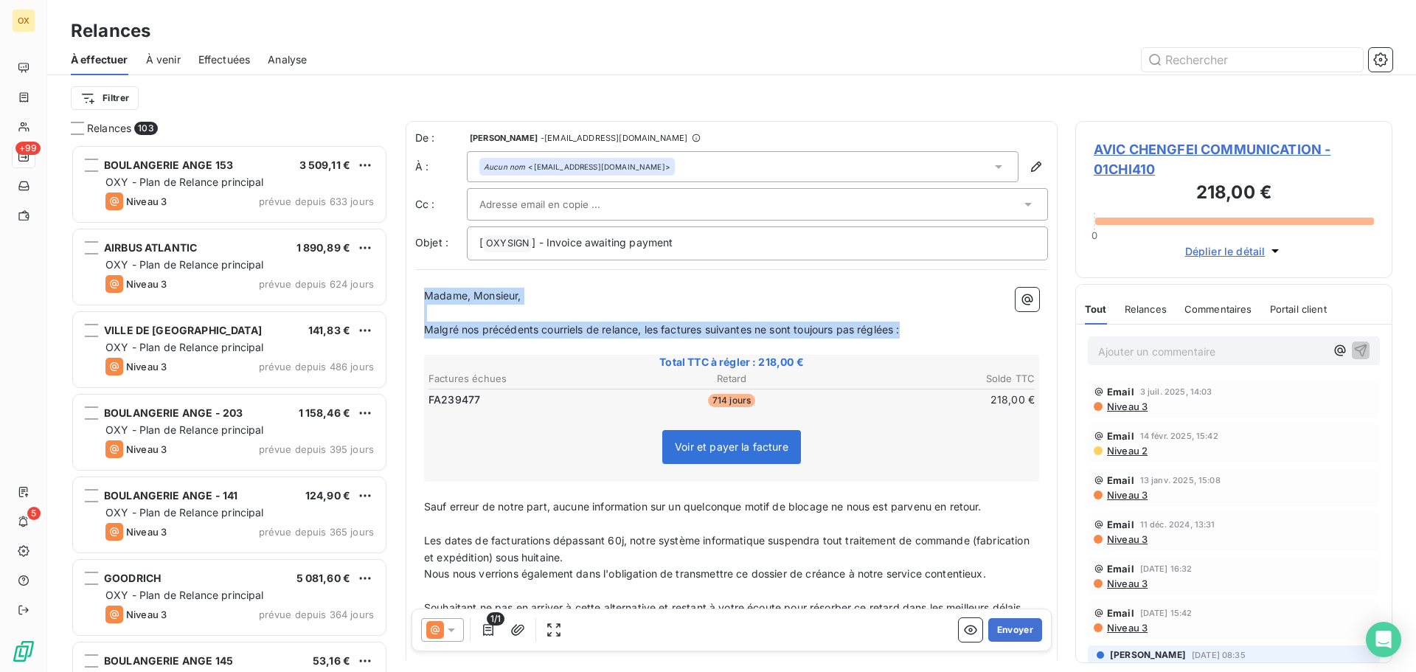
drag, startPoint x: 918, startPoint y: 330, endPoint x: 415, endPoint y: 283, distance: 505.3
click at [415, 283] on div "Madame, Monsieur, ﻿ Malgré nos précédents courriels de relance, les factures su…" at bounding box center [731, 494] width 633 height 430
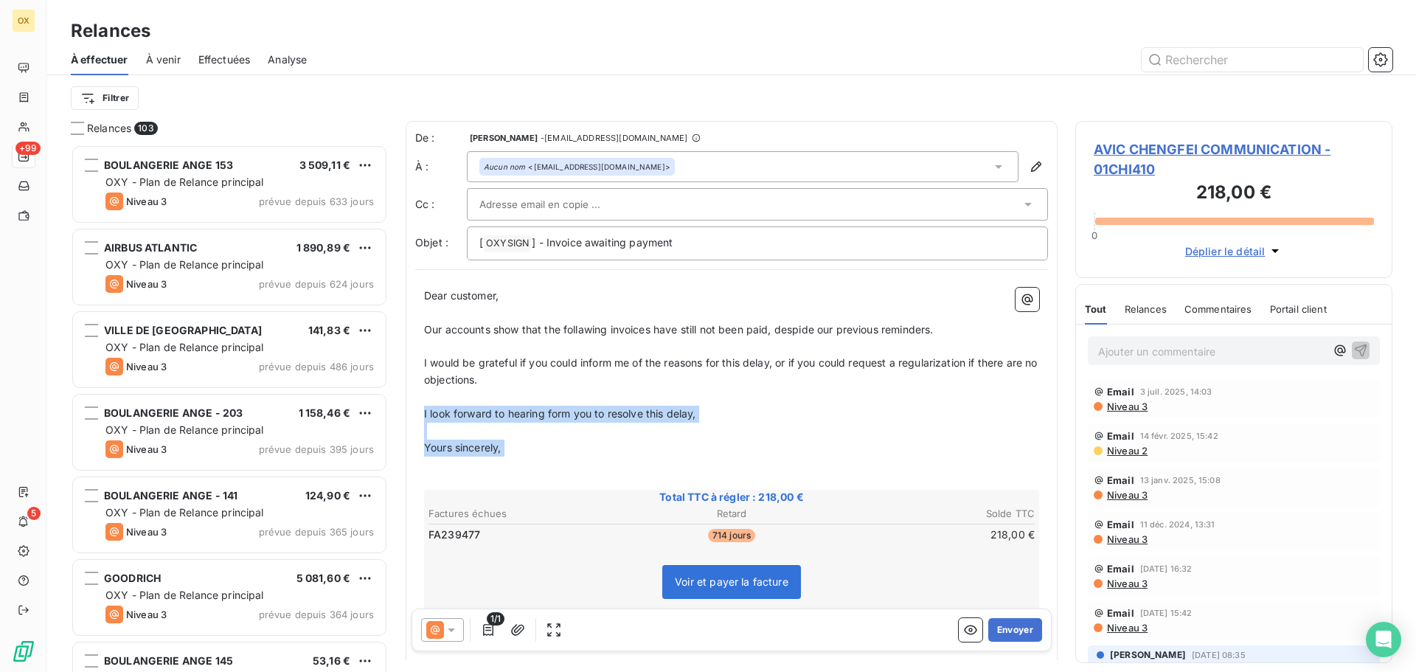
drag, startPoint x: 516, startPoint y: 459, endPoint x: 435, endPoint y: 420, distance: 89.1
click at [418, 412] on div "Dear customer, ﻿ Our accounts show that the follawing invoices have still not b…" at bounding box center [731, 561] width 633 height 565
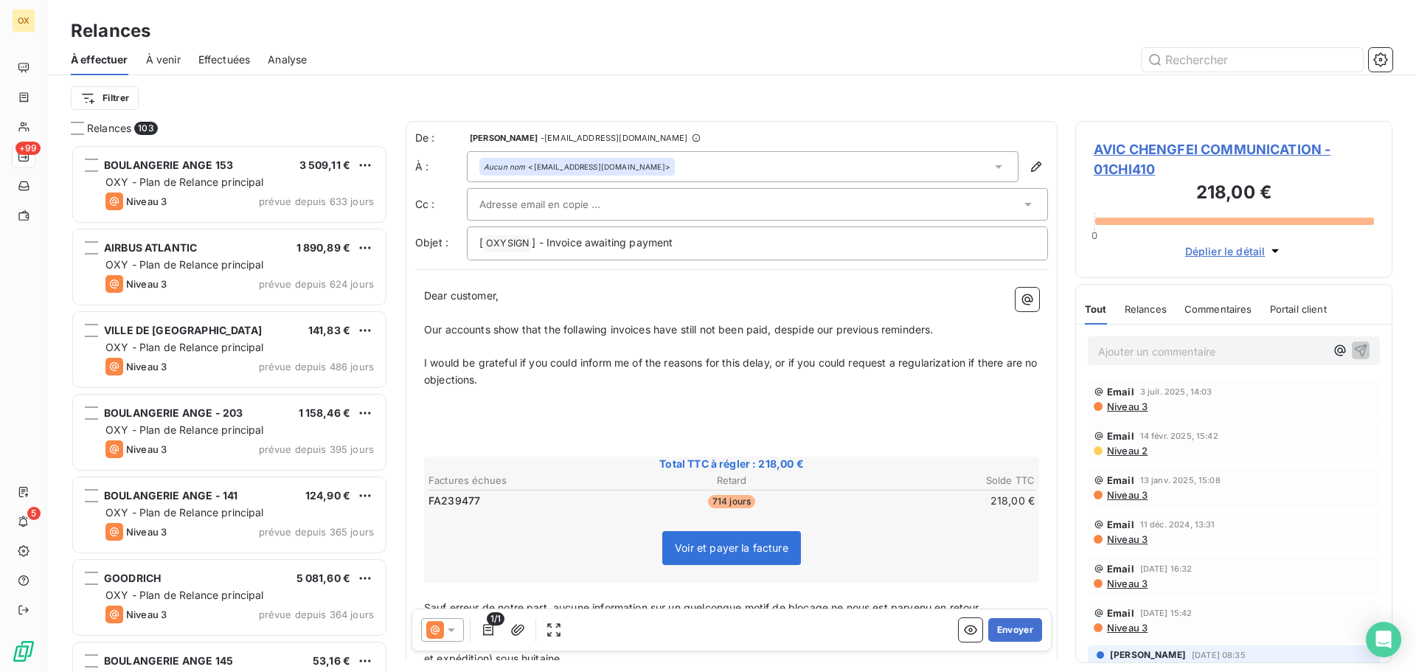
click at [475, 401] on p "﻿" at bounding box center [731, 397] width 615 height 17
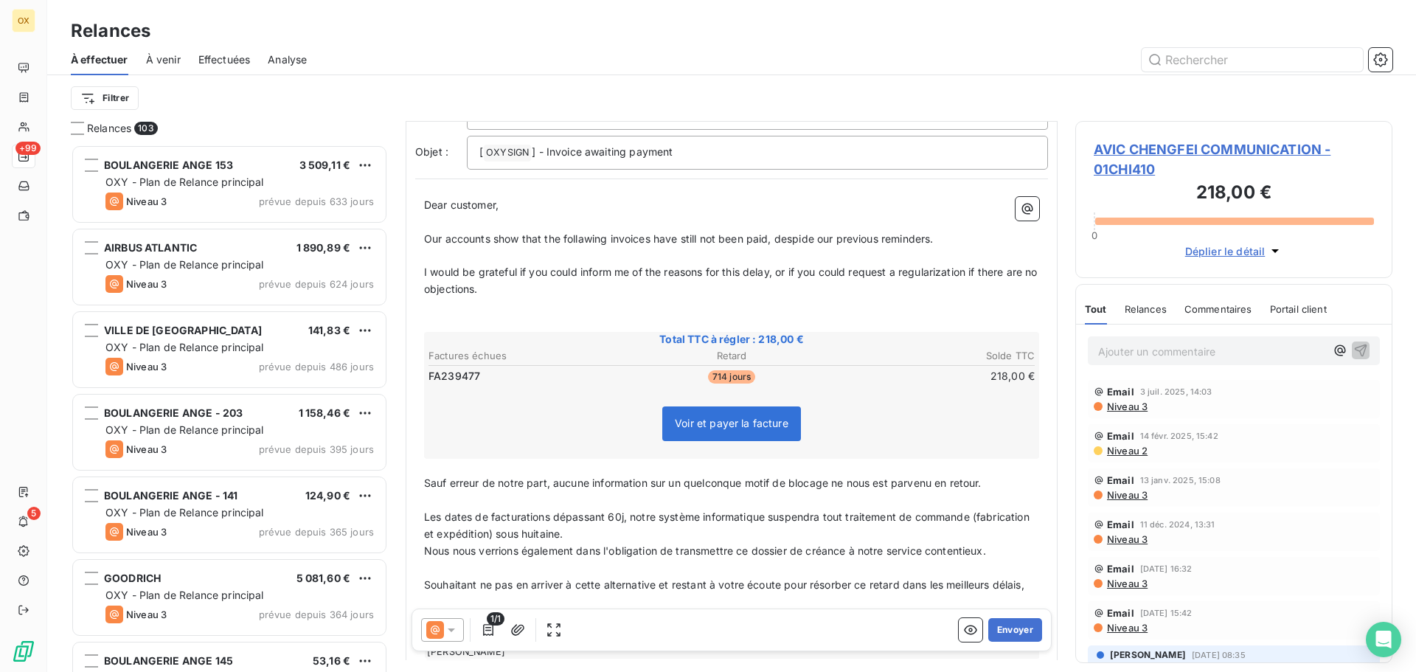
scroll to position [149, 0]
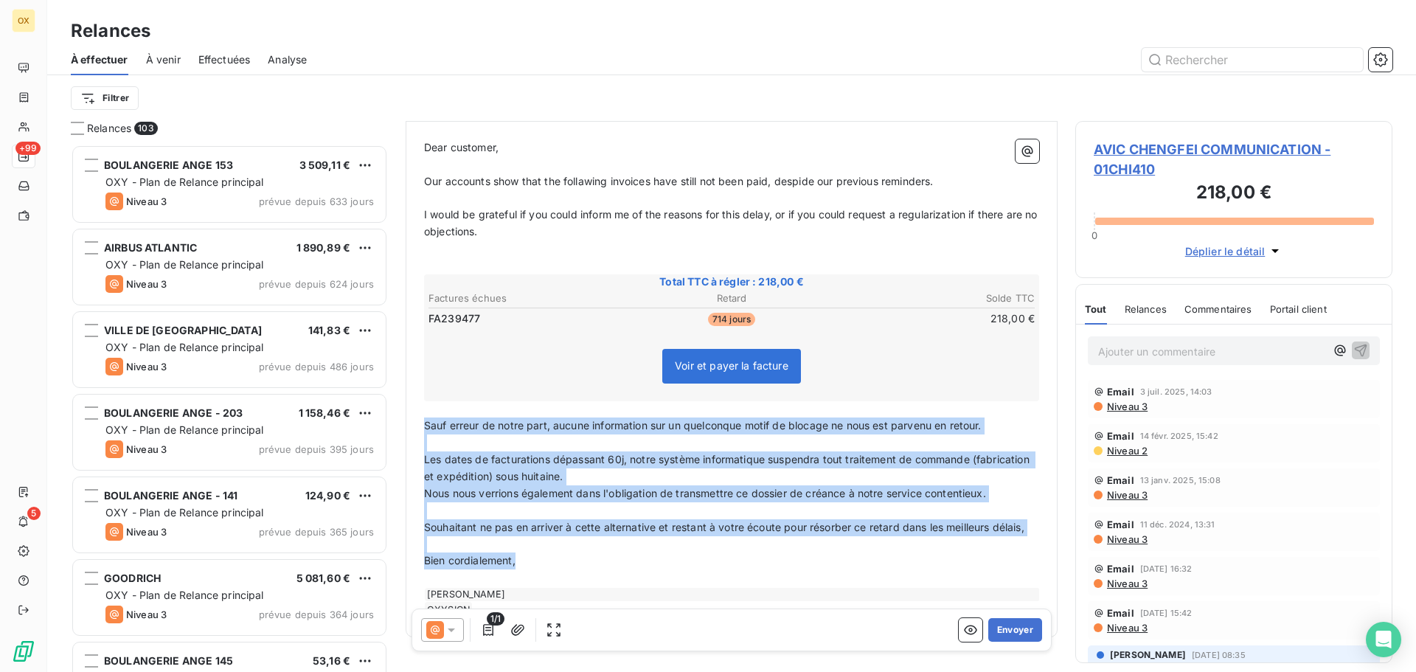
drag, startPoint x: 529, startPoint y: 583, endPoint x: 422, endPoint y: 428, distance: 188.8
click at [421, 427] on div "Dear customer, ﻿ Our accounts show that the follawing invoices have still not b…" at bounding box center [731, 379] width 633 height 497
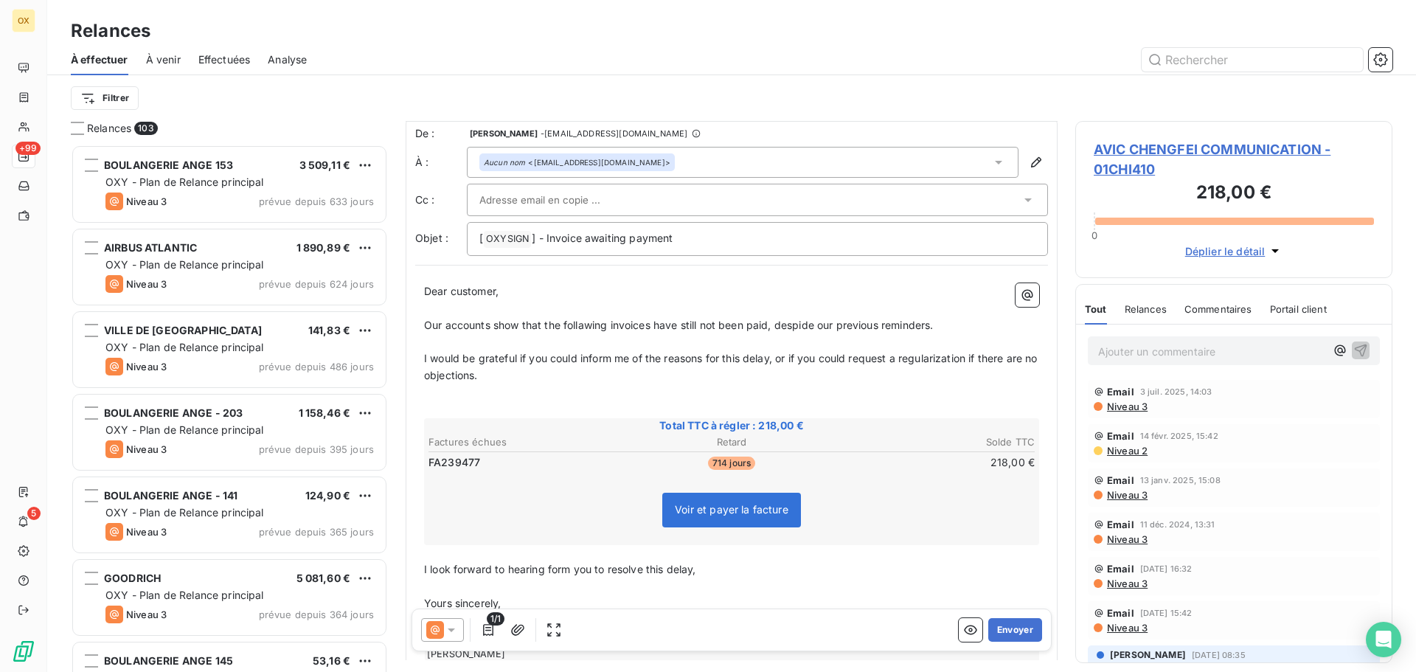
scroll to position [0, 0]
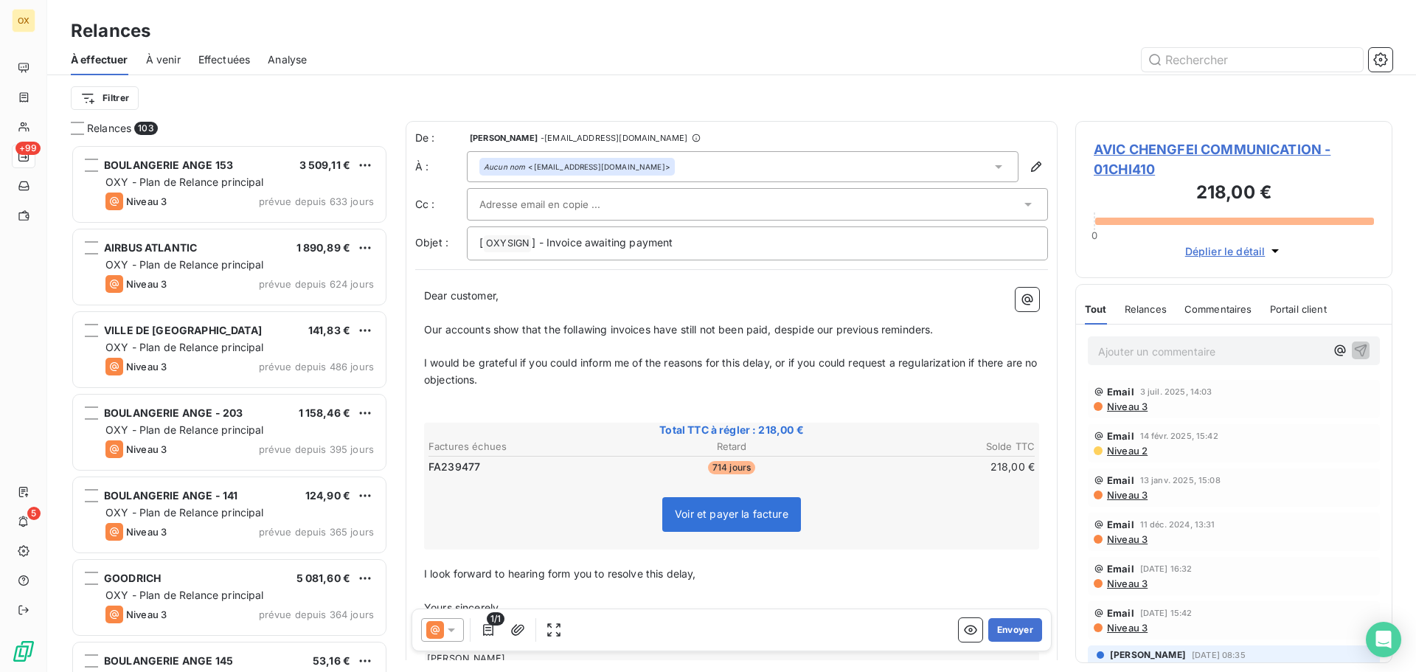
click at [759, 288] on p "Dear customer," at bounding box center [731, 296] width 615 height 17
click at [561, 327] on span "Our accounts show that the follawing invoices have still not been paid, despide…" at bounding box center [678, 329] width 509 height 13
drag, startPoint x: 603, startPoint y: 332, endPoint x: 561, endPoint y: 325, distance: 42.0
click at [561, 325] on span "Our accounts show that an follawing invoices have still not been paid, despide …" at bounding box center [676, 329] width 505 height 13
click at [603, 328] on span "Our accounts show that an invoices have still not been paid, despide our previo…" at bounding box center [655, 329] width 462 height 13
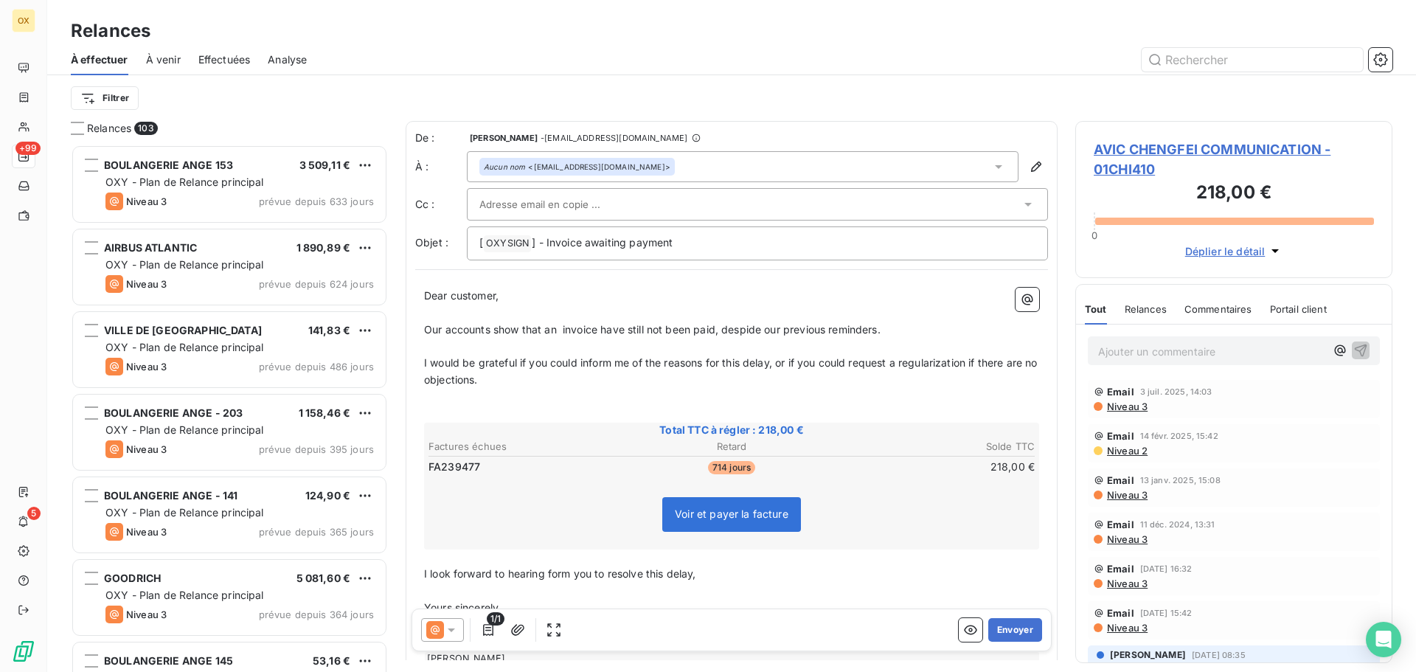
click at [827, 296] on p "Dear customer," at bounding box center [731, 296] width 615 height 17
click at [1009, 628] on button "Envoyer" at bounding box center [1015, 630] width 54 height 24
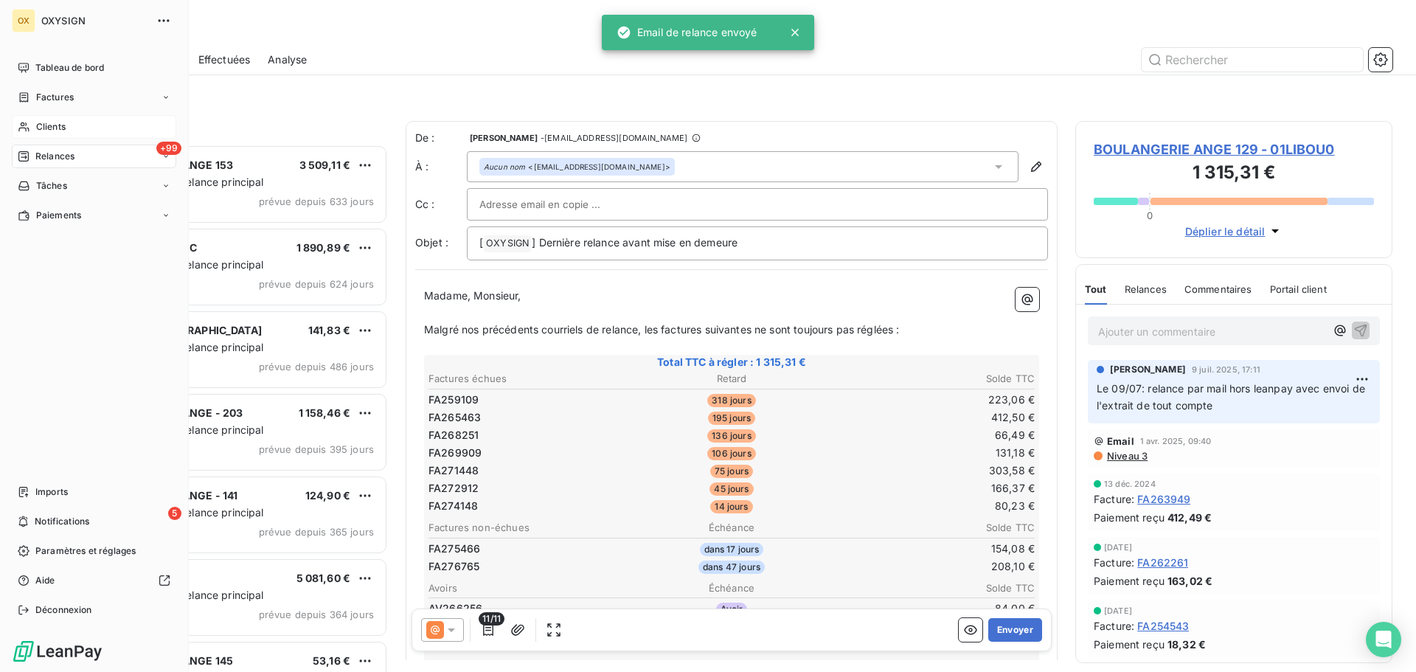
click at [43, 126] on span "Clients" at bounding box center [51, 126] width 30 height 13
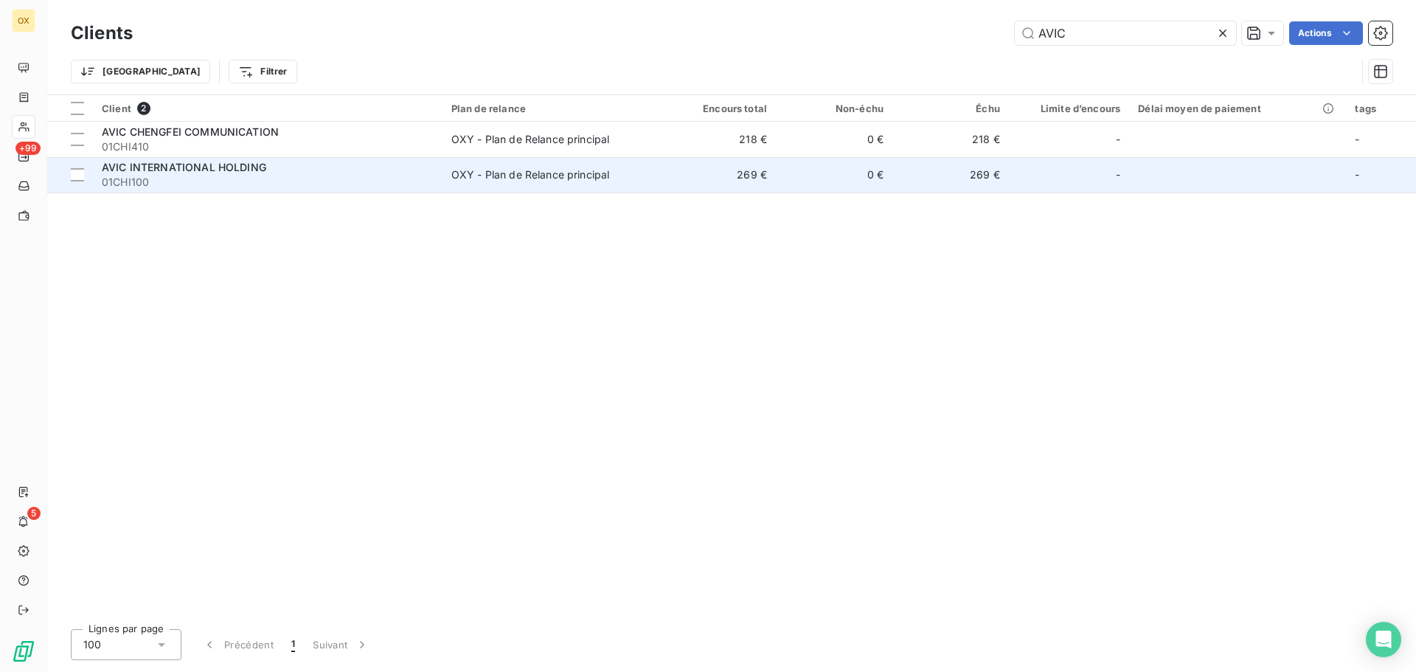
click at [345, 178] on span "01CHI100" at bounding box center [268, 182] width 332 height 15
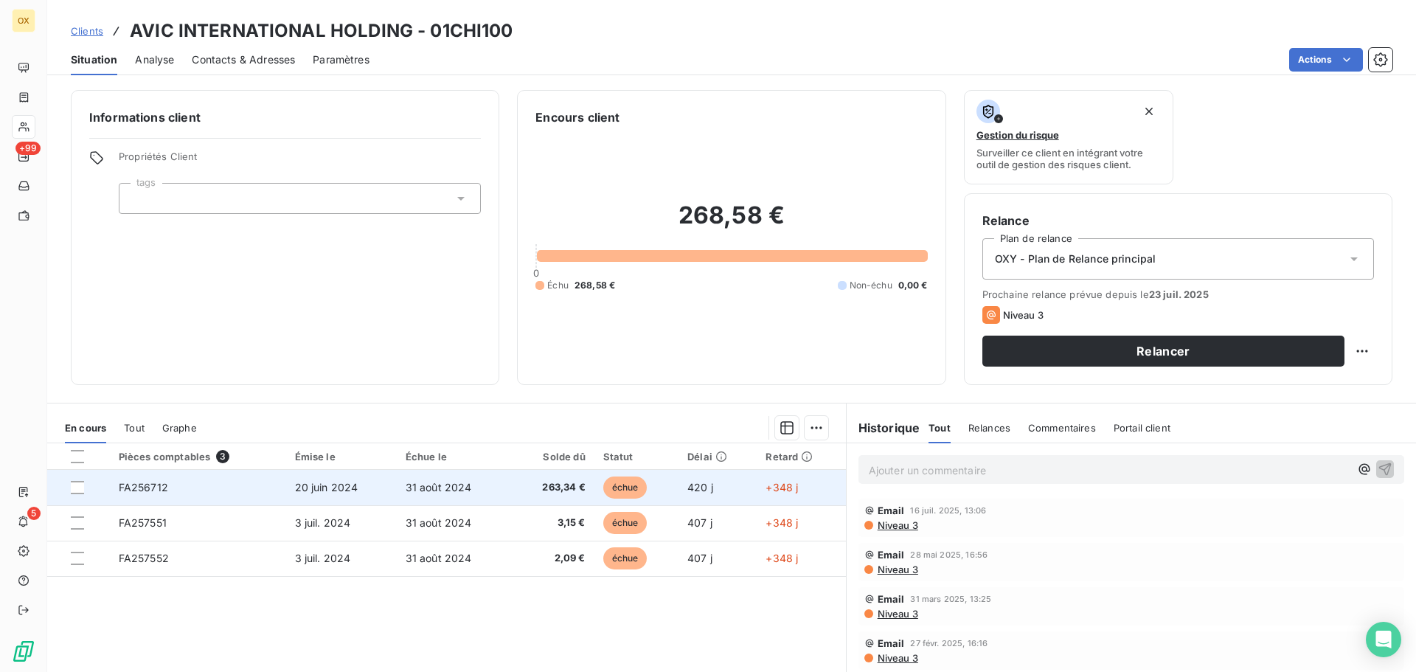
click at [627, 479] on span "échue" at bounding box center [625, 487] width 44 height 22
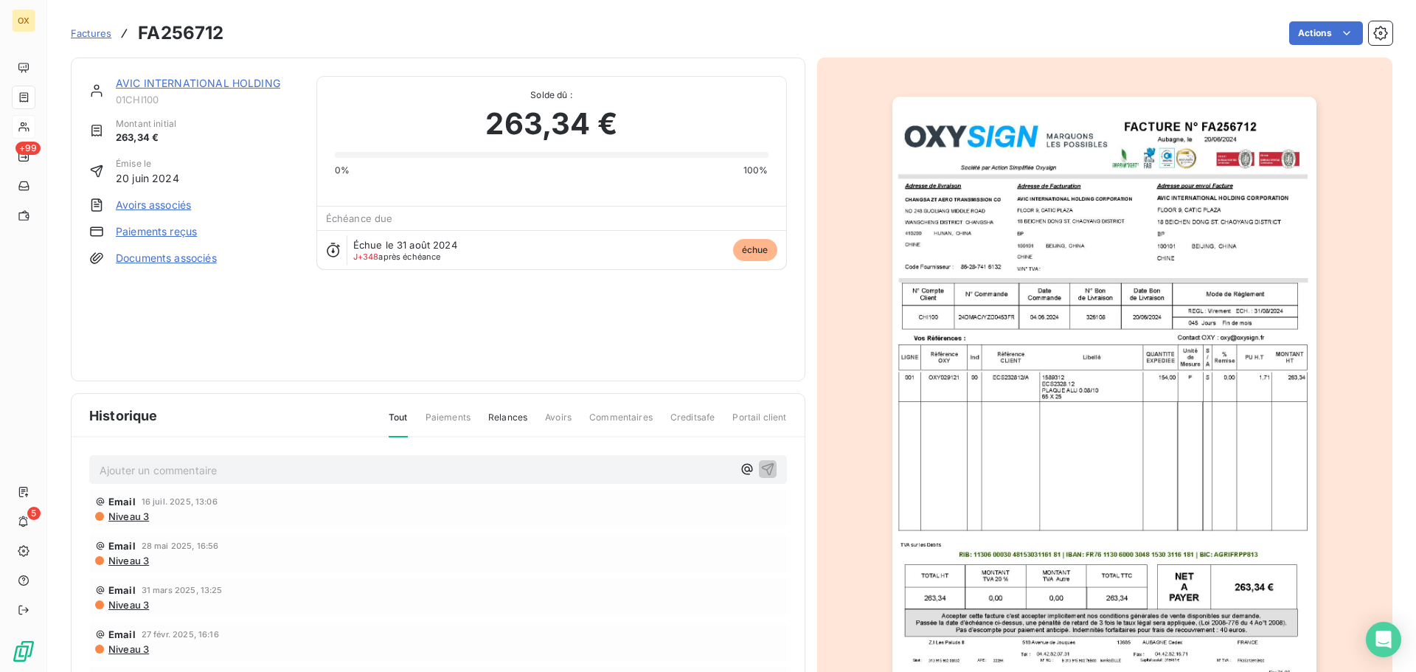
click at [980, 195] on img "button" at bounding box center [1105, 397] width 424 height 600
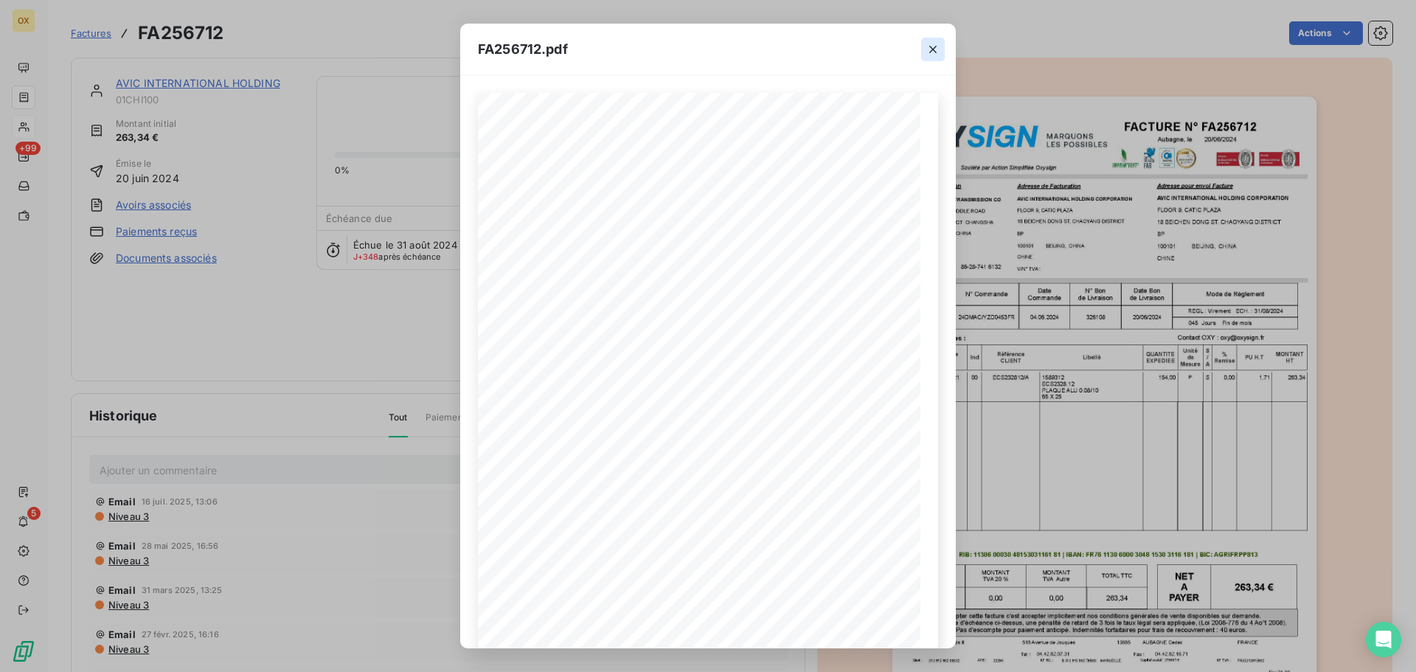
click at [935, 47] on icon "button" at bounding box center [933, 49] width 15 height 15
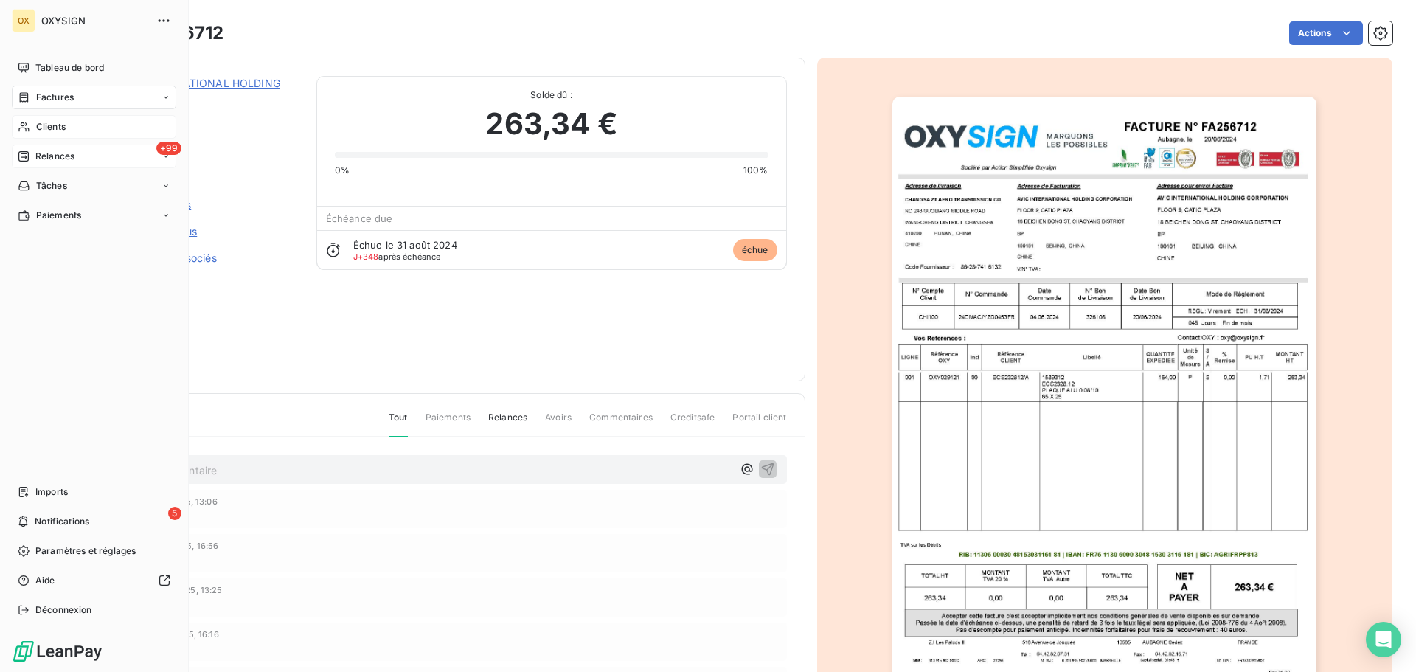
click at [46, 151] on span "Relances" at bounding box center [54, 156] width 39 height 13
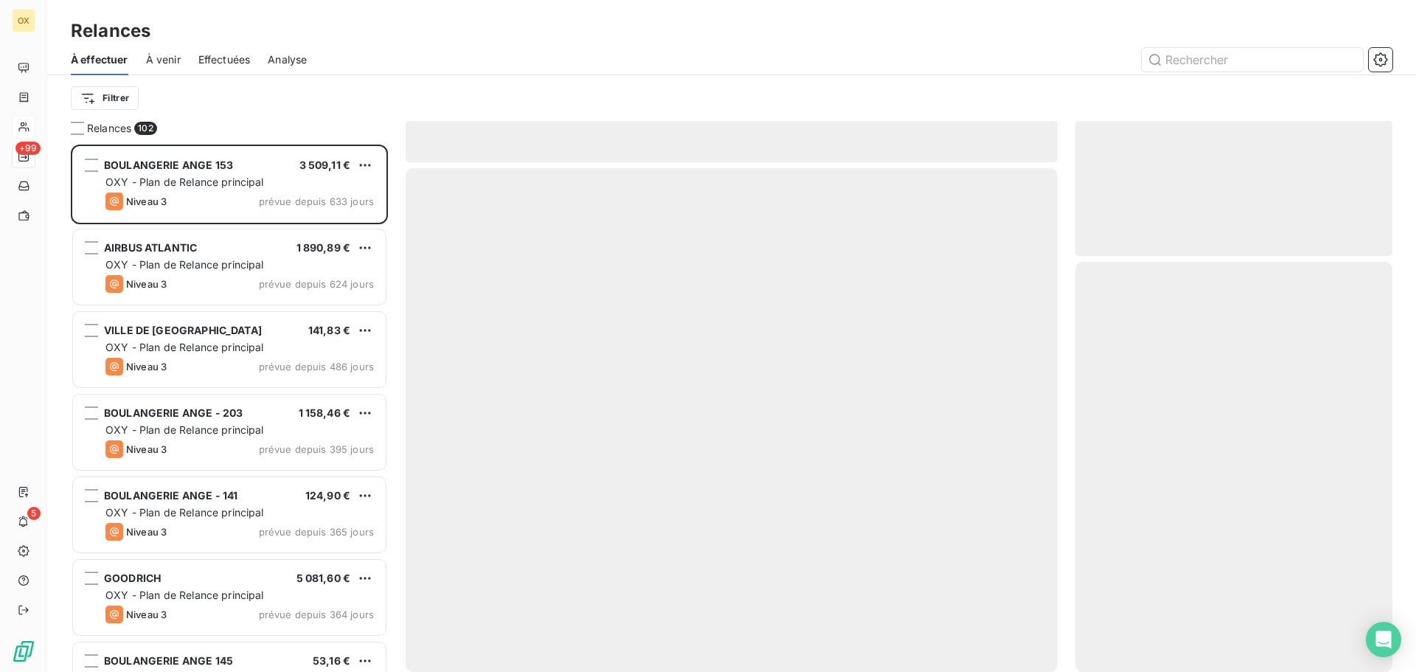
scroll to position [516, 306]
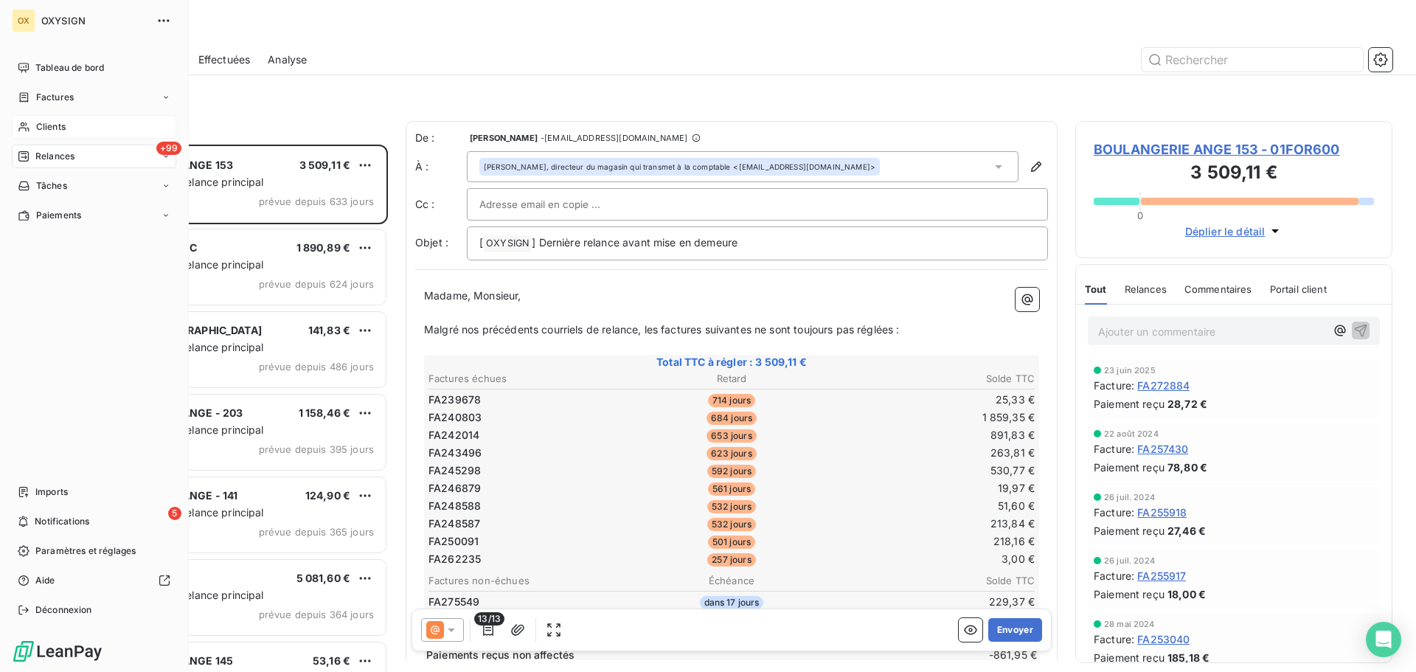
click at [41, 157] on span "Relances" at bounding box center [54, 156] width 39 height 13
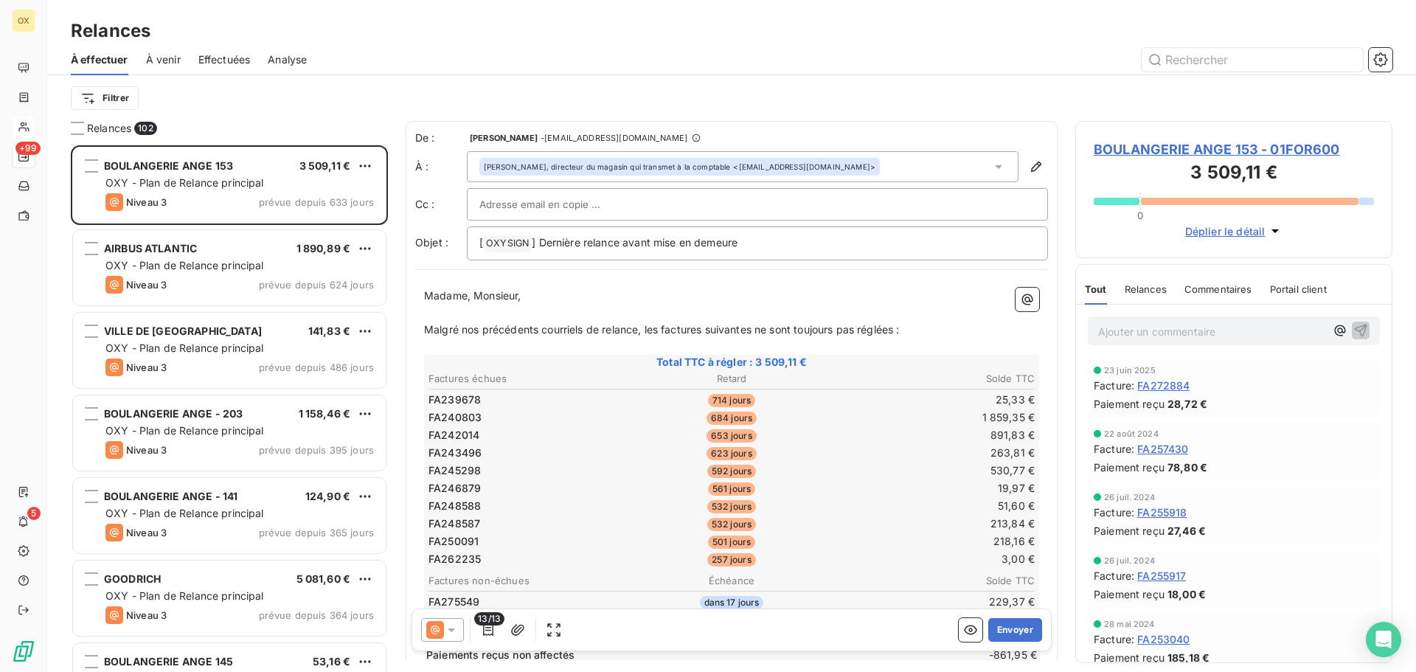
scroll to position [74, 0]
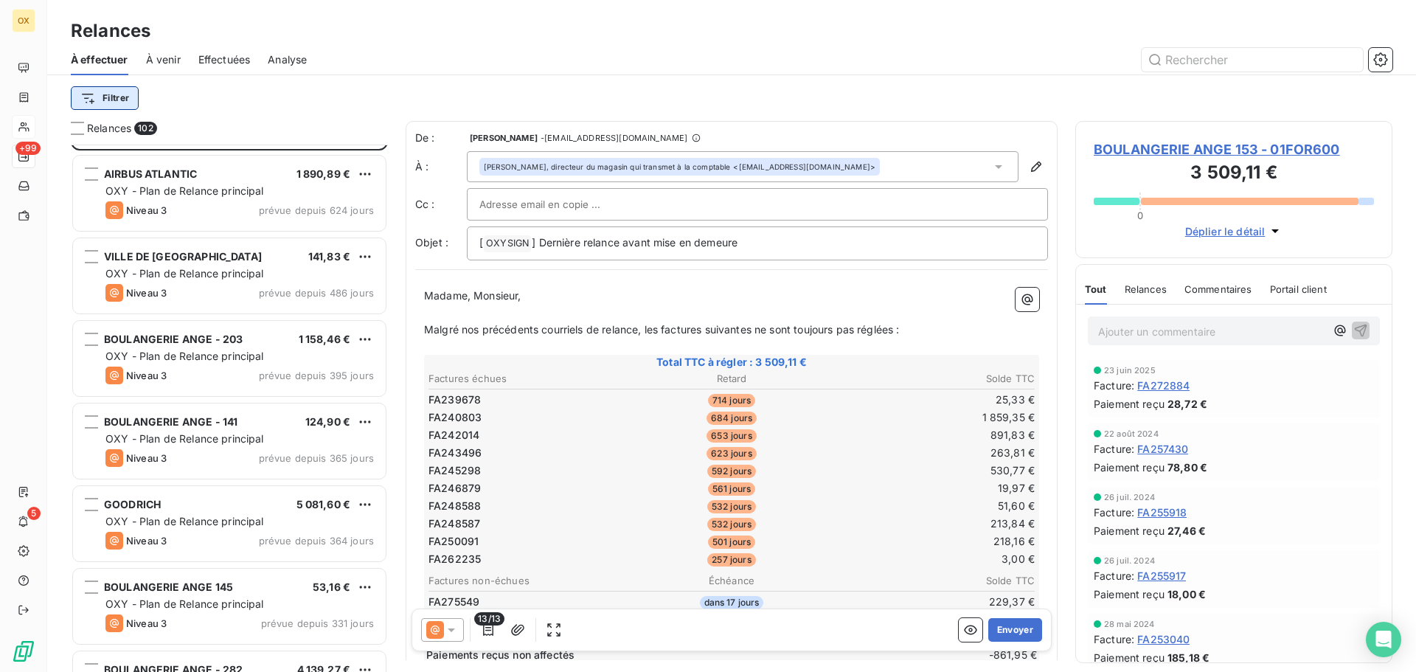
click at [100, 103] on html "OX +99 5 Relances À effectuer À venir Effectuées Analyse Filtrer Relances 102 B…" at bounding box center [708, 336] width 1416 height 672
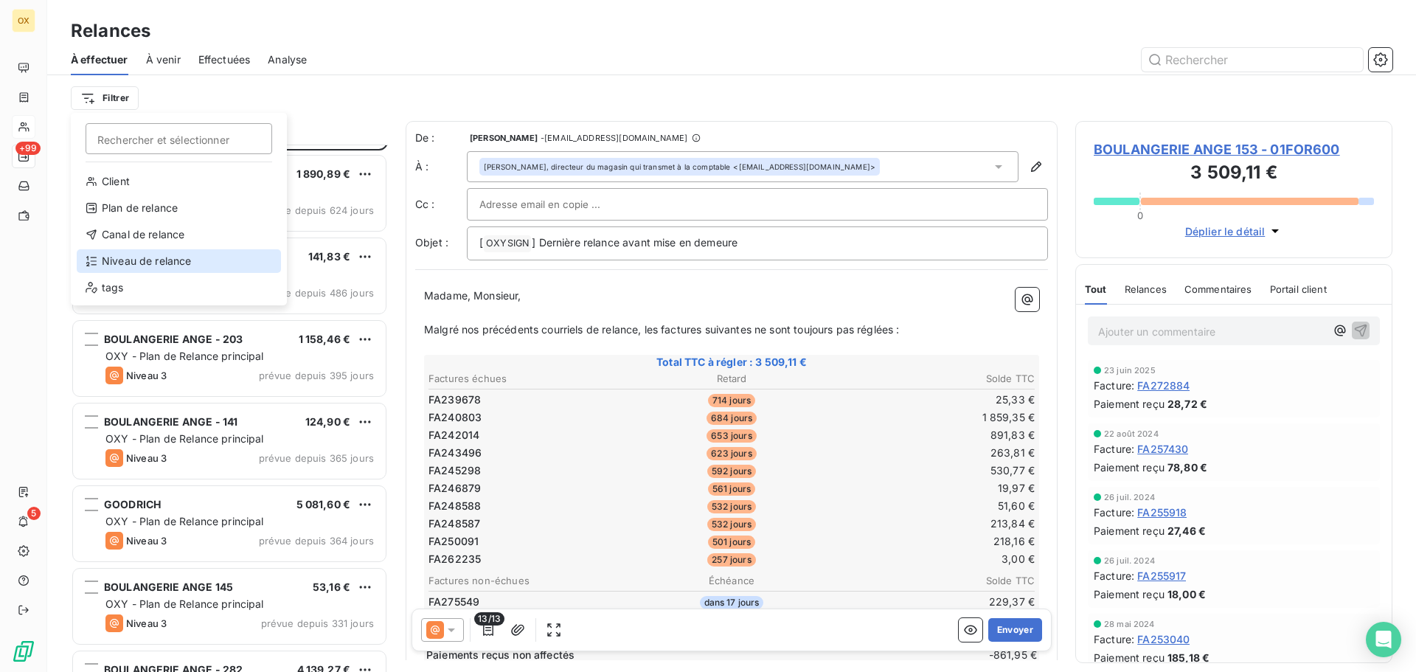
click at [152, 257] on div "Niveau de relance" at bounding box center [179, 261] width 204 height 24
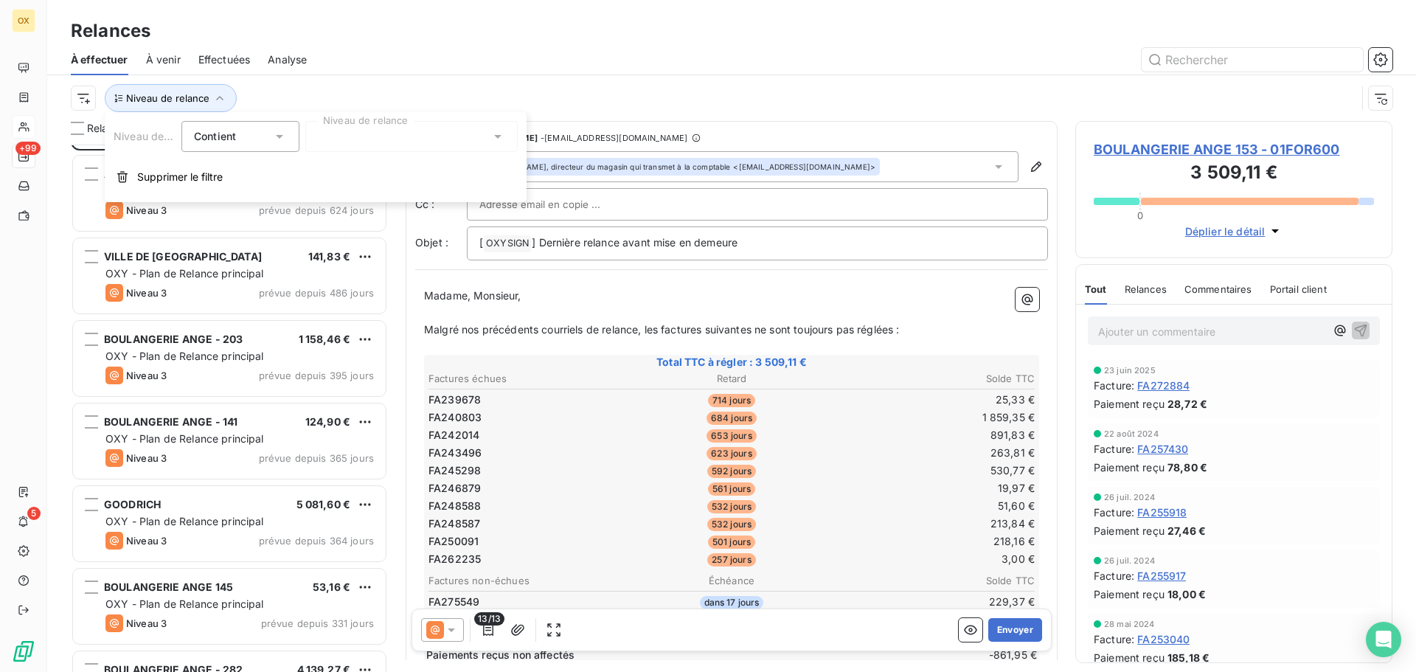
click at [333, 145] on div at bounding box center [411, 136] width 212 height 31
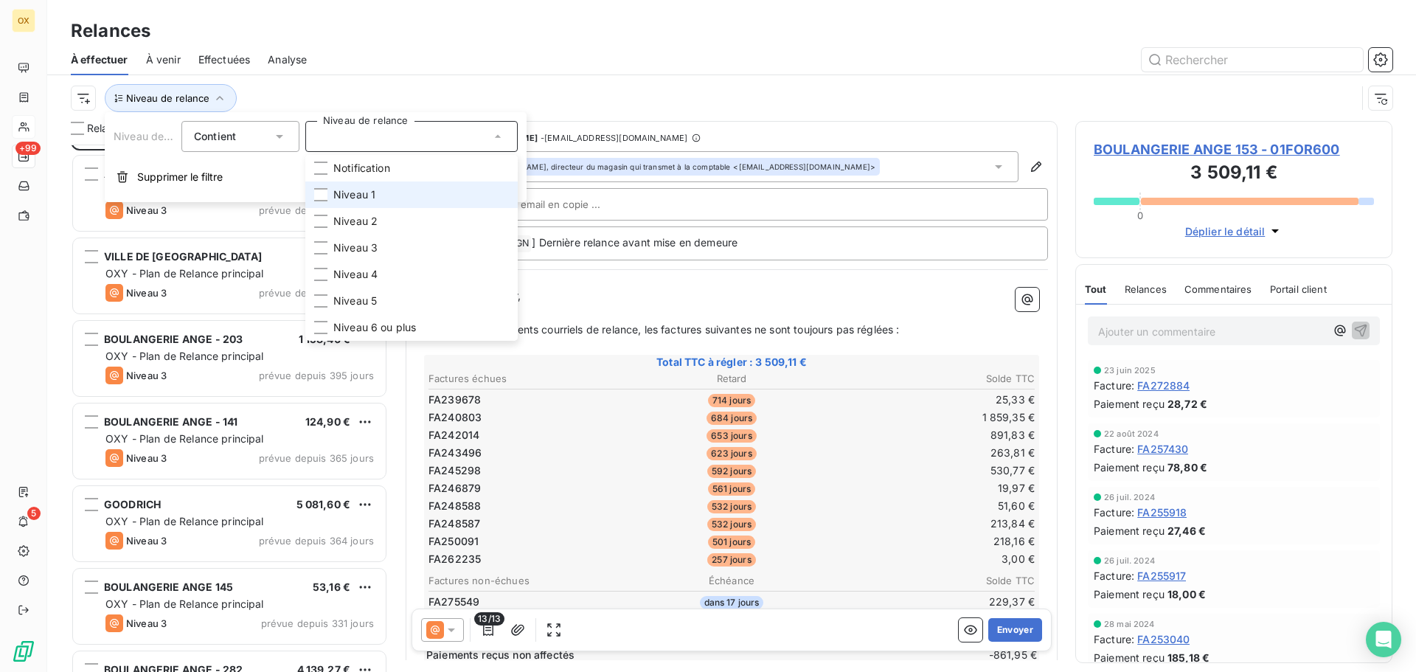
drag, startPoint x: 319, startPoint y: 192, endPoint x: 327, endPoint y: 206, distance: 16.2
click at [319, 192] on div at bounding box center [320, 194] width 13 height 13
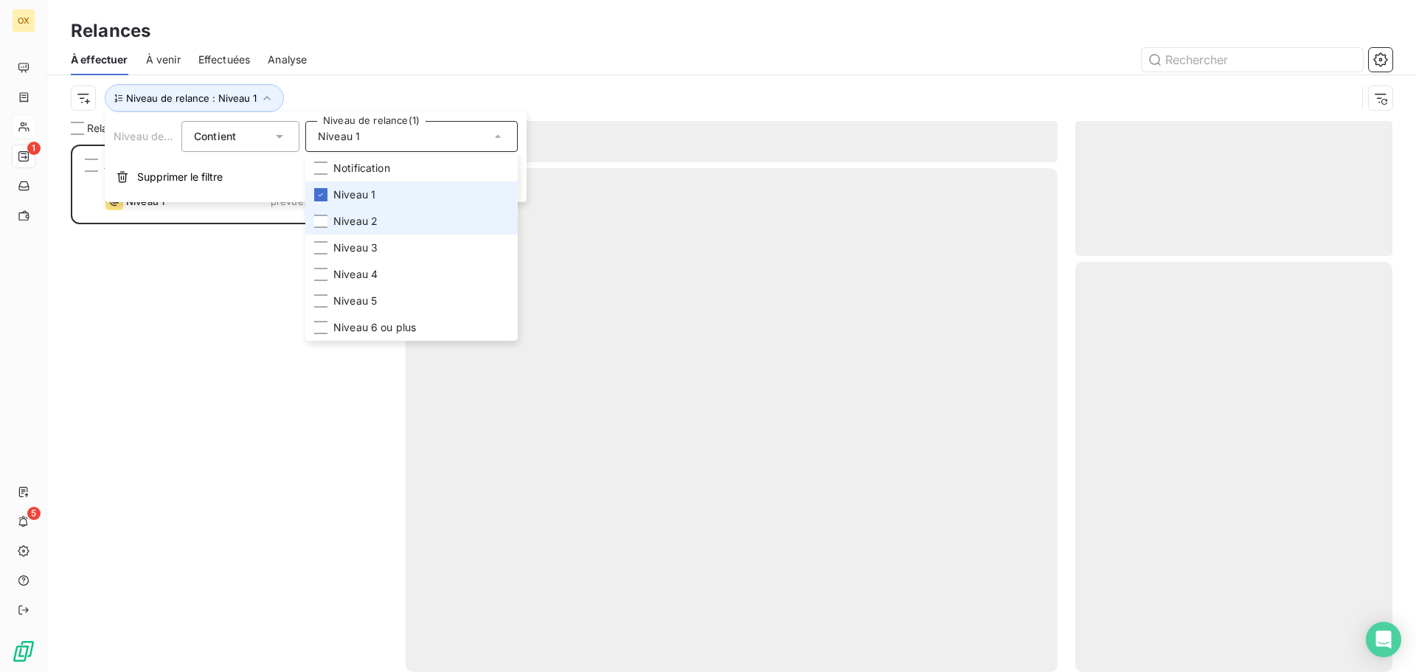
scroll to position [516, 306]
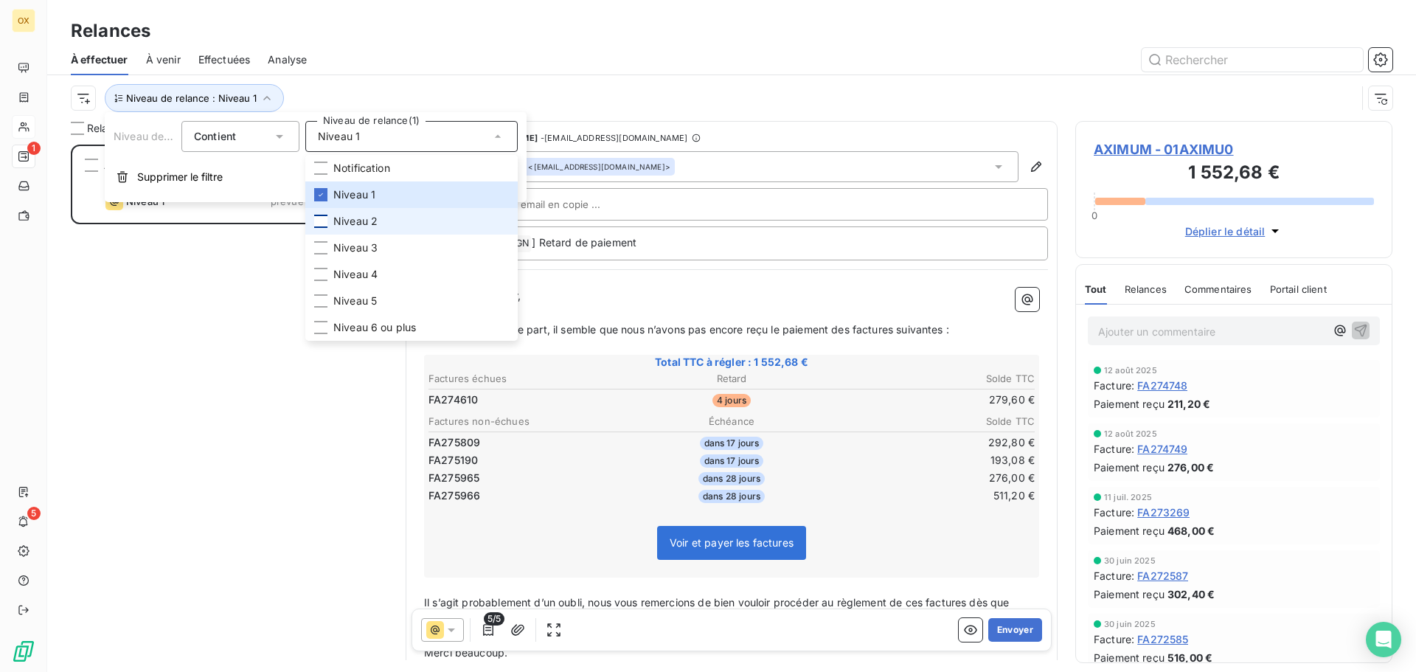
click at [322, 221] on div at bounding box center [320, 221] width 13 height 13
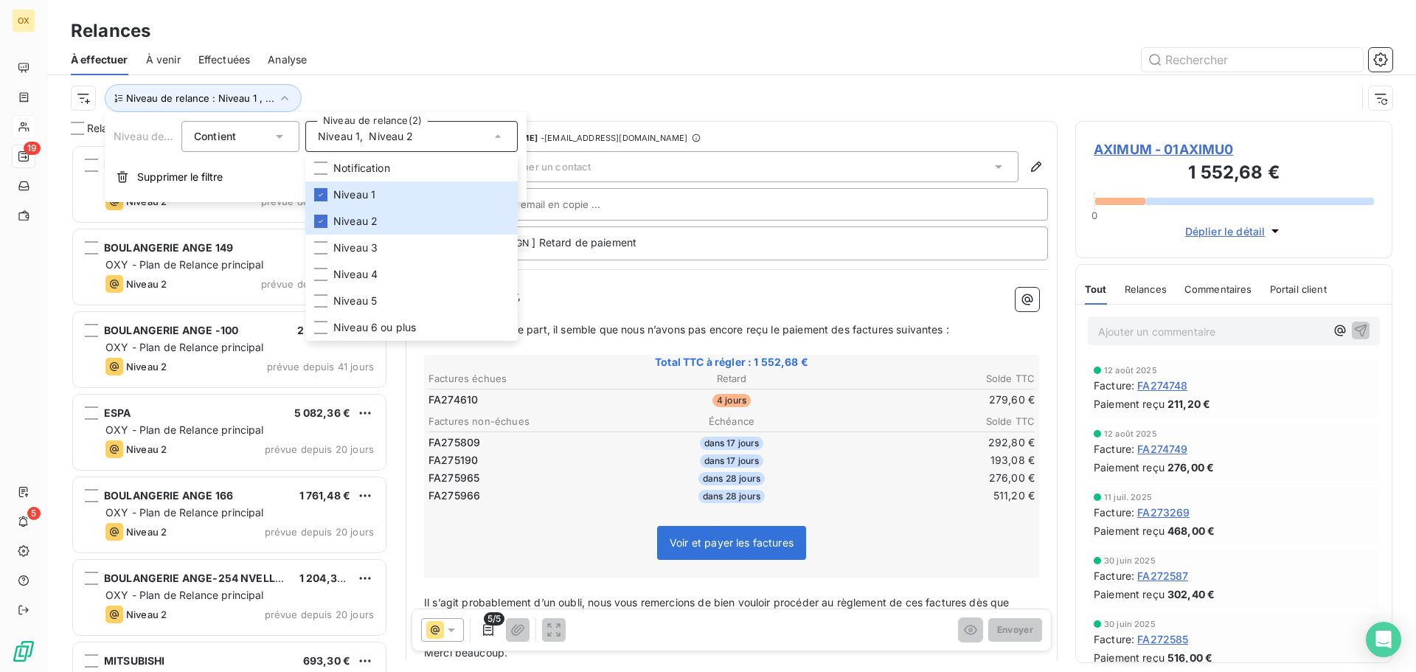
click at [359, 91] on div "Niveau de relance : Niveau 1 , ..." at bounding box center [714, 98] width 1286 height 28
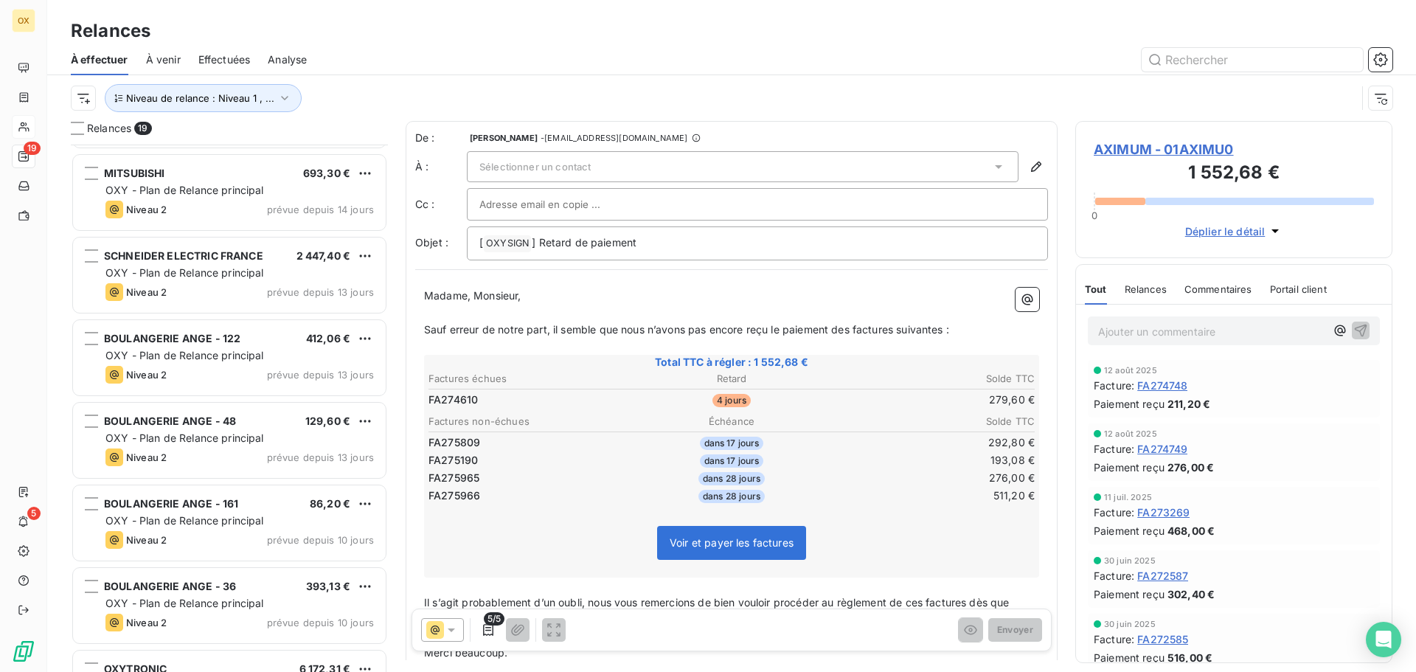
scroll to position [453, 0]
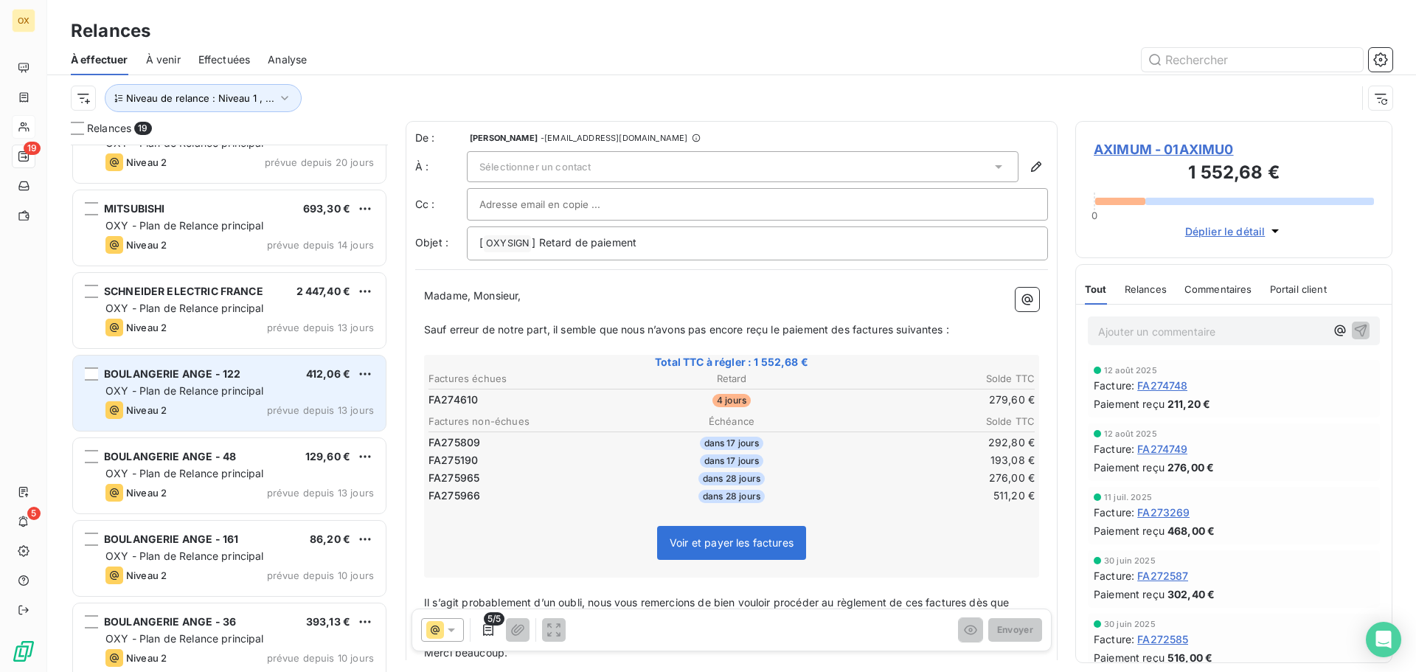
click at [190, 383] on div "BOULANGERIE ANGE - 122 412,06 € OXY - Plan de Relance principal Niveau 2 prévue…" at bounding box center [229, 393] width 313 height 75
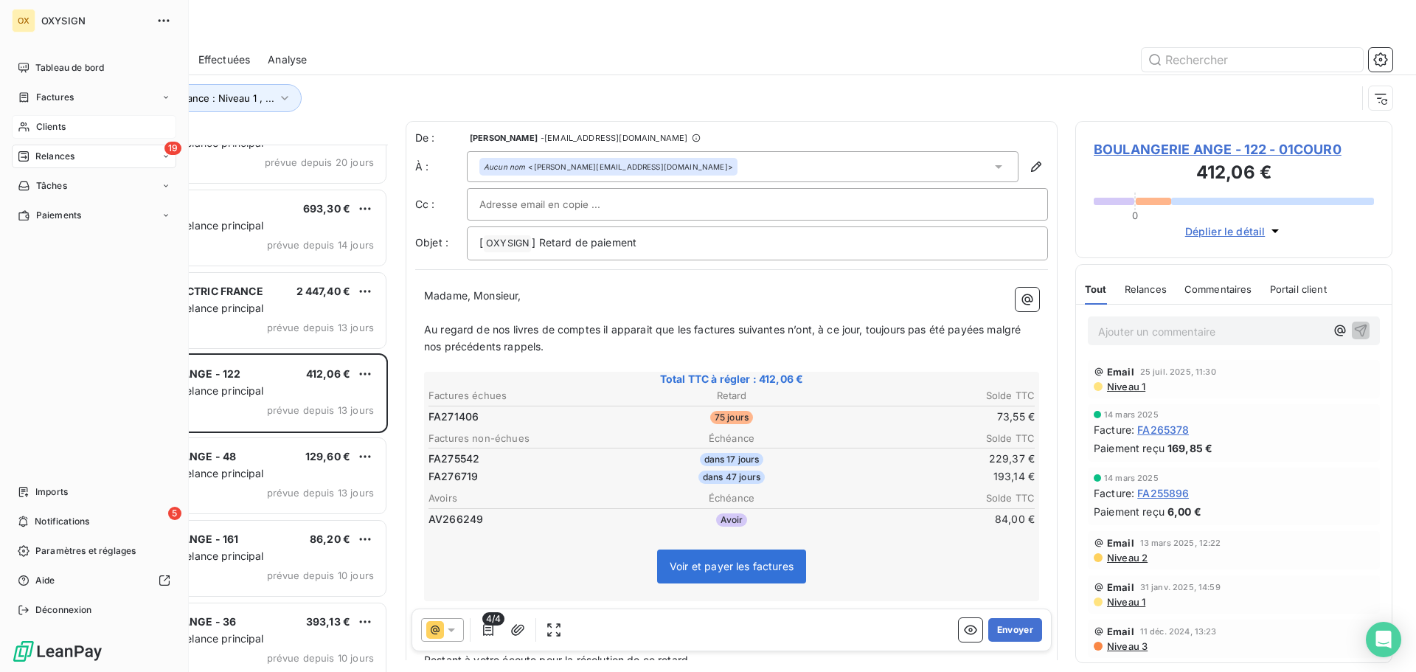
click at [33, 124] on div "Clients" at bounding box center [94, 127] width 164 height 24
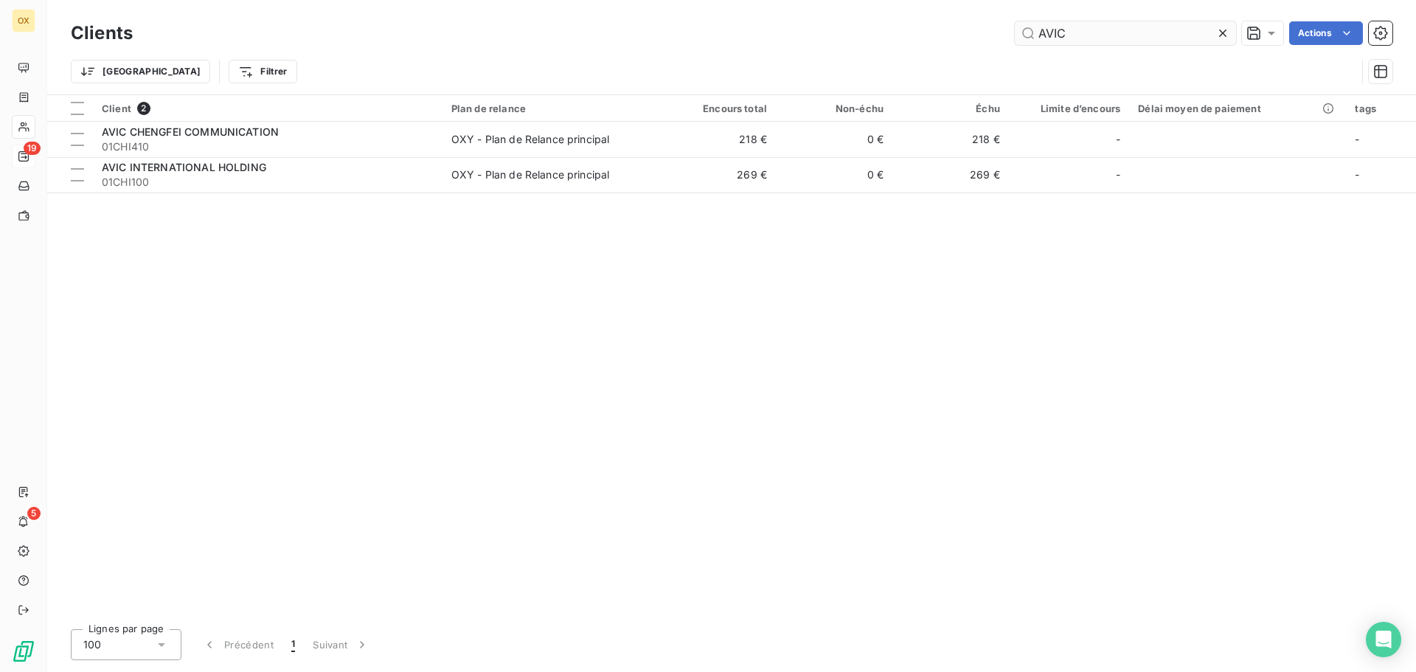
drag, startPoint x: 1126, startPoint y: 38, endPoint x: 1021, endPoint y: 35, distance: 105.5
click at [1021, 35] on input "AVIC" at bounding box center [1125, 33] width 221 height 24
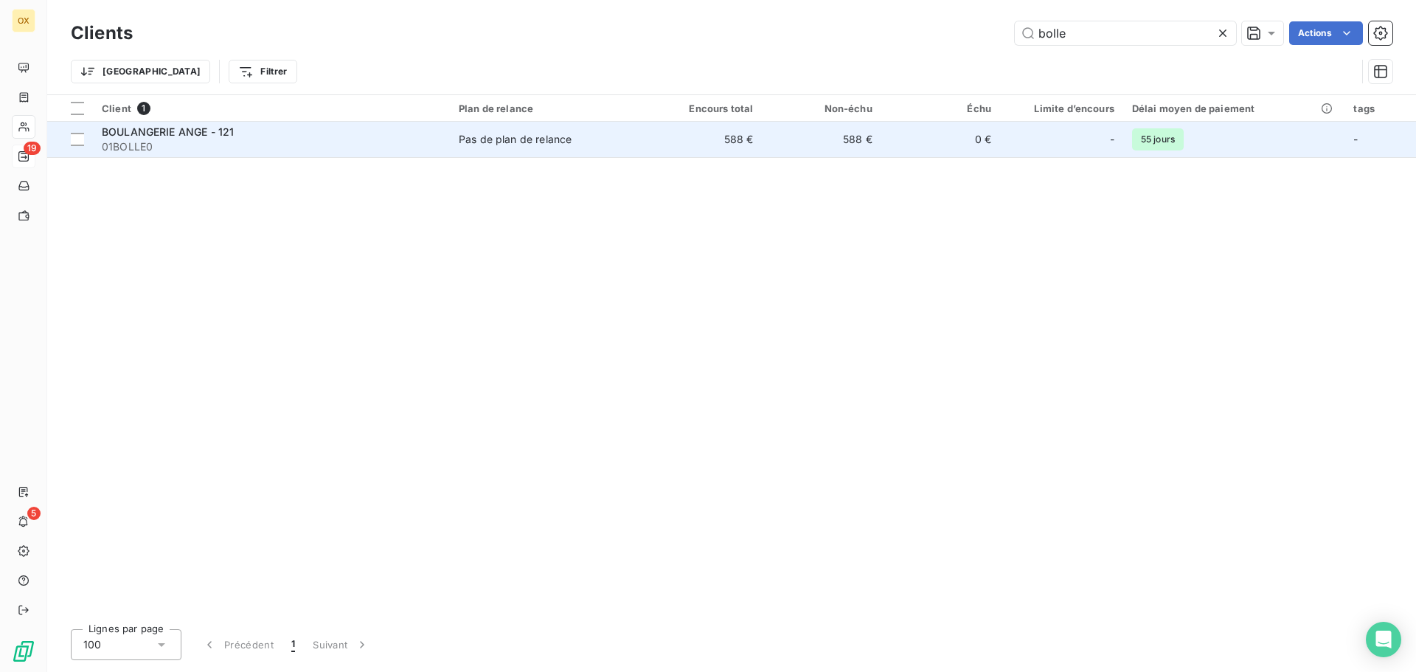
type input "bolle"
click at [238, 145] on span "01BOLLE0" at bounding box center [271, 146] width 339 height 15
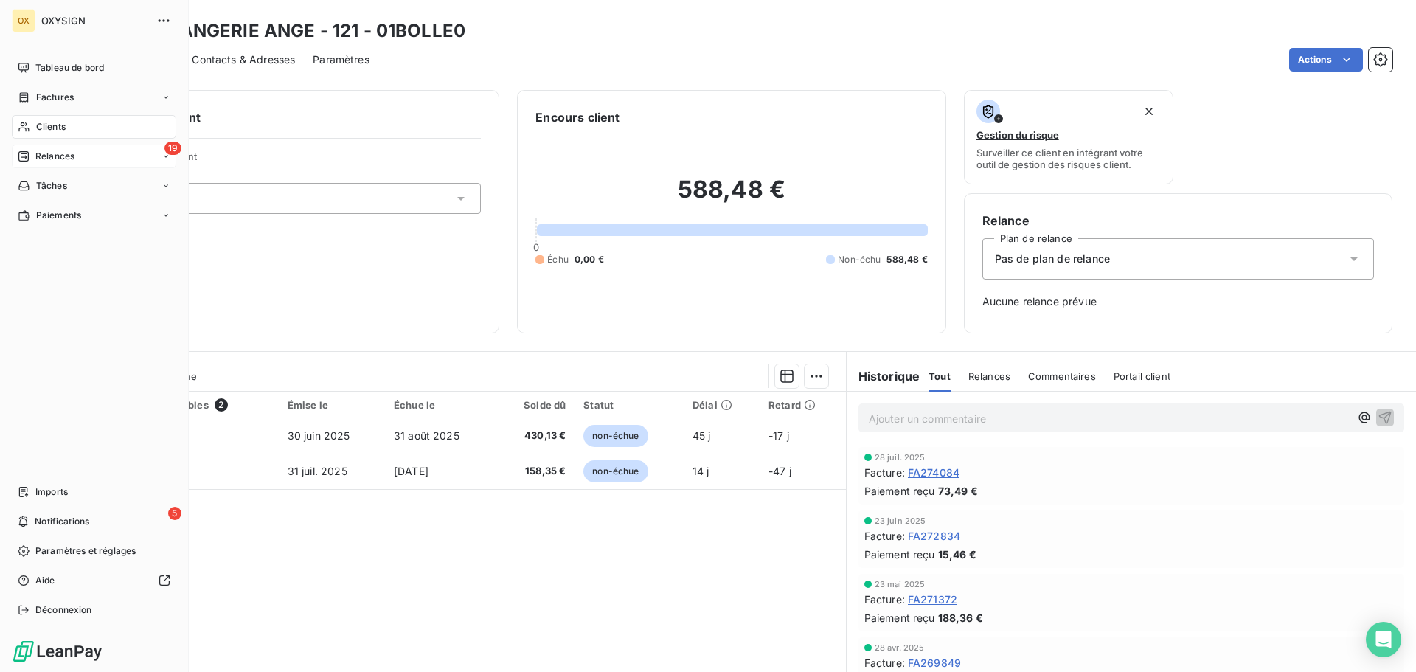
click at [44, 126] on span "Clients" at bounding box center [51, 126] width 30 height 13
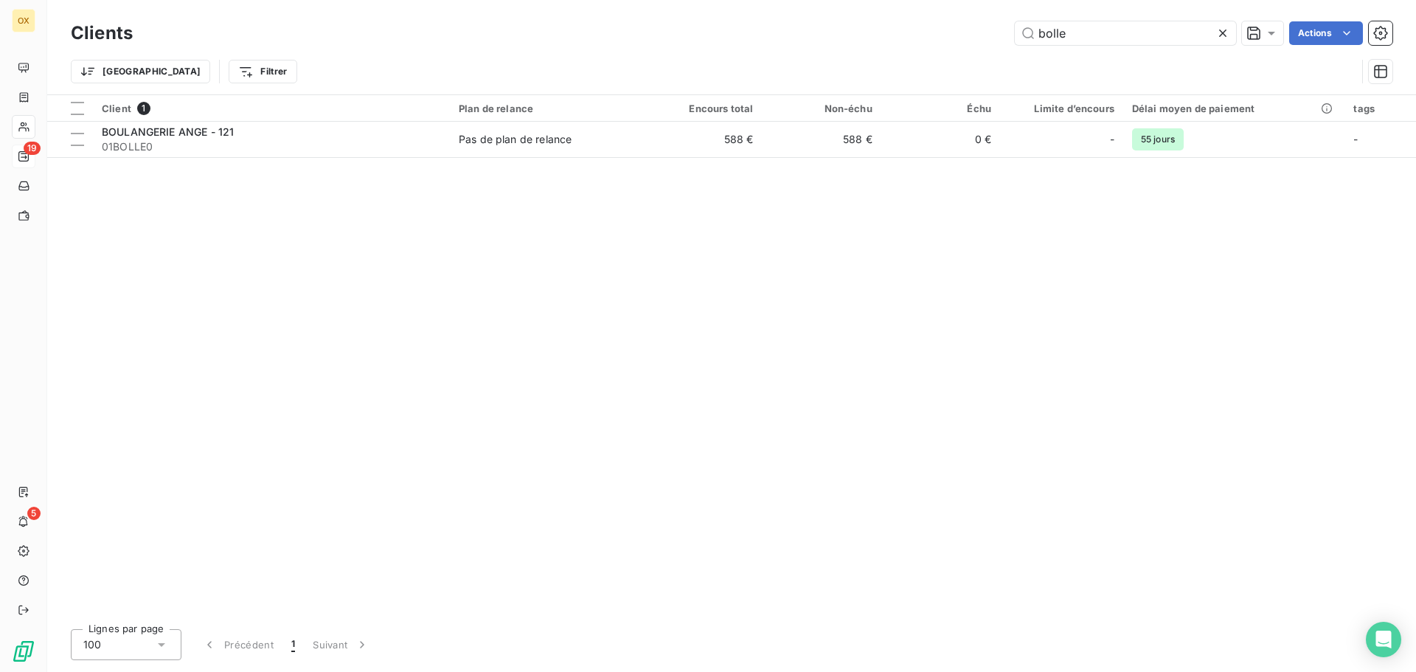
drag, startPoint x: 1182, startPoint y: 40, endPoint x: 1006, endPoint y: 44, distance: 176.3
click at [1006, 44] on div "bolle Actions" at bounding box center [771, 33] width 1242 height 24
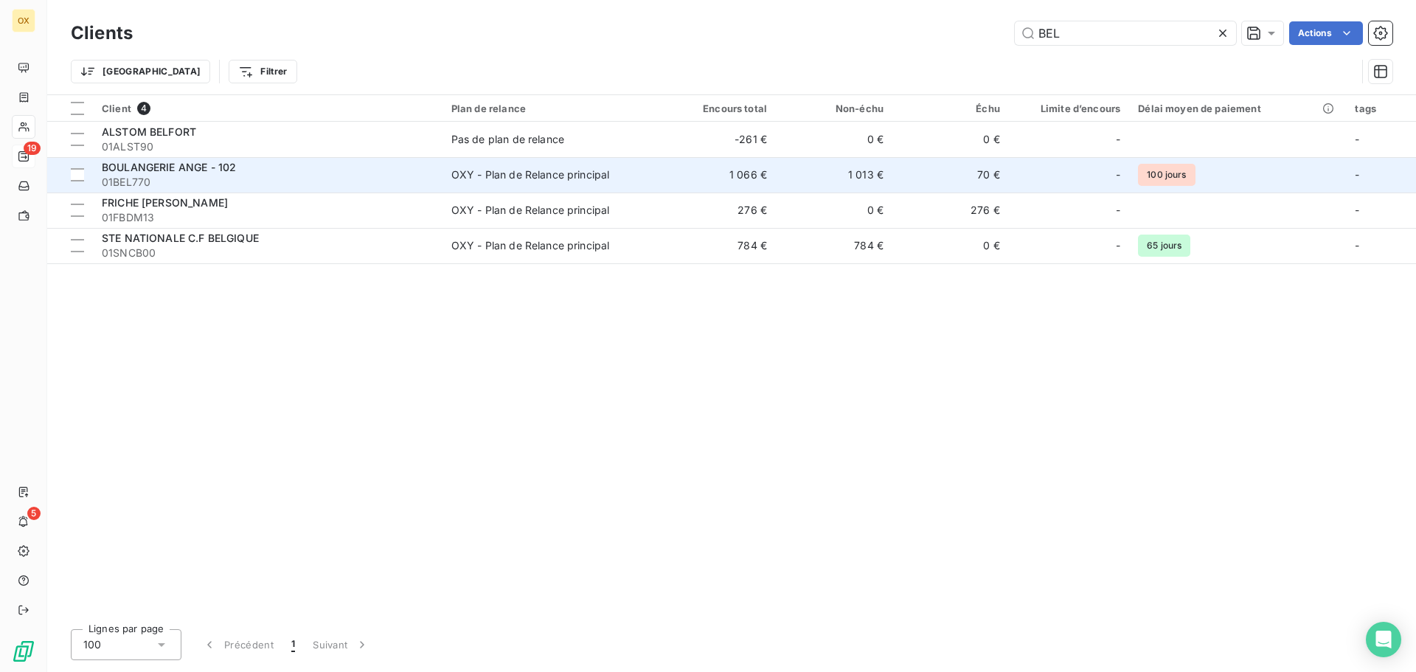
type input "BEL"
click at [833, 174] on td "1 013 €" at bounding box center [834, 174] width 117 height 35
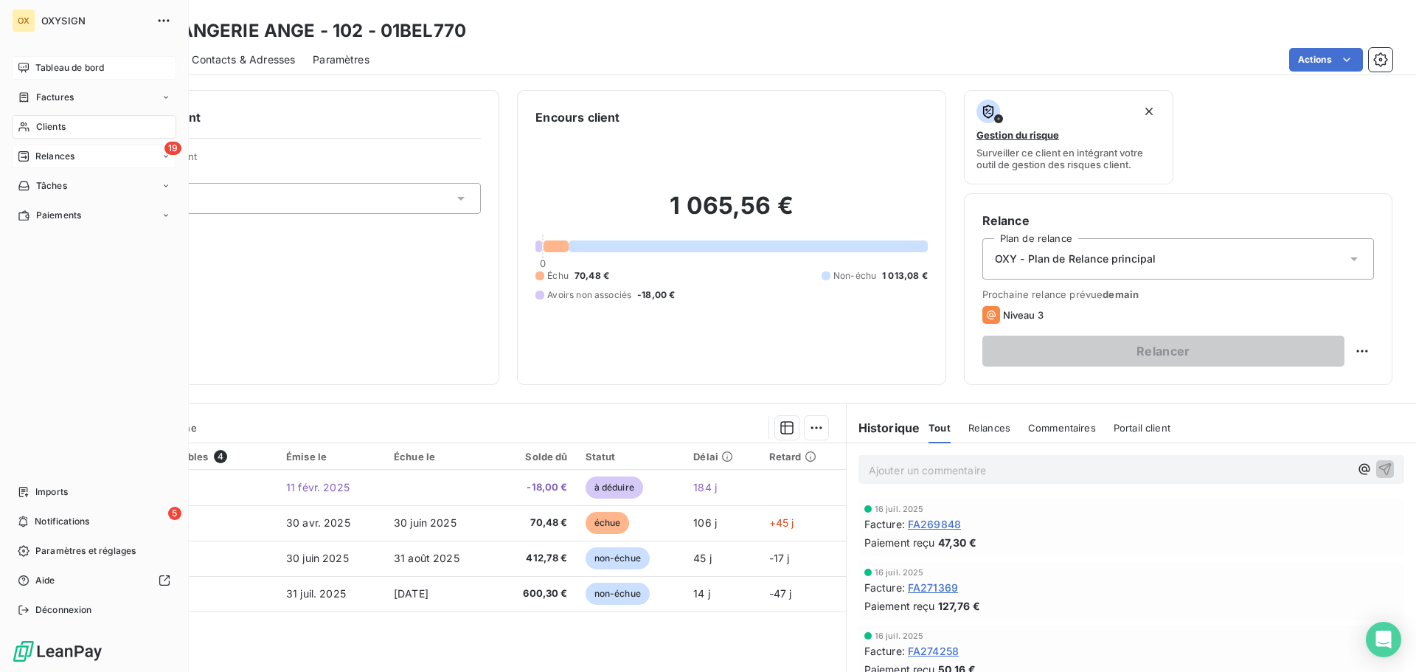
click at [57, 66] on span "Tableau de bord" at bounding box center [69, 67] width 69 height 13
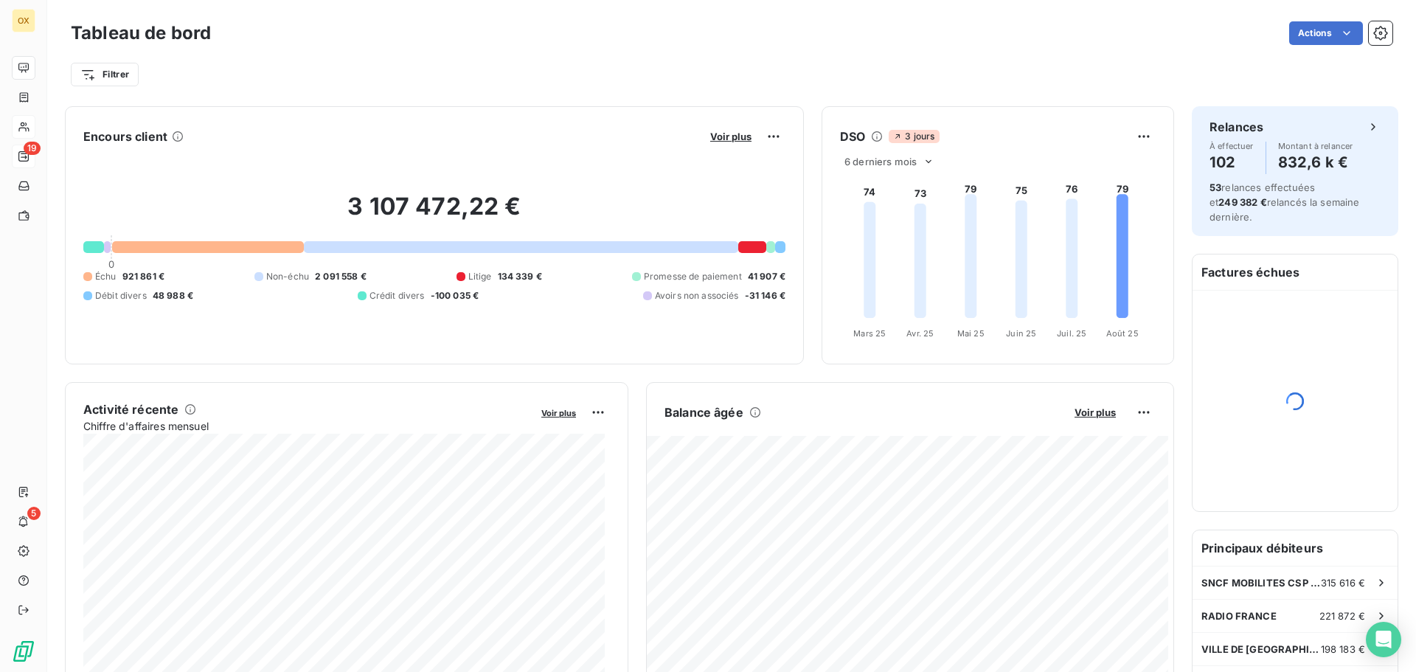
click at [419, 53] on div "Filtrer" at bounding box center [732, 69] width 1322 height 40
